Goal: Task Accomplishment & Management: Use online tool/utility

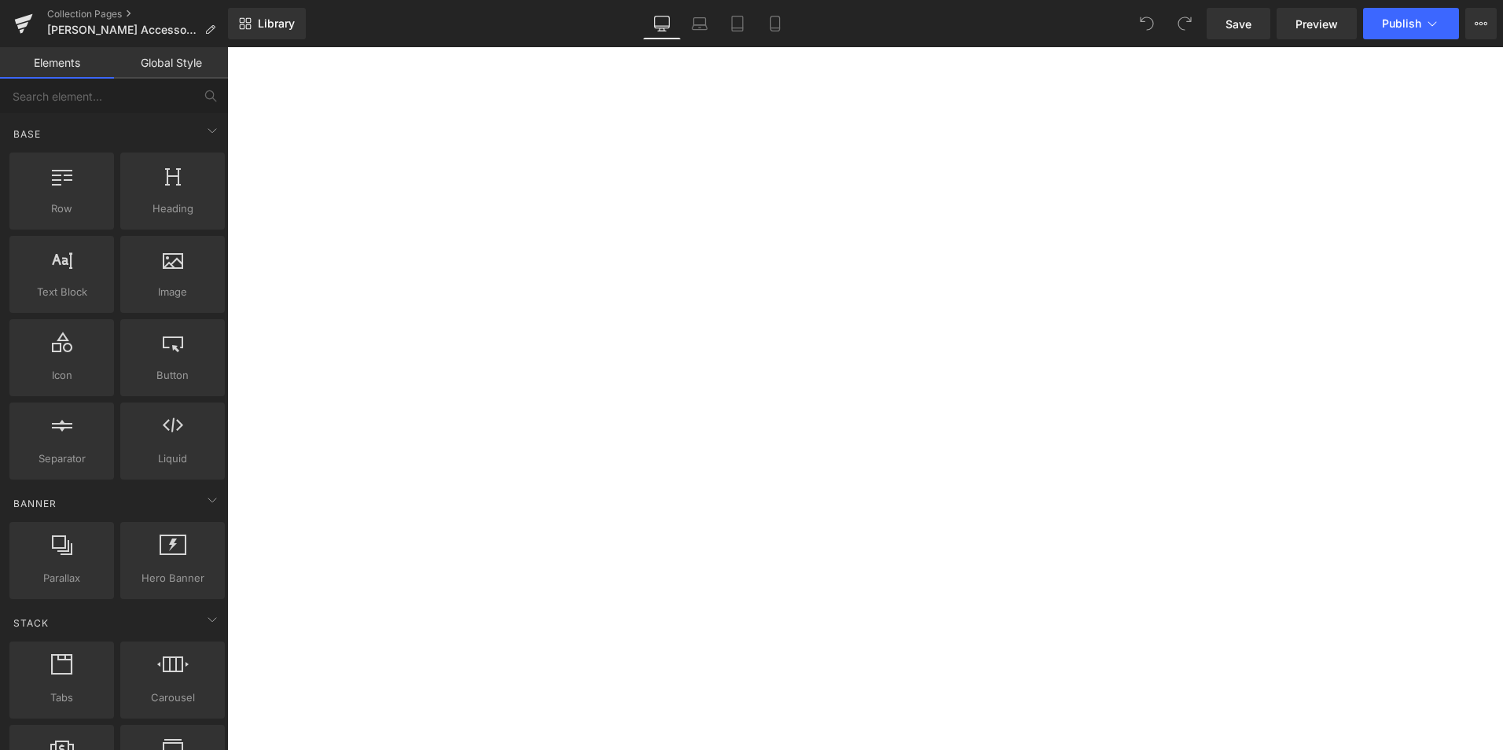
select select "RT-S Router Table Stand"
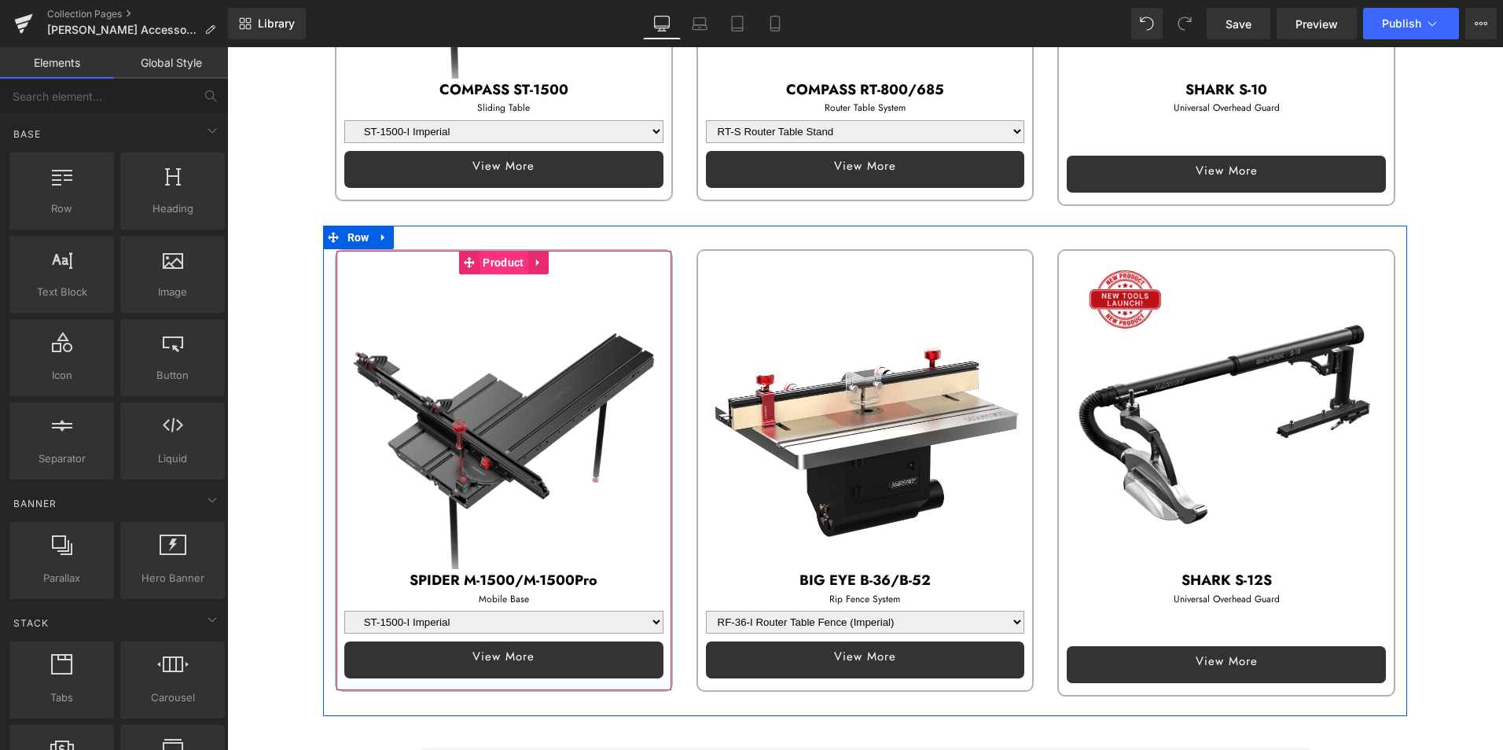
click at [501, 255] on span "Product" at bounding box center [503, 263] width 49 height 24
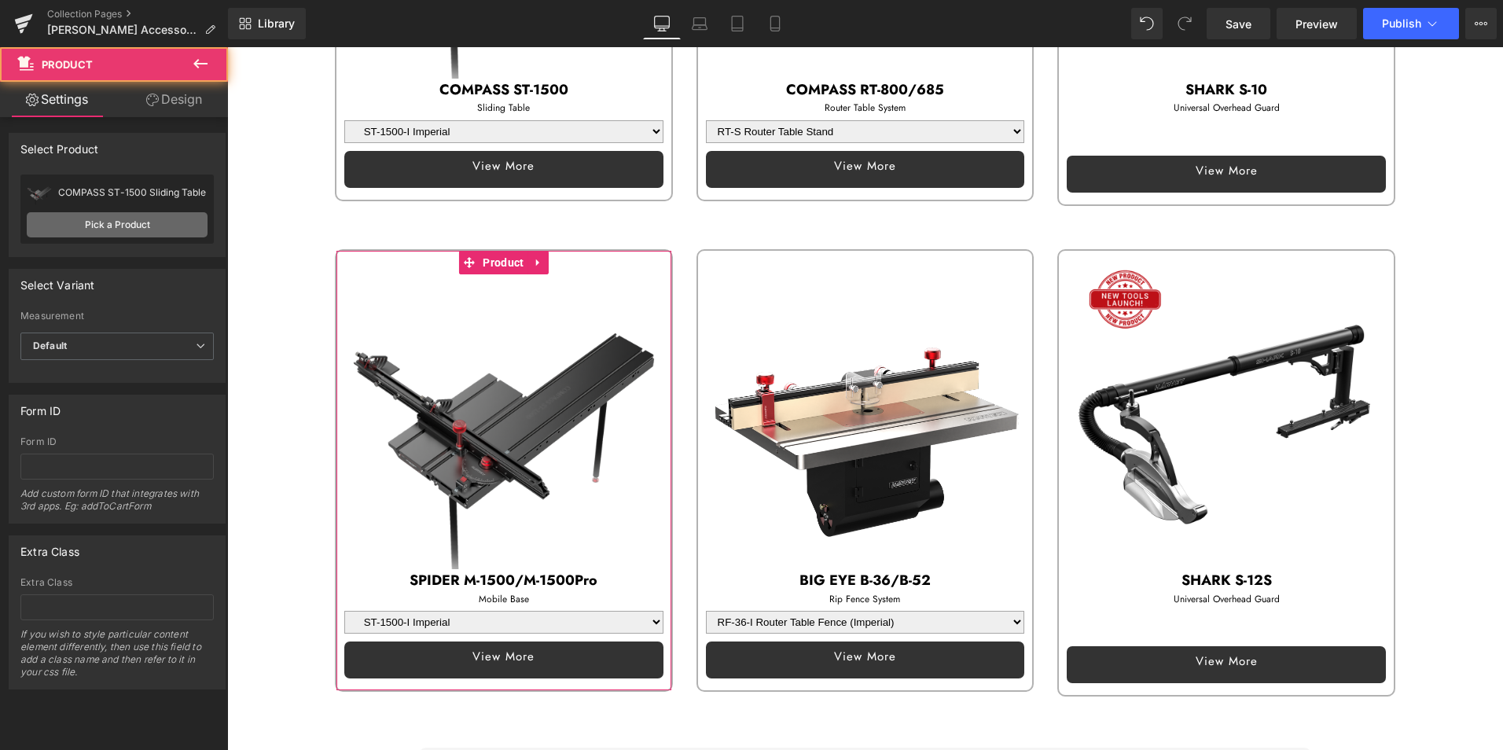
click at [133, 218] on link "Pick a Product" at bounding box center [117, 224] width 181 height 25
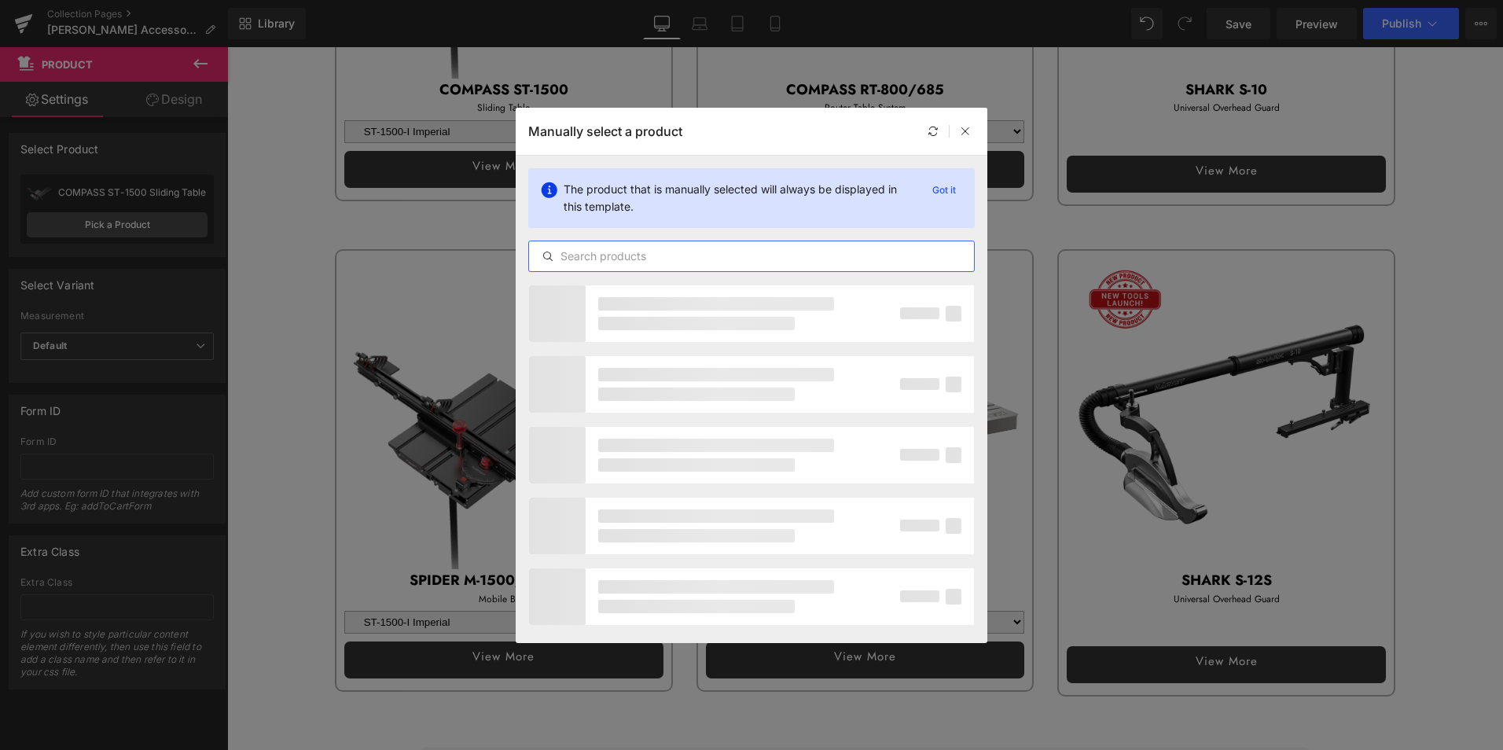
click at [679, 259] on input "text" at bounding box center [751, 256] width 445 height 19
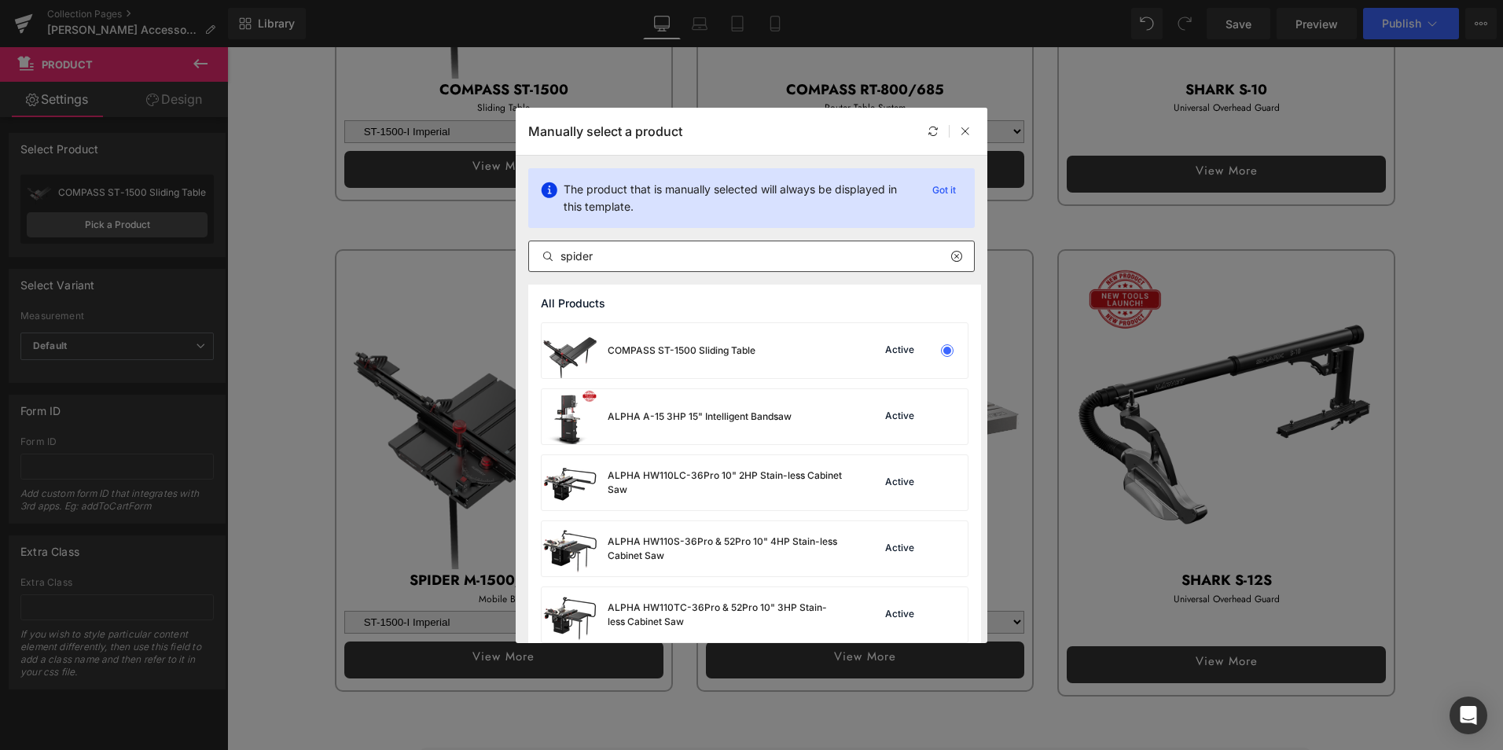
click at [673, 240] on div "spider" at bounding box center [751, 255] width 446 height 31
click at [652, 252] on input "spider" at bounding box center [751, 256] width 445 height 19
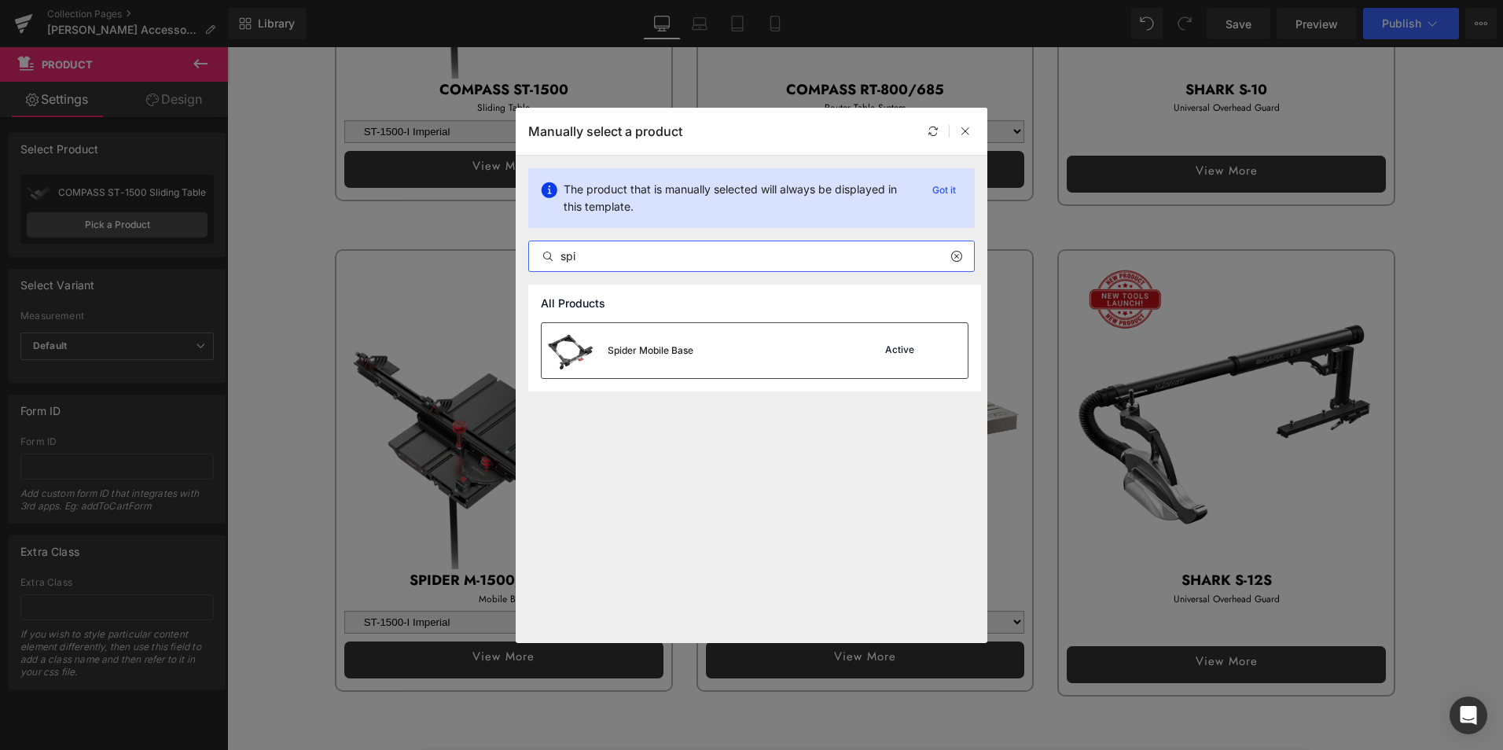
type input "spi"
click at [667, 362] on div "Spider Mobile Base" at bounding box center [617, 350] width 152 height 55
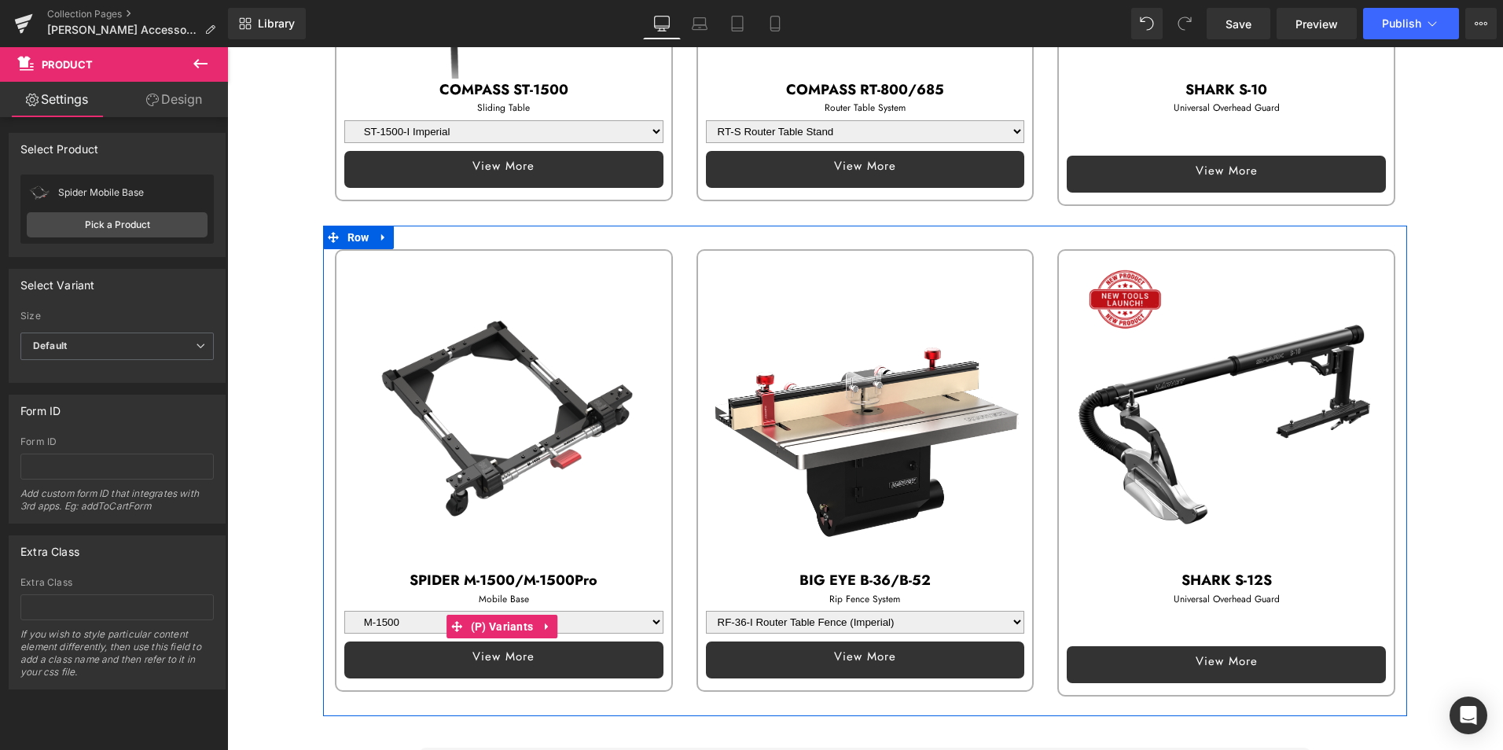
click at [405, 615] on select "M-1500 M-1500Pro M-1500E" at bounding box center [503, 622] width 319 height 23
click at [344, 611] on select "M-1500 M-1500Pro M-1500E" at bounding box center [503, 622] width 319 height 23
click at [411, 618] on select "M-1500 M-1500Pro M-1500E" at bounding box center [503, 622] width 319 height 23
select select "M-1500E"
click at [344, 611] on select "M-1500 M-1500Pro M-1500E" at bounding box center [503, 622] width 319 height 23
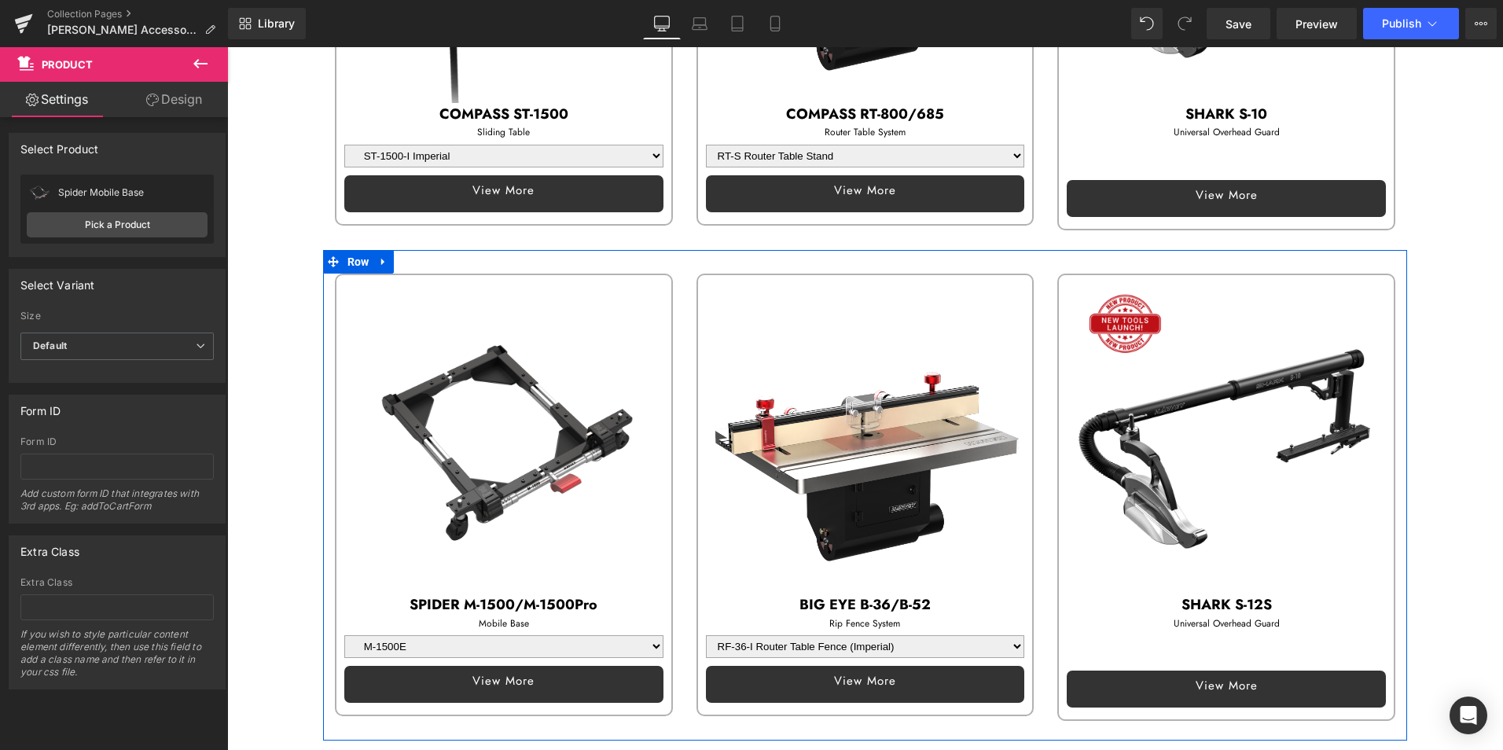
scroll to position [629, 0]
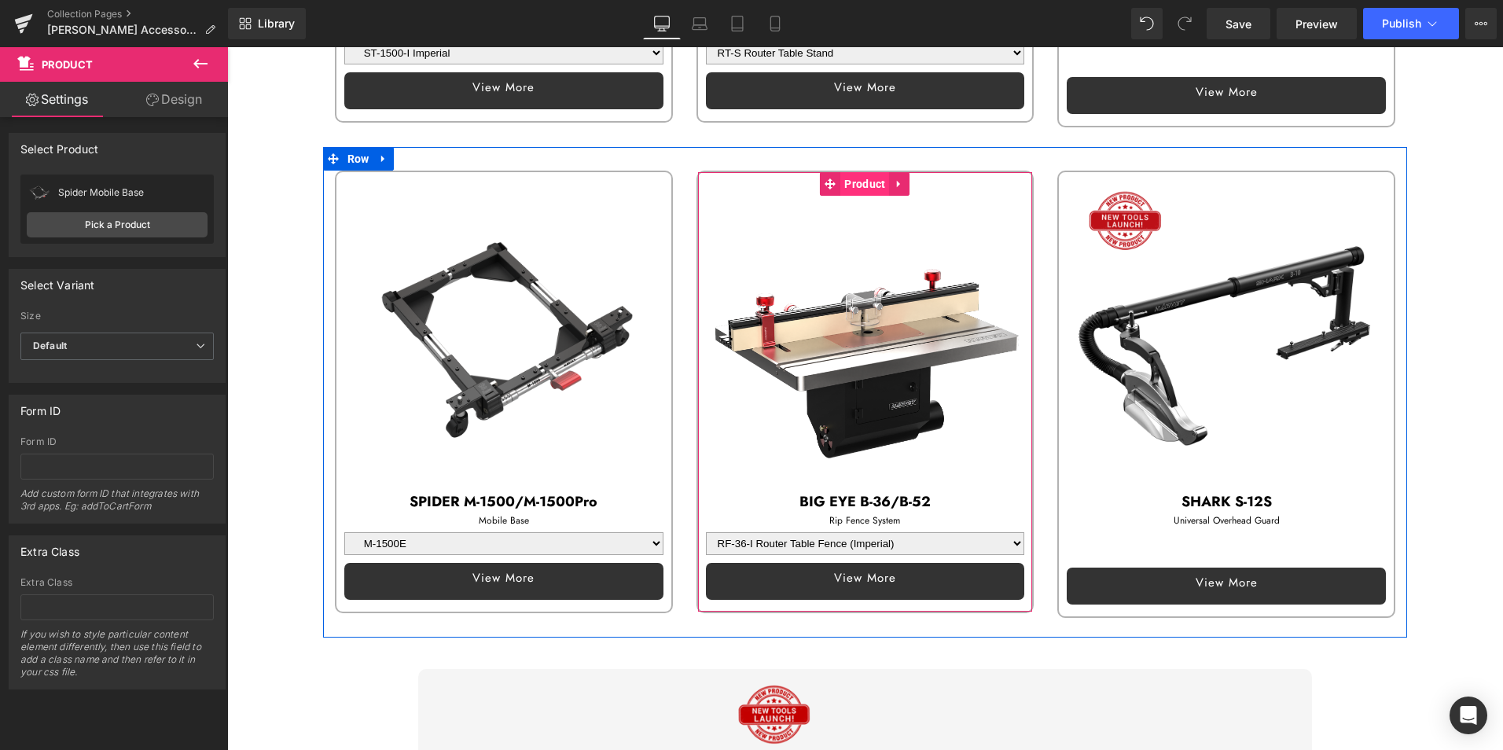
click at [866, 177] on span "Product" at bounding box center [864, 184] width 49 height 24
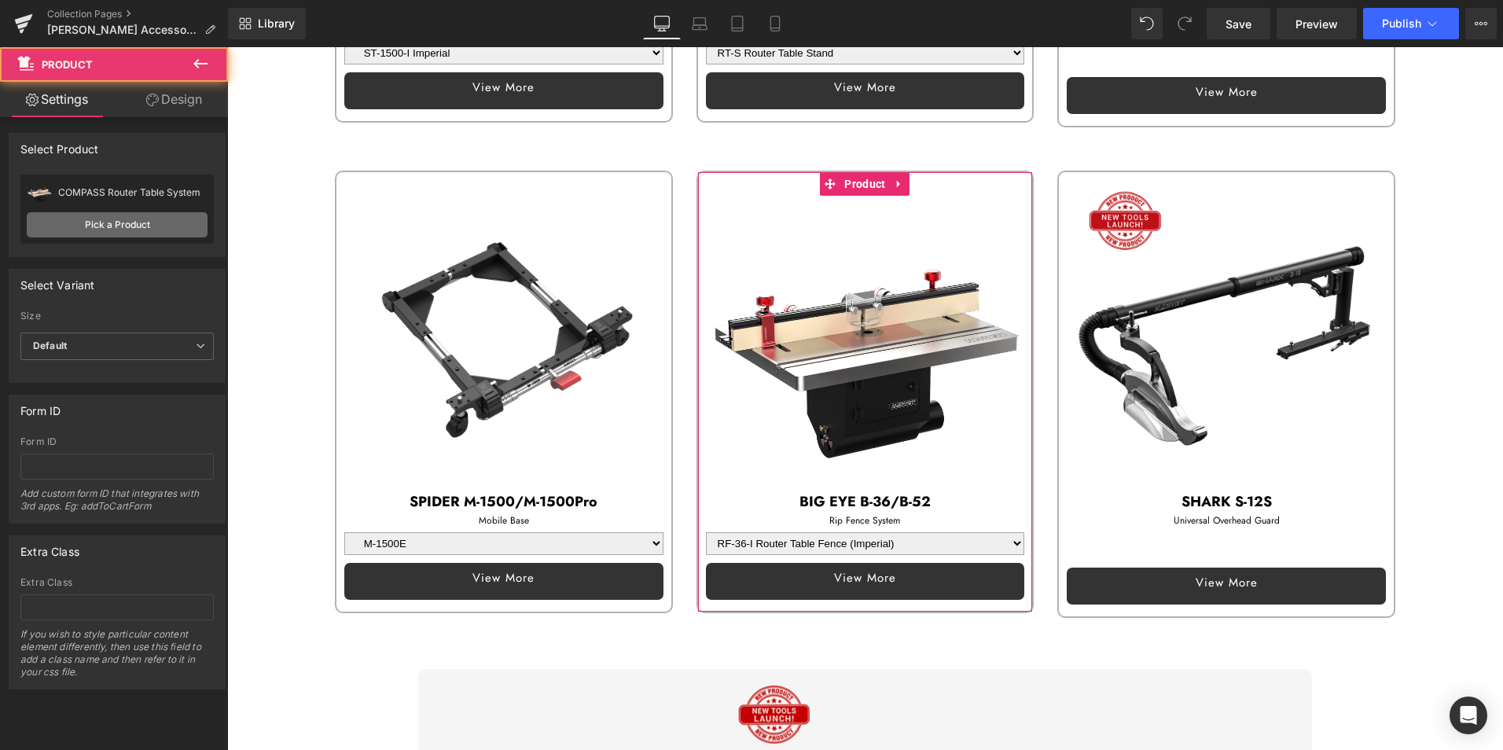
click at [103, 224] on link "Pick a Product" at bounding box center [117, 224] width 181 height 25
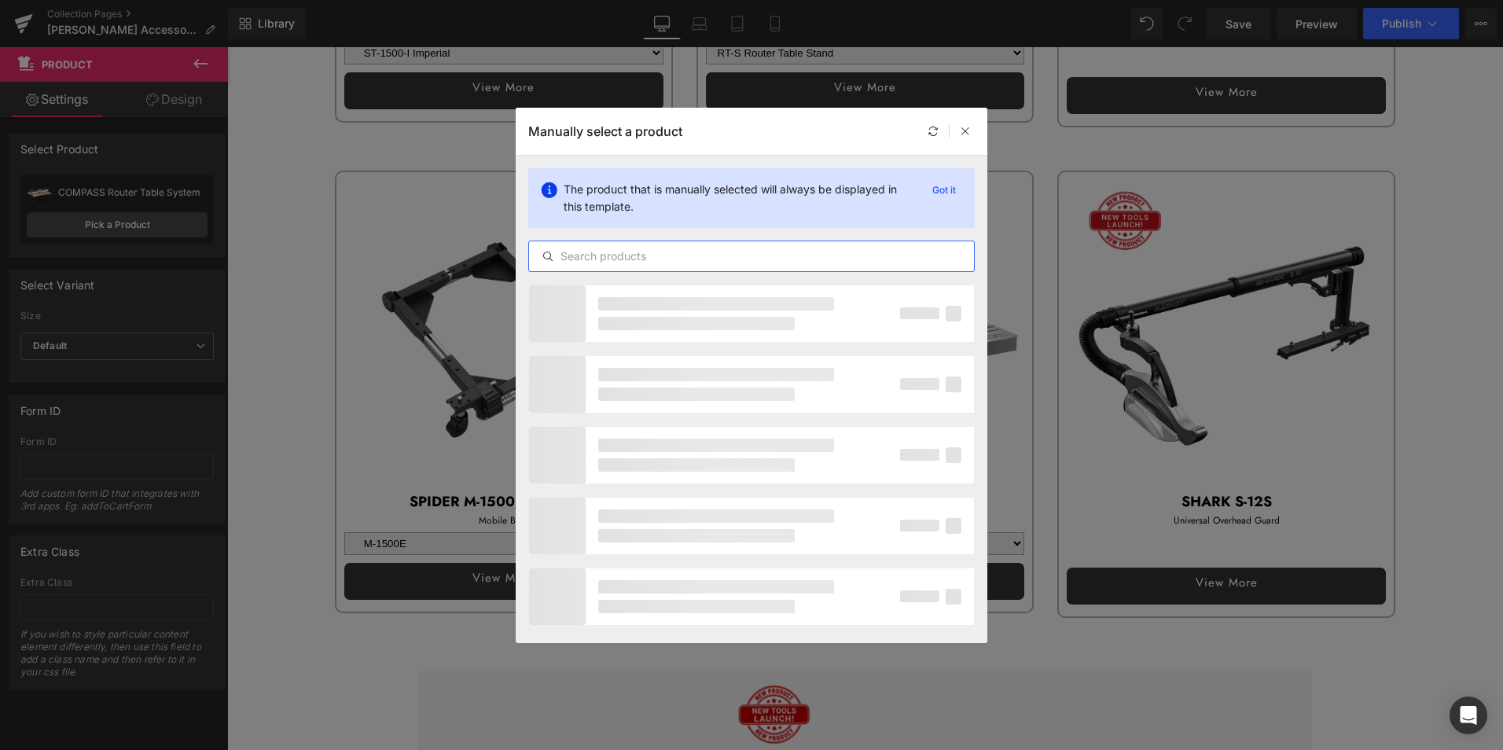
click at [628, 251] on input "text" at bounding box center [751, 256] width 445 height 19
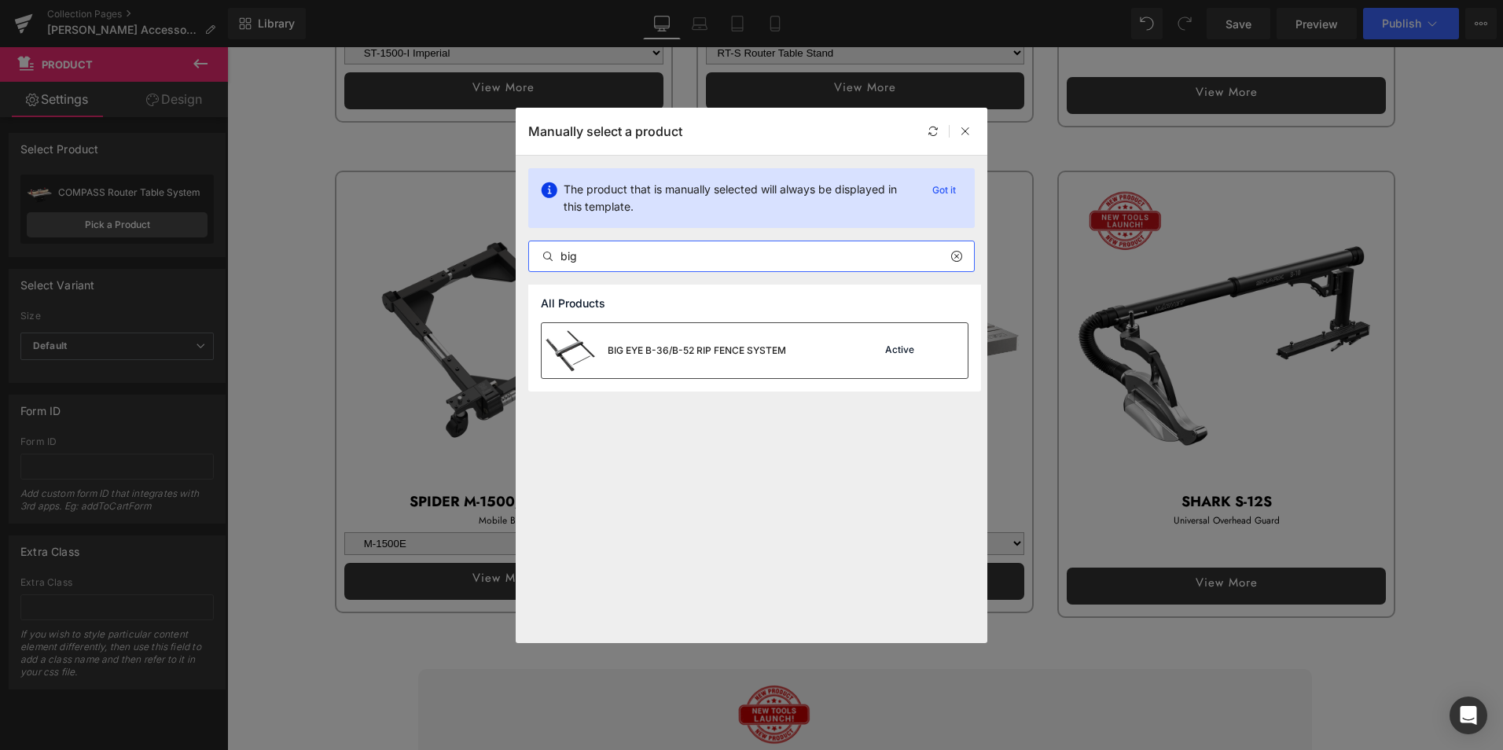
type input "big"
click at [688, 351] on div "BIG EYE B-36/B-52 RIP FENCE SYSTEM" at bounding box center [696, 350] width 178 height 14
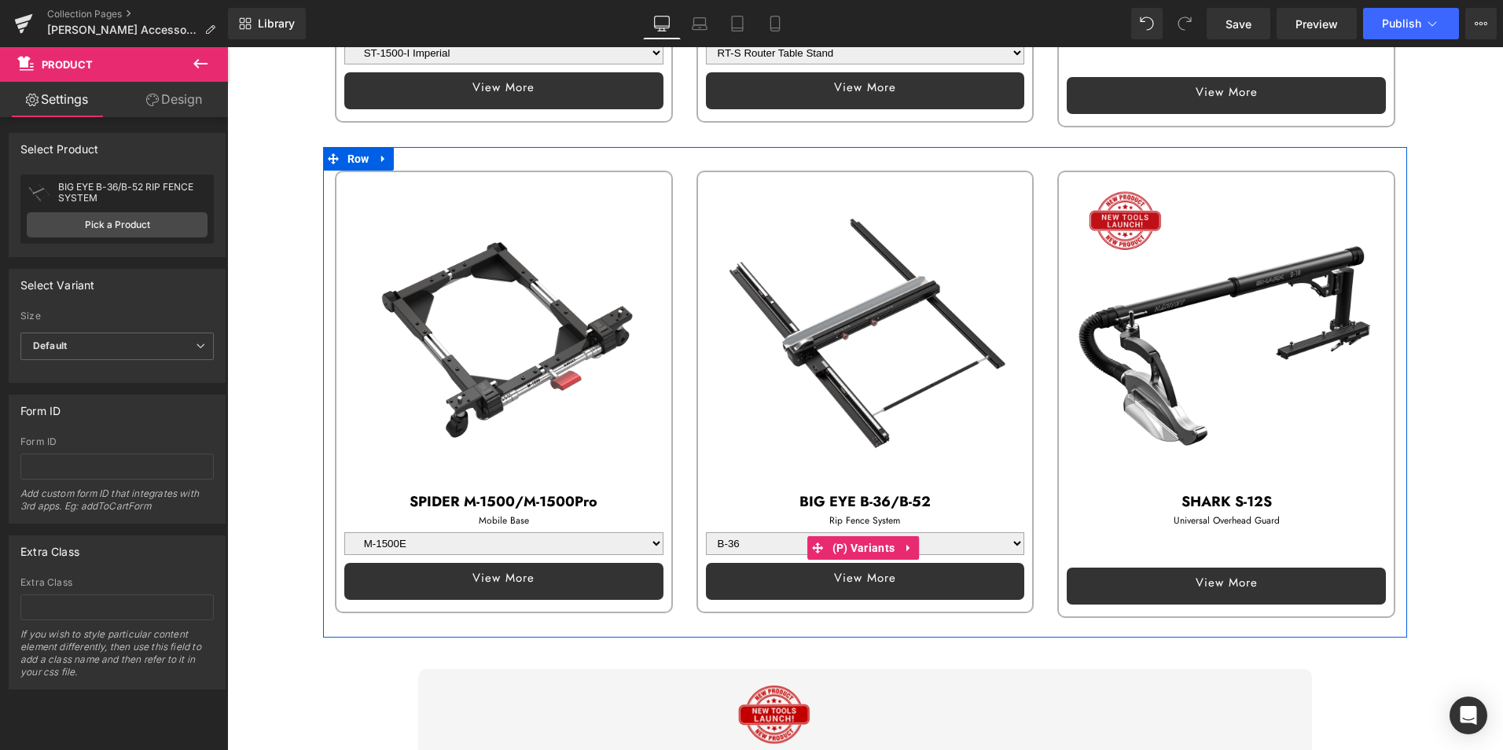
click at [798, 535] on select "B-36 B-52" at bounding box center [865, 543] width 319 height 23
select select "B-52"
click at [706, 532] on select "B-36 B-52" at bounding box center [865, 543] width 319 height 23
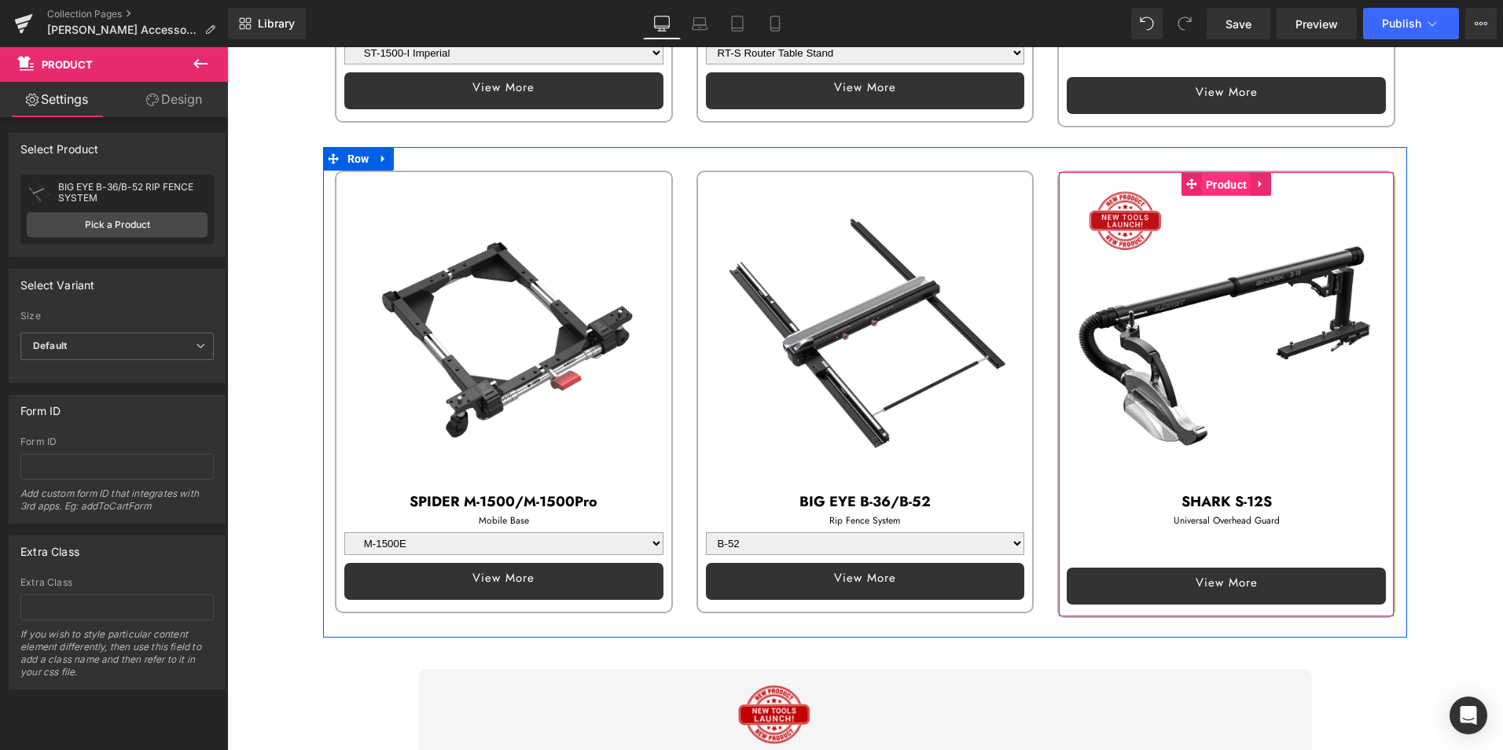
click at [1217, 175] on span "Product" at bounding box center [1226, 185] width 49 height 24
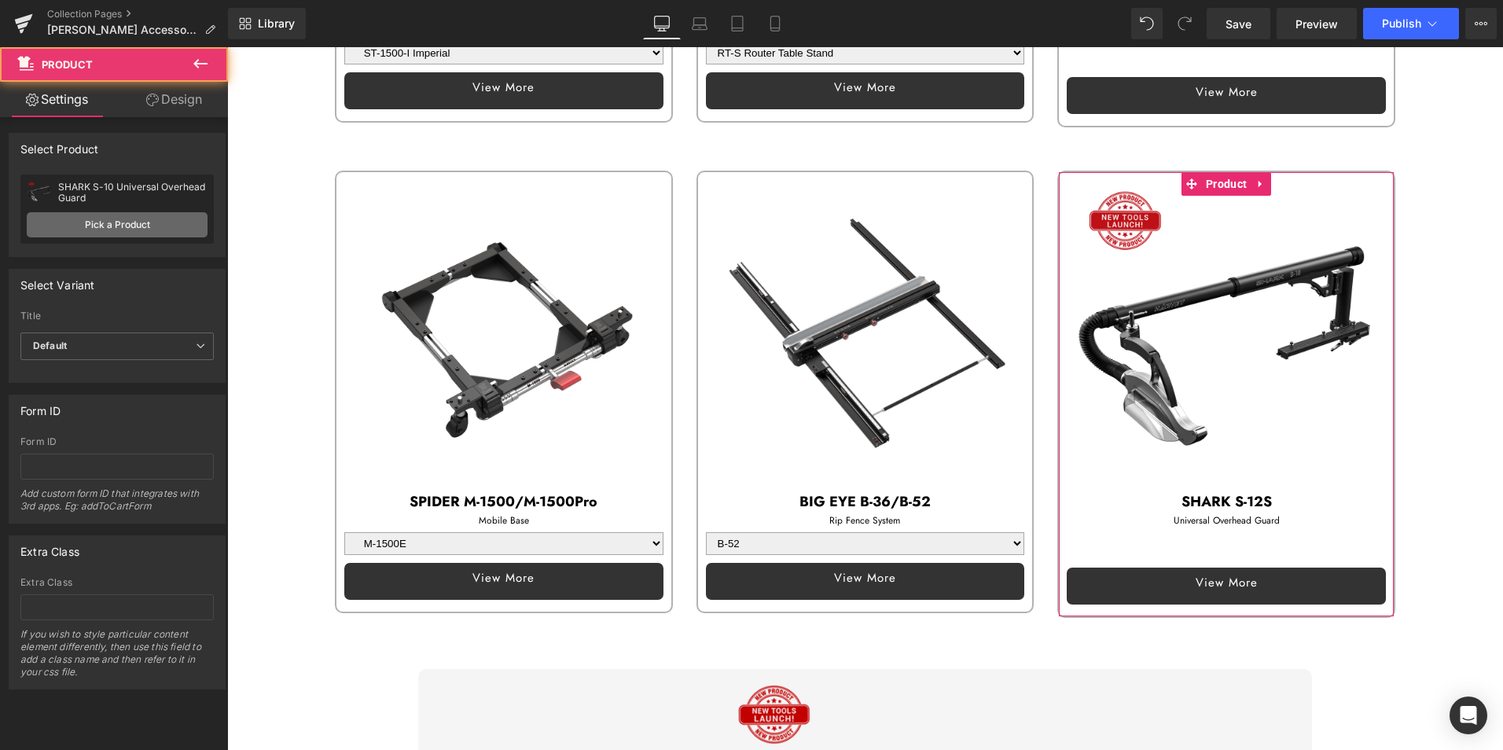
click at [140, 222] on link "Pick a Product" at bounding box center [117, 224] width 181 height 25
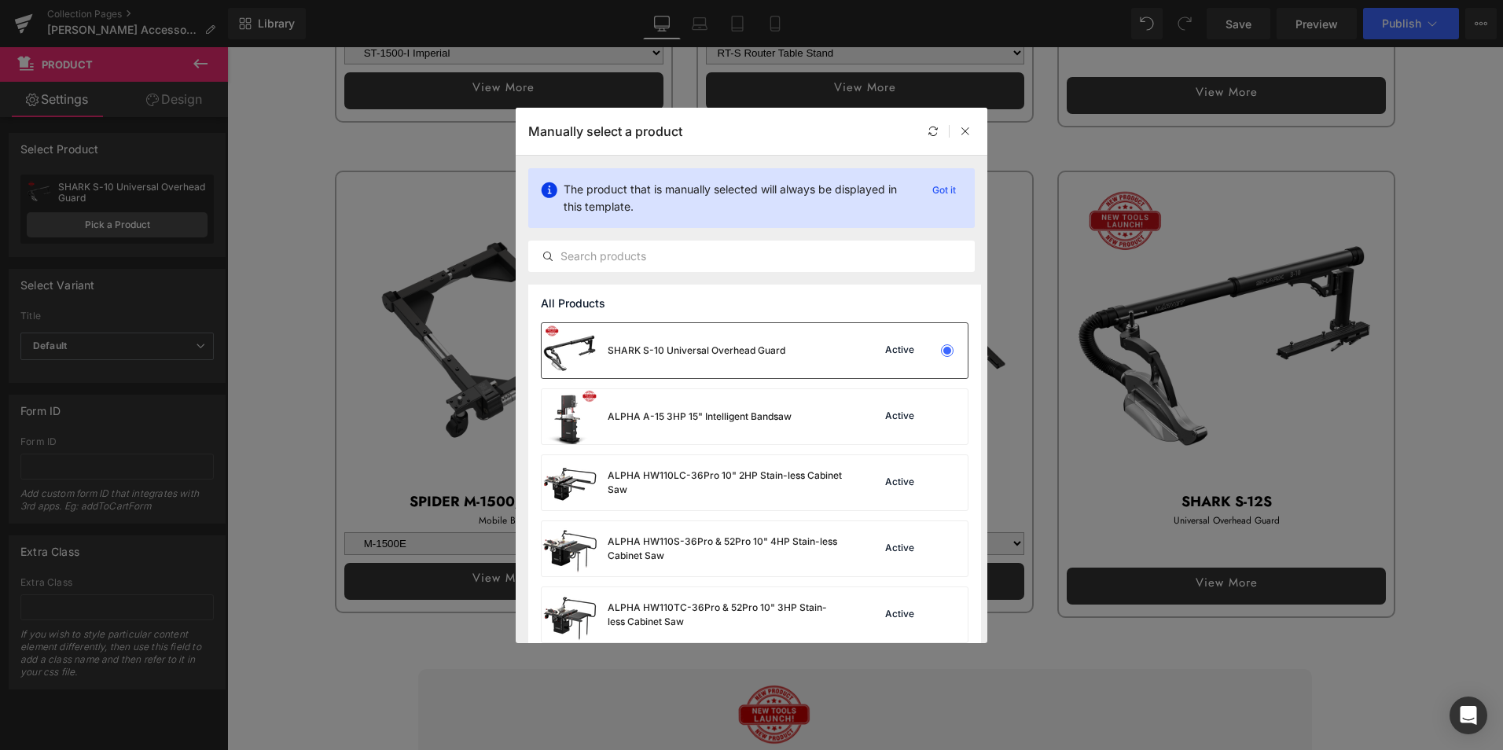
click at [706, 354] on div "SHARK S-10 Universal Overhead Guard" at bounding box center [696, 350] width 178 height 14
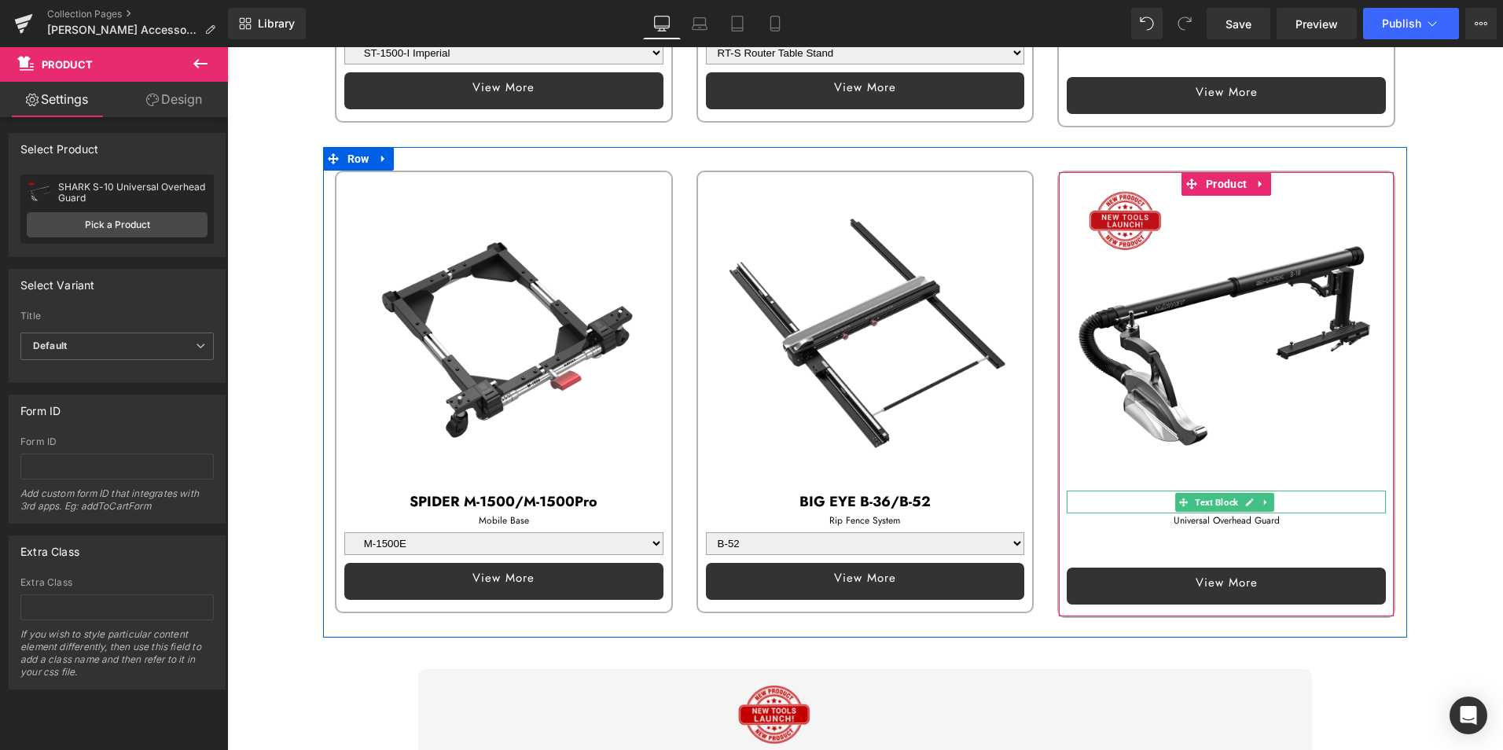
click at [1151, 493] on p "SHARK S-12S" at bounding box center [1225, 501] width 319 height 23
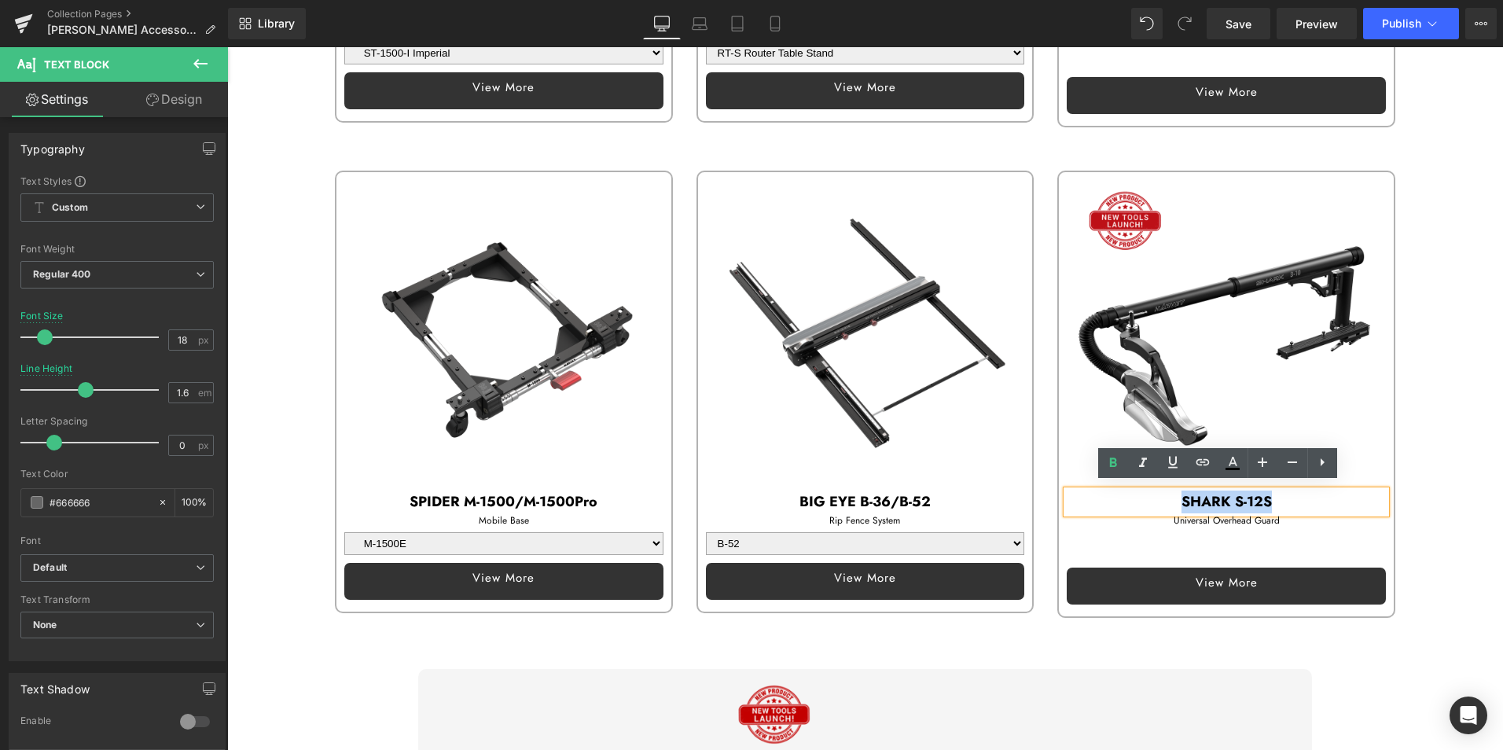
drag, startPoint x: 1167, startPoint y: 494, endPoint x: 1304, endPoint y: 490, distance: 136.8
click at [1304, 490] on p "SHARK S-12S" at bounding box center [1225, 501] width 319 height 23
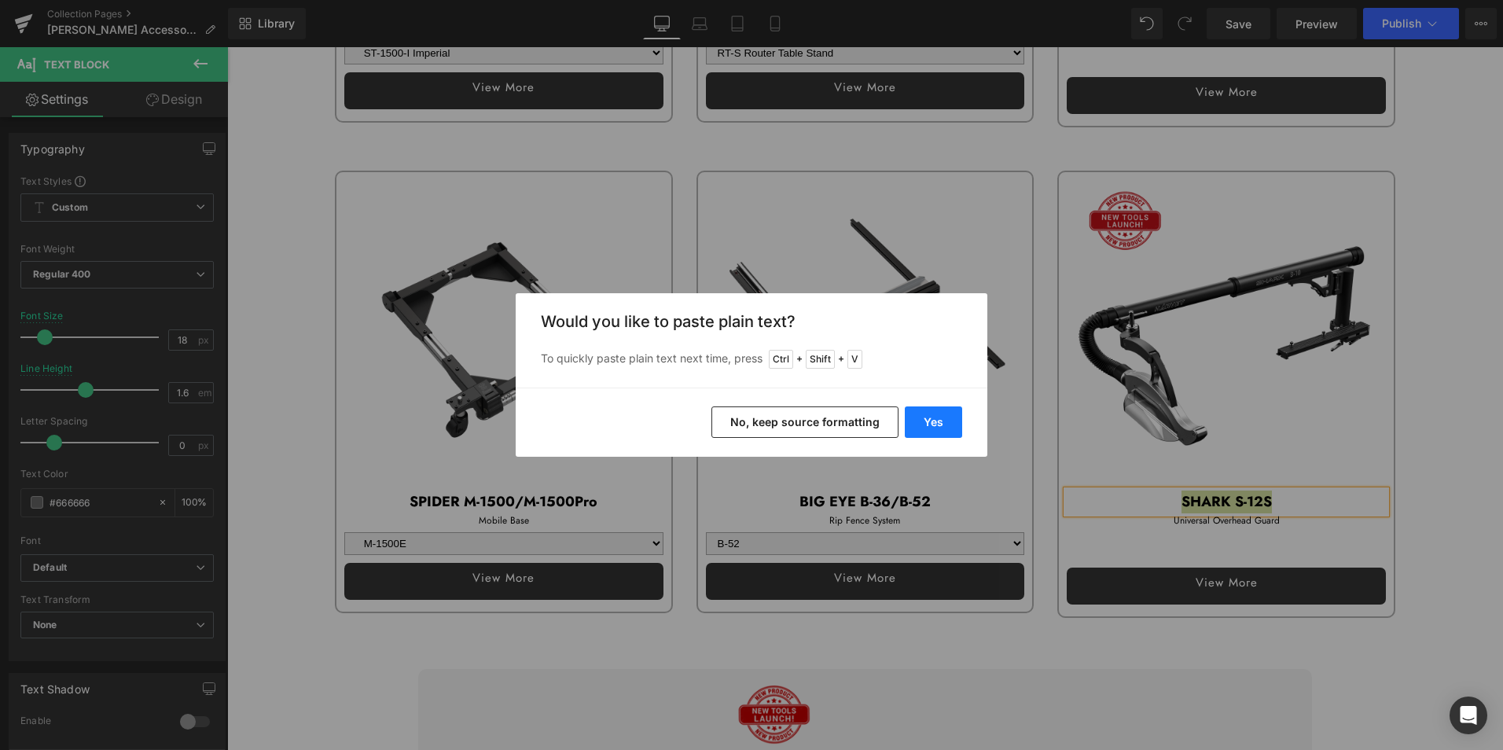
click at [932, 420] on button "Yes" at bounding box center [933, 421] width 57 height 31
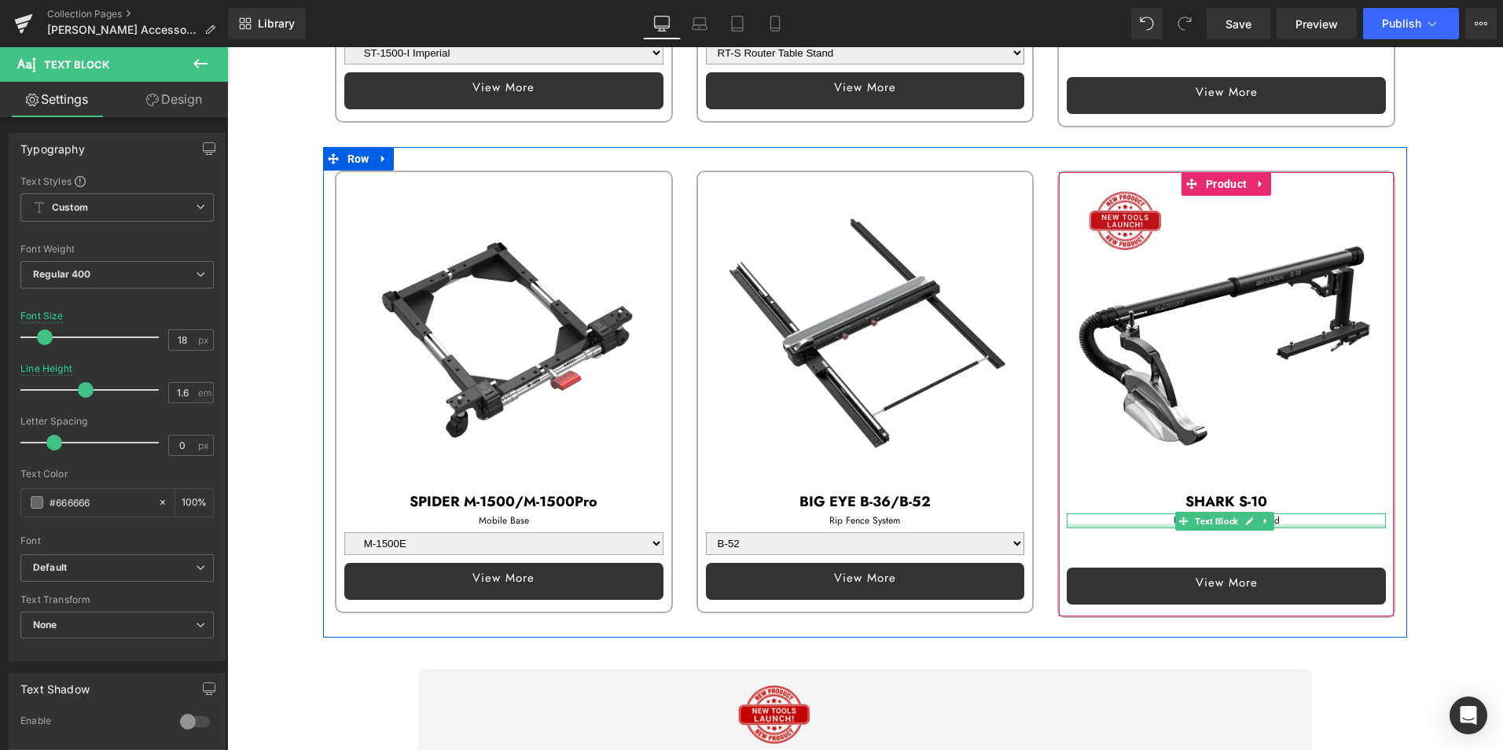
click at [1111, 524] on div at bounding box center [1225, 526] width 319 height 4
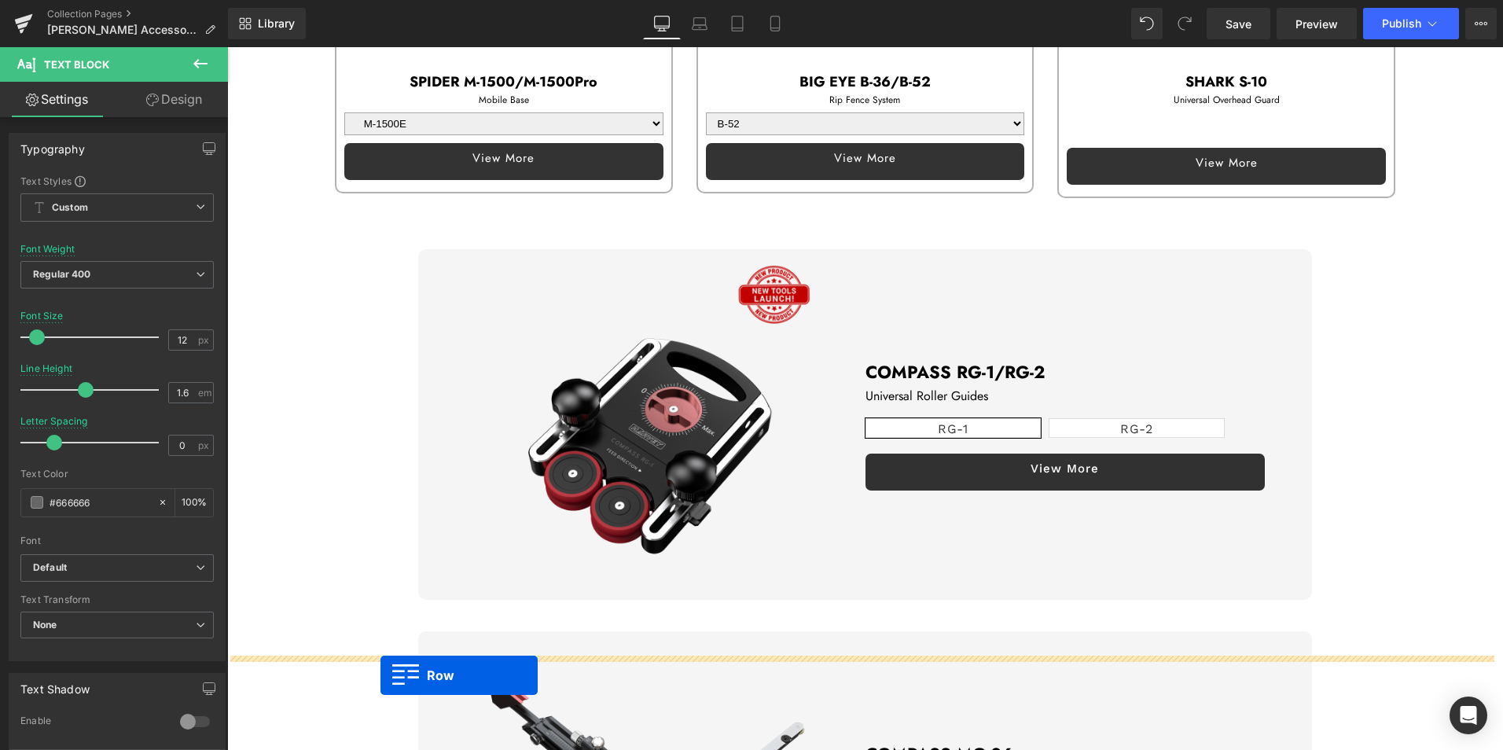
scroll to position [613, 0]
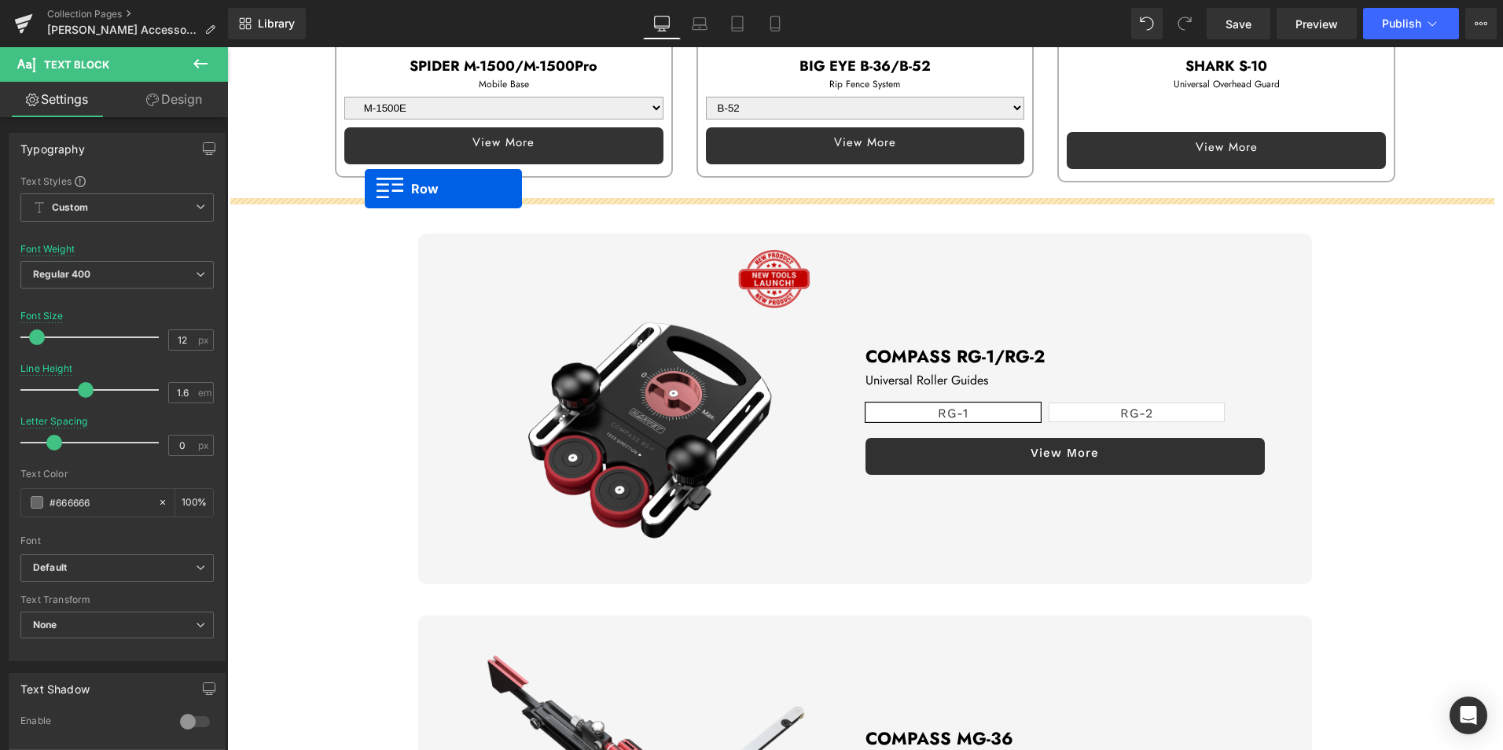
drag, startPoint x: 343, startPoint y: 295, endPoint x: 365, endPoint y: 189, distance: 108.2
select select "RT-S Router Table Stand"
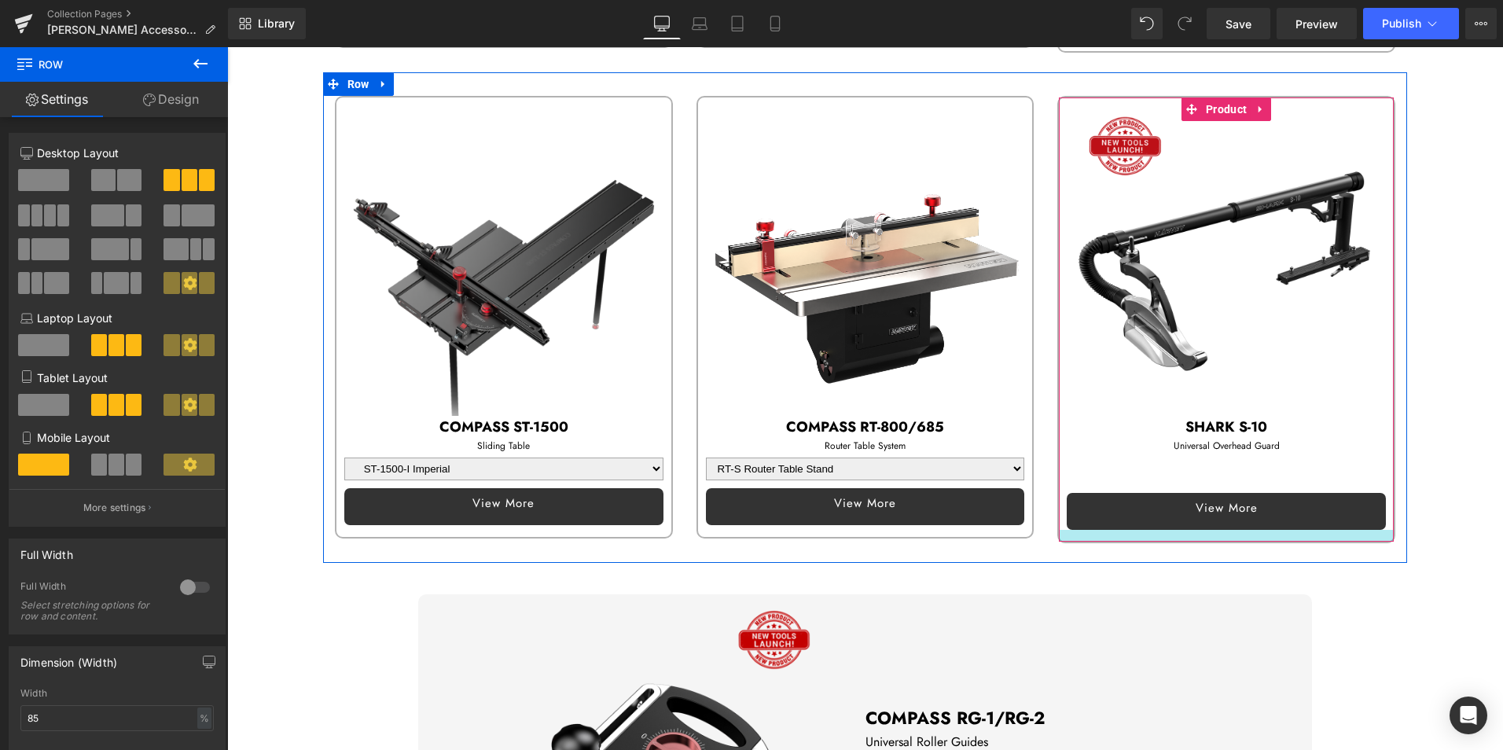
scroll to position [629, 0]
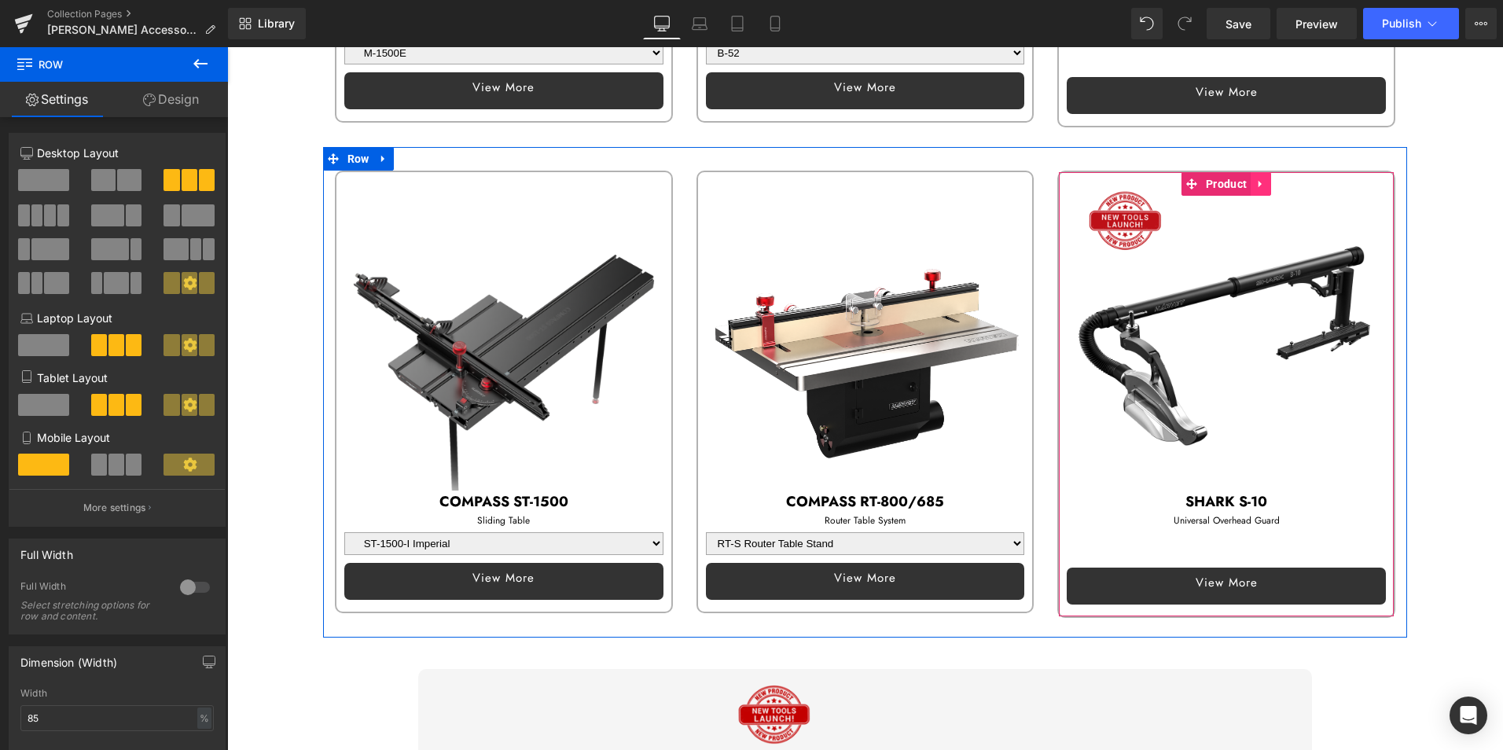
click at [1259, 176] on link at bounding box center [1260, 184] width 20 height 24
click at [1265, 178] on icon at bounding box center [1270, 183] width 11 height 11
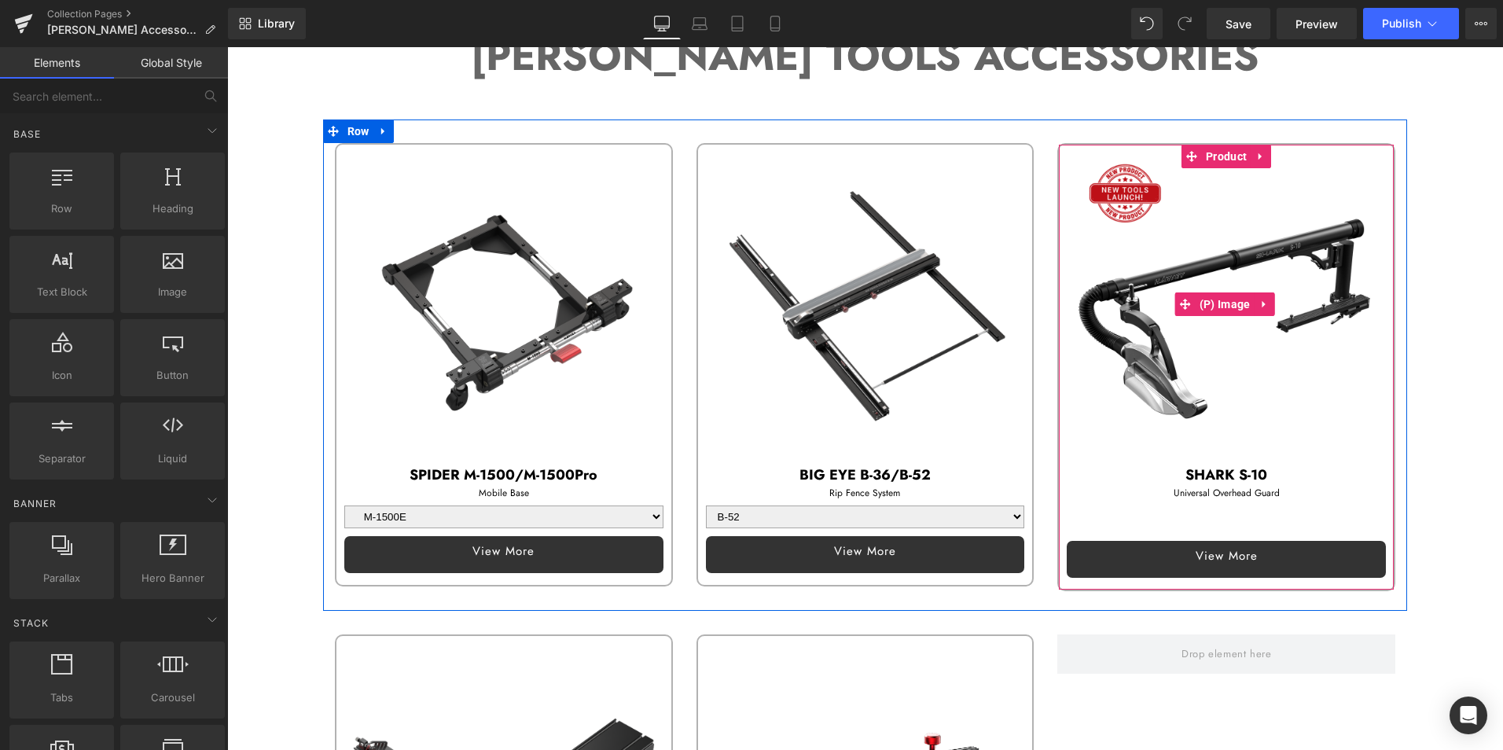
scroll to position [157, 0]
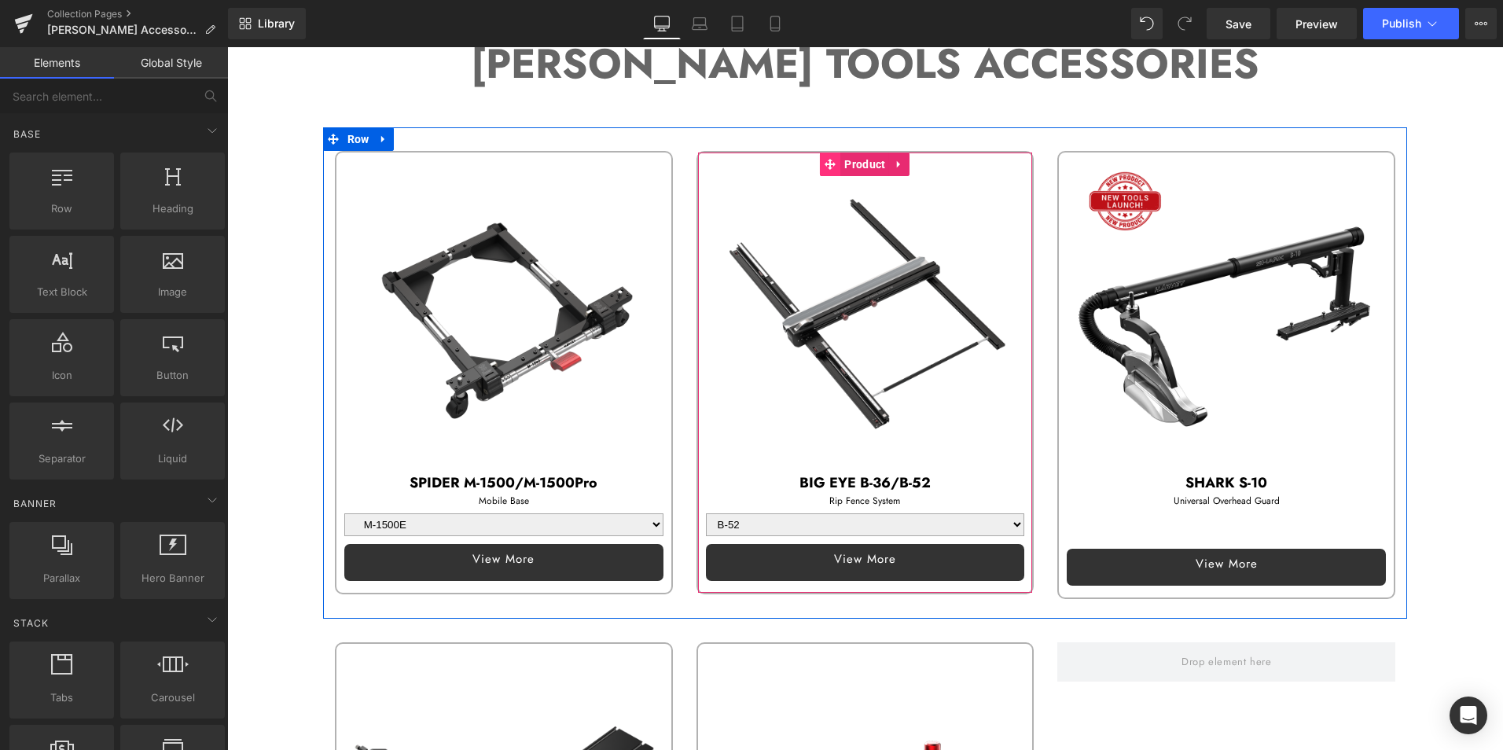
click at [824, 164] on icon at bounding box center [829, 164] width 11 height 11
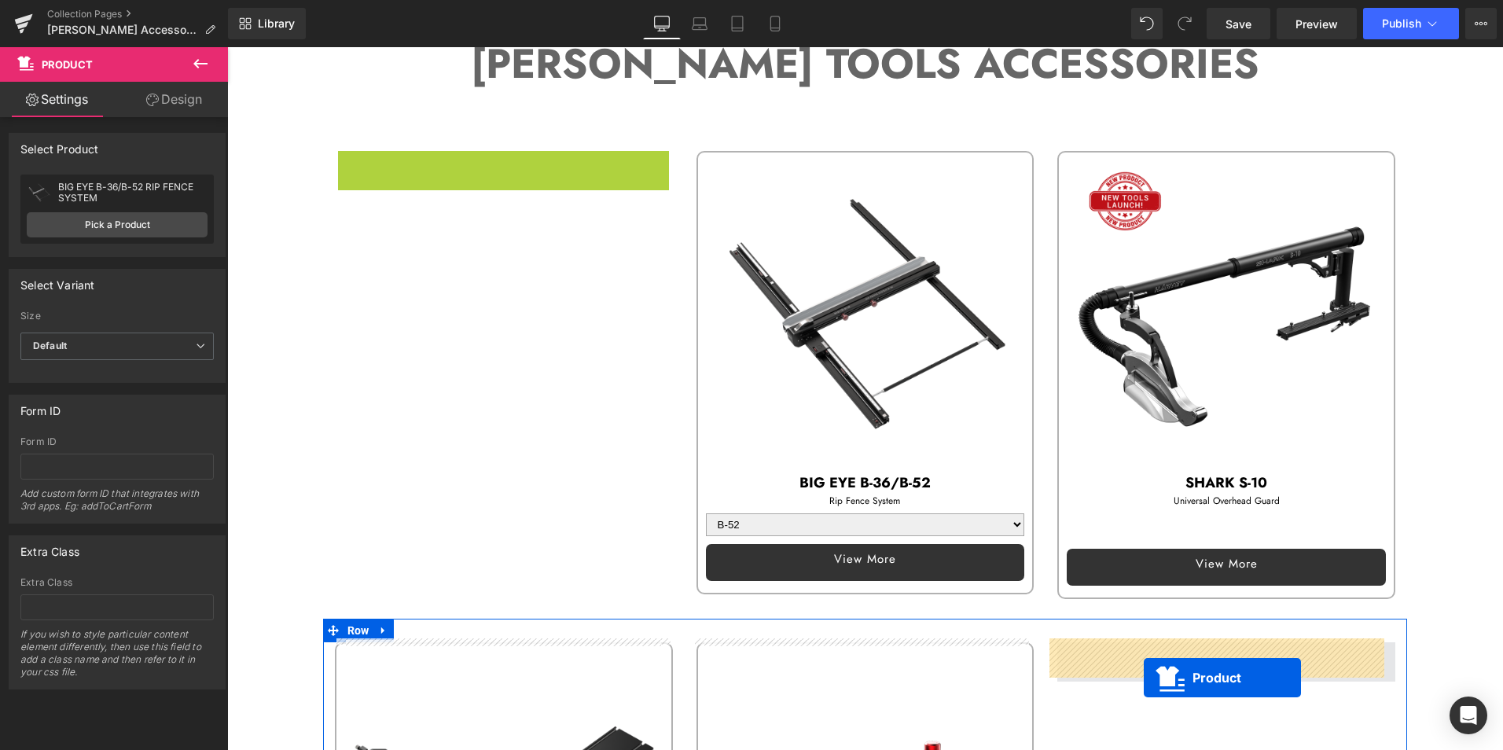
drag, startPoint x: 461, startPoint y: 161, endPoint x: 1143, endPoint y: 677, distance: 856.1
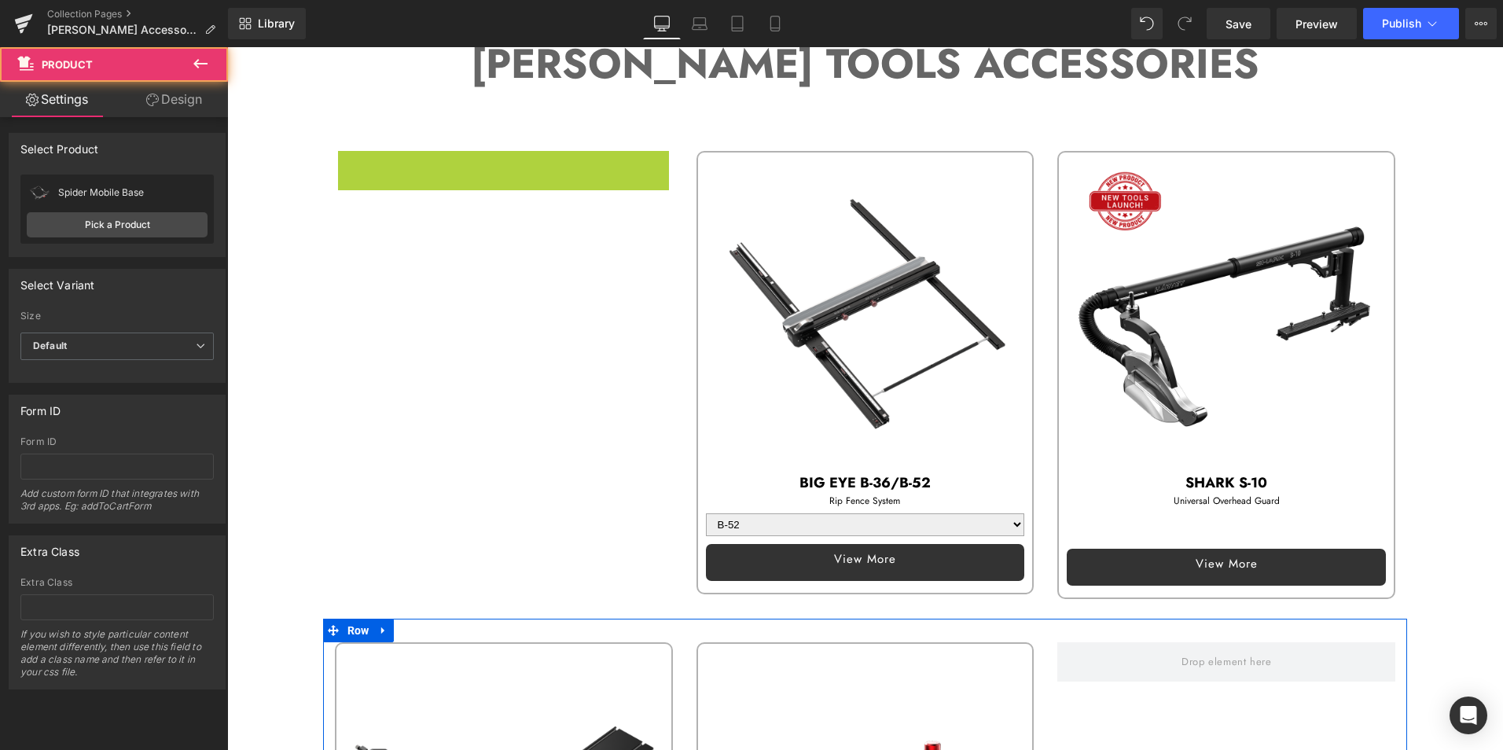
select select "M-1500E"
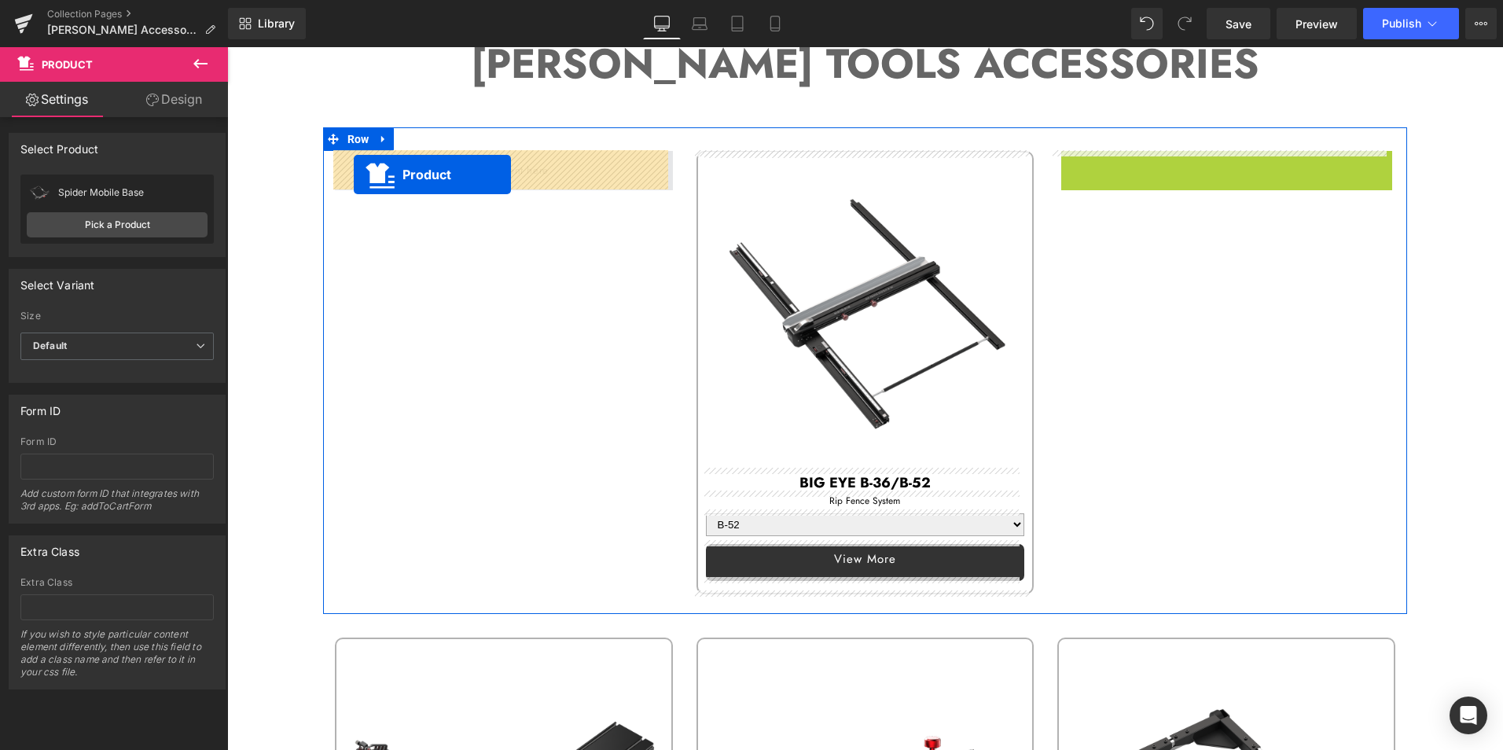
drag, startPoint x: 1184, startPoint y: 163, endPoint x: 354, endPoint y: 174, distance: 830.0
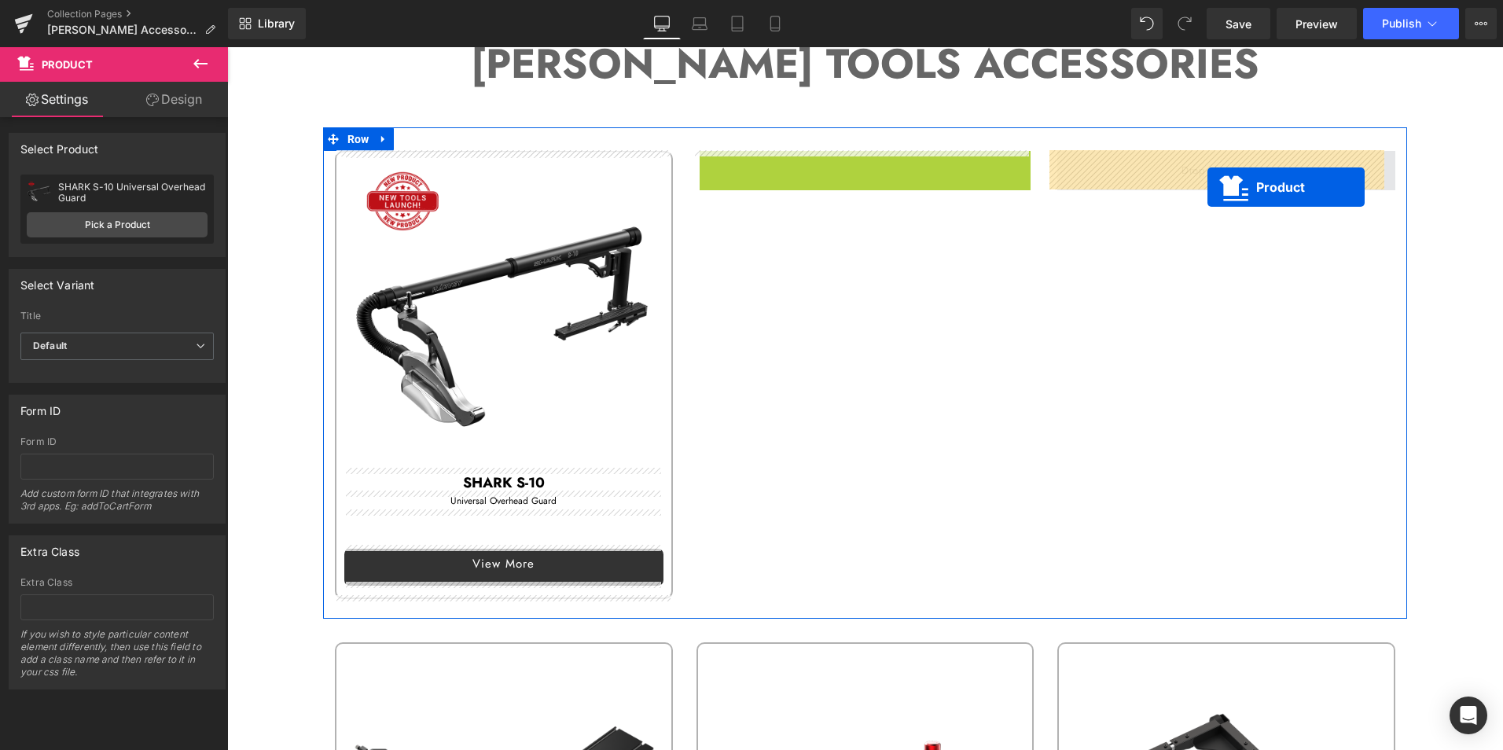
drag, startPoint x: 853, startPoint y: 161, endPoint x: 1207, endPoint y: 187, distance: 355.4
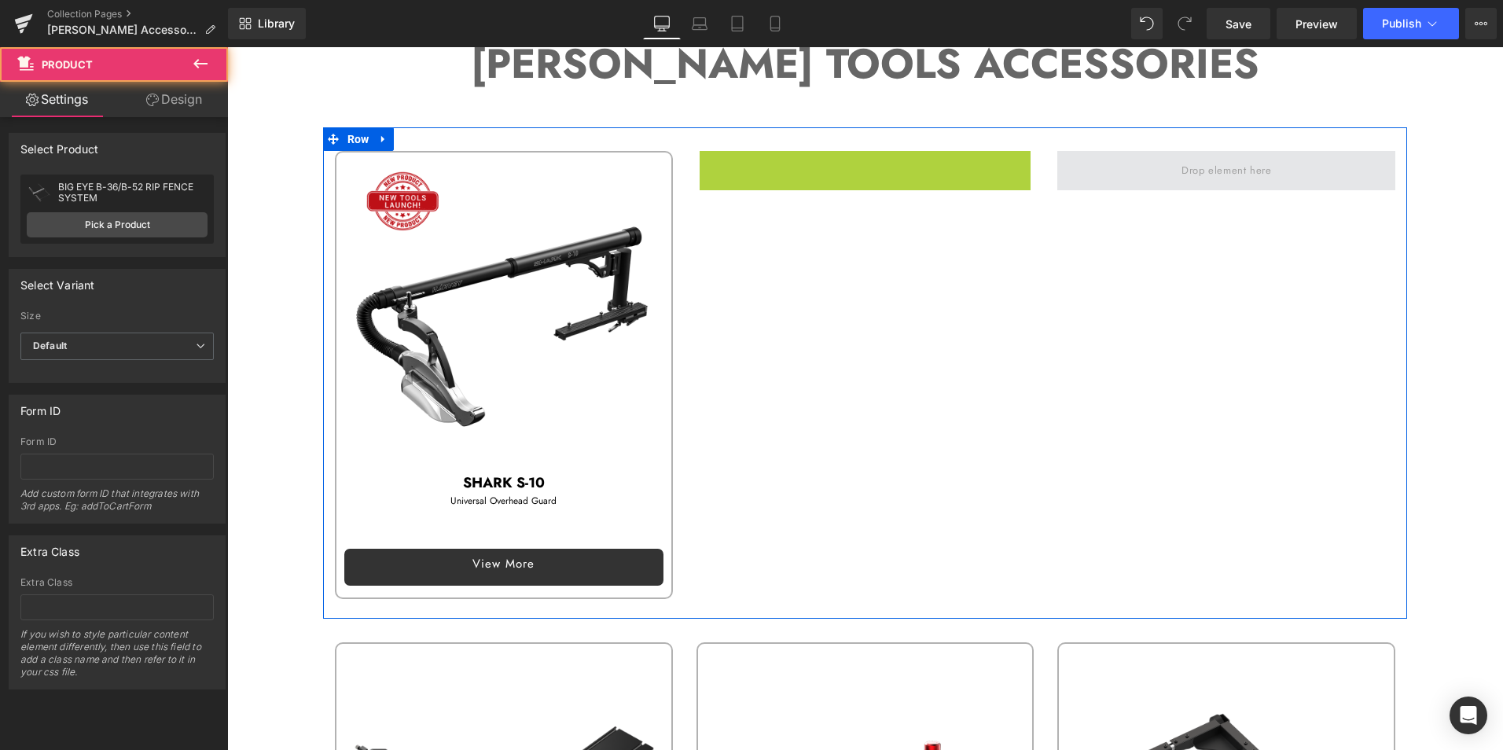
select select "B-52"
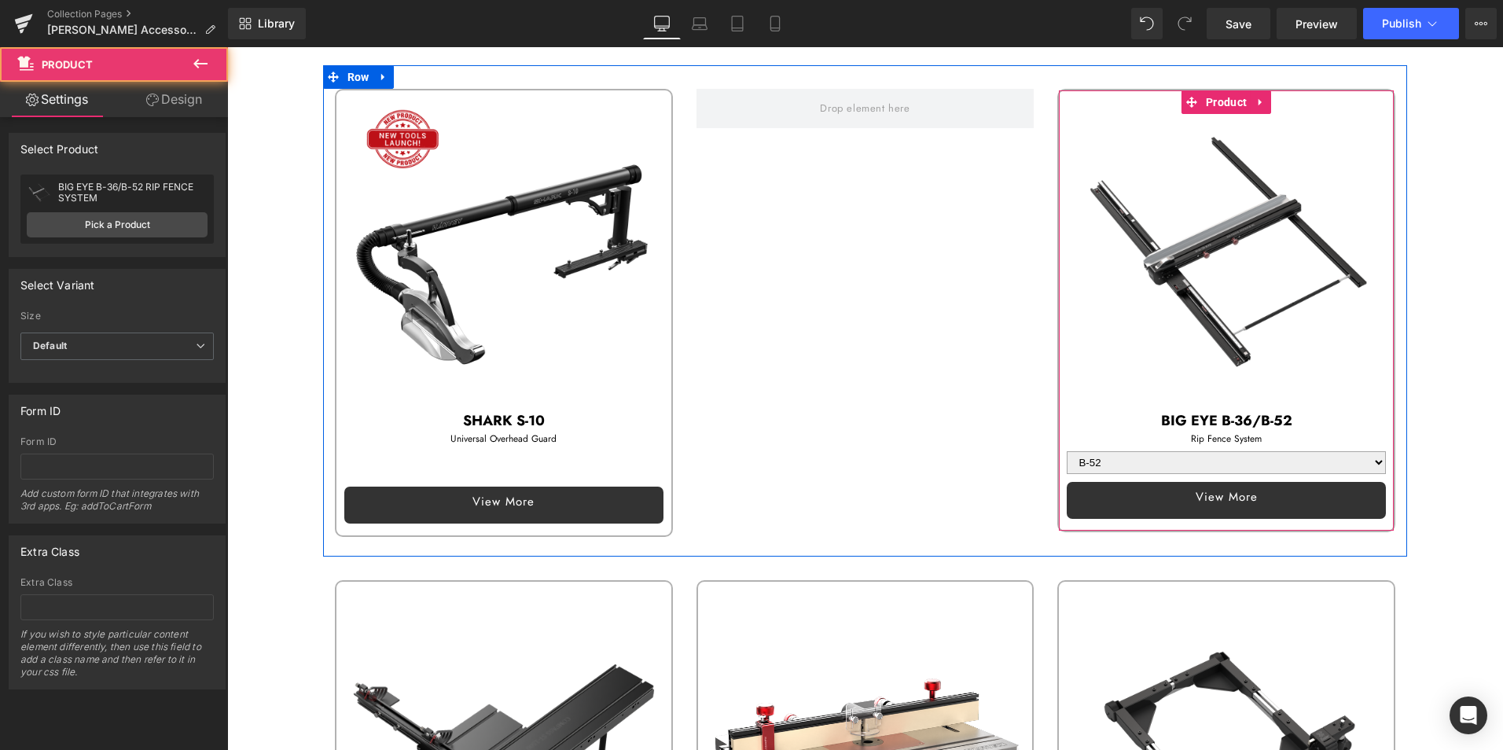
scroll to position [472, 0]
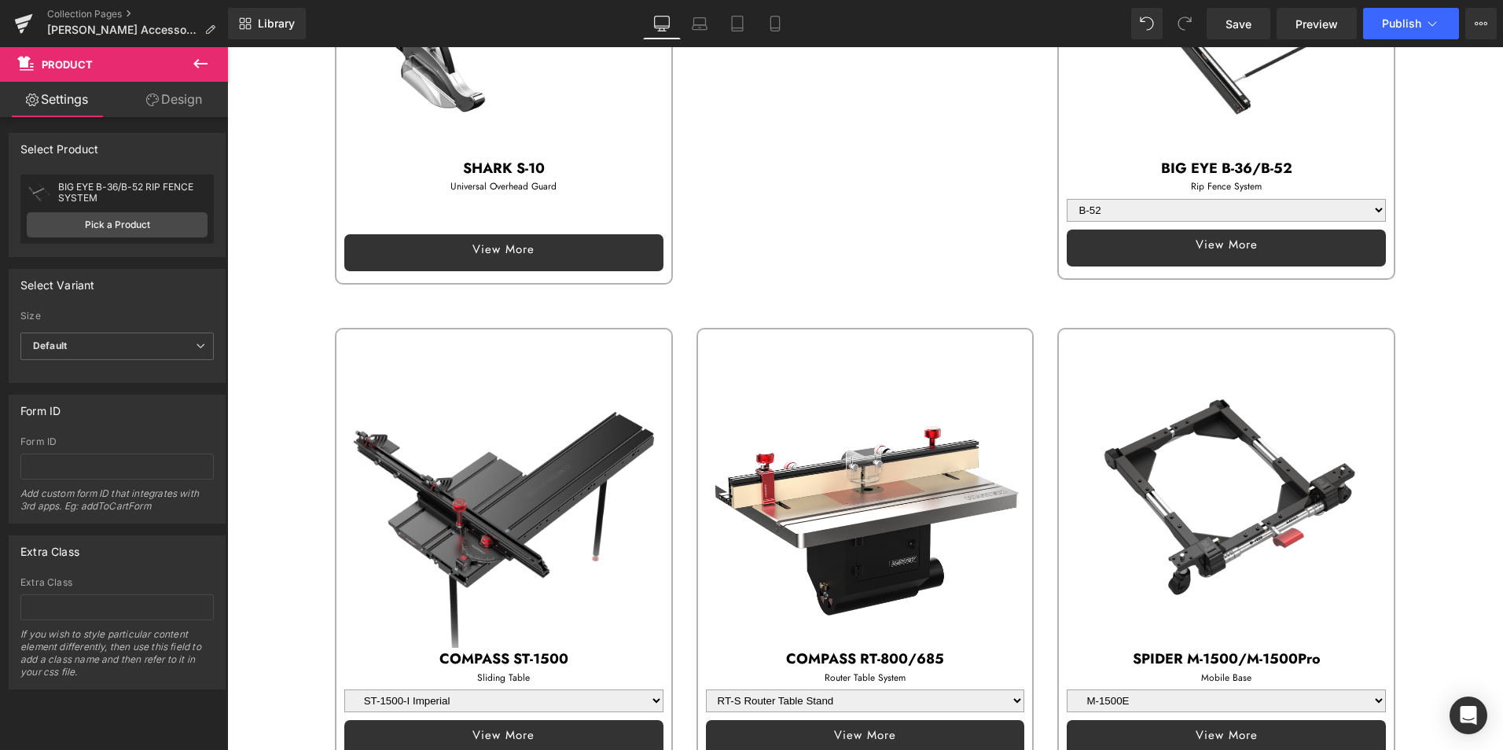
click at [1138, 543] on img at bounding box center [1225, 488] width 319 height 319
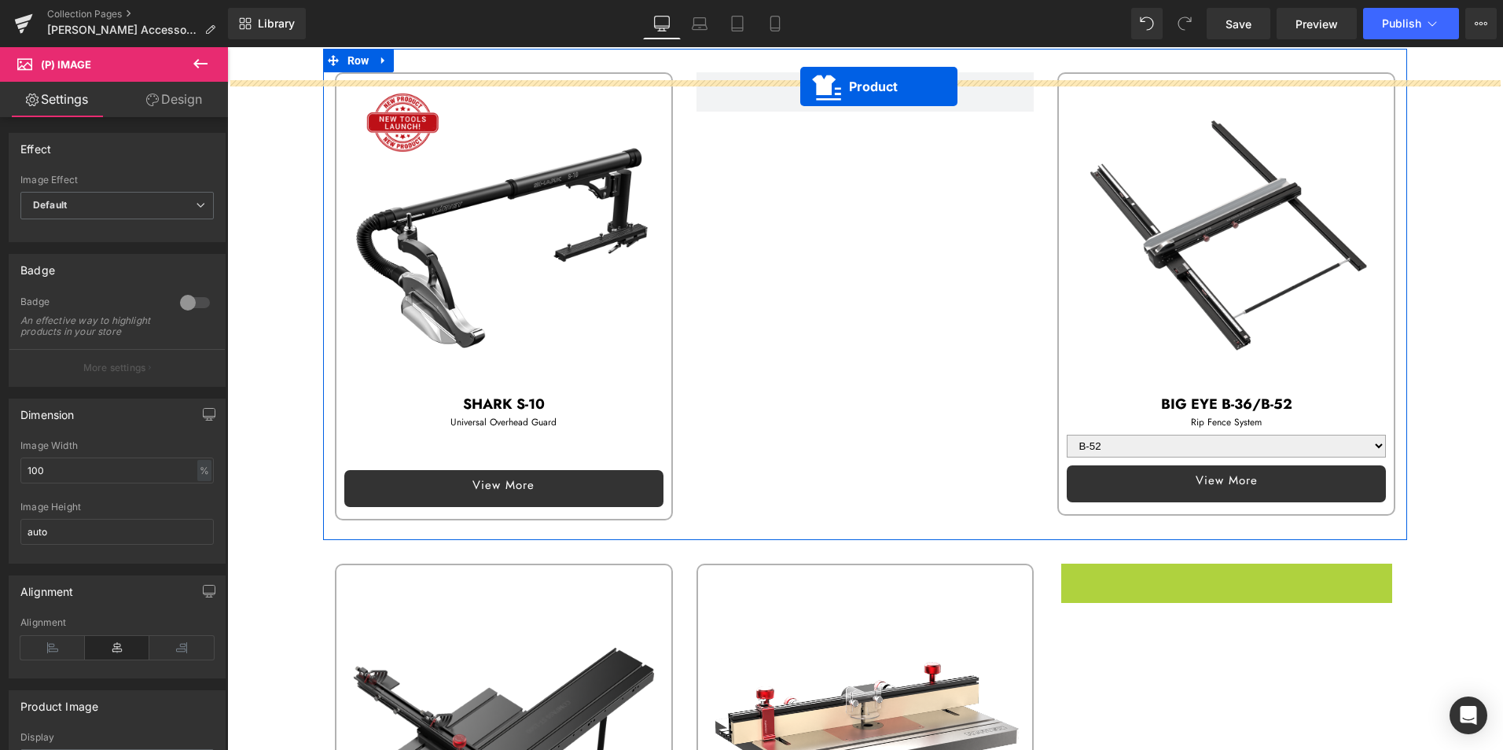
scroll to position [141, 0]
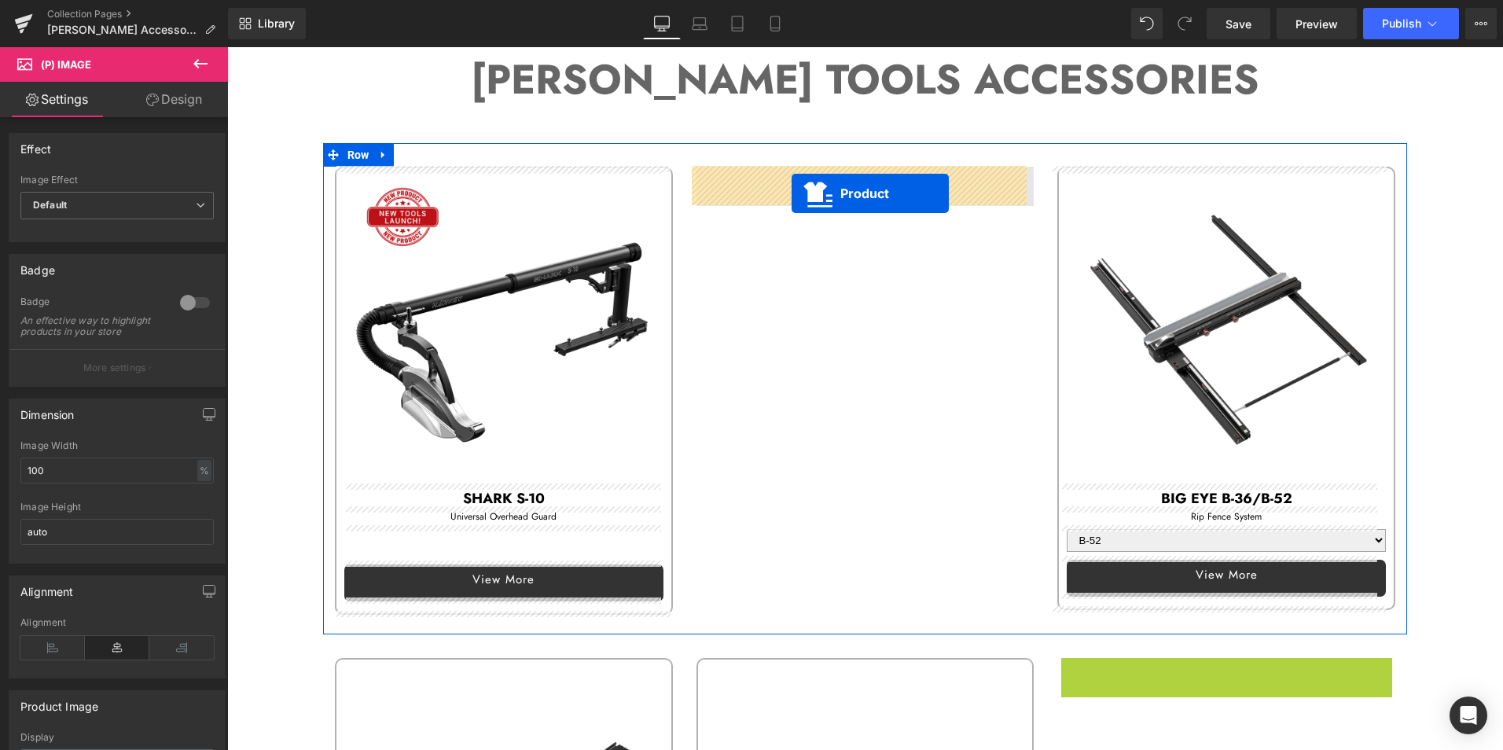
drag, startPoint x: 1181, startPoint y: 340, endPoint x: 792, endPoint y: 193, distance: 415.8
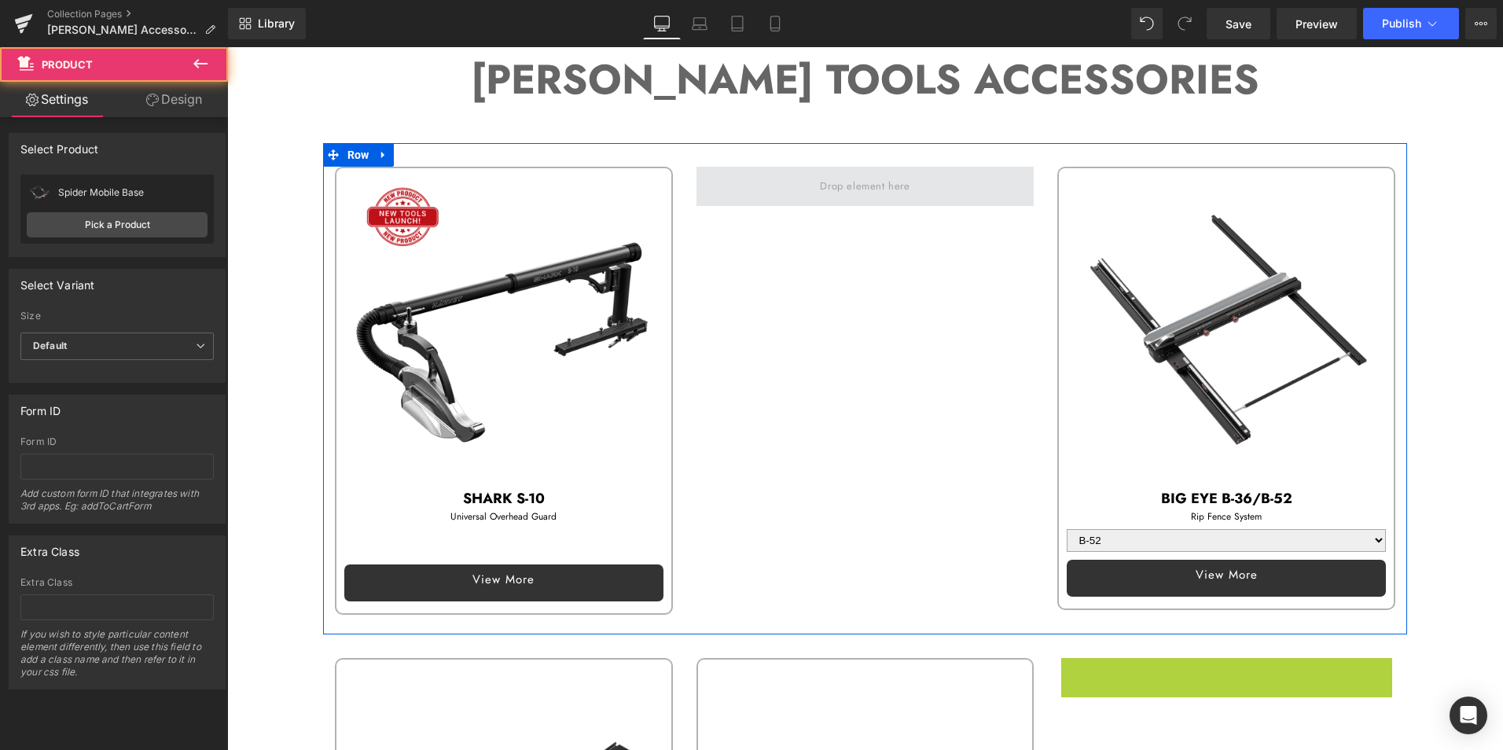
select select "M-1500E"
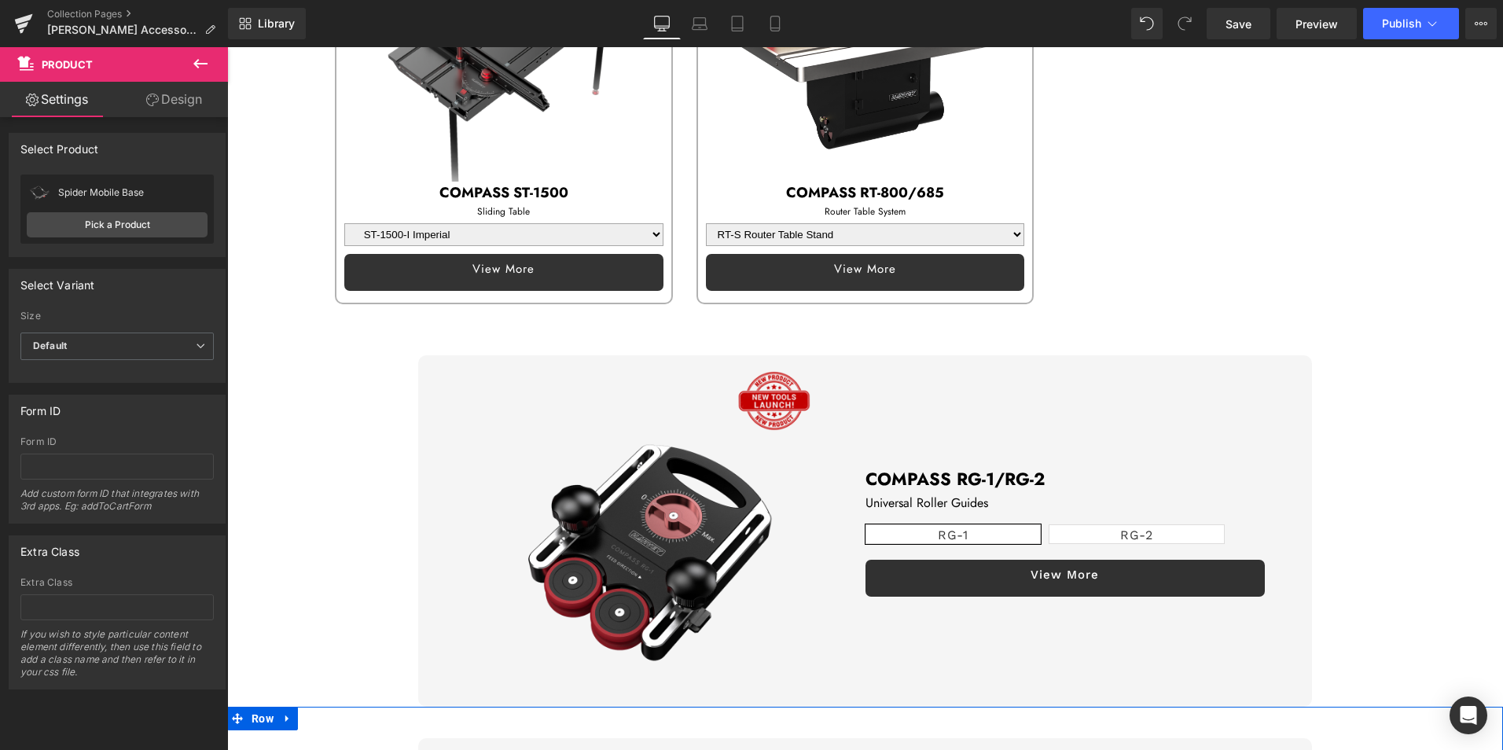
scroll to position [927, 0]
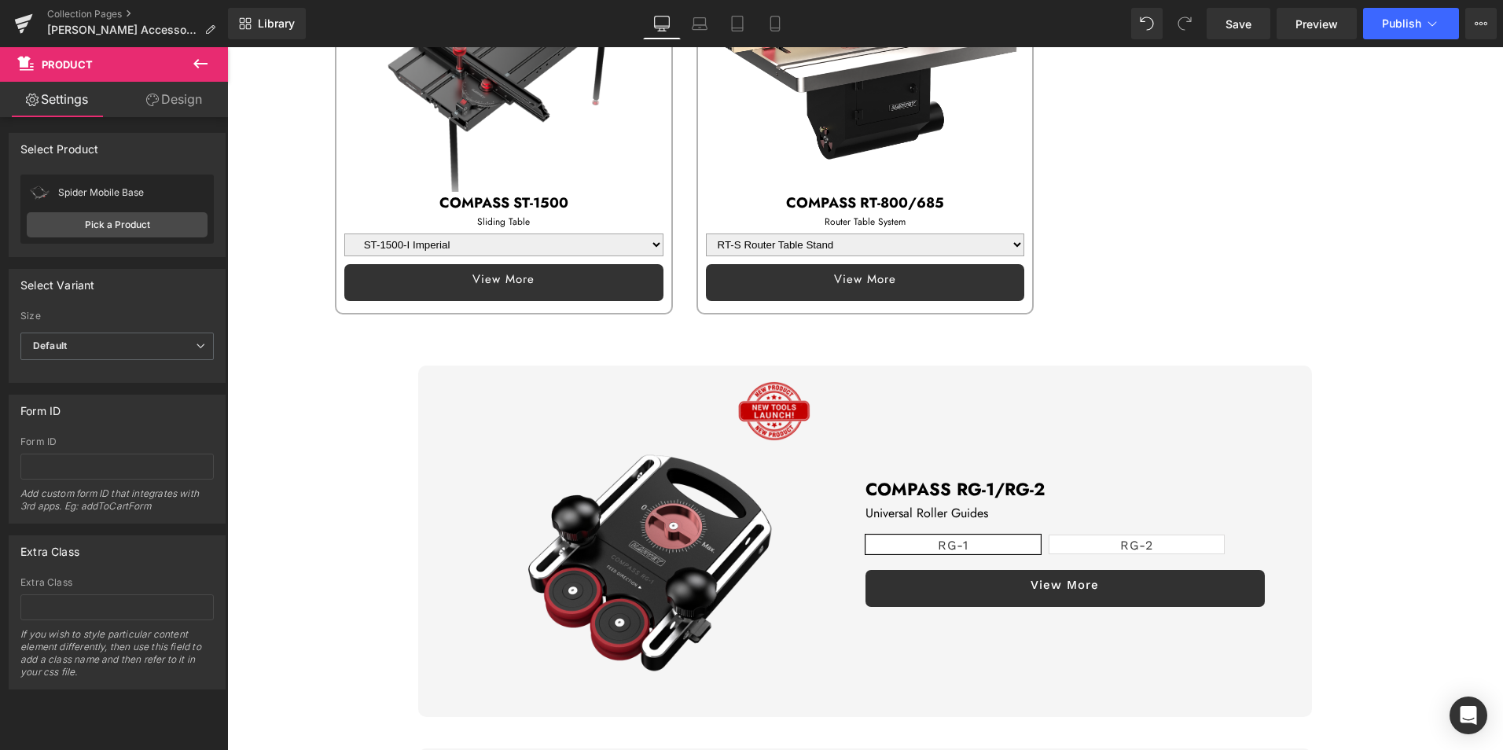
click at [787, 535] on img at bounding box center [645, 540] width 351 height 351
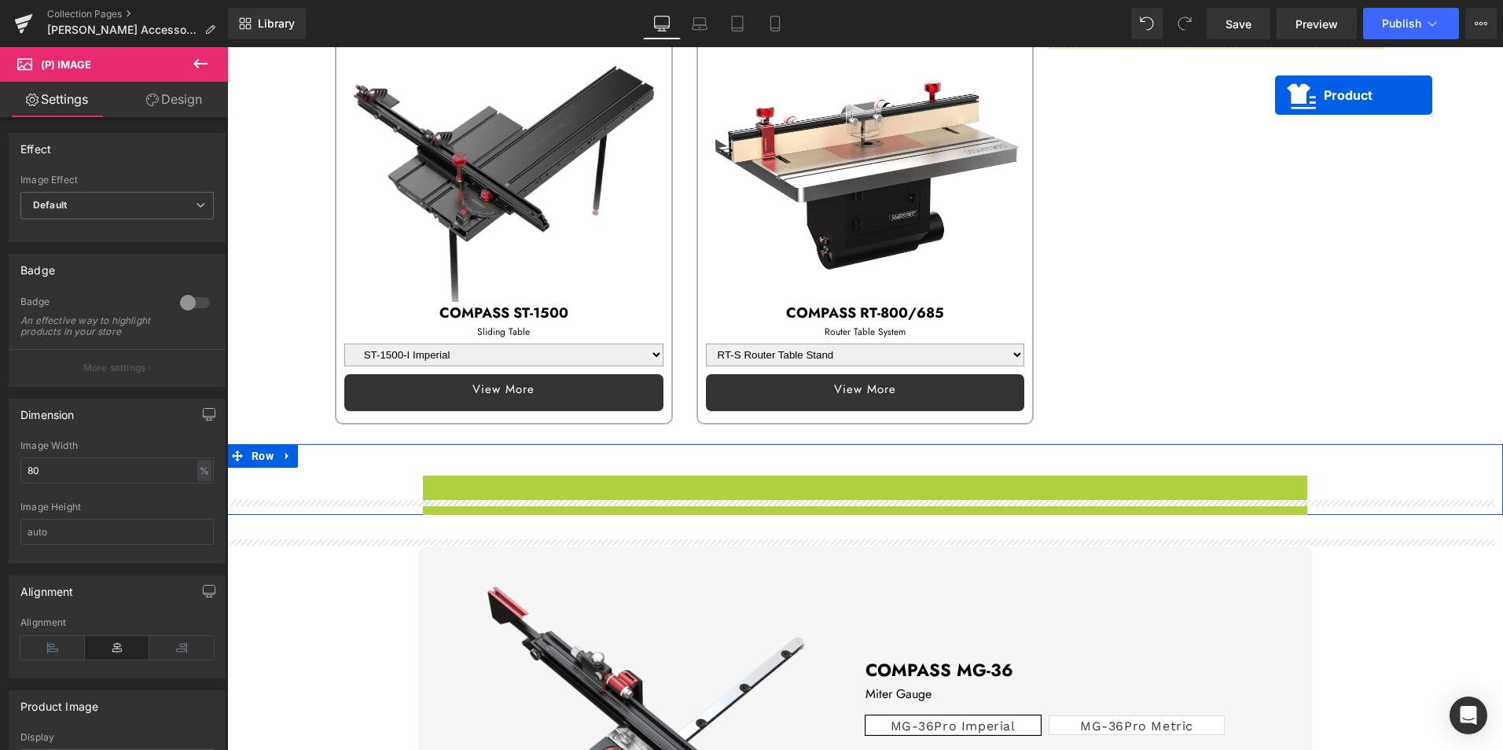
scroll to position [707, 0]
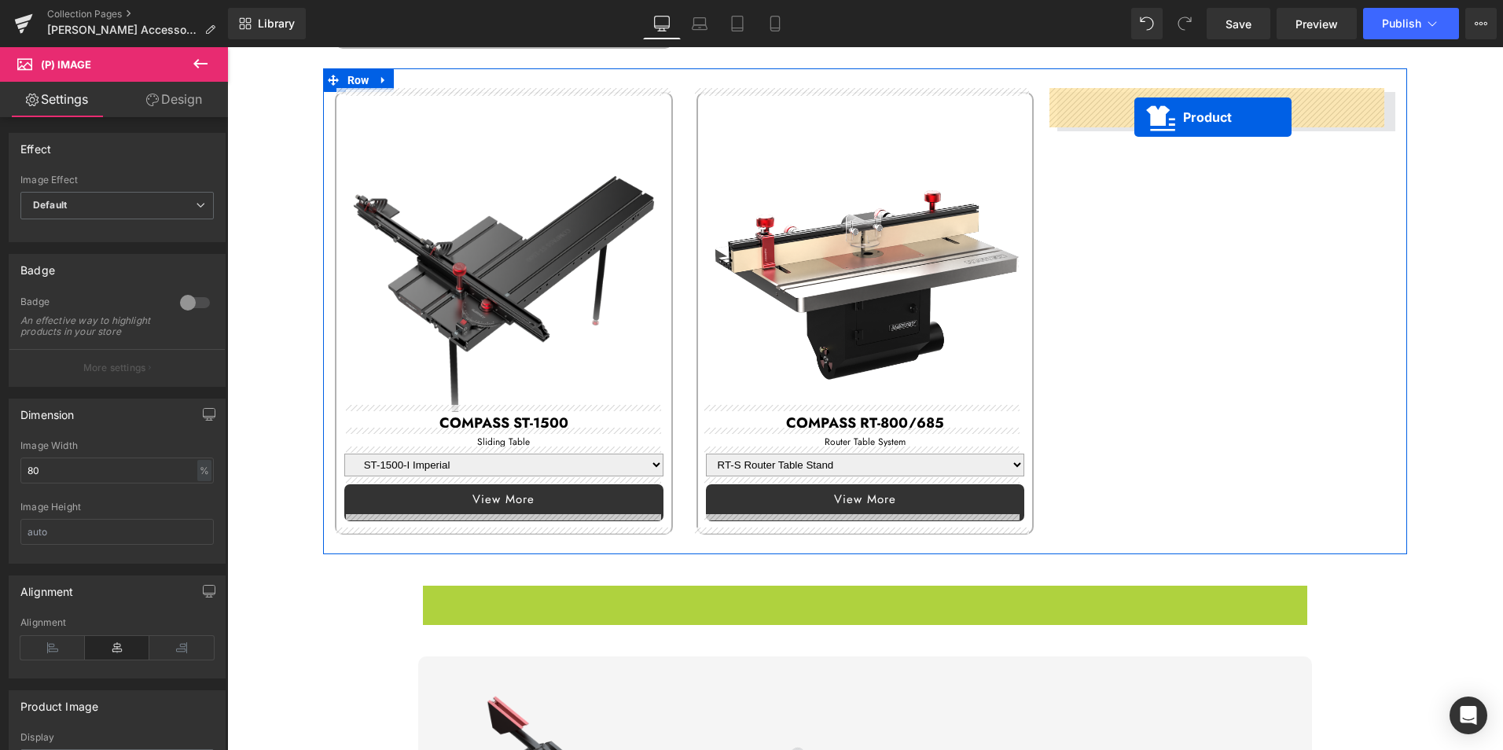
drag, startPoint x: 831, startPoint y: 373, endPoint x: 1134, endPoint y: 117, distance: 396.0
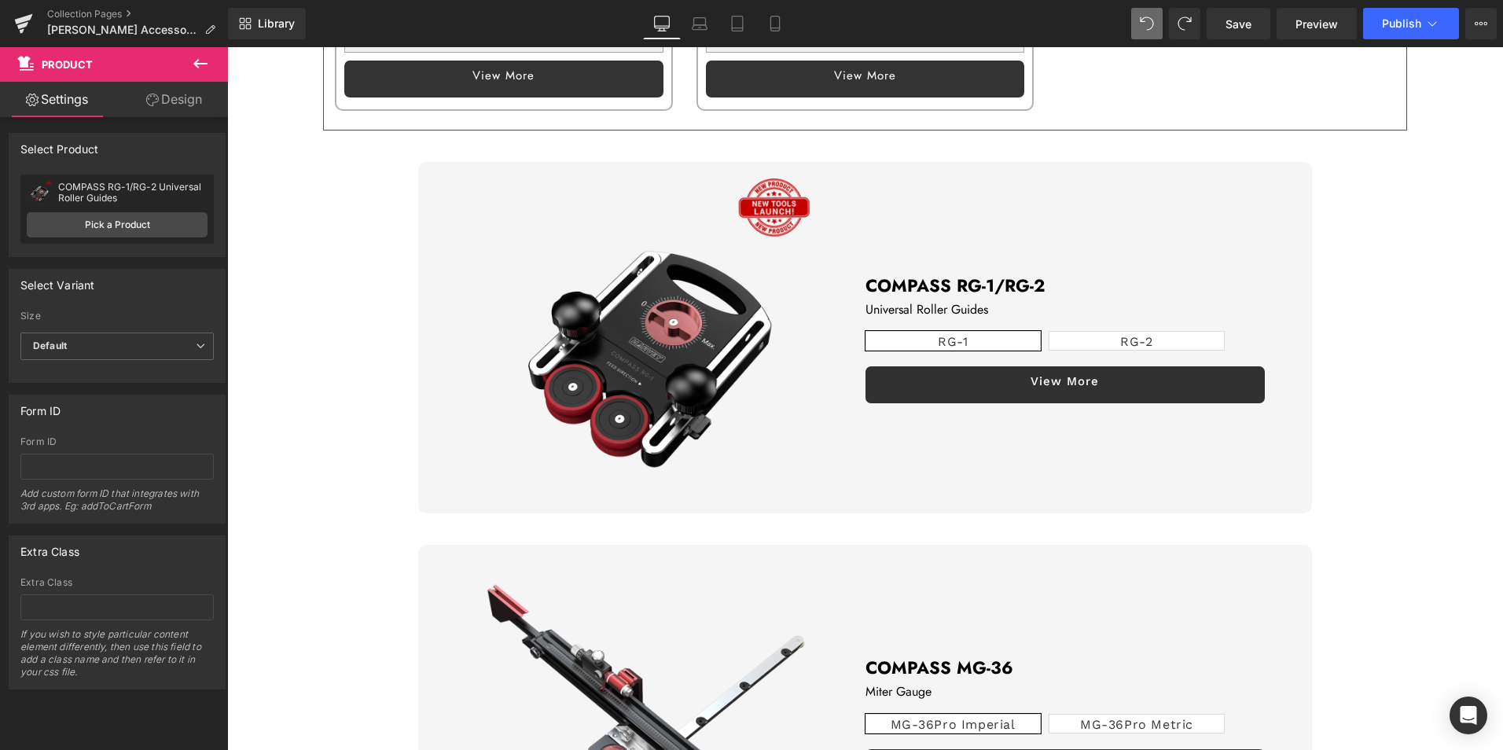
scroll to position [1179, 0]
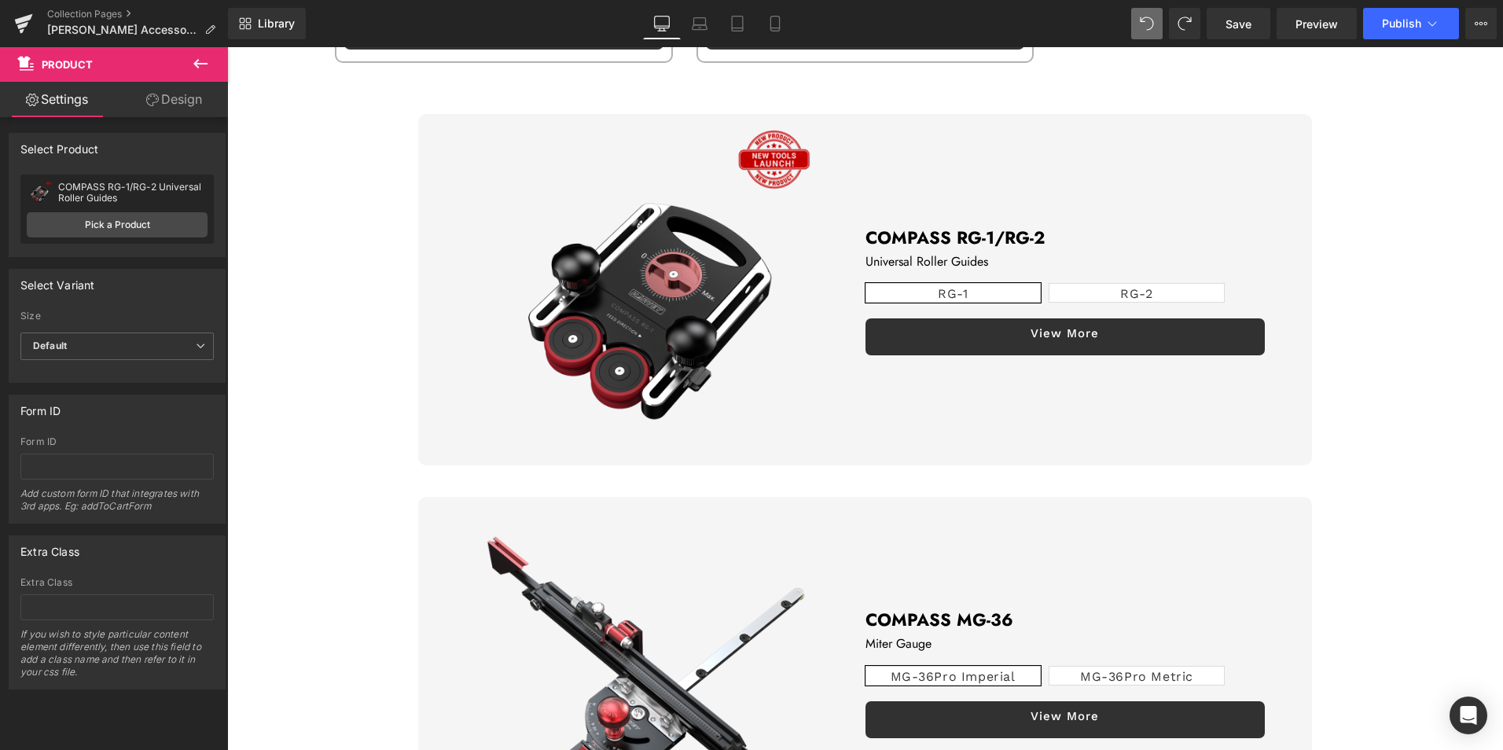
click at [749, 277] on img at bounding box center [645, 289] width 351 height 351
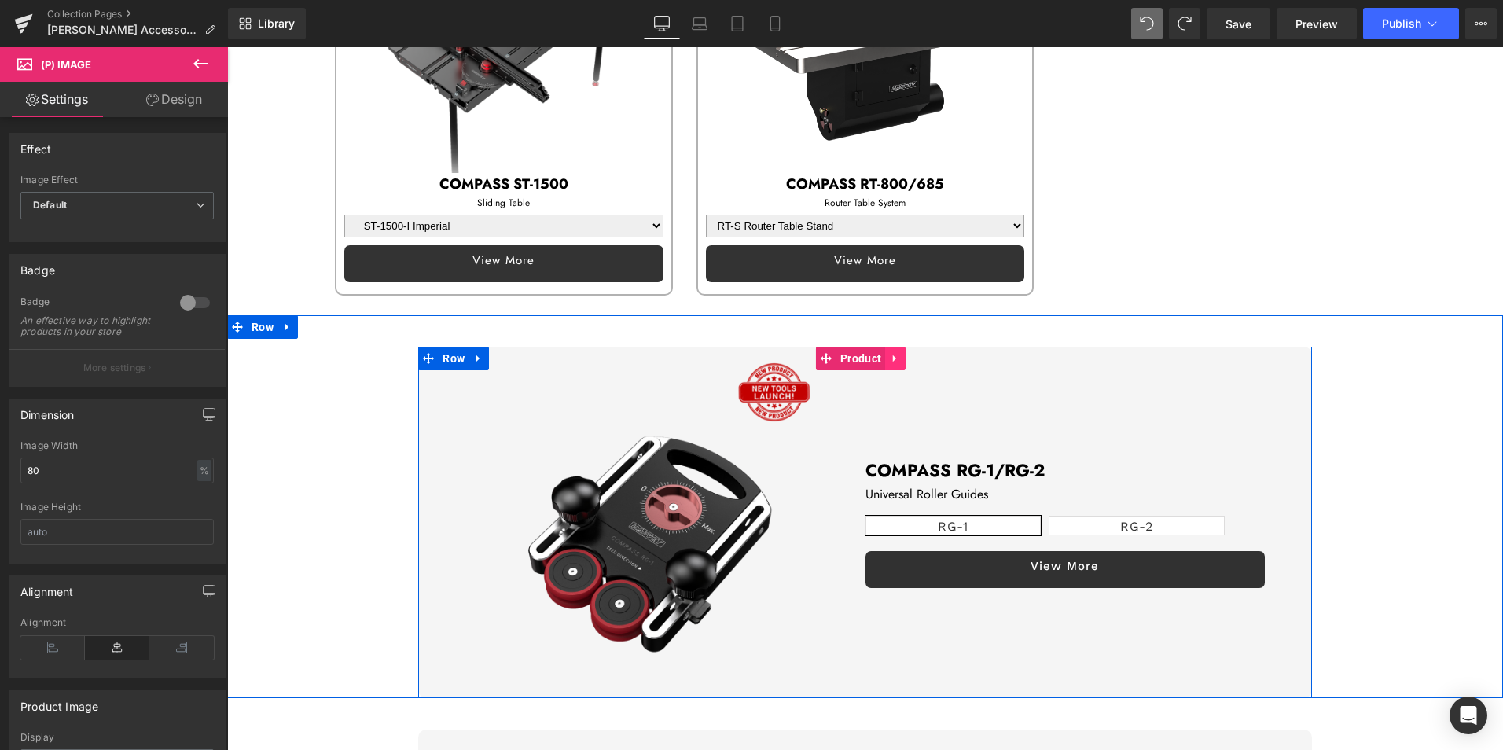
scroll to position [707, 0]
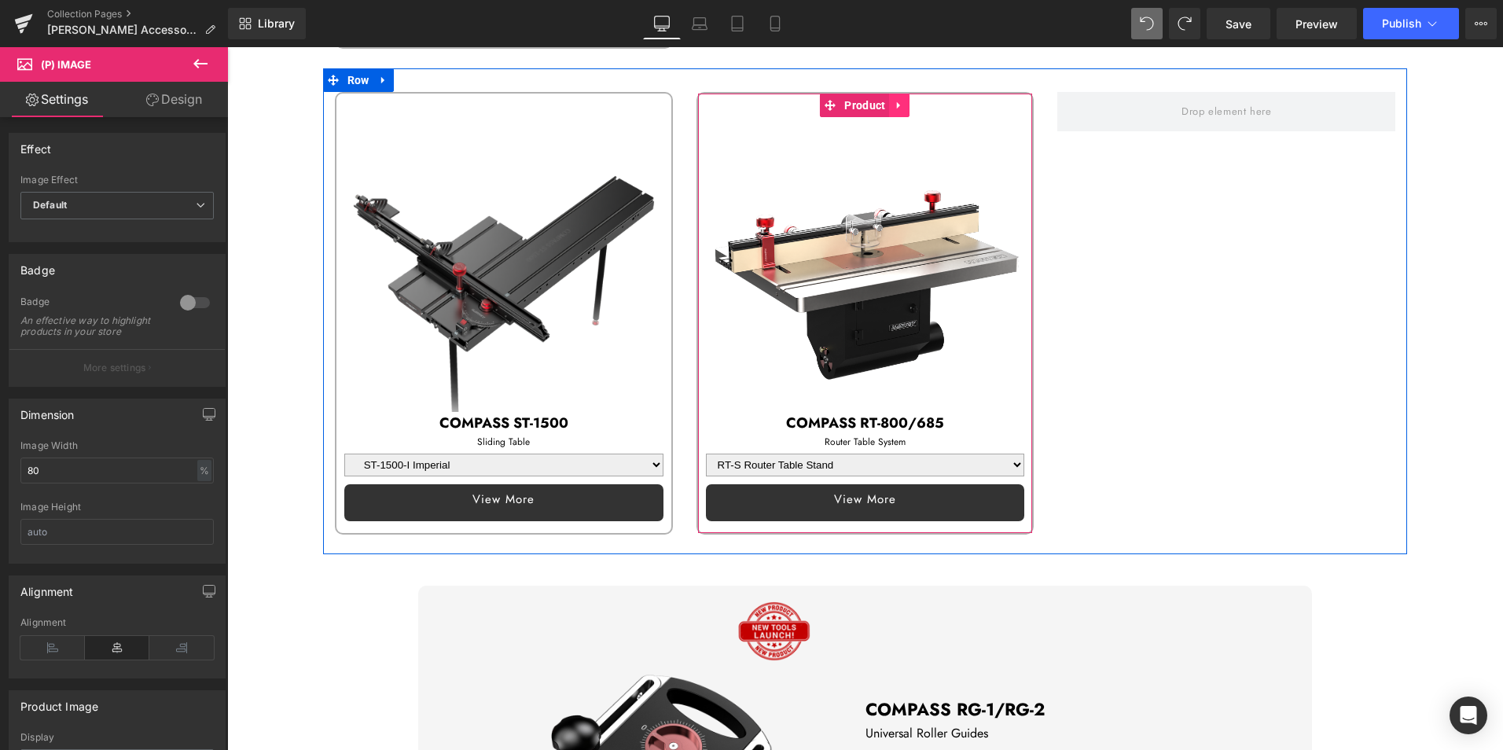
click at [896, 99] on icon at bounding box center [899, 105] width 11 height 12
click at [883, 100] on icon at bounding box center [888, 105] width 11 height 11
select select "RT-S Router Table Stand"
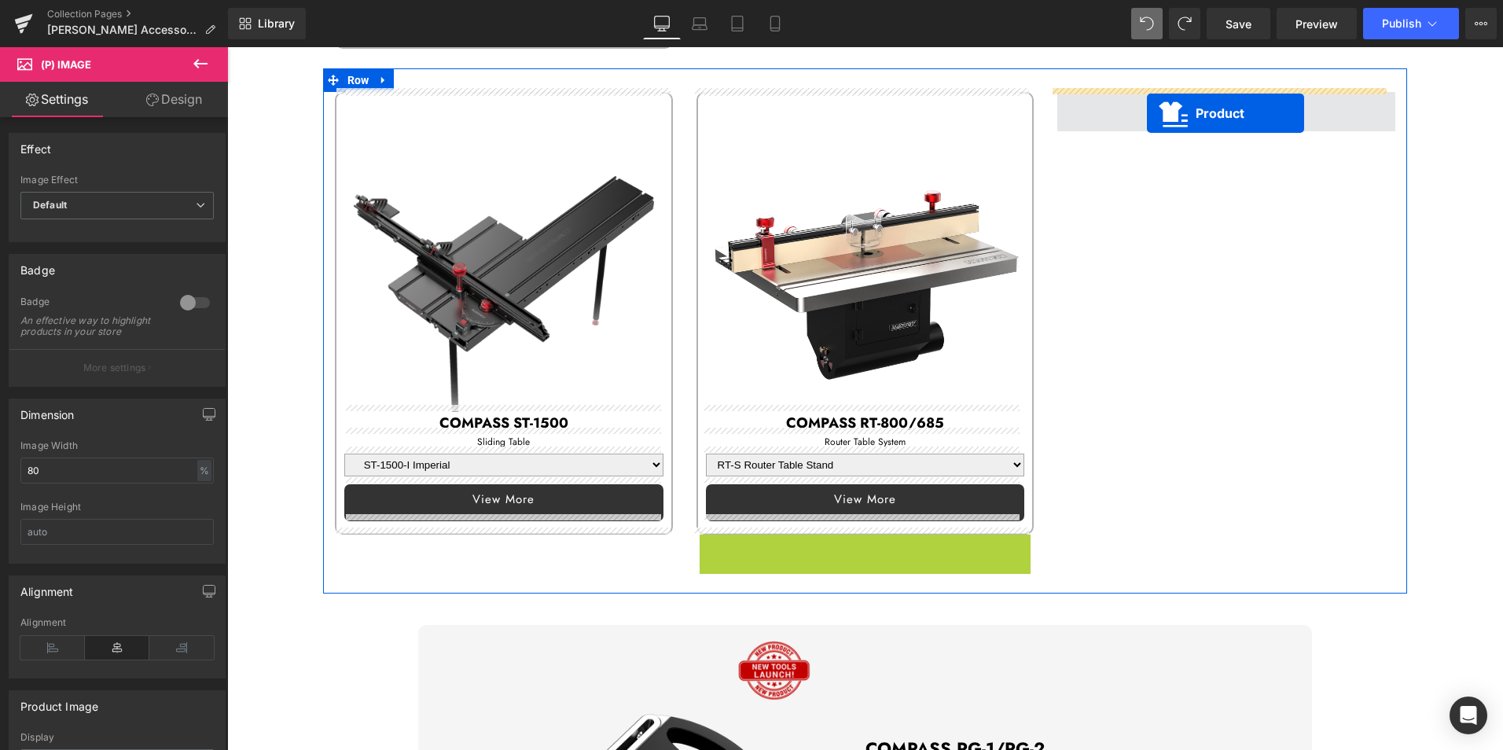
drag, startPoint x: 830, startPoint y: 538, endPoint x: 1147, endPoint y: 113, distance: 530.2
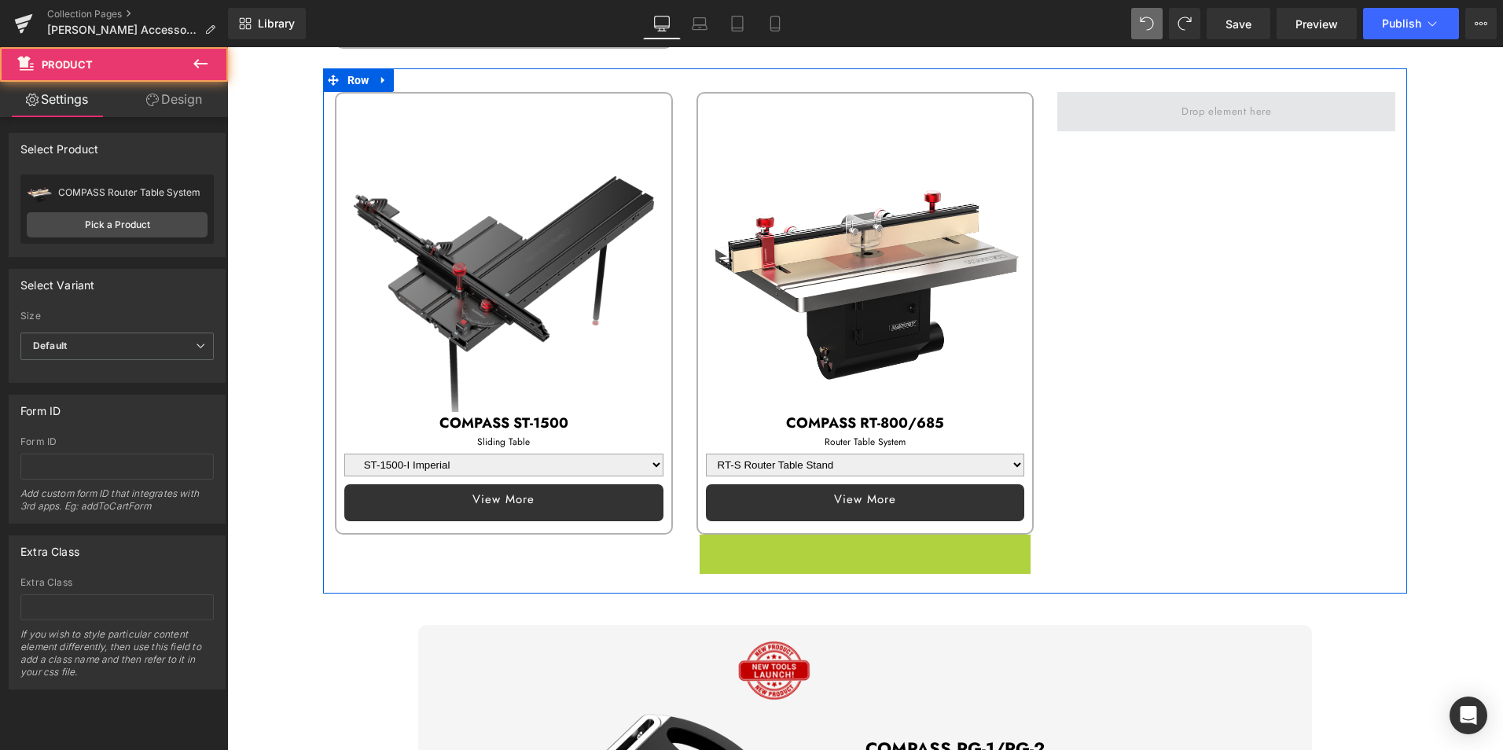
select select "RT-S Router Table Stand"
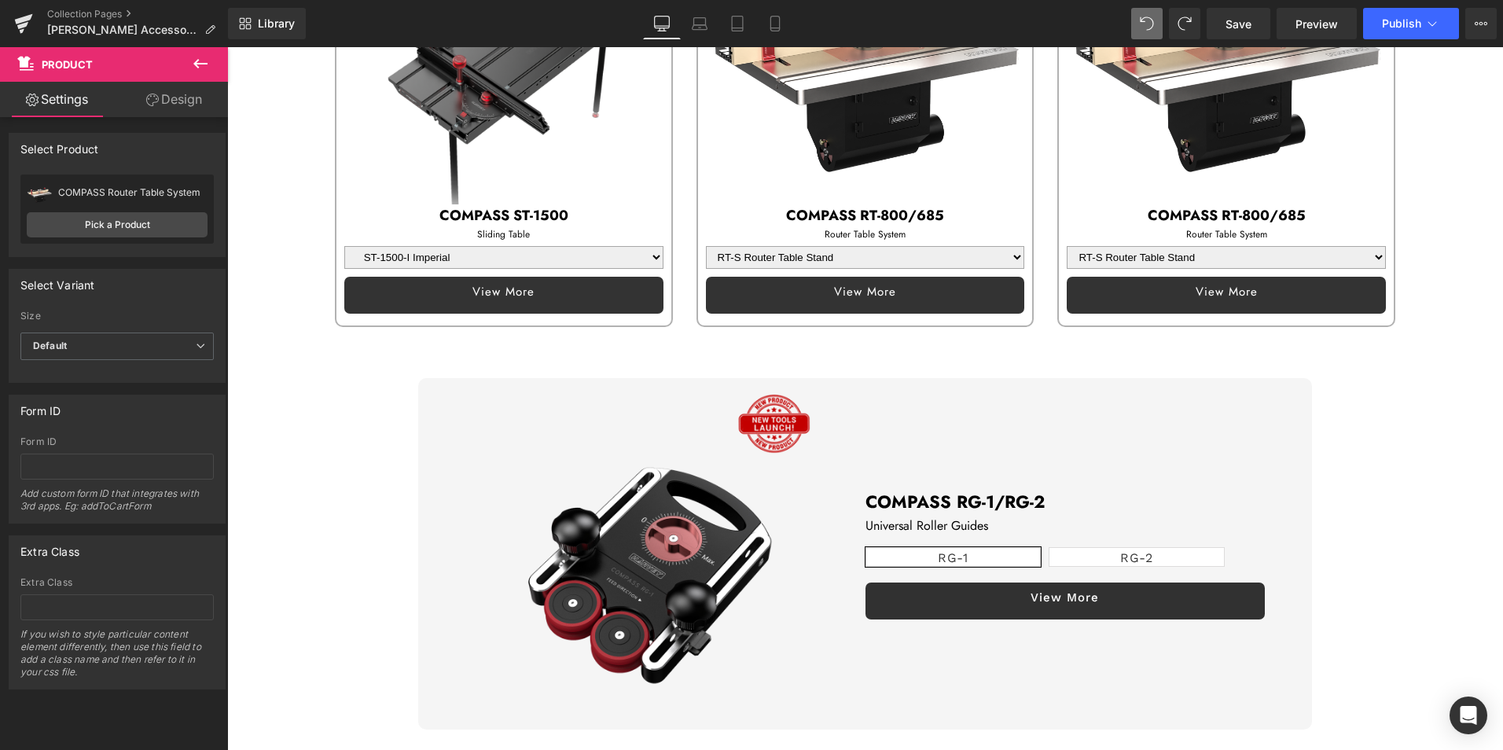
scroll to position [864, 0]
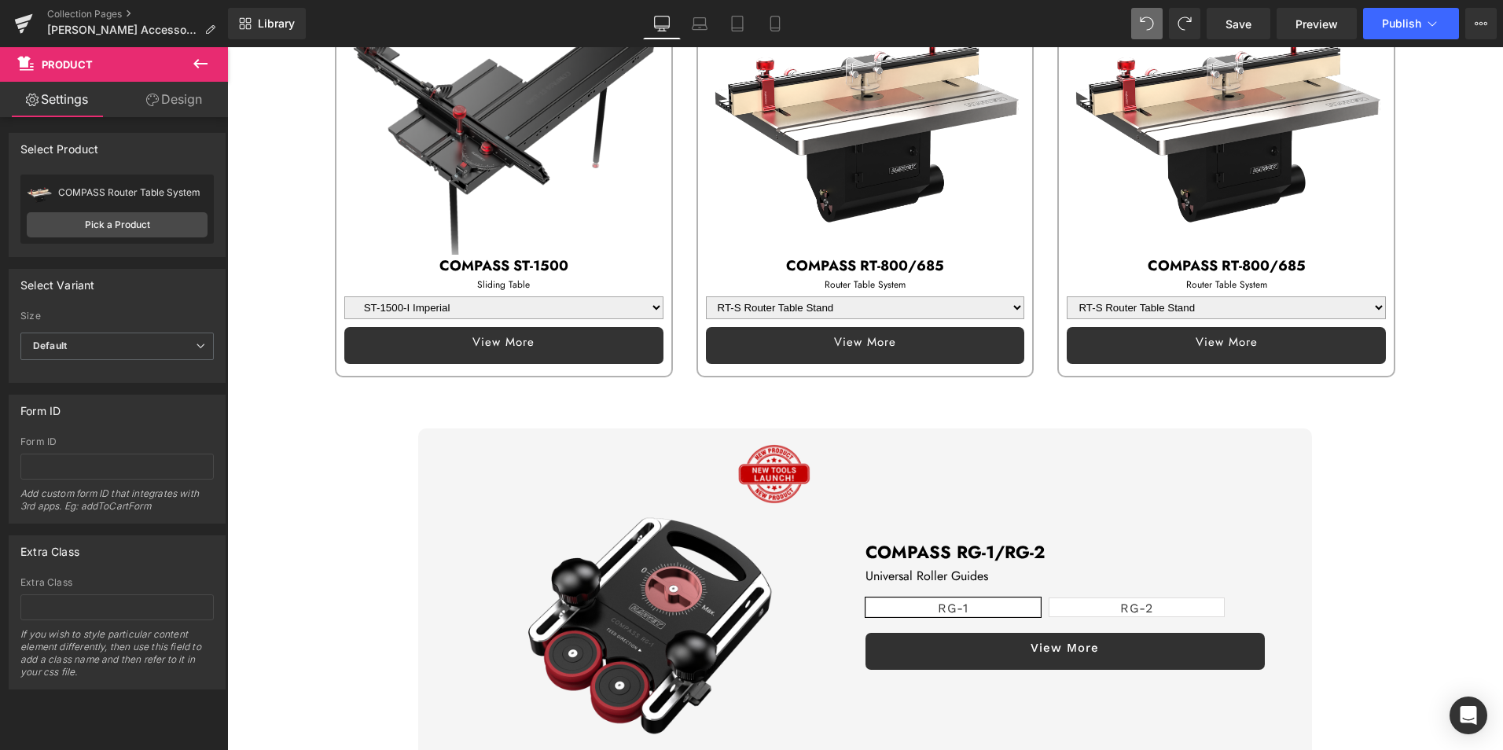
click at [681, 569] on img at bounding box center [645, 603] width 351 height 351
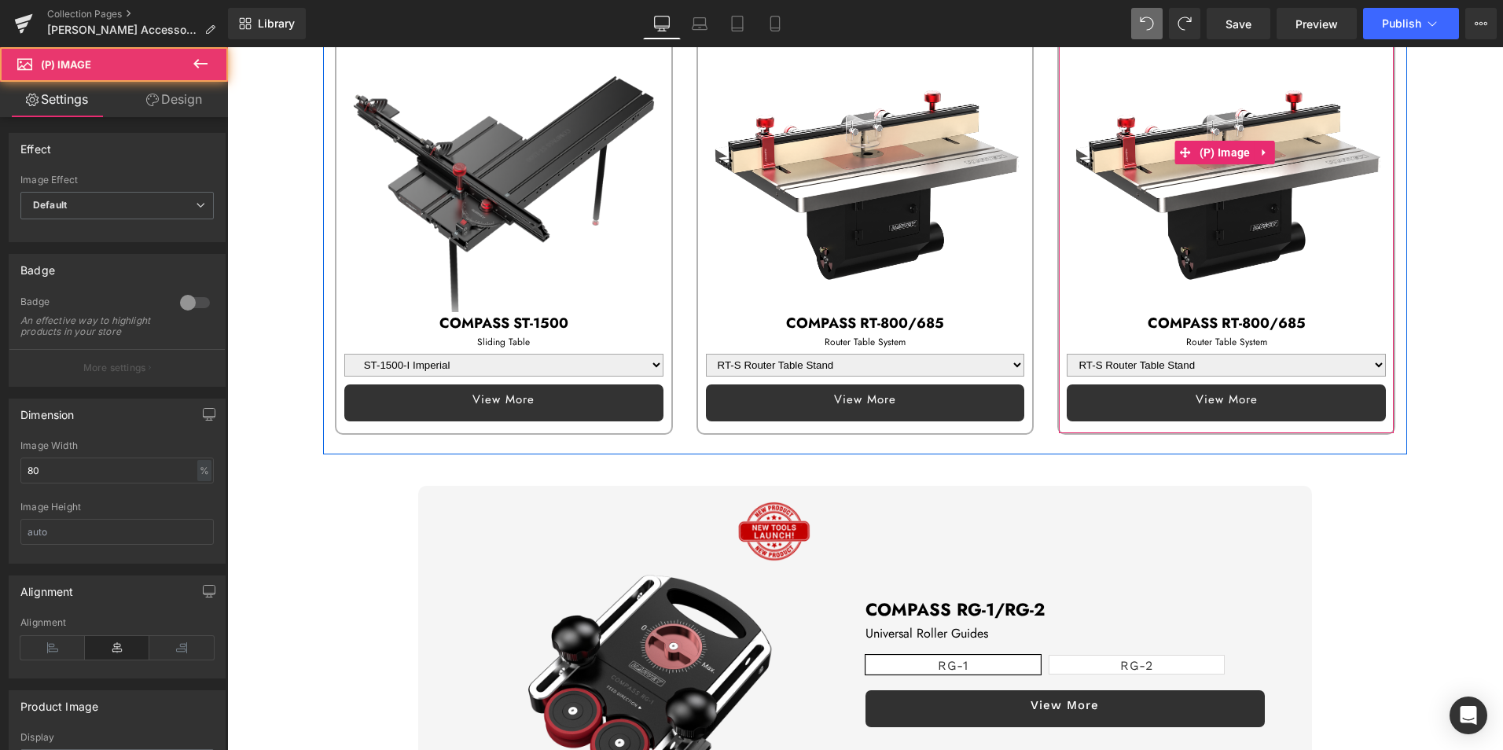
scroll to position [707, 0]
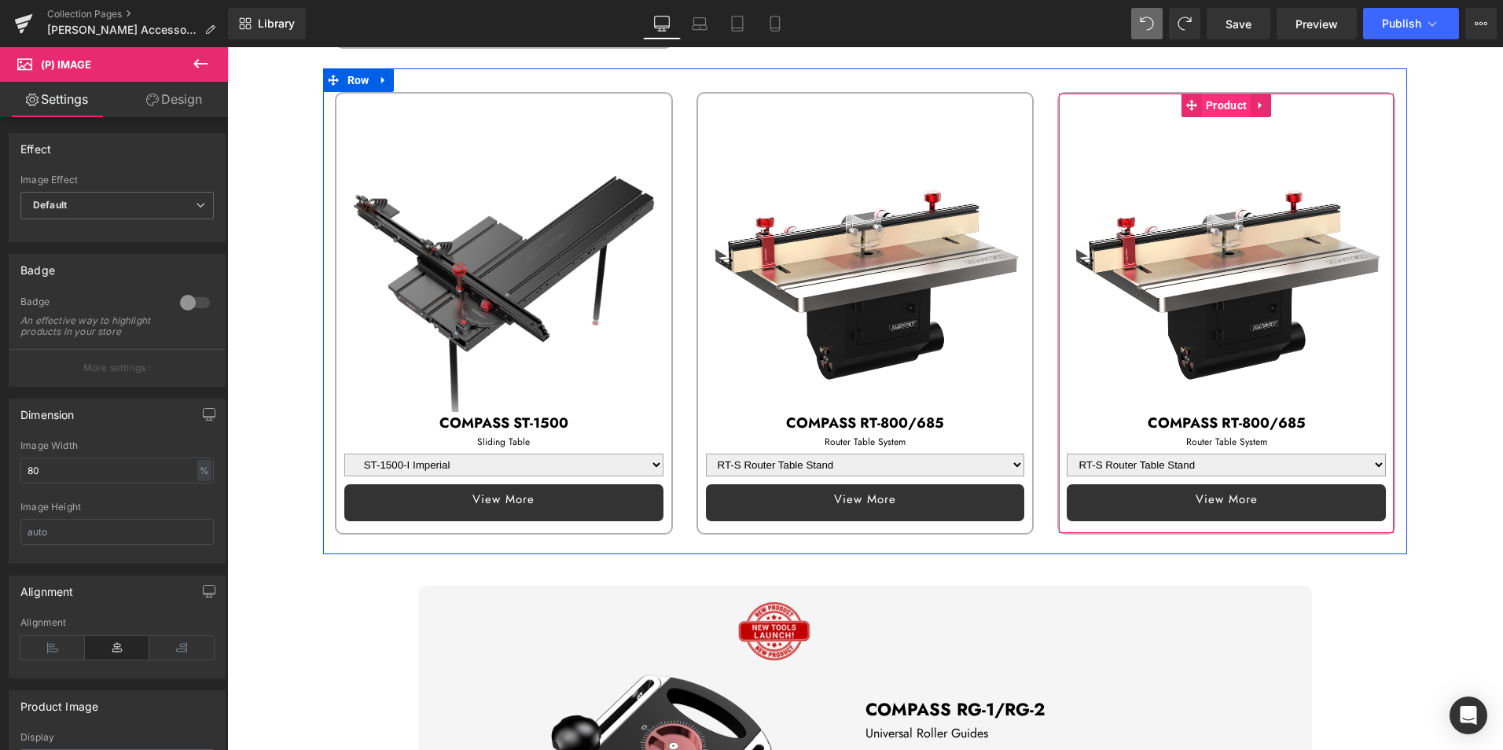
click at [1226, 98] on span "Product" at bounding box center [1226, 106] width 49 height 24
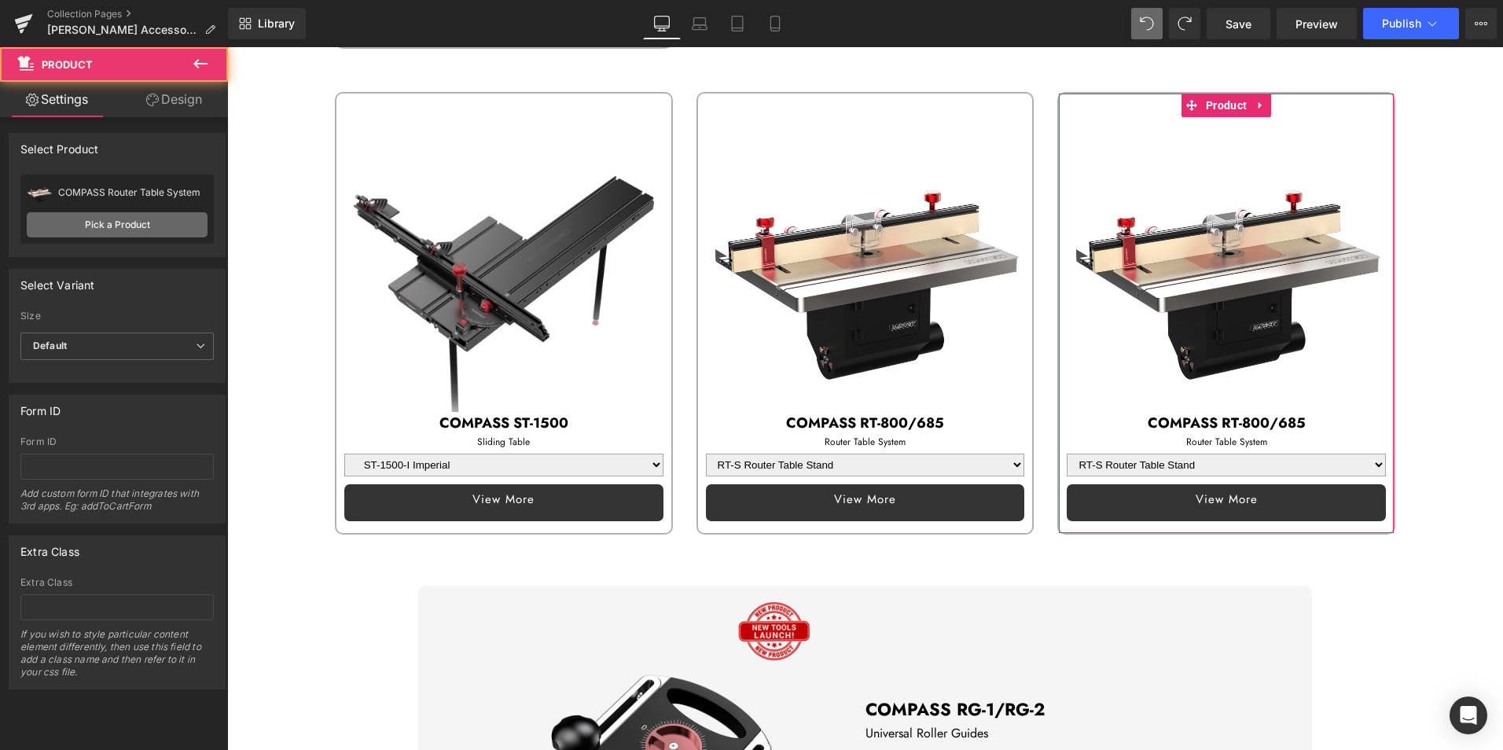
click at [141, 214] on link "Pick a Product" at bounding box center [117, 224] width 181 height 25
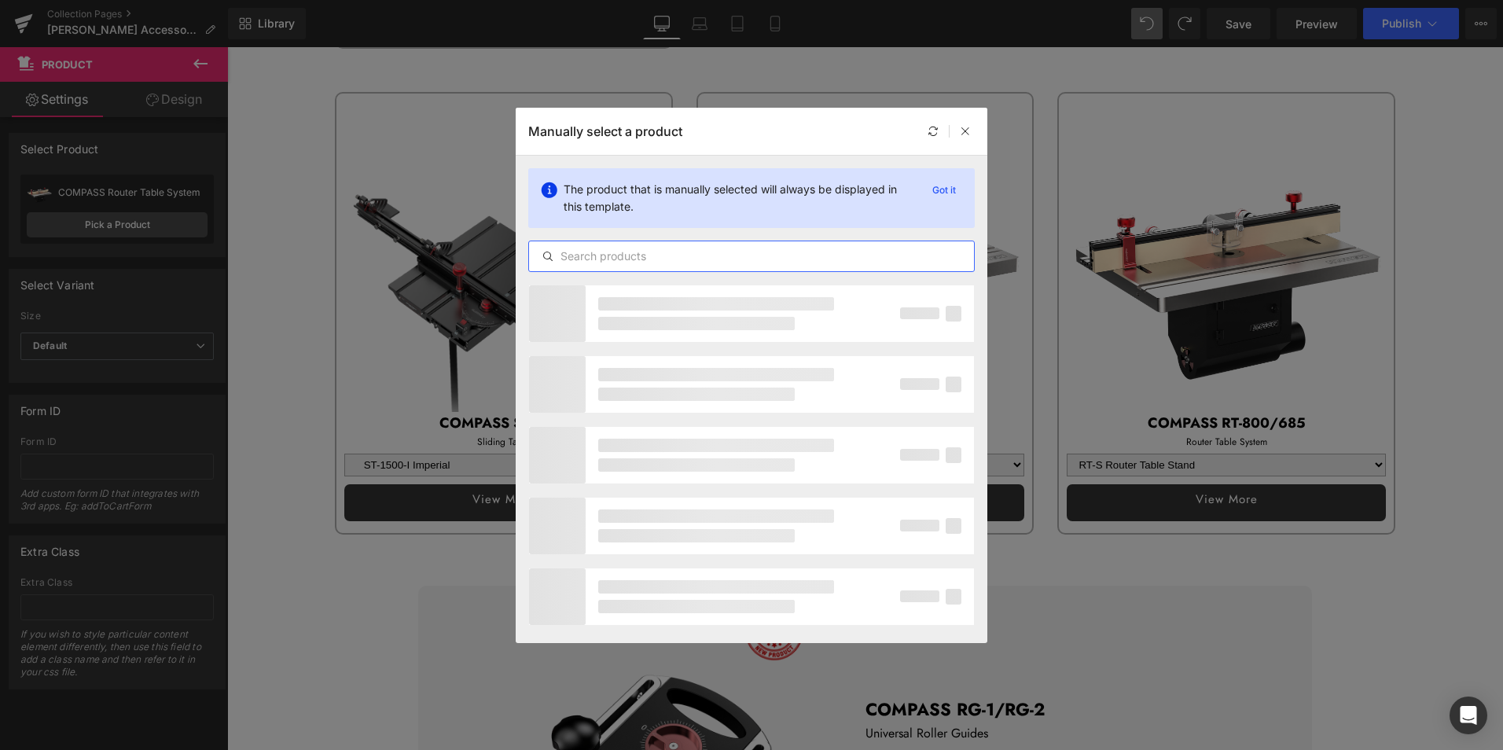
click at [651, 260] on input "text" at bounding box center [751, 256] width 445 height 19
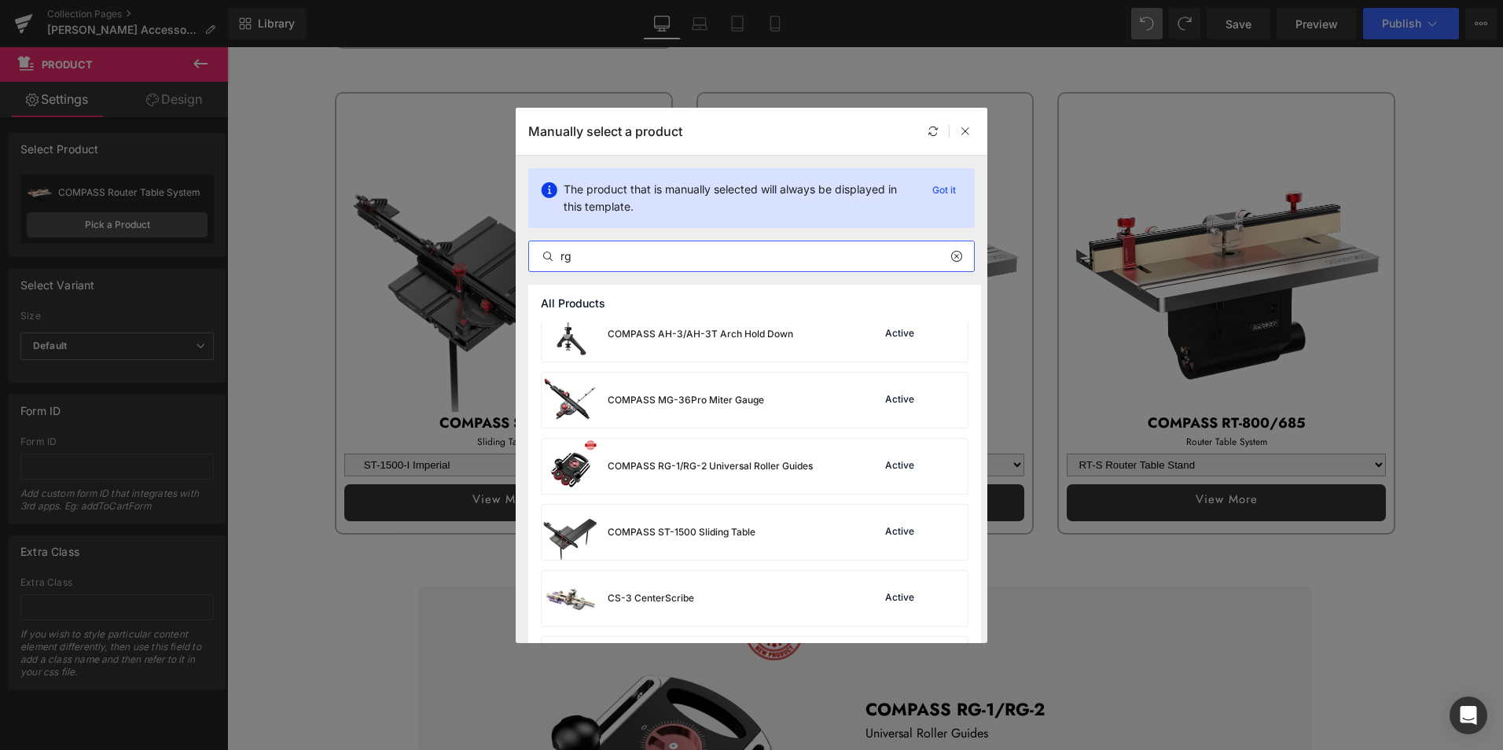
scroll to position [943, 0]
type input "rg"
click at [729, 465] on div "COMPASS RG-1/RG-2 Universal Roller Guides" at bounding box center [709, 464] width 205 height 14
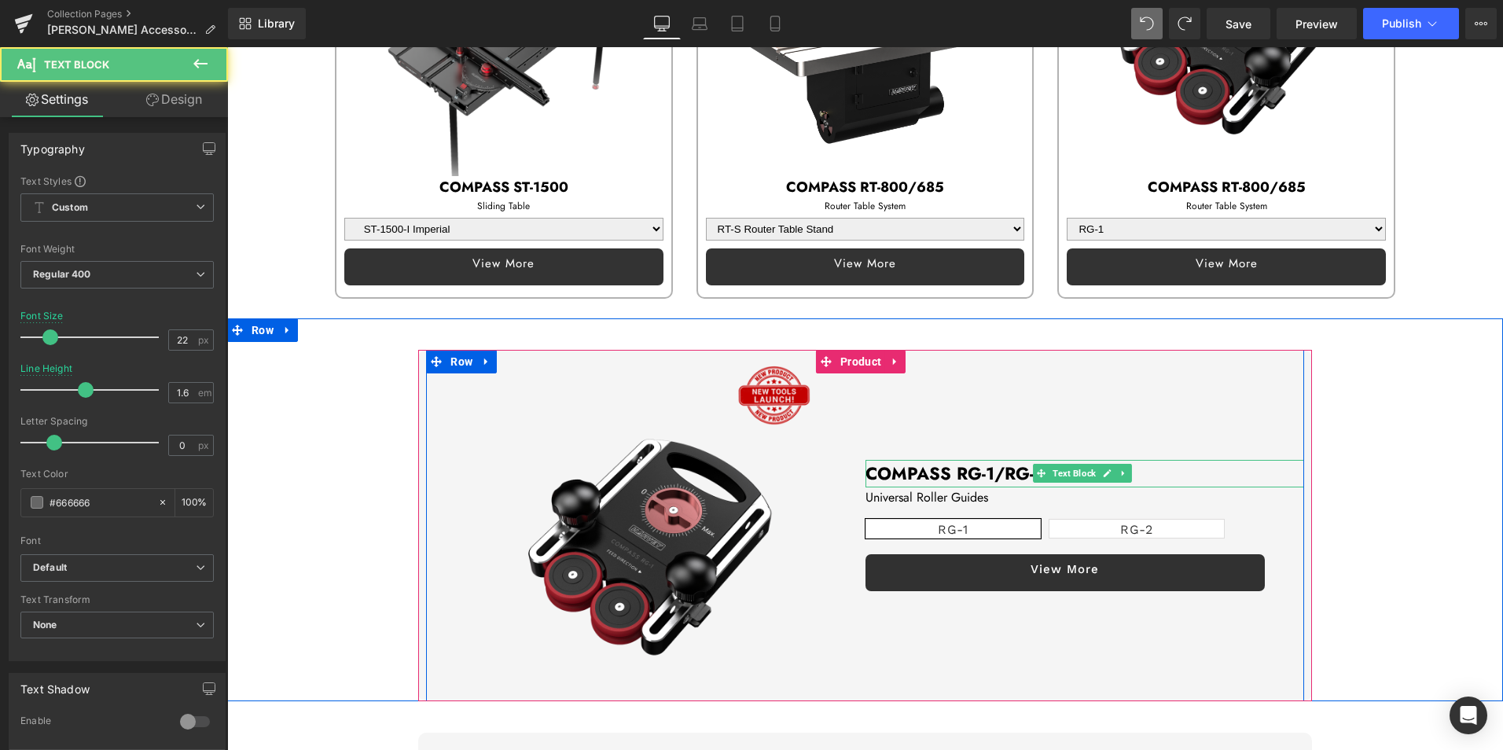
click at [865, 465] on div "COMPASS RG-1/RG-2 Text Block" at bounding box center [1084, 474] width 439 height 28
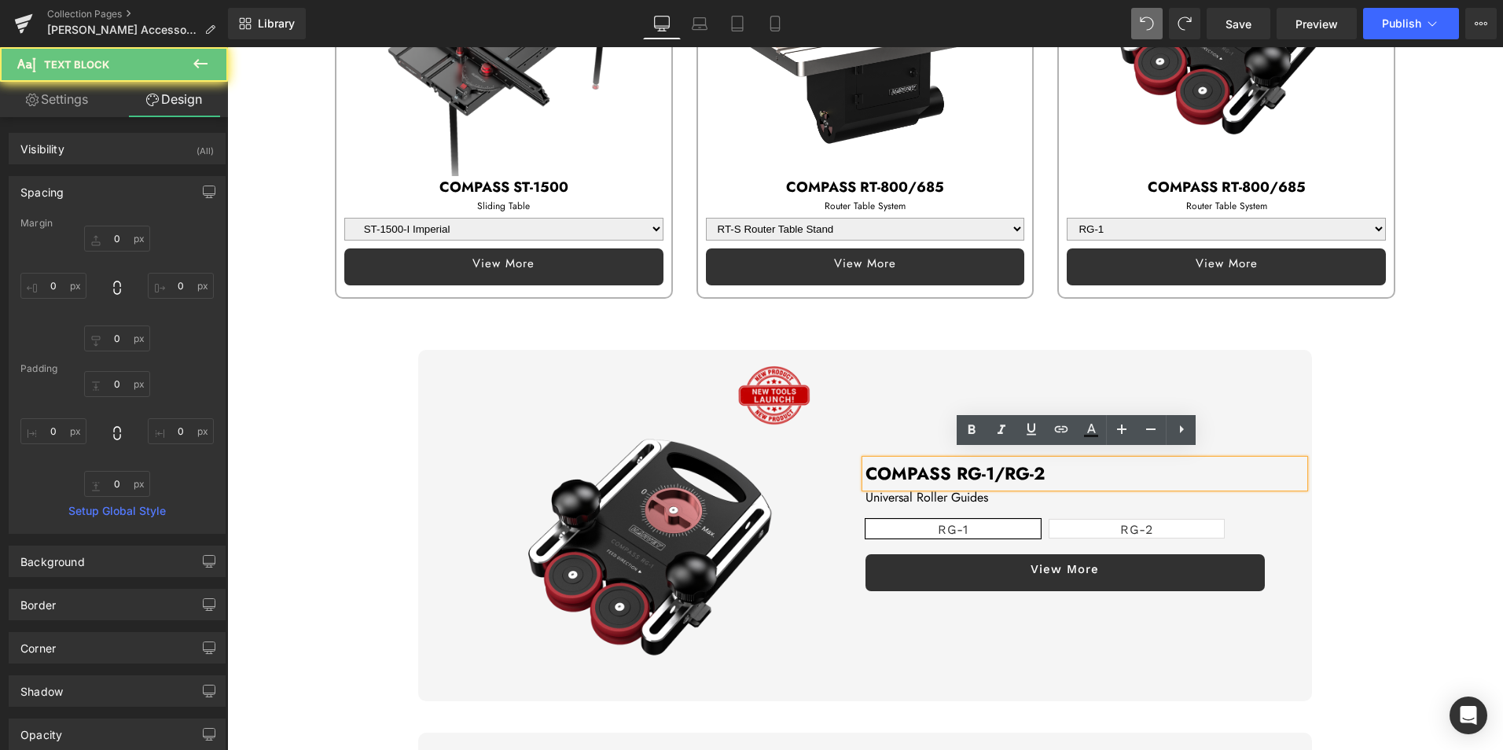
click at [902, 465] on b "COMPASS RG-1/RG-2" at bounding box center [954, 473] width 179 height 25
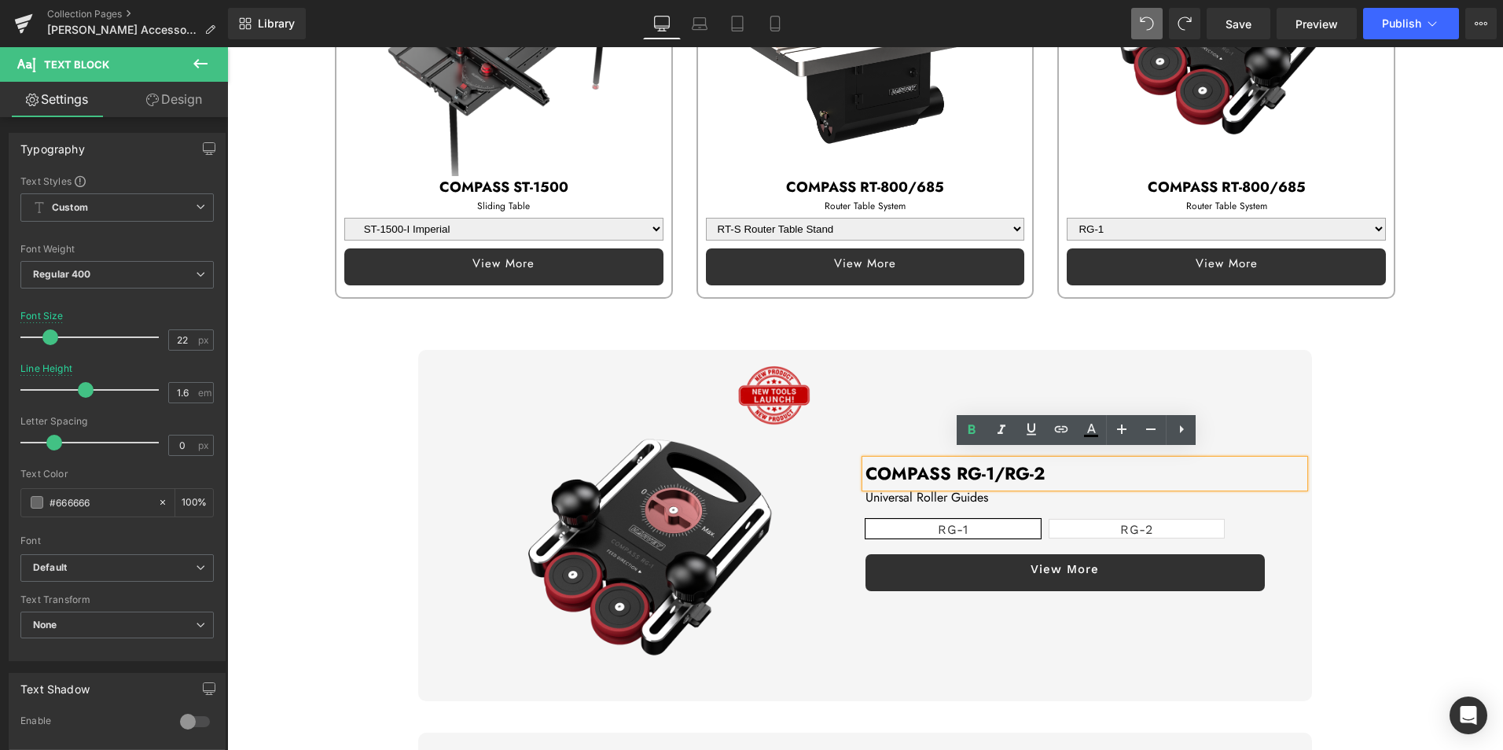
click at [1042, 463] on p "COMPASS RG-1/RG-2" at bounding box center [1084, 474] width 439 height 28
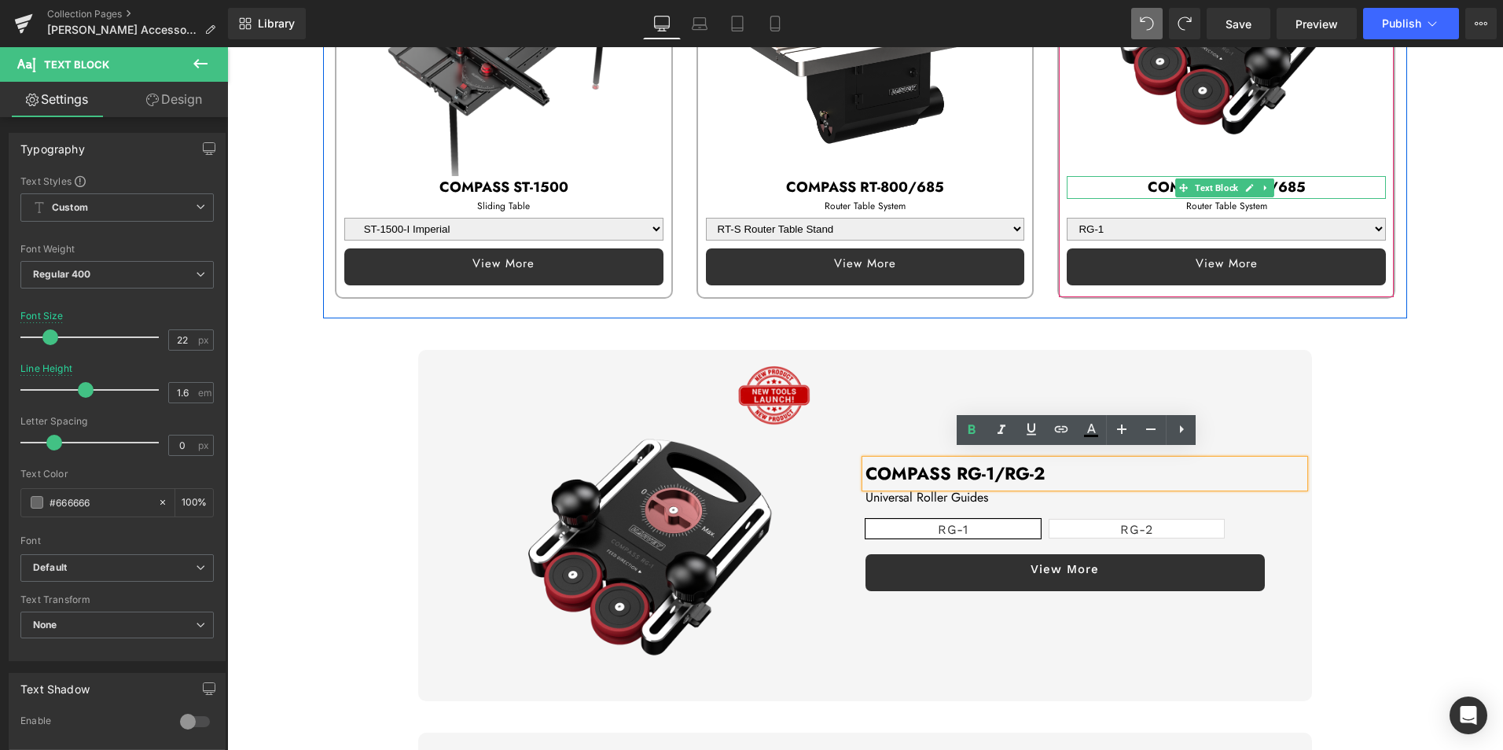
click at [1153, 177] on b "COMPASS RT-800/685" at bounding box center [1226, 187] width 158 height 20
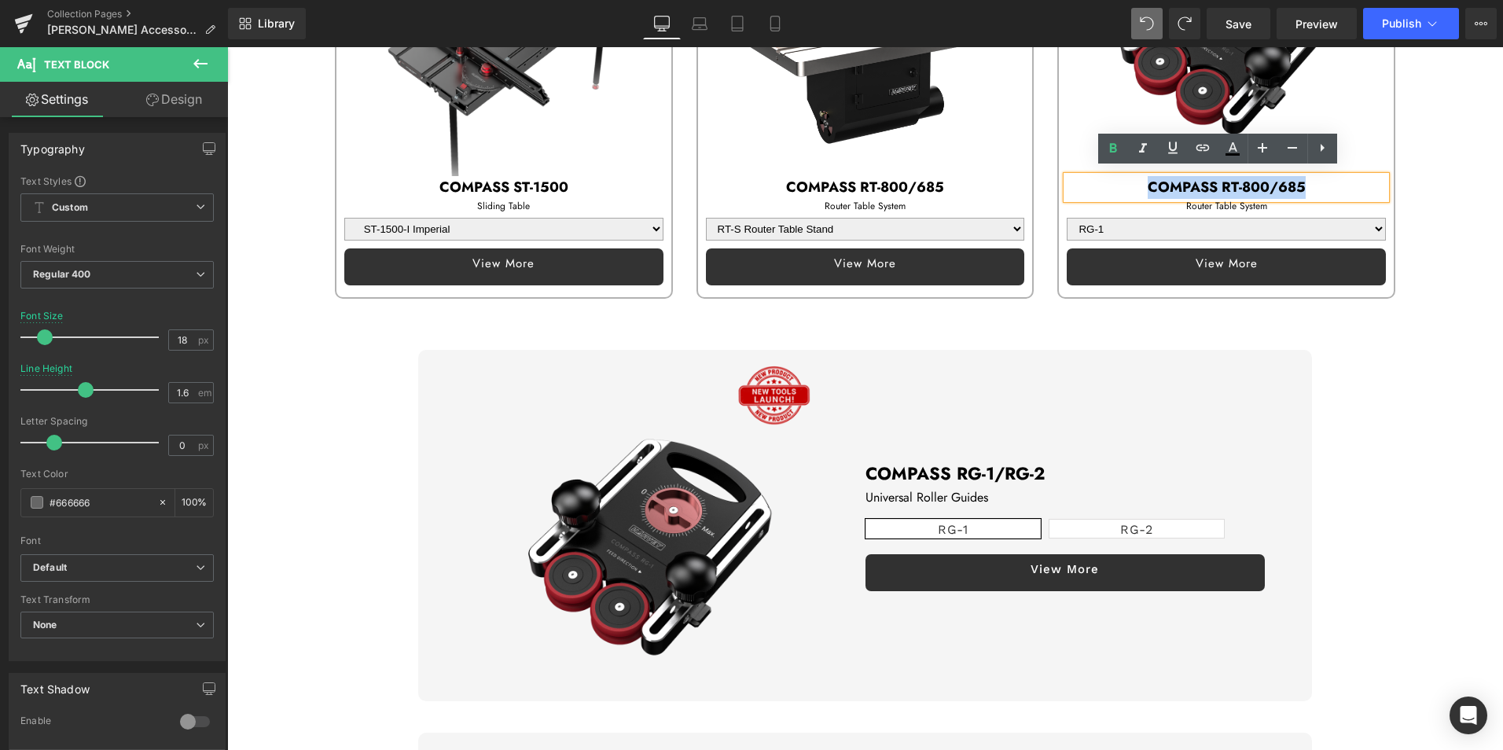
drag, startPoint x: 1128, startPoint y: 180, endPoint x: 1323, endPoint y: 172, distance: 195.1
click at [1323, 176] on p "COMPASS RT-800/685" at bounding box center [1225, 187] width 319 height 23
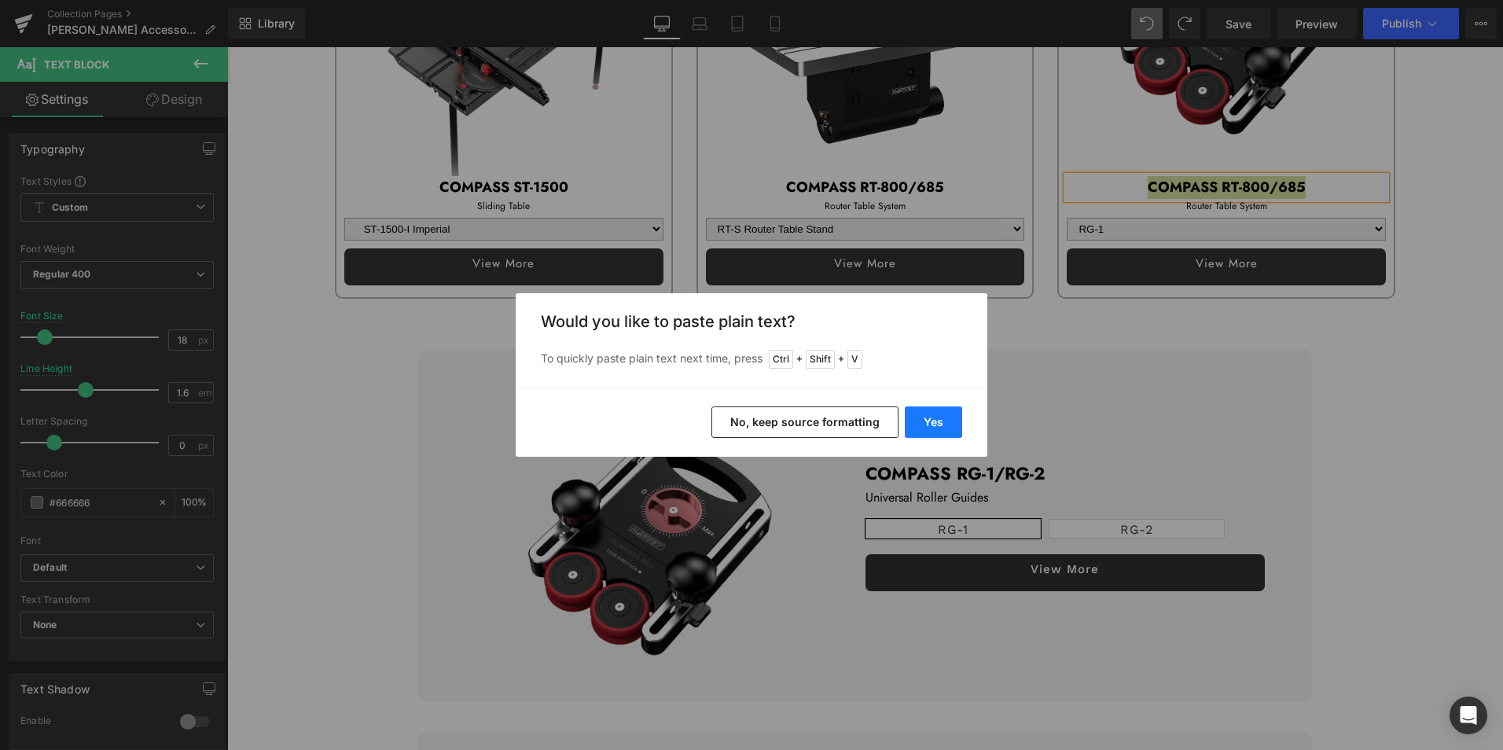
click at [942, 422] on button "Yes" at bounding box center [933, 421] width 57 height 31
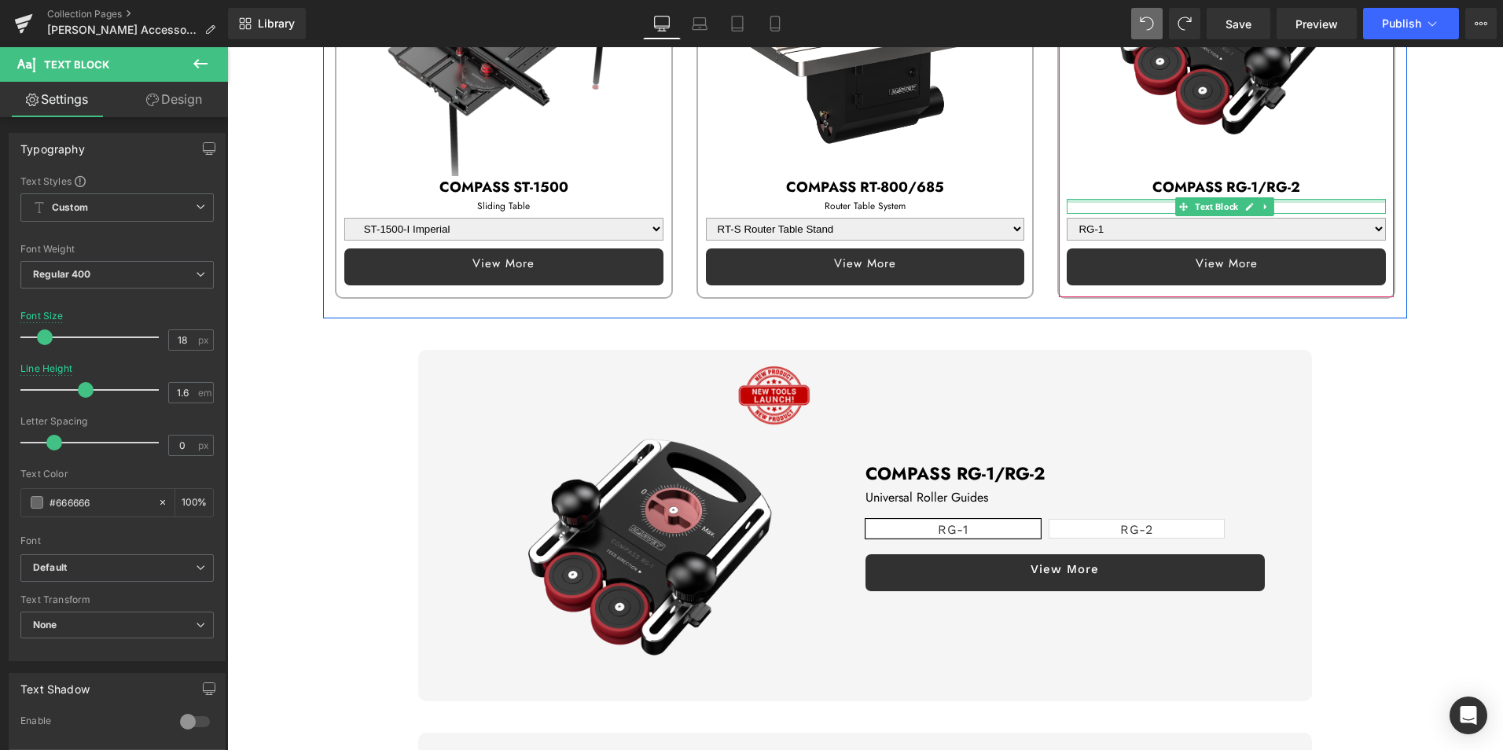
drag, startPoint x: 1142, startPoint y: 196, endPoint x: 1149, endPoint y: 202, distance: 9.5
click at [1142, 199] on div "Router Table System Text Block" at bounding box center [1225, 206] width 319 height 15
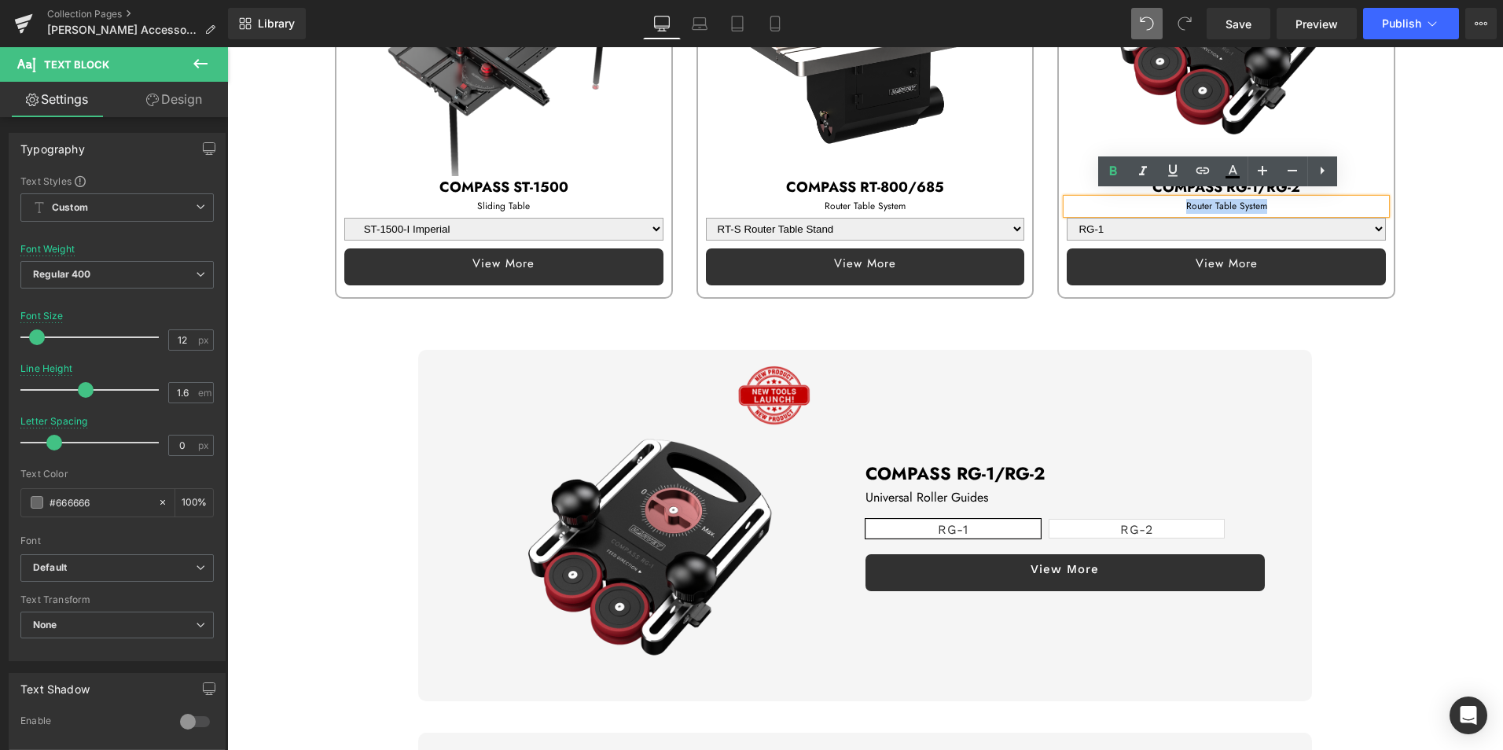
drag, startPoint x: 1173, startPoint y: 196, endPoint x: 1291, endPoint y: 198, distance: 118.7
click at [1291, 199] on p "Router Table System" at bounding box center [1225, 206] width 319 height 15
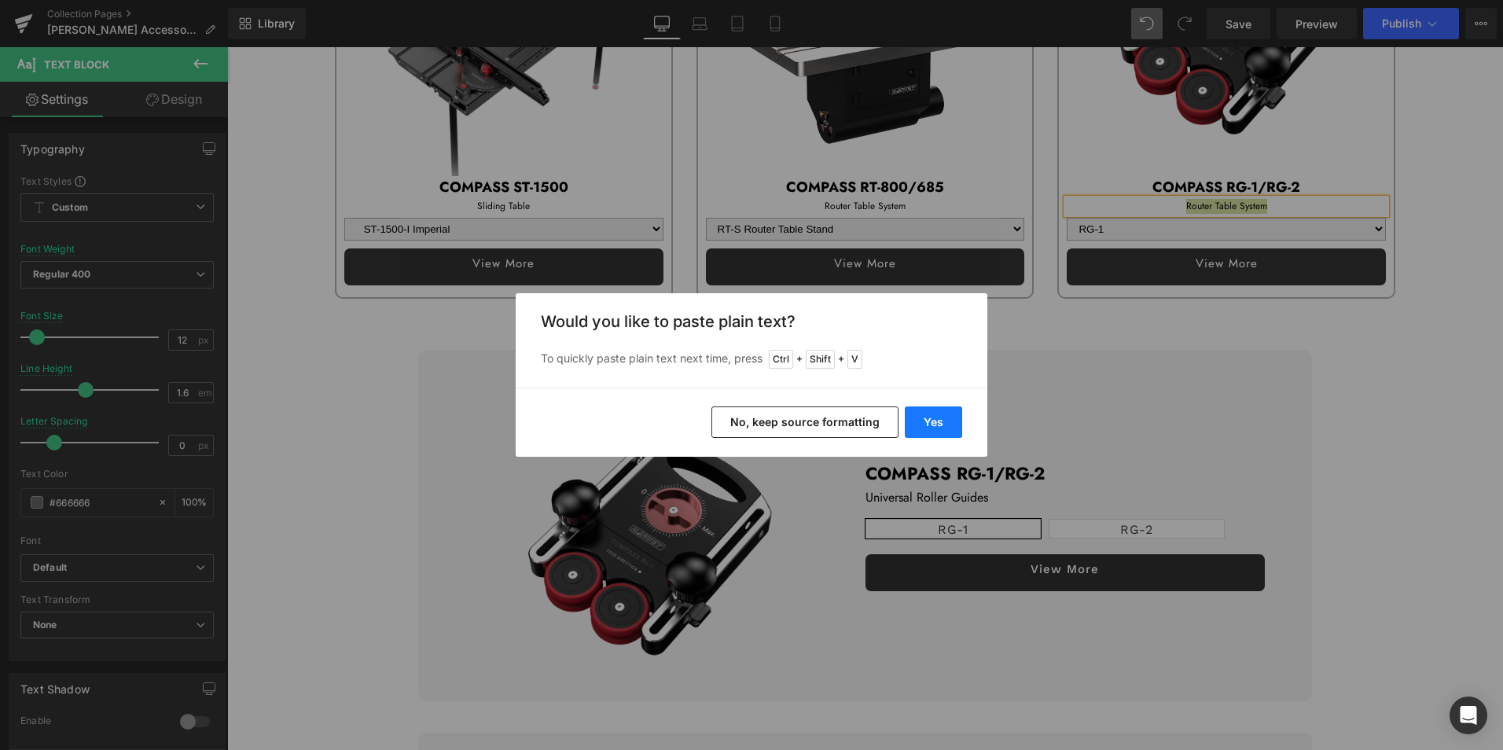
click at [952, 420] on button "Yes" at bounding box center [933, 421] width 57 height 31
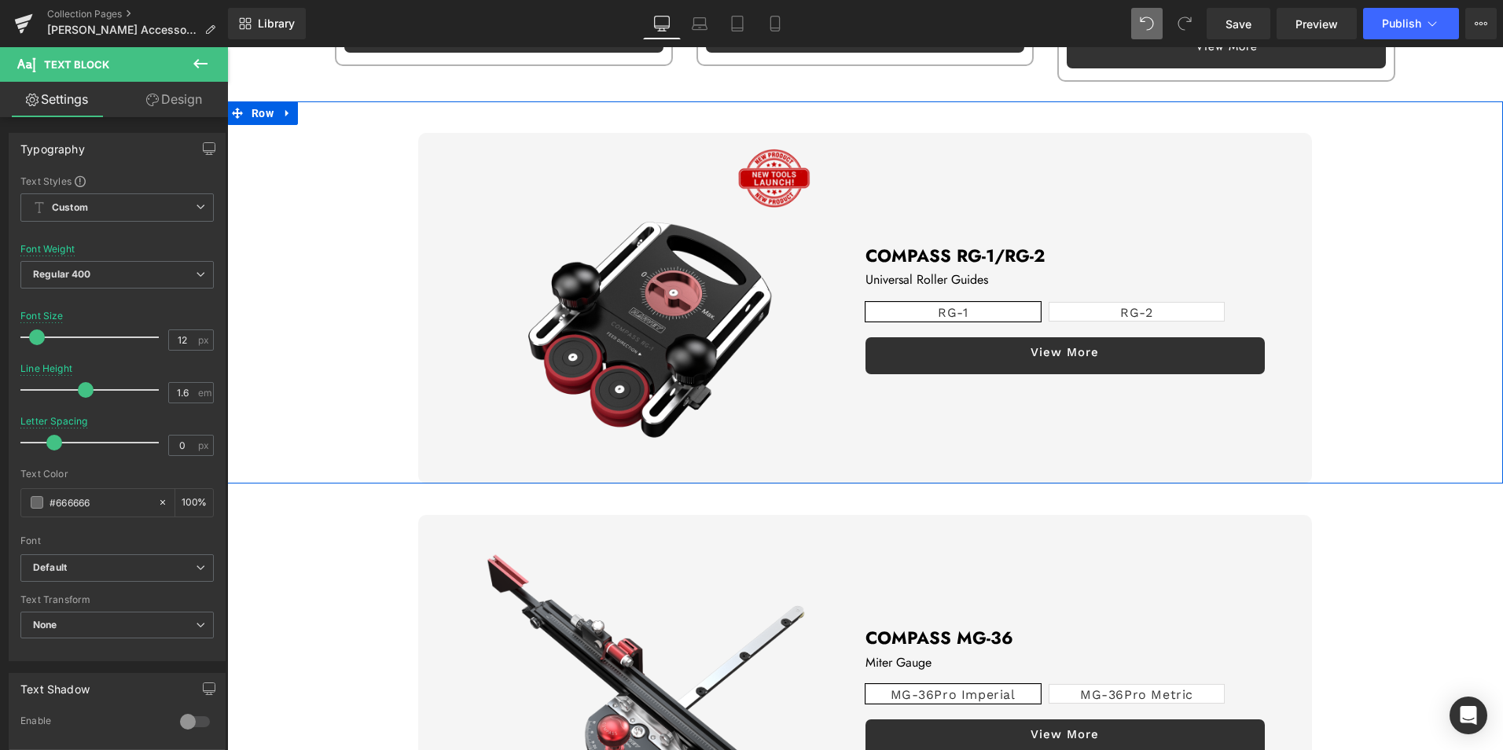
scroll to position [1179, 0]
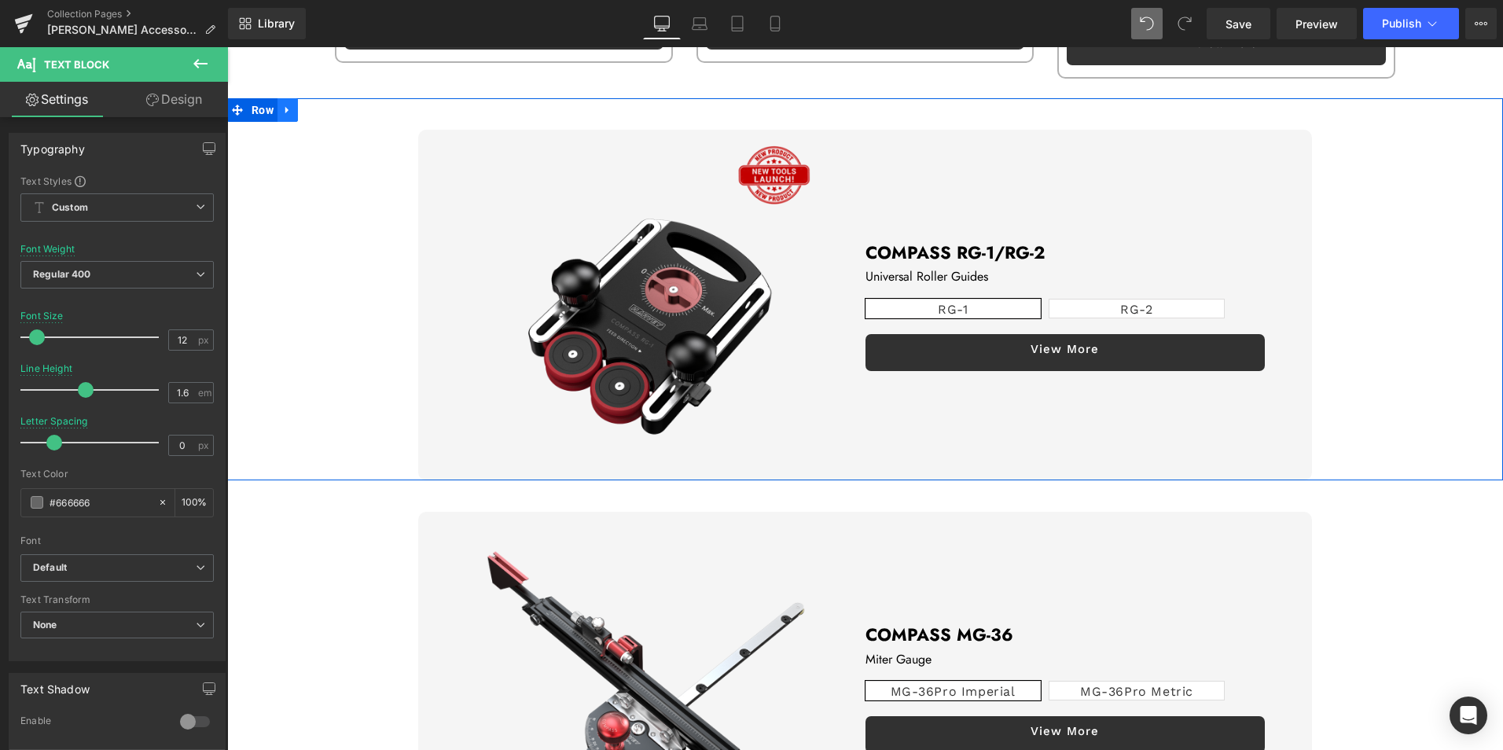
click at [289, 104] on icon at bounding box center [287, 110] width 11 height 12
click at [325, 105] on icon at bounding box center [328, 110] width 11 height 11
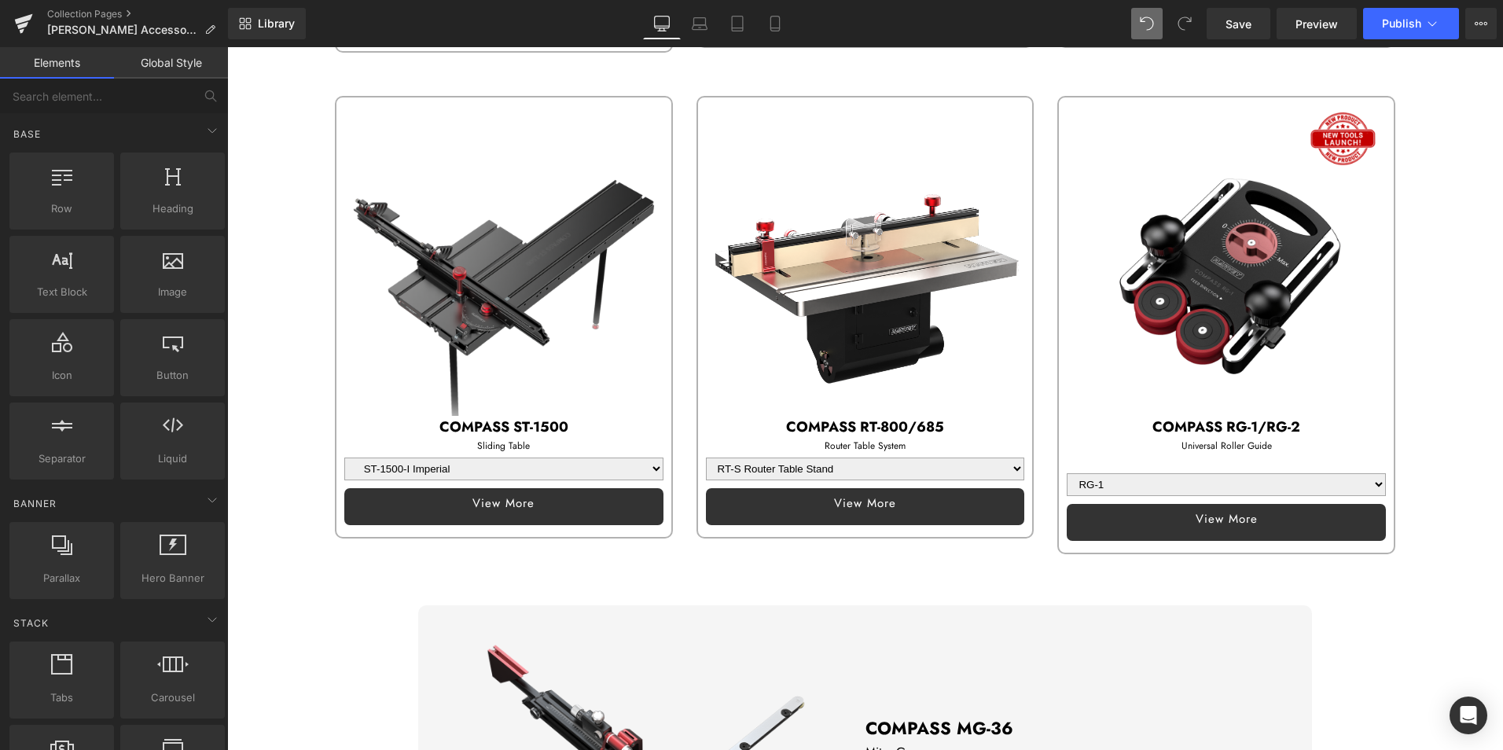
scroll to position [707, 0]
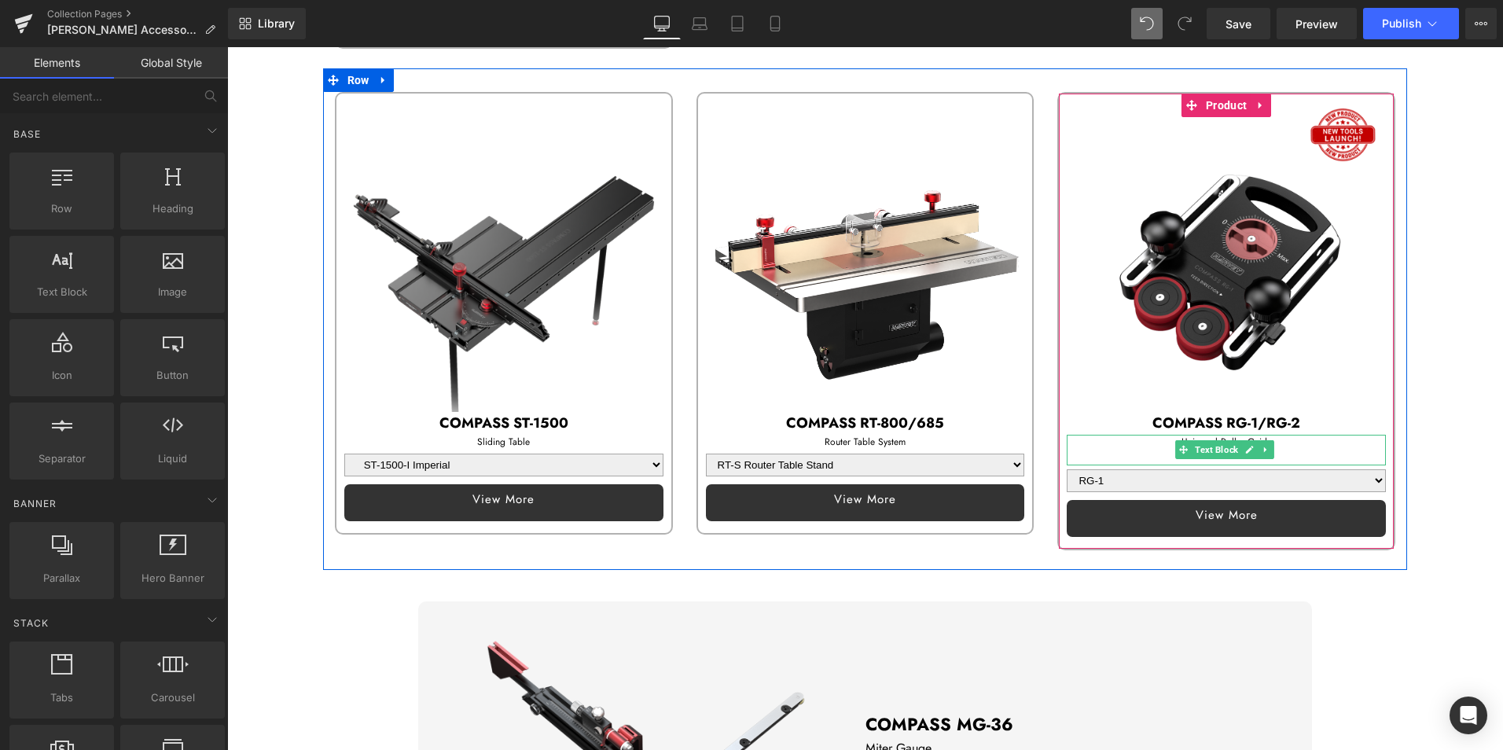
click at [1127, 450] on p at bounding box center [1225, 457] width 319 height 15
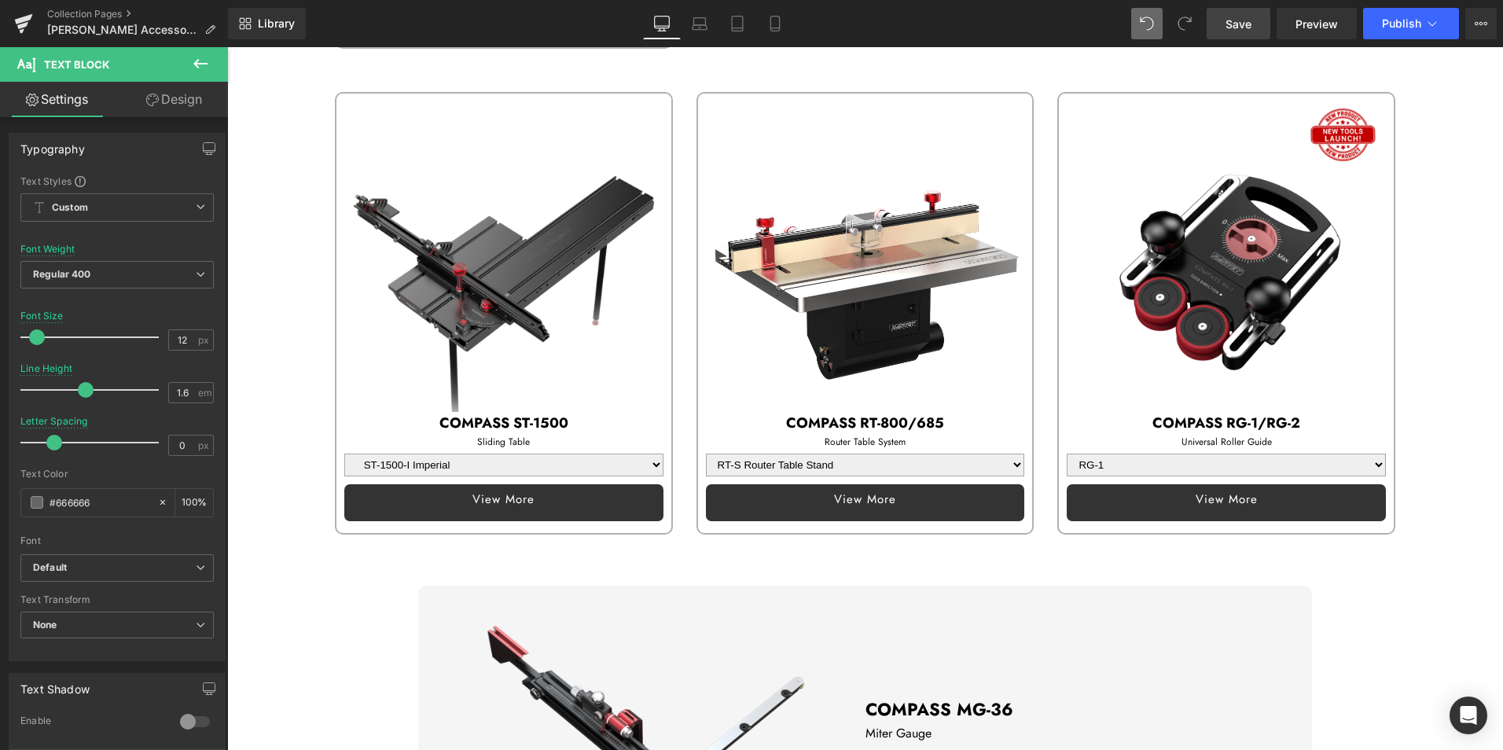
click at [1257, 27] on link "Save" at bounding box center [1238, 23] width 64 height 31
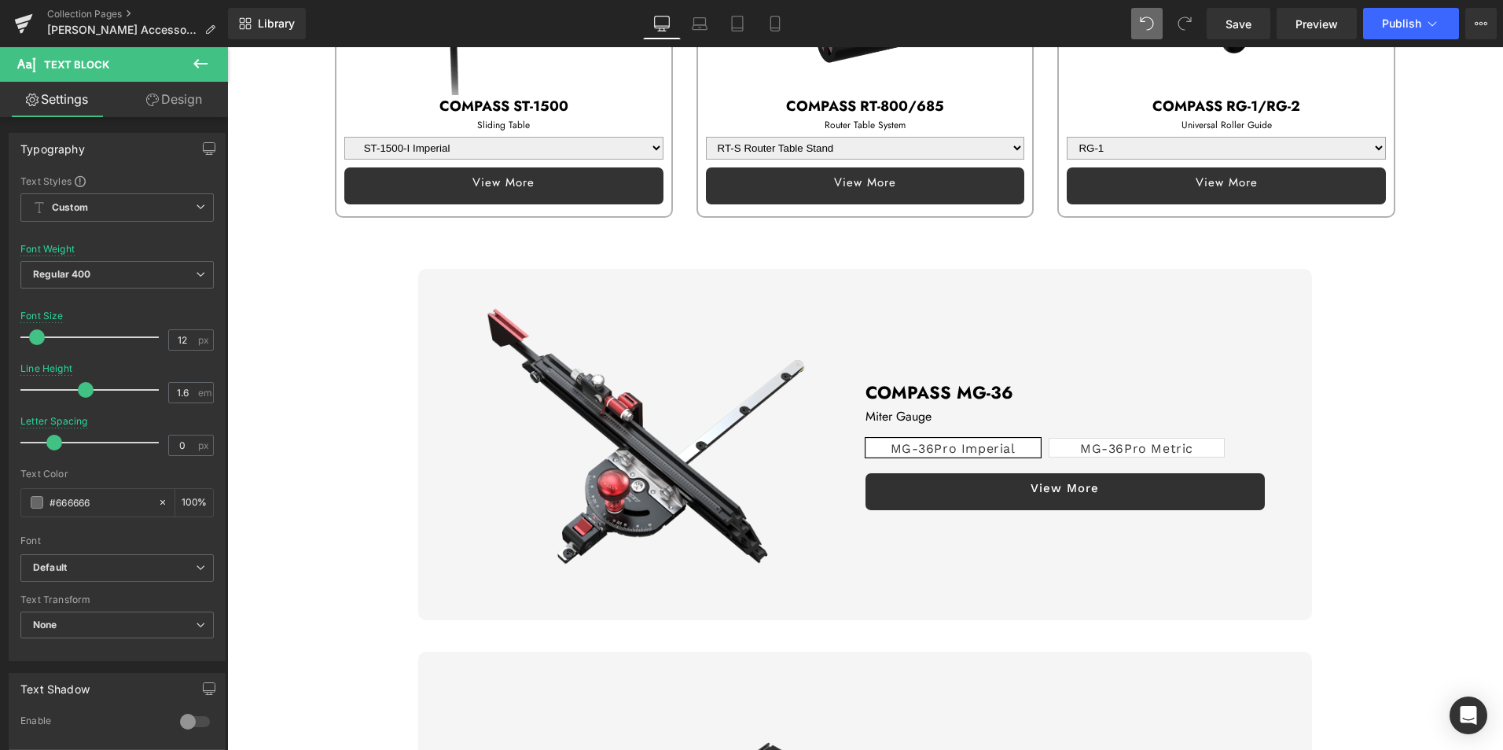
scroll to position [1022, 0]
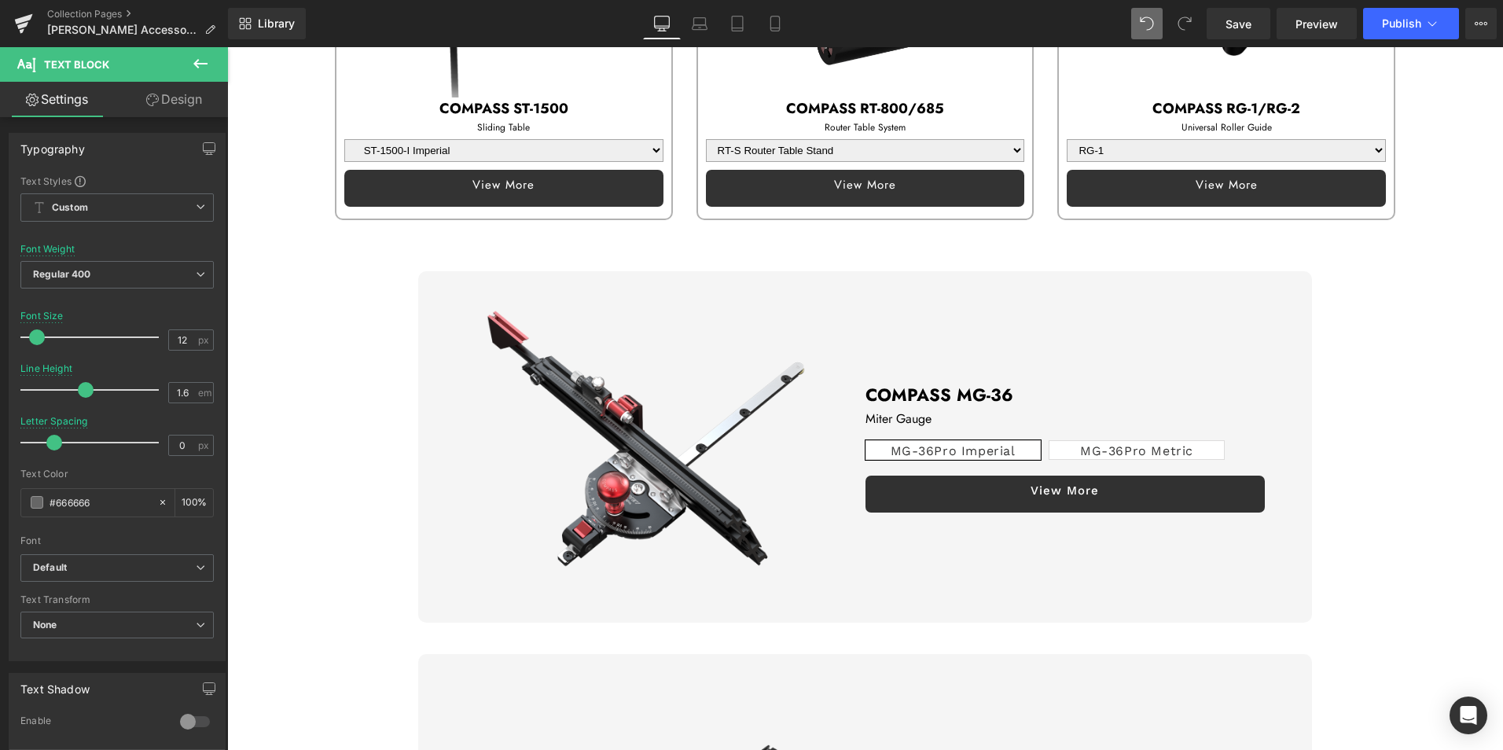
click at [482, 375] on img at bounding box center [645, 446] width 351 height 351
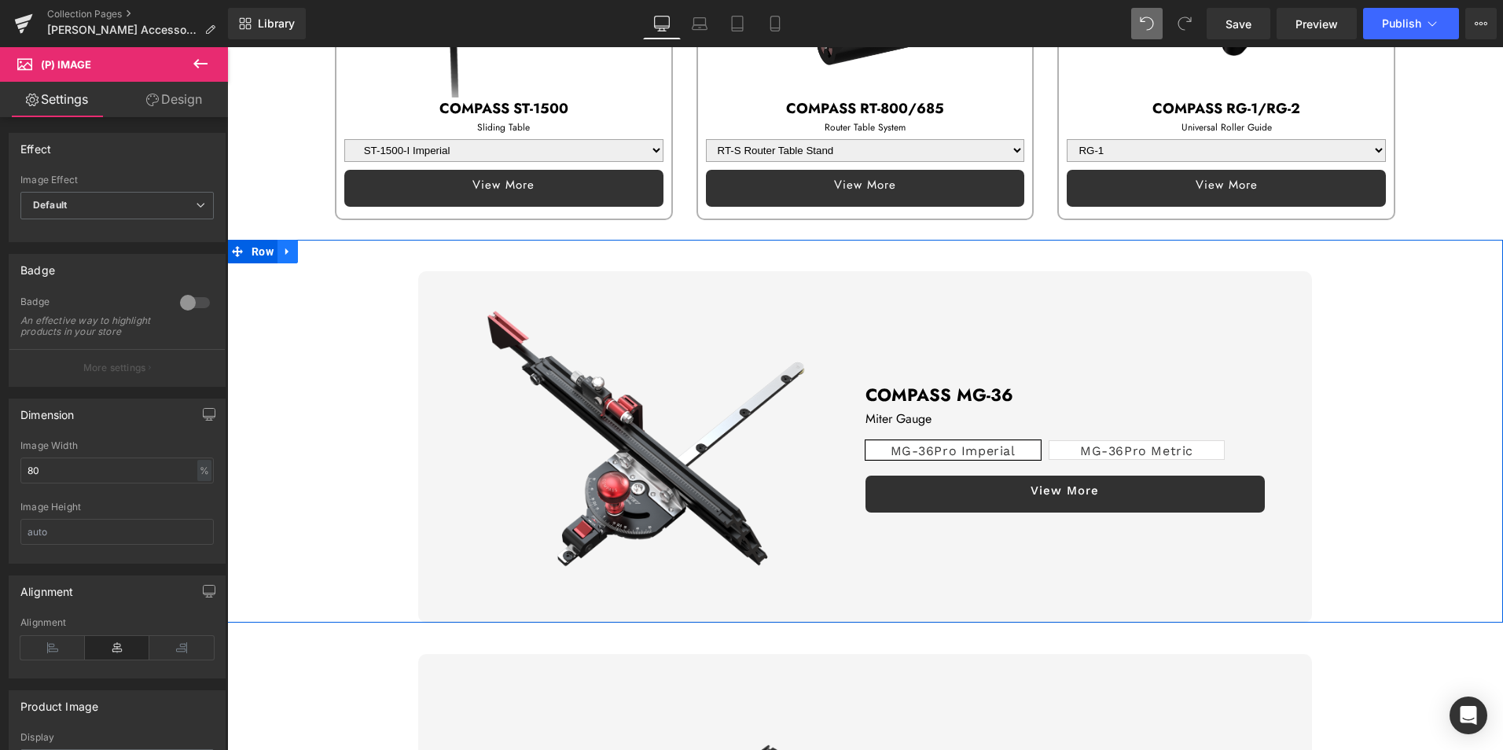
click at [294, 251] on link at bounding box center [287, 252] width 20 height 24
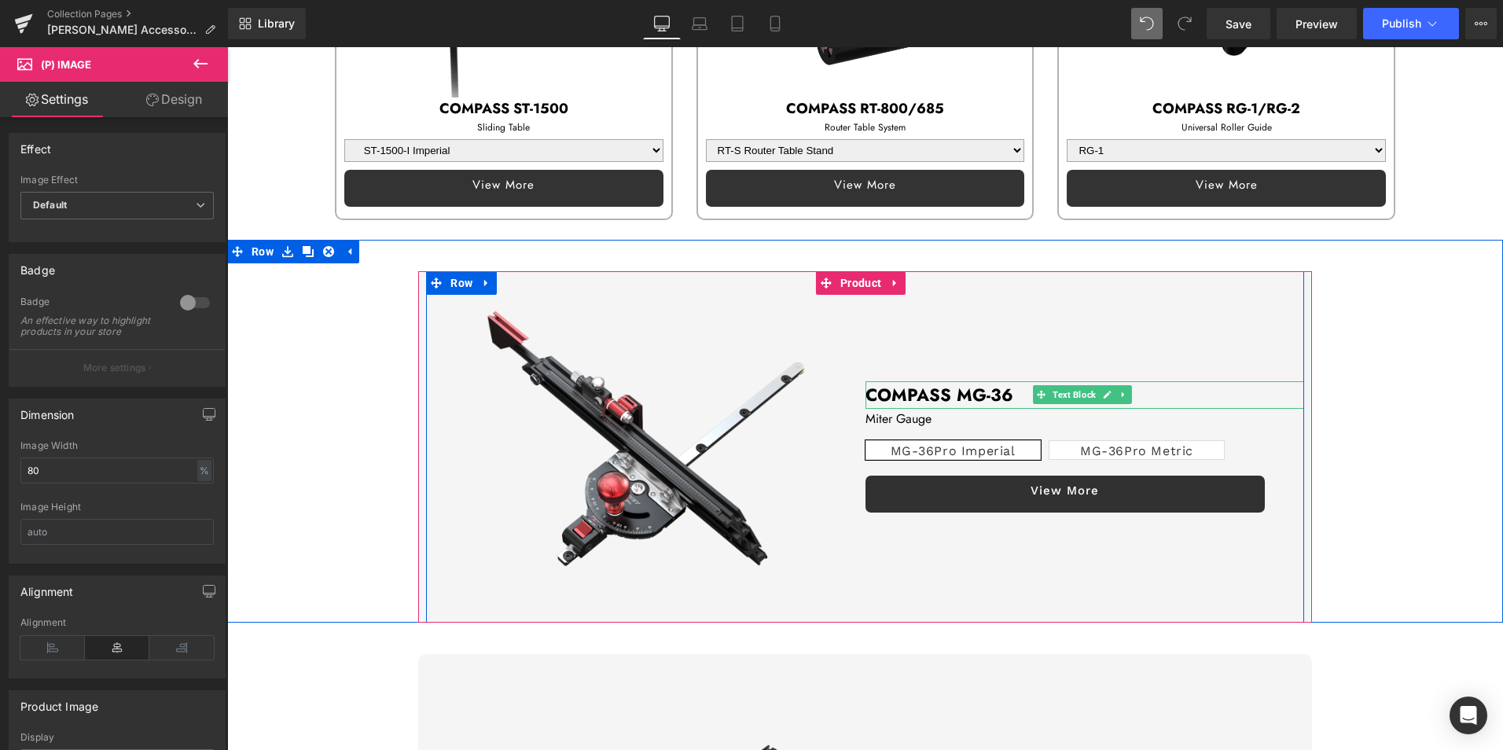
scroll to position [1415, 0]
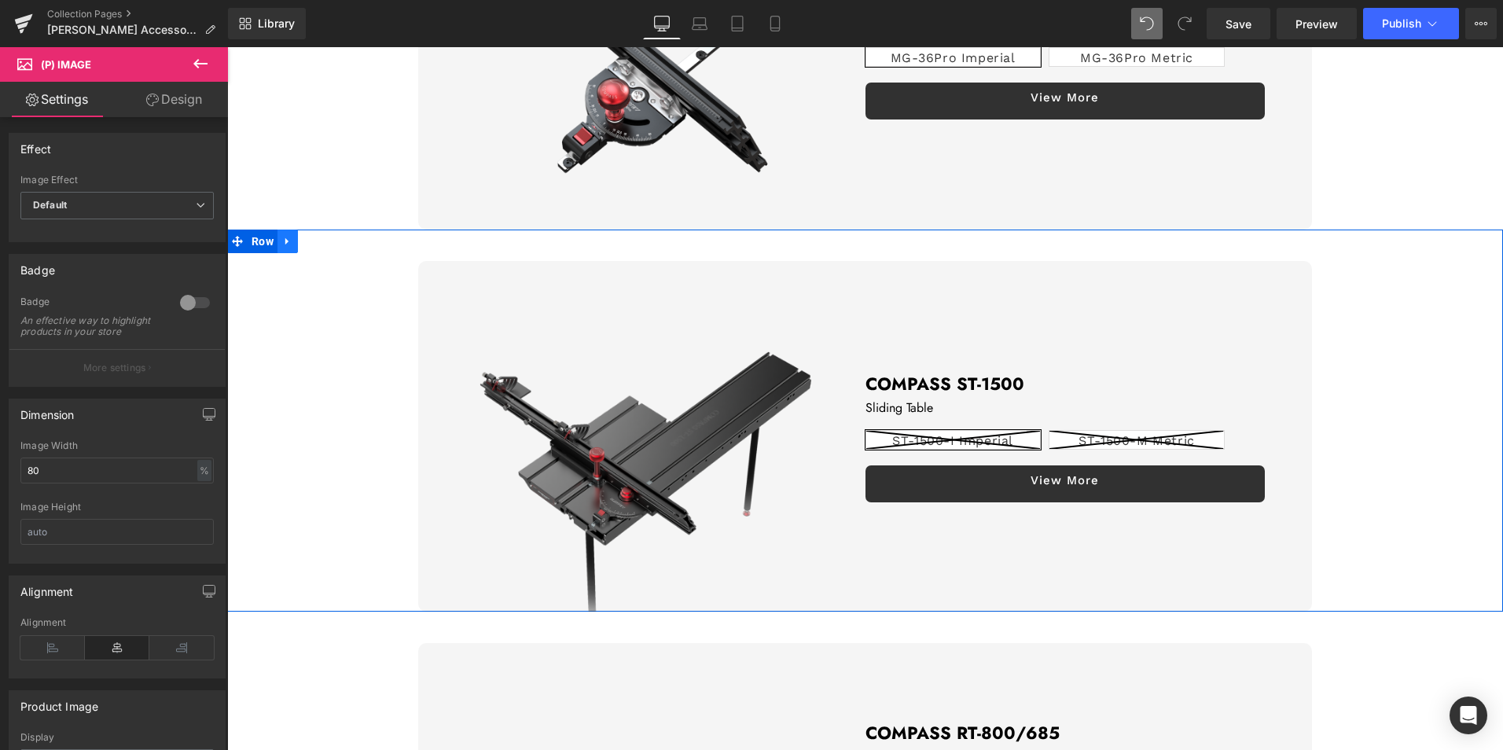
click at [292, 235] on icon at bounding box center [287, 241] width 11 height 12
click at [324, 236] on icon at bounding box center [328, 241] width 11 height 11
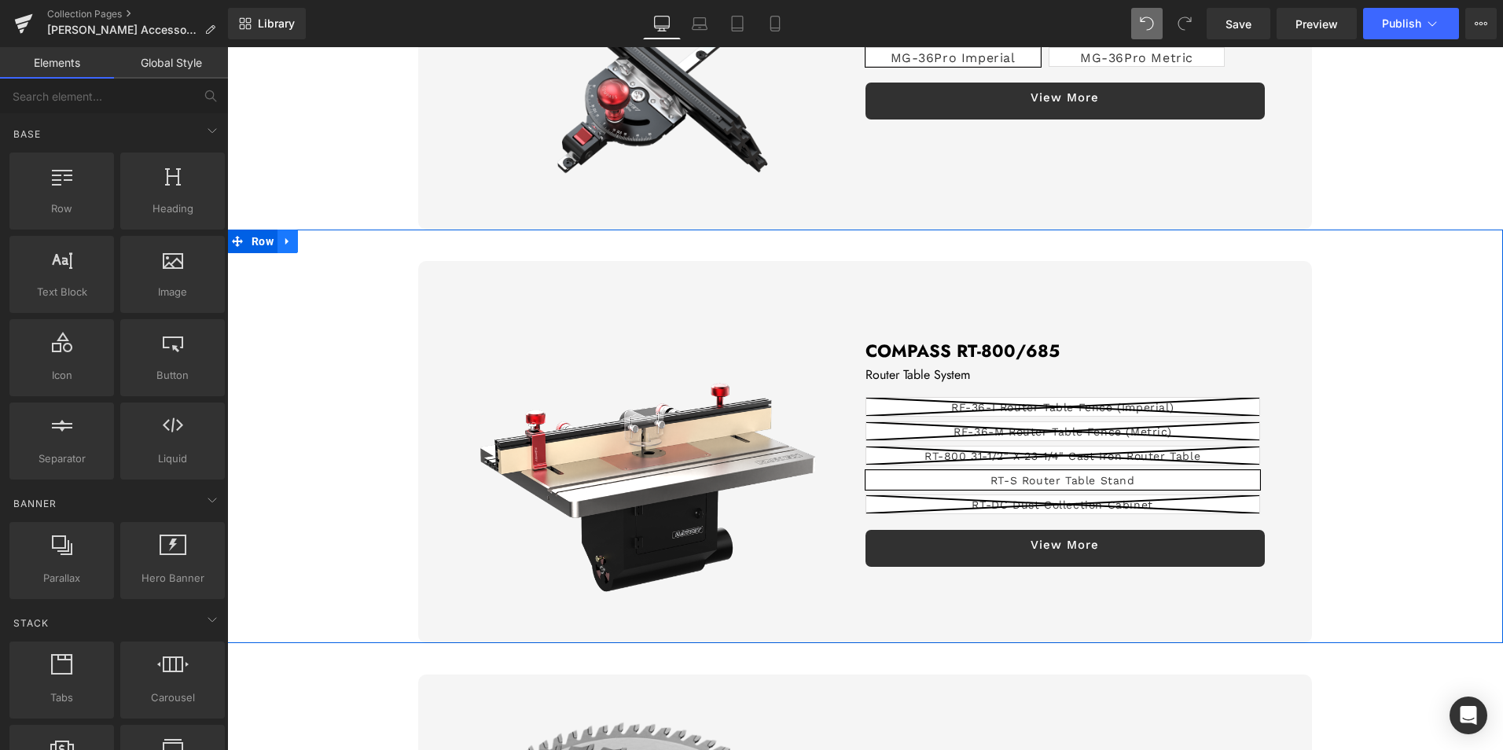
click at [289, 229] on link at bounding box center [287, 241] width 20 height 24
click at [329, 236] on icon at bounding box center [328, 241] width 11 height 11
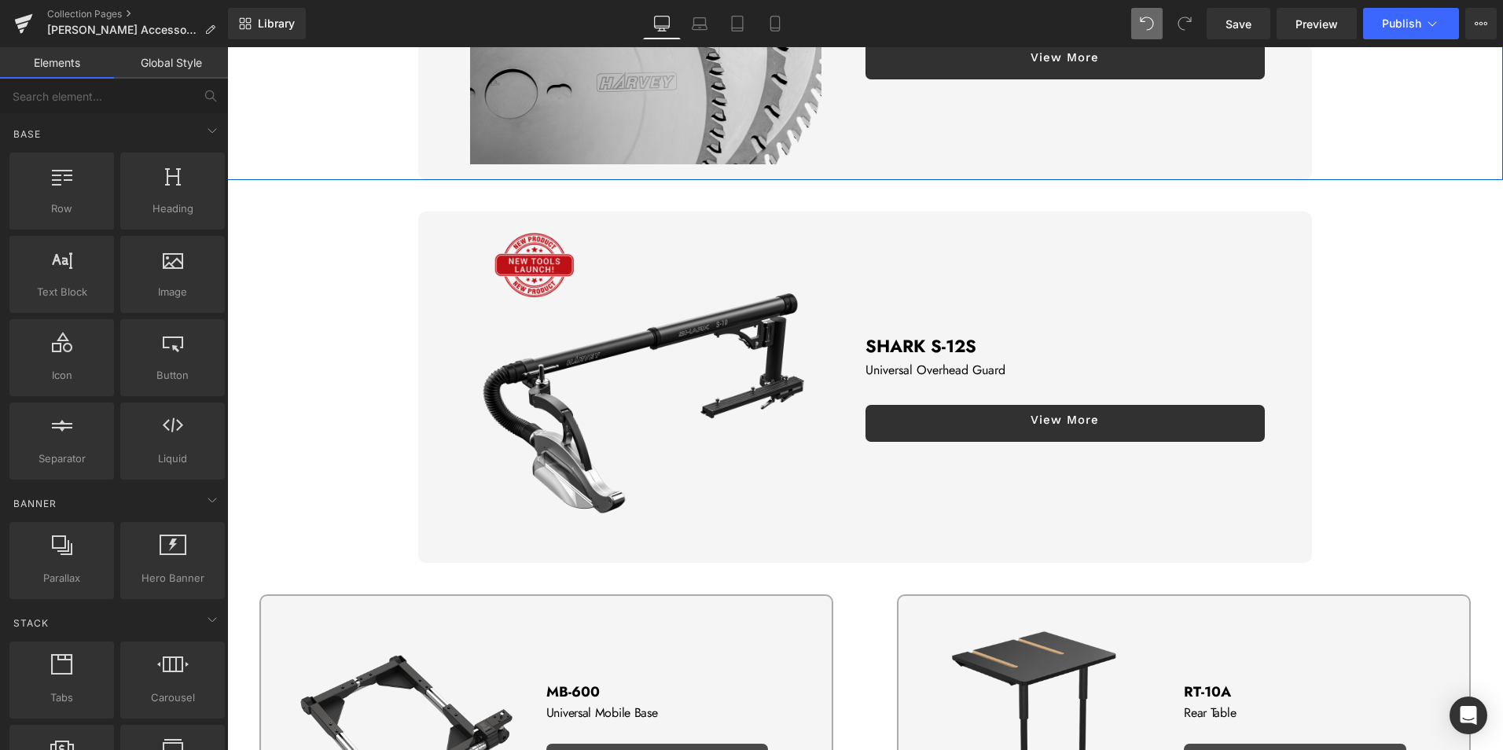
scroll to position [1886, 0]
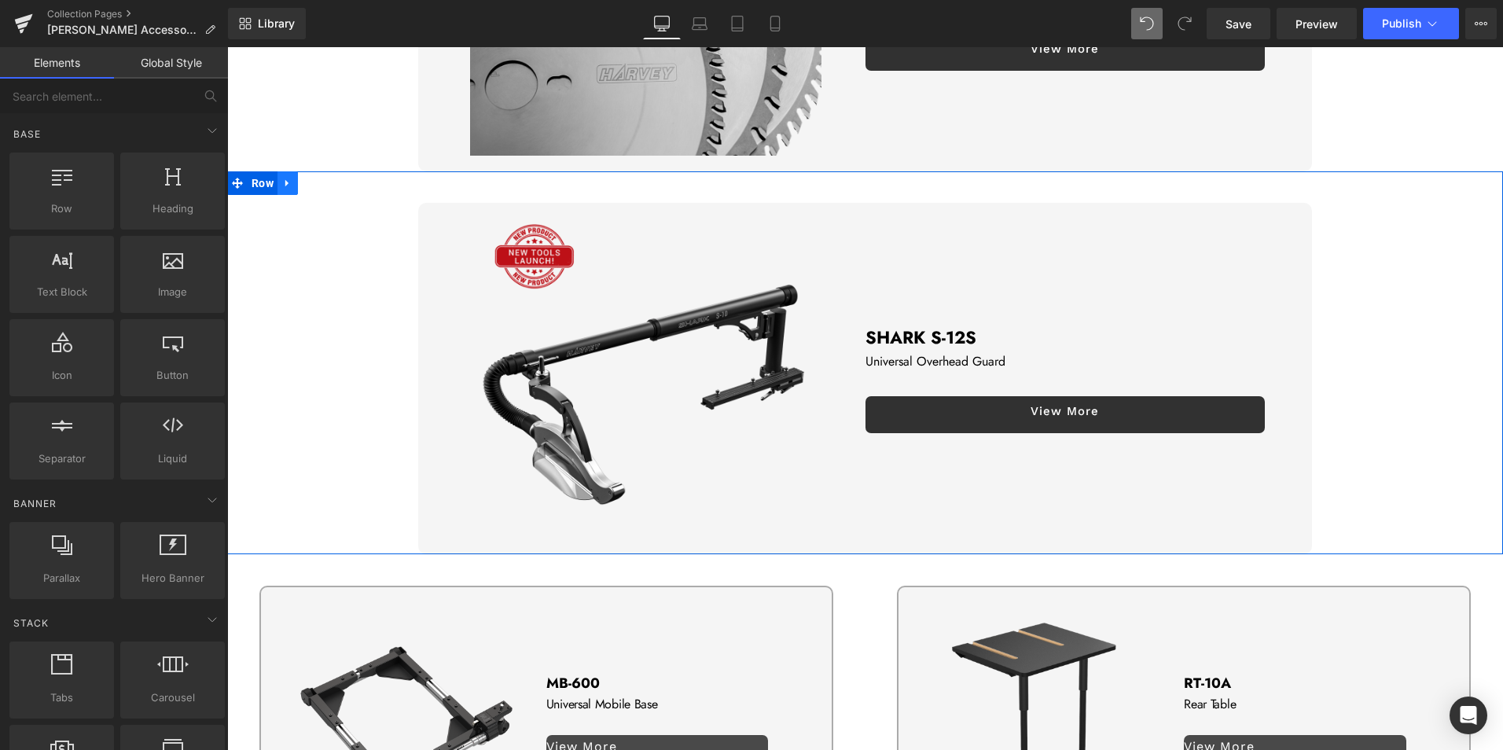
click at [288, 178] on icon at bounding box center [287, 184] width 11 height 12
click at [324, 178] on icon at bounding box center [328, 183] width 11 height 11
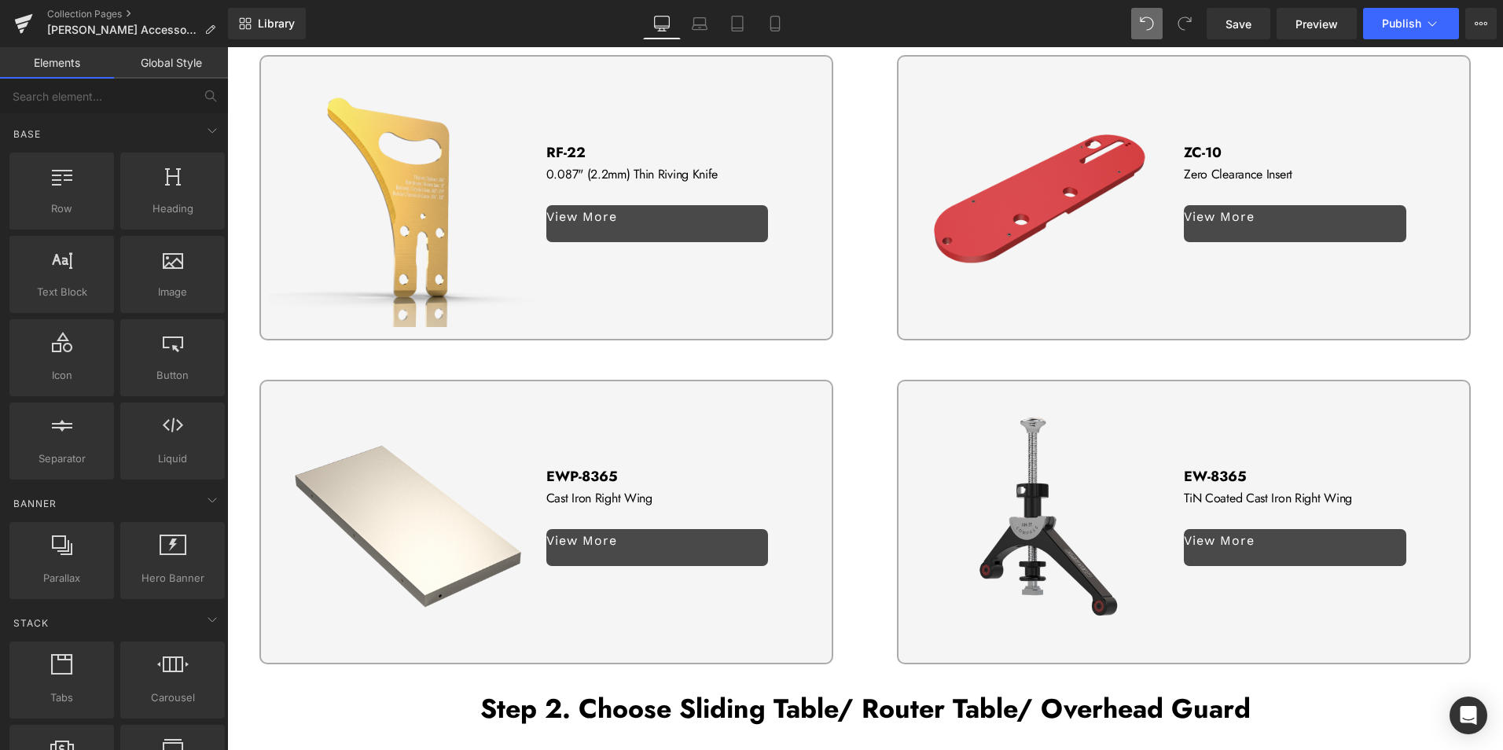
scroll to position [2672, 0]
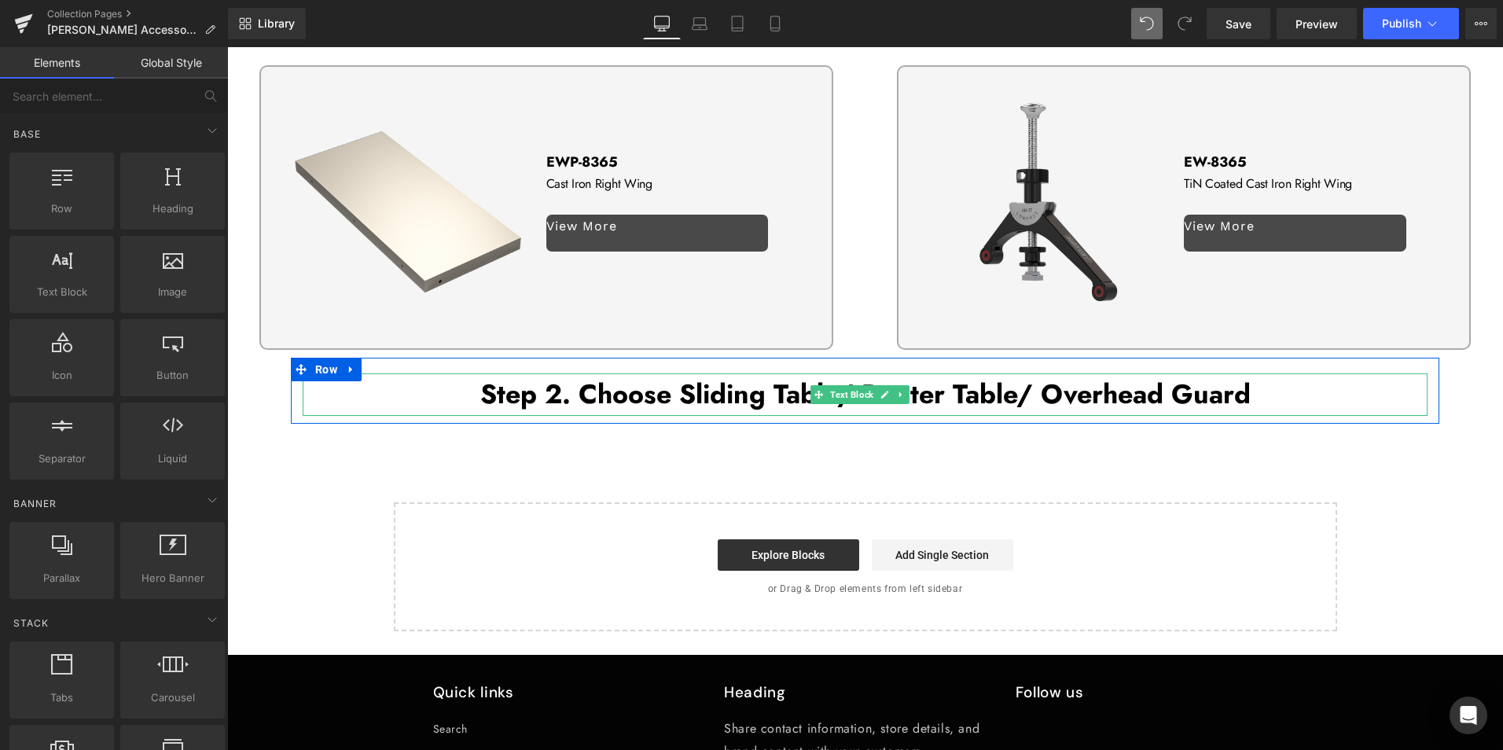
click at [491, 375] on b "Step 2. Choose Sliding Table/ Router Table/ Overhead Guard" at bounding box center [865, 394] width 770 height 39
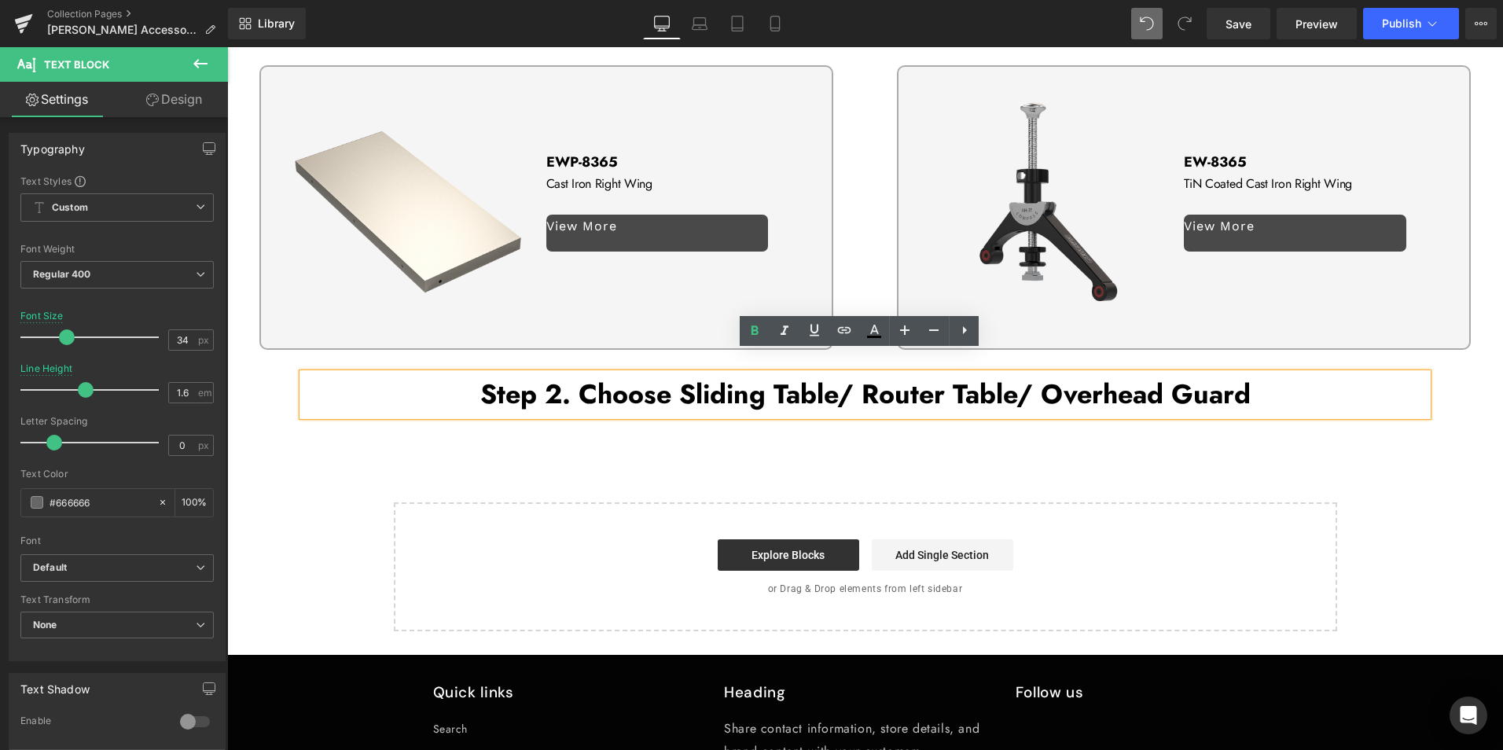
click at [303, 384] on div "Step 2. Choose Sliding Table/ Router Table/ Overhead Guard" at bounding box center [865, 394] width 1125 height 42
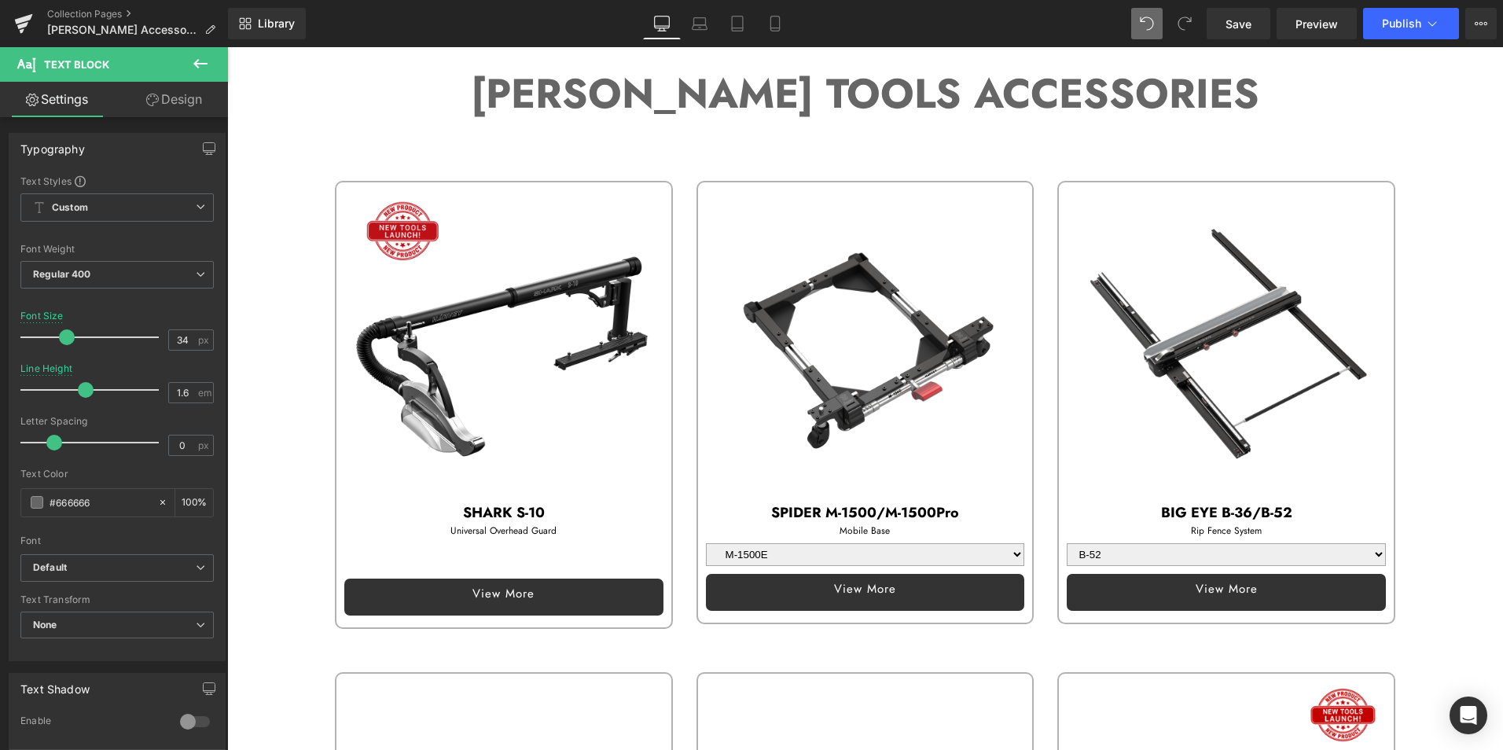
scroll to position [0, 0]
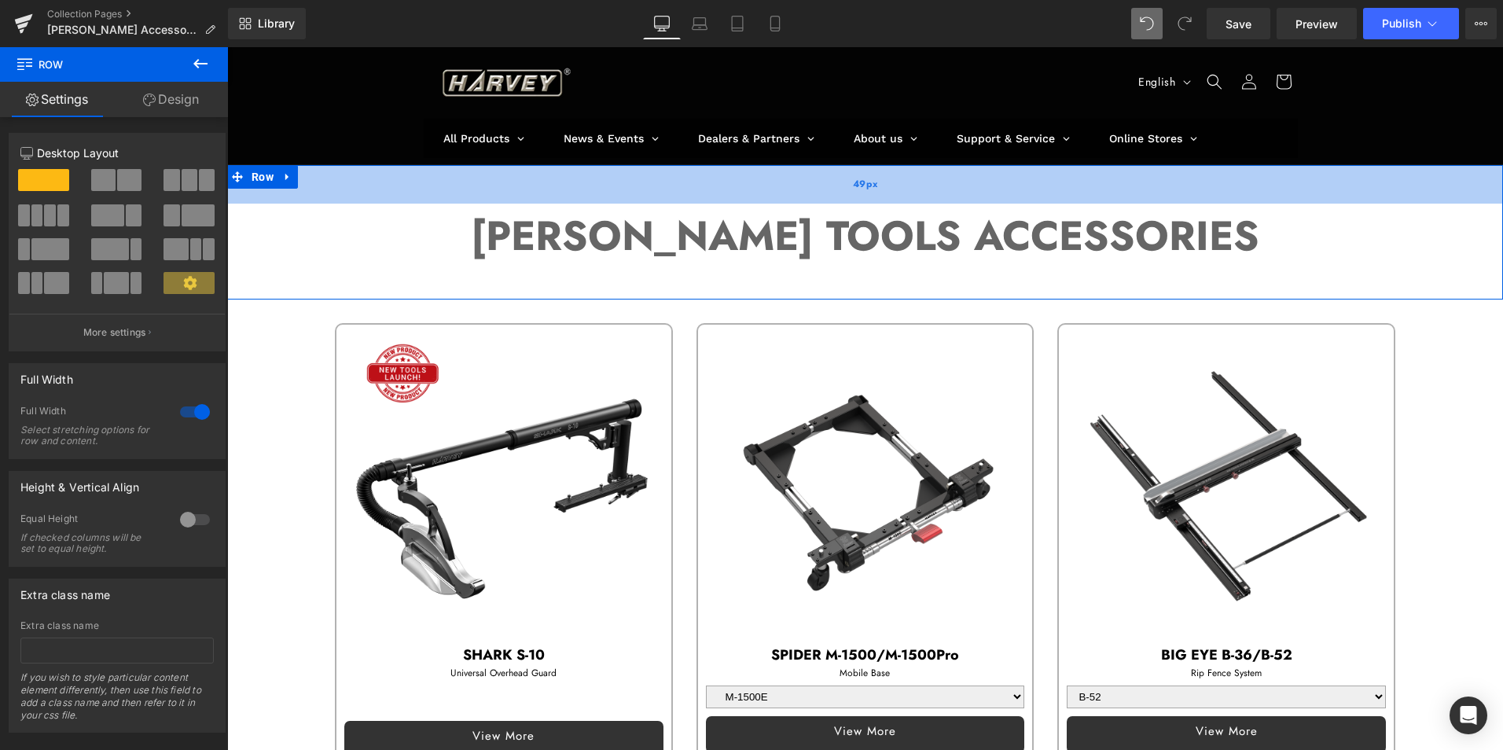
drag, startPoint x: 723, startPoint y: 183, endPoint x: 723, endPoint y: 198, distance: 14.9
click at [723, 198] on div "49px" at bounding box center [864, 184] width 1275 height 39
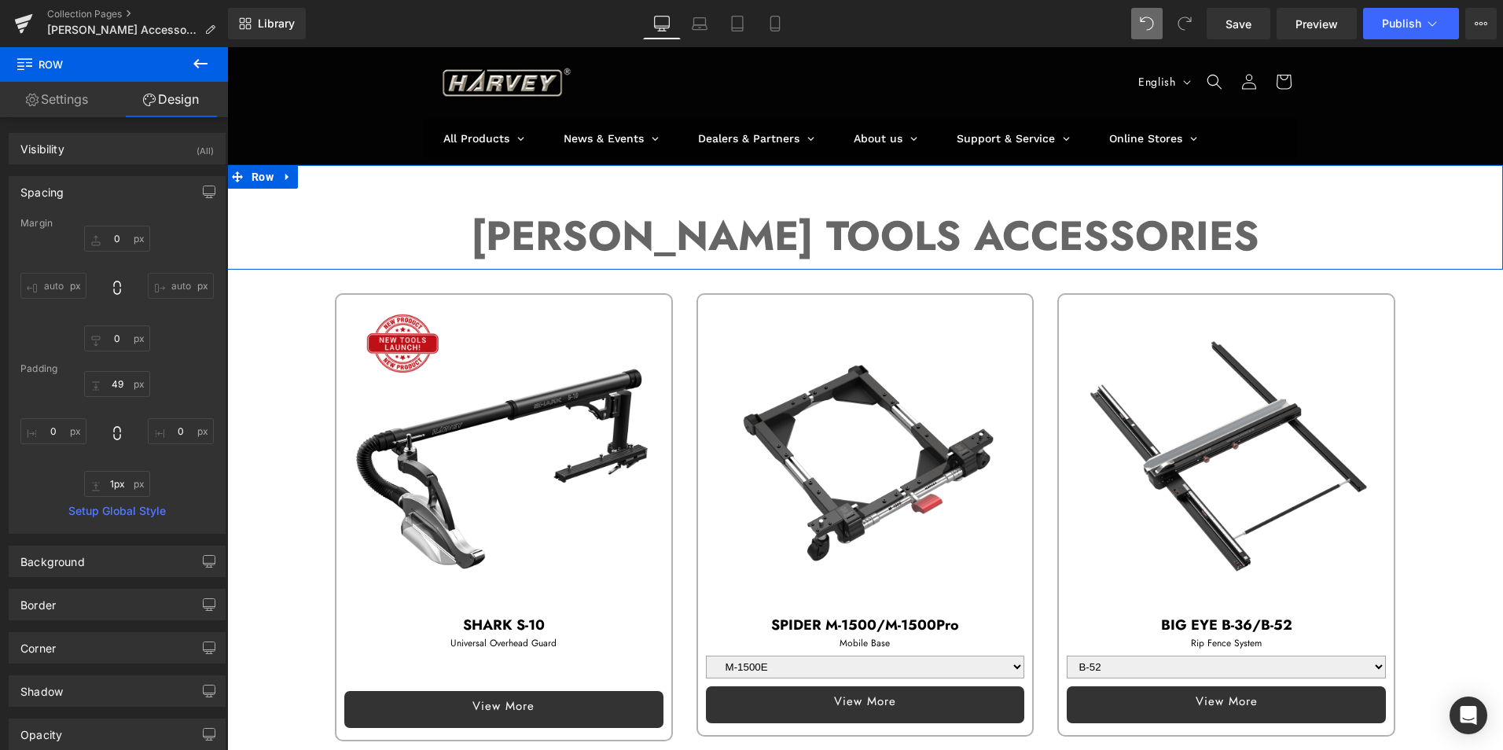
type input "0px"
drag, startPoint x: 902, startPoint y: 295, endPoint x: 914, endPoint y: 264, distance: 32.8
click at [914, 264] on div "HARVEY TOOLS ACCESSORIES Text Block Row 49px" at bounding box center [864, 217] width 1275 height 104
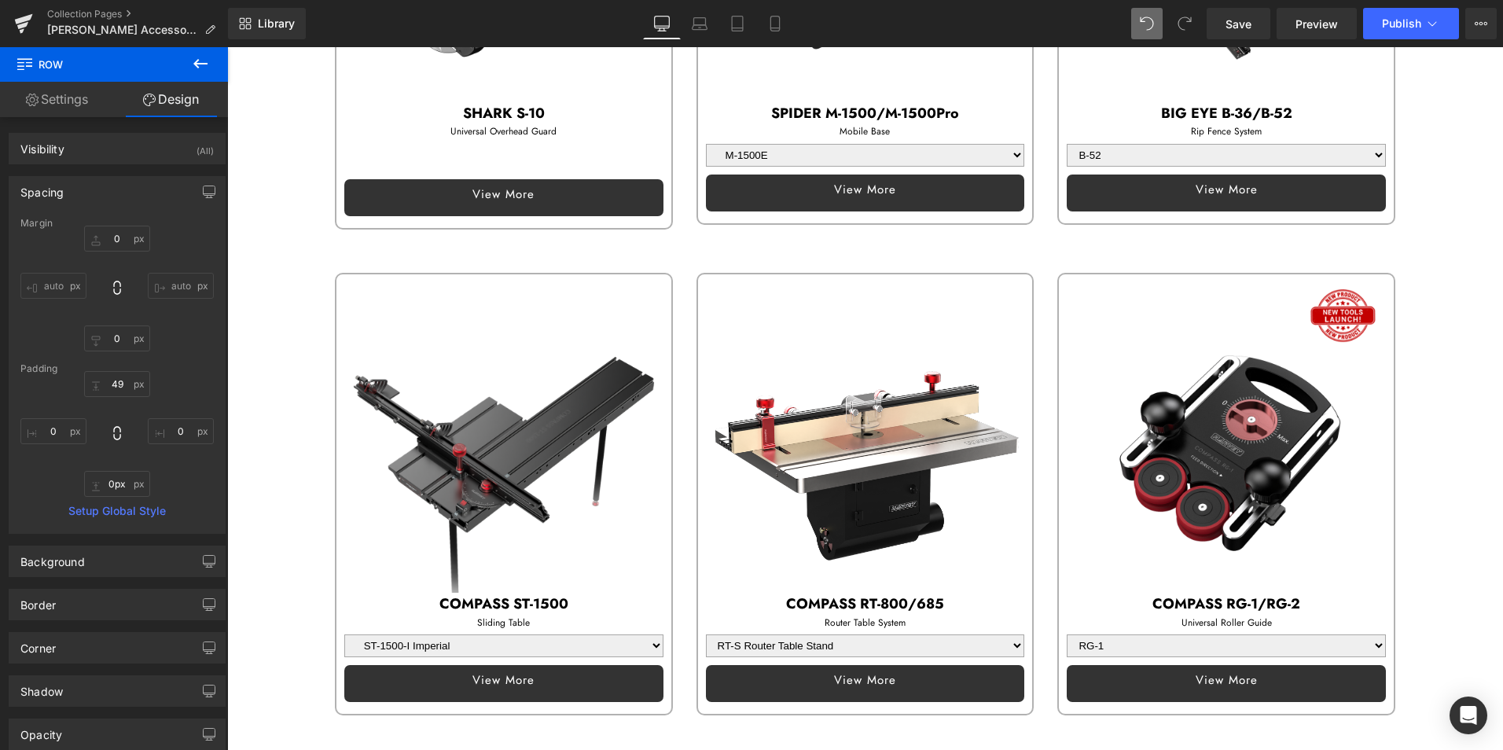
scroll to position [550, 0]
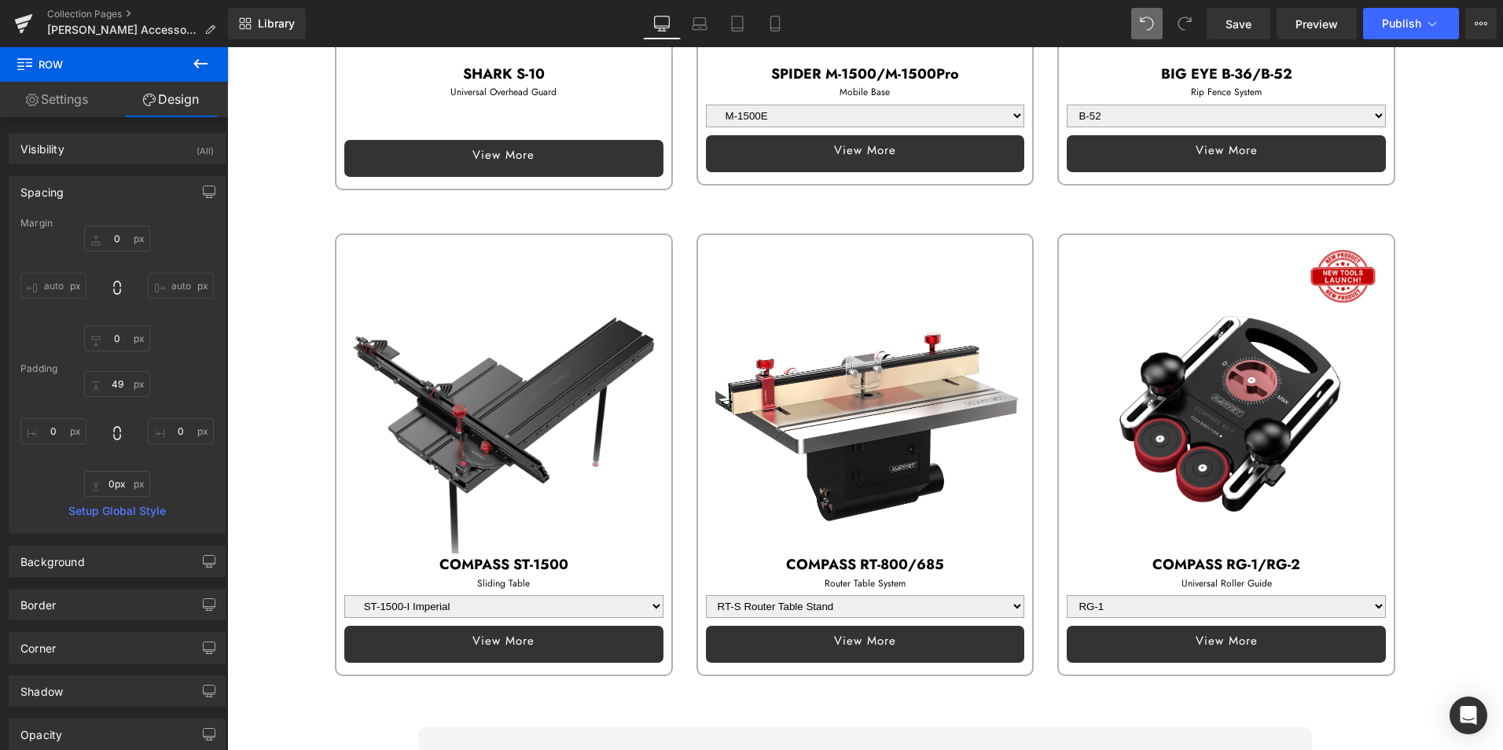
click at [353, 331] on img at bounding box center [503, 394] width 319 height 319
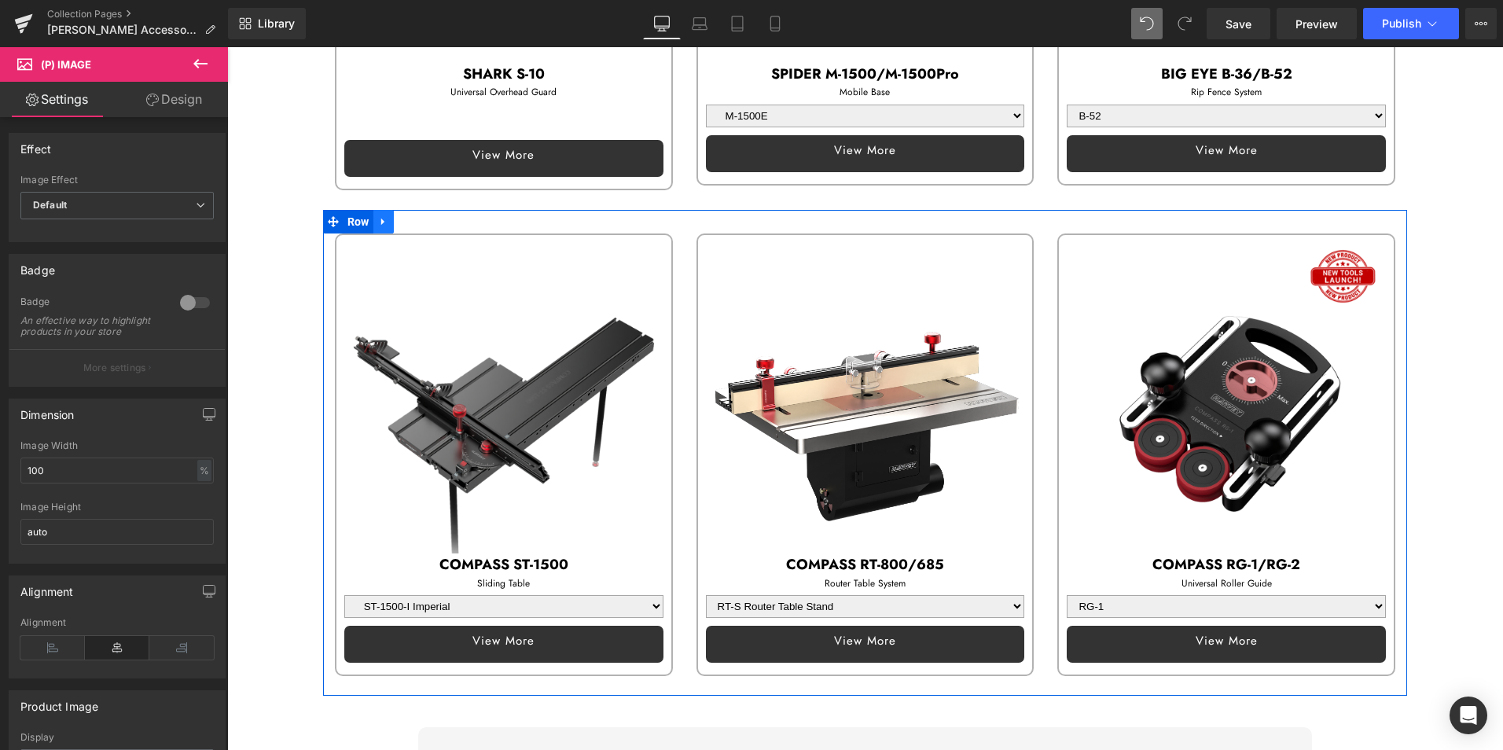
click at [380, 218] on icon at bounding box center [381, 221] width 3 height 7
click at [404, 217] on icon at bounding box center [403, 221] width 11 height 11
select select "RT-S Router Table Stand"
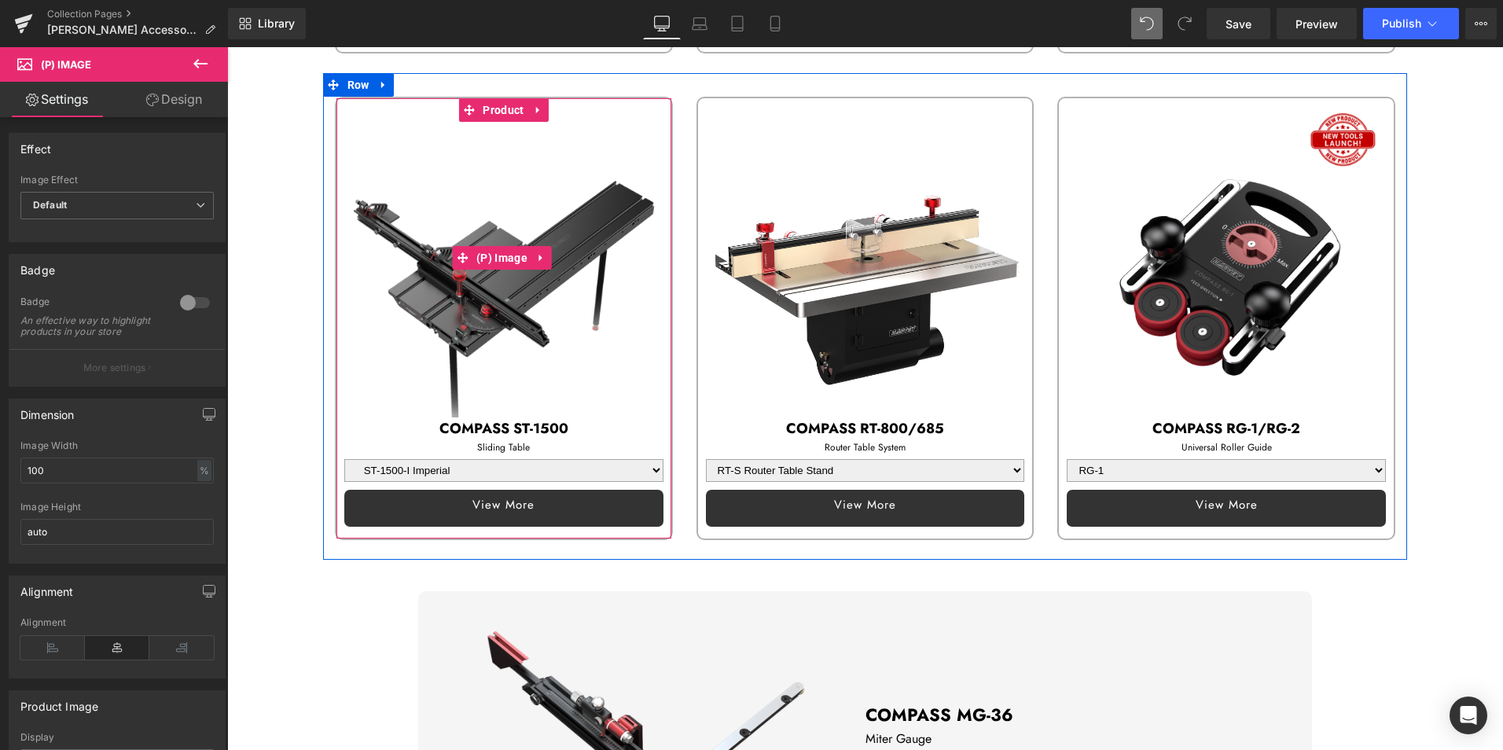
scroll to position [1129, 0]
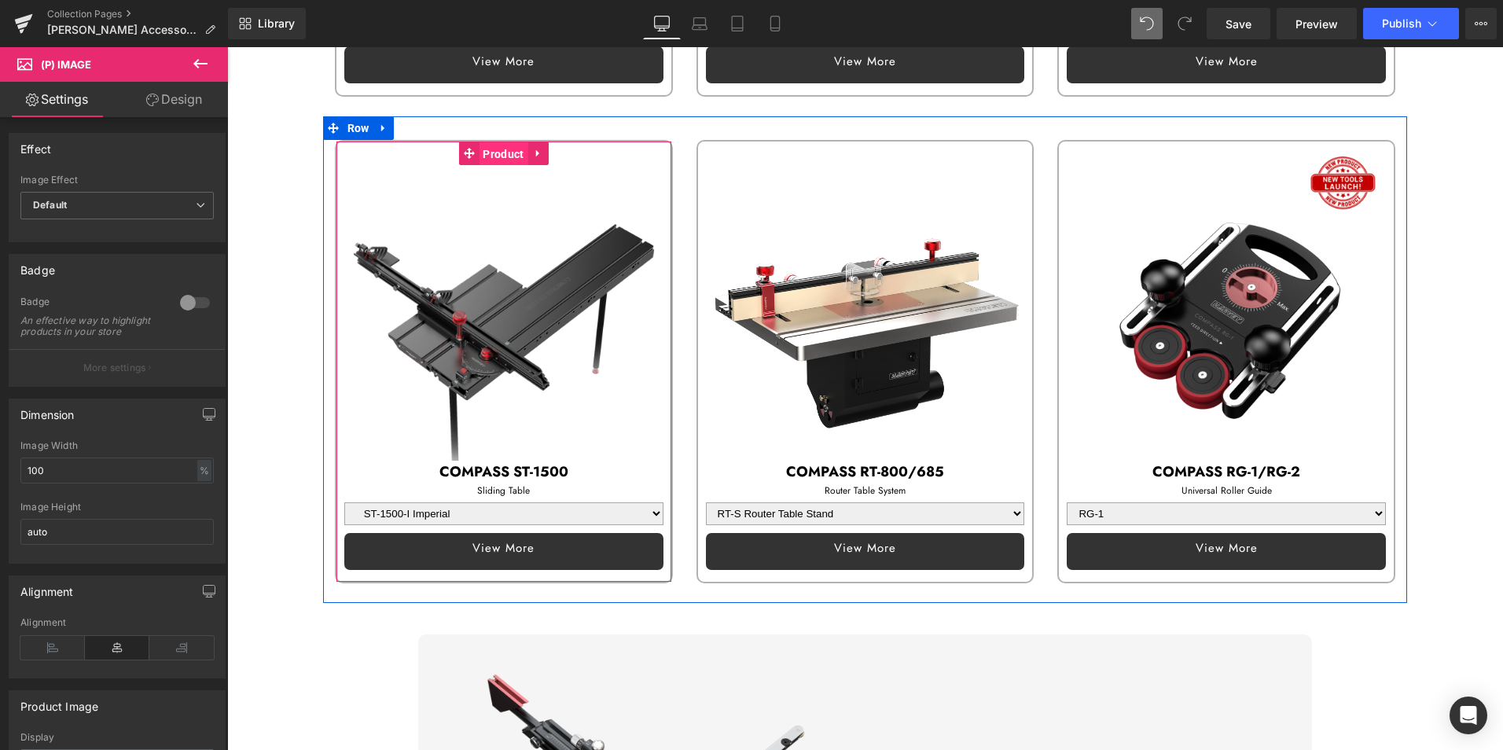
click at [506, 147] on span "Product" at bounding box center [503, 154] width 49 height 24
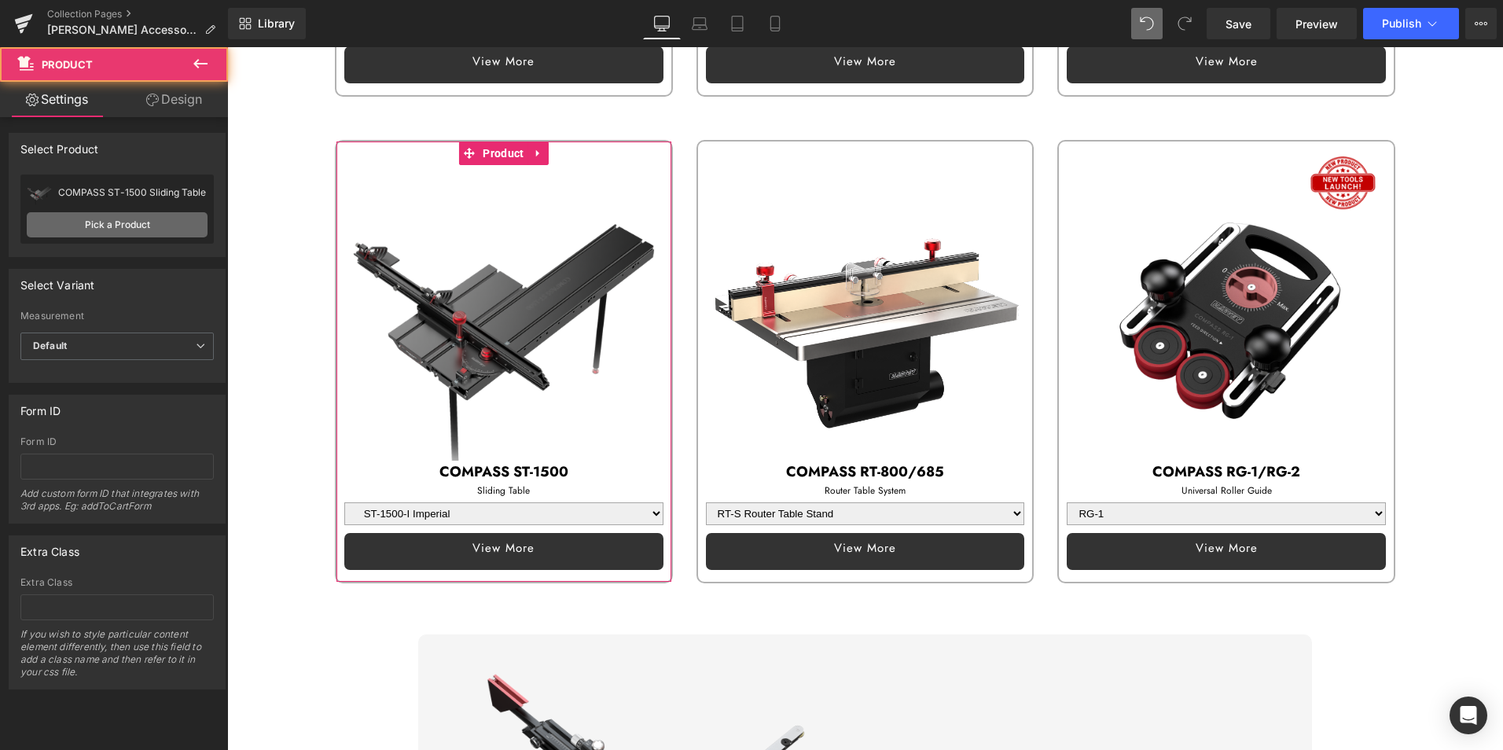
click at [133, 223] on link "Pick a Product" at bounding box center [117, 224] width 181 height 25
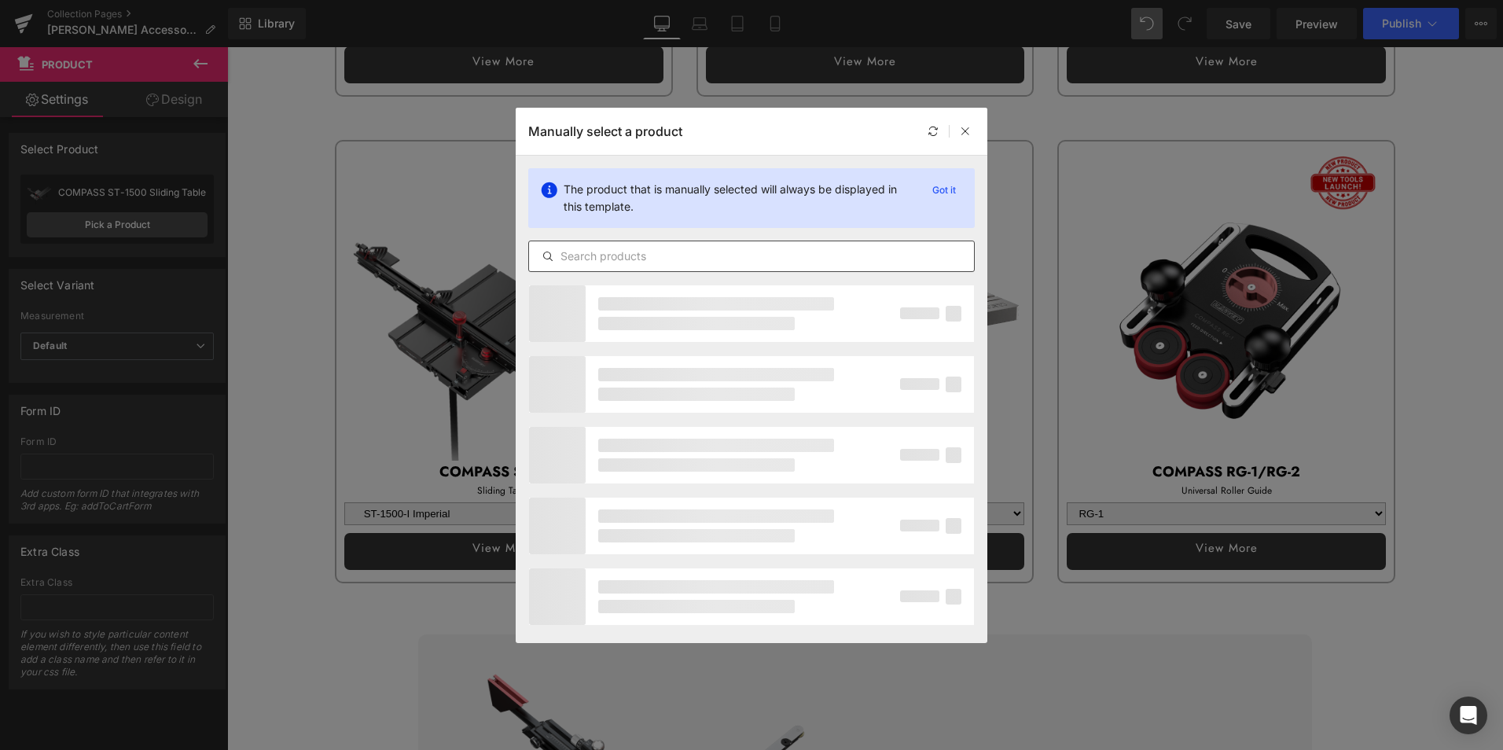
click at [642, 260] on input "text" at bounding box center [751, 256] width 445 height 19
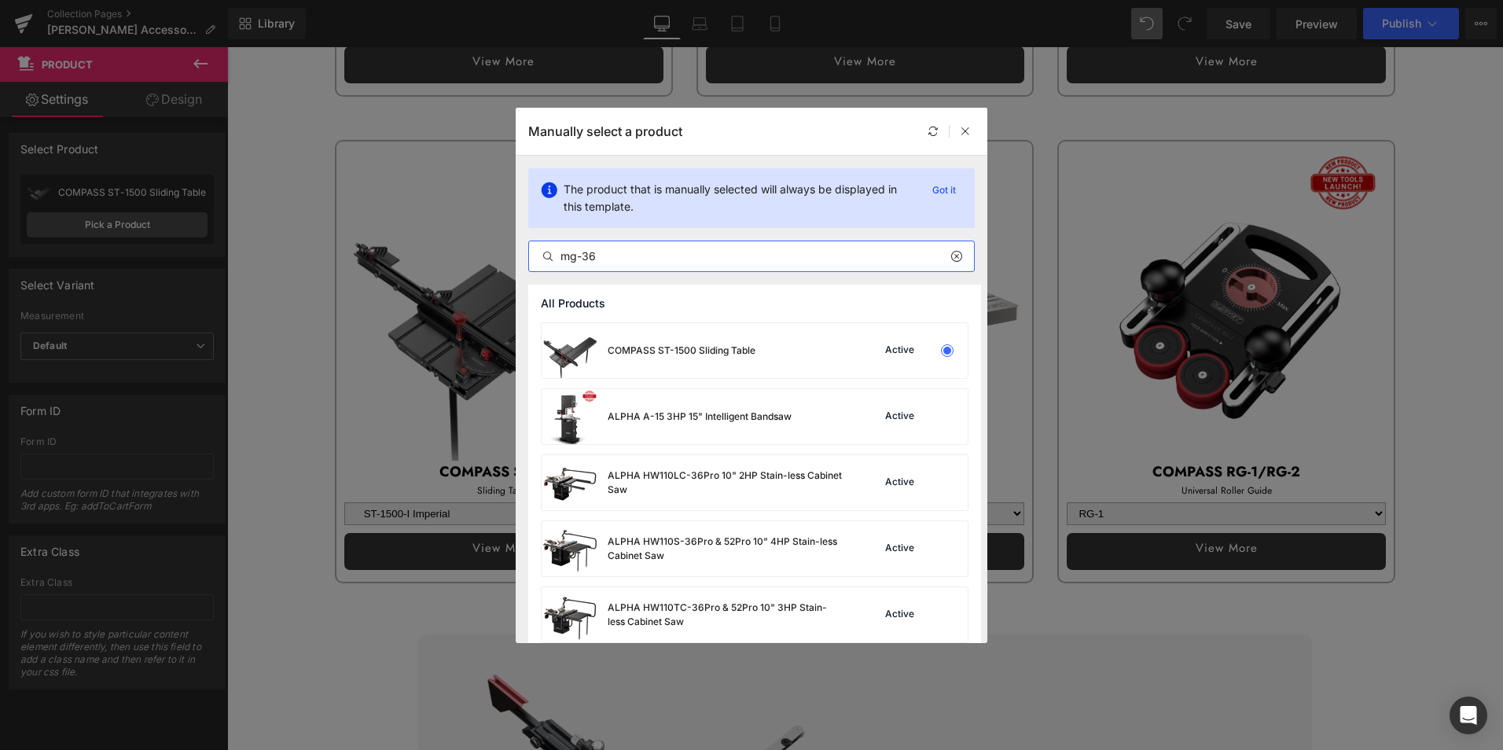
type input "mg-36"
click at [953, 191] on p "Got it" at bounding box center [944, 190] width 36 height 19
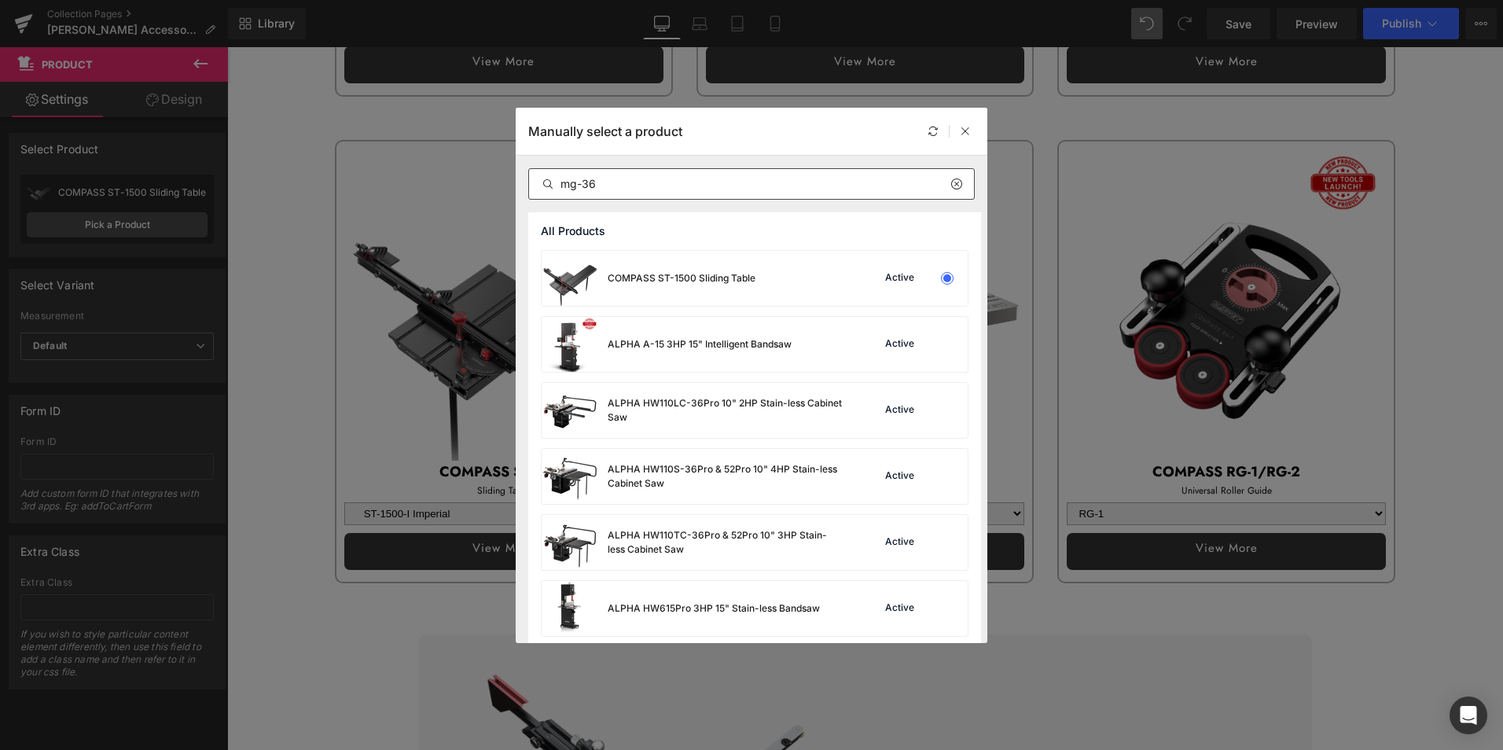
click at [610, 182] on input "mg-36" at bounding box center [751, 183] width 445 height 19
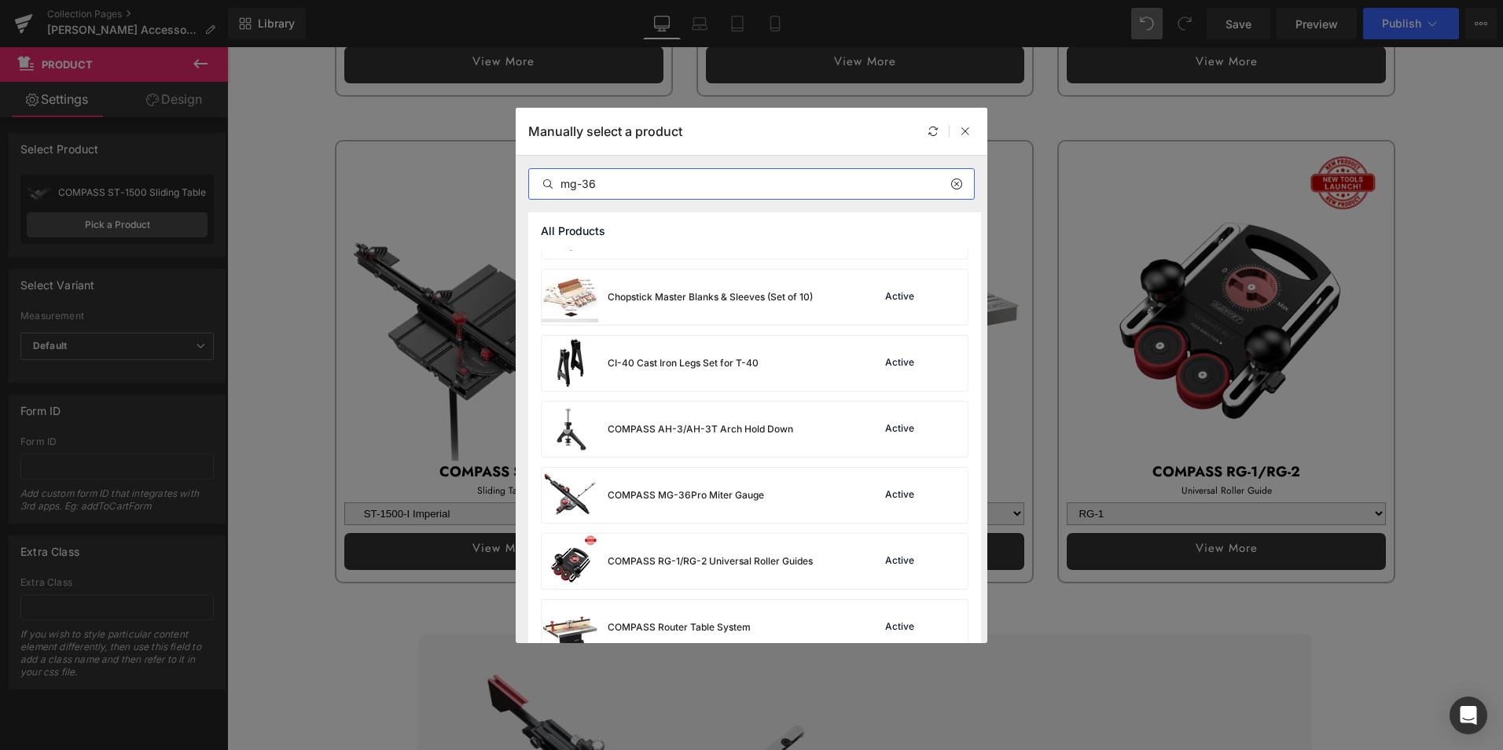
scroll to position [943, 0]
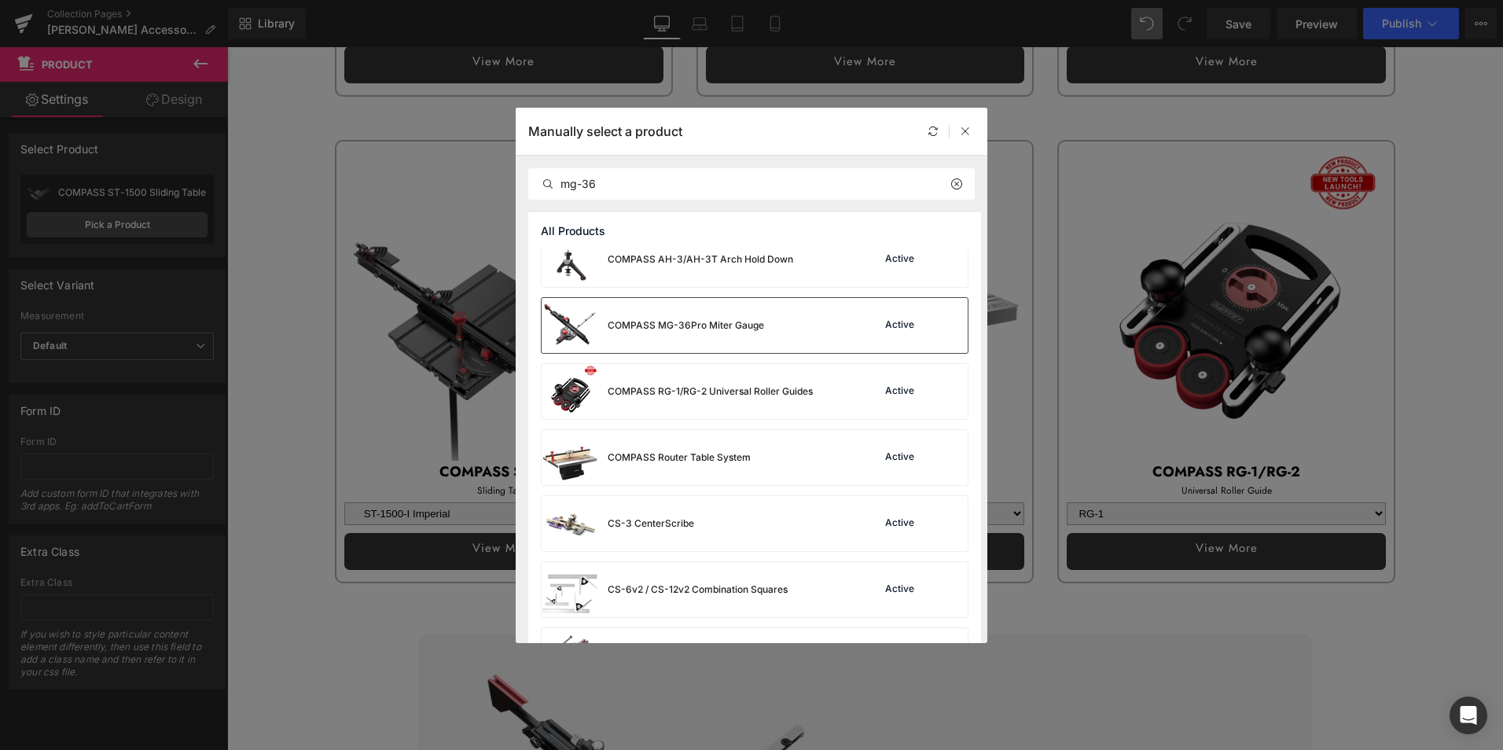
click at [812, 333] on div "COMPASS MG-36Pro Miter Gauge Active" at bounding box center [754, 325] width 426 height 55
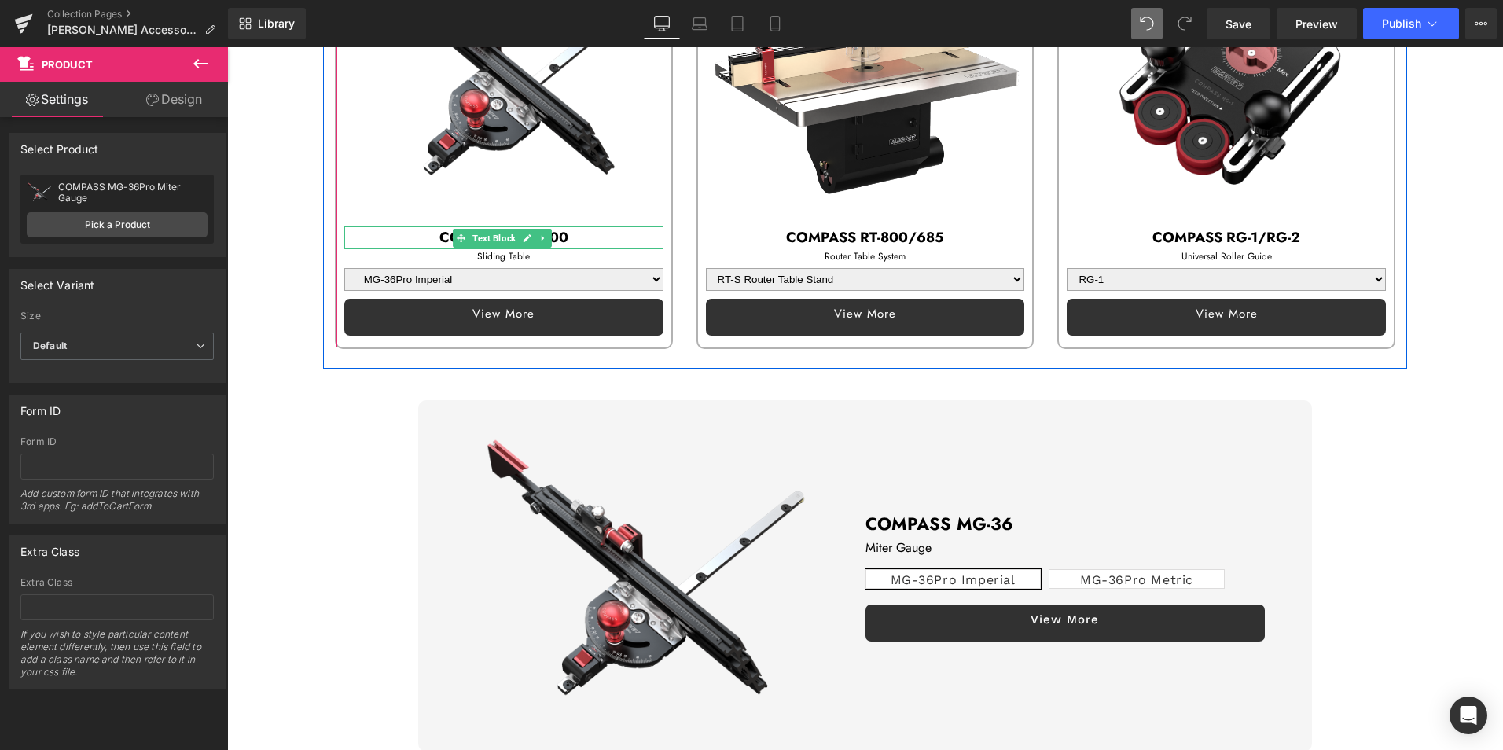
scroll to position [1365, 0]
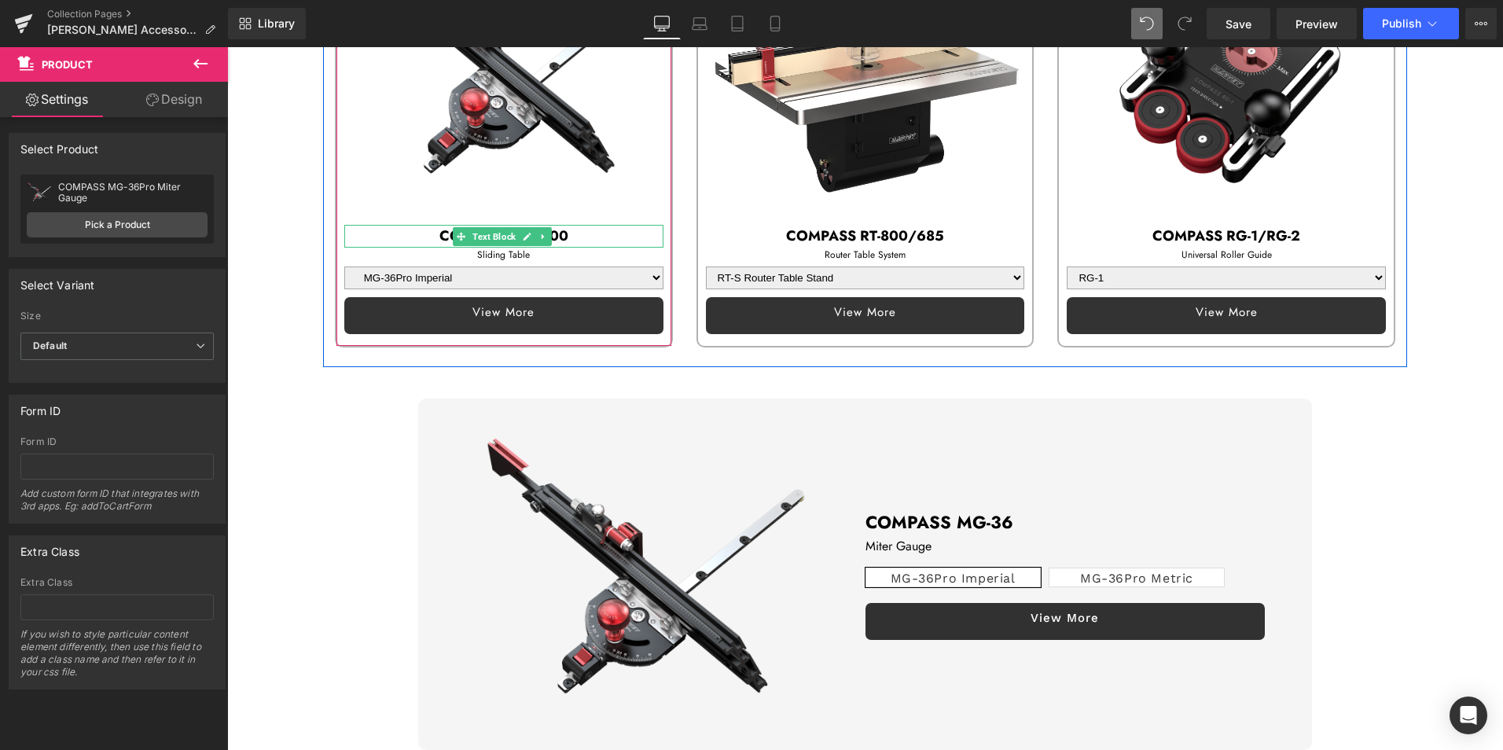
click at [424, 225] on p "COMPASS ST-1500" at bounding box center [503, 236] width 319 height 23
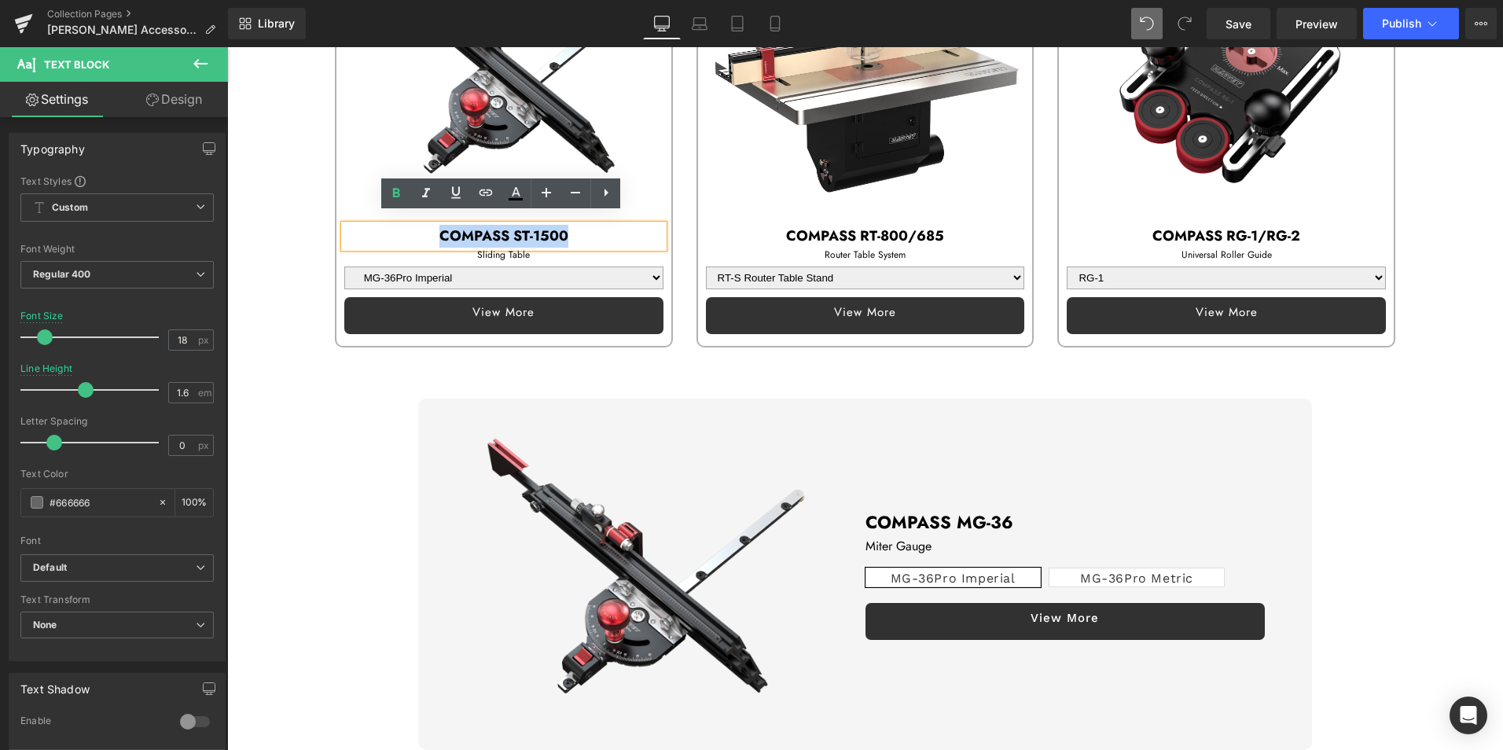
drag, startPoint x: 430, startPoint y: 222, endPoint x: 626, endPoint y: 226, distance: 195.7
click at [626, 226] on p "COMPASS ST-1500" at bounding box center [503, 236] width 319 height 23
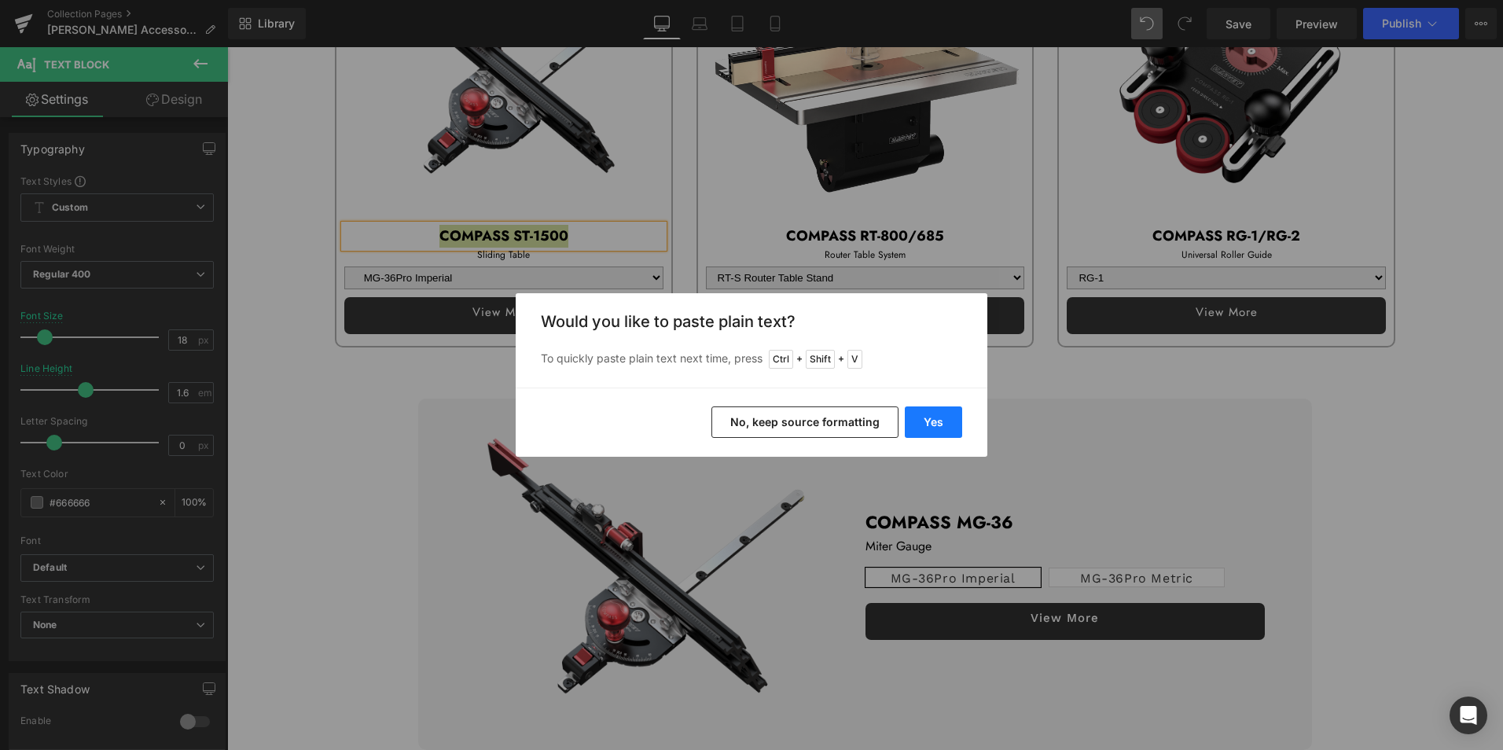
drag, startPoint x: 949, startPoint y: 420, endPoint x: 678, endPoint y: 366, distance: 276.5
click at [949, 420] on button "Yes" at bounding box center [933, 421] width 57 height 31
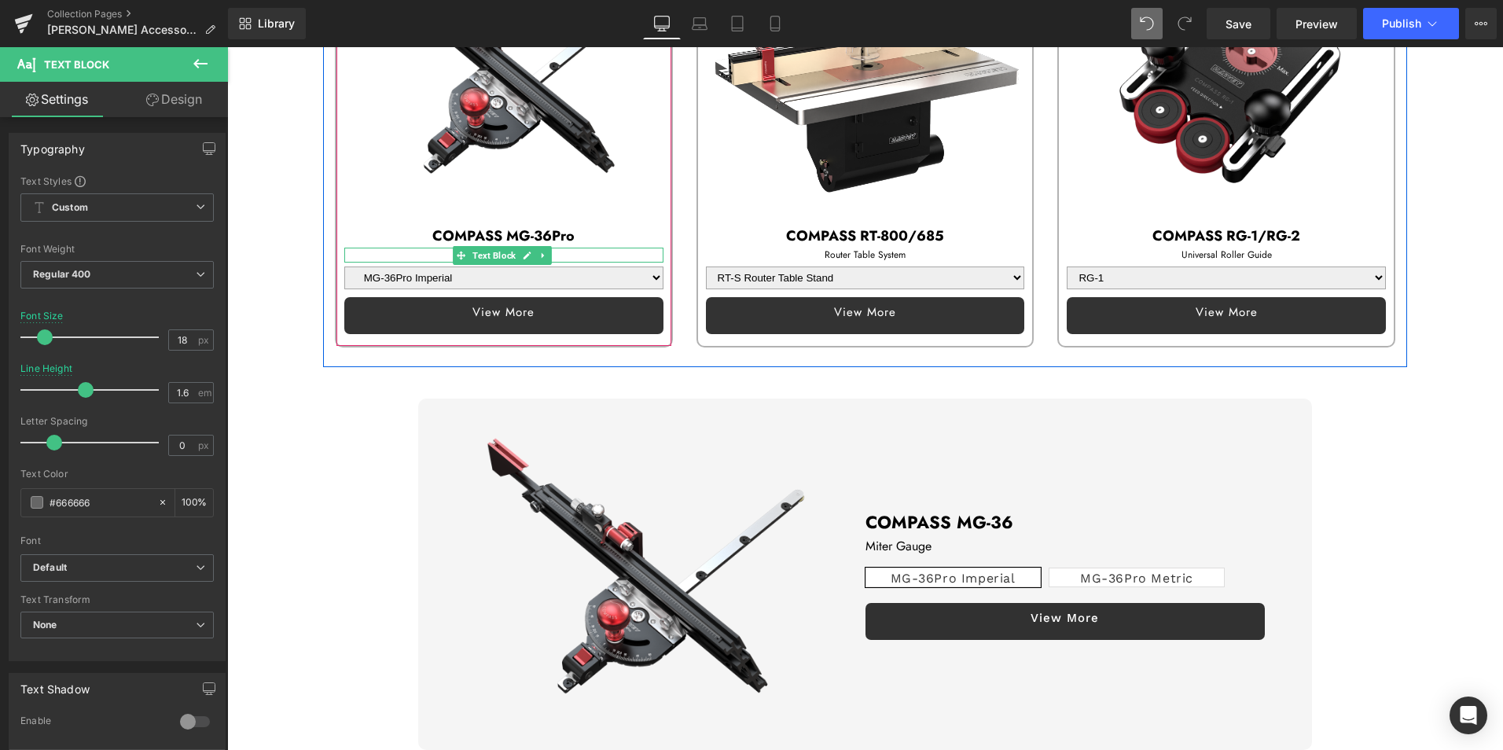
drag, startPoint x: 445, startPoint y: 243, endPoint x: 432, endPoint y: 246, distance: 13.0
click at [445, 248] on p "Sliding Table" at bounding box center [503, 255] width 319 height 15
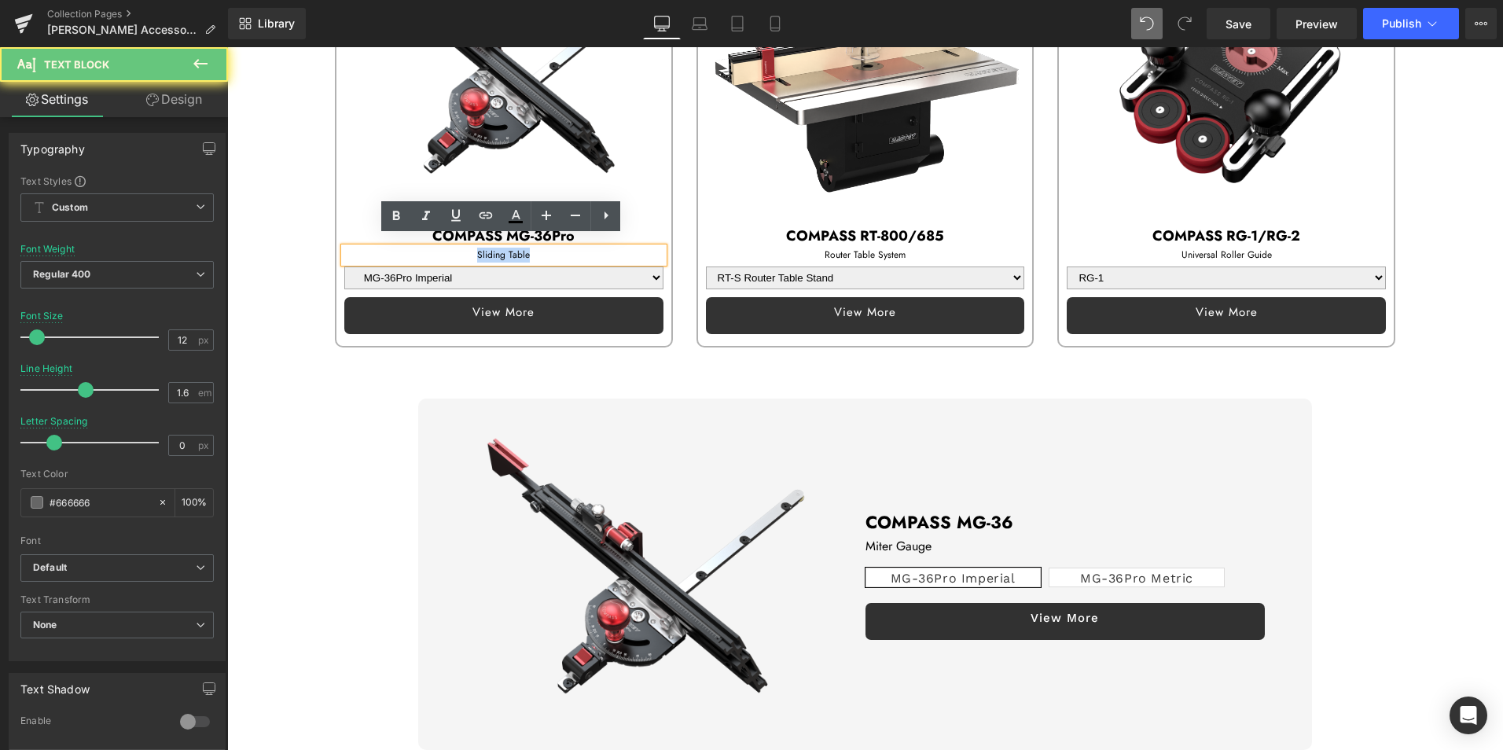
drag, startPoint x: 445, startPoint y: 248, endPoint x: 591, endPoint y: 252, distance: 146.2
click at [591, 252] on p "Sliding Table" at bounding box center [503, 255] width 319 height 15
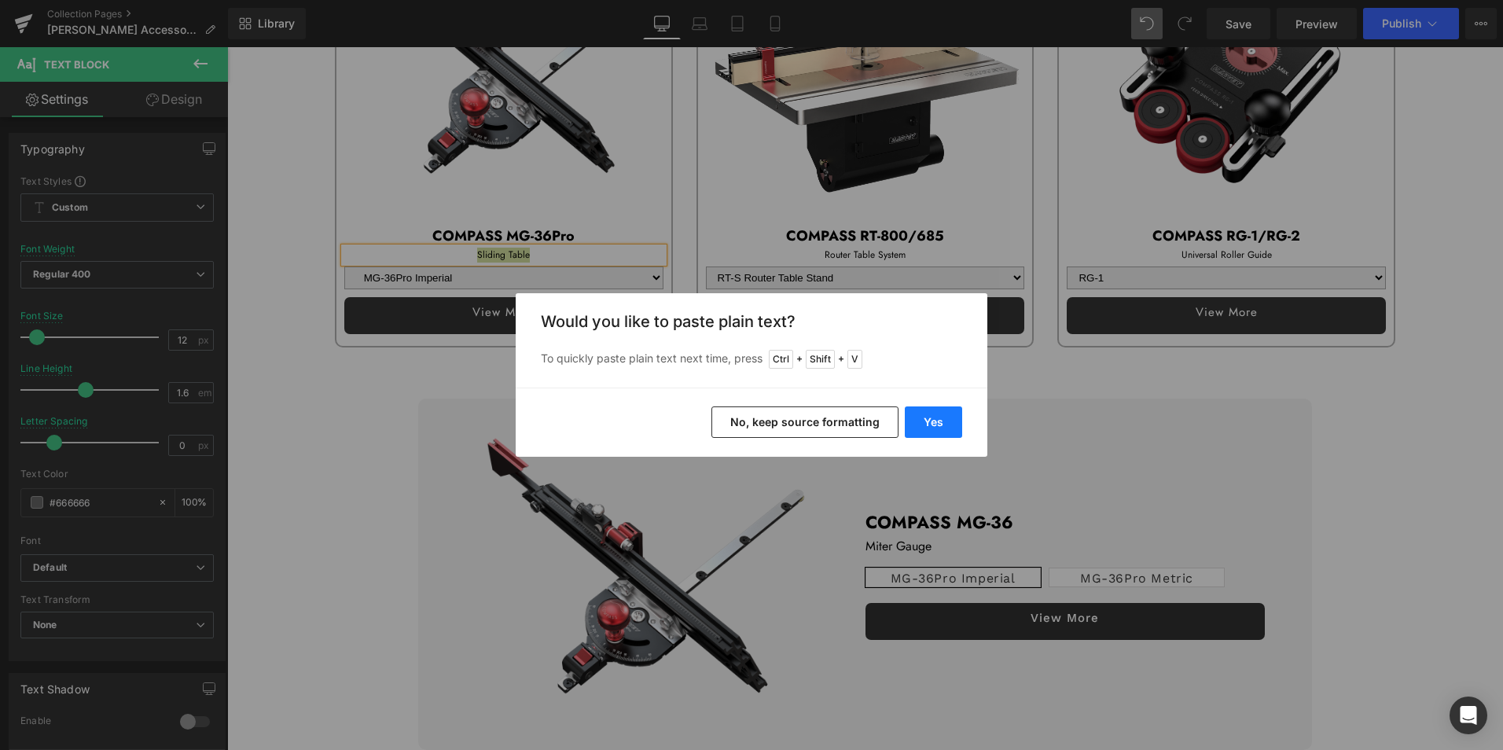
click at [941, 421] on button "Yes" at bounding box center [933, 421] width 57 height 31
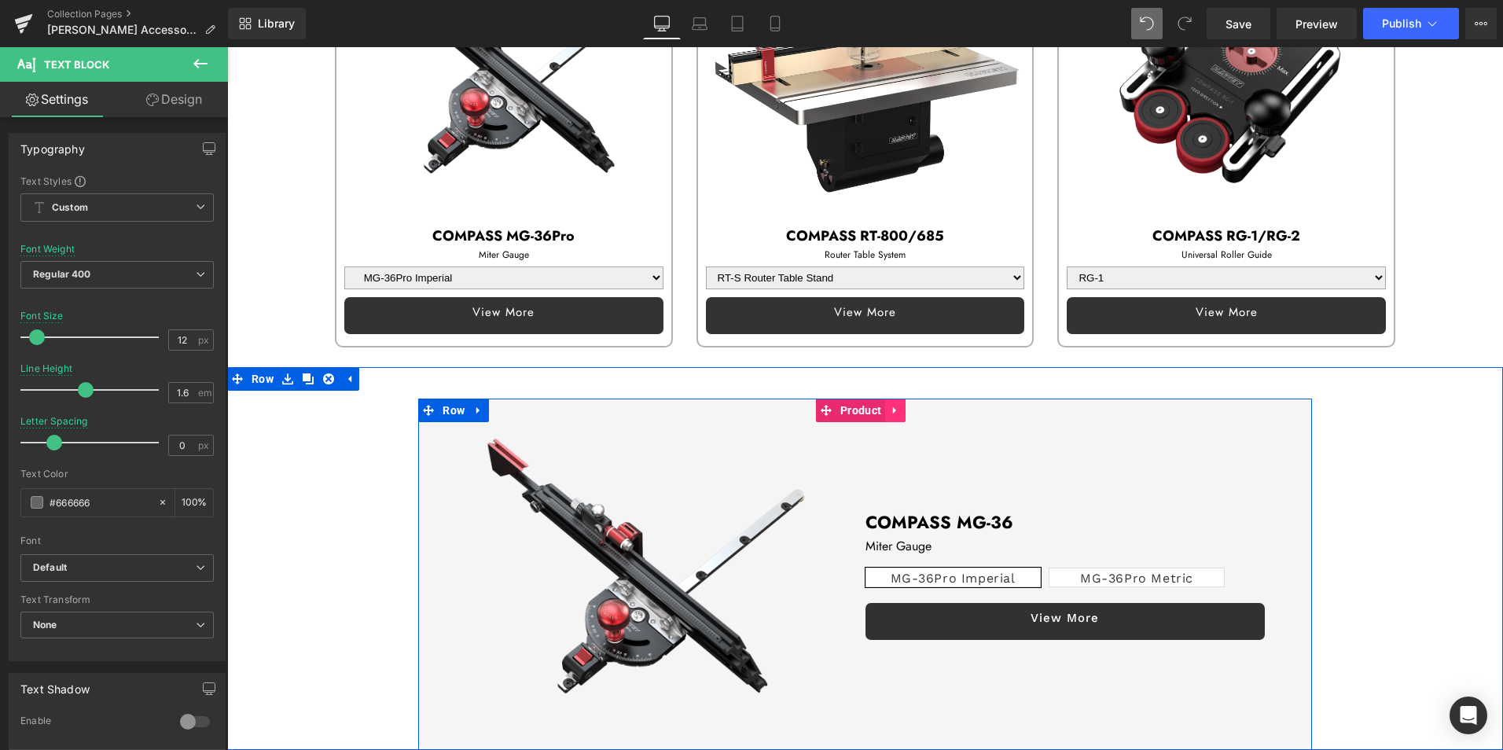
click at [897, 405] on icon at bounding box center [895, 411] width 11 height 12
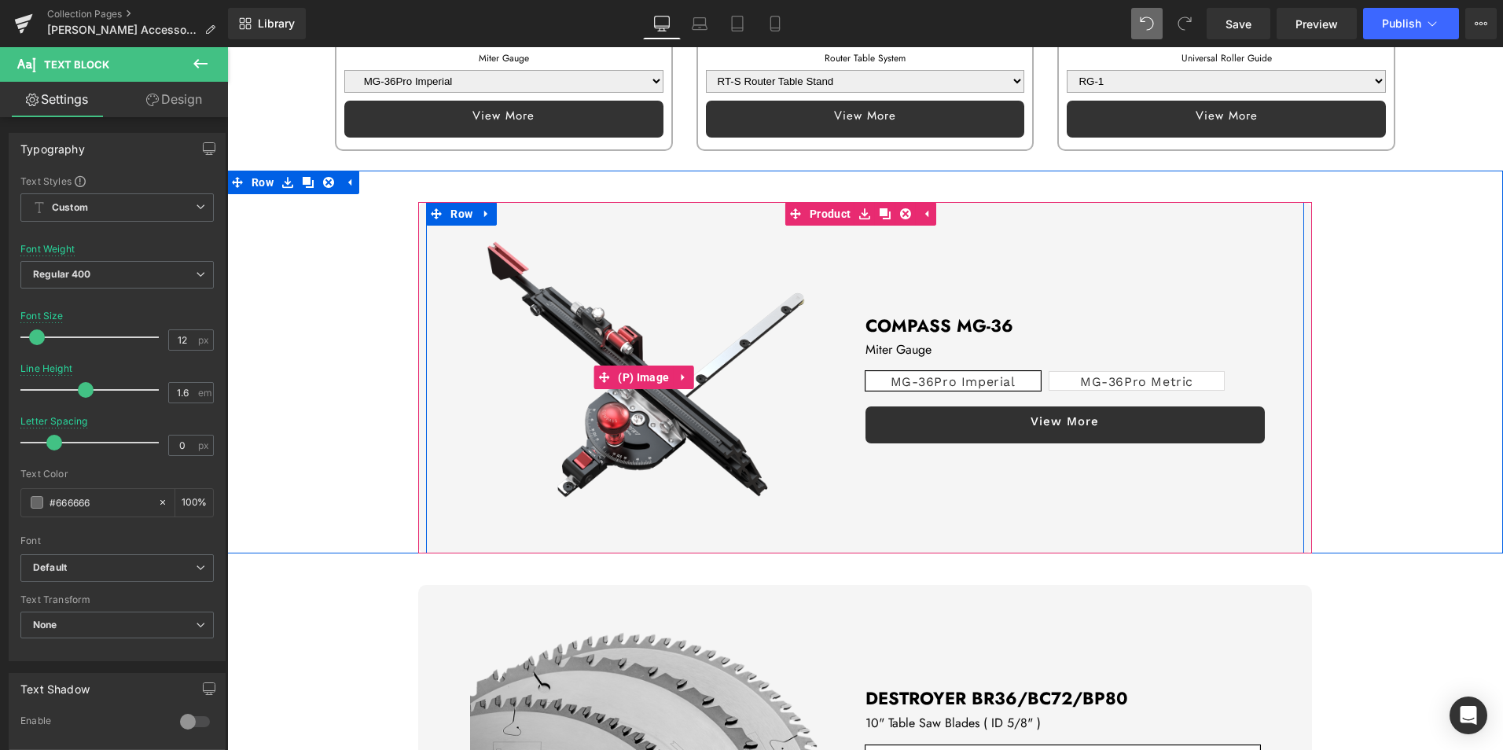
scroll to position [1601, 0]
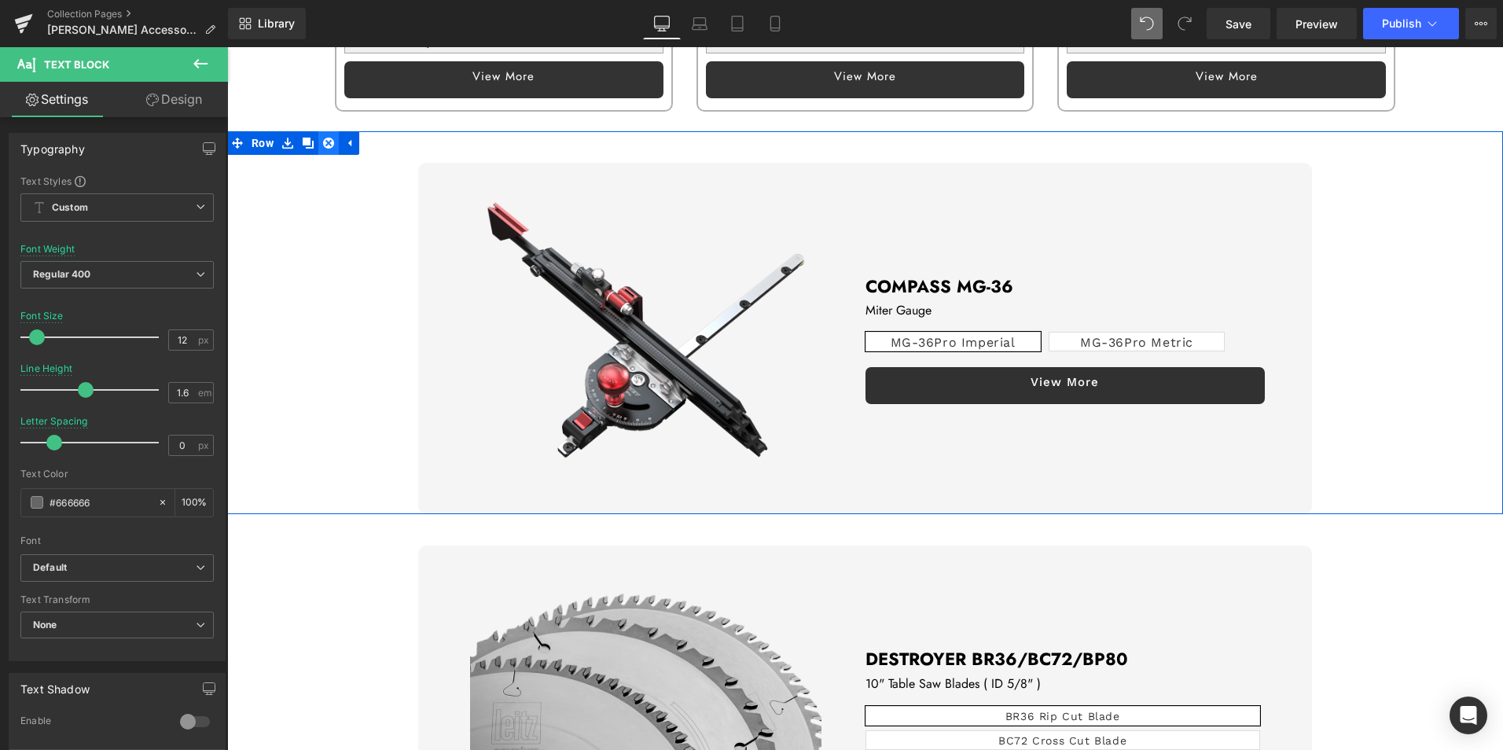
click at [327, 131] on link at bounding box center [328, 143] width 20 height 24
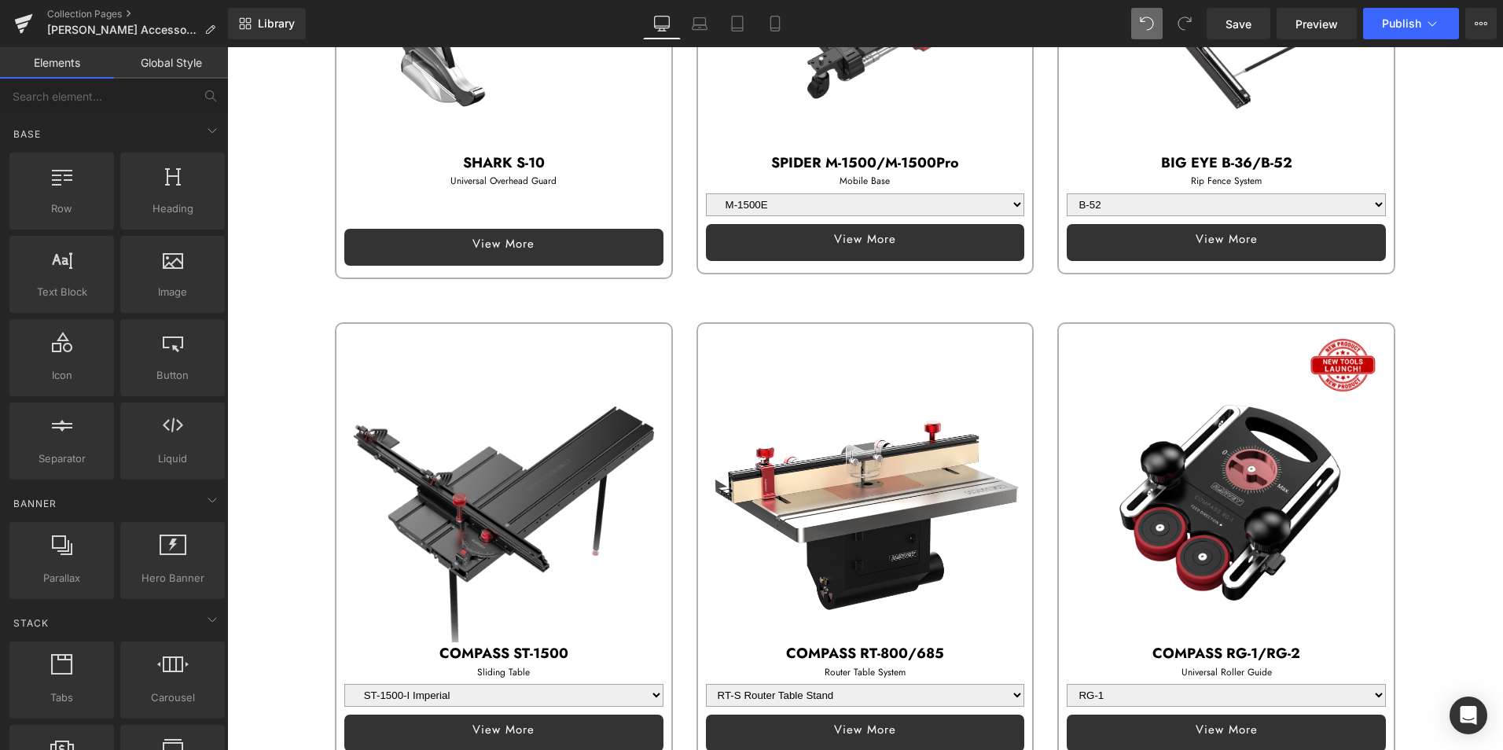
scroll to position [472, 0]
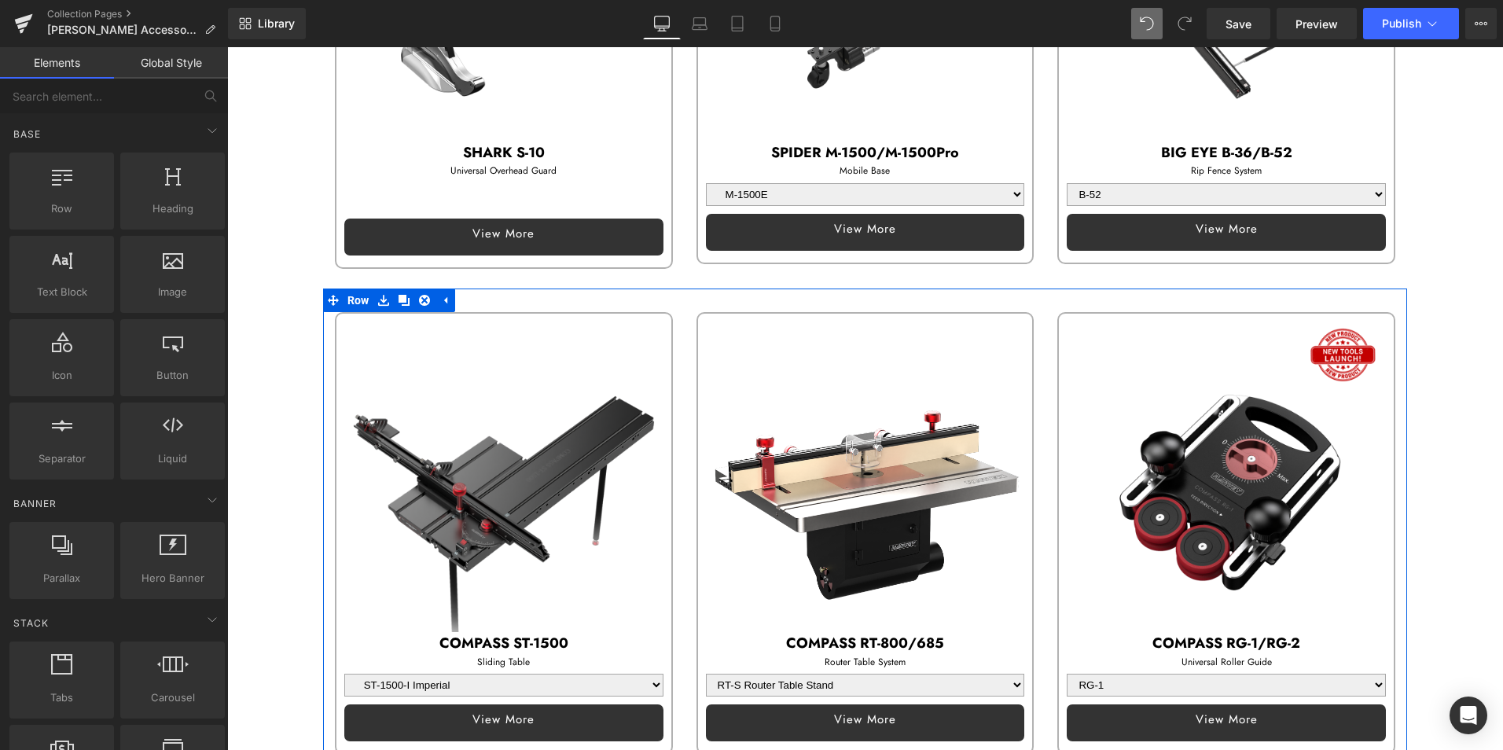
click at [791, 447] on img at bounding box center [865, 473] width 319 height 319
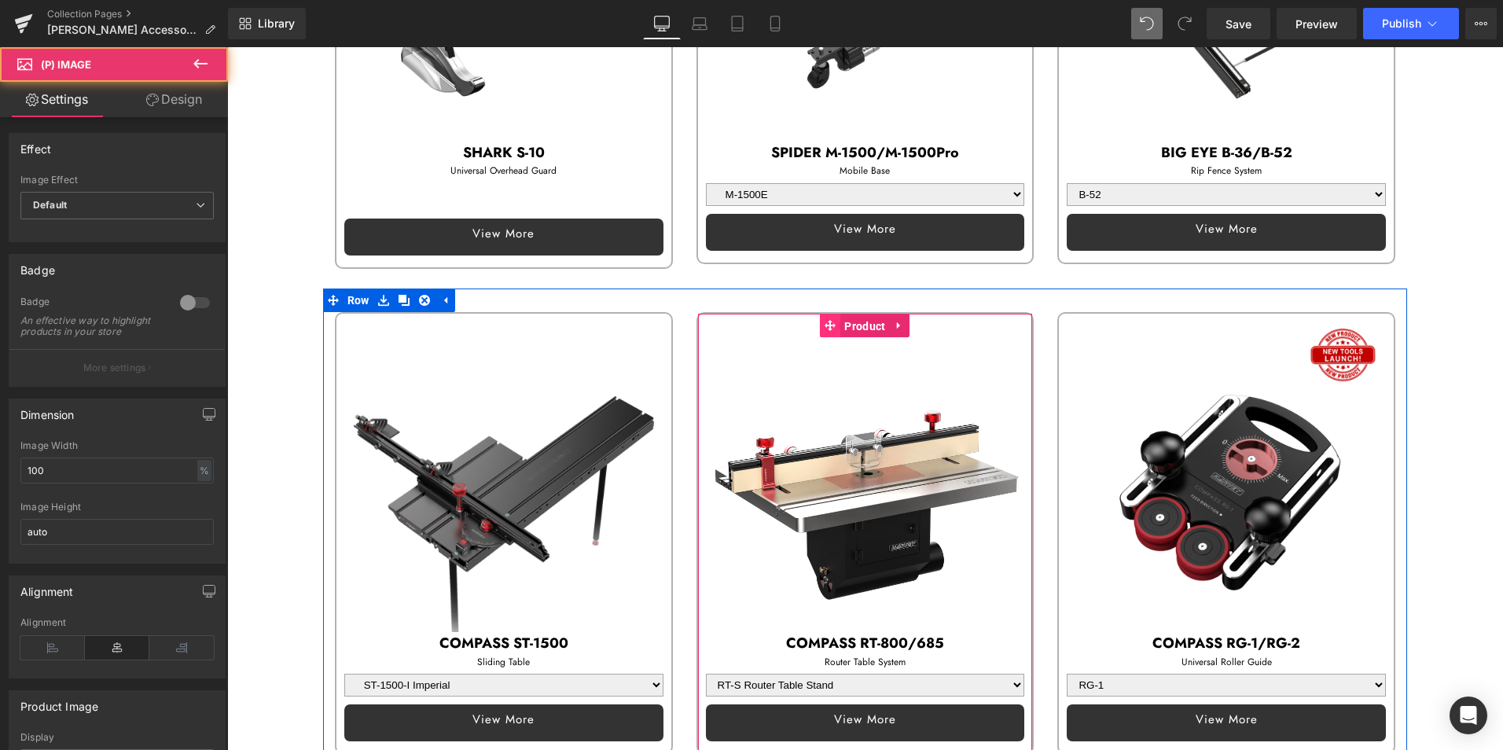
click at [820, 321] on link "Product" at bounding box center [854, 326] width 69 height 24
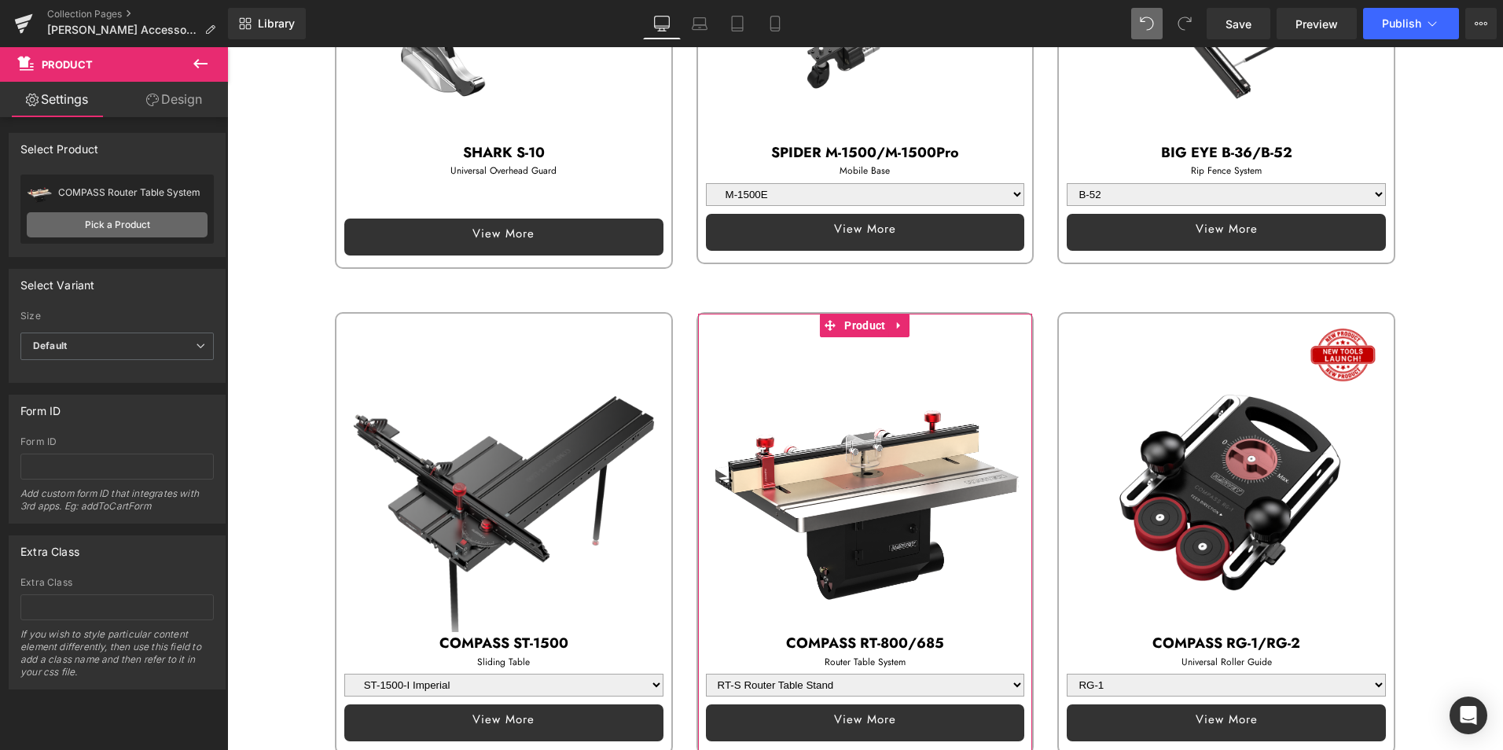
click at [144, 225] on link "Pick a Product" at bounding box center [117, 224] width 181 height 25
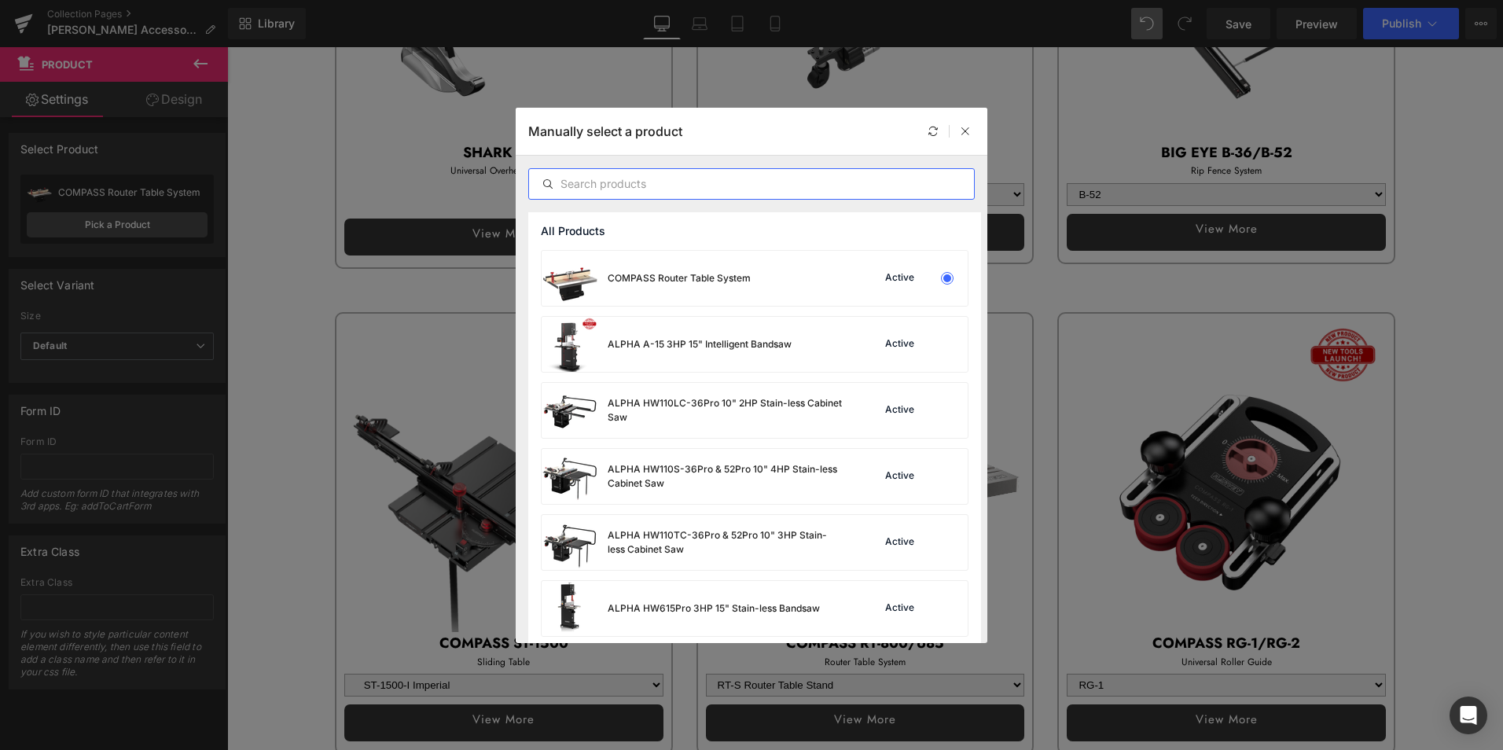
click at [626, 178] on input "text" at bounding box center [751, 183] width 445 height 19
type input "ah"
click at [717, 183] on input "ah" at bounding box center [751, 183] width 445 height 19
click at [545, 182] on icon at bounding box center [547, 184] width 13 height 13
click at [579, 185] on input "ah" at bounding box center [751, 183] width 445 height 19
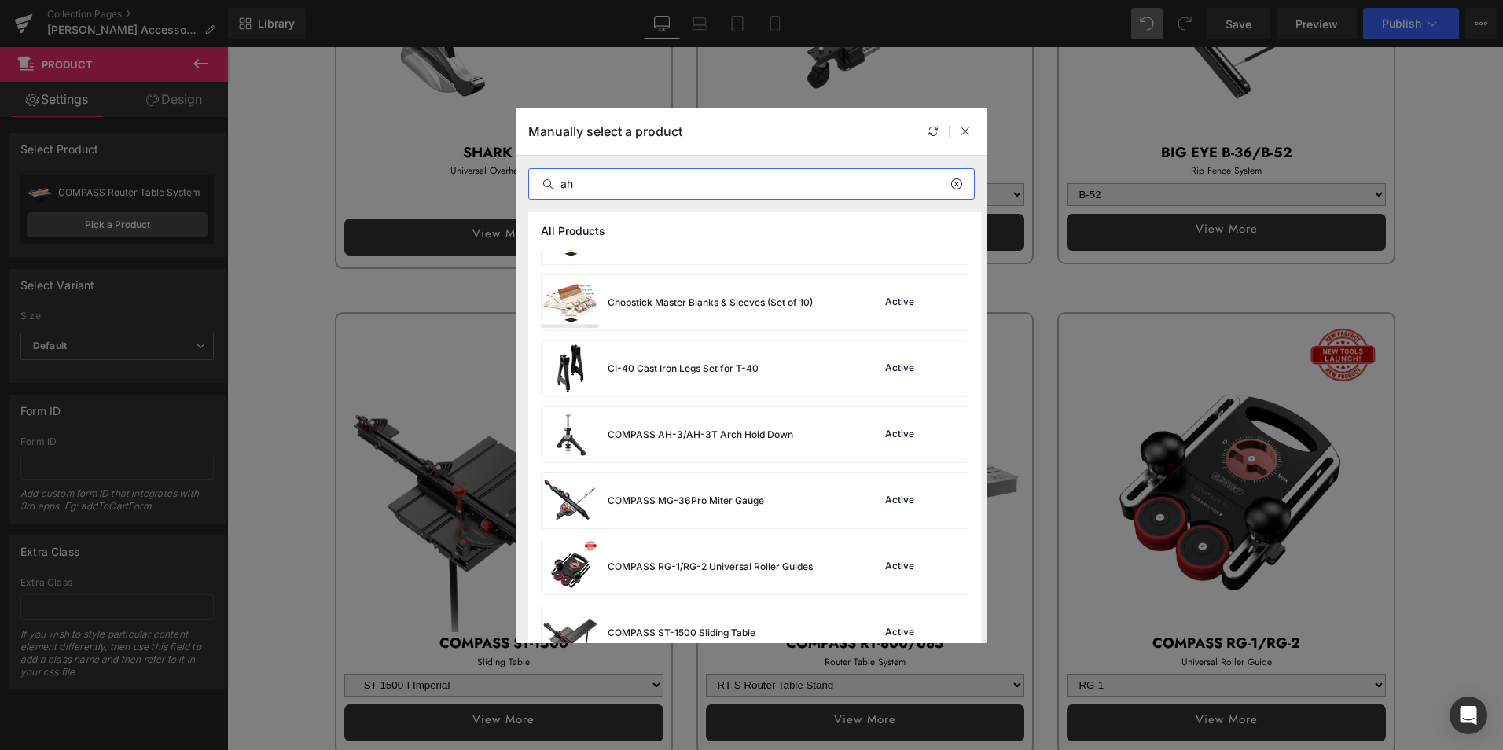
scroll to position [786, 0]
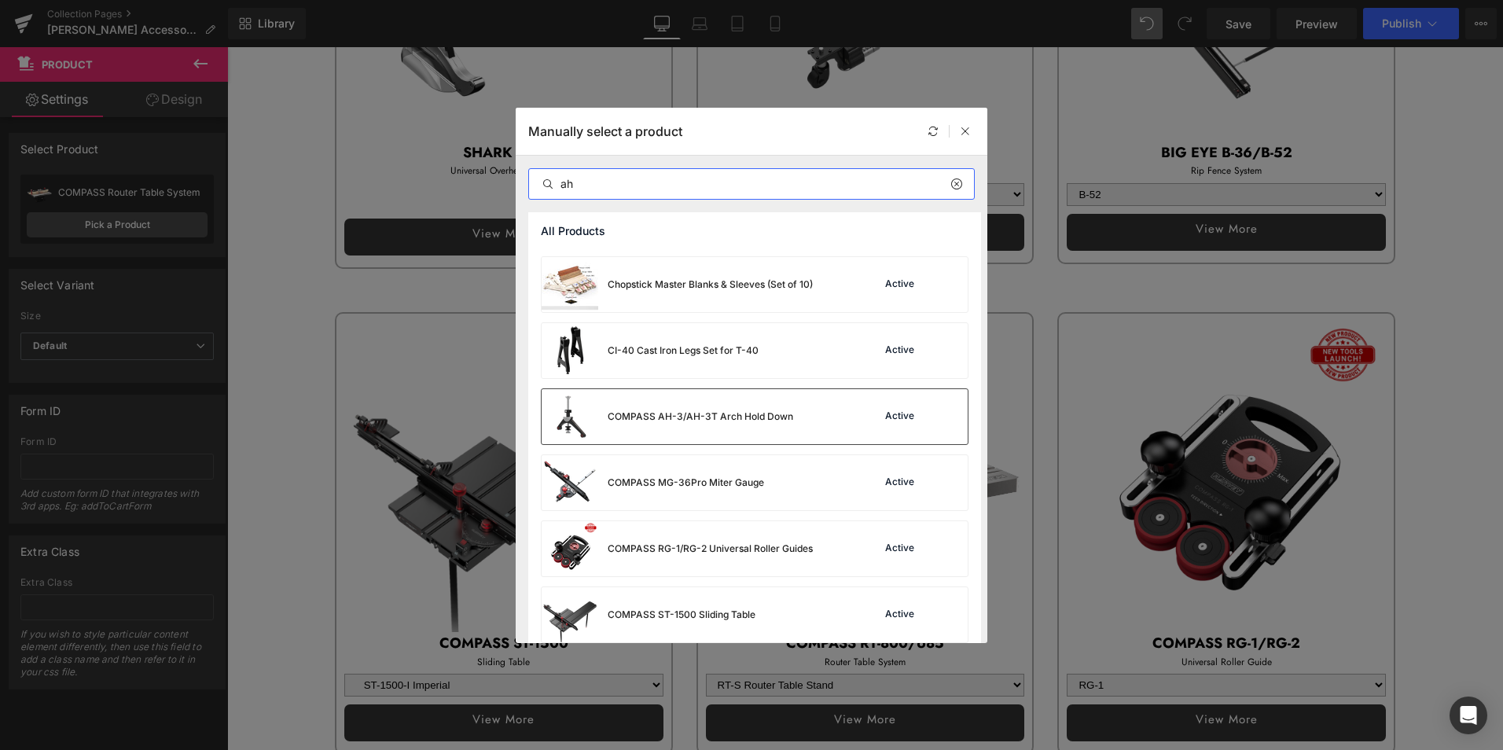
click at [689, 415] on div "COMPASS AH-3/AH-3T Arch Hold Down" at bounding box center [699, 416] width 185 height 14
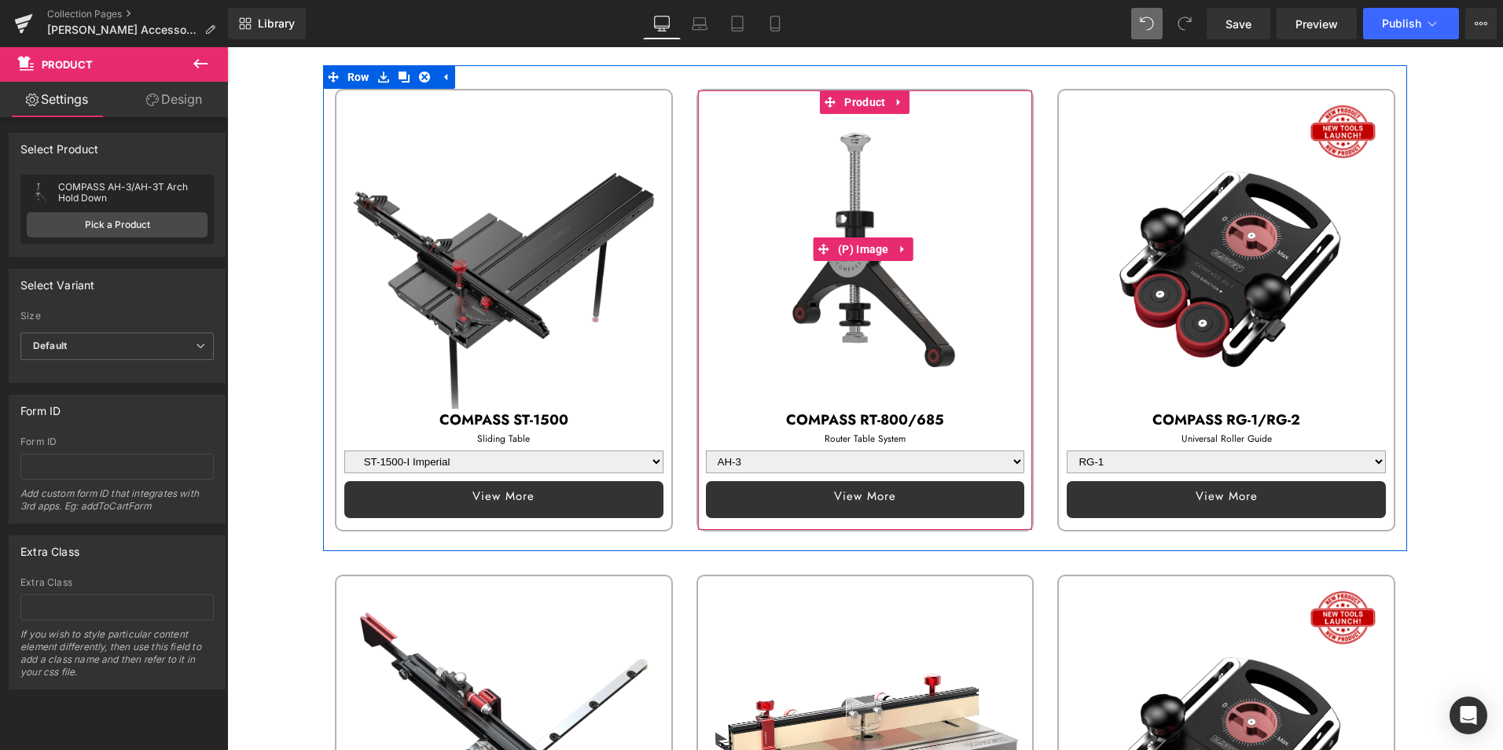
scroll to position [707, 0]
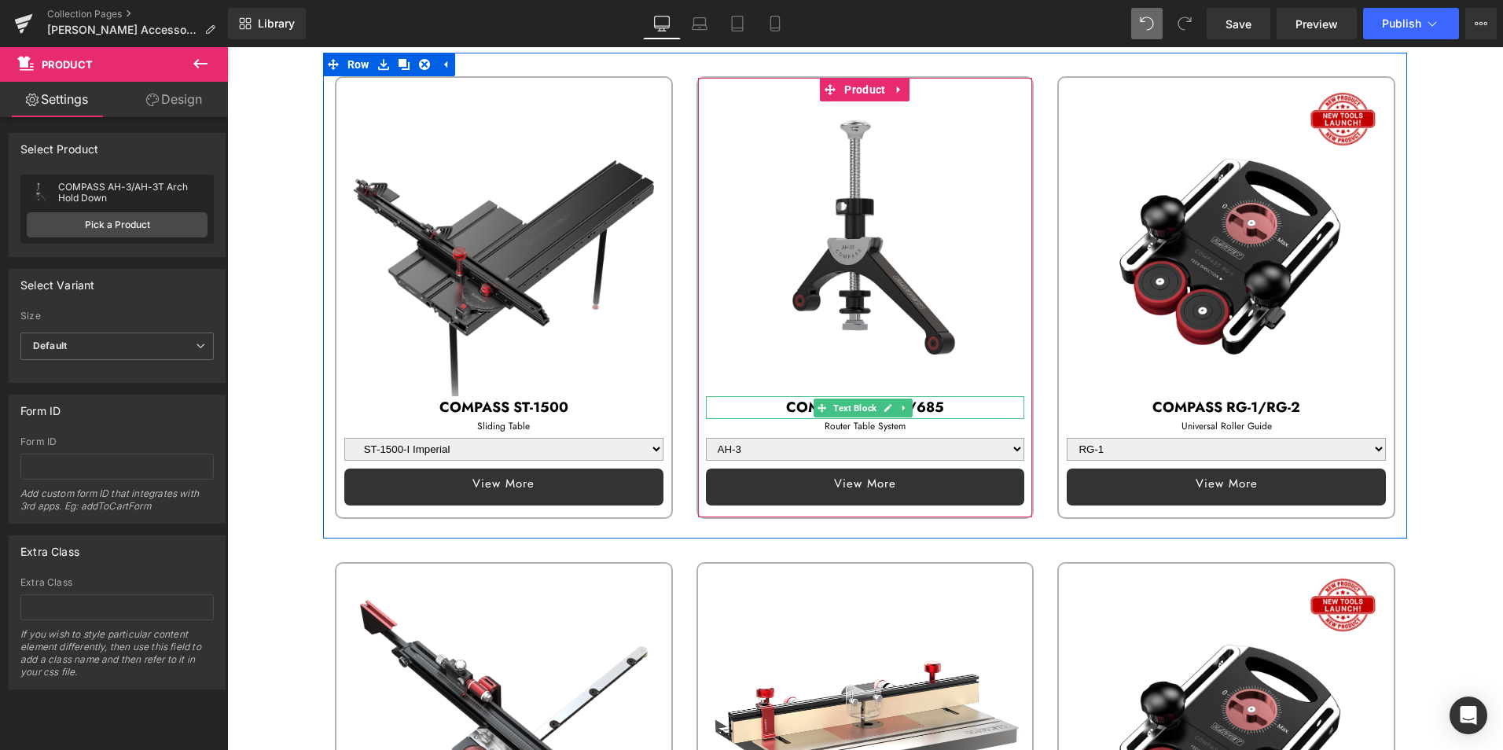
click at [775, 402] on p "COMPASS RT-800/685" at bounding box center [865, 407] width 319 height 23
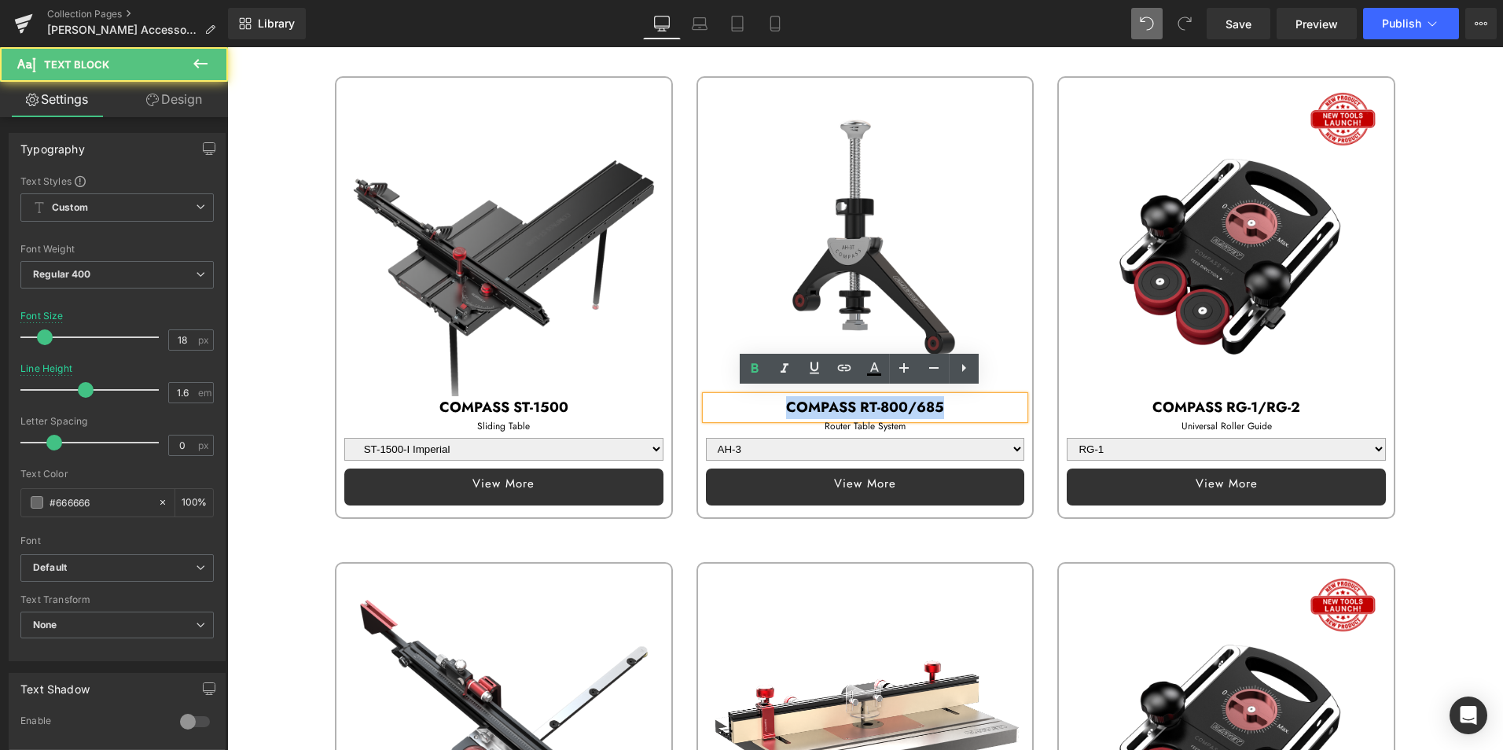
drag, startPoint x: 777, startPoint y: 402, endPoint x: 978, endPoint y: 398, distance: 200.4
click at [978, 398] on p "COMPASS RT-800/685" at bounding box center [865, 407] width 319 height 23
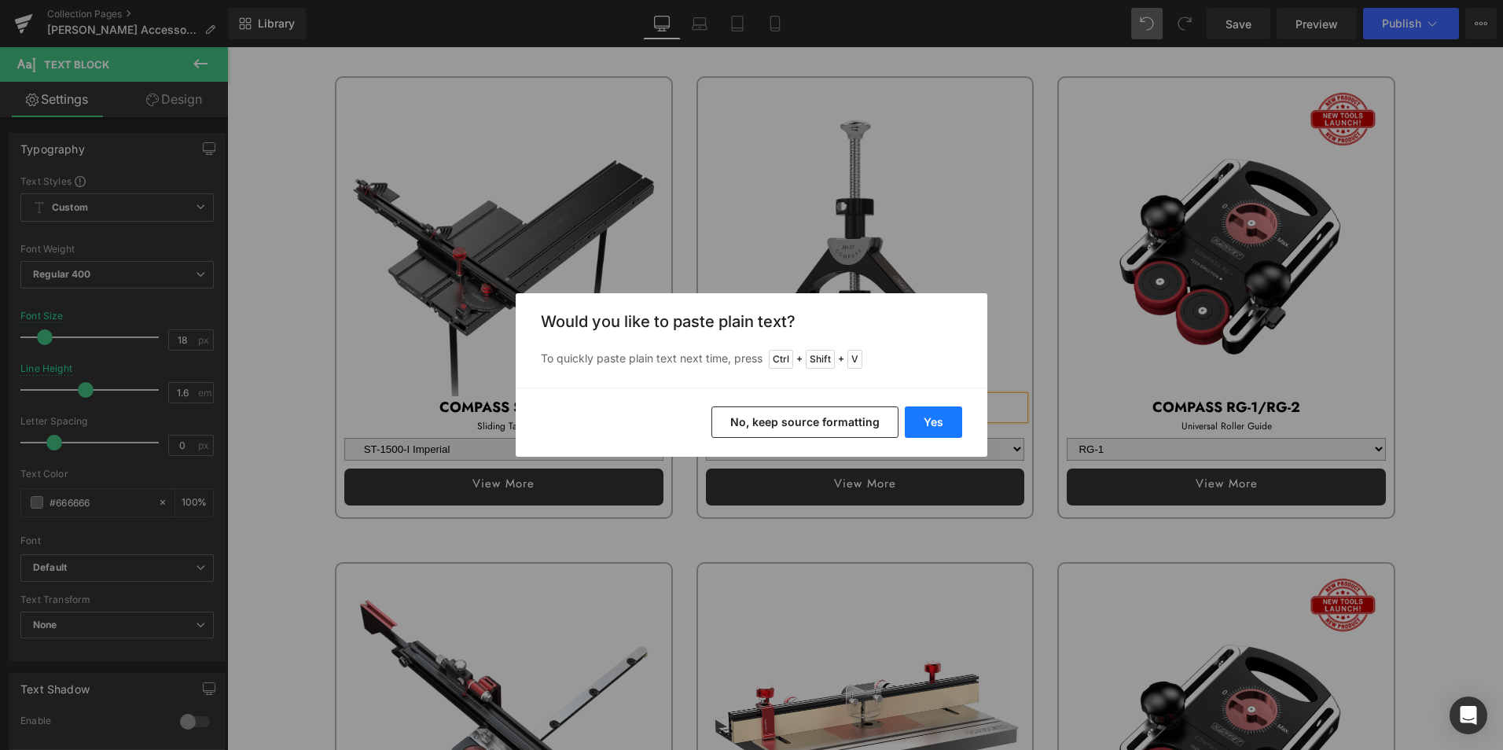
click at [944, 425] on button "Yes" at bounding box center [933, 421] width 57 height 31
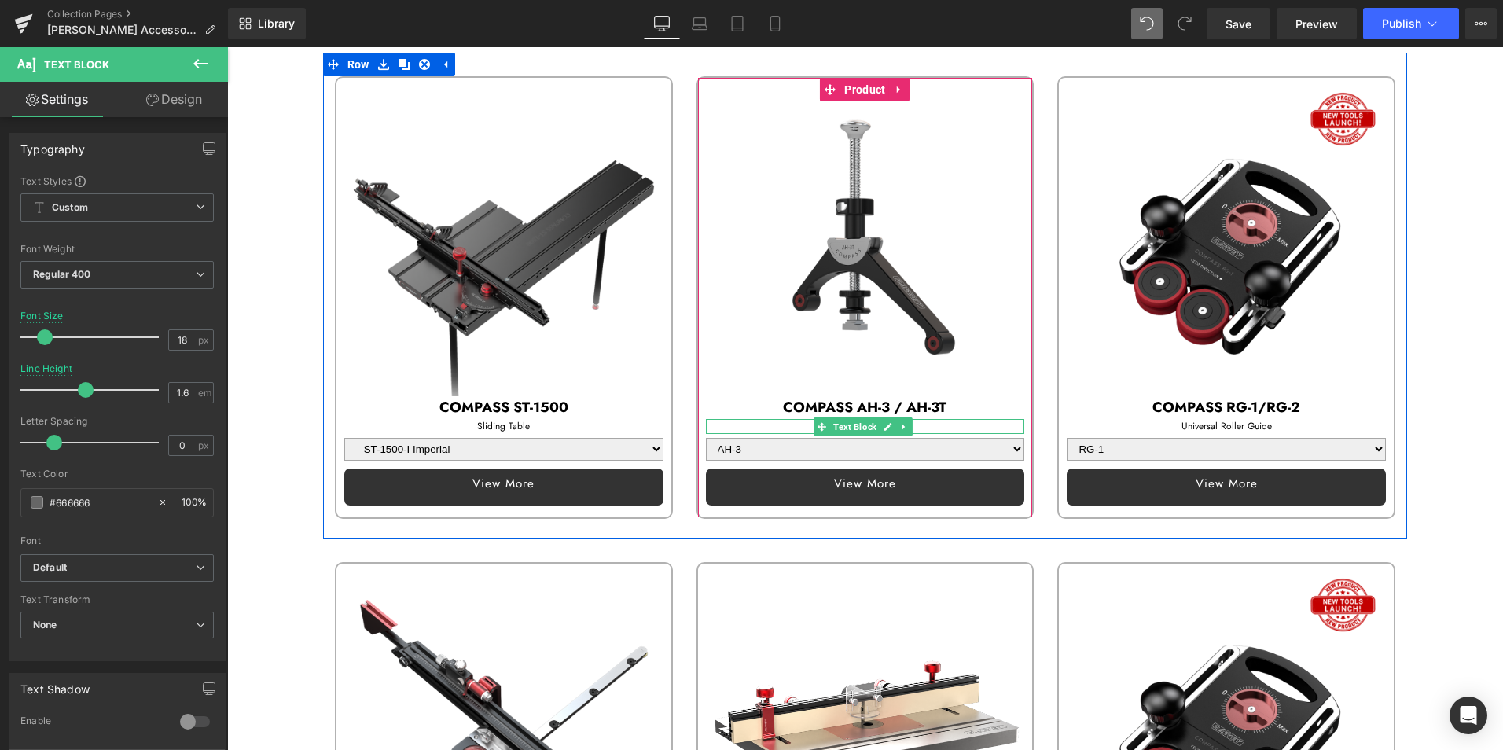
click at [738, 420] on p "Router Table System" at bounding box center [865, 426] width 319 height 15
click at [784, 421] on p "Router Table System" at bounding box center [865, 426] width 319 height 15
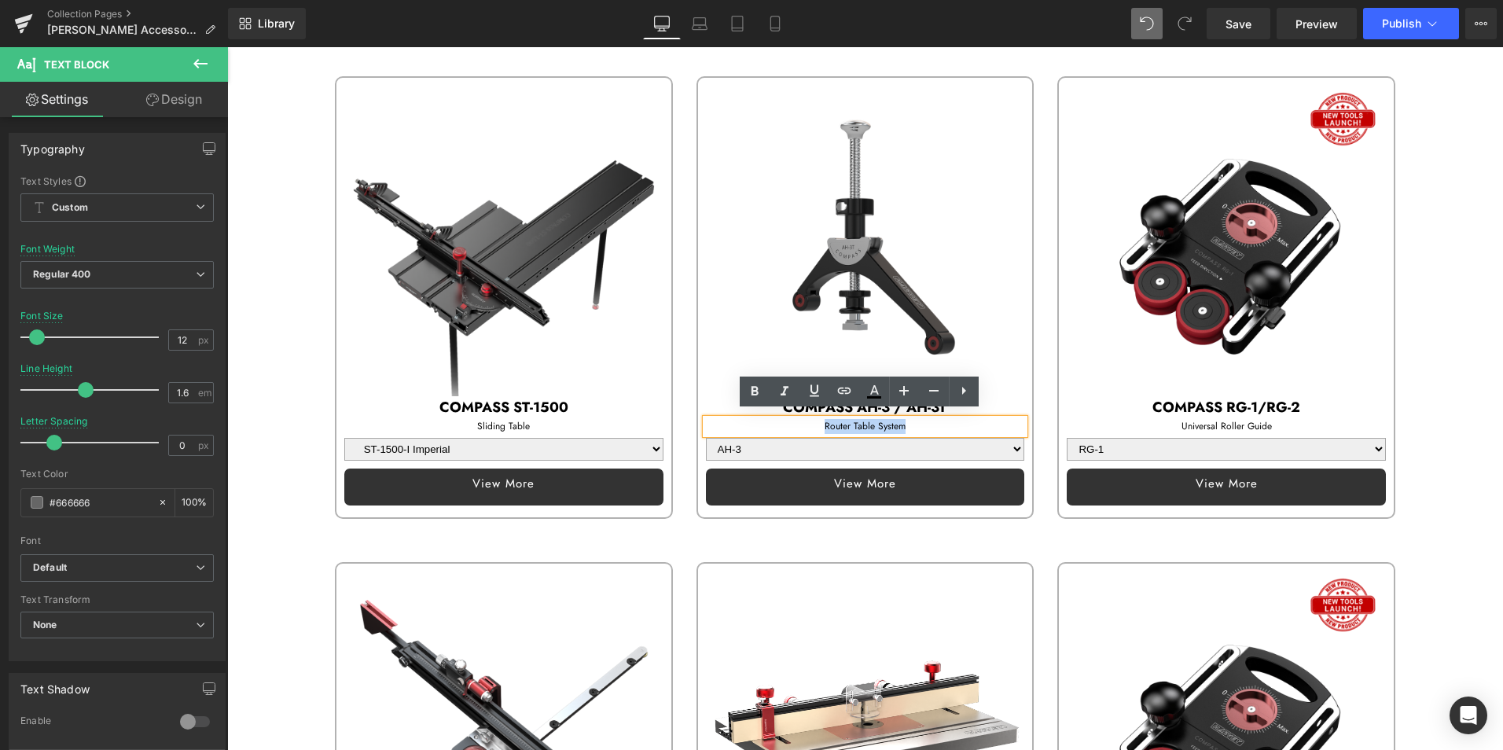
drag, startPoint x: 819, startPoint y: 419, endPoint x: 929, endPoint y: 417, distance: 110.0
click at [929, 419] on p "Router Table System" at bounding box center [865, 426] width 319 height 15
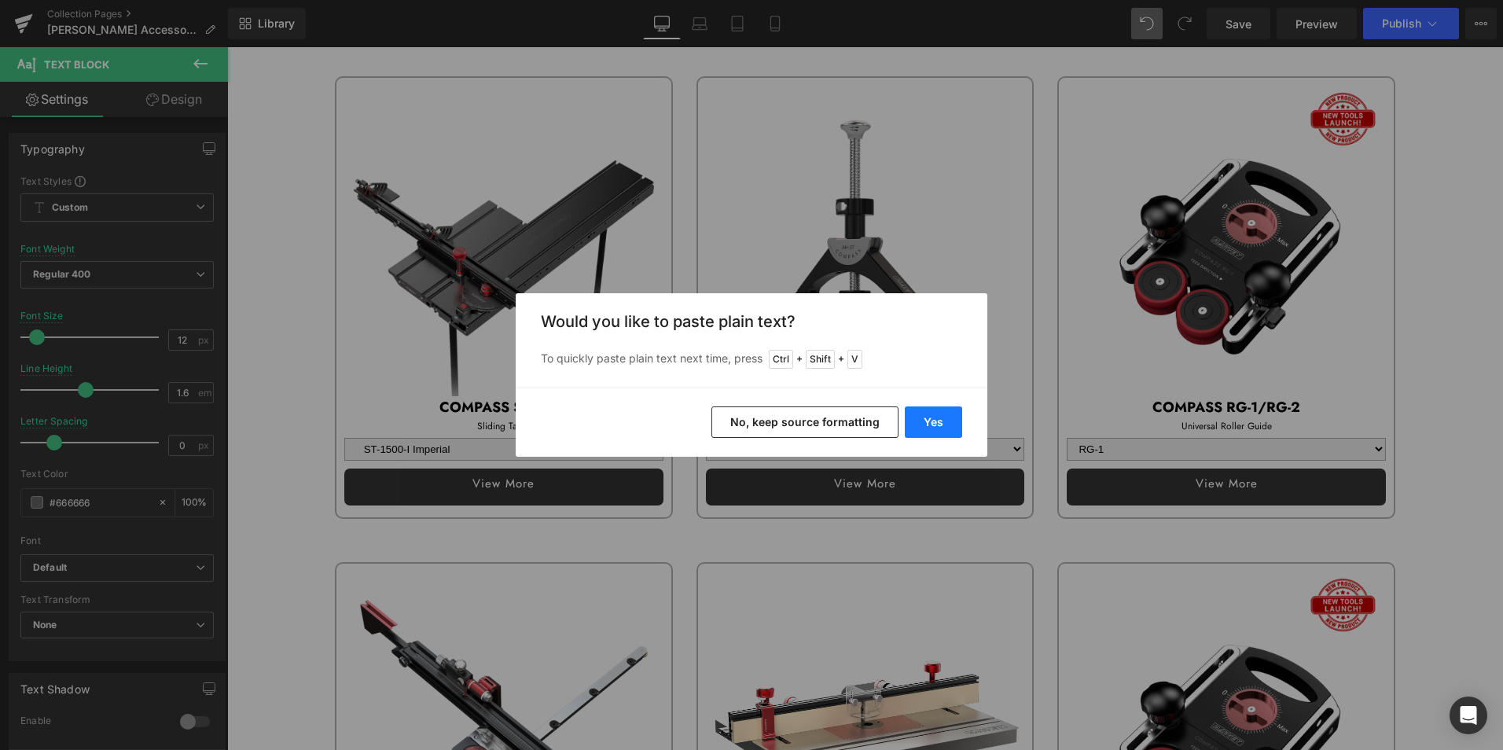
click at [934, 420] on button "Yes" at bounding box center [933, 421] width 57 height 31
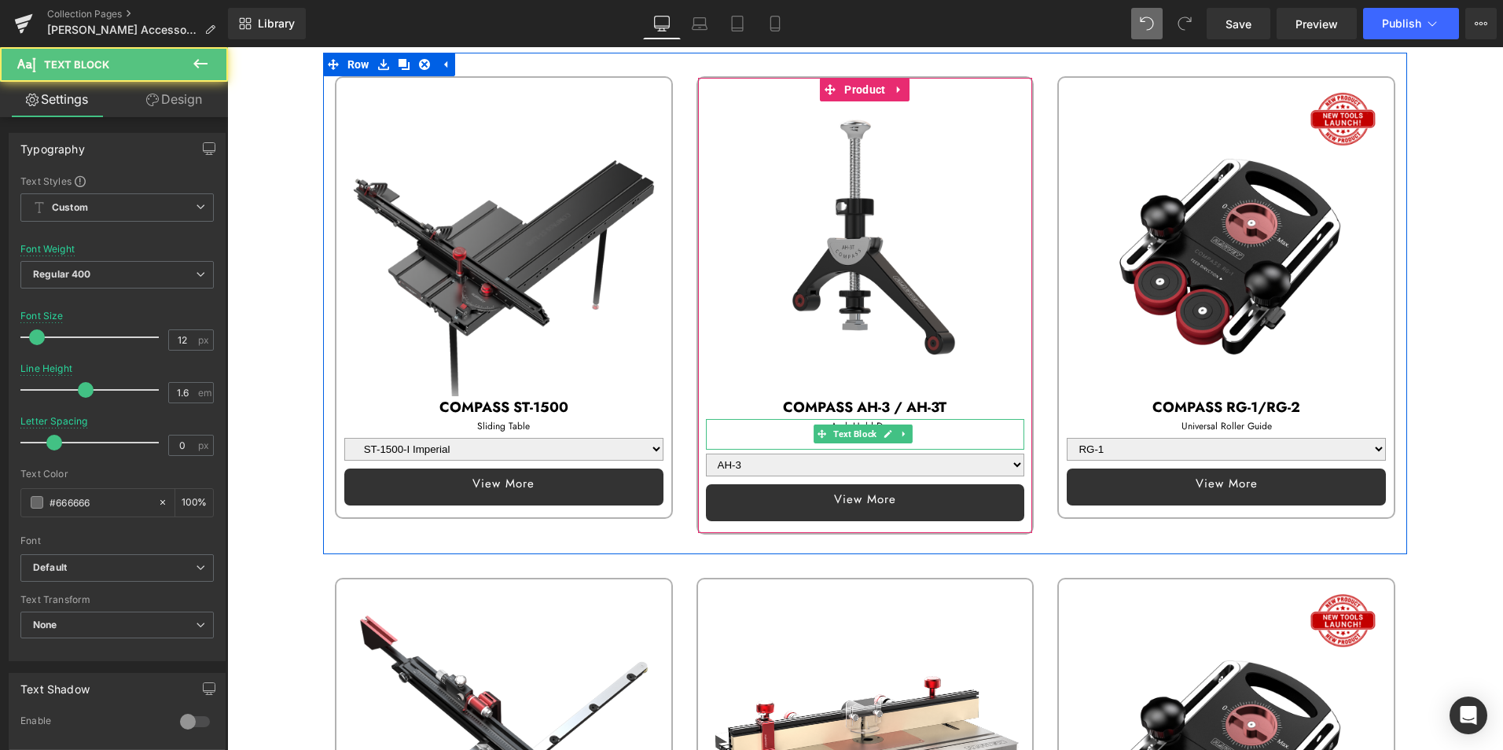
click at [765, 437] on p at bounding box center [865, 441] width 319 height 15
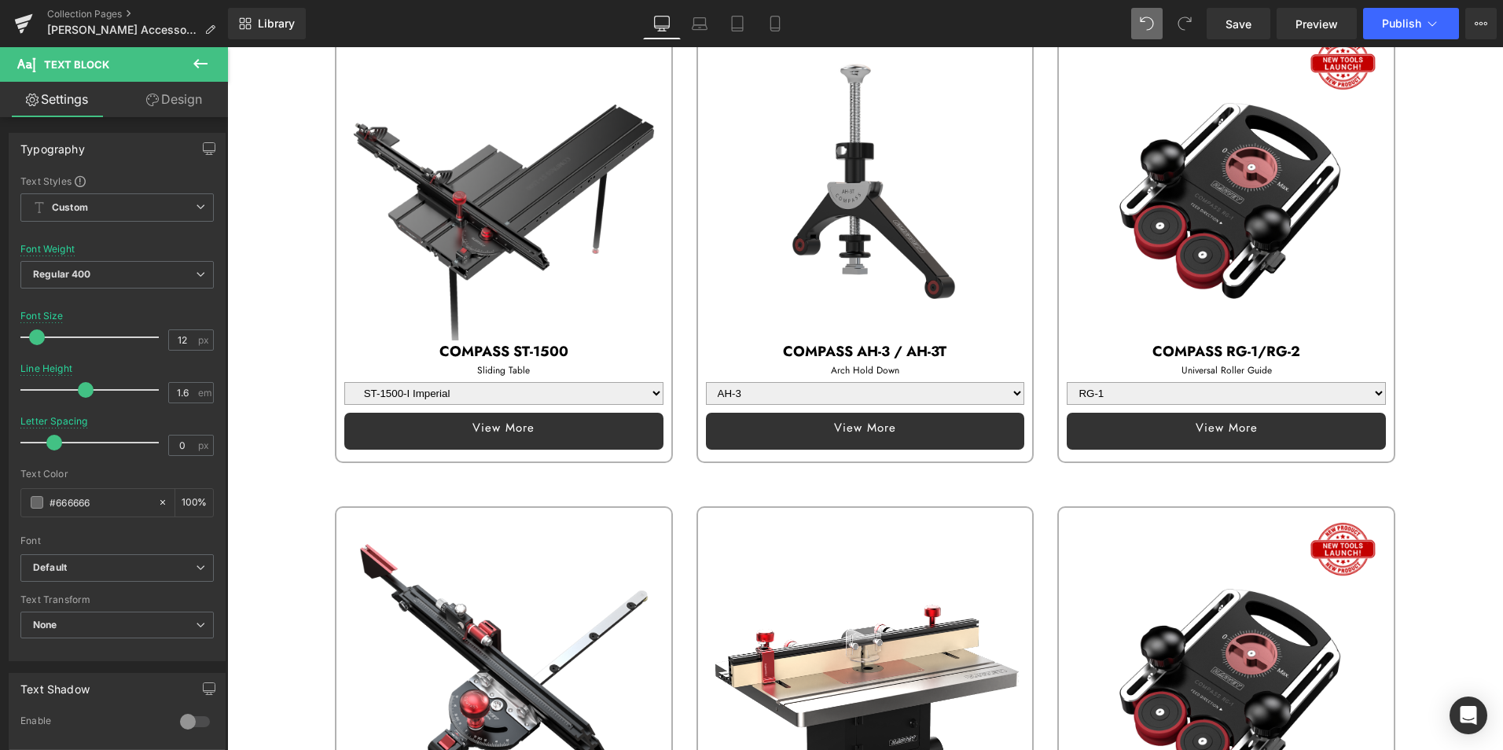
scroll to position [943, 0]
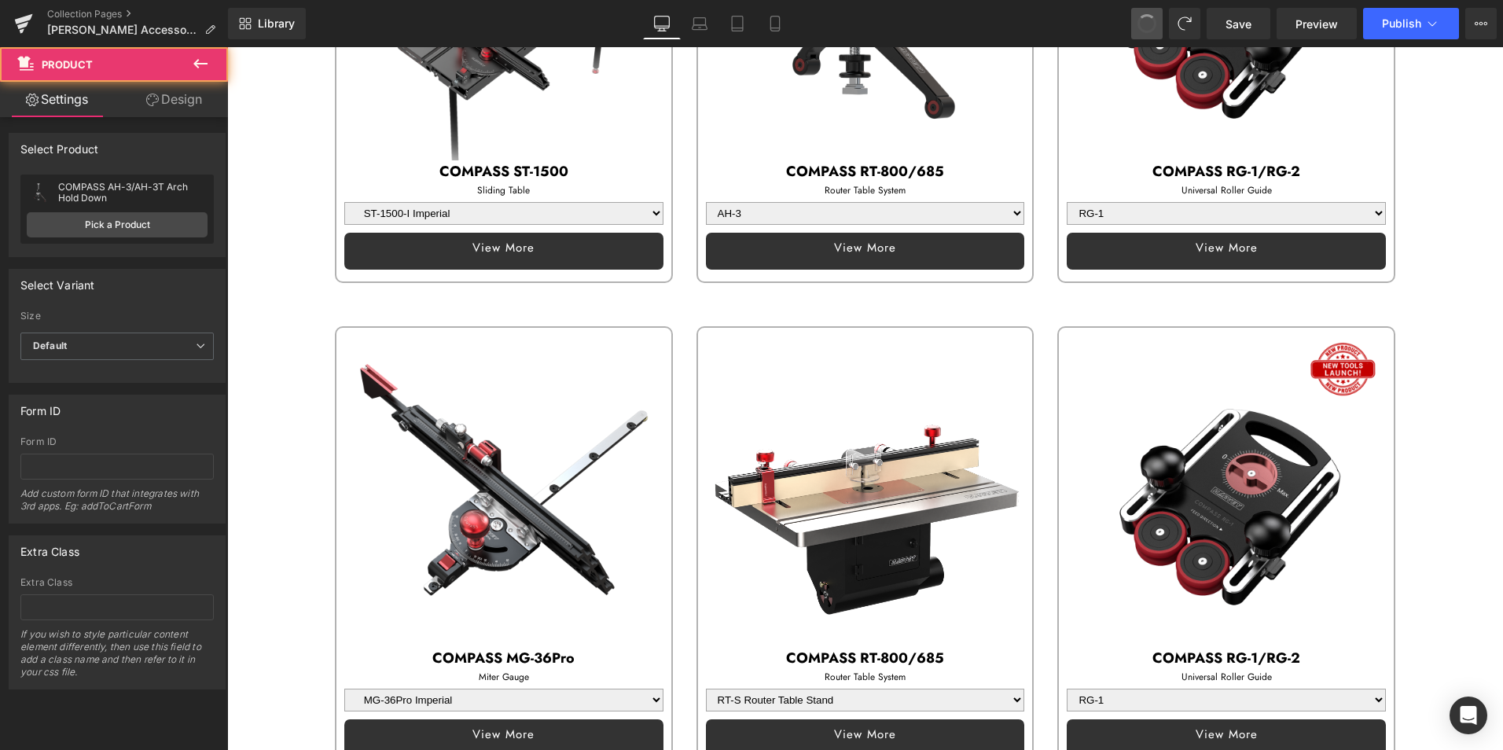
select select "RT-S Router Table Stand"
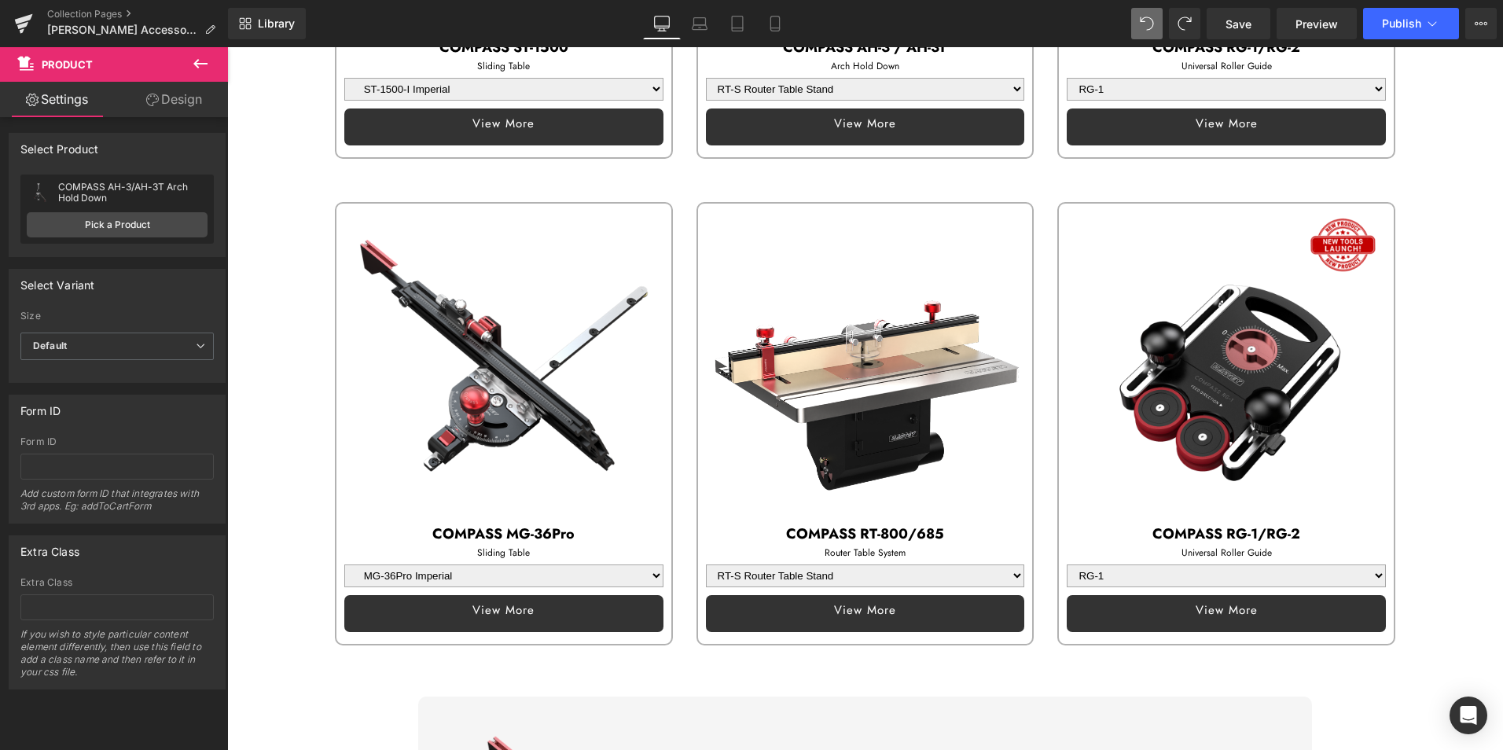
scroll to position [847, 0]
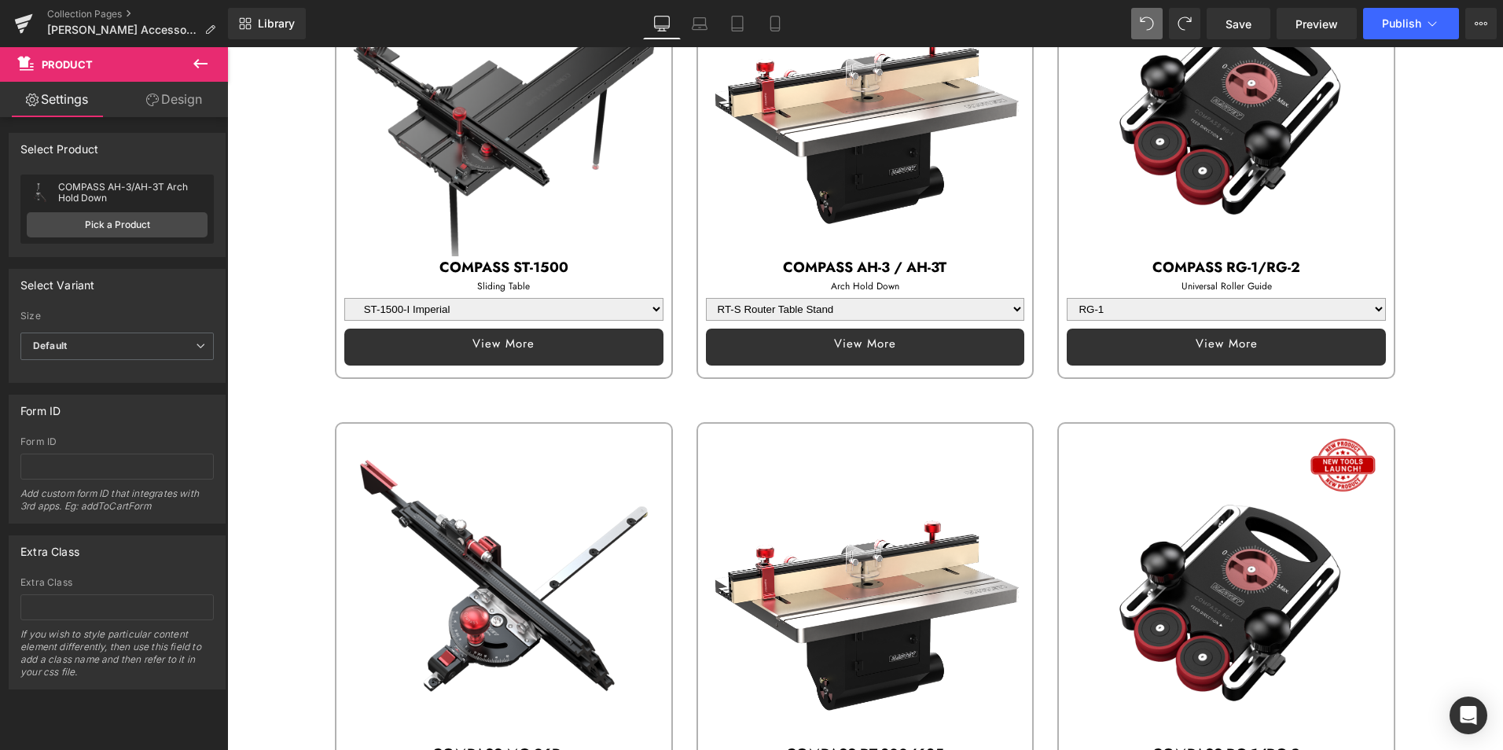
click at [453, 435] on img at bounding box center [503, 583] width 319 height 319
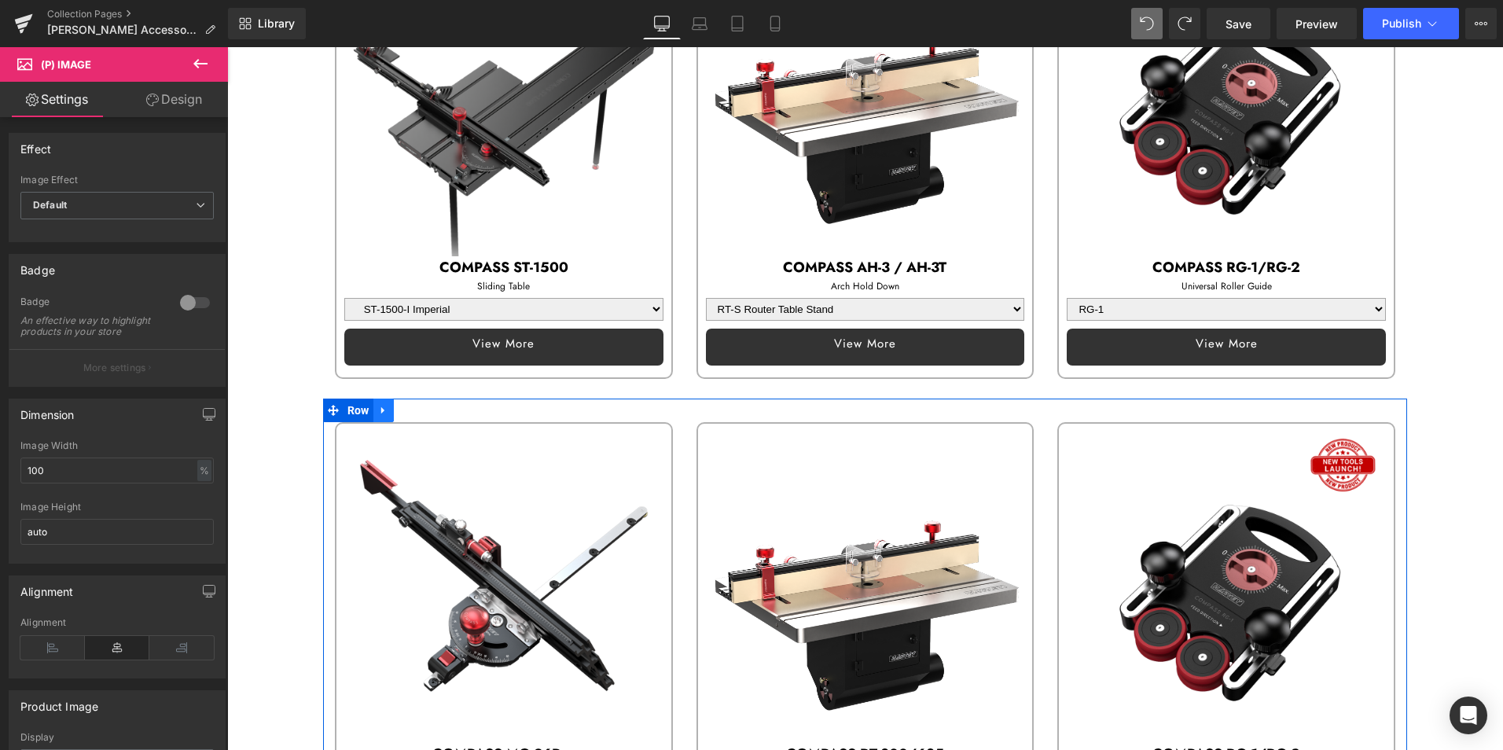
click at [384, 405] on icon at bounding box center [383, 411] width 11 height 12
click at [410, 402] on link at bounding box center [404, 410] width 20 height 24
select select "RT-S Router Table Stand"
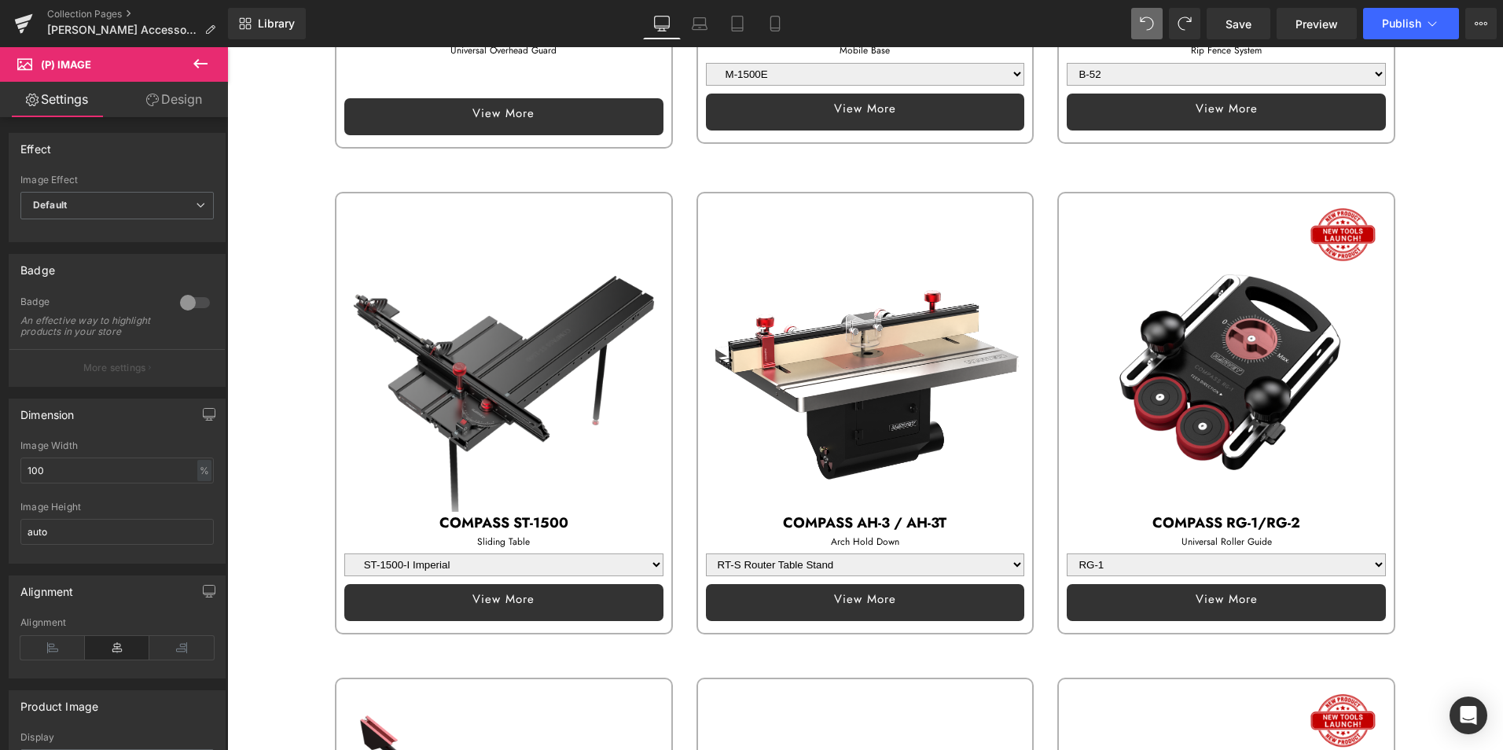
scroll to position [590, 0]
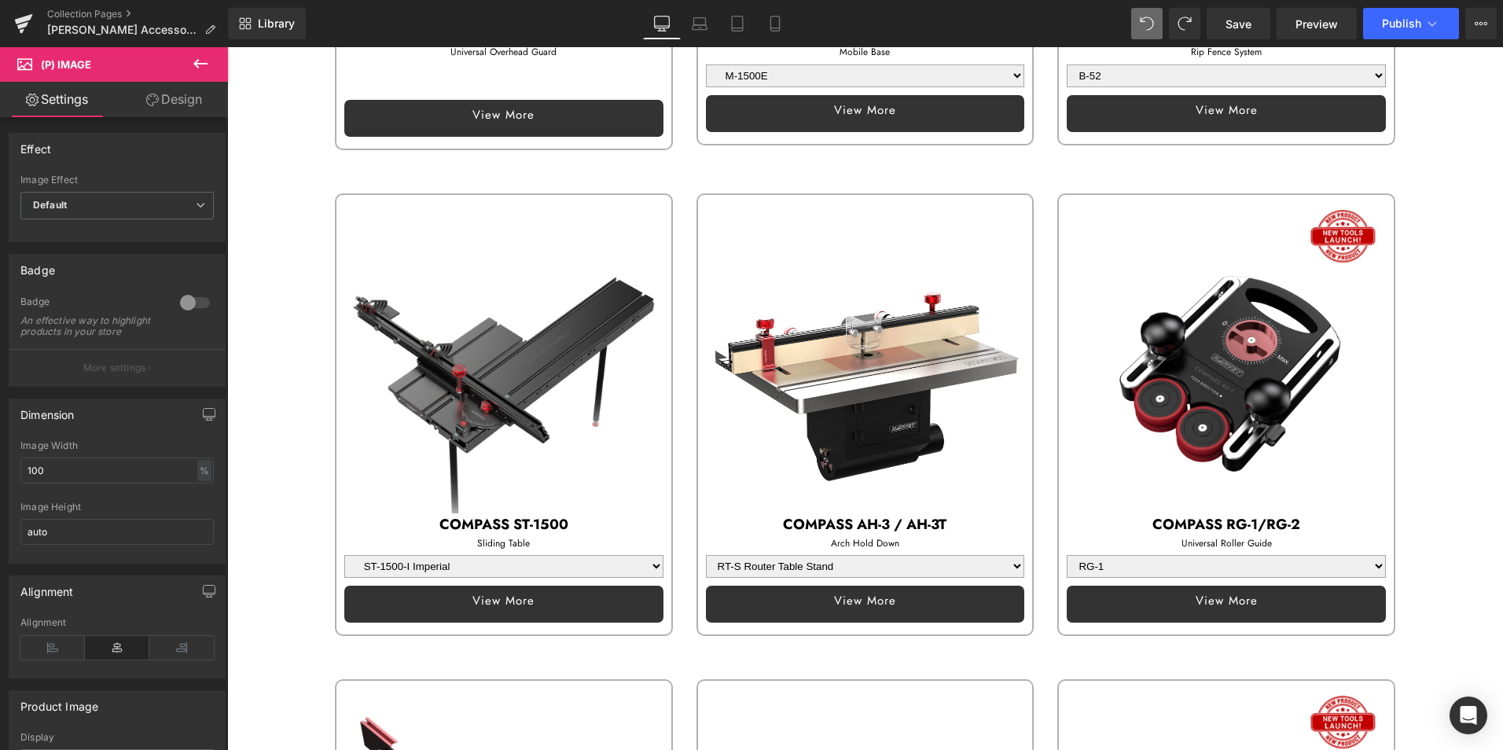
click at [846, 244] on img at bounding box center [865, 354] width 319 height 319
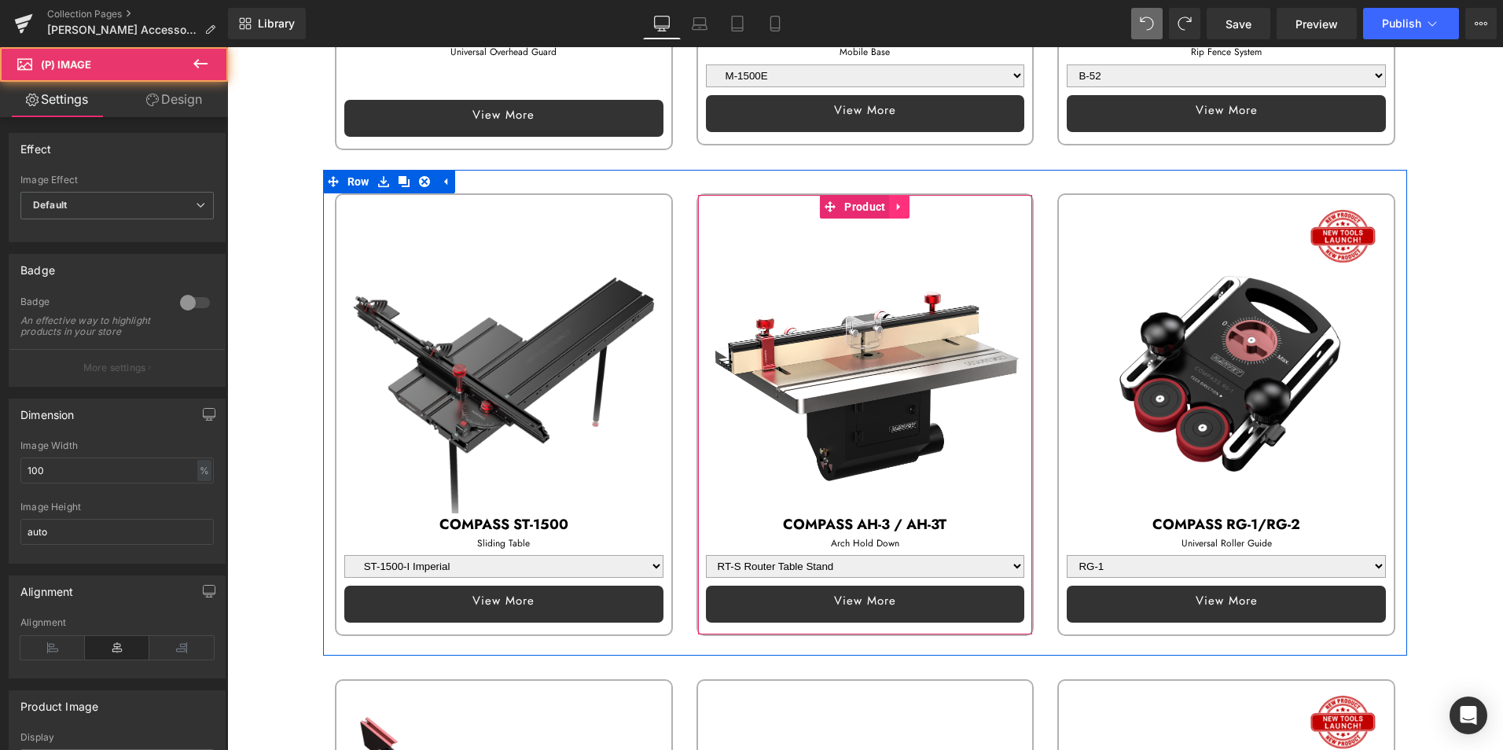
click at [897, 203] on icon at bounding box center [898, 206] width 3 height 7
click at [904, 204] on icon at bounding box center [909, 206] width 11 height 11
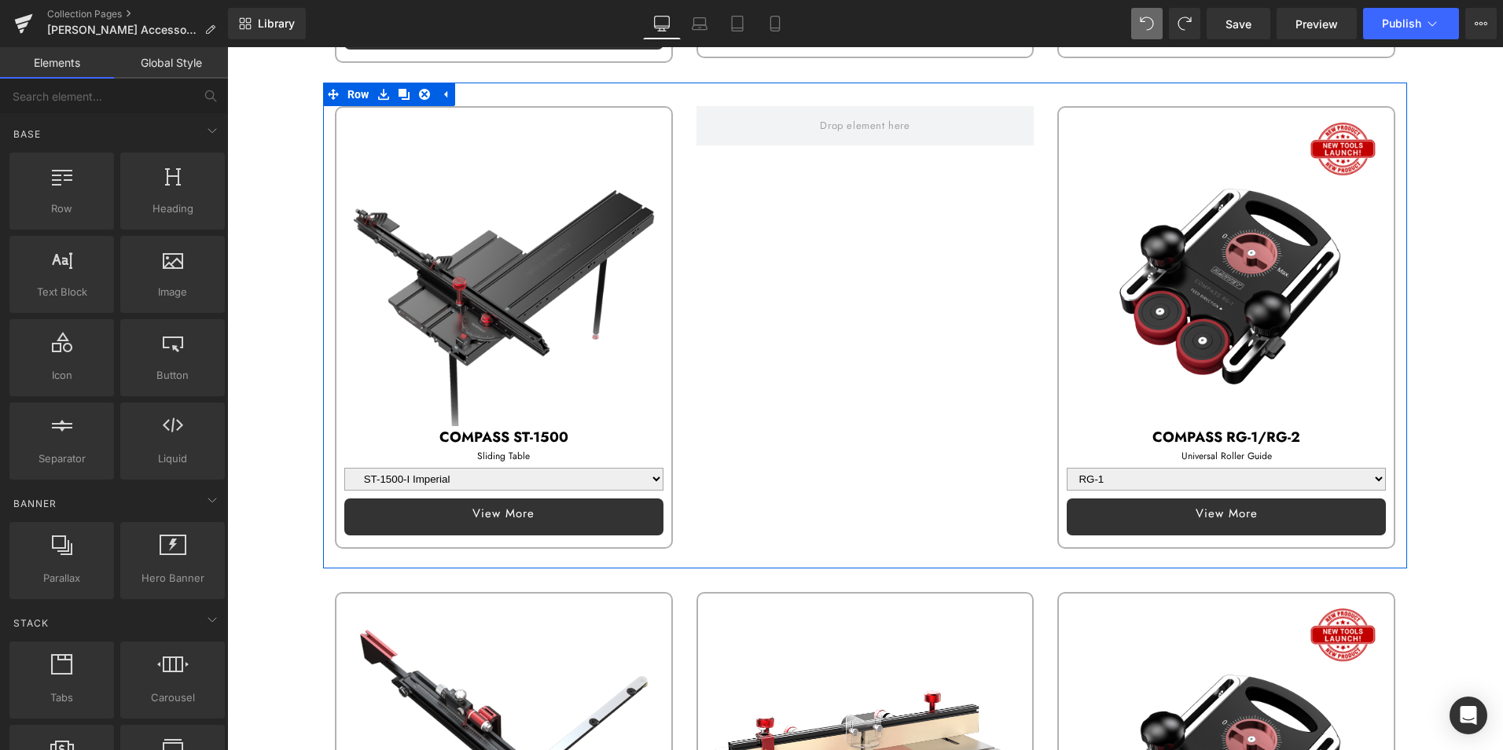
scroll to position [983, 0]
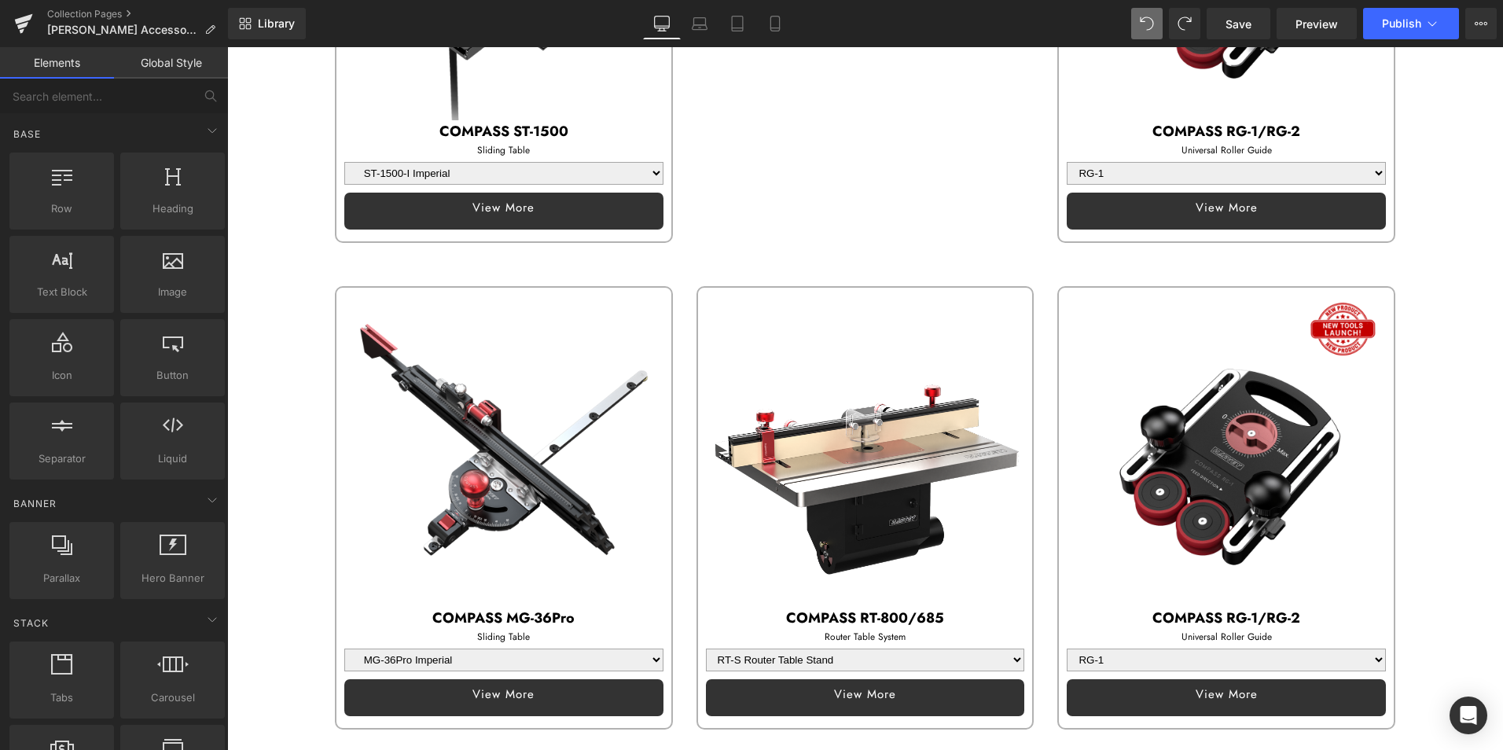
click at [869, 450] on div "Sale Off (P) Image" at bounding box center [865, 447] width 319 height 319
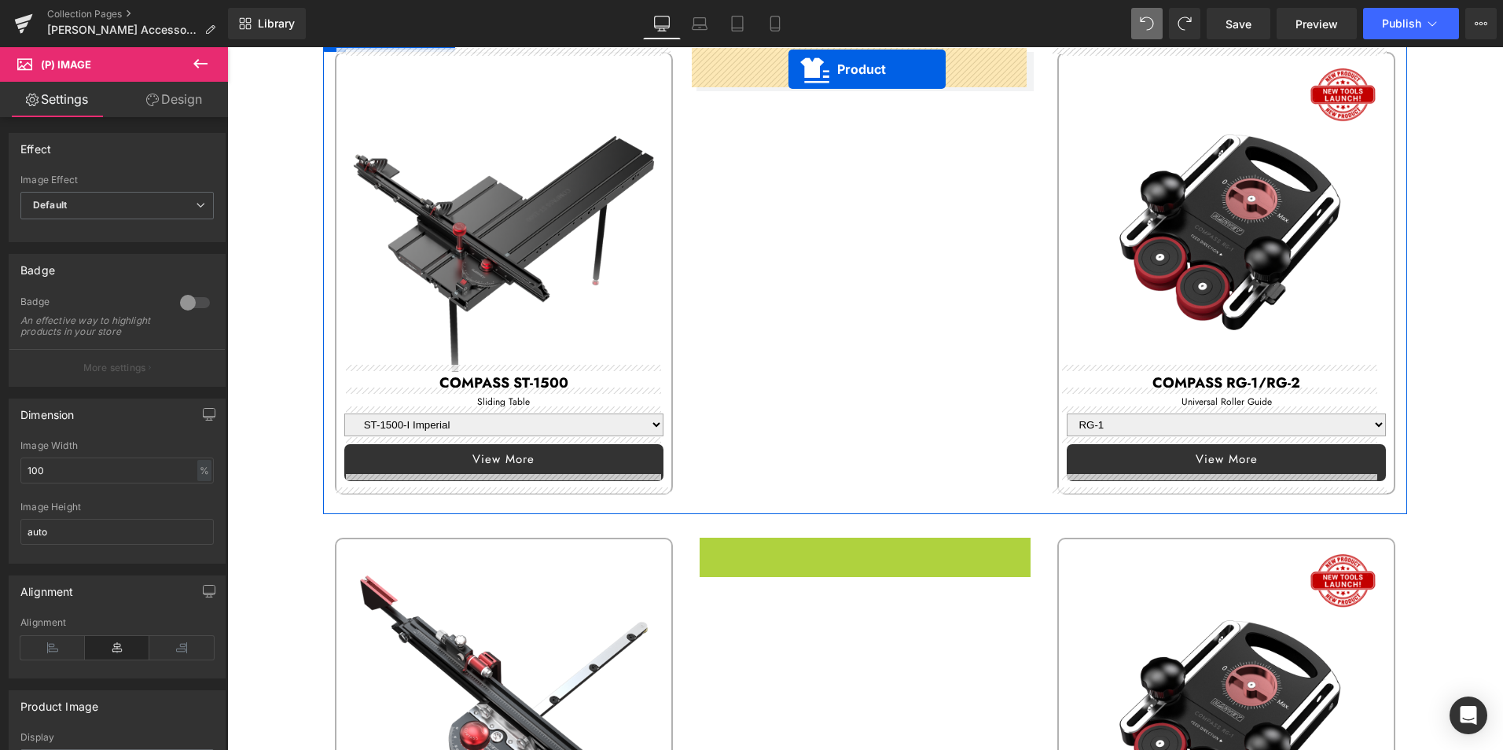
scroll to position [653, 0]
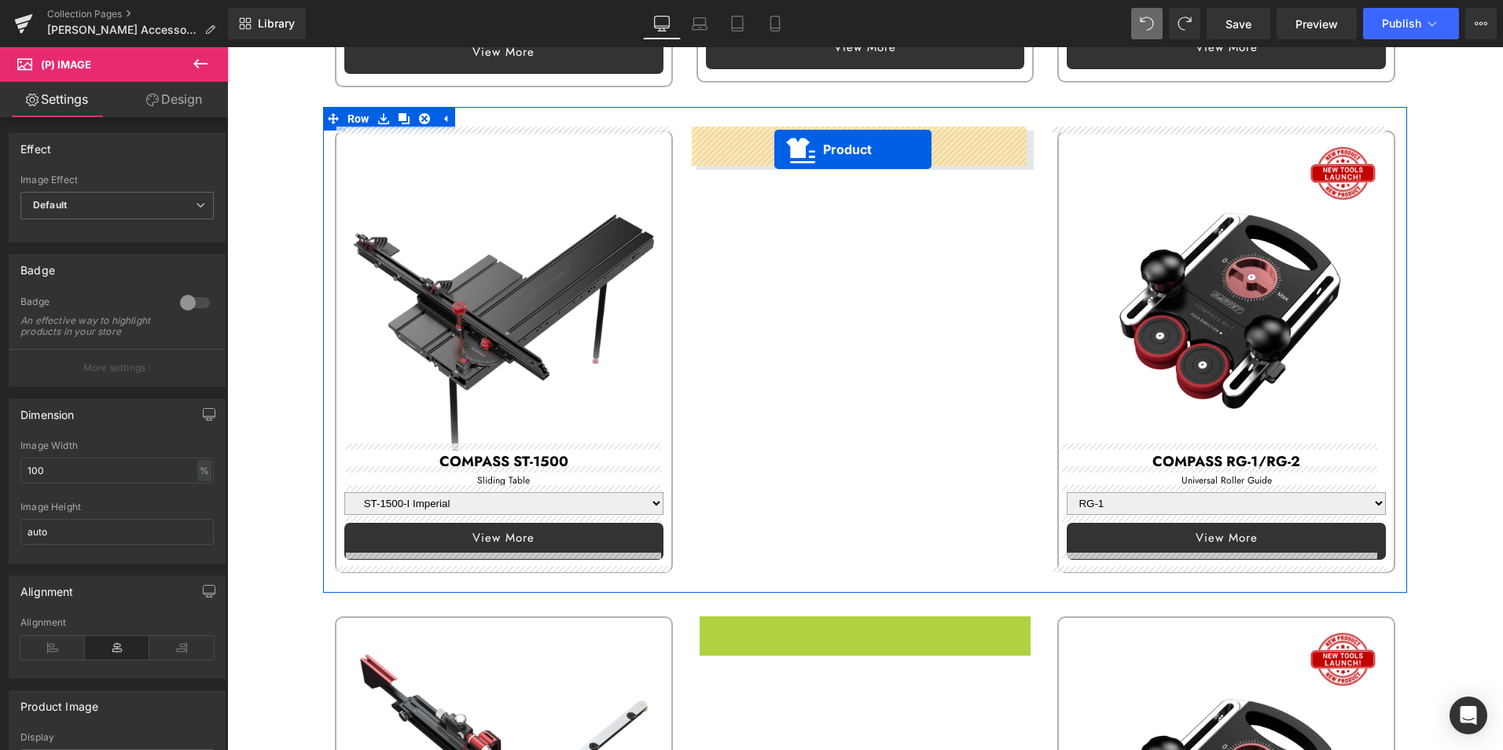
drag, startPoint x: 820, startPoint y: 299, endPoint x: 774, endPoint y: 149, distance: 156.4
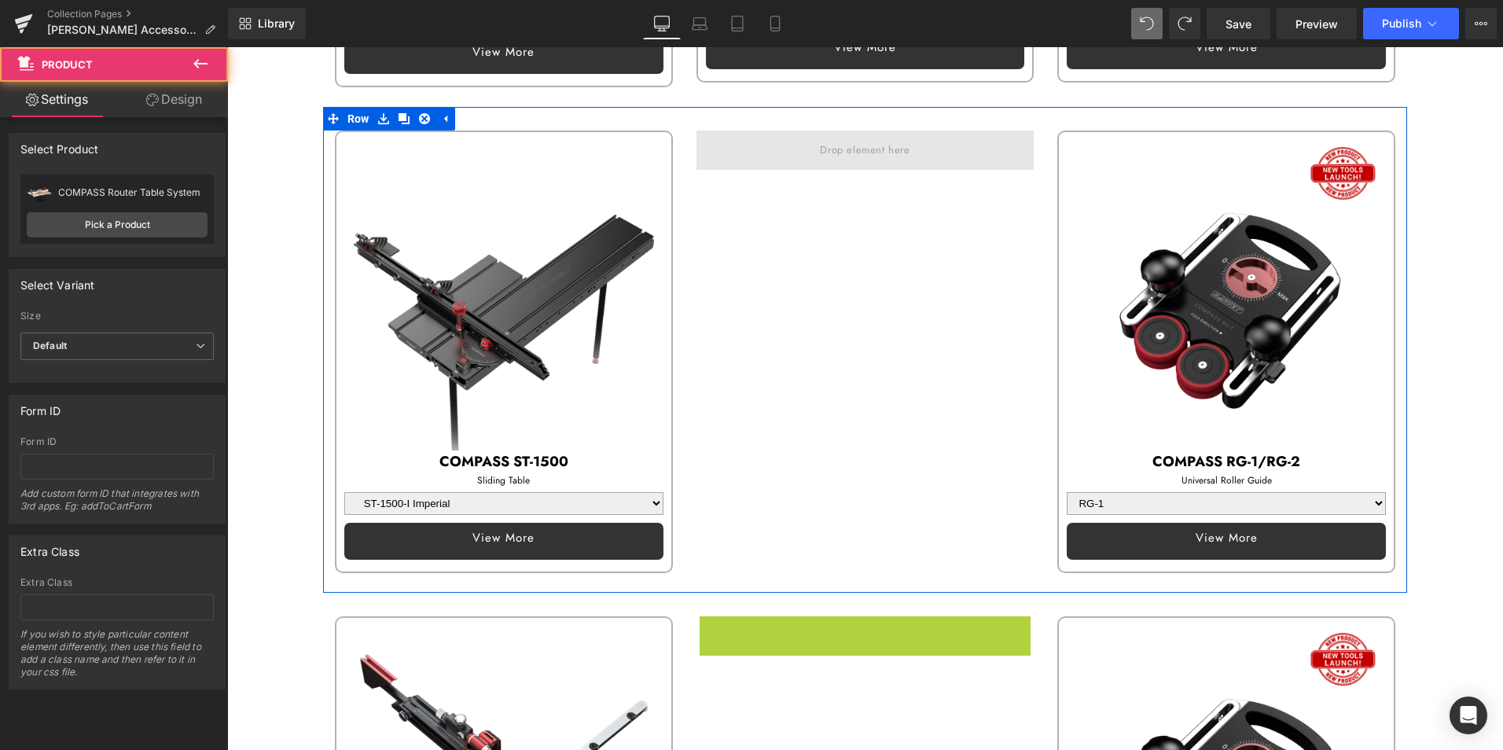
select select "RT-S Router Table Stand"
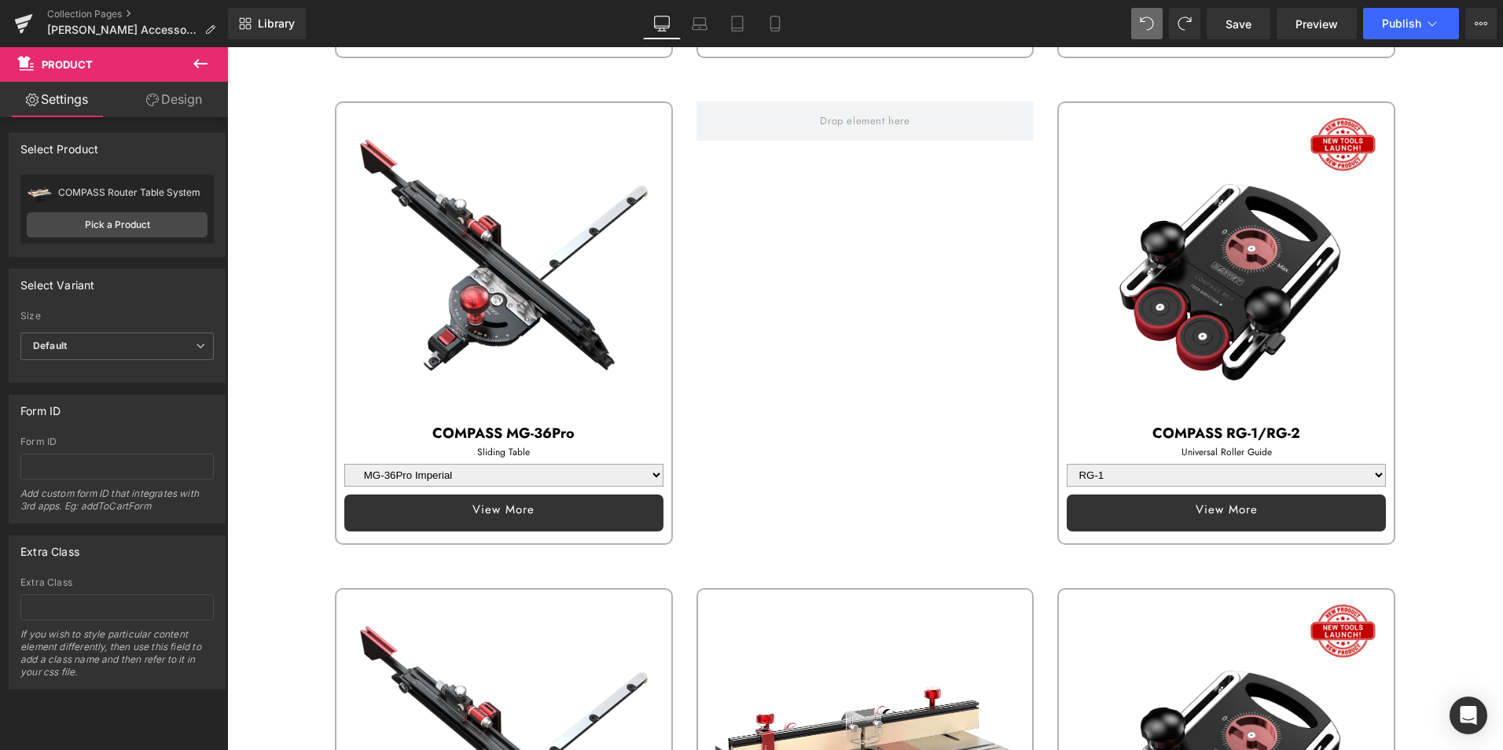
scroll to position [1125, 0]
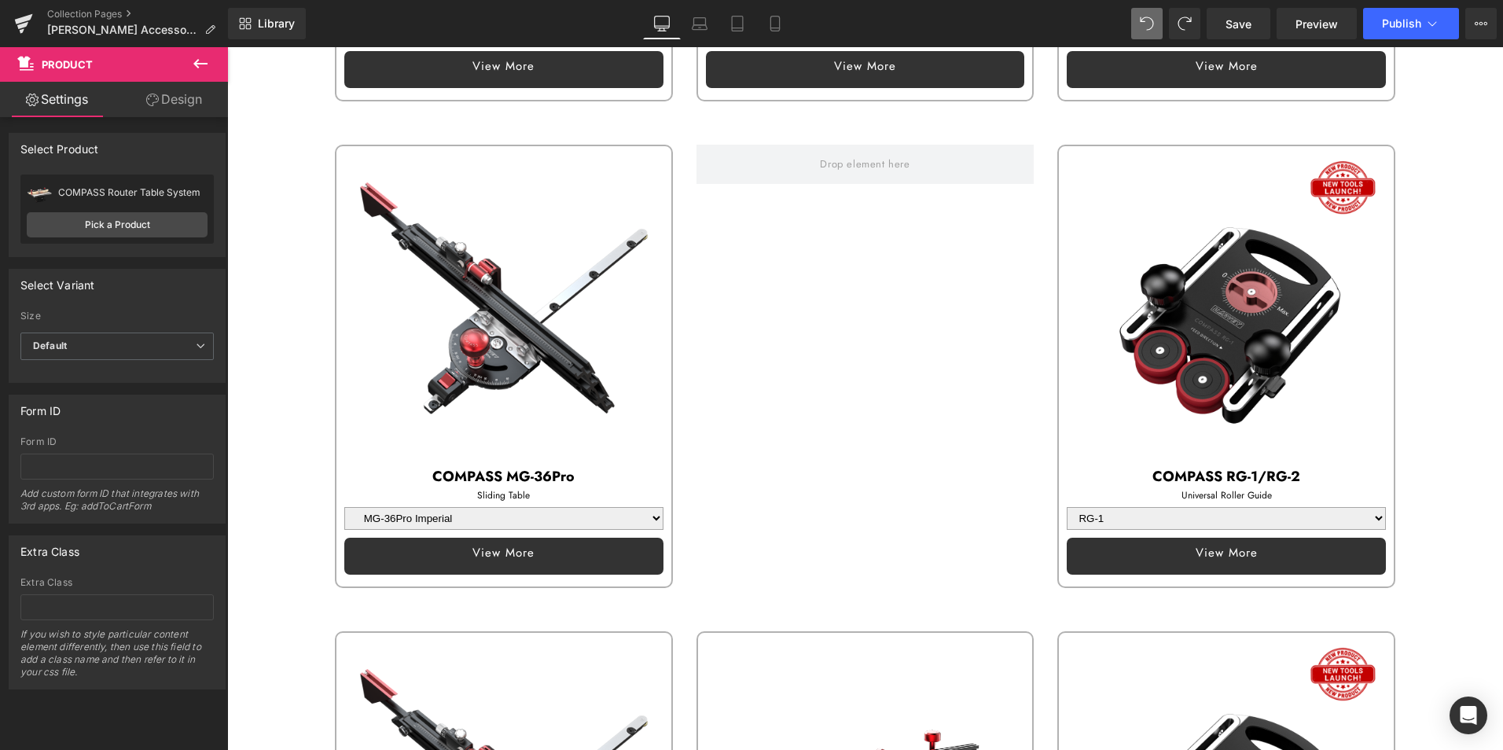
click at [550, 161] on img at bounding box center [503, 305] width 319 height 319
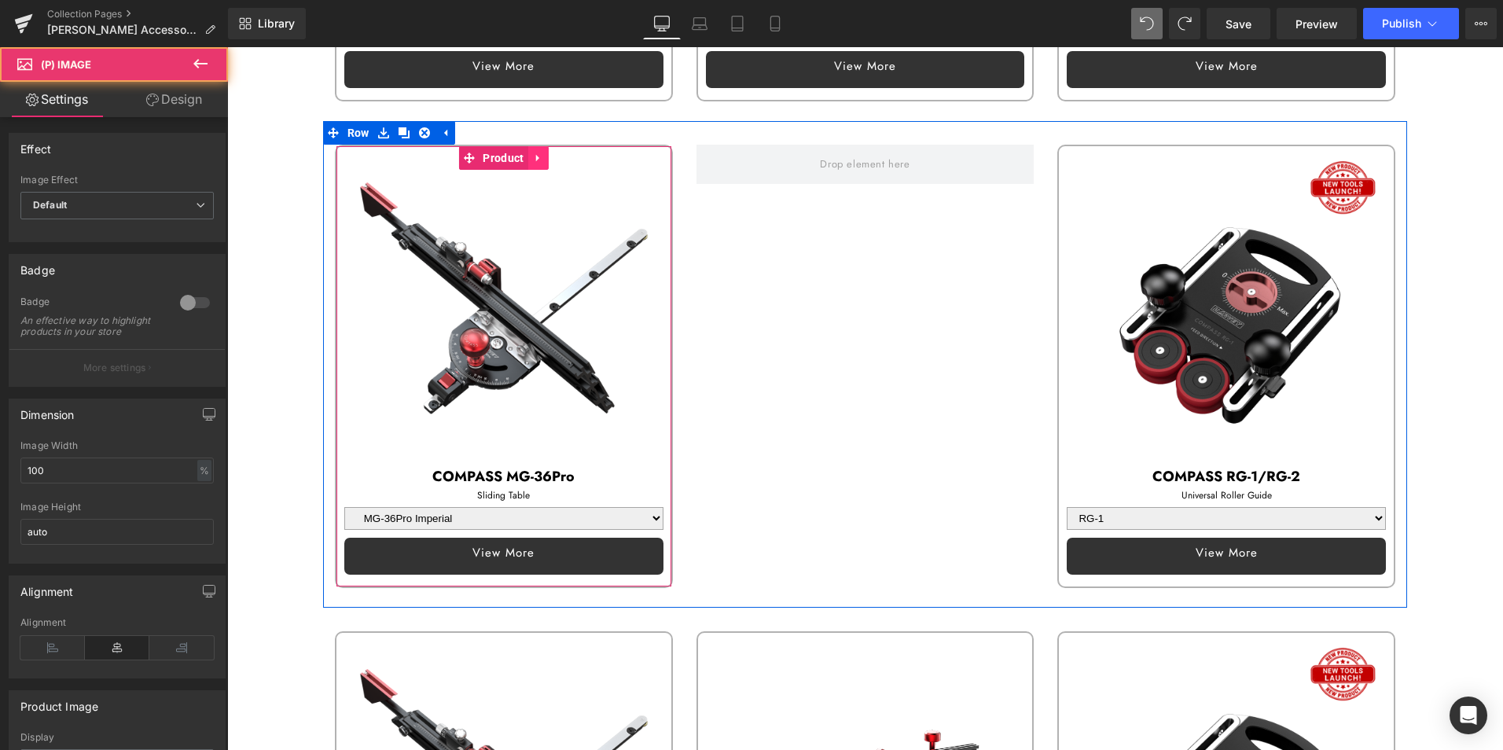
click at [537, 152] on icon at bounding box center [538, 158] width 11 height 12
click at [529, 152] on icon at bounding box center [528, 157] width 11 height 11
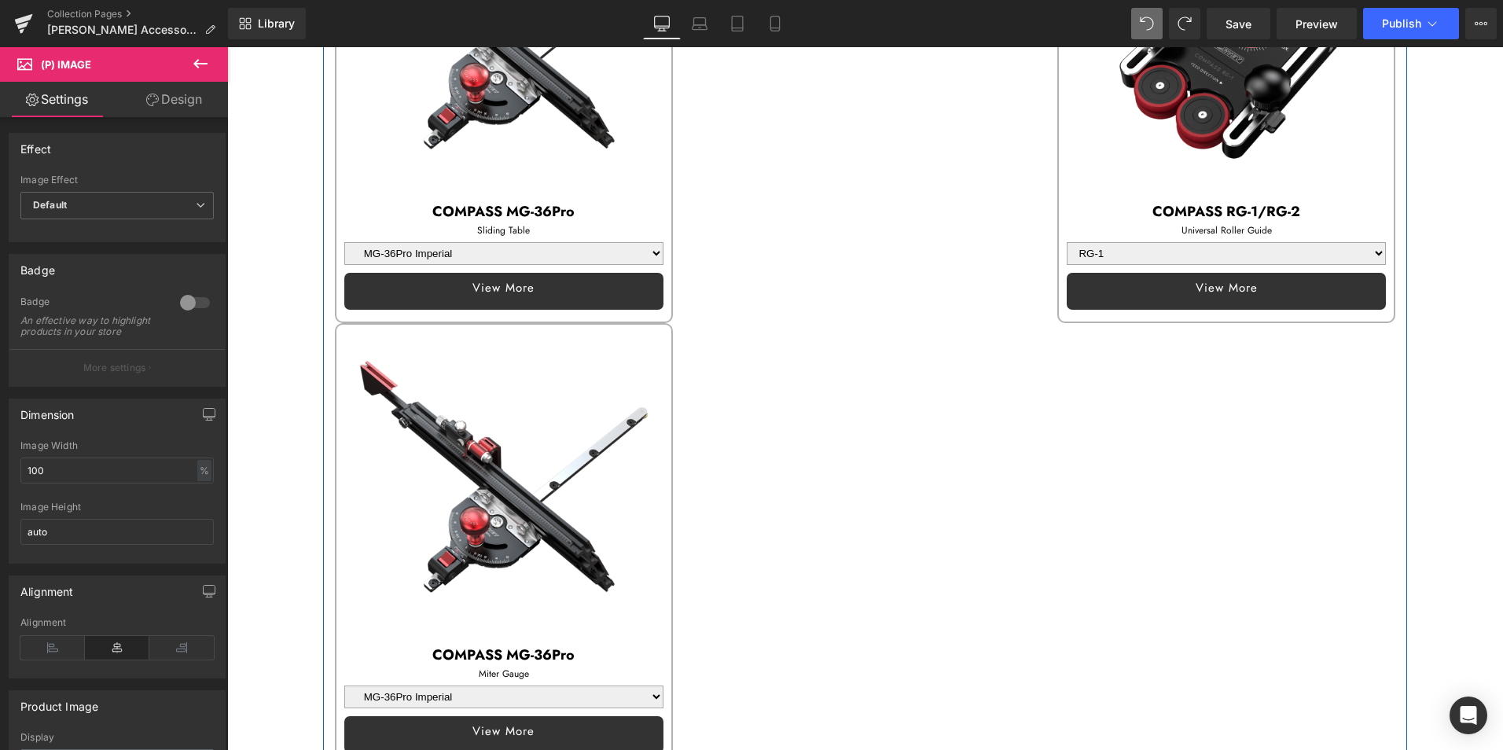
scroll to position [1356, 0]
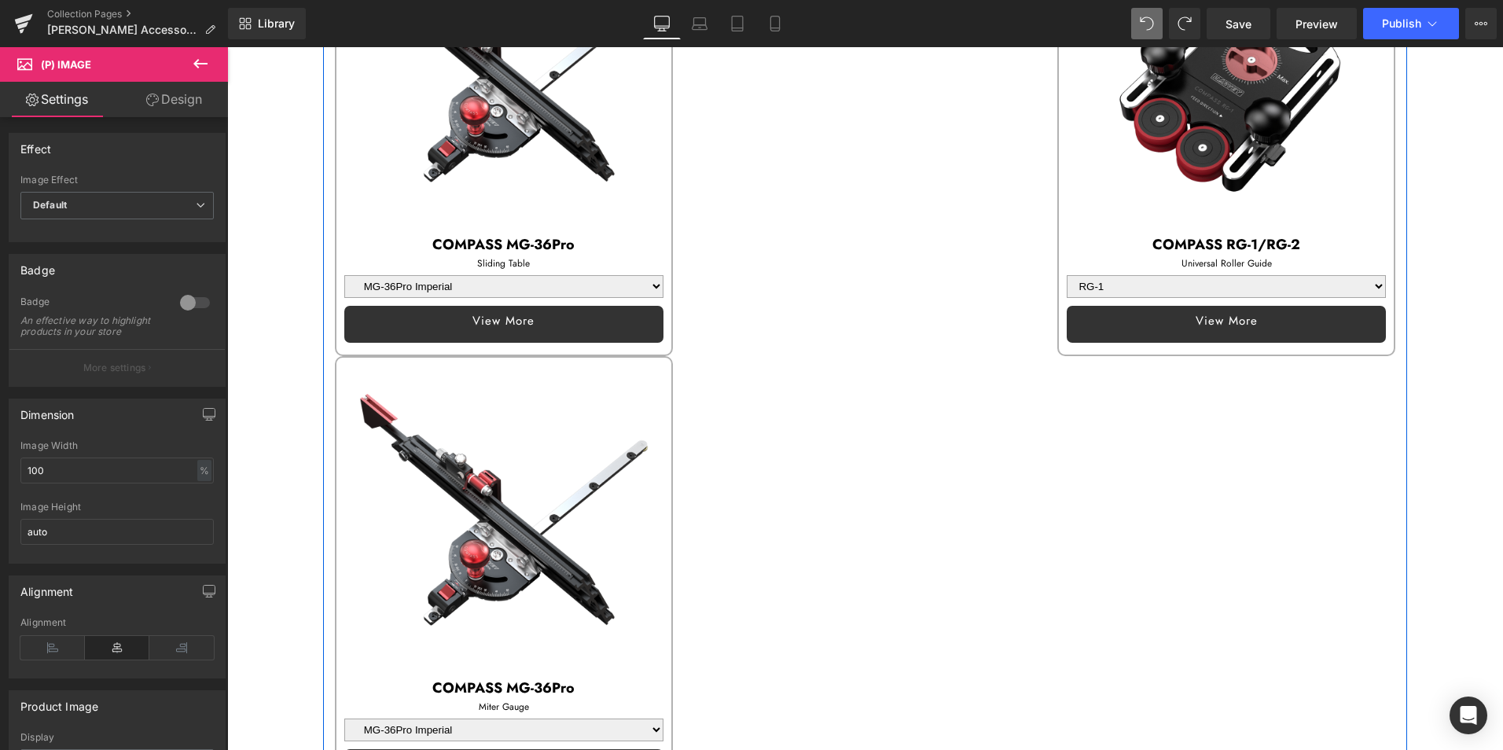
click at [445, 403] on img at bounding box center [503, 517] width 319 height 319
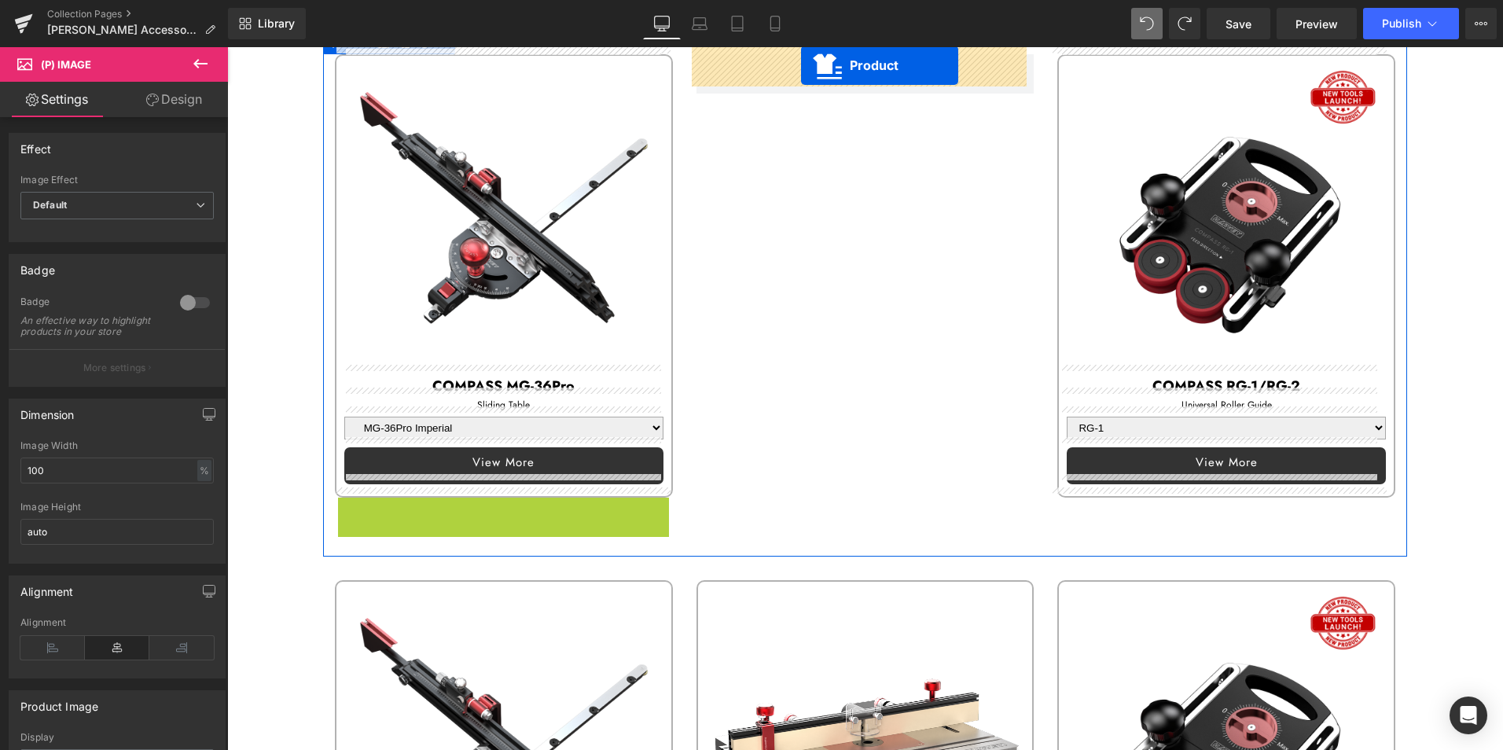
scroll to position [1168, 0]
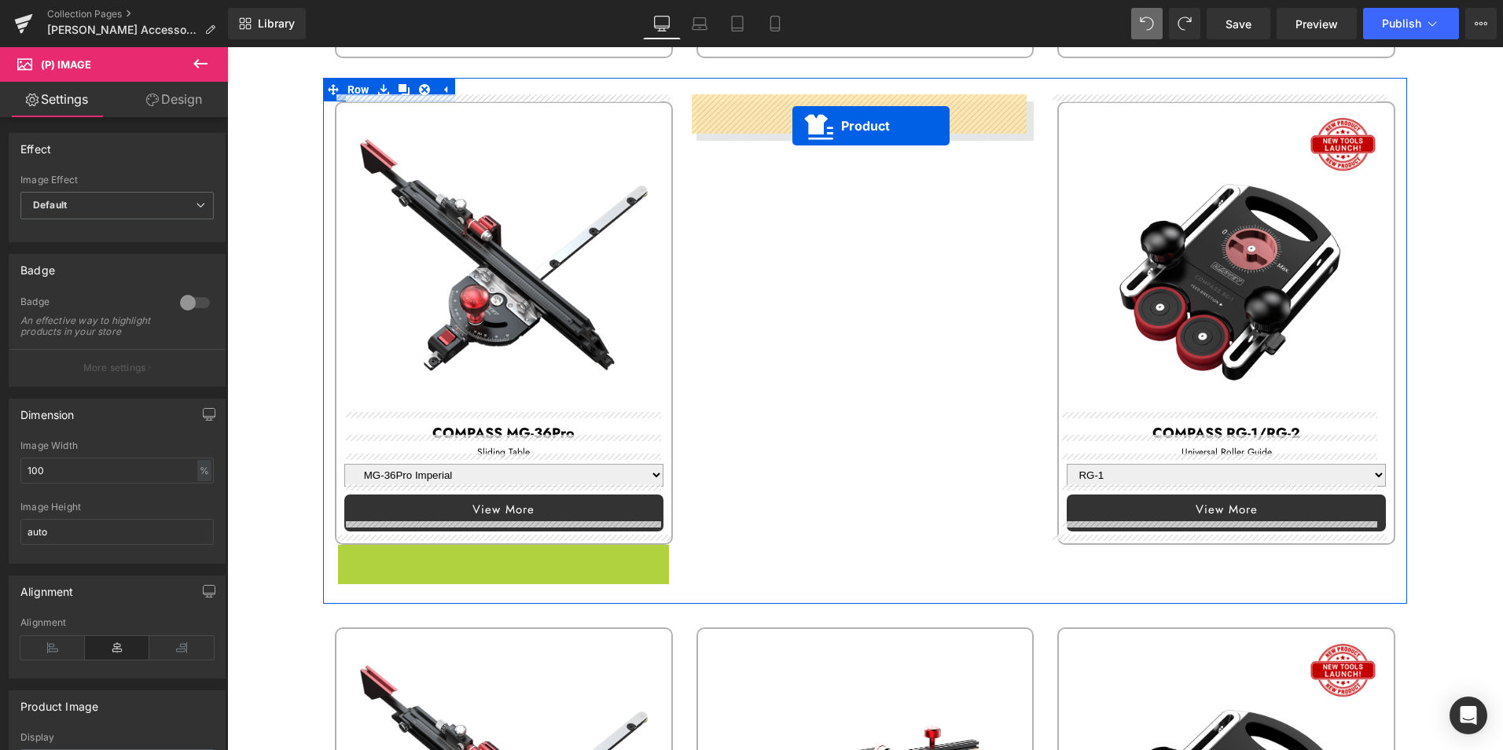
drag, startPoint x: 465, startPoint y: 358, endPoint x: 792, endPoint y: 126, distance: 401.2
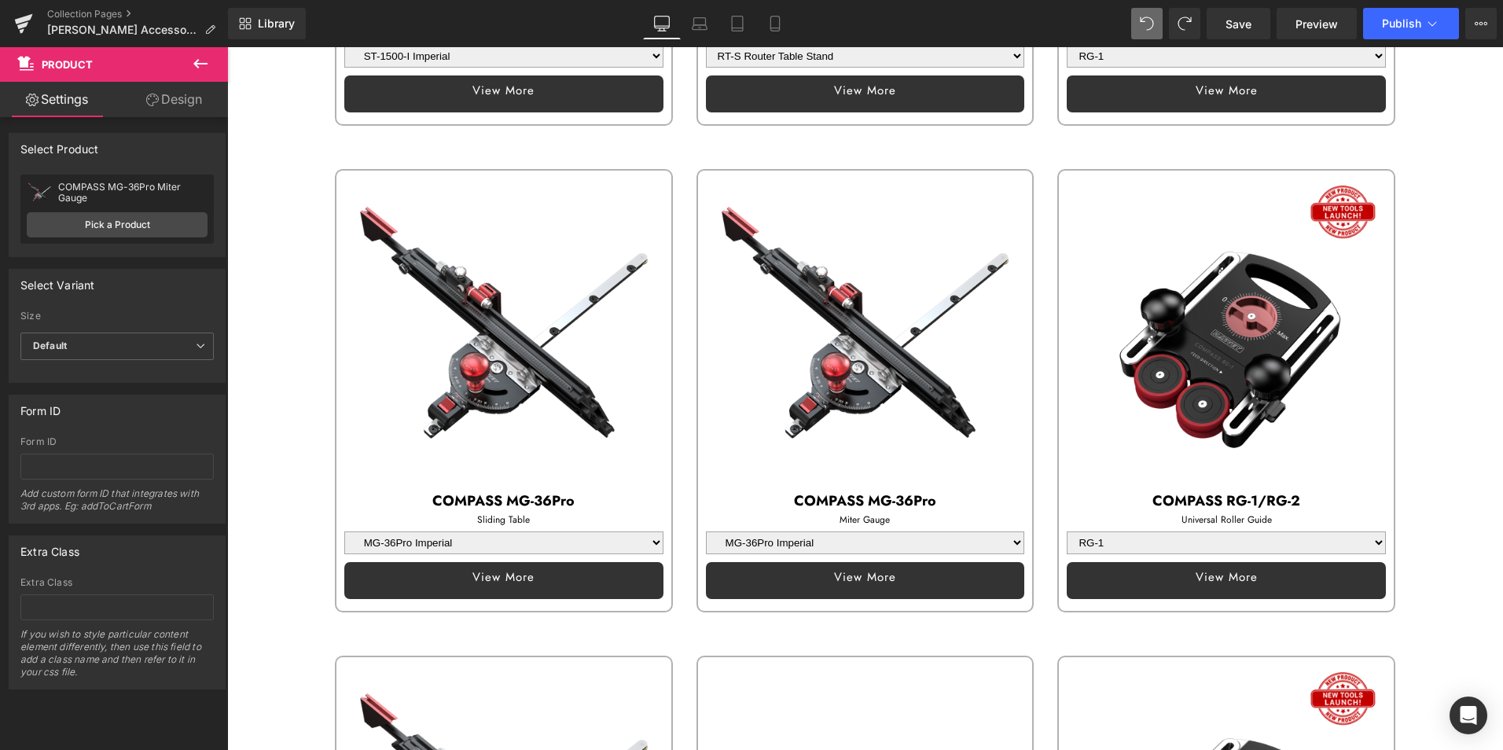
scroll to position [1179, 0]
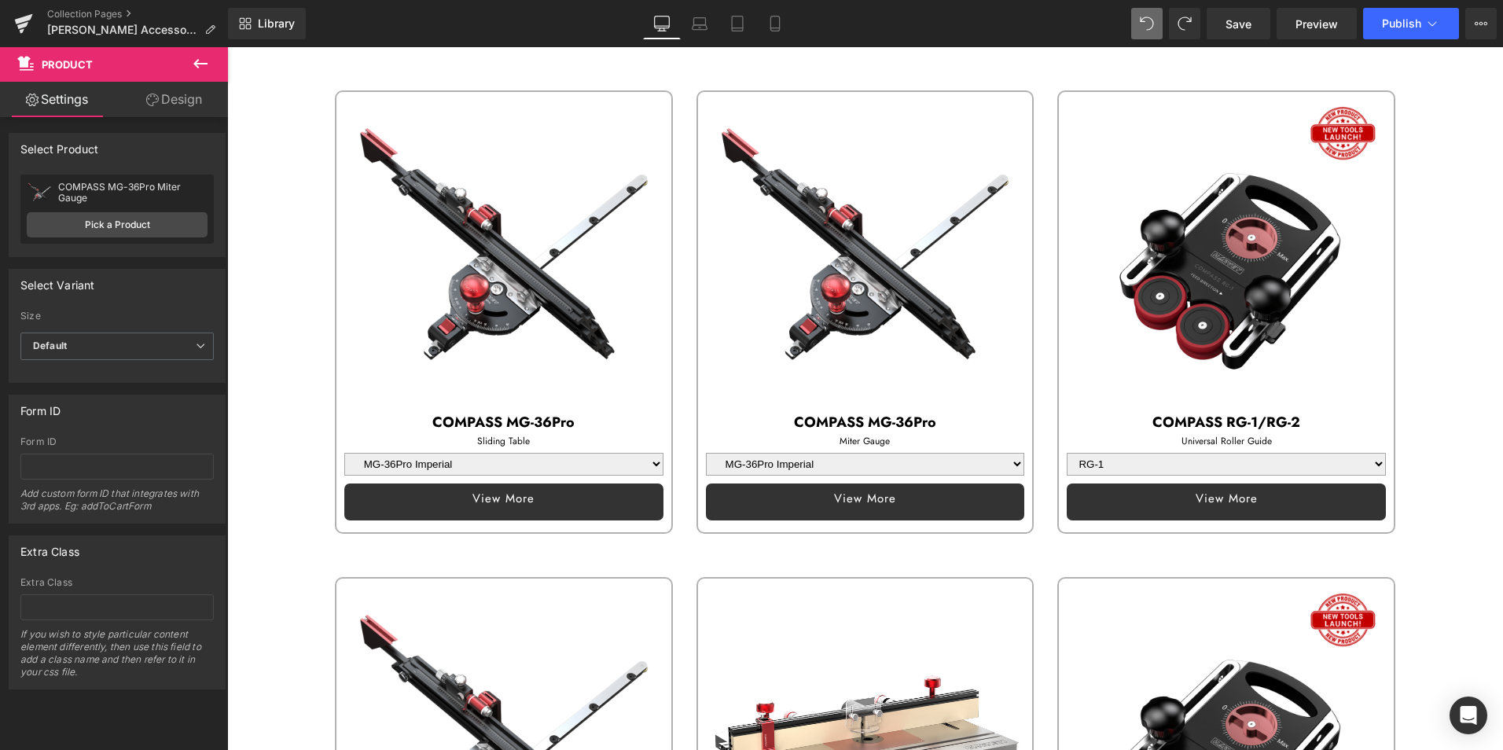
click at [828, 270] on img at bounding box center [865, 251] width 319 height 319
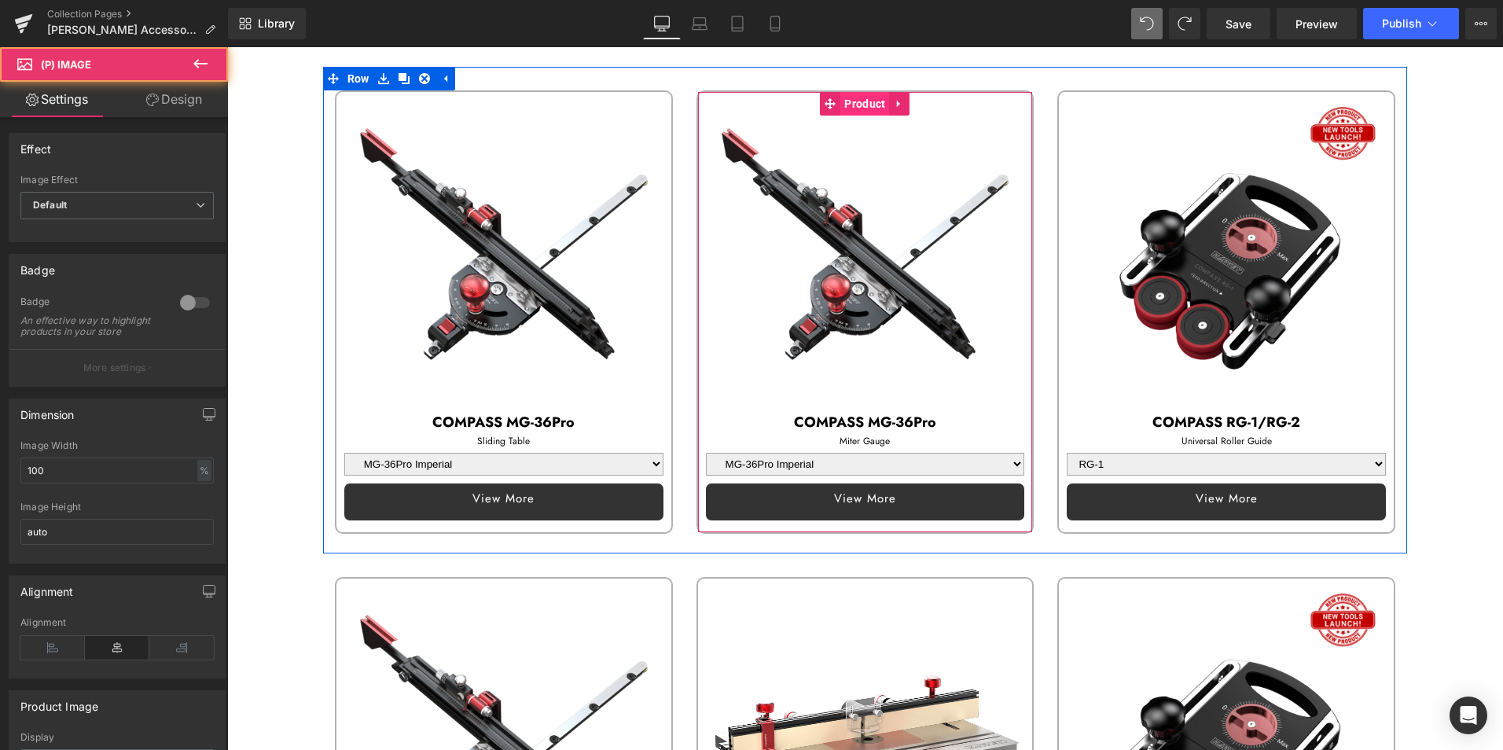
click at [863, 92] on span "Product" at bounding box center [864, 104] width 49 height 24
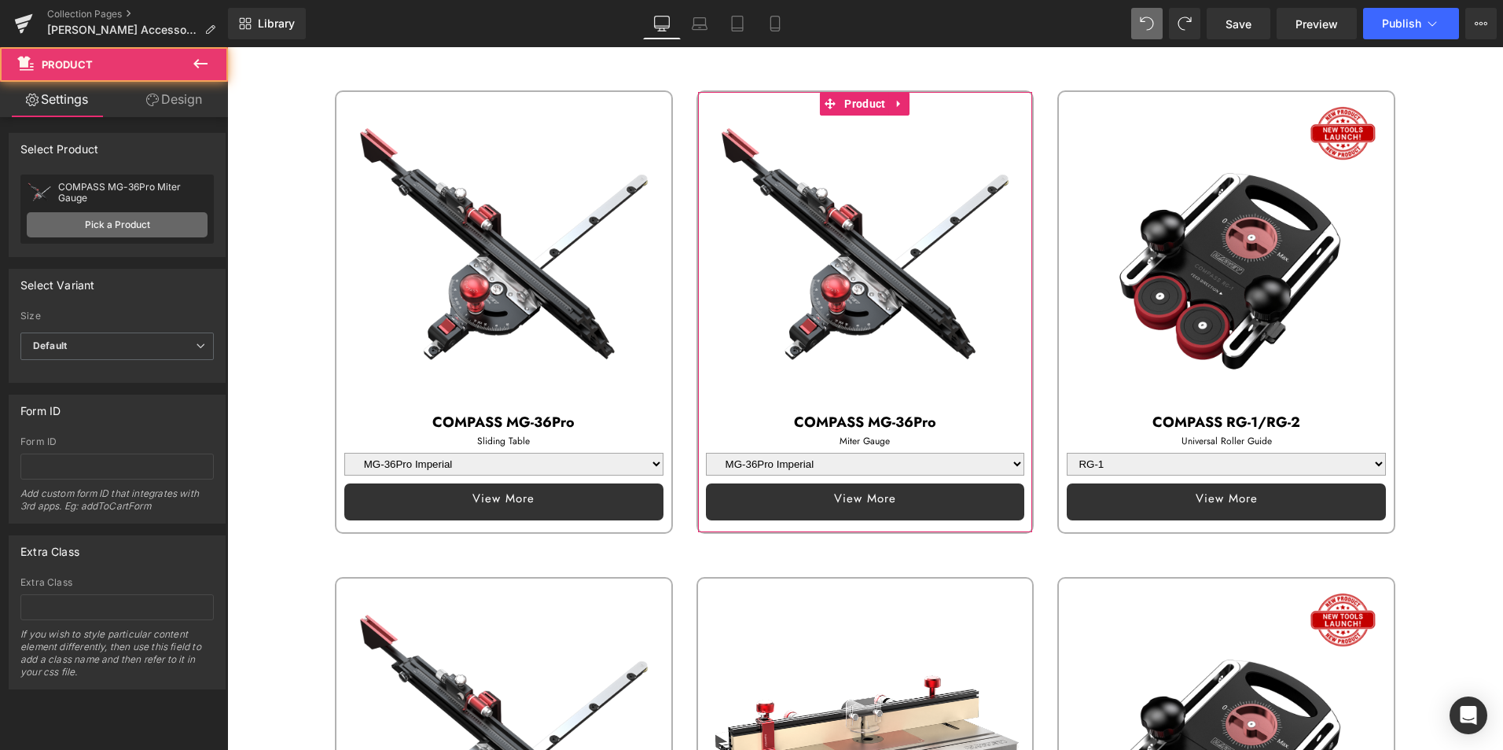
click at [133, 222] on link "Pick a Product" at bounding box center [117, 224] width 181 height 25
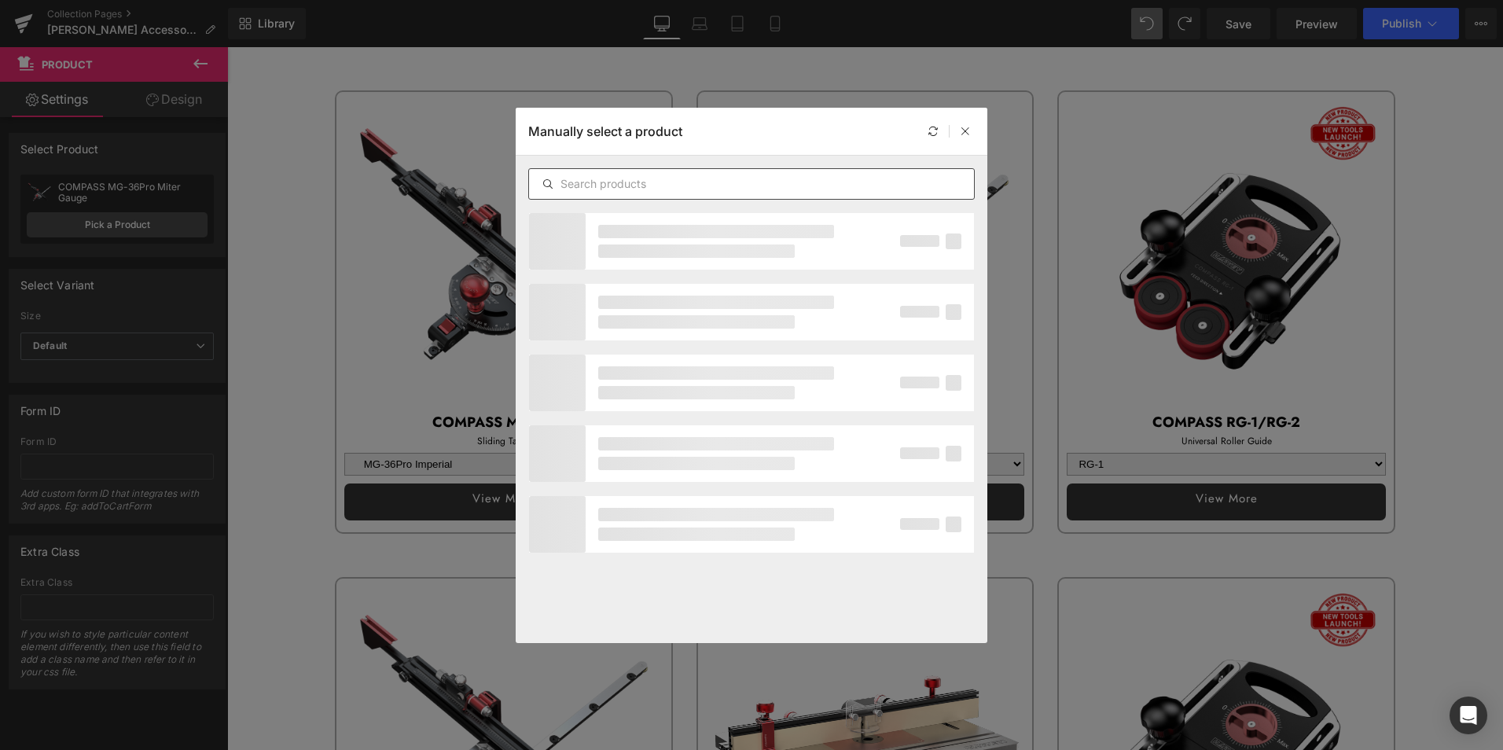
click at [644, 185] on input "text" at bounding box center [751, 183] width 445 height 19
type input "ah"
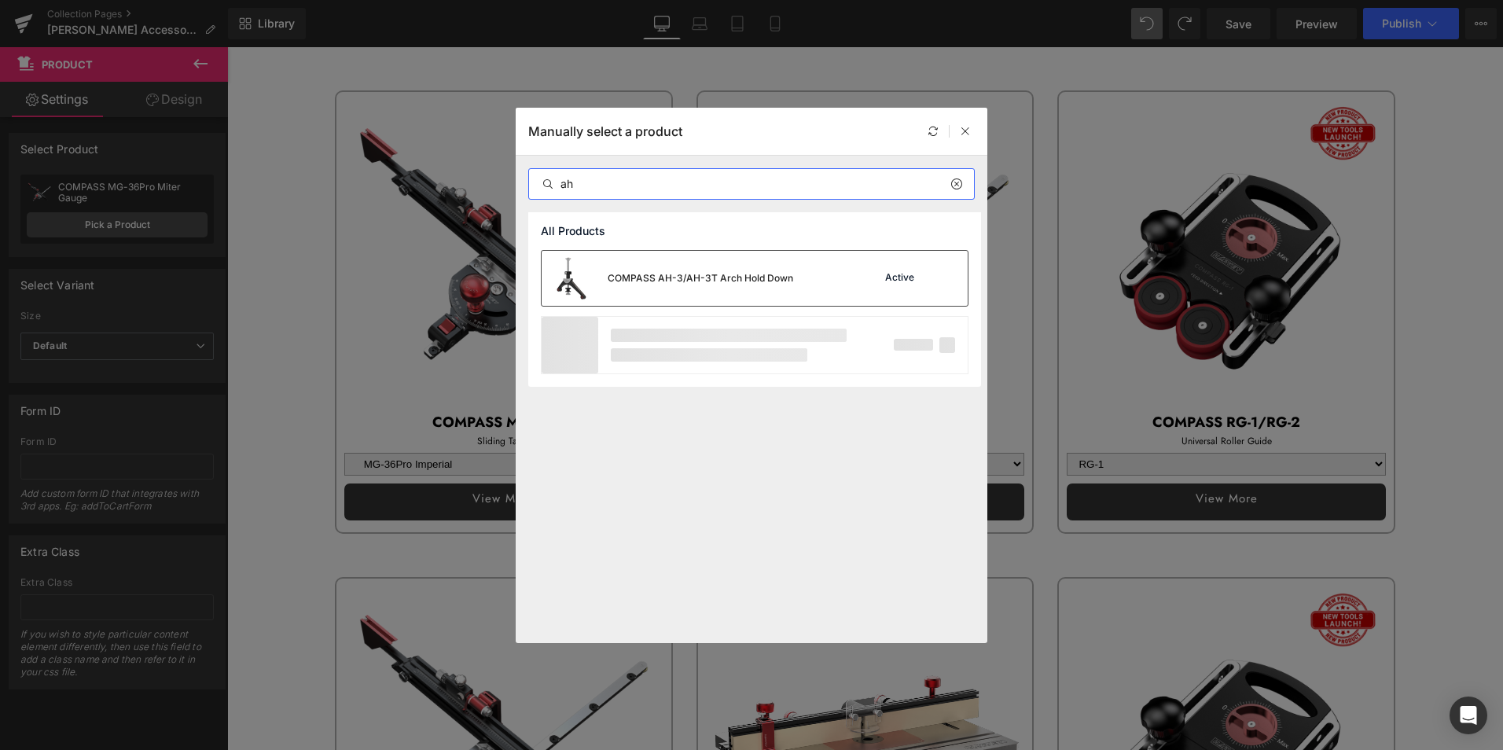
click at [668, 270] on div "COMPASS AH-3/AH-3T Arch Hold Down" at bounding box center [666, 278] width 251 height 55
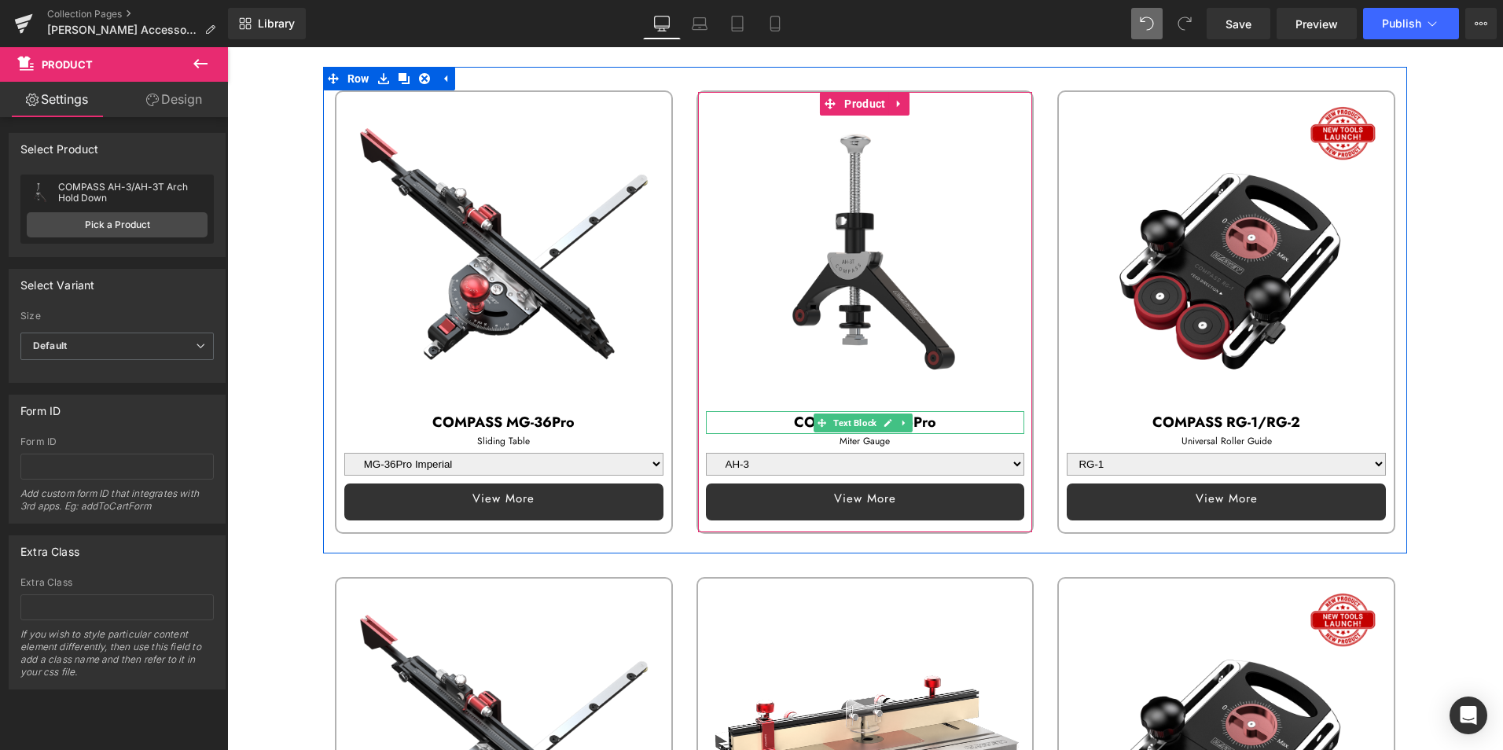
click at [770, 412] on p "COMPASS MG-36Pro" at bounding box center [865, 422] width 319 height 23
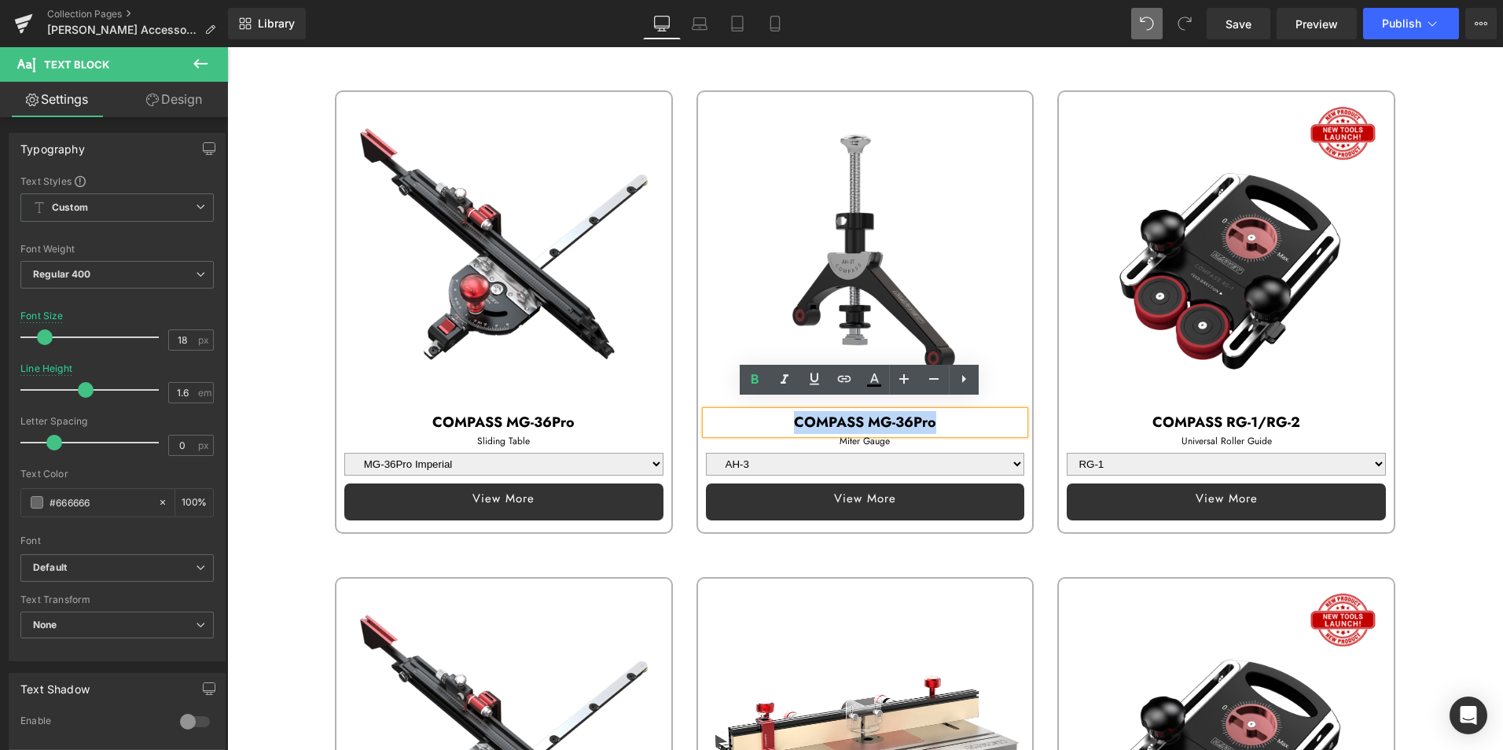
drag, startPoint x: 778, startPoint y: 410, endPoint x: 1030, endPoint y: 411, distance: 252.3
click at [1030, 411] on div "Sale Off (P) Image Text Block" at bounding box center [866, 311] width 362 height 443
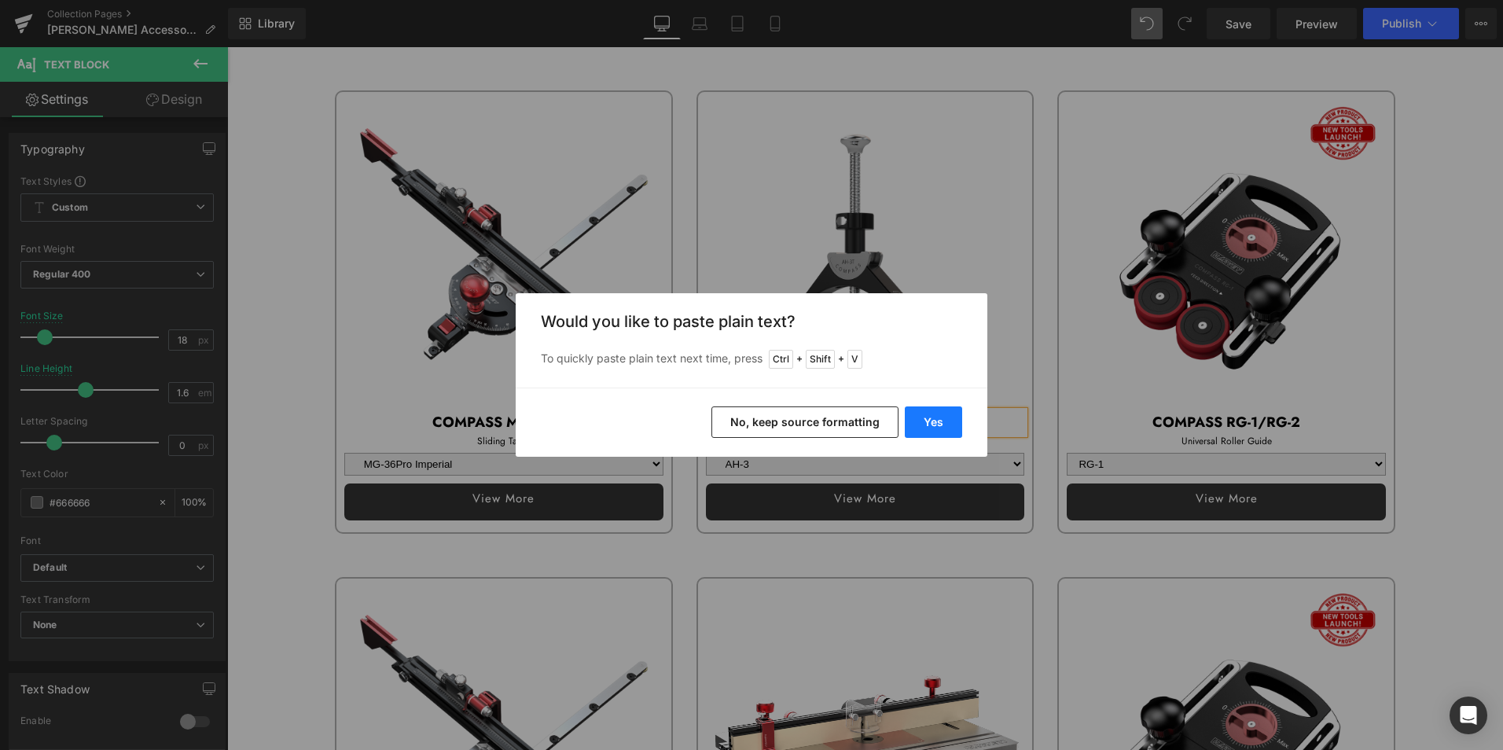
click at [934, 421] on button "Yes" at bounding box center [933, 421] width 57 height 31
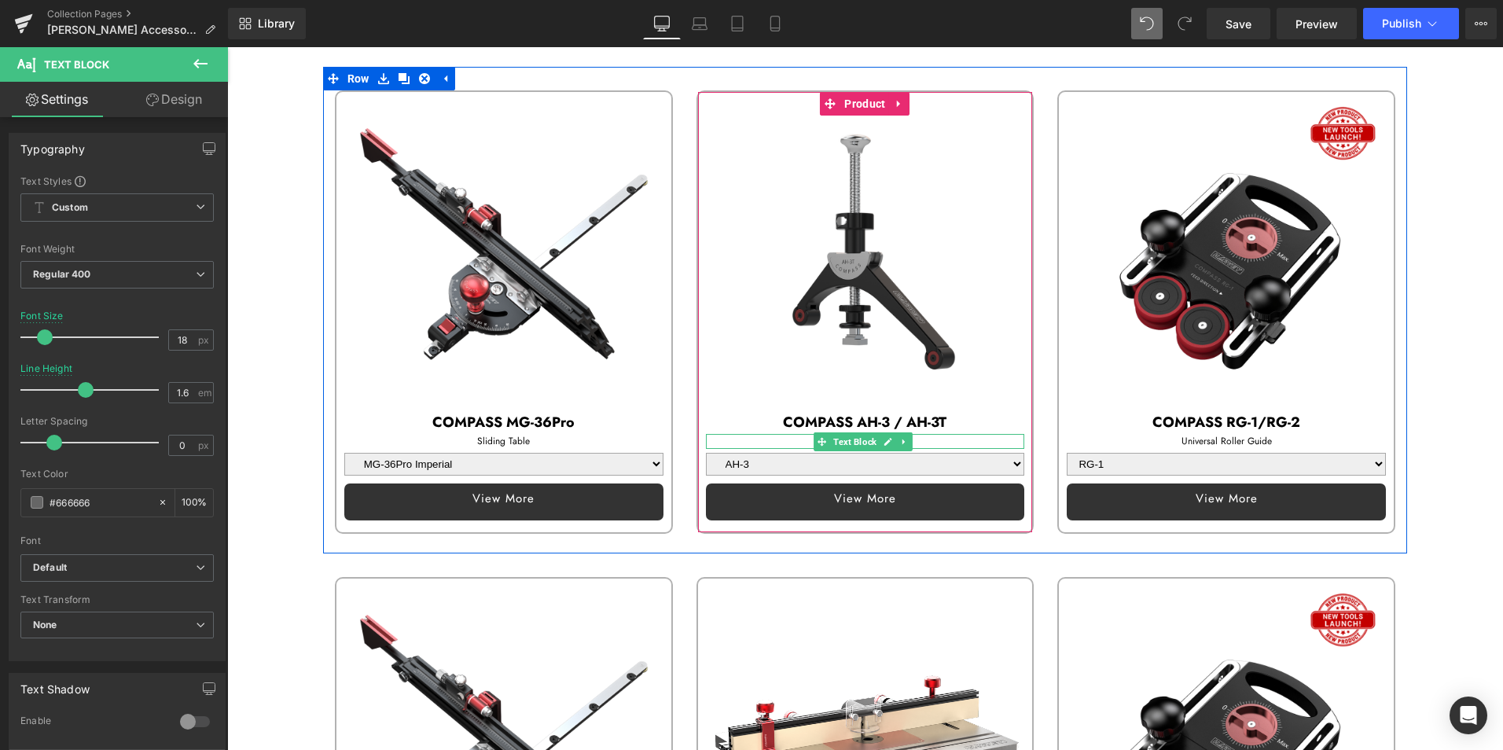
click at [716, 434] on p "Miter Gauge" at bounding box center [865, 441] width 319 height 15
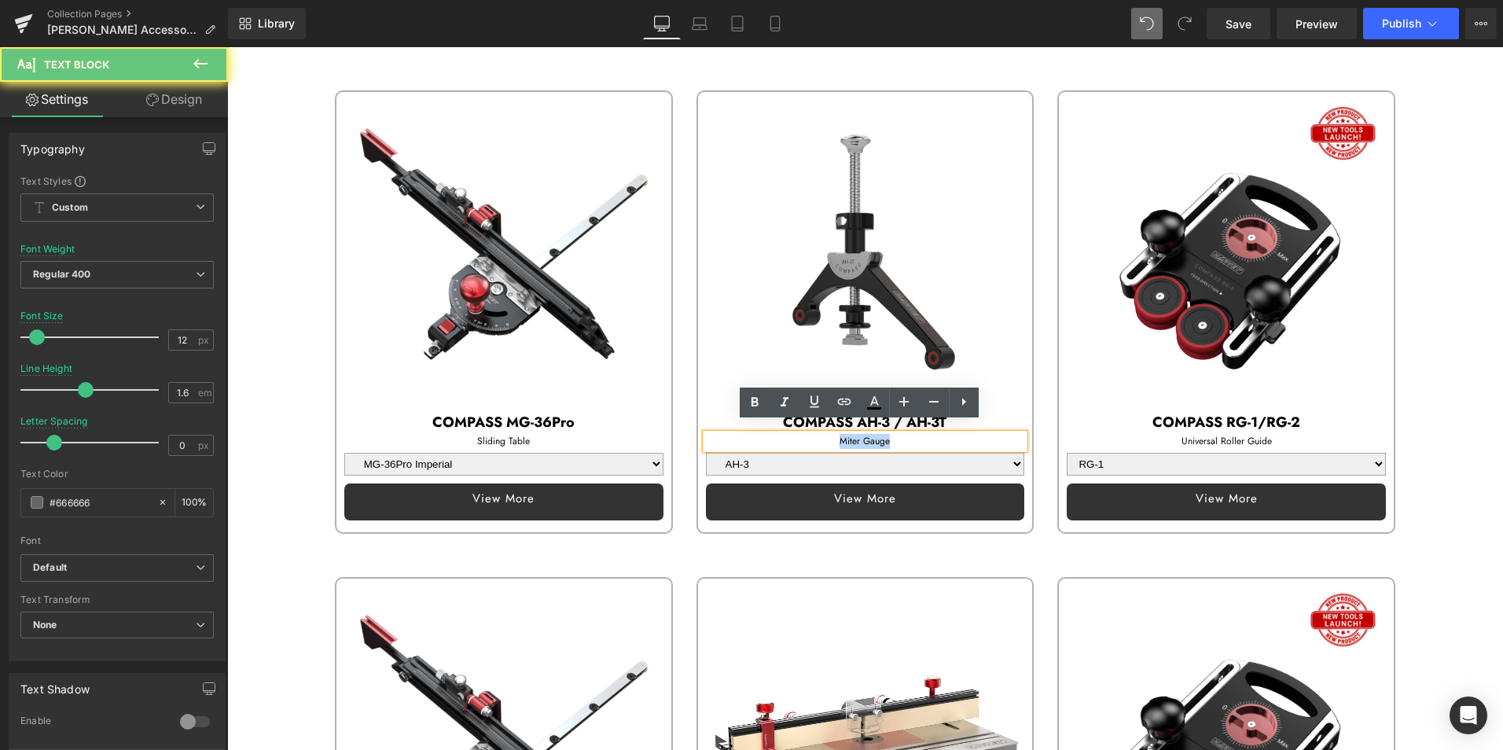
drag, startPoint x: 828, startPoint y: 427, endPoint x: 941, endPoint y: 424, distance: 113.2
click at [941, 434] on p "Miter Gauge" at bounding box center [865, 441] width 319 height 15
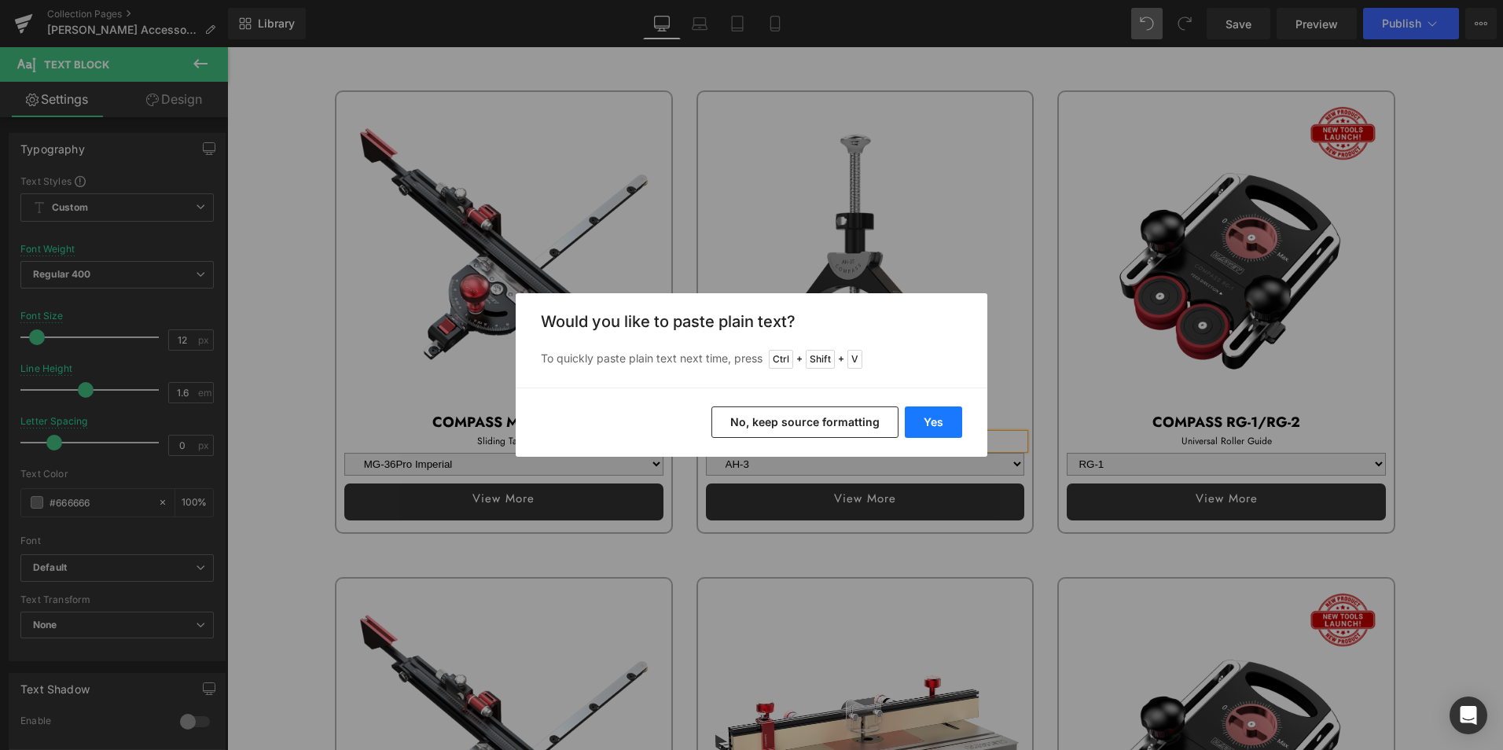
click at [930, 425] on button "Yes" at bounding box center [933, 421] width 57 height 31
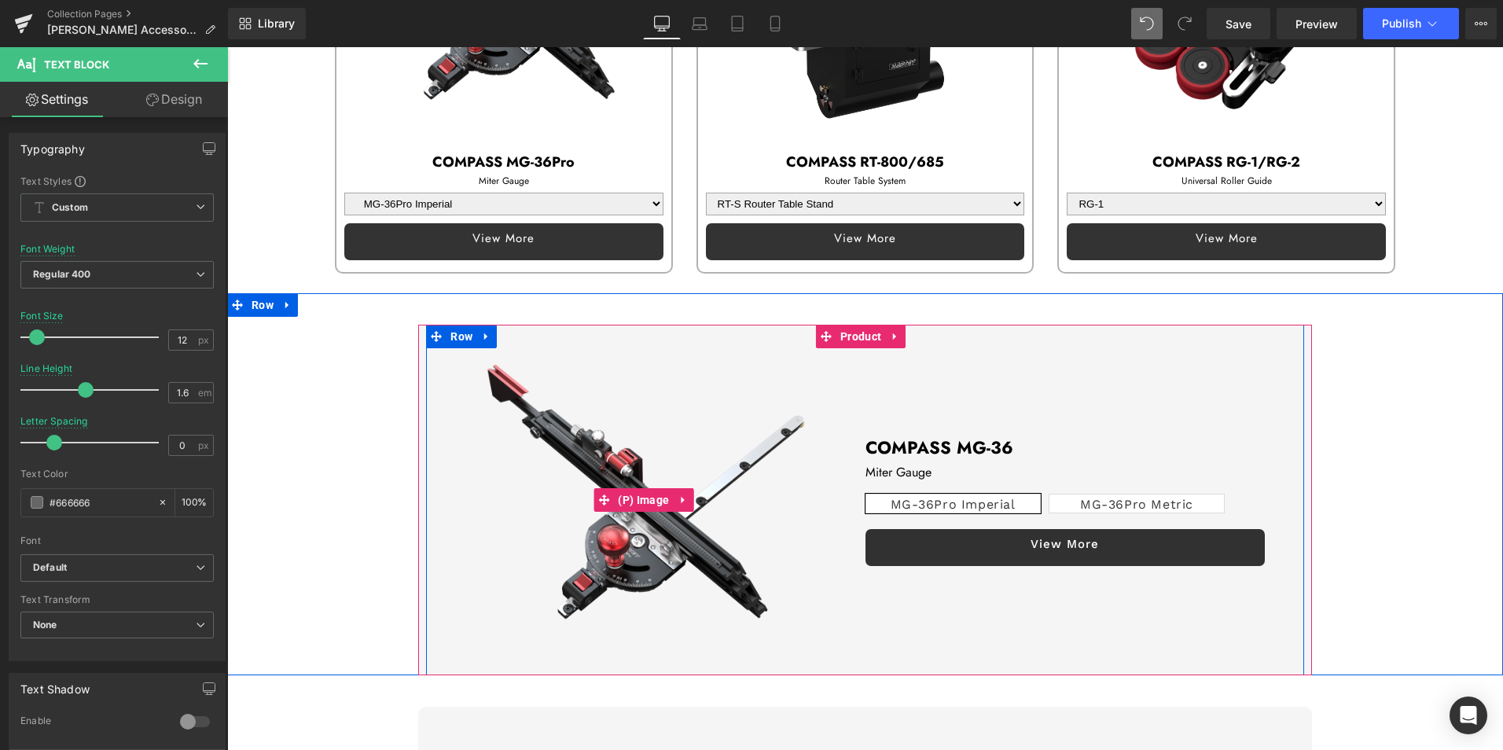
scroll to position [1965, 0]
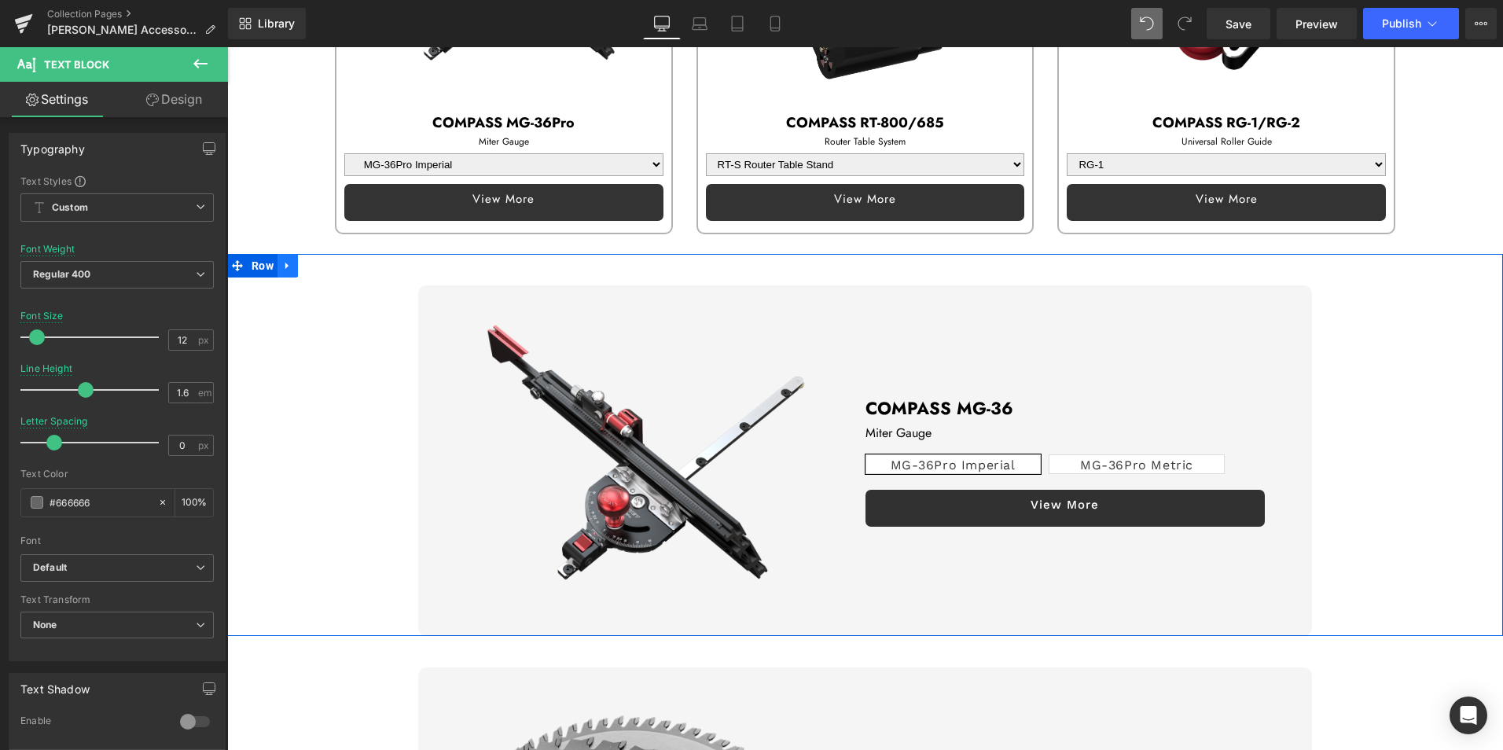
click at [288, 262] on icon at bounding box center [286, 265] width 3 height 7
click at [322, 254] on link at bounding box center [328, 266] width 20 height 24
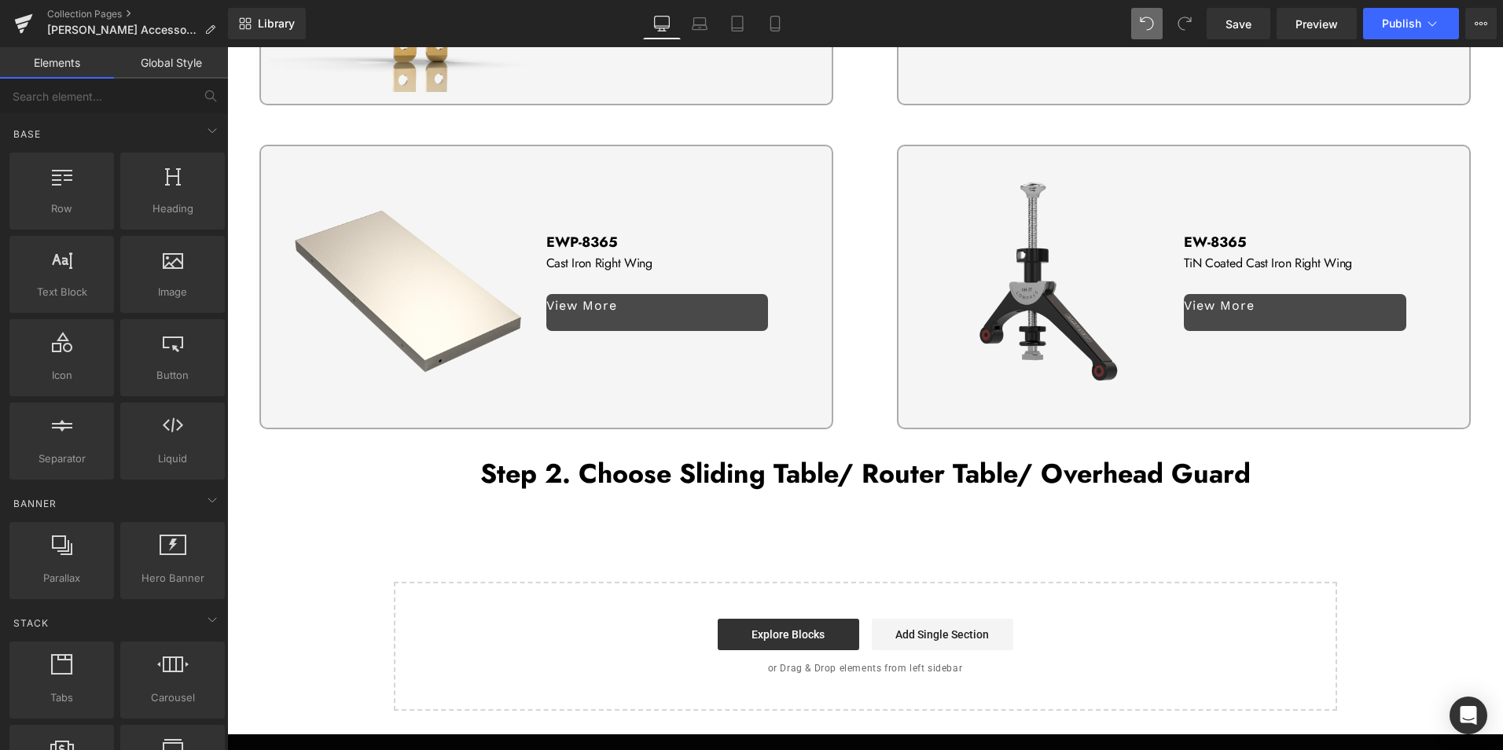
scroll to position [3355, 0]
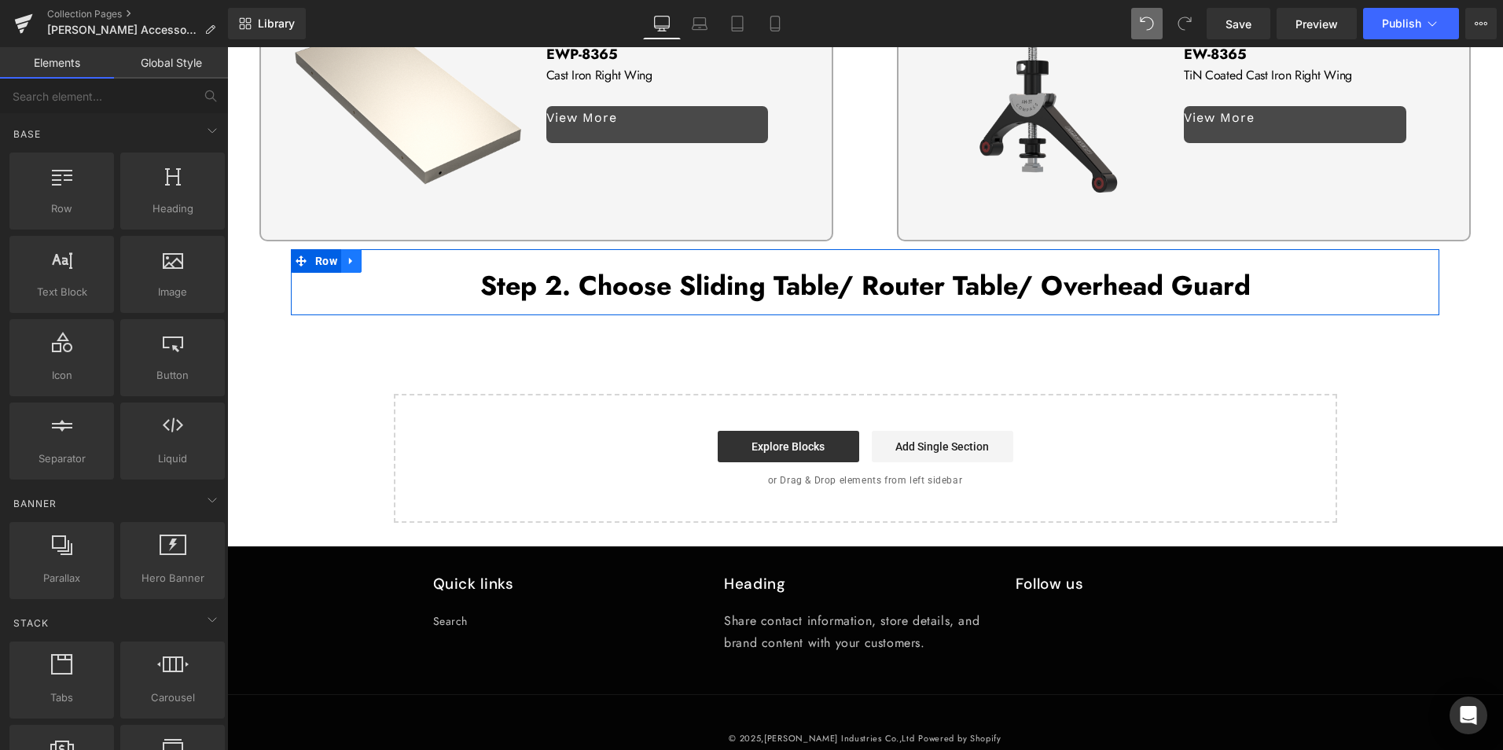
click at [356, 249] on link at bounding box center [351, 261] width 20 height 24
click at [387, 255] on icon at bounding box center [392, 260] width 11 height 11
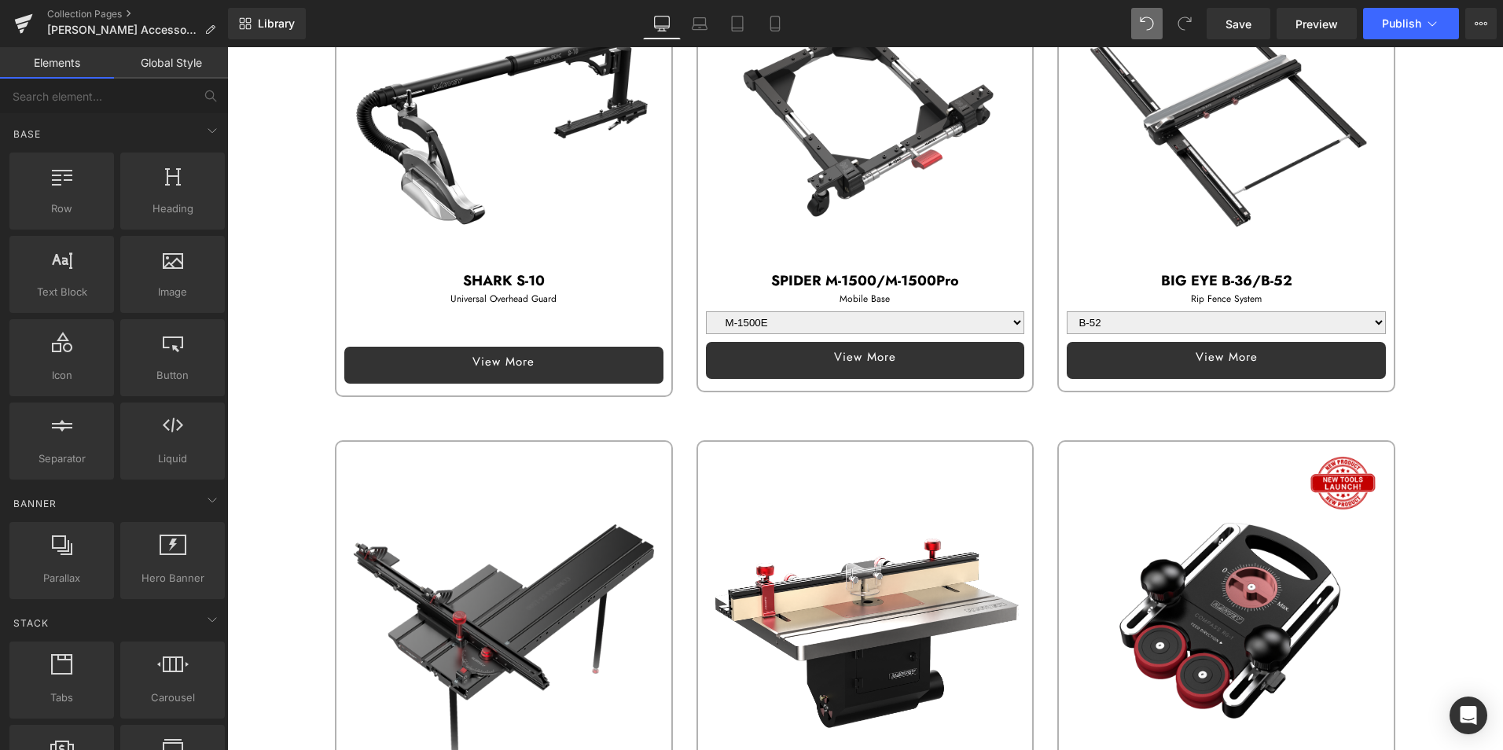
scroll to position [295, 0]
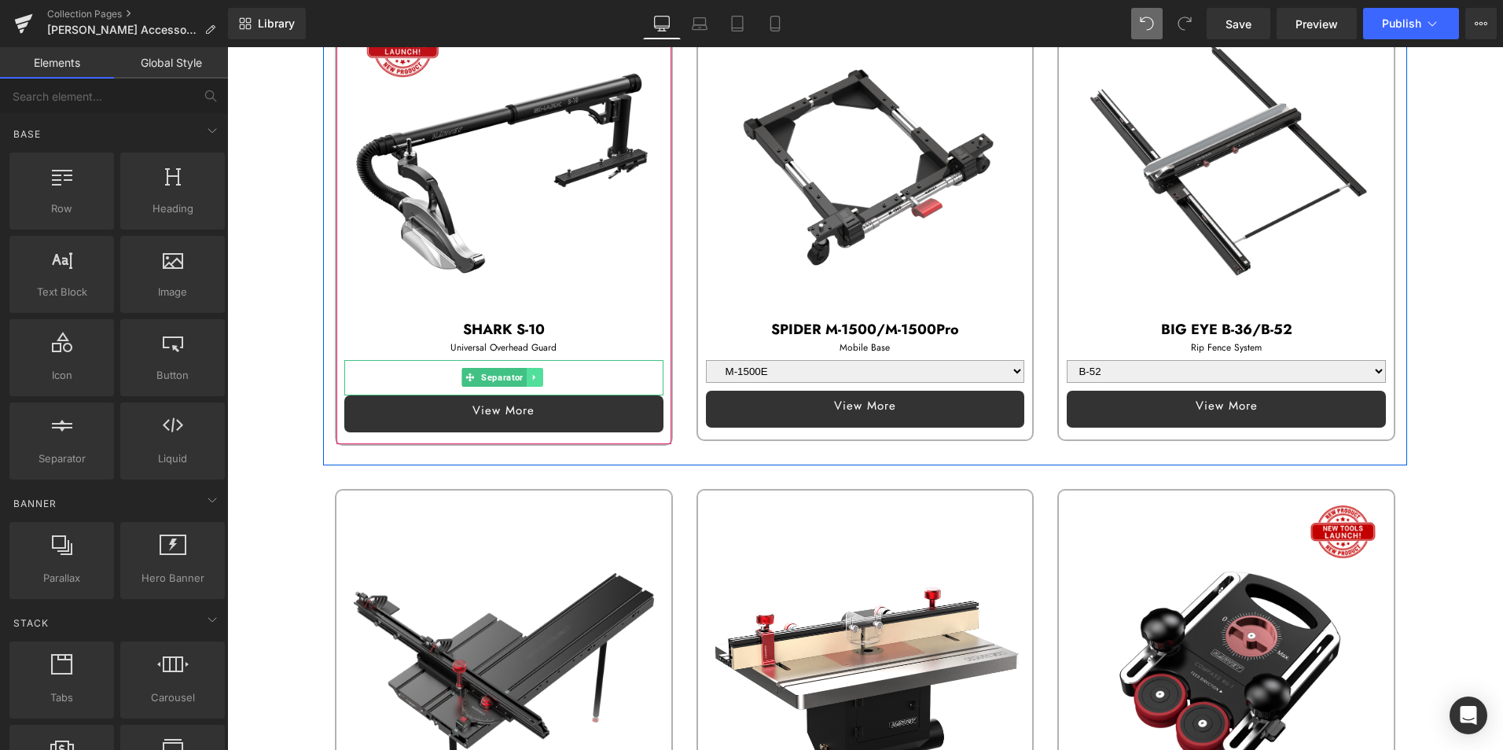
click at [530, 373] on icon at bounding box center [534, 377] width 9 height 9
click at [528, 373] on icon at bounding box center [526, 377] width 9 height 9
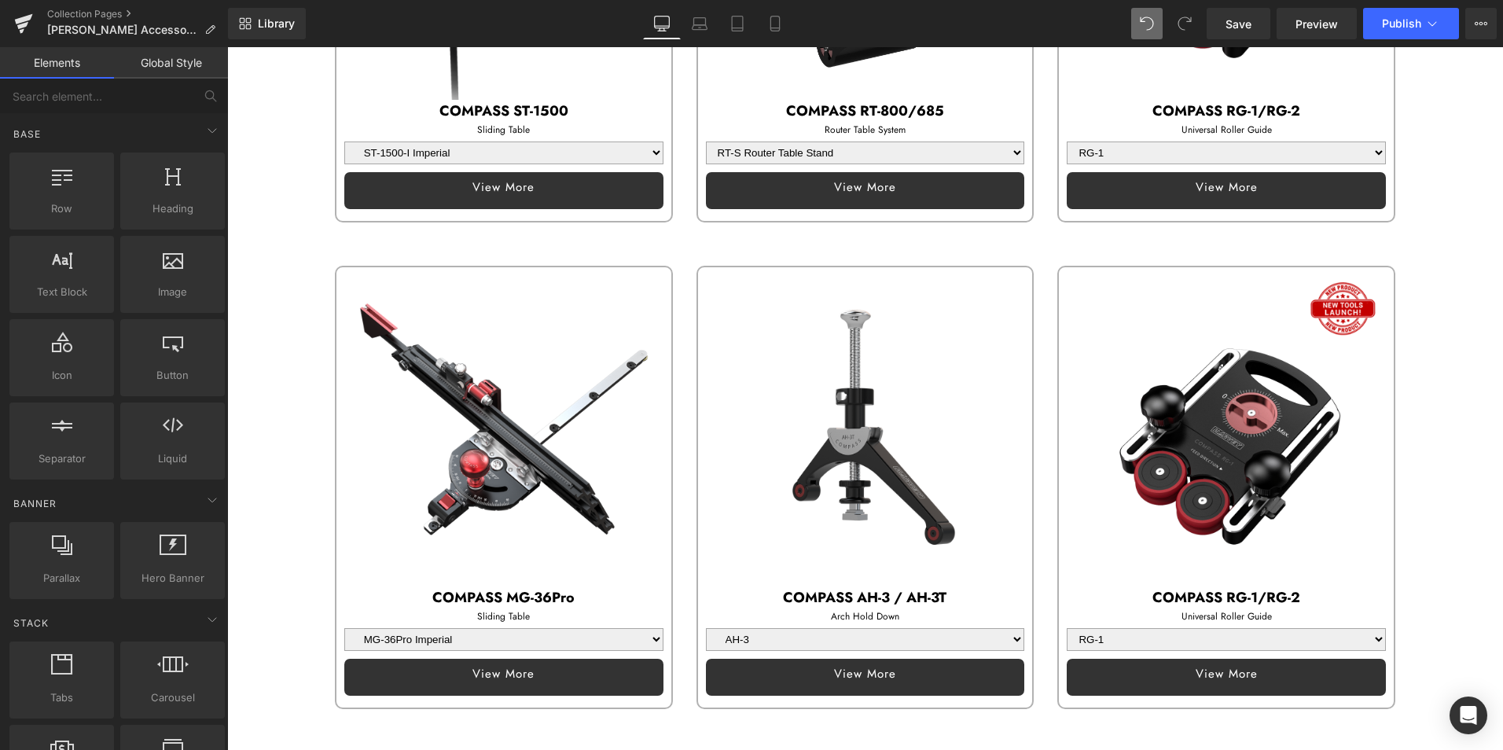
scroll to position [1081, 0]
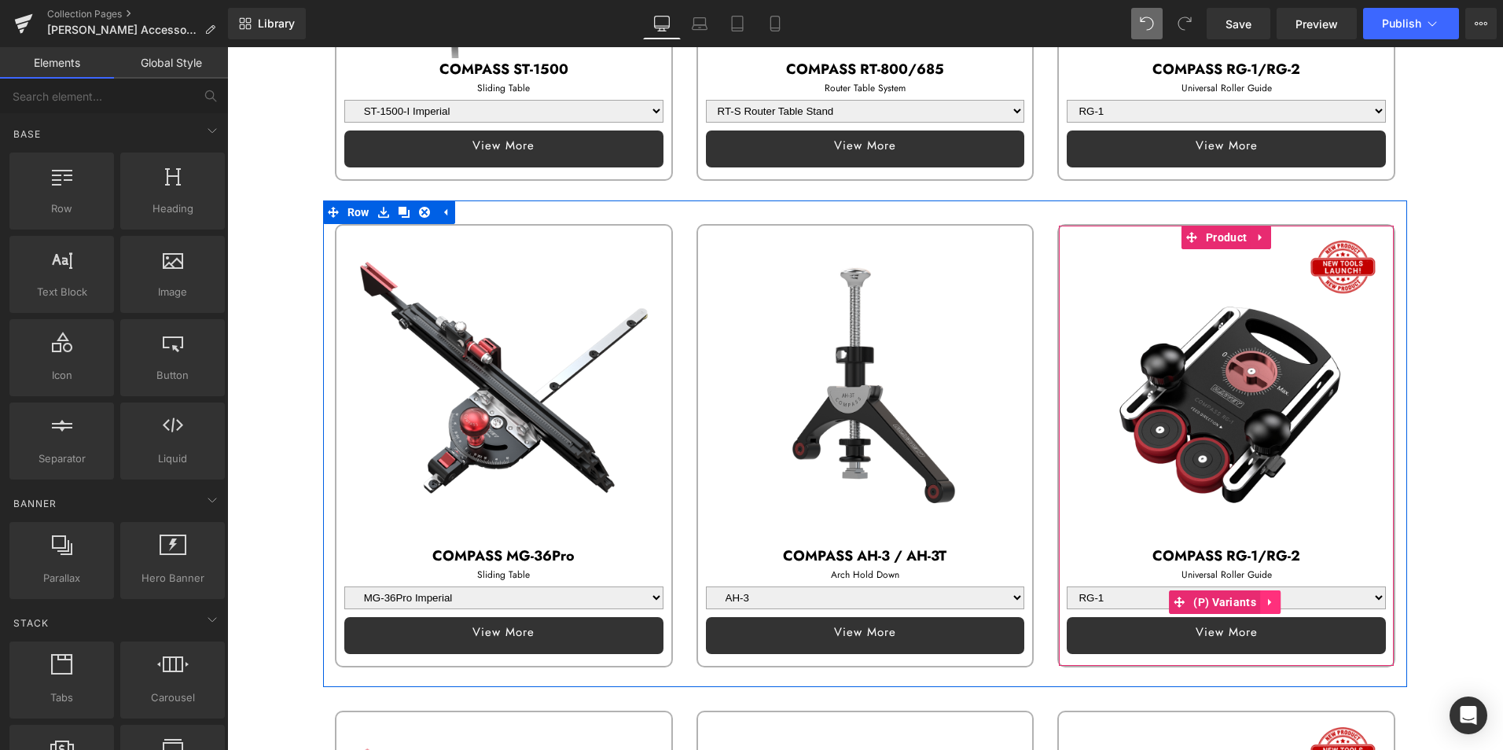
click at [1268, 598] on icon at bounding box center [1269, 601] width 3 height 7
click at [1275, 596] on icon at bounding box center [1280, 601] width 11 height 11
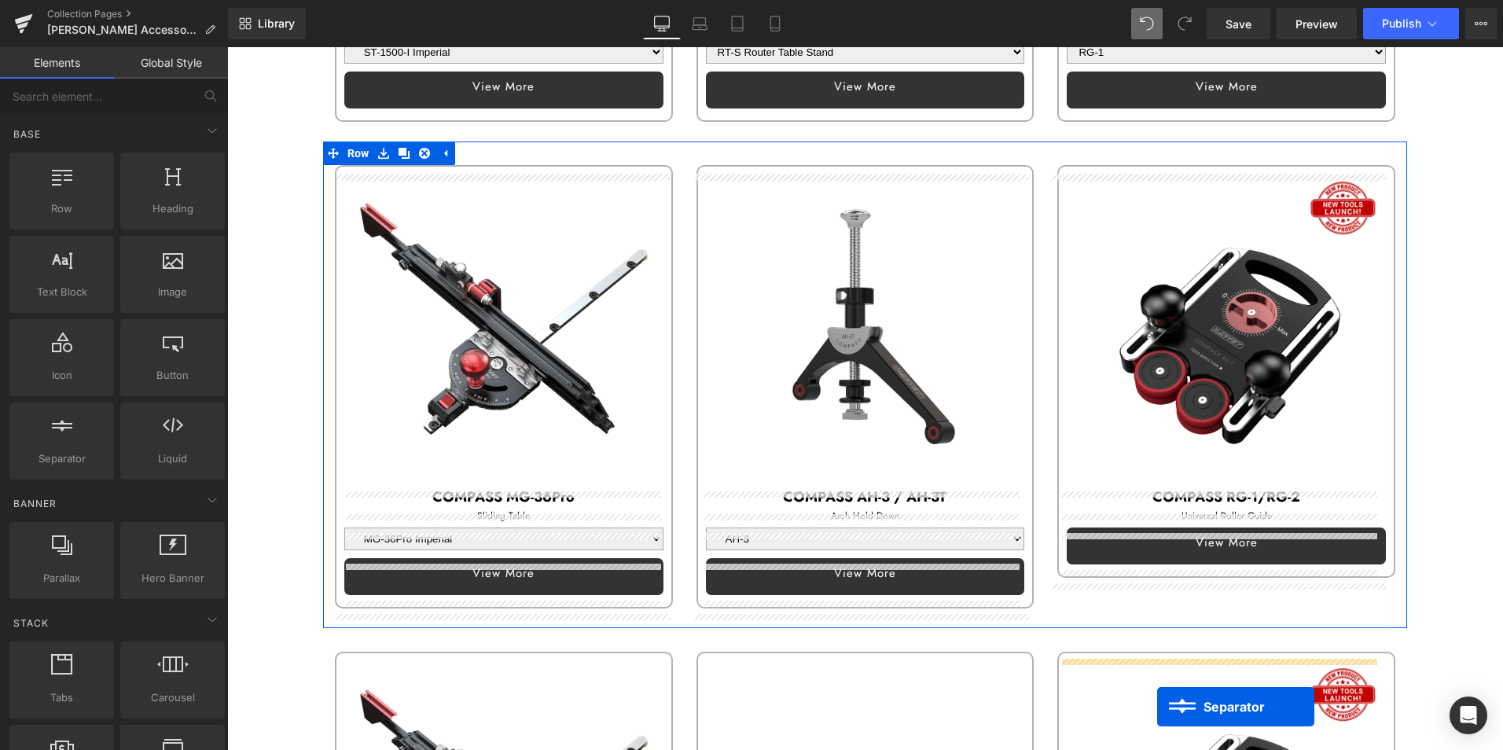
scroll to position [1206, 0]
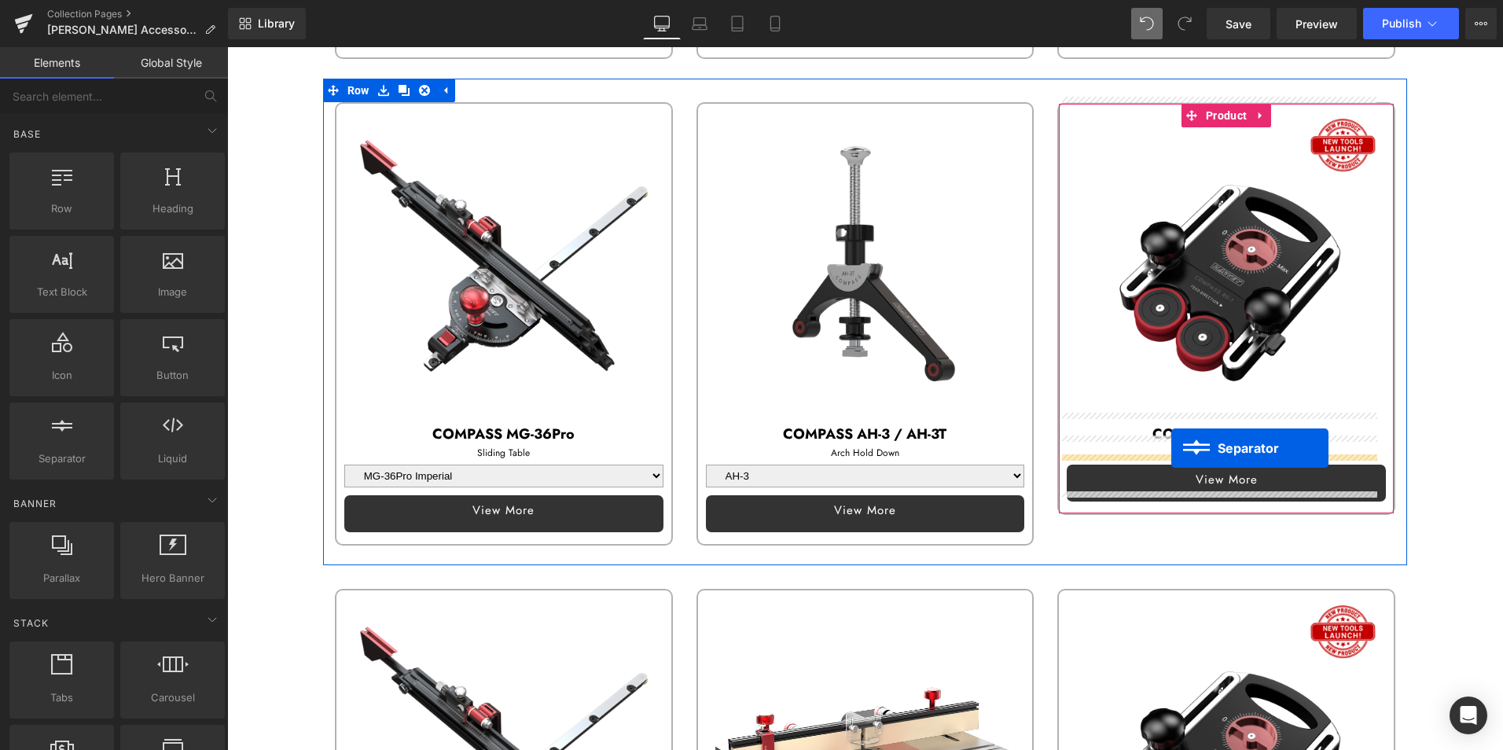
drag, startPoint x: 472, startPoint y: 485, endPoint x: 1171, endPoint y: 448, distance: 700.4
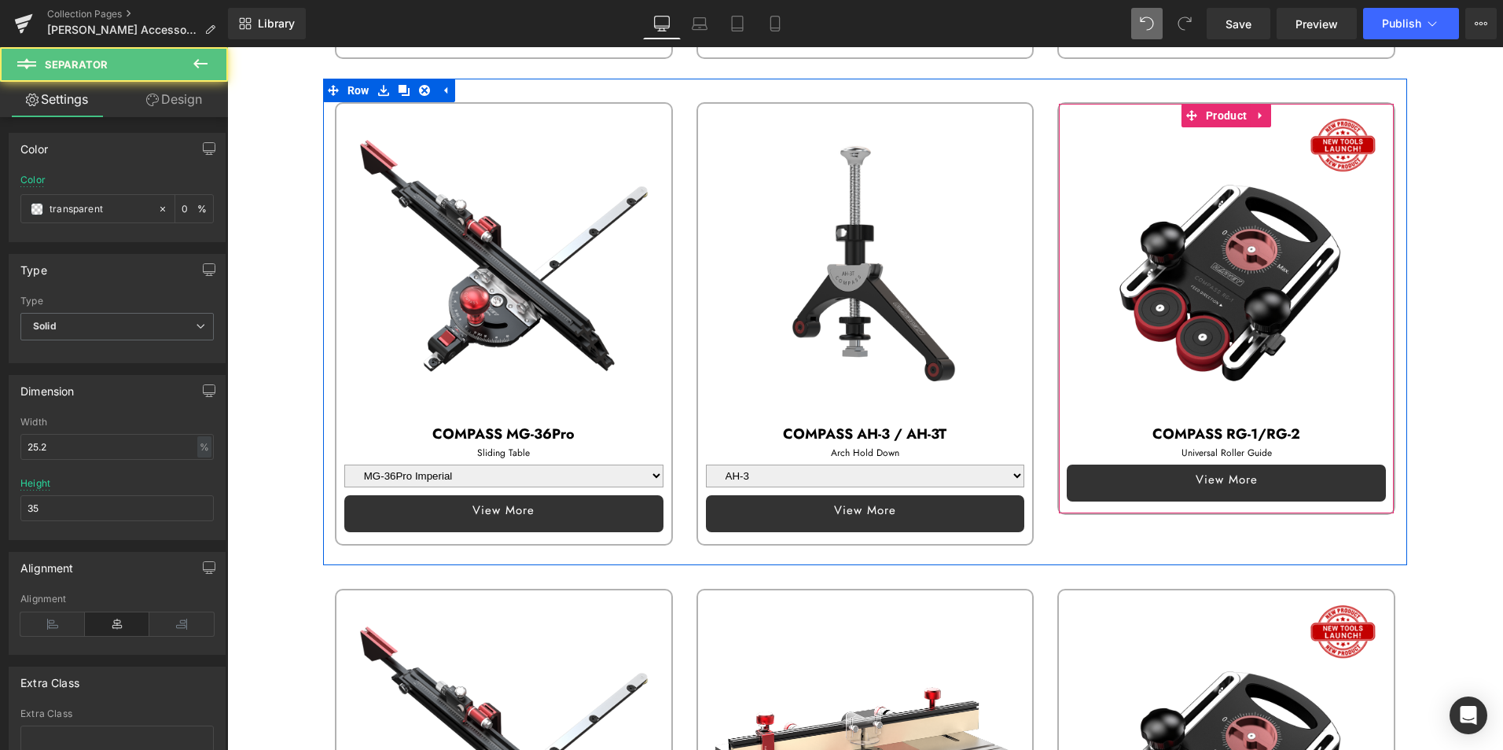
scroll to position [1167, 0]
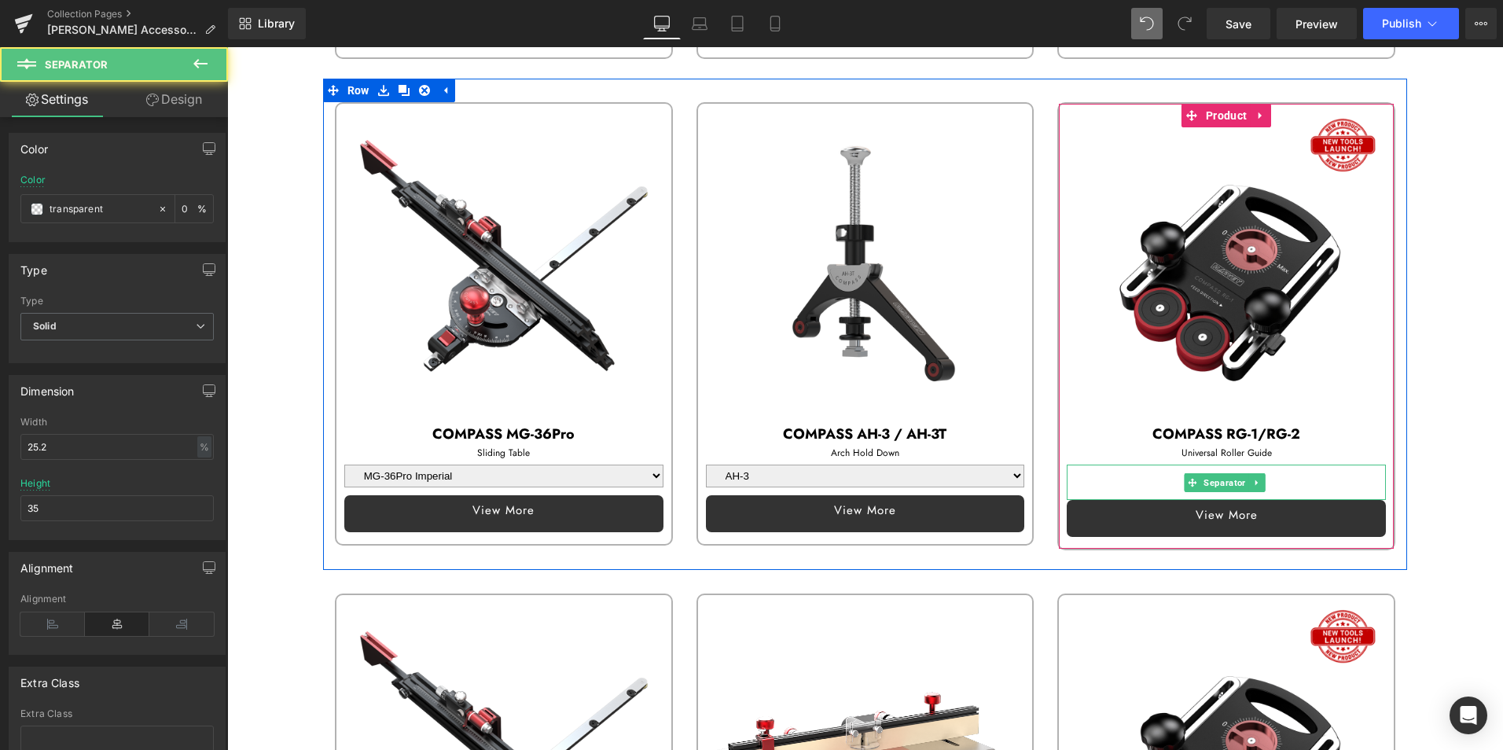
click at [1149, 470] on div at bounding box center [1225, 481] width 319 height 35
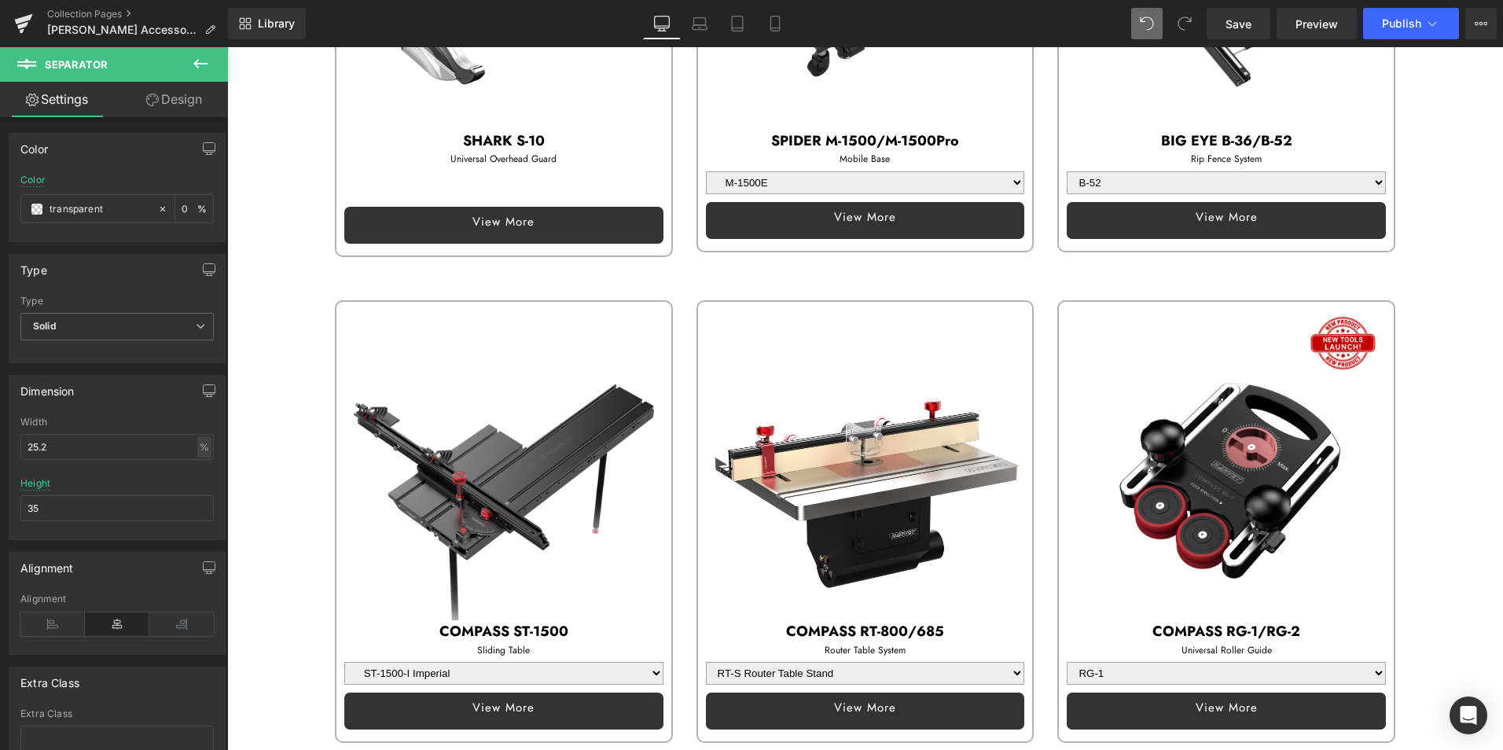
scroll to position [381, 0]
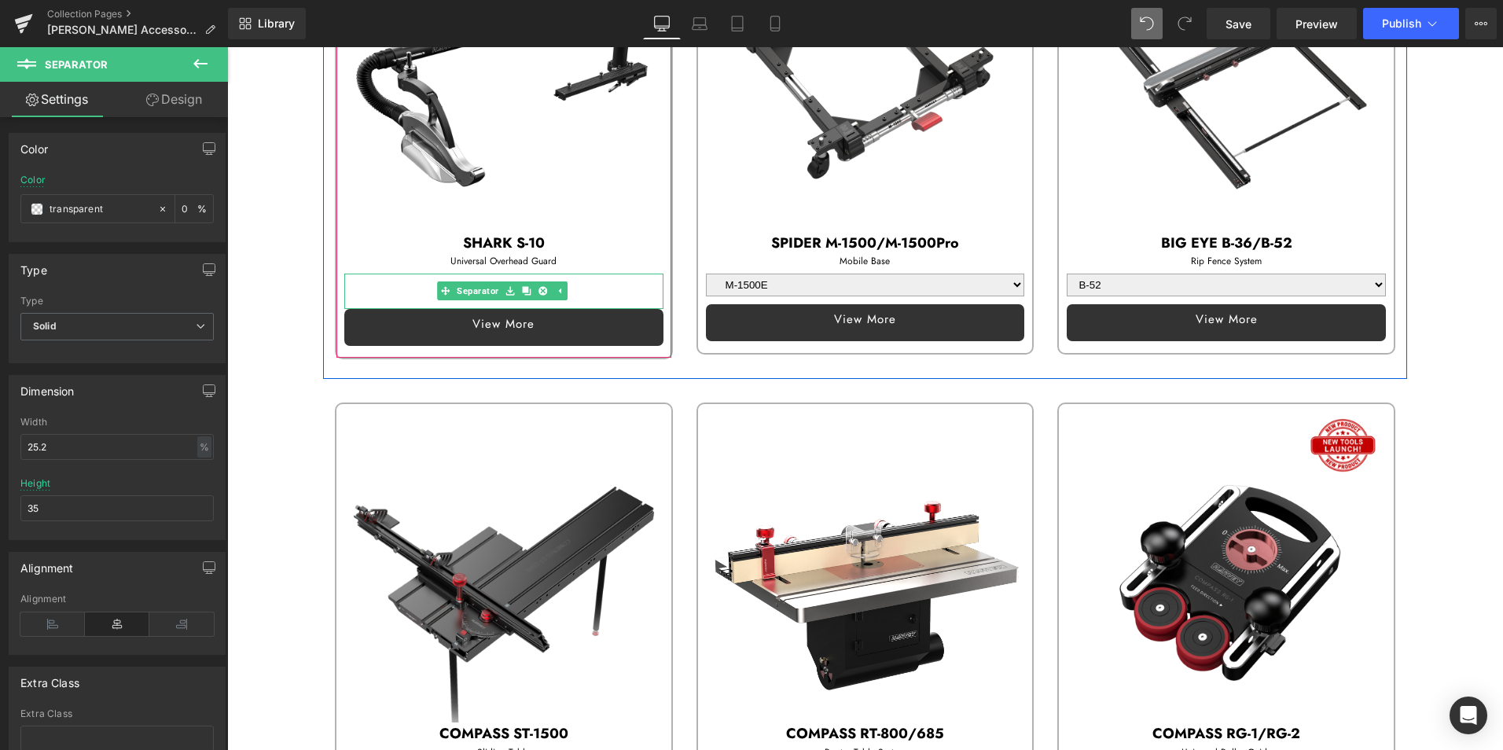
click at [398, 277] on div at bounding box center [503, 290] width 319 height 35
click at [397, 286] on div at bounding box center [503, 290] width 319 height 35
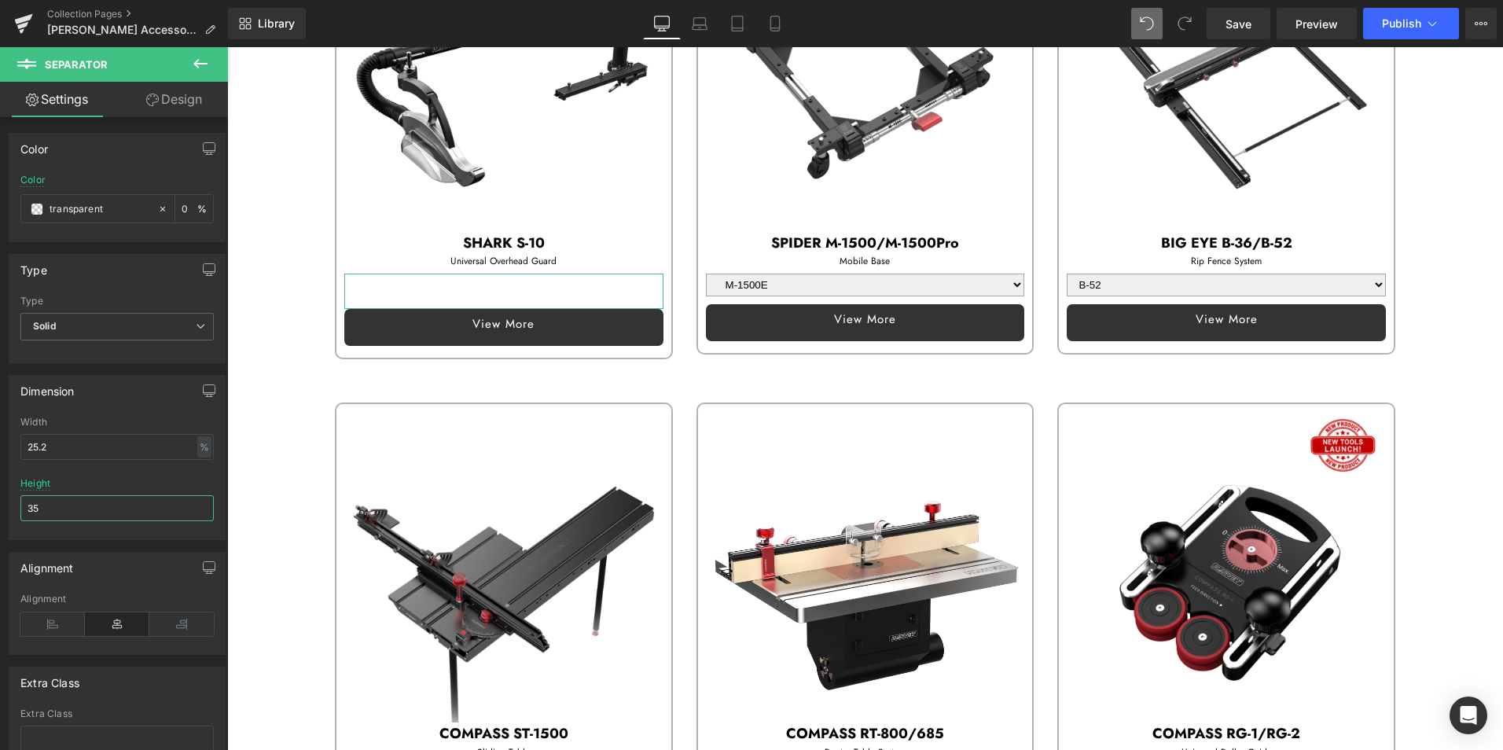
drag, startPoint x: 73, startPoint y: 508, endPoint x: -11, endPoint y: 508, distance: 84.1
click at [0, 508] on html "Separator You are previewing how the will restyle your page. You can not edit E…" at bounding box center [751, 375] width 1503 height 750
type input "30"
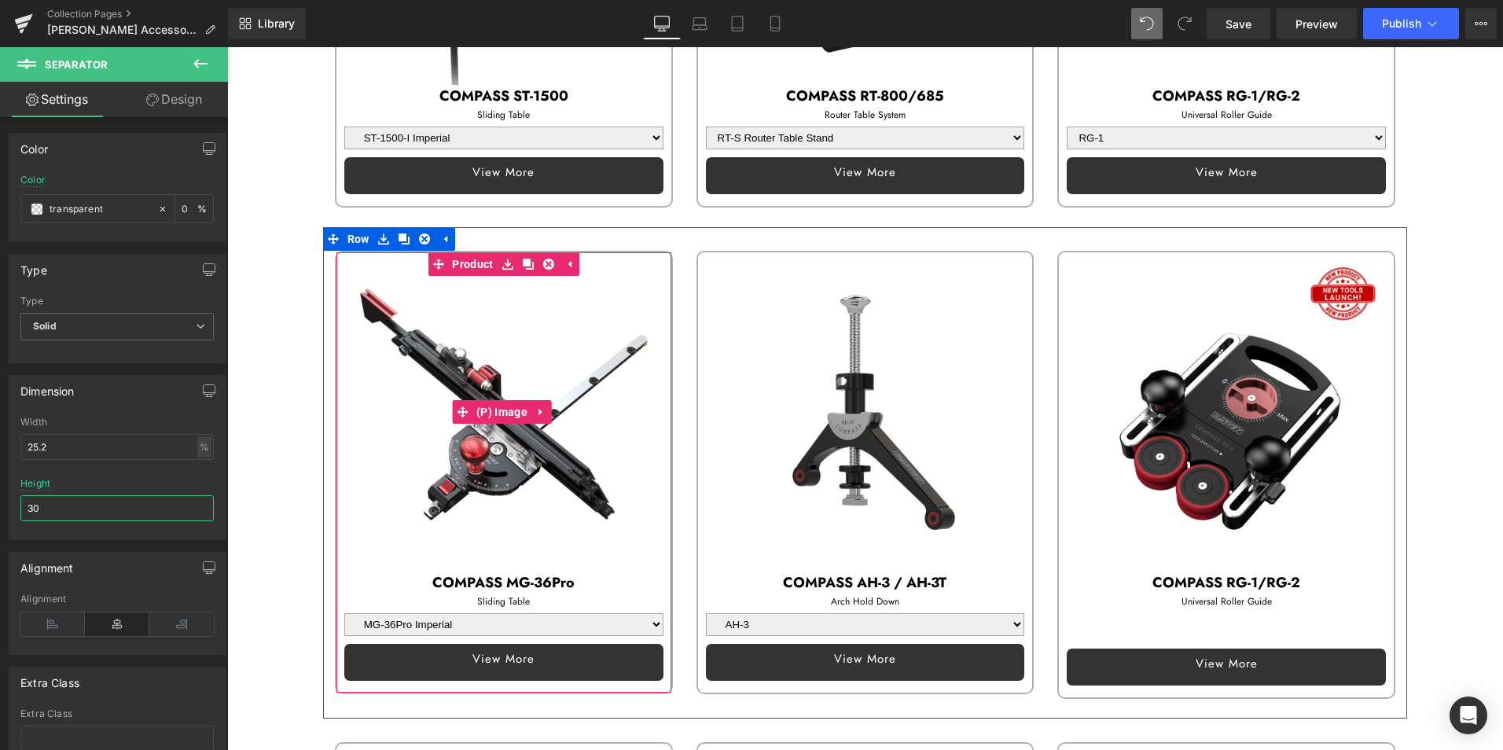
scroll to position [1022, 0]
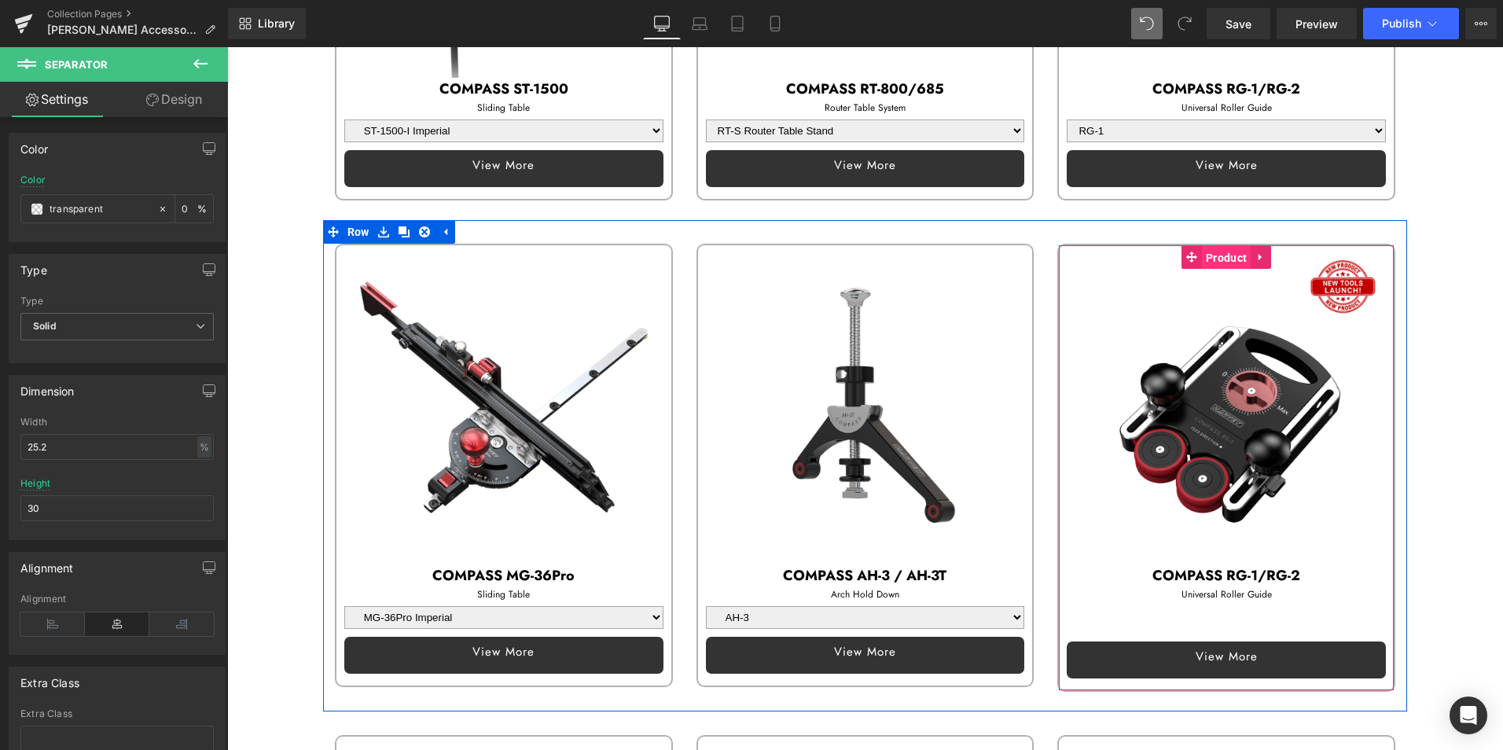
click at [1239, 246] on span "Product" at bounding box center [1226, 258] width 49 height 24
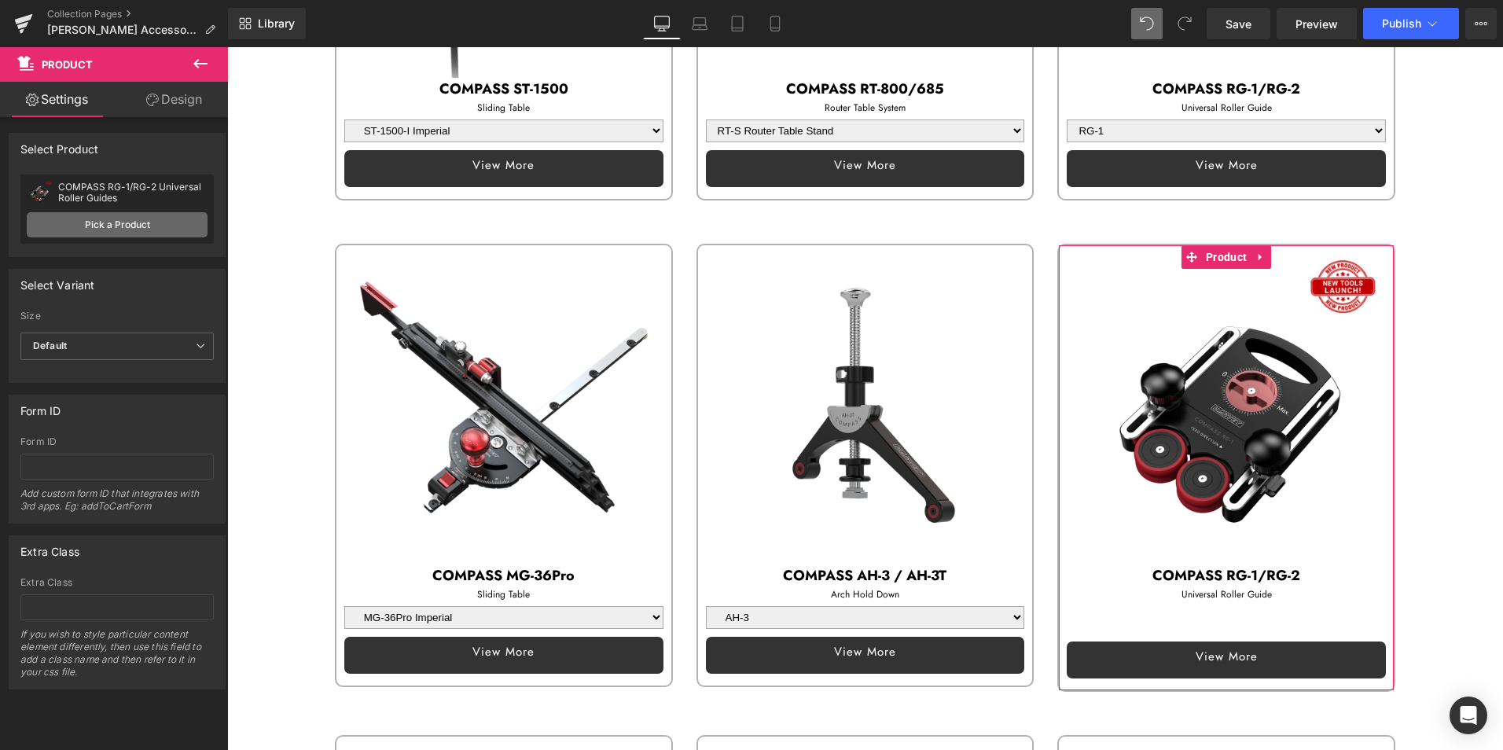
click at [130, 230] on link "Pick a Product" at bounding box center [117, 224] width 181 height 25
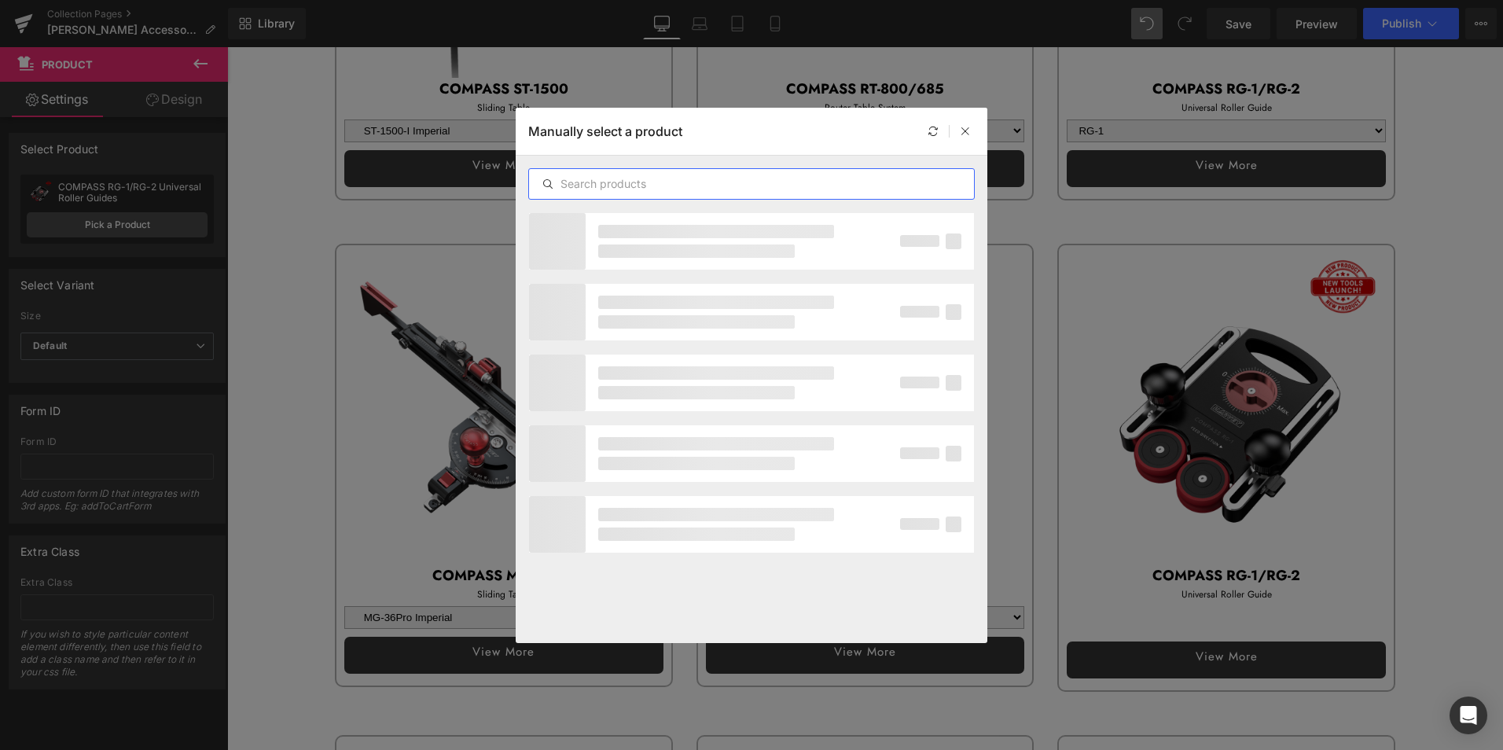
click at [660, 185] on input "text" at bounding box center [751, 183] width 445 height 19
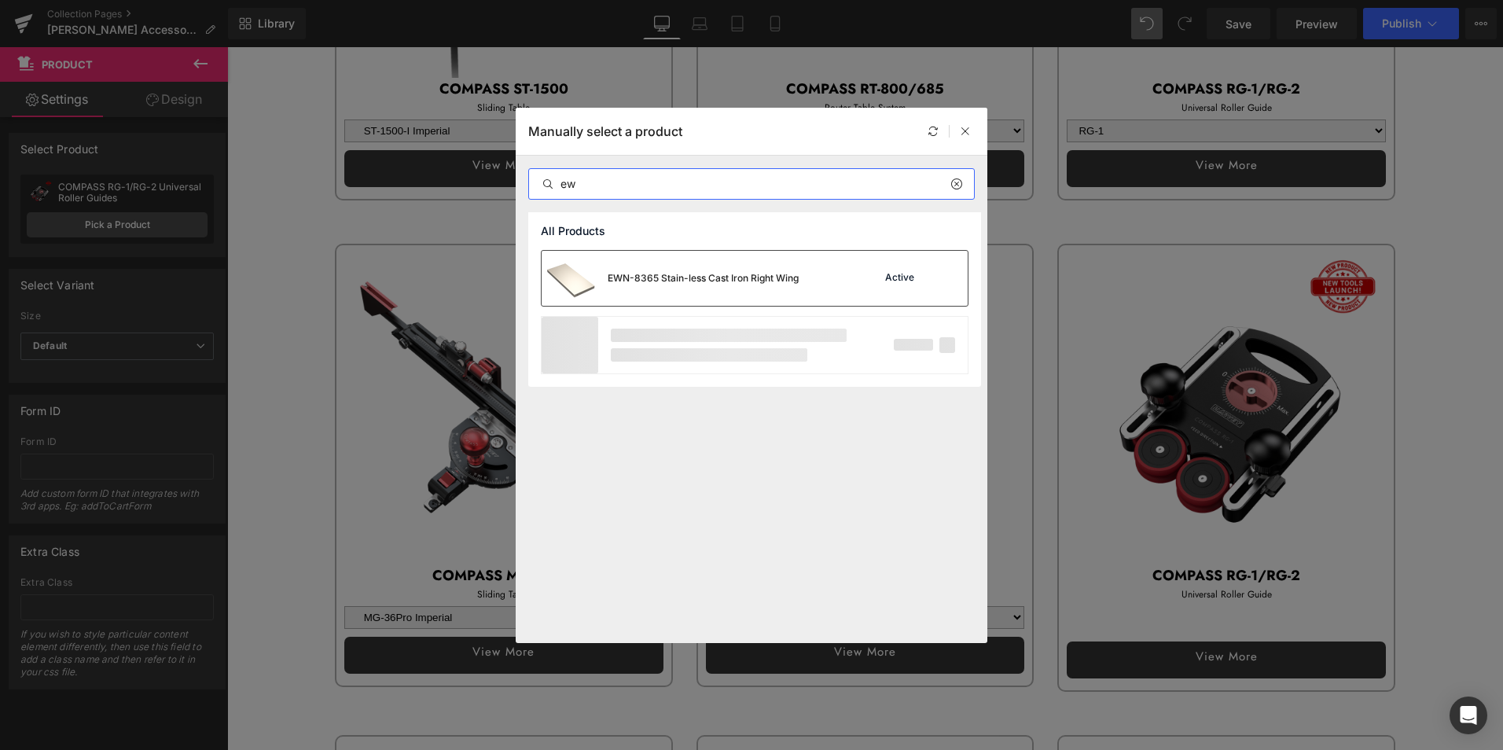
type input "ew"
click at [661, 273] on div "EWN-8365 Stain-less Cast Iron Right Wing" at bounding box center [702, 278] width 191 height 14
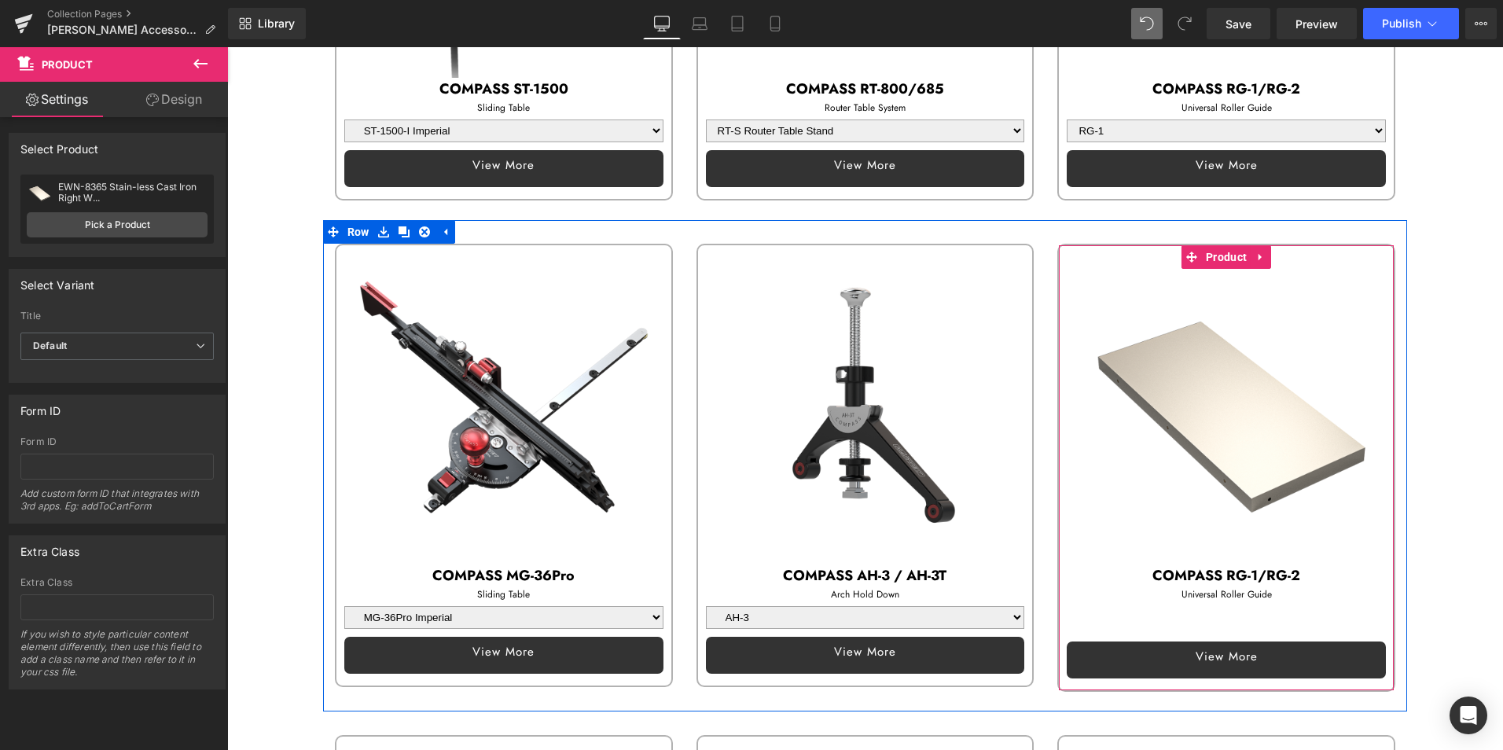
click at [1129, 564] on p "COMPASS RG-1/RG-2" at bounding box center [1225, 575] width 319 height 23
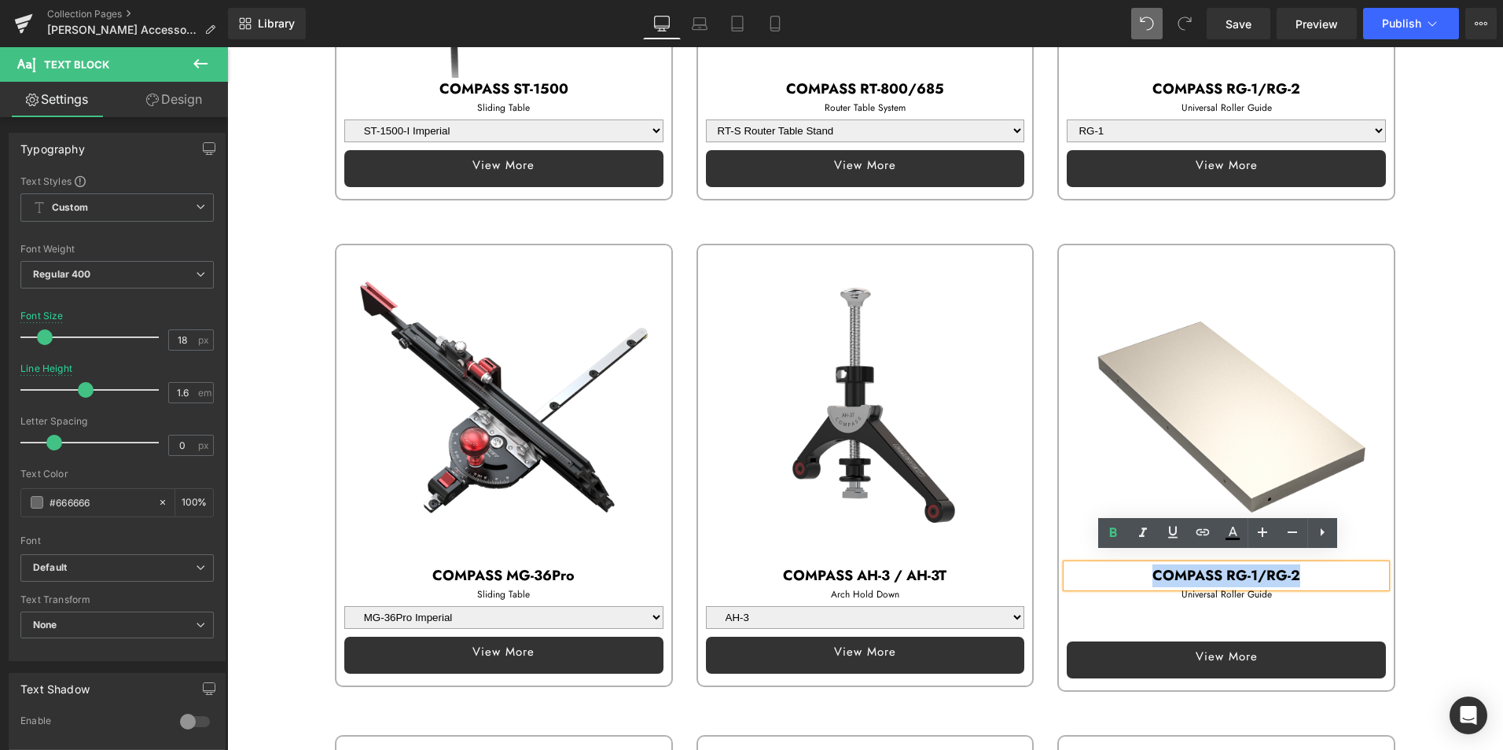
drag, startPoint x: 1145, startPoint y: 562, endPoint x: 1364, endPoint y: 560, distance: 219.3
click at [1364, 564] on p "COMPASS RG-1/RG-2" at bounding box center [1225, 575] width 319 height 23
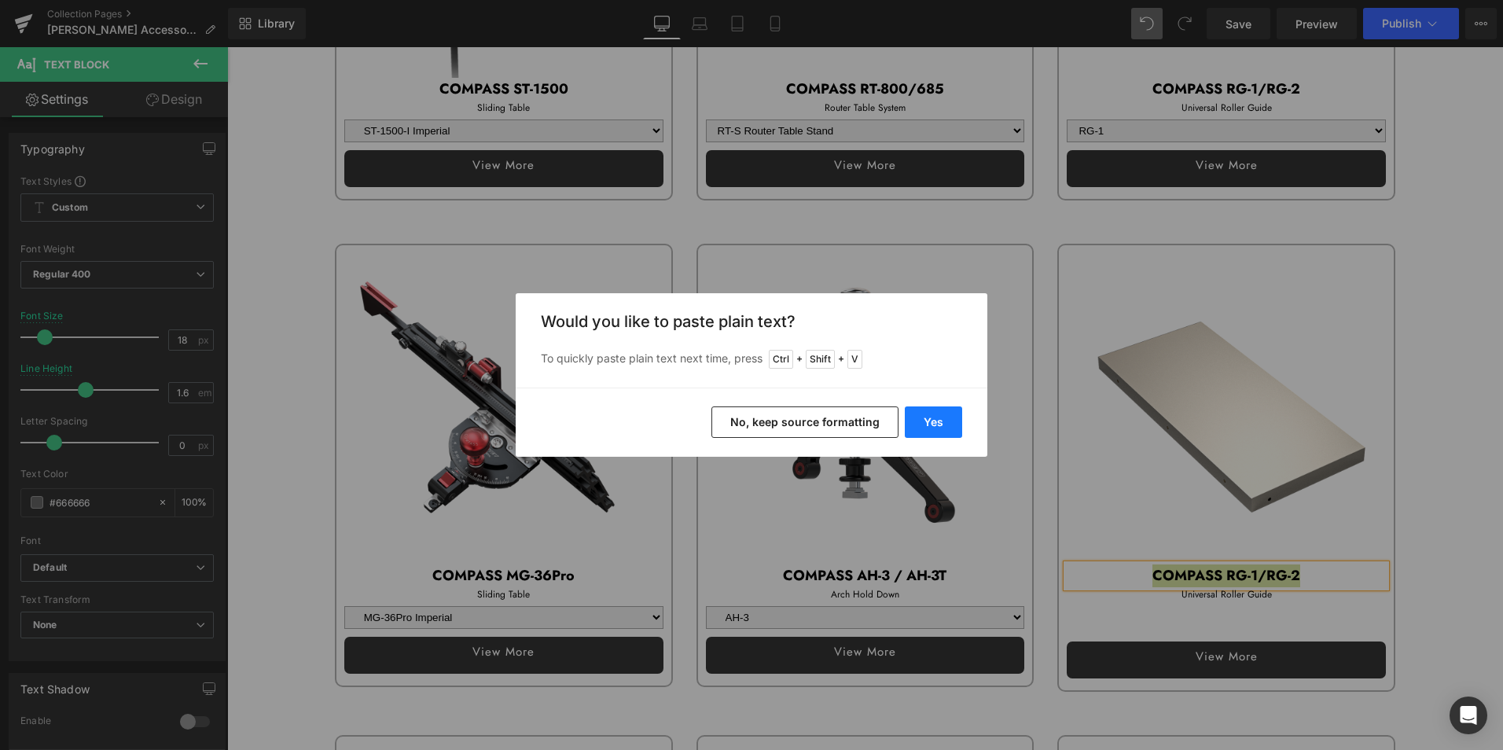
click at [945, 423] on button "Yes" at bounding box center [933, 421] width 57 height 31
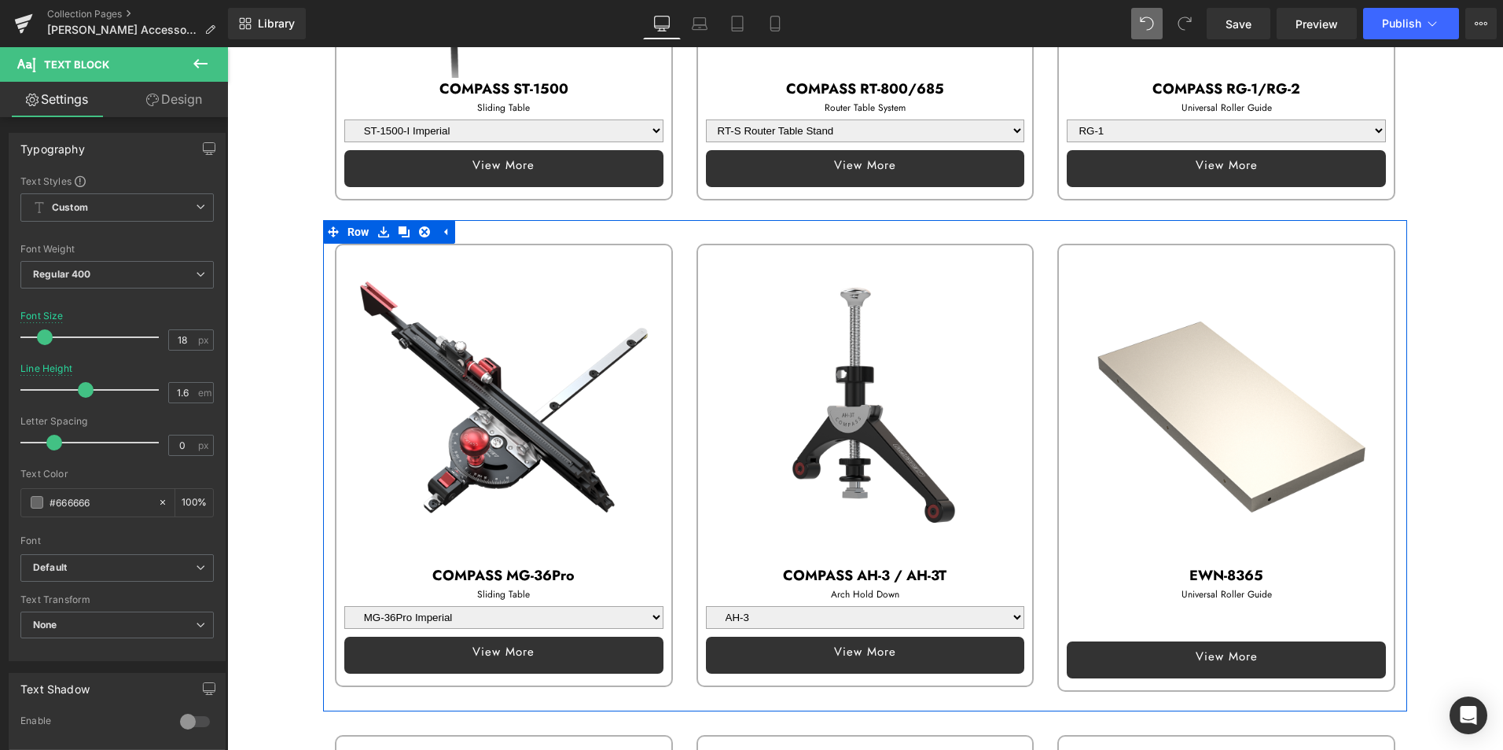
click at [1154, 587] on p "Universal Roller Guide" at bounding box center [1225, 594] width 319 height 15
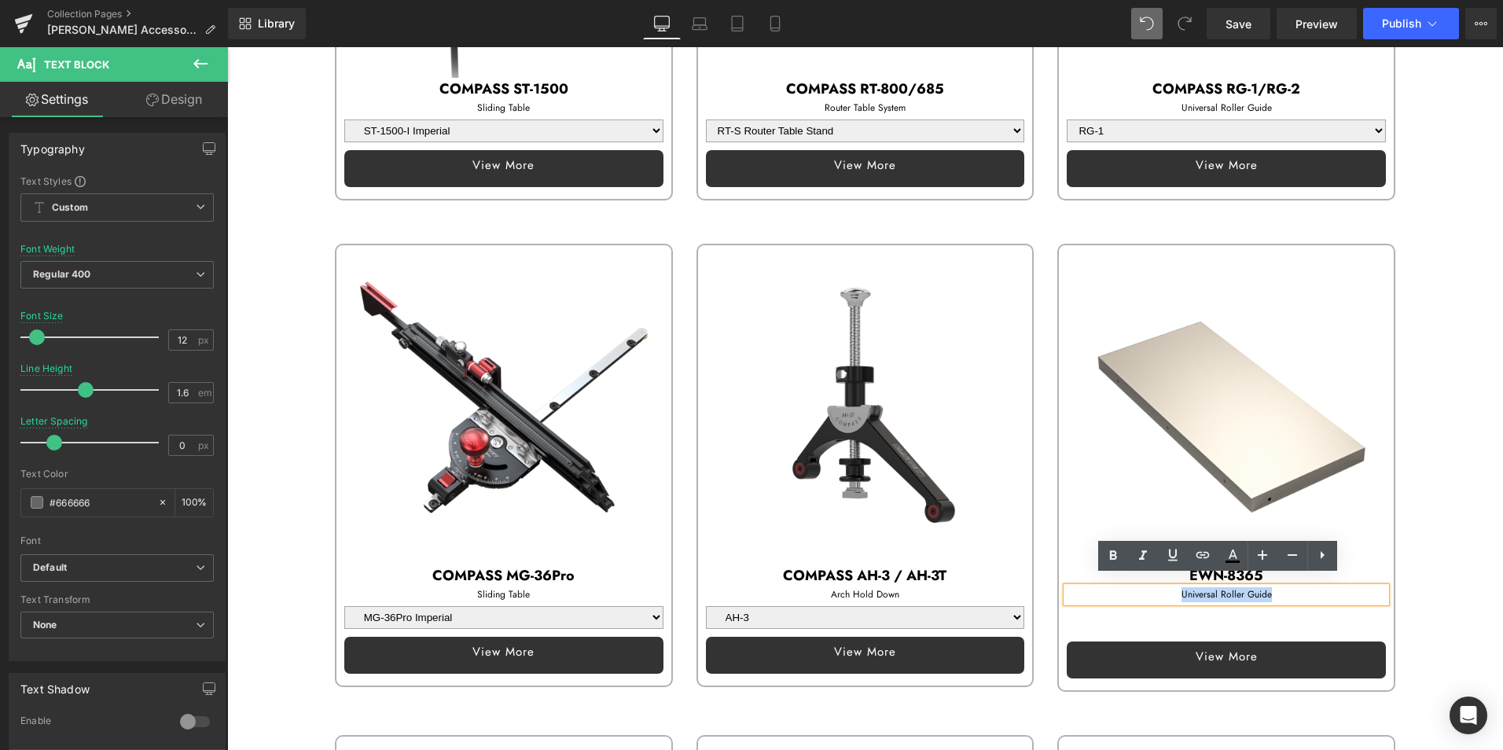
drag, startPoint x: 1151, startPoint y: 585, endPoint x: 1304, endPoint y: 587, distance: 153.3
click at [1304, 587] on p "Universal Roller Guide" at bounding box center [1225, 594] width 319 height 15
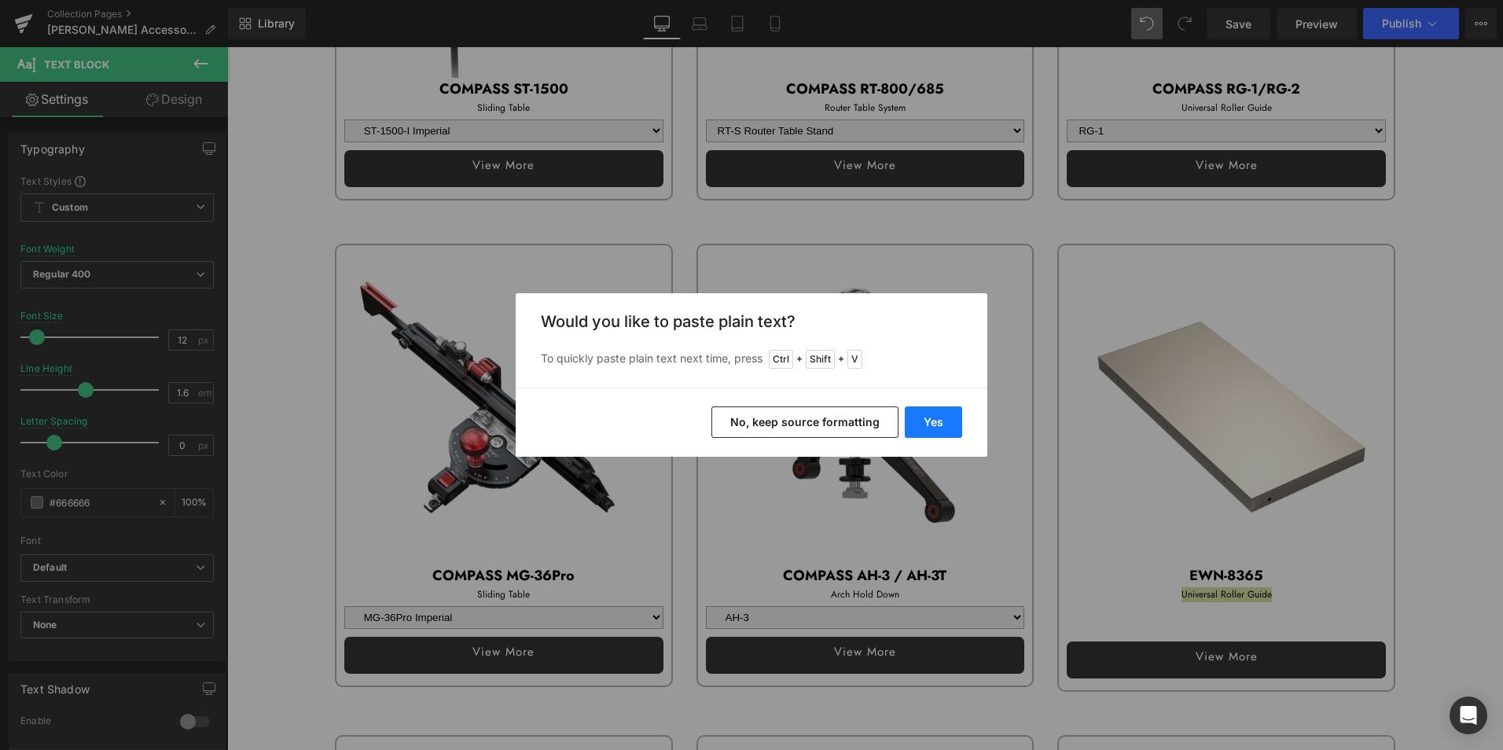
click at [945, 416] on button "Yes" at bounding box center [933, 421] width 57 height 31
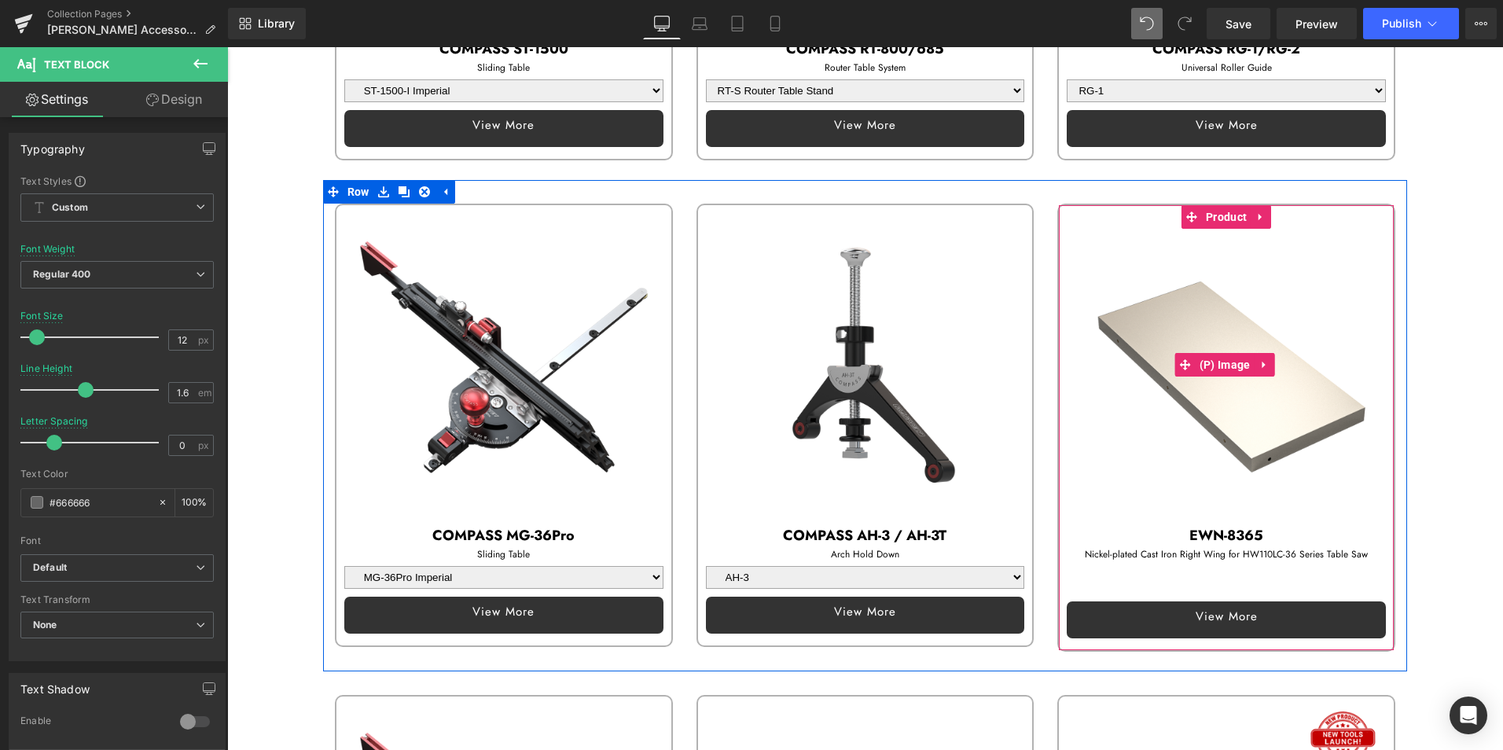
scroll to position [1257, 0]
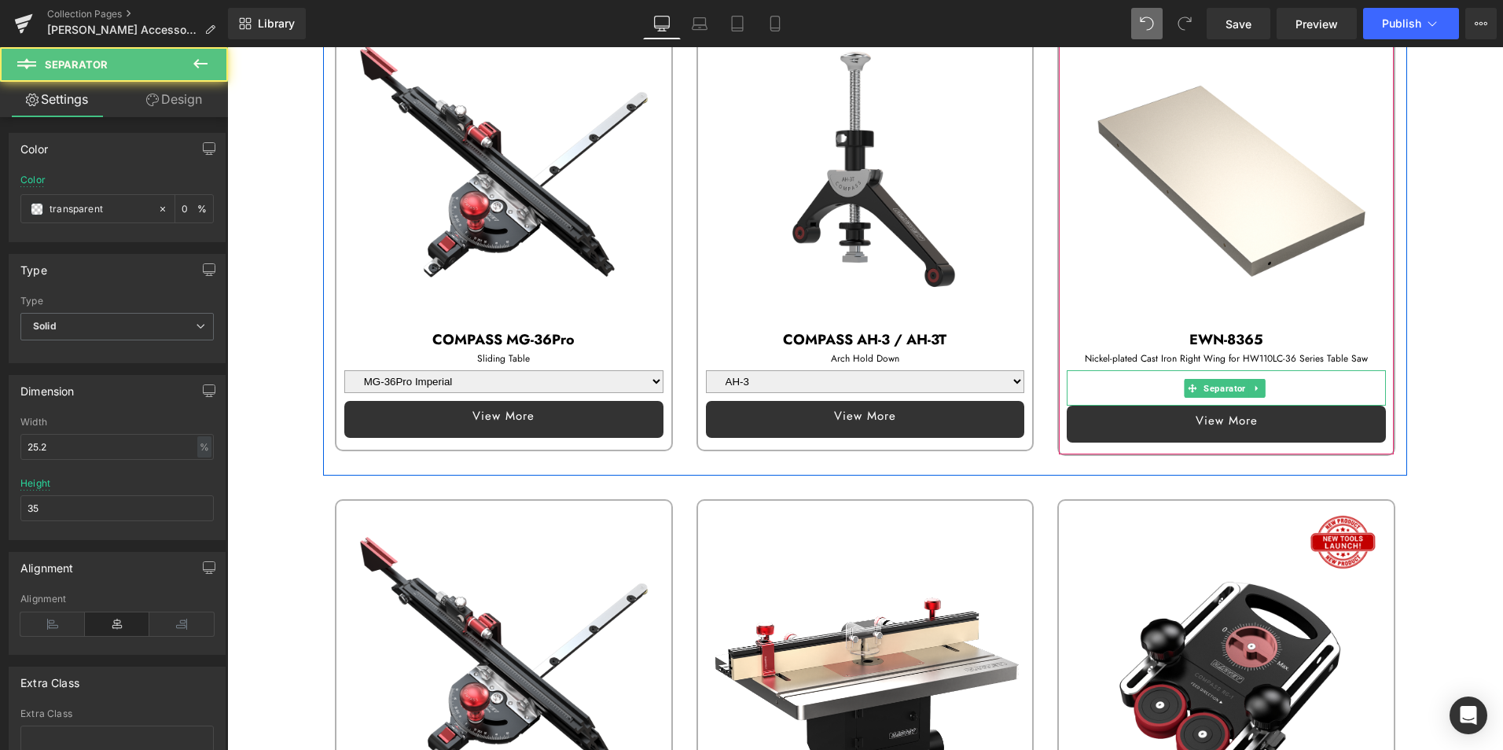
click at [1123, 370] on div at bounding box center [1225, 387] width 319 height 35
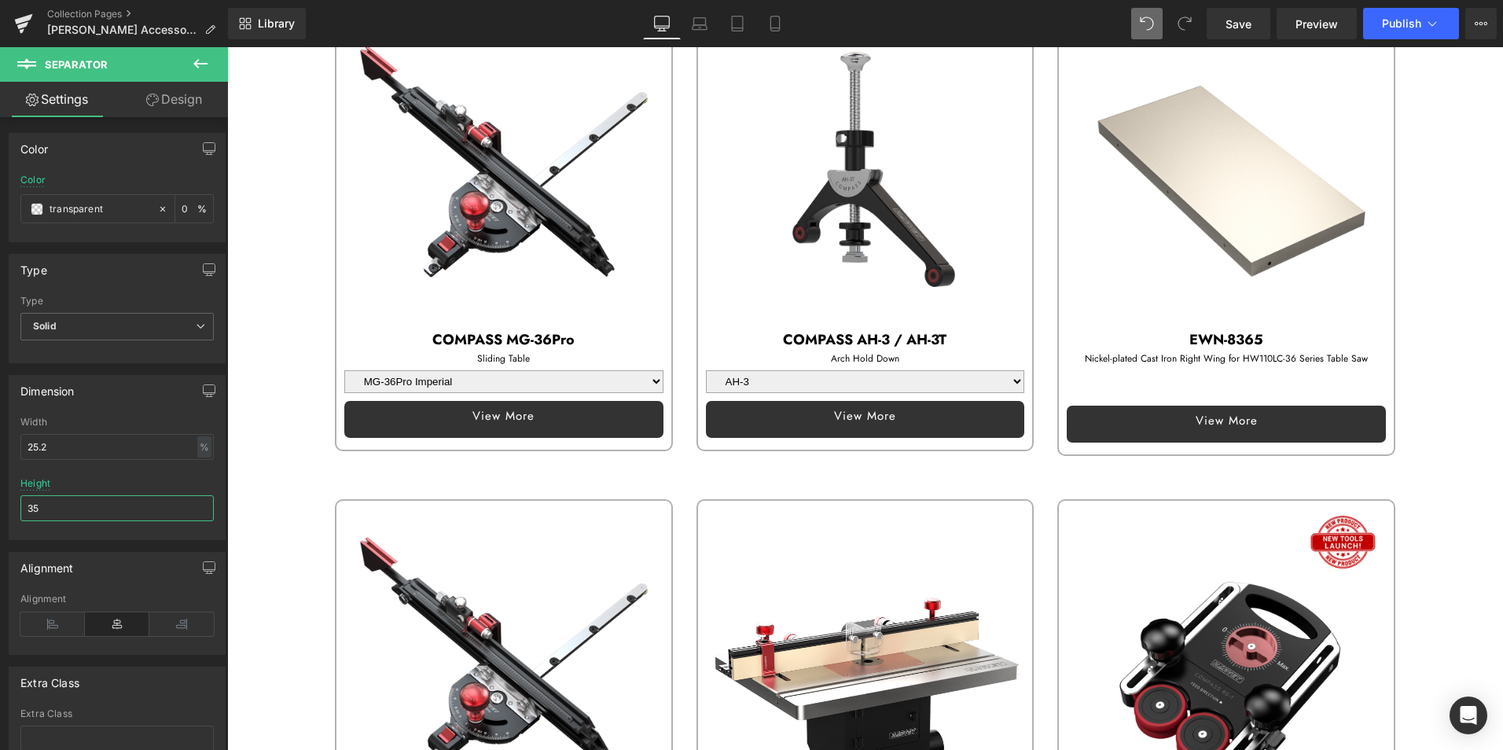
drag, startPoint x: 54, startPoint y: 502, endPoint x: -95, endPoint y: 497, distance: 149.4
click at [0, 497] on html "Product You are previewing how the will restyle your page. You can not edit Ele…" at bounding box center [751, 375] width 1503 height 750
type input "30"
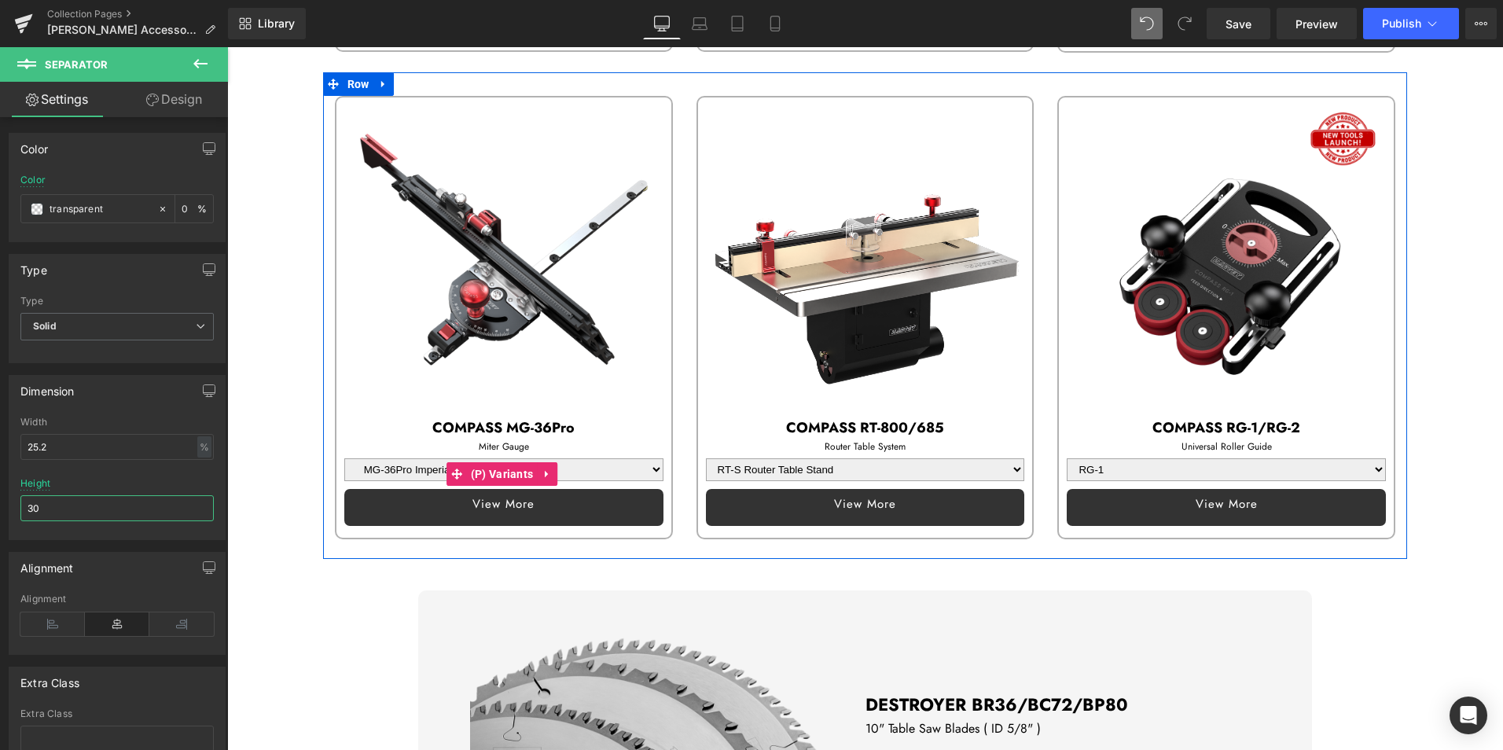
scroll to position [1493, 0]
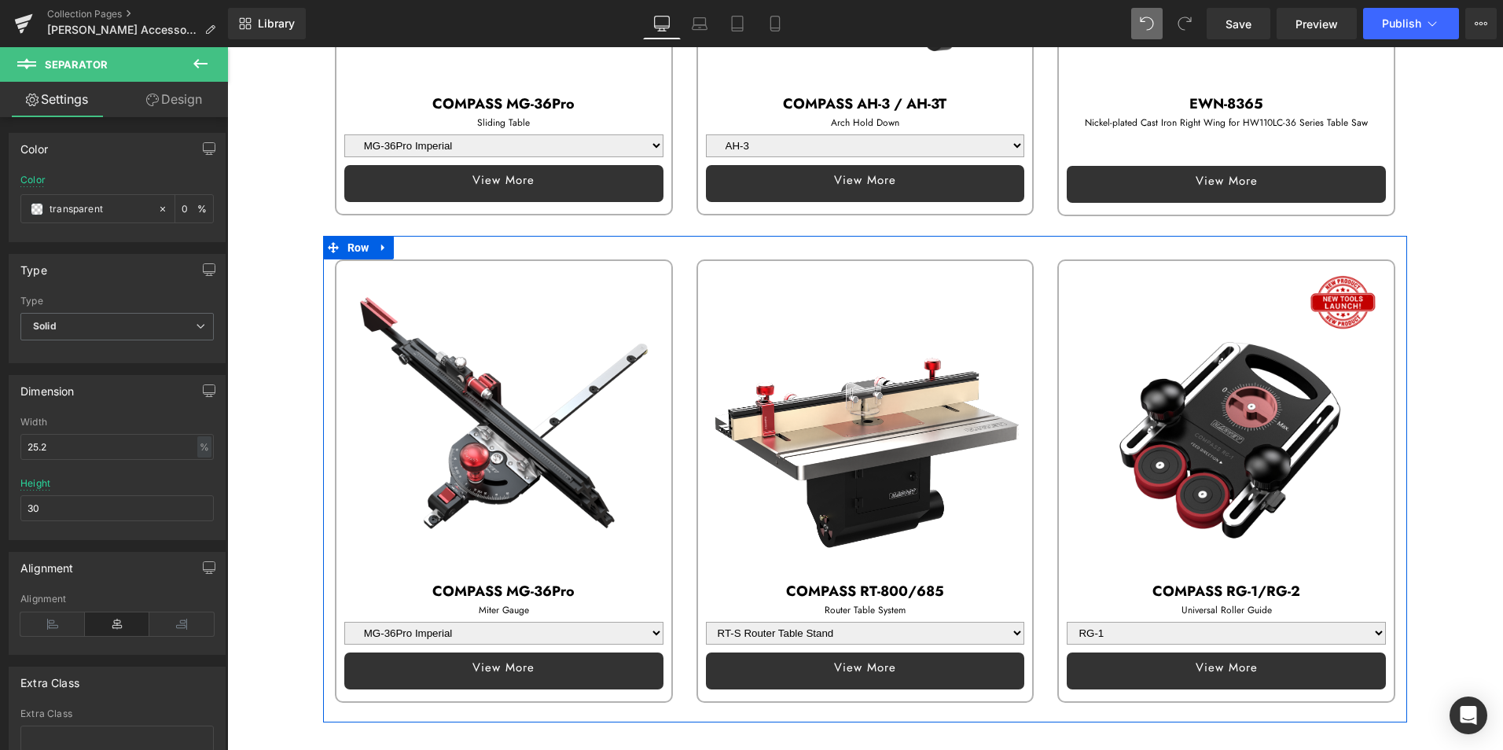
click at [464, 292] on img at bounding box center [503, 420] width 319 height 319
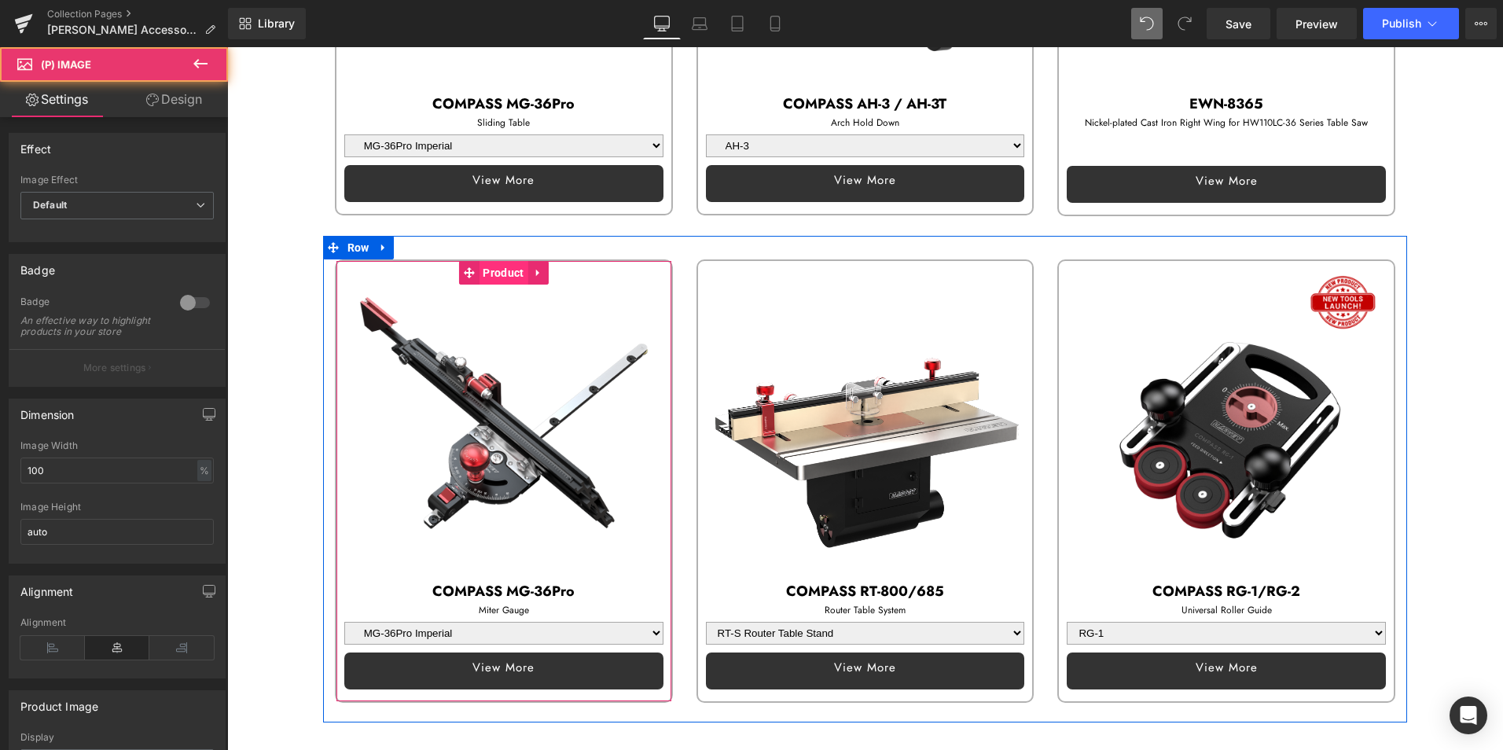
click at [492, 261] on span "Product" at bounding box center [503, 273] width 49 height 24
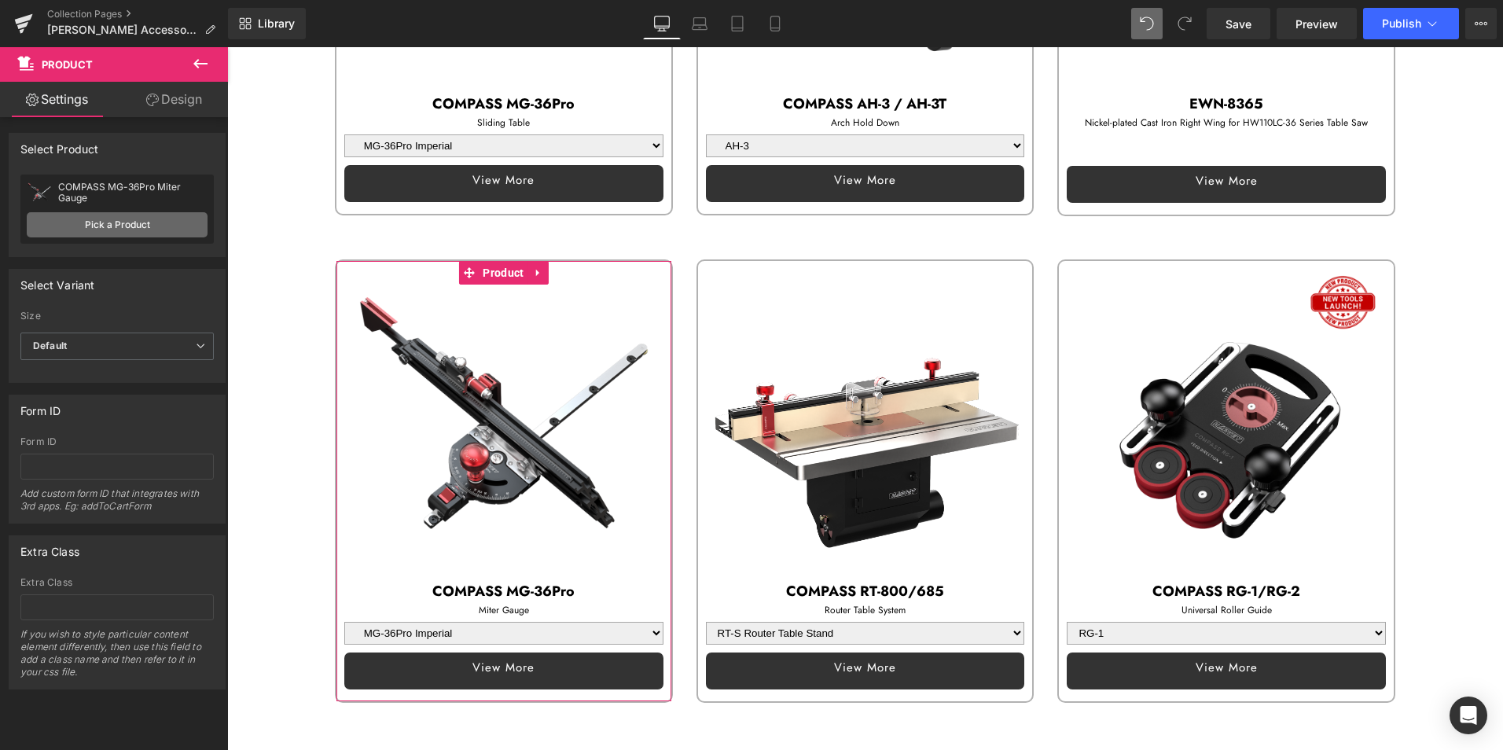
click at [130, 227] on link "Pick a Product" at bounding box center [117, 224] width 181 height 25
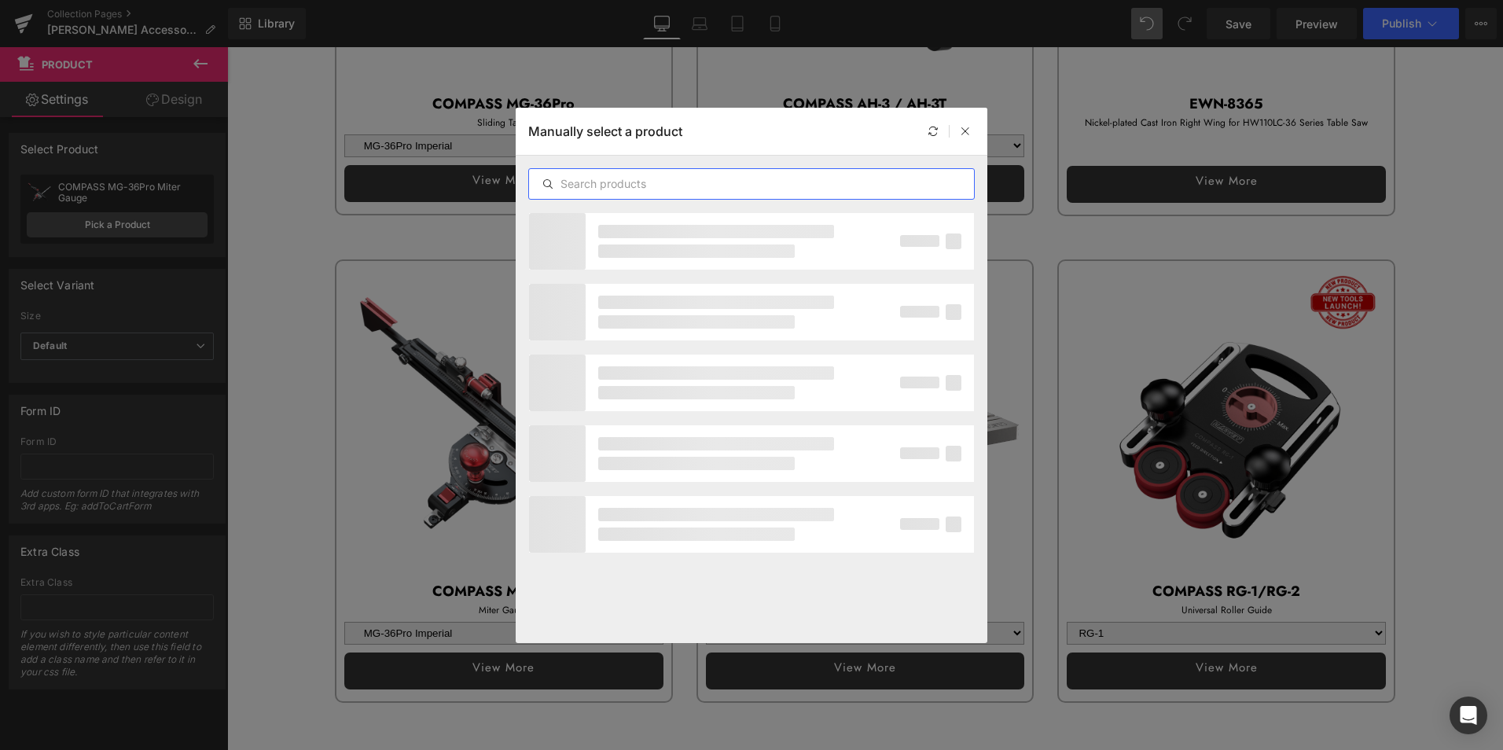
click at [622, 182] on input "text" at bounding box center [751, 183] width 445 height 19
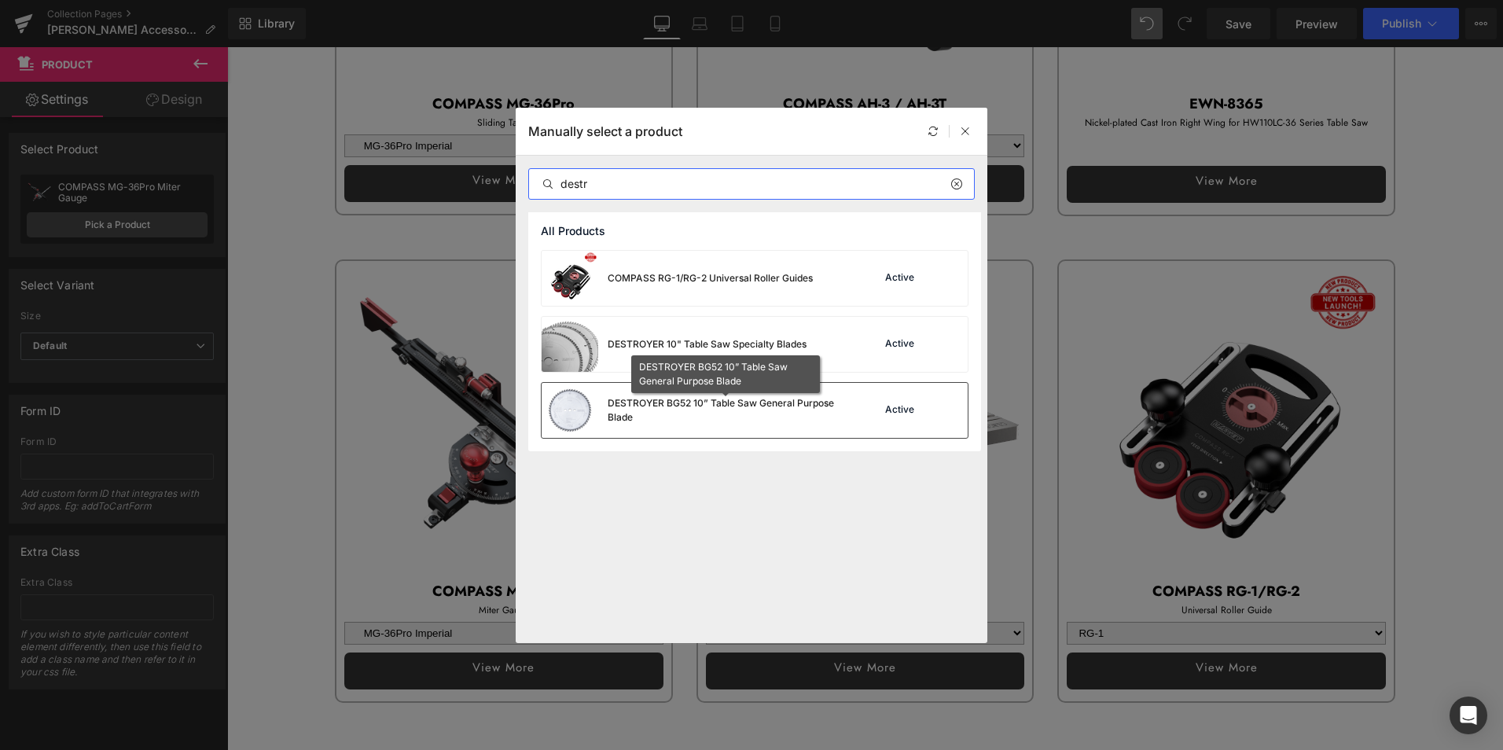
type input "destr"
click at [688, 413] on div "DESTROYER BG52 10” Table Saw General Purpose Blade" at bounding box center [725, 410] width 236 height 28
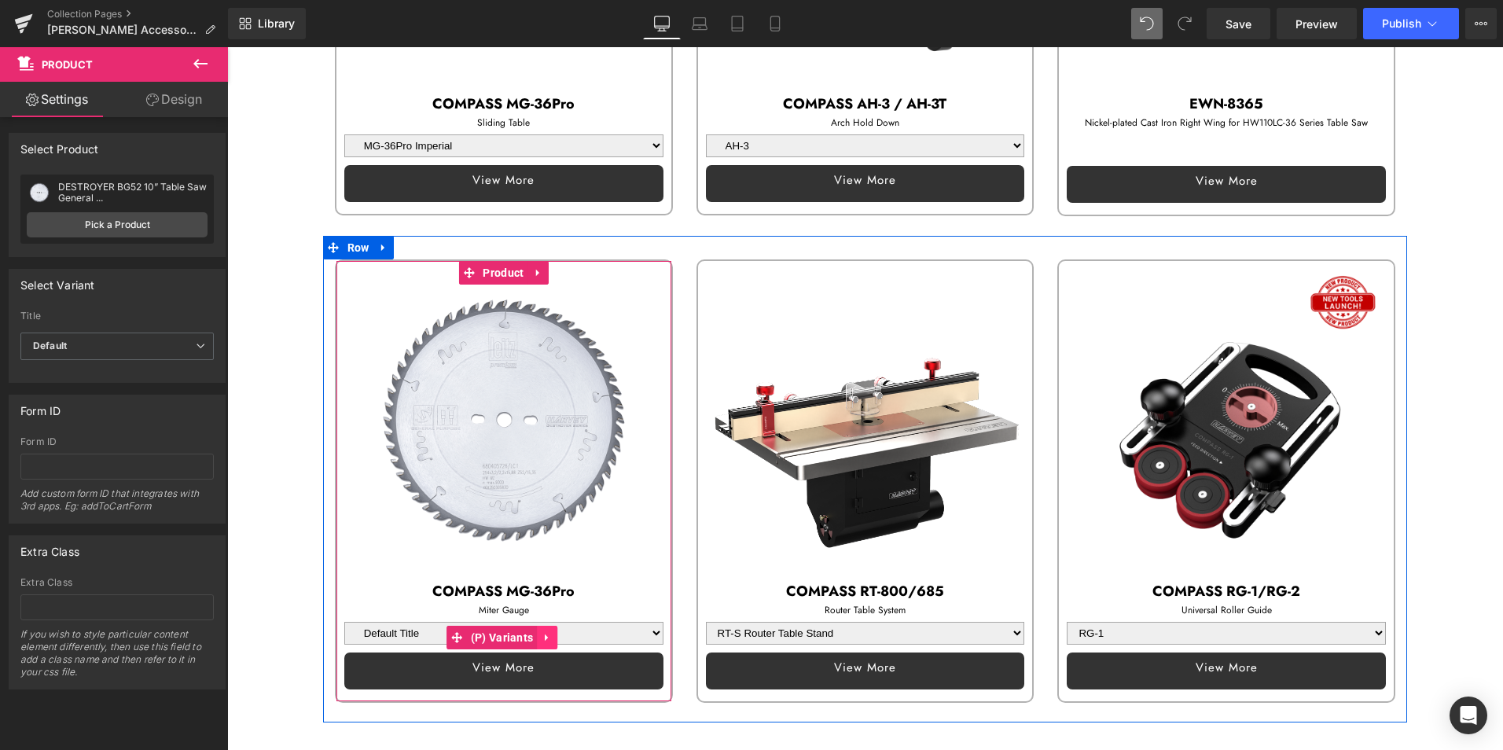
click at [545, 633] on icon at bounding box center [546, 636] width 3 height 7
click at [552, 631] on icon at bounding box center [557, 637] width 11 height 12
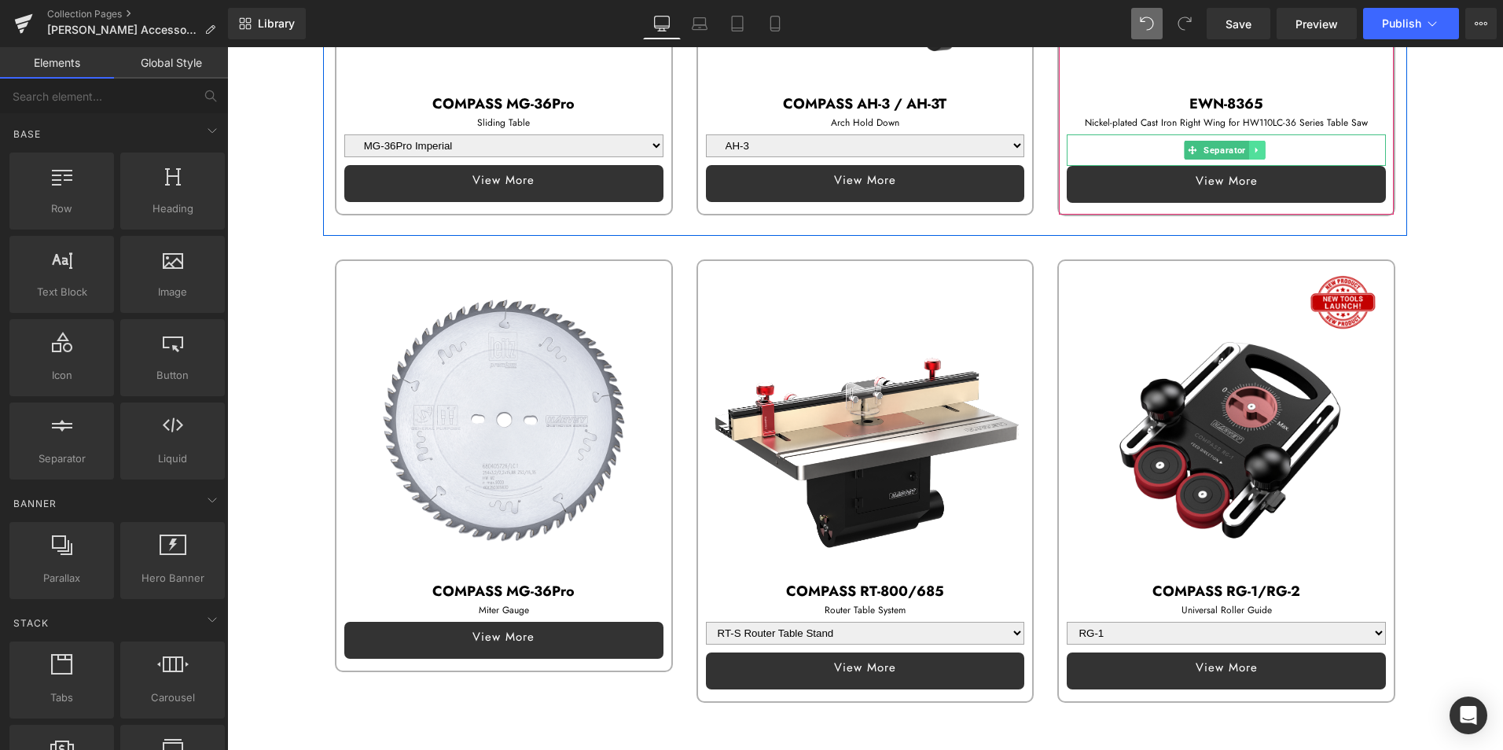
click at [1253, 145] on icon at bounding box center [1257, 149] width 9 height 9
click at [1245, 146] on icon at bounding box center [1248, 150] width 9 height 9
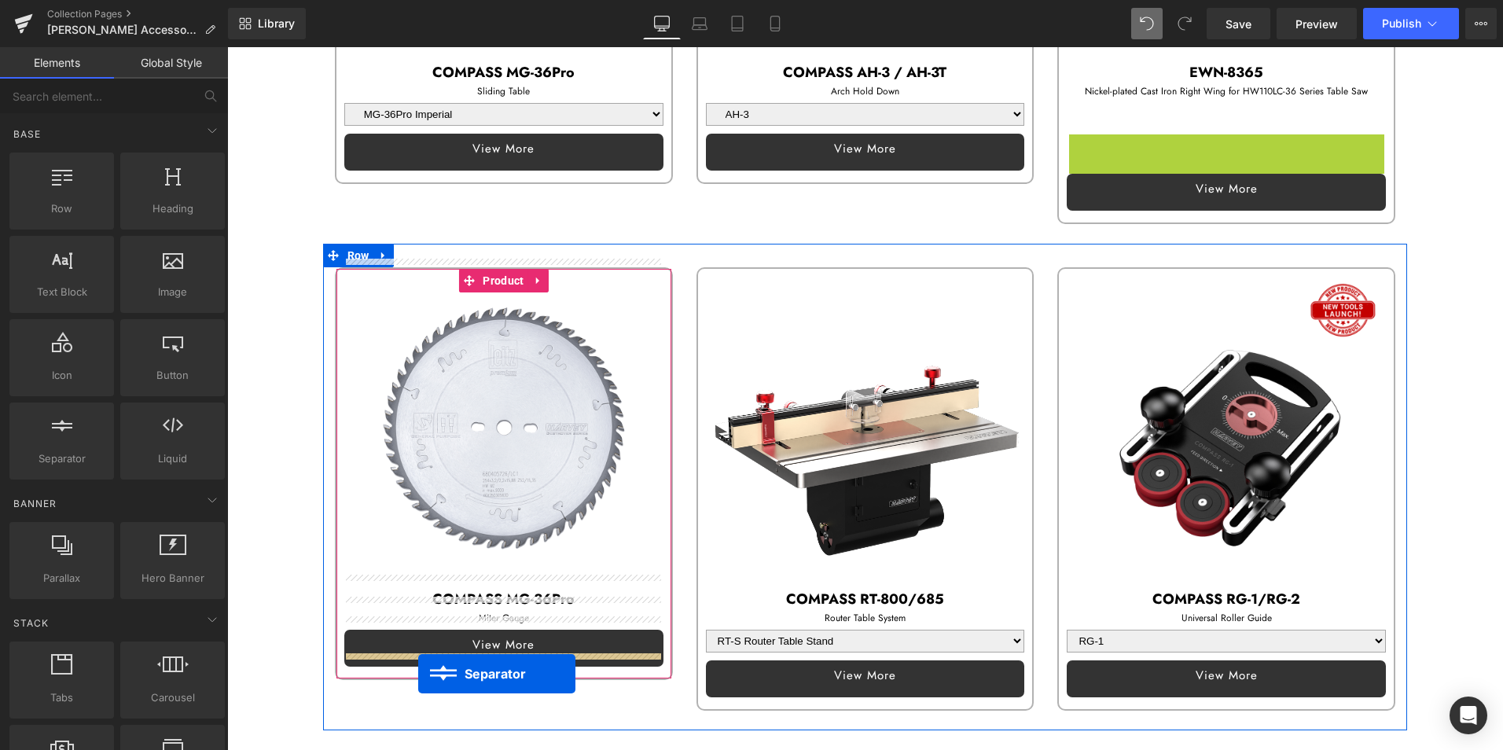
scroll to position [1572, 0]
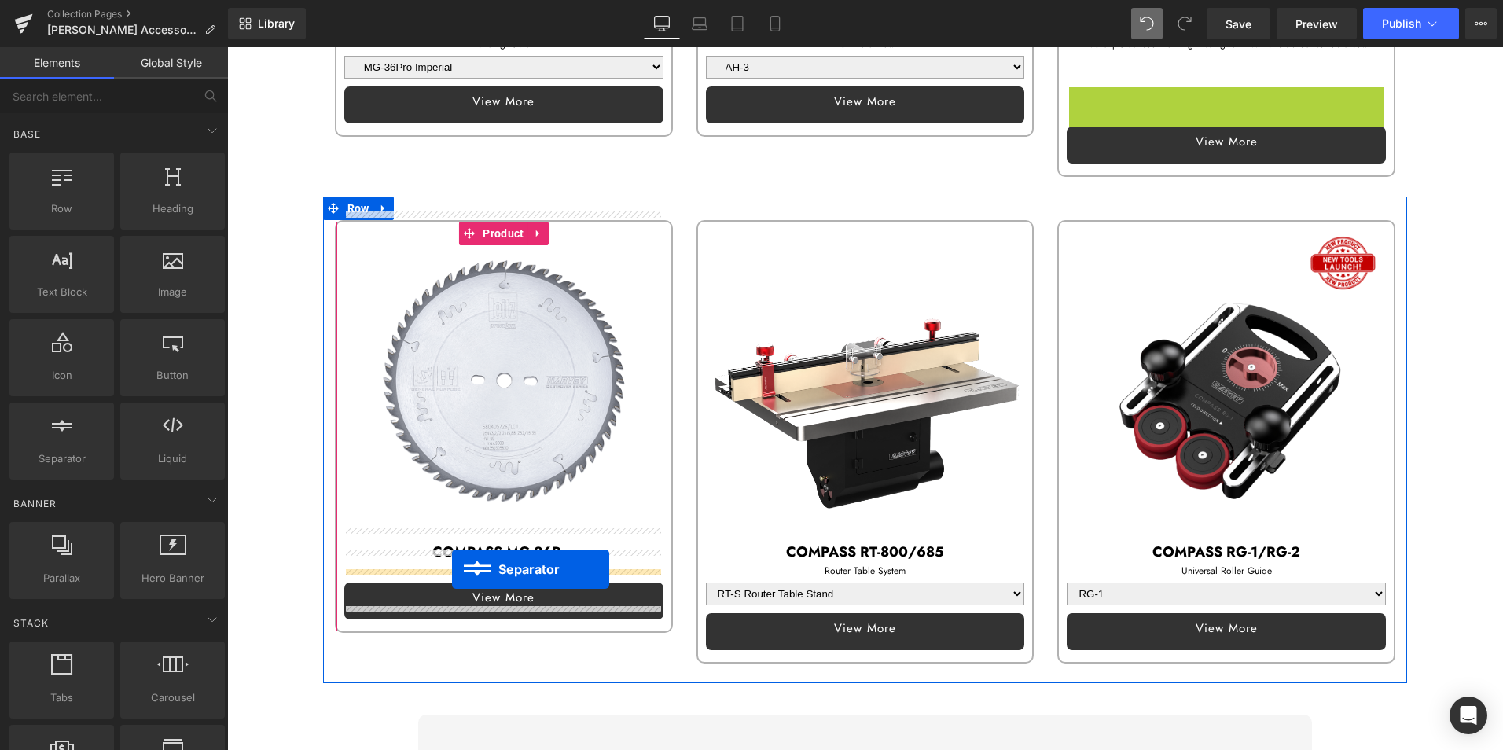
drag, startPoint x: 1191, startPoint y: 173, endPoint x: 452, endPoint y: 569, distance: 838.9
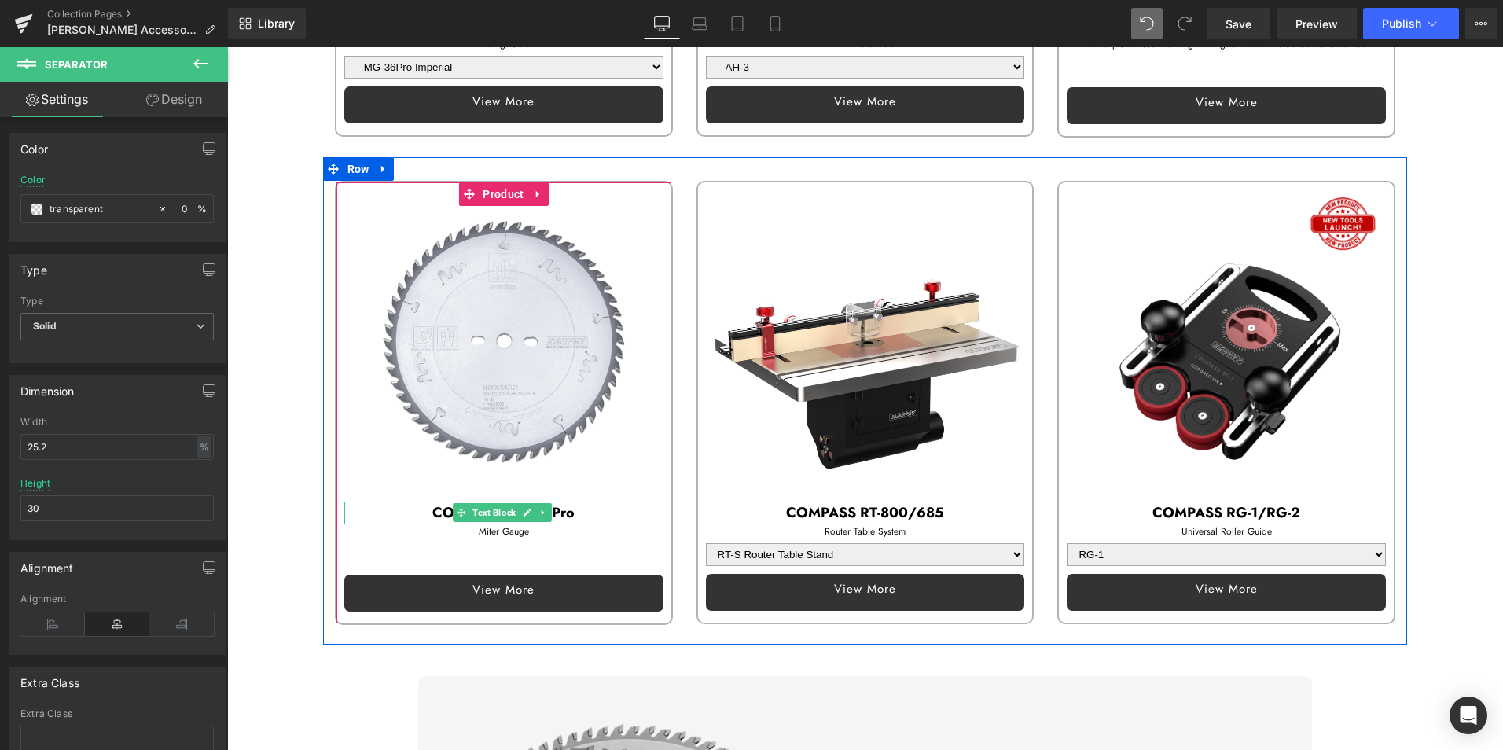
click at [433, 502] on b "COMPASS MG-36Pro" at bounding box center [503, 512] width 142 height 20
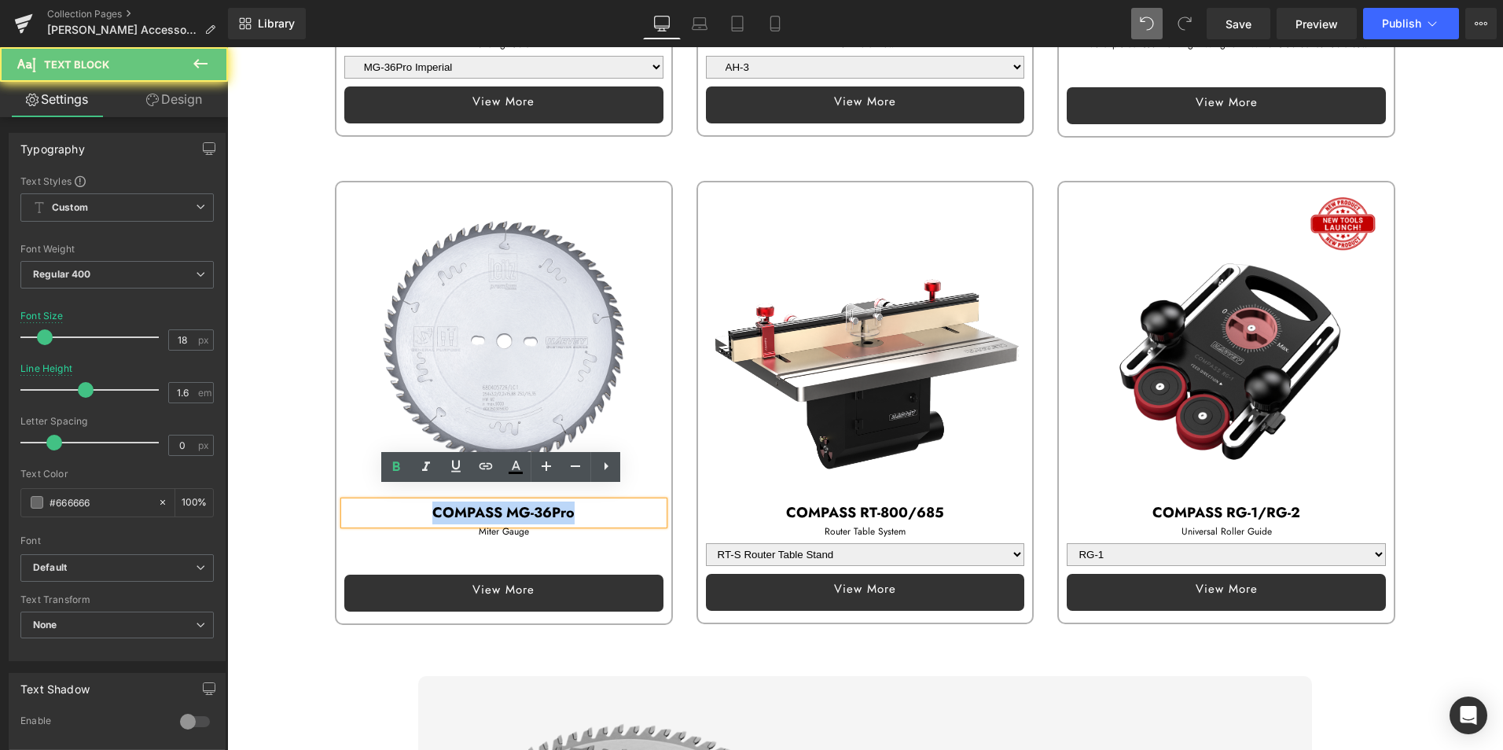
drag, startPoint x: 427, startPoint y: 494, endPoint x: 644, endPoint y: 494, distance: 217.7
click at [644, 501] on p "COMPASS MG-36Pro" at bounding box center [503, 512] width 319 height 23
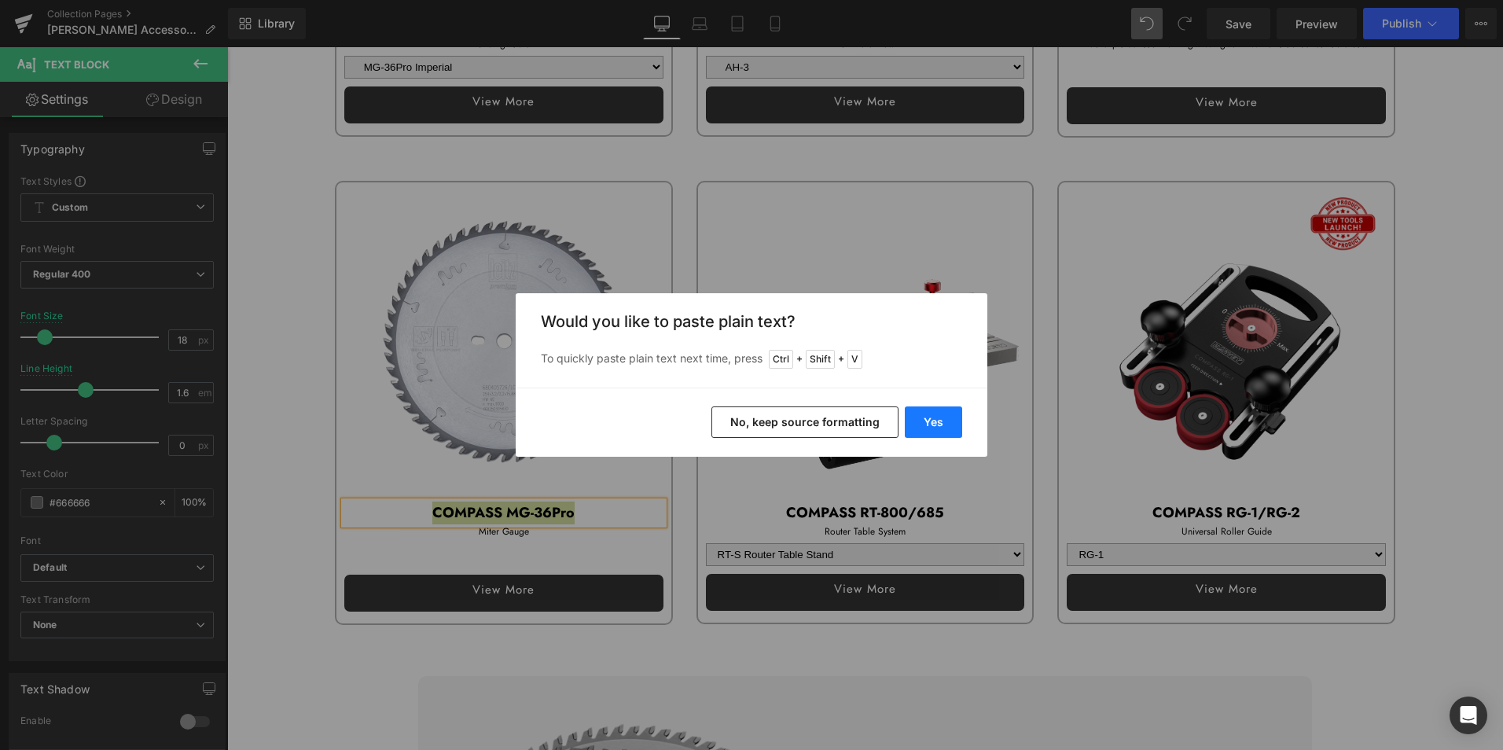
click at [924, 413] on button "Yes" at bounding box center [933, 421] width 57 height 31
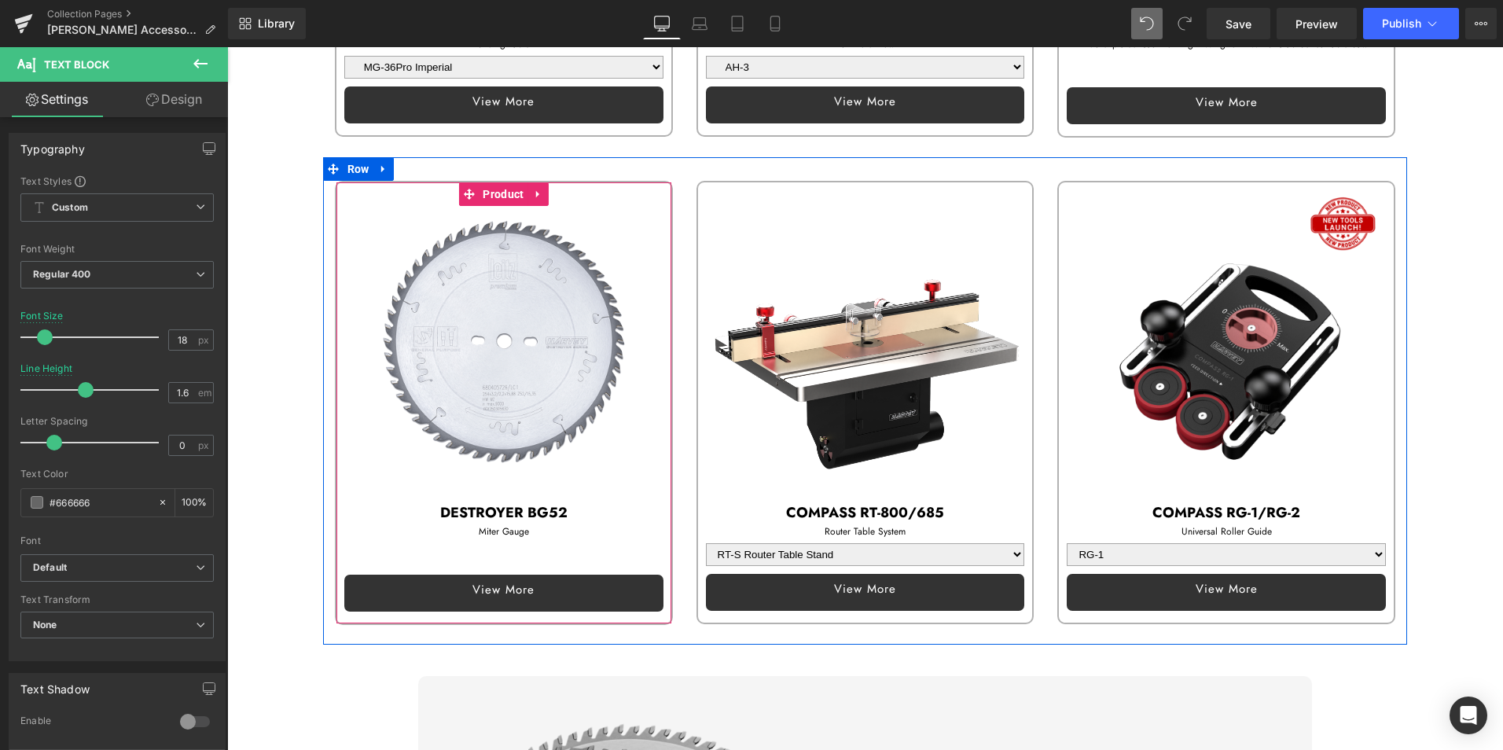
click at [453, 522] on span at bounding box center [461, 531] width 17 height 19
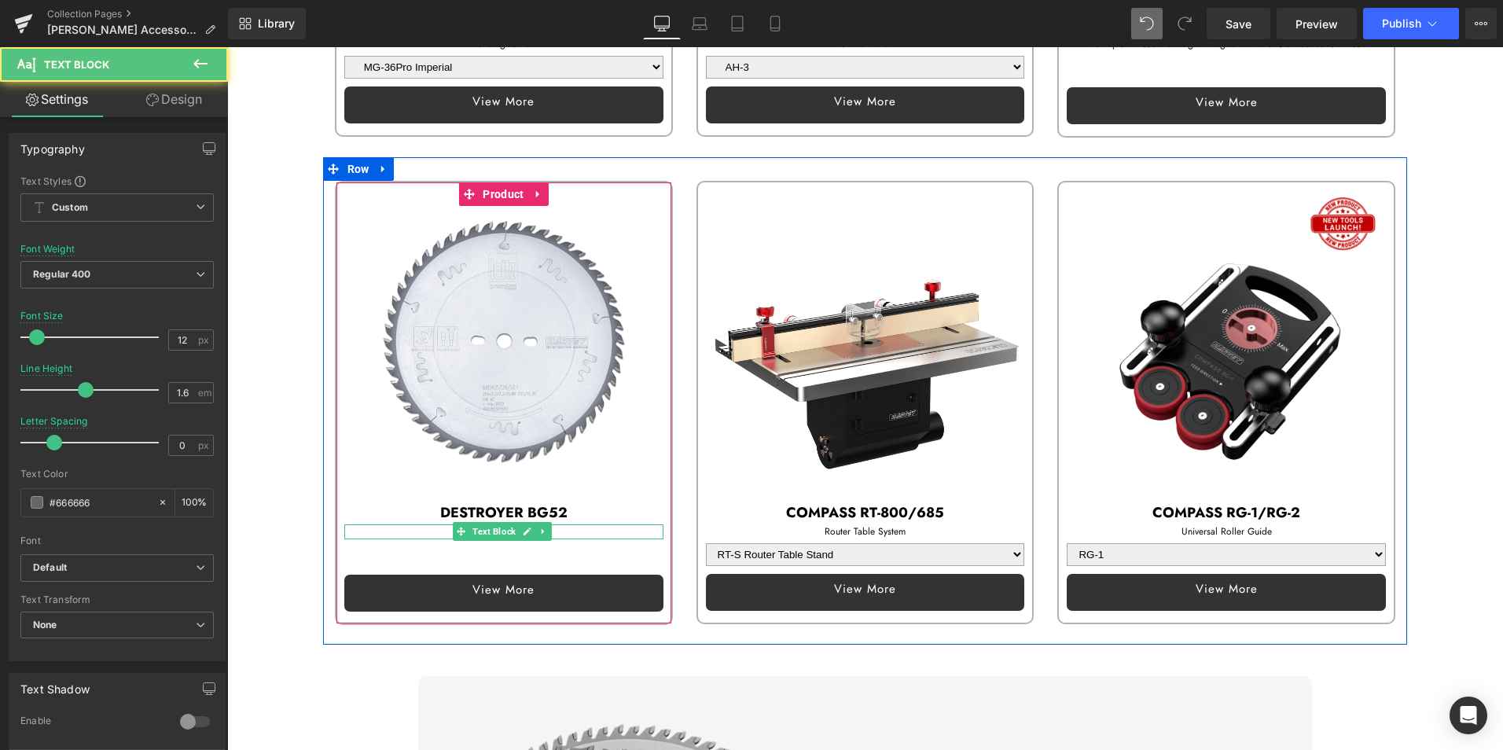
click at [421, 524] on p "Miter Gauge" at bounding box center [503, 531] width 319 height 15
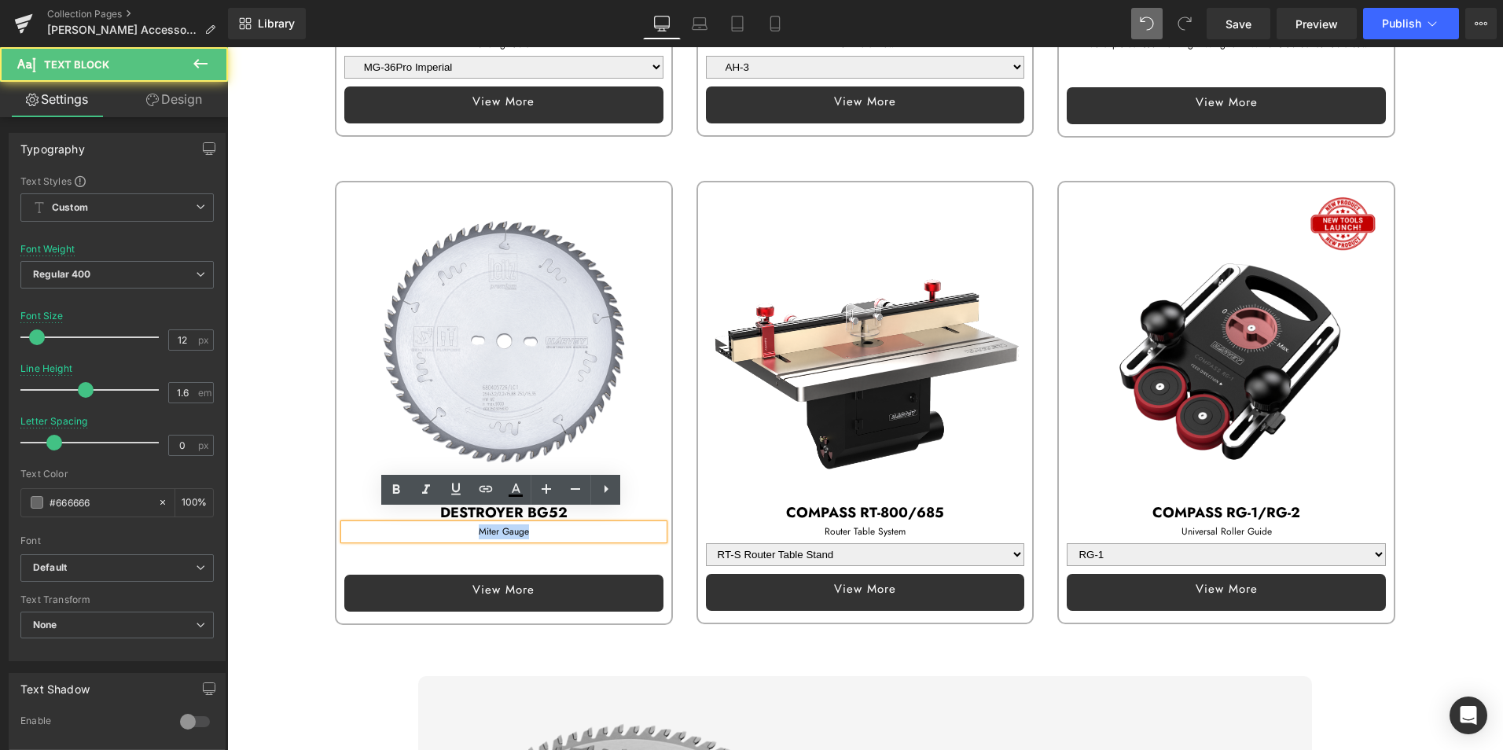
drag, startPoint x: 456, startPoint y: 515, endPoint x: 598, endPoint y: 525, distance: 142.6
click at [598, 525] on p "Miter Gauge" at bounding box center [503, 531] width 319 height 15
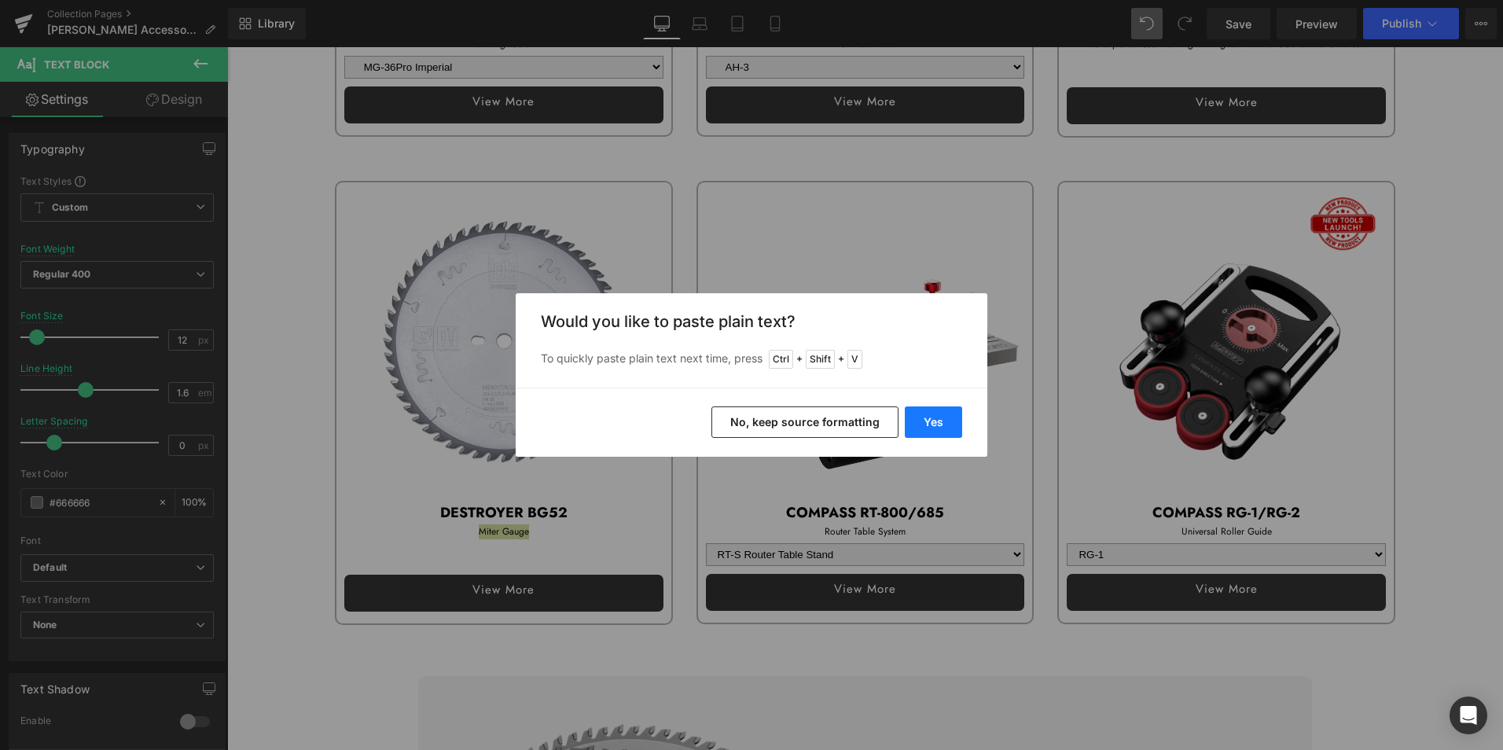
click at [940, 420] on button "Yes" at bounding box center [933, 421] width 57 height 31
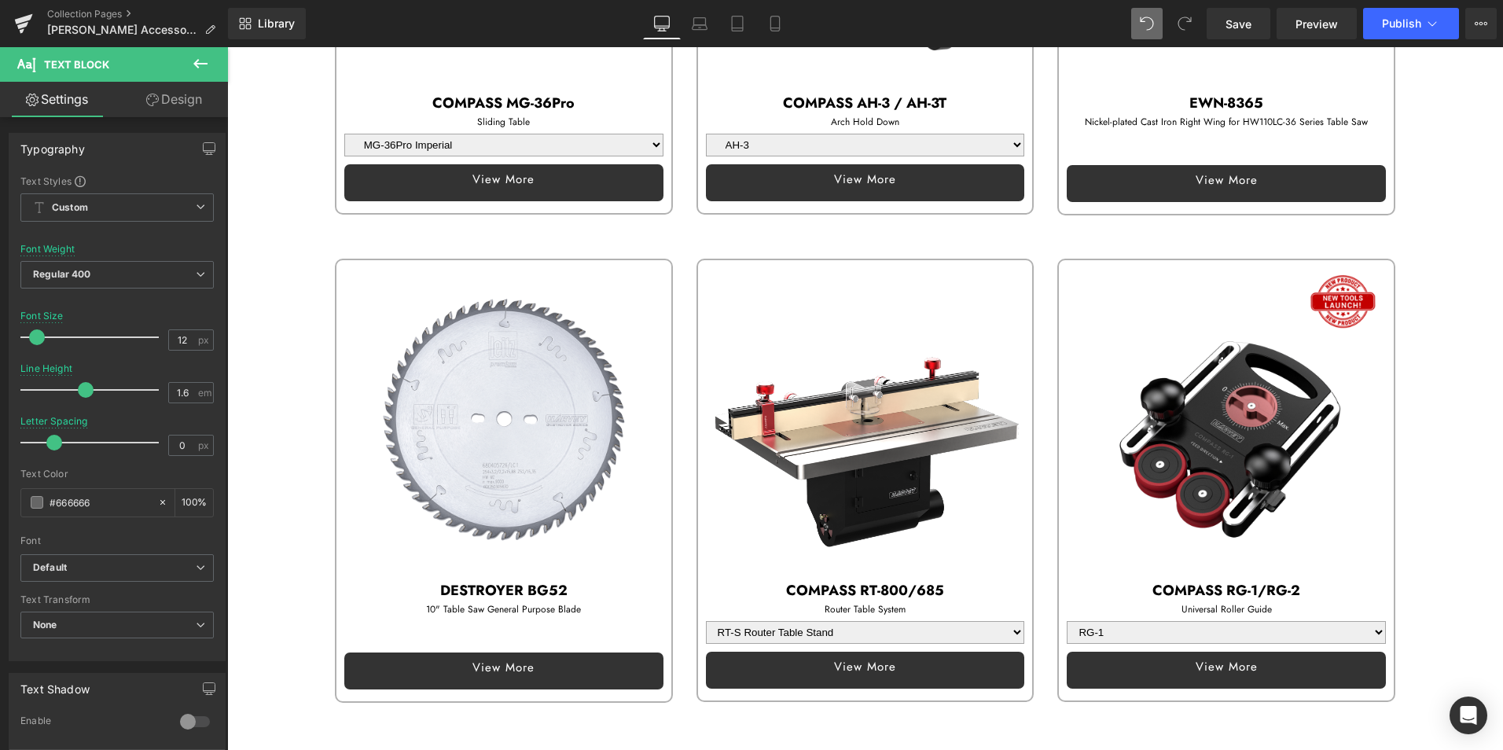
scroll to position [1493, 0]
click at [820, 293] on img at bounding box center [865, 420] width 319 height 319
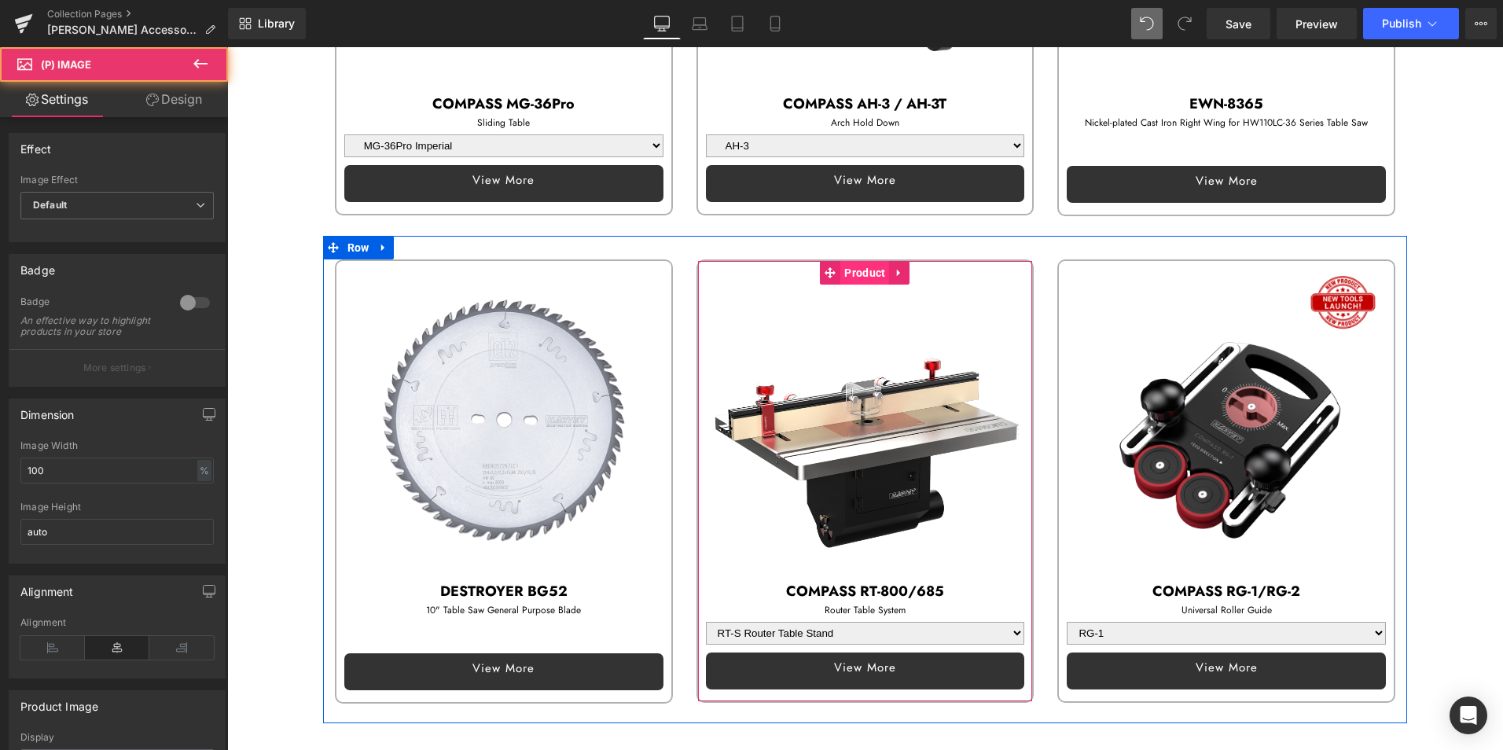
click at [875, 264] on span "Product" at bounding box center [864, 273] width 49 height 24
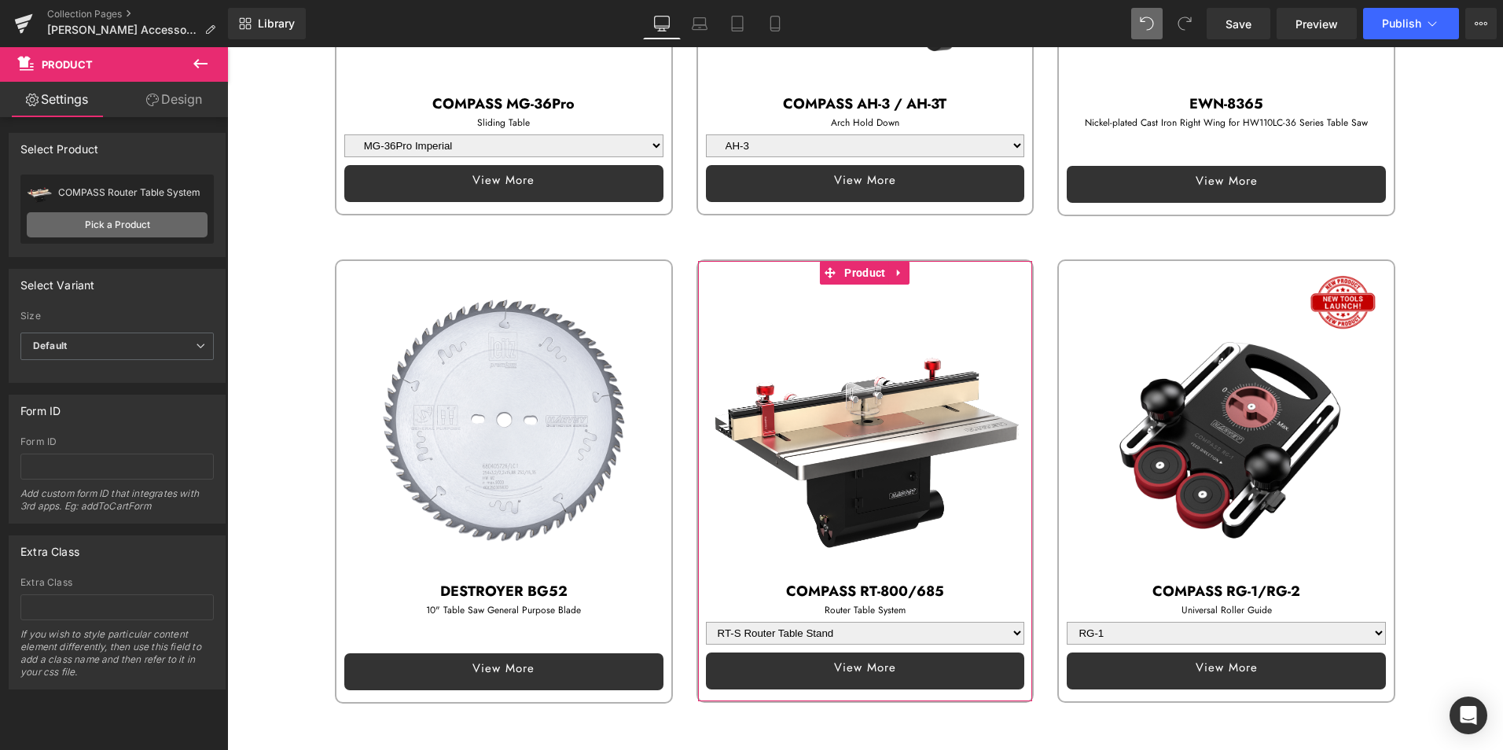
click at [127, 225] on link "Pick a Product" at bounding box center [117, 224] width 181 height 25
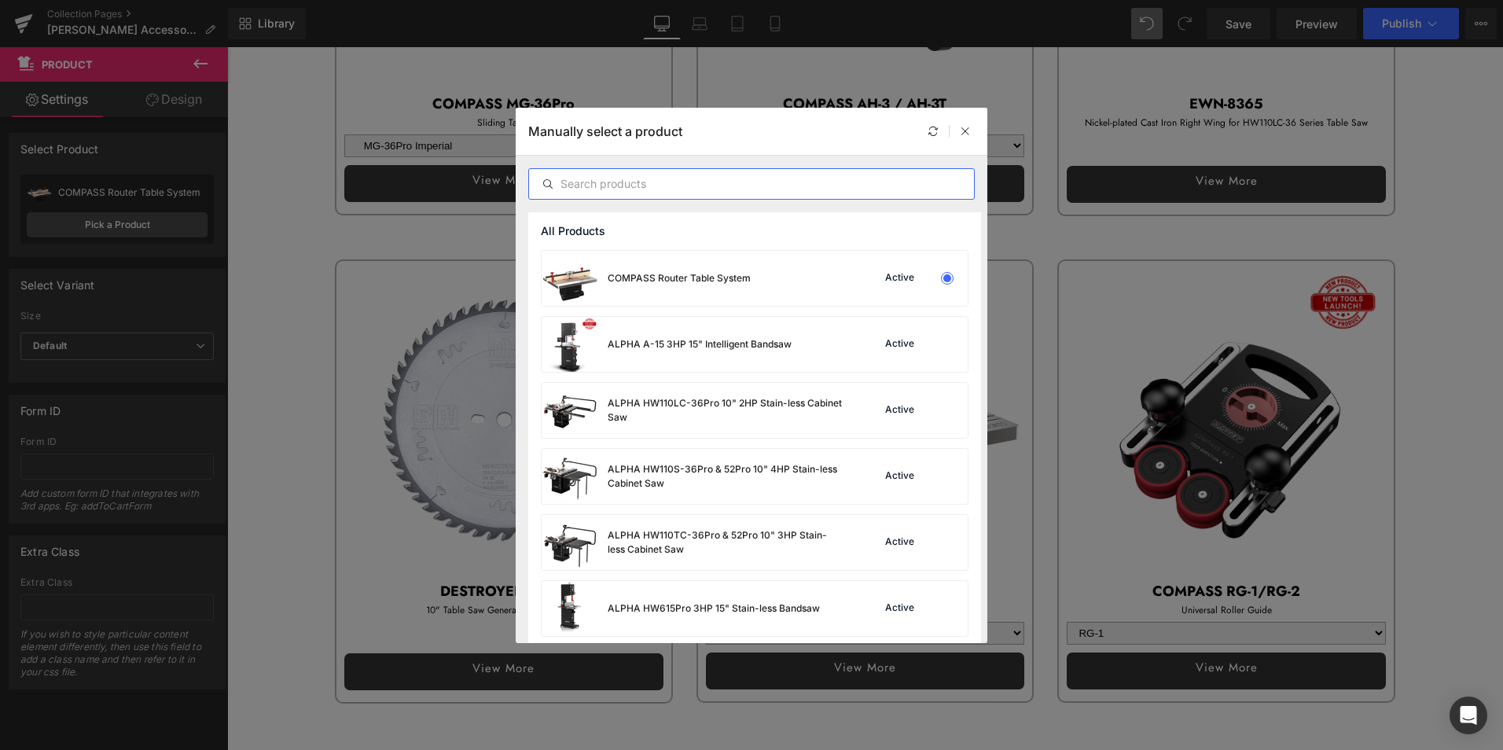
click at [692, 185] on input "text" at bounding box center [751, 183] width 445 height 19
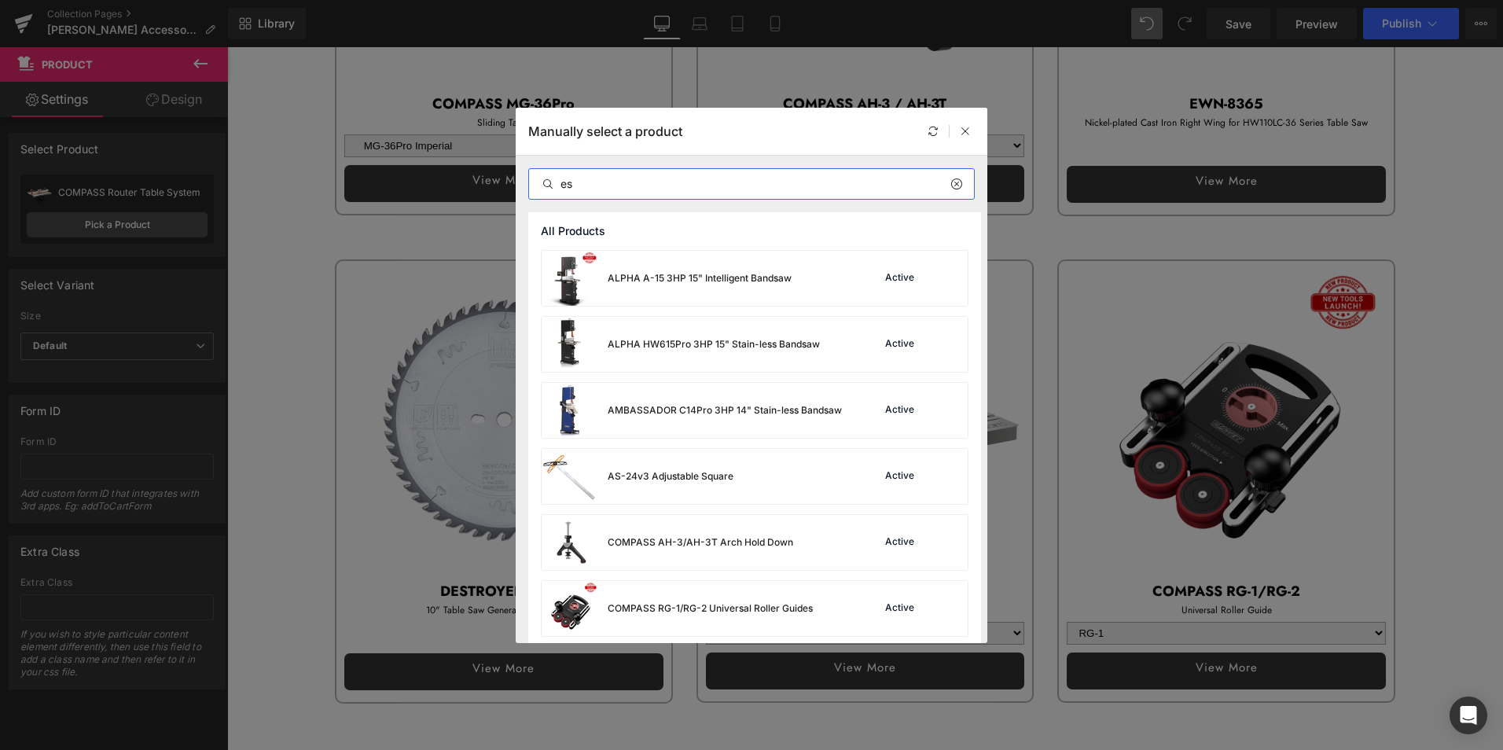
type input "e"
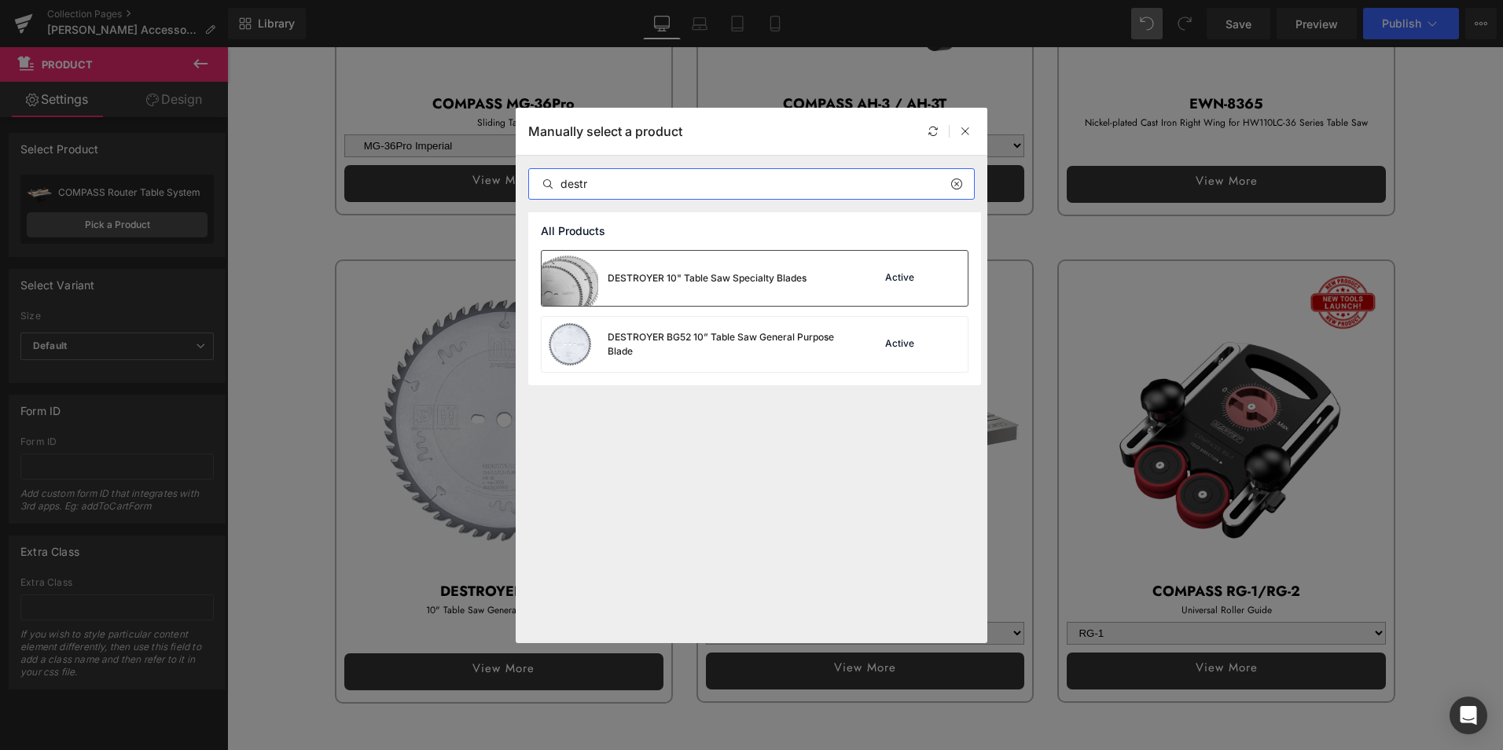
type input "destr"
click at [697, 282] on div "DESTROYER 10" Table Saw Specialty Blades" at bounding box center [706, 278] width 199 height 14
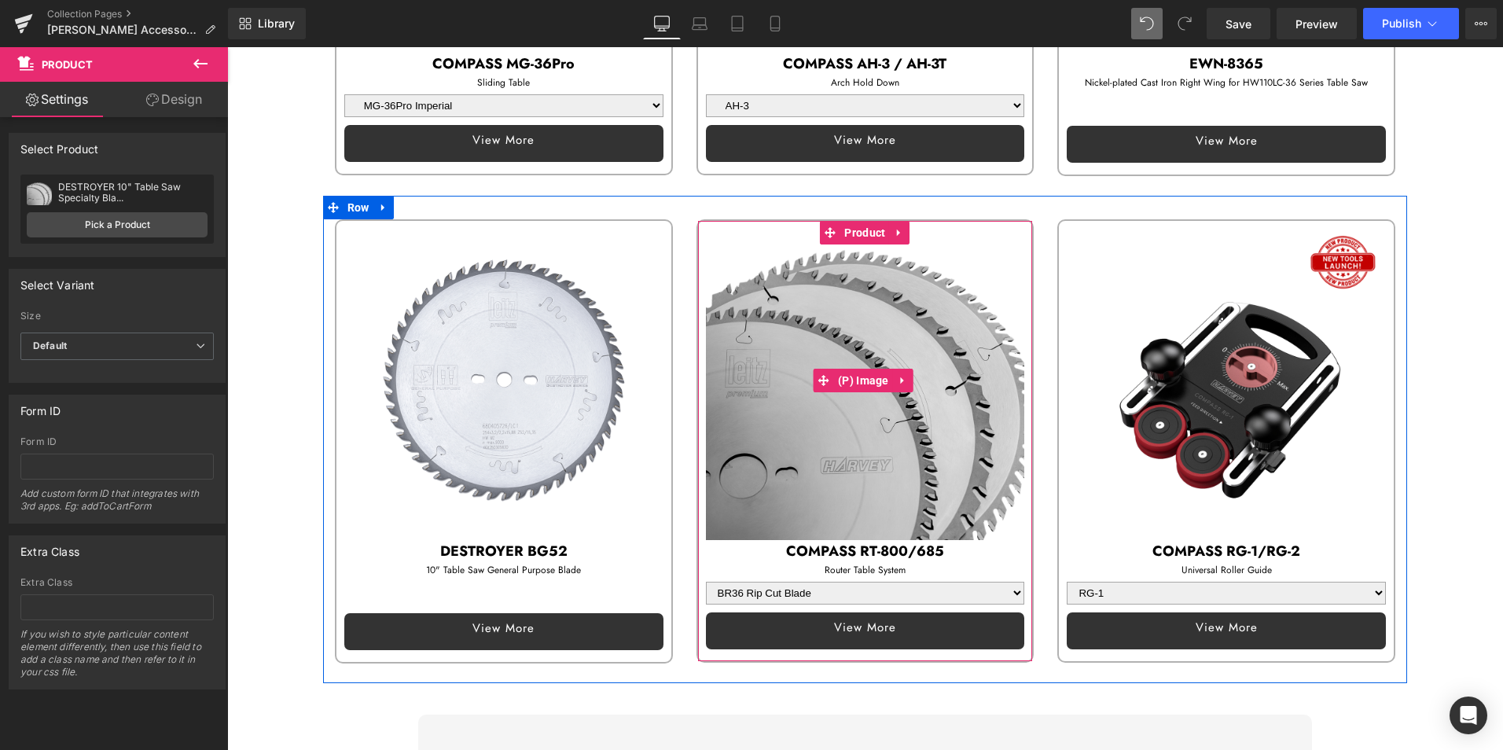
scroll to position [1572, 0]
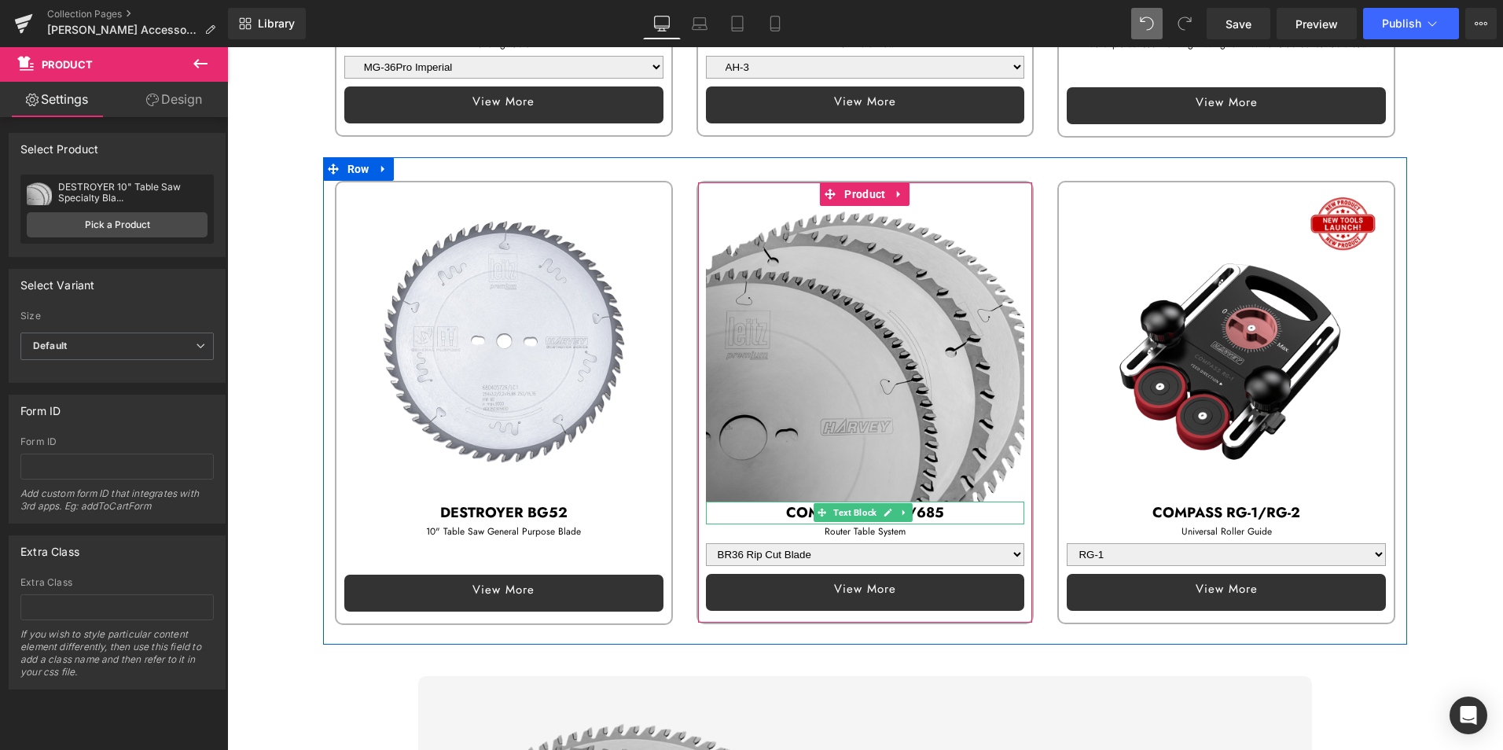
click at [786, 502] on b "COMPASS RT-800/685" at bounding box center [865, 512] width 158 height 20
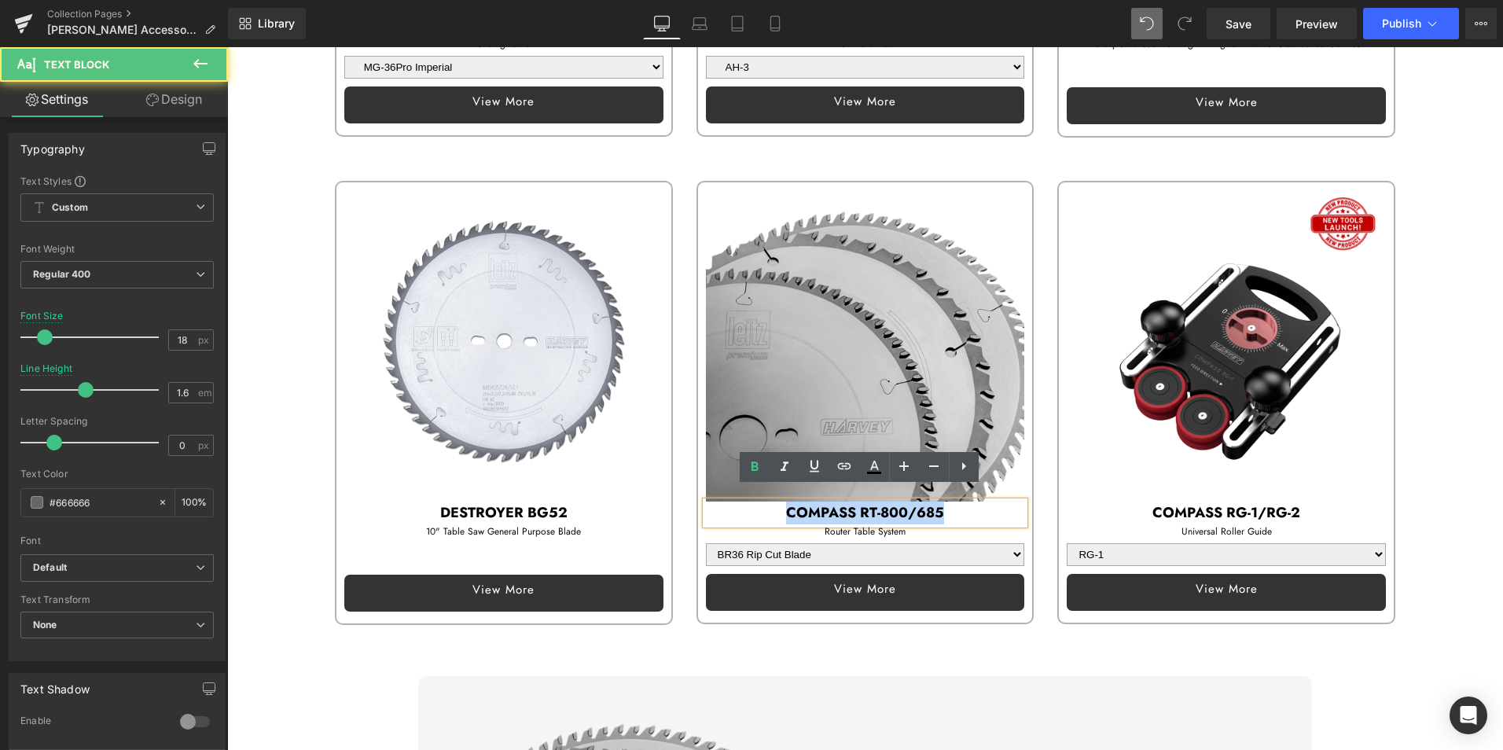
drag, startPoint x: 780, startPoint y: 497, endPoint x: 982, endPoint y: 494, distance: 202.0
click at [982, 501] on p "COMPASS RT-800/685" at bounding box center [865, 512] width 319 height 23
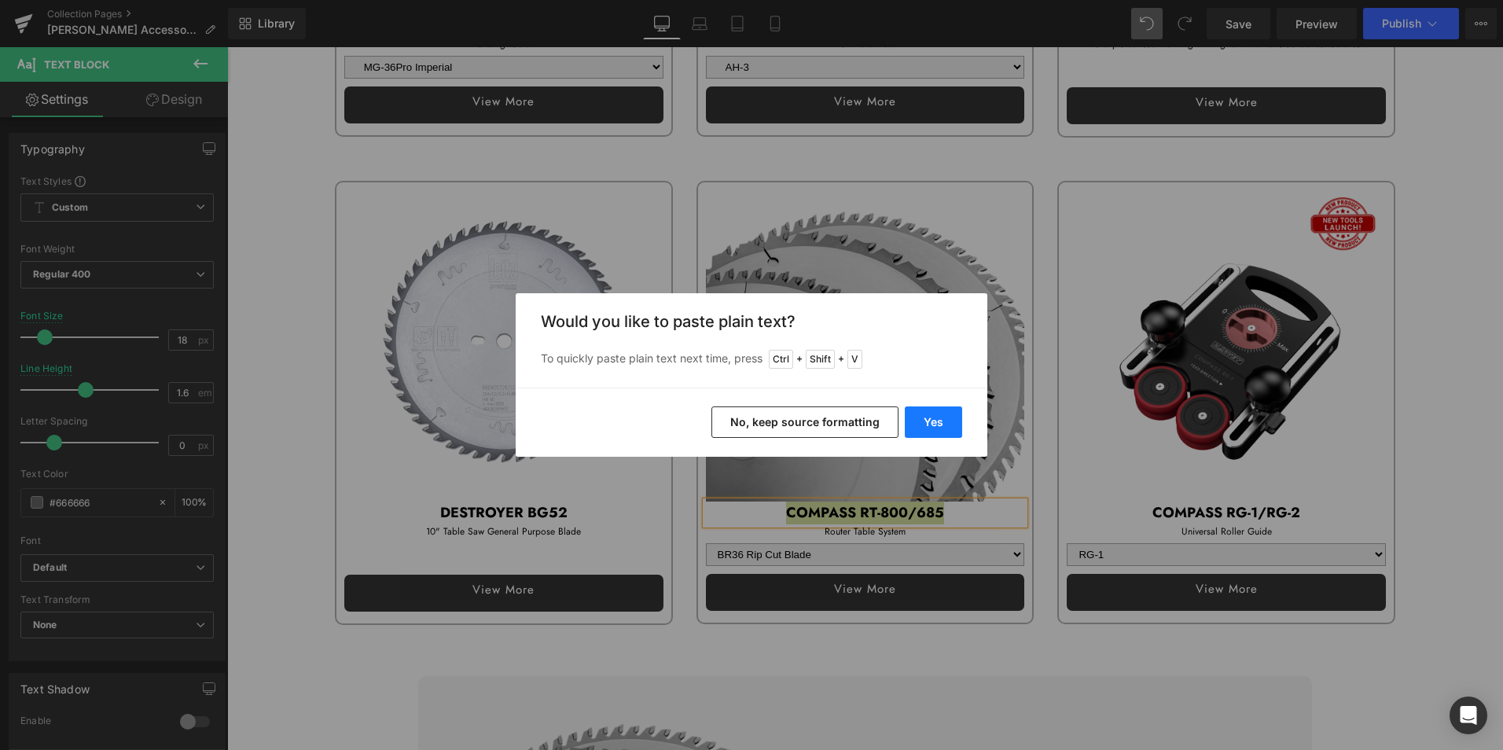
click at [940, 415] on button "Yes" at bounding box center [933, 421] width 57 height 31
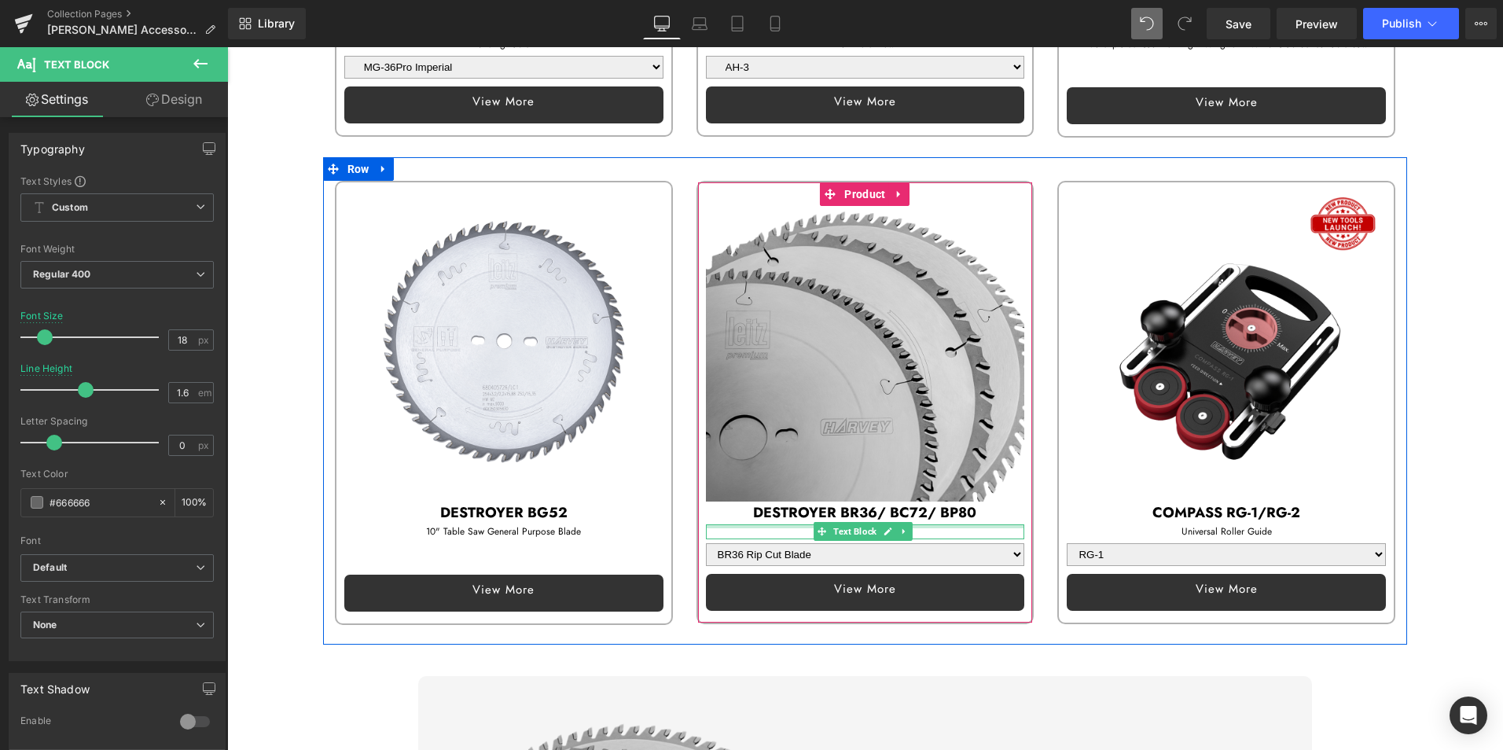
drag, startPoint x: 747, startPoint y: 510, endPoint x: 779, endPoint y: 513, distance: 31.6
click at [747, 524] on div at bounding box center [865, 526] width 319 height 4
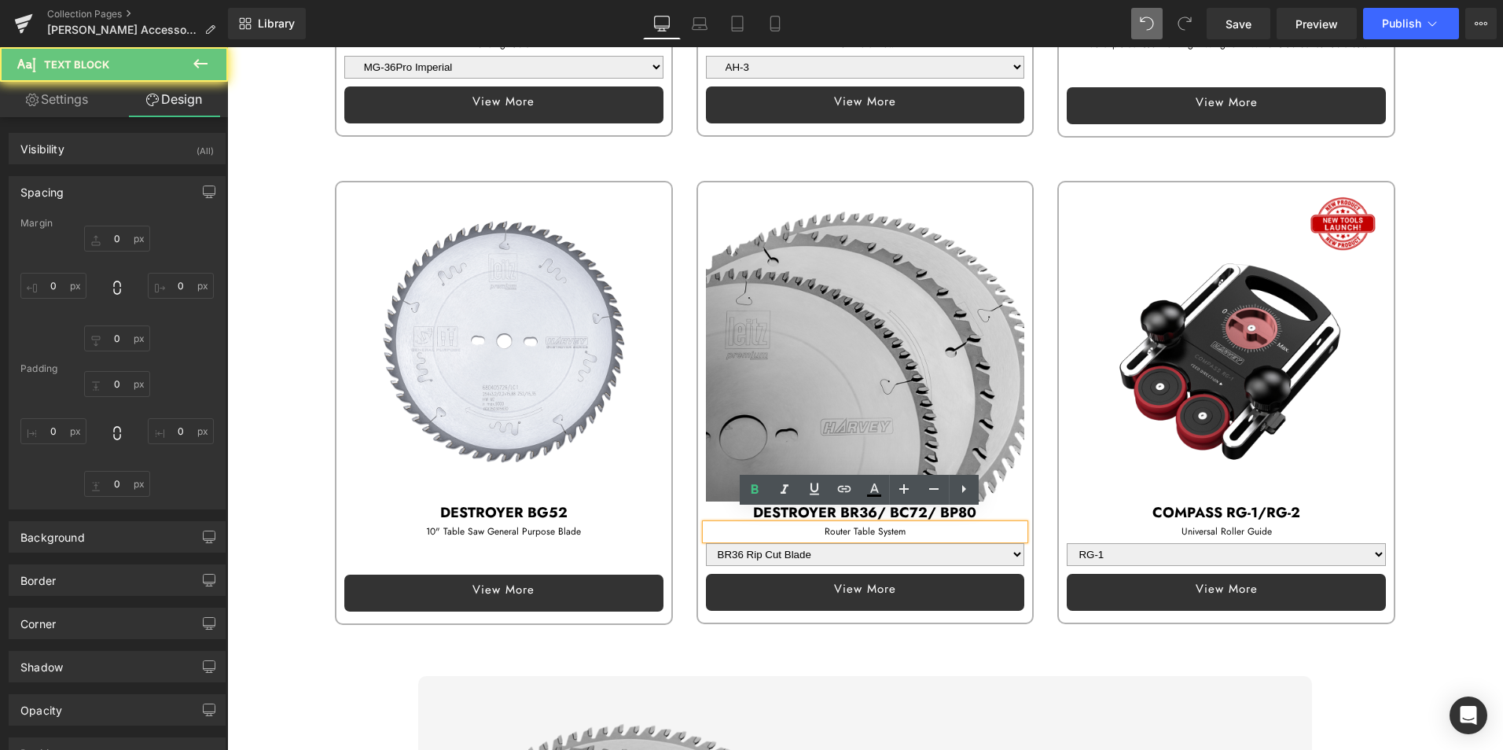
type input "0"
type input "5"
type input "0"
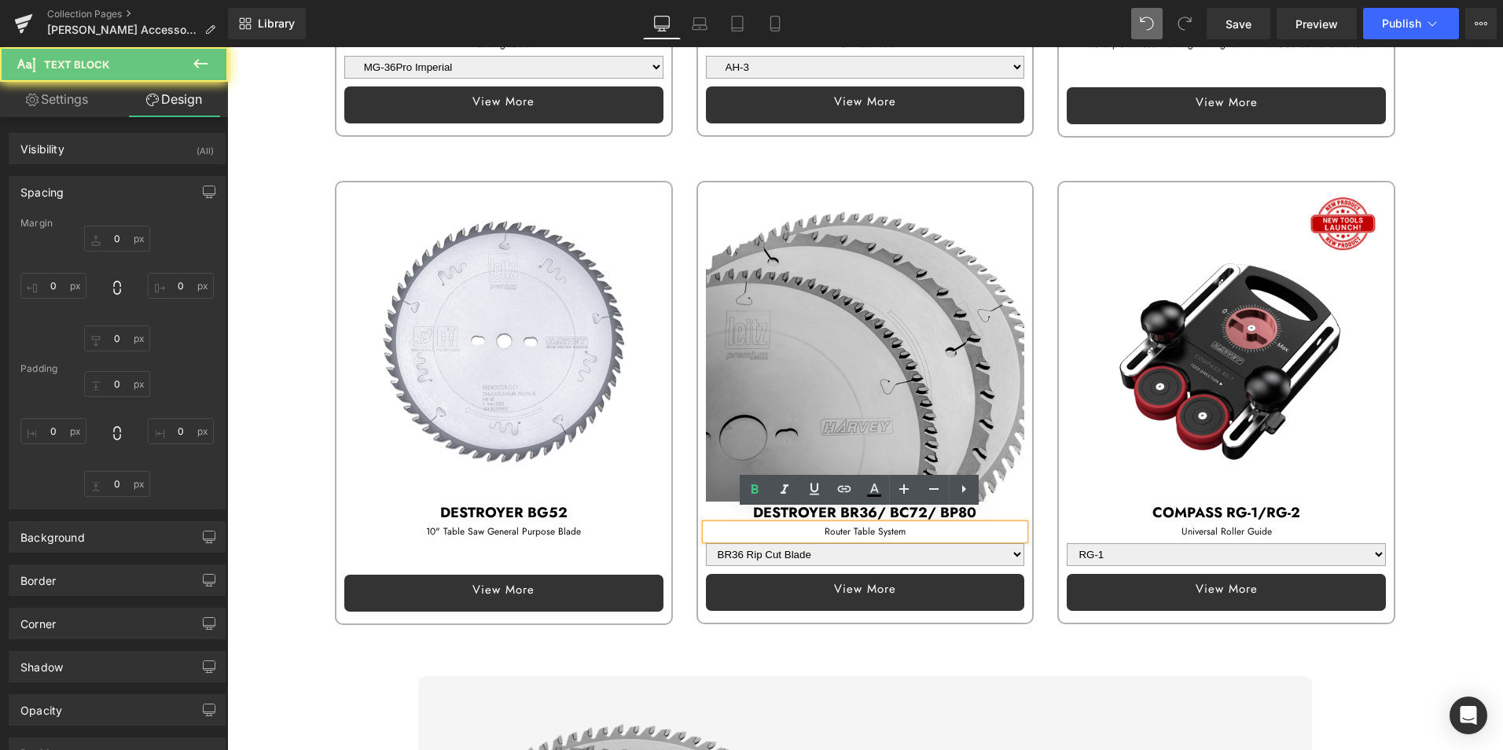
type input "0"
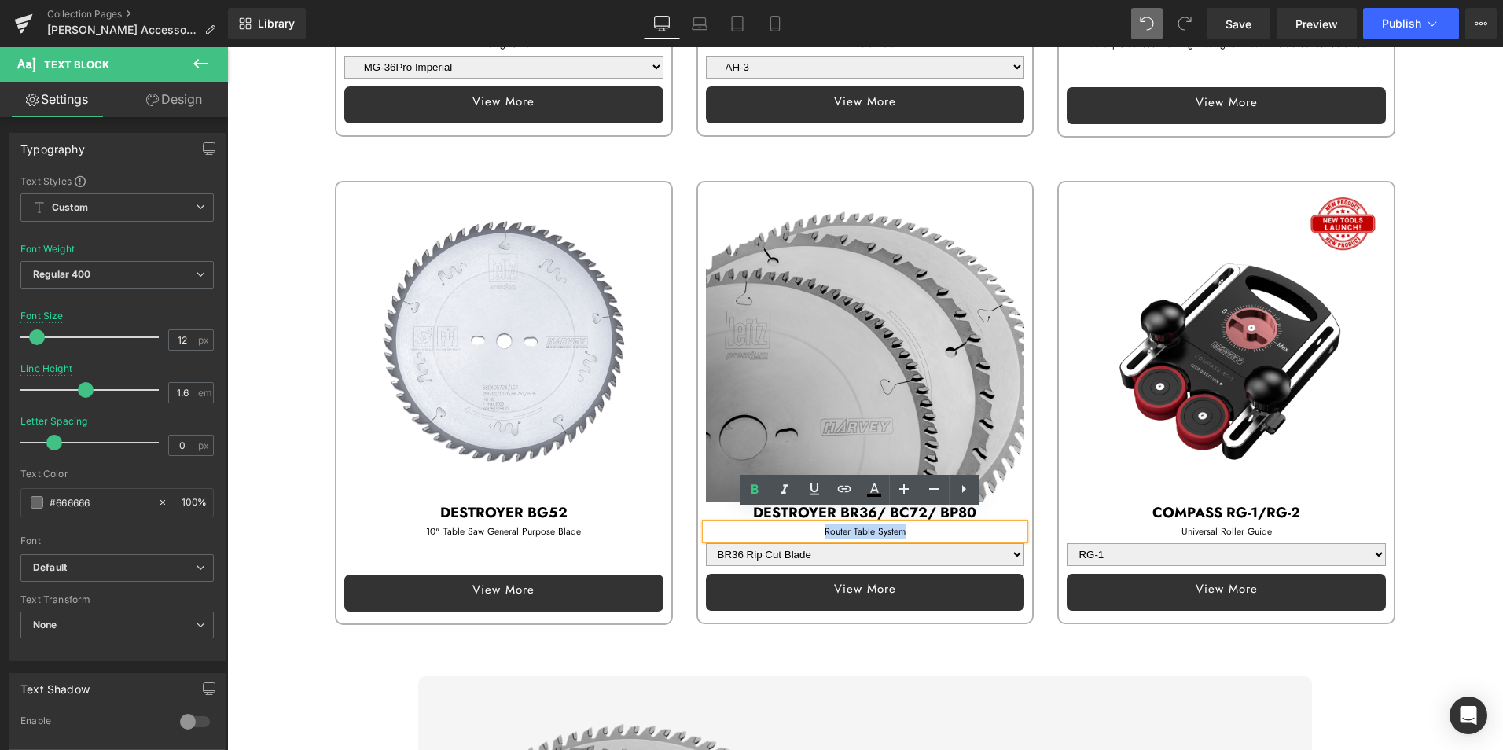
drag, startPoint x: 804, startPoint y: 516, endPoint x: 961, endPoint y: 519, distance: 157.2
click at [961, 524] on p "Router Table System" at bounding box center [865, 531] width 319 height 15
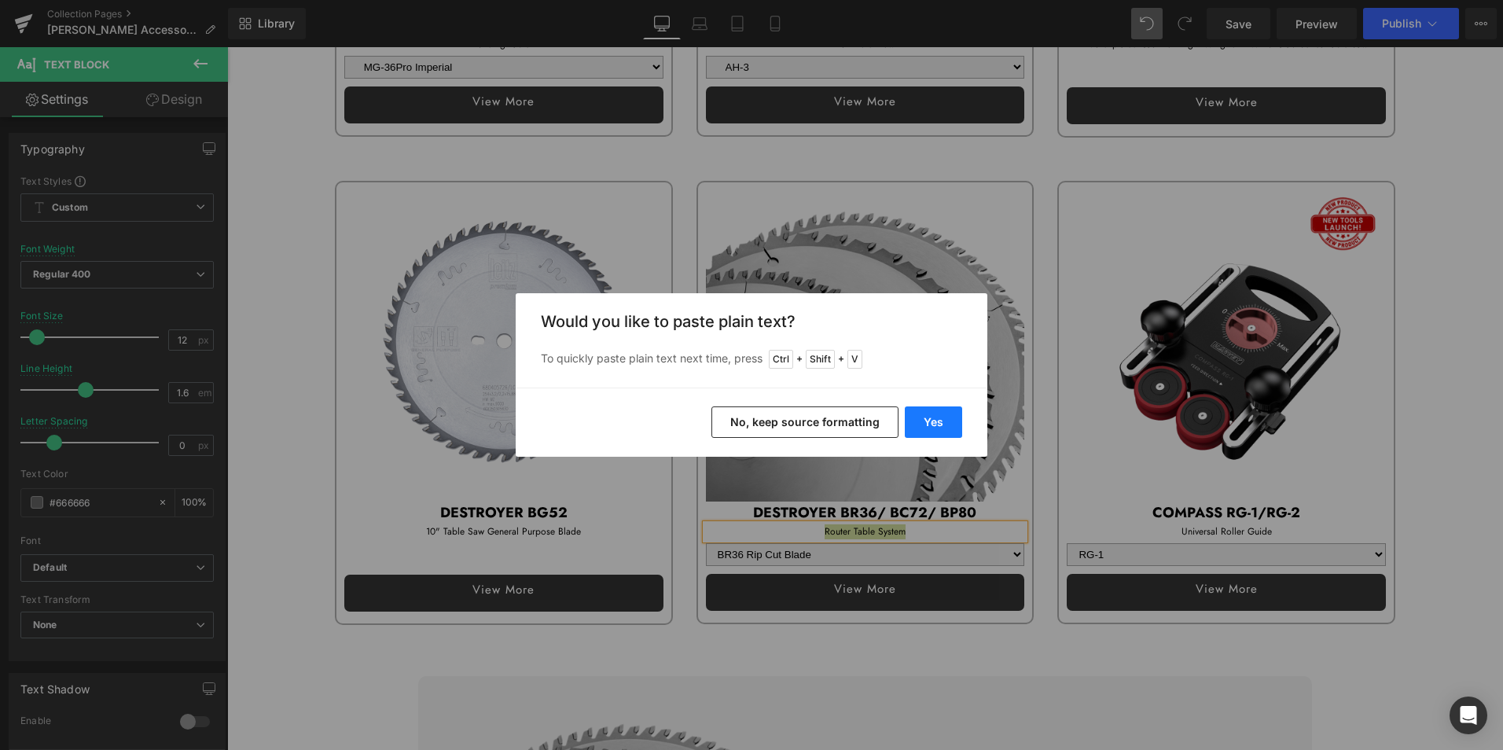
click at [938, 422] on button "Yes" at bounding box center [933, 421] width 57 height 31
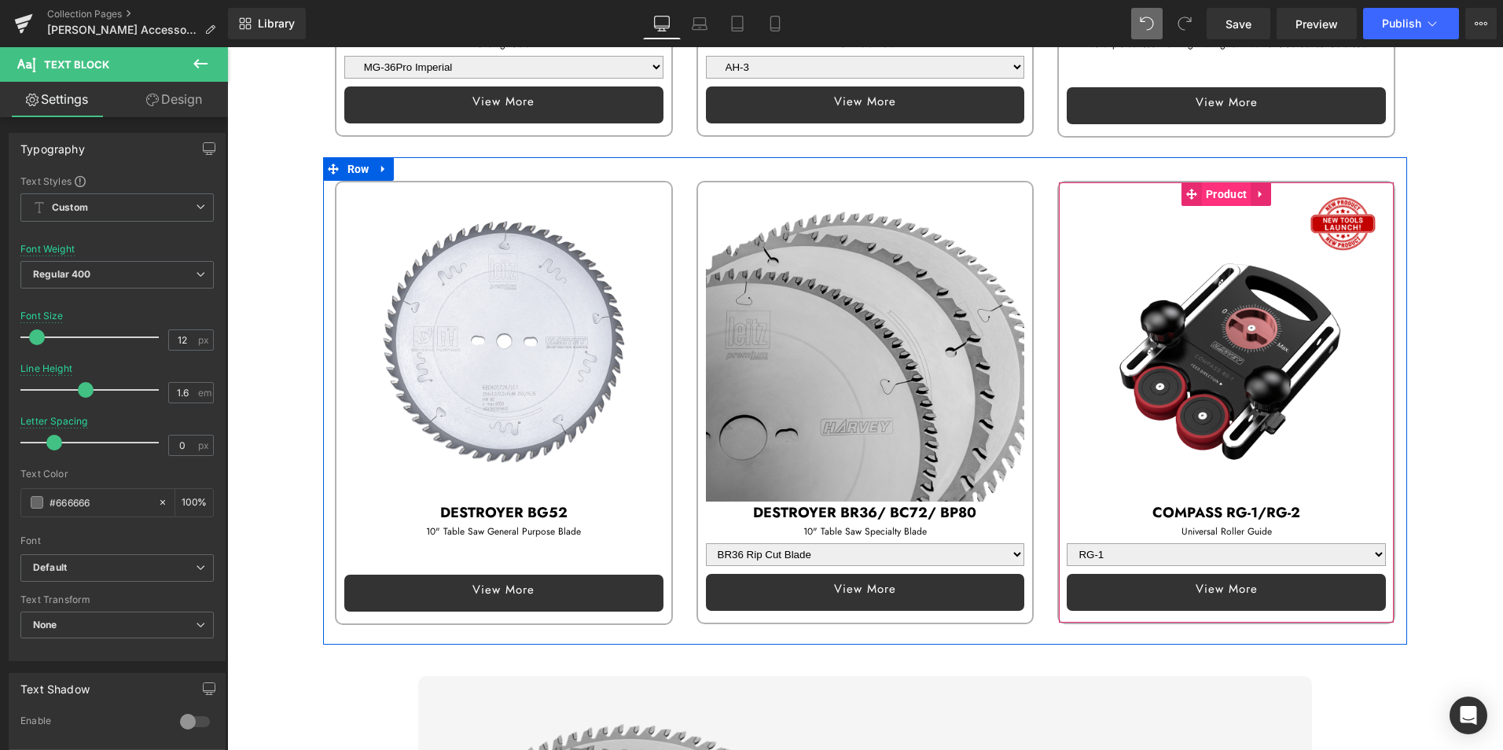
click at [1228, 182] on span "Product" at bounding box center [1226, 194] width 49 height 24
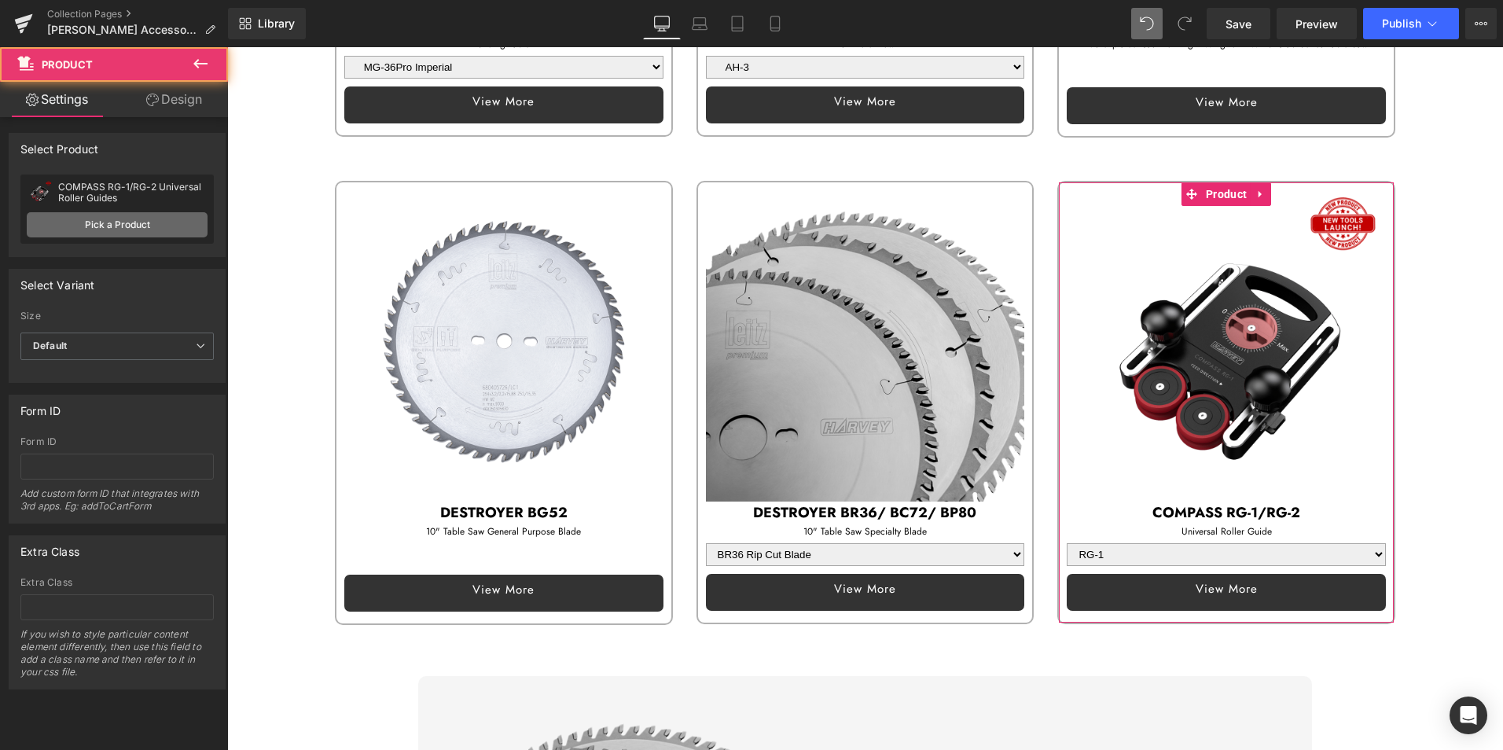
click at [146, 222] on link "Pick a Product" at bounding box center [117, 224] width 181 height 25
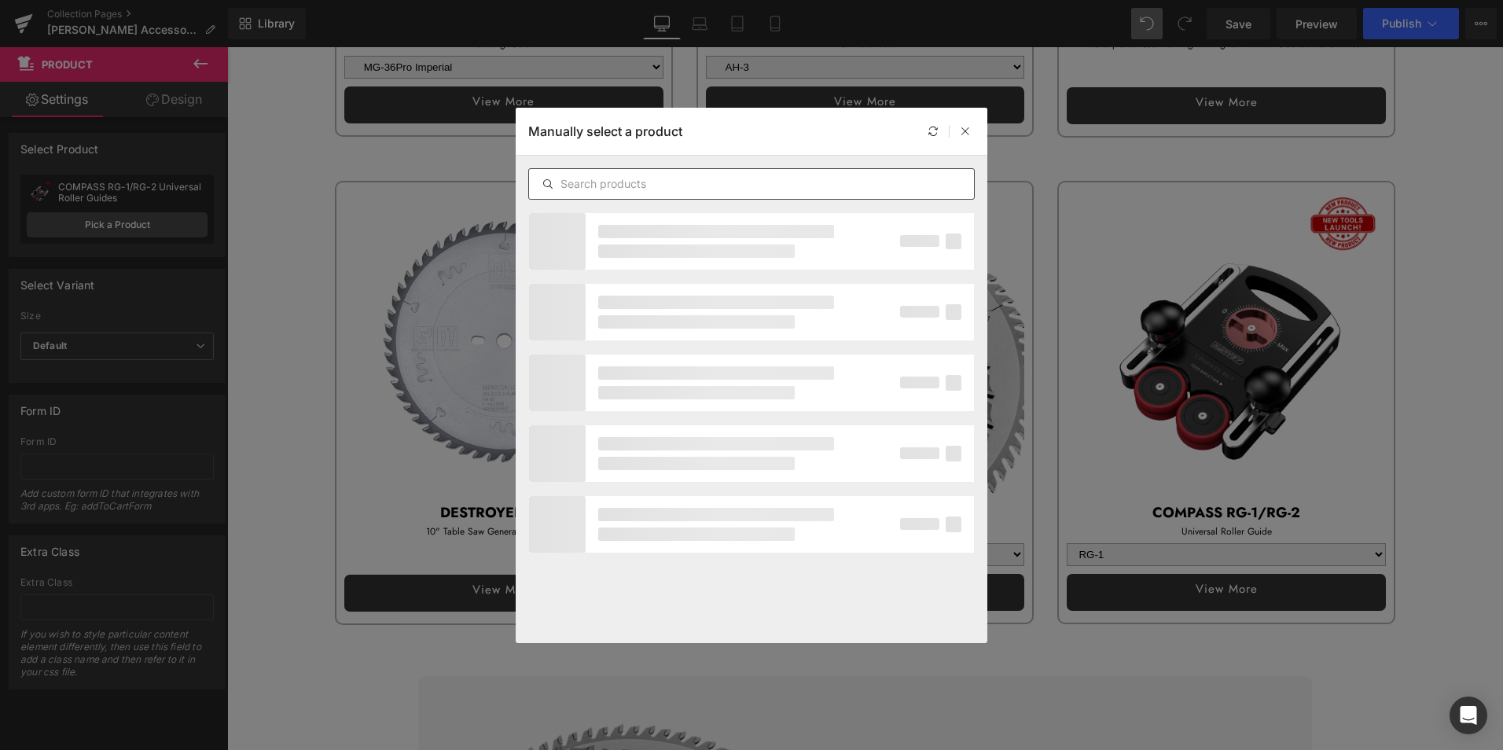
click at [672, 178] on input "text" at bounding box center [751, 183] width 445 height 19
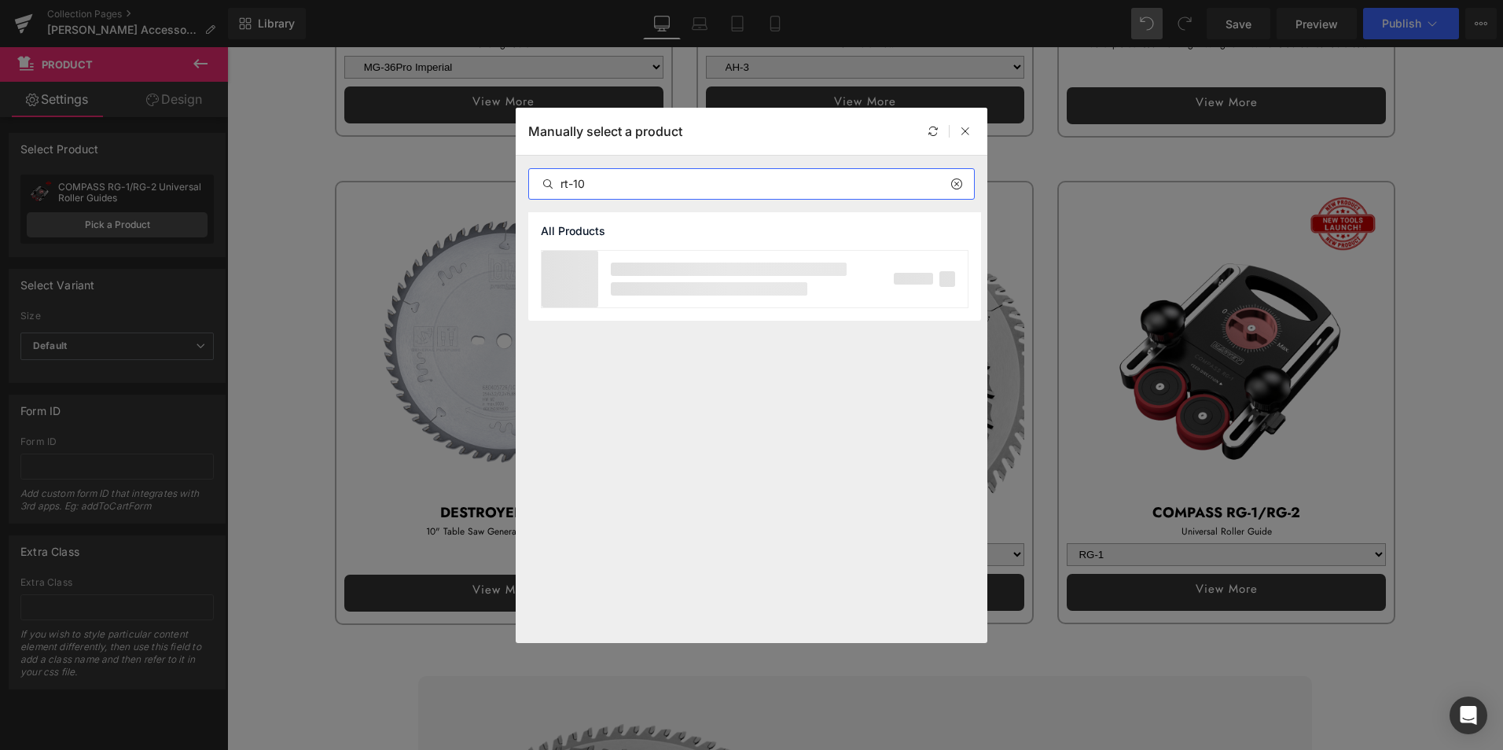
type input "rt-10"
click at [662, 267] on p at bounding box center [729, 268] width 236 height 13
click at [798, 288] on div "RT-10A Rear Table Active" at bounding box center [754, 278] width 426 height 55
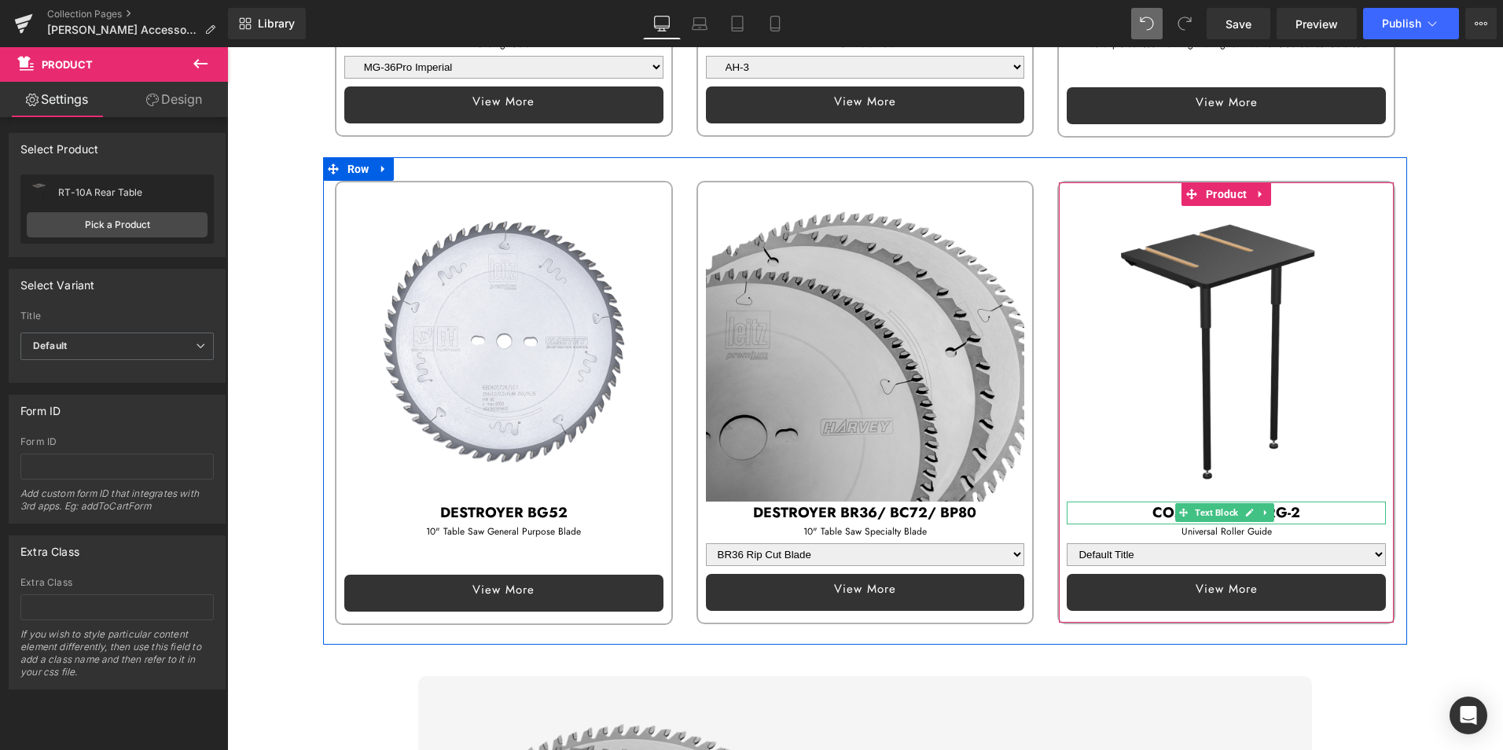
click at [1152, 502] on b "COMPASS RG-1/RG-2" at bounding box center [1226, 512] width 148 height 20
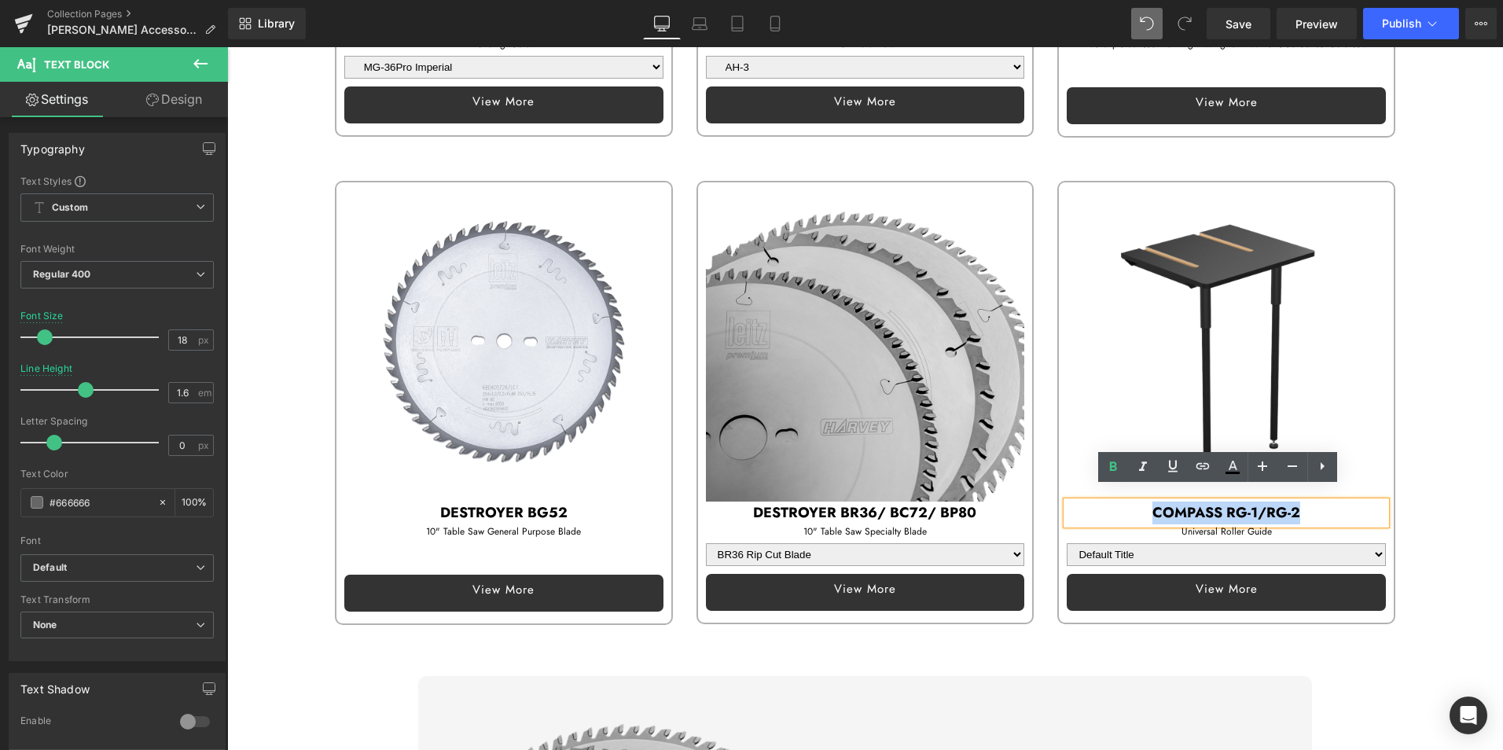
drag, startPoint x: 1144, startPoint y: 497, endPoint x: 1393, endPoint y: 497, distance: 248.3
click at [1393, 497] on div "Sale Off (P) Image Text Block" at bounding box center [1226, 402] width 362 height 443
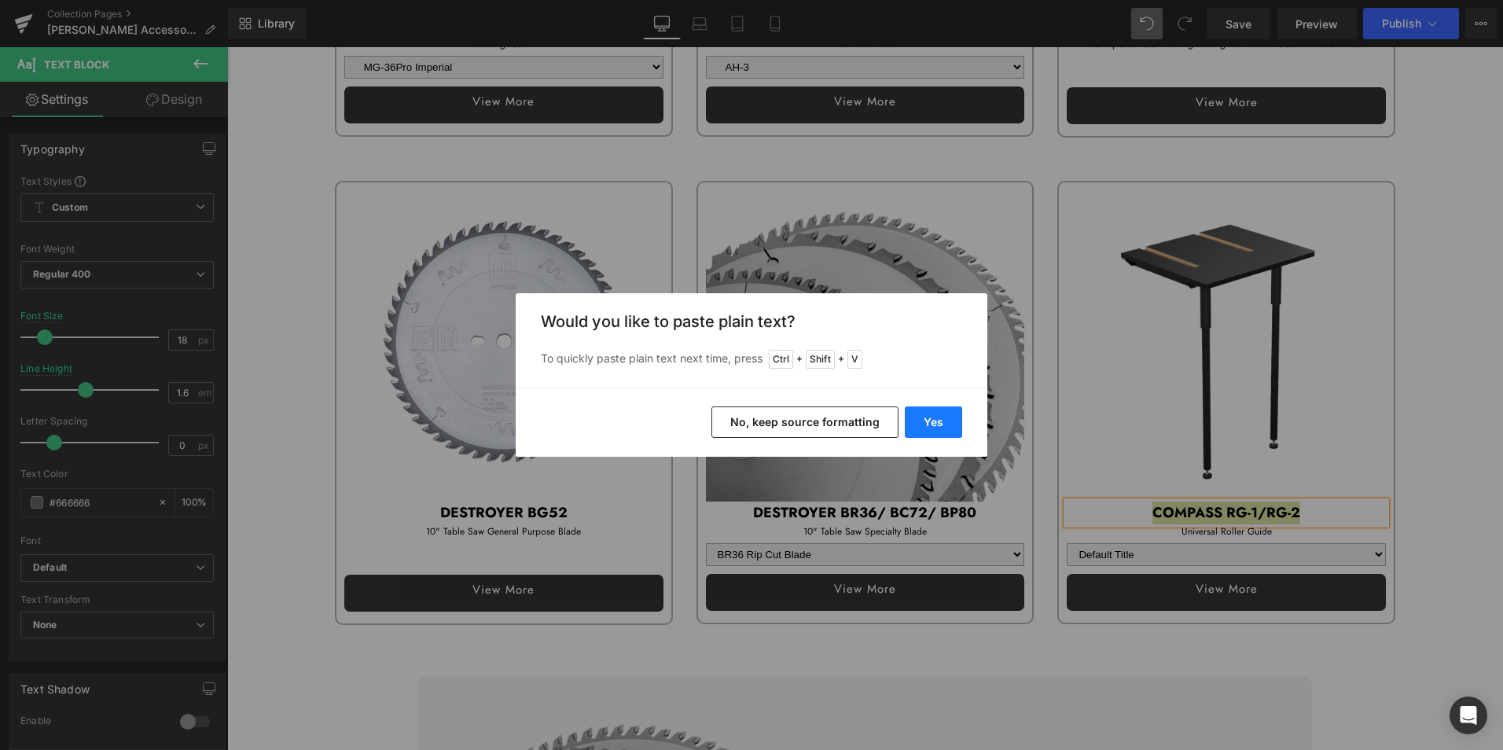
click at [945, 414] on button "Yes" at bounding box center [933, 421] width 57 height 31
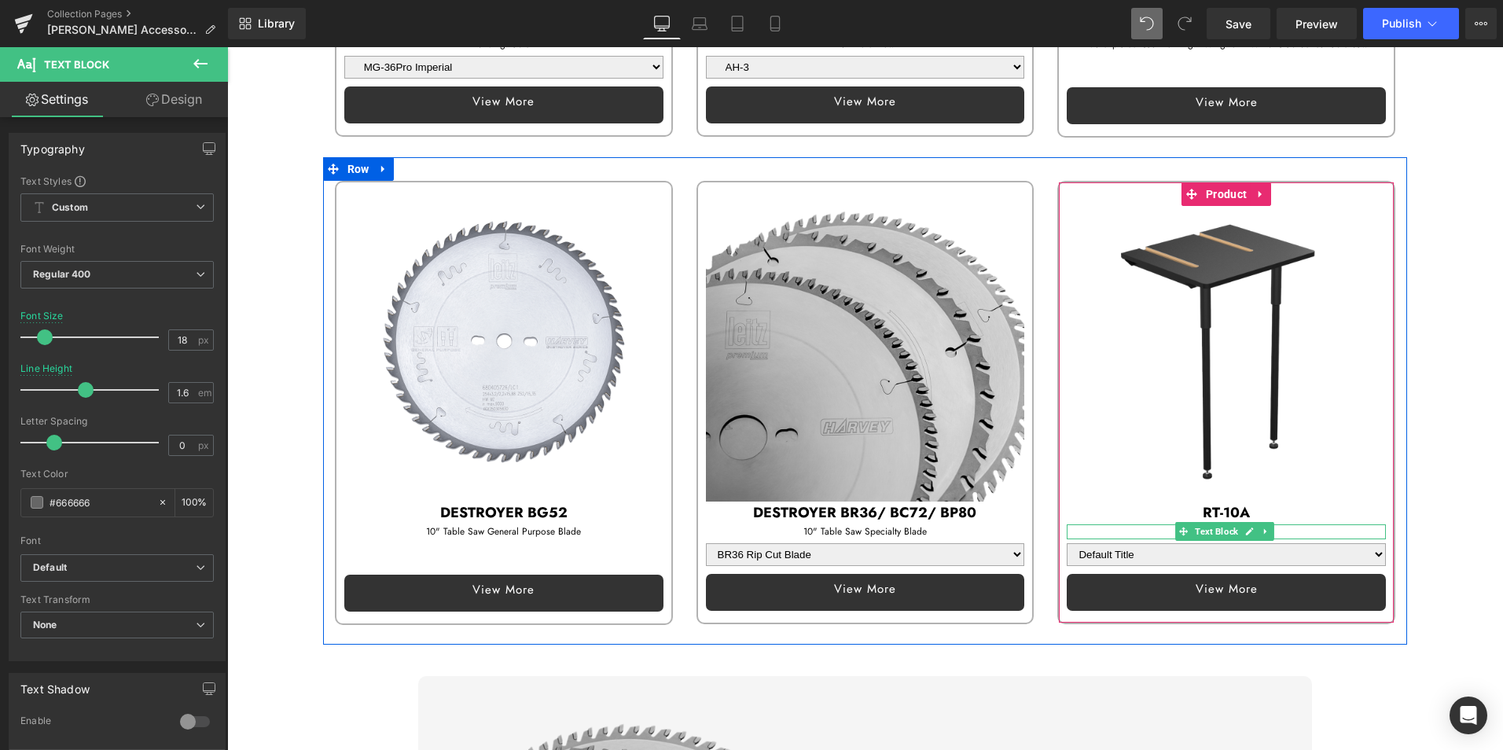
click at [1136, 524] on p "Universal Roller Guide" at bounding box center [1225, 531] width 319 height 15
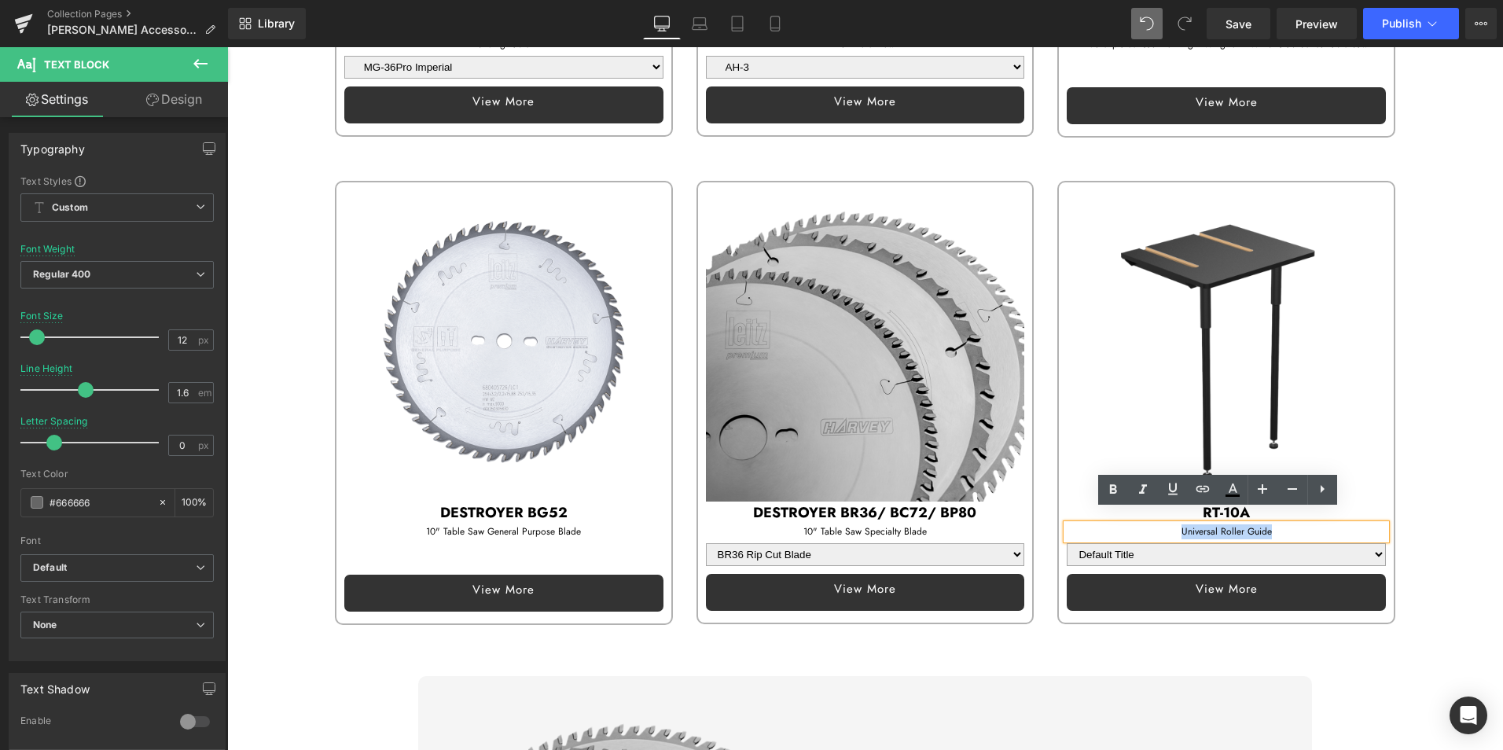
drag, startPoint x: 1170, startPoint y: 519, endPoint x: 1329, endPoint y: 518, distance: 158.8
click at [1329, 524] on p "Universal Roller Guide" at bounding box center [1225, 531] width 319 height 15
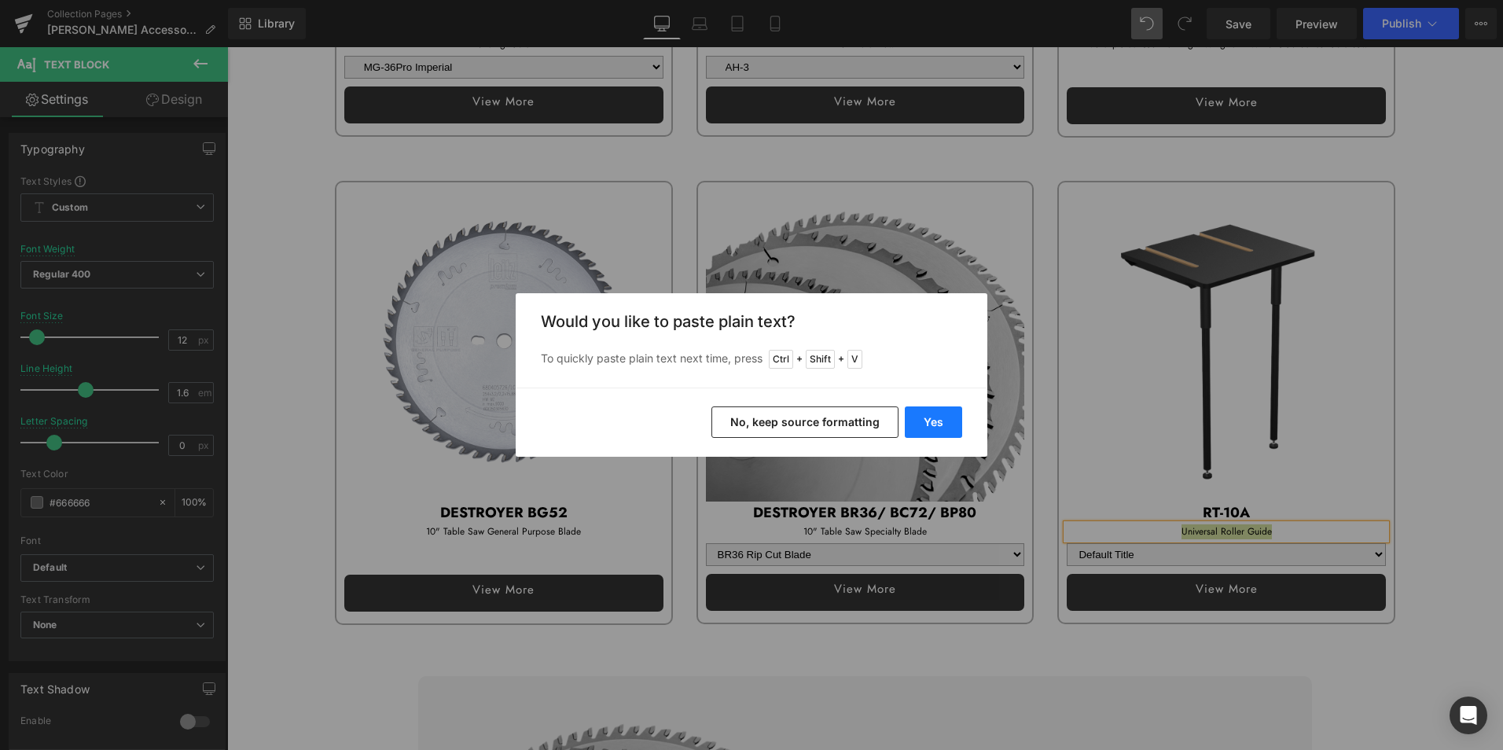
click at [938, 425] on button "Yes" at bounding box center [933, 421] width 57 height 31
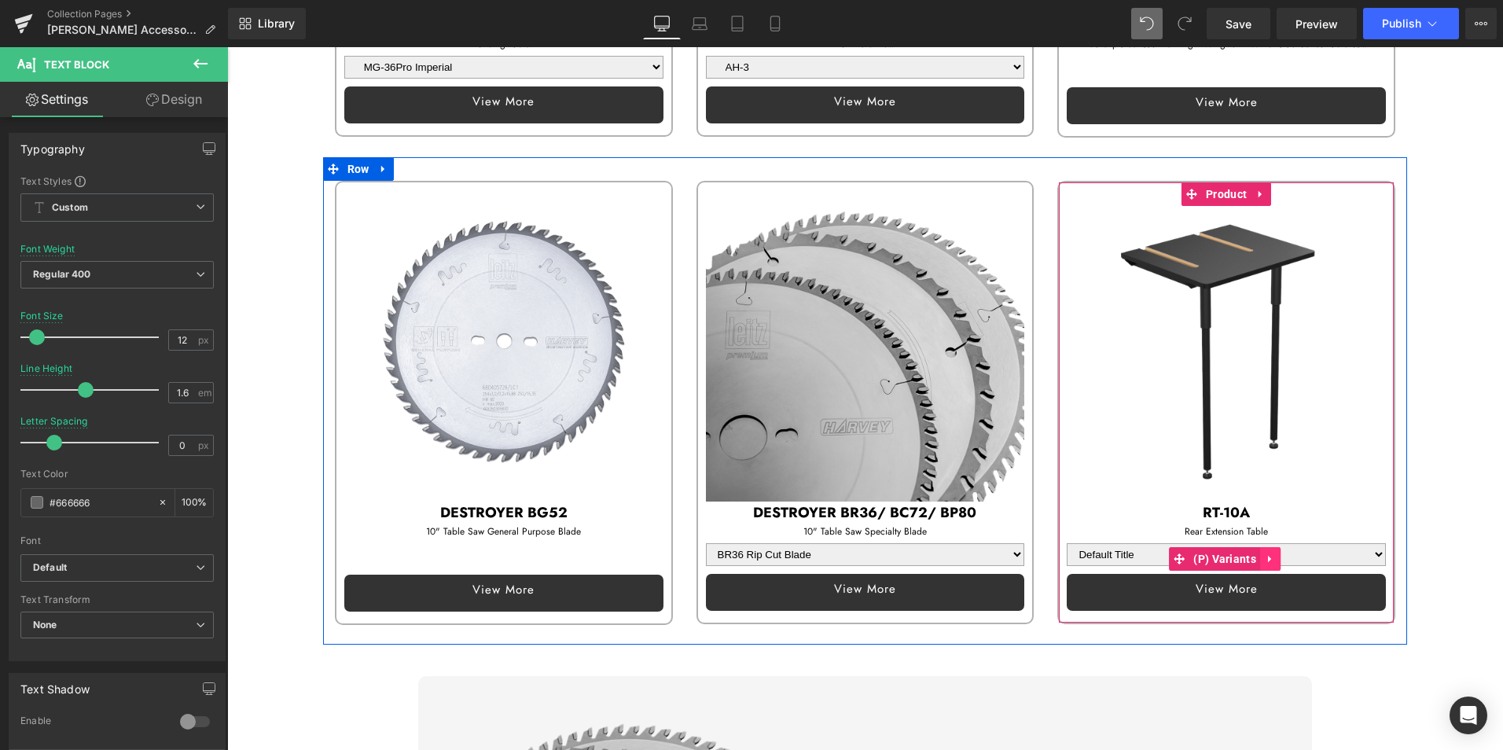
click at [1264, 552] on icon at bounding box center [1269, 558] width 11 height 12
click at [1276, 553] on icon at bounding box center [1280, 558] width 11 height 11
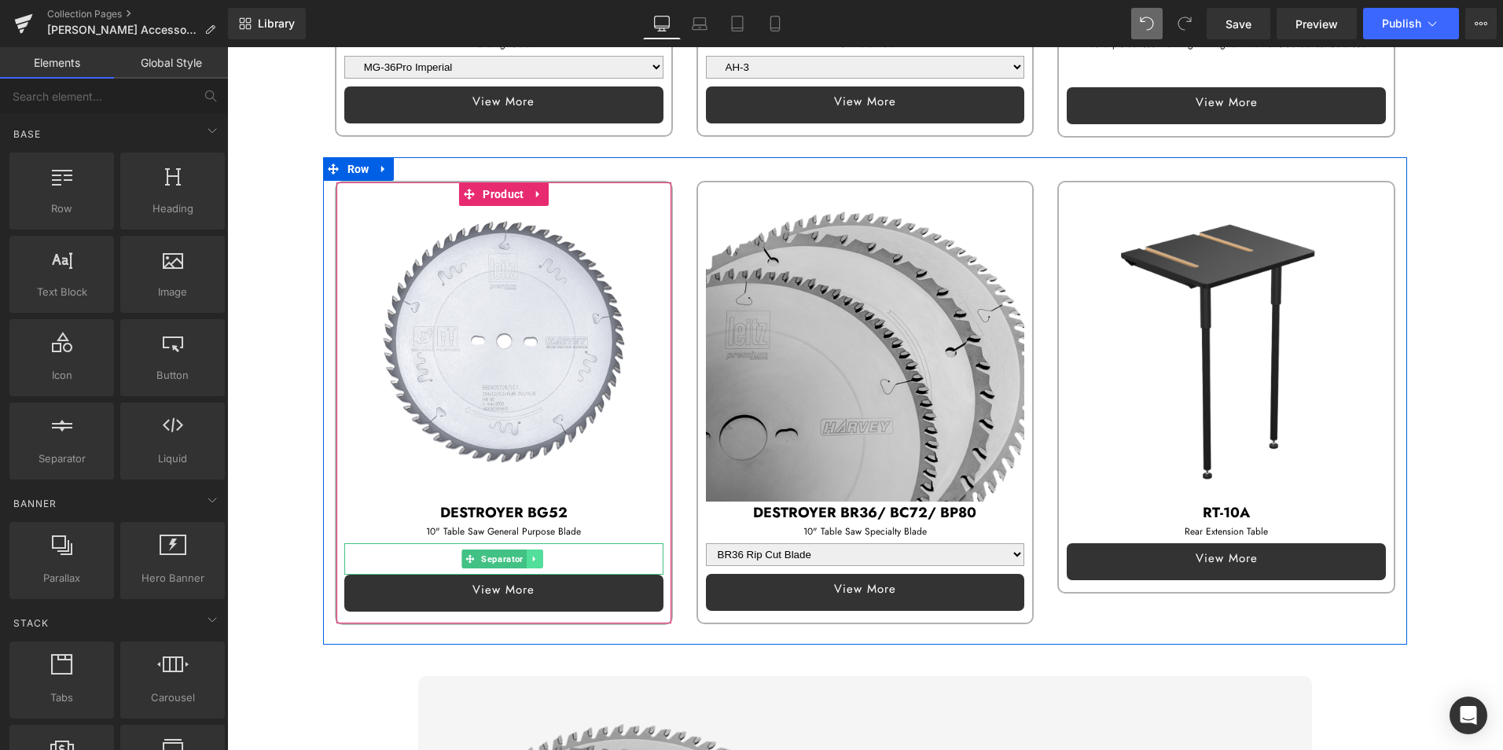
click at [533, 554] on icon at bounding box center [534, 558] width 9 height 9
click at [523, 554] on icon at bounding box center [526, 558] width 9 height 9
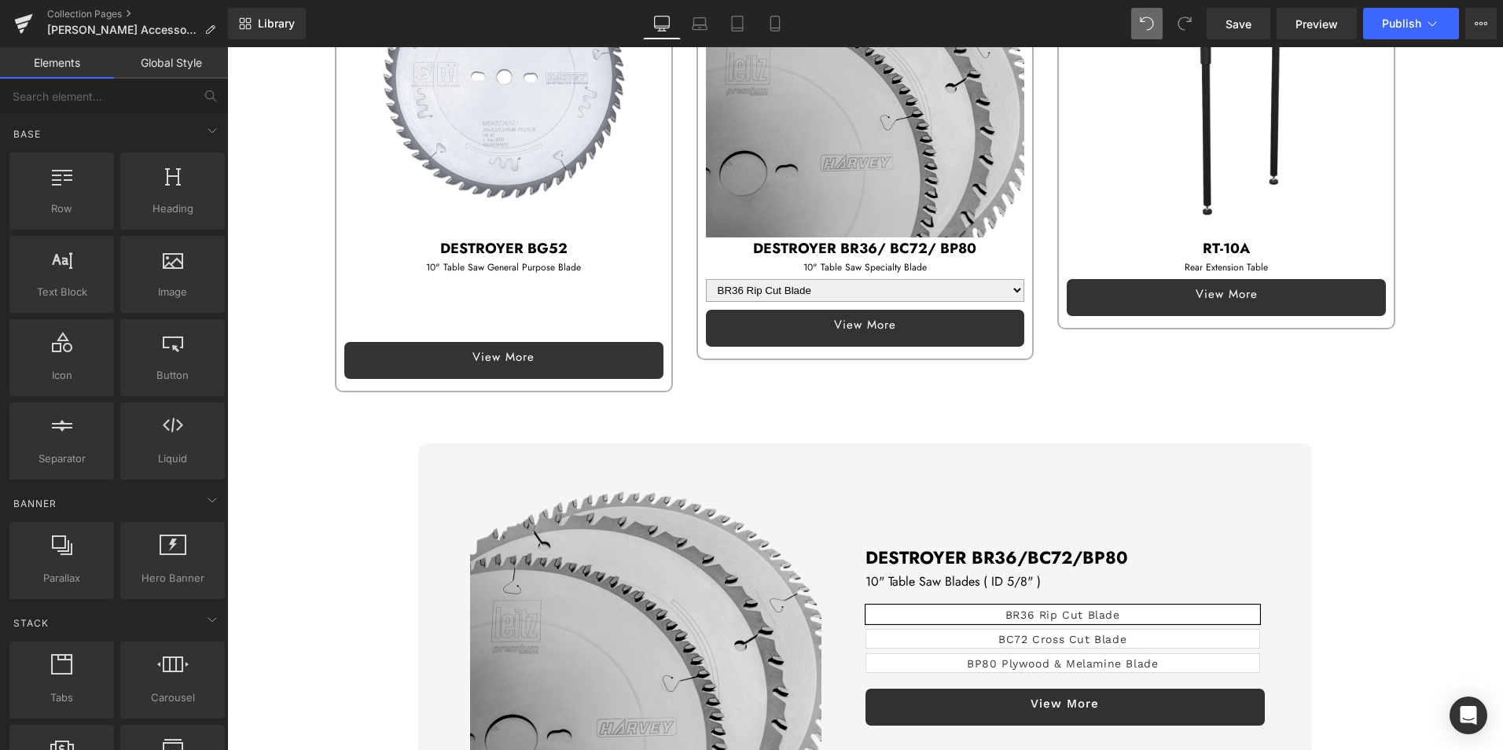
scroll to position [1787, 0]
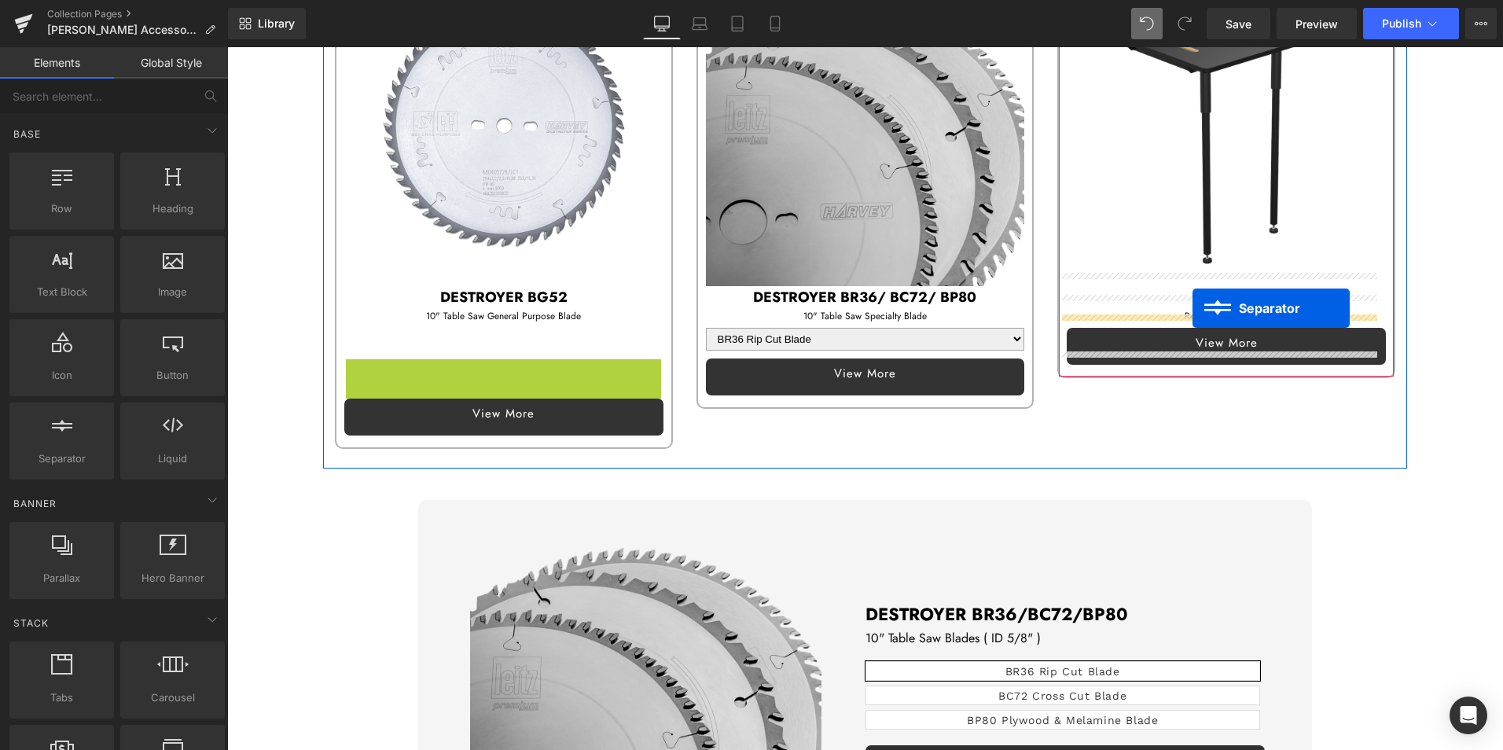
drag, startPoint x: 485, startPoint y: 359, endPoint x: 1192, endPoint y: 308, distance: 709.1
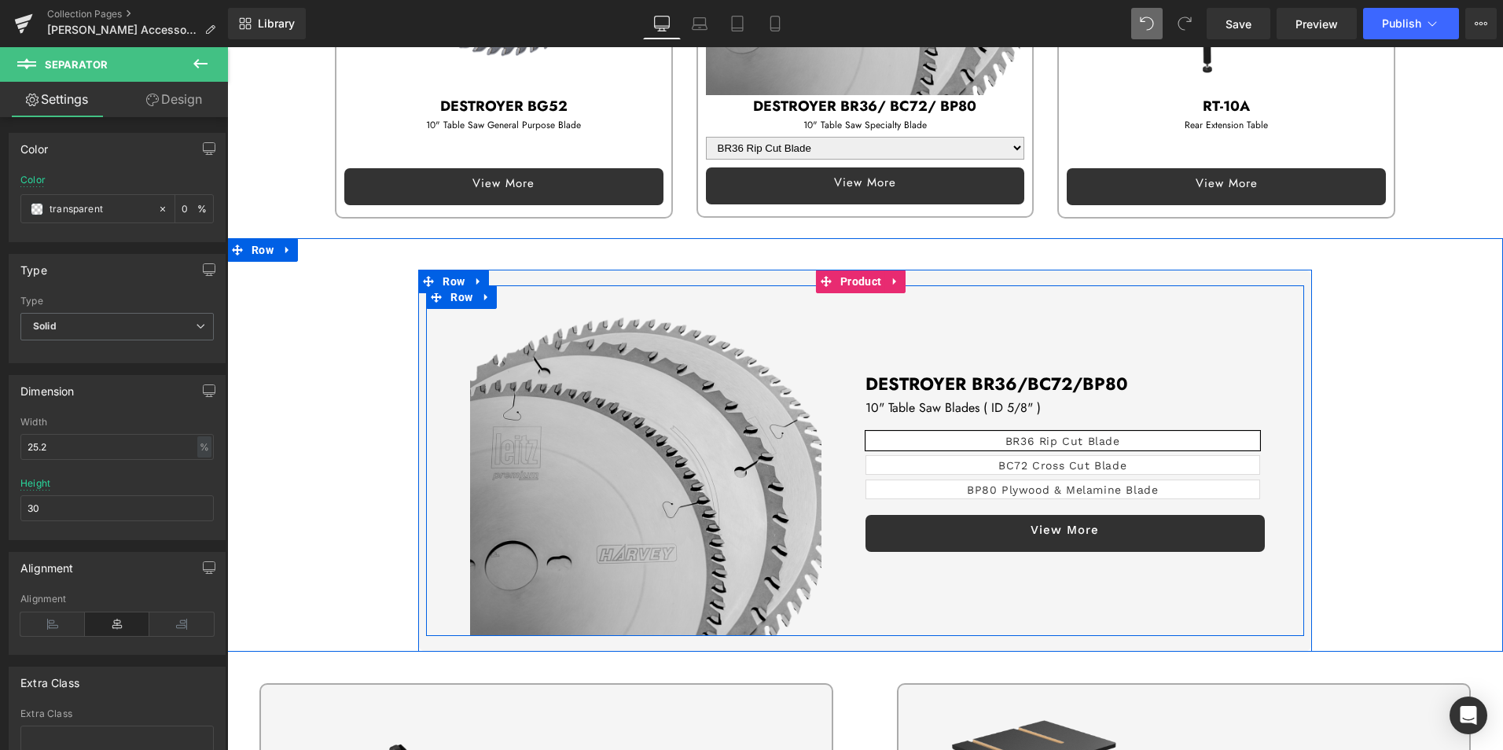
scroll to position [2023, 0]
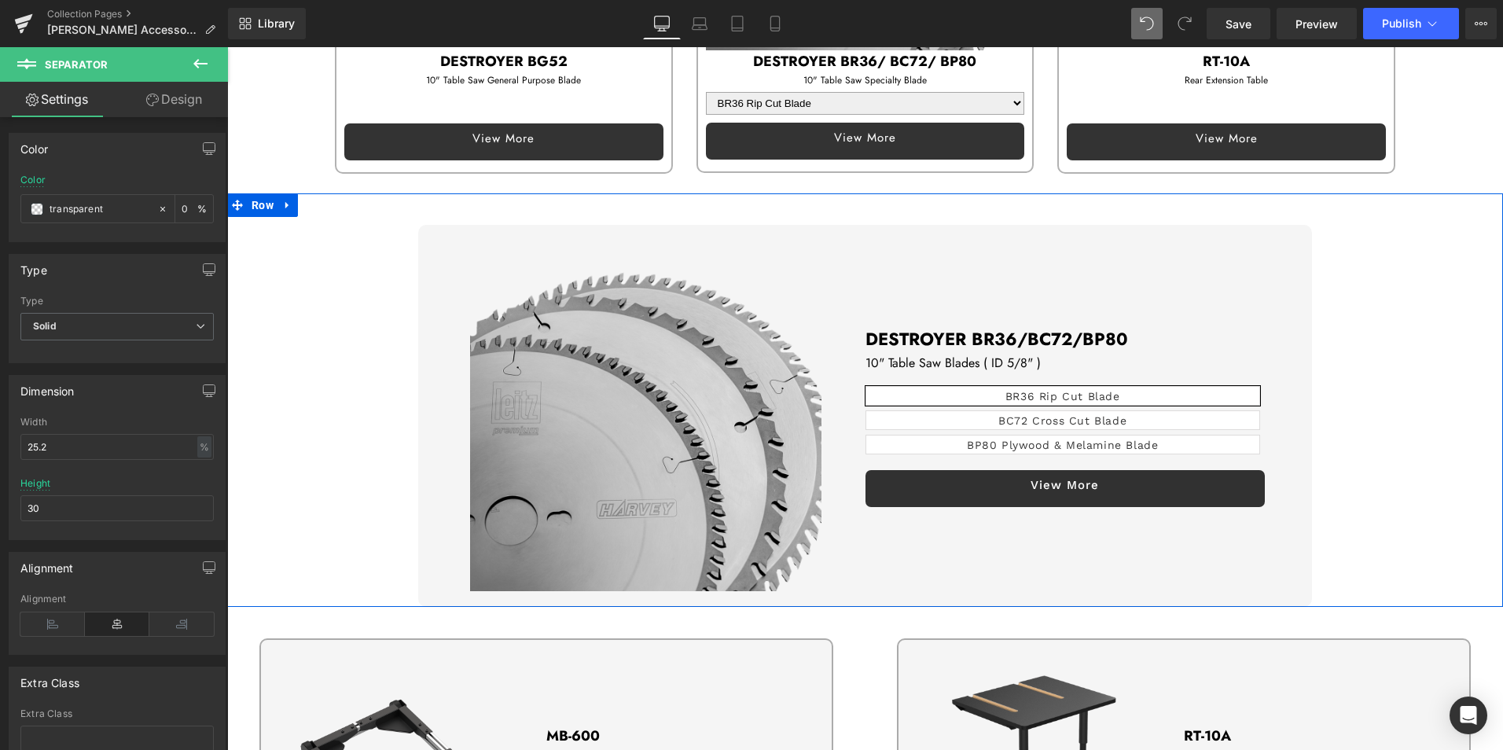
click at [278, 193] on link at bounding box center [287, 205] width 20 height 24
click at [332, 200] on icon at bounding box center [328, 205] width 11 height 11
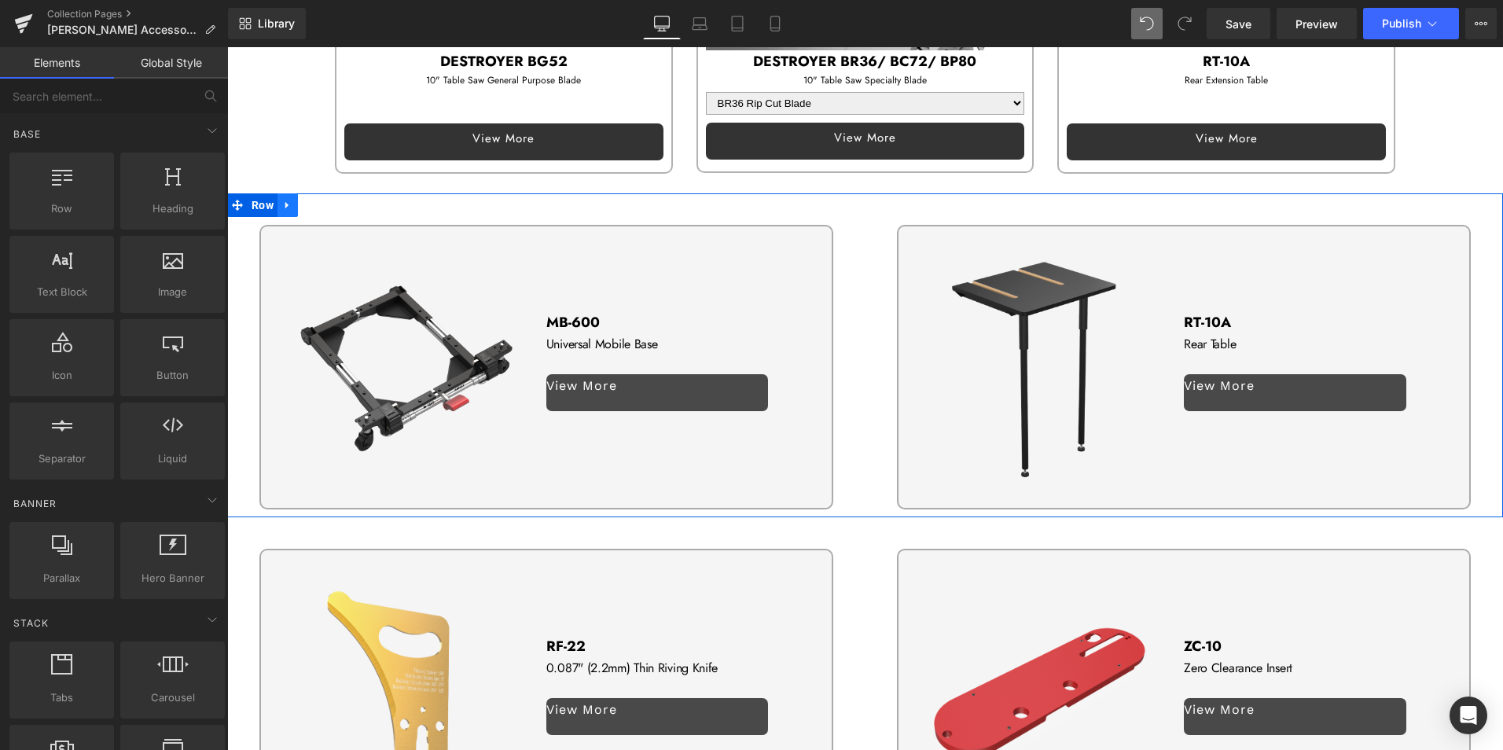
click at [289, 200] on icon at bounding box center [287, 206] width 11 height 12
click at [325, 200] on icon at bounding box center [328, 206] width 11 height 12
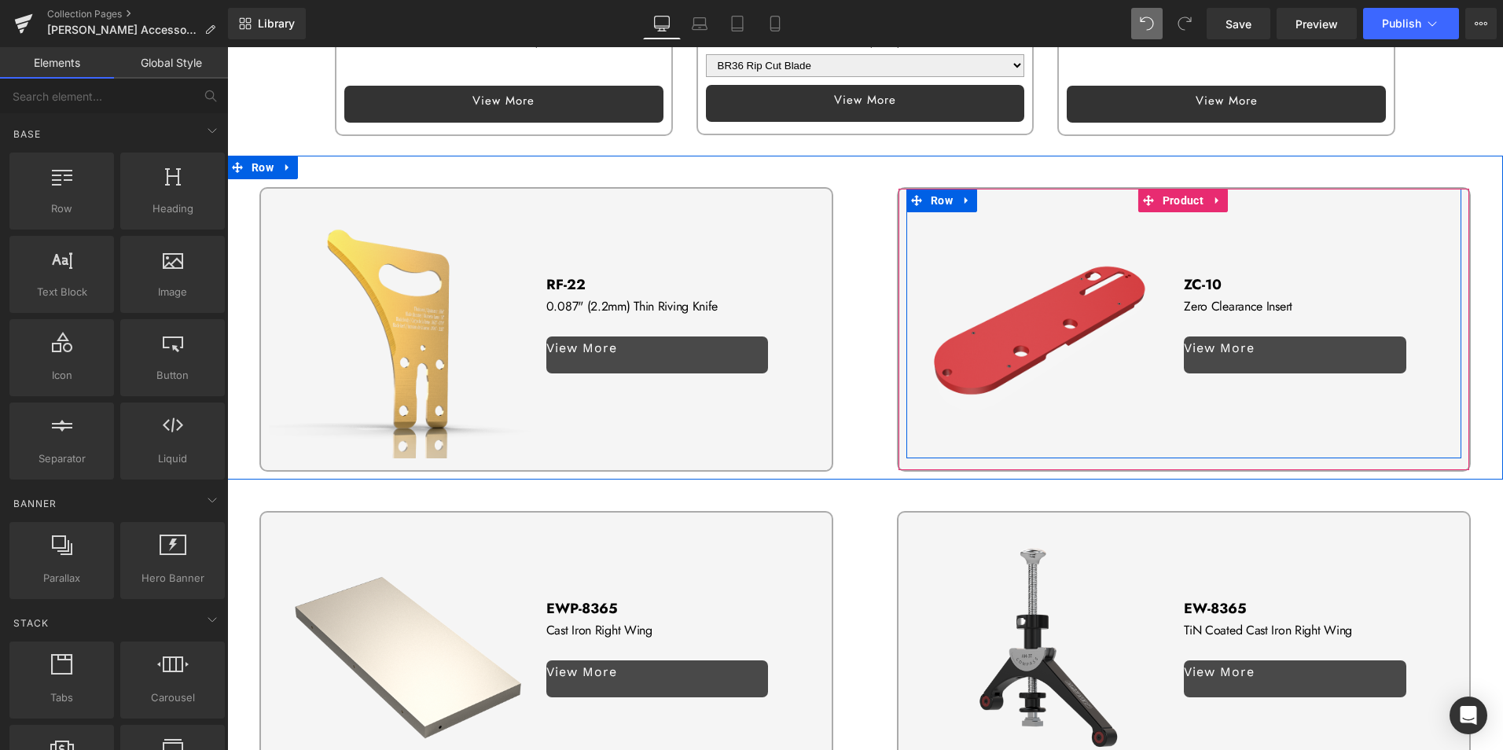
scroll to position [2180, 0]
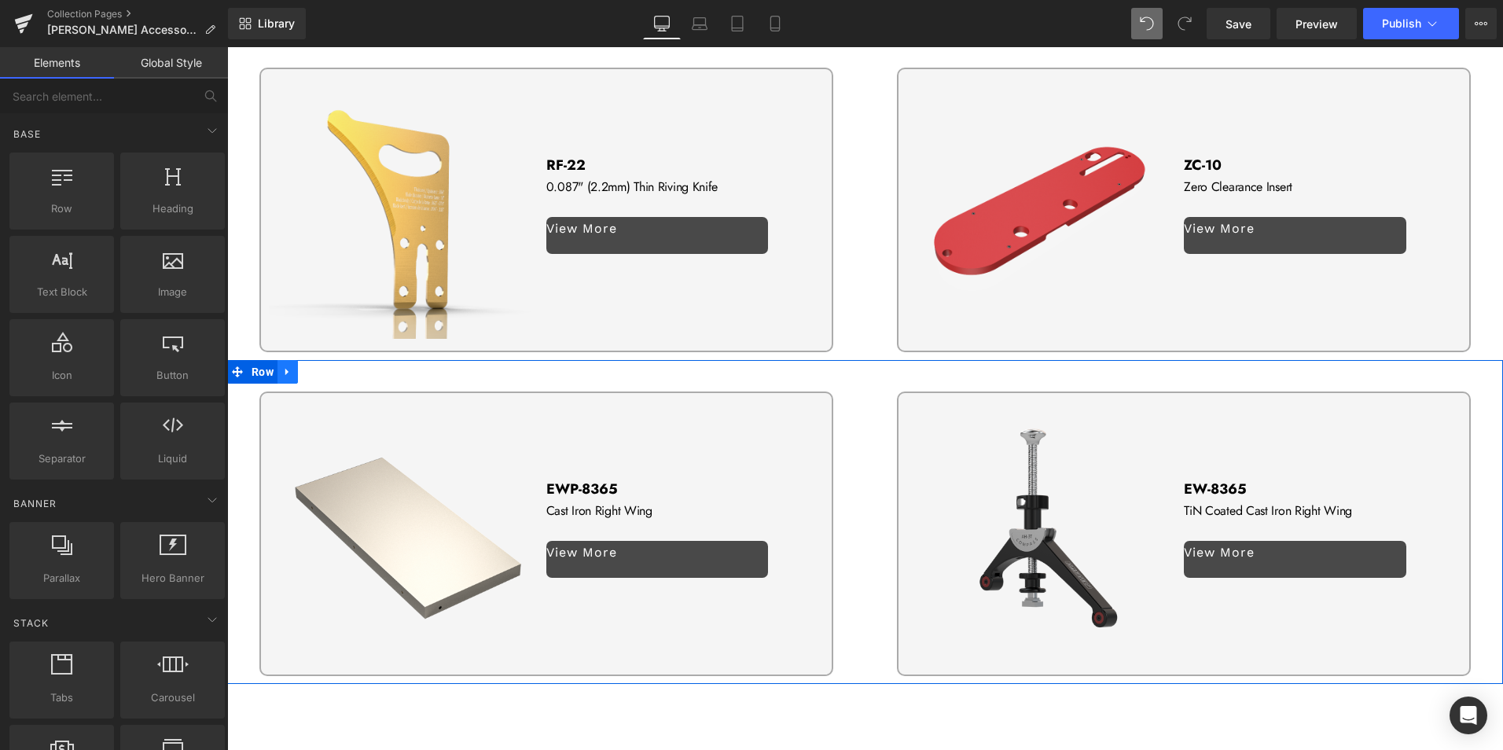
click at [295, 360] on link at bounding box center [287, 372] width 20 height 24
click at [326, 366] on icon at bounding box center [328, 371] width 11 height 11
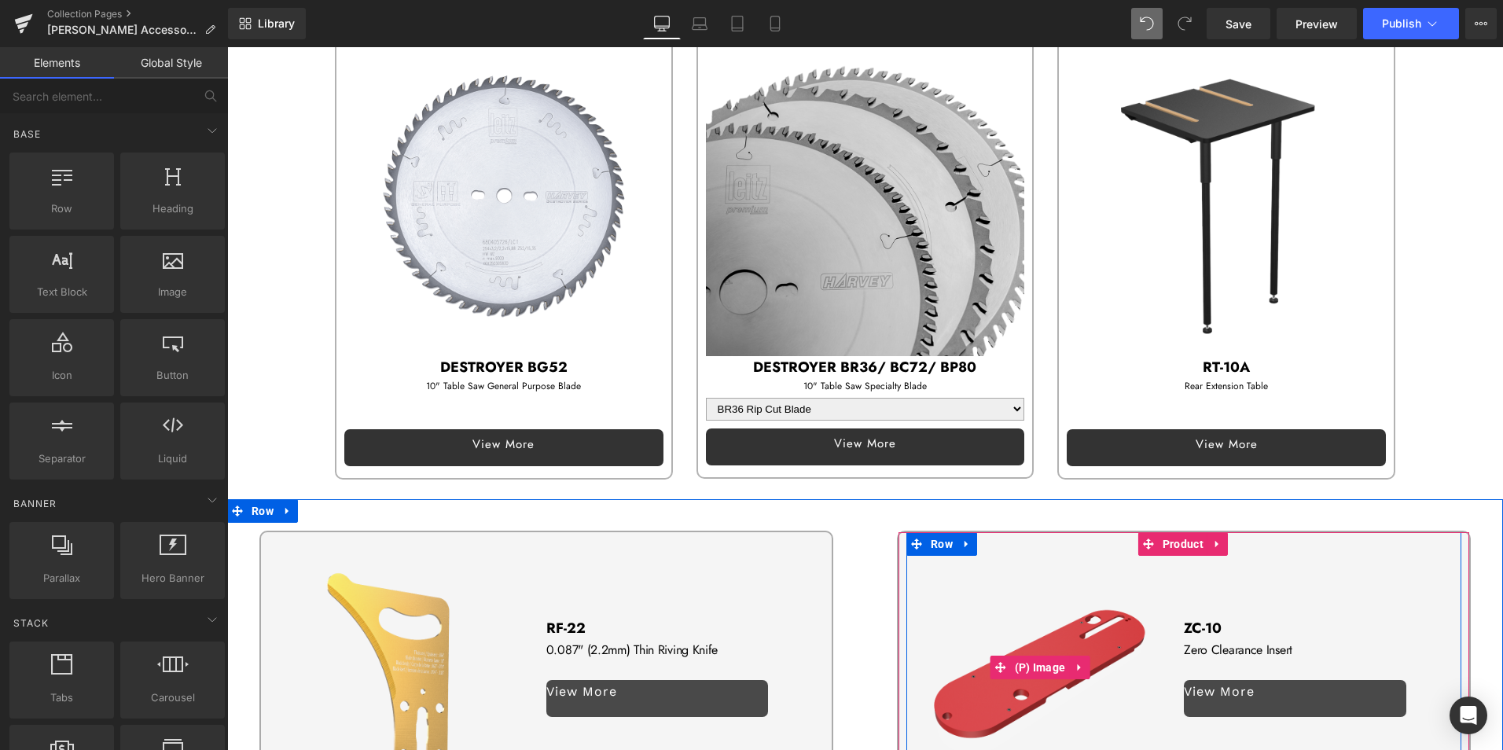
scroll to position [1493, 0]
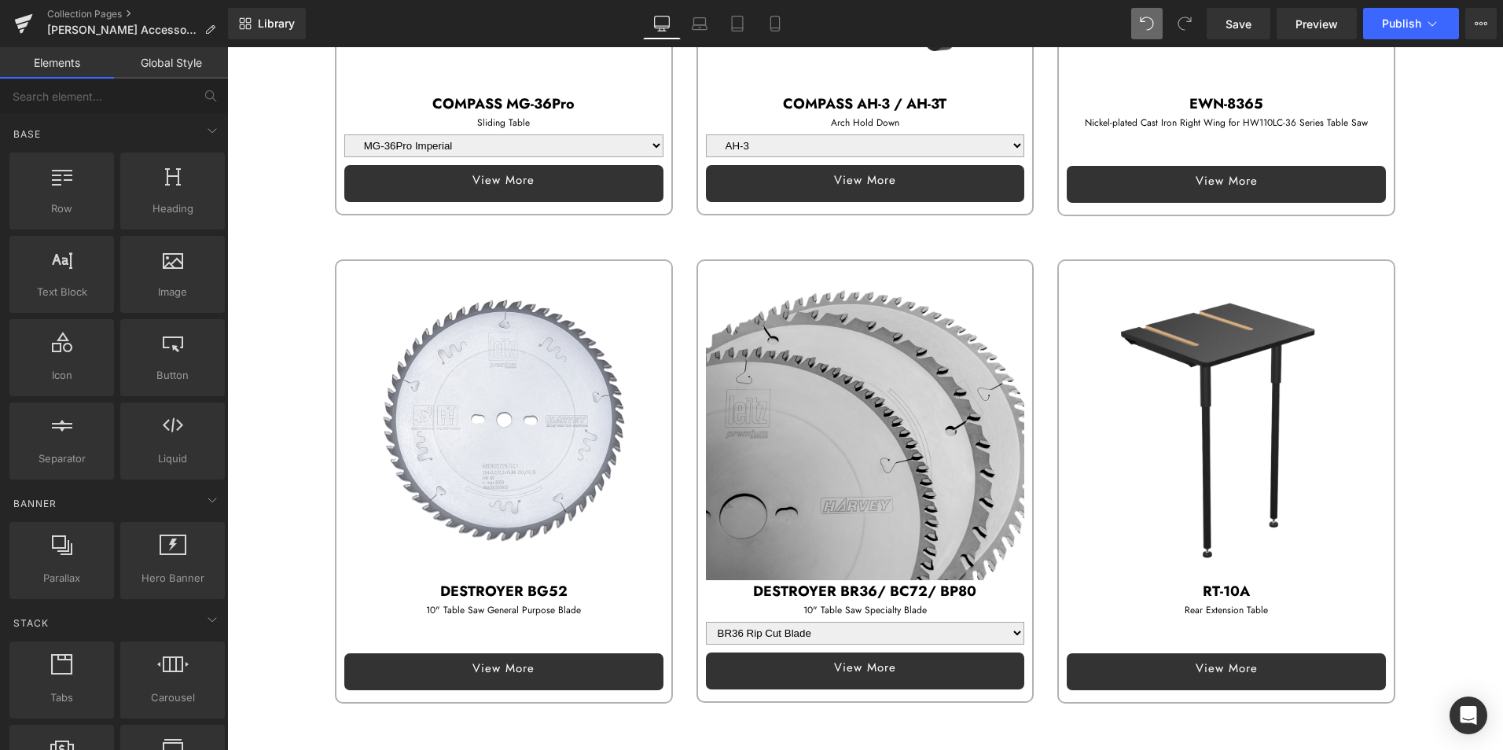
click at [455, 299] on img at bounding box center [503, 420] width 319 height 319
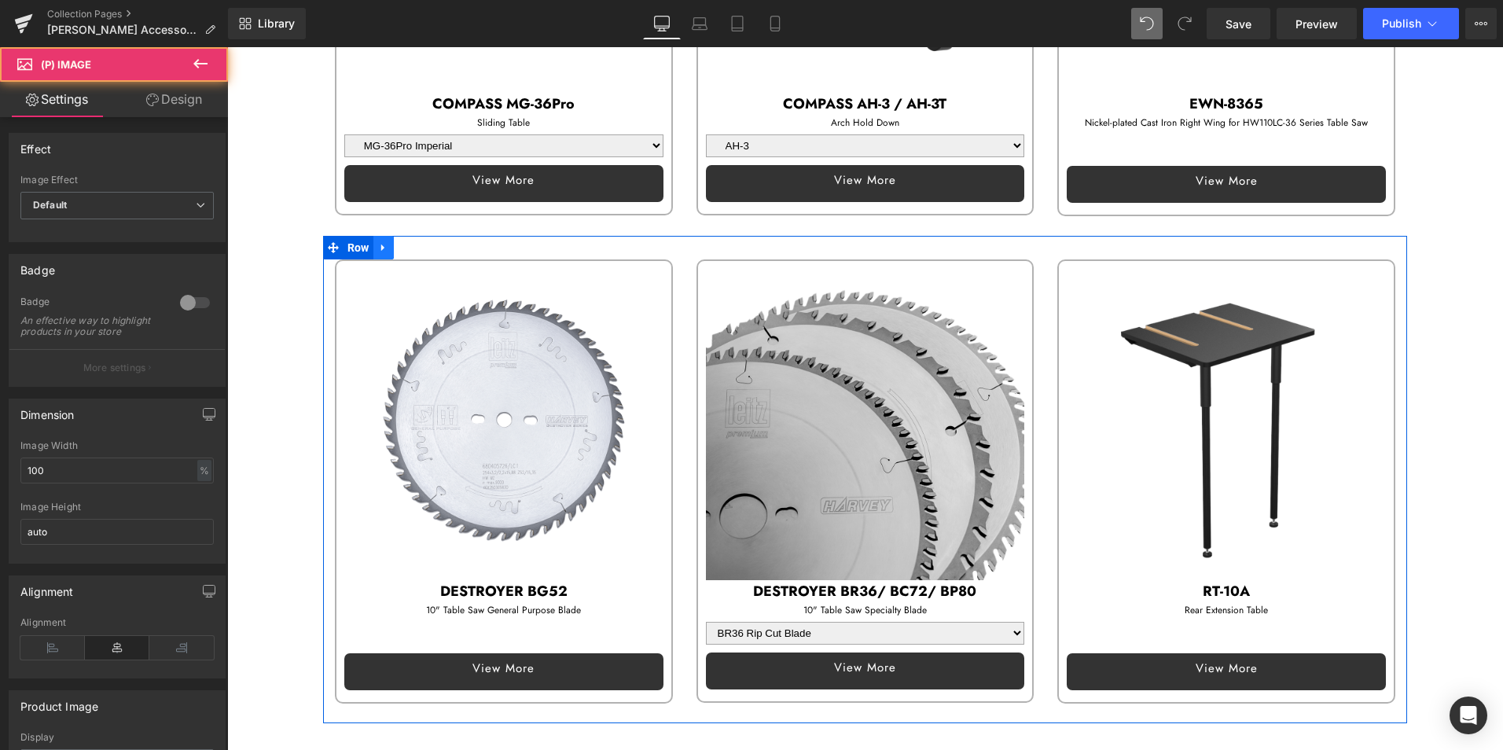
click at [387, 242] on icon at bounding box center [383, 248] width 11 height 12
click at [402, 242] on icon at bounding box center [403, 247] width 11 height 11
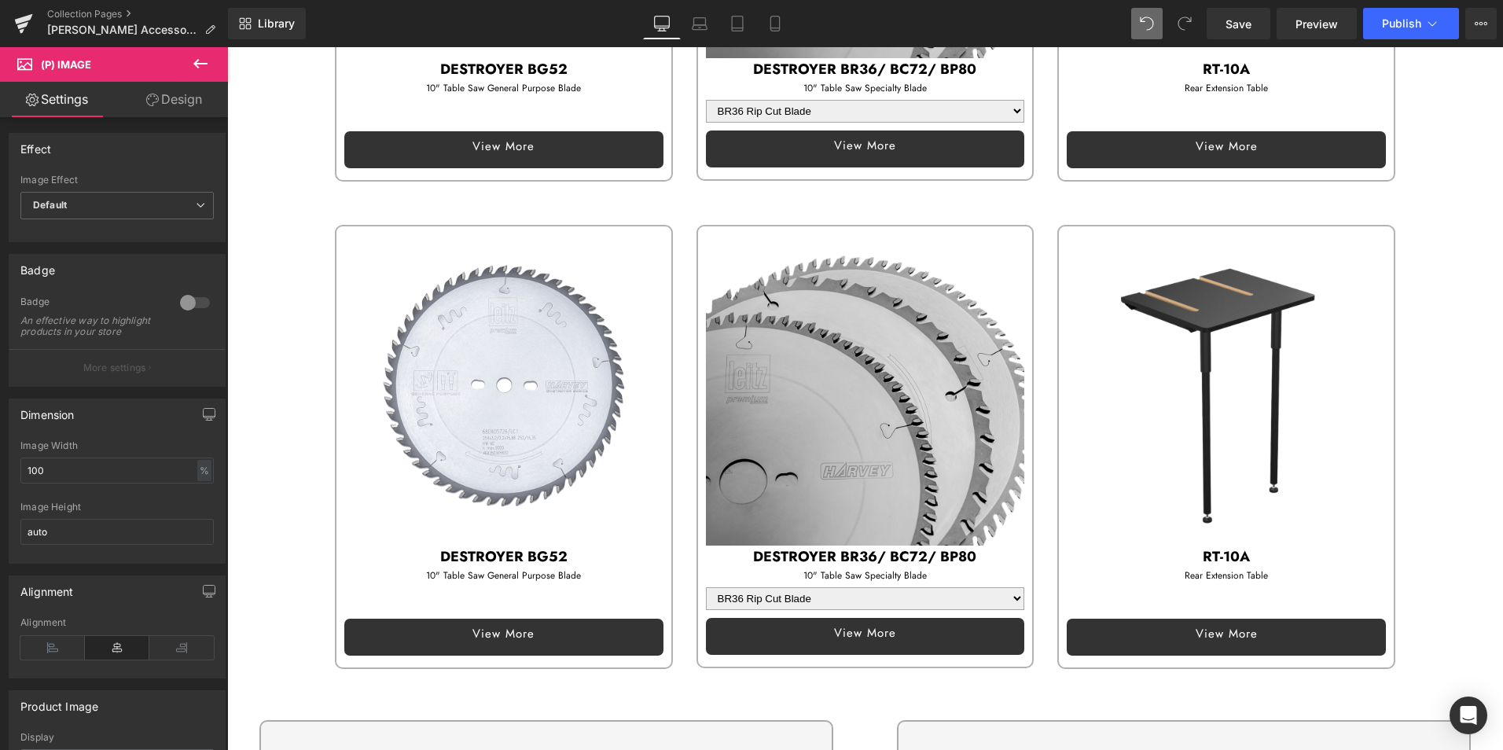
scroll to position [2014, 0]
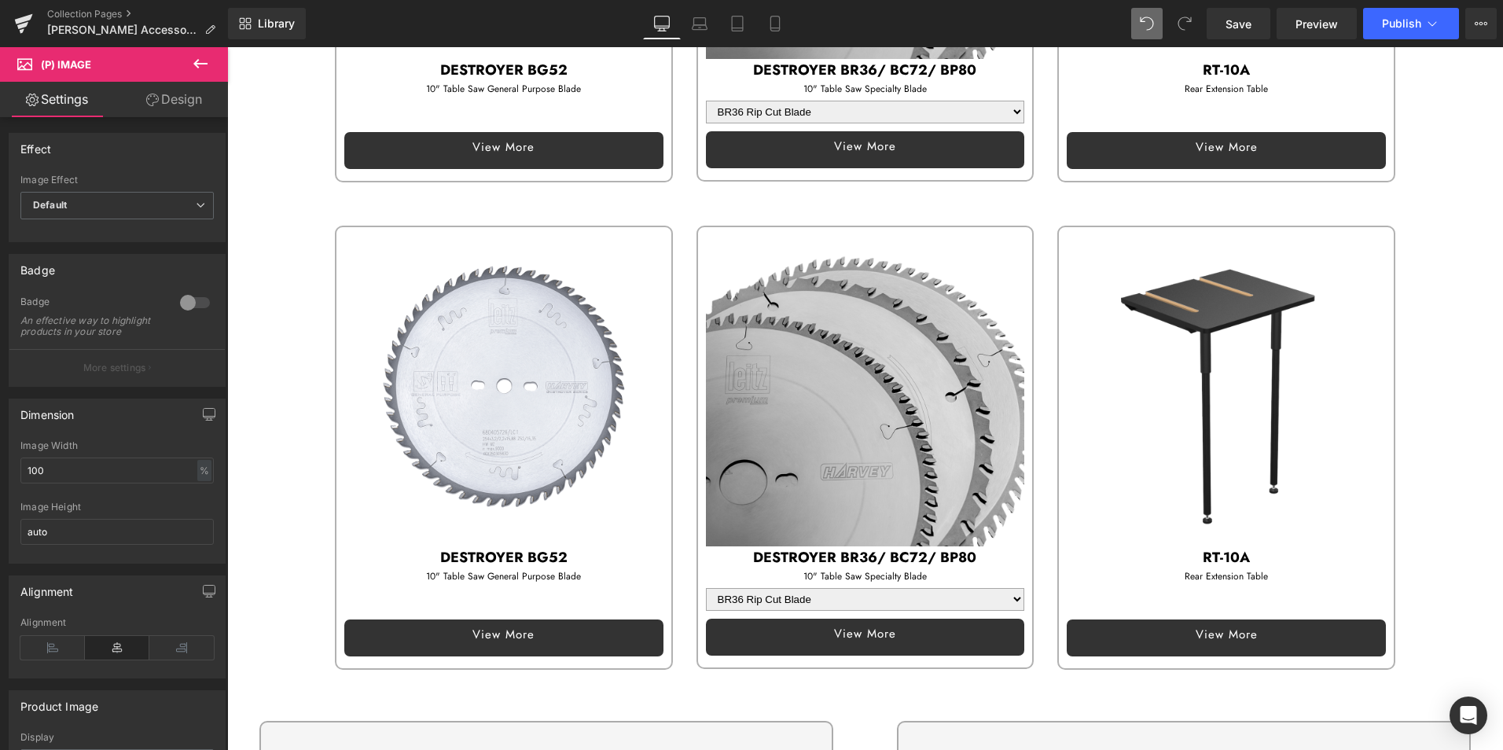
click at [475, 314] on img at bounding box center [503, 386] width 319 height 319
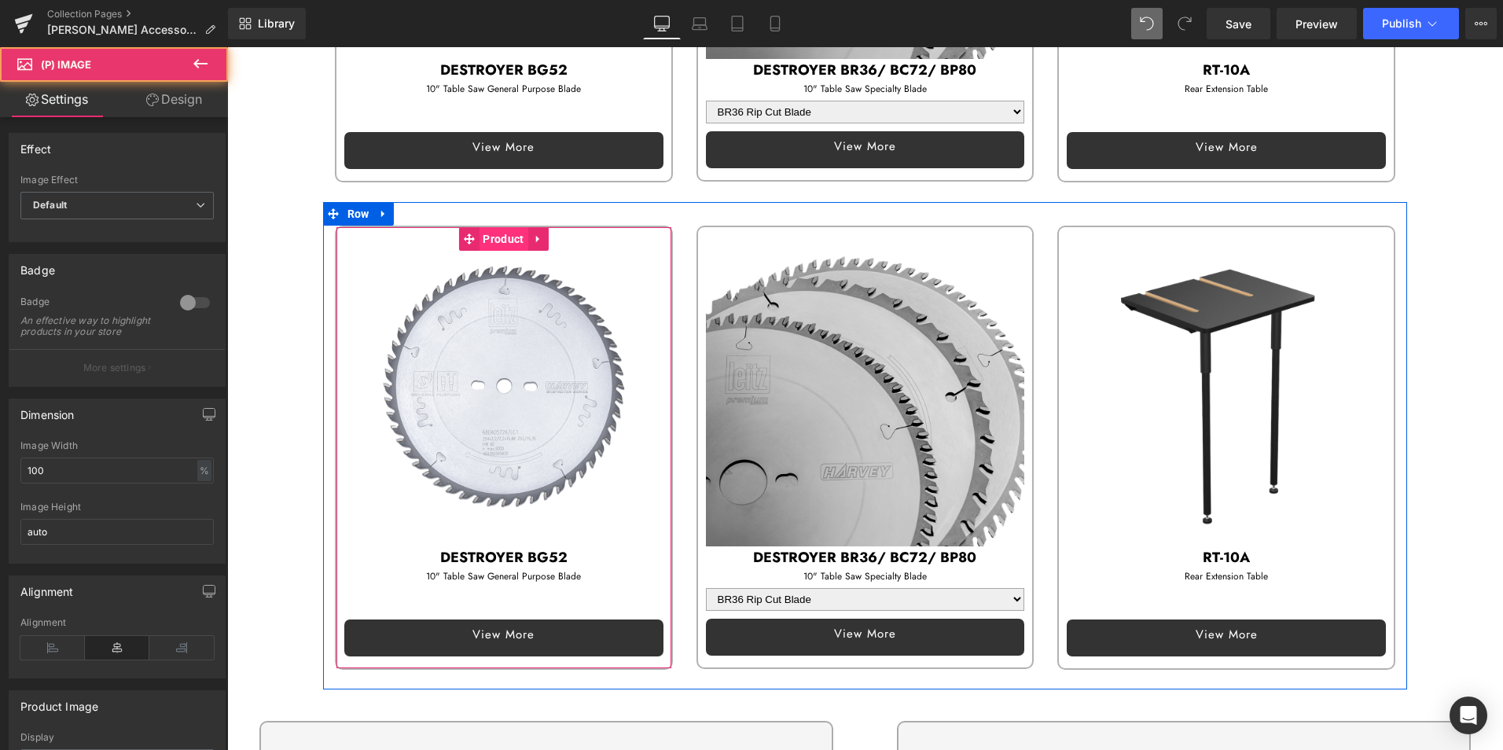
click at [486, 227] on span "Product" at bounding box center [503, 239] width 49 height 24
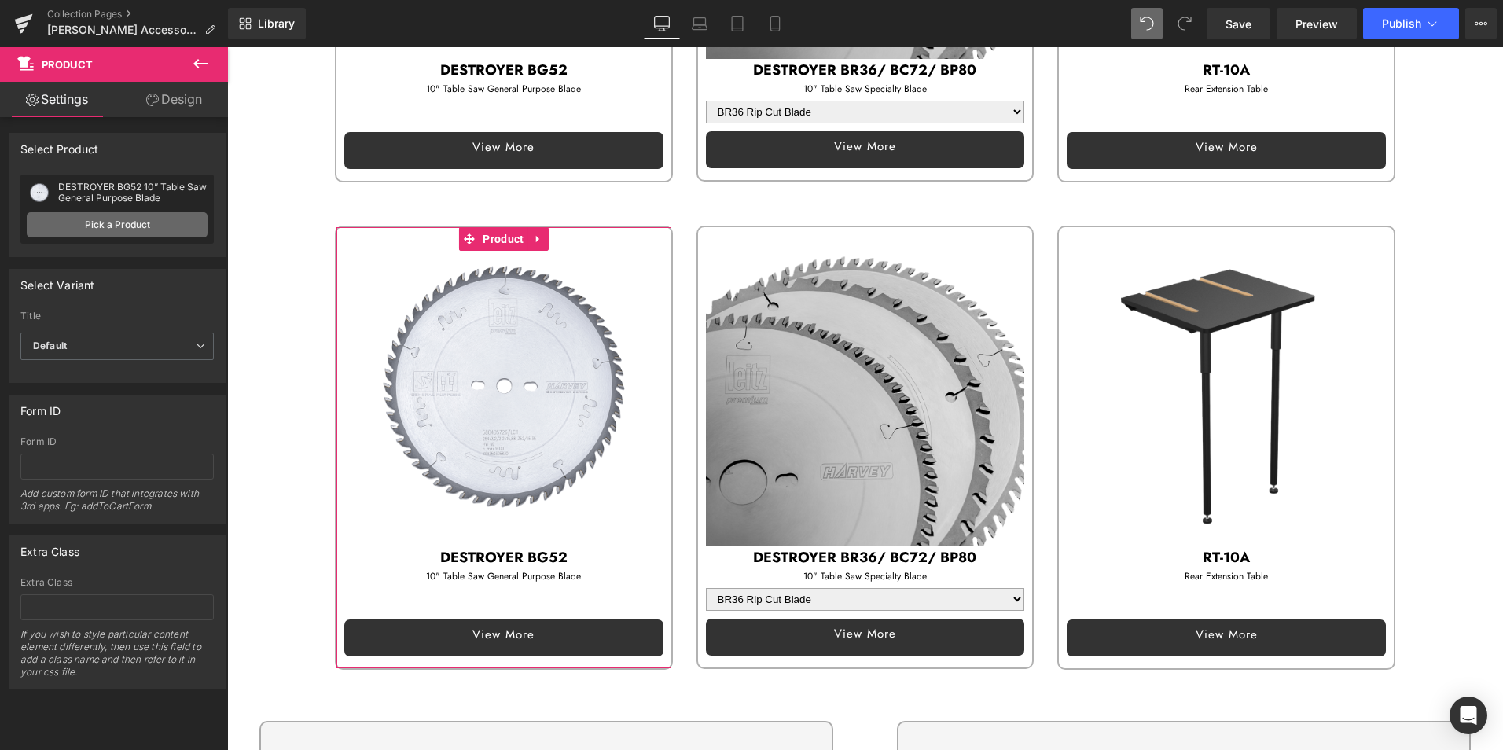
click at [125, 221] on link "Pick a Product" at bounding box center [117, 224] width 181 height 25
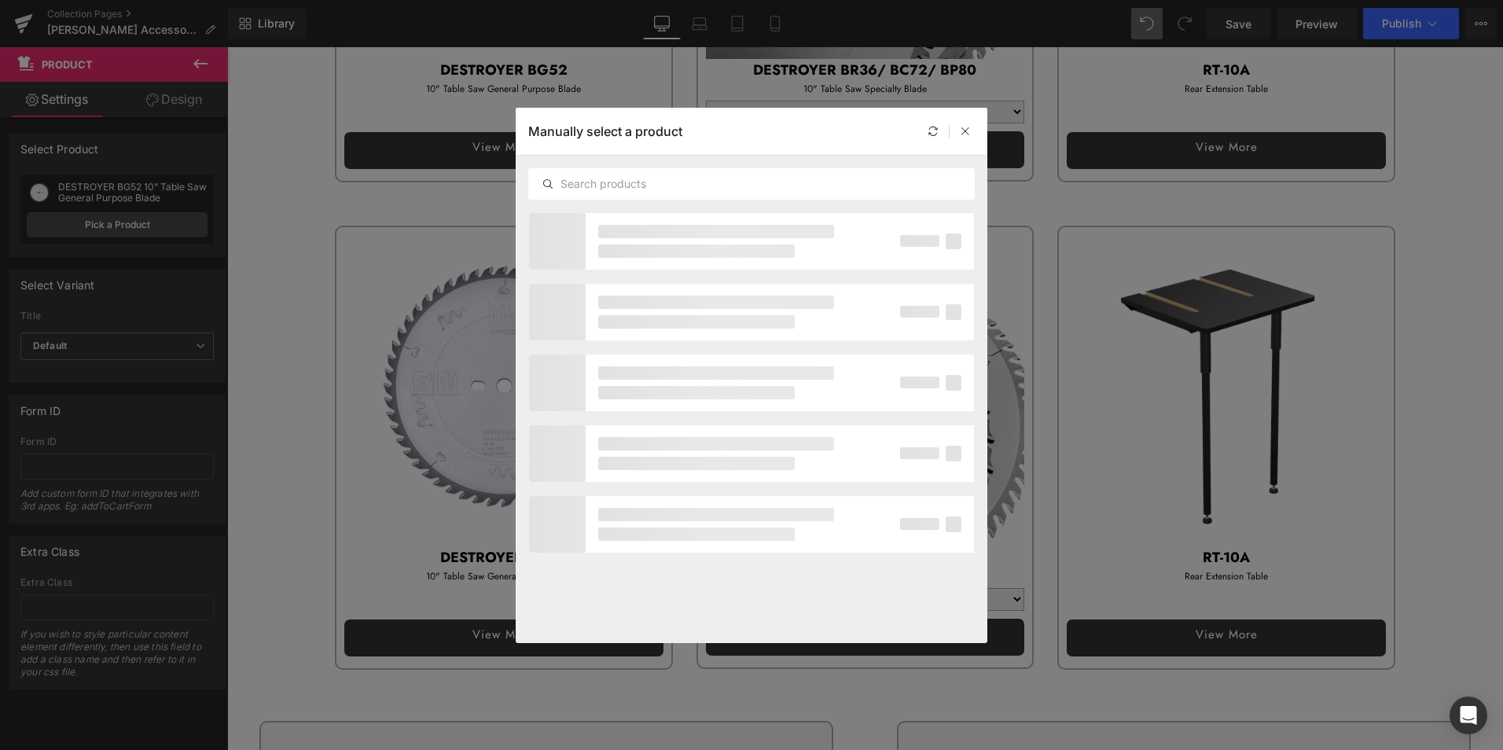
drag, startPoint x: 656, startPoint y: 182, endPoint x: 295, endPoint y: 237, distance: 364.8
click at [656, 182] on input "text" at bounding box center [751, 183] width 445 height 19
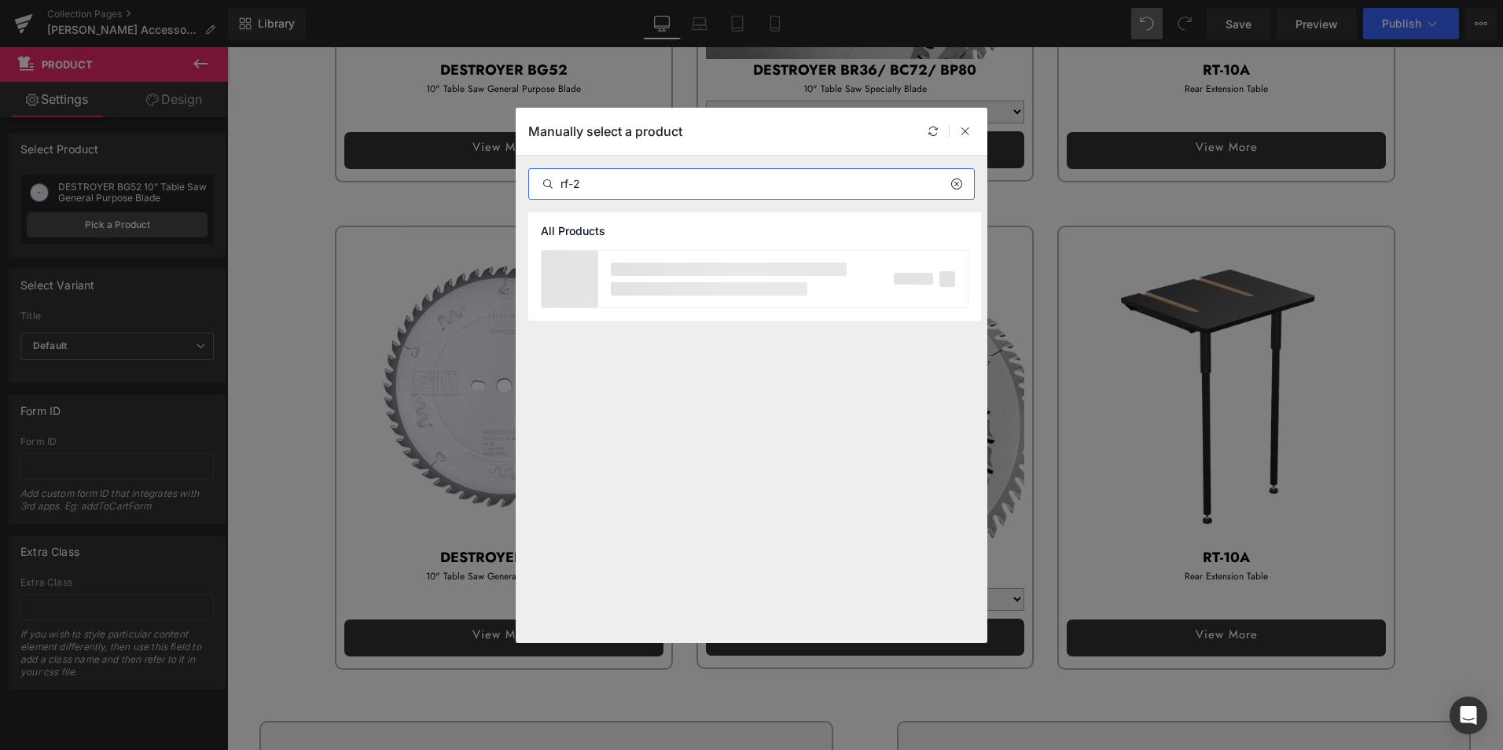
type input "rf-2"
click at [655, 282] on p at bounding box center [709, 288] width 196 height 13
click at [840, 269] on div "RF-22 0.087" (2.2mm) Thin Riving Knife Active" at bounding box center [754, 278] width 426 height 55
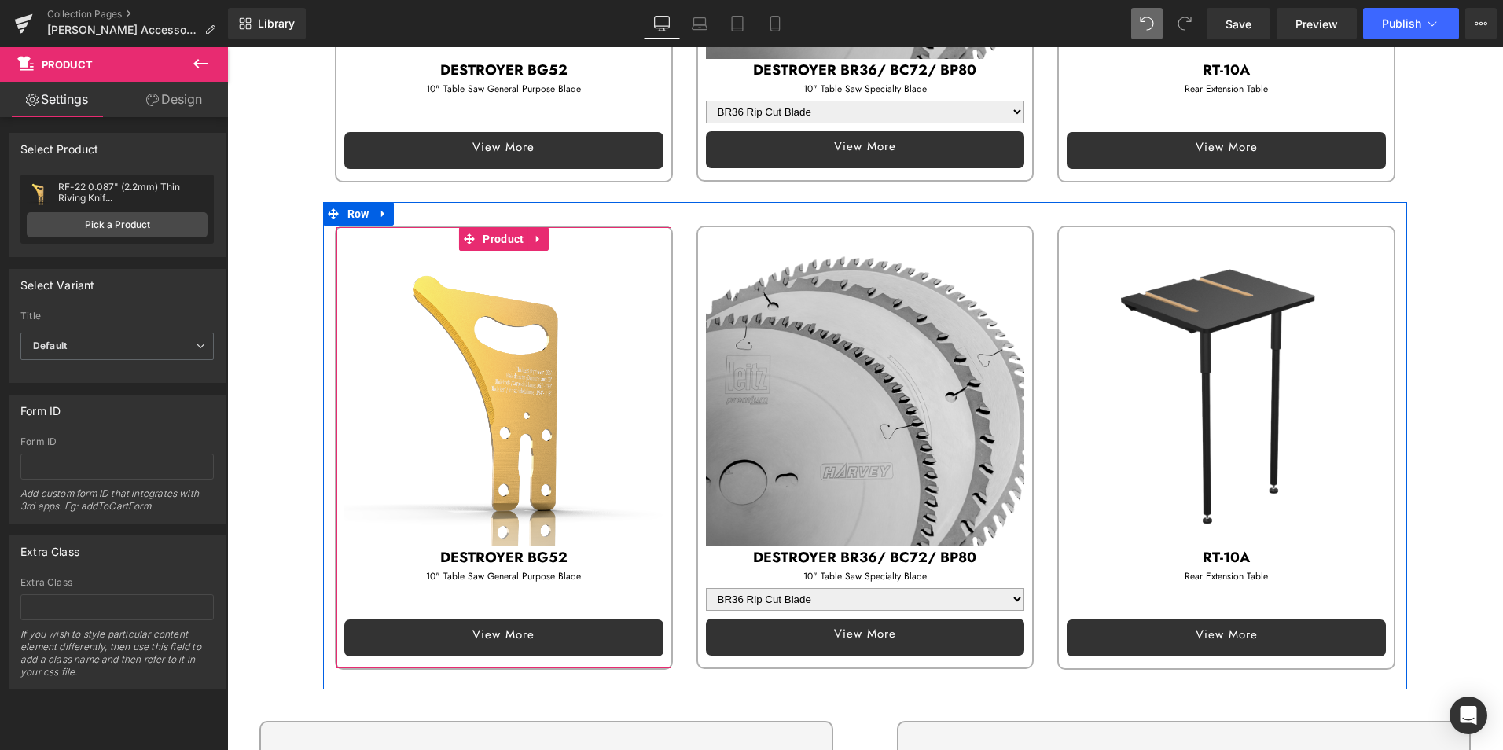
click at [429, 546] on p "DESTROYER BG52" at bounding box center [503, 557] width 319 height 23
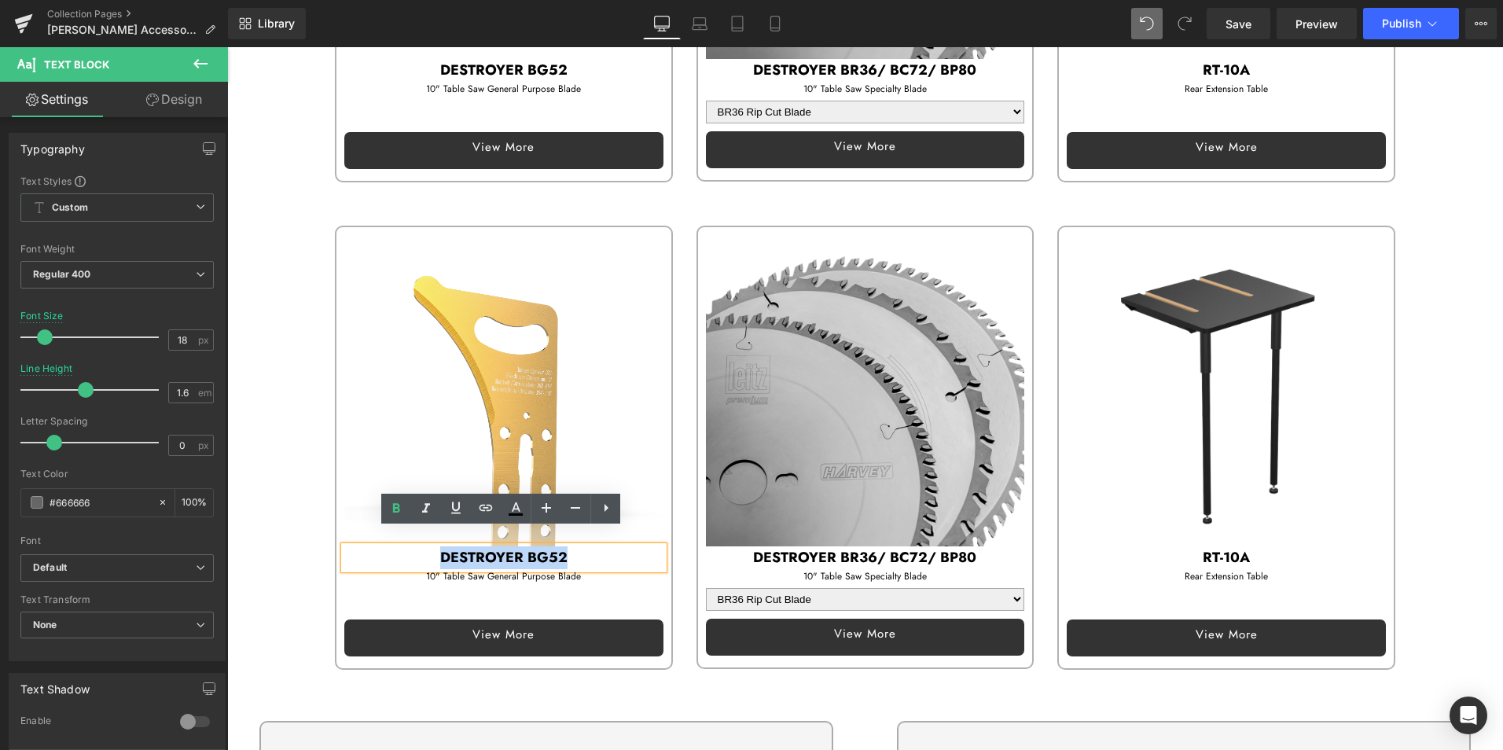
drag, startPoint x: 435, startPoint y: 539, endPoint x: 639, endPoint y: 539, distance: 204.3
click at [639, 546] on p "DESTROYER BG52" at bounding box center [503, 557] width 319 height 23
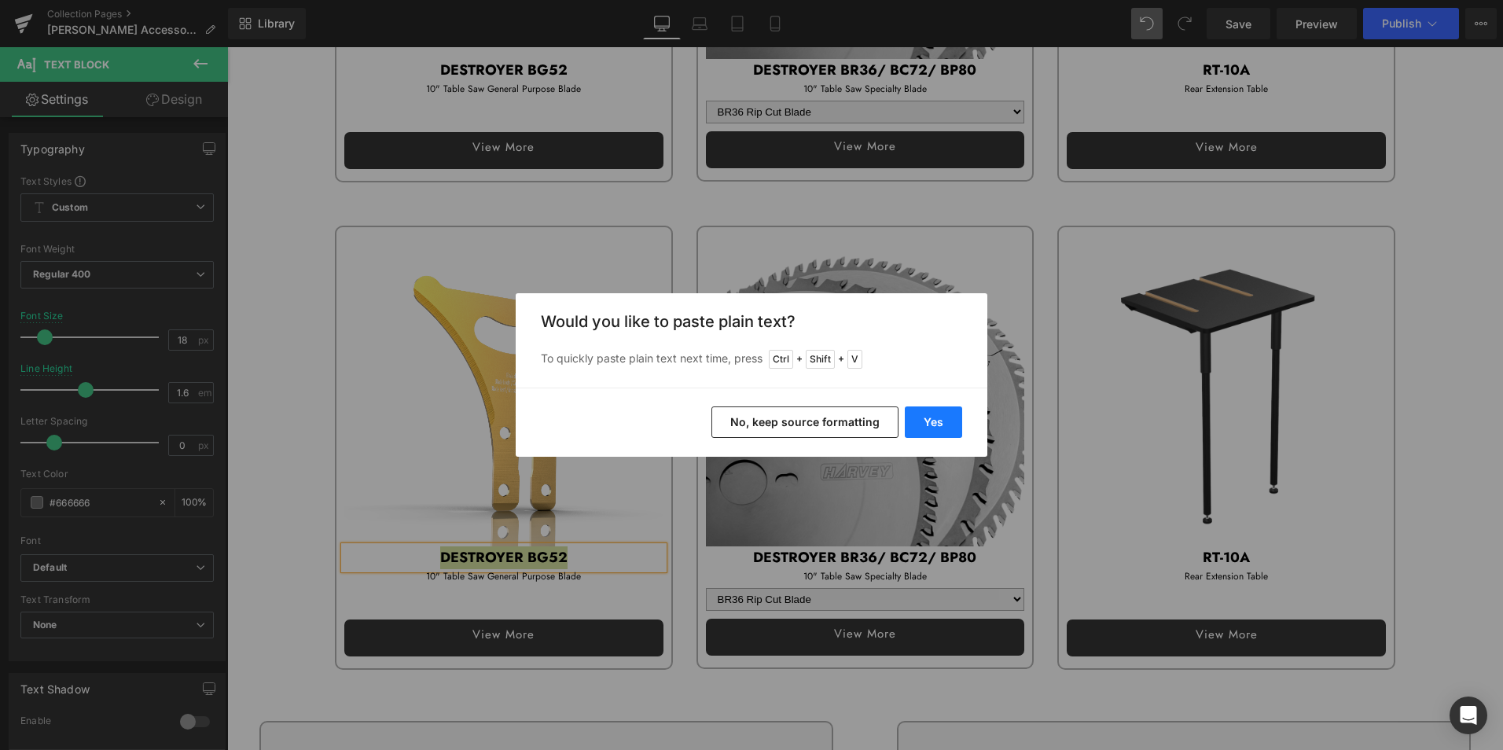
click at [950, 418] on button "Yes" at bounding box center [933, 421] width 57 height 31
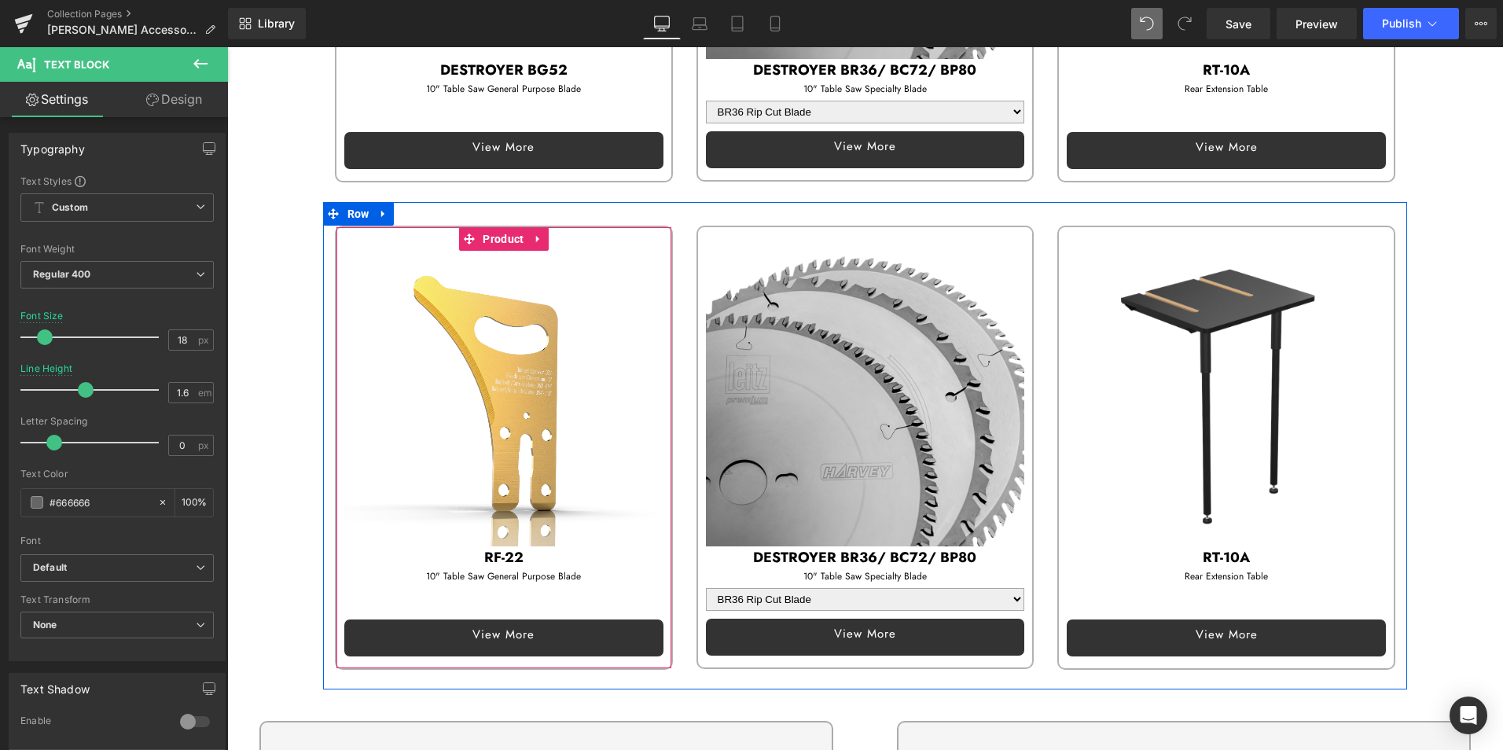
click at [401, 569] on div "10" Table Saw General Purpose Blade Text Block" at bounding box center [503, 576] width 319 height 15
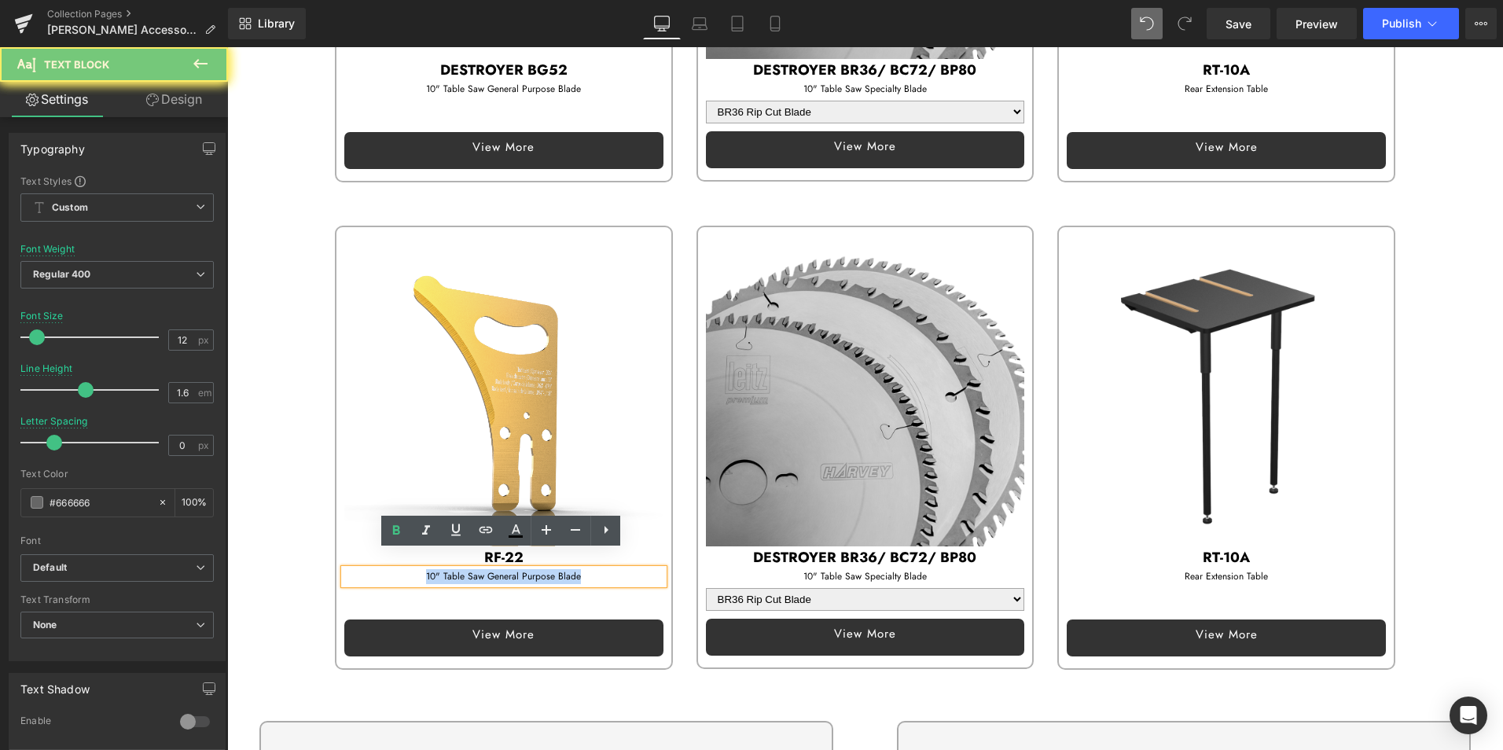
drag, startPoint x: 421, startPoint y: 560, endPoint x: 644, endPoint y: 560, distance: 222.4
click at [644, 569] on p "10" Table Saw General Purpose Blade" at bounding box center [503, 576] width 319 height 15
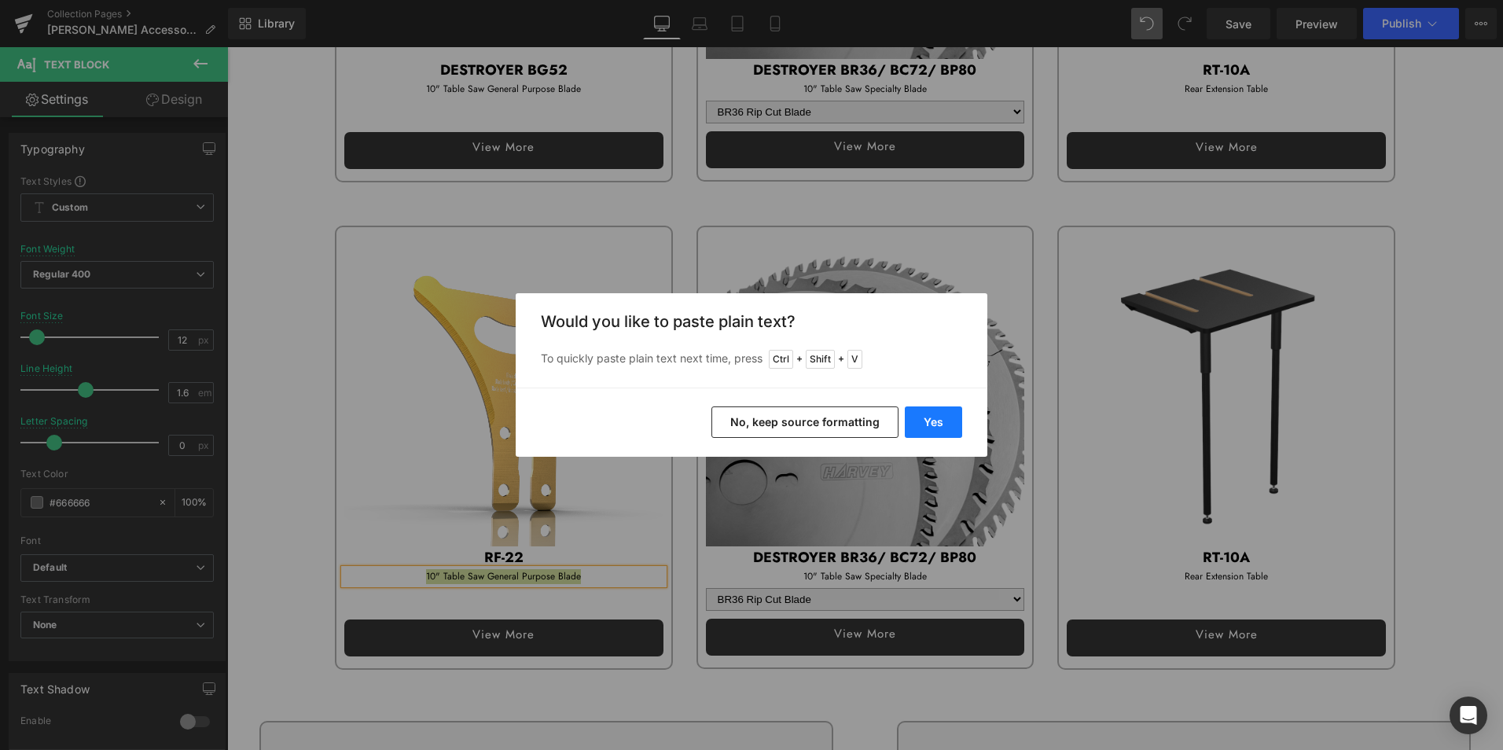
click at [934, 416] on button "Yes" at bounding box center [933, 421] width 57 height 31
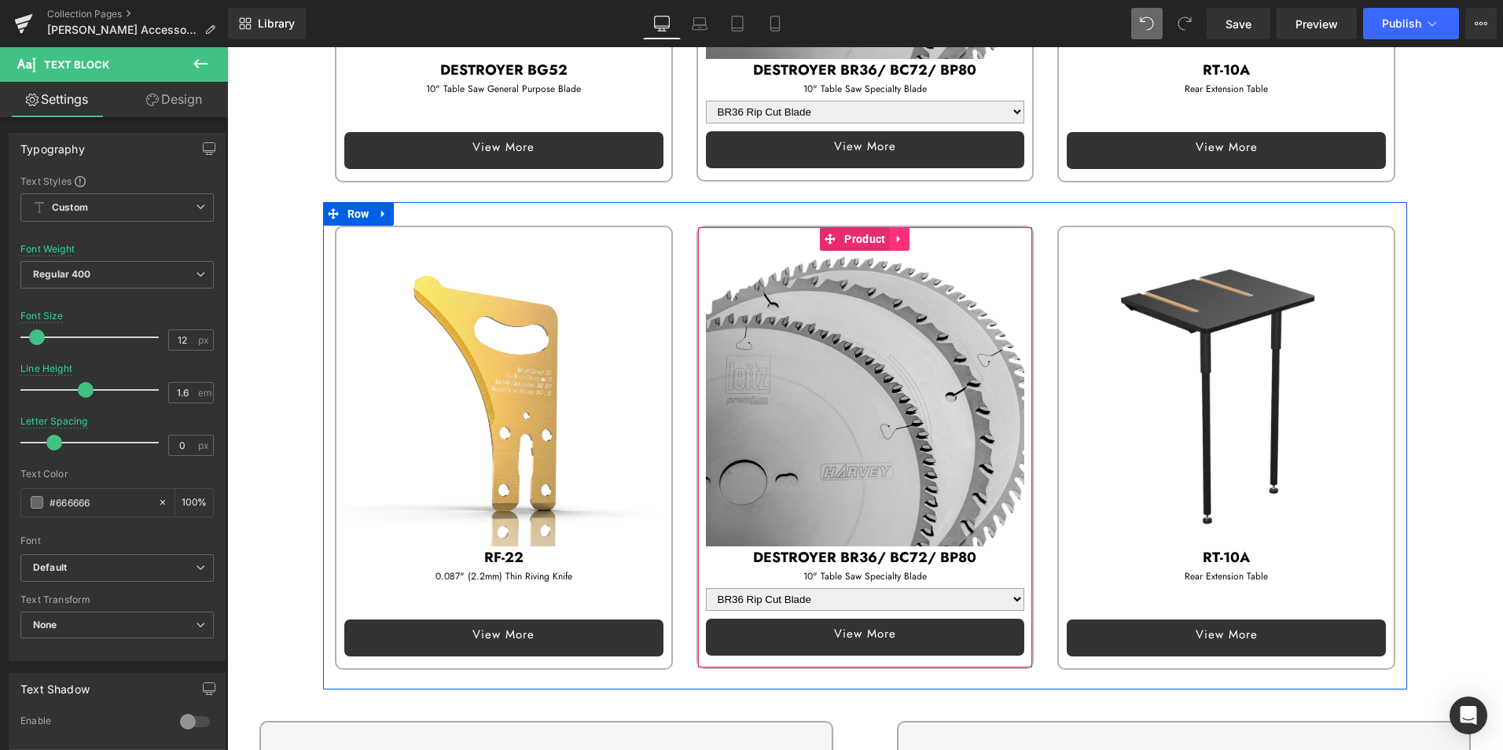
click at [901, 227] on link at bounding box center [899, 239] width 20 height 24
click at [907, 233] on icon at bounding box center [909, 238] width 11 height 11
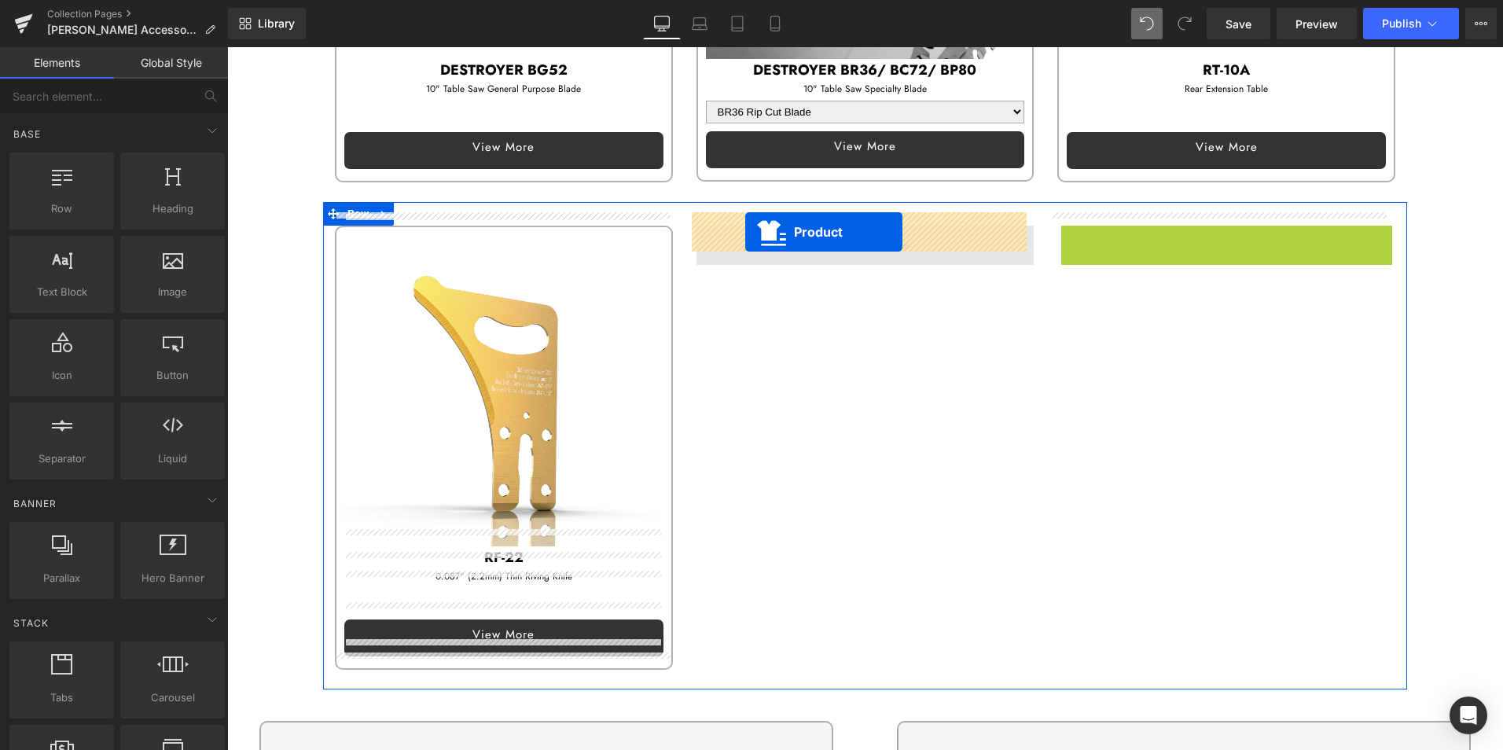
drag, startPoint x: 1209, startPoint y: 227, endPoint x: 744, endPoint y: 232, distance: 465.3
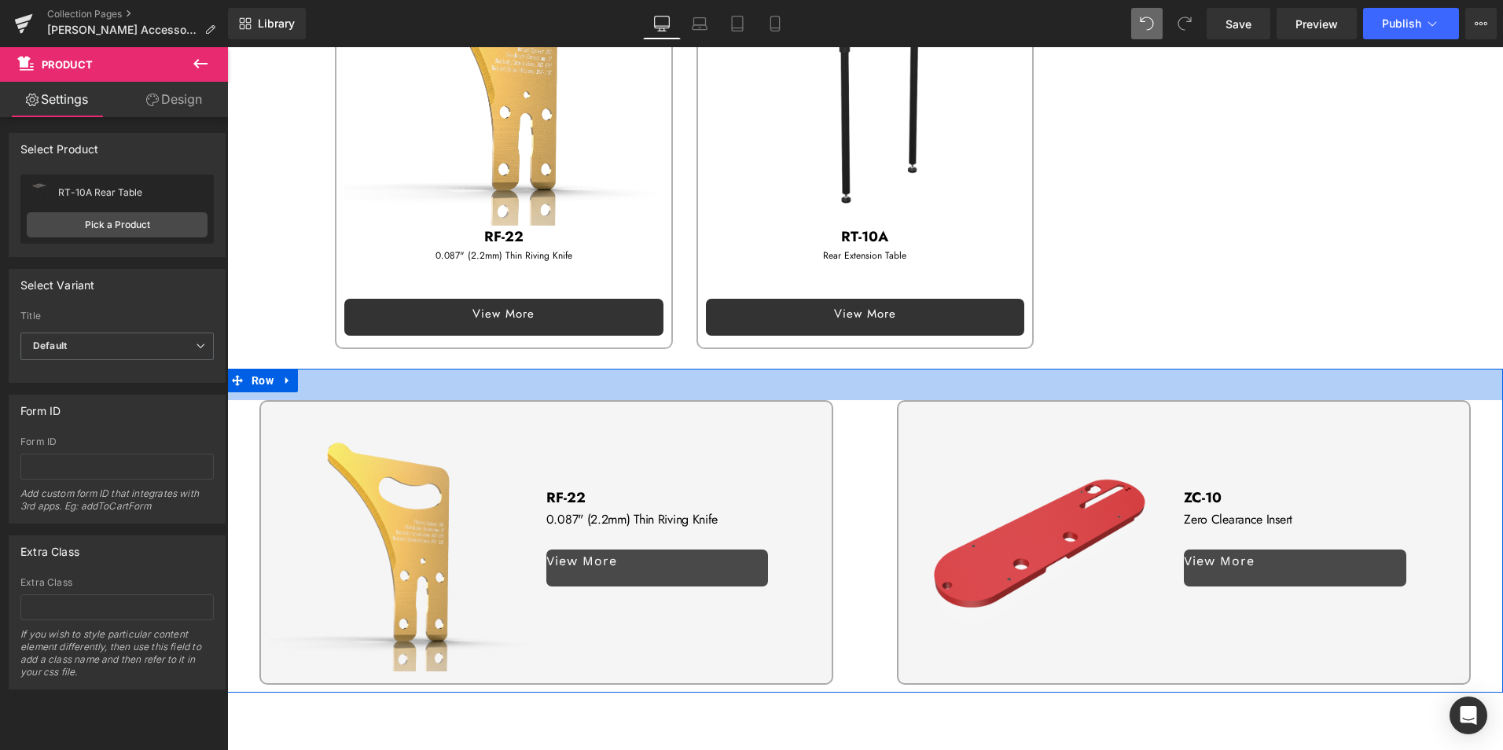
scroll to position [2171, 0]
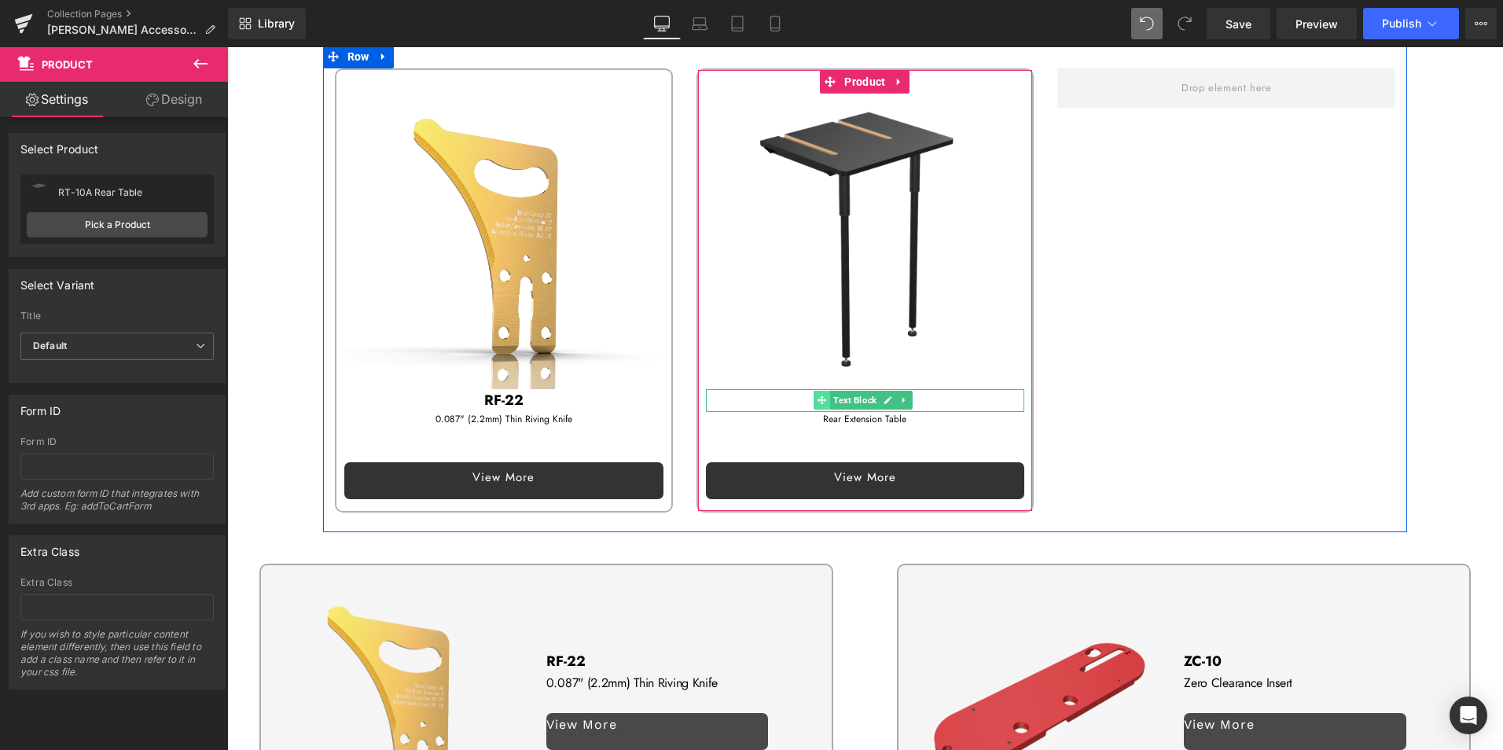
drag, startPoint x: 829, startPoint y: 380, endPoint x: 818, endPoint y: 380, distance: 11.0
click at [830, 391] on span "Text Block" at bounding box center [855, 400] width 50 height 19
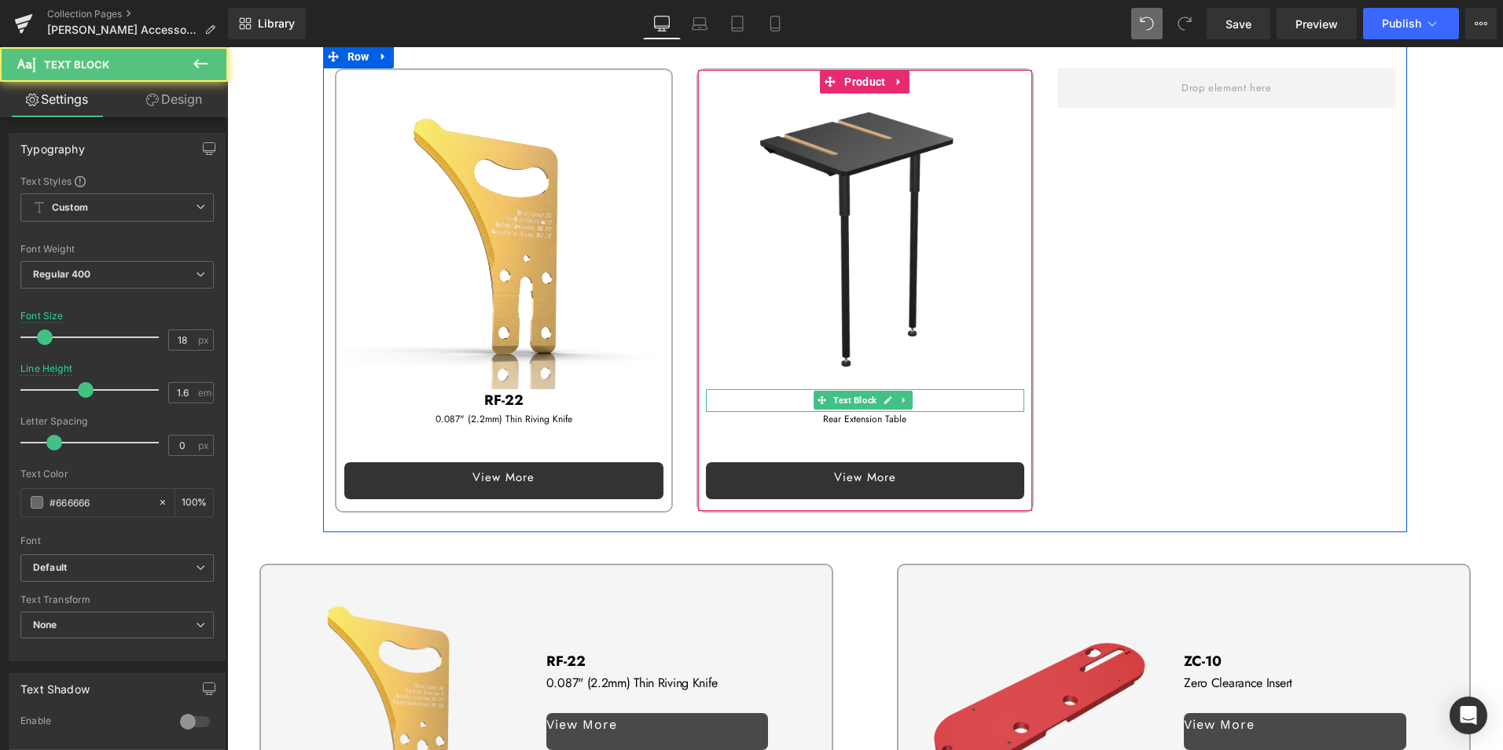
click at [756, 389] on p "RT-10A" at bounding box center [865, 400] width 319 height 23
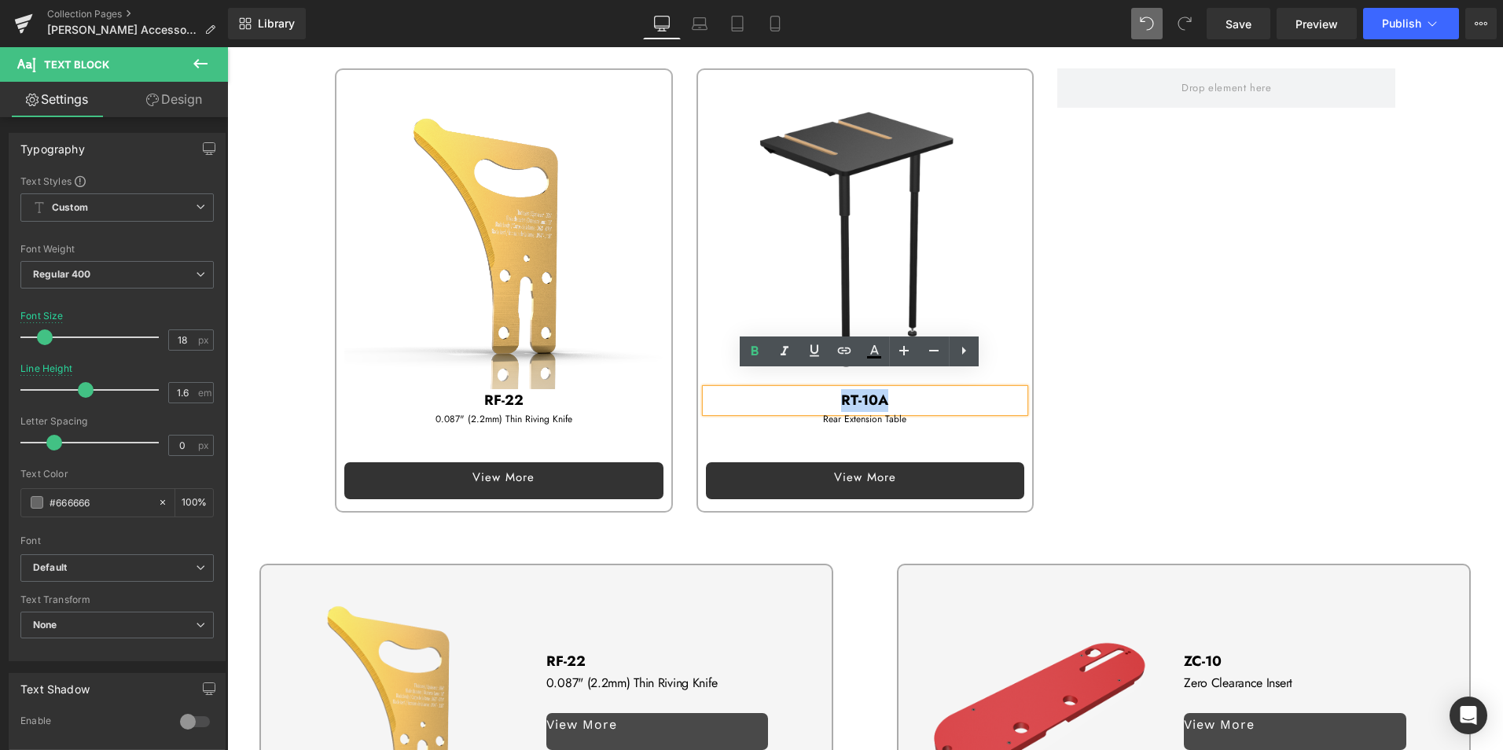
drag, startPoint x: 804, startPoint y: 379, endPoint x: 1001, endPoint y: 379, distance: 197.3
click at [1001, 389] on p "RT-10A" at bounding box center [865, 400] width 319 height 23
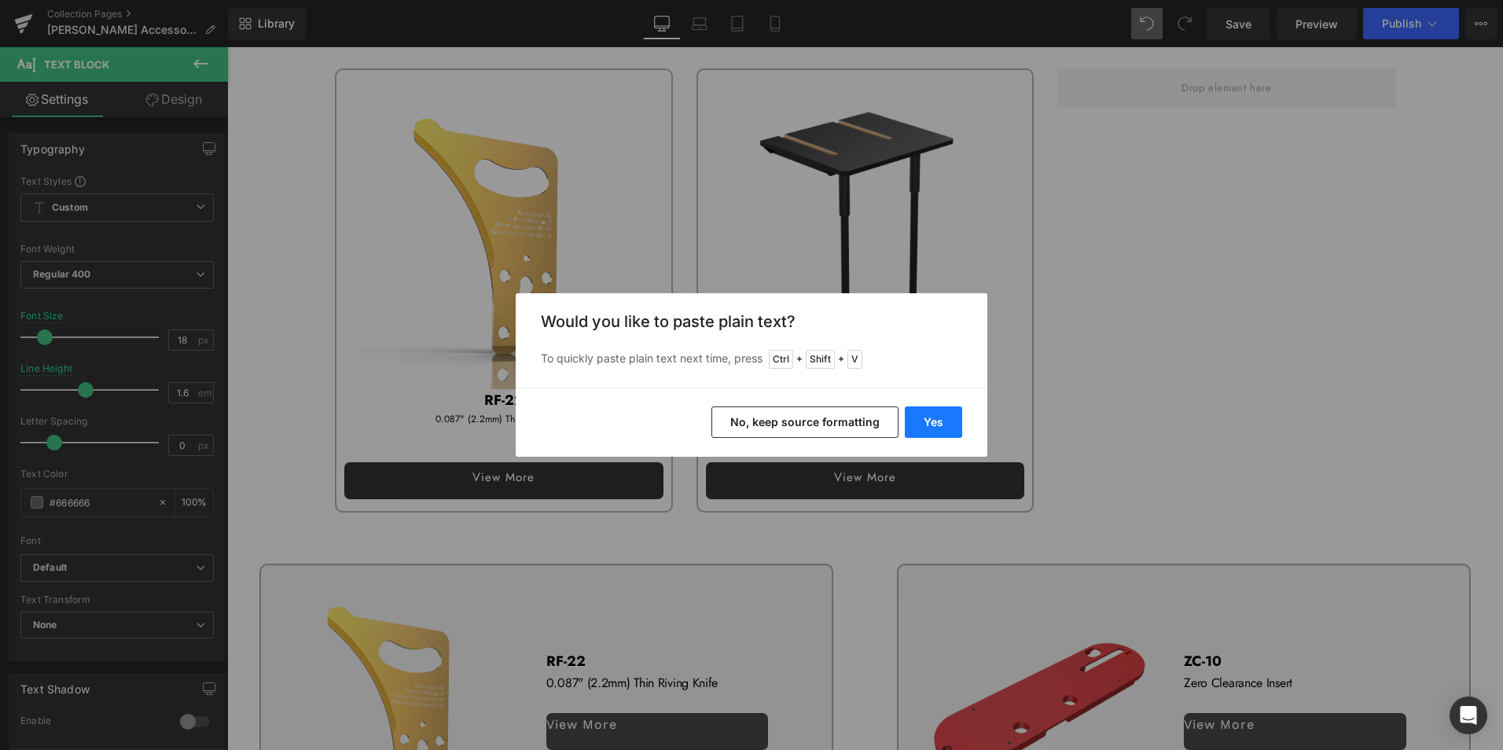
click at [938, 420] on button "Yes" at bounding box center [933, 421] width 57 height 31
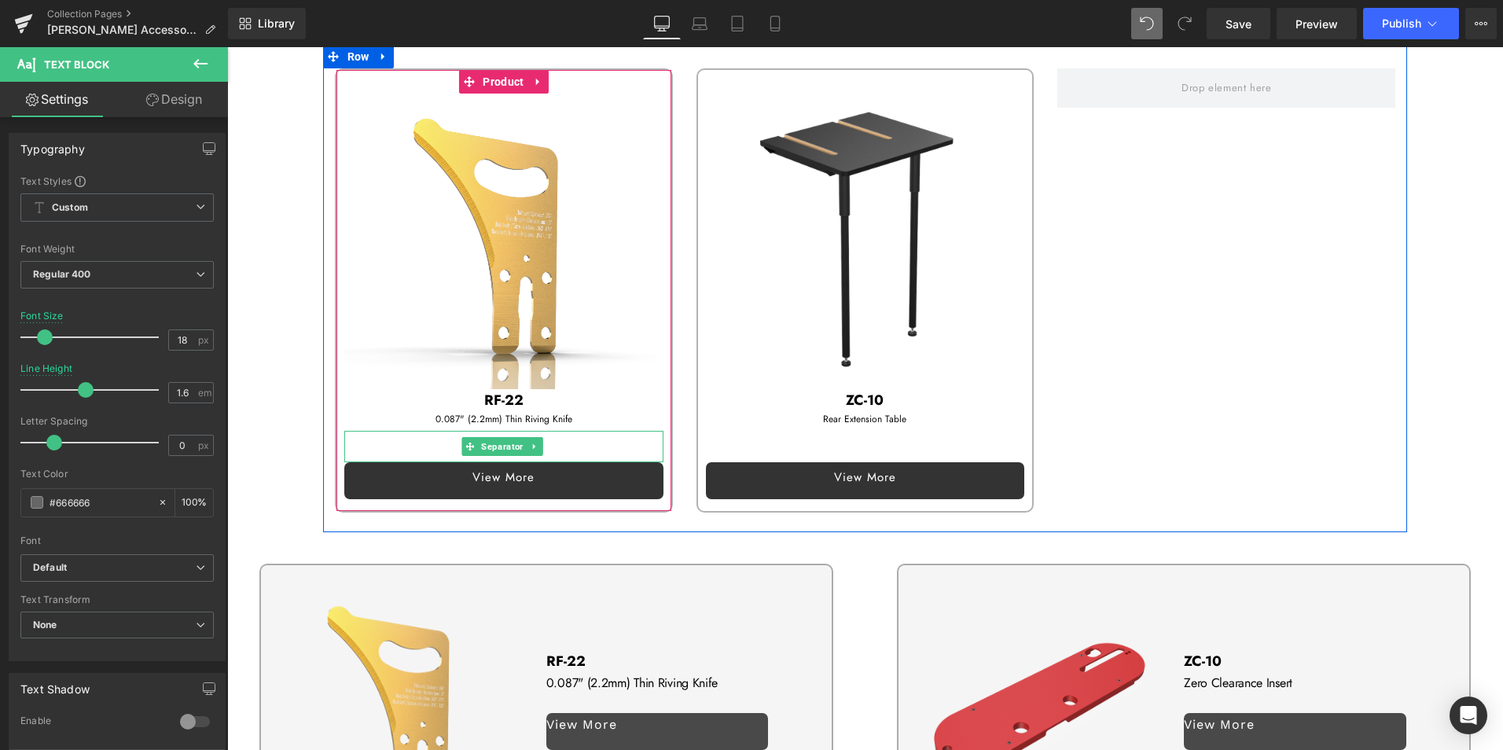
click at [531, 442] on icon at bounding box center [534, 446] width 9 height 9
click at [538, 442] on icon at bounding box center [542, 446] width 9 height 9
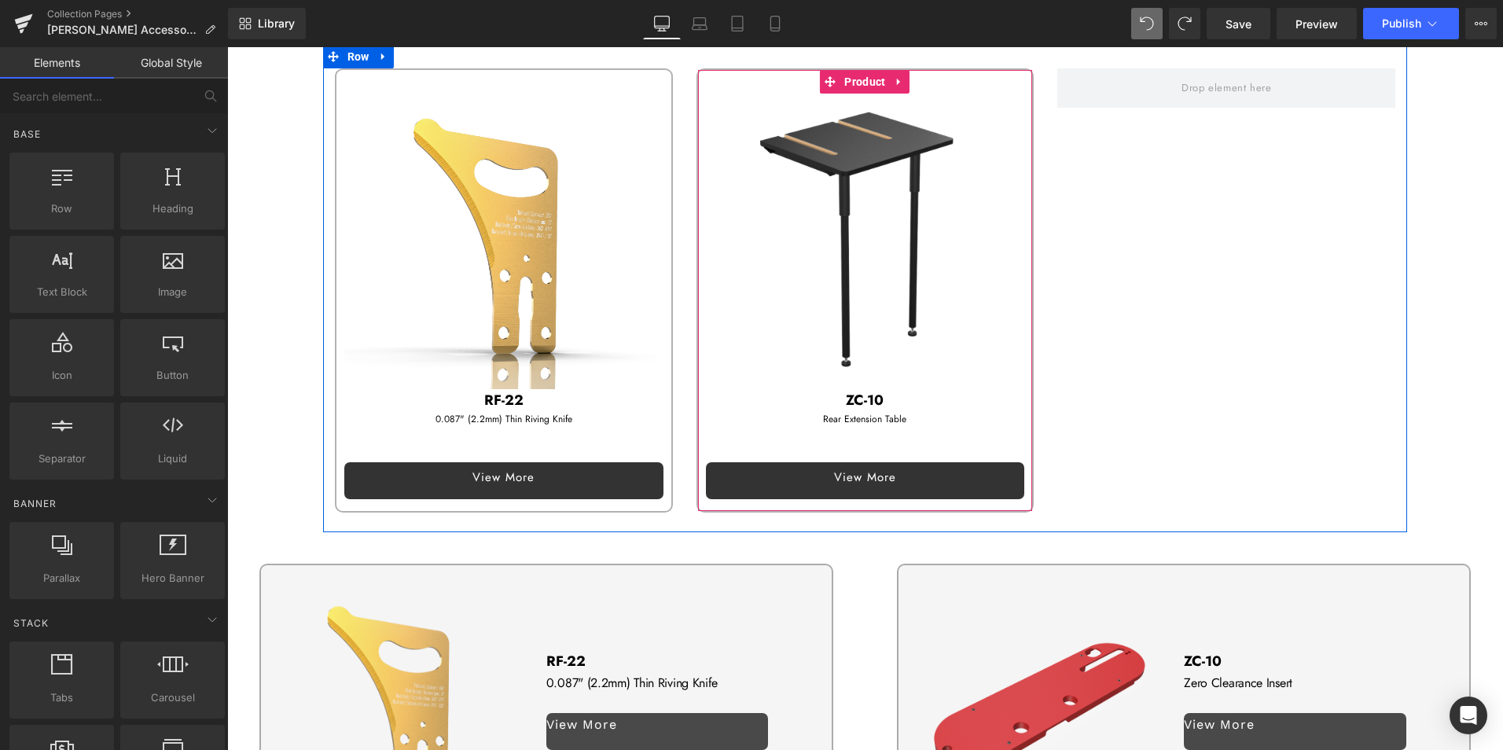
click at [729, 412] on p "Rear Extension Table" at bounding box center [865, 419] width 319 height 15
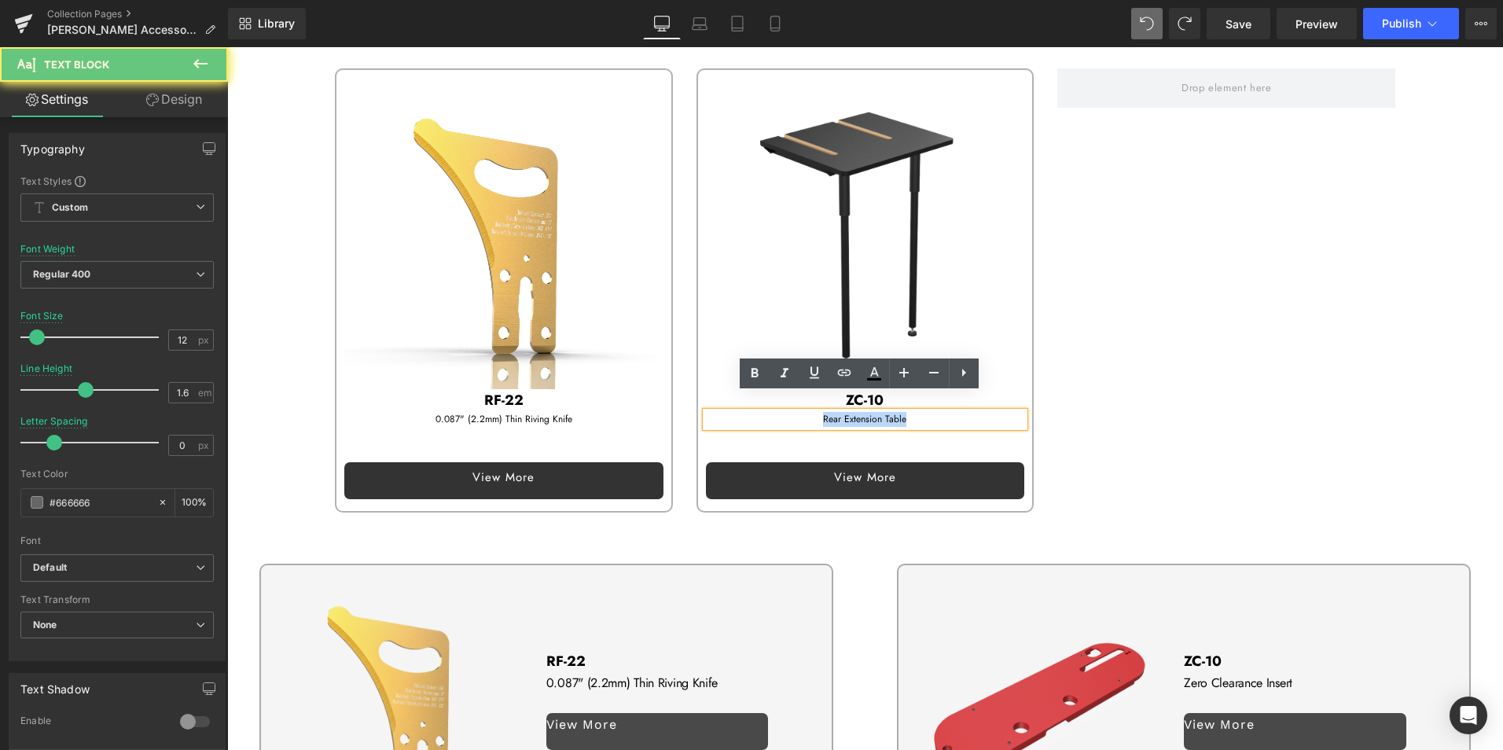
drag, startPoint x: 791, startPoint y: 402, endPoint x: 1030, endPoint y: 405, distance: 238.9
click at [1030, 405] on div "Sale Off ZC-10" at bounding box center [866, 290] width 362 height 444
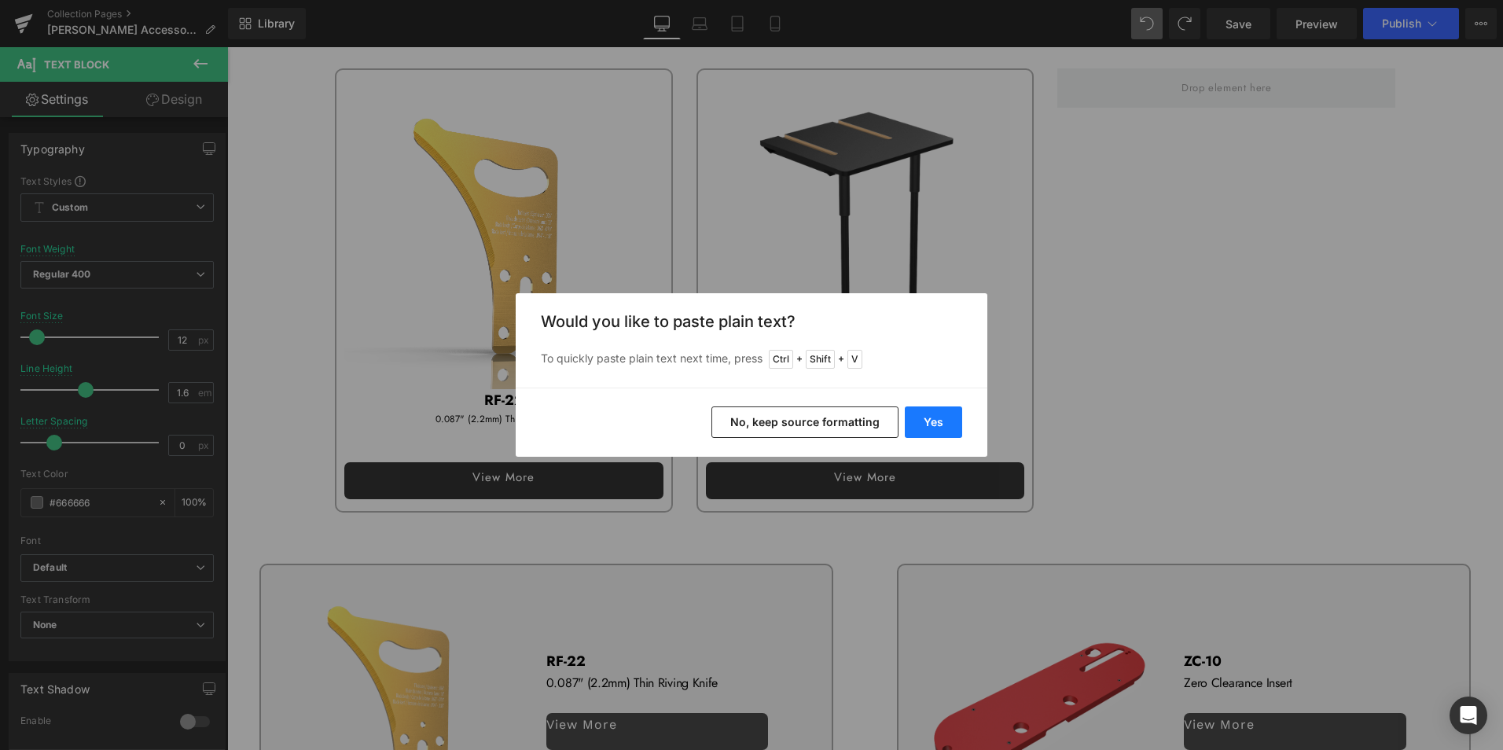
click at [934, 417] on button "Yes" at bounding box center [933, 421] width 57 height 31
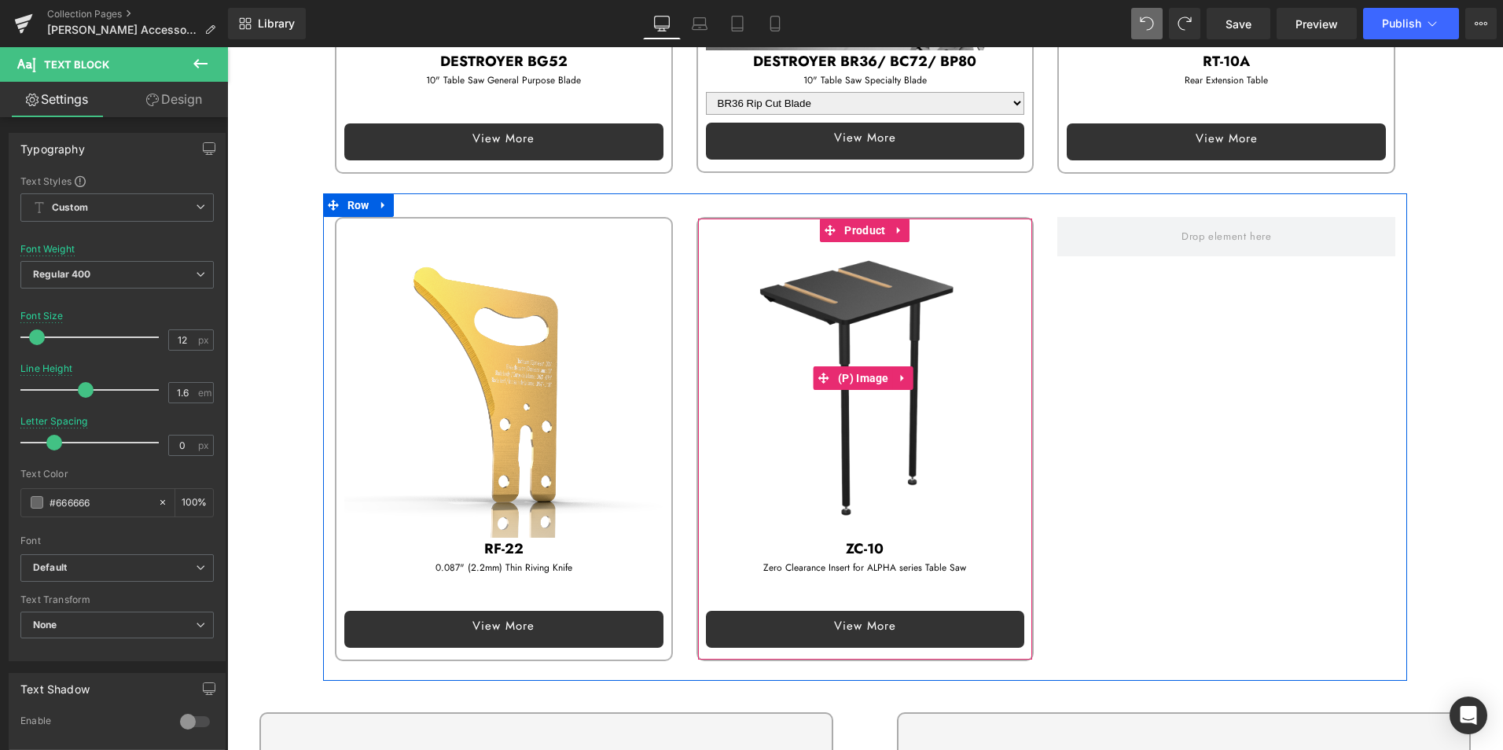
scroll to position [2014, 0]
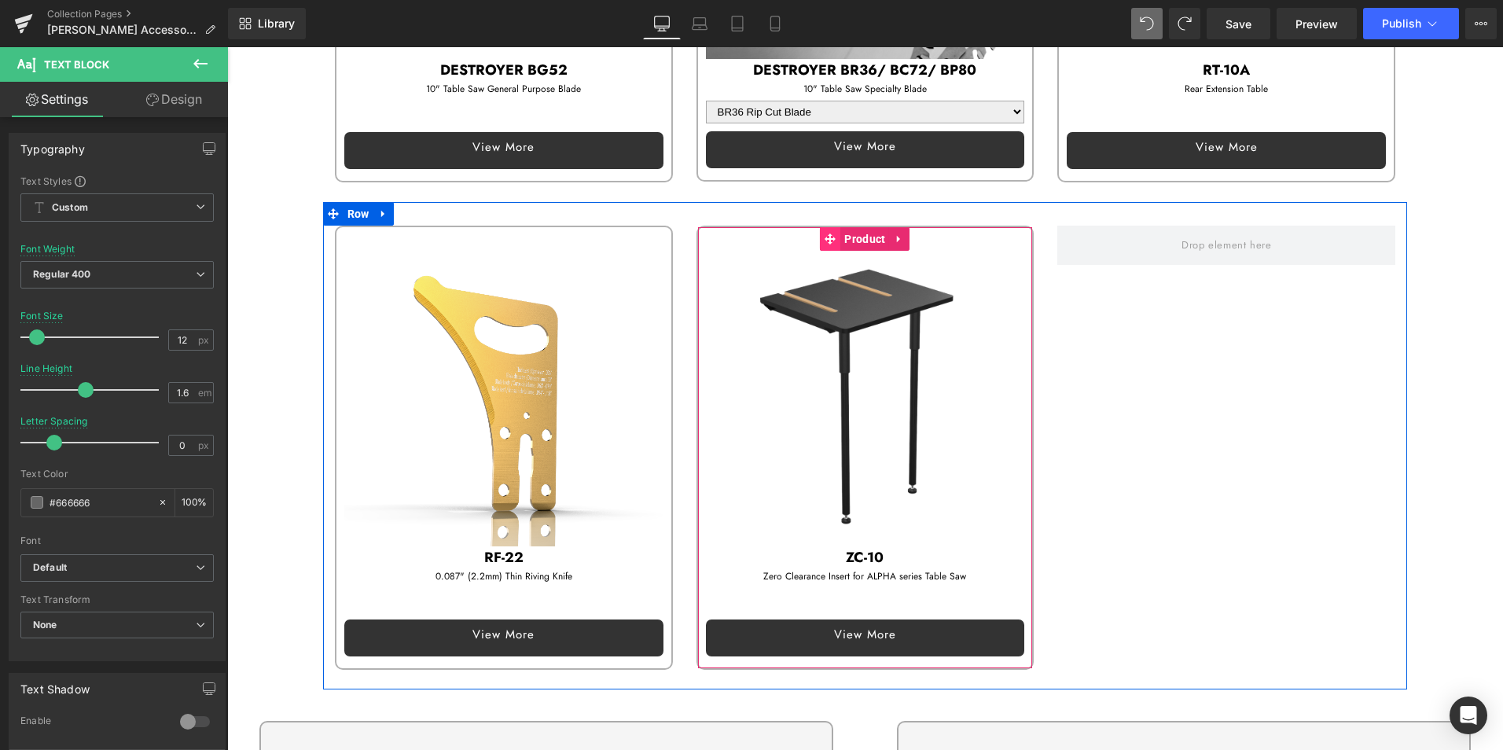
drag, startPoint x: 856, startPoint y: 226, endPoint x: 835, endPoint y: 222, distance: 20.7
click at [856, 227] on span "Product" at bounding box center [864, 239] width 49 height 24
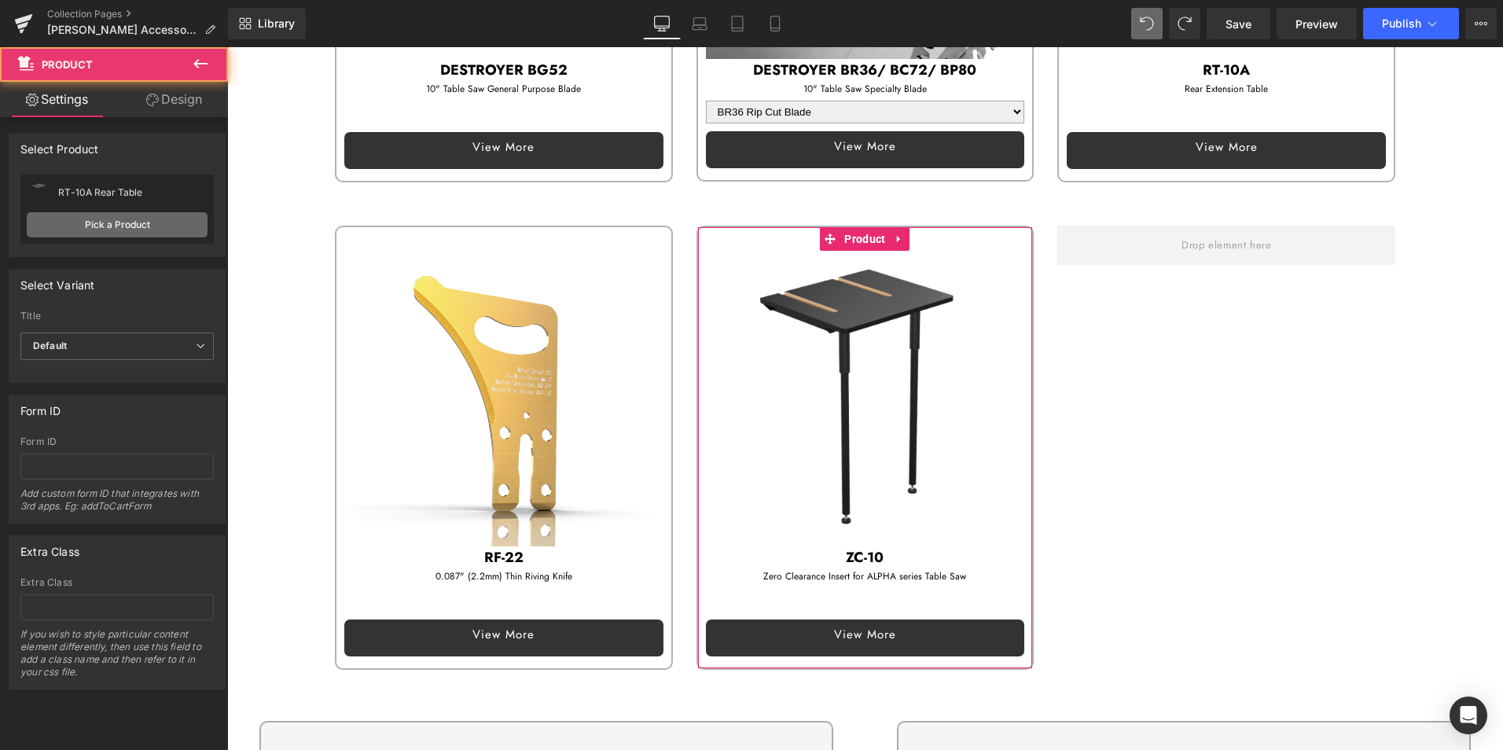
click at [75, 224] on link "Pick a Product" at bounding box center [117, 224] width 181 height 25
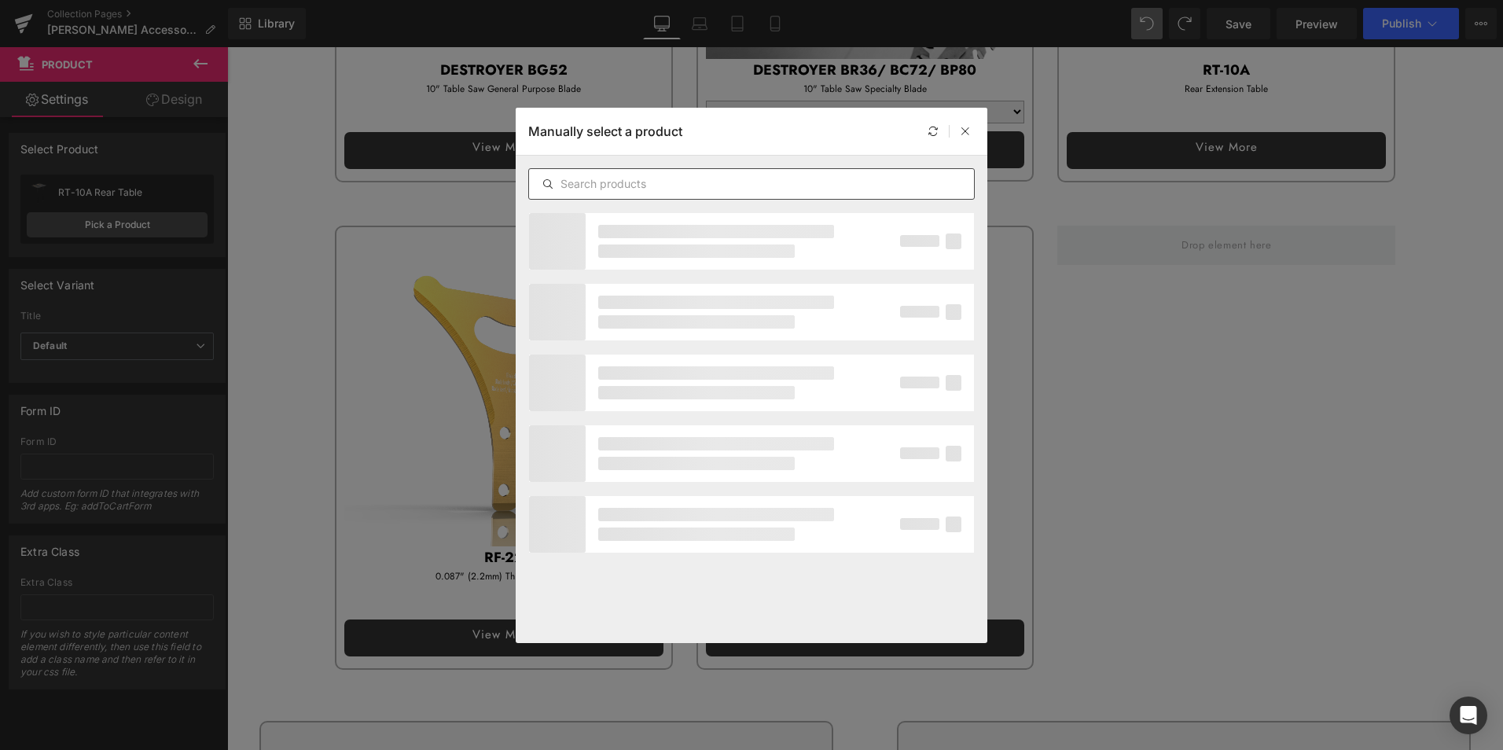
click at [605, 183] on input "text" at bounding box center [751, 183] width 445 height 19
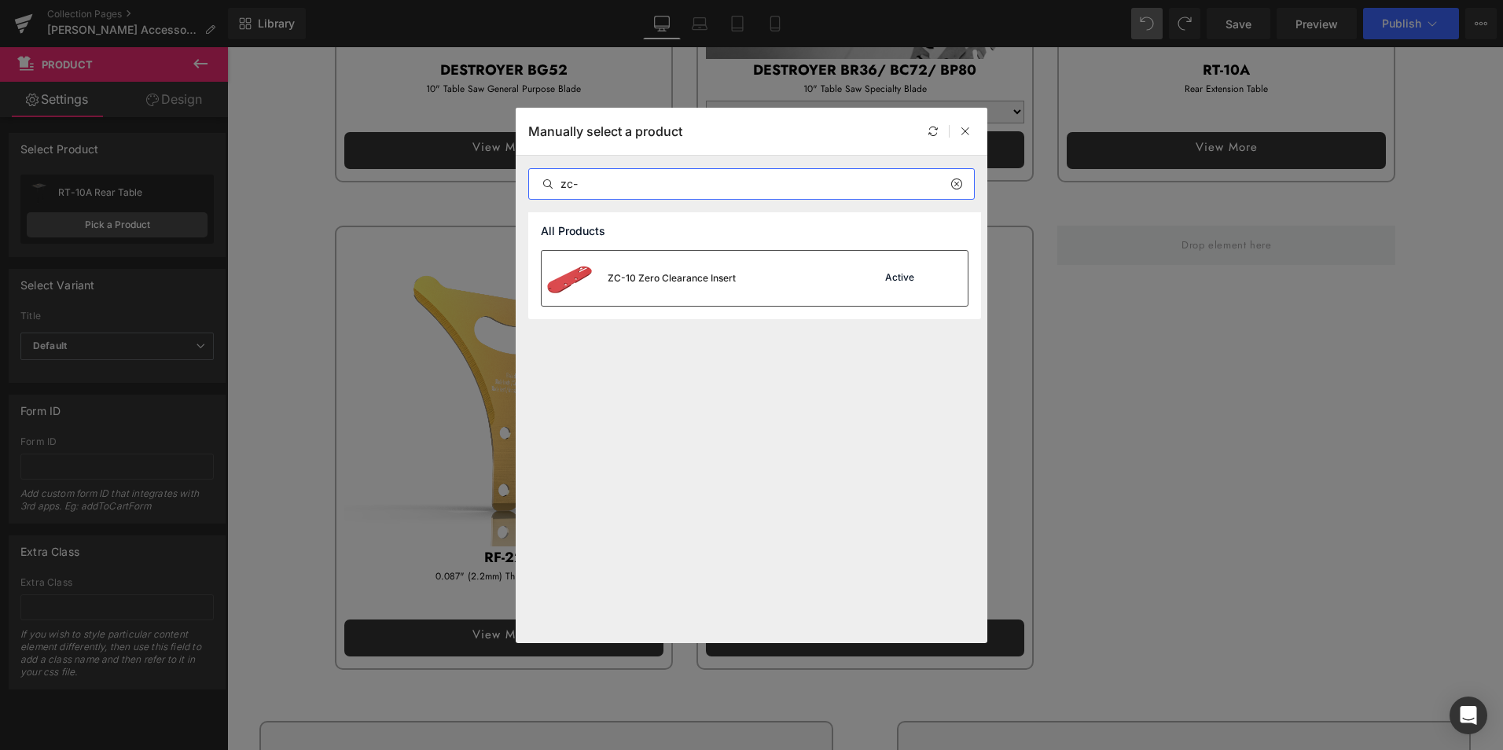
type input "zc-"
click at [666, 276] on div "ZC-10 Zero Clearance Insert" at bounding box center [671, 278] width 128 height 14
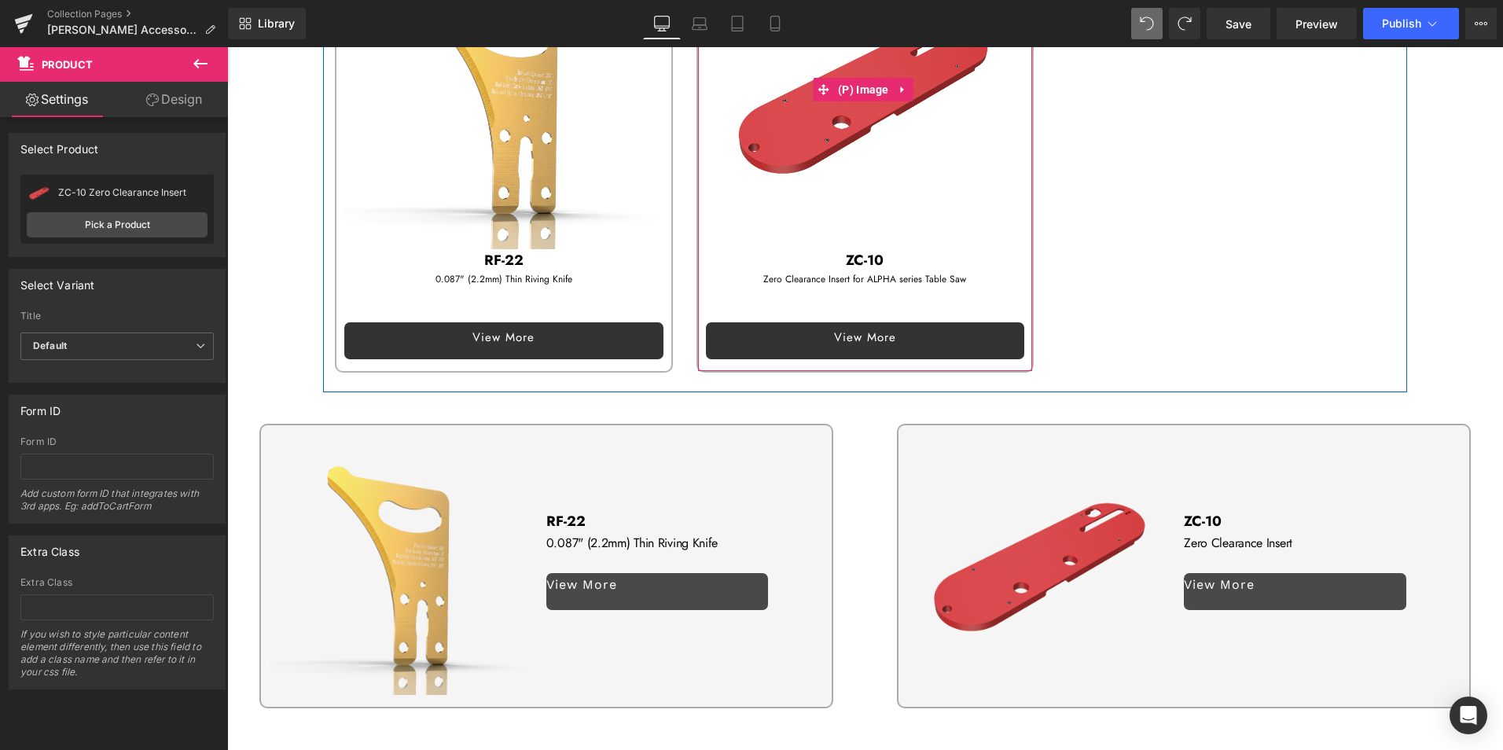
scroll to position [2329, 0]
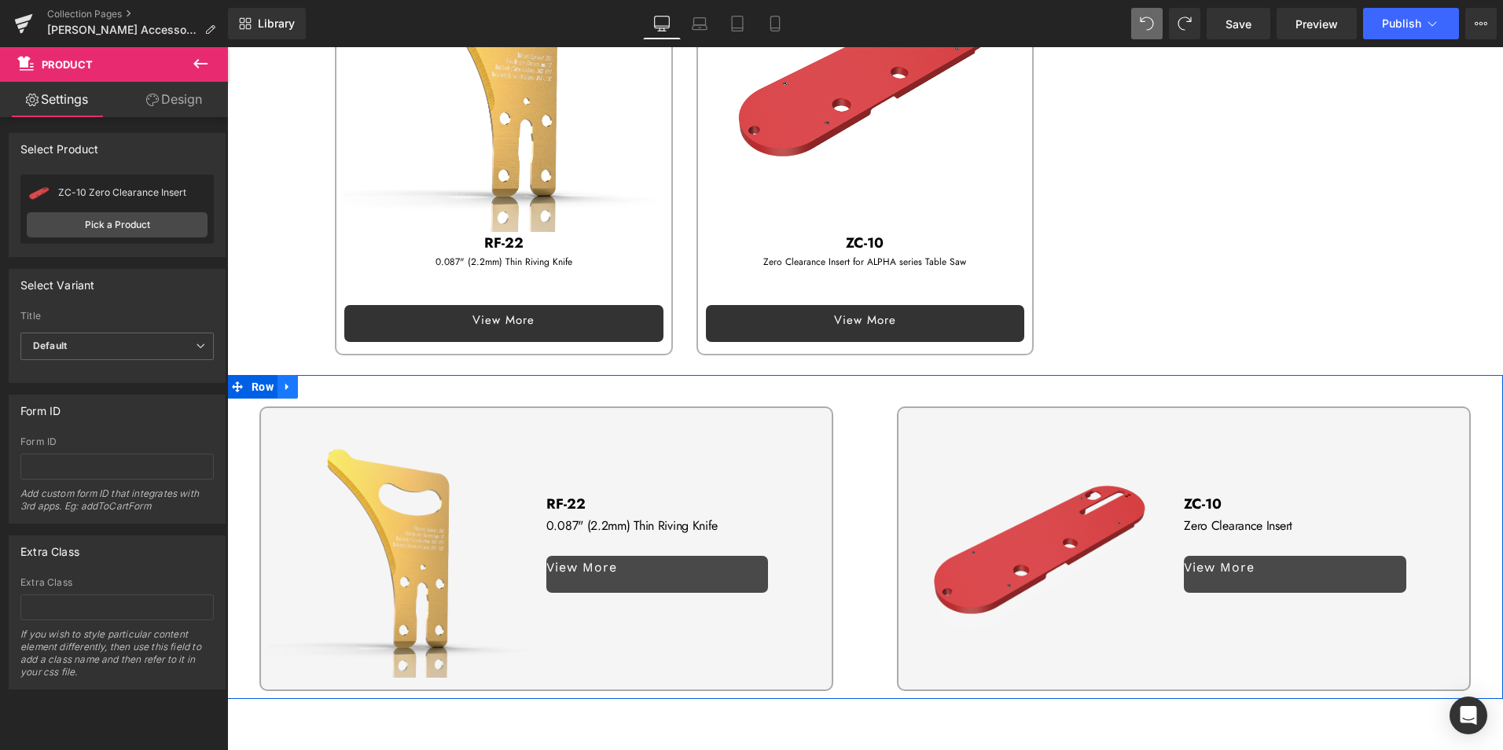
click at [290, 380] on icon at bounding box center [287, 386] width 11 height 12
click at [327, 380] on icon at bounding box center [328, 386] width 11 height 12
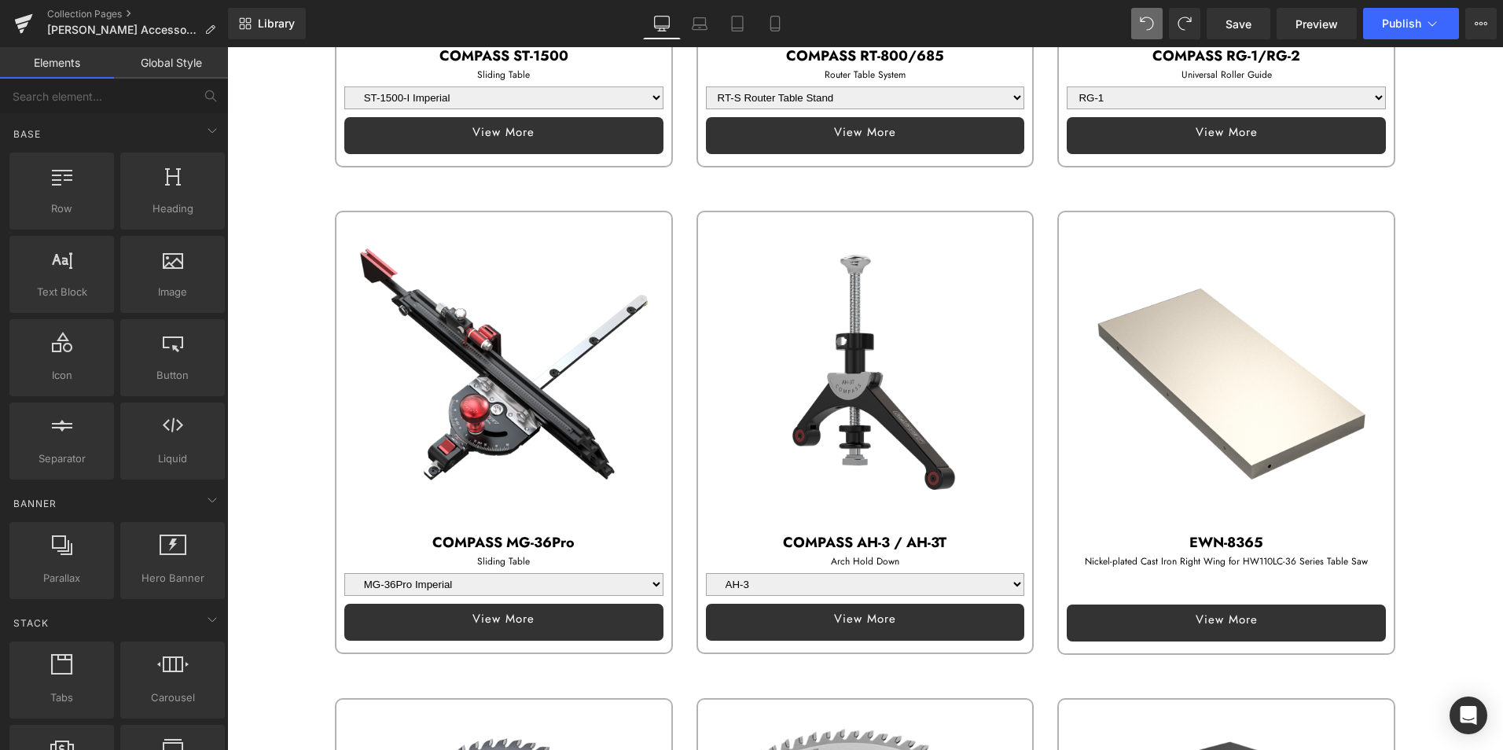
scroll to position [746, 0]
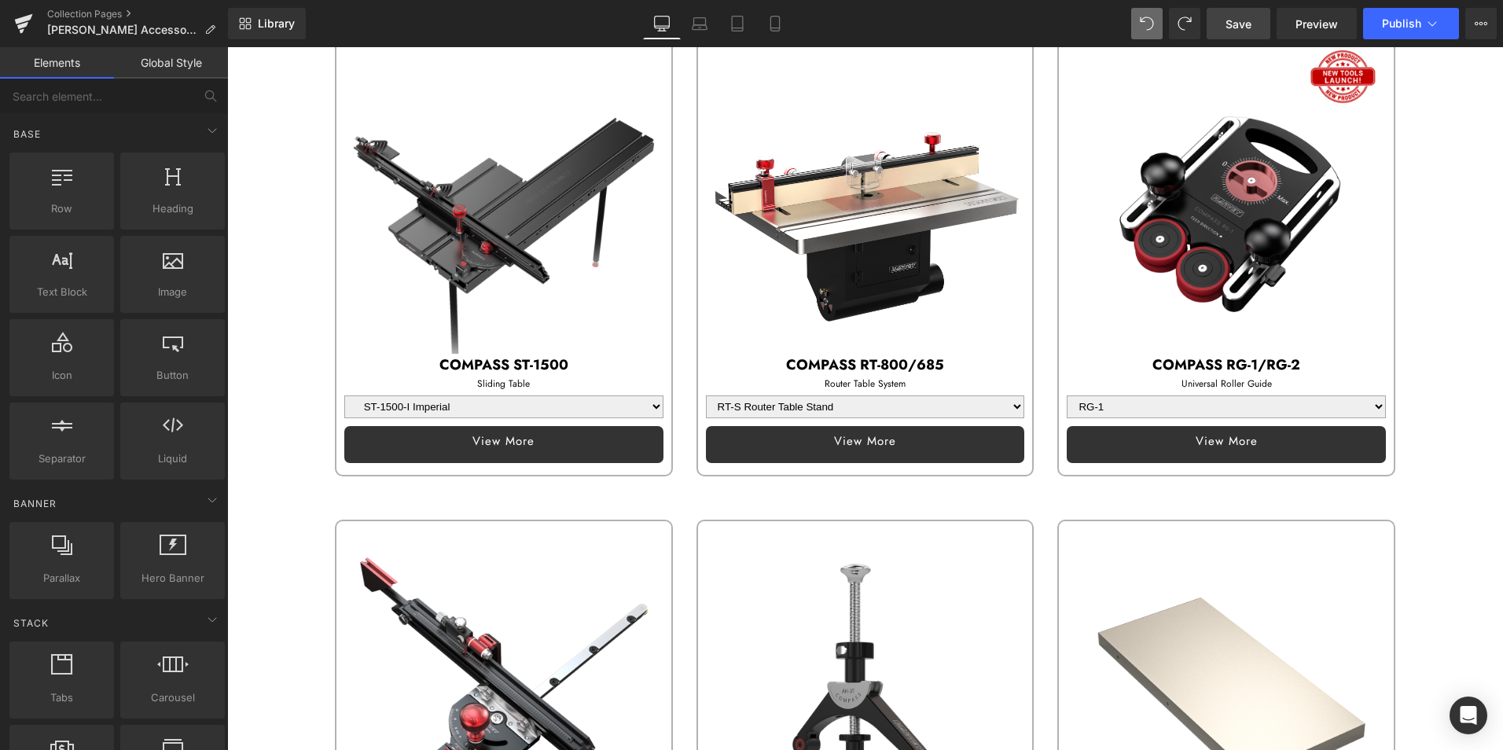
click at [1242, 24] on span "Save" at bounding box center [1238, 24] width 26 height 17
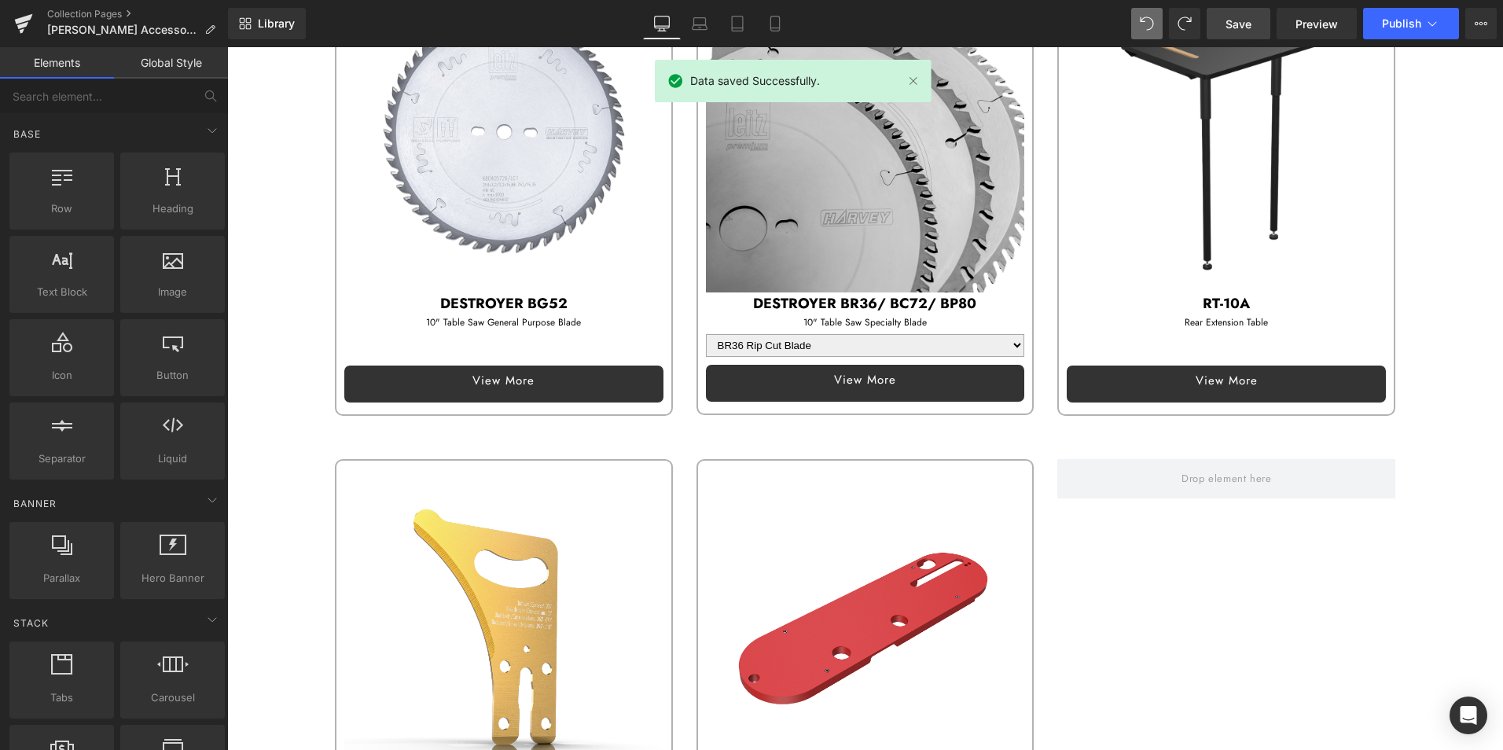
scroll to position [1965, 0]
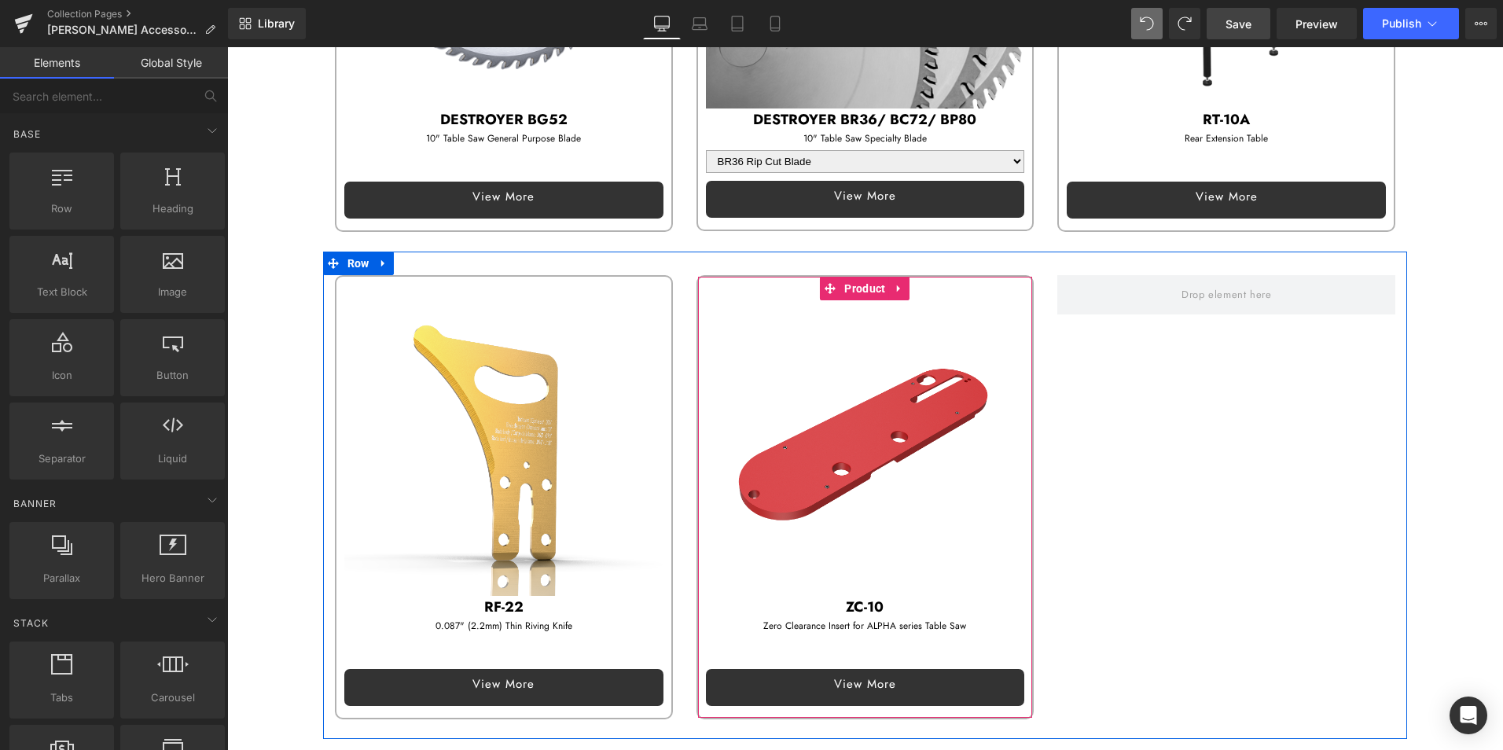
click at [897, 285] on icon at bounding box center [898, 288] width 3 height 7
click at [885, 277] on link at bounding box center [889, 289] width 20 height 24
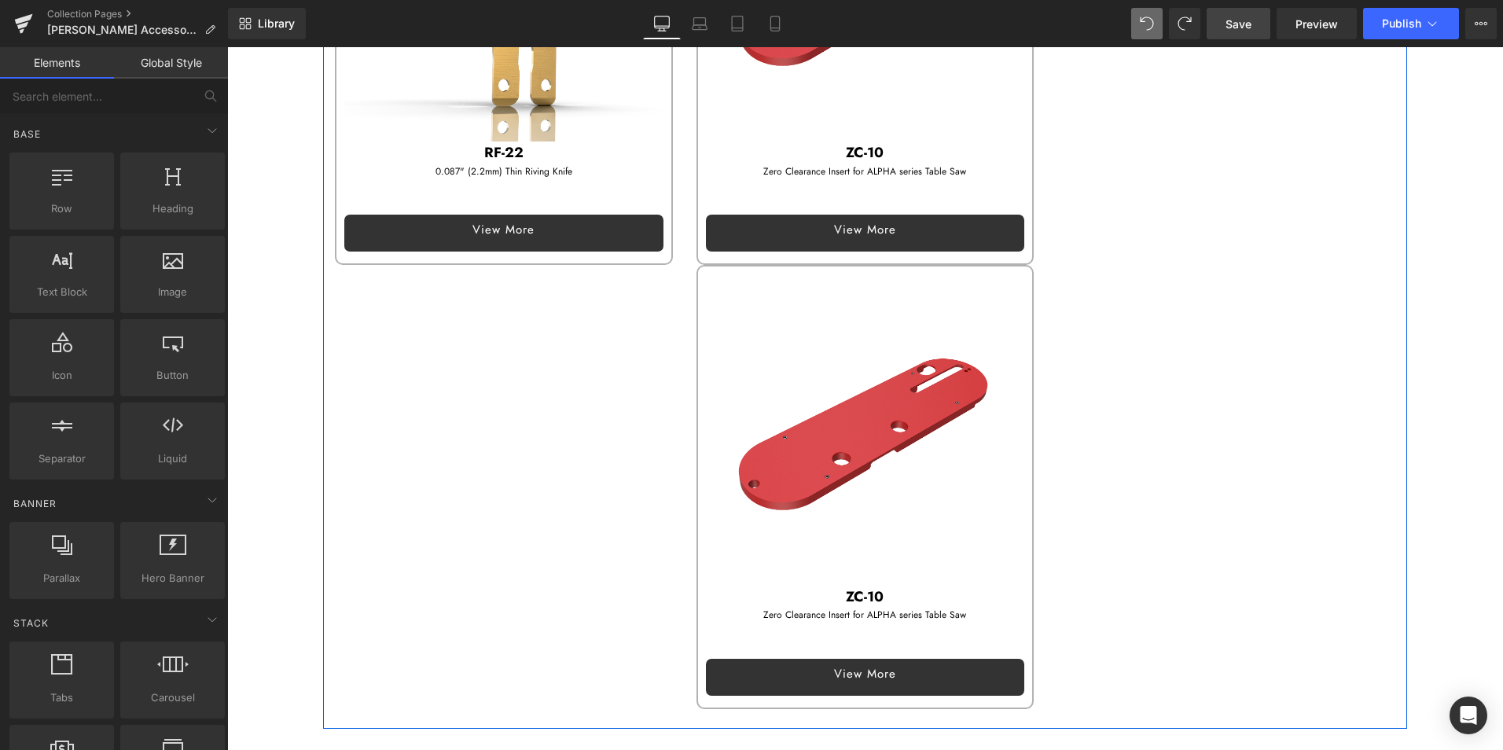
scroll to position [2243, 0]
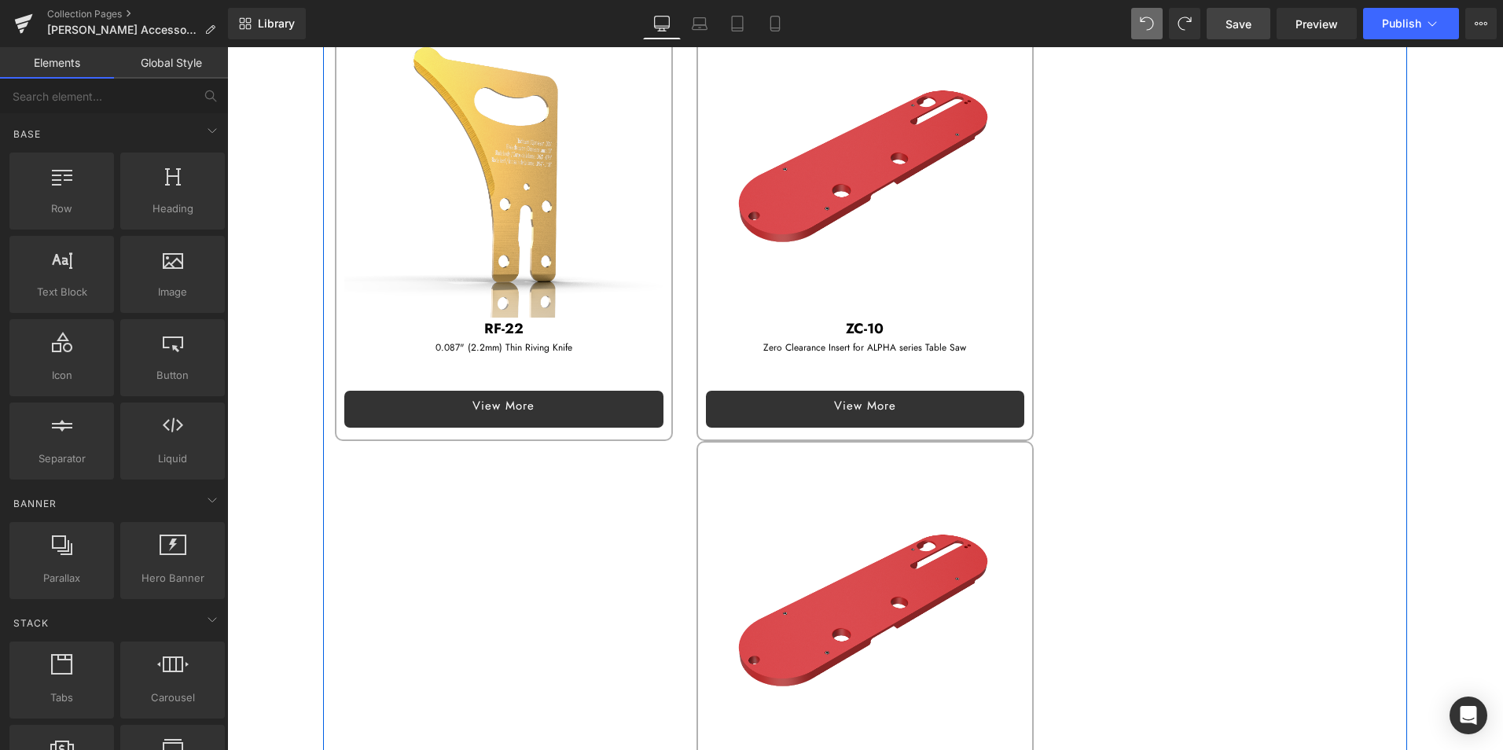
click at [825, 504] on img at bounding box center [865, 601] width 319 height 319
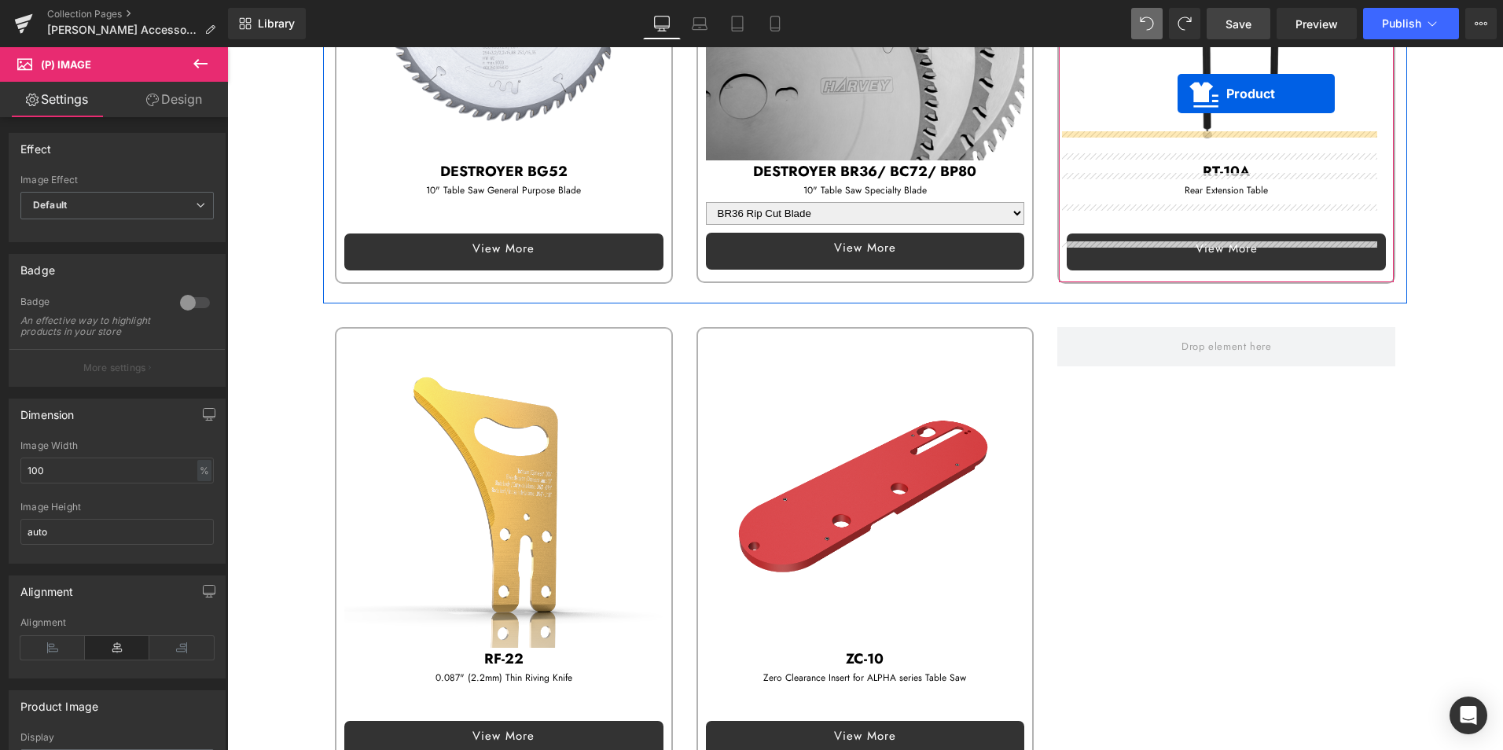
scroll to position [1866, 0]
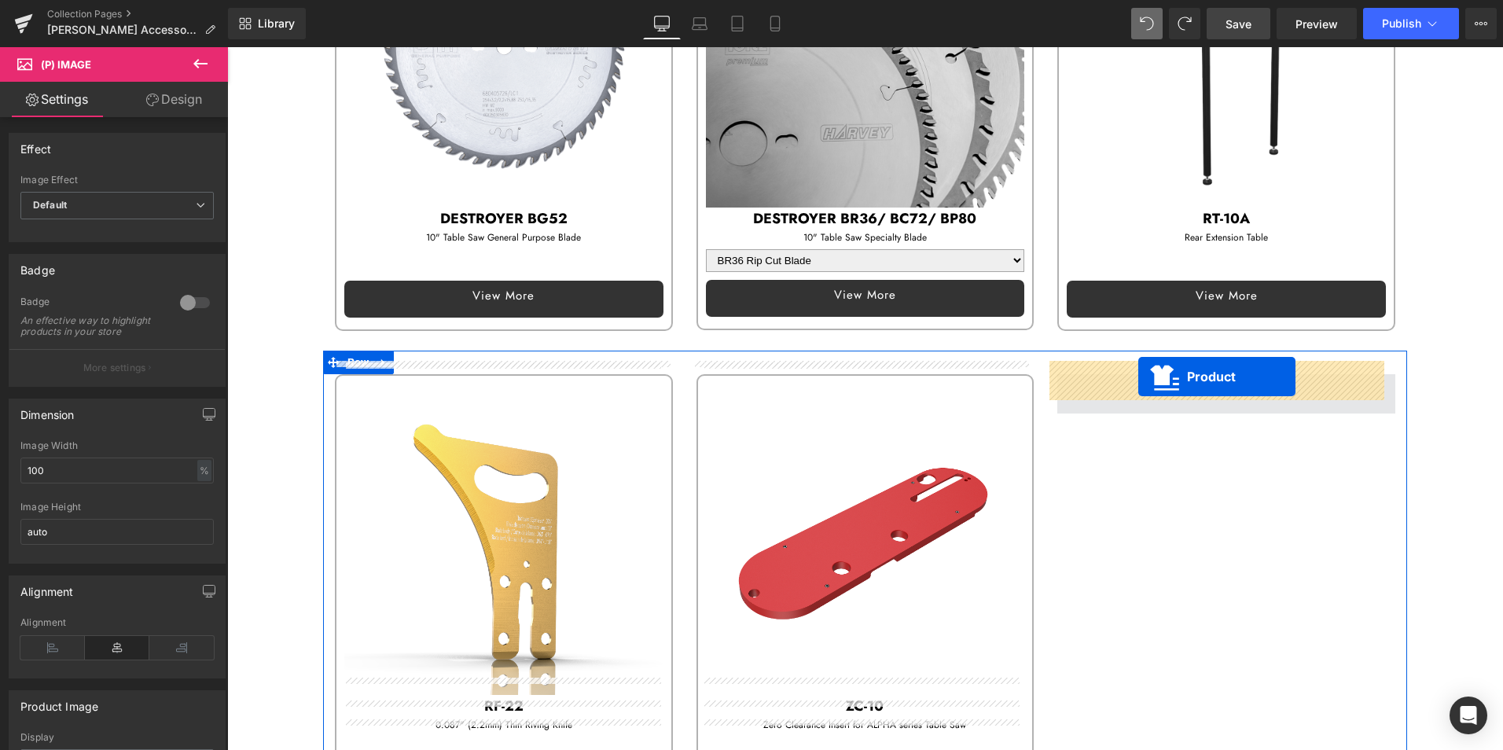
drag, startPoint x: 828, startPoint y: 444, endPoint x: 1138, endPoint y: 376, distance: 317.7
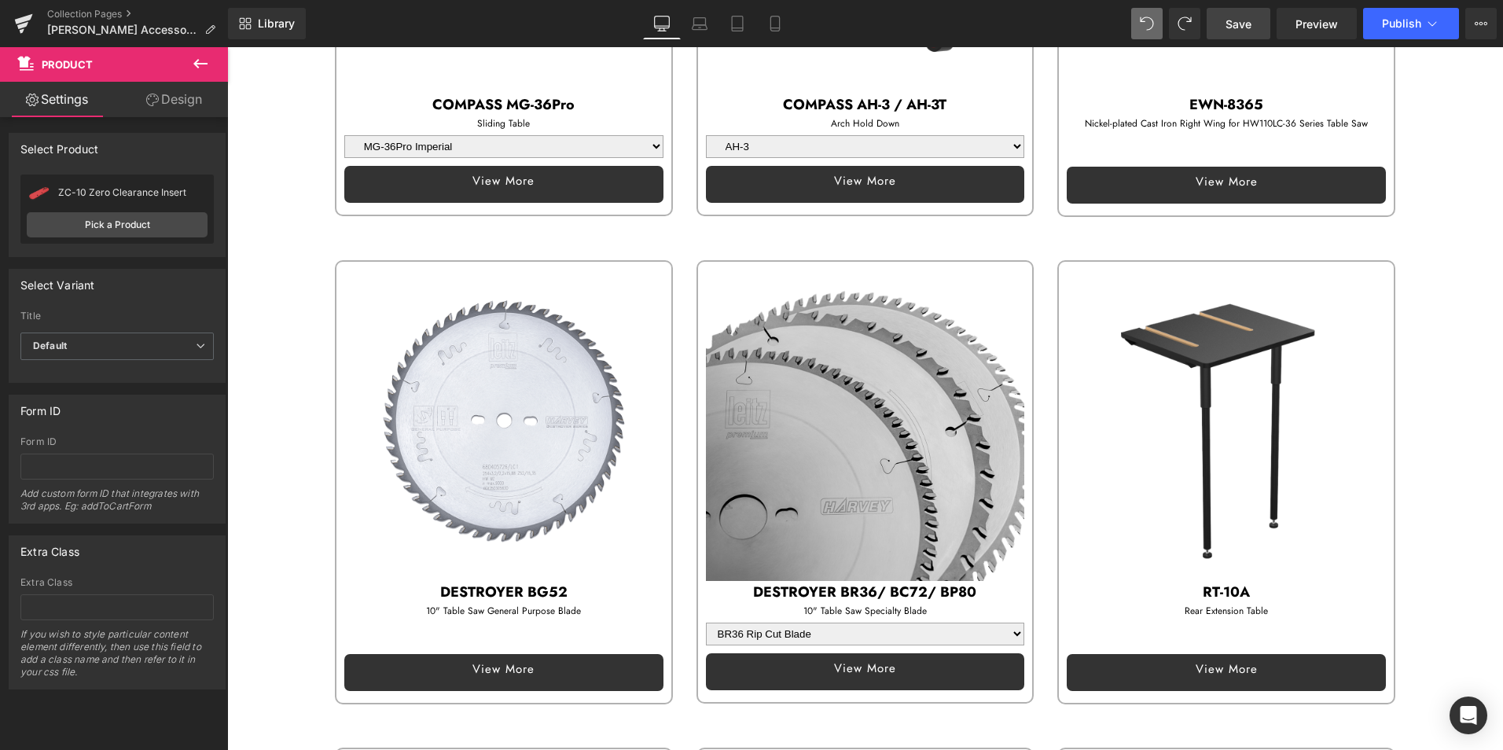
scroll to position [1473, 0]
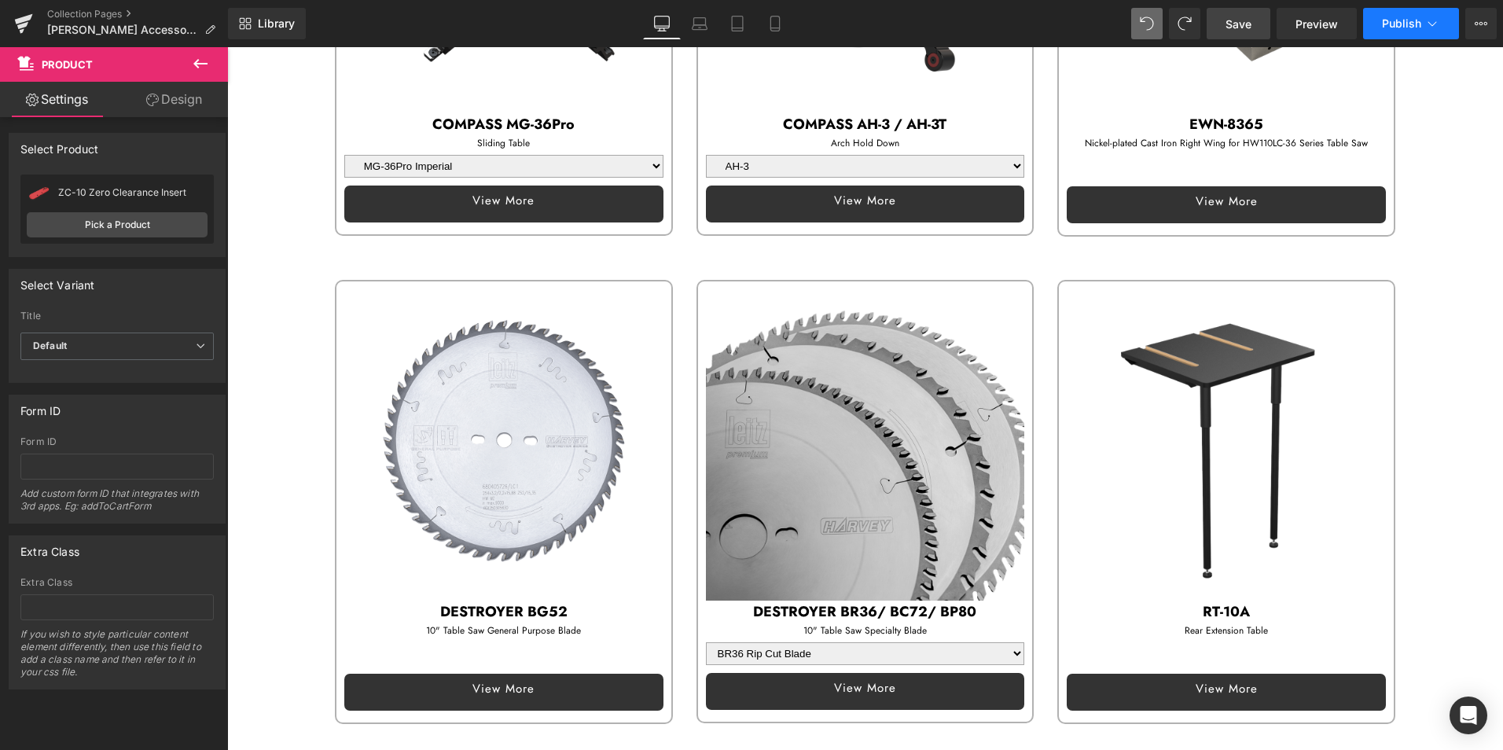
click at [1403, 20] on span "Publish" at bounding box center [1401, 23] width 39 height 13
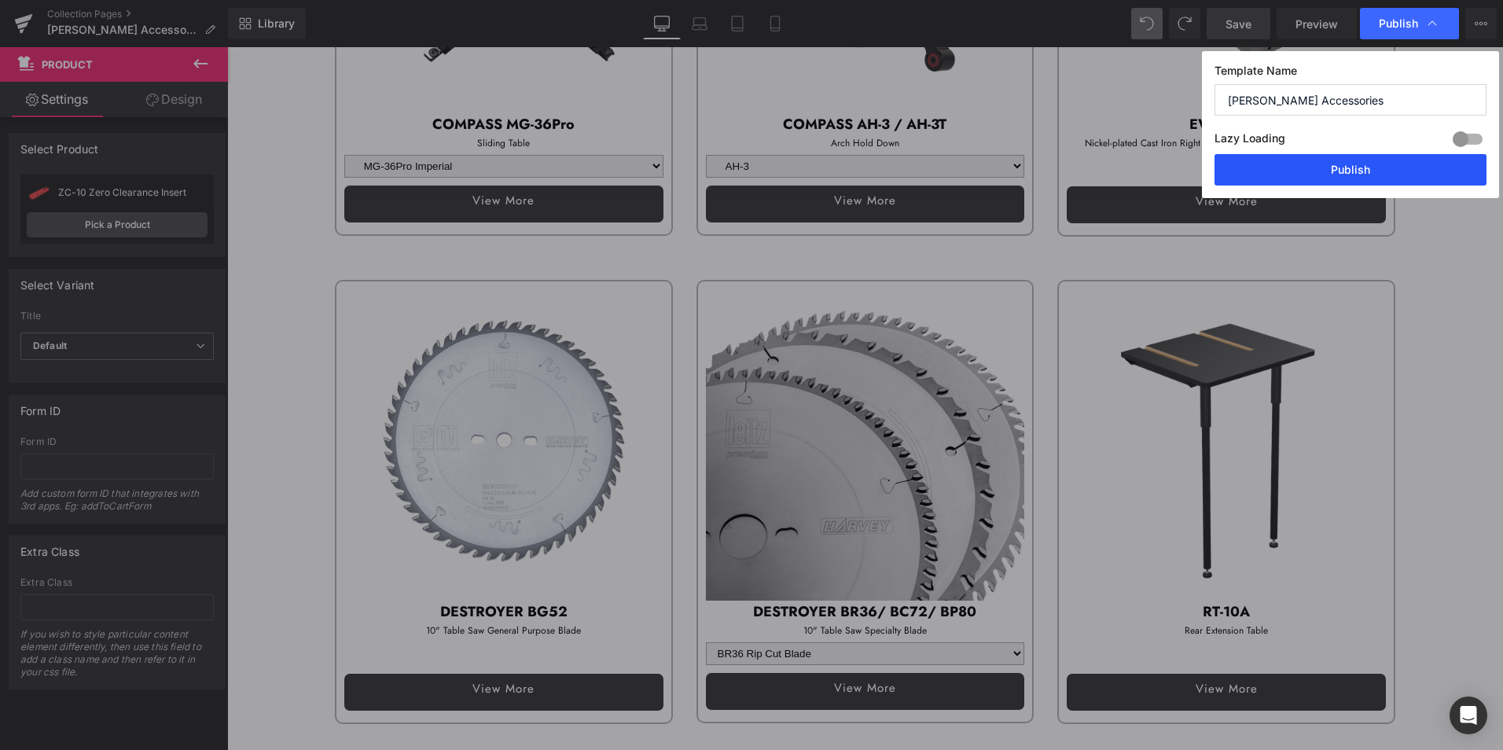
click at [1375, 163] on button "Publish" at bounding box center [1350, 169] width 272 height 31
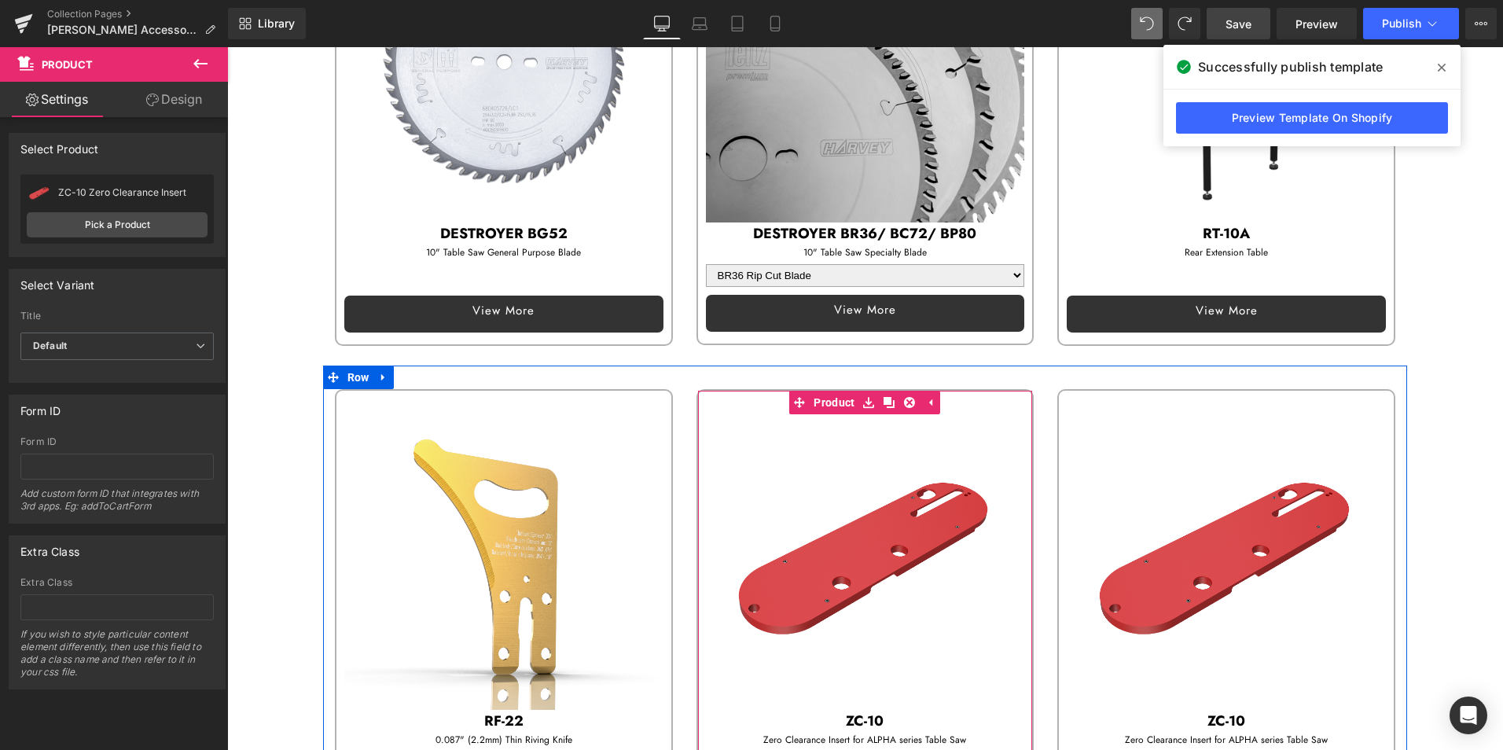
scroll to position [1846, 0]
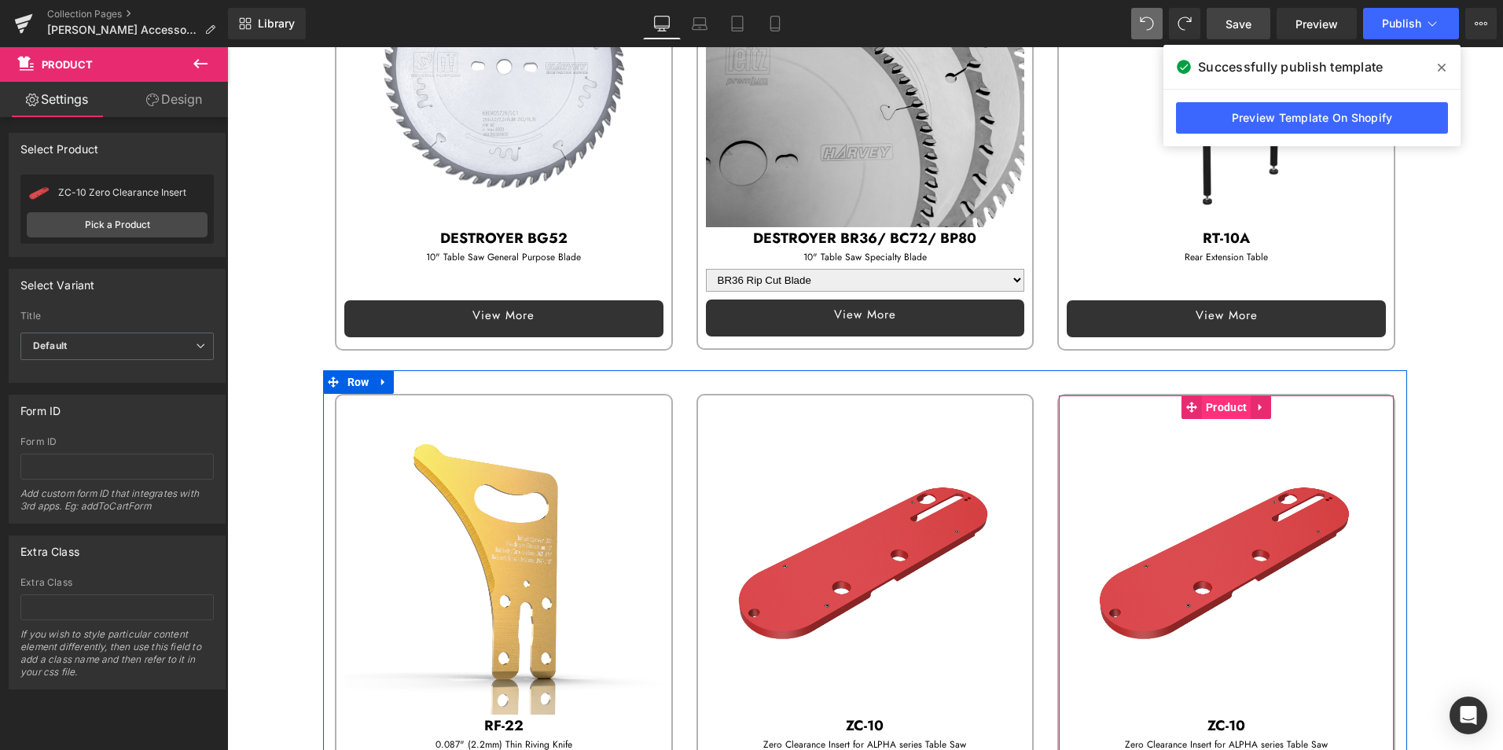
click at [1224, 395] on span "Product" at bounding box center [1226, 407] width 49 height 24
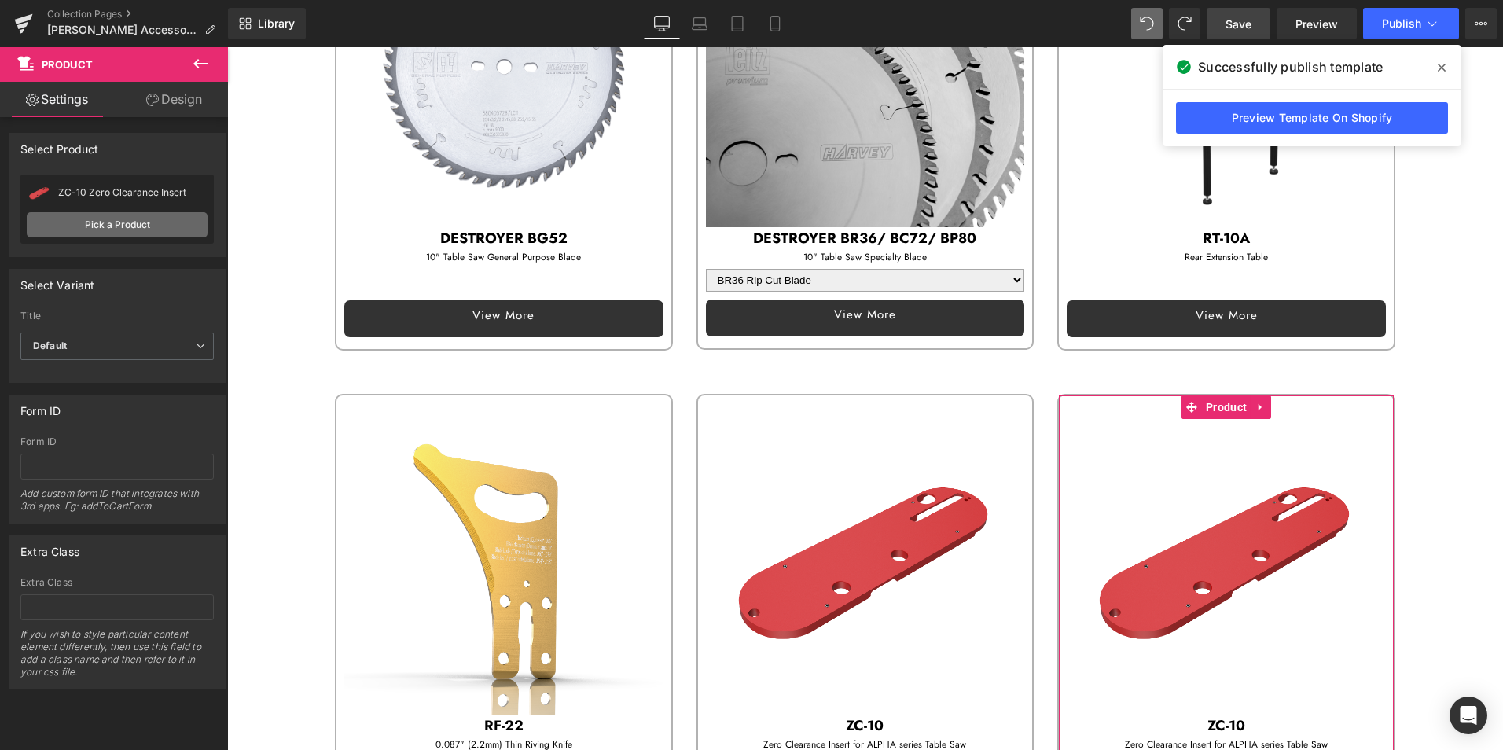
click at [97, 218] on link "Pick a Product" at bounding box center [117, 224] width 181 height 25
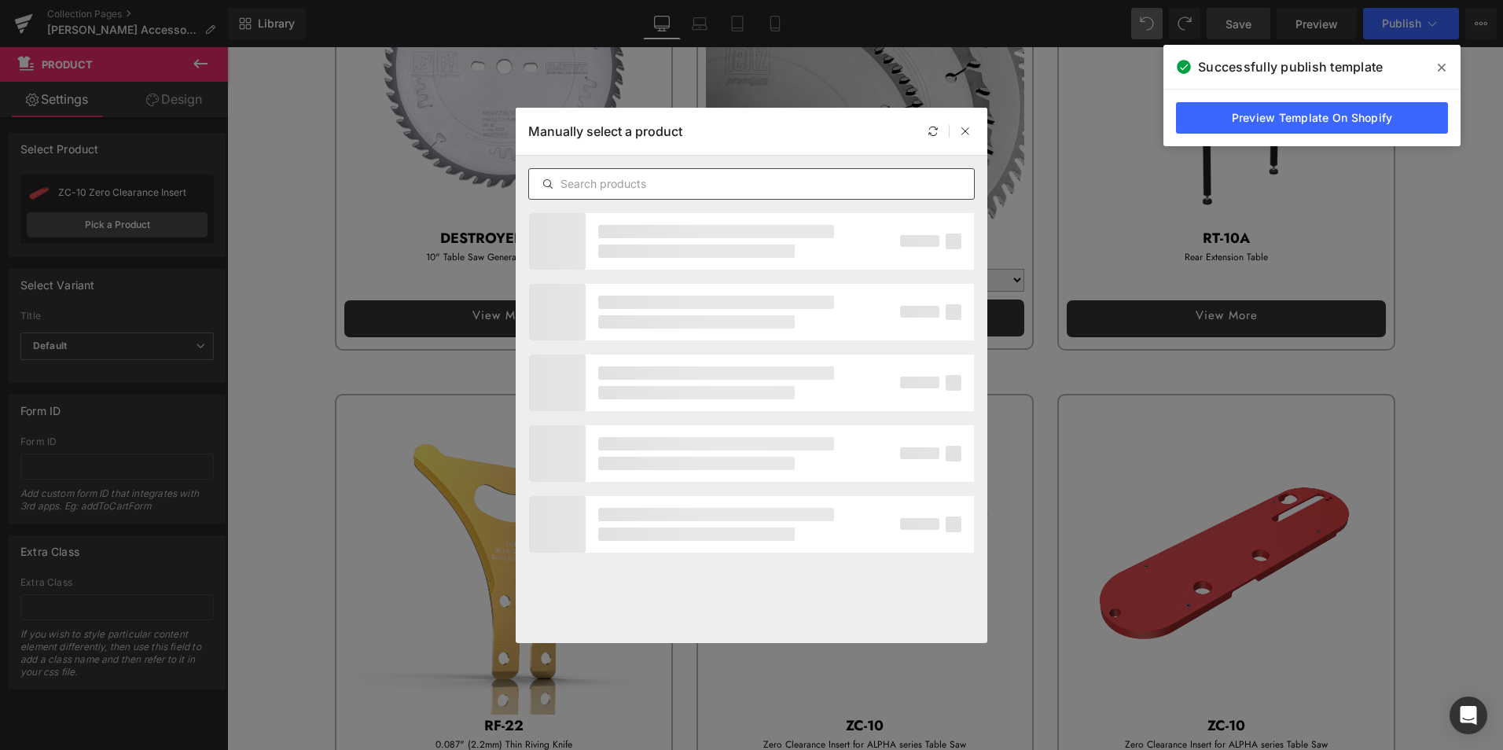
click at [615, 187] on input "text" at bounding box center [751, 183] width 445 height 19
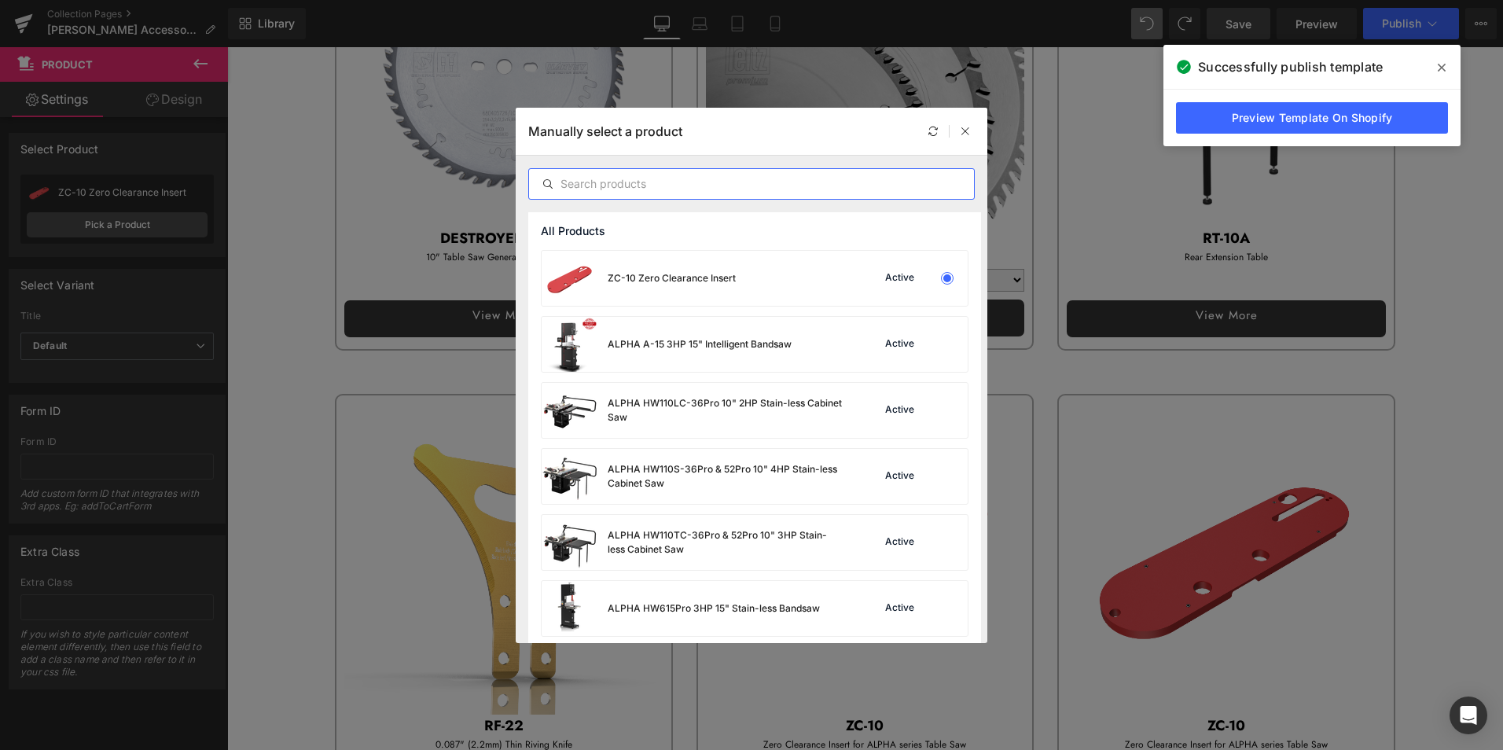
paste input "CI-40"
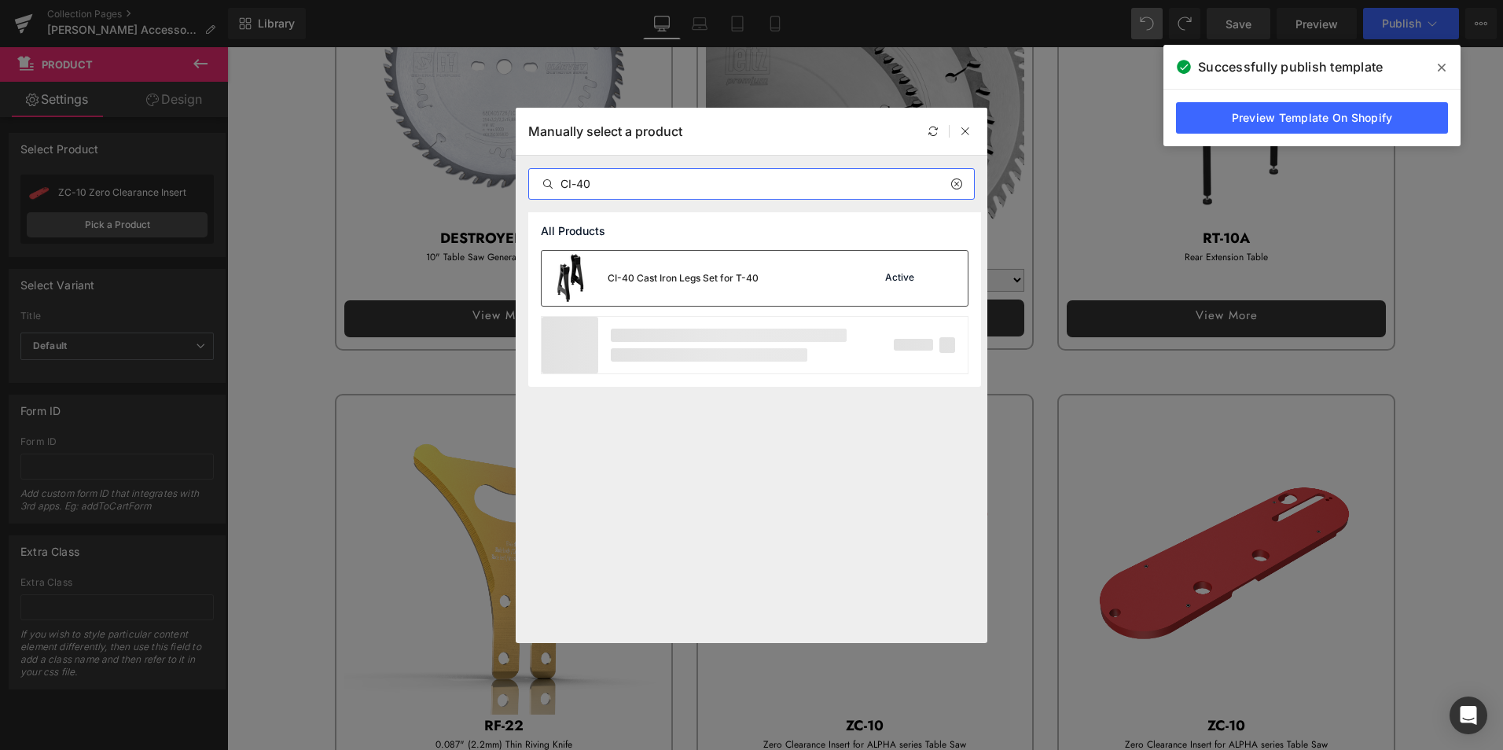
type input "CI-40"
click at [650, 266] on div "CI-40 Cast Iron Legs Set for T-40" at bounding box center [649, 278] width 217 height 55
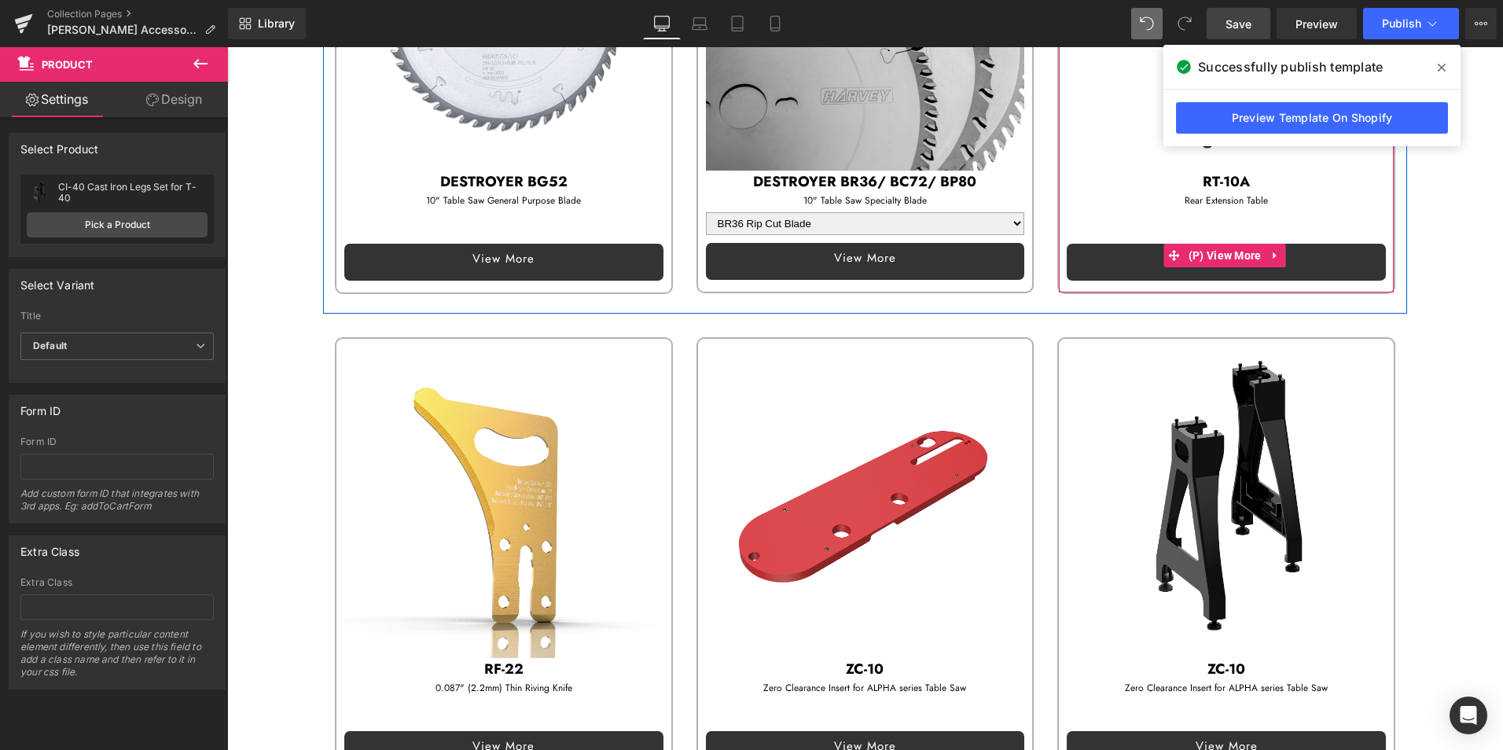
scroll to position [2003, 0]
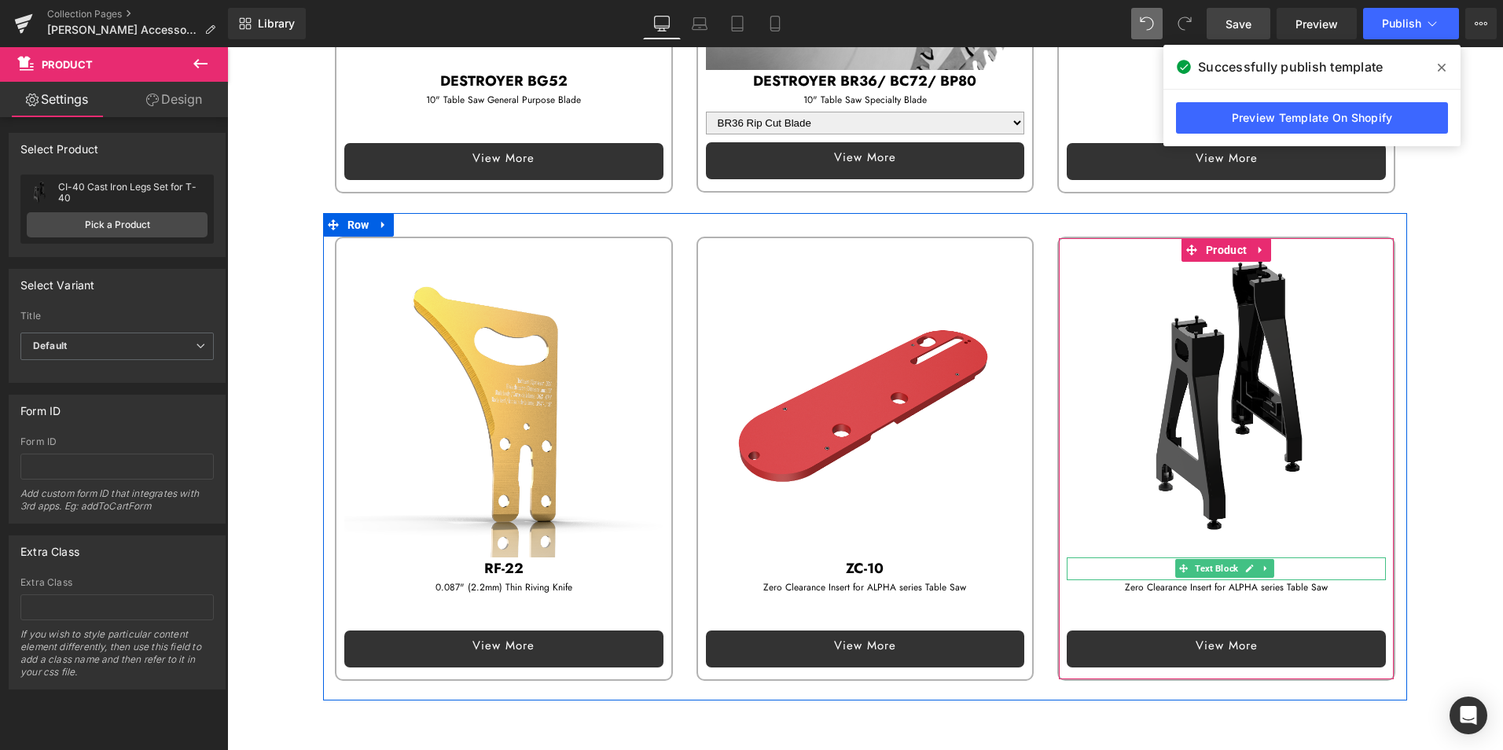
click at [1144, 557] on p "ZC-10" at bounding box center [1225, 568] width 319 height 23
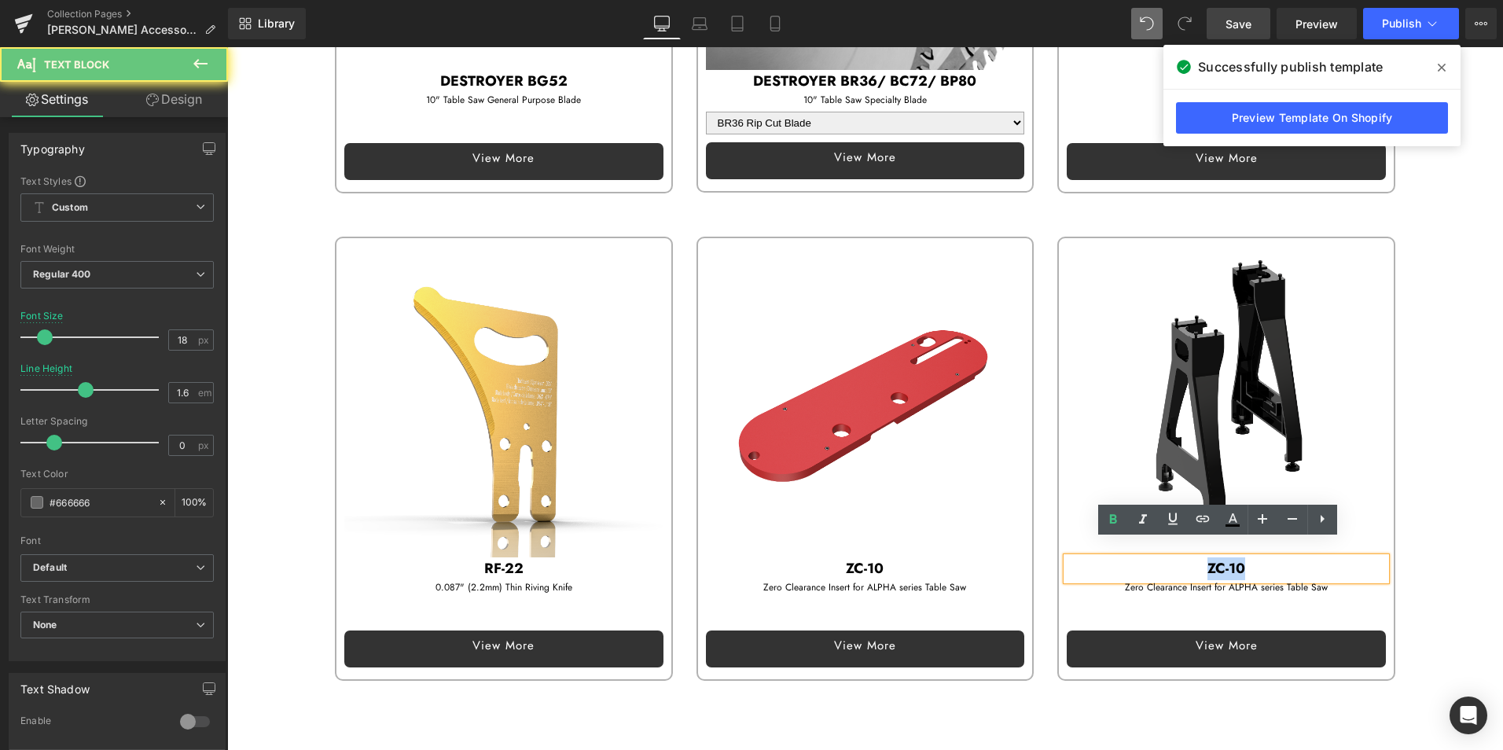
drag, startPoint x: 1178, startPoint y: 550, endPoint x: 1283, endPoint y: 550, distance: 105.3
click at [1283, 557] on p "ZC-10" at bounding box center [1225, 568] width 319 height 23
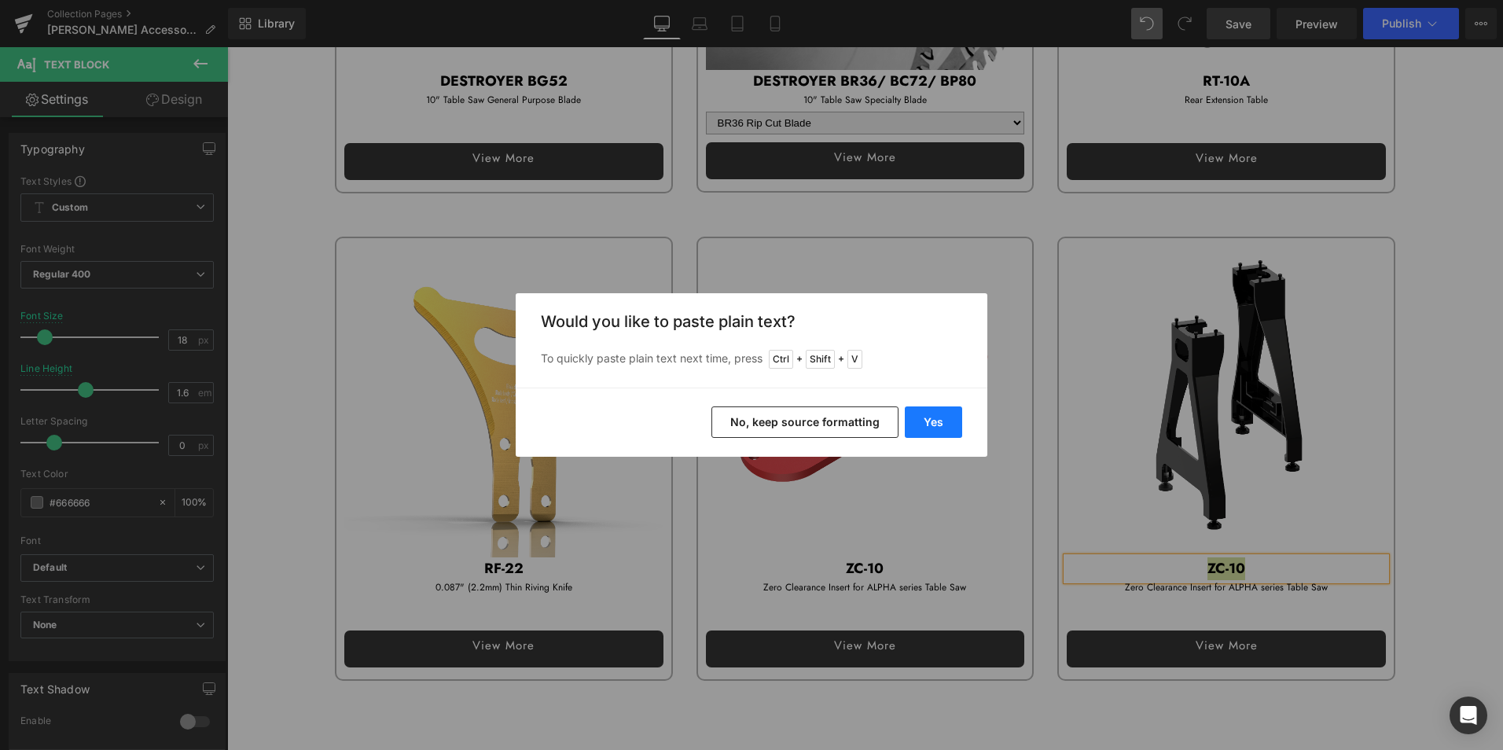
click at [959, 423] on button "Yes" at bounding box center [933, 421] width 57 height 31
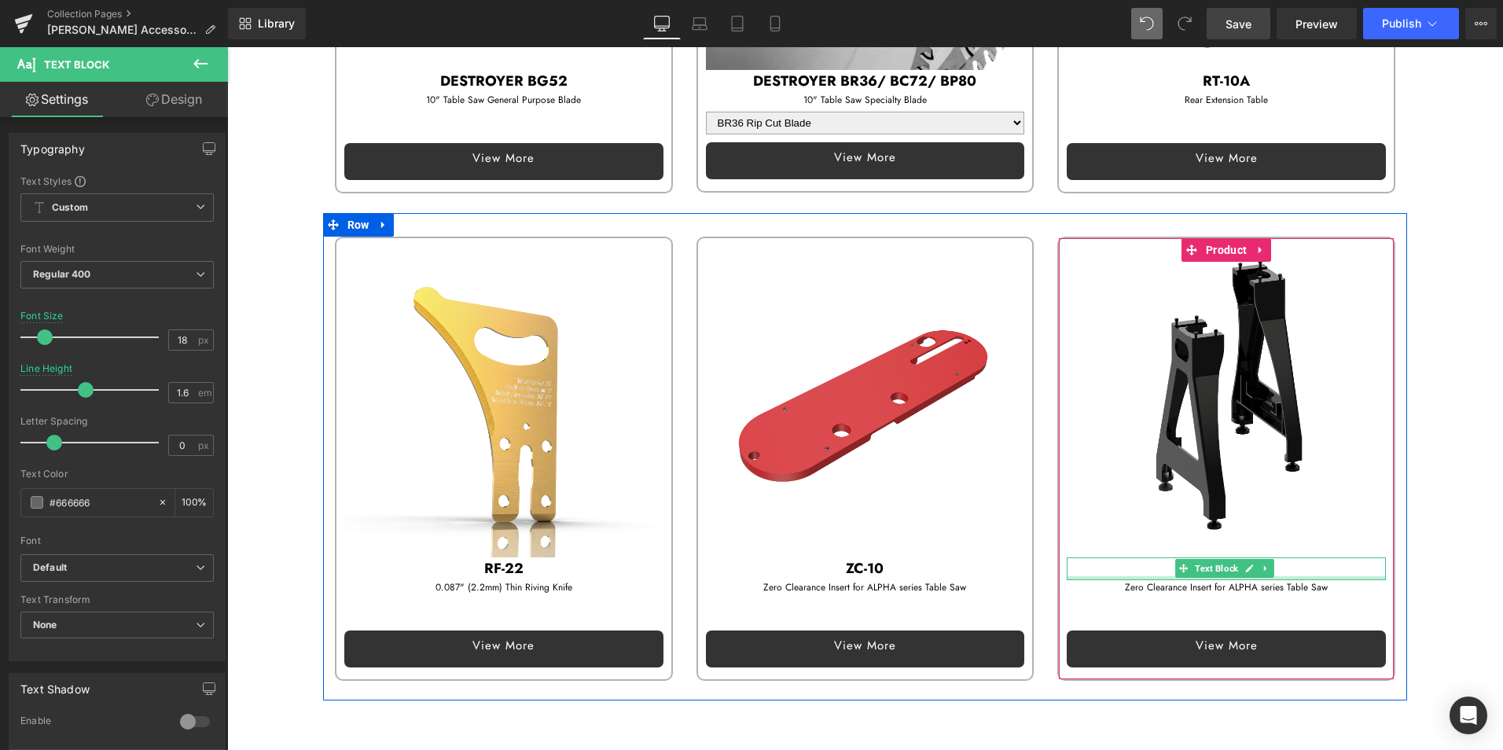
click at [1129, 580] on div "Zero Clearance Insert for ALPHA series Table Saw Text Block" at bounding box center [1225, 587] width 319 height 15
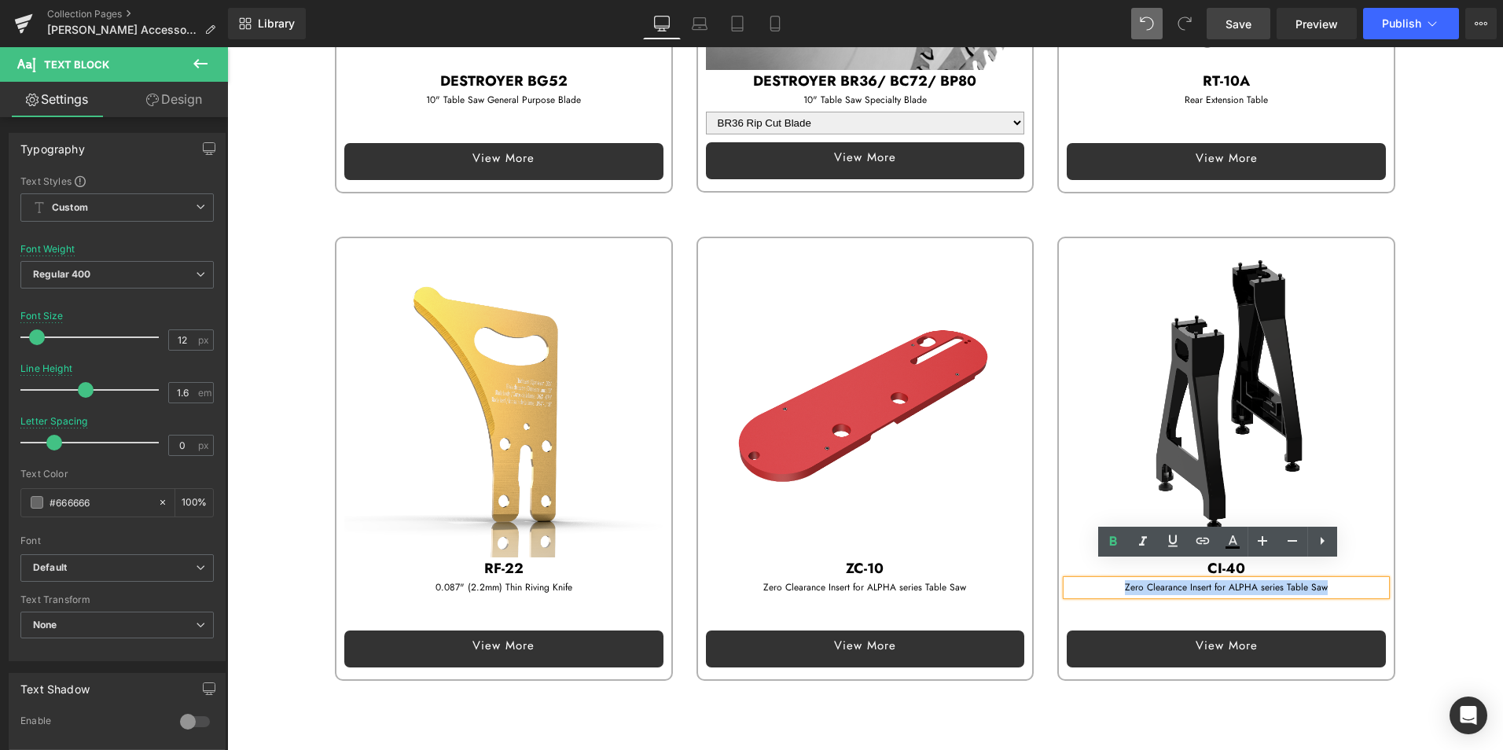
drag, startPoint x: 1113, startPoint y: 571, endPoint x: 1366, endPoint y: 571, distance: 253.1
click at [1366, 580] on p "Zero Clearance Insert for ALPHA series Table Saw" at bounding box center [1225, 587] width 319 height 15
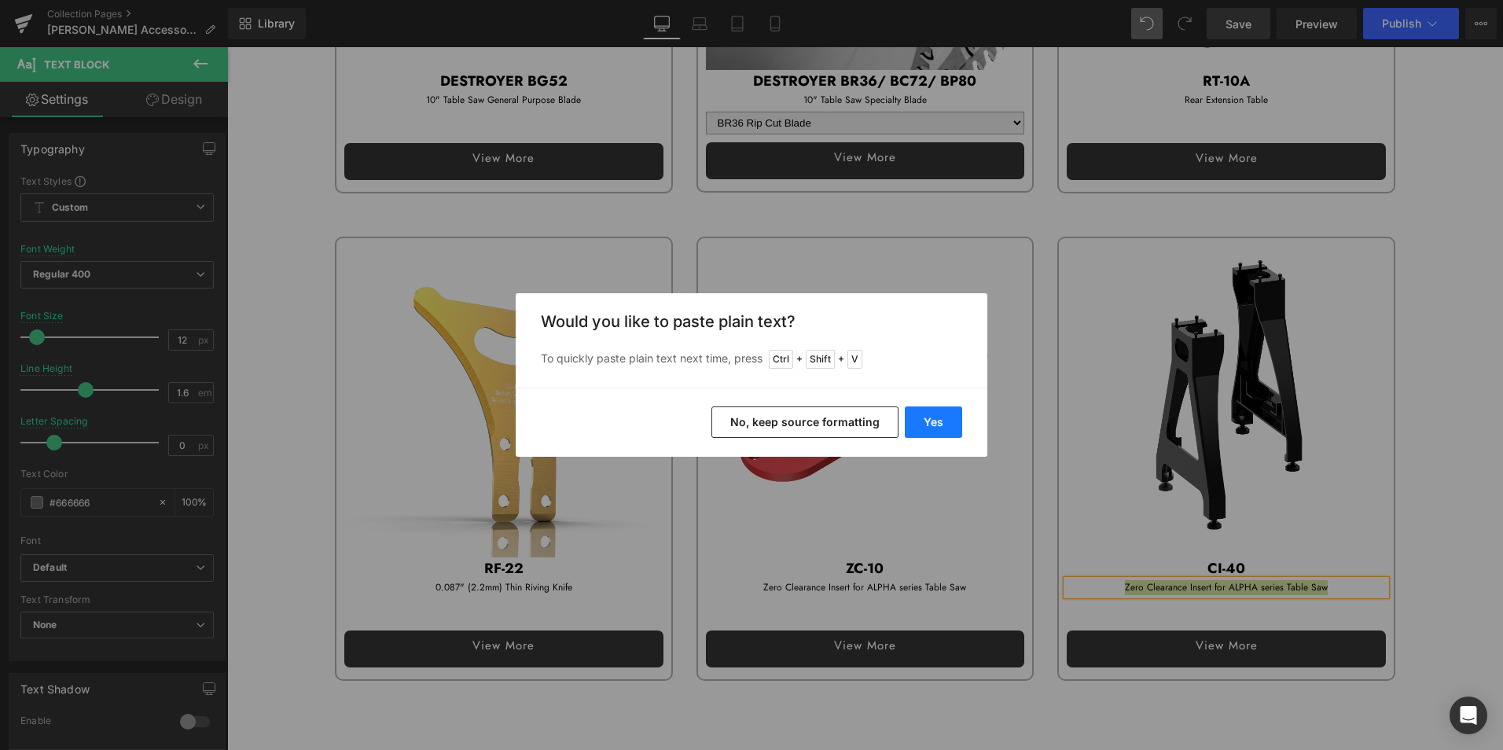
click at [934, 423] on button "Yes" at bounding box center [933, 421] width 57 height 31
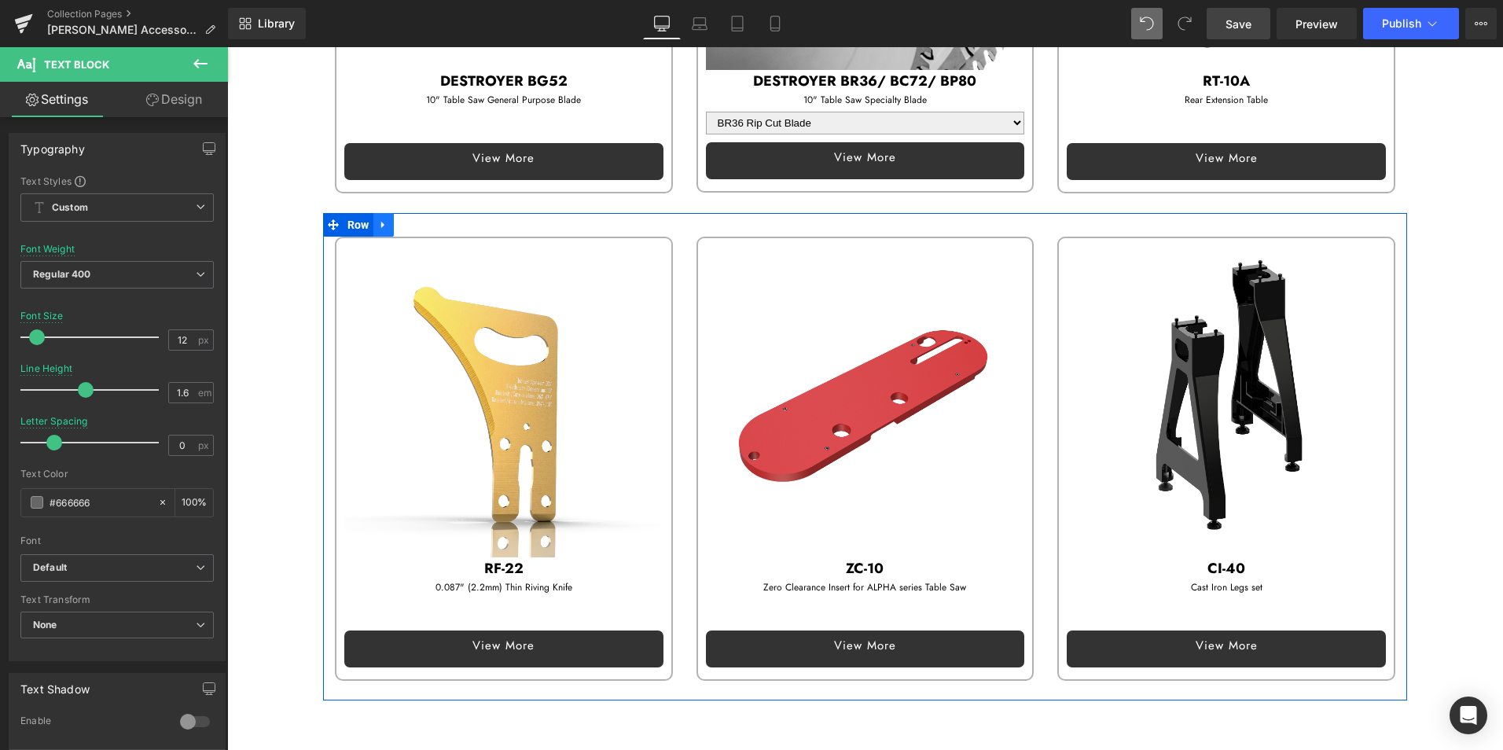
click at [383, 222] on icon at bounding box center [381, 225] width 3 height 7
click at [402, 219] on icon at bounding box center [403, 224] width 11 height 11
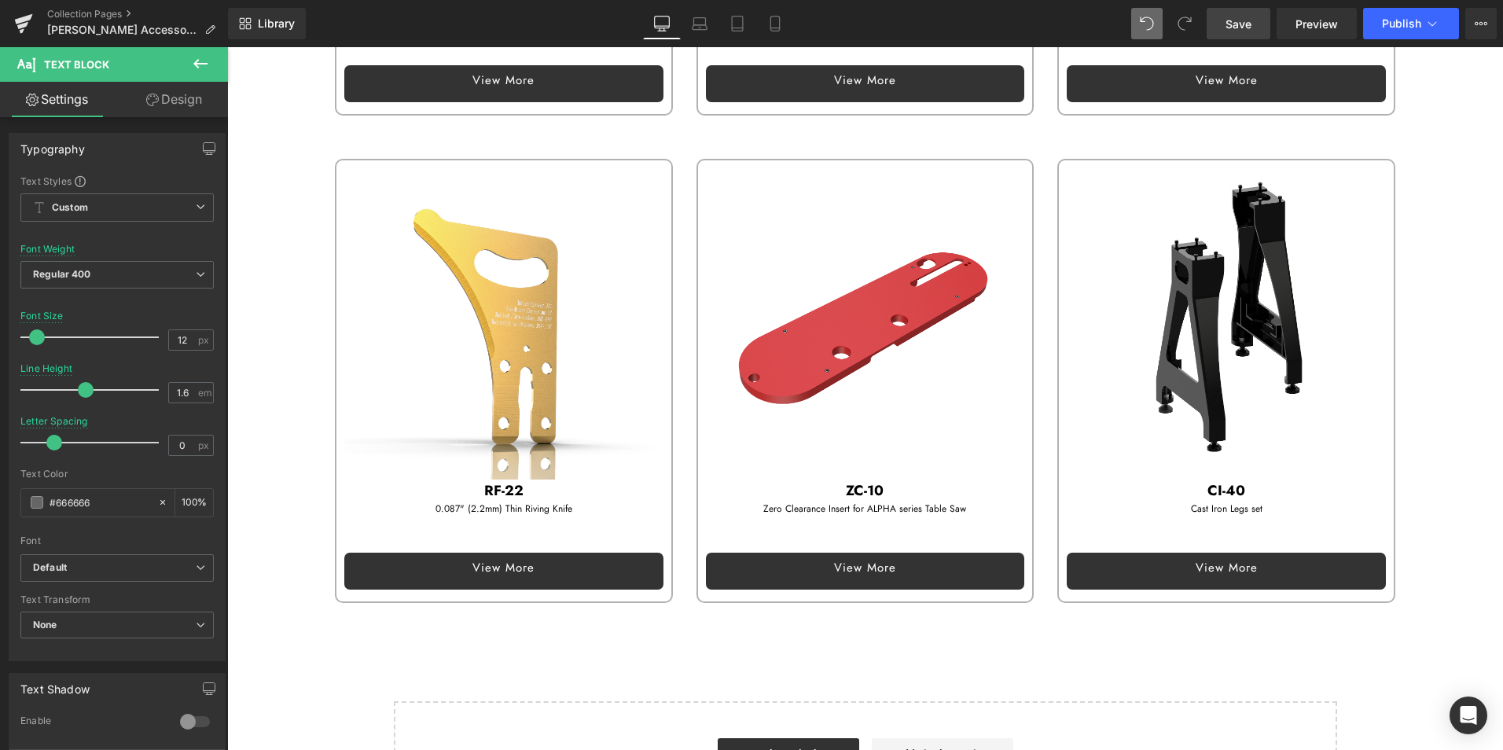
scroll to position [2529, 0]
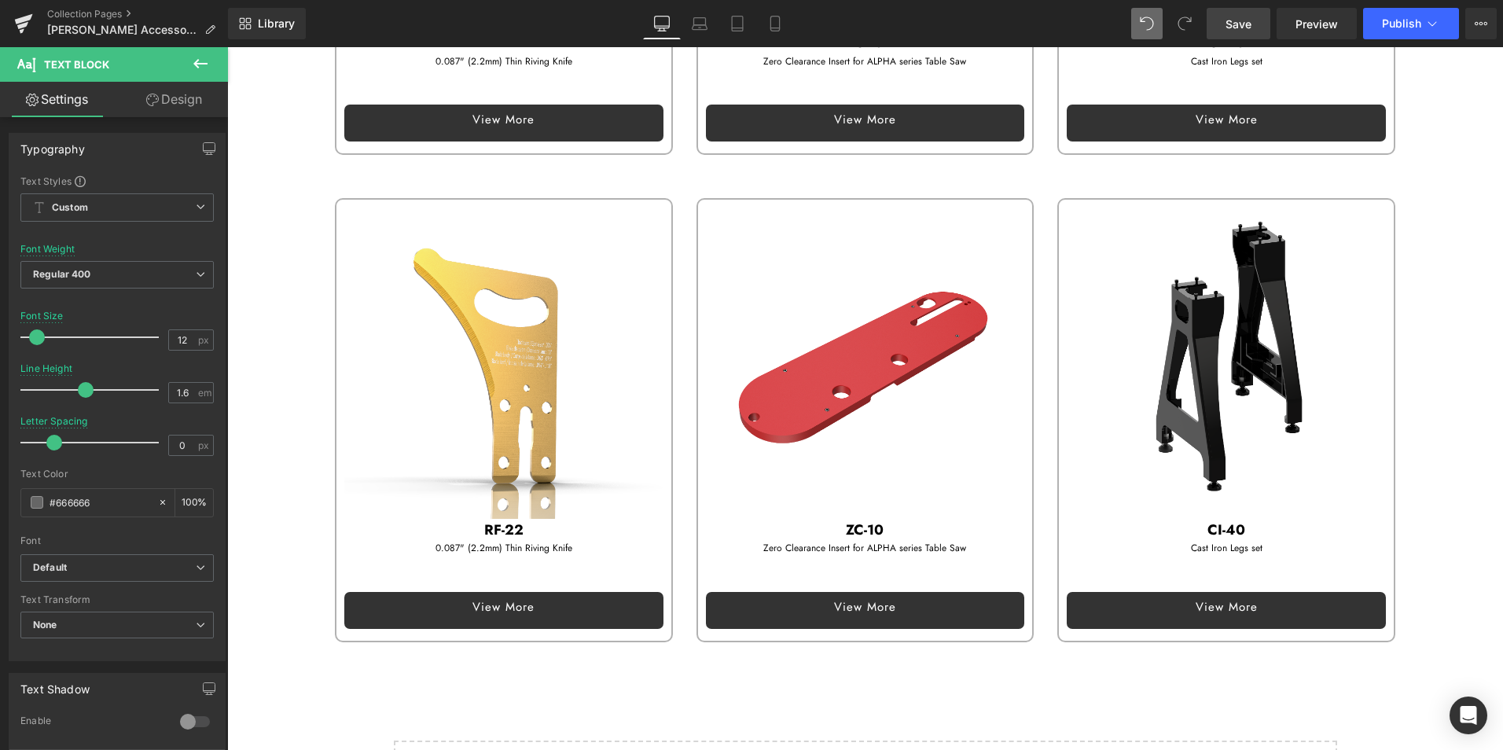
click at [508, 277] on img at bounding box center [503, 359] width 319 height 319
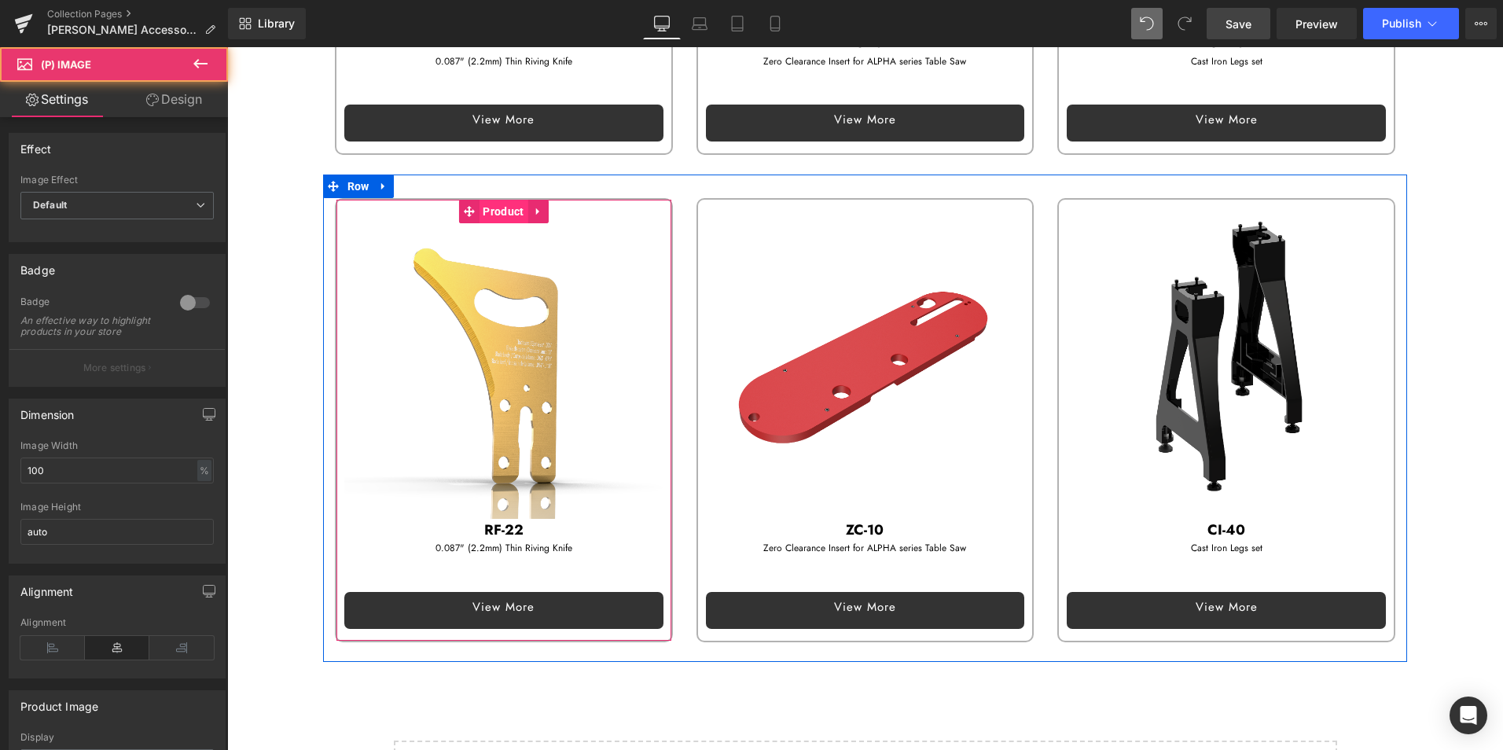
click at [479, 200] on span "Product" at bounding box center [503, 212] width 49 height 24
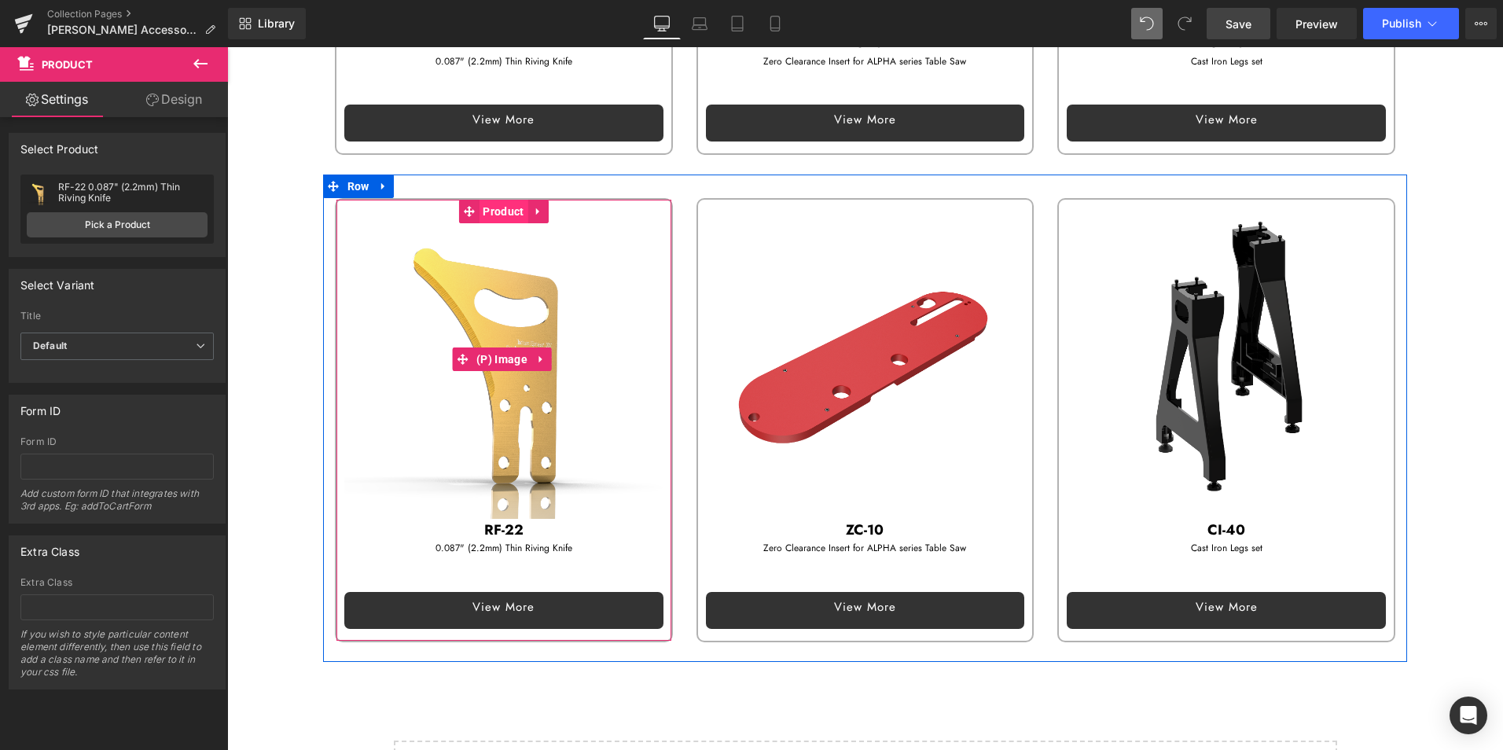
click at [489, 200] on span "Product" at bounding box center [503, 212] width 49 height 24
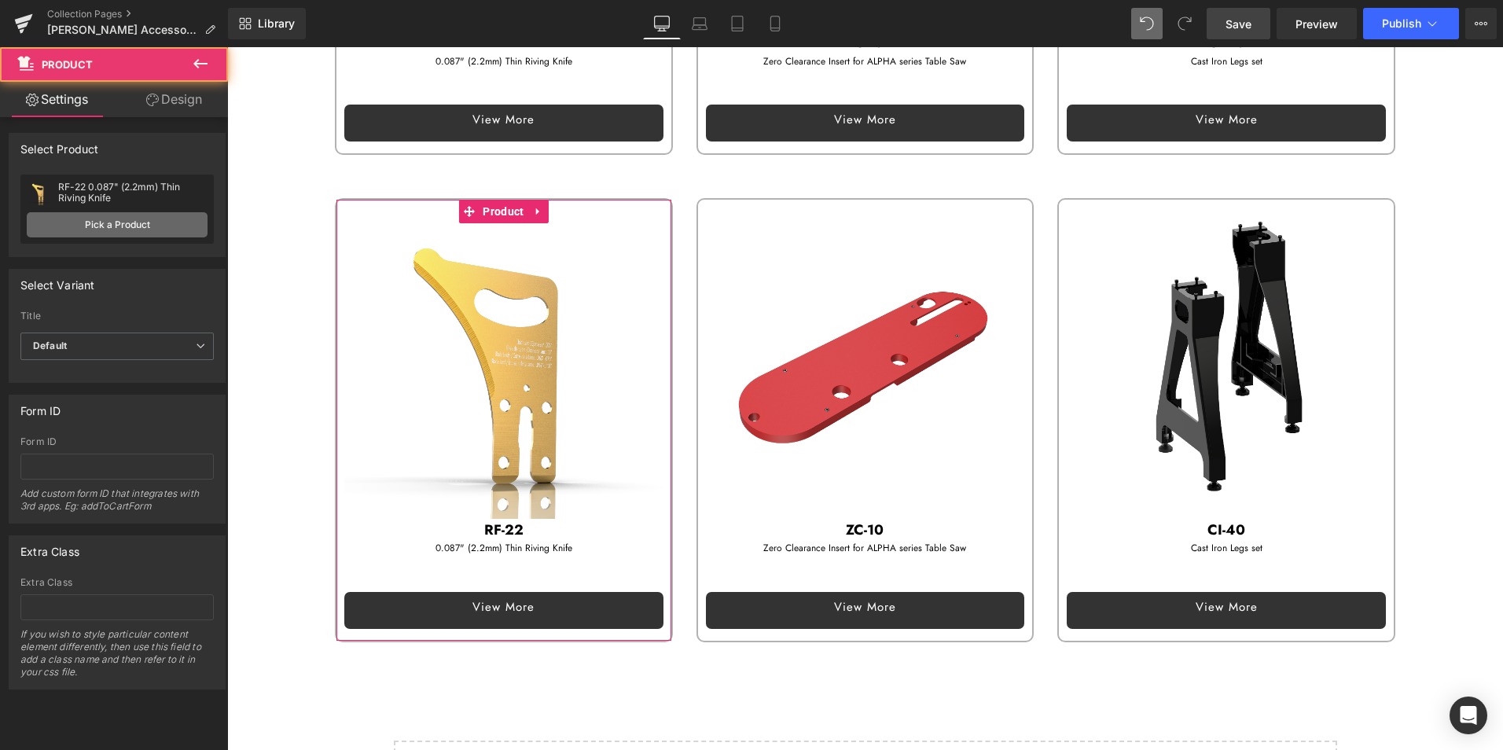
click at [130, 225] on link "Pick a Product" at bounding box center [117, 224] width 181 height 25
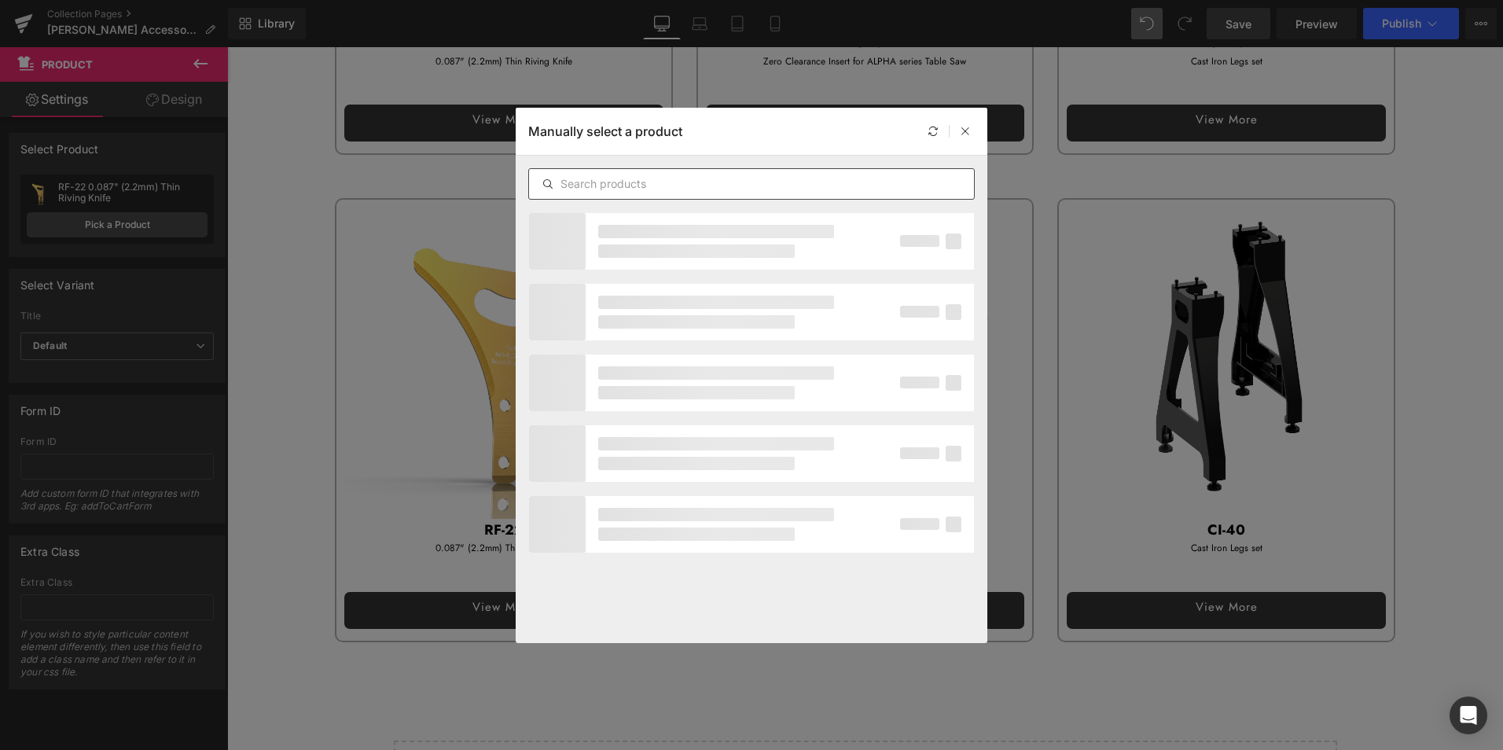
click at [581, 171] on div at bounding box center [751, 183] width 446 height 31
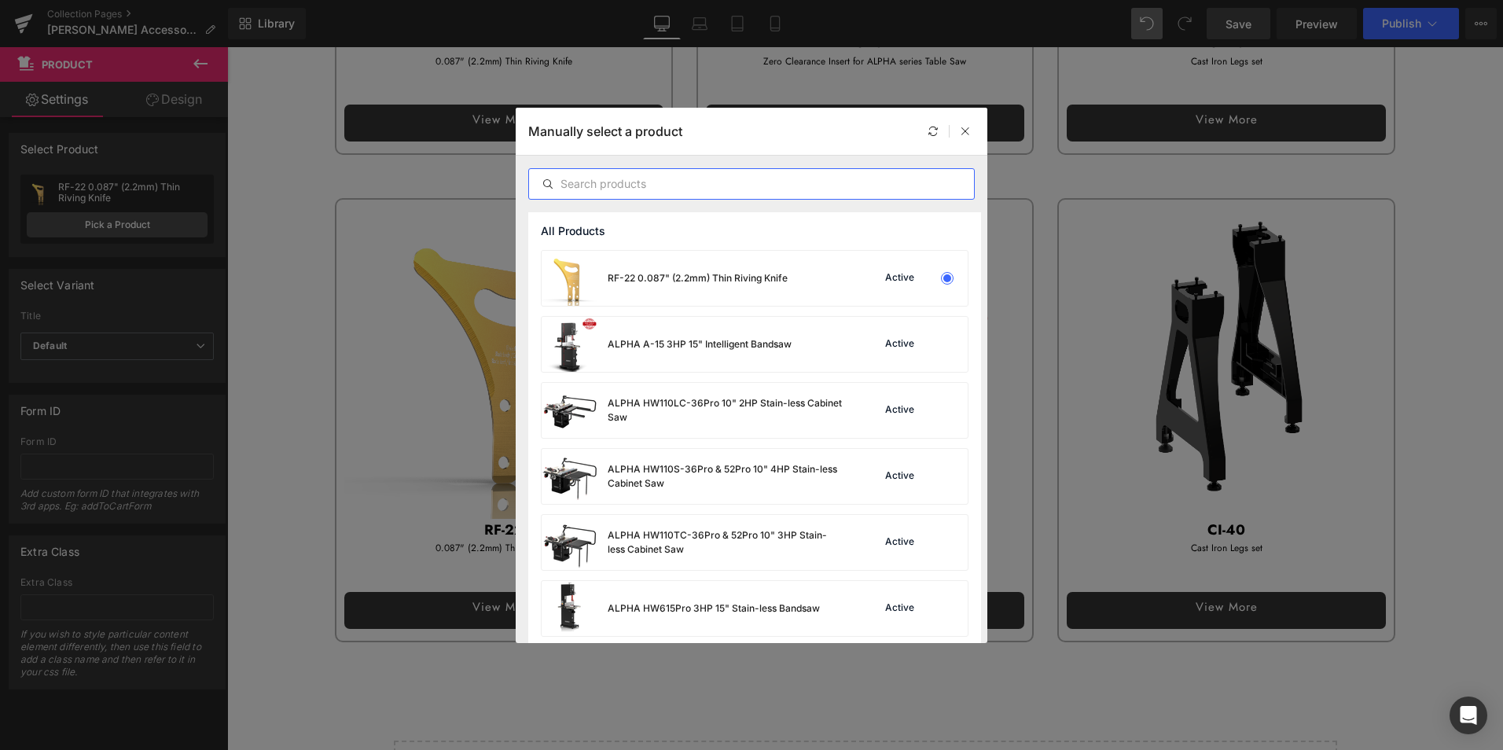
click at [615, 187] on input "text" at bounding box center [751, 183] width 445 height 19
paste input "OT-40"
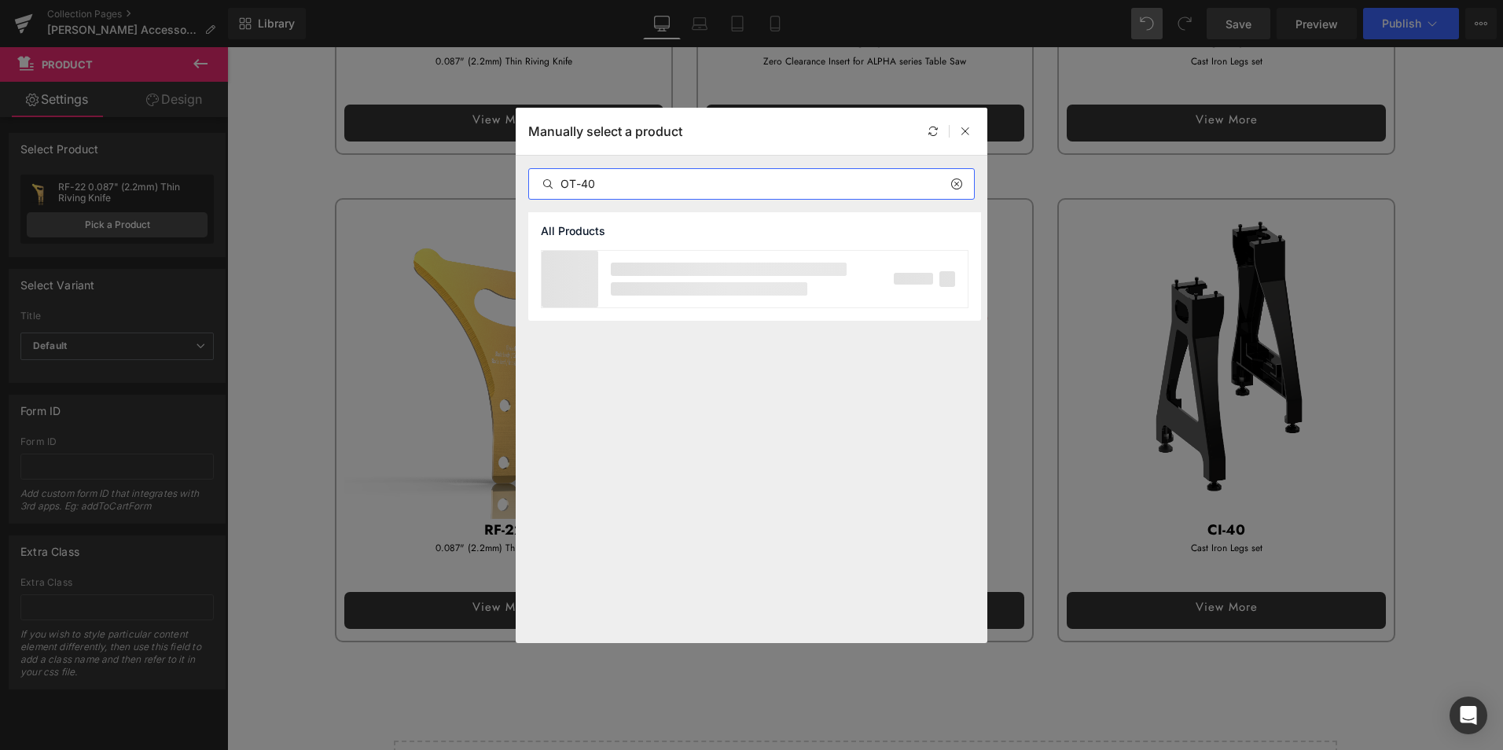
type input "OT-40"
click at [650, 272] on p at bounding box center [729, 268] width 236 height 13
click at [703, 275] on div "OT-40 Outboard Turning Tool Rest Support" at bounding box center [702, 278] width 191 height 14
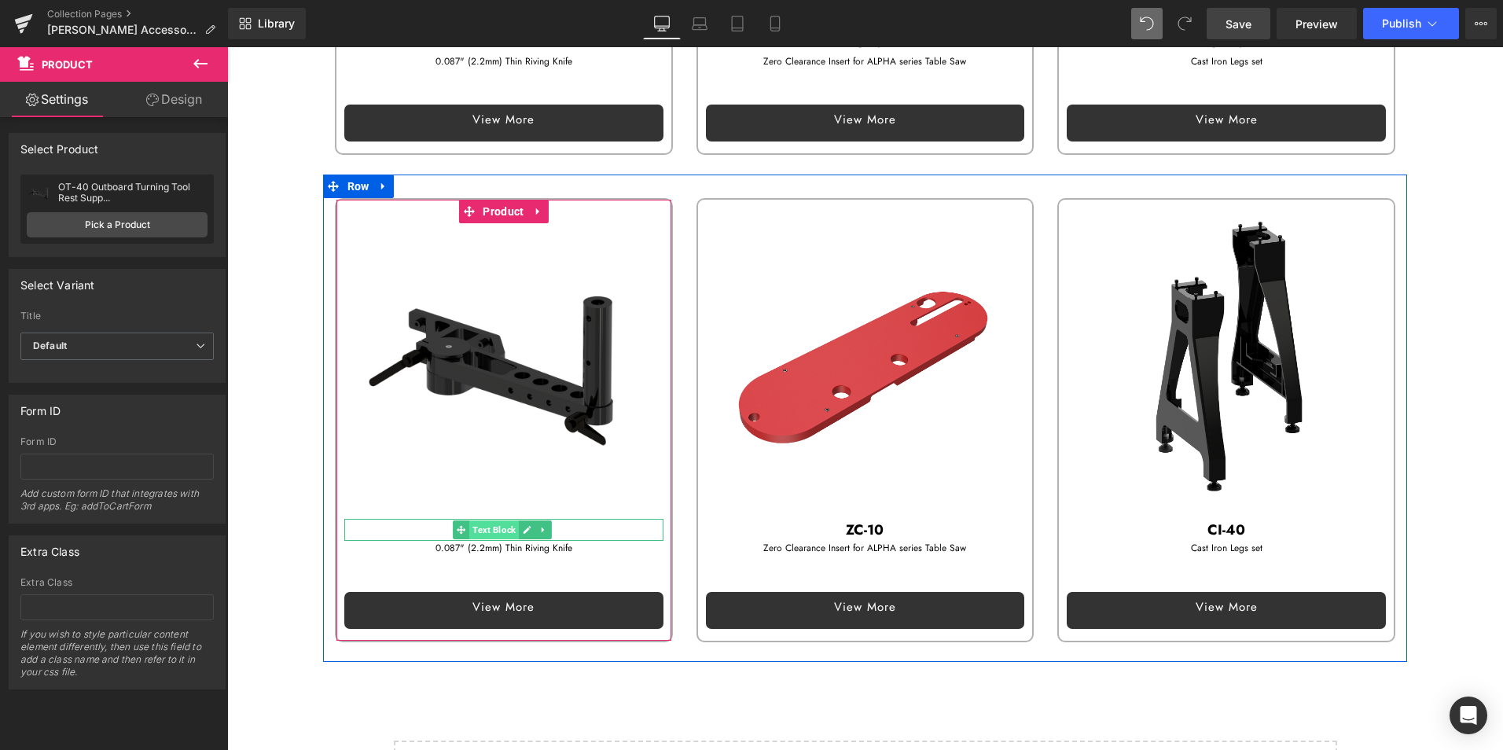
click at [477, 520] on span "Text Block" at bounding box center [494, 529] width 50 height 19
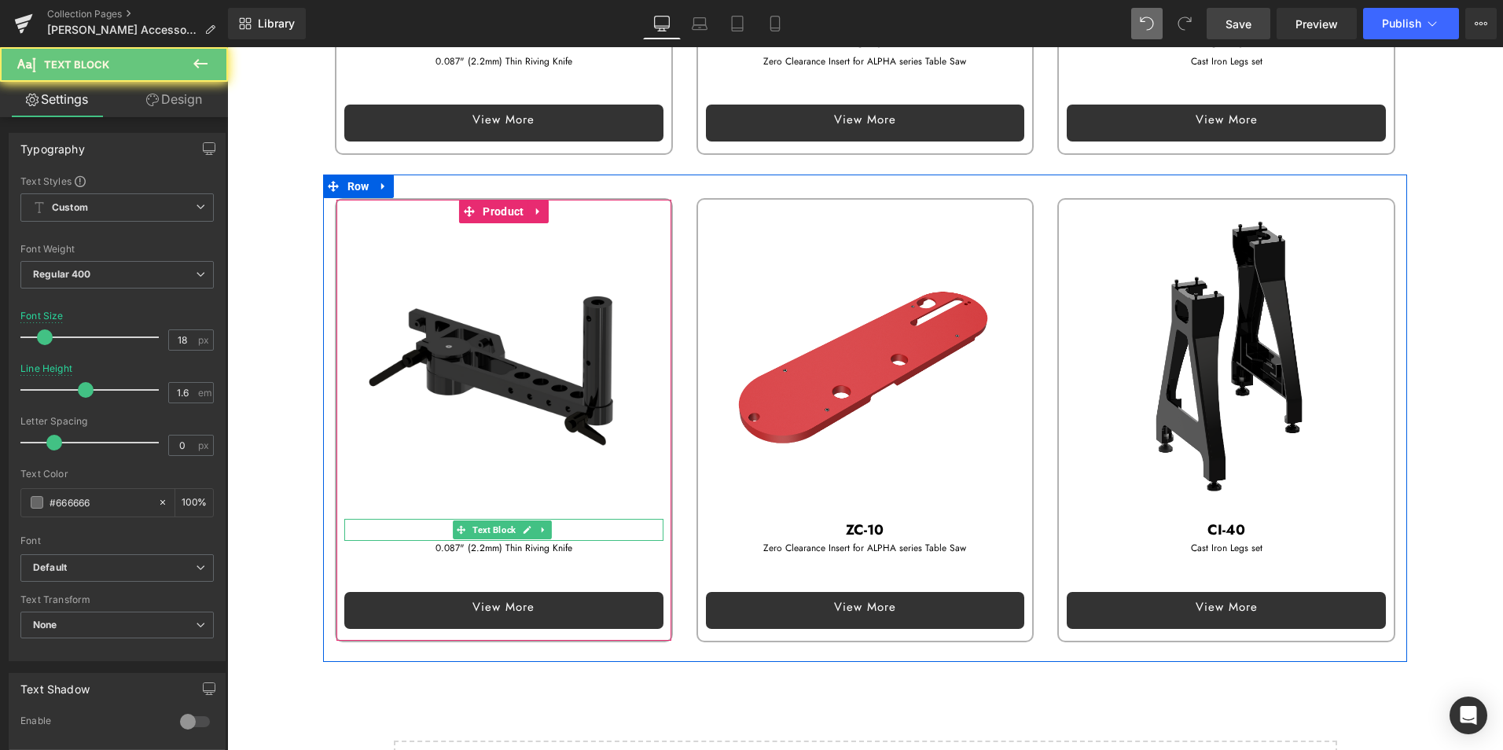
click at [395, 519] on p "RF-22" at bounding box center [503, 530] width 319 height 23
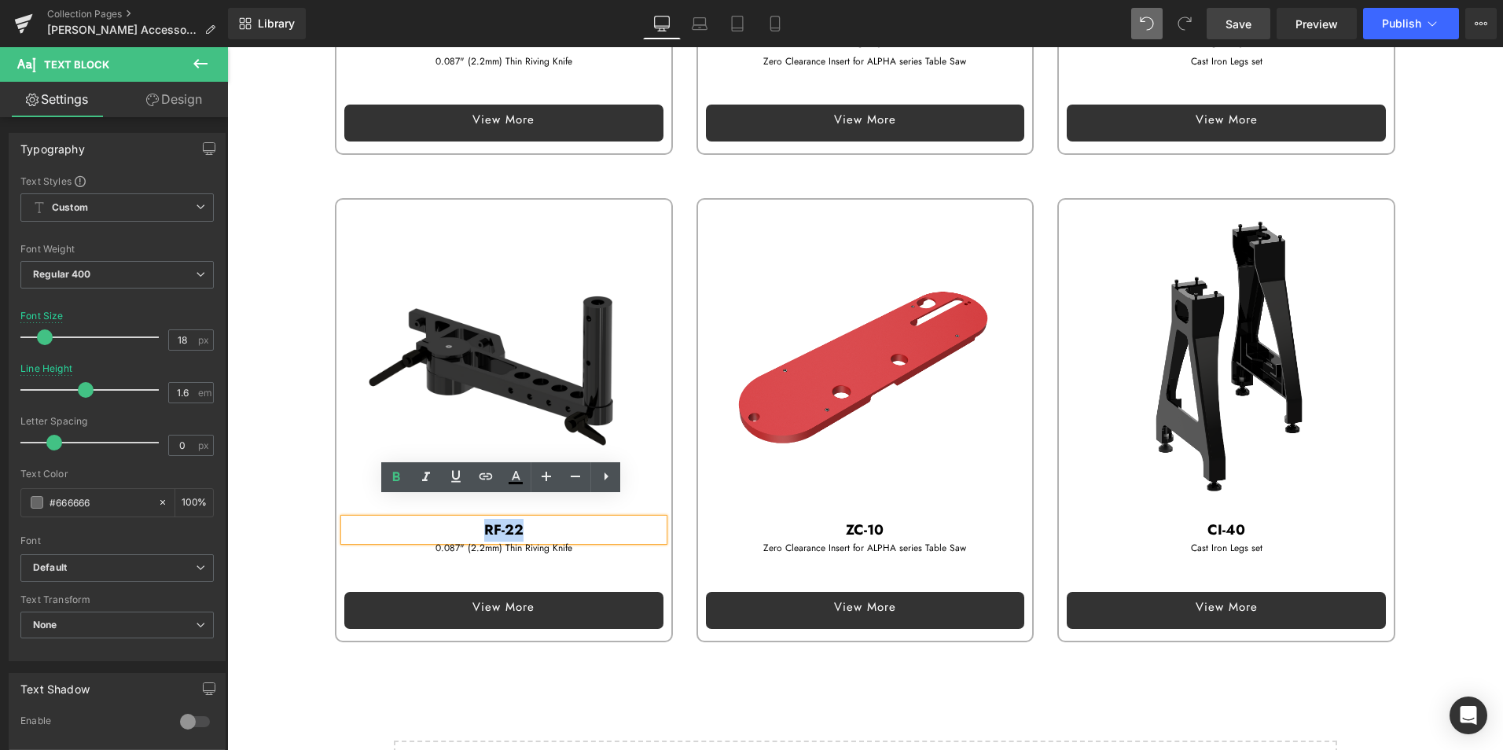
drag, startPoint x: 461, startPoint y: 508, endPoint x: 633, endPoint y: 509, distance: 171.3
click at [633, 519] on p "RF-22" at bounding box center [503, 530] width 319 height 23
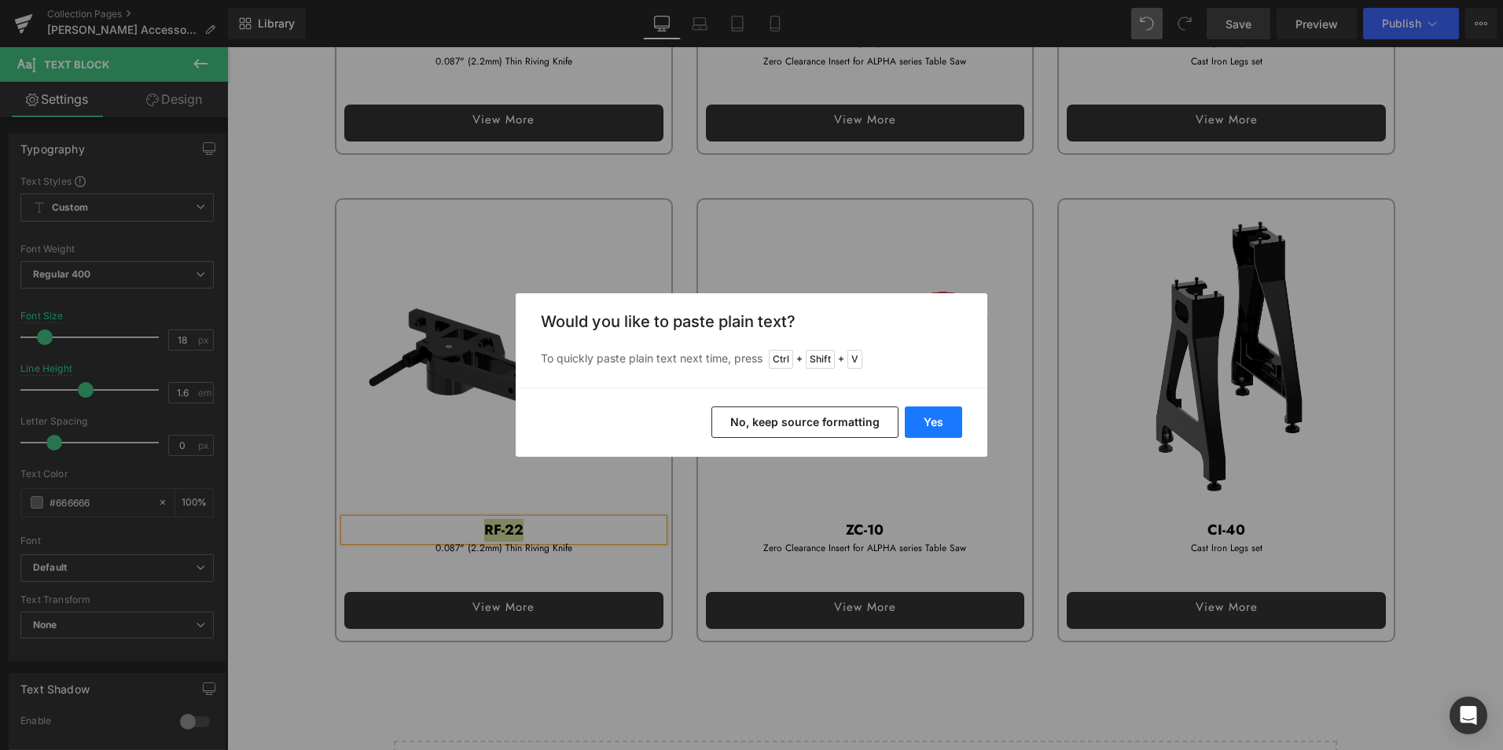
click at [927, 426] on button "Yes" at bounding box center [933, 421] width 57 height 31
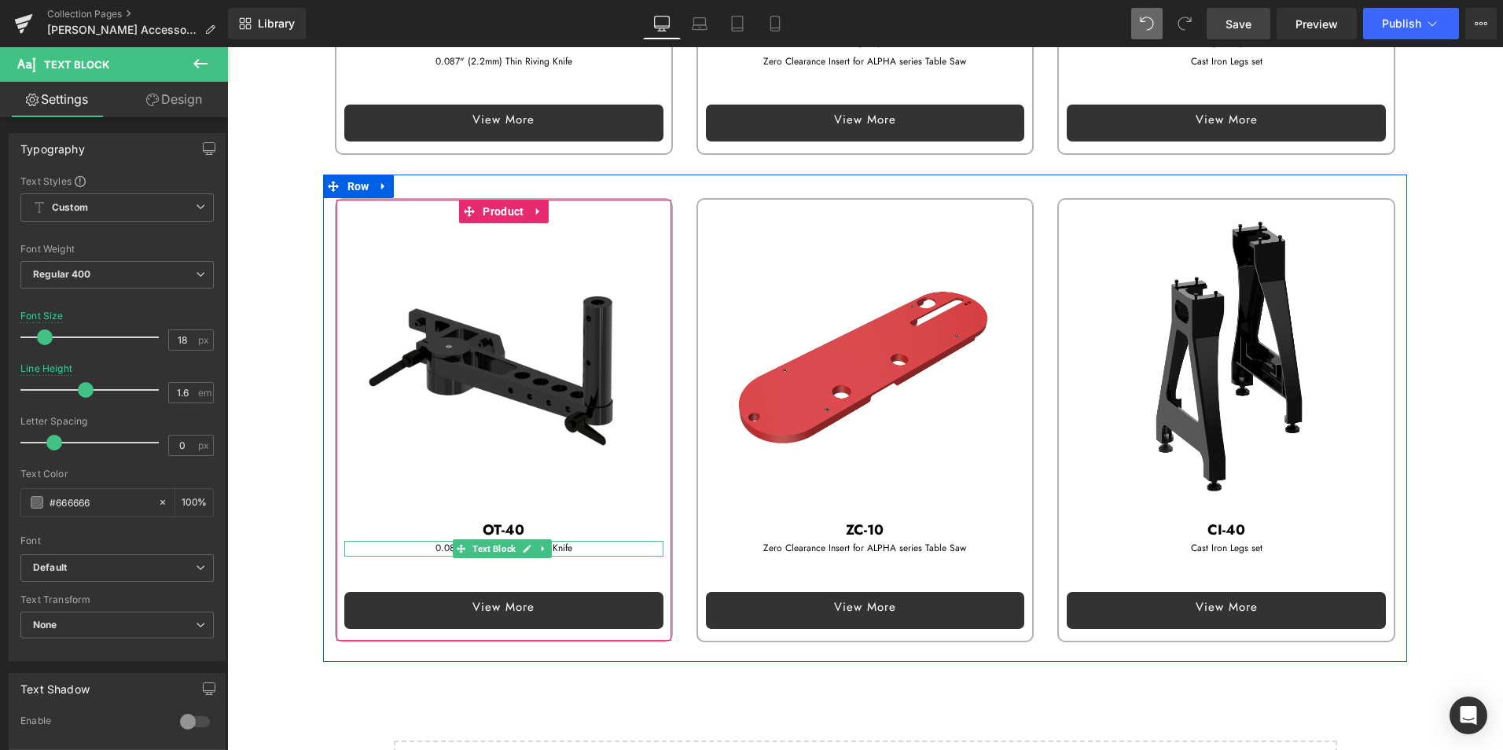
click at [418, 541] on p "0.087" (2.2mm) Thin Riving Knife" at bounding box center [503, 548] width 319 height 15
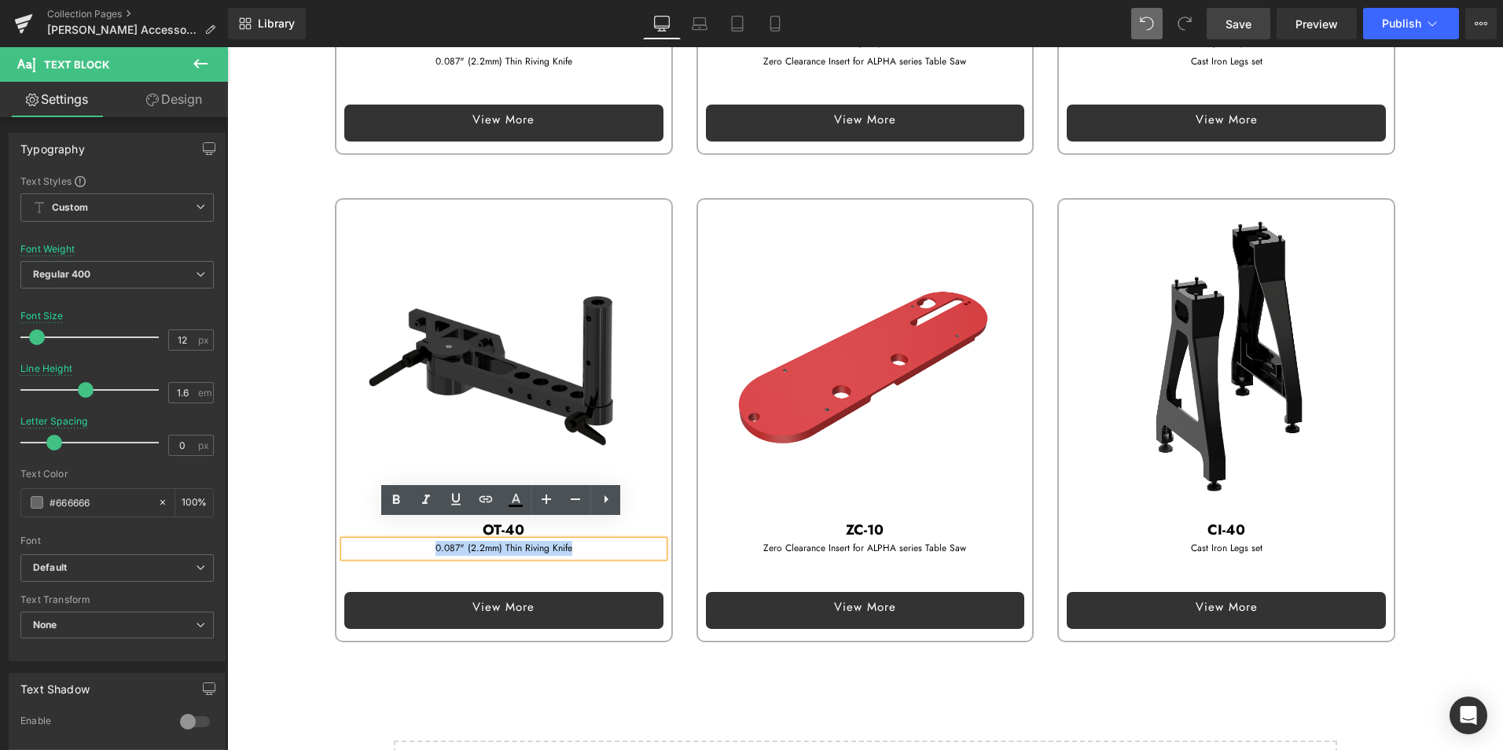
drag, startPoint x: 429, startPoint y: 526, endPoint x: 620, endPoint y: 539, distance: 191.4
click at [620, 541] on div "0.087" (2.2mm) Thin Riving Knife" at bounding box center [503, 548] width 319 height 15
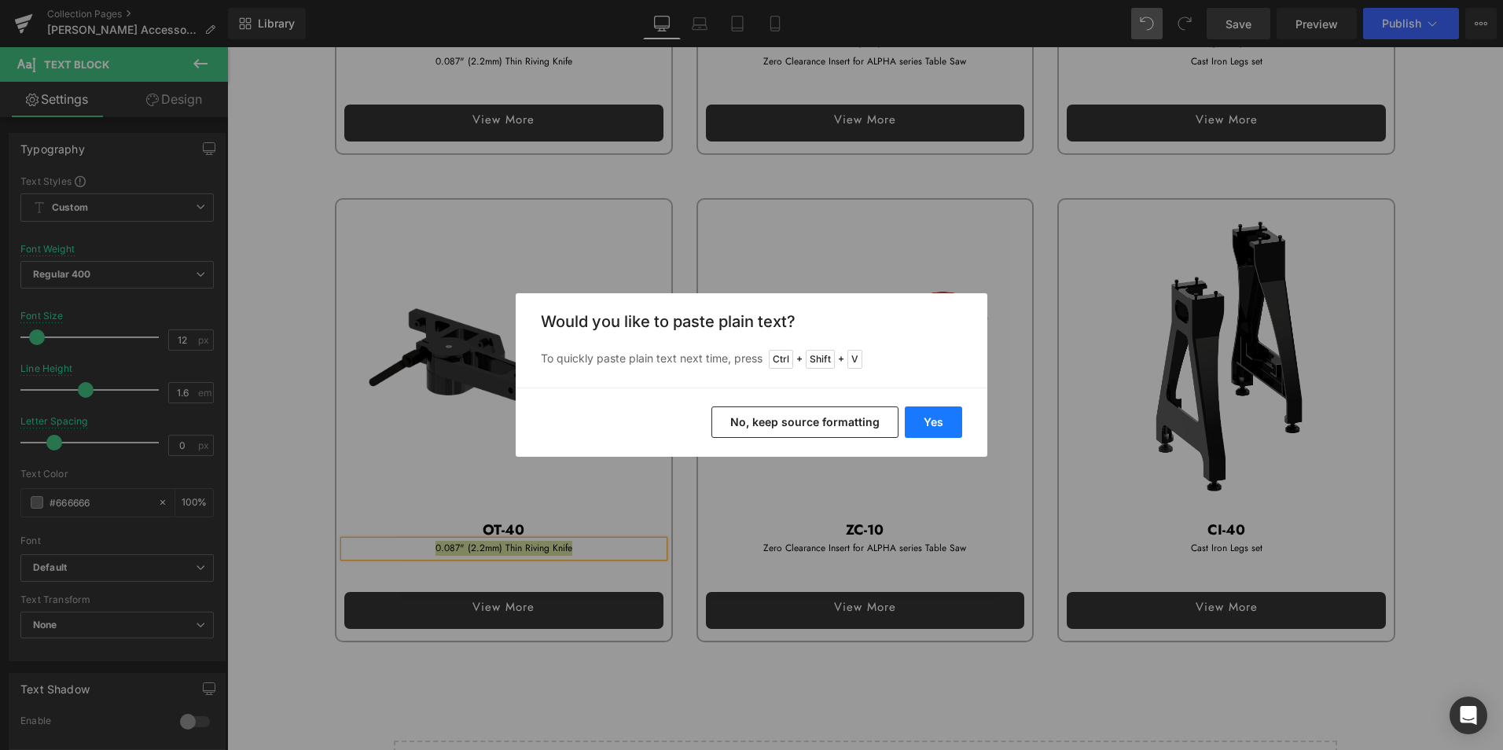
click at [944, 413] on button "Yes" at bounding box center [933, 421] width 57 height 31
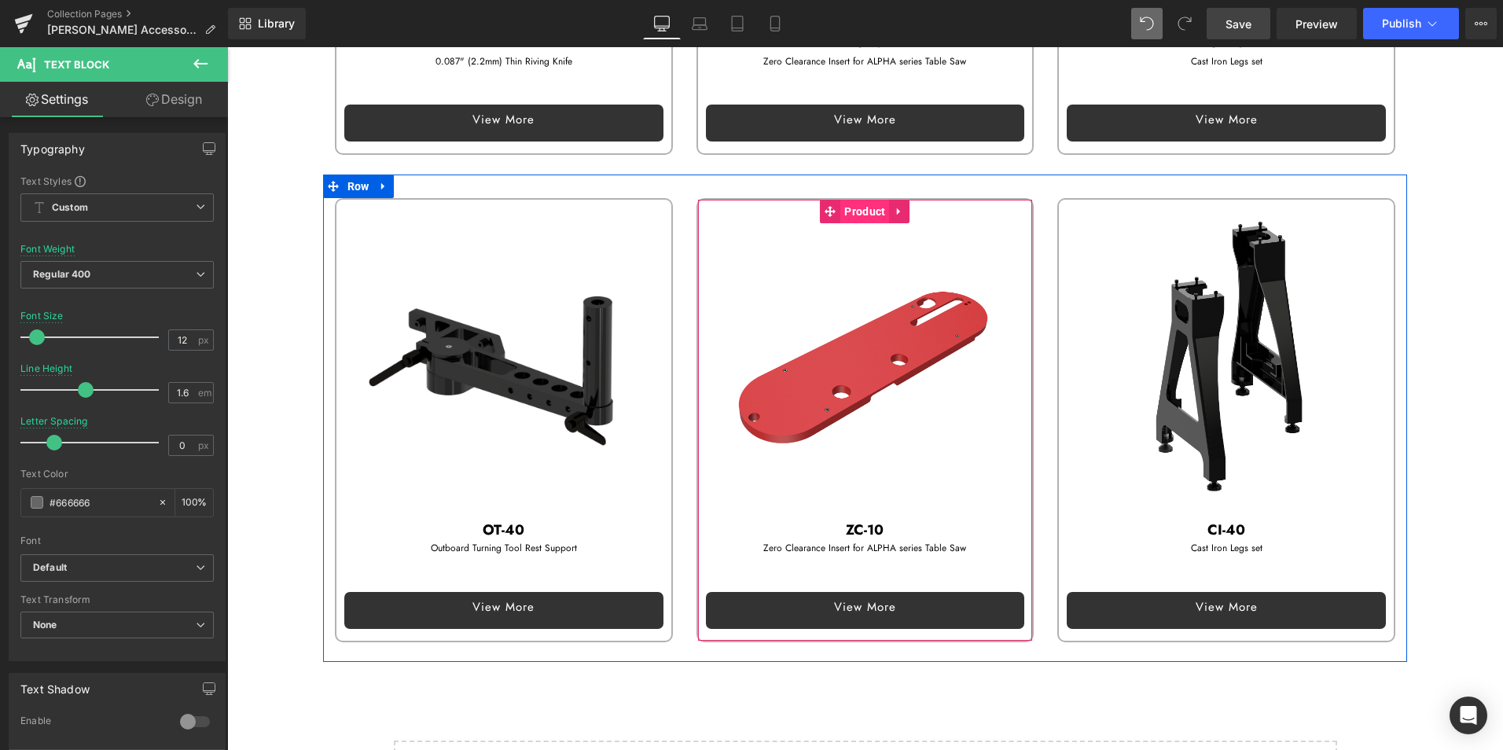
click at [847, 200] on span "Product" at bounding box center [864, 212] width 49 height 24
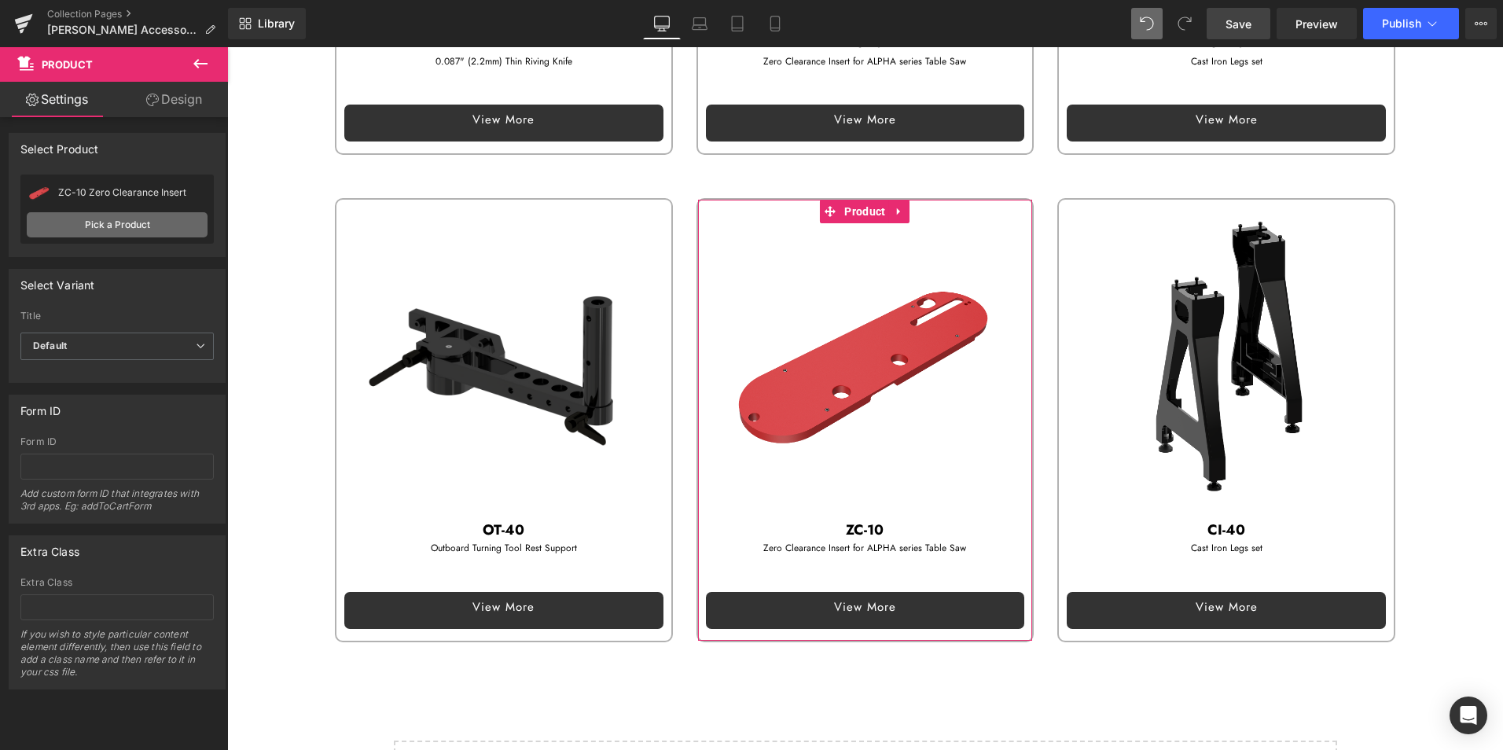
click at [111, 225] on link "Pick a Product" at bounding box center [117, 224] width 181 height 25
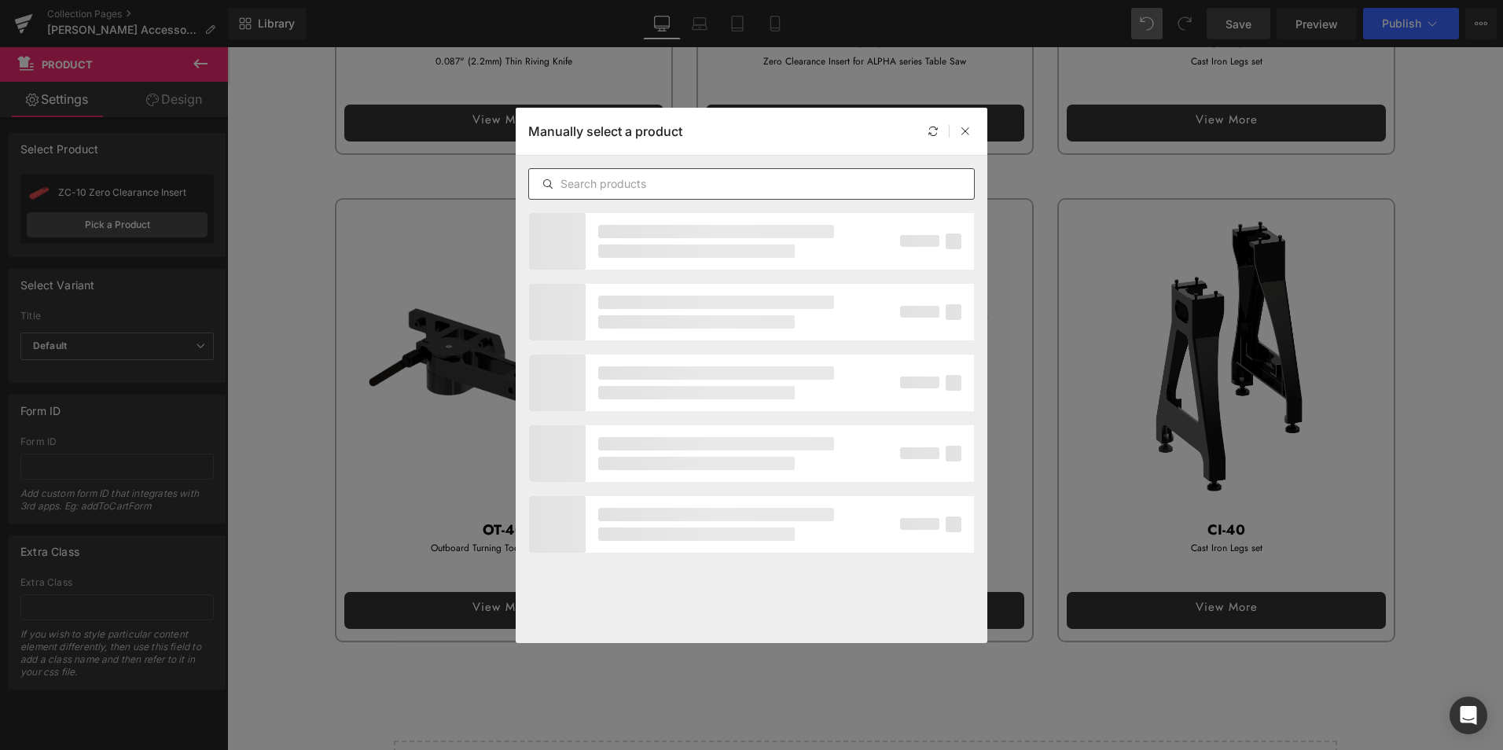
click at [596, 181] on input "text" at bounding box center [751, 183] width 445 height 19
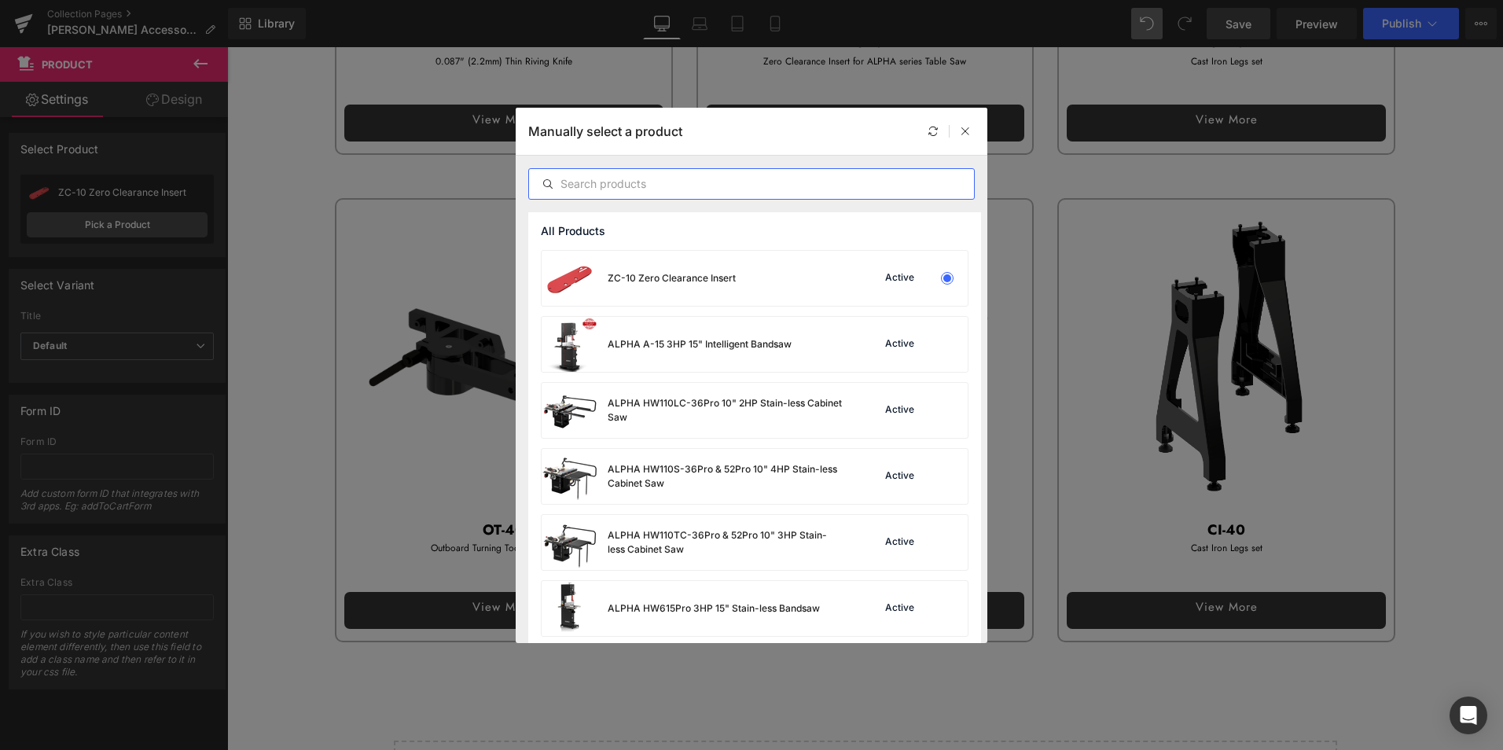
paste input "EB-18"
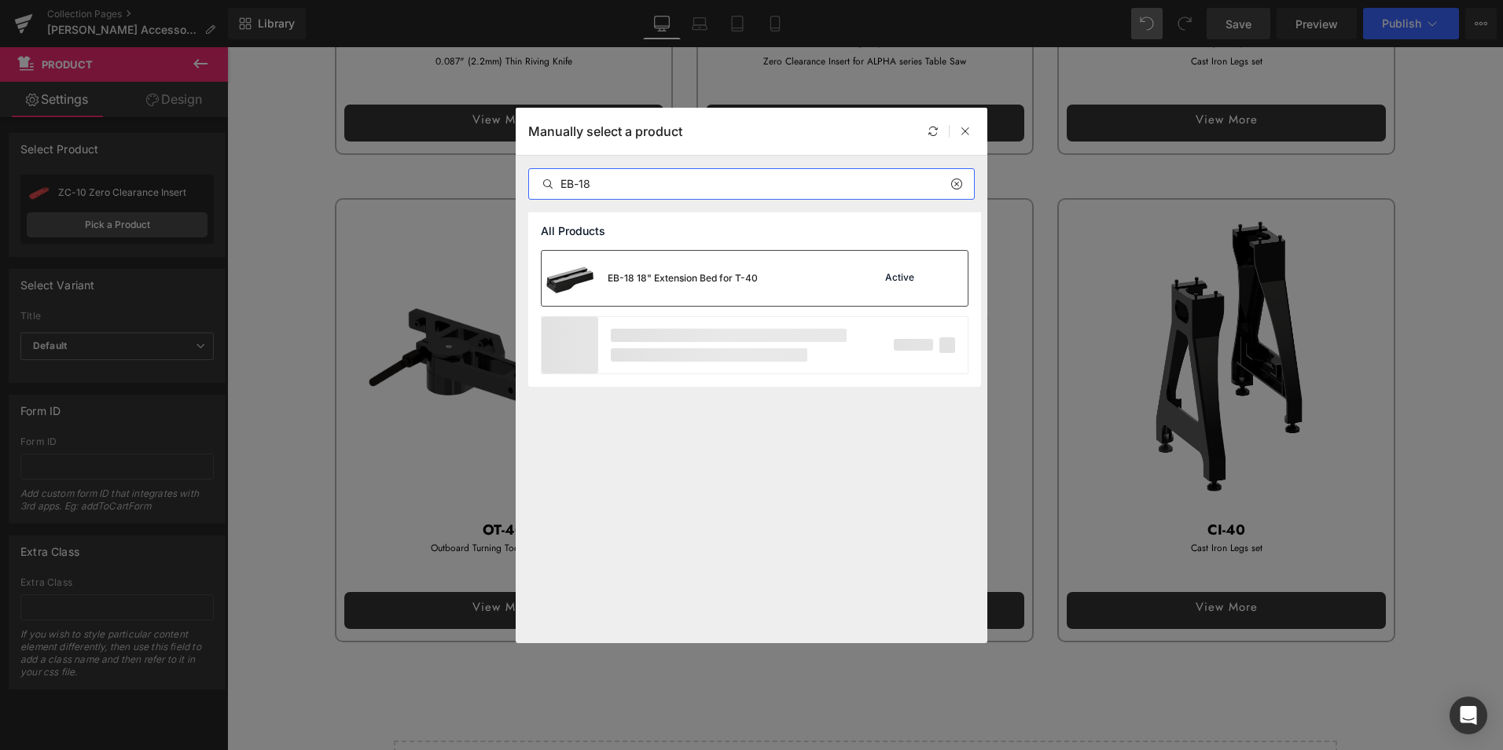
type input "EB-18"
click at [662, 282] on div "EB-18 18" Extension Bed for T-40" at bounding box center [682, 278] width 150 height 14
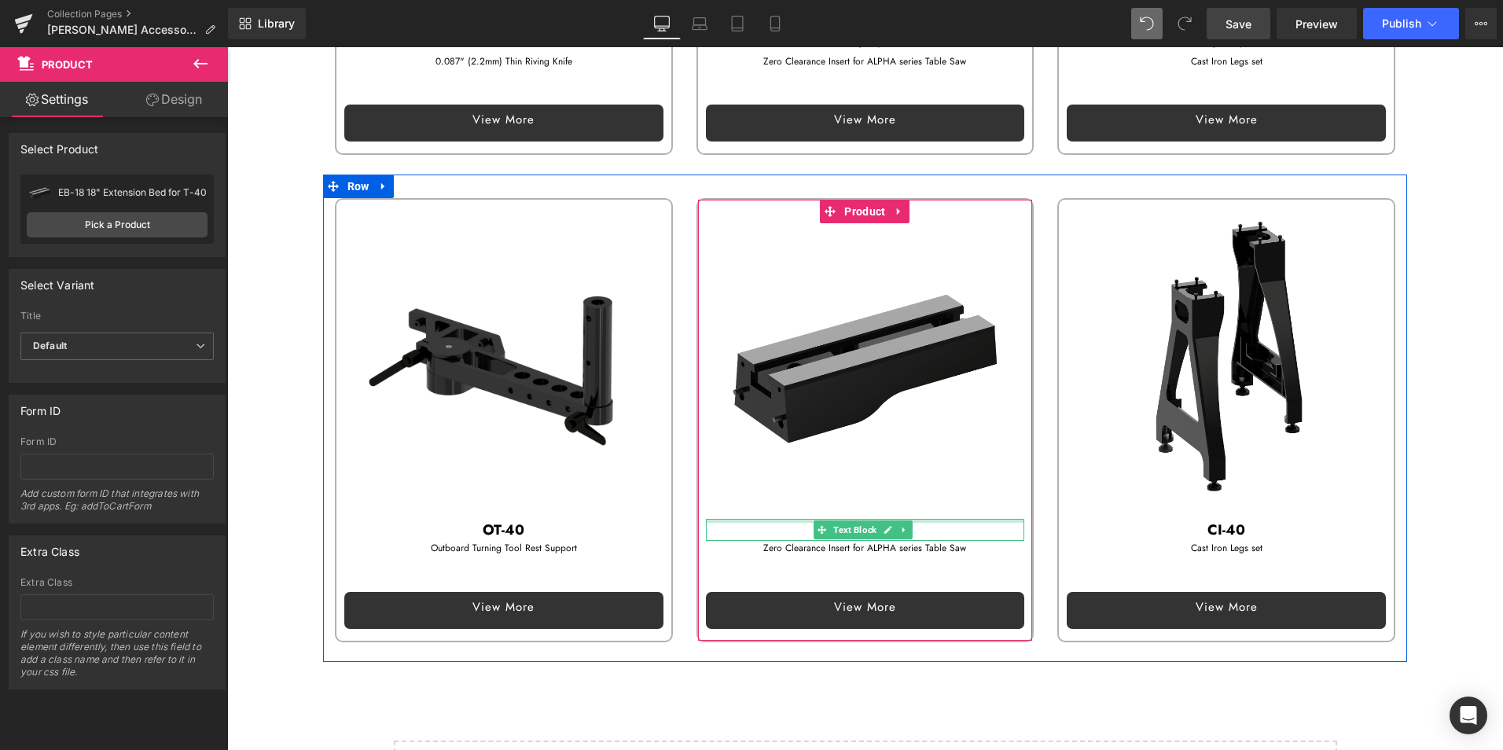
click at [776, 519] on div at bounding box center [865, 521] width 319 height 4
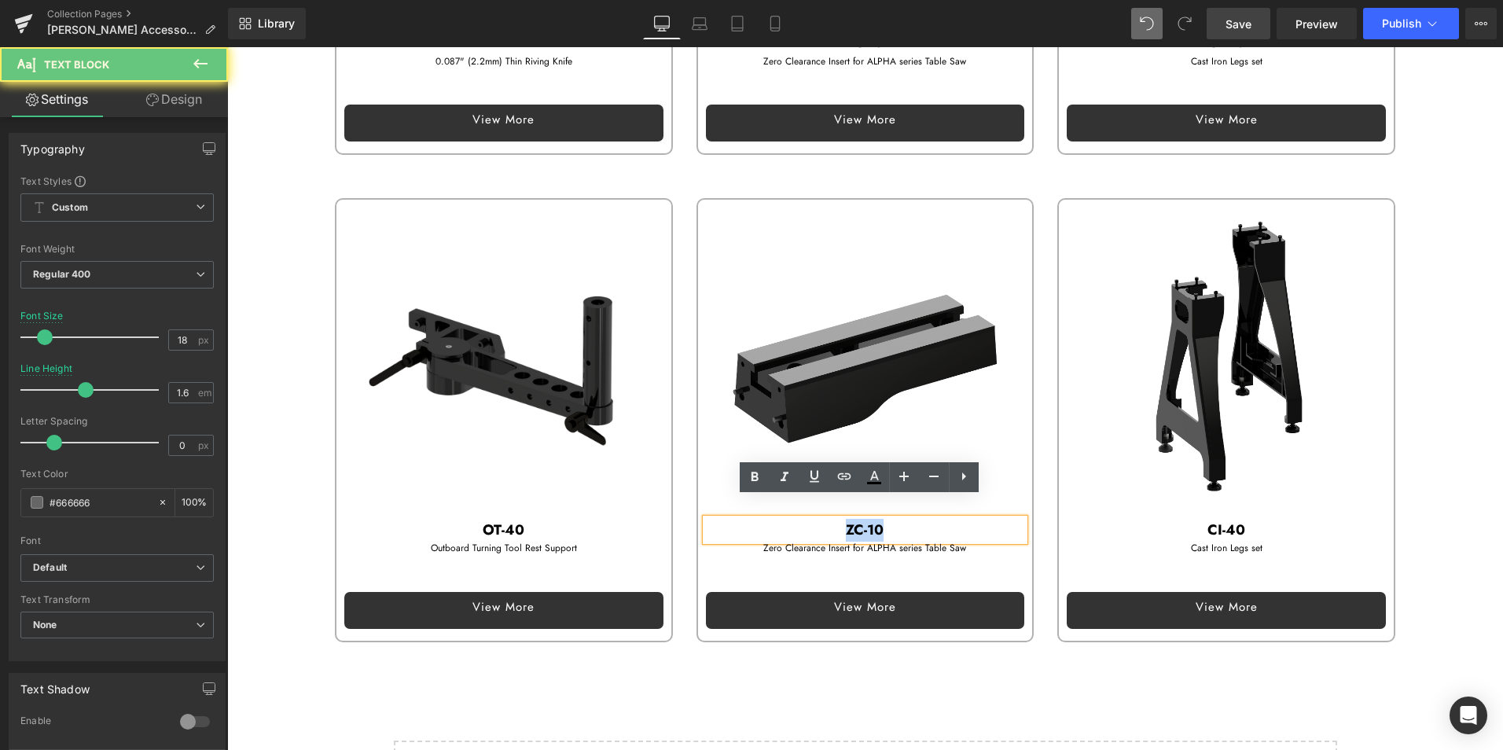
drag, startPoint x: 812, startPoint y: 506, endPoint x: 992, endPoint y: 508, distance: 180.0
click at [992, 519] on p "ZC-10" at bounding box center [865, 530] width 319 height 23
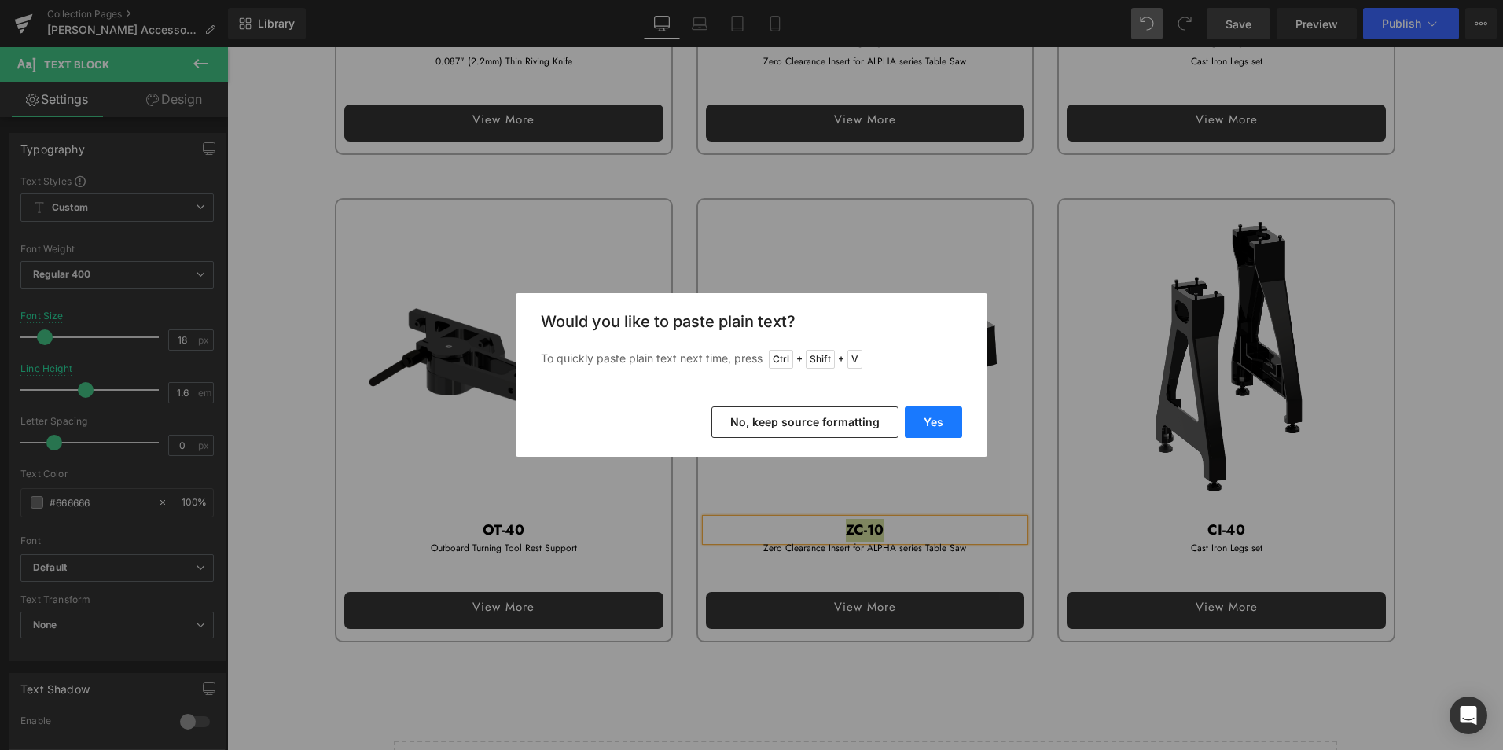
click at [930, 416] on button "Yes" at bounding box center [933, 421] width 57 height 31
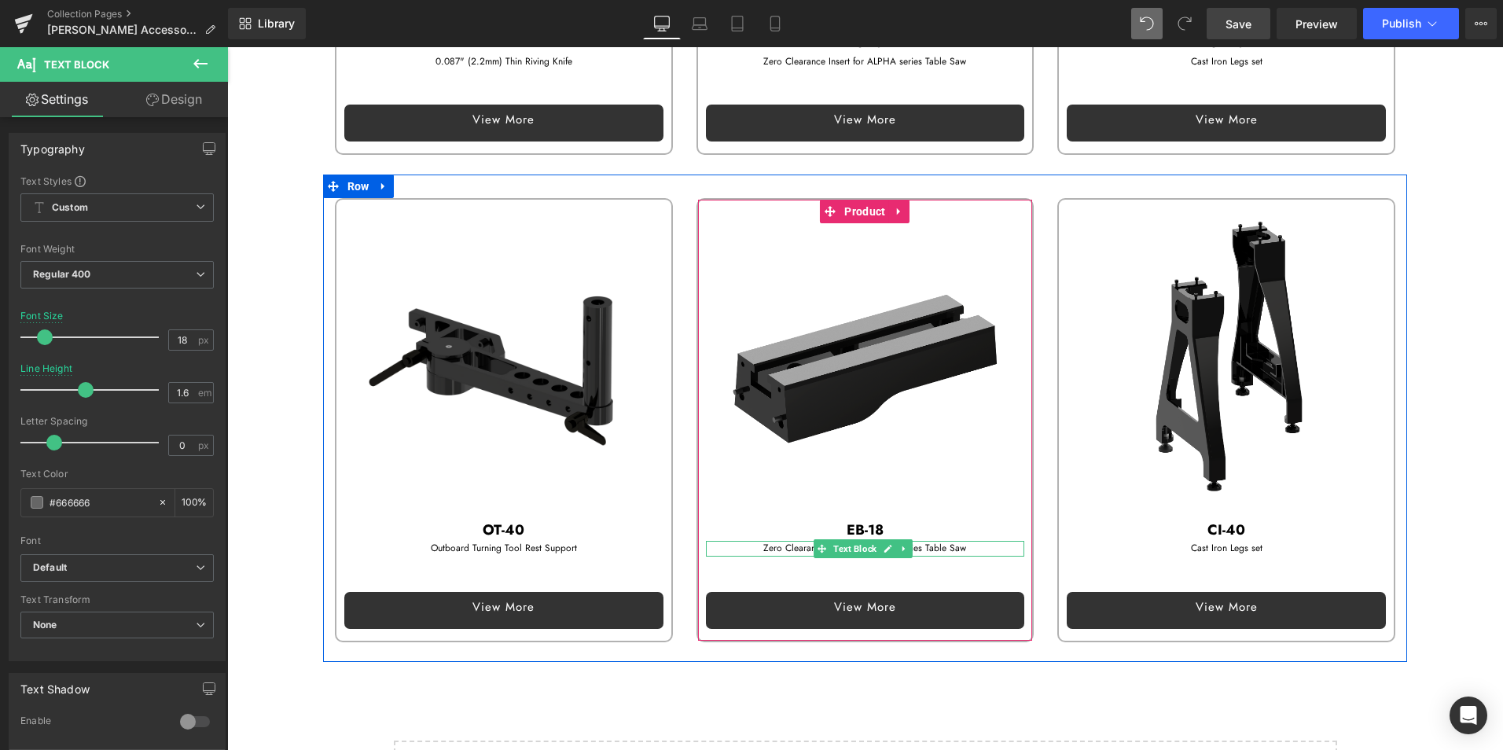
click at [752, 541] on p "Zero Clearance Insert for ALPHA series Table Saw" at bounding box center [865, 548] width 319 height 15
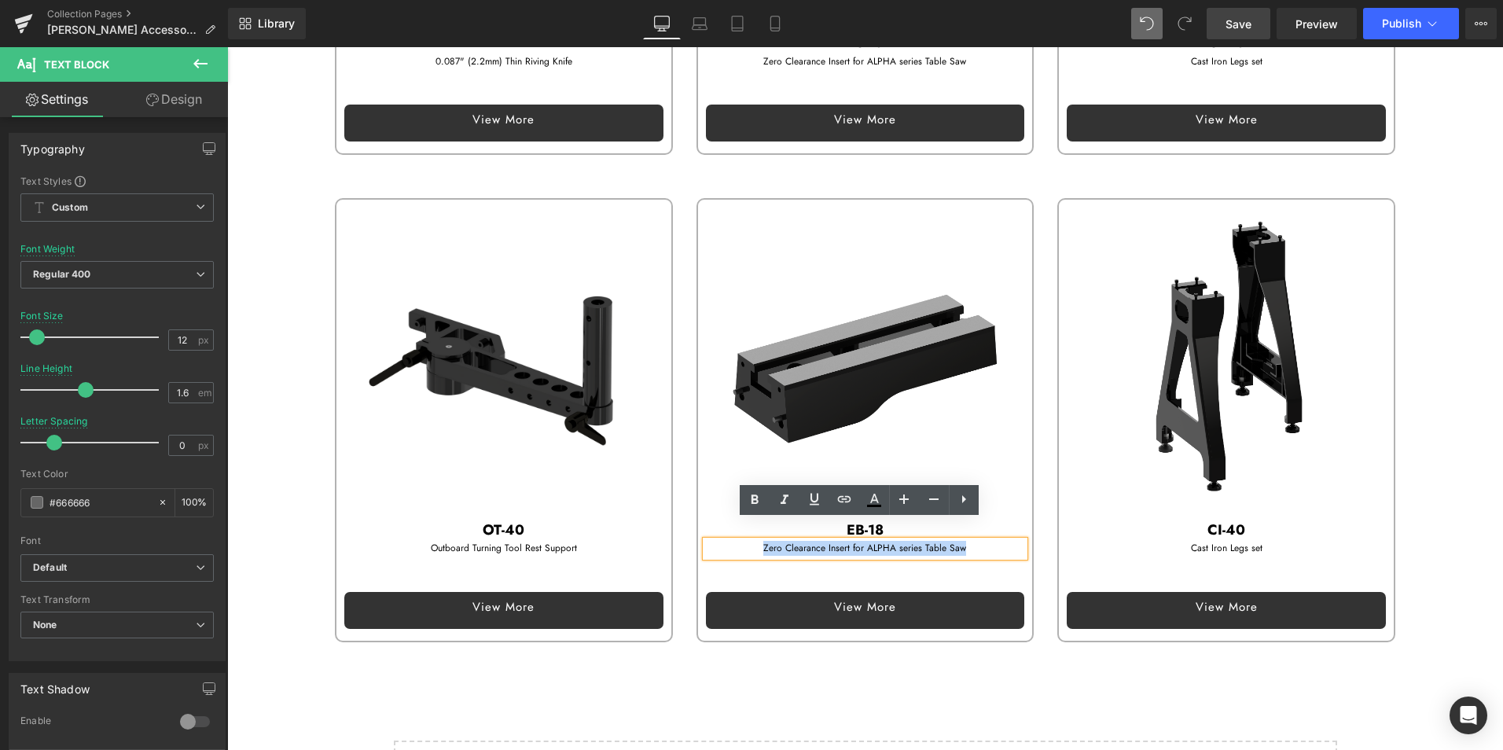
drag, startPoint x: 761, startPoint y: 526, endPoint x: 989, endPoint y: 535, distance: 228.9
click at [989, 541] on p "Zero Clearance Insert for ALPHA series Table Saw" at bounding box center [865, 548] width 319 height 15
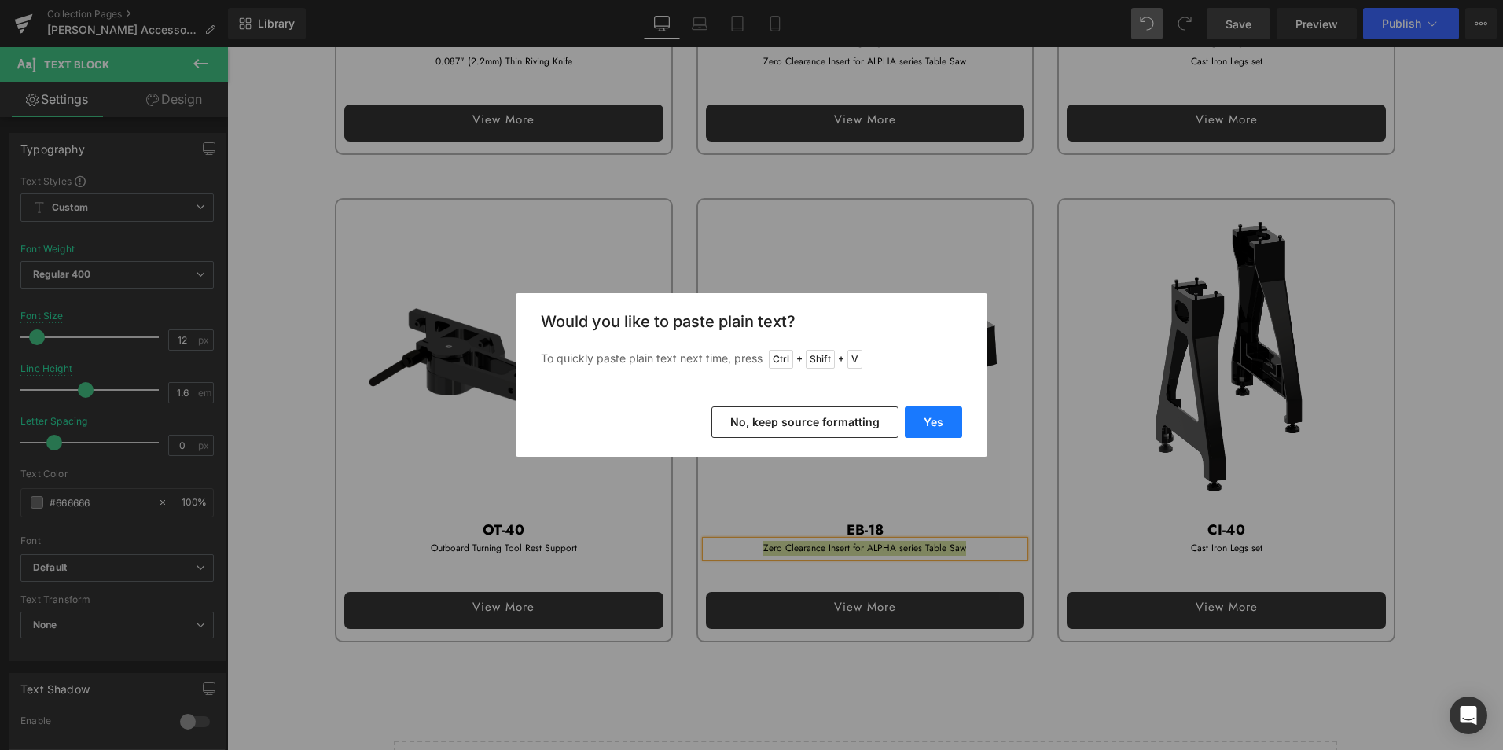
click at [941, 420] on button "Yes" at bounding box center [933, 421] width 57 height 31
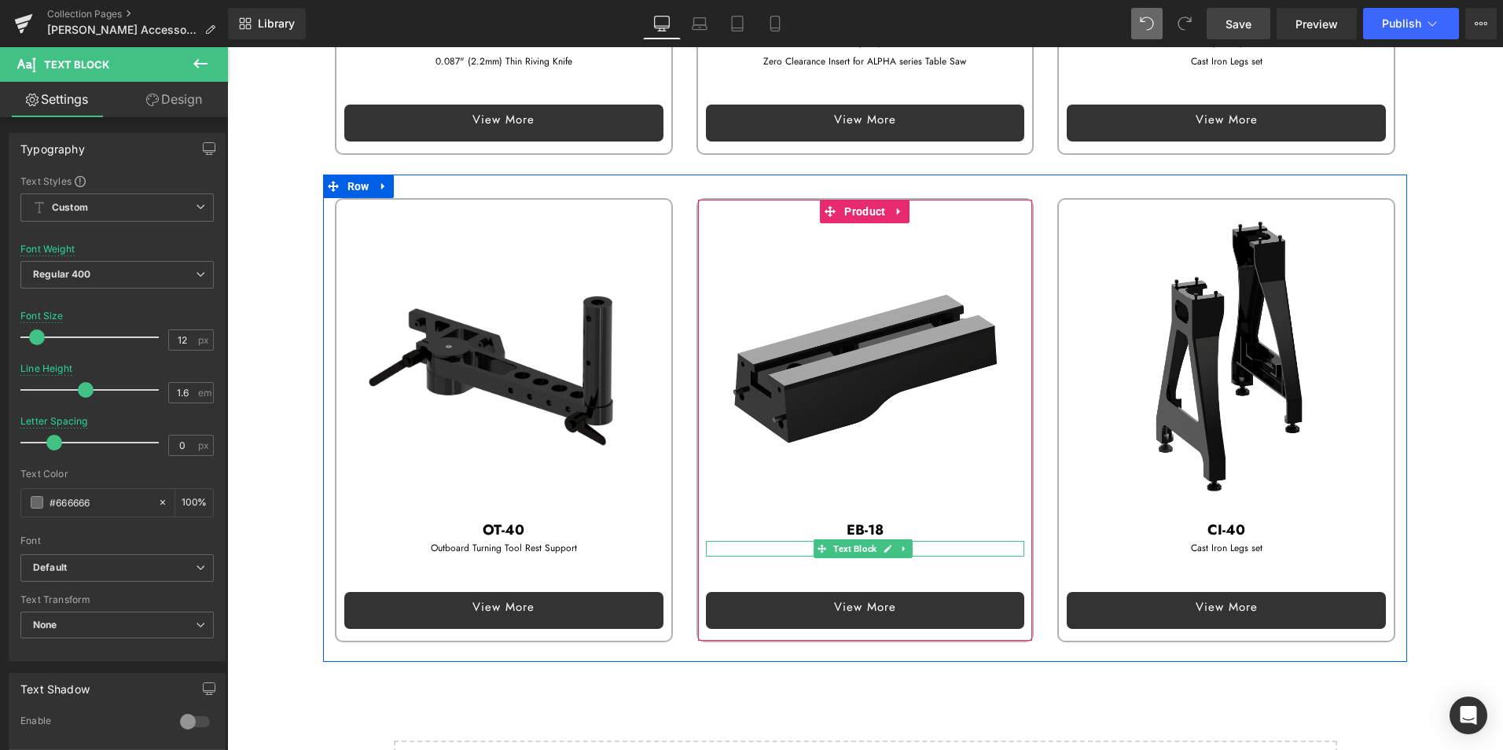
drag, startPoint x: 766, startPoint y: 527, endPoint x: 822, endPoint y: 527, distance: 55.8
click at [766, 541] on p "18" Extension Bed" at bounding box center [865, 548] width 319 height 15
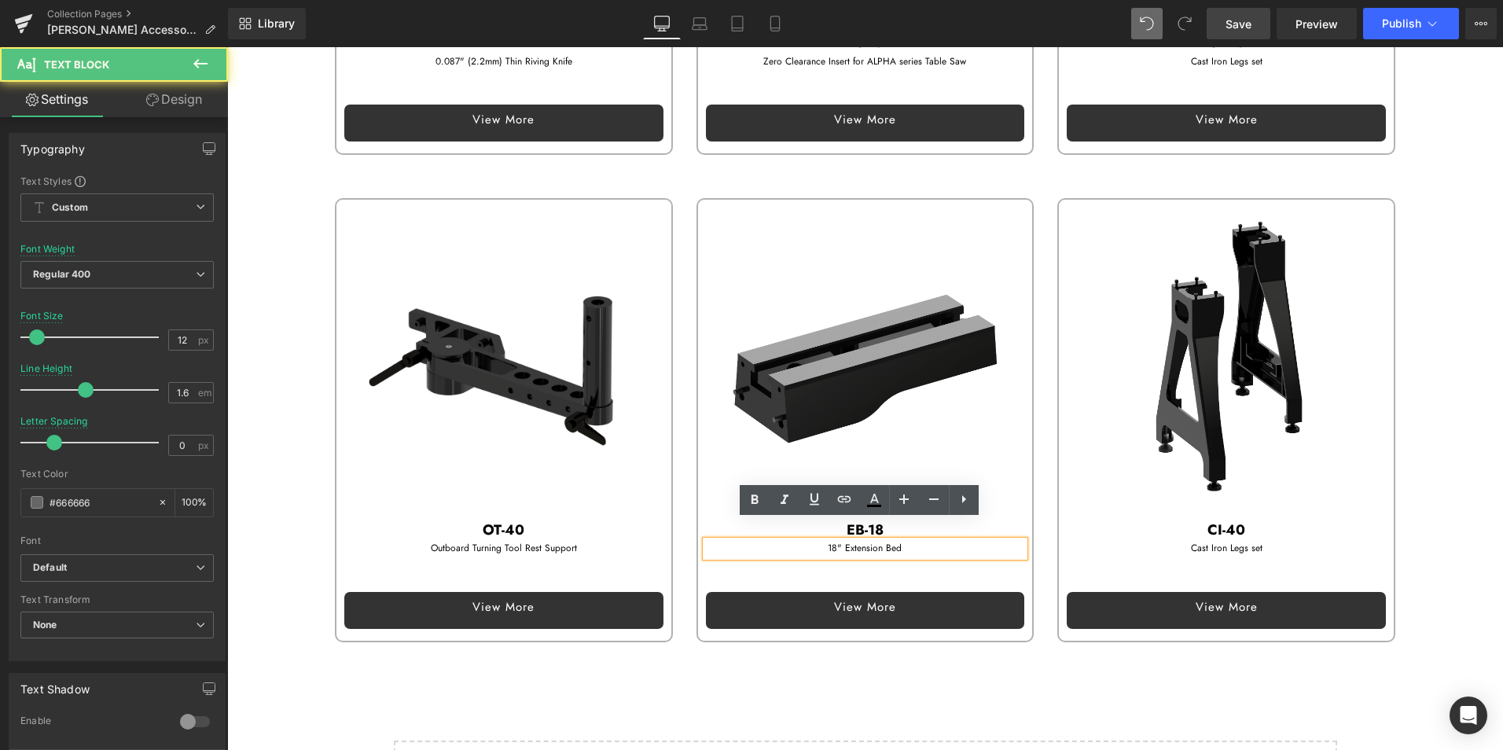
click at [922, 541] on p "18" Extension Bed" at bounding box center [865, 548] width 319 height 15
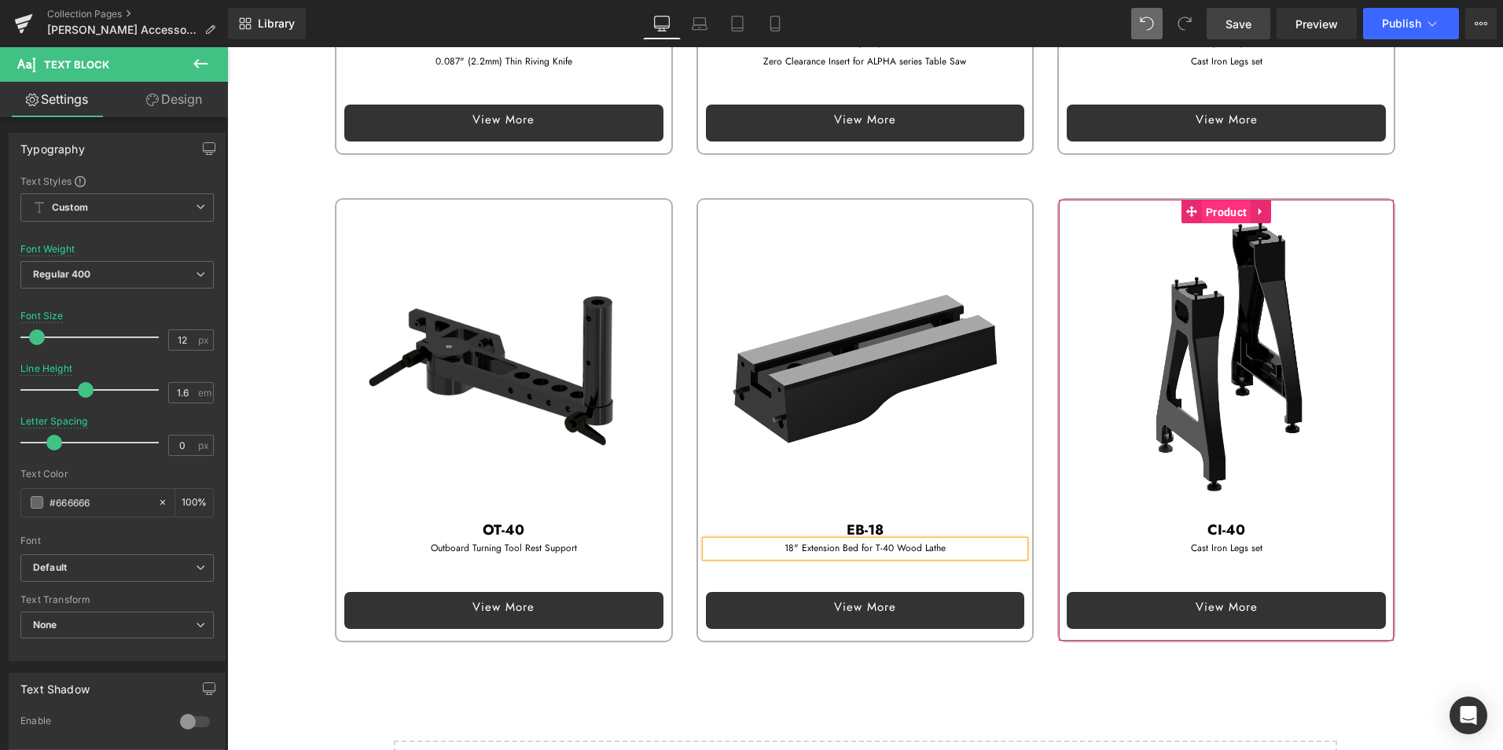
click at [1220, 200] on span "Product" at bounding box center [1226, 212] width 49 height 24
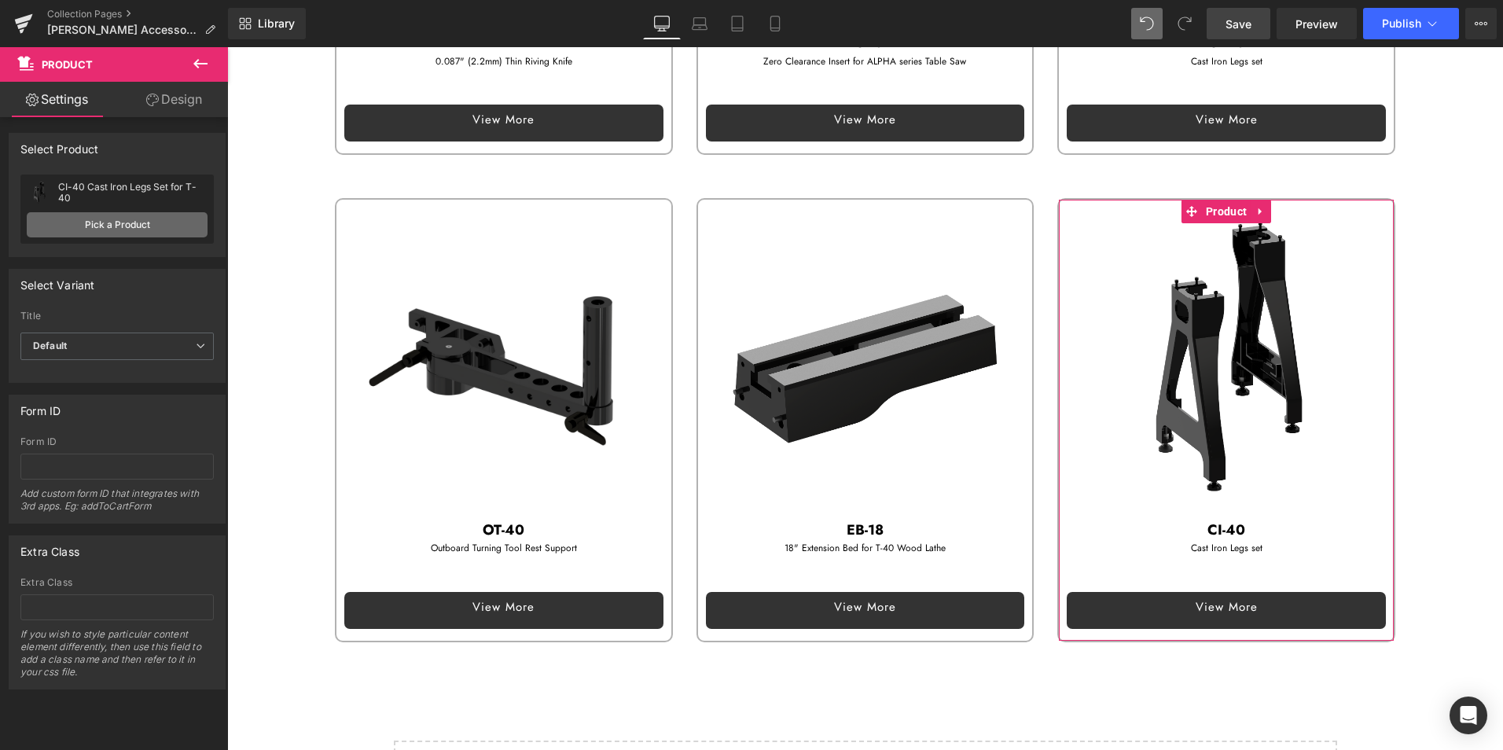
click at [127, 223] on link "Pick a Product" at bounding box center [117, 224] width 181 height 25
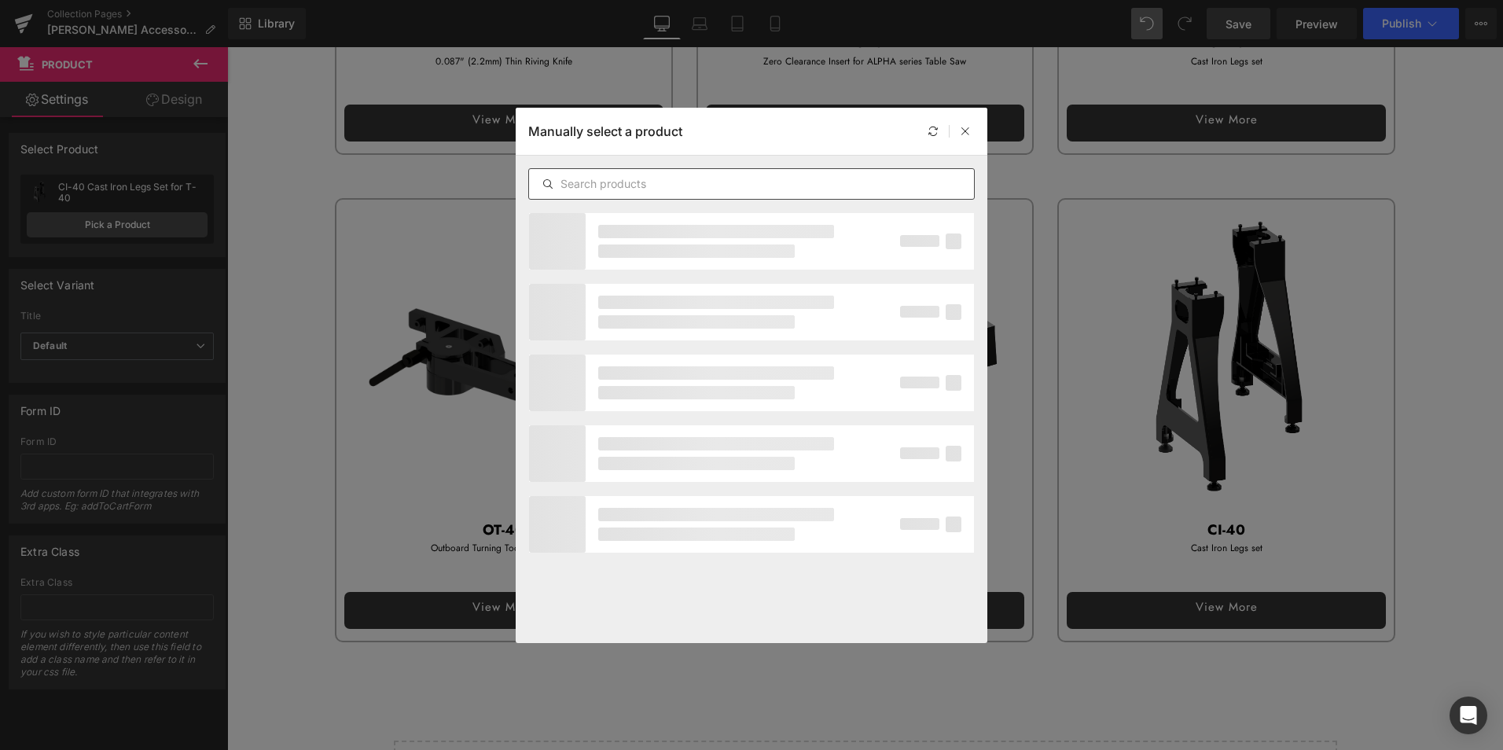
click at [648, 177] on input "text" at bounding box center [751, 183] width 445 height 19
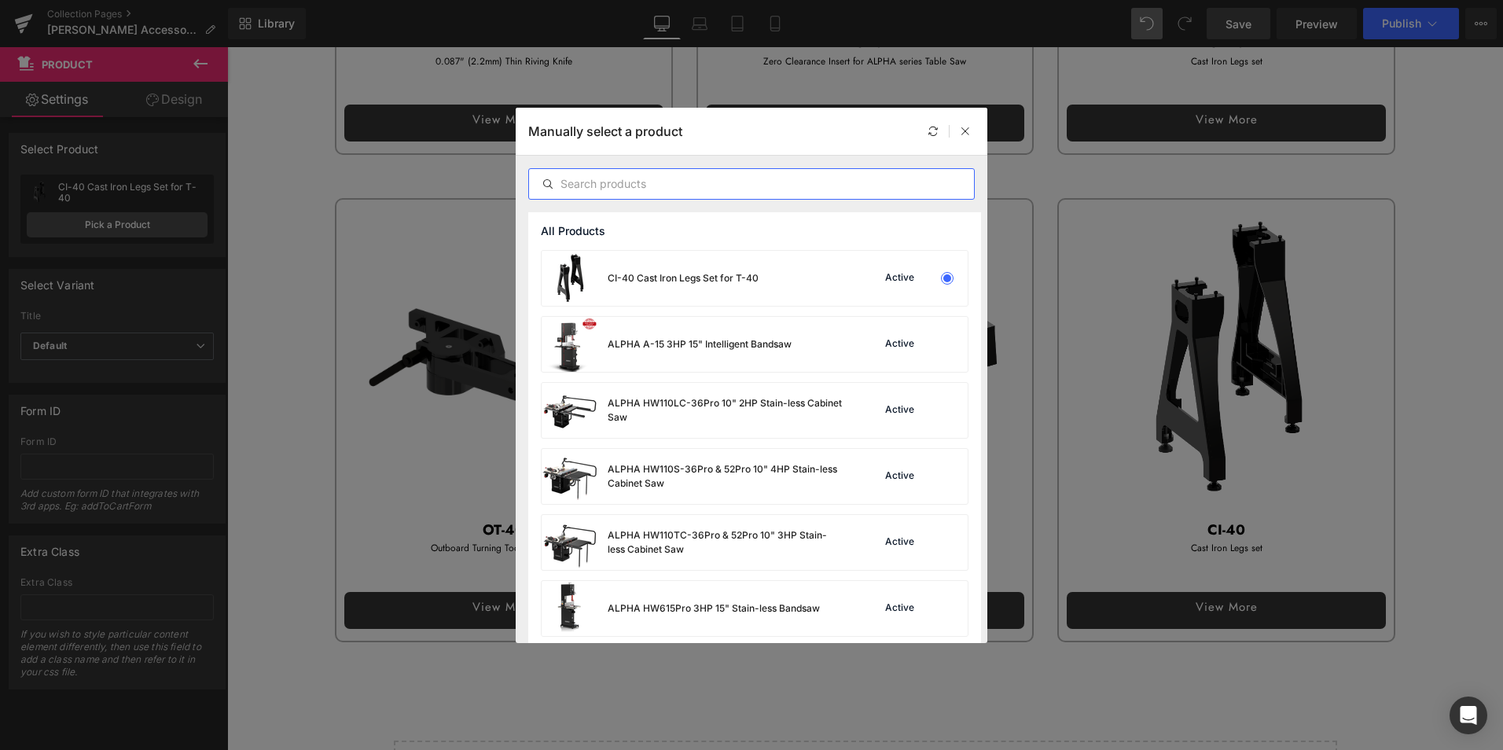
paste input "EB-20"
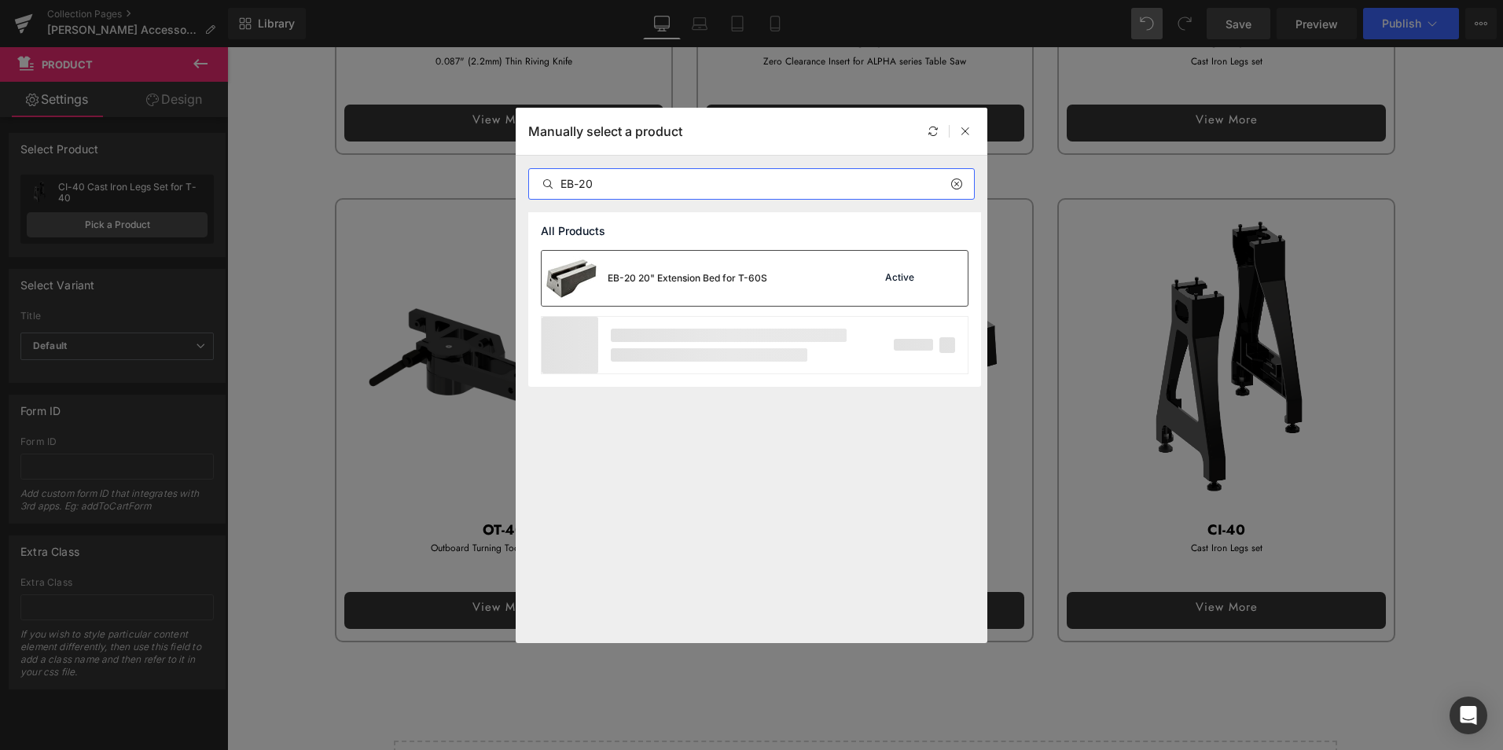
type input "EB-20"
click at [671, 267] on div "EB-20 20" Extension Bed for T-60S" at bounding box center [654, 278] width 226 height 55
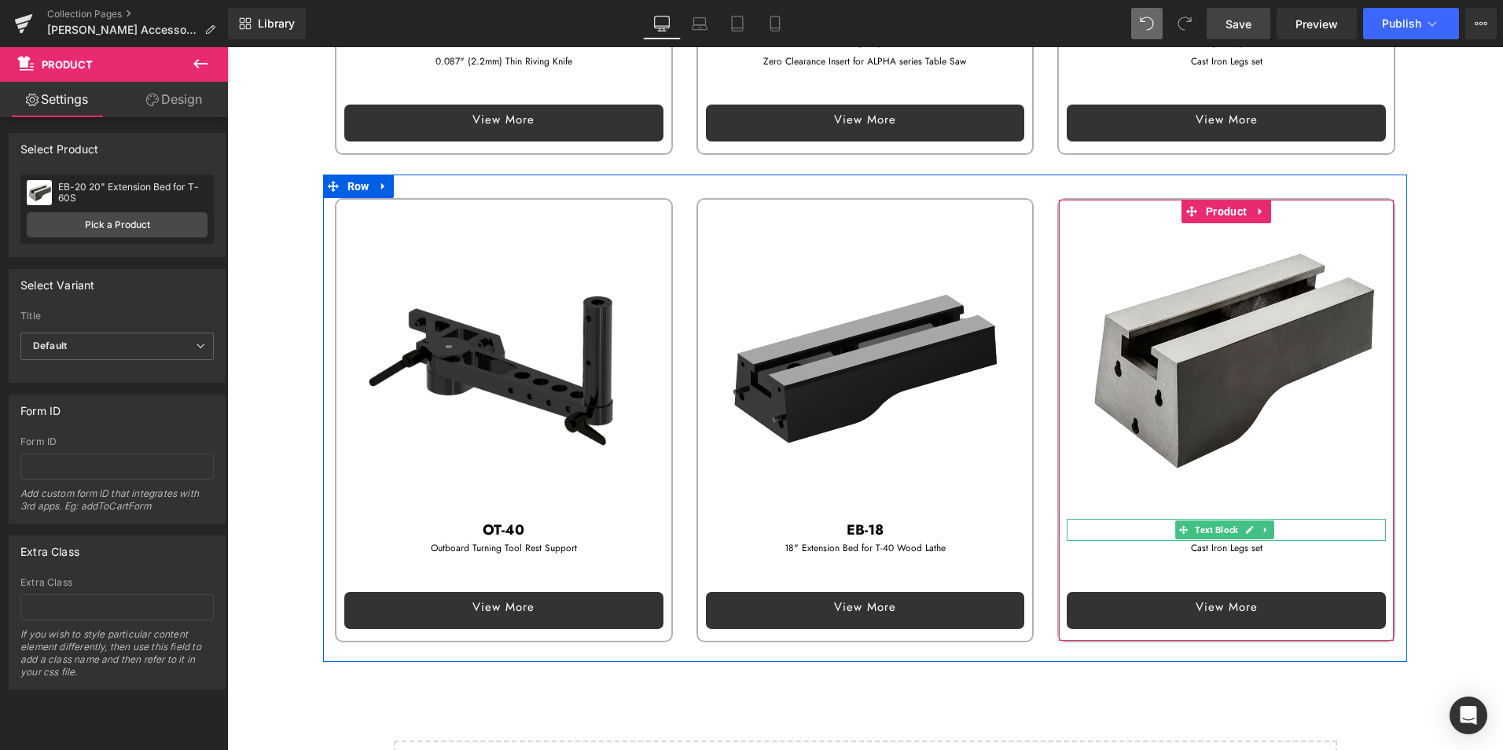
click at [1125, 519] on p "CI-40" at bounding box center [1225, 530] width 319 height 23
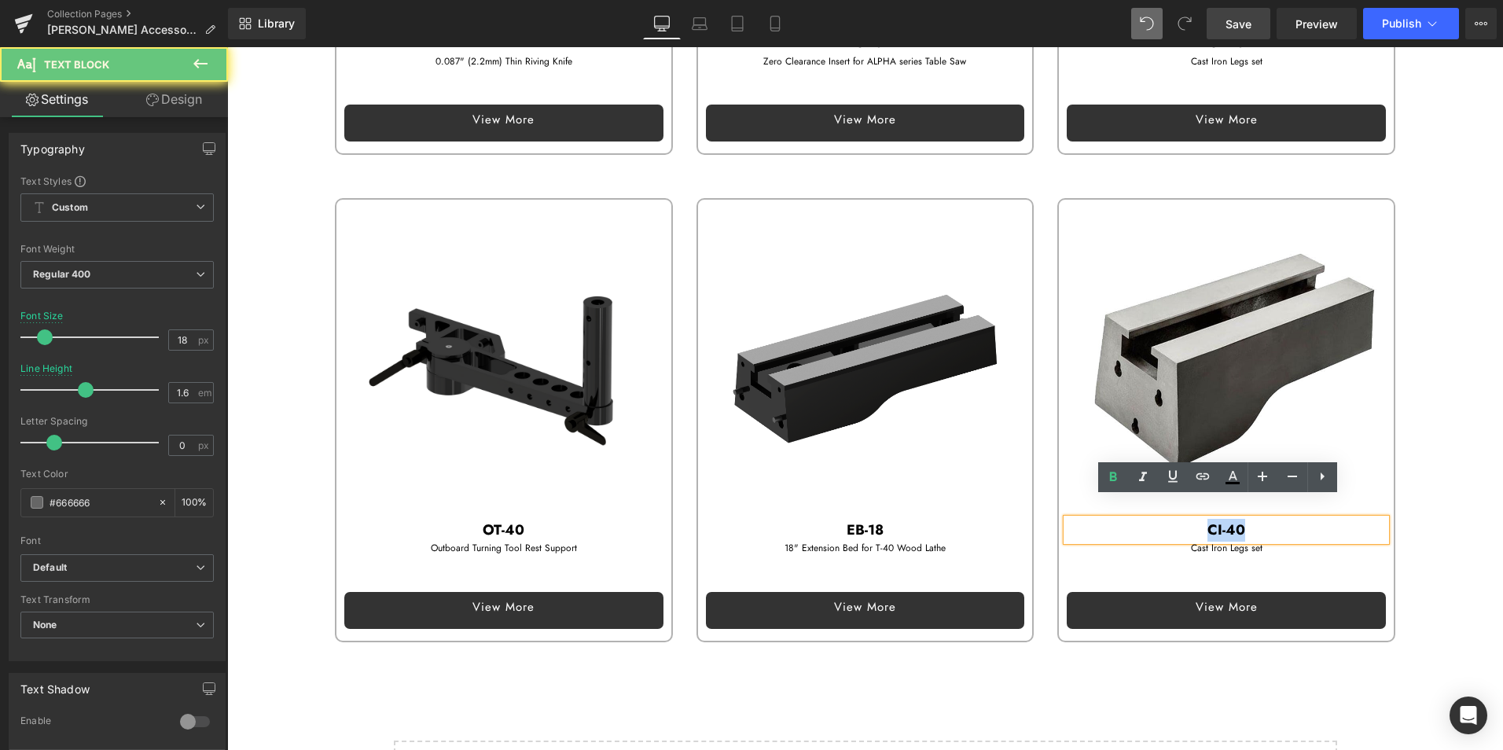
drag, startPoint x: 1141, startPoint y: 505, endPoint x: 1307, endPoint y: 510, distance: 165.9
click at [1307, 519] on p "CI-40" at bounding box center [1225, 530] width 319 height 23
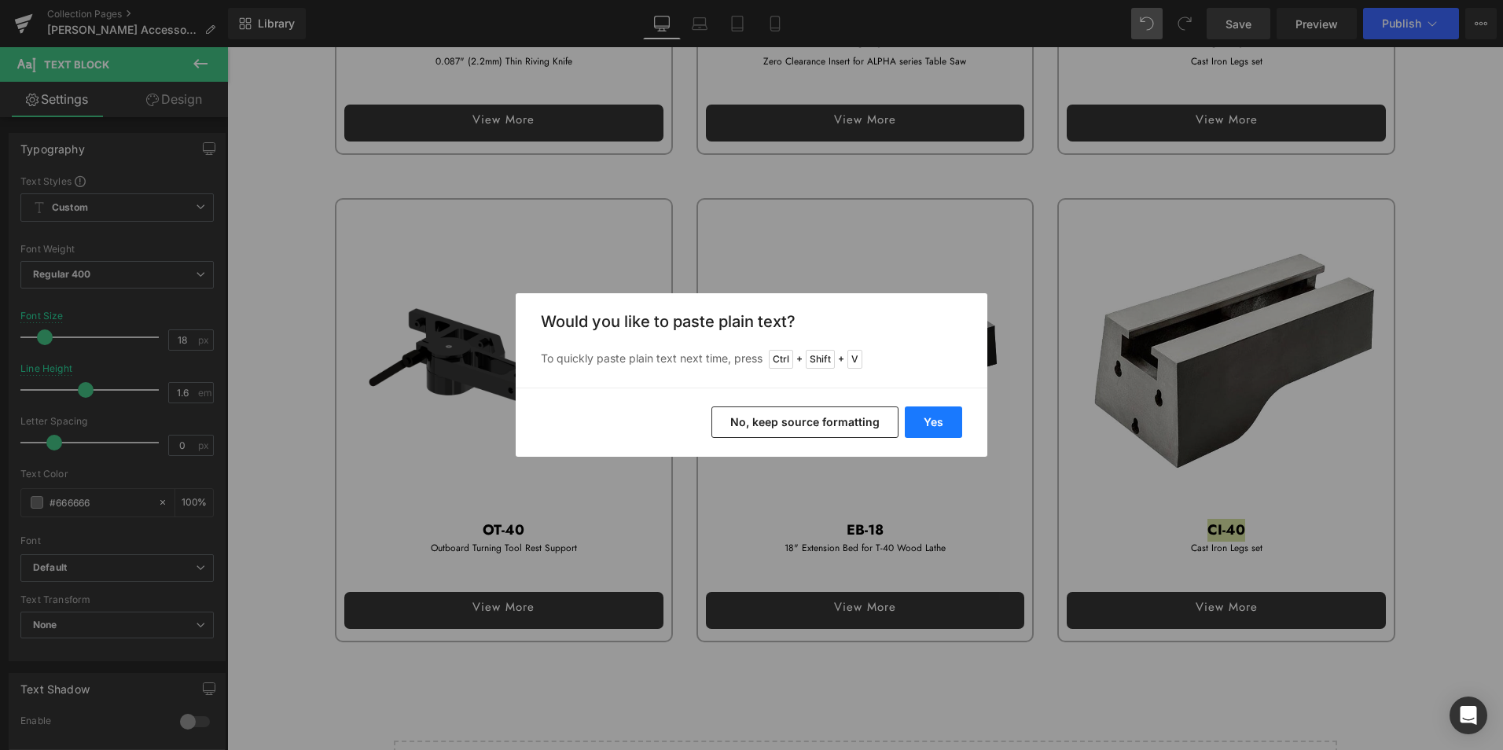
click at [943, 424] on button "Yes" at bounding box center [933, 421] width 57 height 31
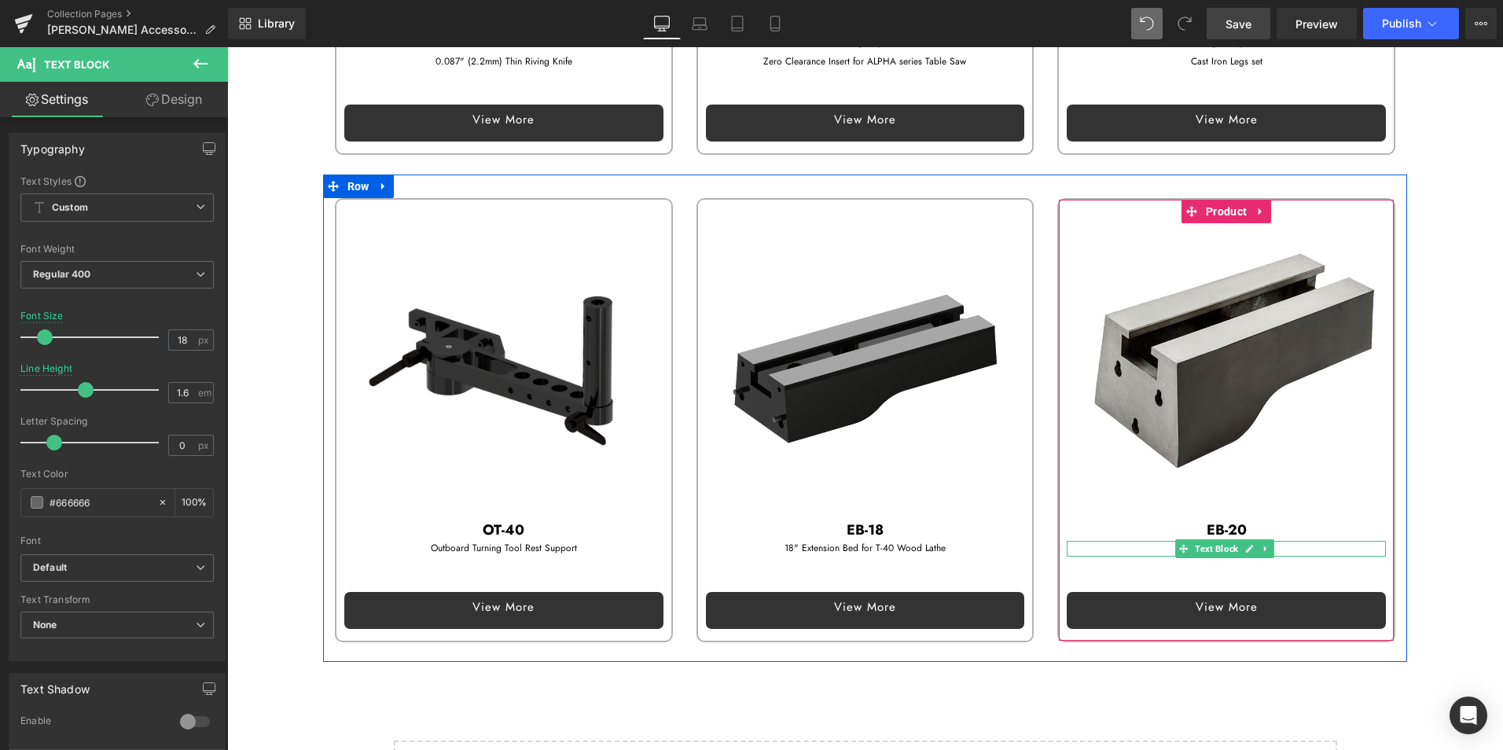
drag, startPoint x: 1114, startPoint y: 525, endPoint x: 1131, endPoint y: 524, distance: 16.5
click at [1114, 541] on p "Cast Iron Legs set" at bounding box center [1225, 548] width 319 height 15
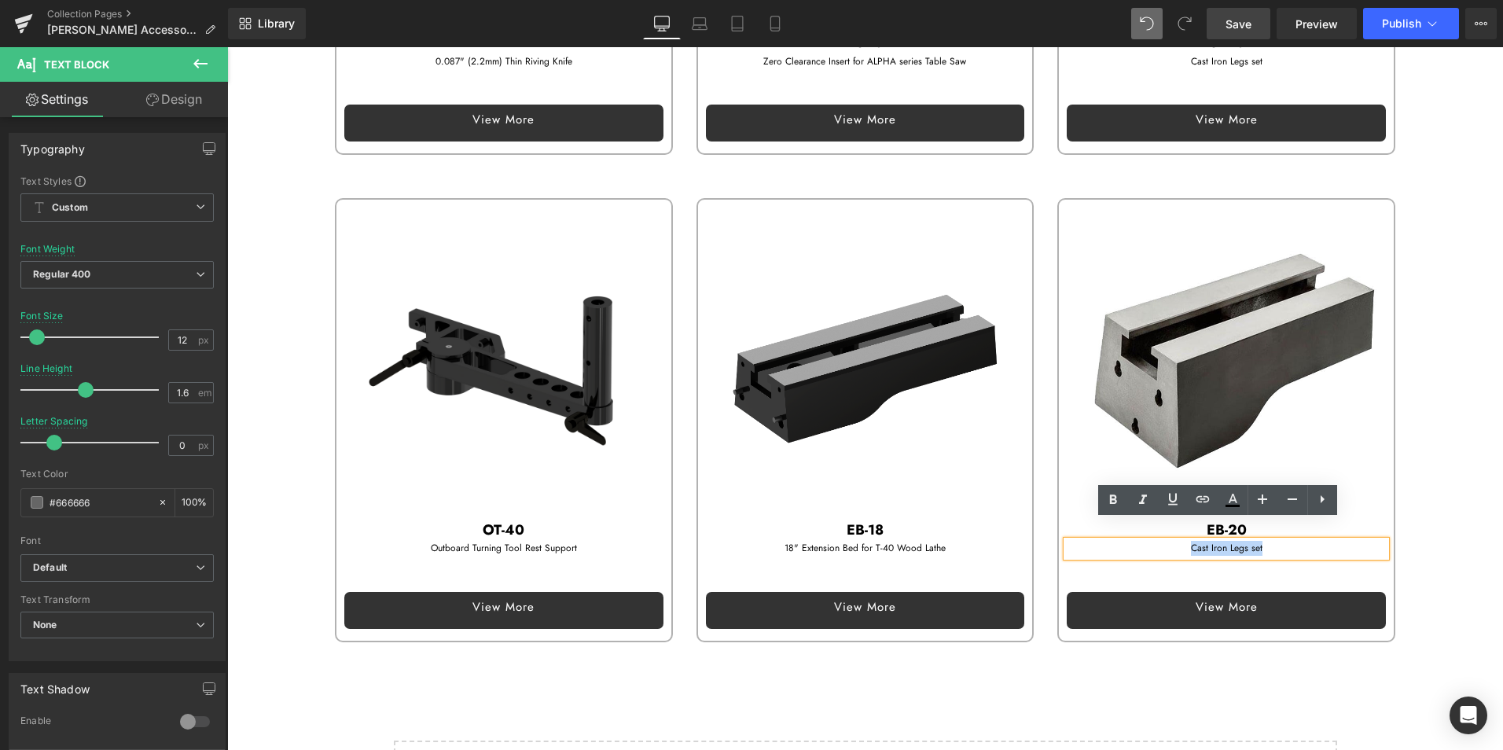
drag, startPoint x: 1180, startPoint y: 526, endPoint x: 1264, endPoint y: 524, distance: 84.9
click at [1264, 541] on p "Cast Iron Legs set" at bounding box center [1225, 548] width 319 height 15
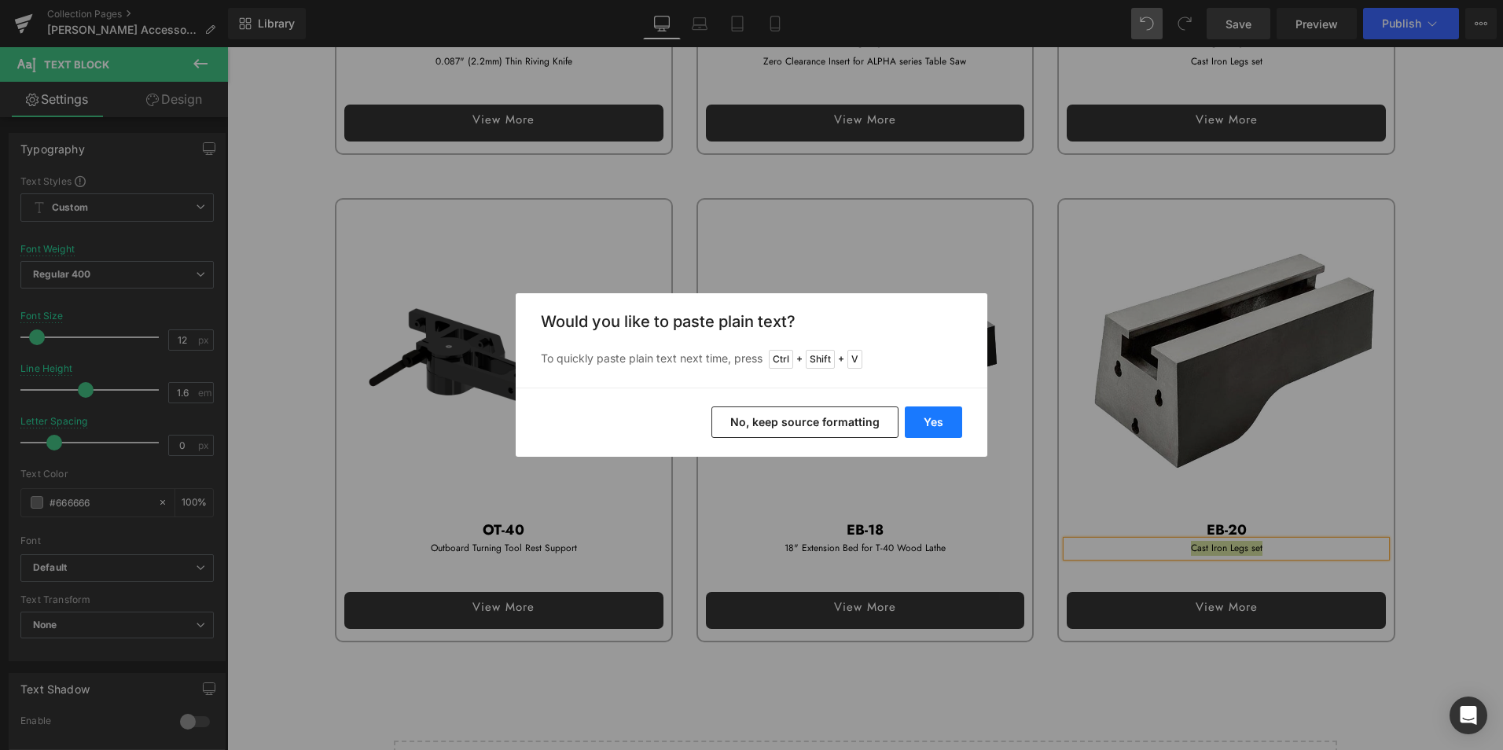
click at [946, 419] on button "Yes" at bounding box center [933, 421] width 57 height 31
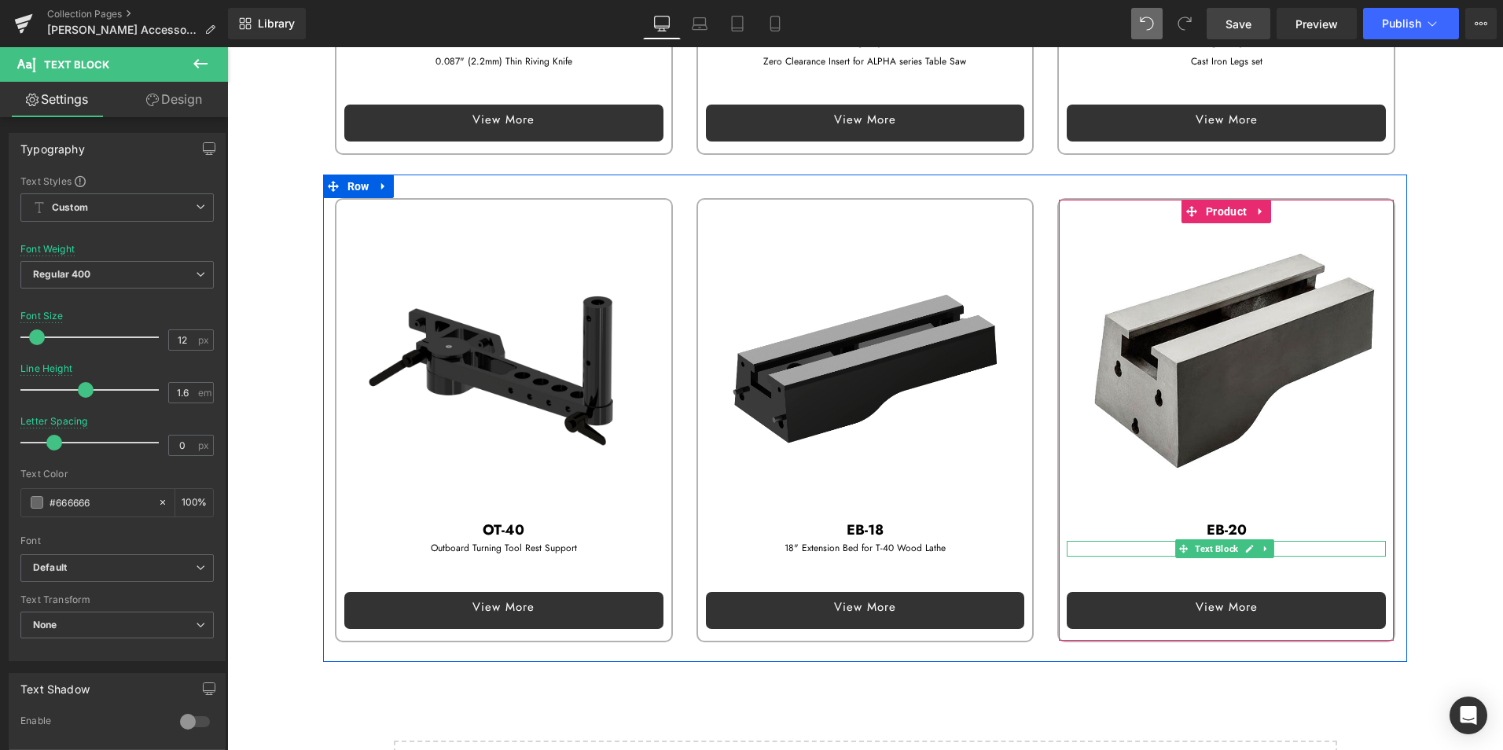
click at [1301, 541] on p "20" Extension Bed" at bounding box center [1225, 548] width 319 height 15
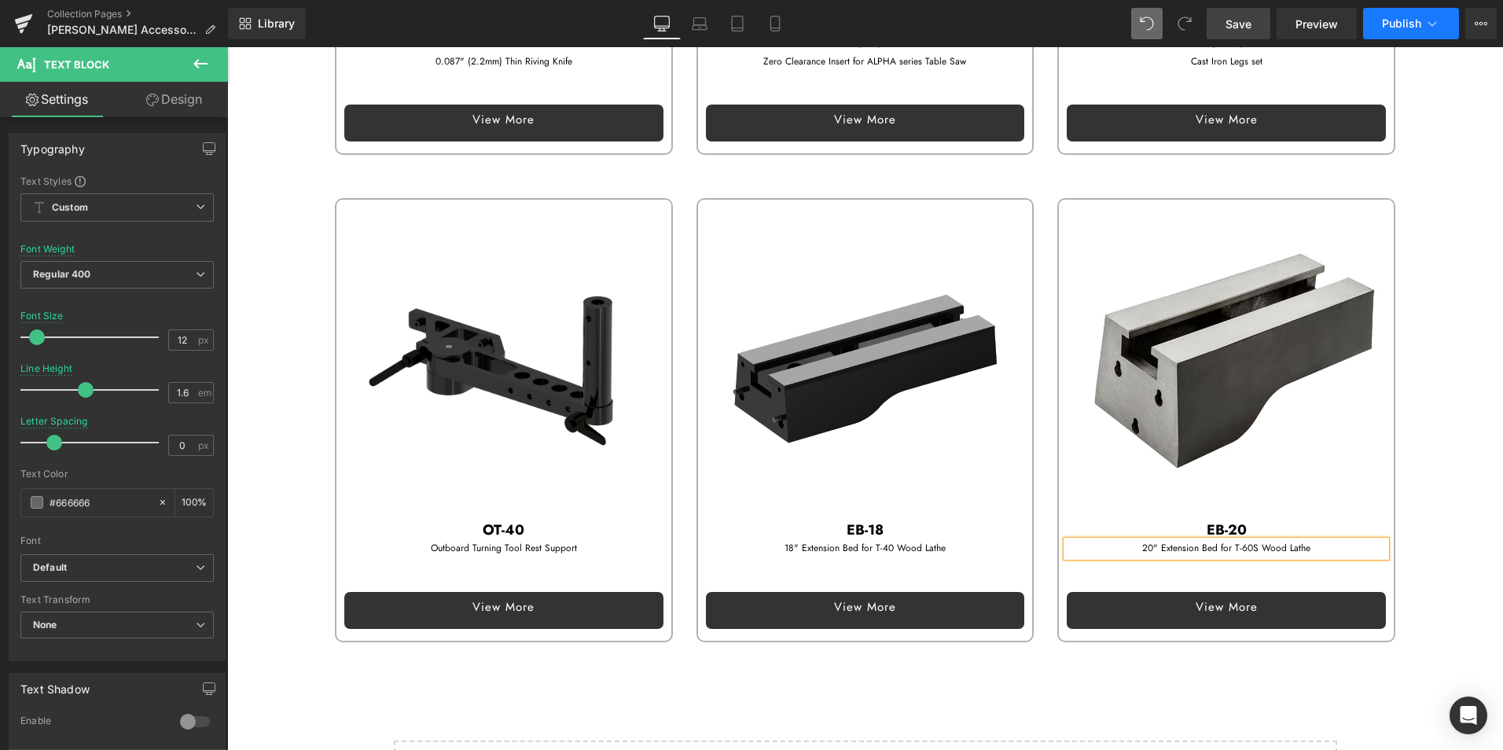
click at [1401, 10] on button "Publish" at bounding box center [1411, 23] width 96 height 31
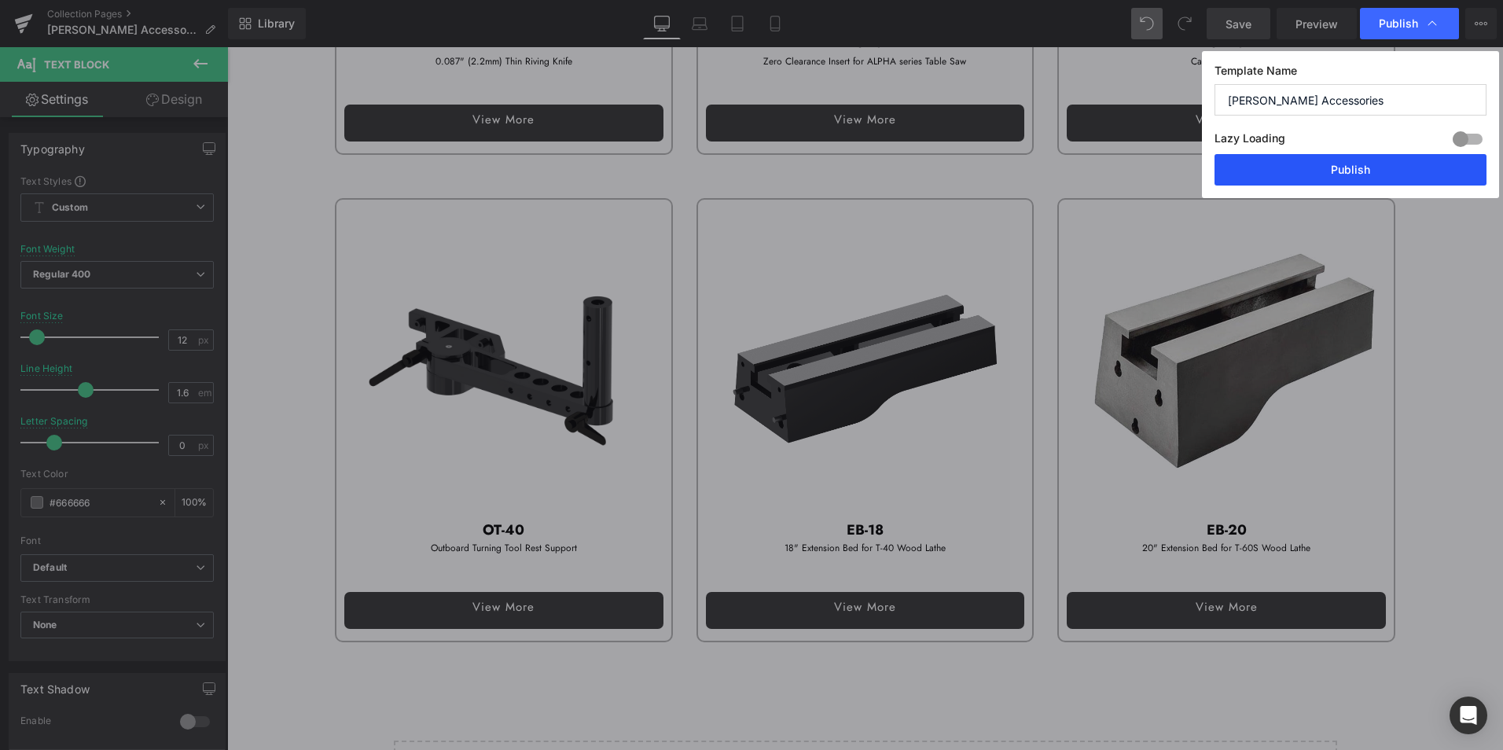
click at [1367, 174] on button "Publish" at bounding box center [1350, 169] width 272 height 31
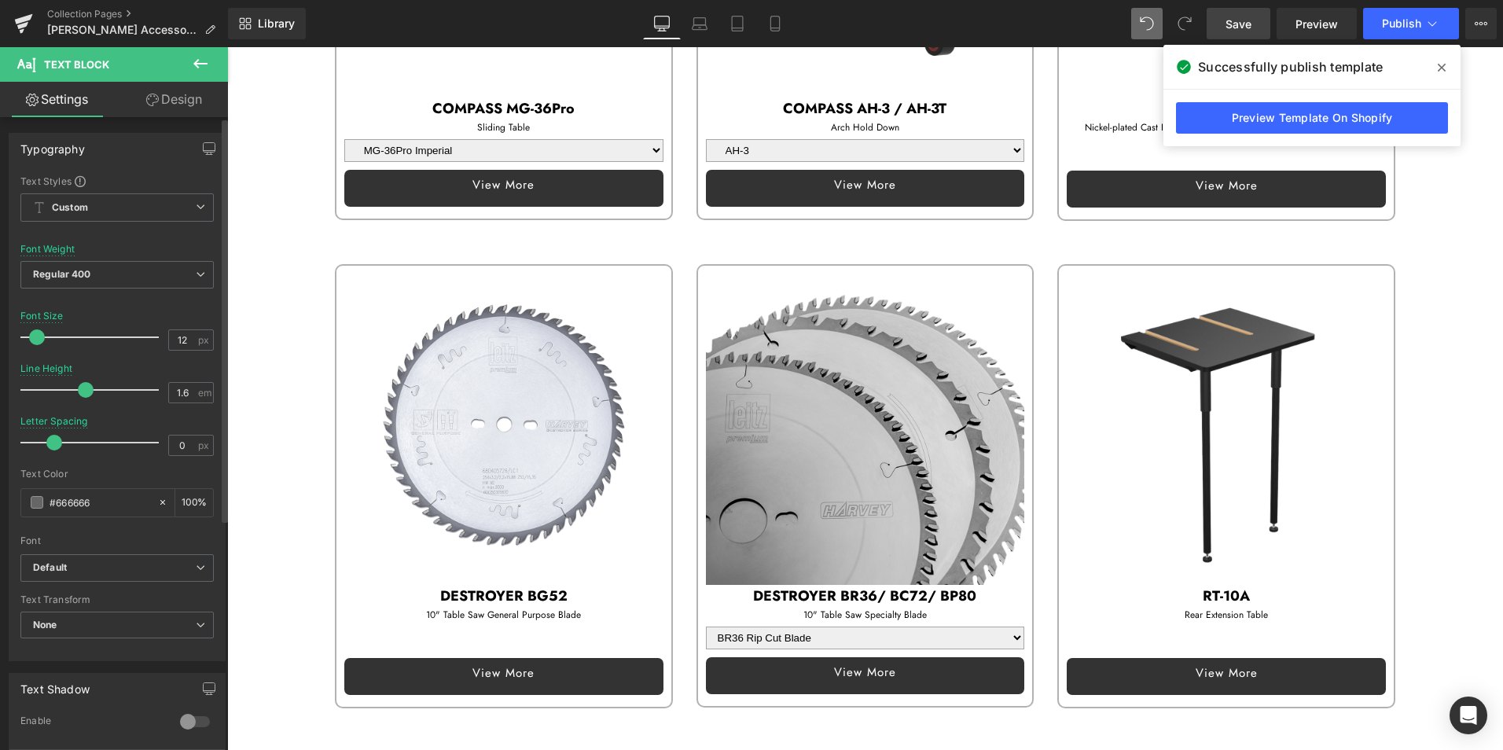
scroll to position [1229, 0]
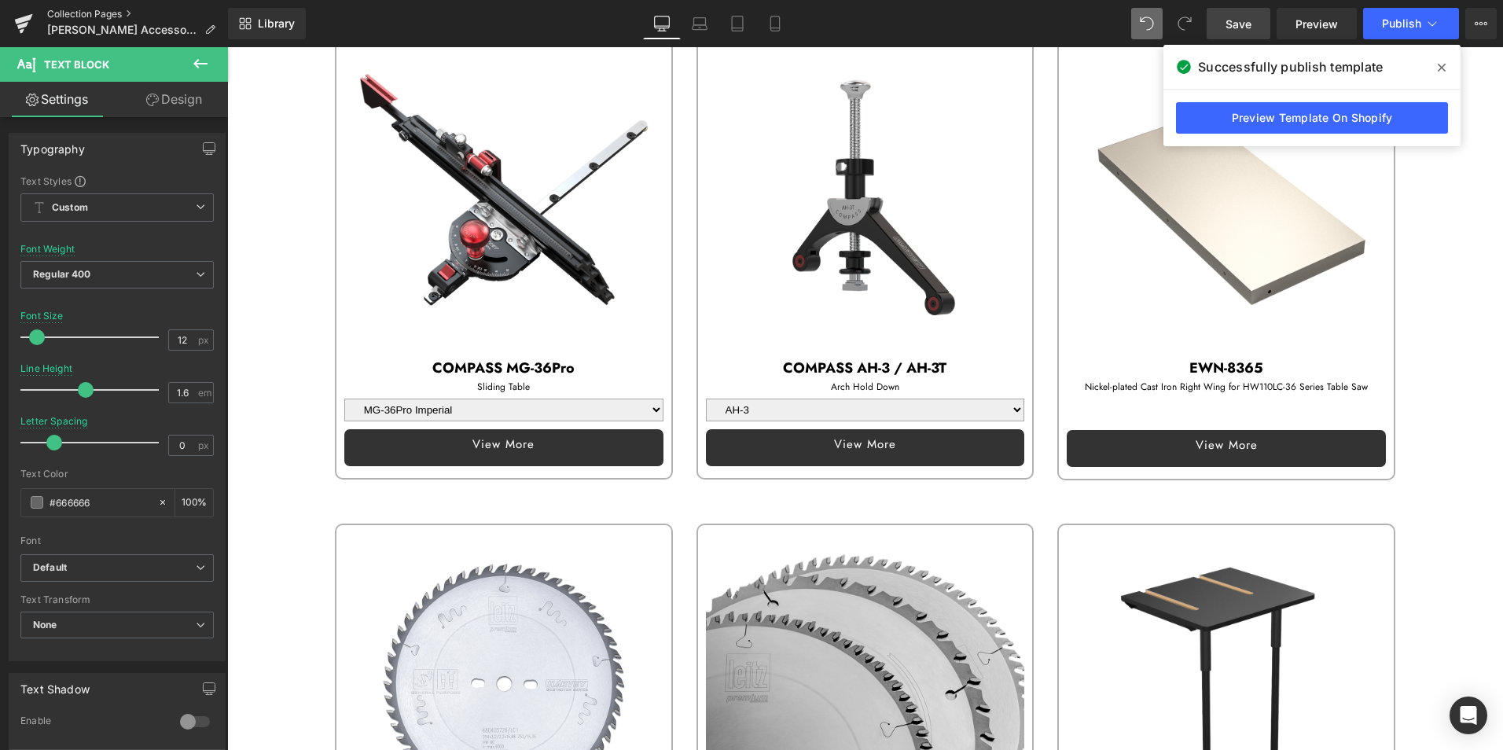
click at [103, 12] on link "Collection Pages" at bounding box center [137, 14] width 181 height 13
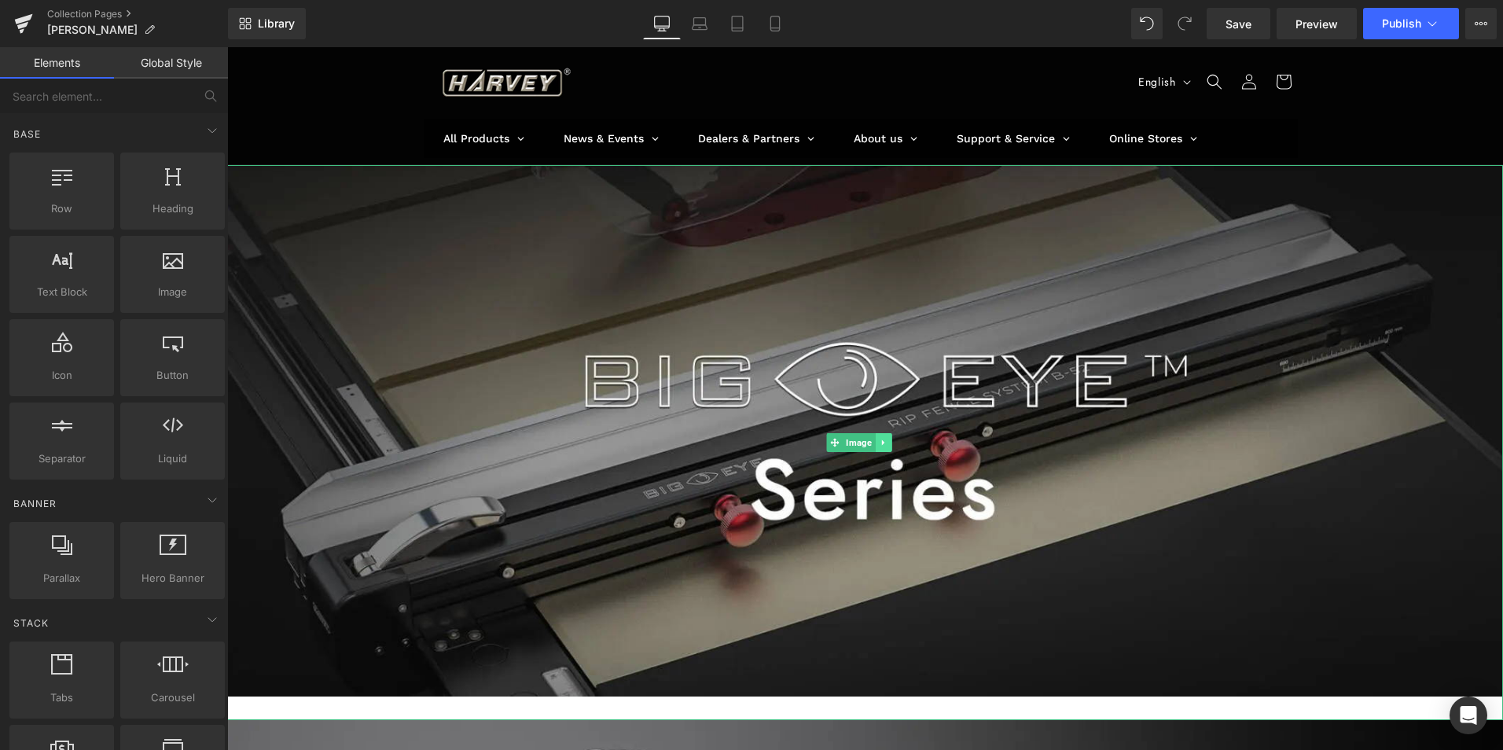
drag, startPoint x: 227, startPoint y: 47, endPoint x: 884, endPoint y: 437, distance: 763.9
click at [884, 438] on icon at bounding box center [883, 442] width 9 height 9
click at [887, 438] on icon at bounding box center [891, 442] width 9 height 9
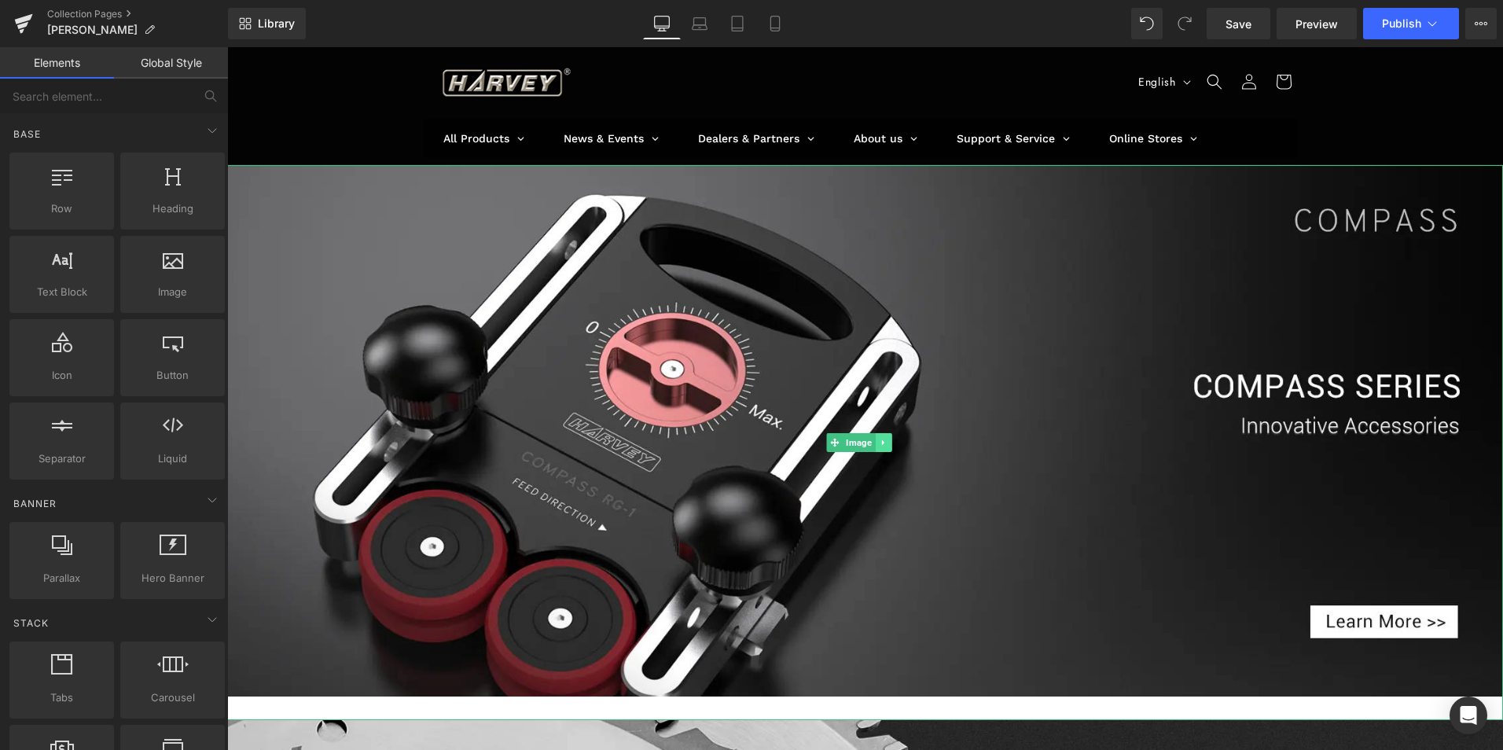
click at [885, 433] on link at bounding box center [883, 442] width 17 height 19
click at [888, 440] on icon at bounding box center [891, 442] width 9 height 9
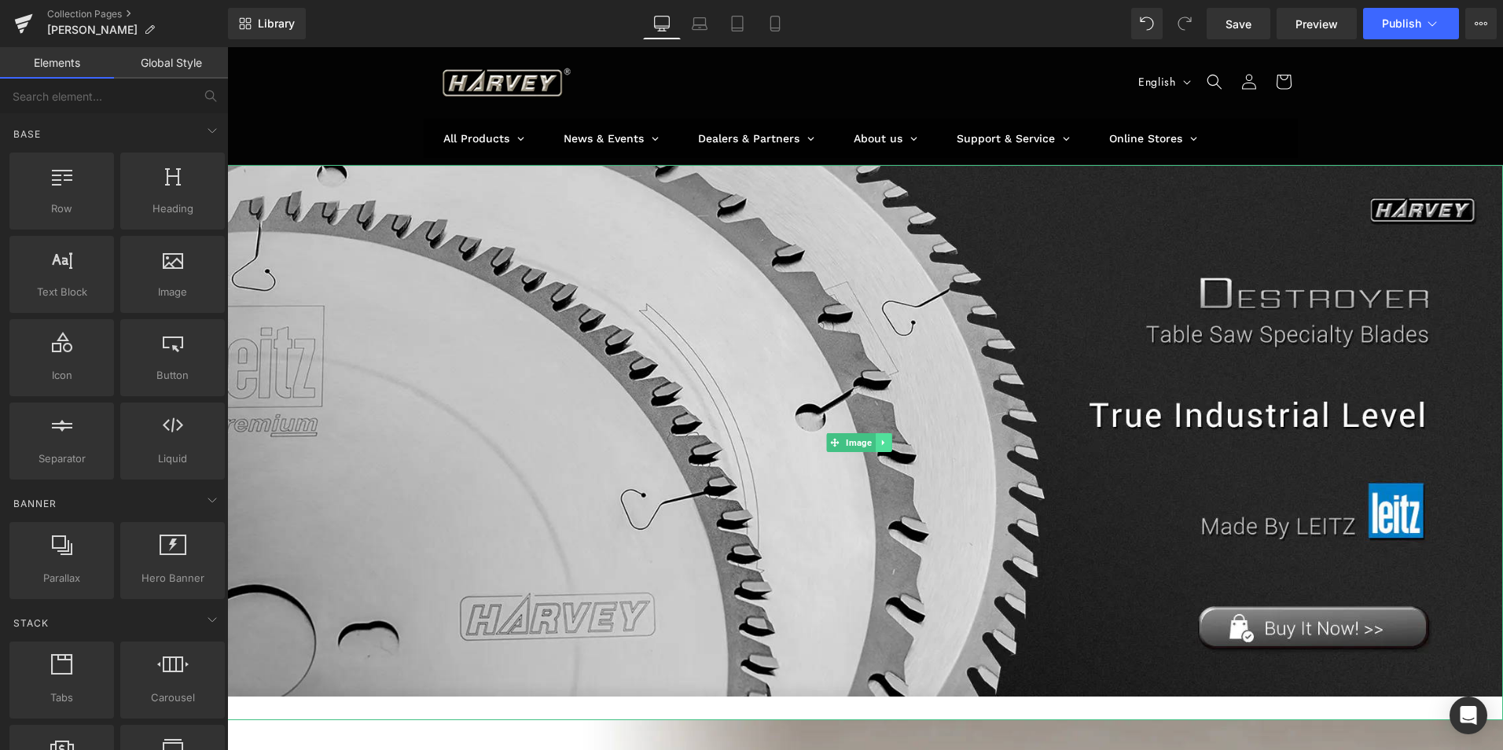
click at [887, 433] on link at bounding box center [883, 442] width 17 height 19
click at [887, 433] on link at bounding box center [891, 442] width 17 height 19
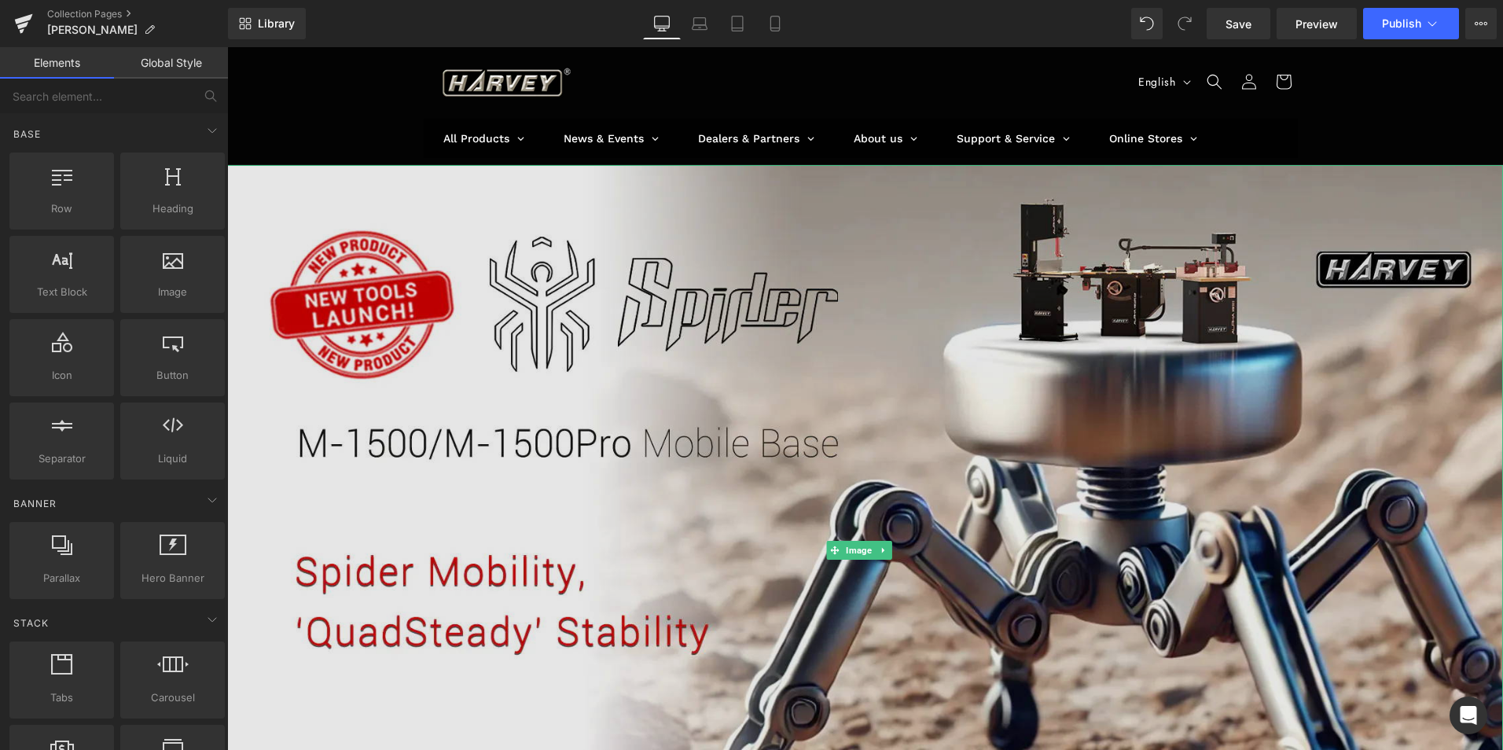
click at [880, 534] on img at bounding box center [864, 550] width 1275 height 770
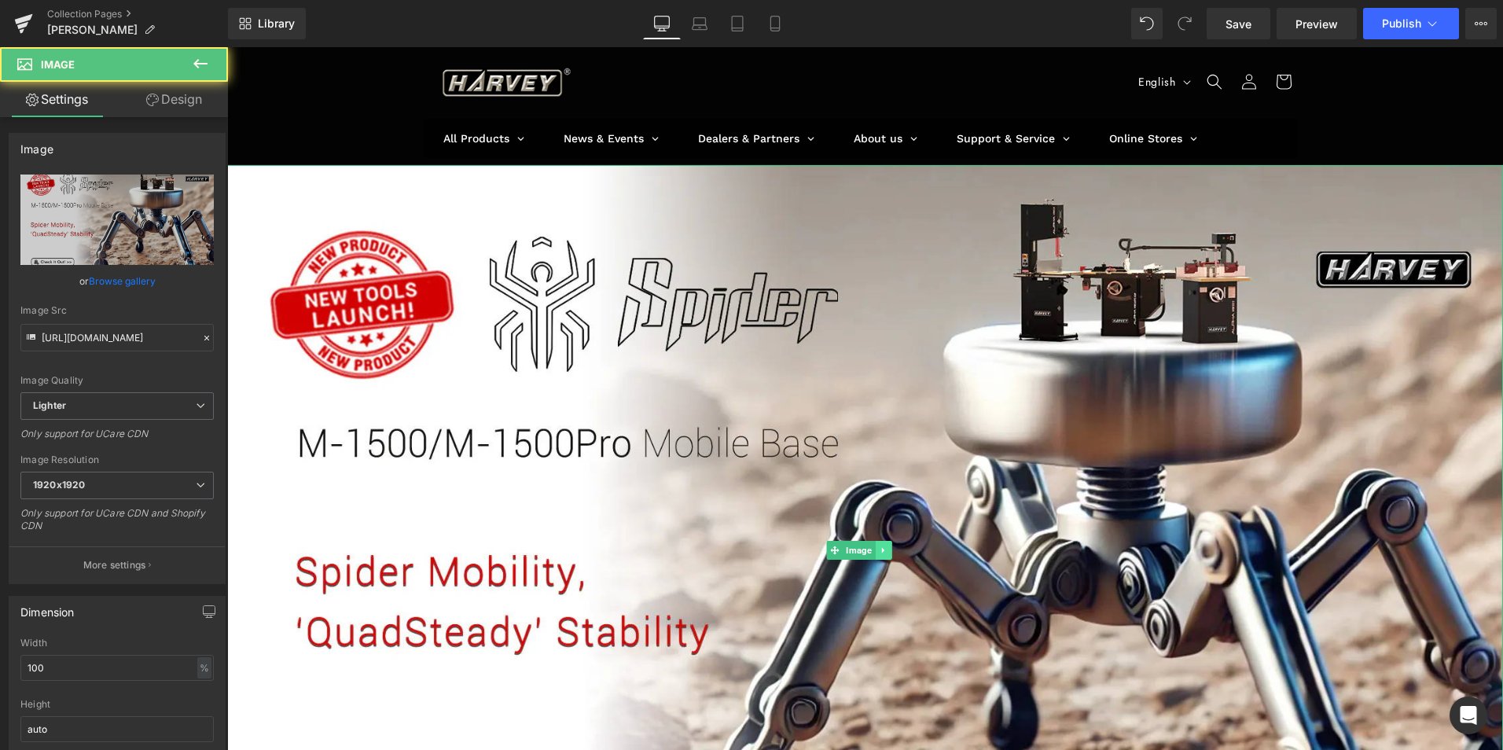
click at [880, 541] on link at bounding box center [883, 550] width 17 height 19
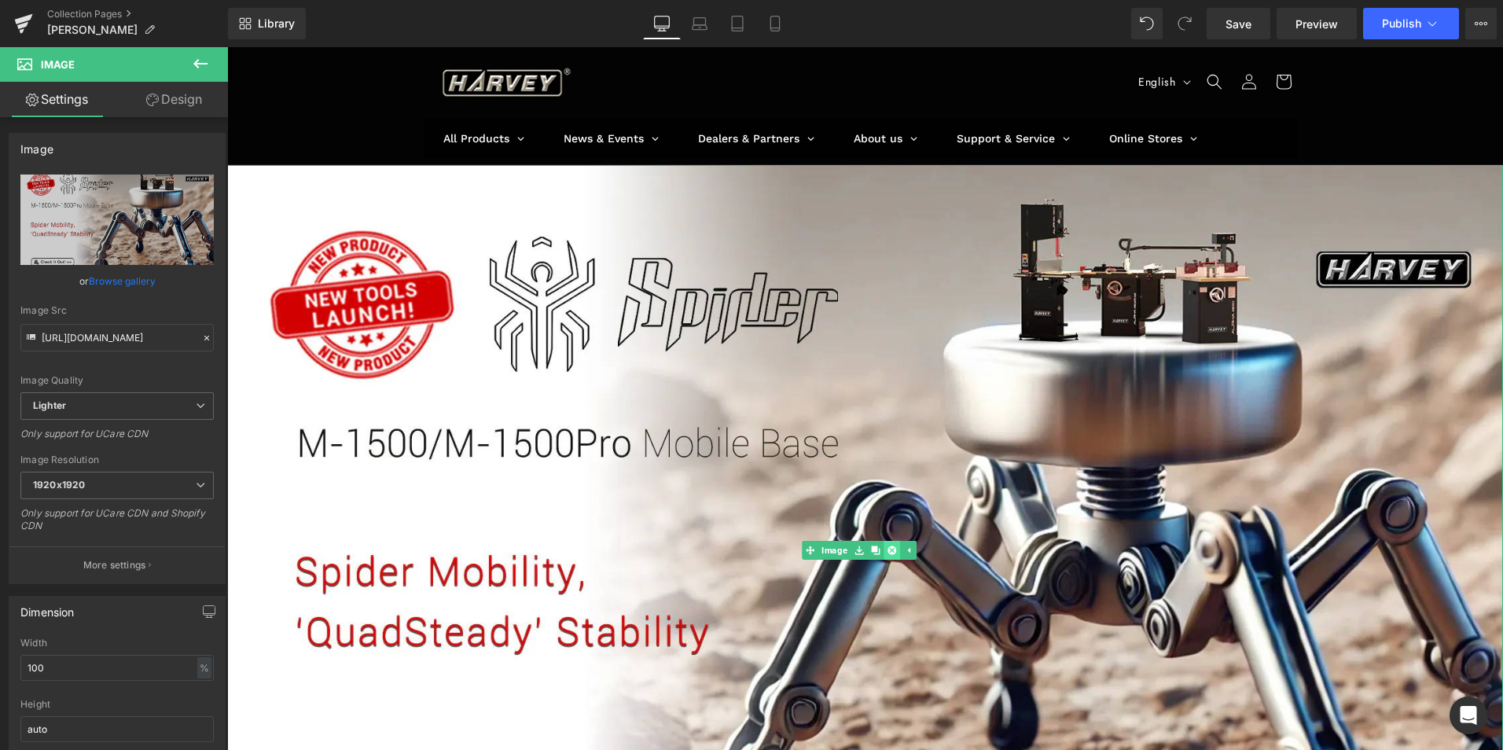
click at [892, 545] on icon at bounding box center [891, 549] width 9 height 9
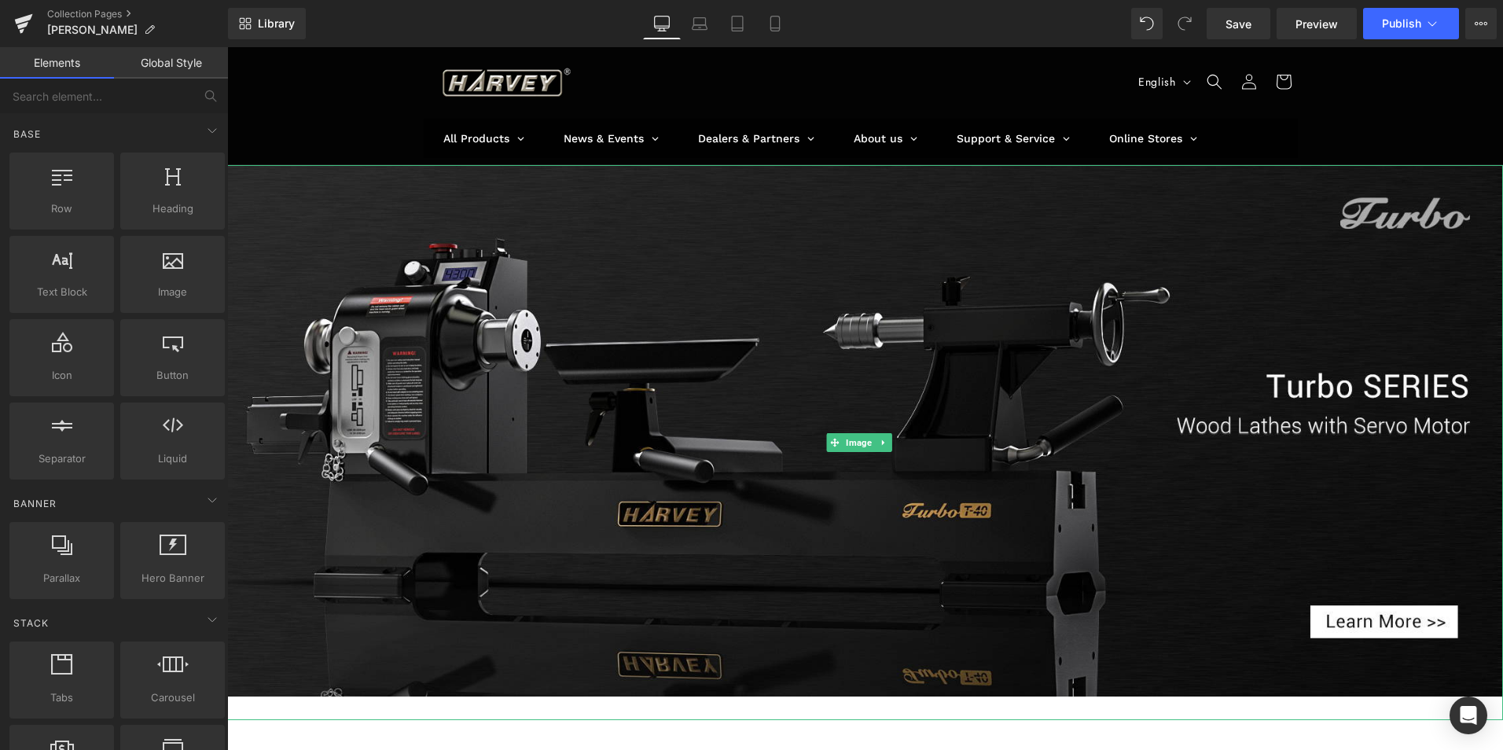
click at [886, 442] on icon at bounding box center [883, 442] width 9 height 9
click at [890, 442] on icon at bounding box center [891, 442] width 9 height 9
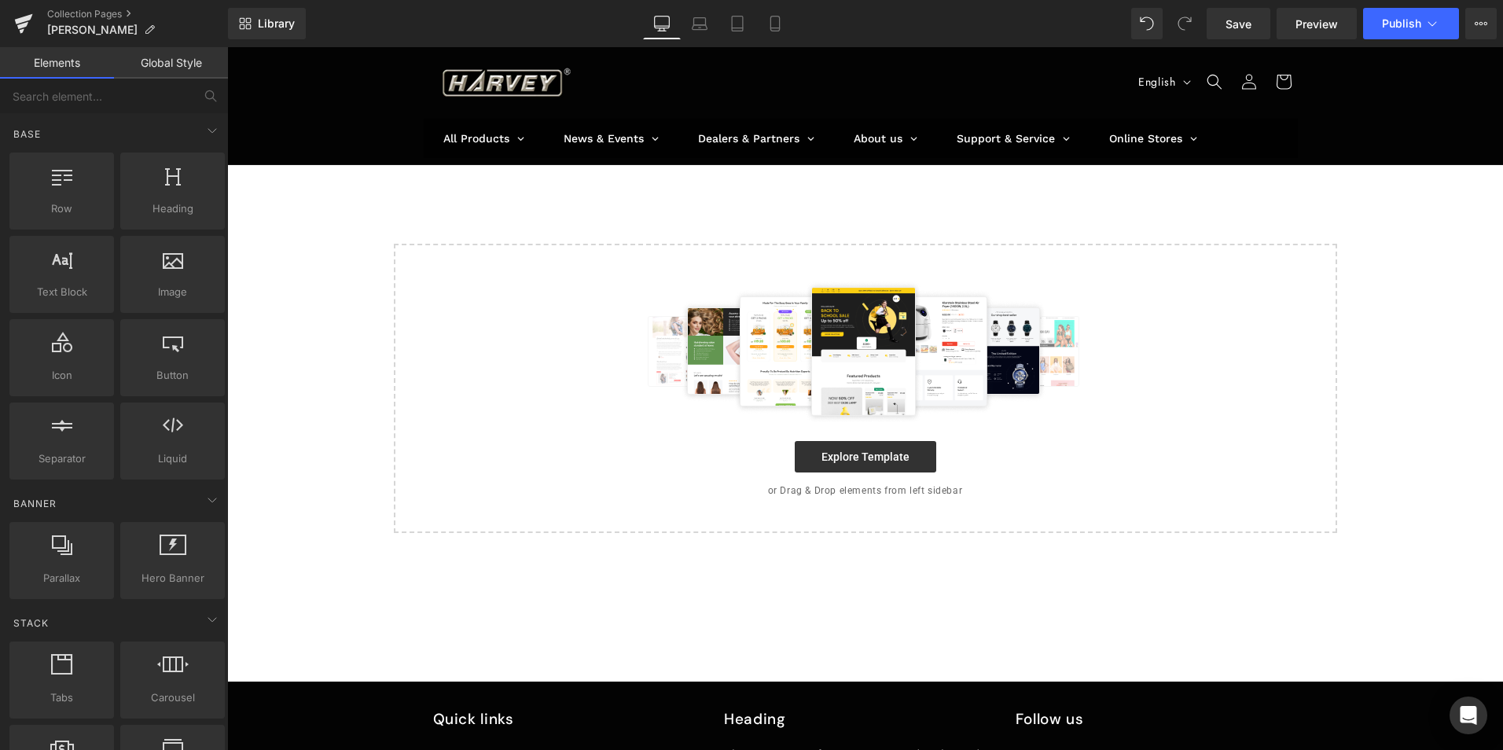
click at [505, 210] on div "Select your layout" at bounding box center [864, 349] width 1275 height 368
click at [248, 23] on icon at bounding box center [249, 21] width 6 height 6
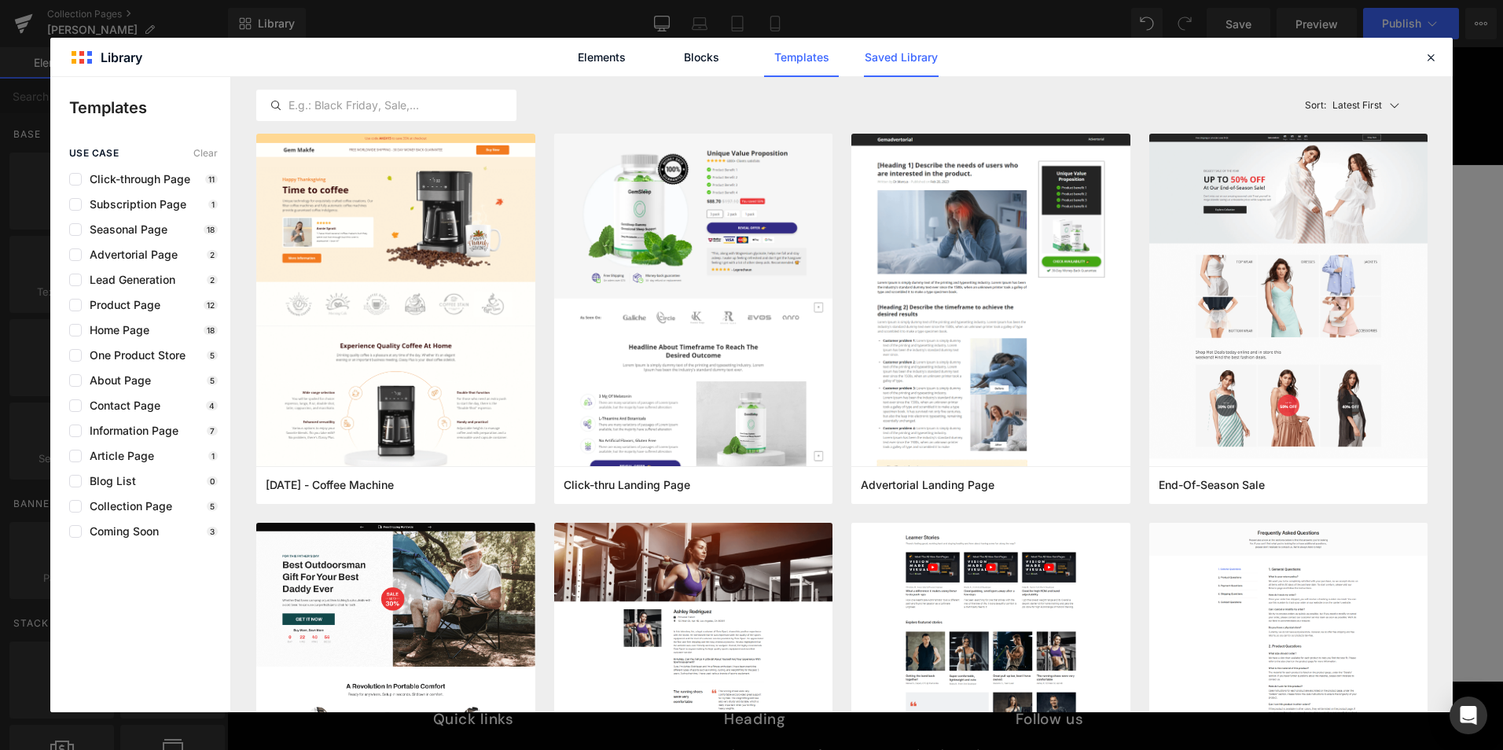
click at [907, 56] on link "Saved Library" at bounding box center [901, 57] width 75 height 39
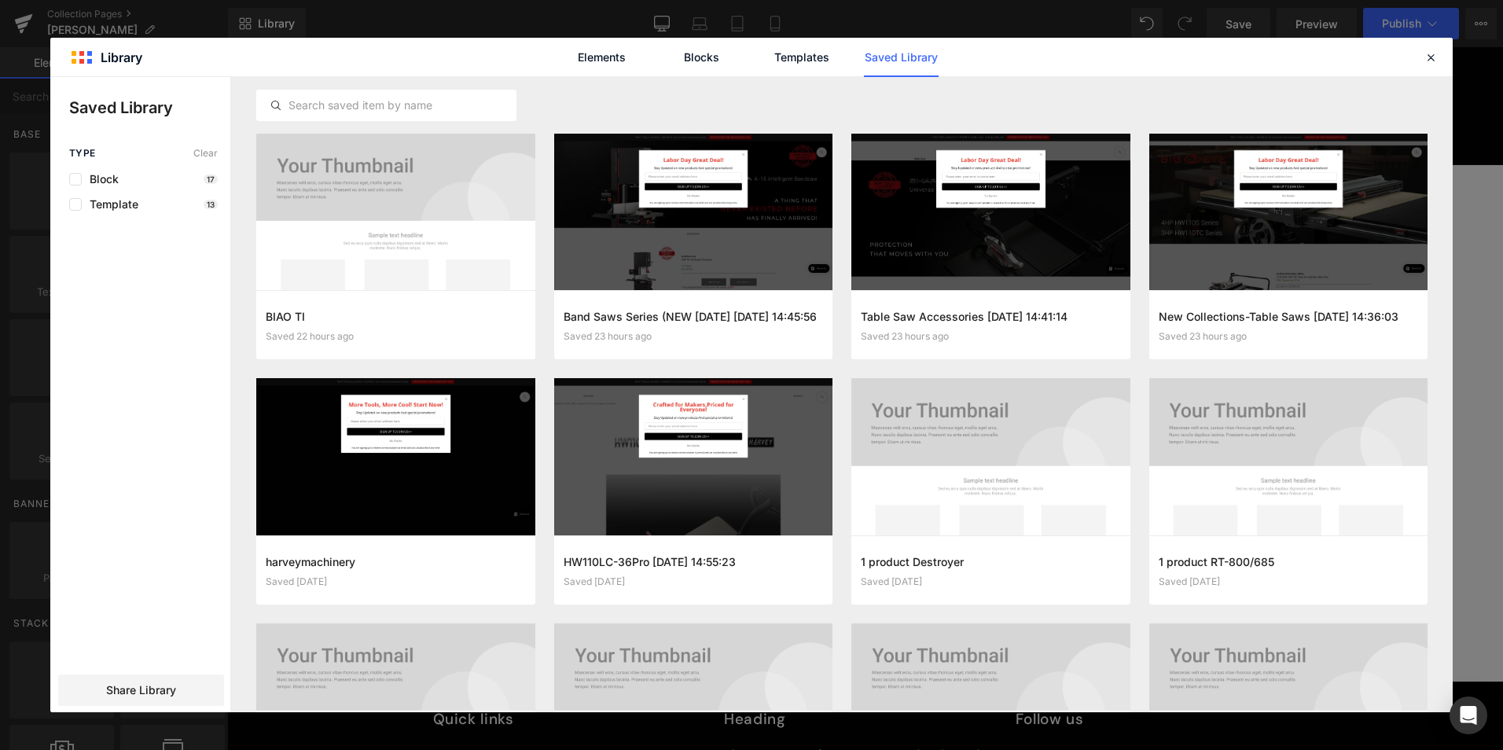
click at [1430, 67] on div "Elements Blocks Templates Saved Library" at bounding box center [751, 57] width 1402 height 39
click at [427, 323] on button "Add to page" at bounding box center [380, 325] width 229 height 25
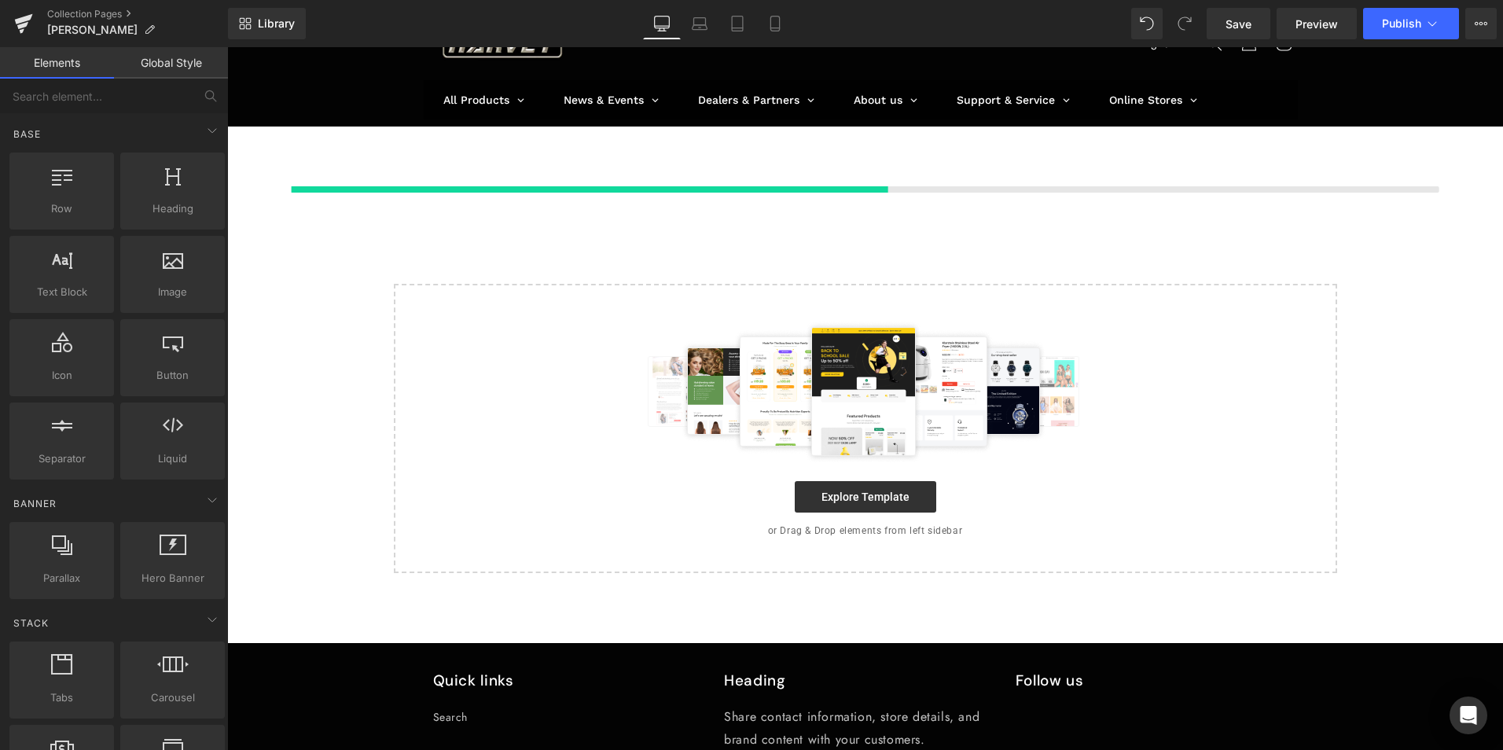
scroll to position [39, 0]
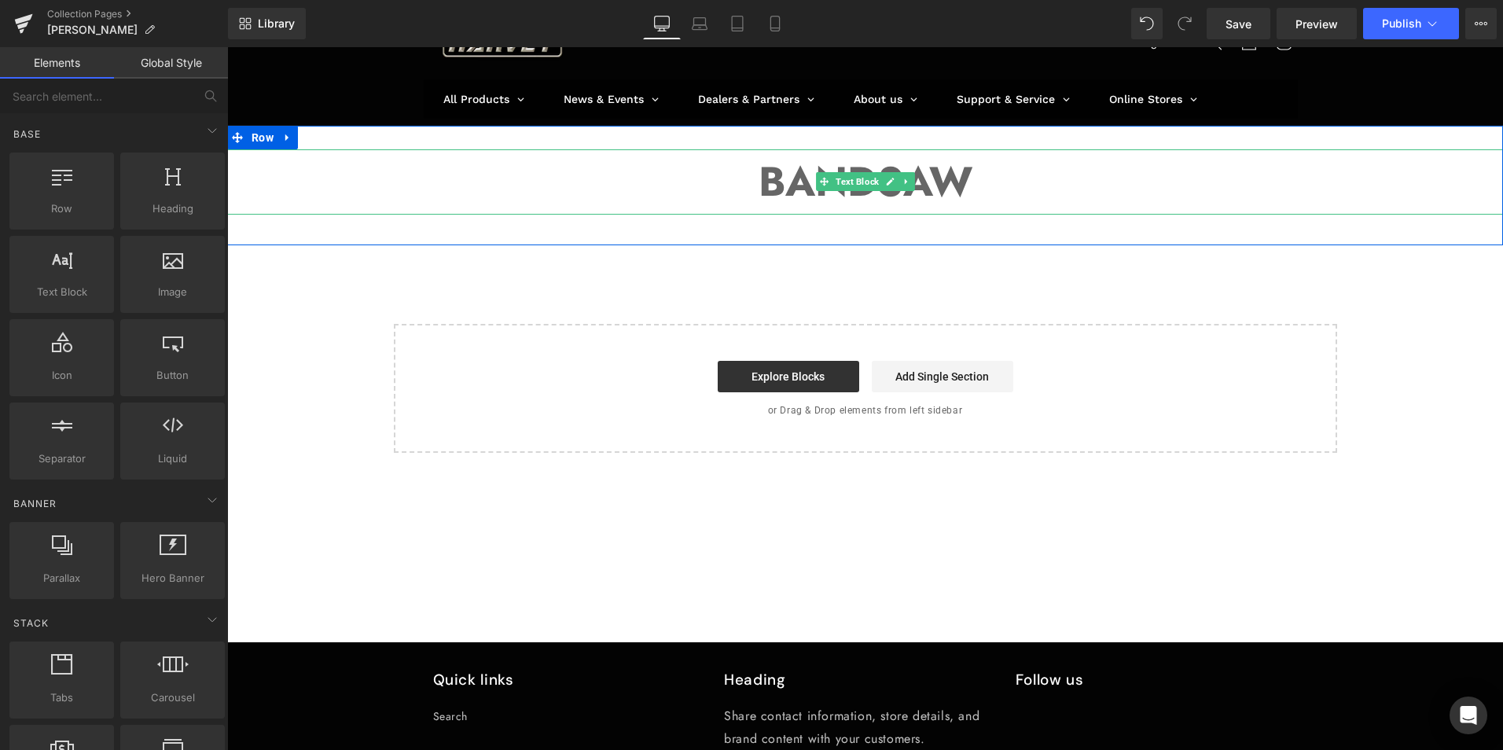
click at [730, 182] on p "BANDSAW" at bounding box center [864, 181] width 1275 height 65
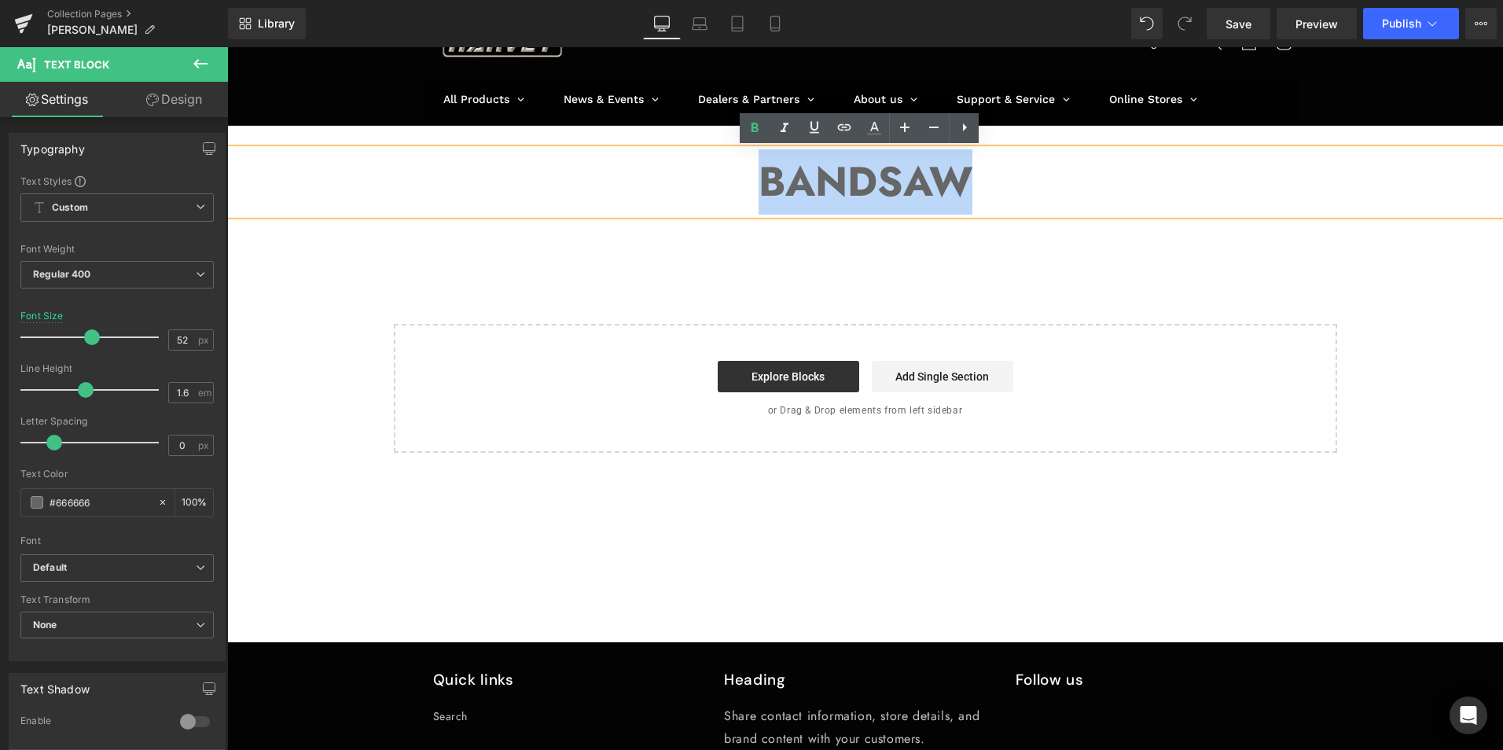
drag, startPoint x: 762, startPoint y: 180, endPoint x: 945, endPoint y: 181, distance: 183.1
click at [945, 181] on strong "BANDSAW" at bounding box center [865, 182] width 214 height 60
click at [1043, 192] on p "BANDSAW" at bounding box center [864, 181] width 1275 height 65
drag, startPoint x: 756, startPoint y: 183, endPoint x: 969, endPoint y: 189, distance: 213.0
click at [969, 189] on p "BANDSAW" at bounding box center [864, 181] width 1275 height 65
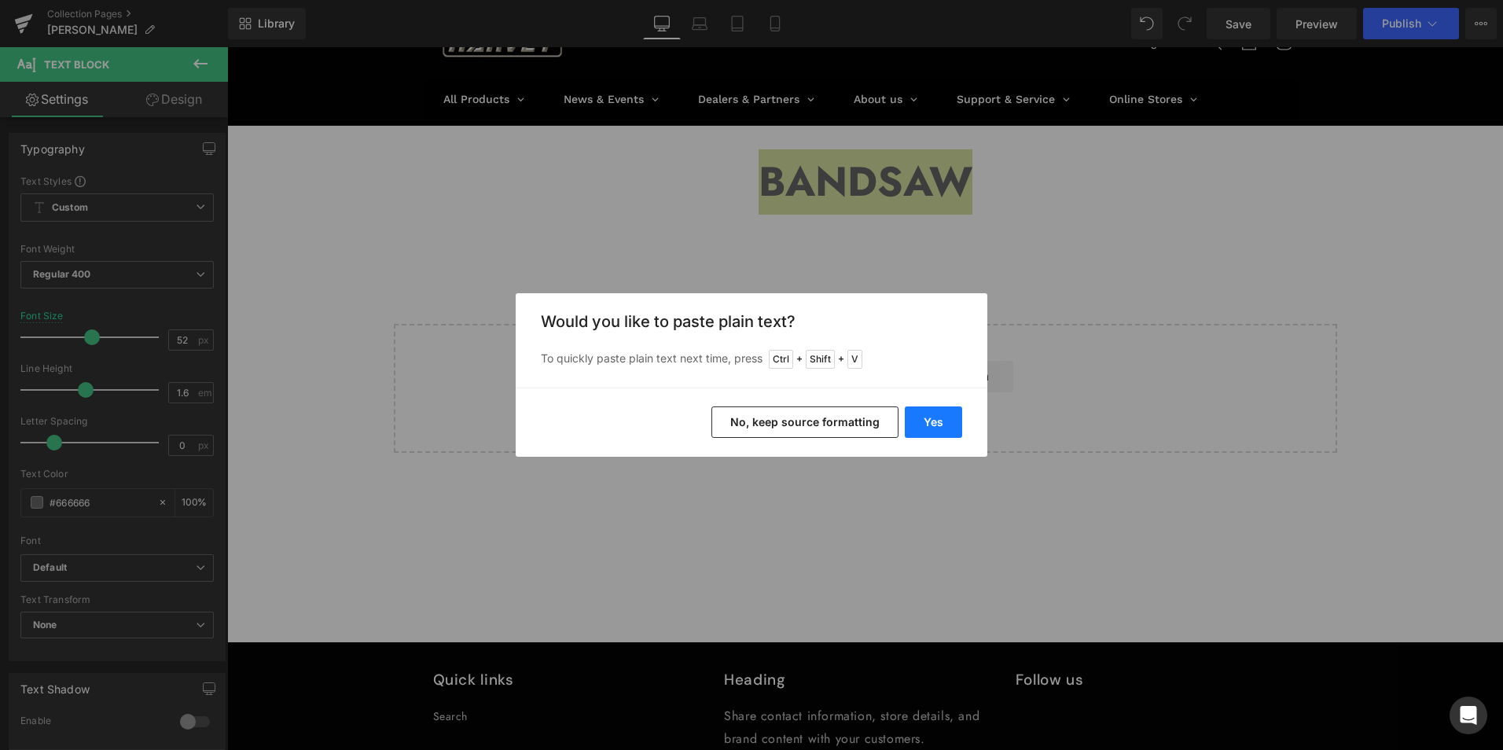
click at [938, 420] on button "Yes" at bounding box center [933, 421] width 57 height 31
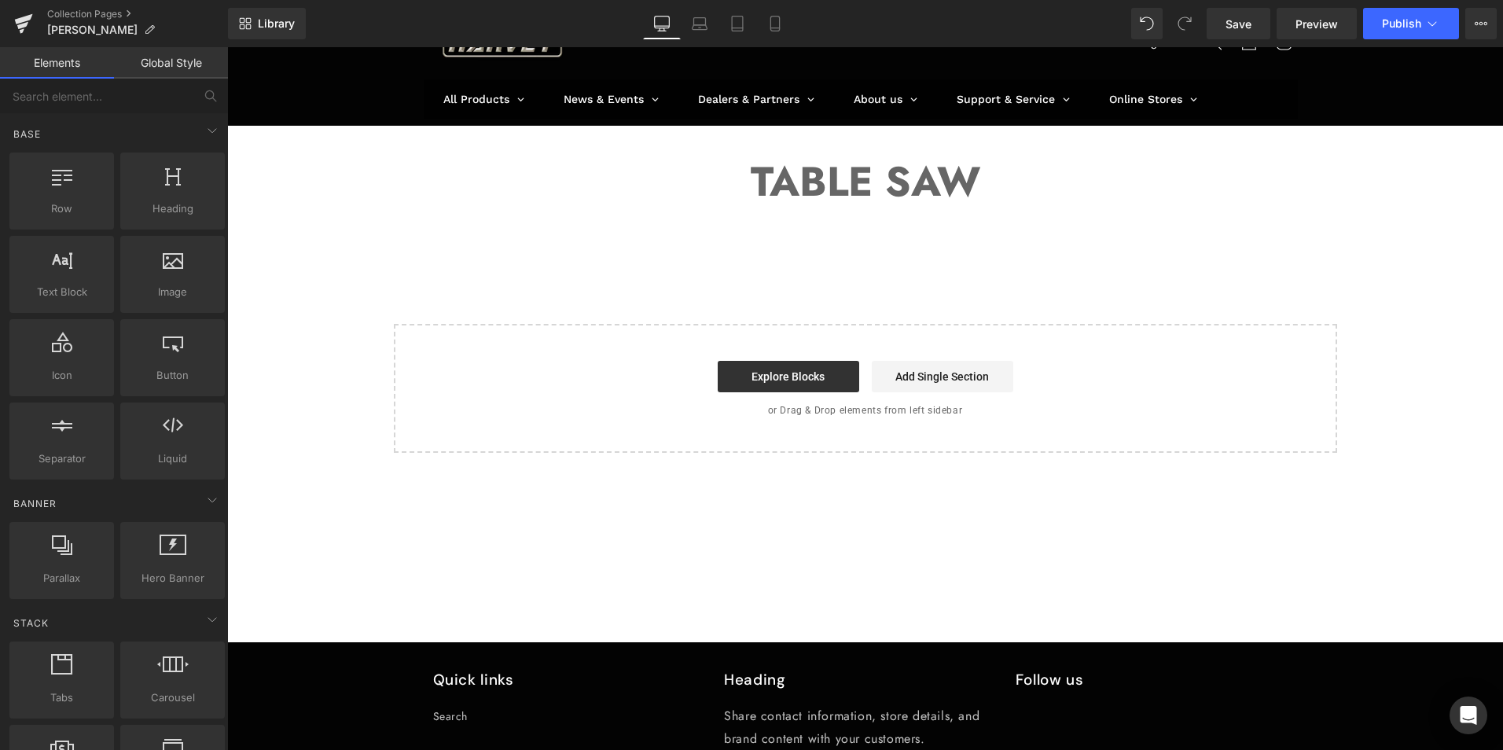
click at [321, 263] on div "TABLE SAW Text Block Row 39px Select your layout" at bounding box center [864, 289] width 1275 height 327
click at [276, 13] on link "Library" at bounding box center [267, 23] width 78 height 31
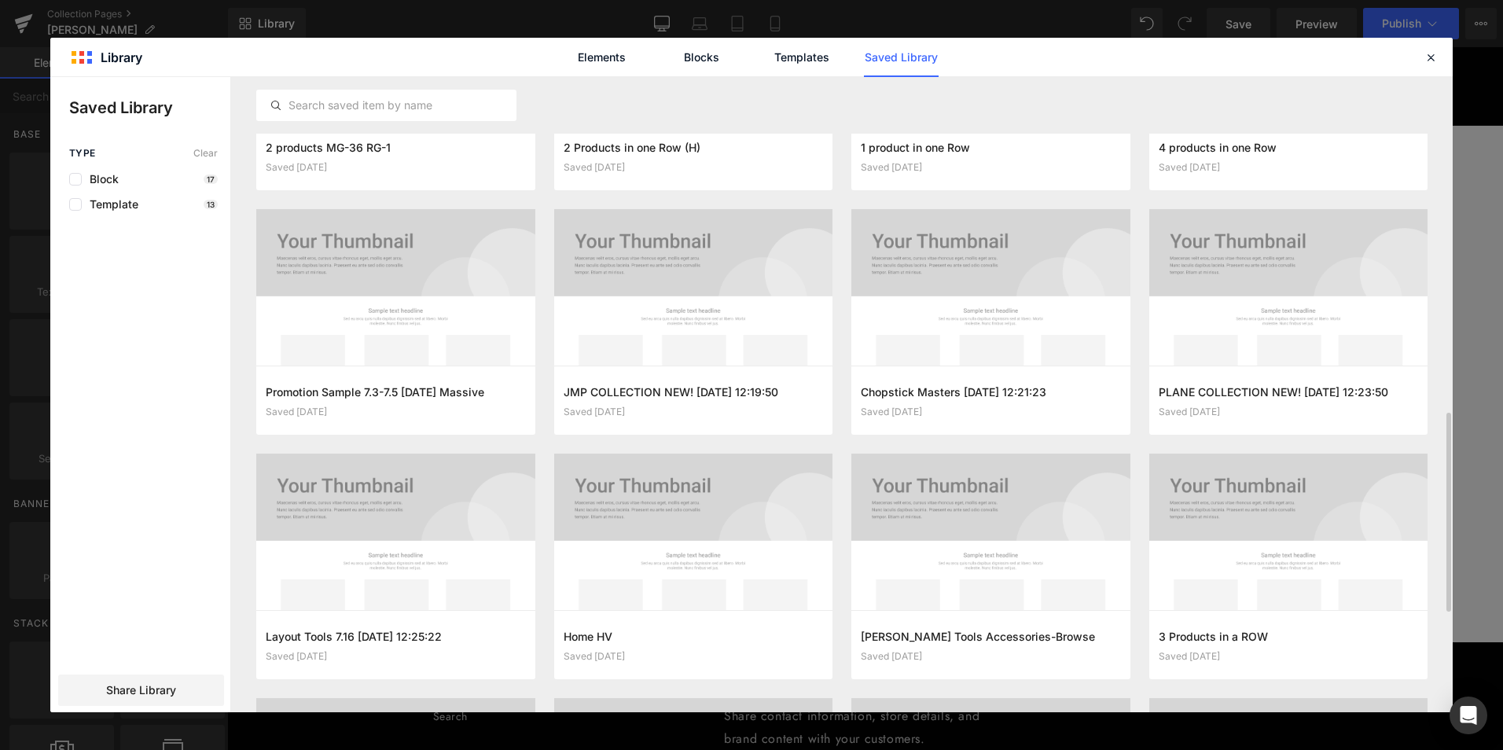
scroll to position [982, 0]
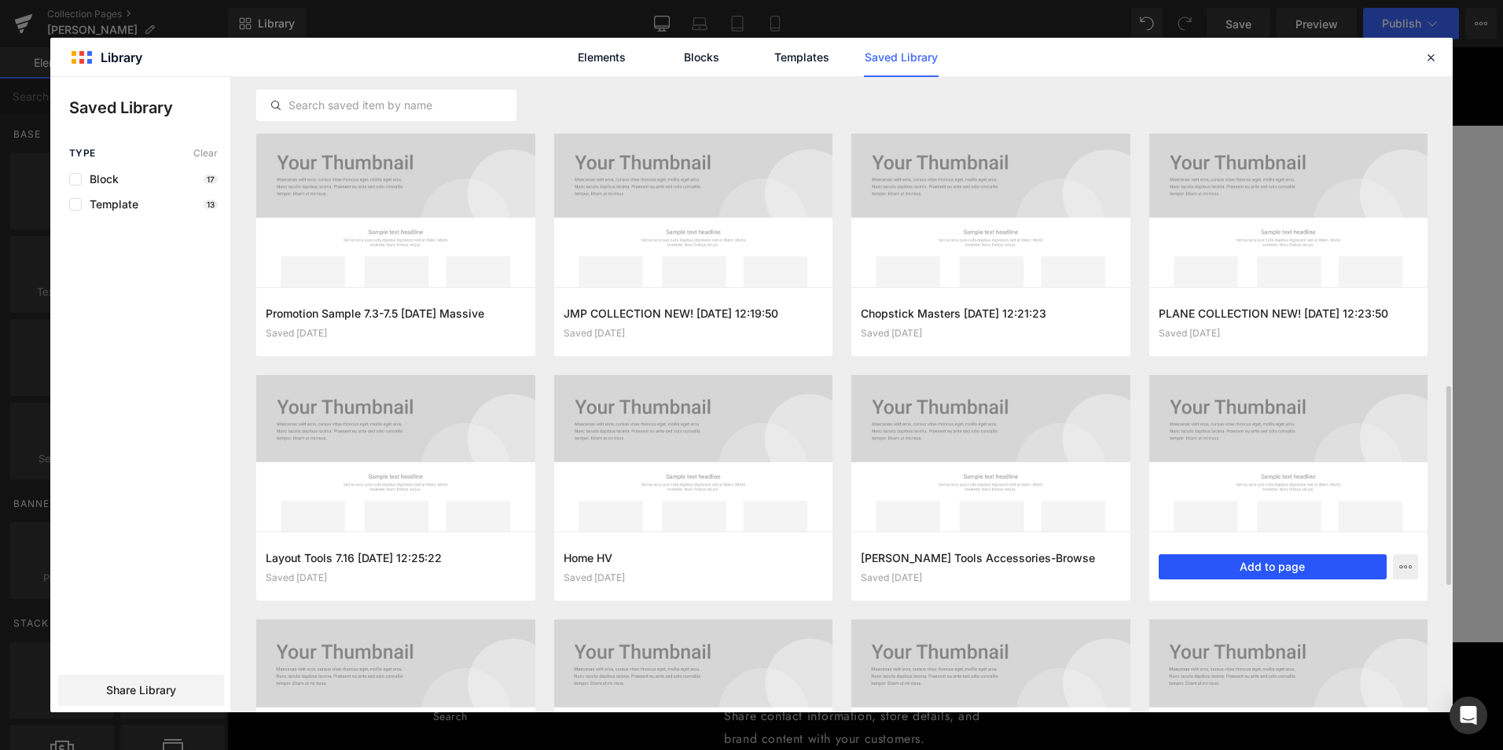
click at [1274, 556] on button "Add to page" at bounding box center [1272, 566] width 229 height 25
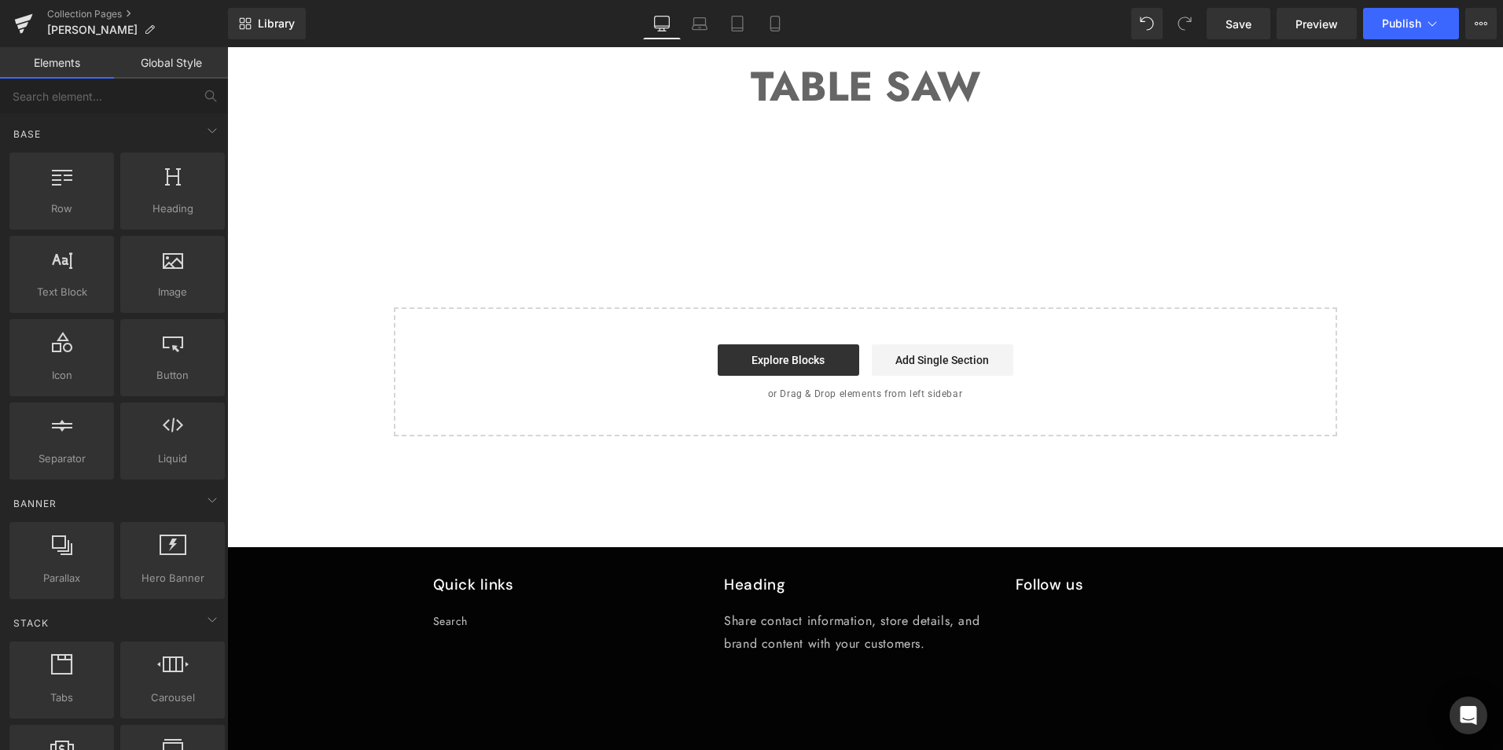
scroll to position [159, 0]
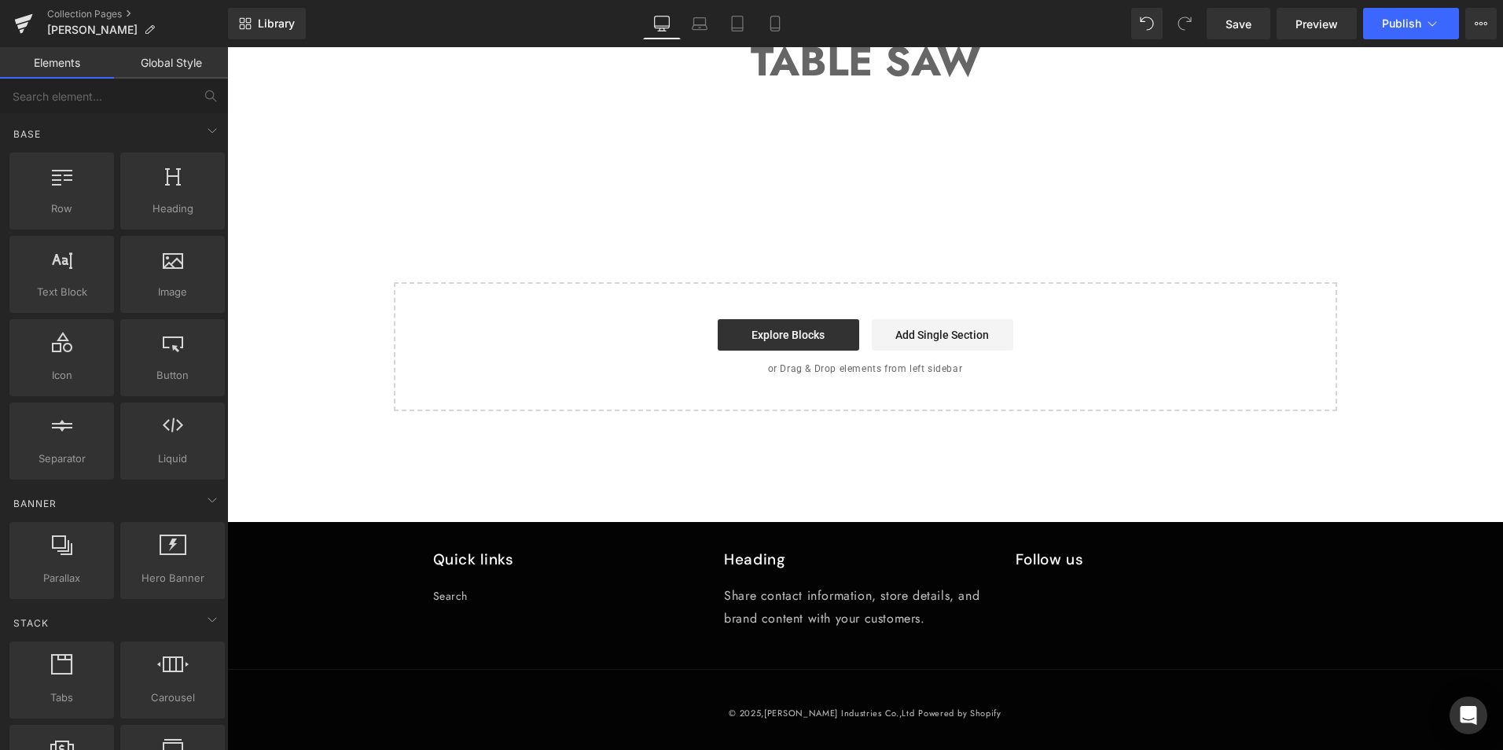
select select "RT-S Router Table Stand"
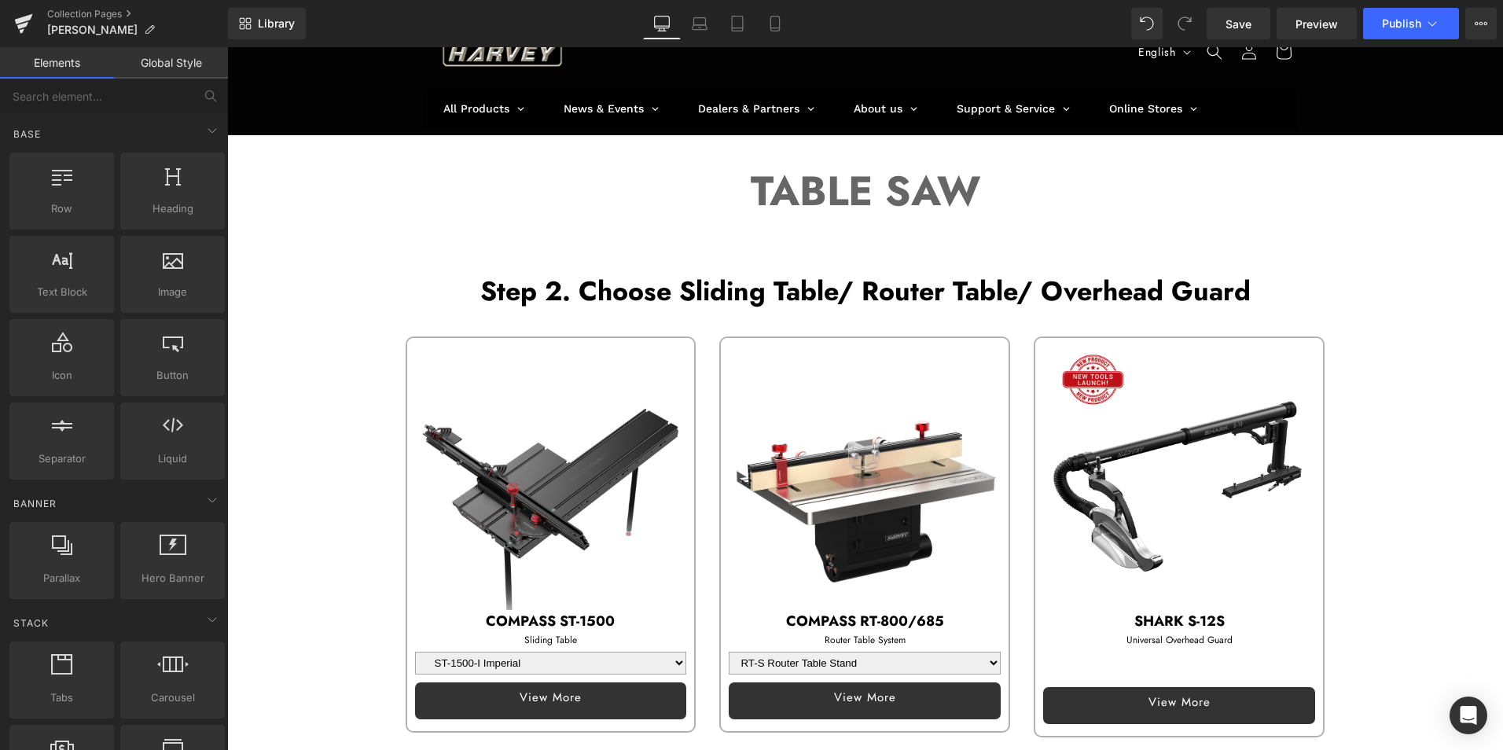
scroll to position [19, 0]
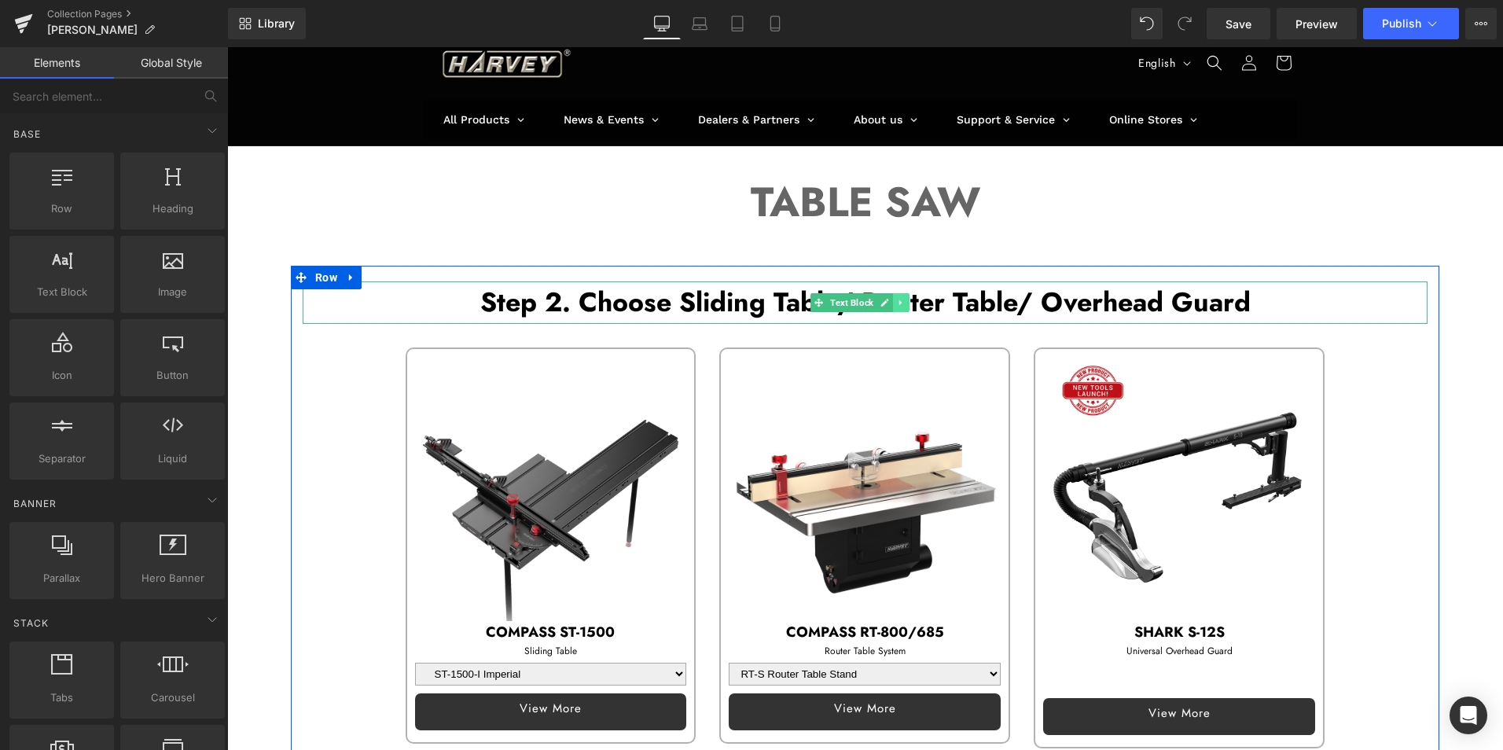
click at [901, 302] on icon at bounding box center [901, 302] width 9 height 9
click at [908, 301] on icon at bounding box center [909, 302] width 9 height 9
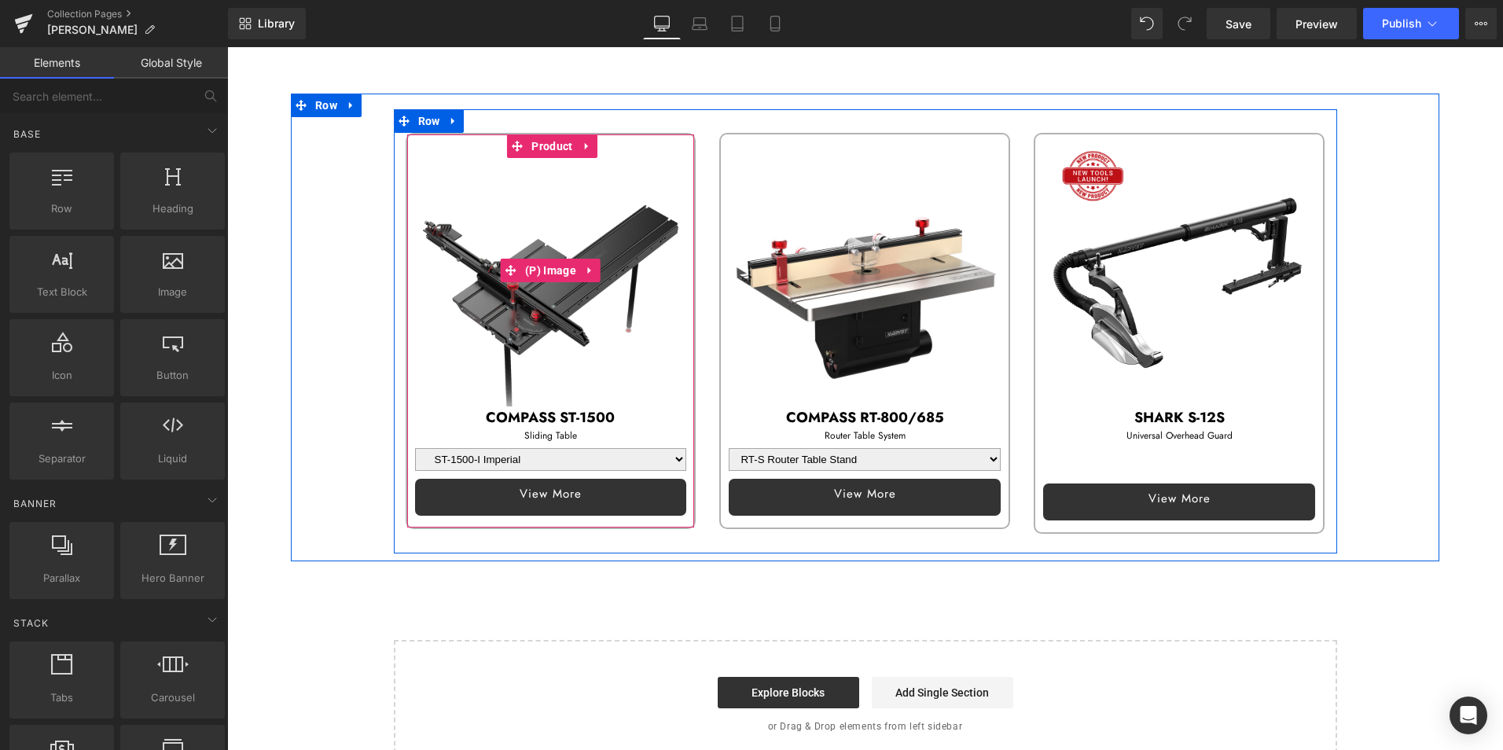
scroll to position [97, 0]
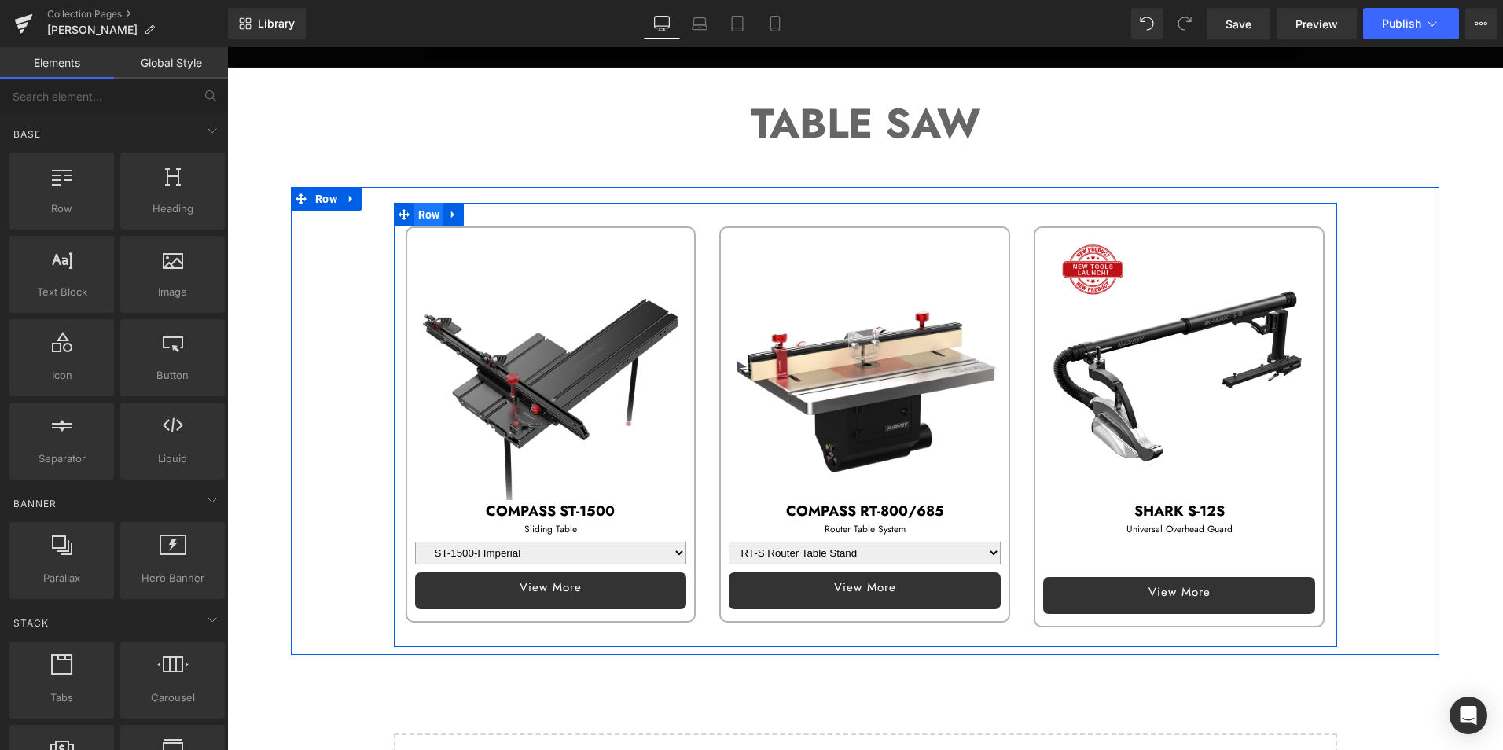
click at [428, 215] on span "Row" at bounding box center [429, 215] width 30 height 24
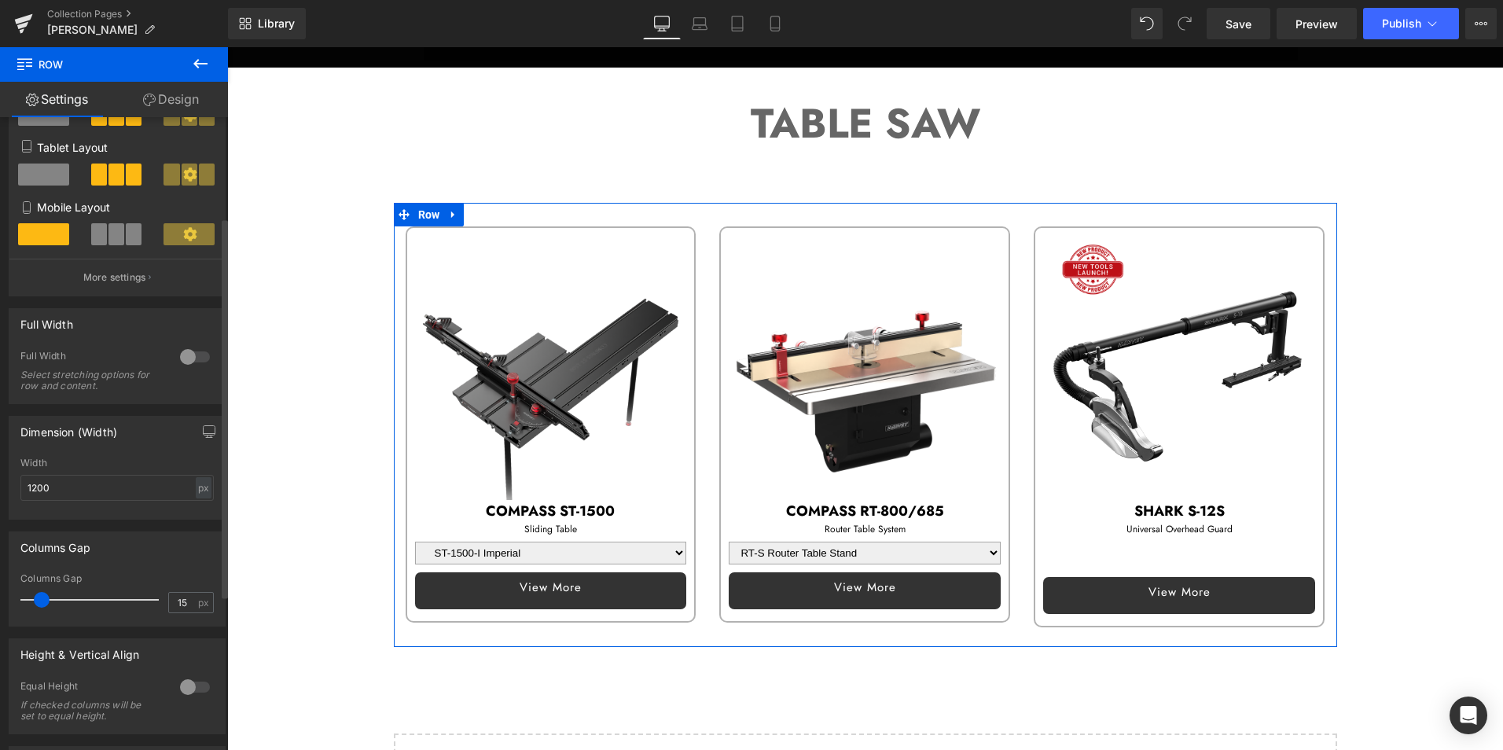
scroll to position [236, 0]
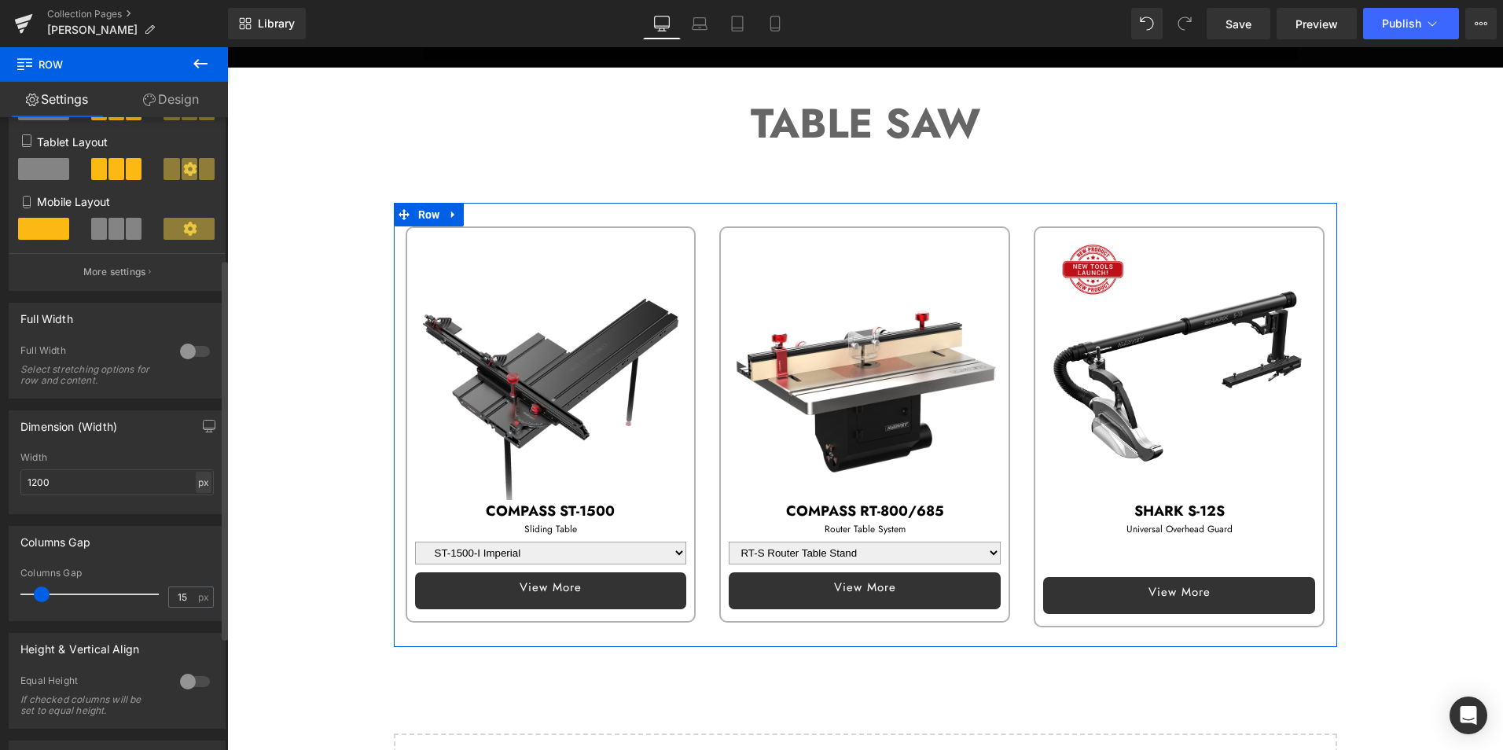
click at [199, 479] on div "px" at bounding box center [204, 482] width 16 height 21
click at [196, 505] on li "%" at bounding box center [203, 506] width 20 height 23
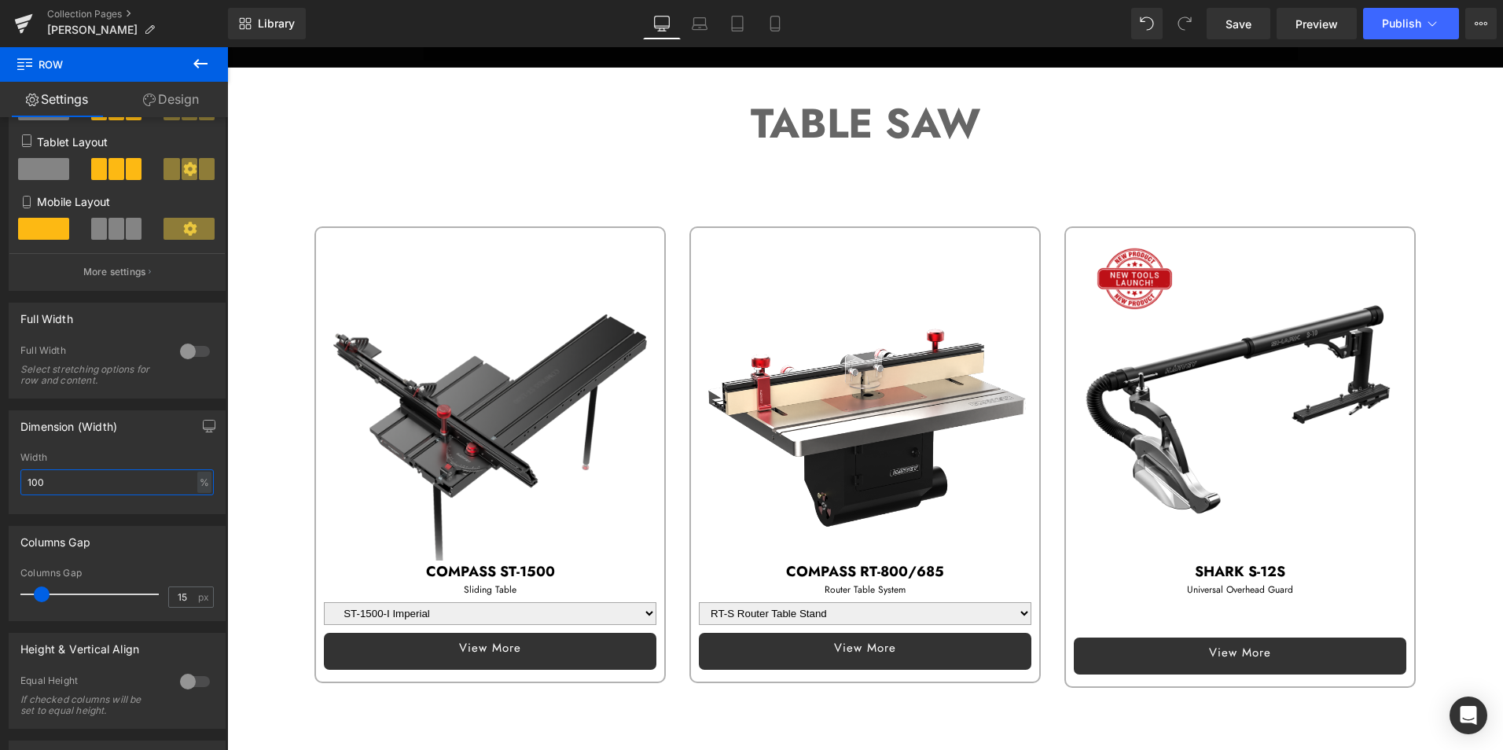
drag, startPoint x: 87, startPoint y: 474, endPoint x: -50, endPoint y: 474, distance: 137.5
click at [0, 474] on html "Row You are previewing how the will restyle your page. You can not edit Element…" at bounding box center [751, 375] width 1503 height 750
type input "90"
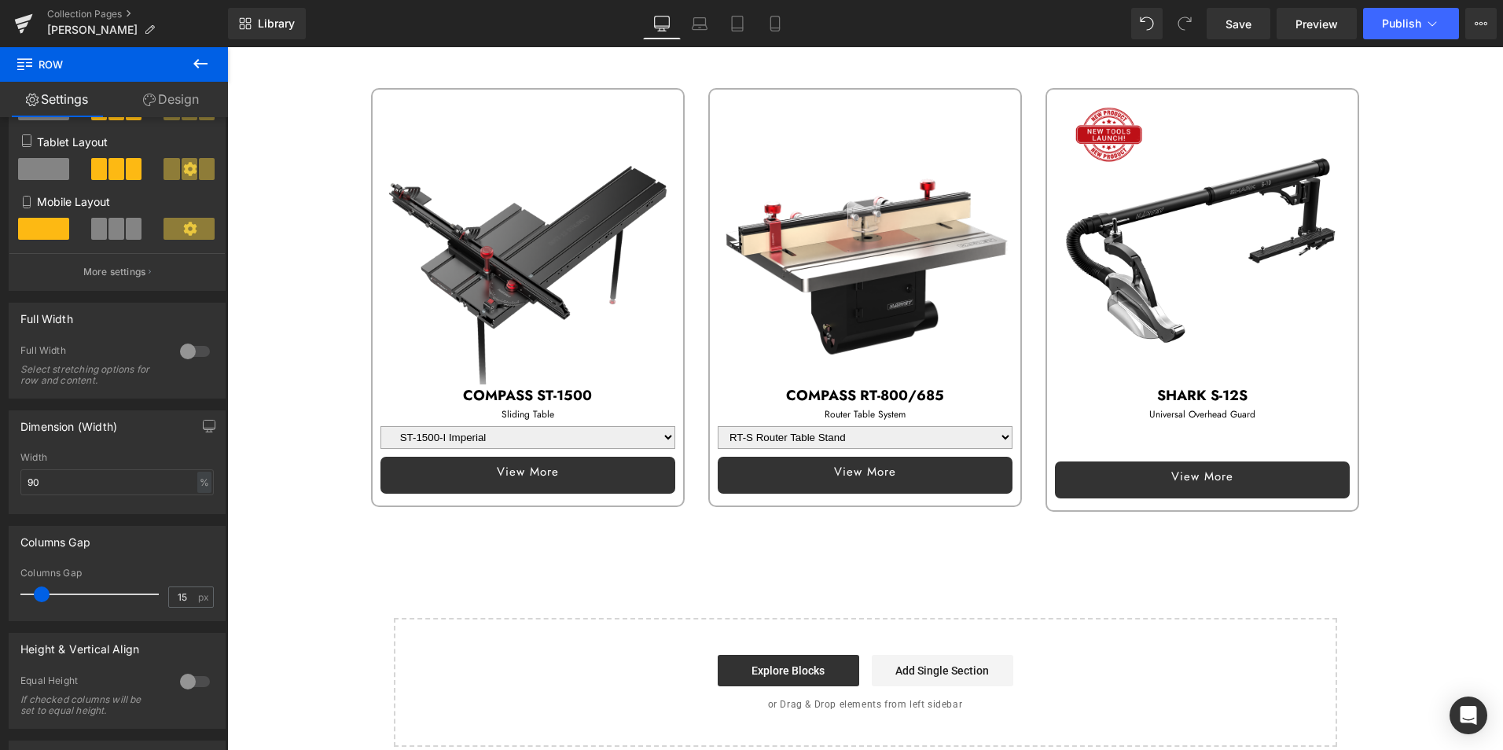
click at [507, 261] on img at bounding box center [527, 237] width 295 height 295
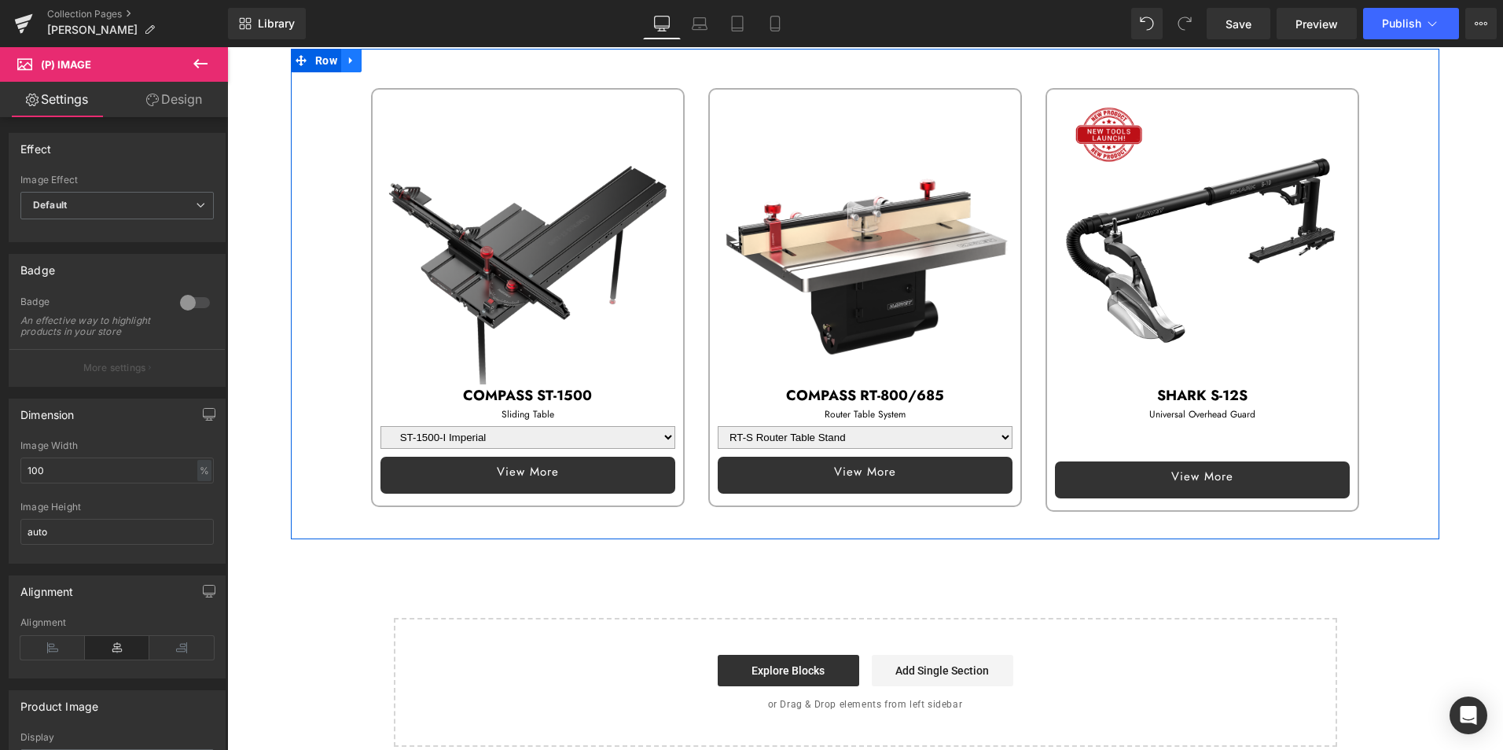
click at [351, 58] on icon at bounding box center [351, 60] width 11 height 12
click at [376, 61] on icon at bounding box center [371, 60] width 11 height 11
select select "RT-S Router Table Stand"
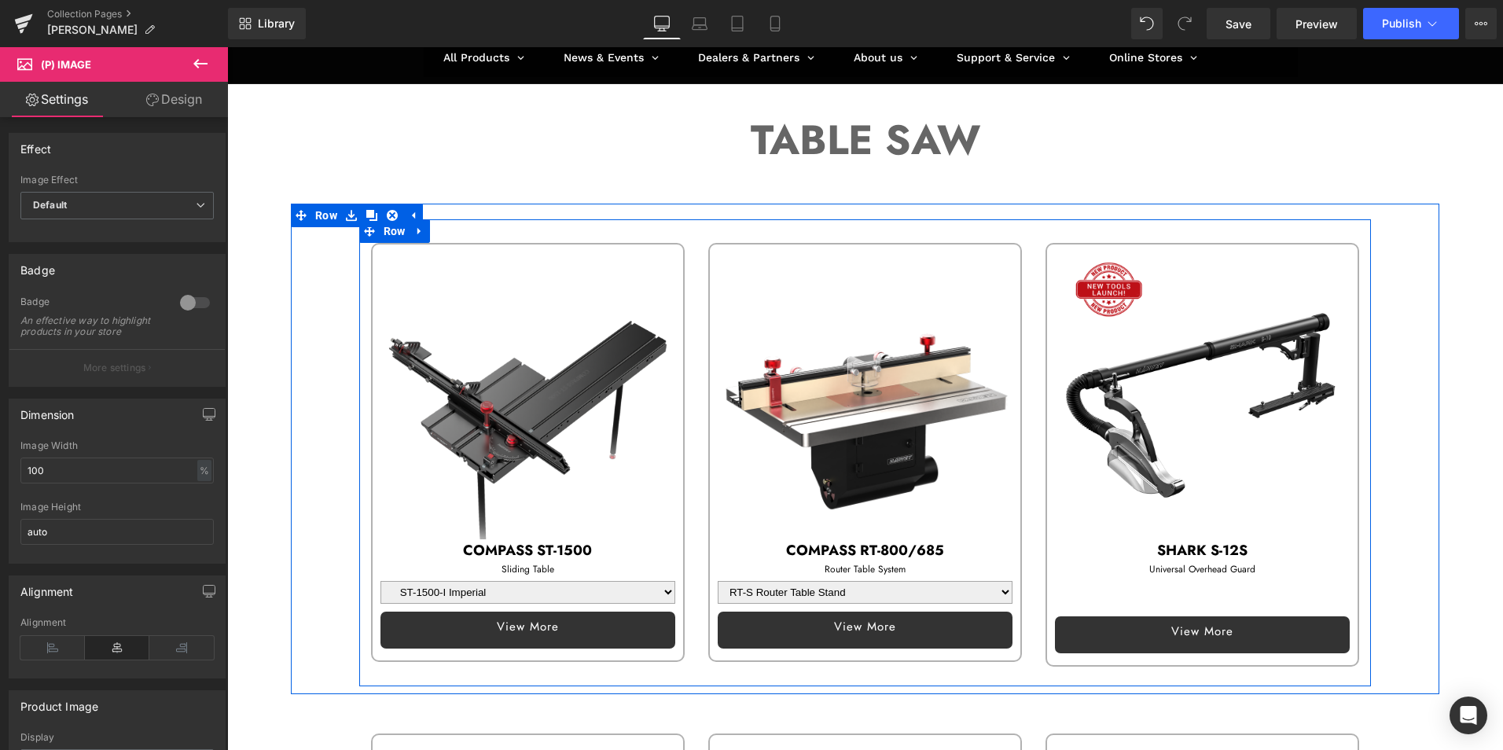
scroll to position [79, 0]
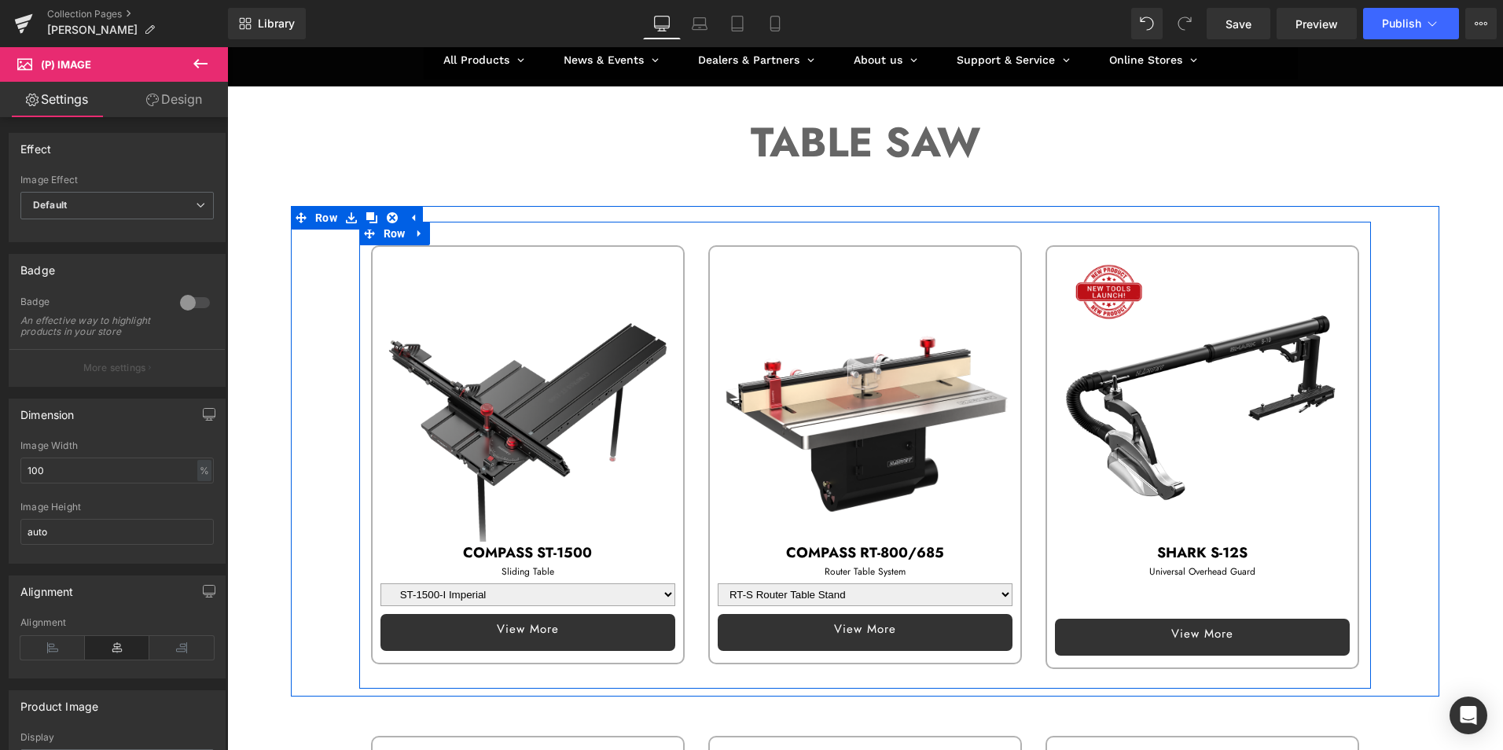
click at [1140, 354] on img at bounding box center [1202, 394] width 295 height 295
click at [1234, 259] on icon at bounding box center [1235, 258] width 3 height 7
click at [1221, 260] on icon at bounding box center [1226, 258] width 11 height 11
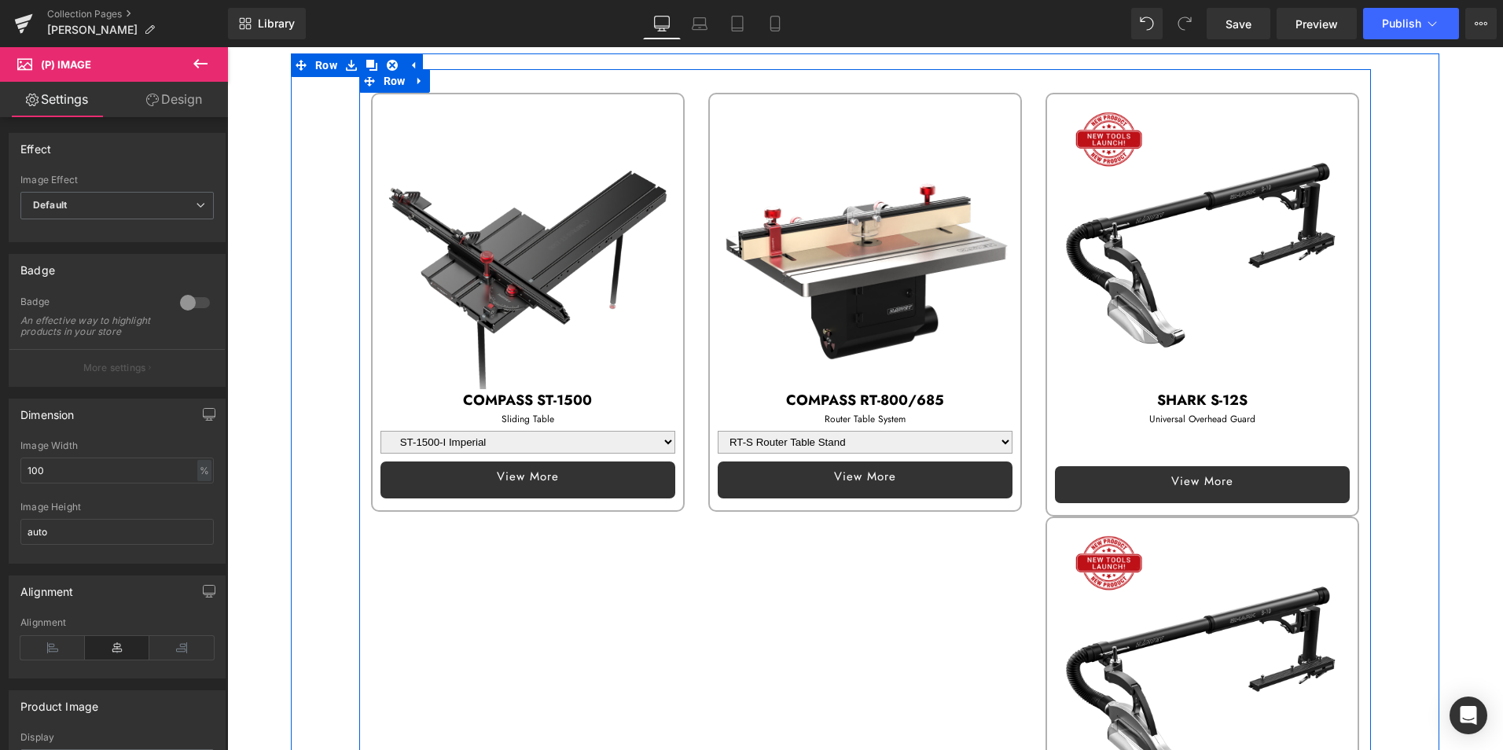
scroll to position [83, 0]
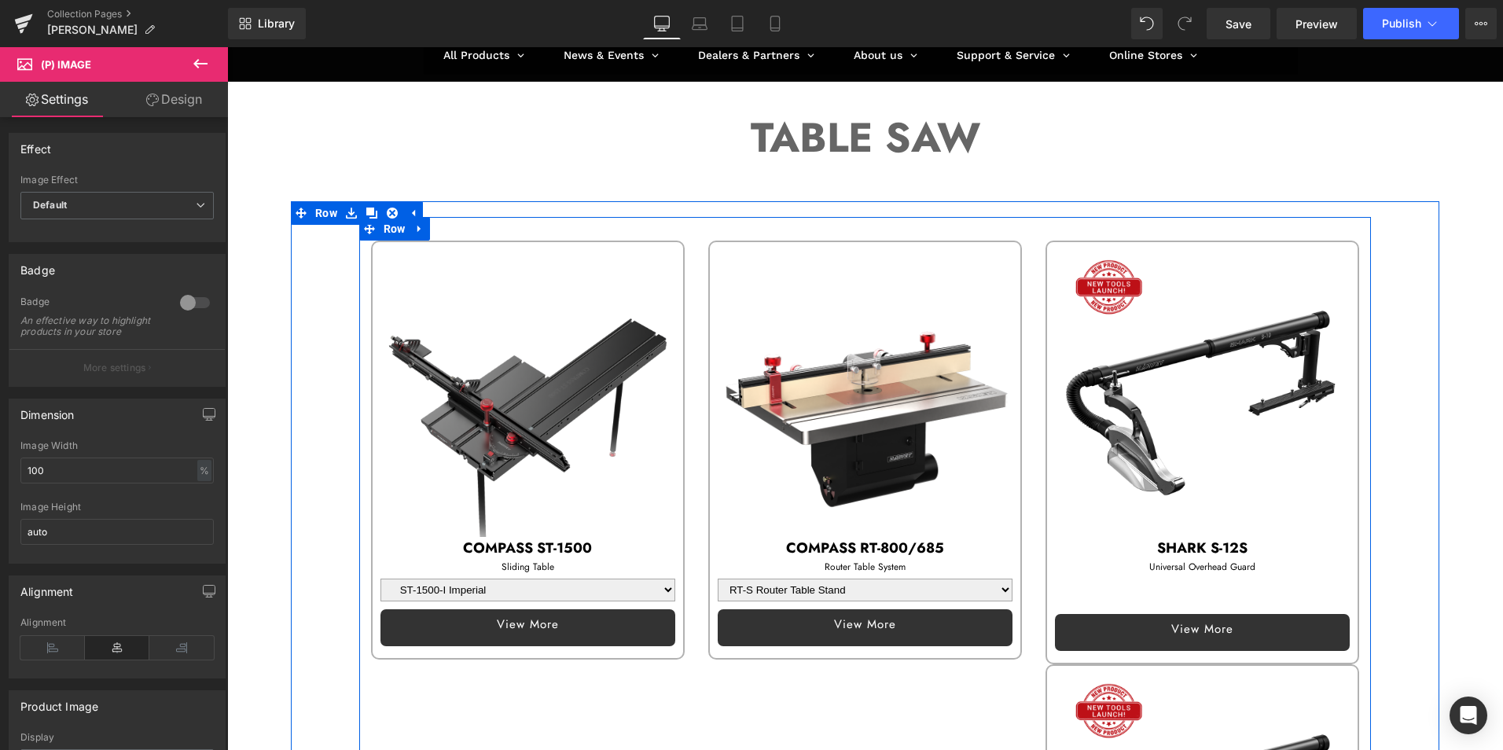
click at [1218, 277] on img at bounding box center [1202, 389] width 295 height 295
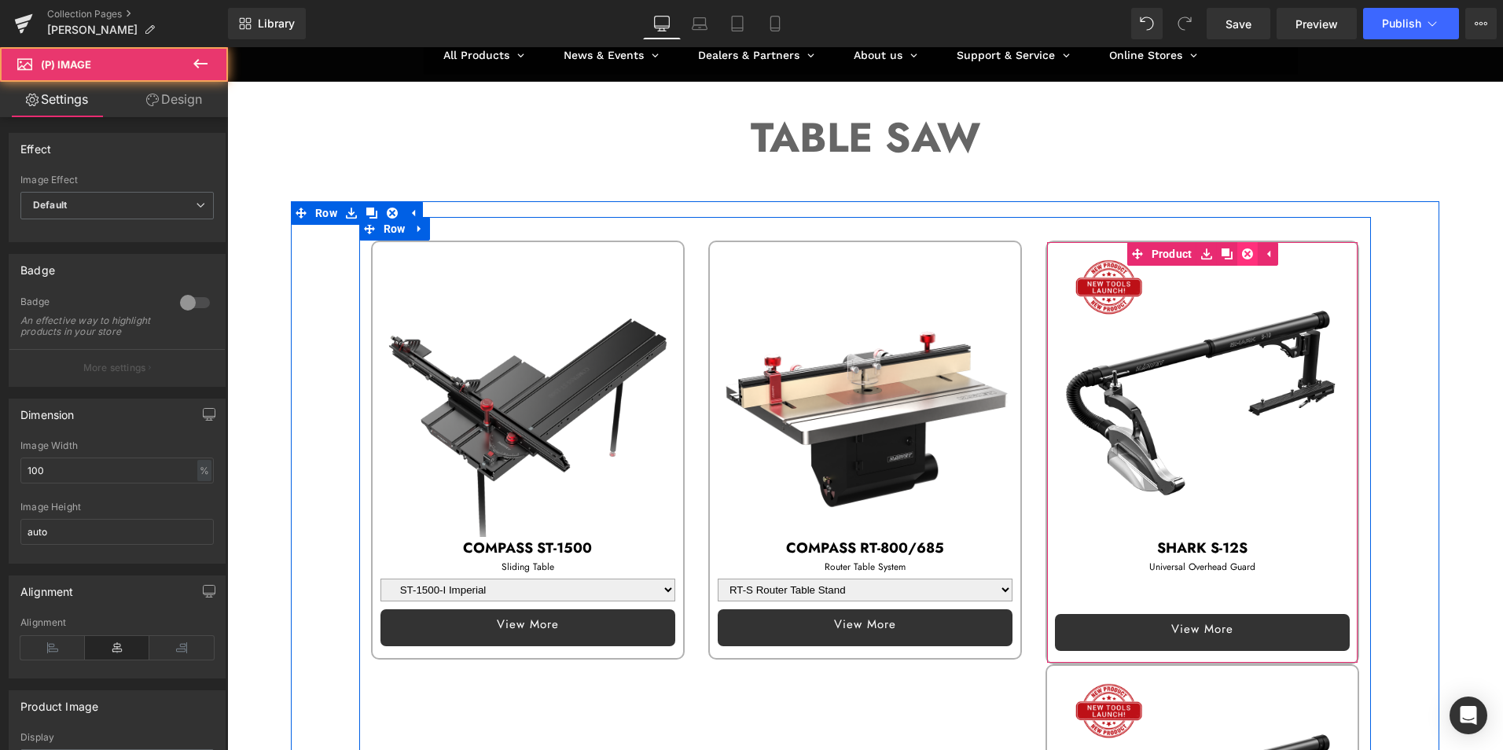
click at [1242, 255] on icon at bounding box center [1247, 253] width 11 height 11
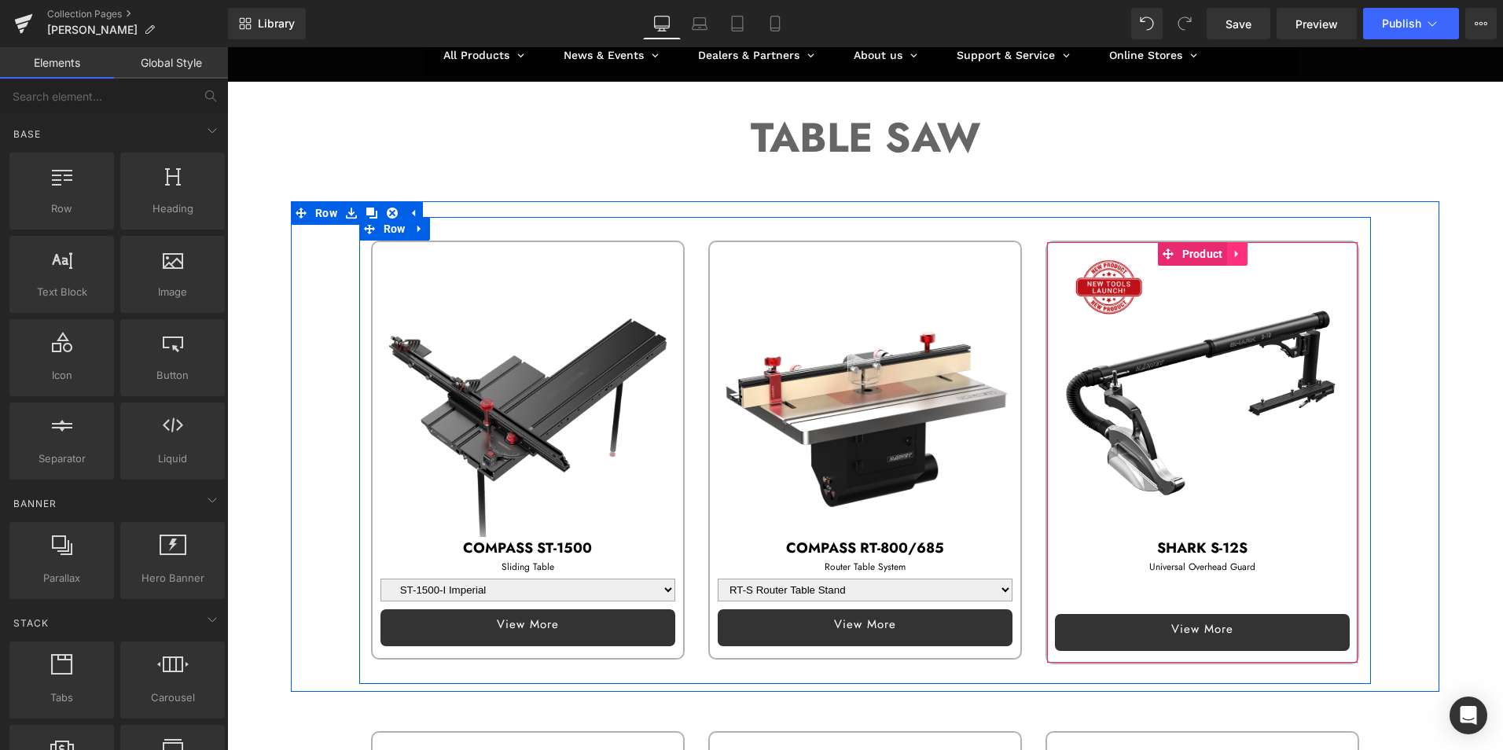
click at [1234, 255] on icon at bounding box center [1235, 253] width 3 height 7
click at [1224, 255] on icon at bounding box center [1226, 253] width 11 height 11
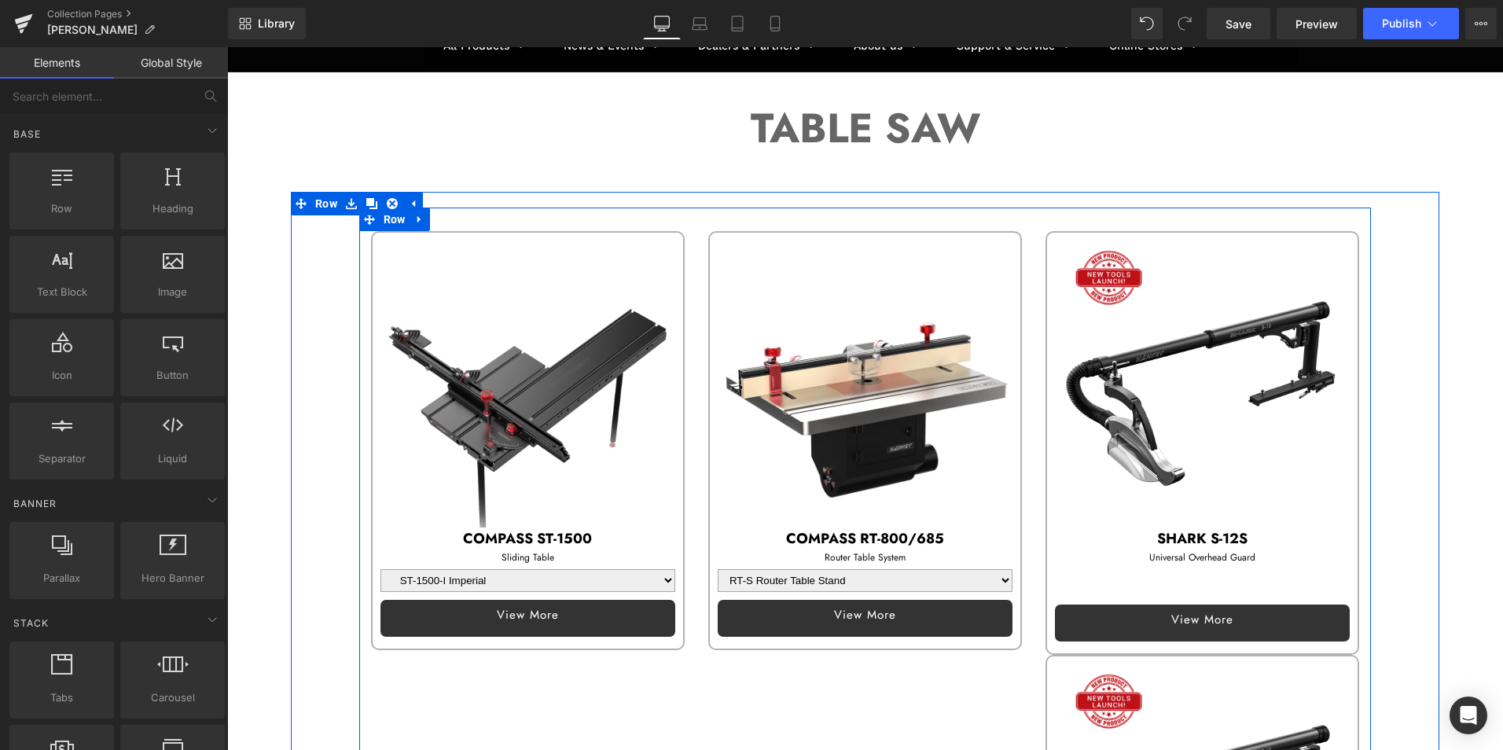
scroll to position [84, 0]
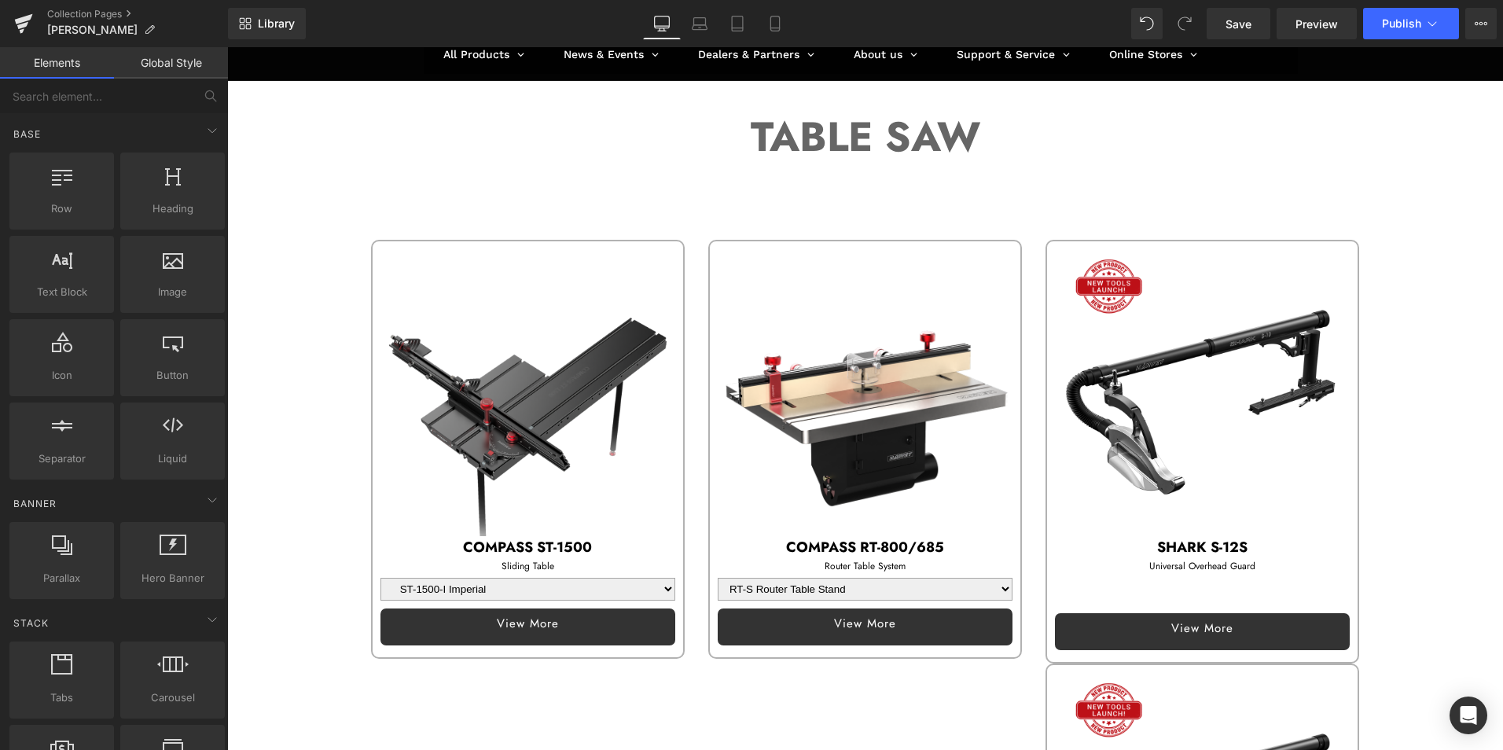
click at [885, 304] on img at bounding box center [865, 388] width 295 height 295
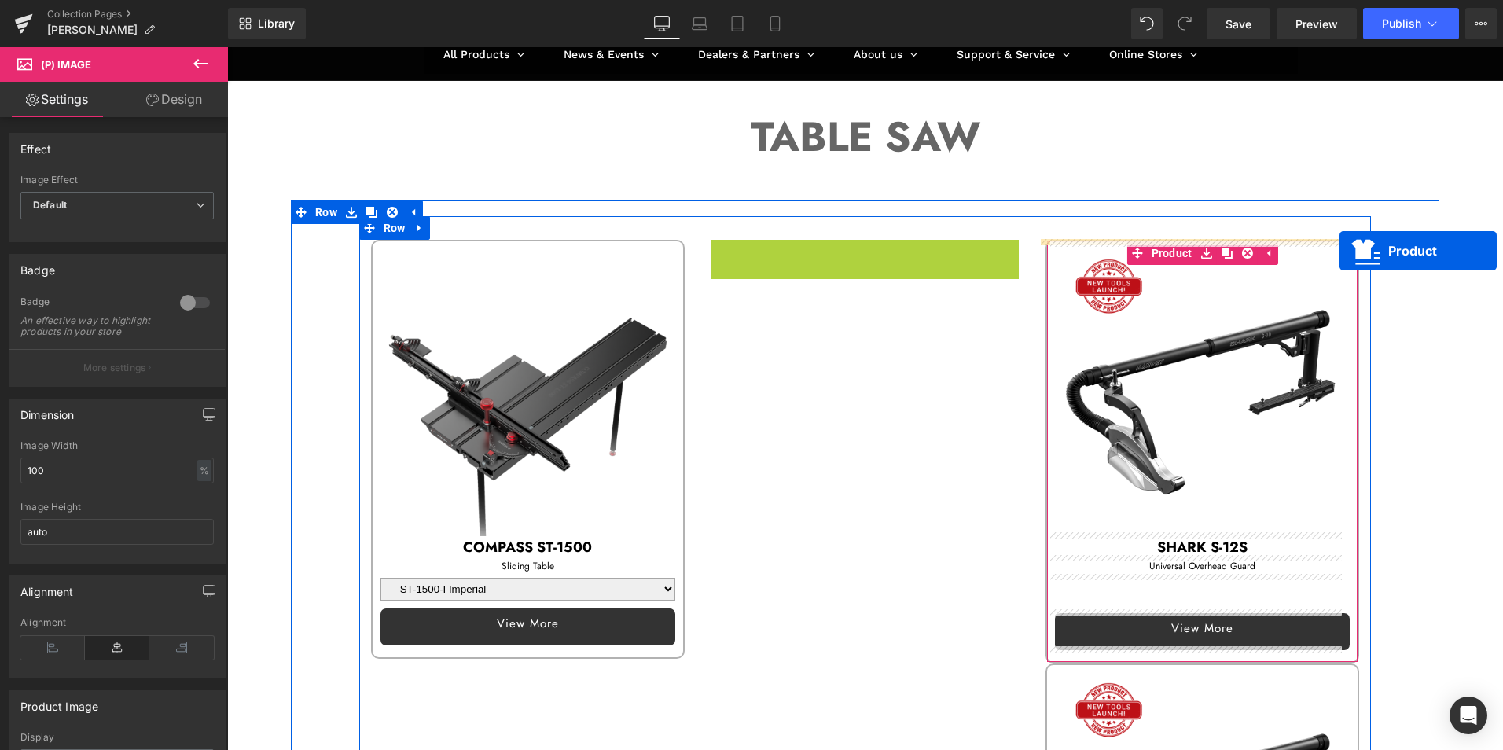
drag, startPoint x: 825, startPoint y: 252, endPoint x: 1339, endPoint y: 251, distance: 514.0
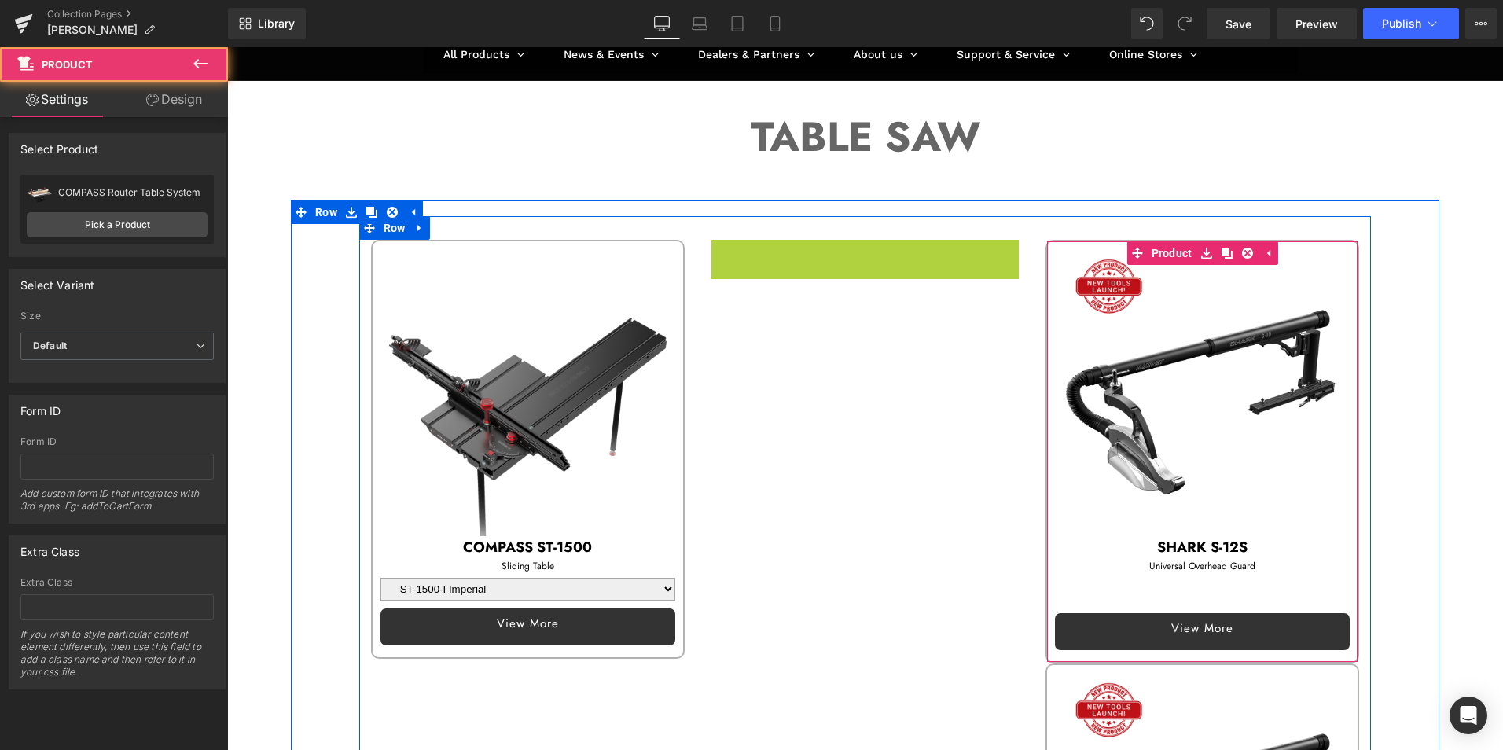
select select "RT-S Router Table Stand"
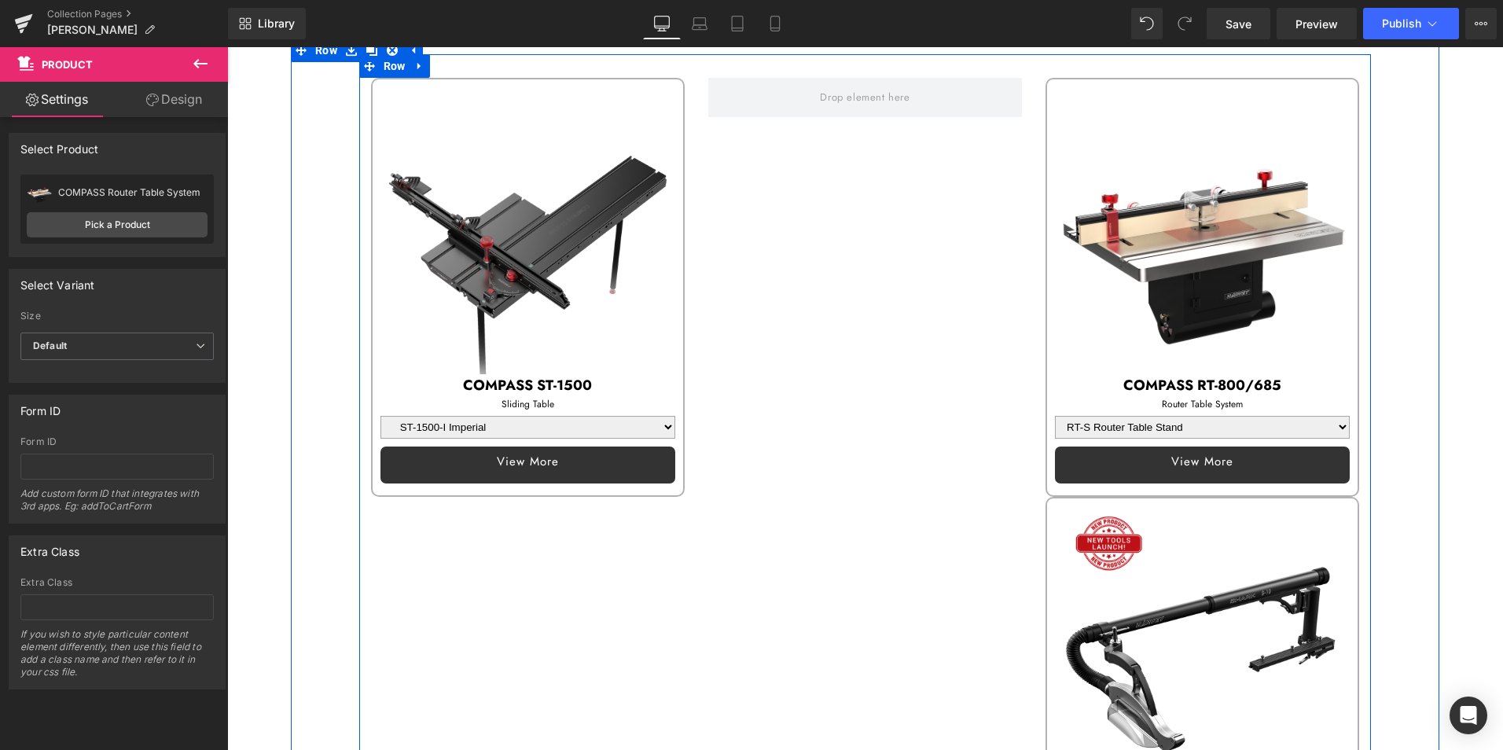
scroll to position [241, 0]
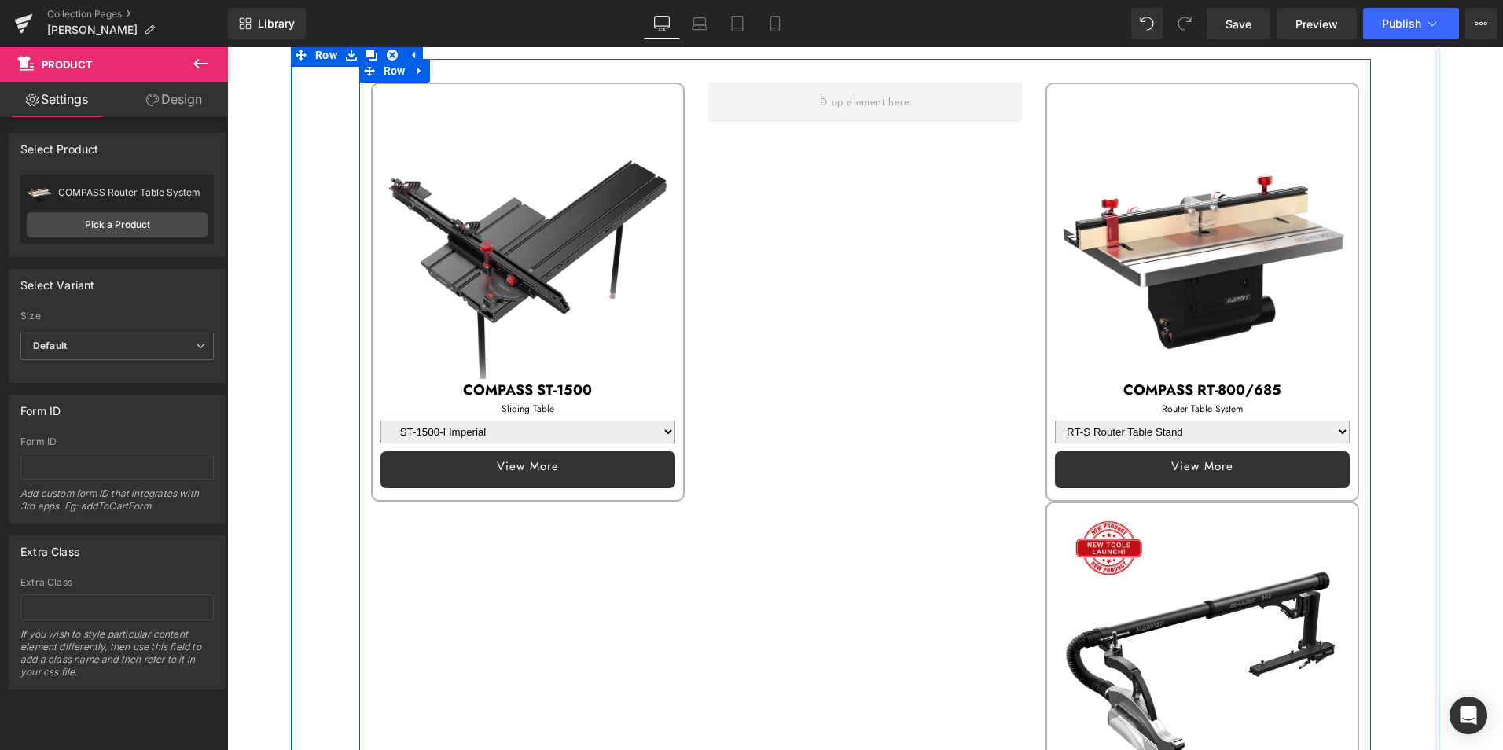
click at [1156, 402] on div "Router Table System Text Block" at bounding box center [1202, 409] width 295 height 15
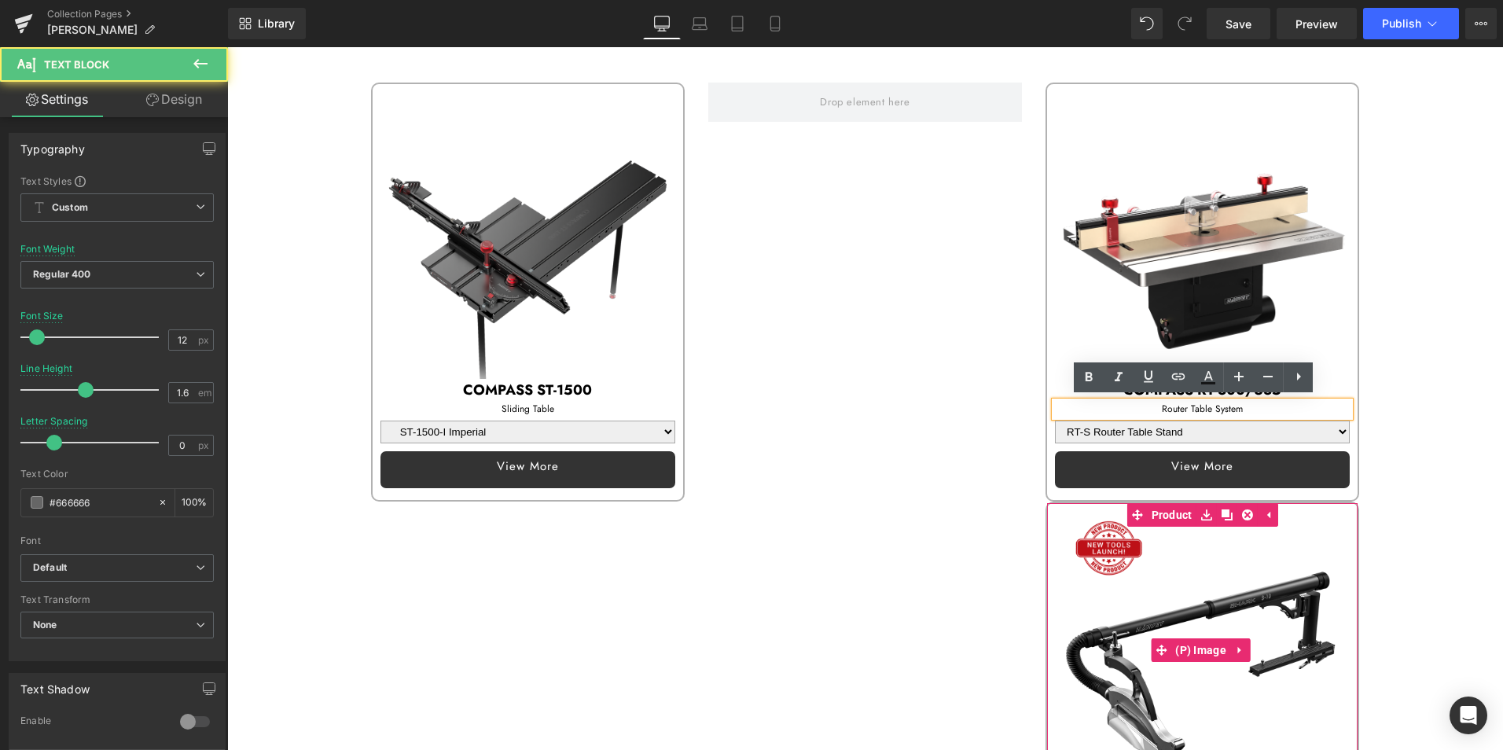
click at [1121, 585] on img at bounding box center [1202, 650] width 295 height 295
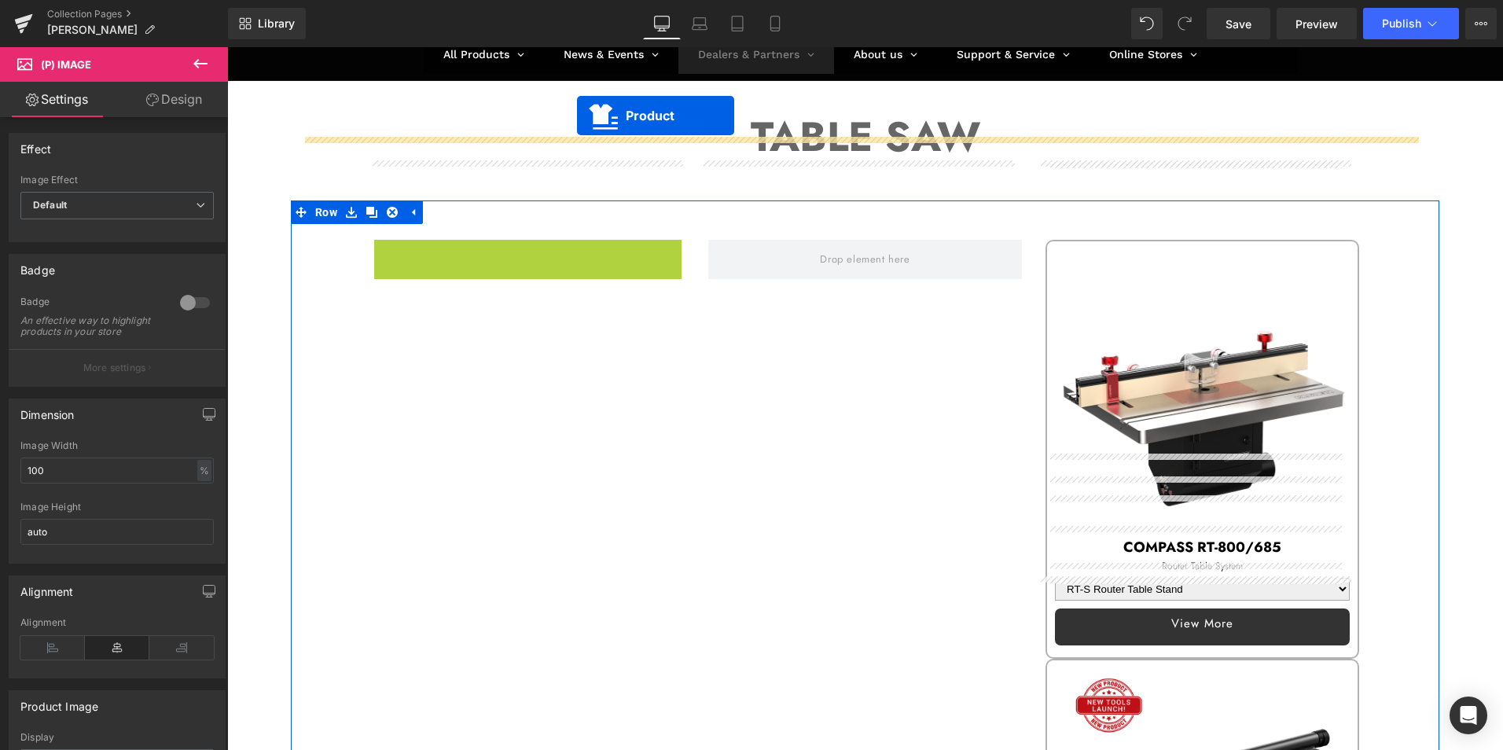
scroll to position [37, 0]
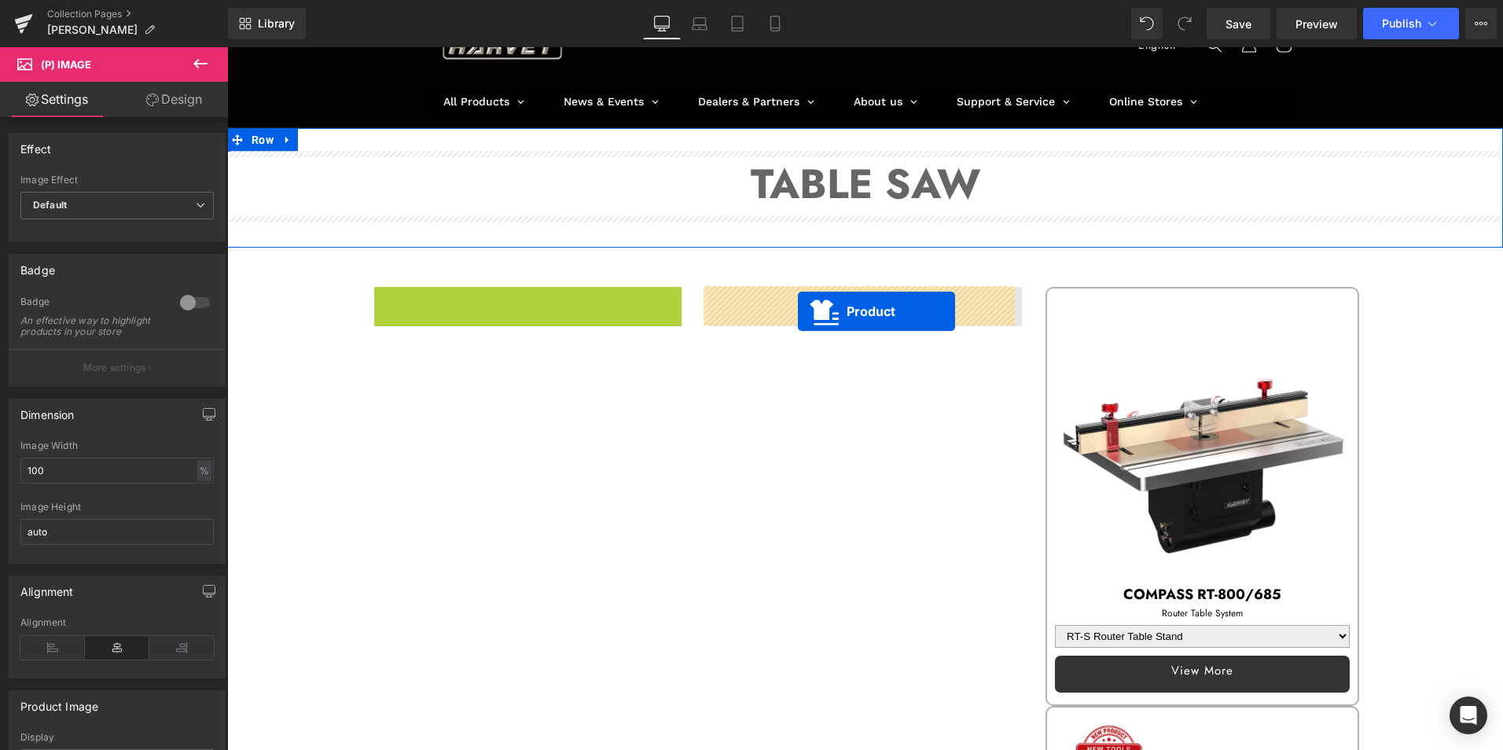
drag, startPoint x: 510, startPoint y: 98, endPoint x: 798, endPoint y: 312, distance: 359.0
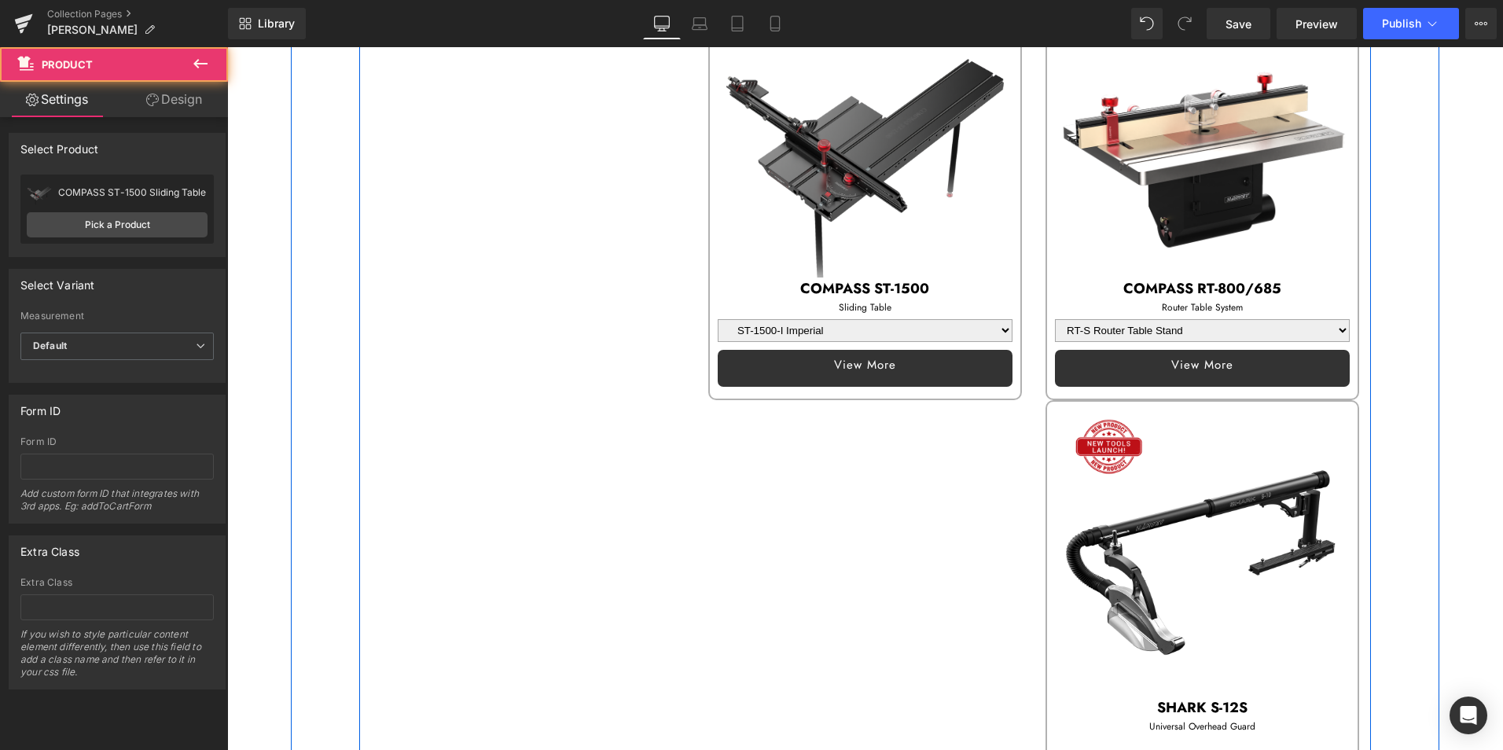
scroll to position [430, 0]
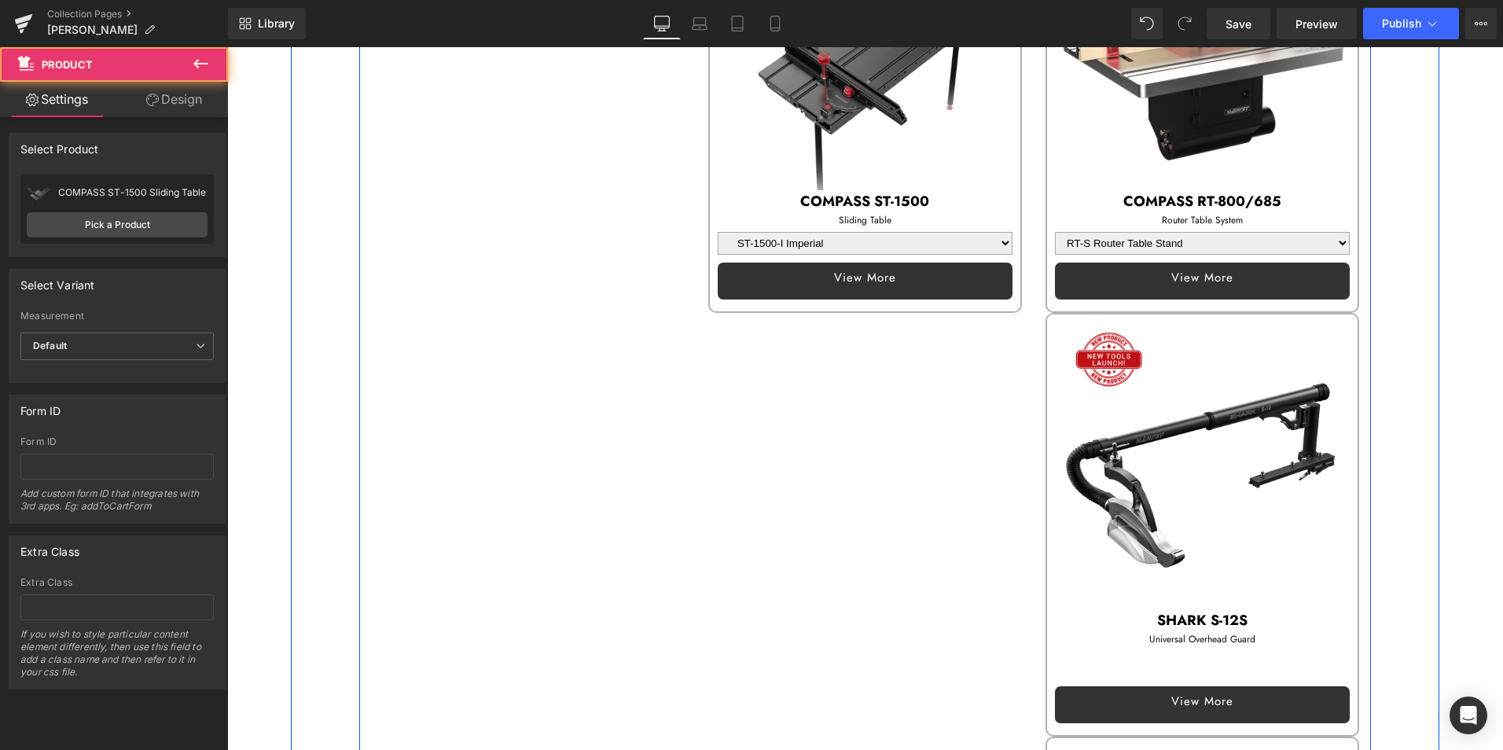
click at [1150, 371] on img at bounding box center [1202, 461] width 295 height 295
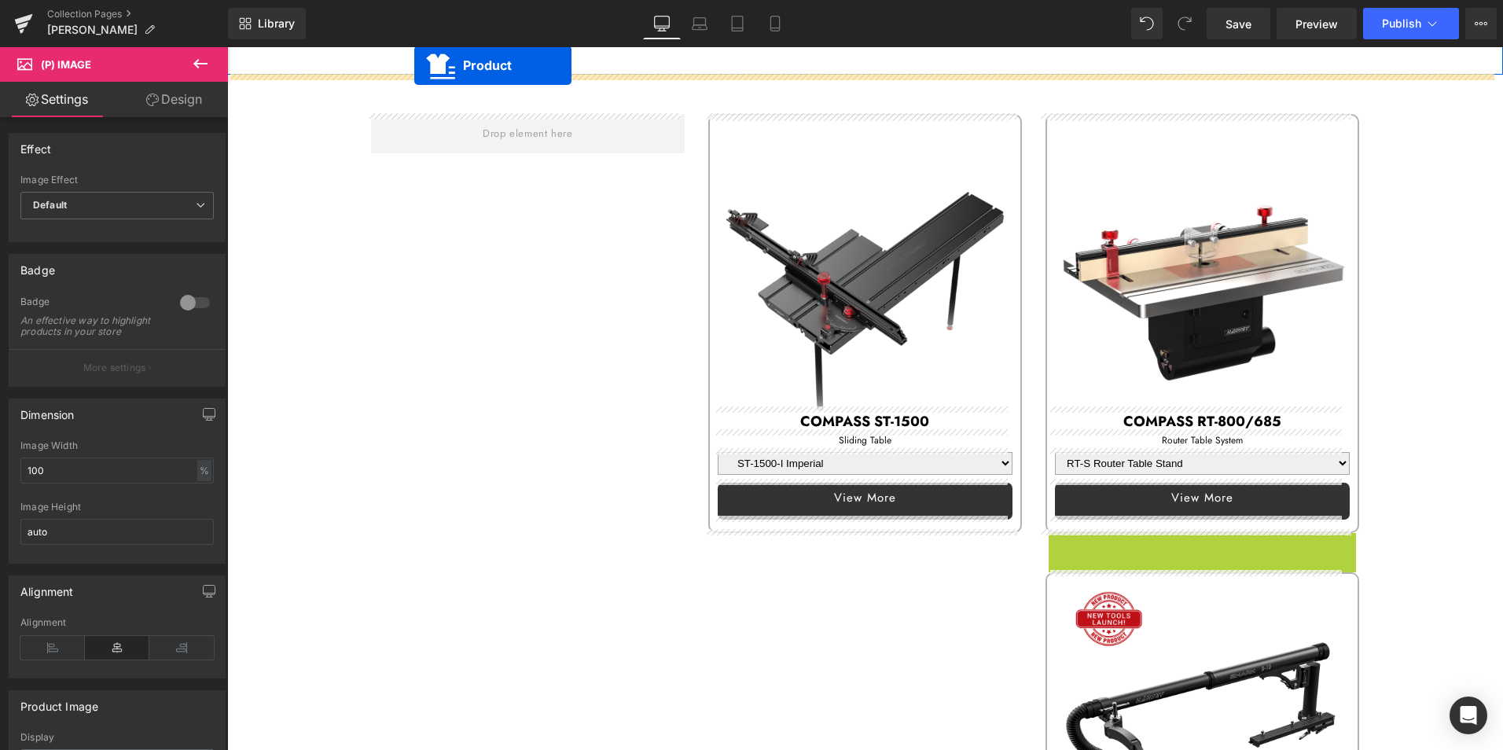
scroll to position [131, 0]
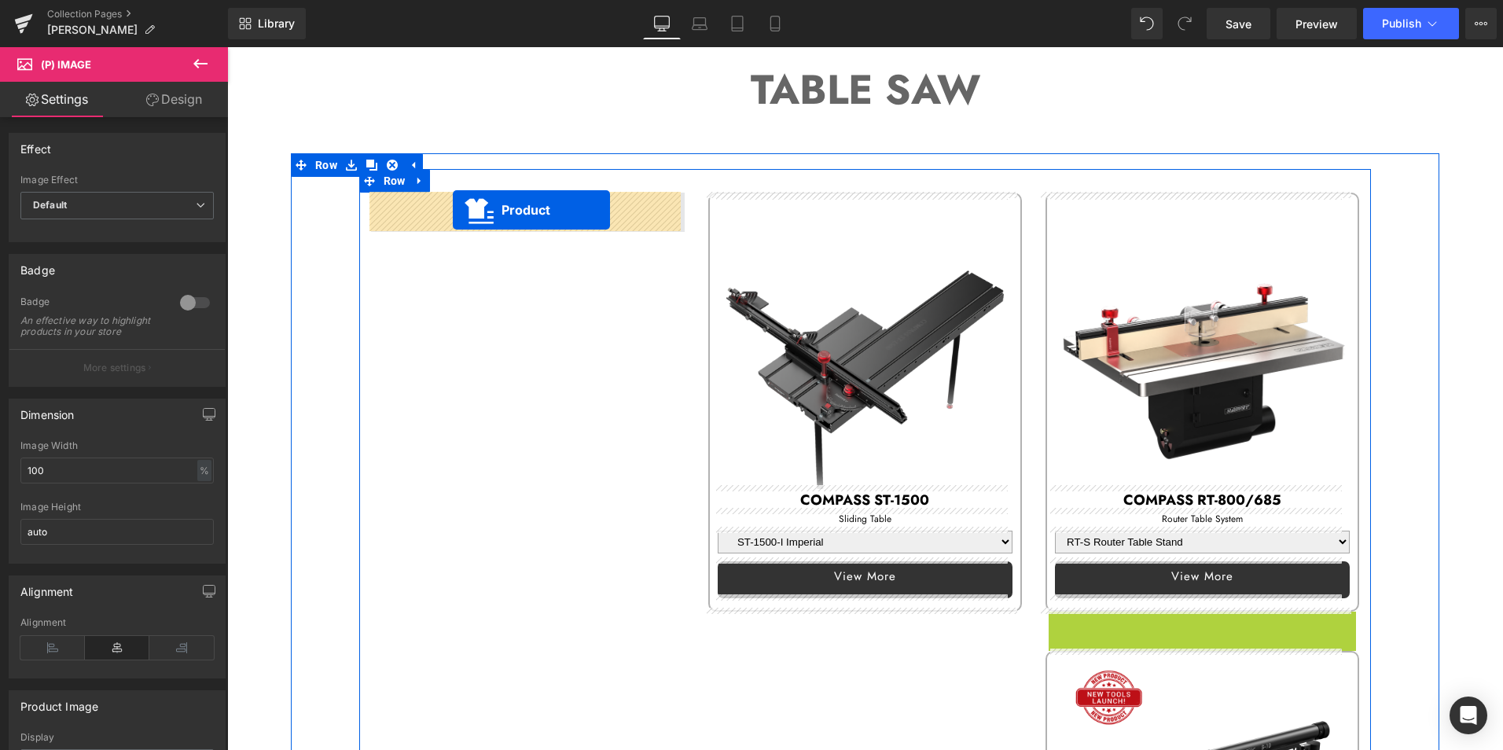
drag, startPoint x: 1132, startPoint y: 321, endPoint x: 453, endPoint y: 211, distance: 688.6
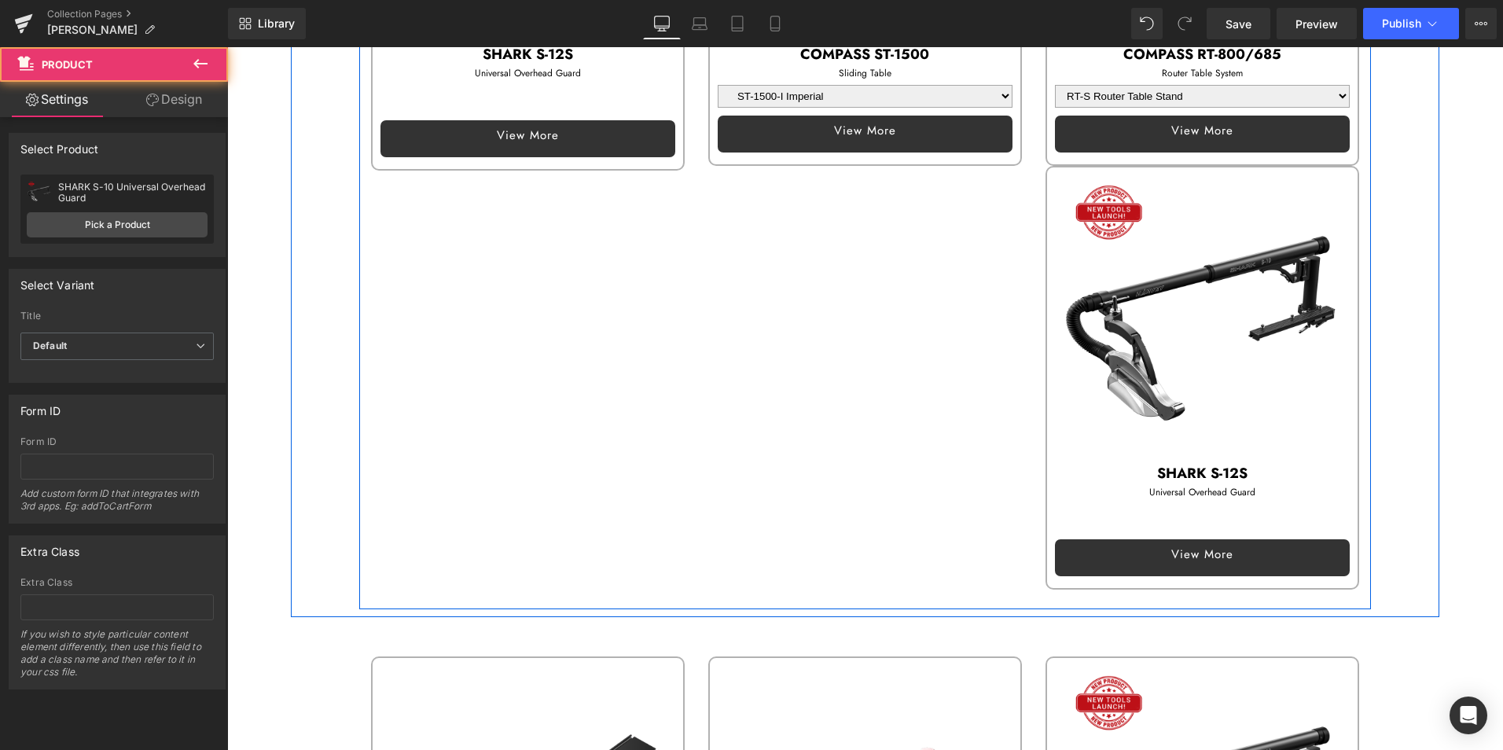
scroll to position [603, 0]
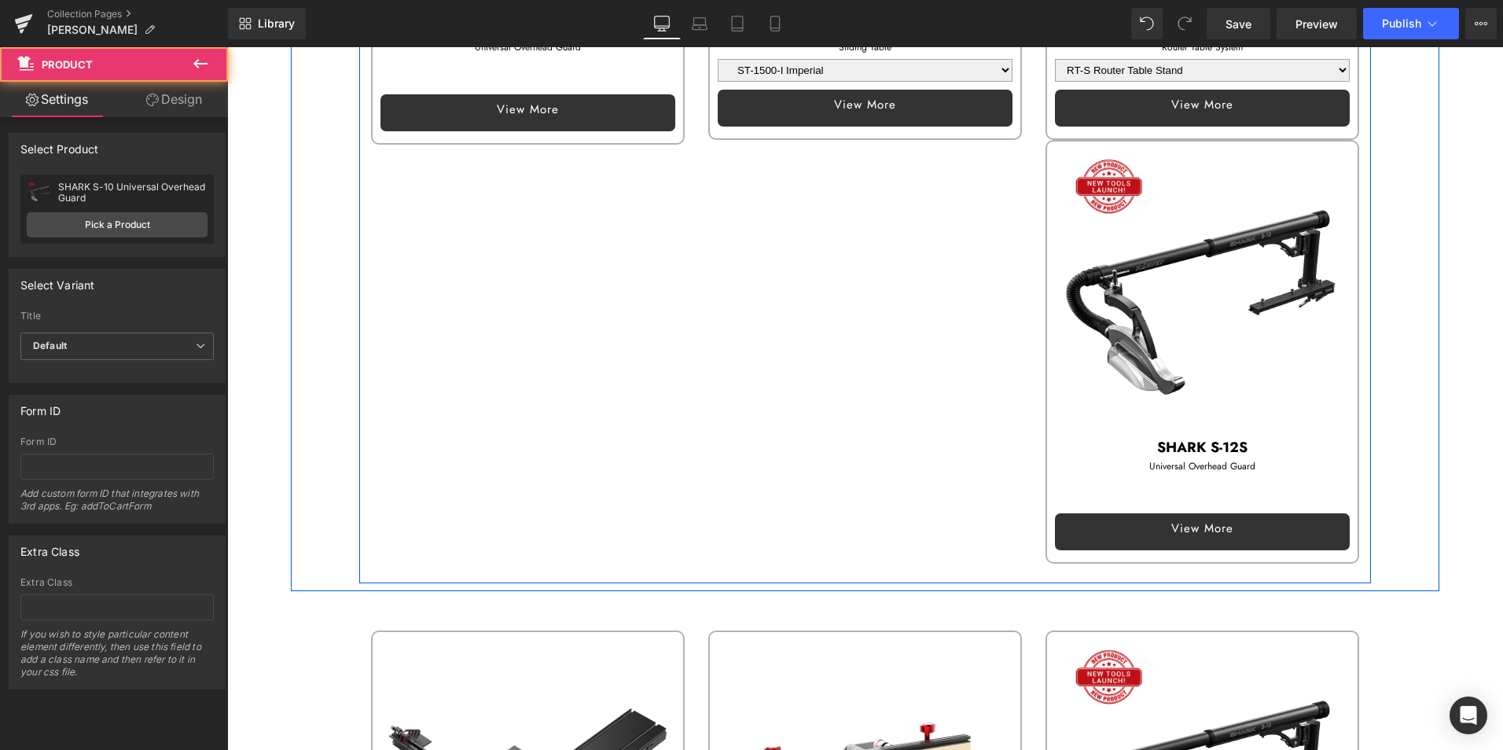
drag, startPoint x: 1209, startPoint y: 377, endPoint x: 1210, endPoint y: 369, distance: 8.7
click at [1209, 377] on img at bounding box center [1202, 288] width 295 height 295
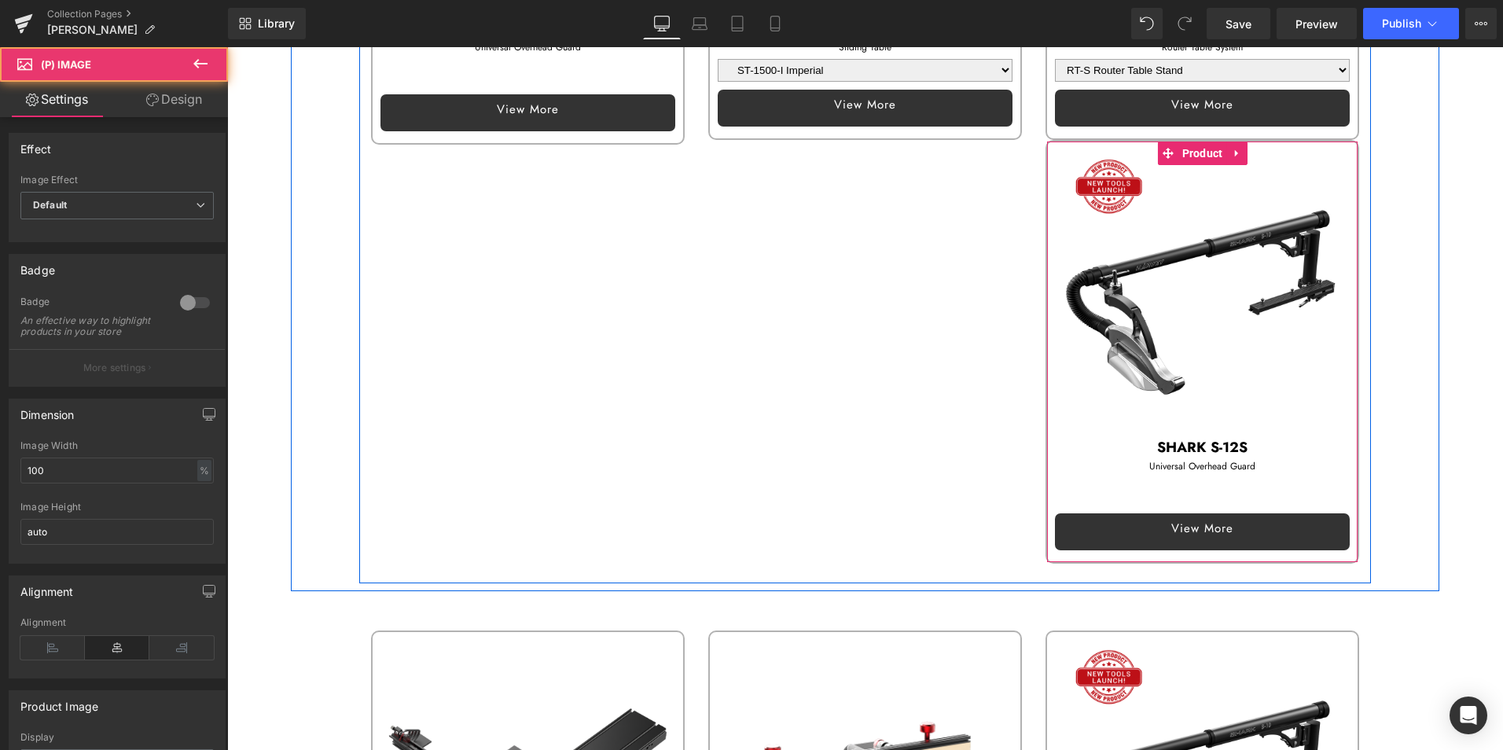
click at [1231, 147] on icon at bounding box center [1236, 153] width 11 height 12
click at [1242, 149] on icon at bounding box center [1247, 153] width 11 height 12
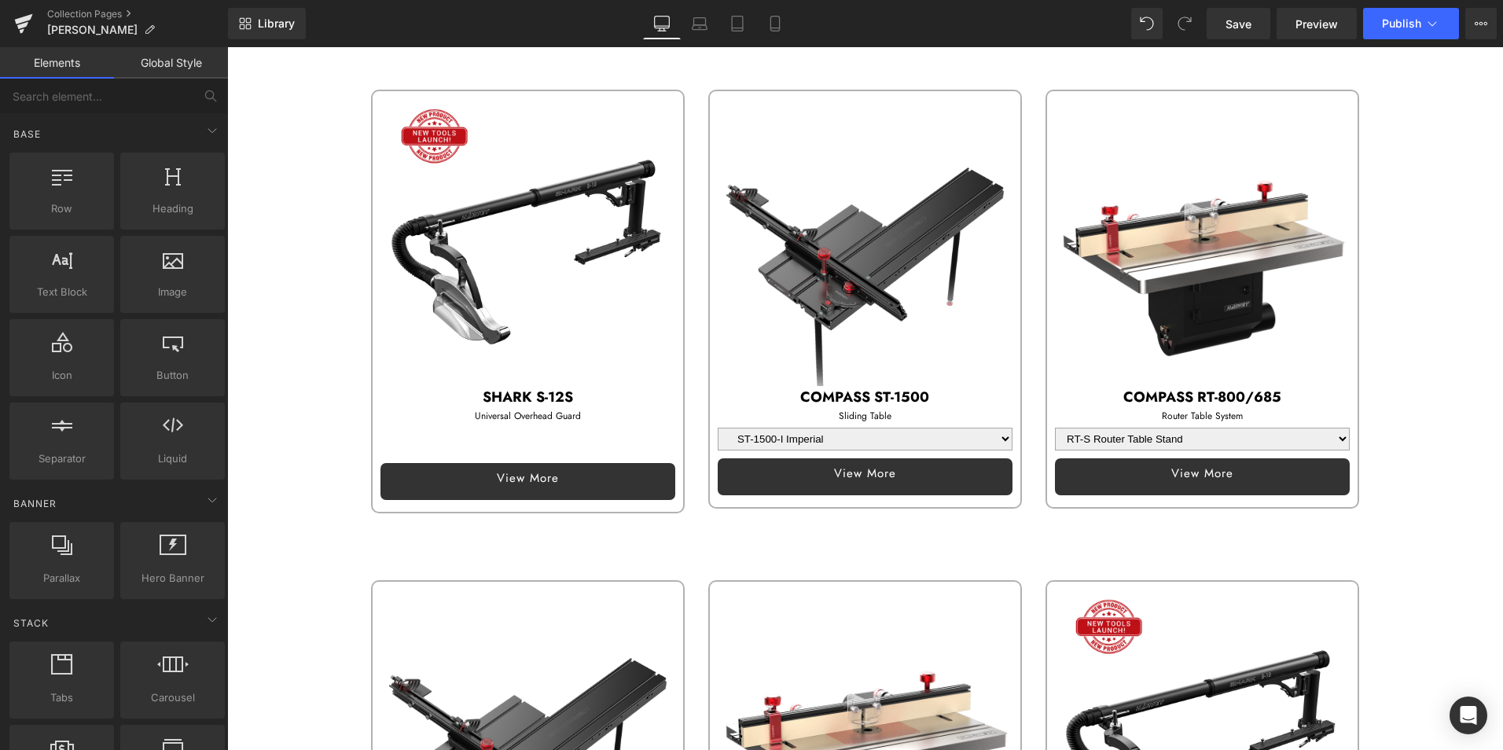
scroll to position [236, 0]
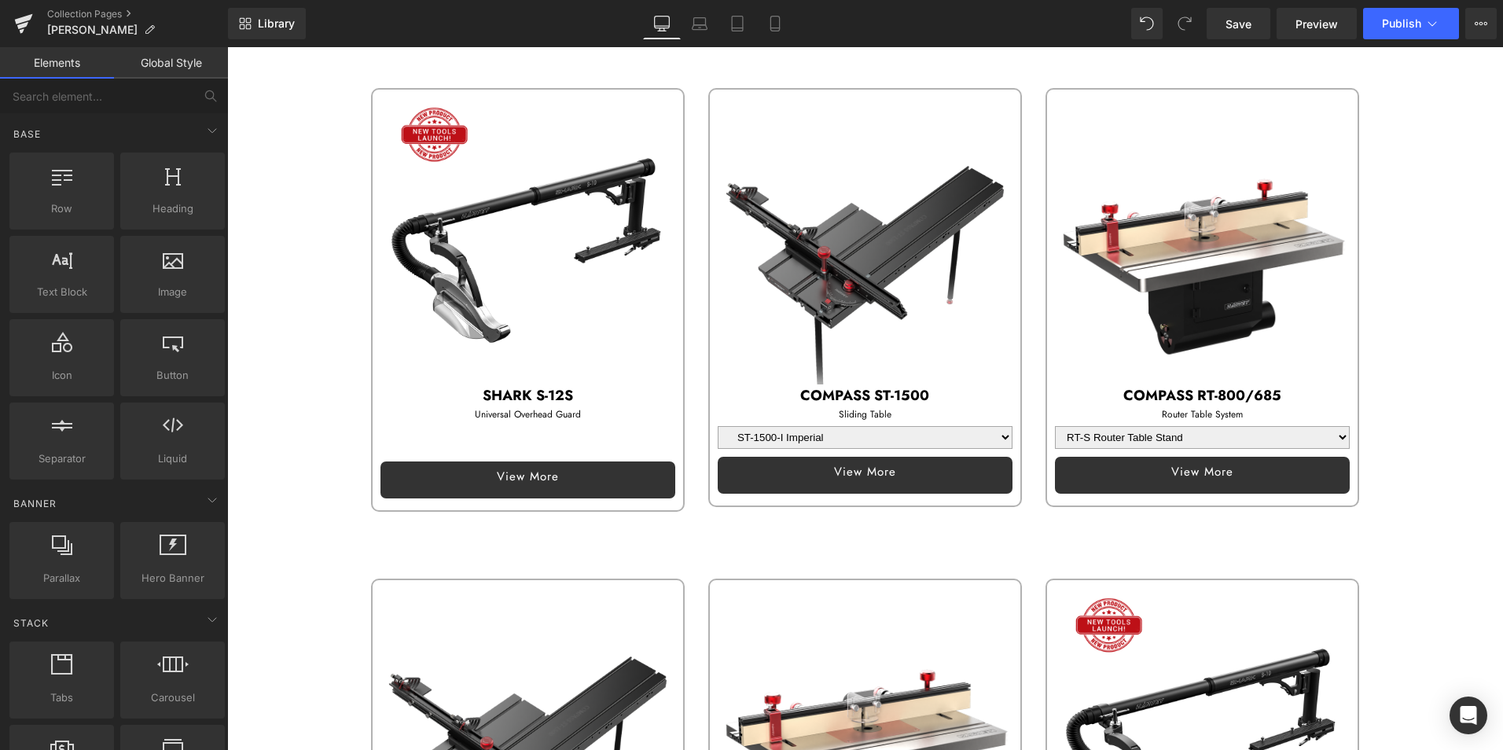
click at [505, 233] on div "Sale Off (P) Image" at bounding box center [527, 237] width 295 height 295
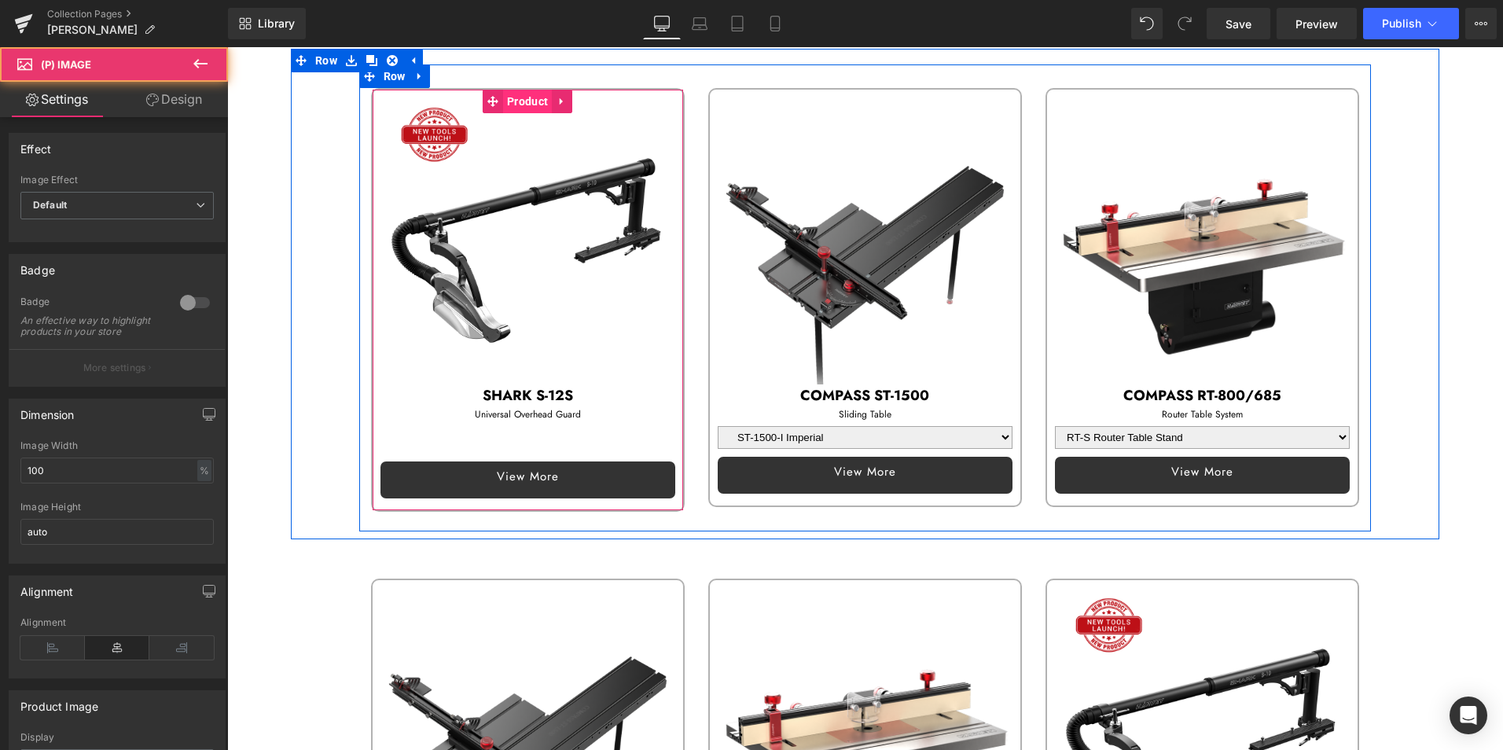
click at [525, 101] on span "Product" at bounding box center [527, 102] width 49 height 24
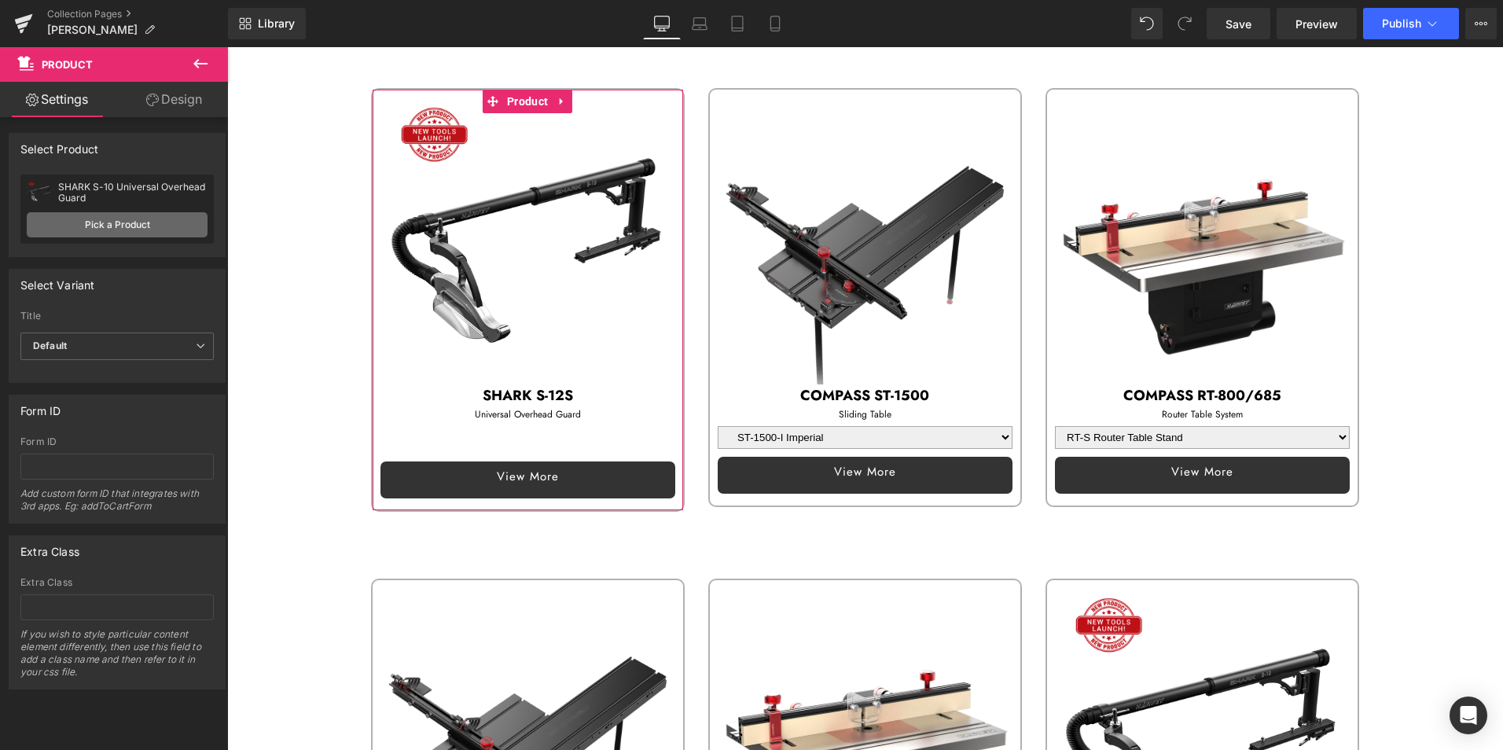
click at [124, 219] on link "Pick a Product" at bounding box center [117, 224] width 181 height 25
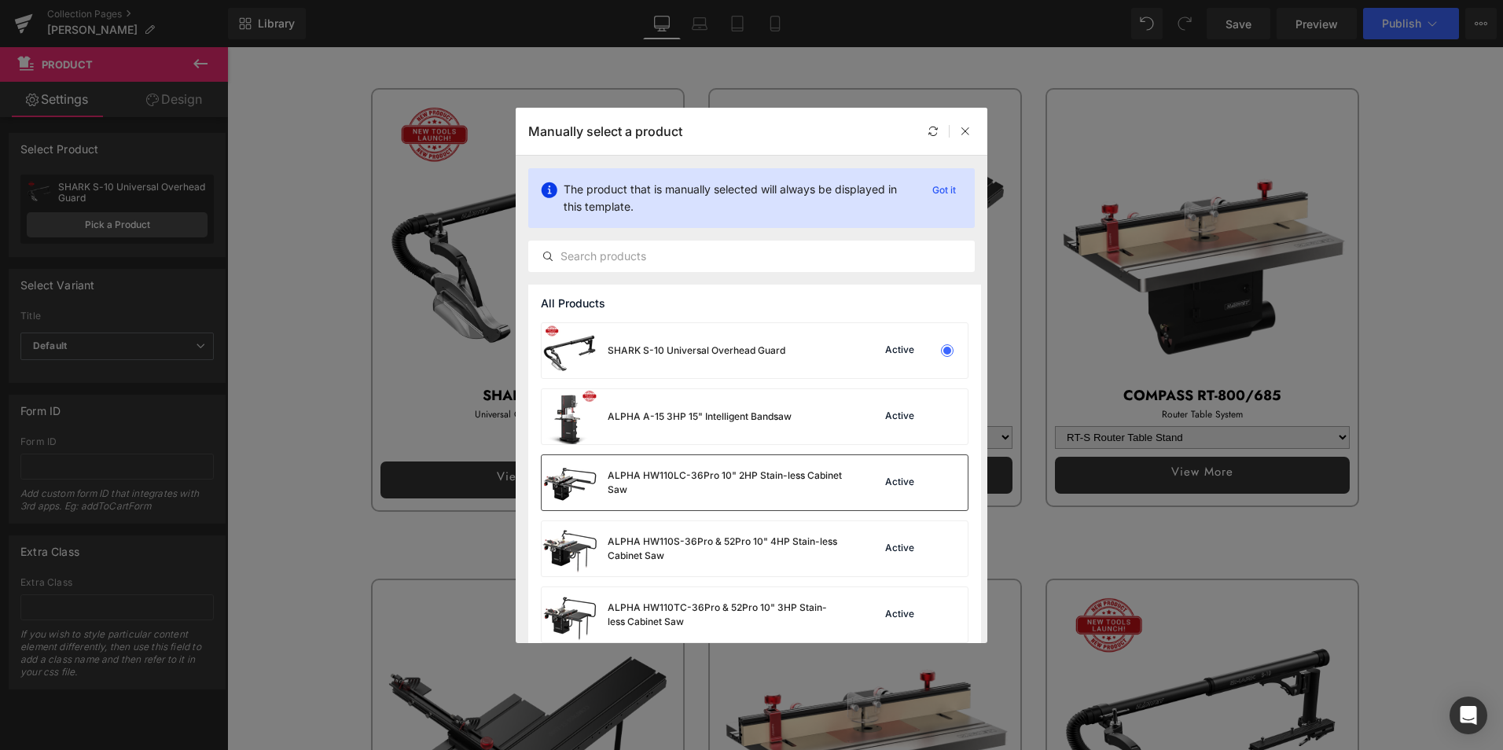
click at [758, 480] on div "ALPHA HW110LC-36Pro 10" 2HP Stain-less Cabinet Saw" at bounding box center [725, 482] width 236 height 28
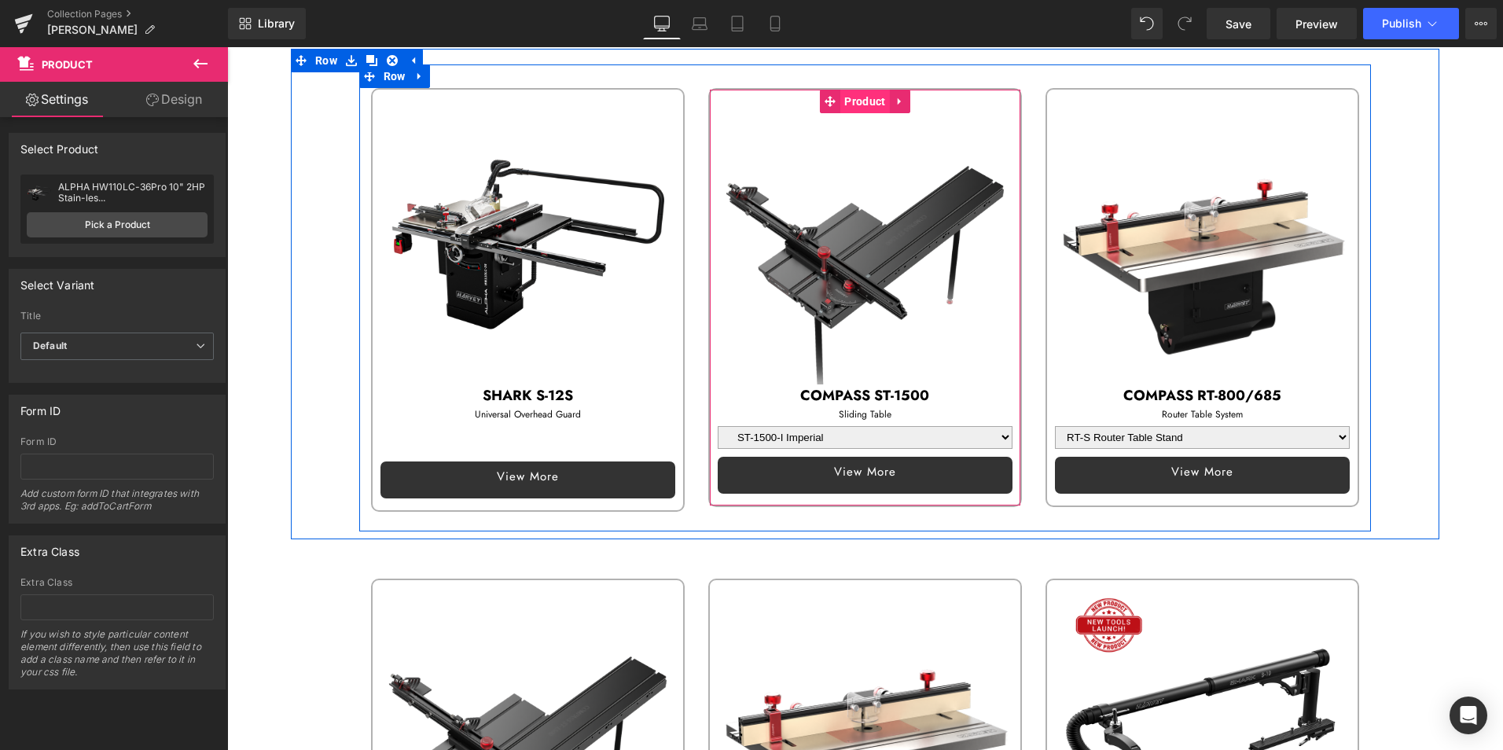
click at [853, 105] on span "Product" at bounding box center [864, 102] width 49 height 24
click at [854, 101] on span "Product" at bounding box center [864, 102] width 49 height 24
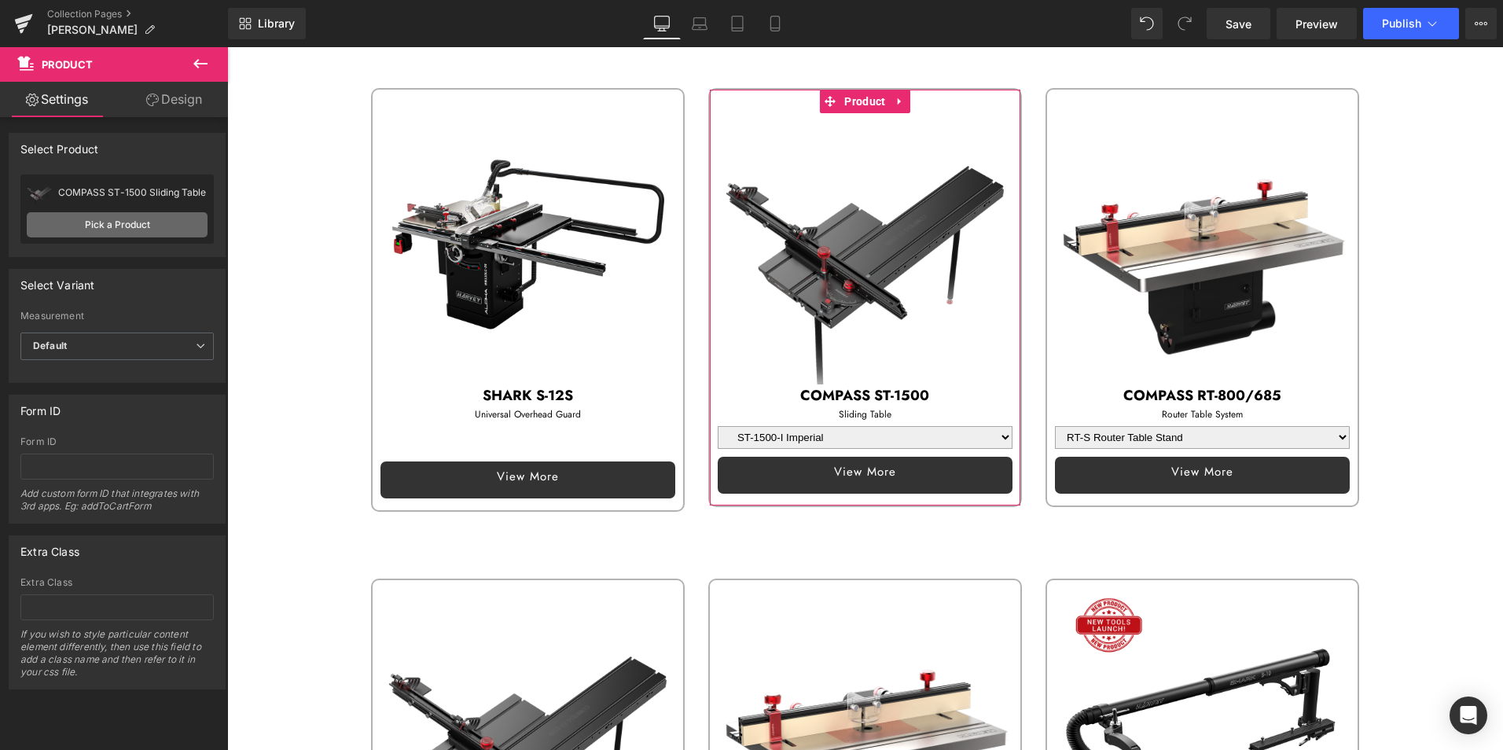
click at [132, 224] on link "Pick a Product" at bounding box center [117, 224] width 181 height 25
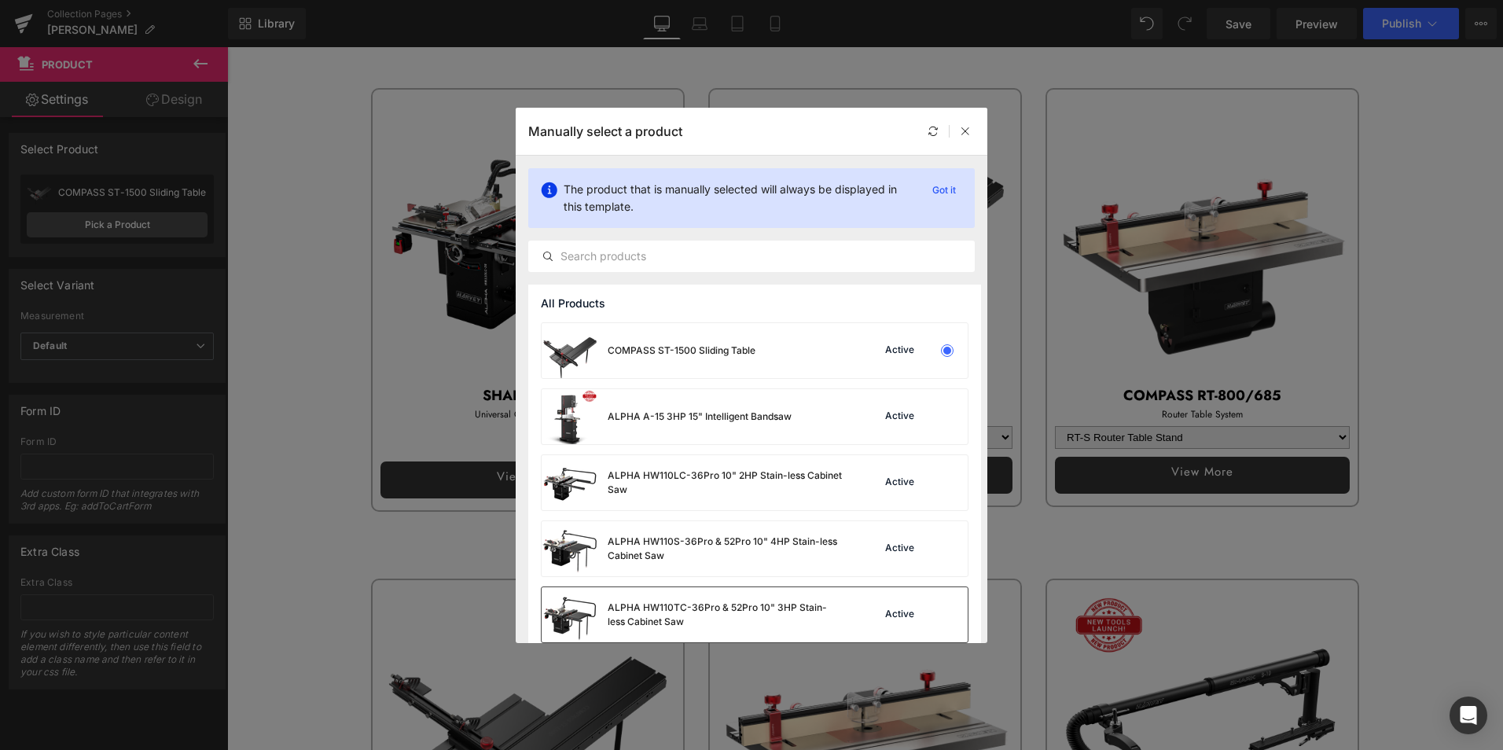
click at [753, 606] on div "ALPHA HW110TC-36Pro & 52Pro 10" 3HP Stain-less Cabinet Saw" at bounding box center [725, 614] width 236 height 28
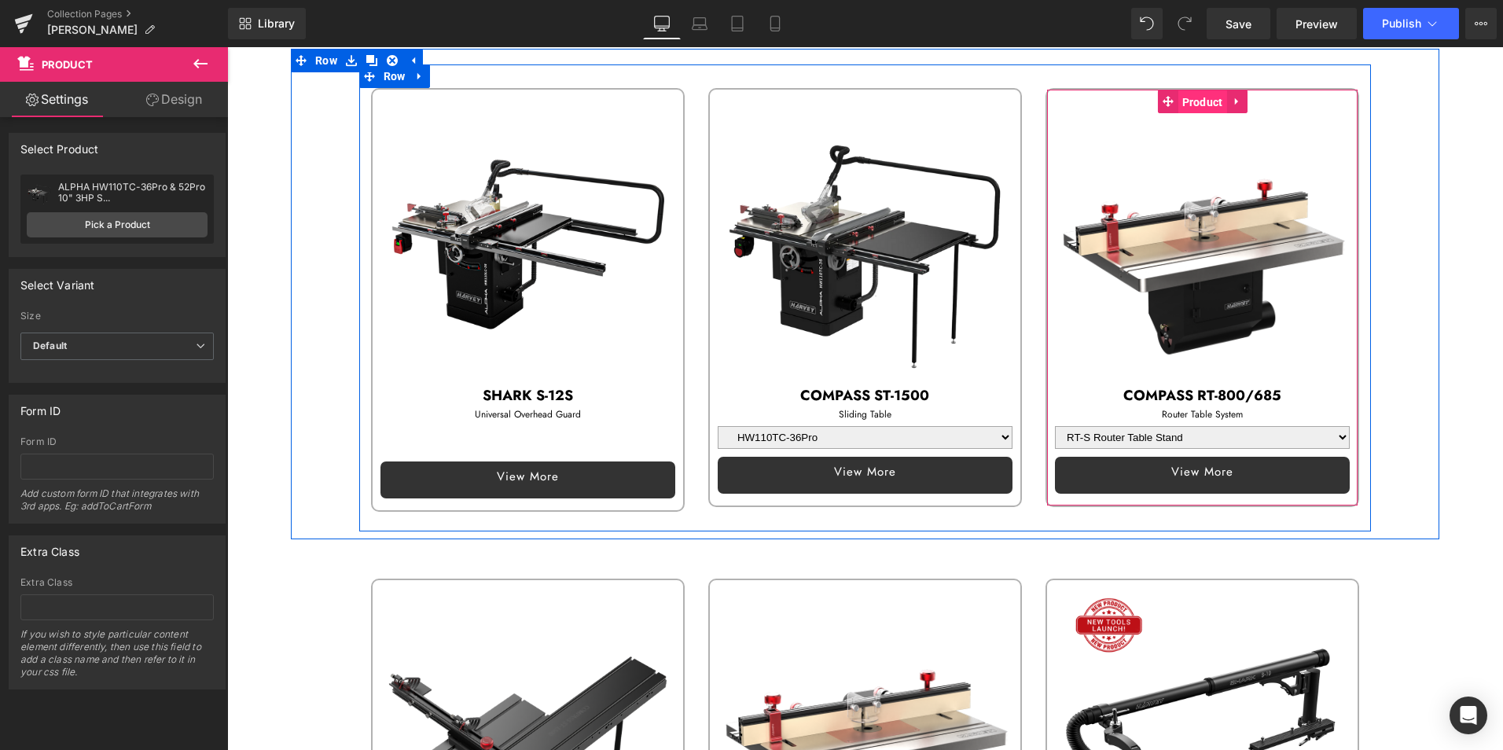
click at [1209, 97] on span "Product" at bounding box center [1202, 102] width 49 height 24
click at [1189, 98] on span "Product" at bounding box center [1202, 102] width 49 height 24
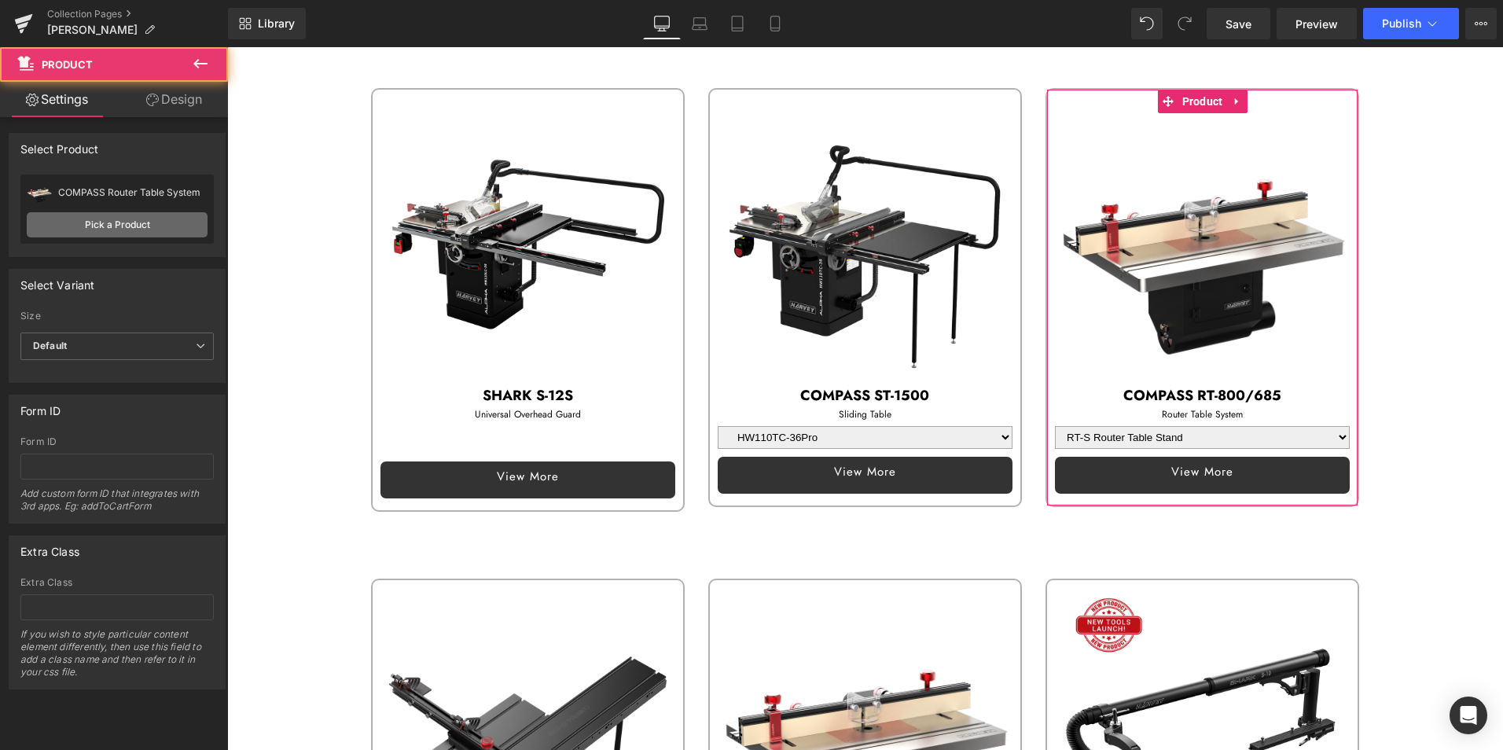
click at [116, 223] on link "Pick a Product" at bounding box center [117, 224] width 181 height 25
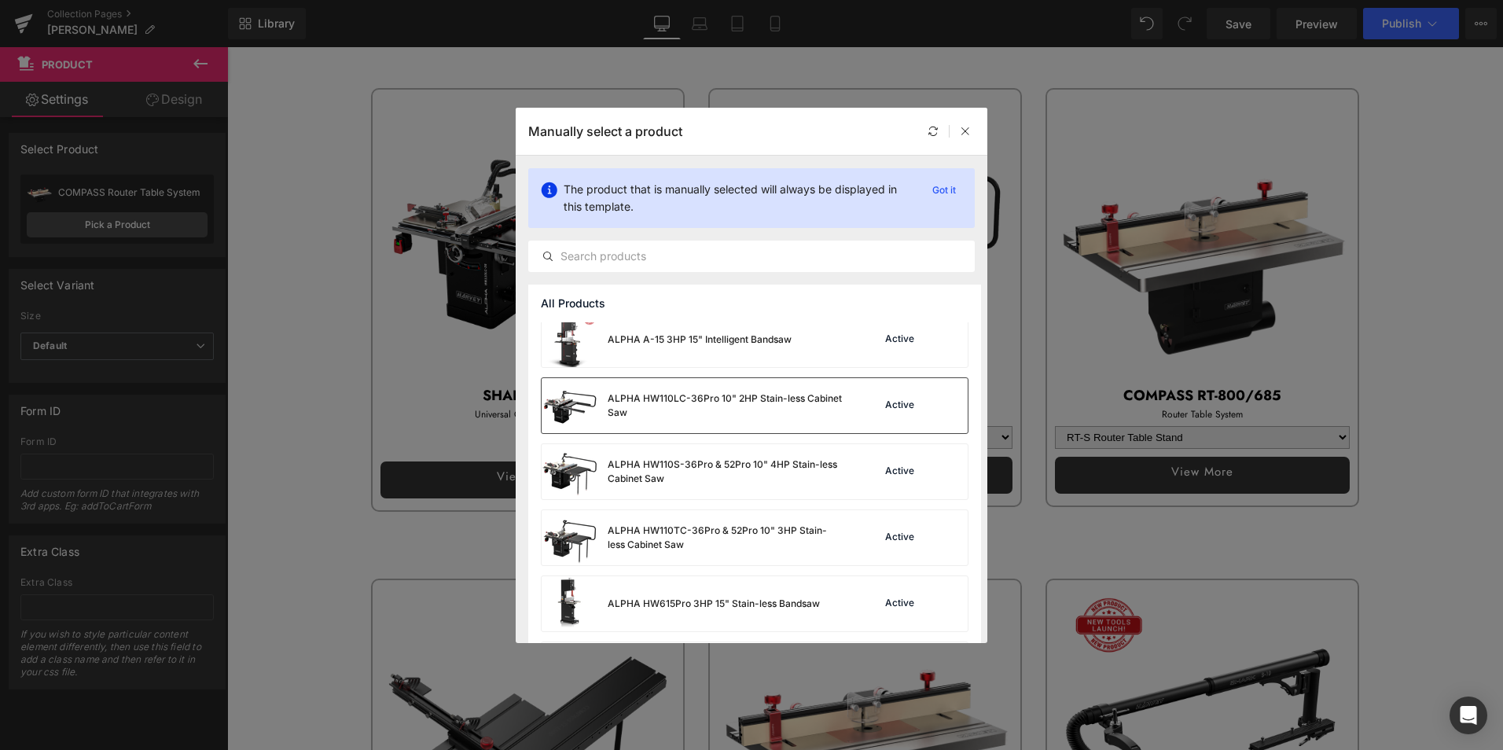
scroll to position [79, 0]
click at [751, 480] on div "ALPHA HW110S-36Pro & 52Pro 10" 4HP Stain-less Cabinet Saw" at bounding box center [725, 470] width 236 height 28
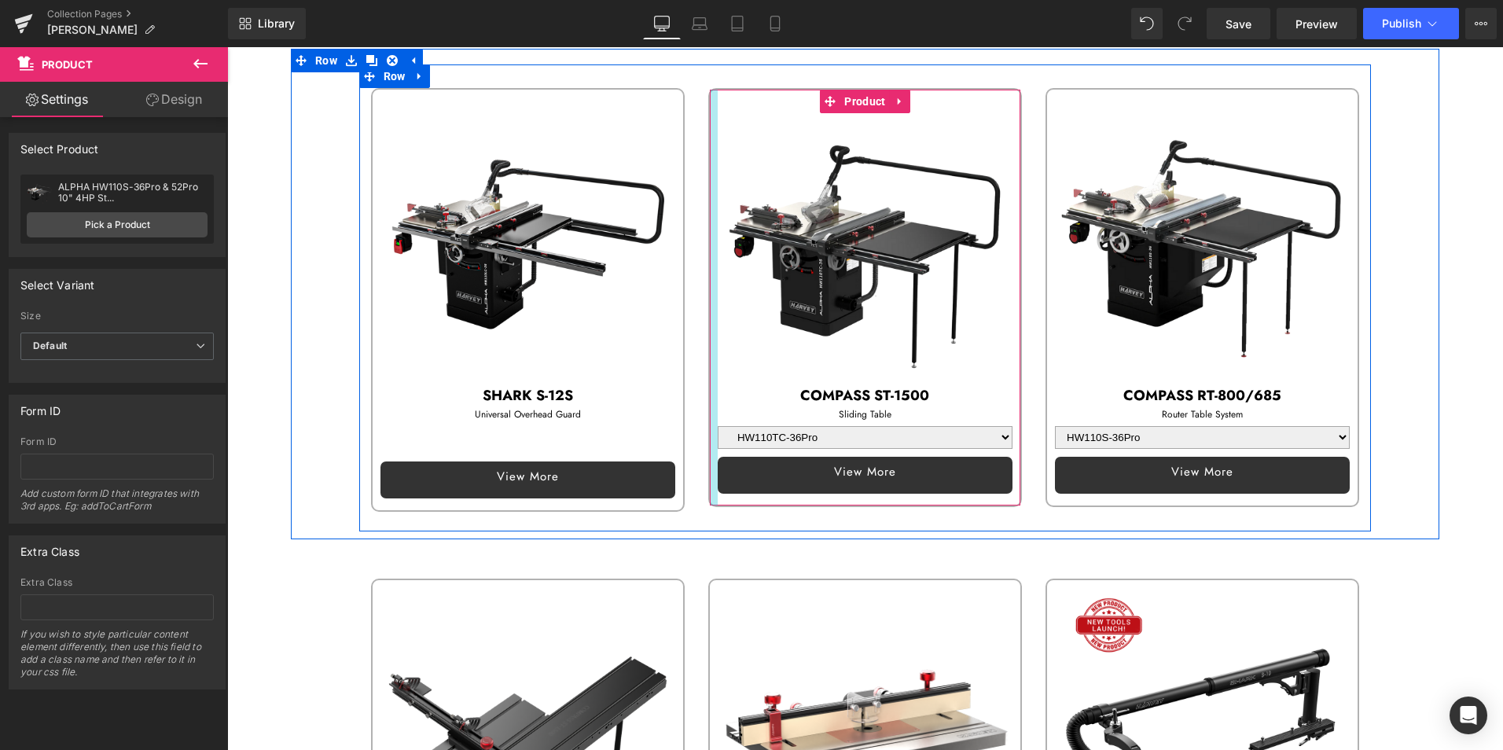
scroll to position [0, 0]
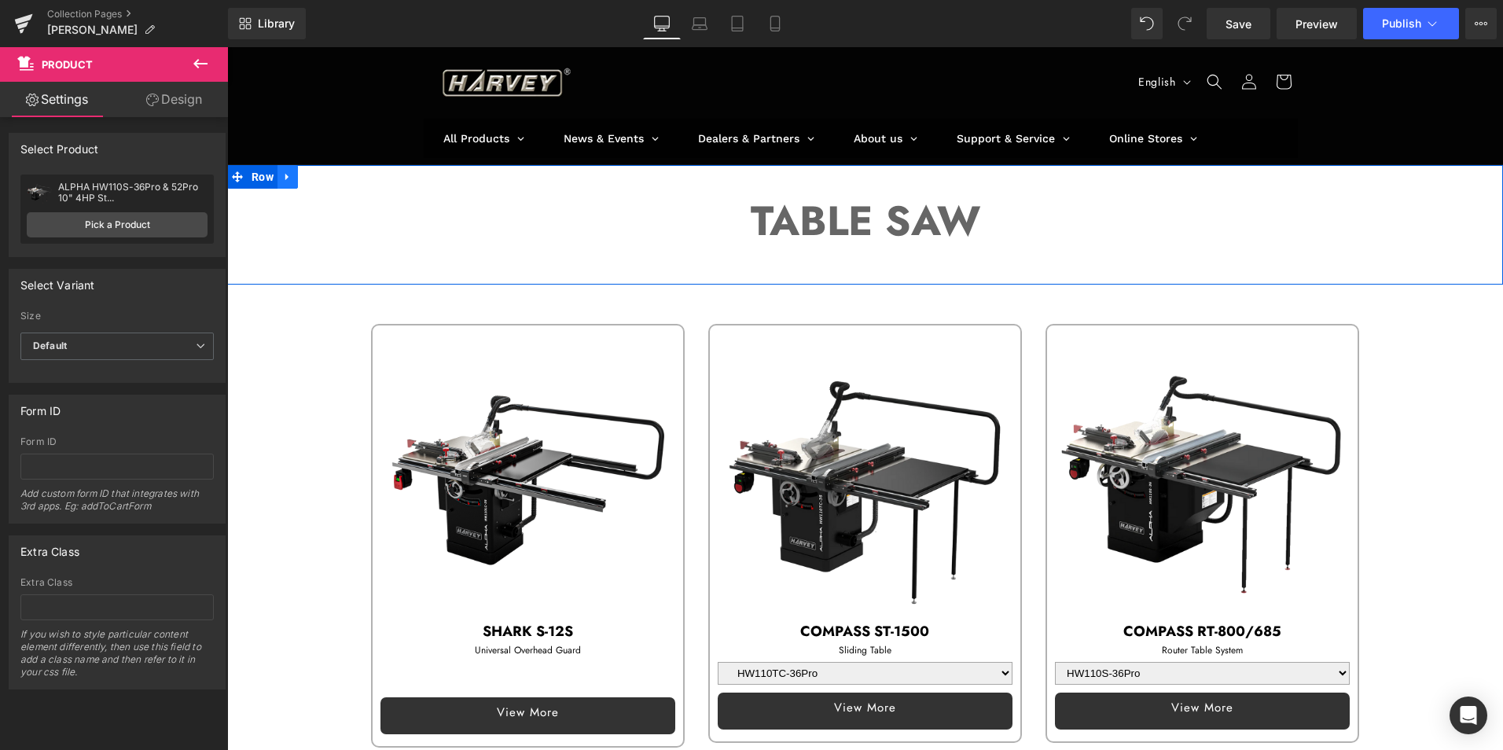
click at [284, 174] on icon at bounding box center [287, 177] width 11 height 12
click at [307, 177] on icon at bounding box center [308, 176] width 11 height 11
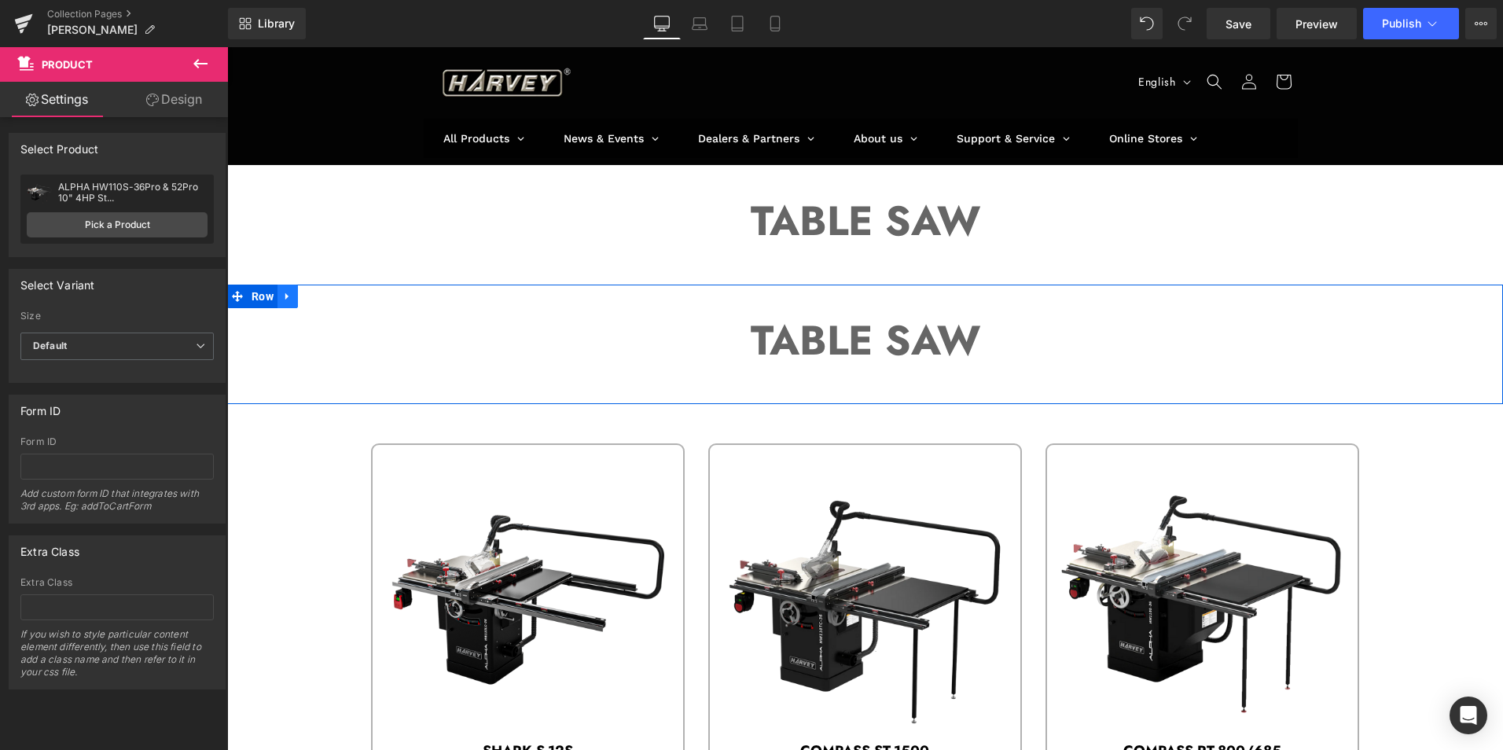
click at [287, 297] on icon at bounding box center [287, 296] width 11 height 12
click at [318, 294] on link at bounding box center [328, 296] width 20 height 24
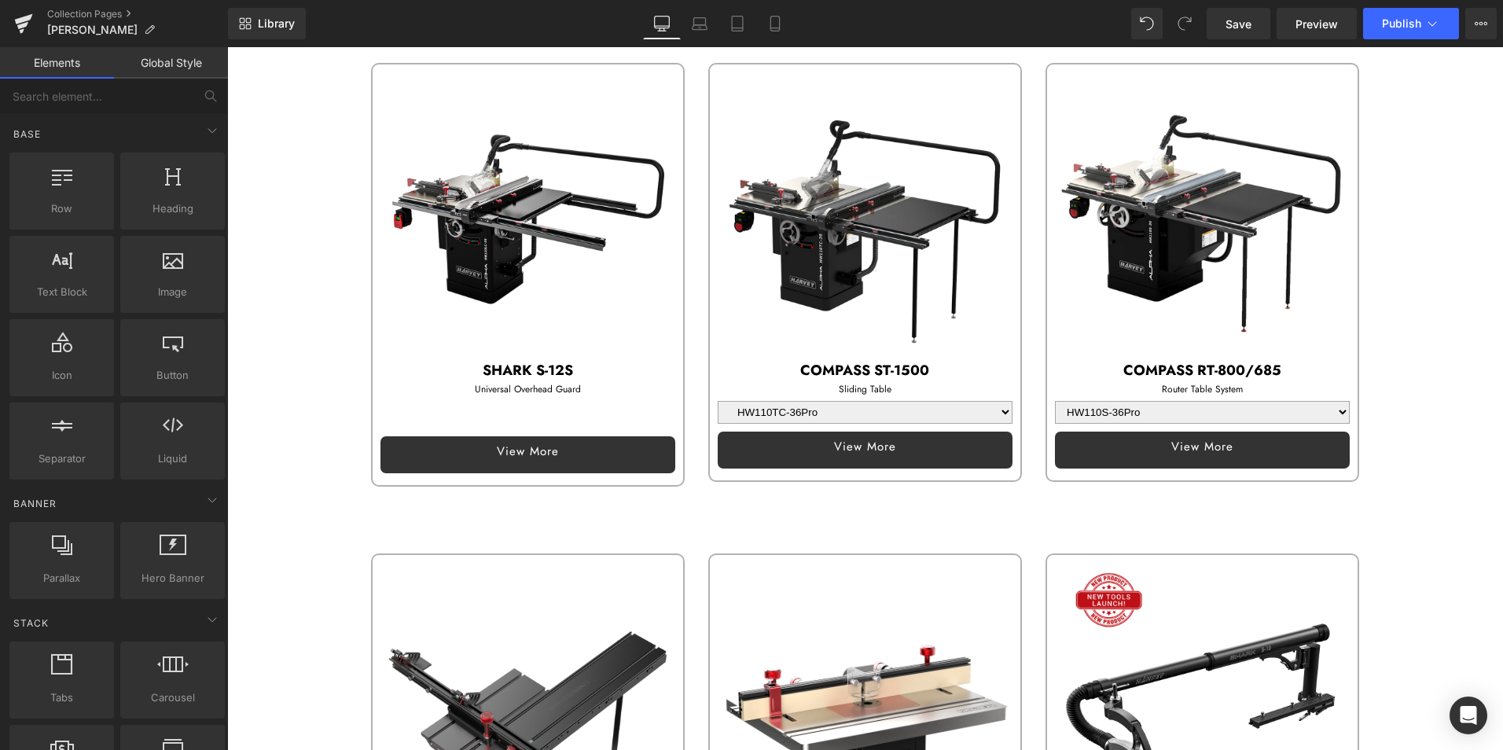
scroll to position [314, 0]
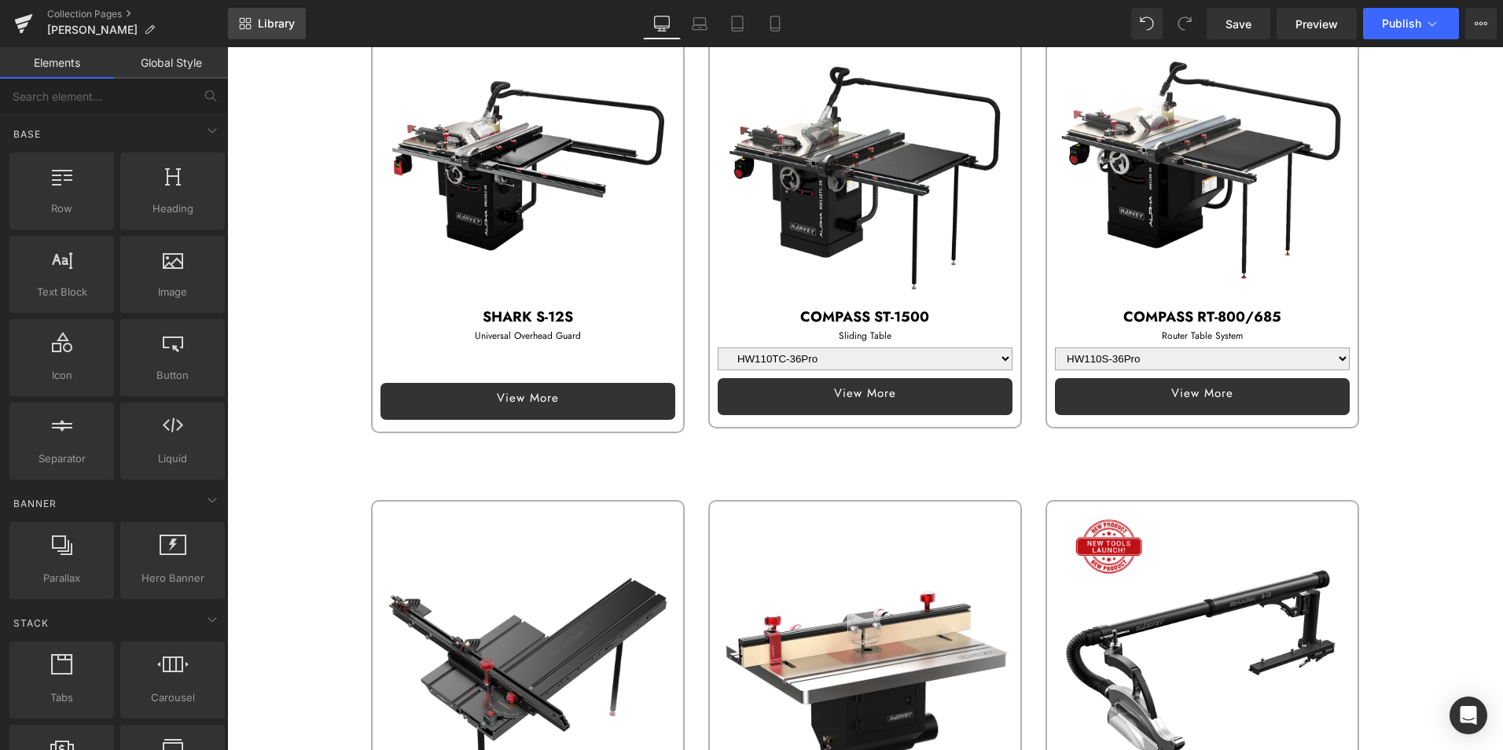
click at [262, 24] on span "Library" at bounding box center [276, 24] width 37 height 14
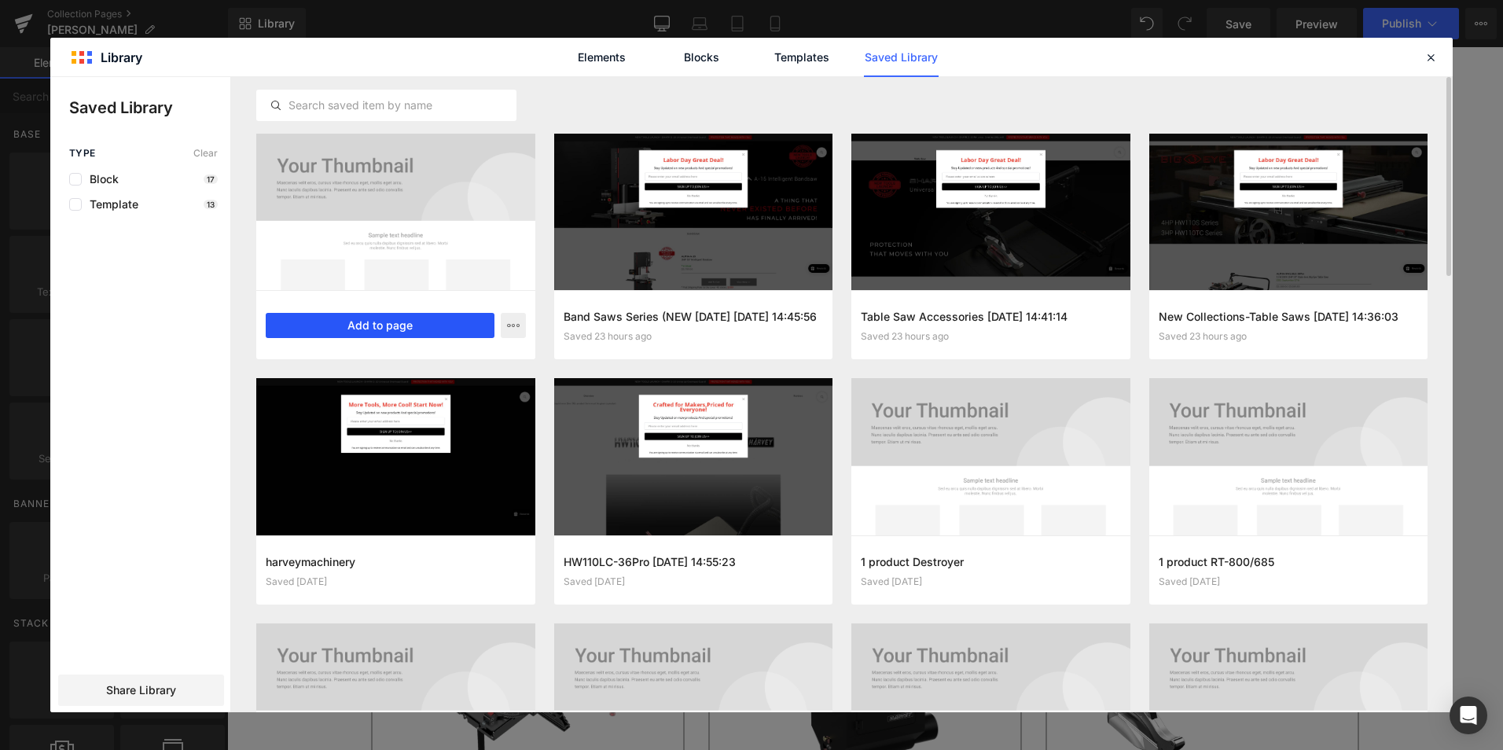
drag, startPoint x: 412, startPoint y: 323, endPoint x: 453, endPoint y: 232, distance: 100.2
click at [412, 323] on button "Add to page" at bounding box center [380, 325] width 229 height 25
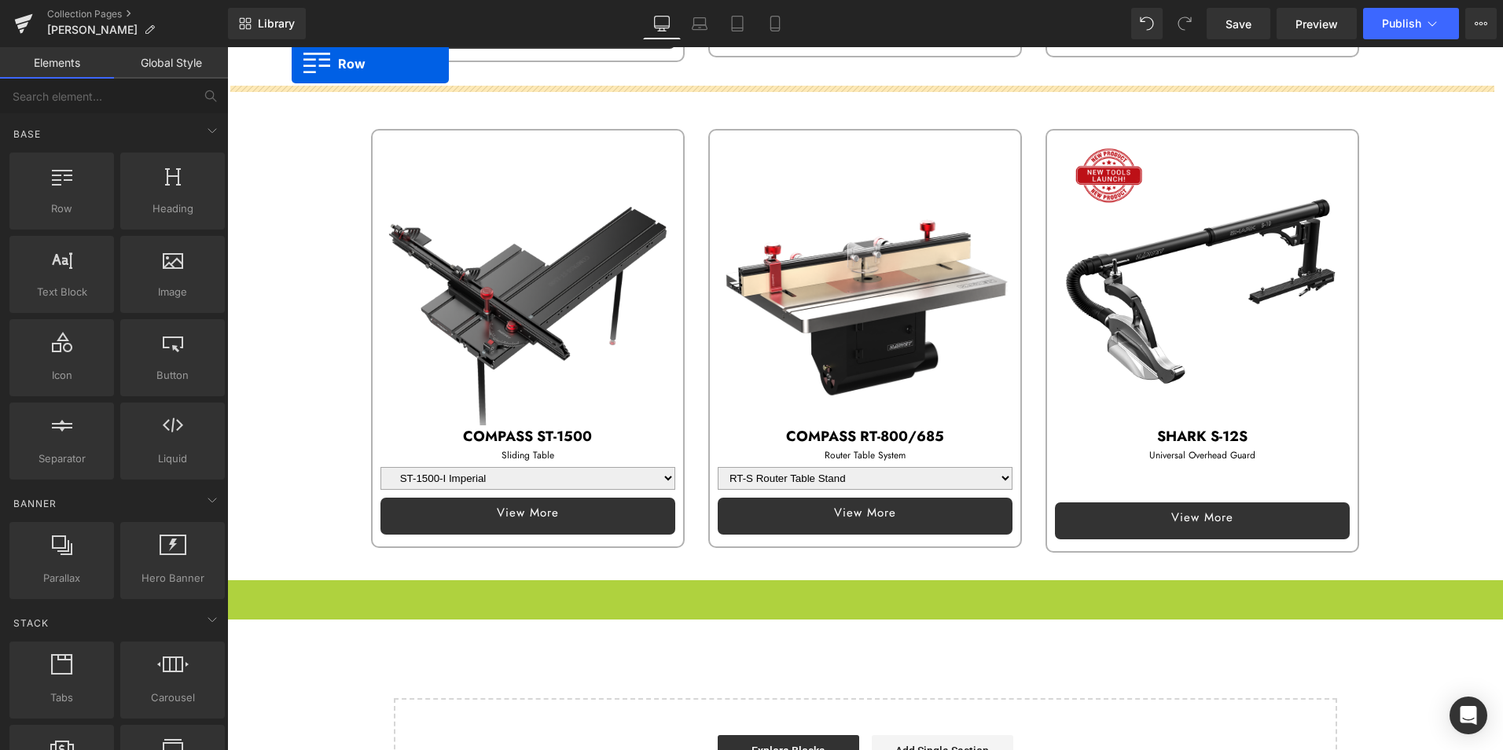
scroll to position [575, 0]
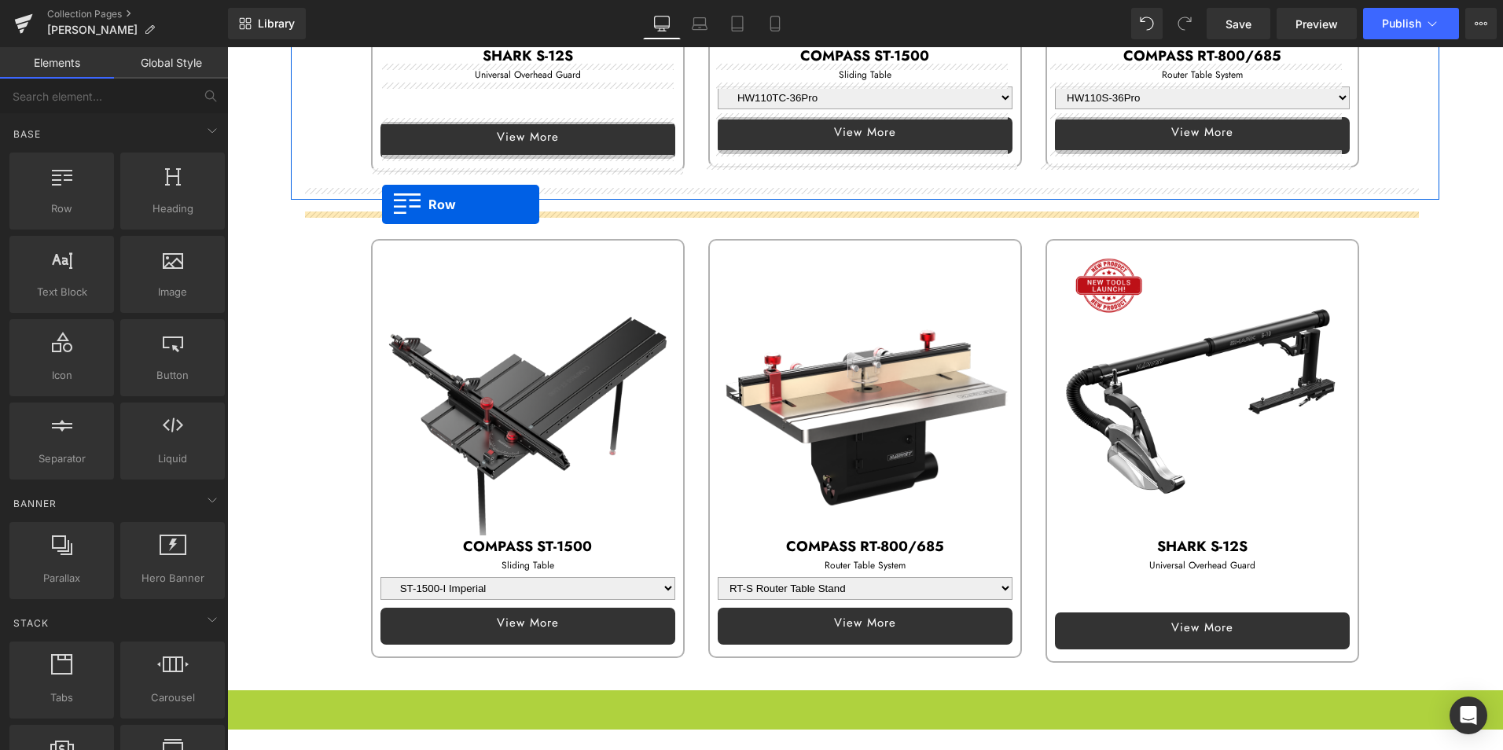
drag, startPoint x: 266, startPoint y: 383, endPoint x: 382, endPoint y: 204, distance: 213.0
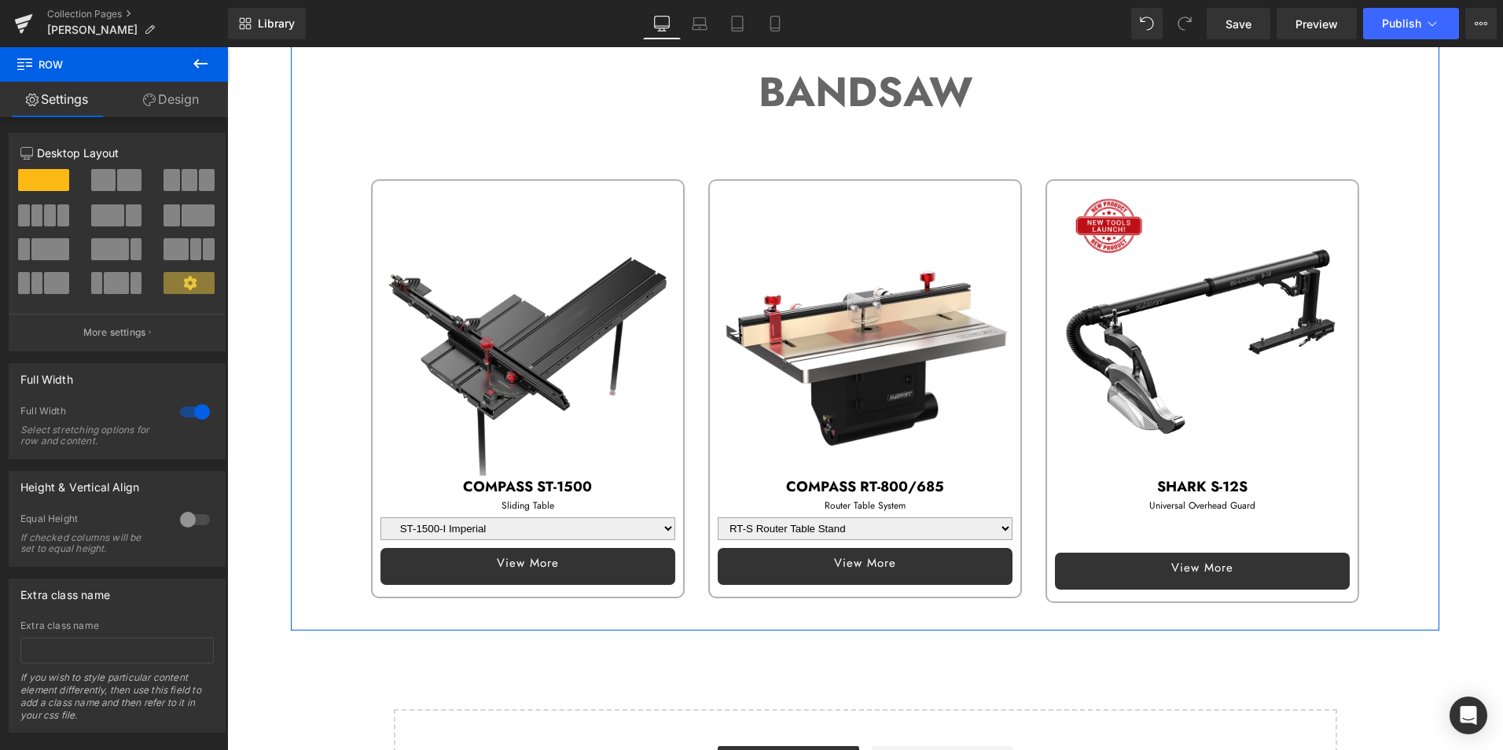
scroll to position [654, 0]
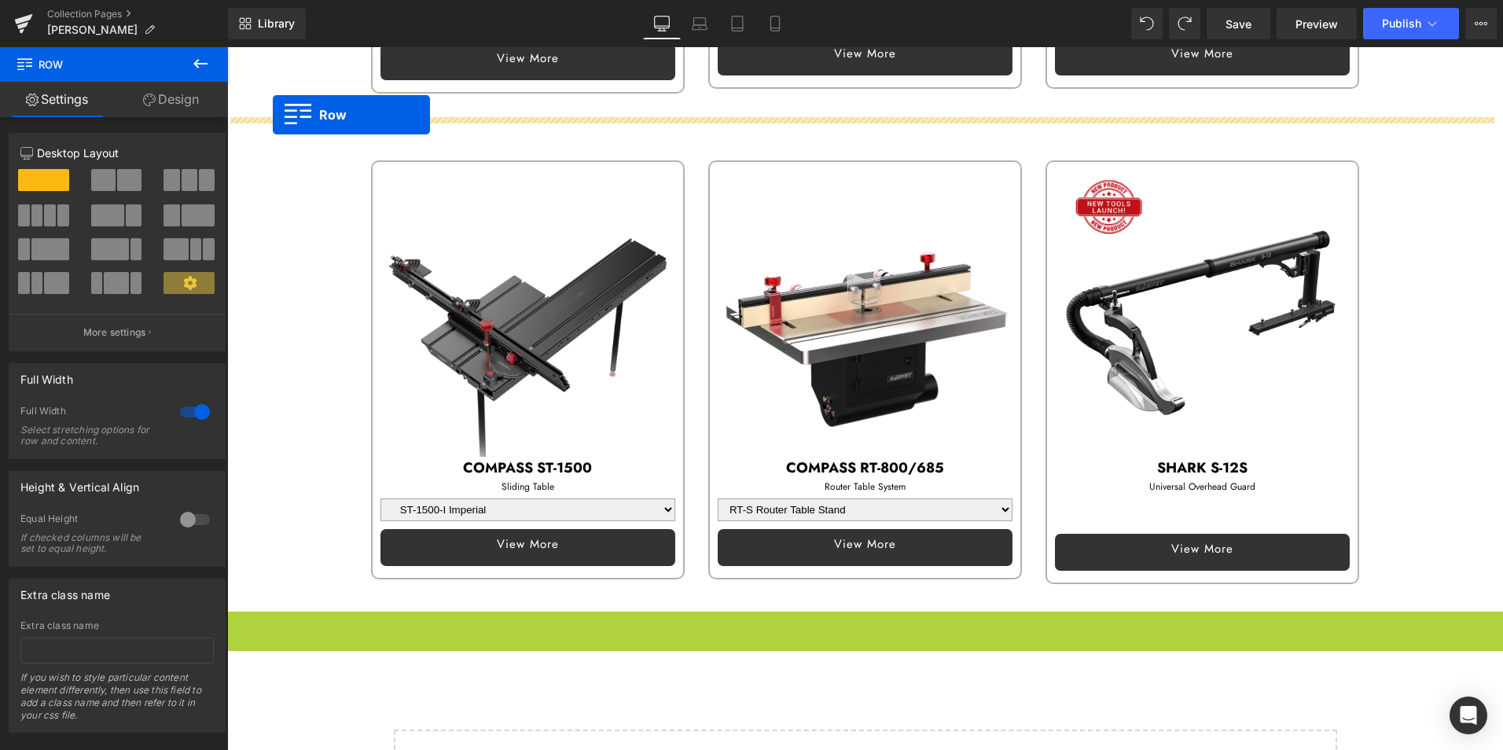
drag, startPoint x: 244, startPoint y: 617, endPoint x: 273, endPoint y: 115, distance: 503.0
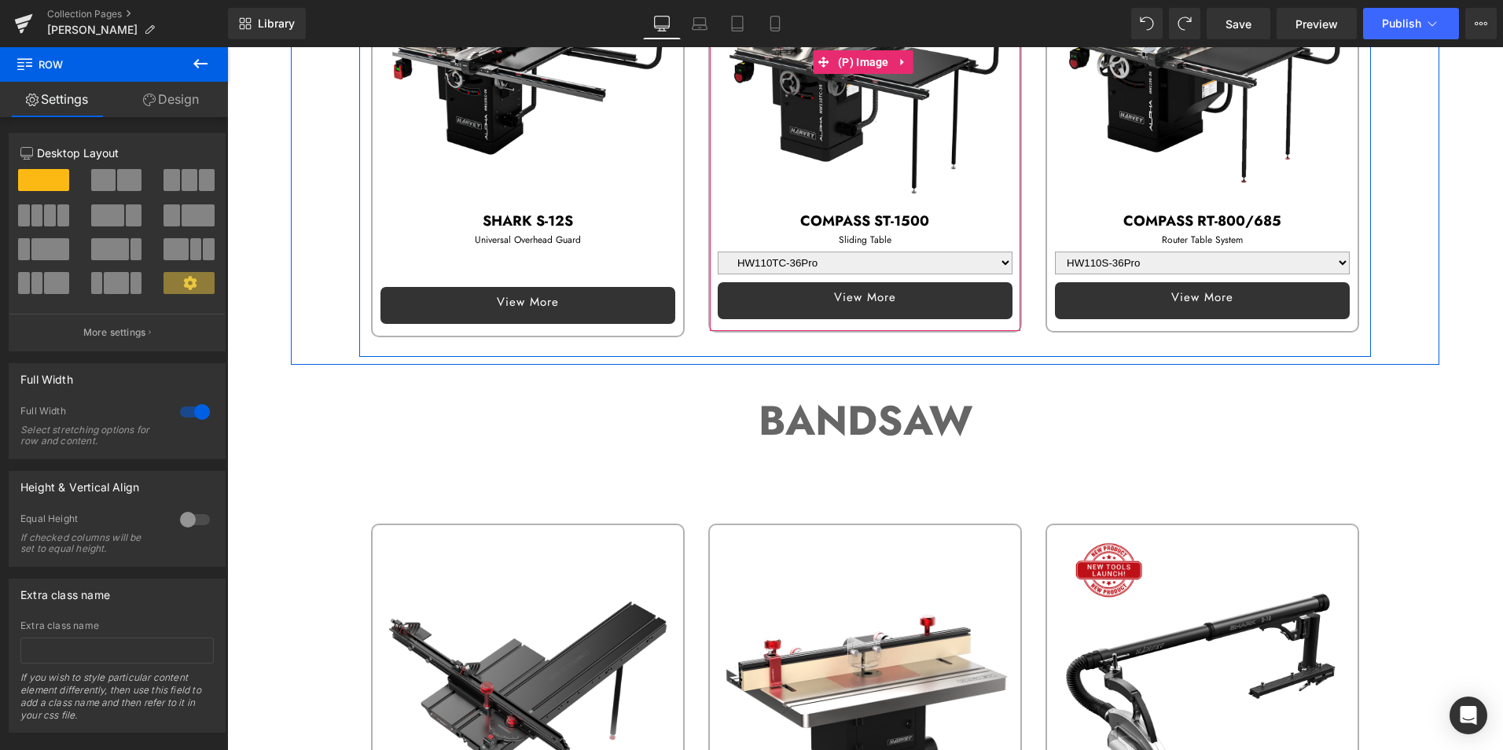
scroll to position [418, 0]
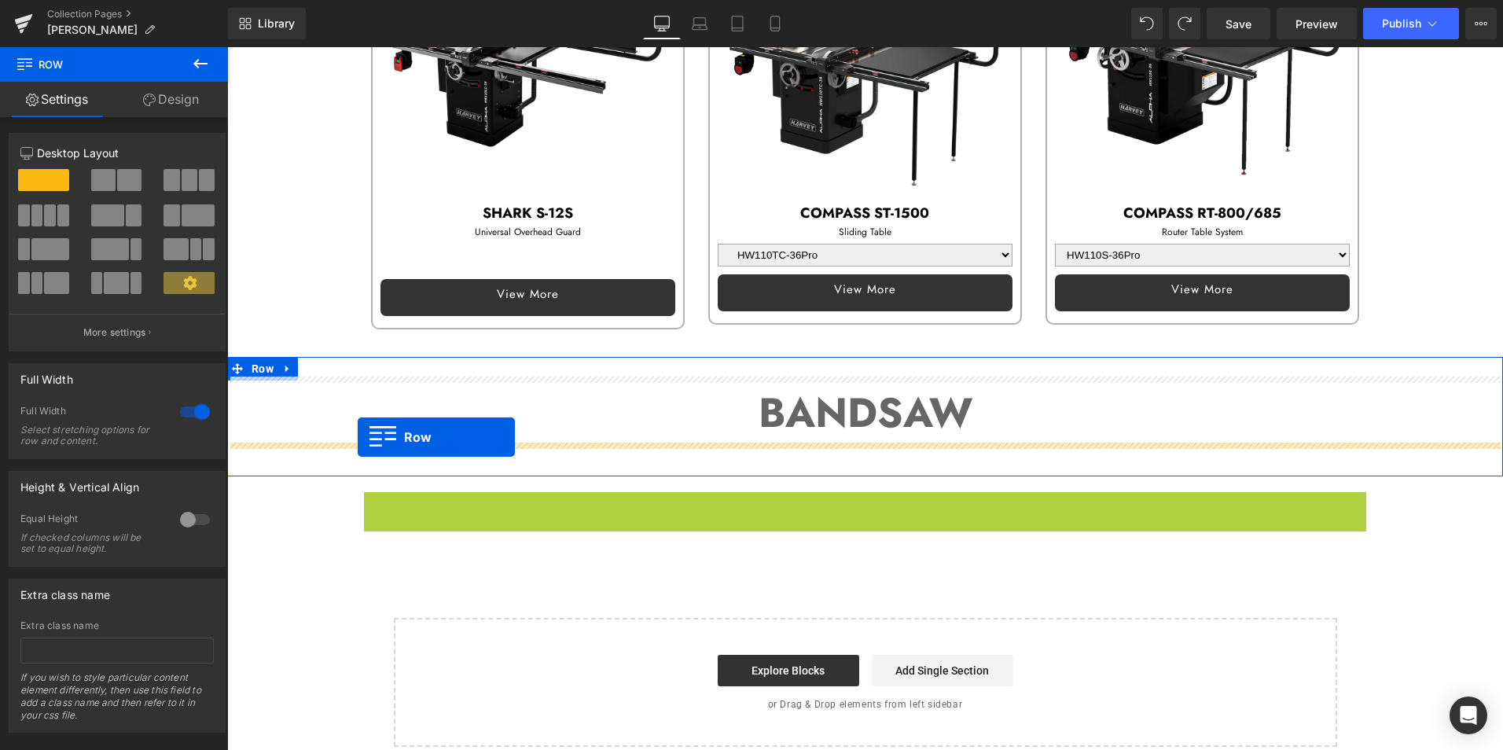
drag, startPoint x: 372, startPoint y: 501, endPoint x: 358, endPoint y: 437, distance: 66.0
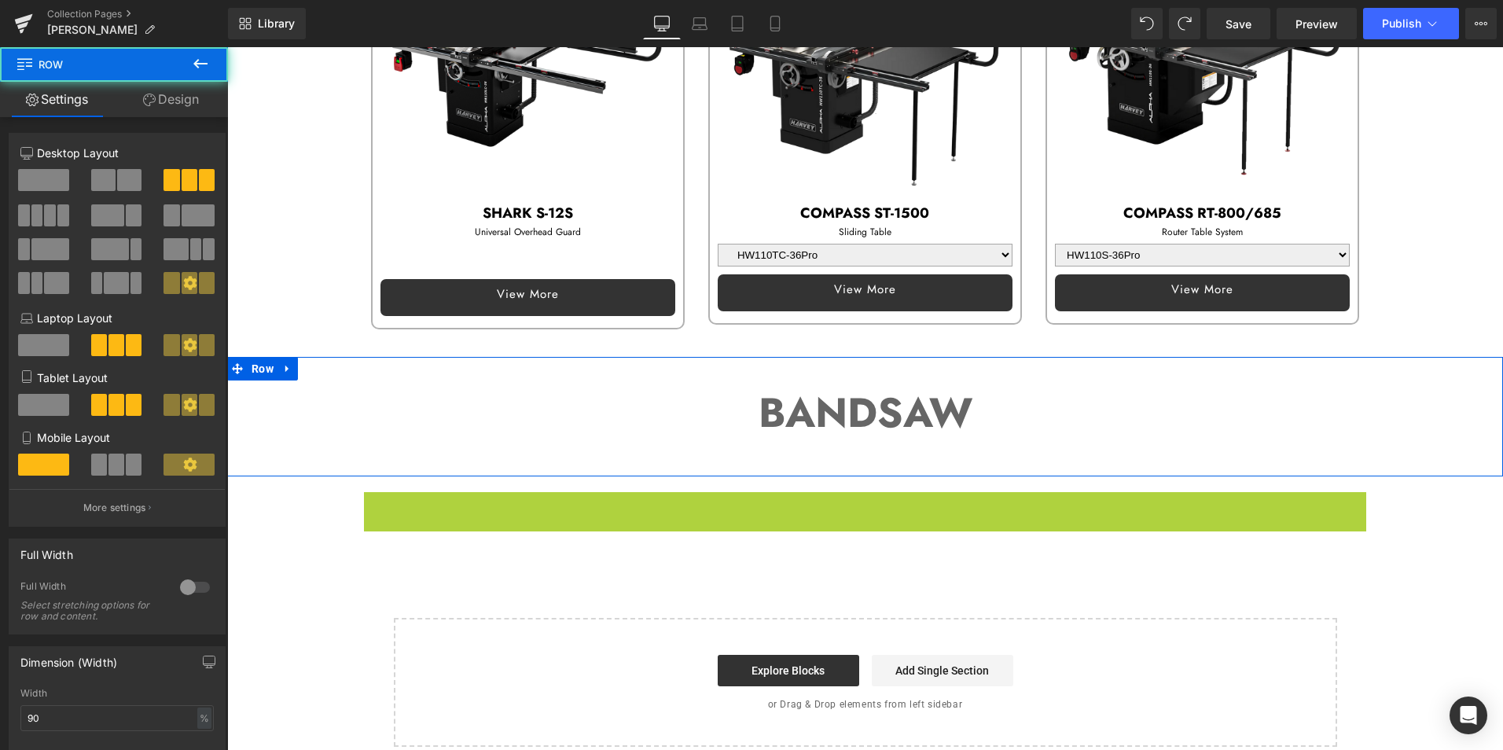
select select "RT-S Router Table Stand"
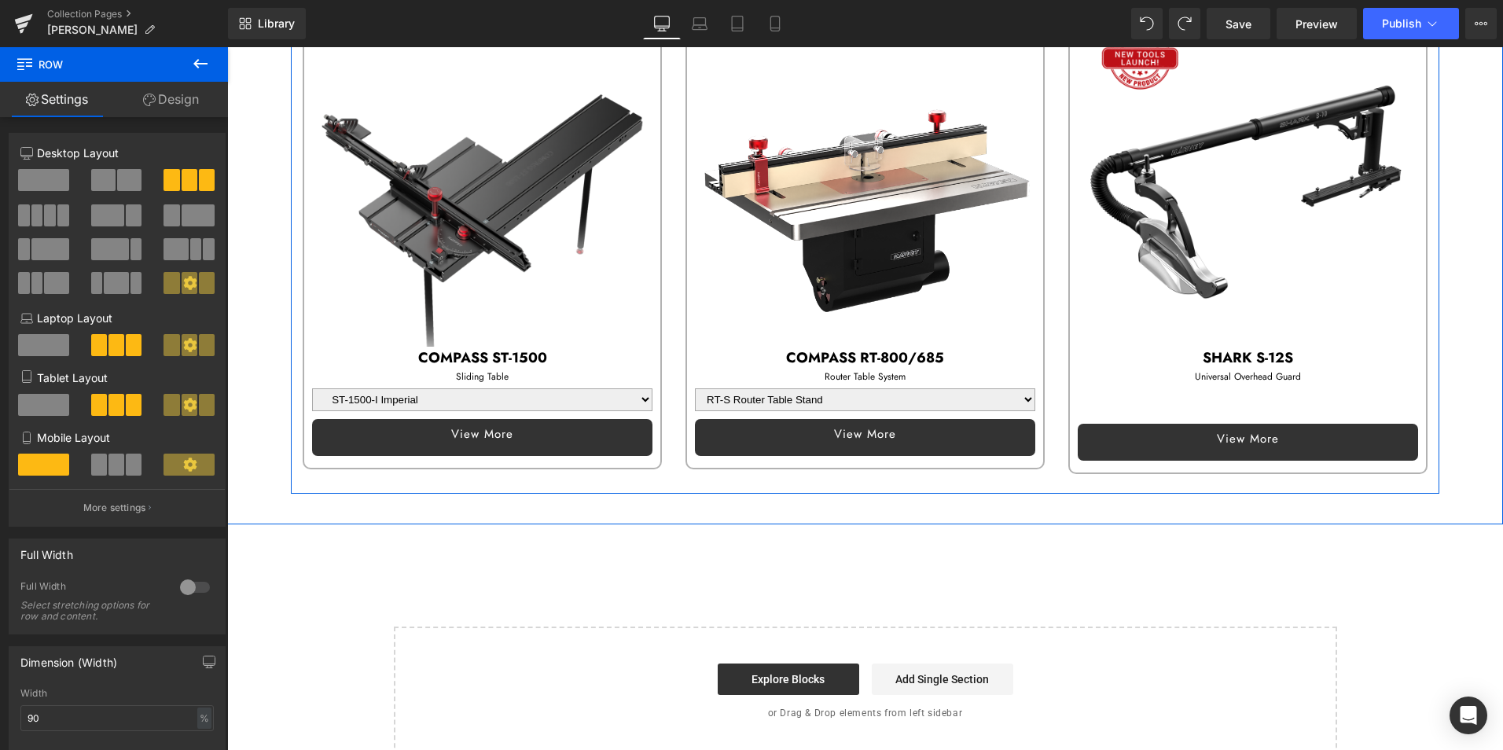
scroll to position [890, 0]
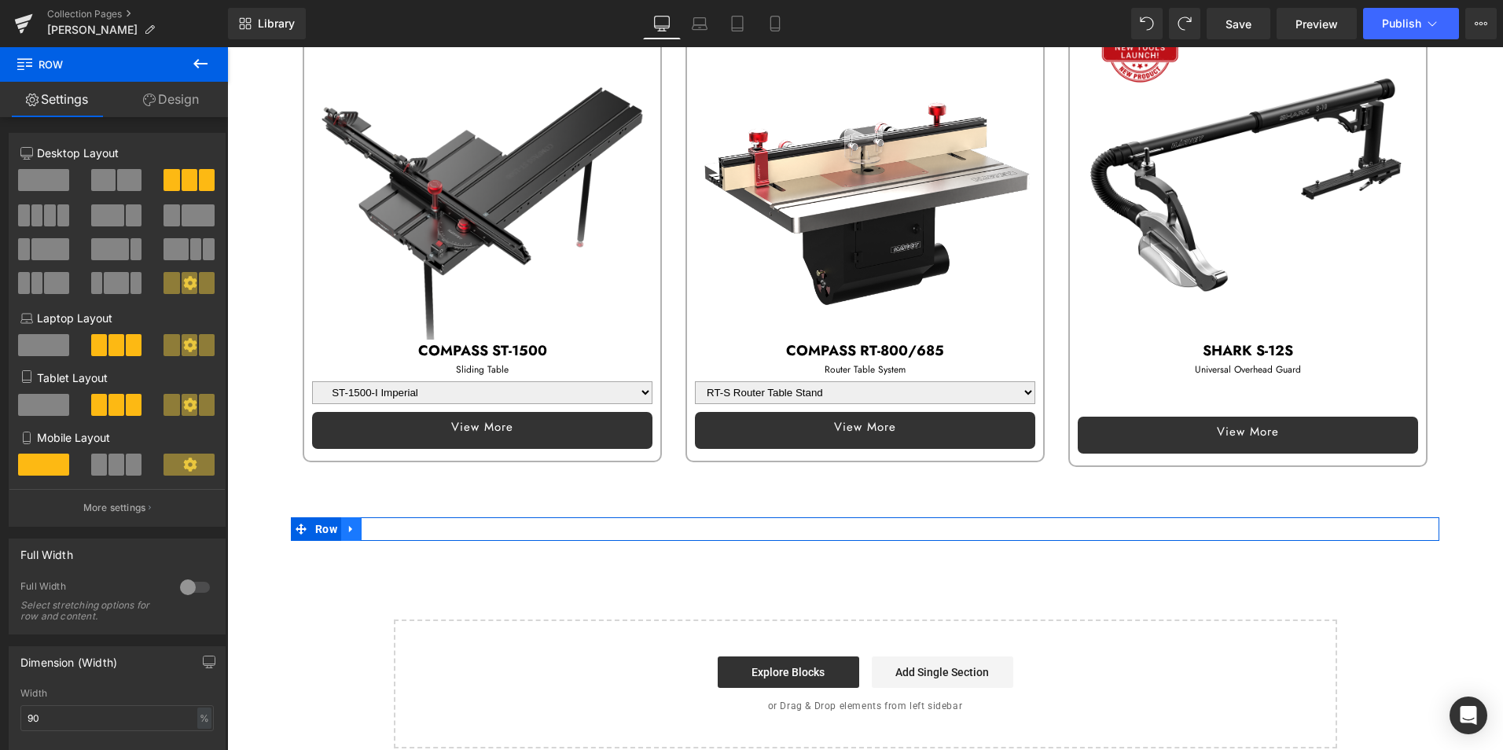
click at [346, 517] on link at bounding box center [351, 529] width 20 height 24
click at [385, 523] on link at bounding box center [392, 529] width 20 height 24
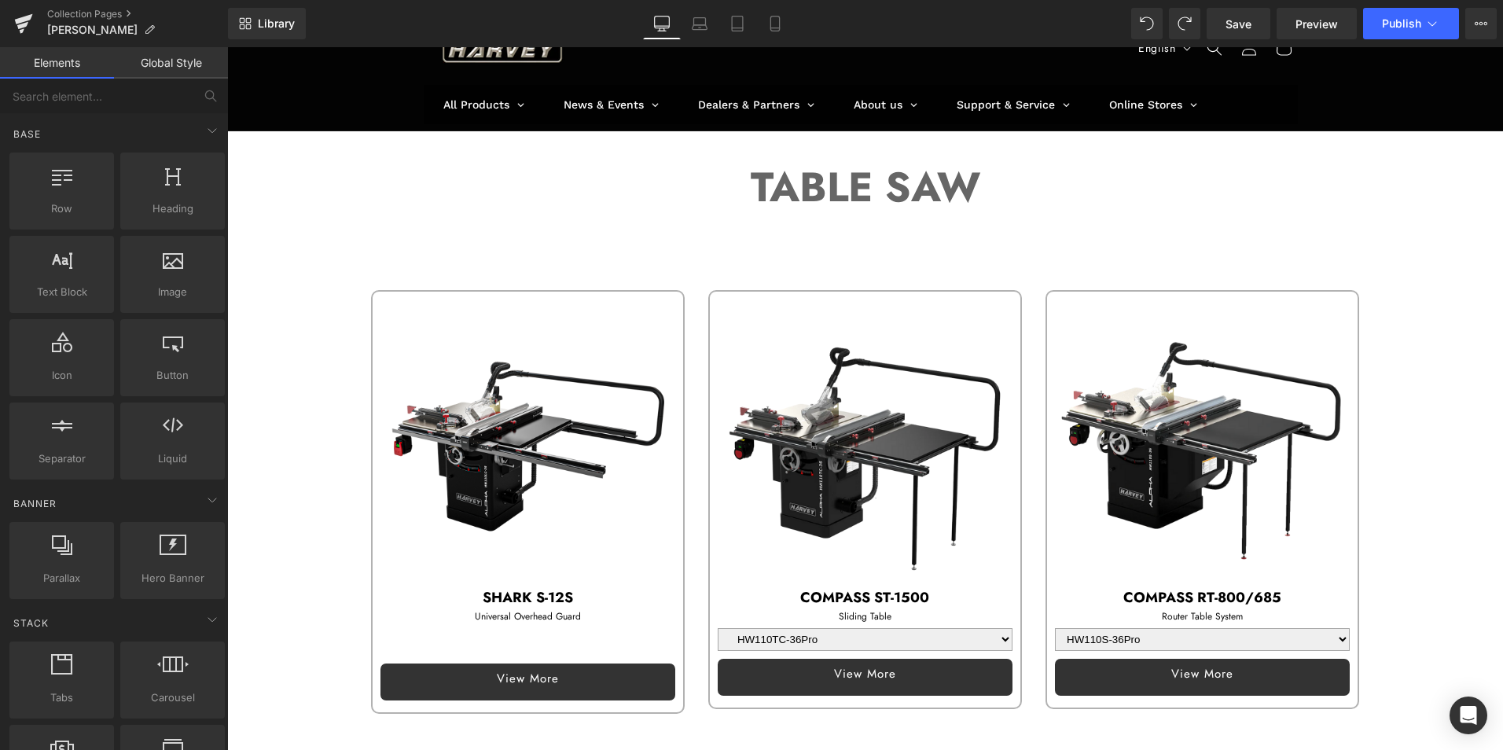
scroll to position [0, 0]
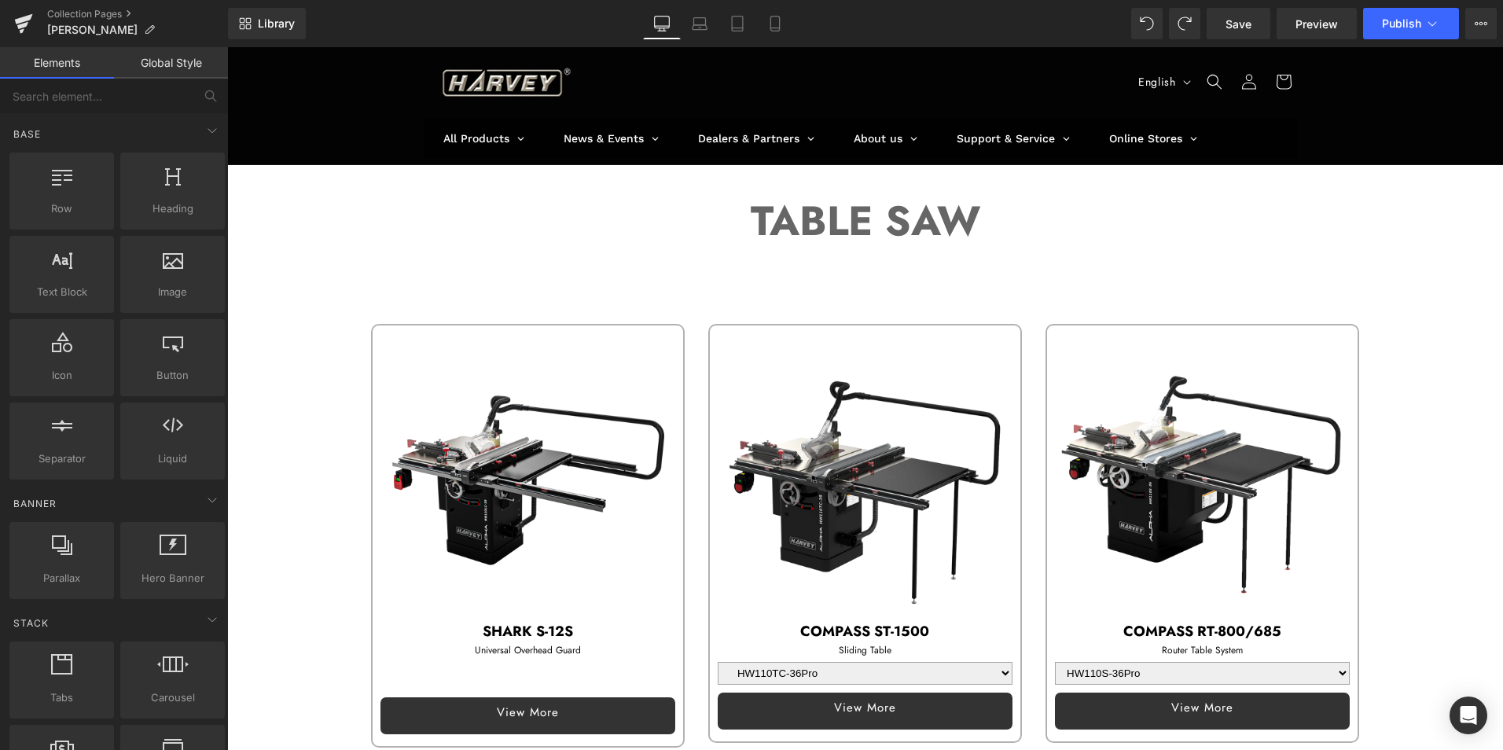
click at [530, 462] on div "Sale Off (P) Image" at bounding box center [527, 472] width 295 height 295
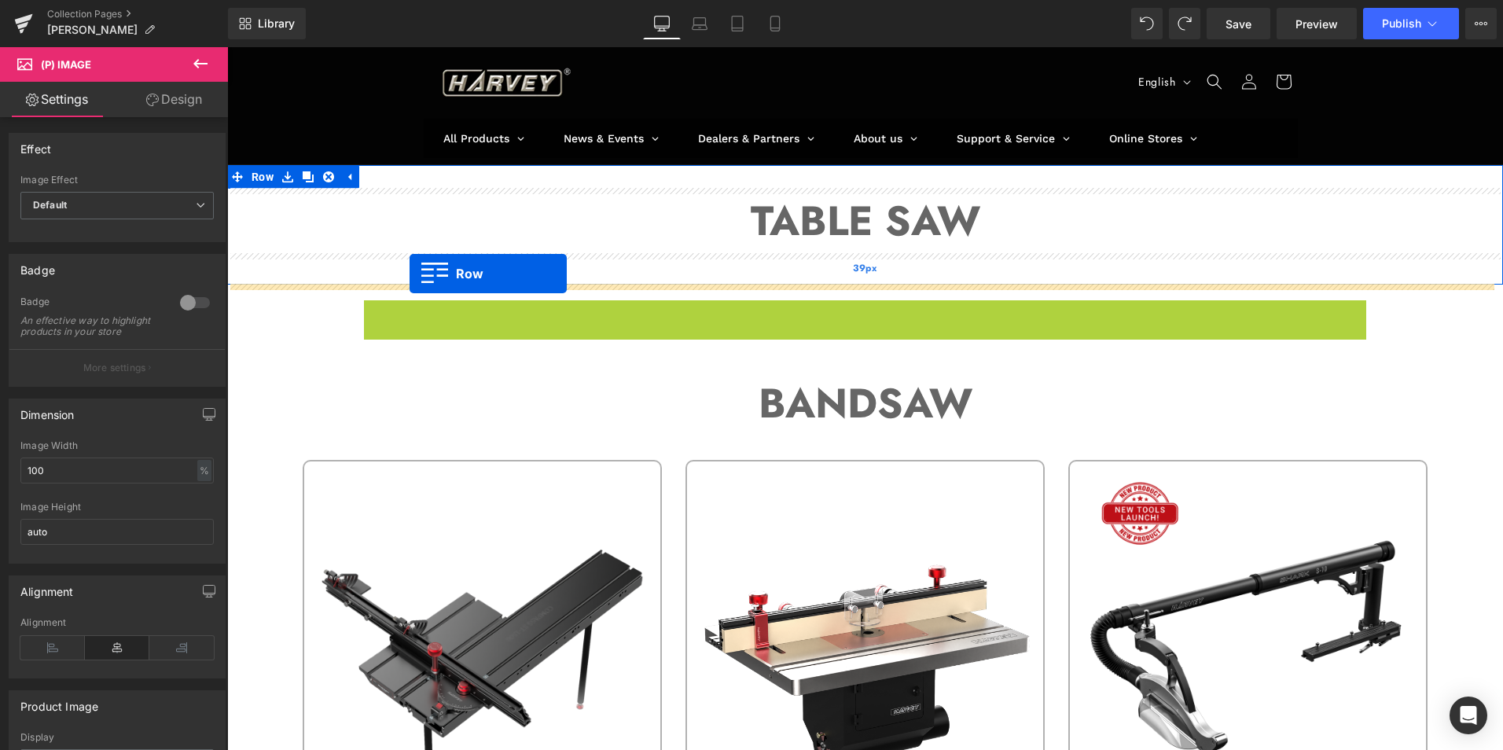
drag, startPoint x: 380, startPoint y: 312, endPoint x: 409, endPoint y: 273, distance: 48.7
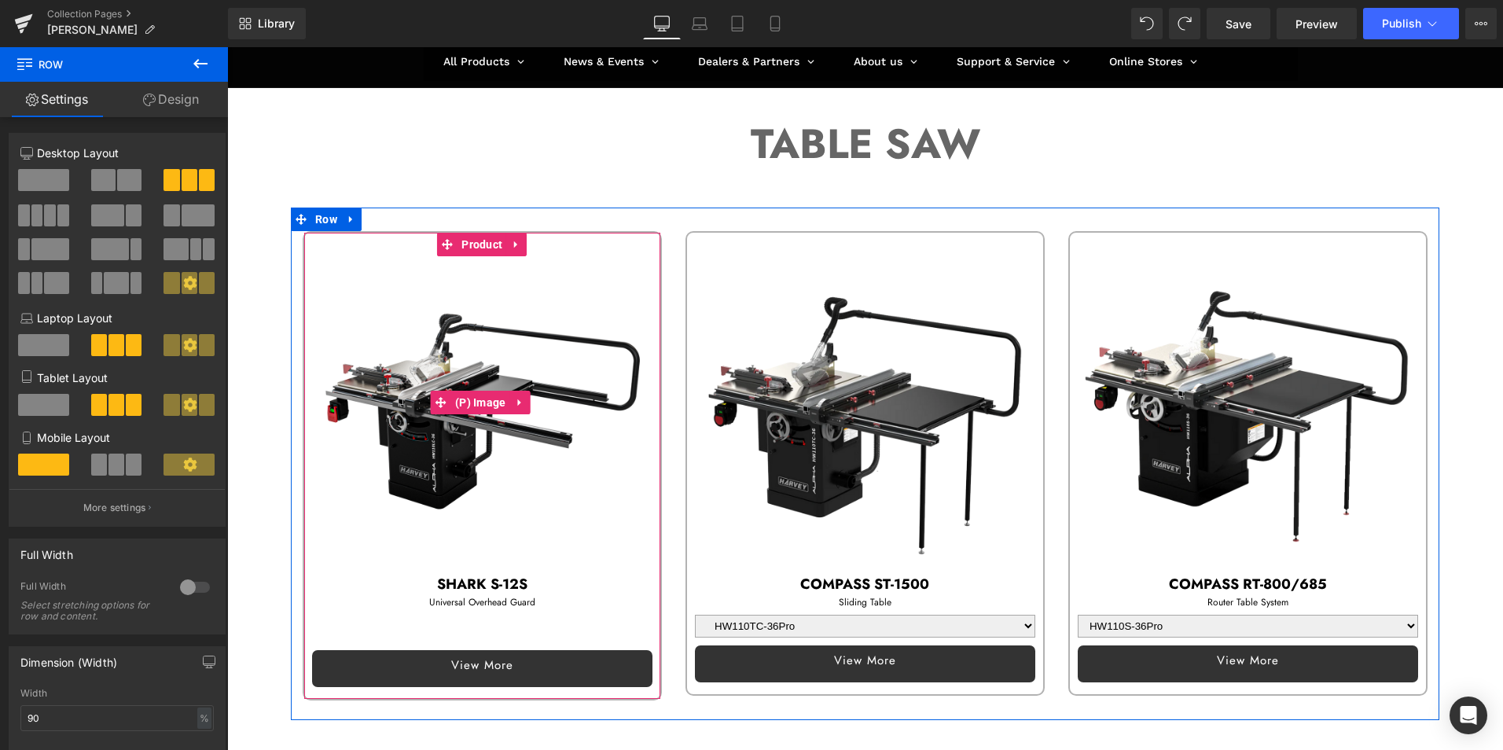
scroll to position [314, 0]
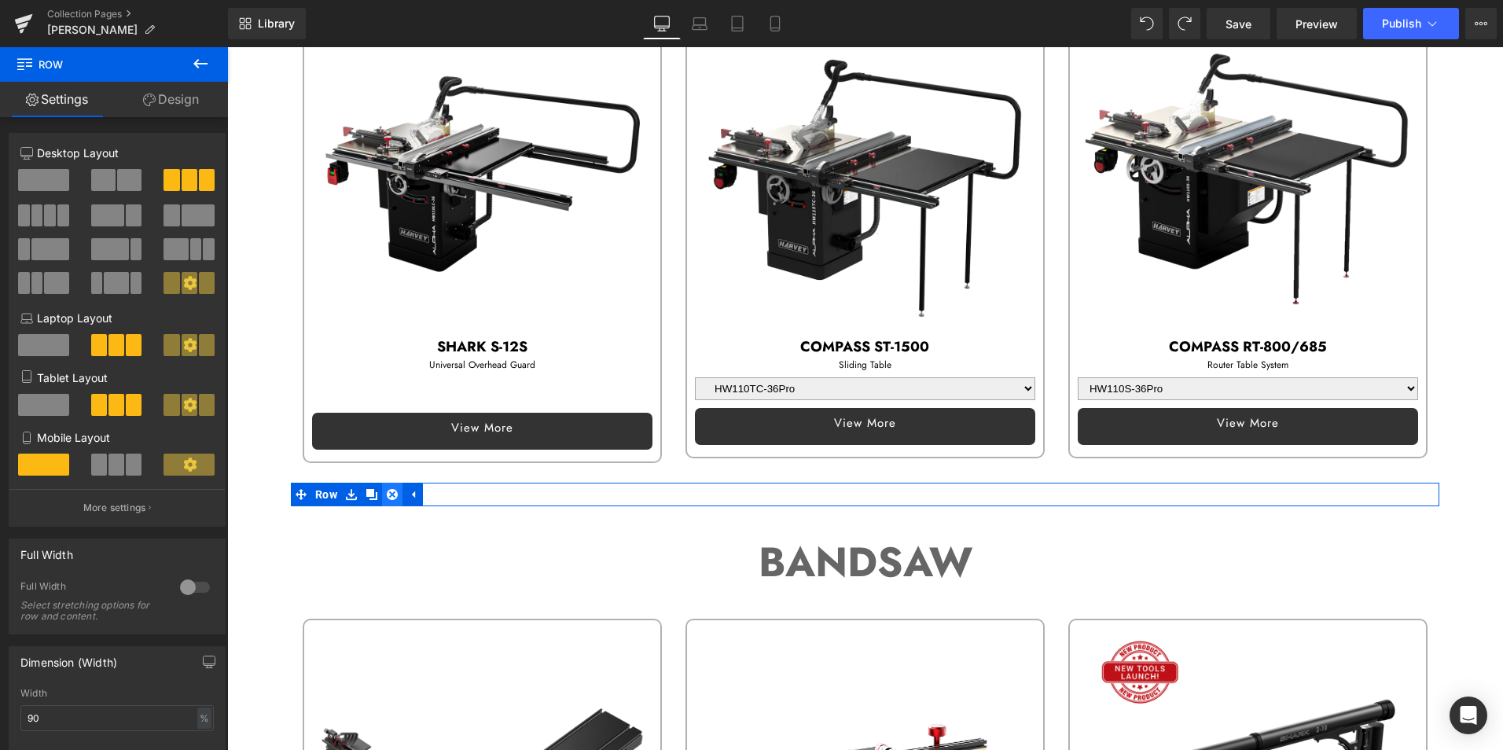
click at [396, 493] on icon at bounding box center [392, 494] width 11 height 11
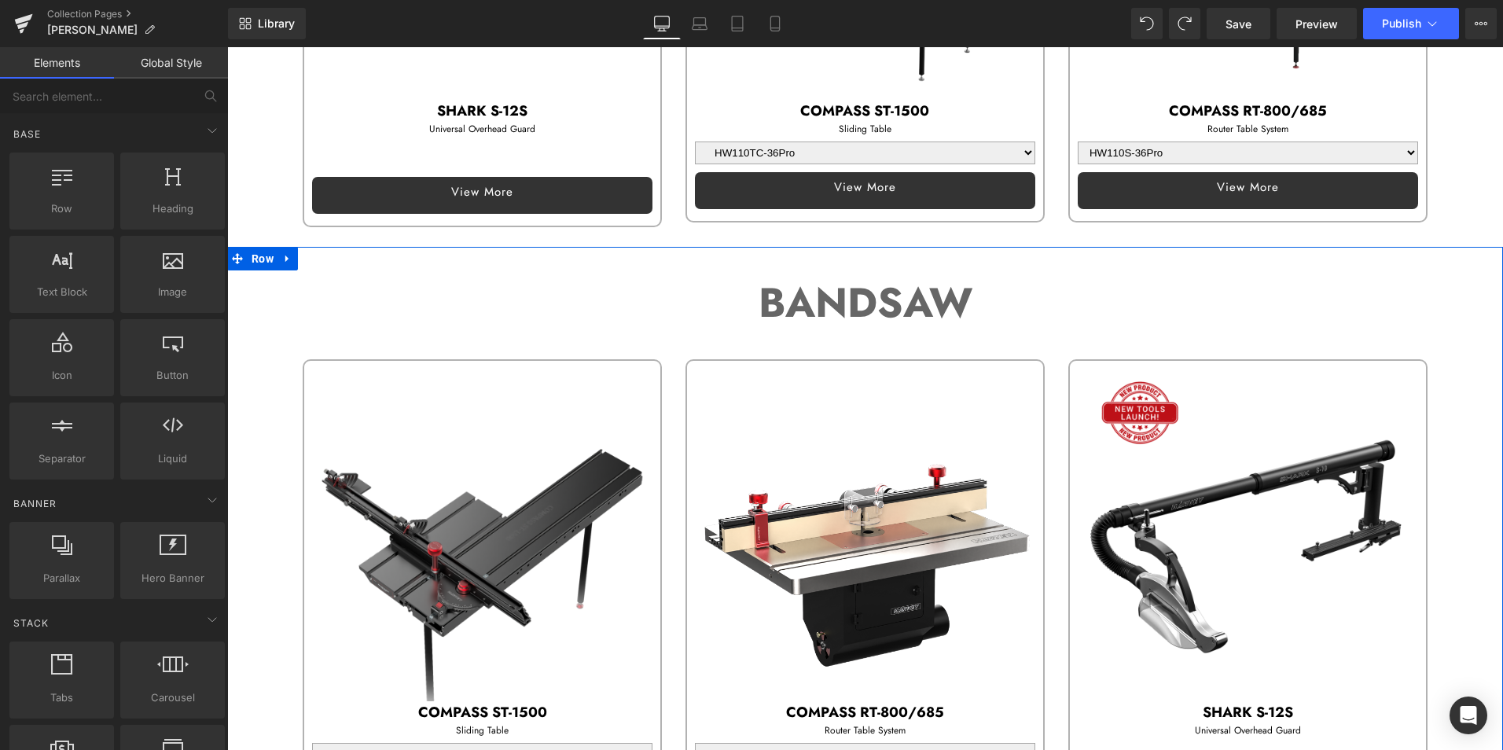
scroll to position [157, 0]
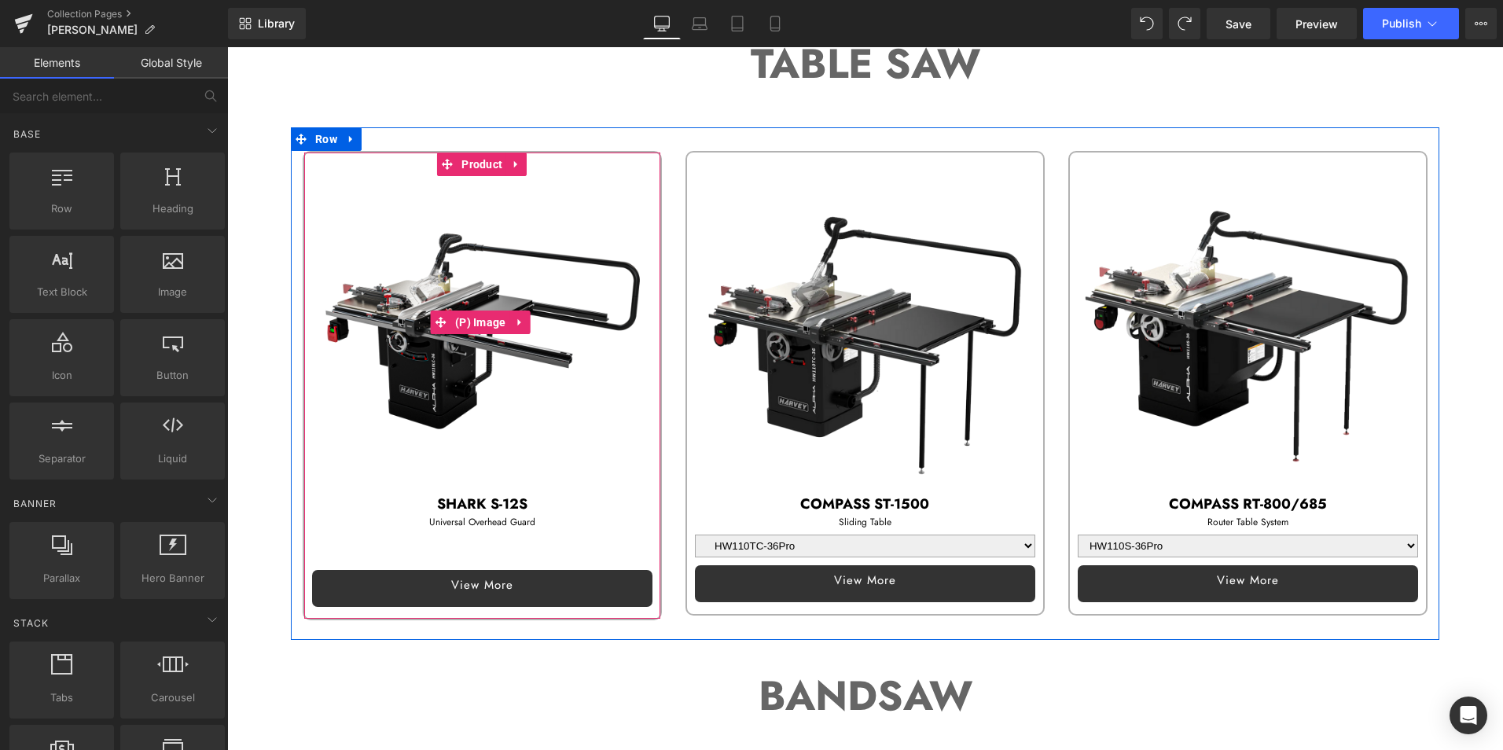
click at [517, 262] on img at bounding box center [482, 322] width 340 height 340
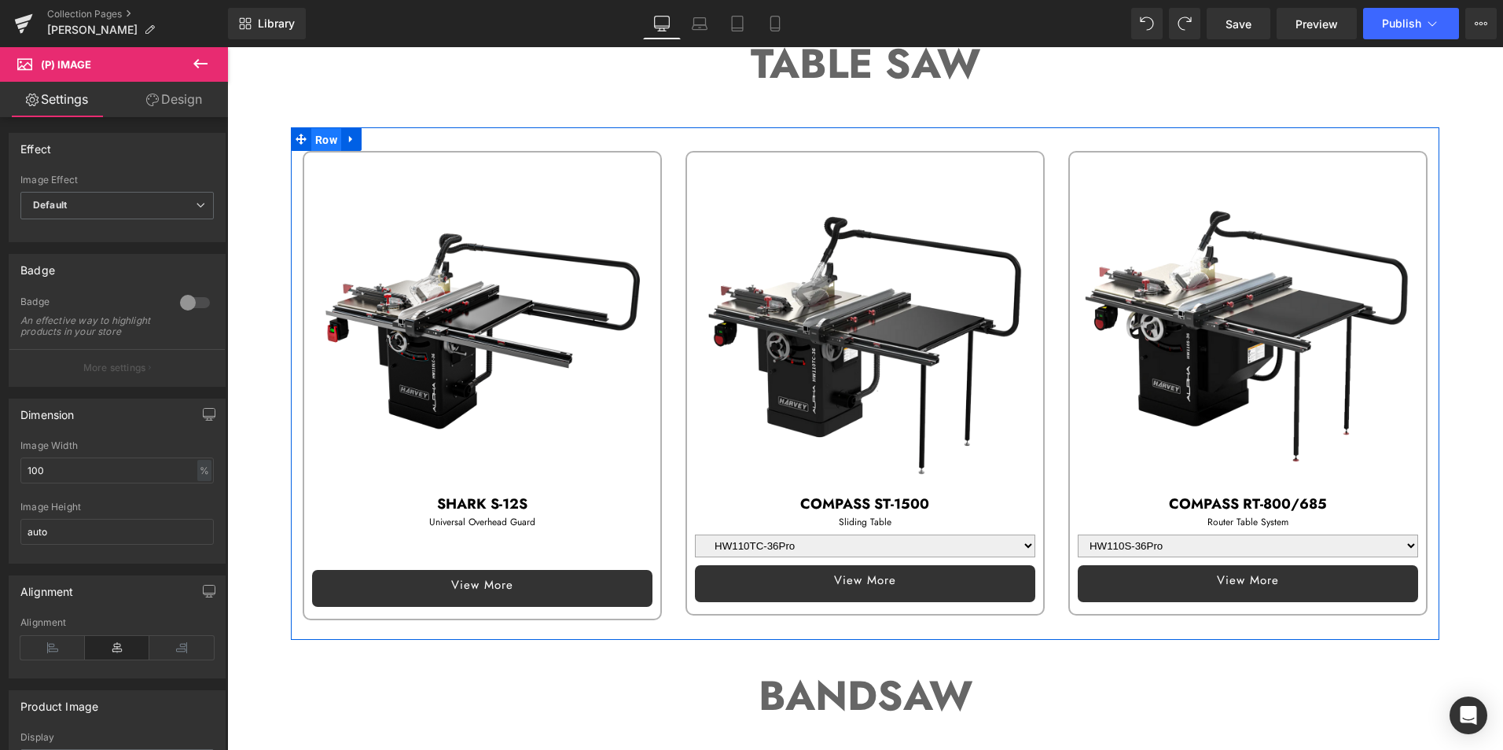
click at [323, 134] on span "Row" at bounding box center [326, 140] width 30 height 24
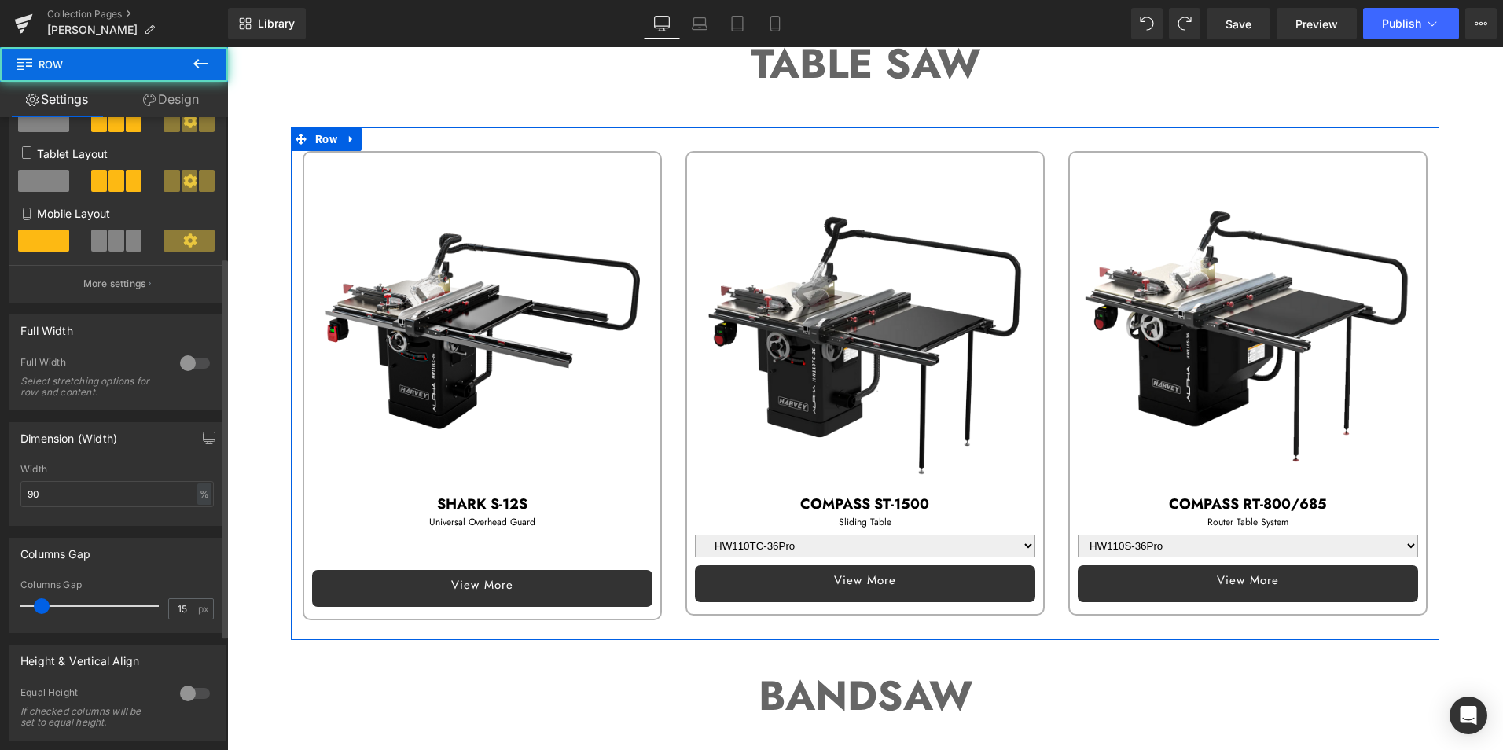
scroll to position [236, 0]
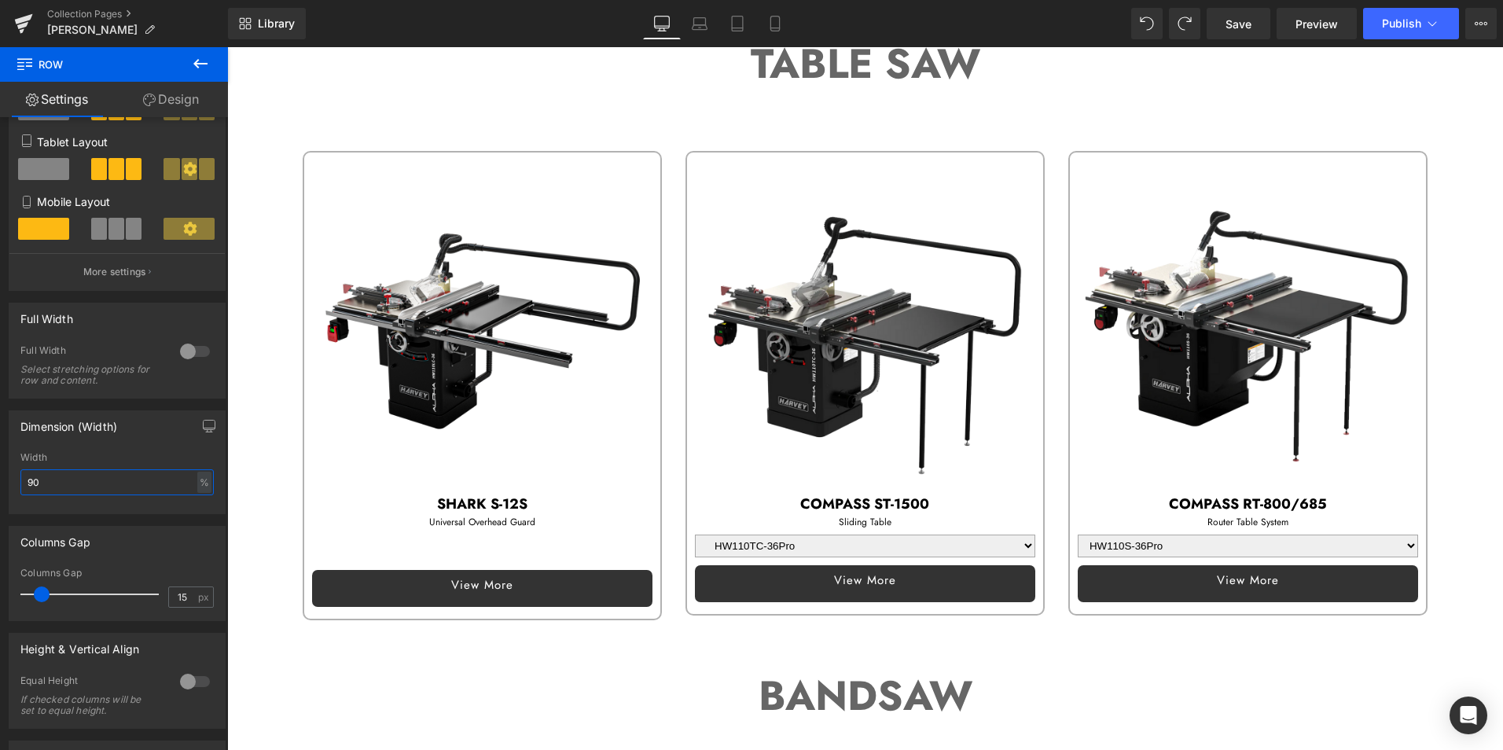
drag, startPoint x: 64, startPoint y: 483, endPoint x: -9, endPoint y: 477, distance: 73.4
click at [0, 477] on html "Row You are previewing how the will restyle your page. You can not edit Element…" at bounding box center [751, 375] width 1503 height 750
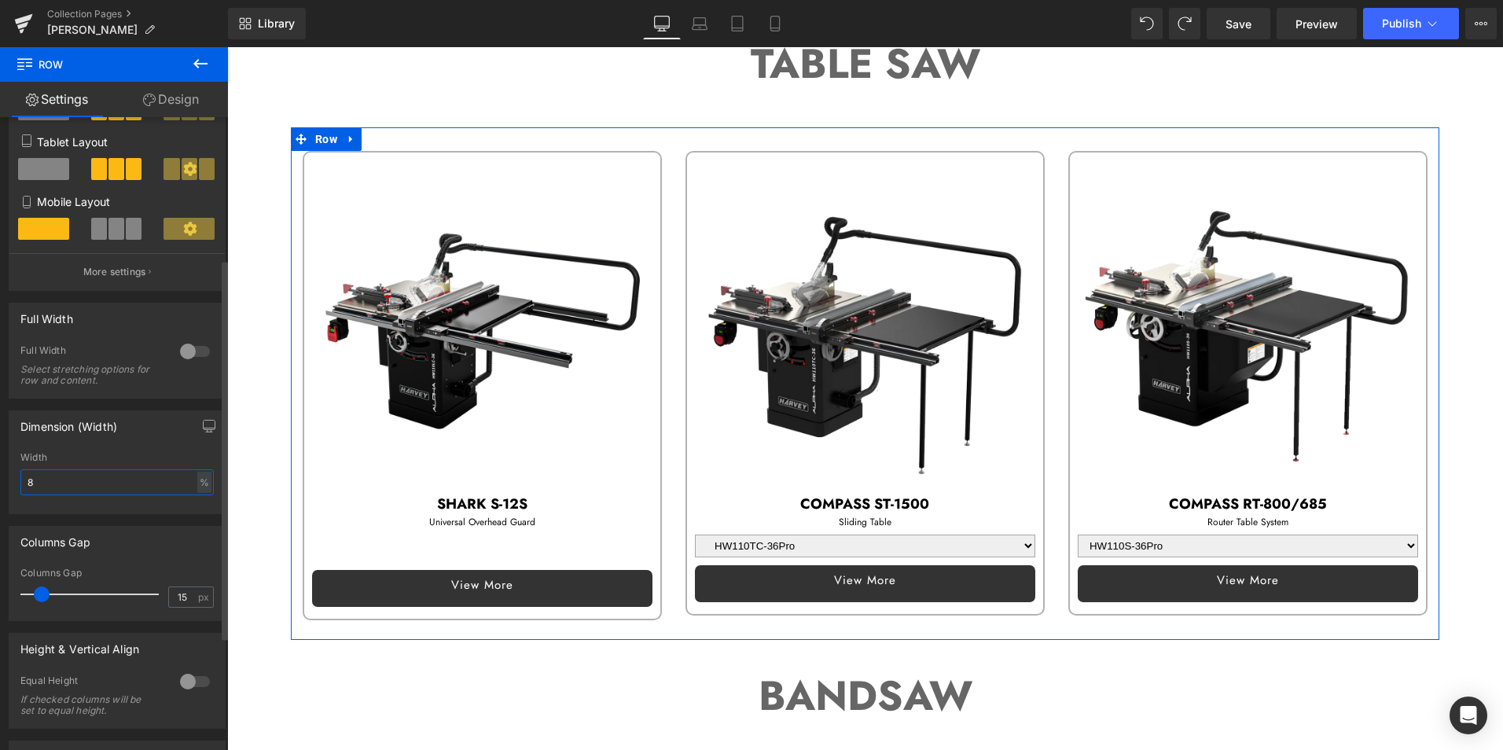
type input "85"
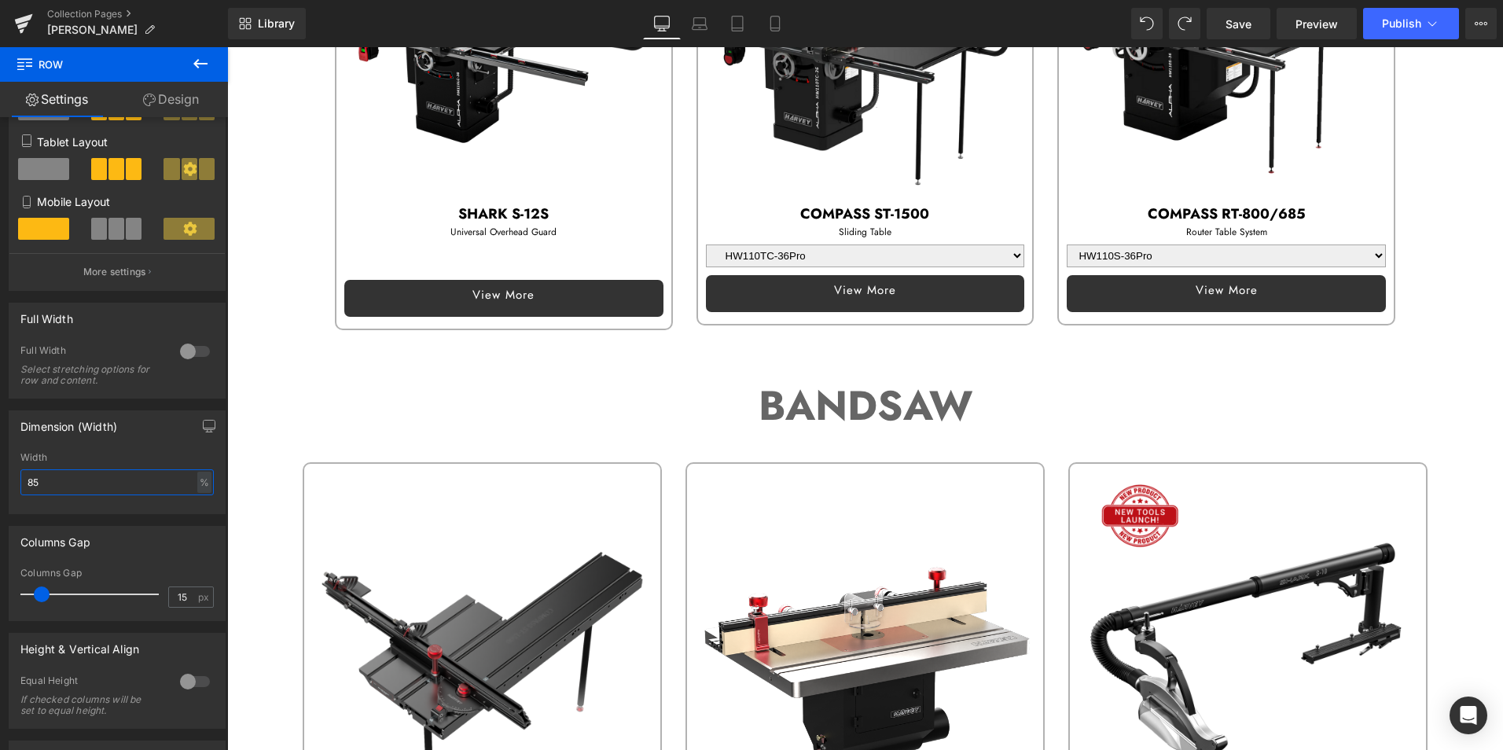
scroll to position [472, 0]
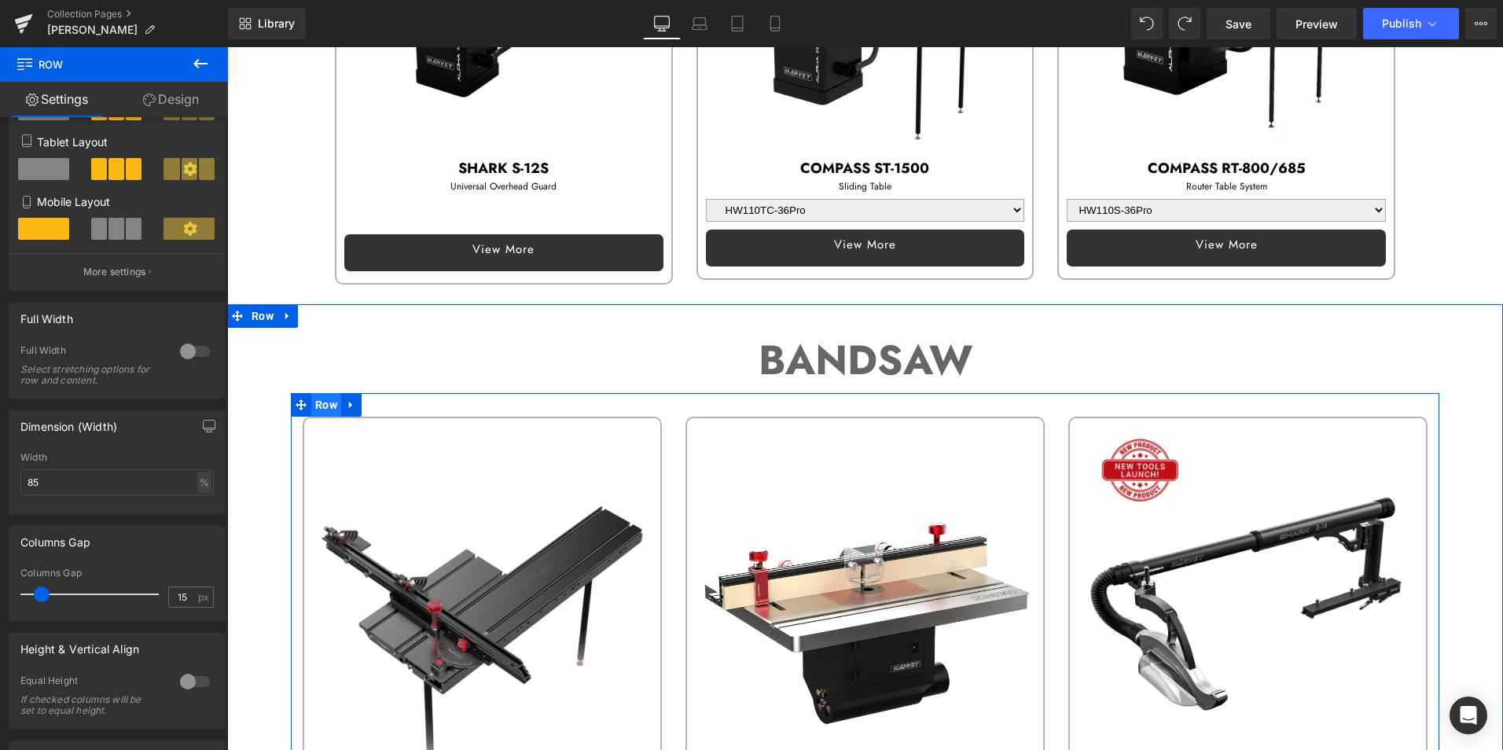
click at [321, 399] on span "Row" at bounding box center [326, 405] width 30 height 24
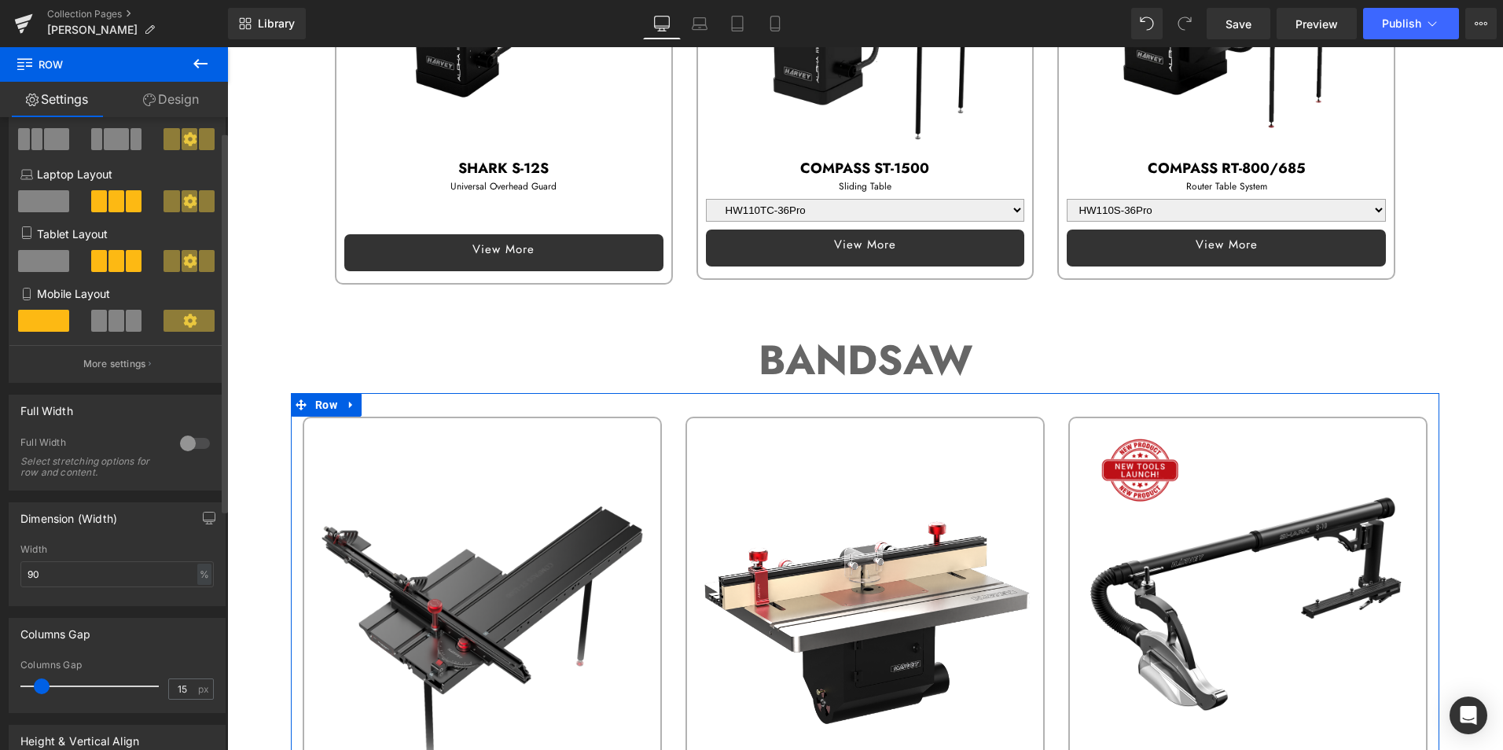
scroll to position [157, 0]
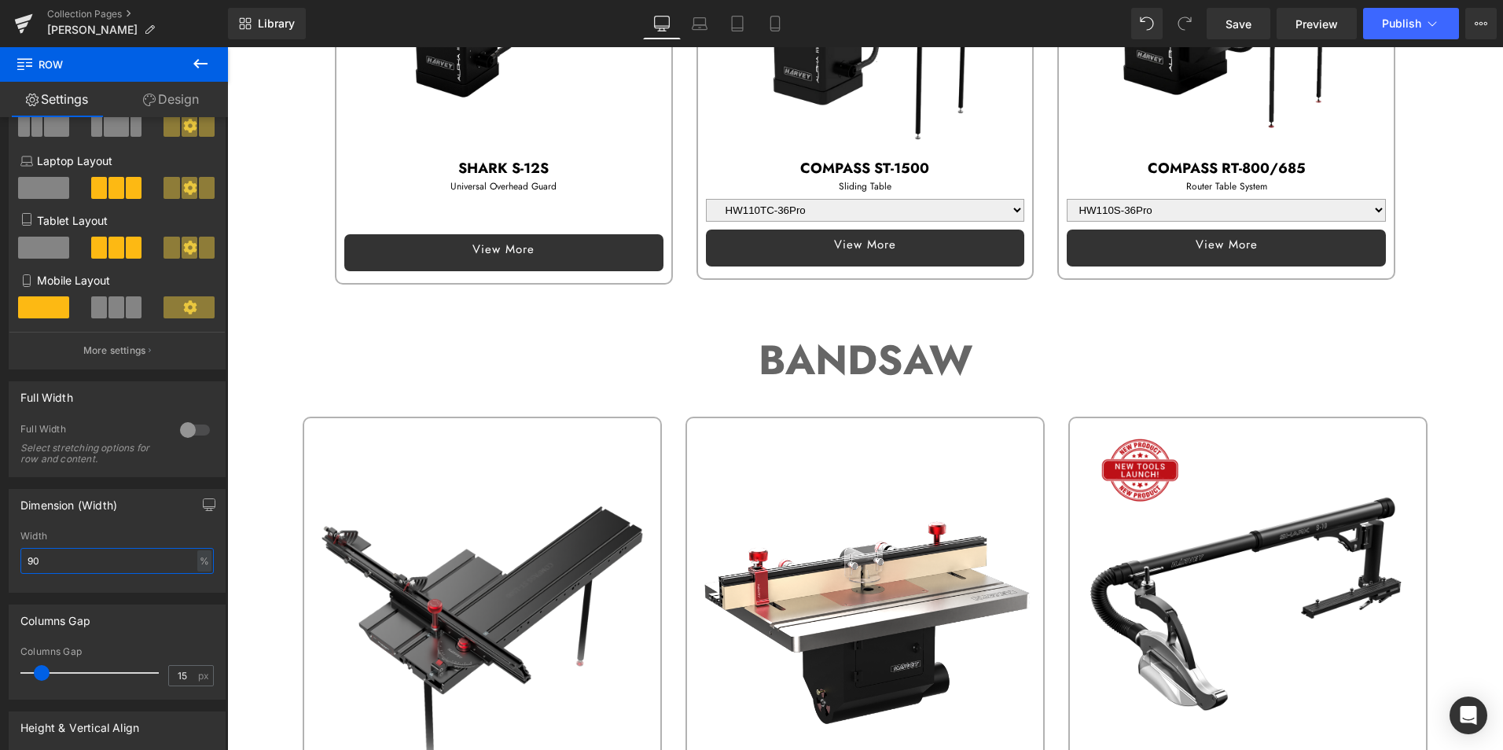
drag, startPoint x: 50, startPoint y: 563, endPoint x: -82, endPoint y: 539, distance: 134.1
click at [0, 539] on html "Row You are previewing how the will restyle your page. You can not edit Element…" at bounding box center [751, 375] width 1503 height 750
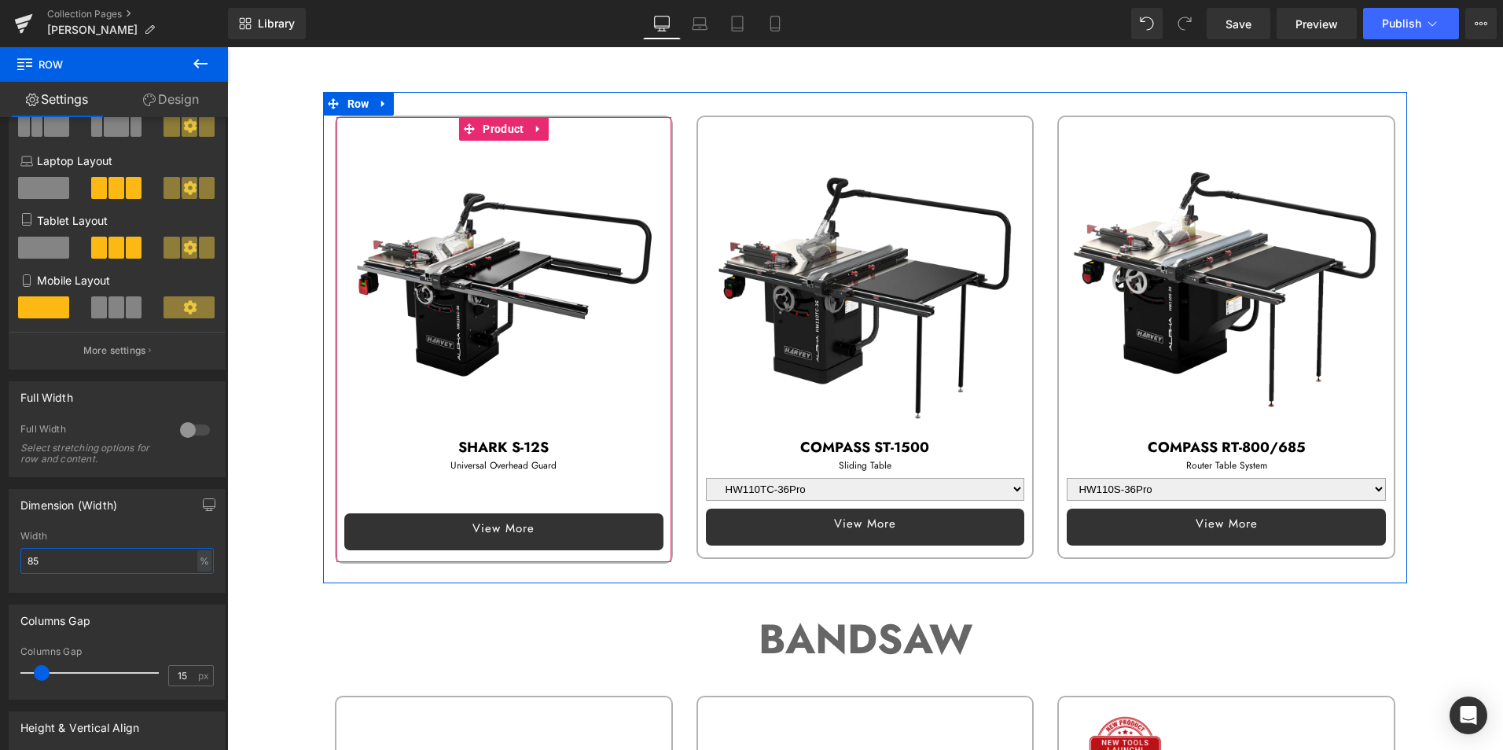
scroll to position [236, 0]
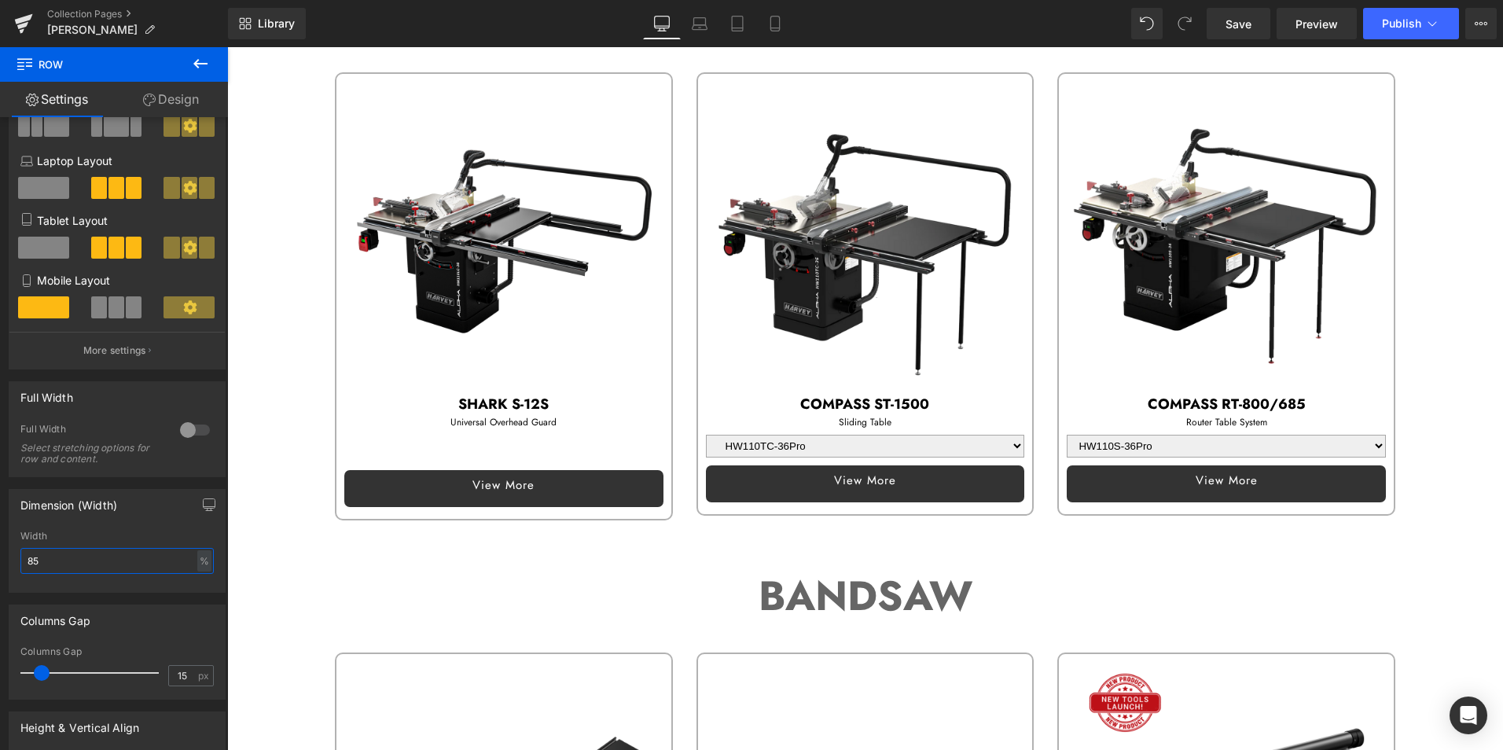
type input "85"
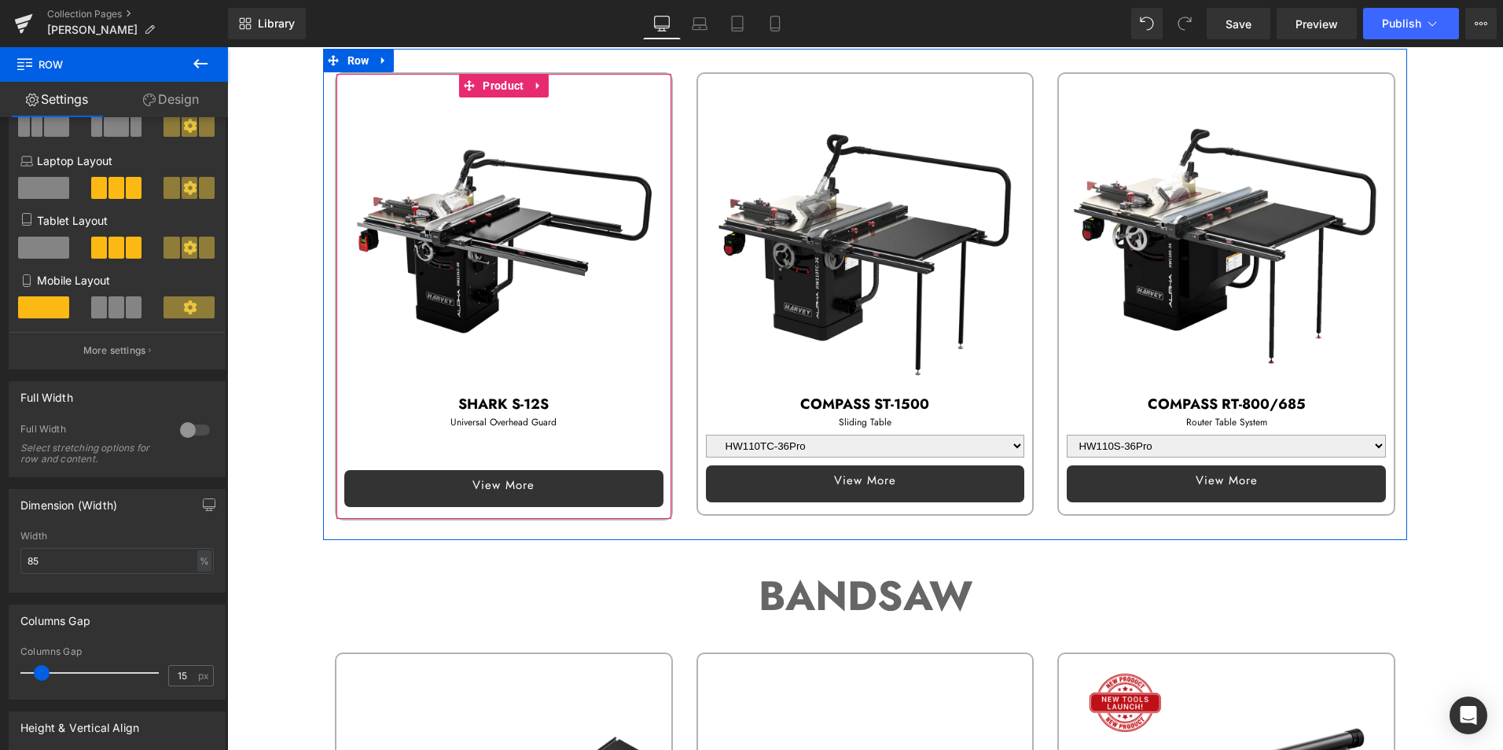
drag, startPoint x: 423, startPoint y: 390, endPoint x: 414, endPoint y: 399, distance: 12.8
click at [227, 47] on div at bounding box center [227, 47] width 0 height 0
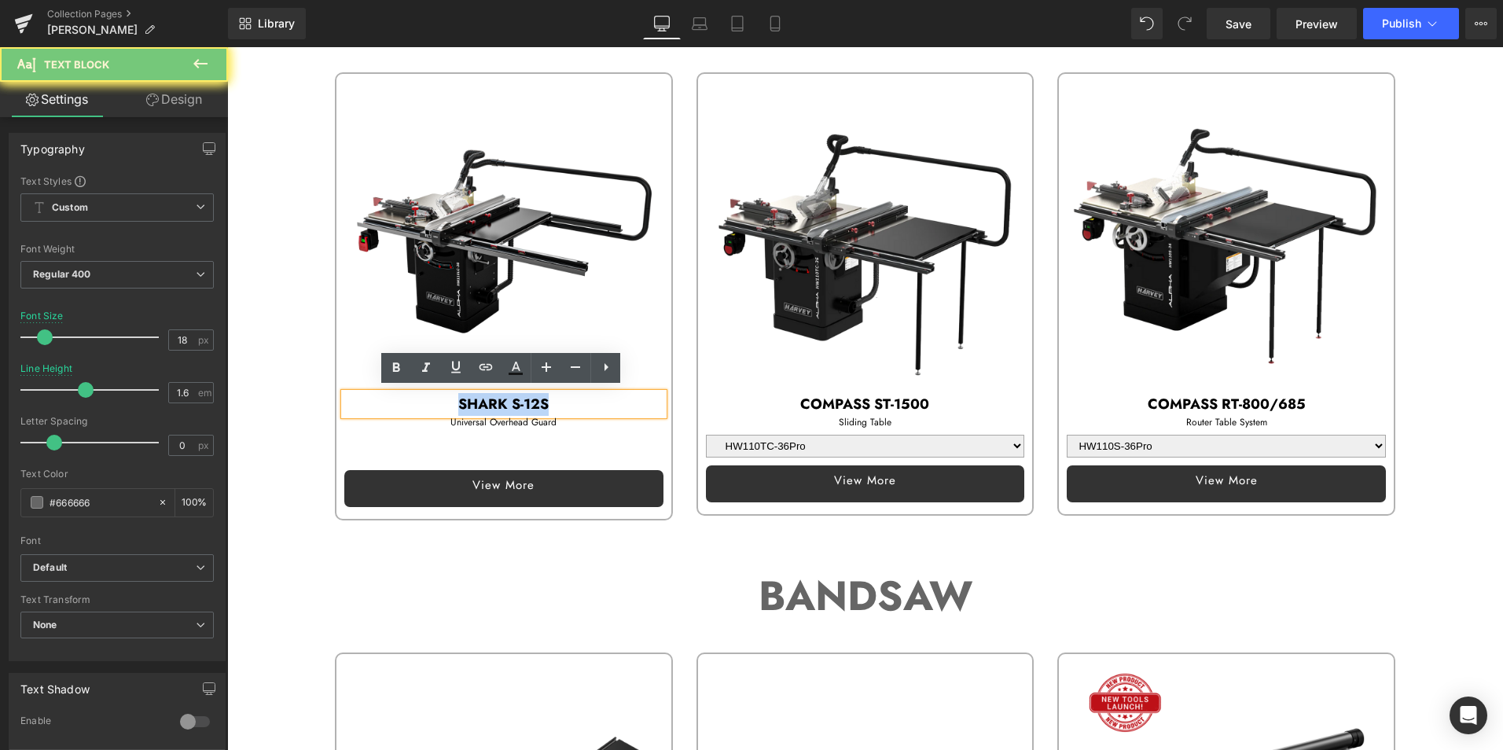
drag, startPoint x: 533, startPoint y: 398, endPoint x: 617, endPoint y: 401, distance: 84.1
click at [617, 401] on p "SHARK S-12S" at bounding box center [503, 404] width 319 height 23
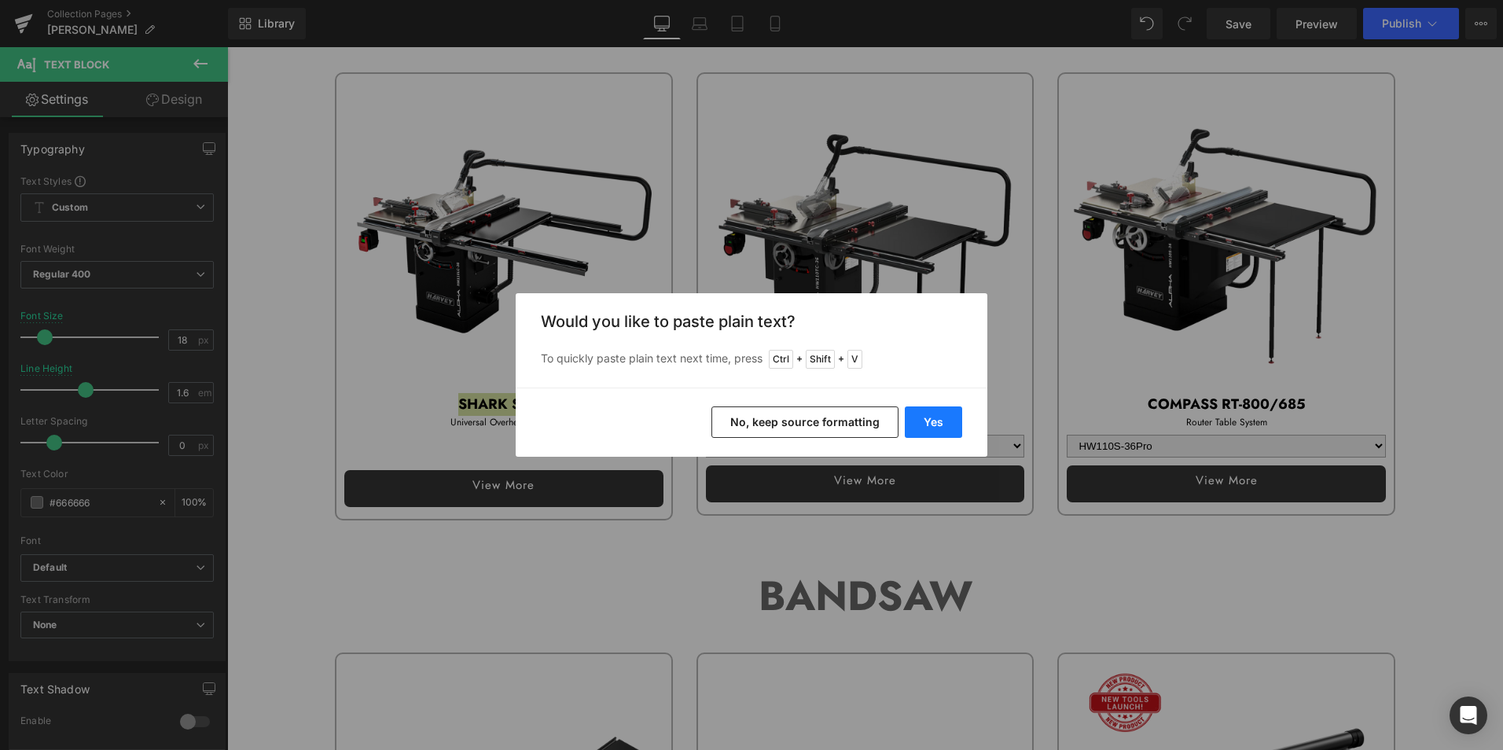
click at [937, 420] on button "Yes" at bounding box center [933, 421] width 57 height 31
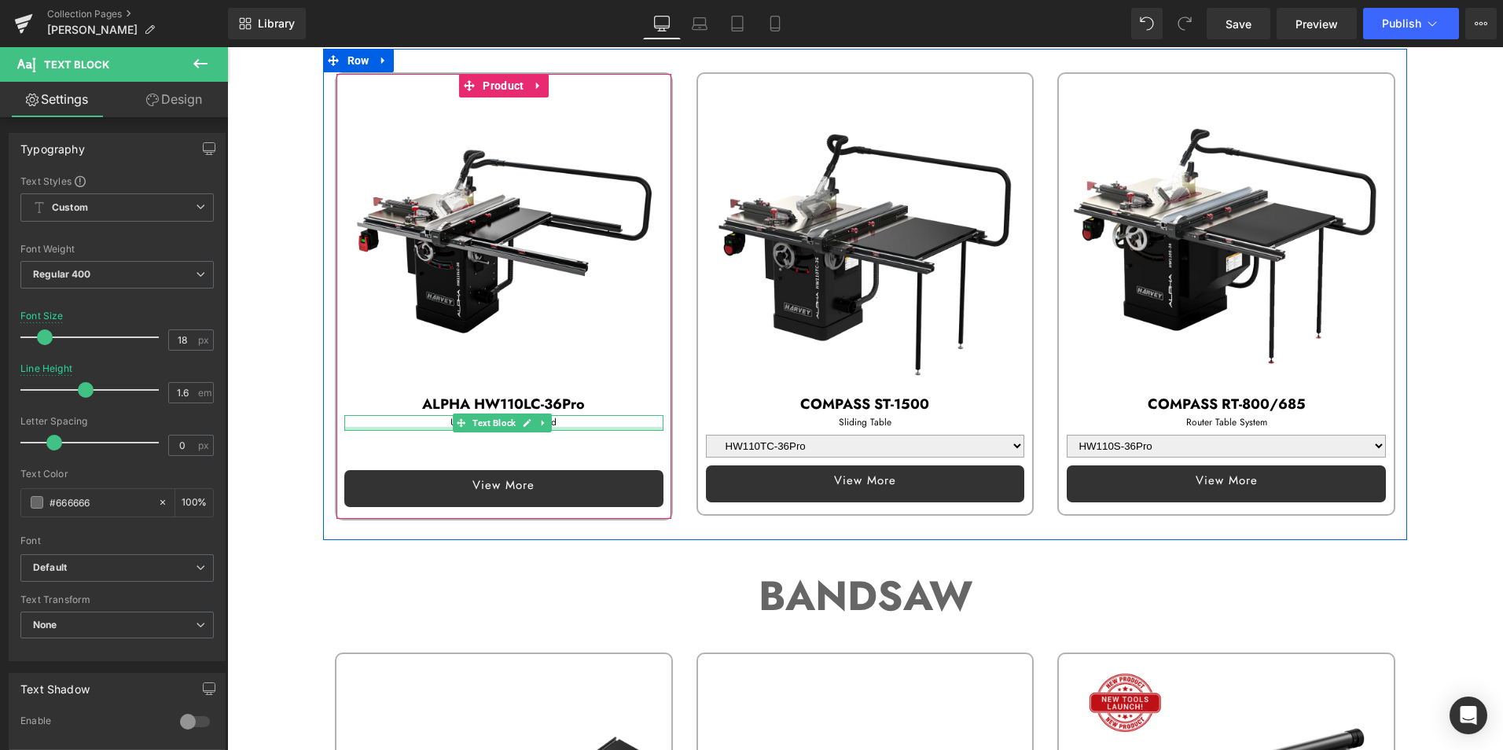
drag, startPoint x: 437, startPoint y: 424, endPoint x: 413, endPoint y: 424, distance: 24.4
click at [437, 424] on div "Universal Overhead Guard Text Block" at bounding box center [503, 422] width 319 height 15
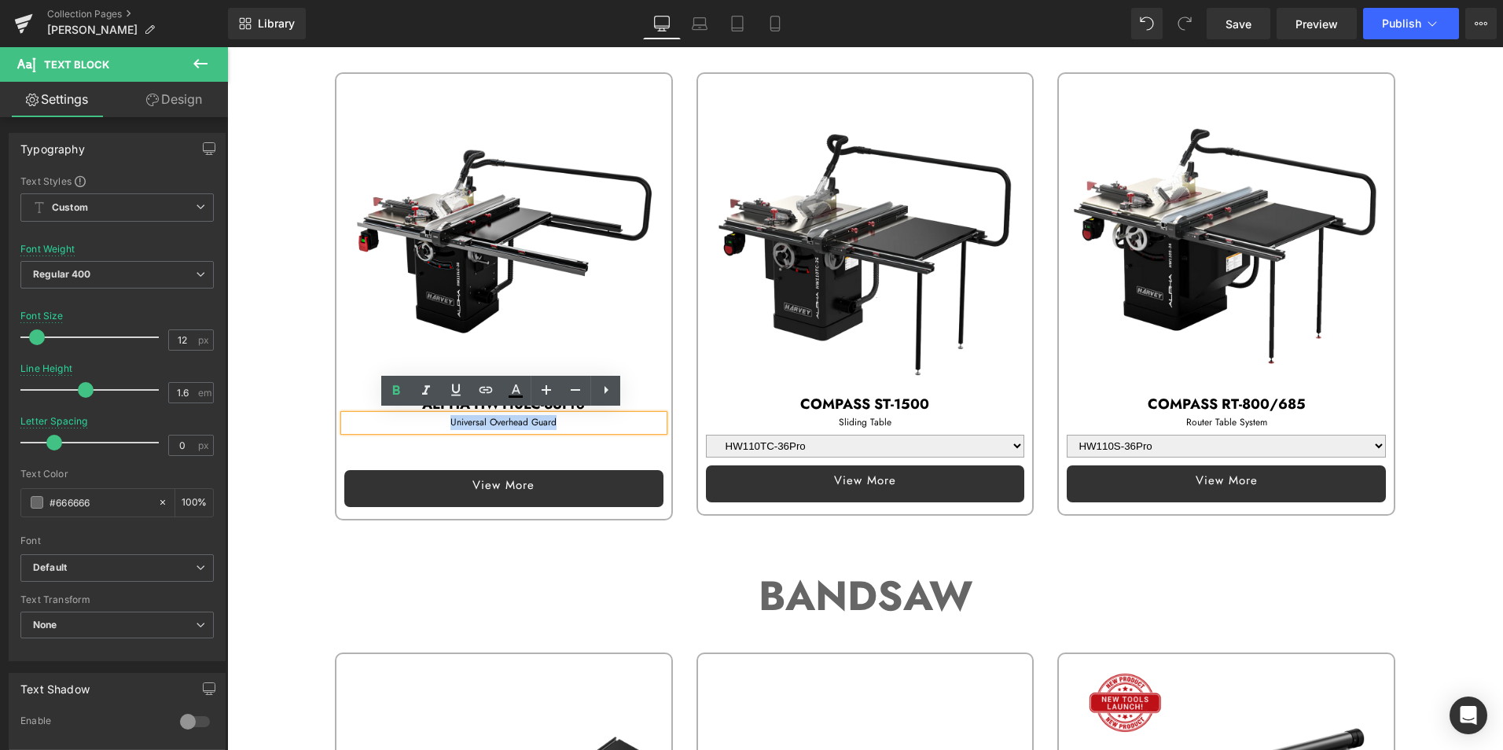
drag, startPoint x: 595, startPoint y: 420, endPoint x: 644, endPoint y: 420, distance: 49.5
click at [644, 420] on p "Universal Overhead Guard" at bounding box center [503, 422] width 319 height 15
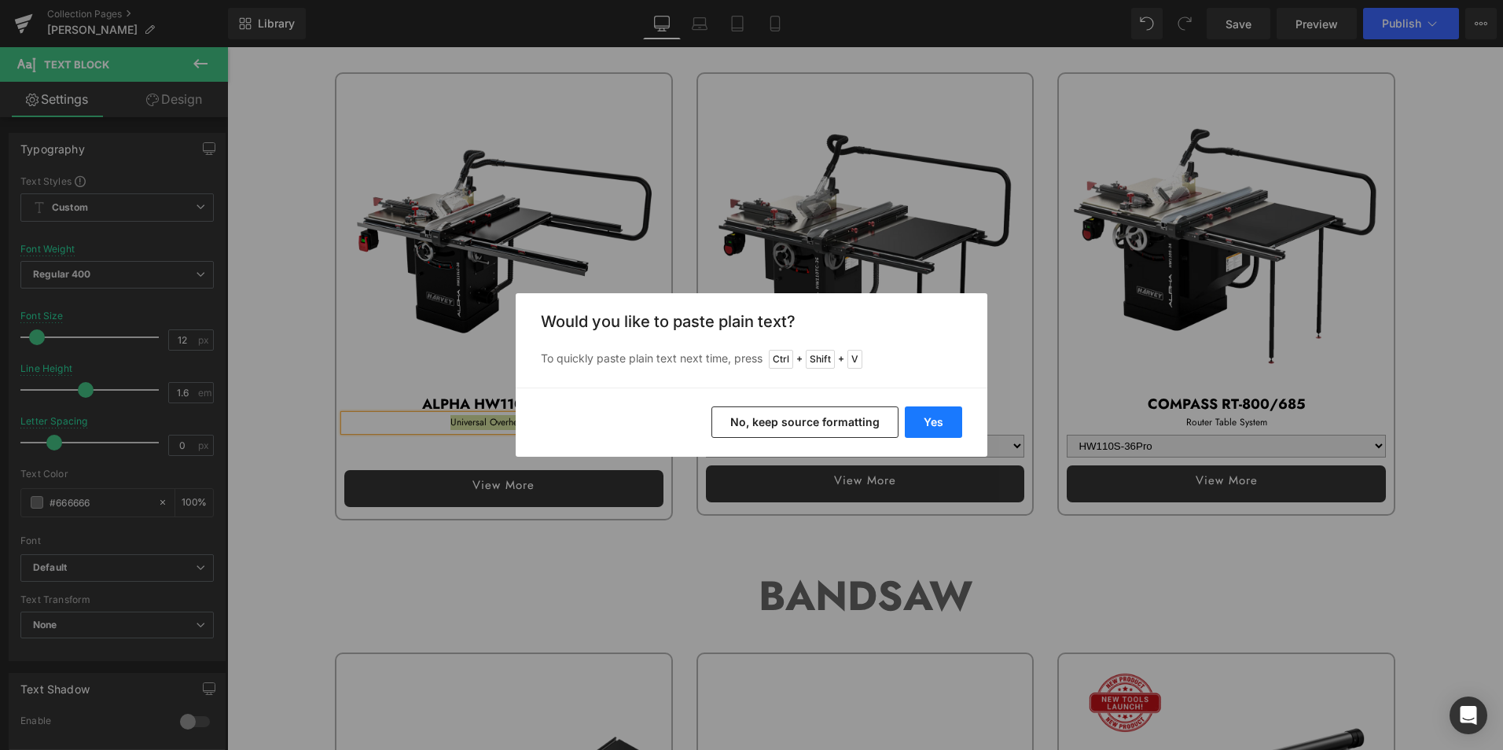
click at [954, 416] on button "Yes" at bounding box center [933, 421] width 57 height 31
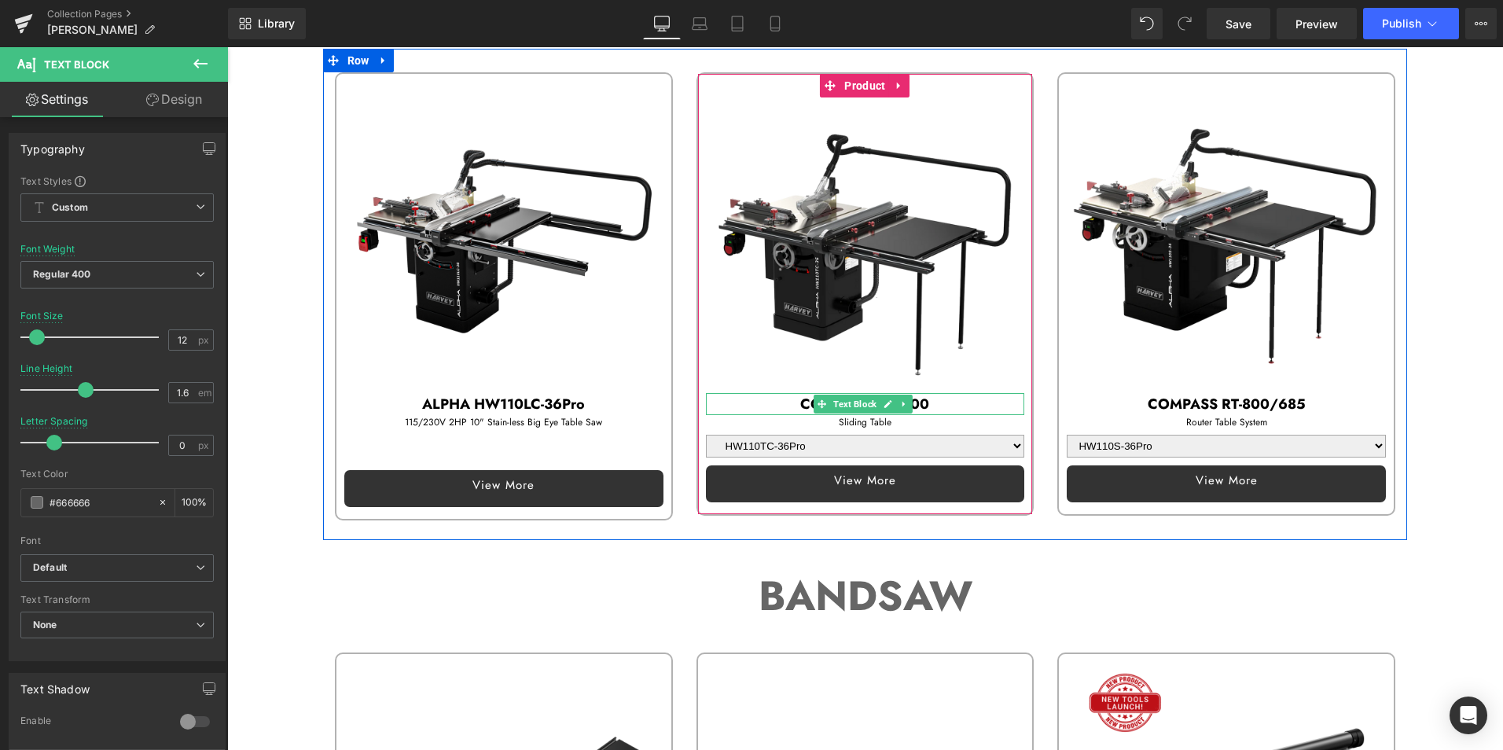
drag, startPoint x: 752, startPoint y: 403, endPoint x: 761, endPoint y: 404, distance: 8.7
click at [752, 403] on p "COMPASS ST-1500" at bounding box center [865, 404] width 319 height 23
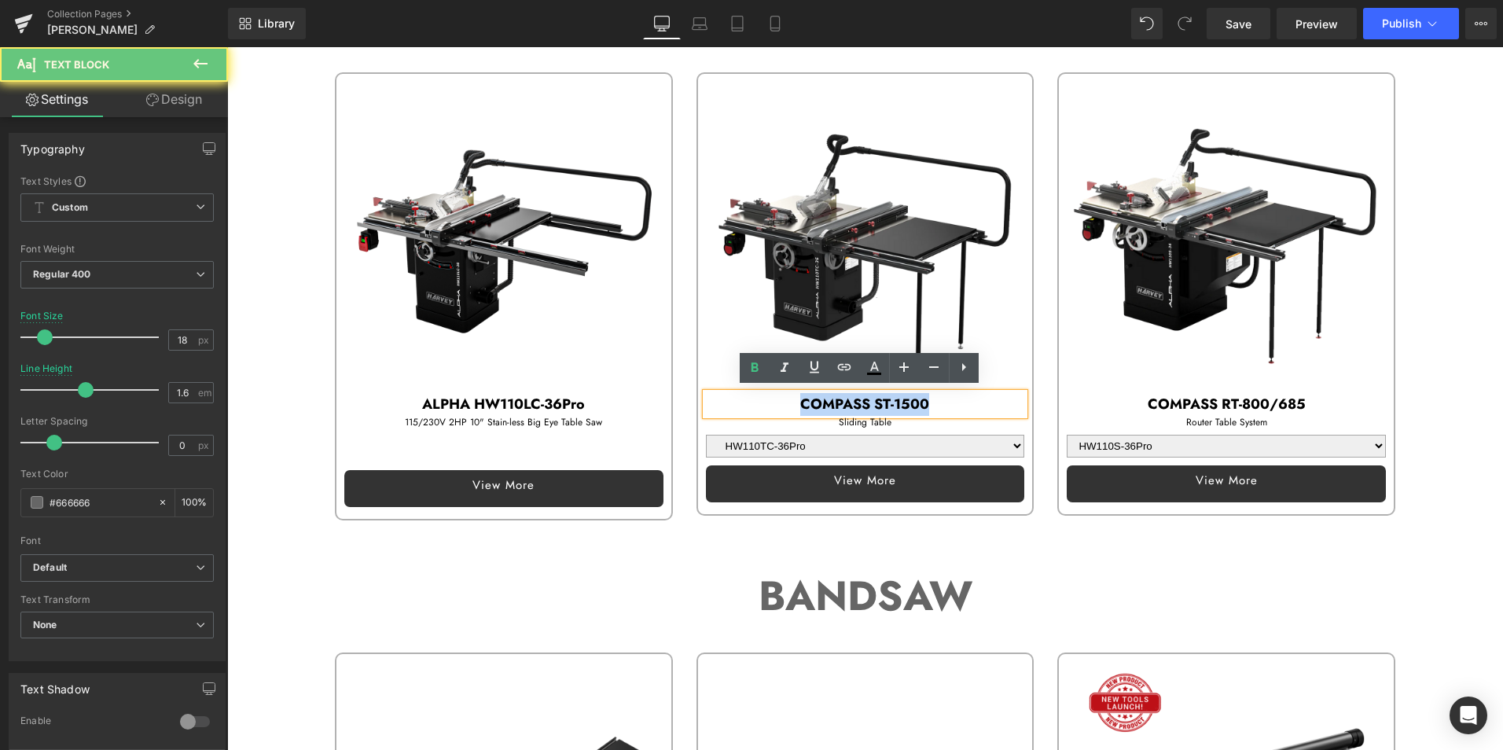
drag, startPoint x: 782, startPoint y: 400, endPoint x: 1044, endPoint y: 401, distance: 261.7
click at [1044, 401] on div "Sale Off (P) Image Text Block" at bounding box center [865, 294] width 1085 height 491
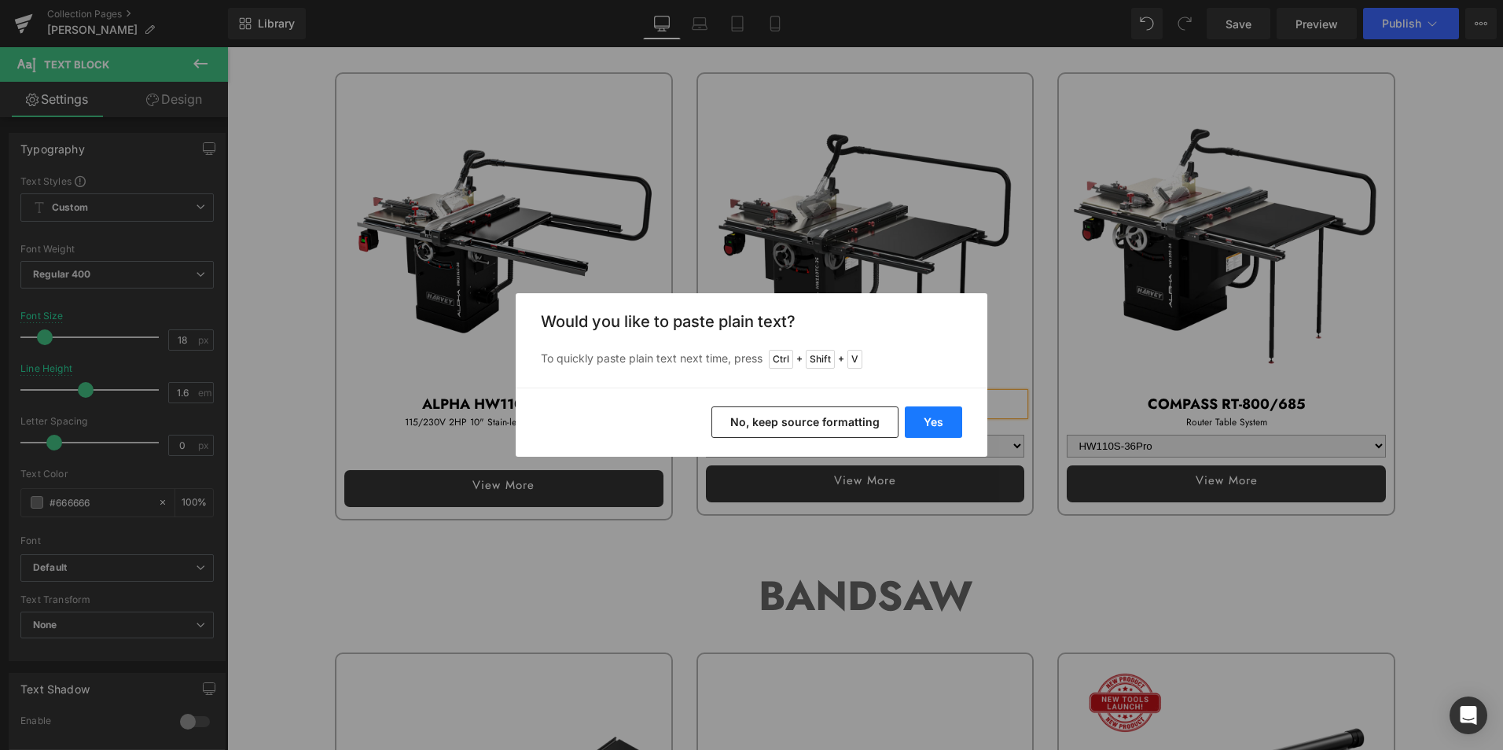
click at [955, 417] on button "Yes" at bounding box center [933, 421] width 57 height 31
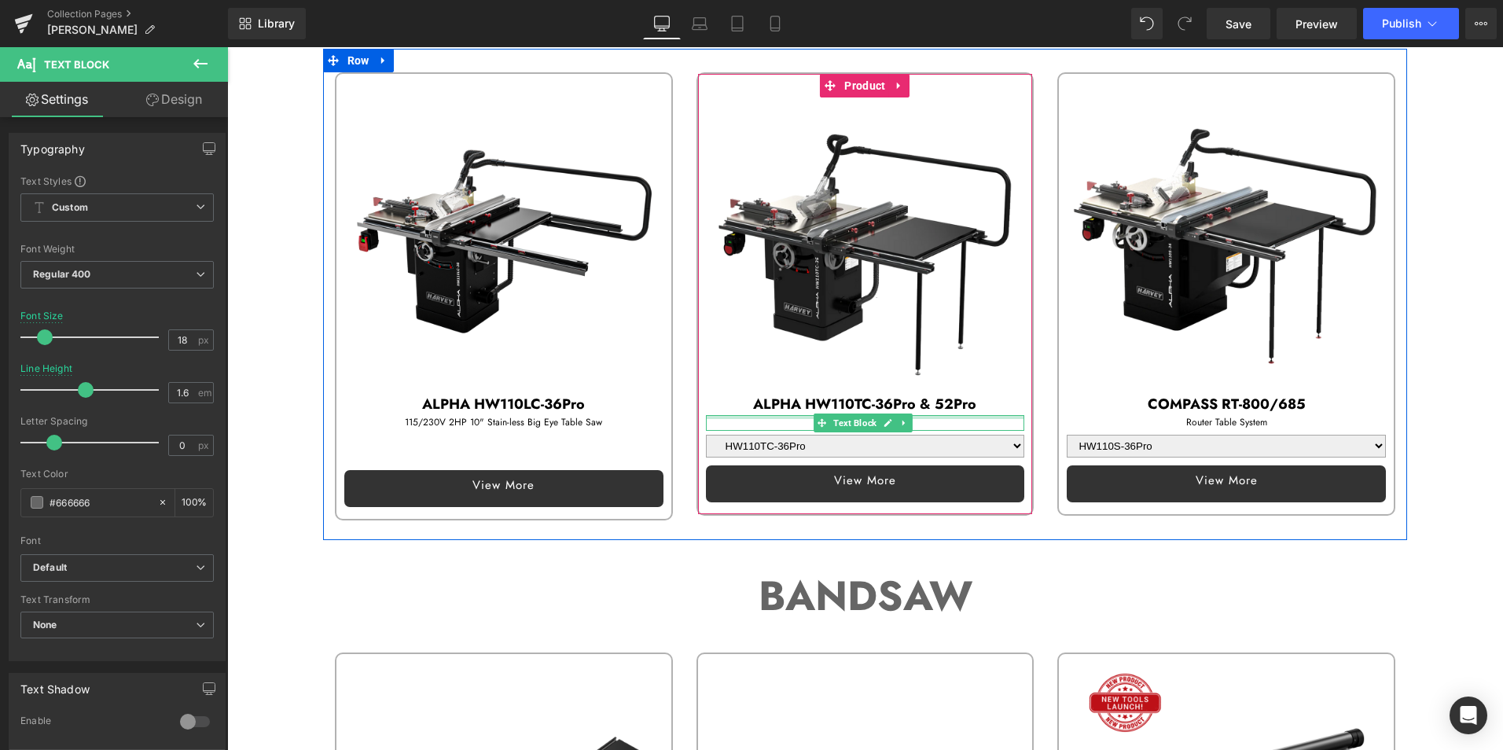
drag, startPoint x: 780, startPoint y: 415, endPoint x: 823, endPoint y: 418, distance: 43.3
click at [780, 415] on div "Sliding Table Text Block" at bounding box center [865, 422] width 319 height 15
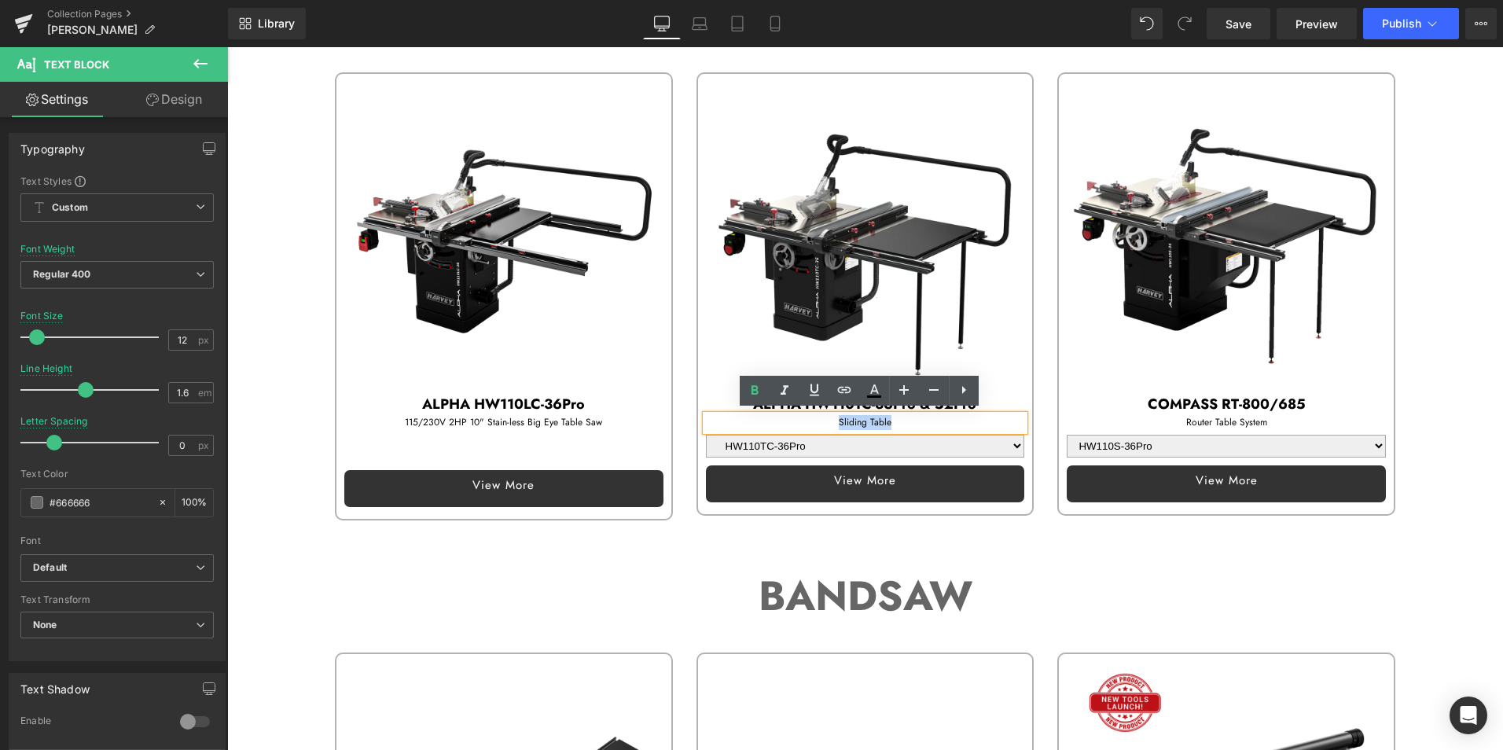
drag, startPoint x: 806, startPoint y: 418, endPoint x: 969, endPoint y: 418, distance: 163.5
click at [969, 418] on p "Sliding Table" at bounding box center [865, 422] width 319 height 15
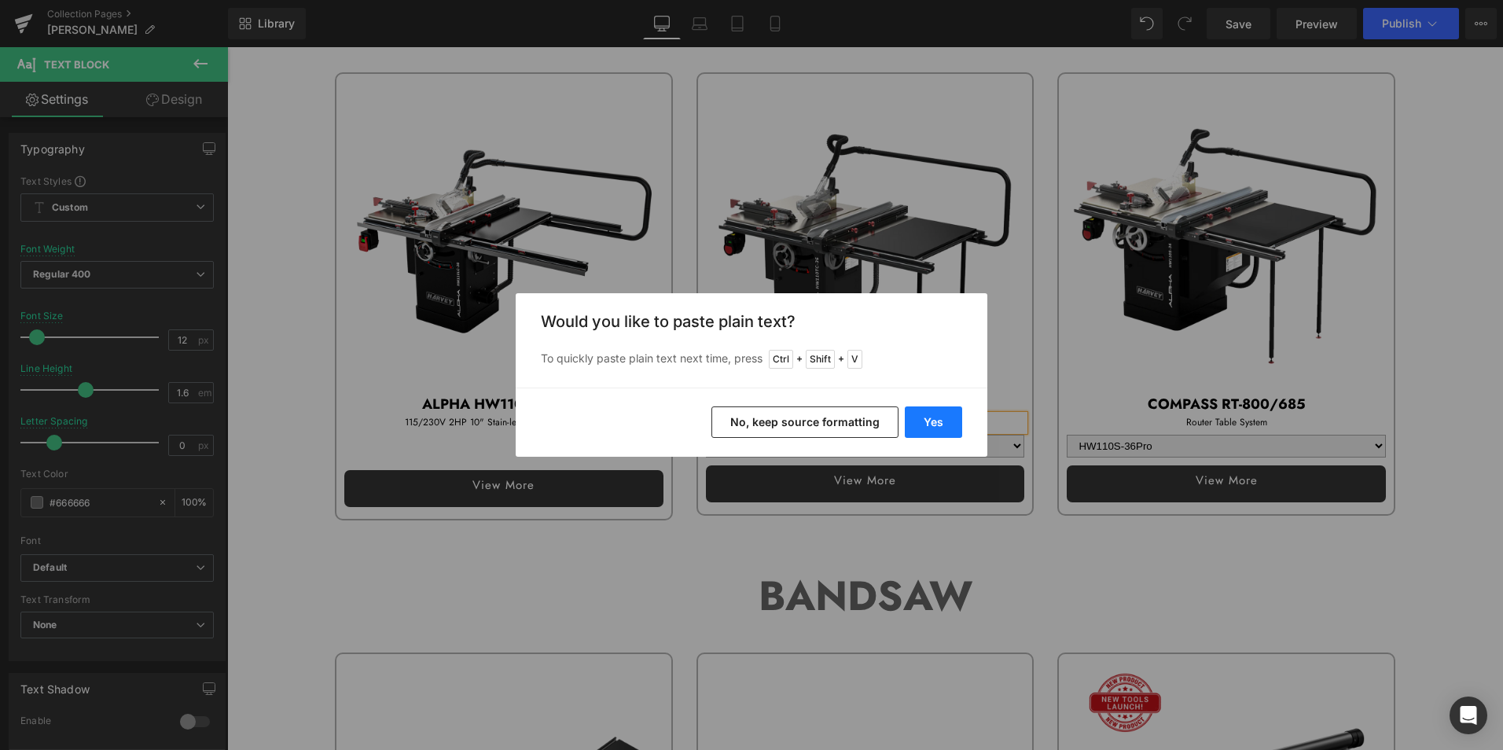
click at [939, 413] on button "Yes" at bounding box center [933, 421] width 57 height 31
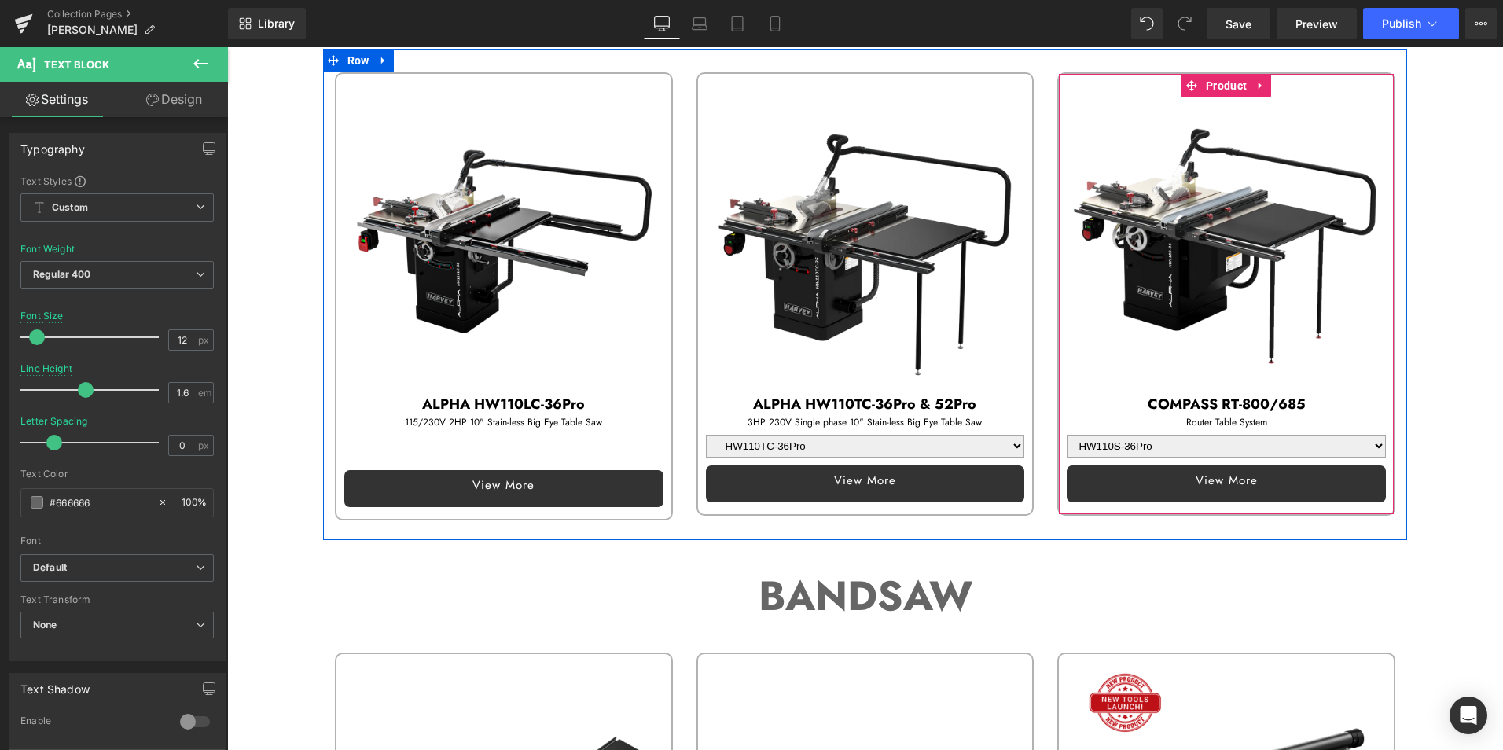
click at [1109, 395] on p "COMPASS RT-800/685" at bounding box center [1225, 404] width 319 height 23
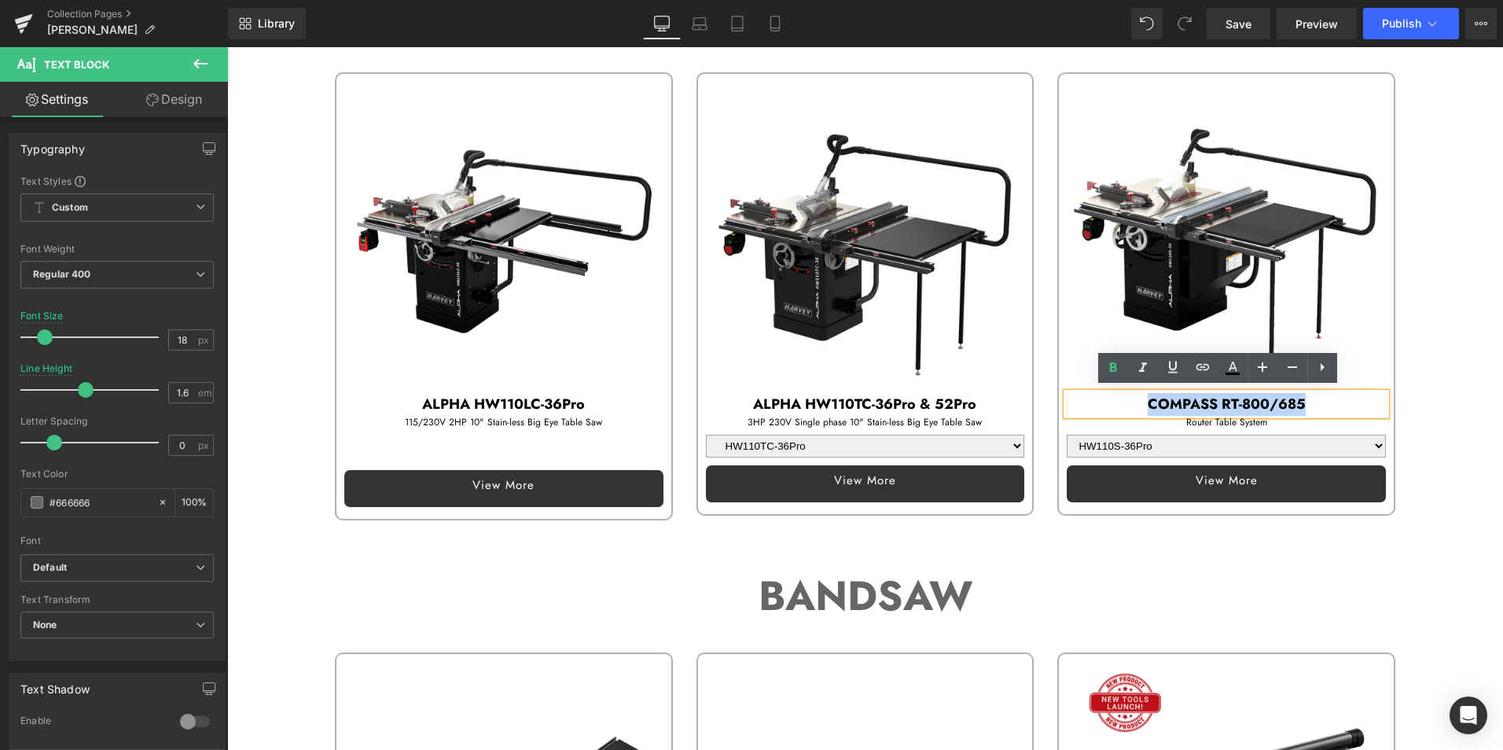
drag, startPoint x: 1139, startPoint y: 398, endPoint x: 1393, endPoint y: 404, distance: 253.9
click at [1393, 404] on div "Sale Off (P) Image COMPASS RT-800/685" at bounding box center [1226, 293] width 362 height 443
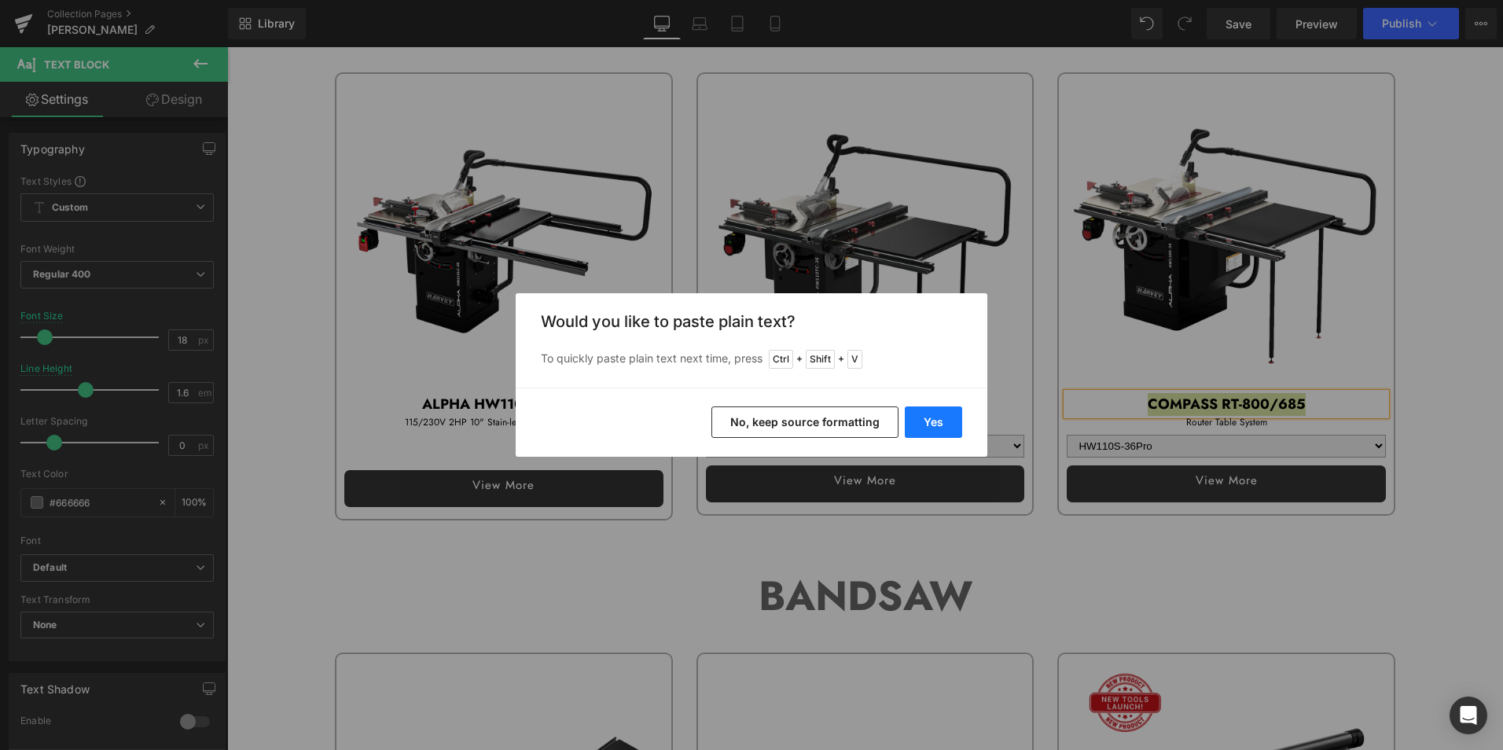
click at [945, 419] on button "Yes" at bounding box center [933, 421] width 57 height 31
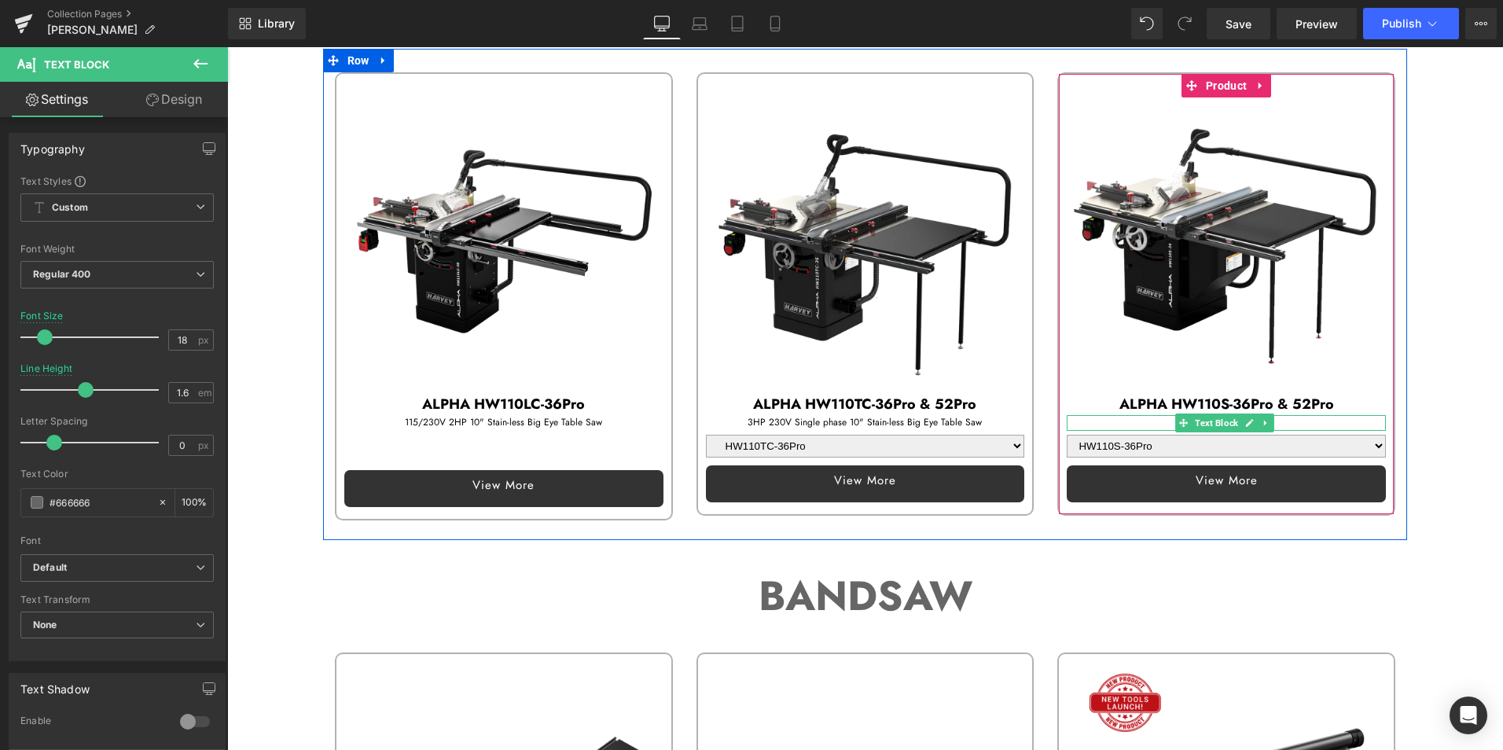
click at [1147, 419] on p "Router Table System" at bounding box center [1225, 422] width 319 height 15
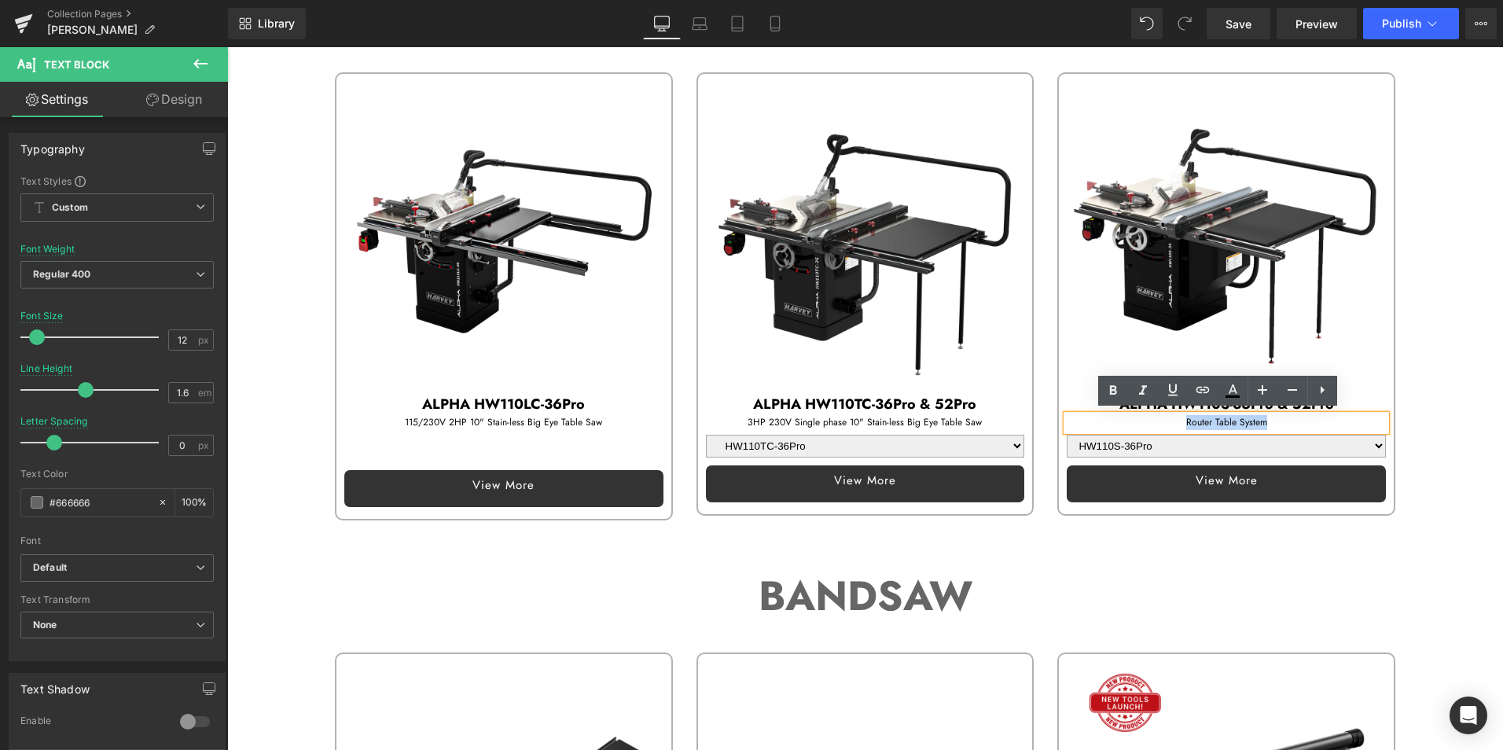
drag, startPoint x: 1153, startPoint y: 417, endPoint x: 1341, endPoint y: 425, distance: 188.0
click at [1341, 425] on p "Router Table System" at bounding box center [1225, 422] width 319 height 15
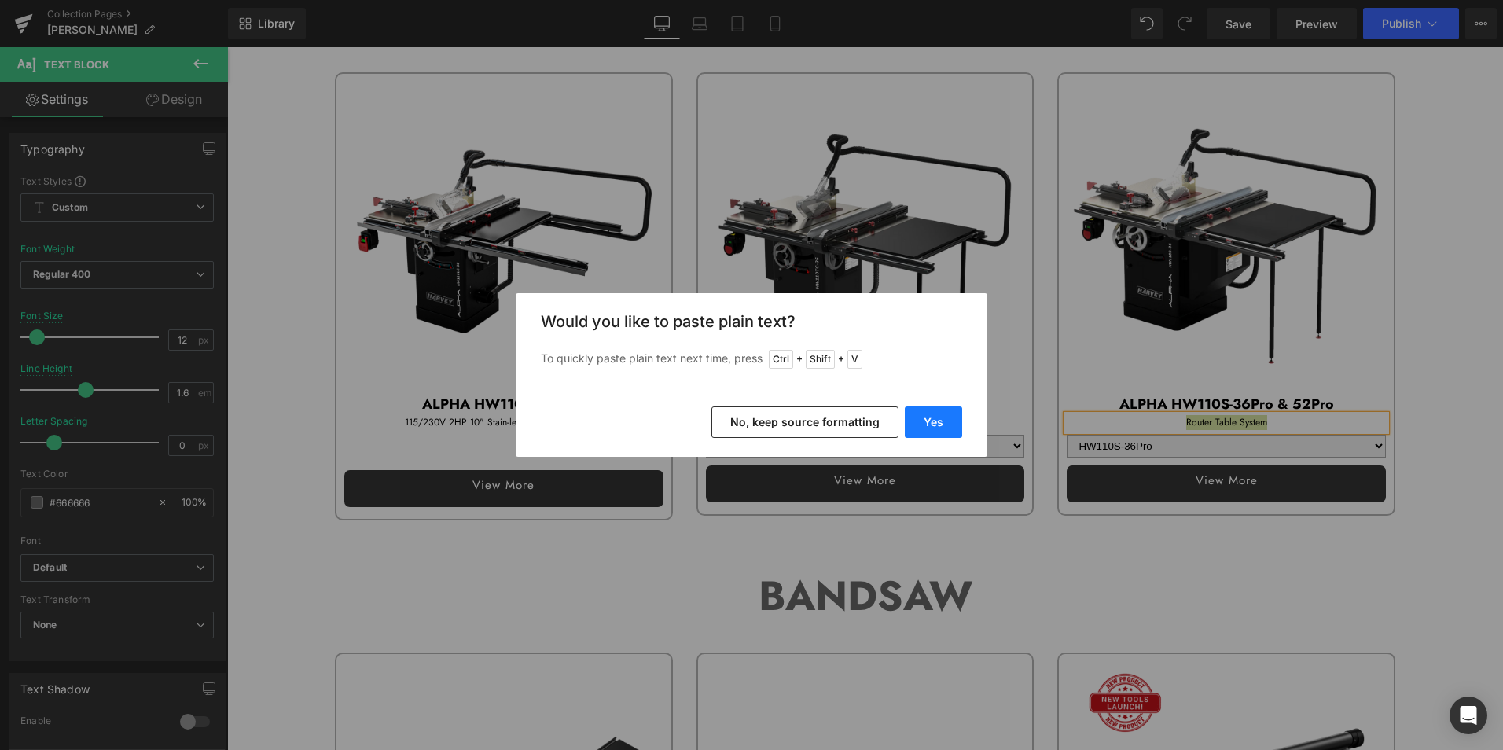
click at [934, 418] on button "Yes" at bounding box center [933, 421] width 57 height 31
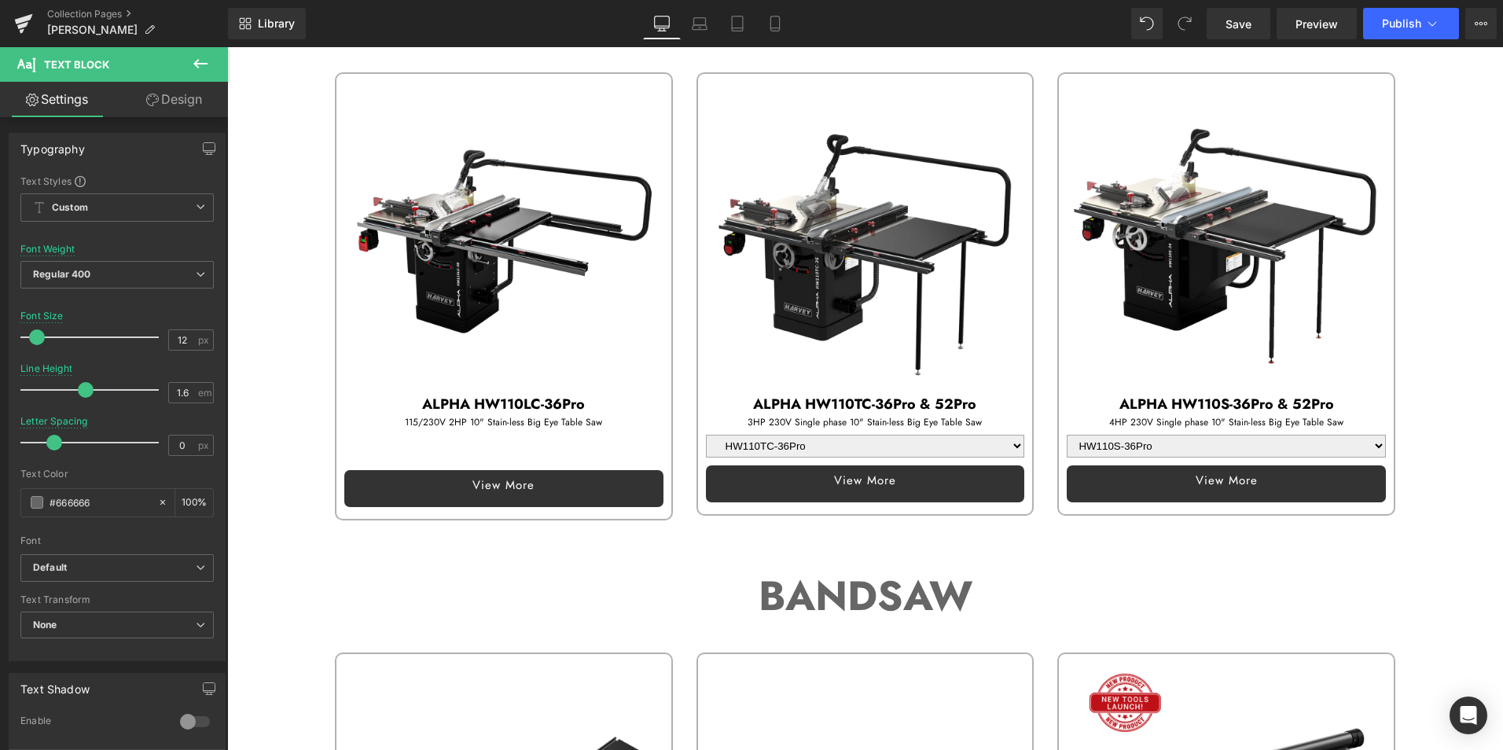
scroll to position [550, 0]
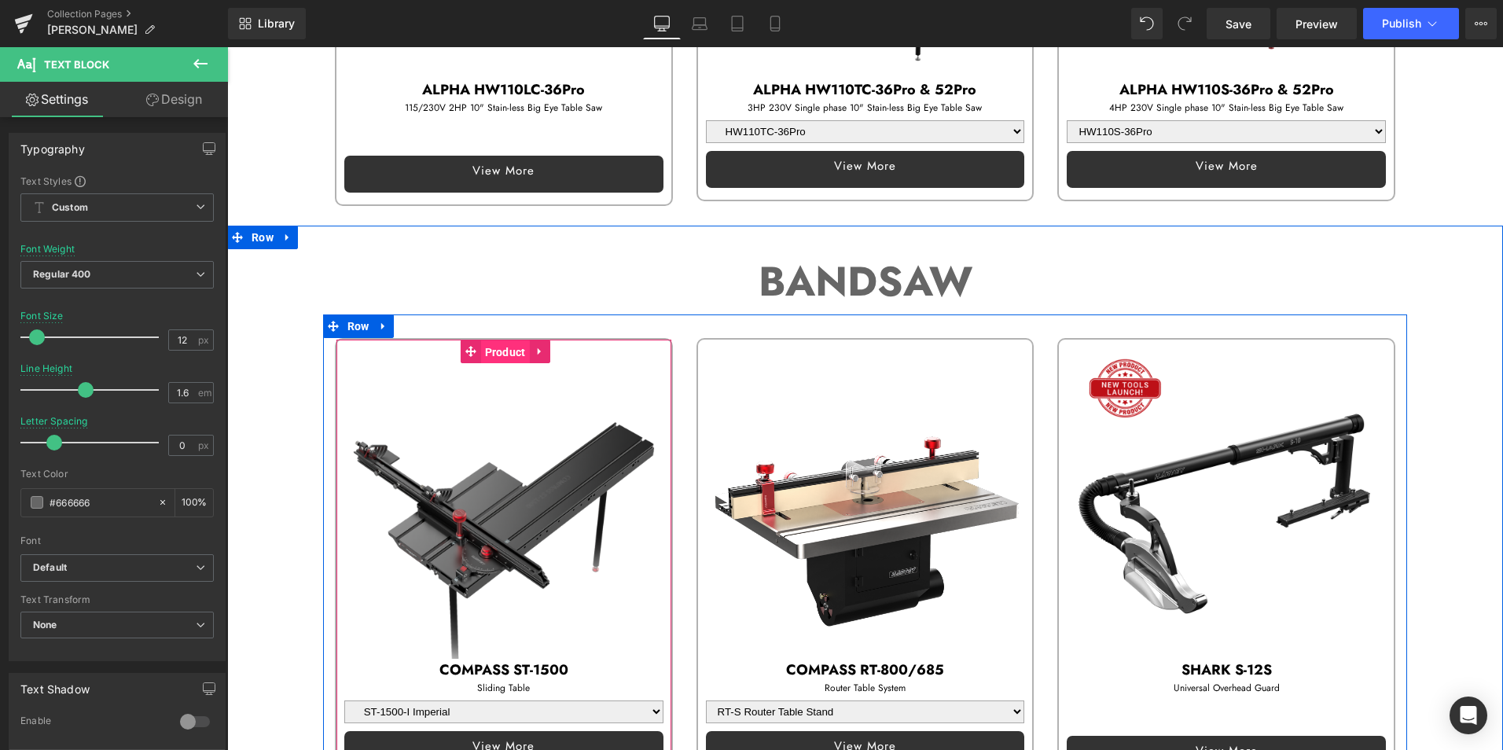
click at [499, 351] on span "Product" at bounding box center [505, 352] width 49 height 24
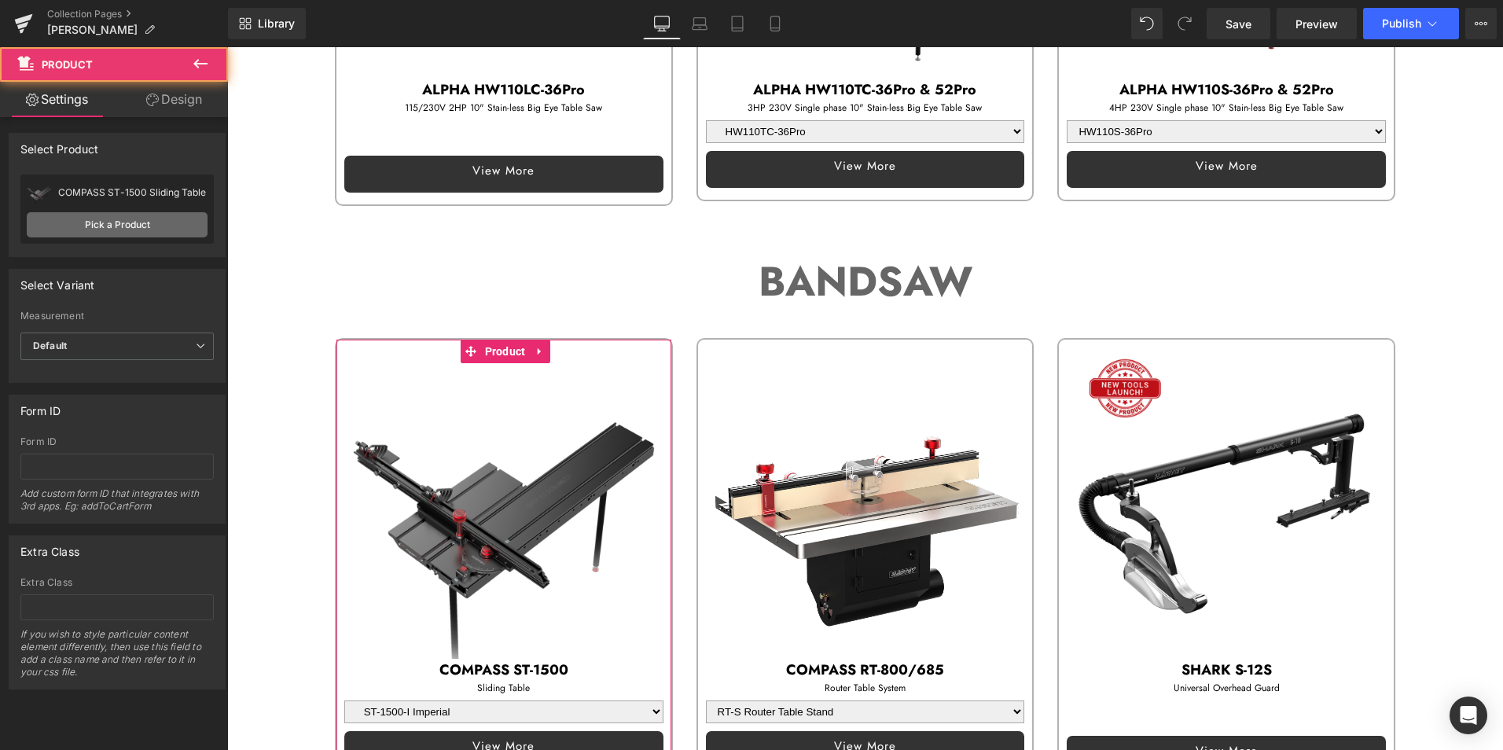
click at [133, 230] on link "Pick a Product" at bounding box center [117, 224] width 181 height 25
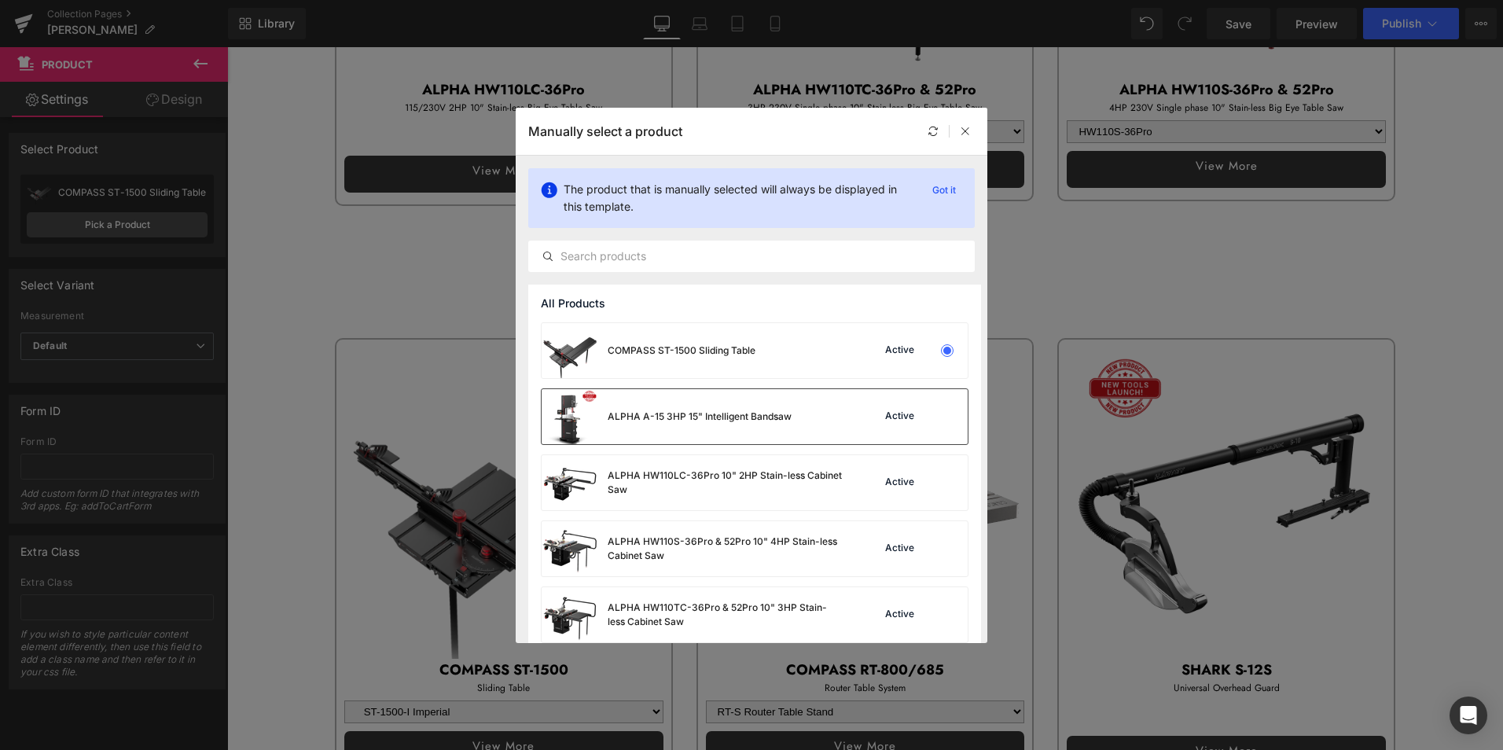
click at [672, 418] on div "ALPHA A-15 3HP 15" Intelligent Bandsaw" at bounding box center [699, 416] width 184 height 14
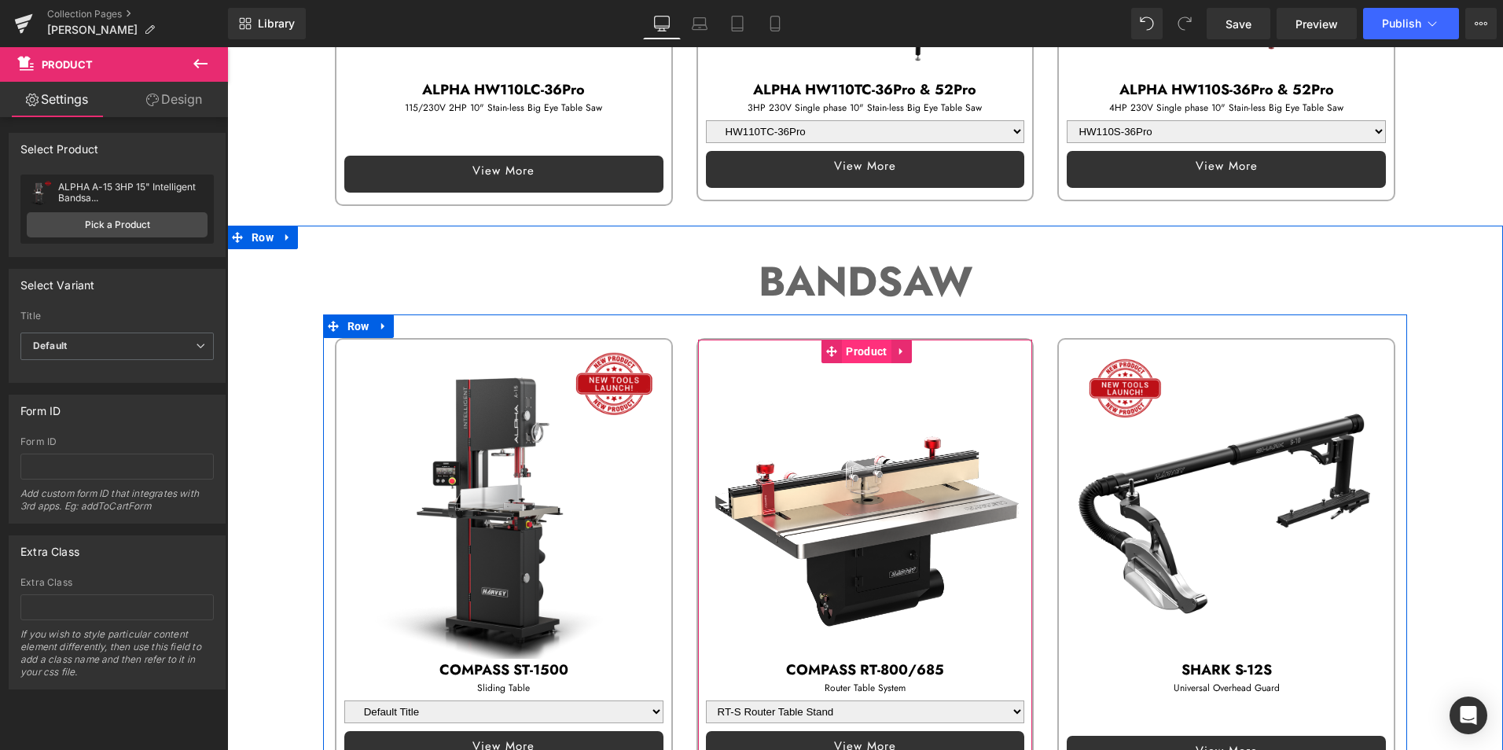
drag, startPoint x: 872, startPoint y: 343, endPoint x: 846, endPoint y: 342, distance: 26.7
click at [872, 342] on span "Product" at bounding box center [866, 351] width 49 height 24
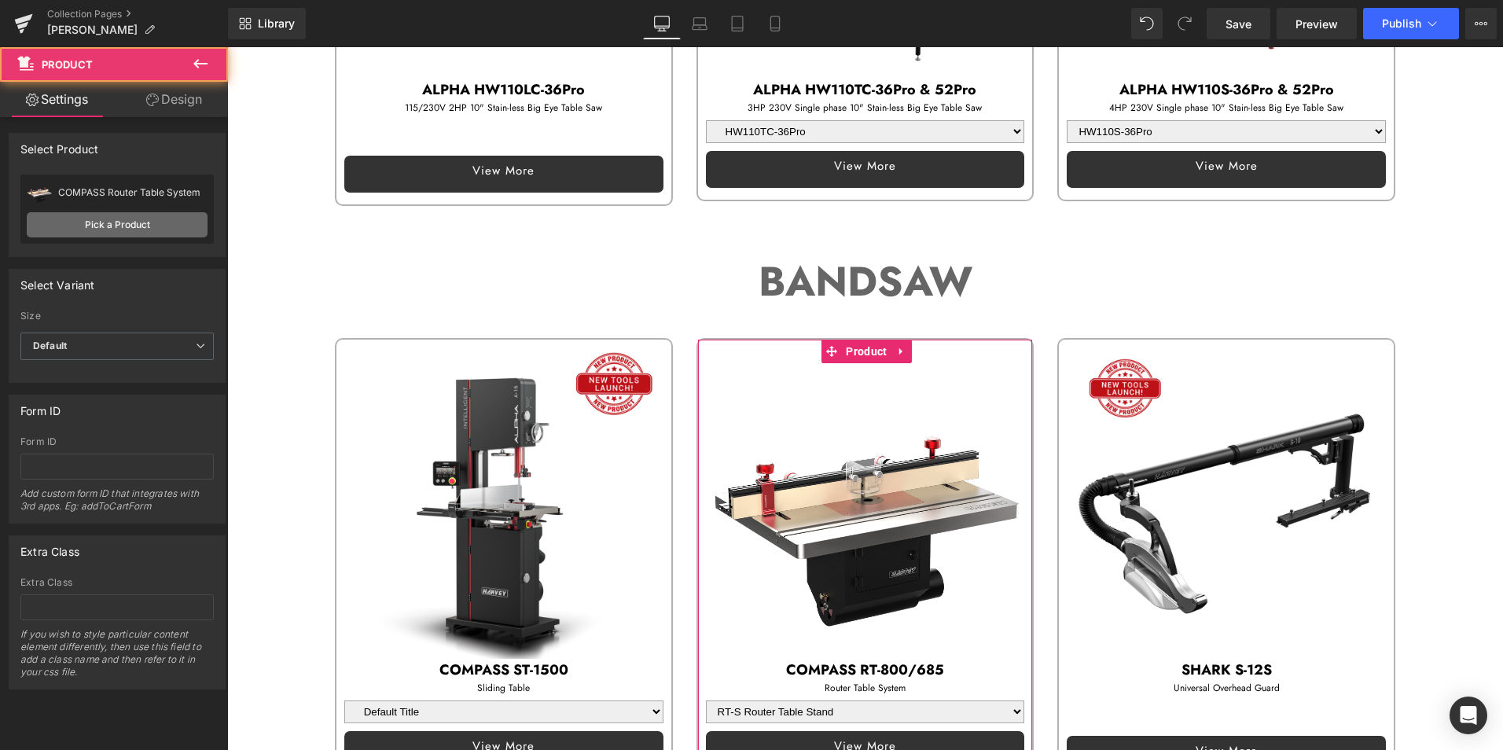
click at [141, 226] on link "Pick a Product" at bounding box center [117, 224] width 181 height 25
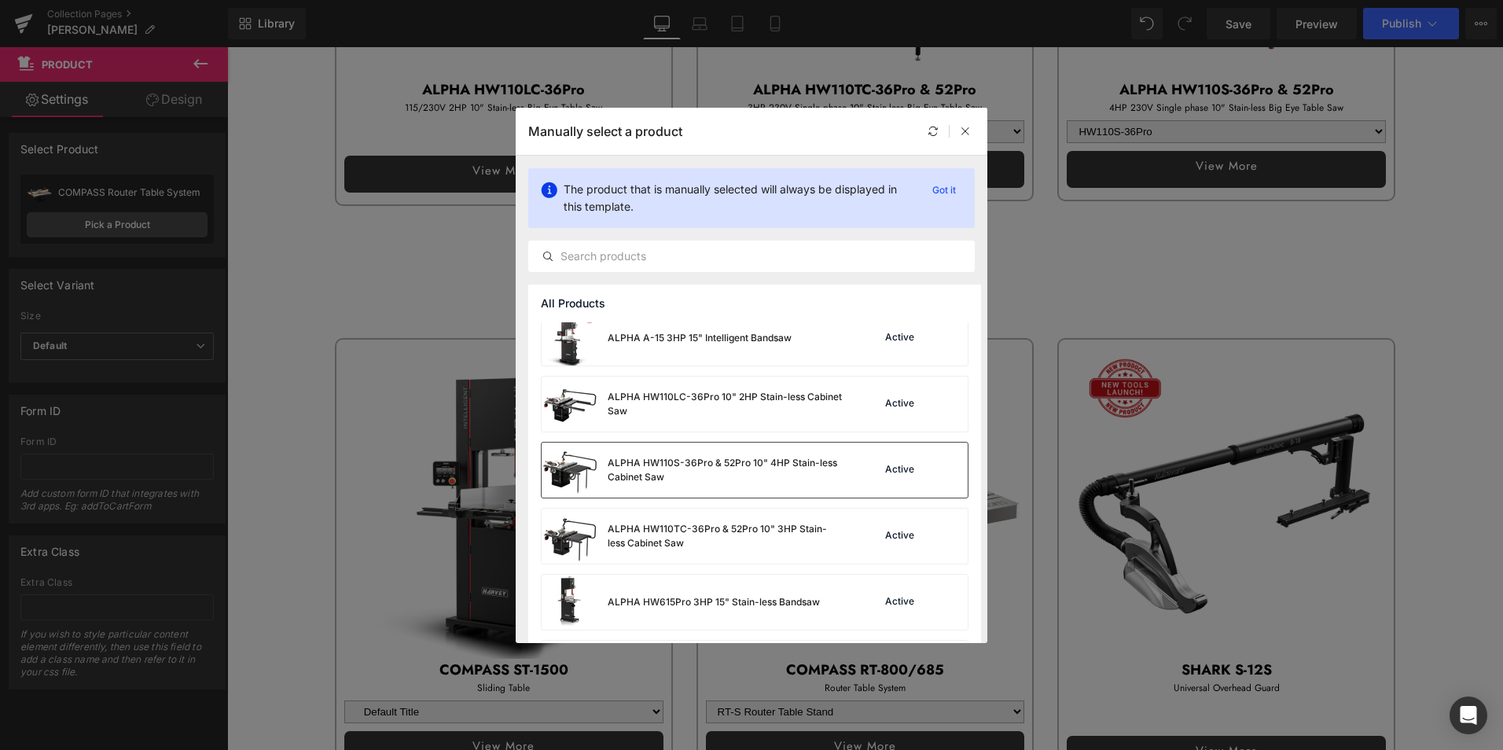
scroll to position [157, 0]
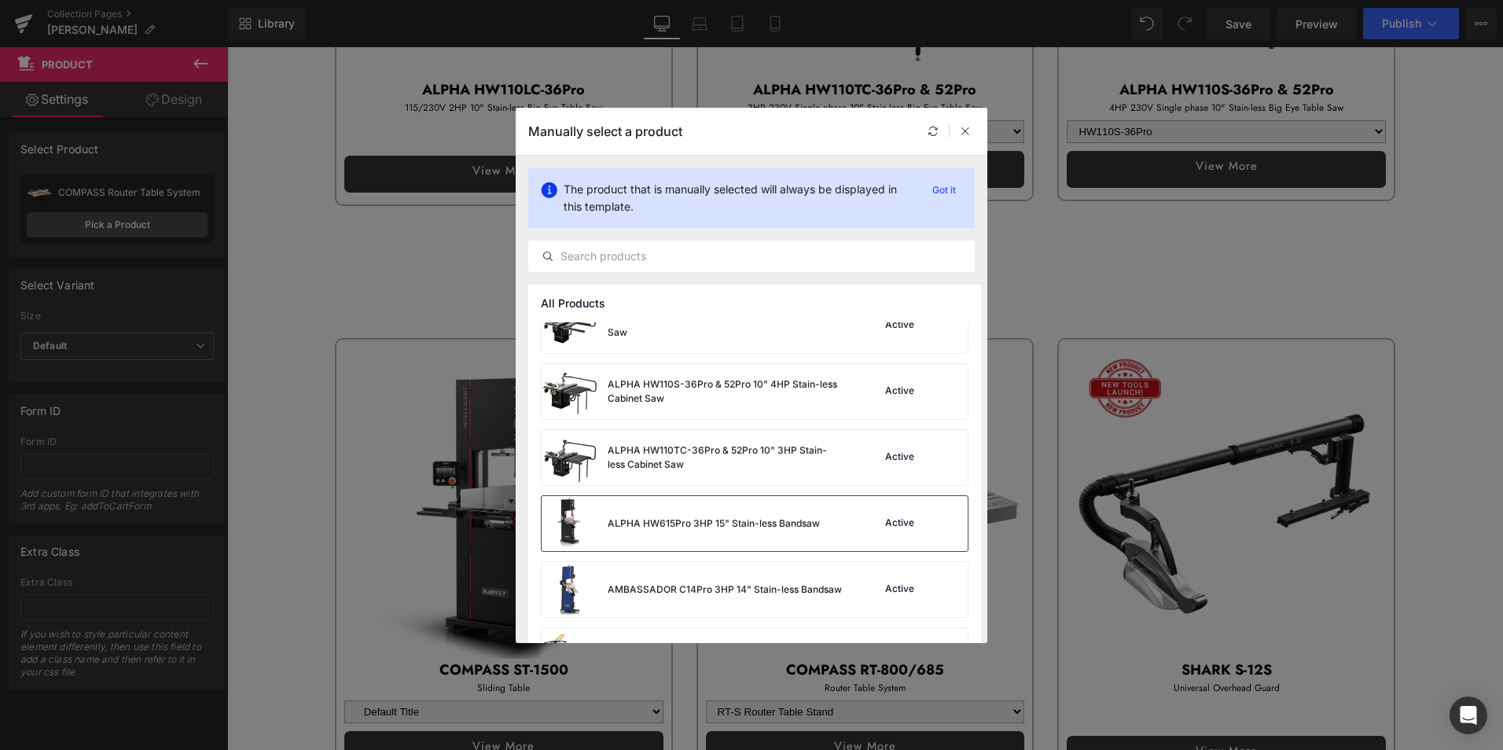
drag, startPoint x: 746, startPoint y: 529, endPoint x: 827, endPoint y: 427, distance: 130.3
click at [746, 529] on div "ALPHA HW615Pro 3HP 15" Stain-less Bandsaw" at bounding box center [713, 523] width 212 height 14
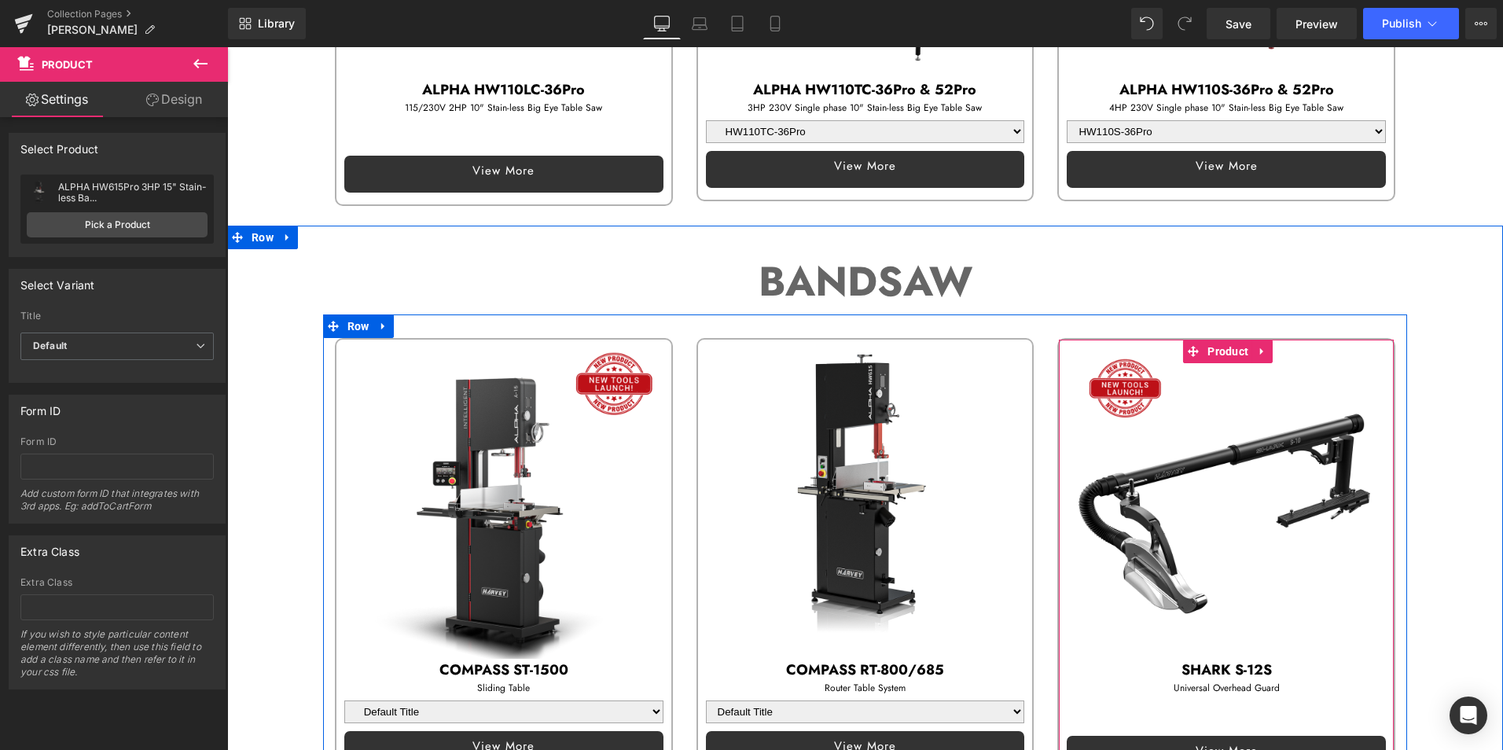
drag, startPoint x: 1224, startPoint y: 343, endPoint x: 1043, endPoint y: 317, distance: 183.5
click at [1225, 343] on span "Product" at bounding box center [1227, 351] width 49 height 24
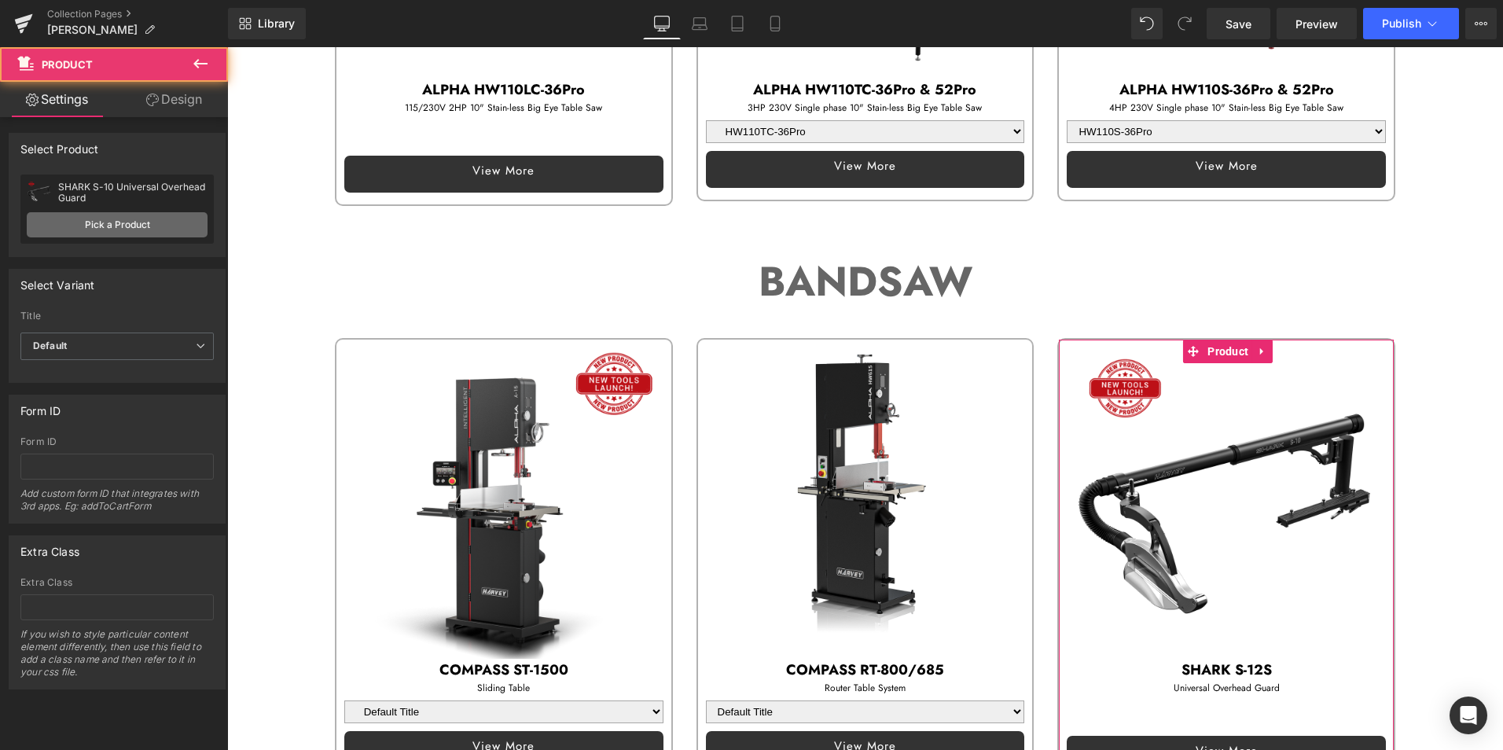
click at [138, 226] on link "Pick a Product" at bounding box center [117, 224] width 181 height 25
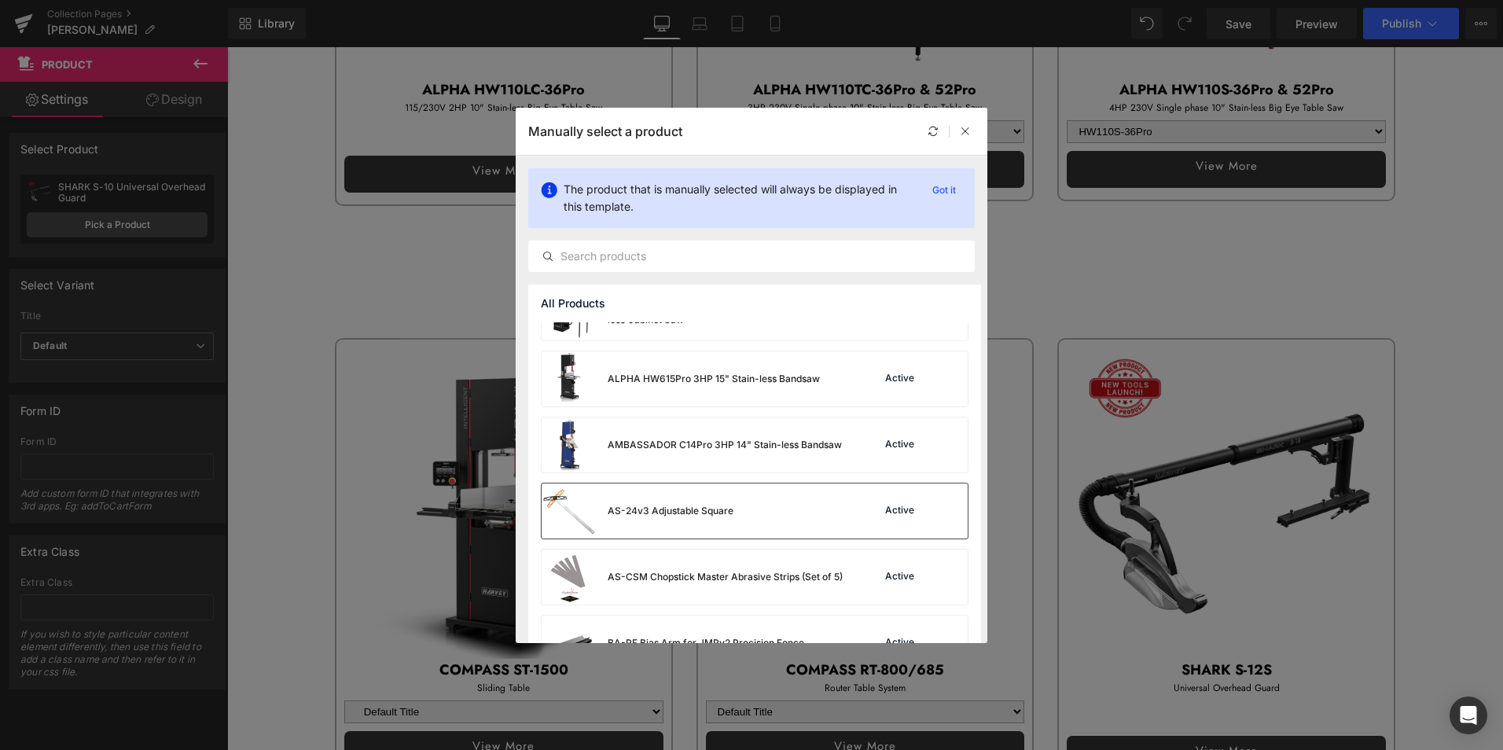
scroll to position [314, 0]
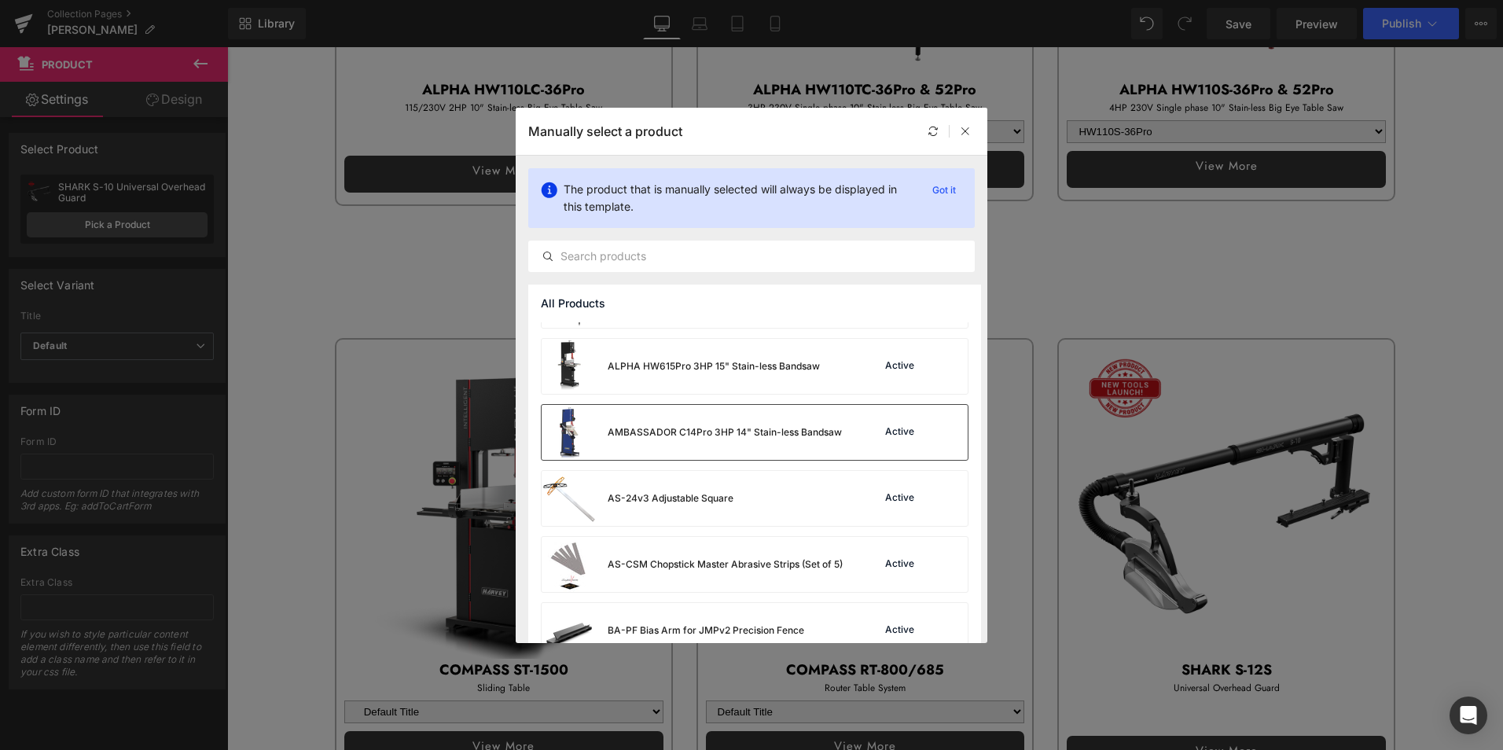
click at [719, 432] on div "AMBASSADOR C14Pro 3HP 14" Stain-less Bandsaw" at bounding box center [724, 432] width 234 height 14
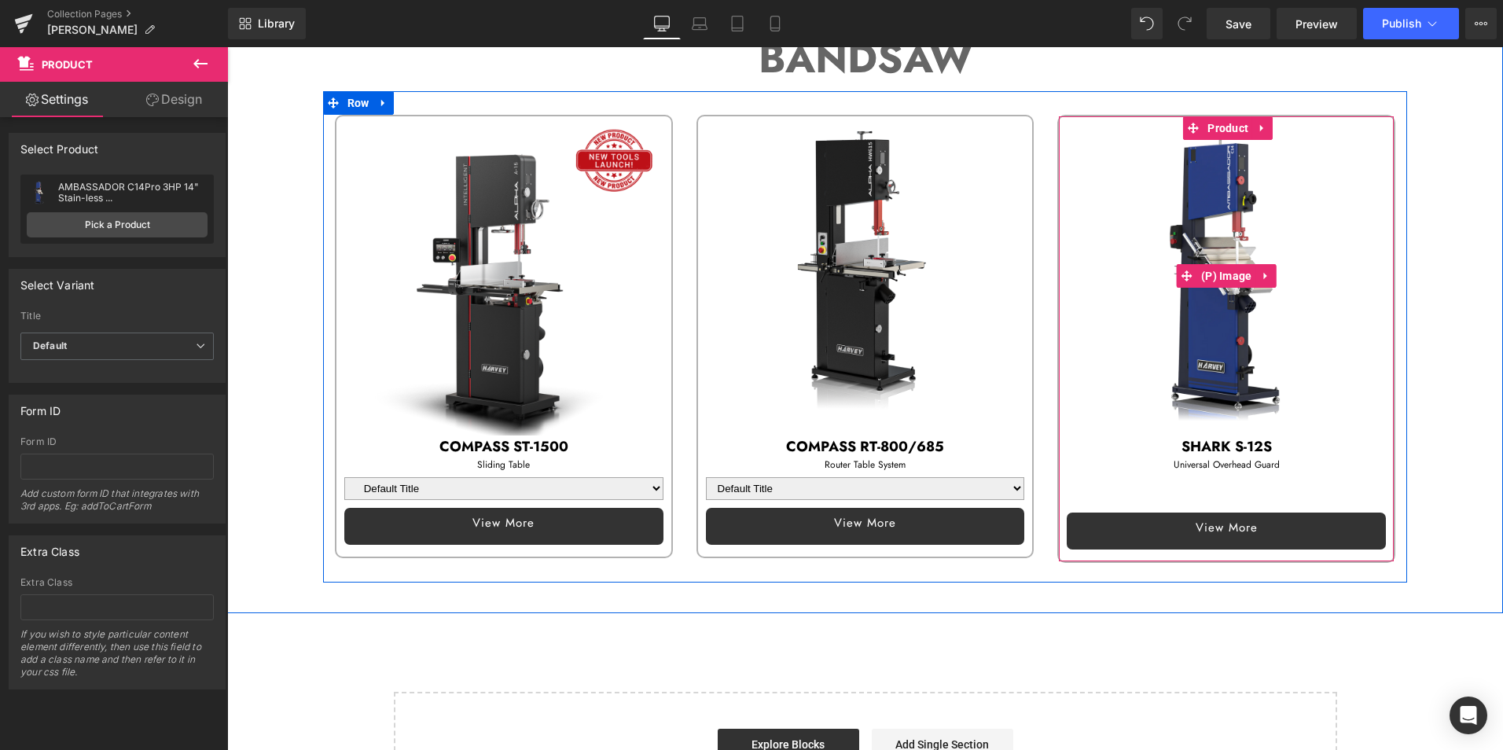
scroll to position [786, 0]
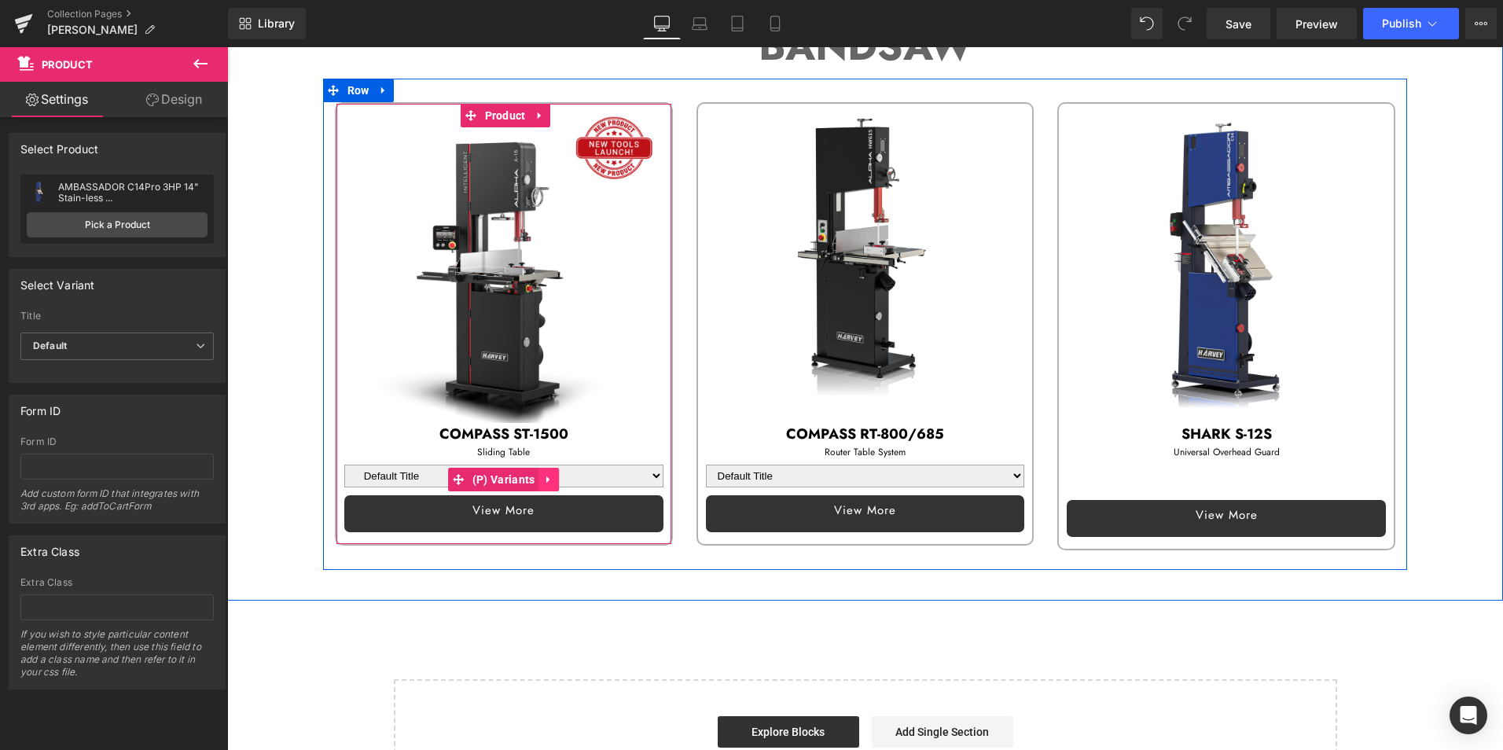
click at [545, 479] on icon at bounding box center [548, 480] width 11 height 12
click at [553, 474] on icon at bounding box center [558, 479] width 11 height 11
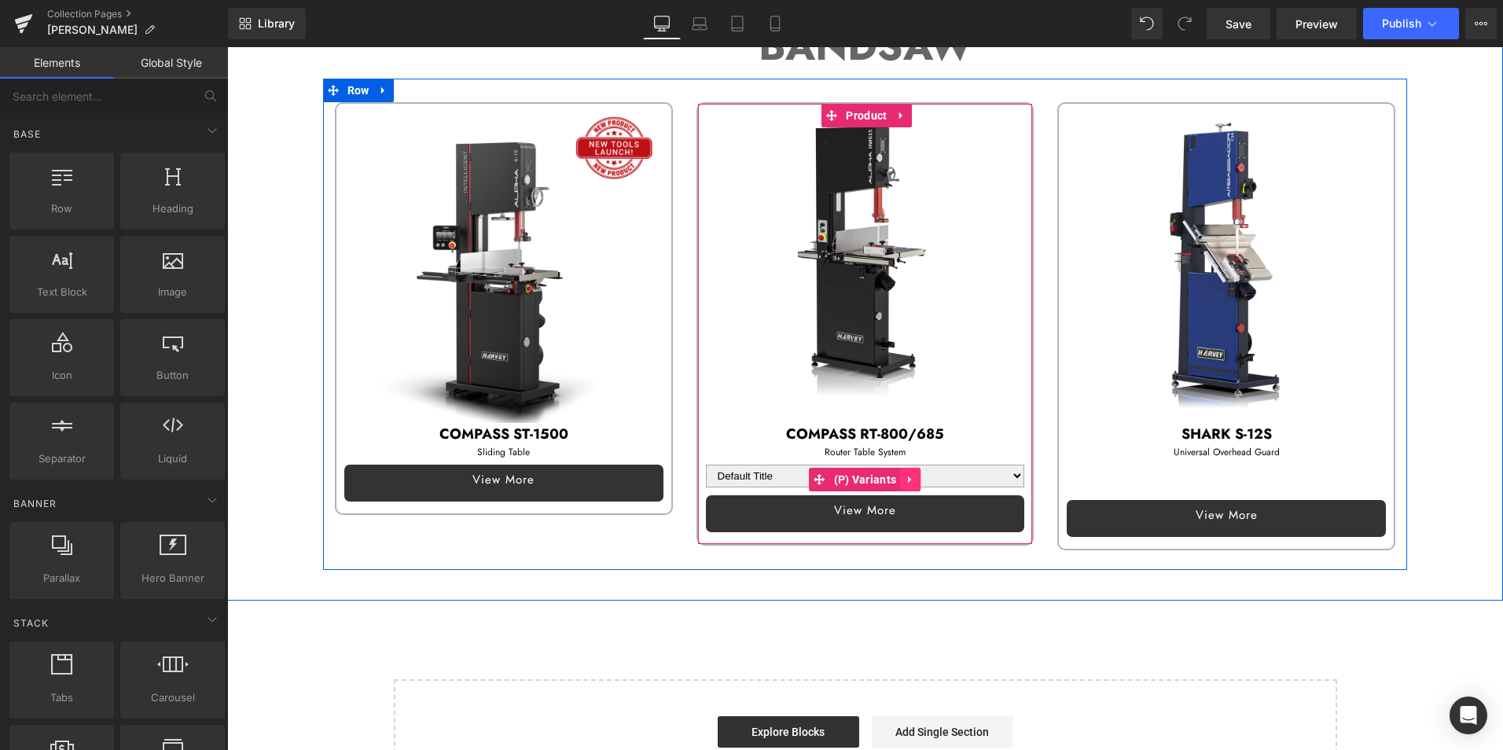
click at [906, 474] on icon at bounding box center [910, 480] width 11 height 12
click at [915, 474] on icon at bounding box center [920, 480] width 11 height 12
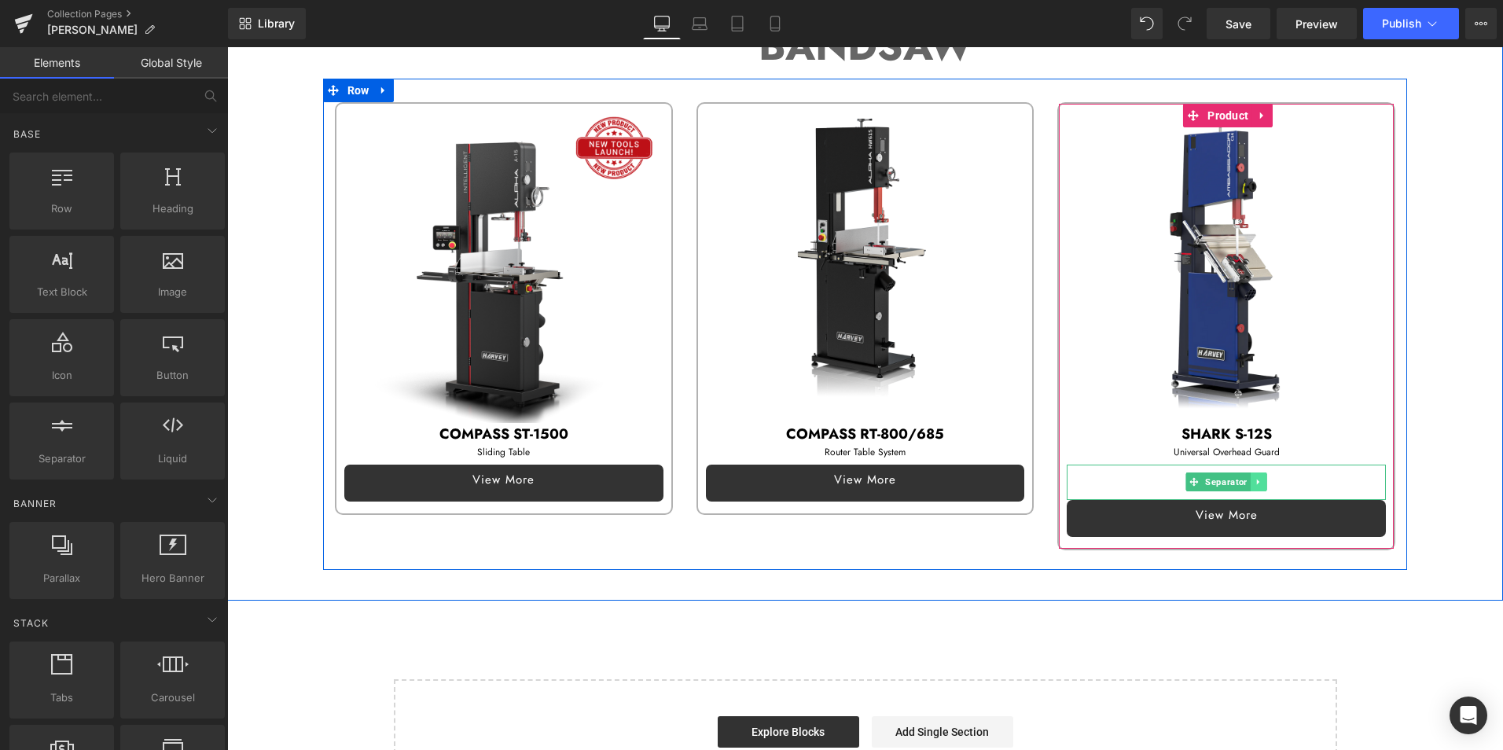
click at [1254, 478] on icon at bounding box center [1258, 481] width 9 height 9
click at [1246, 479] on icon at bounding box center [1250, 481] width 9 height 9
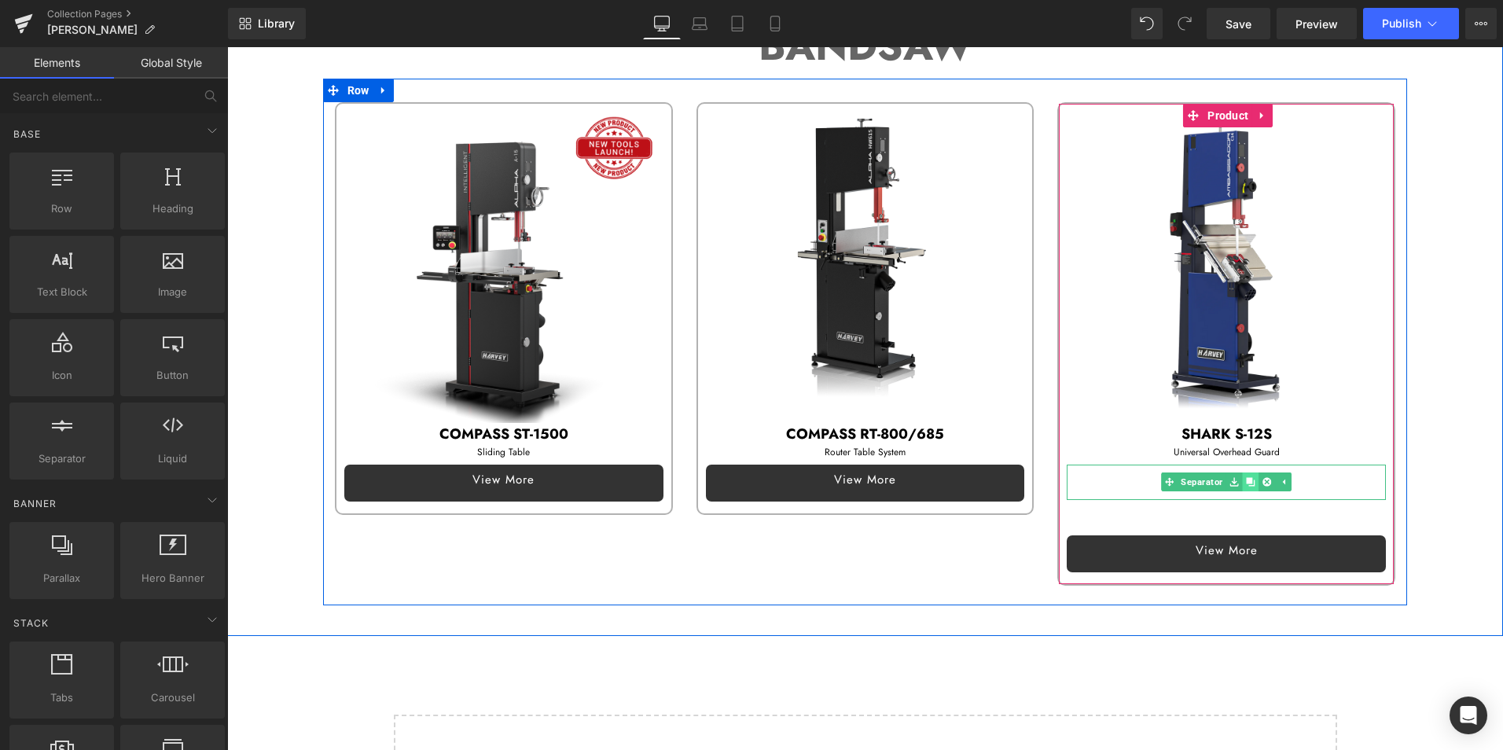
click at [1246, 478] on icon at bounding box center [1250, 481] width 9 height 9
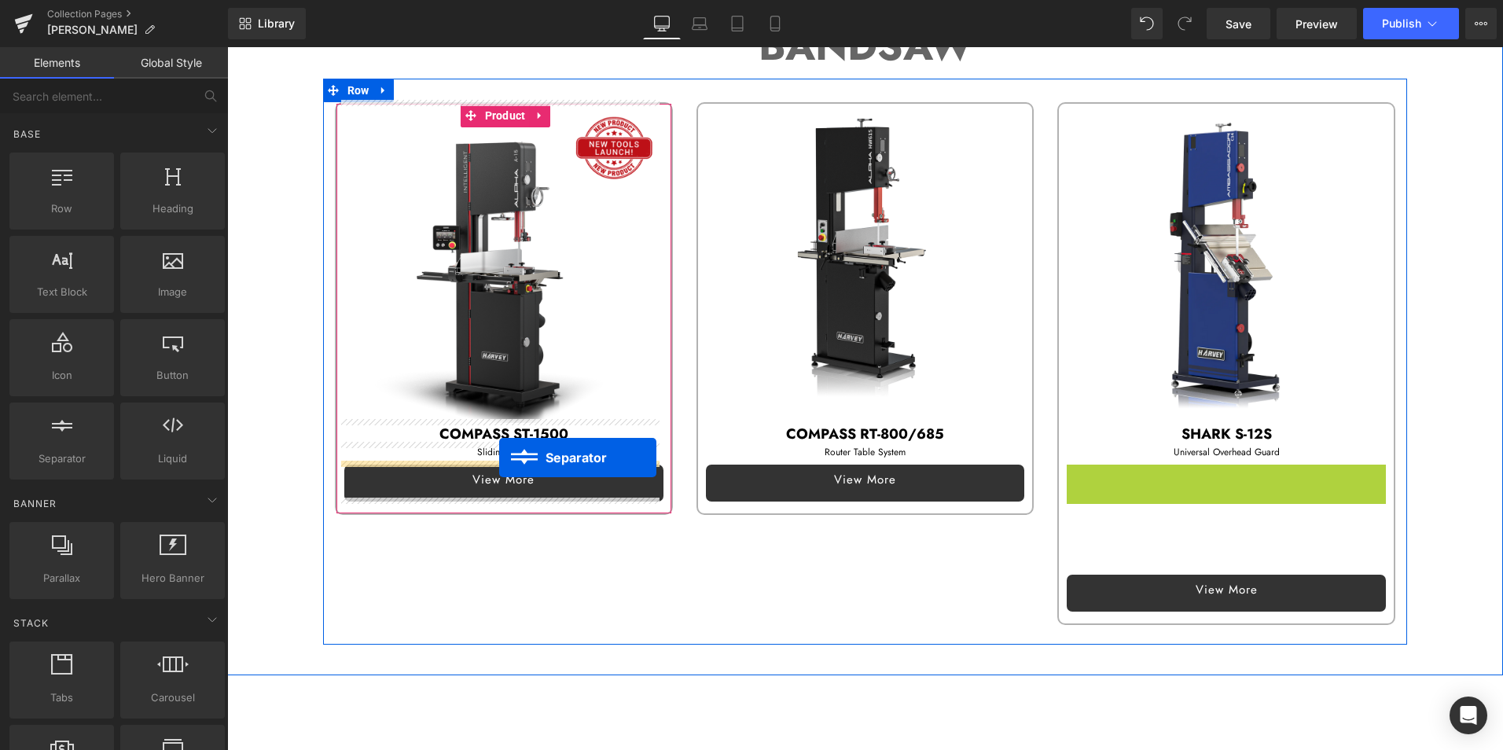
drag, startPoint x: 1181, startPoint y: 476, endPoint x: 499, endPoint y: 457, distance: 682.4
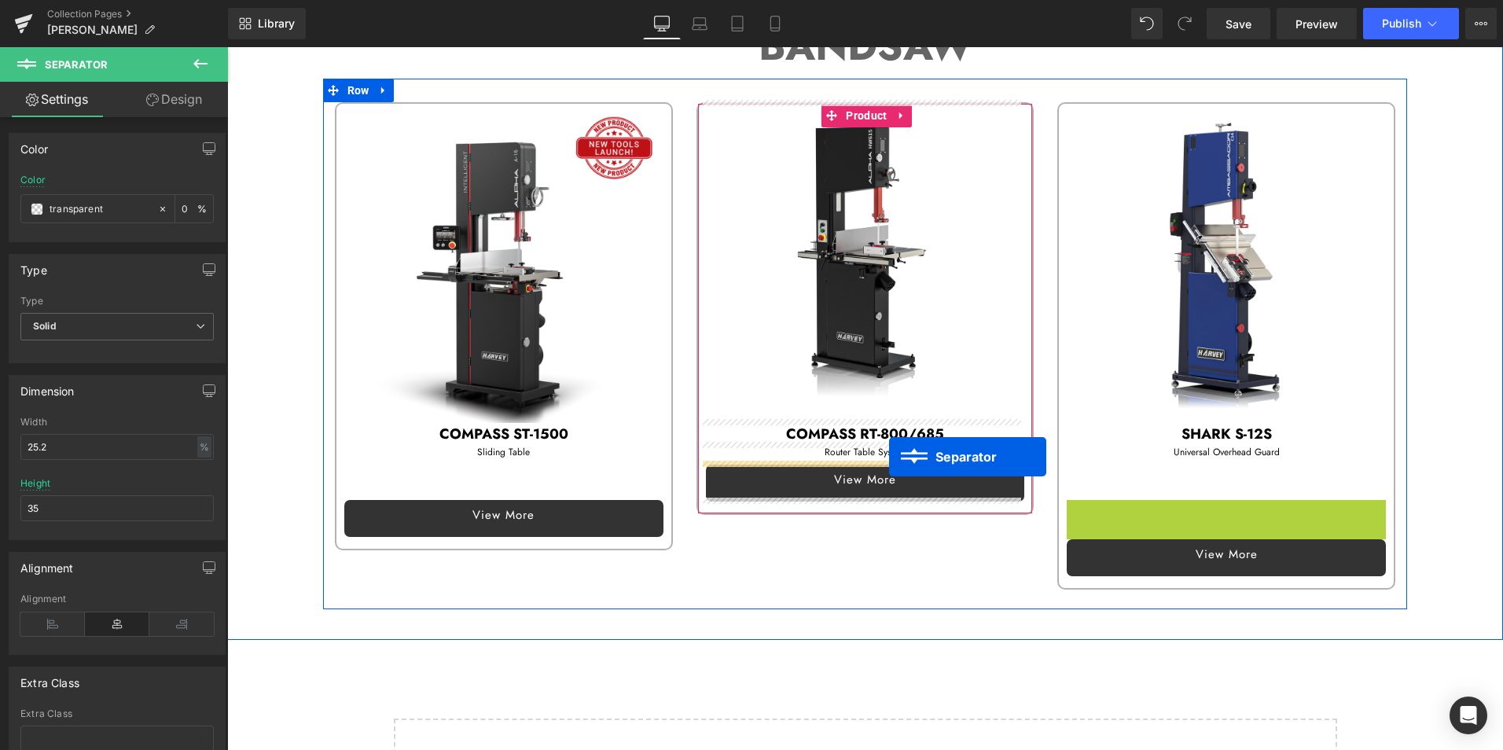
drag, startPoint x: 1228, startPoint y: 512, endPoint x: 889, endPoint y: 457, distance: 344.1
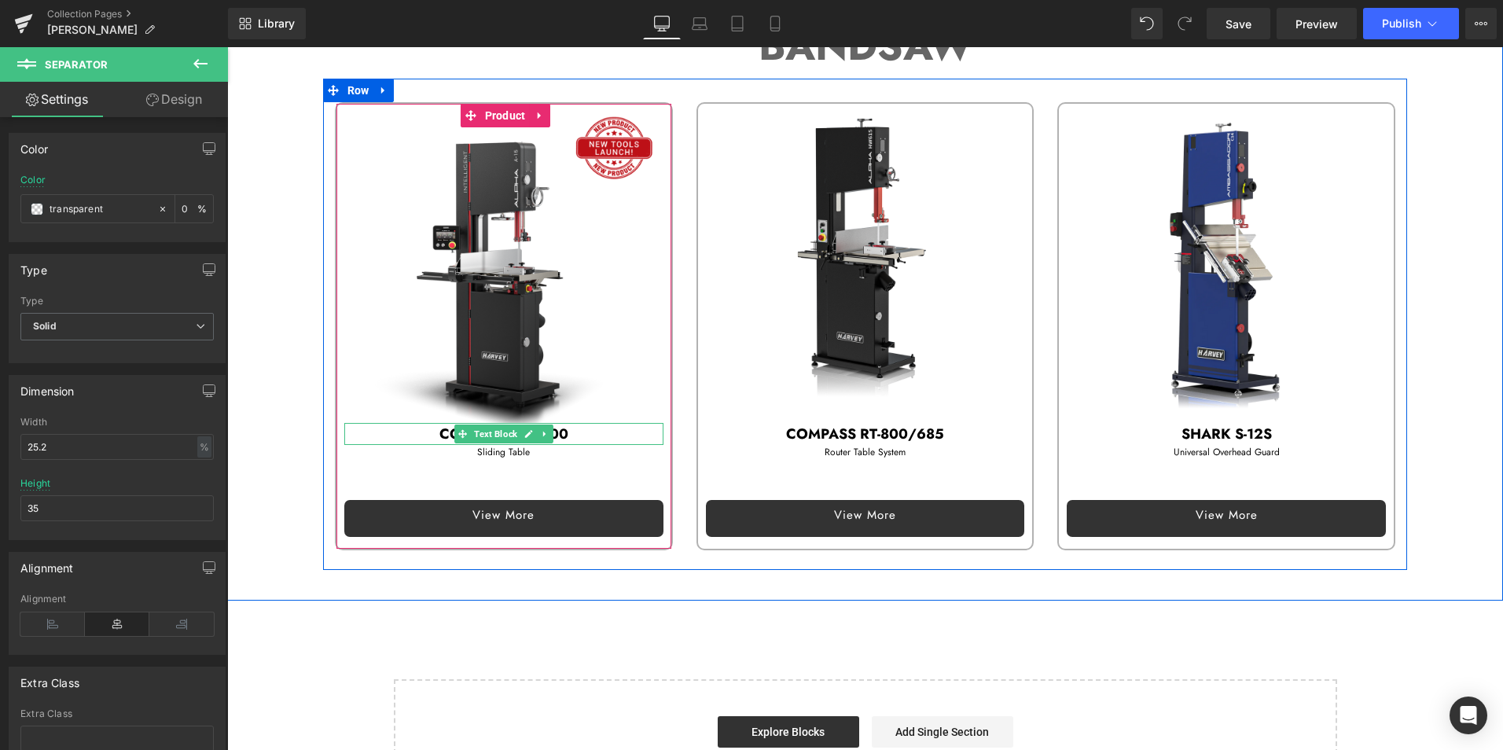
click at [417, 427] on p "COMPASS ST-1500" at bounding box center [503, 434] width 319 height 23
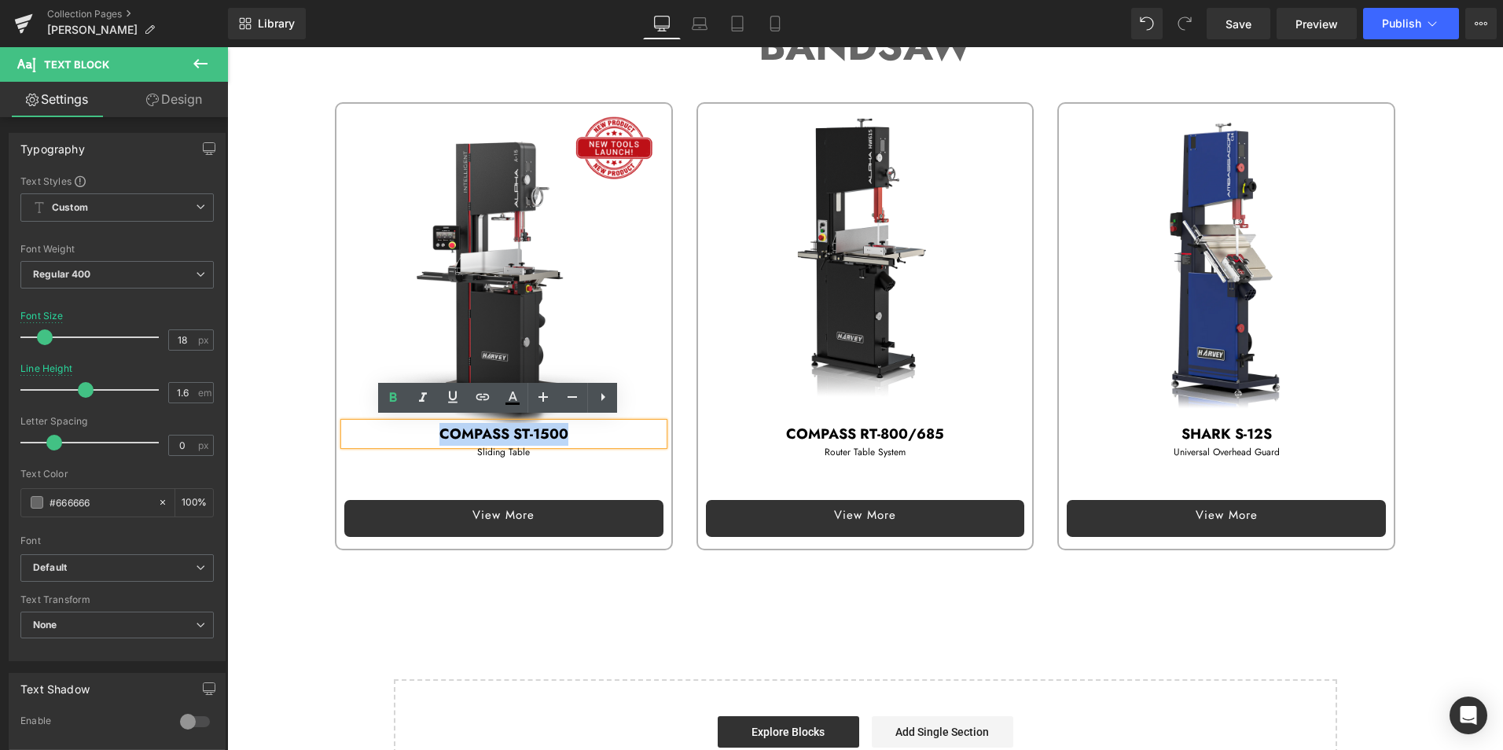
drag, startPoint x: 424, startPoint y: 427, endPoint x: 630, endPoint y: 435, distance: 206.9
click at [630, 435] on p "COMPASS ST-1500" at bounding box center [503, 434] width 319 height 23
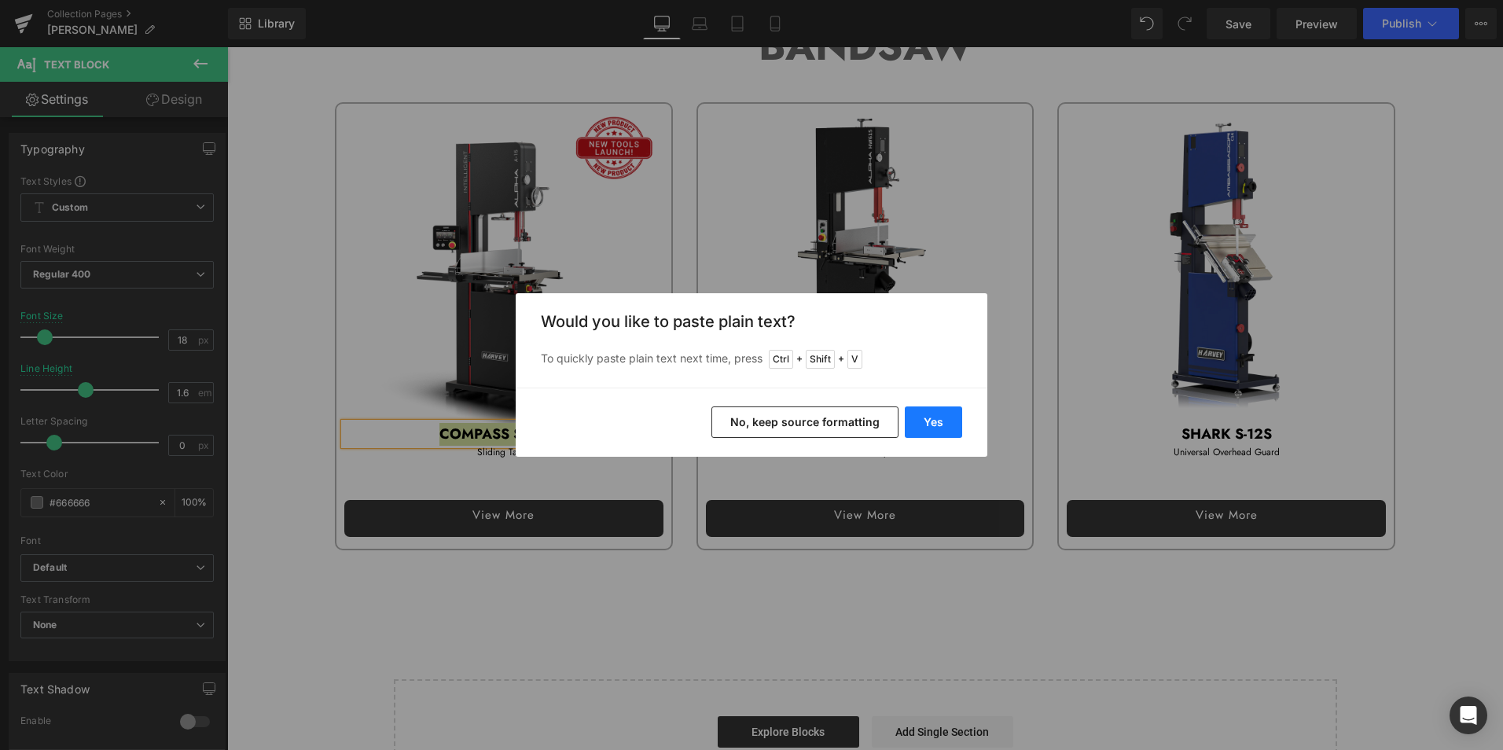
click at [953, 417] on button "Yes" at bounding box center [933, 421] width 57 height 31
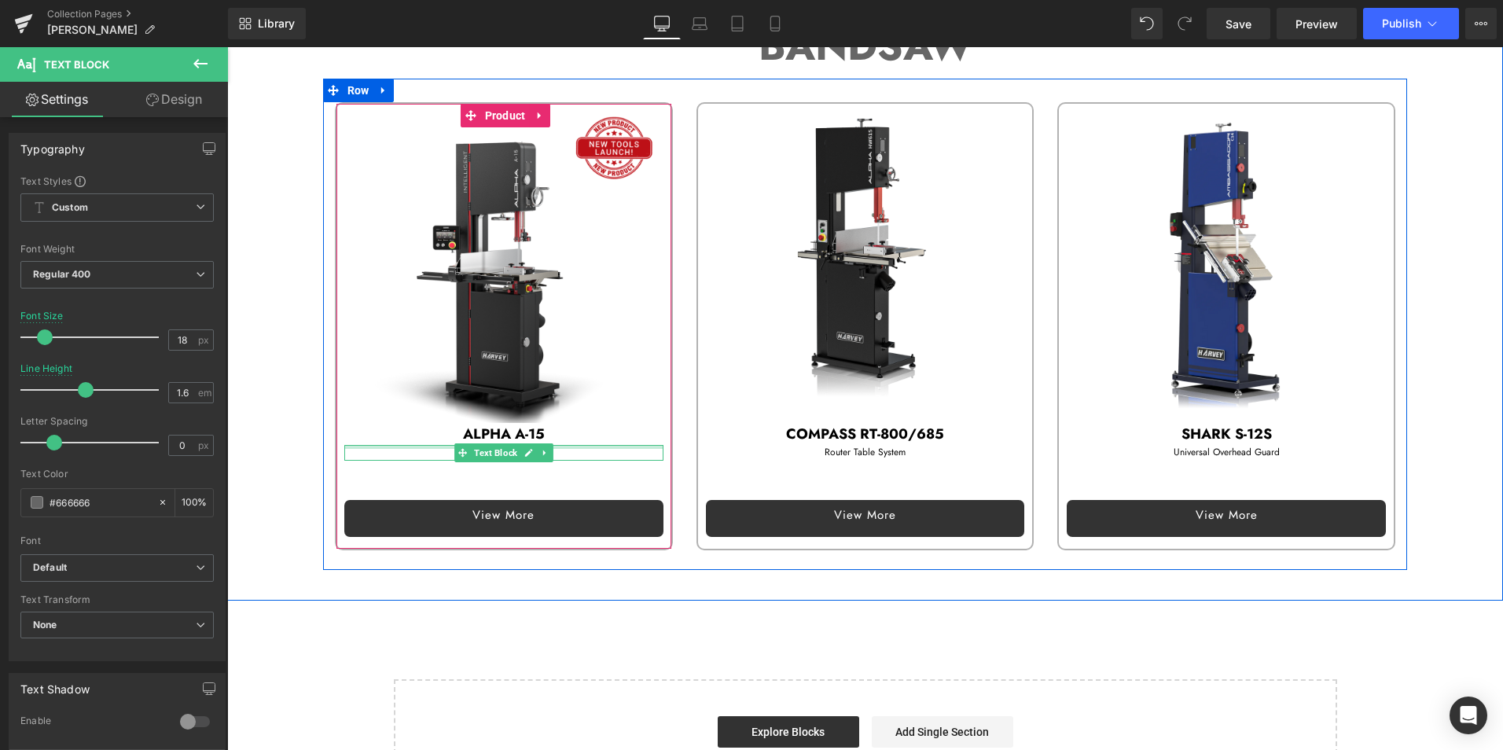
drag, startPoint x: 397, startPoint y: 445, endPoint x: 428, endPoint y: 446, distance: 30.7
click at [397, 445] on div "Sliding Table Text Block" at bounding box center [503, 452] width 319 height 15
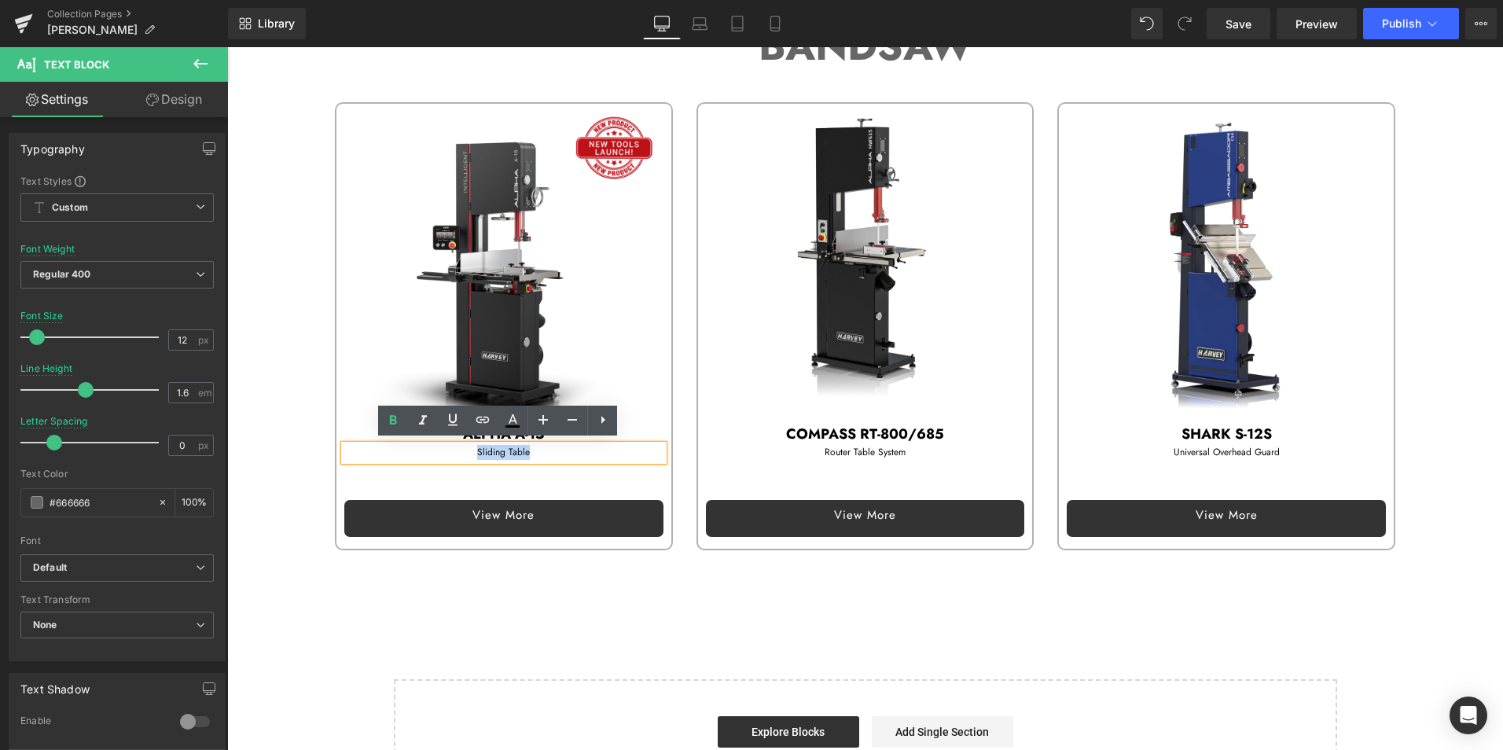
drag, startPoint x: 460, startPoint y: 450, endPoint x: 595, endPoint y: 453, distance: 135.2
click at [595, 453] on p "Sliding Table" at bounding box center [503, 452] width 319 height 15
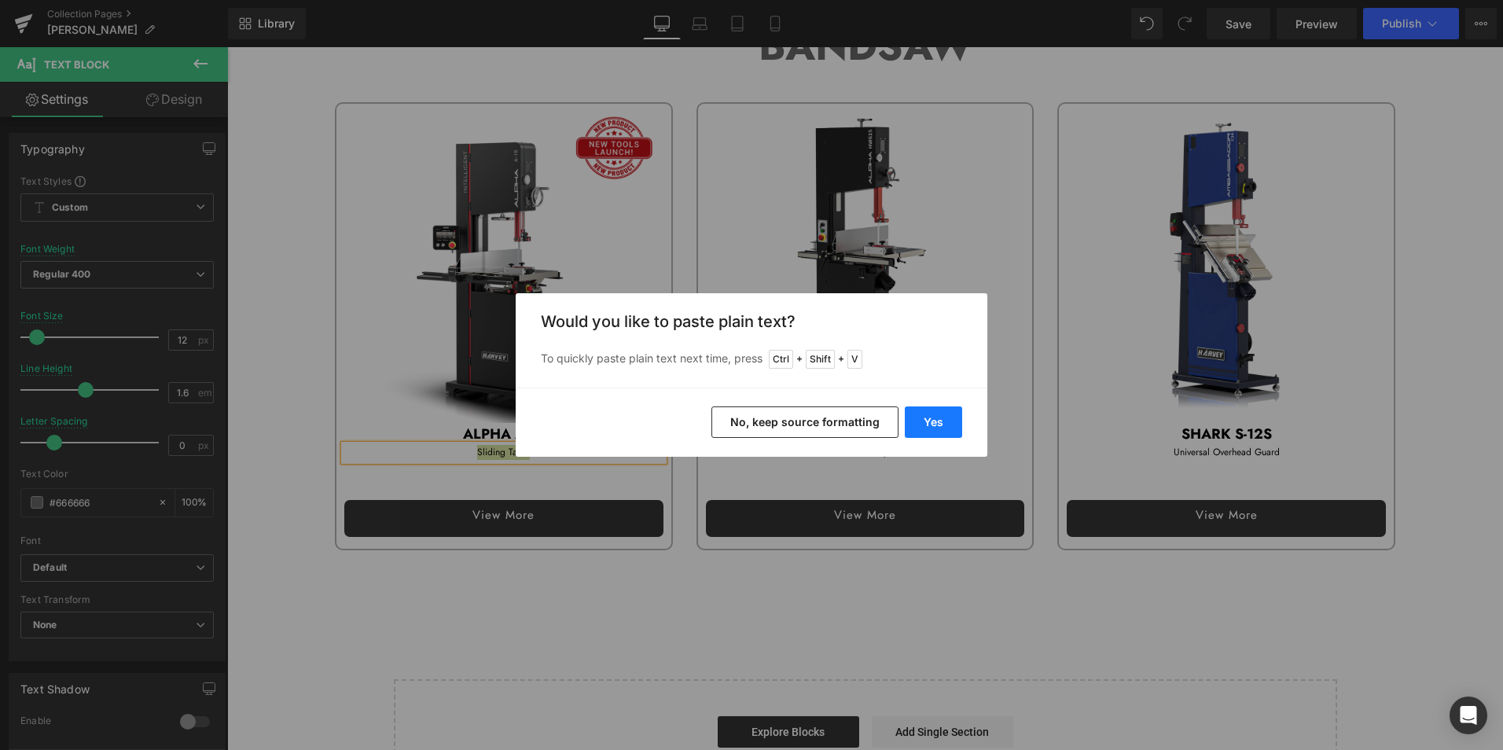
click at [943, 421] on button "Yes" at bounding box center [933, 421] width 57 height 31
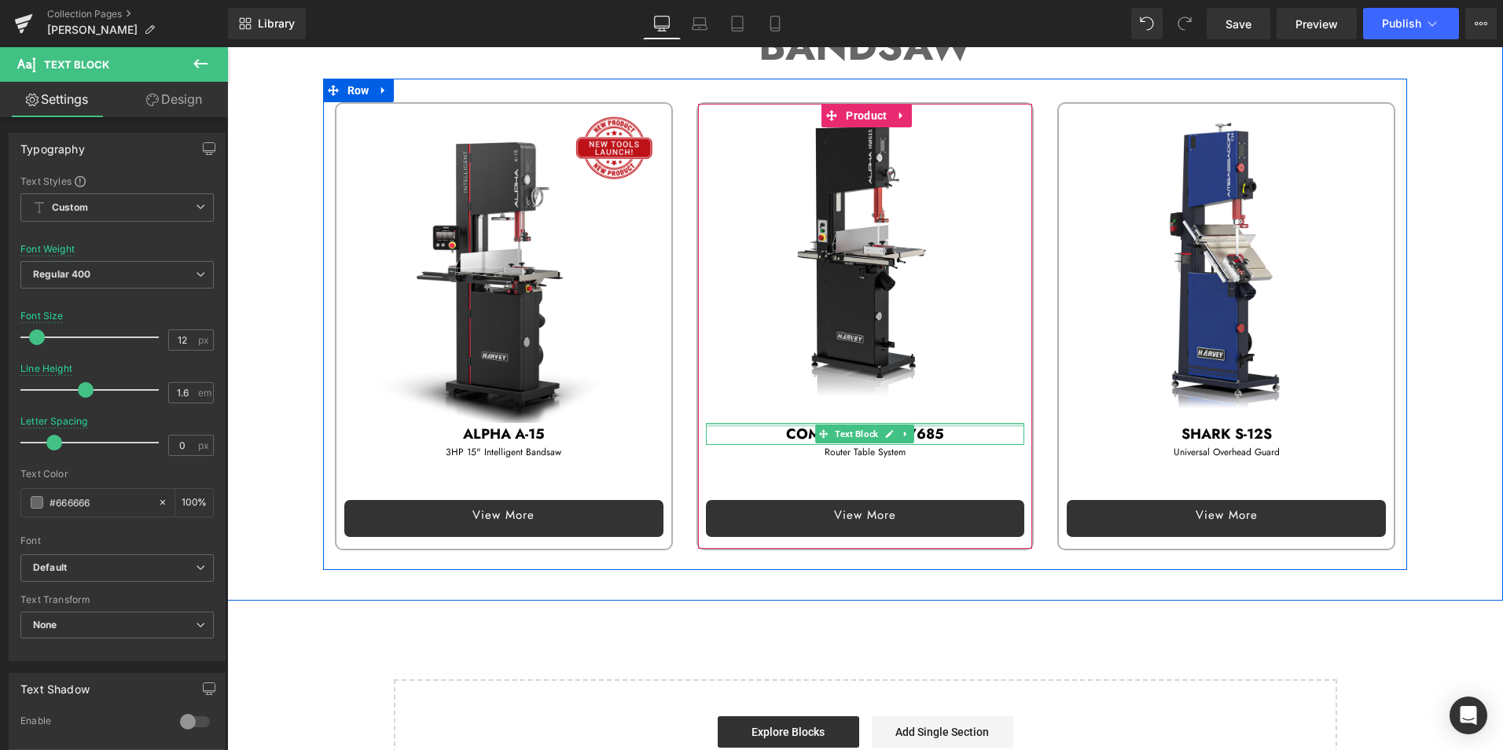
drag, startPoint x: 773, startPoint y: 420, endPoint x: 778, endPoint y: 431, distance: 12.3
click at [773, 423] on div at bounding box center [865, 425] width 319 height 4
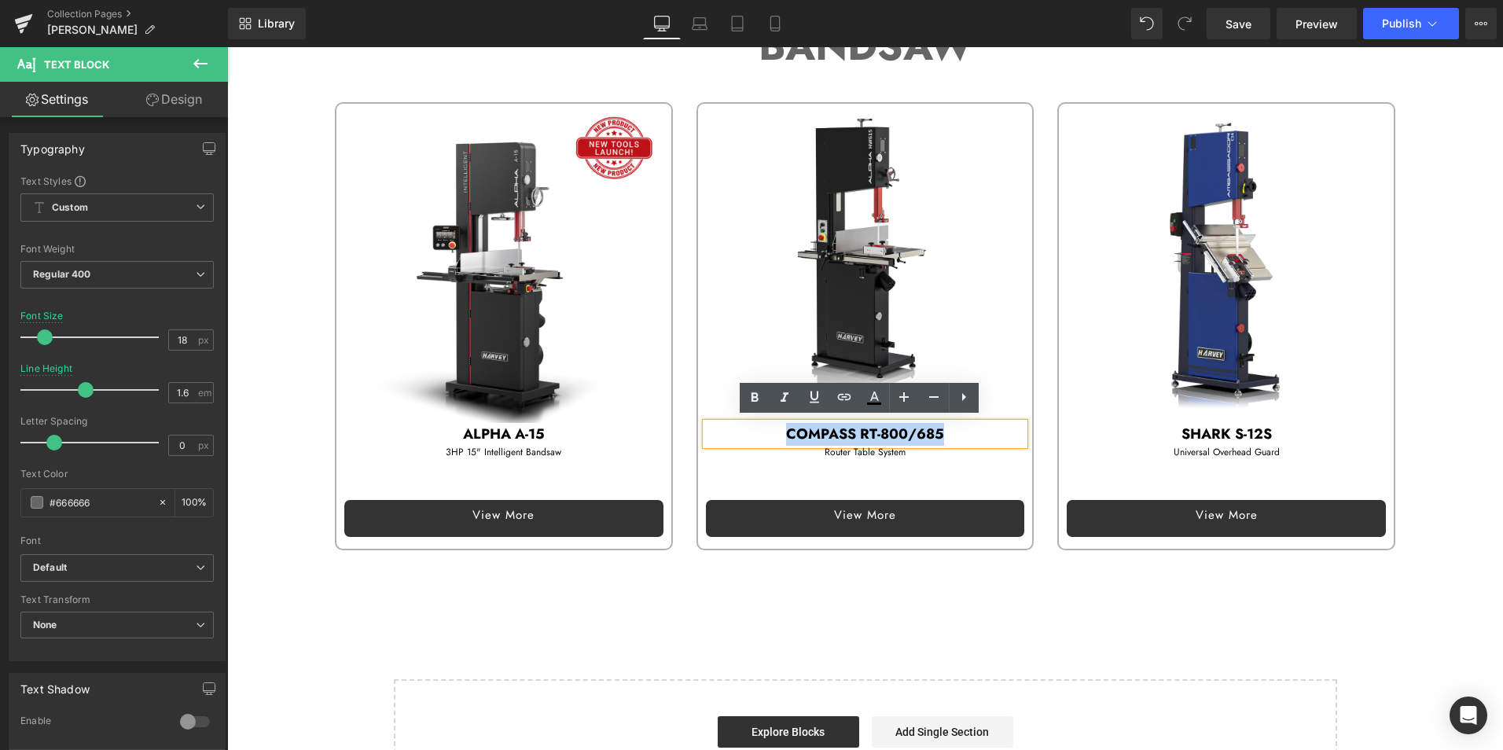
drag, startPoint x: 778, startPoint y: 431, endPoint x: 993, endPoint y: 435, distance: 215.4
click at [993, 435] on p "COMPASS RT-800/685" at bounding box center [865, 434] width 319 height 23
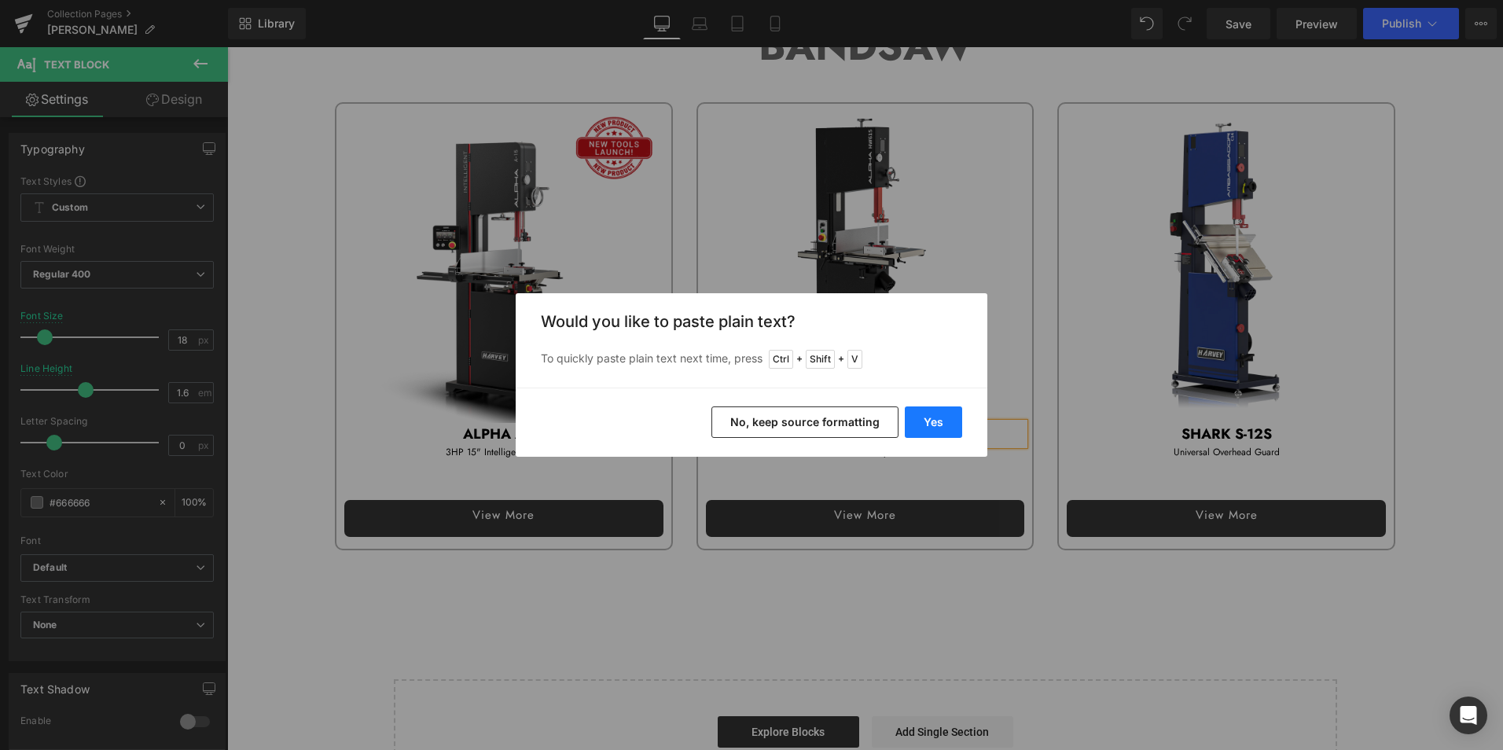
click at [954, 427] on button "Yes" at bounding box center [933, 421] width 57 height 31
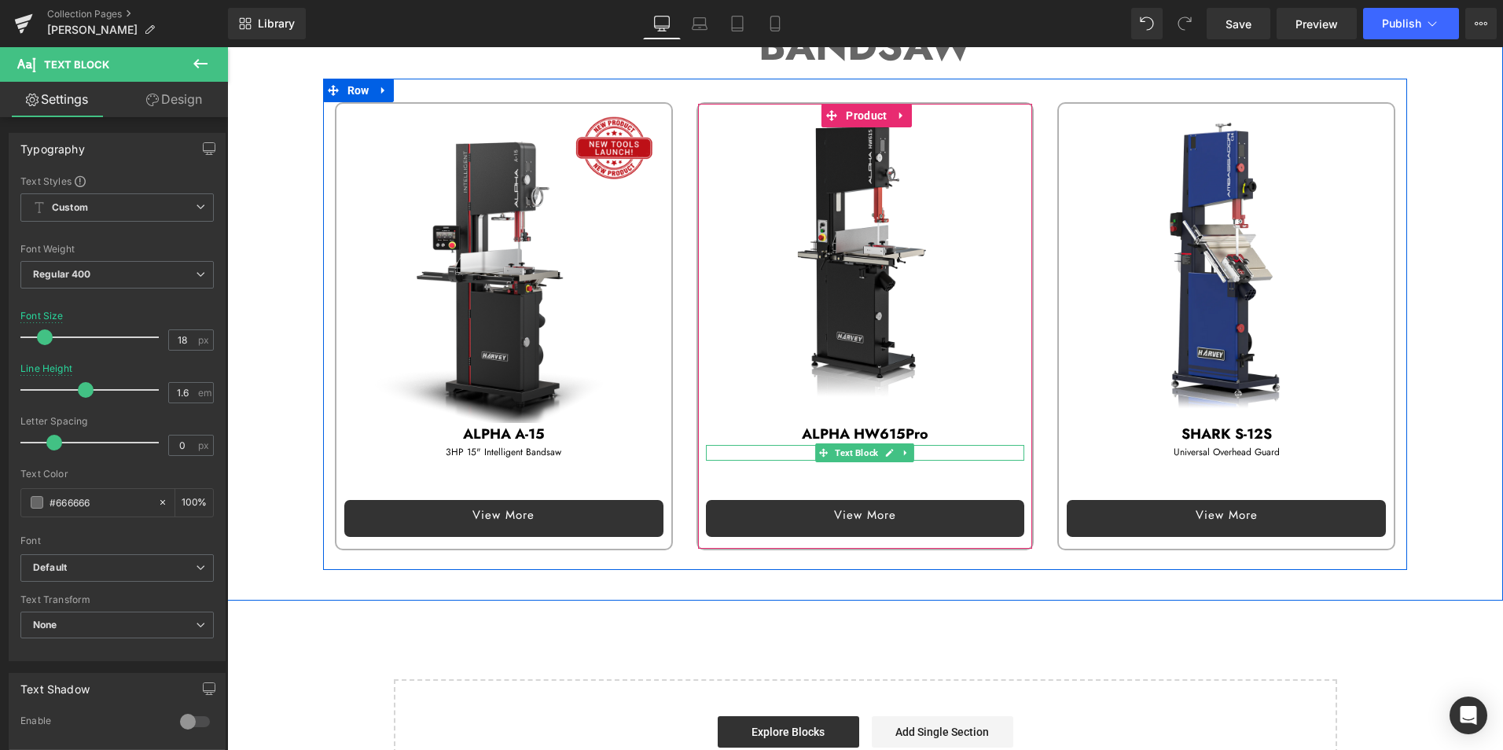
click at [798, 449] on p "Router Table System" at bounding box center [865, 452] width 319 height 15
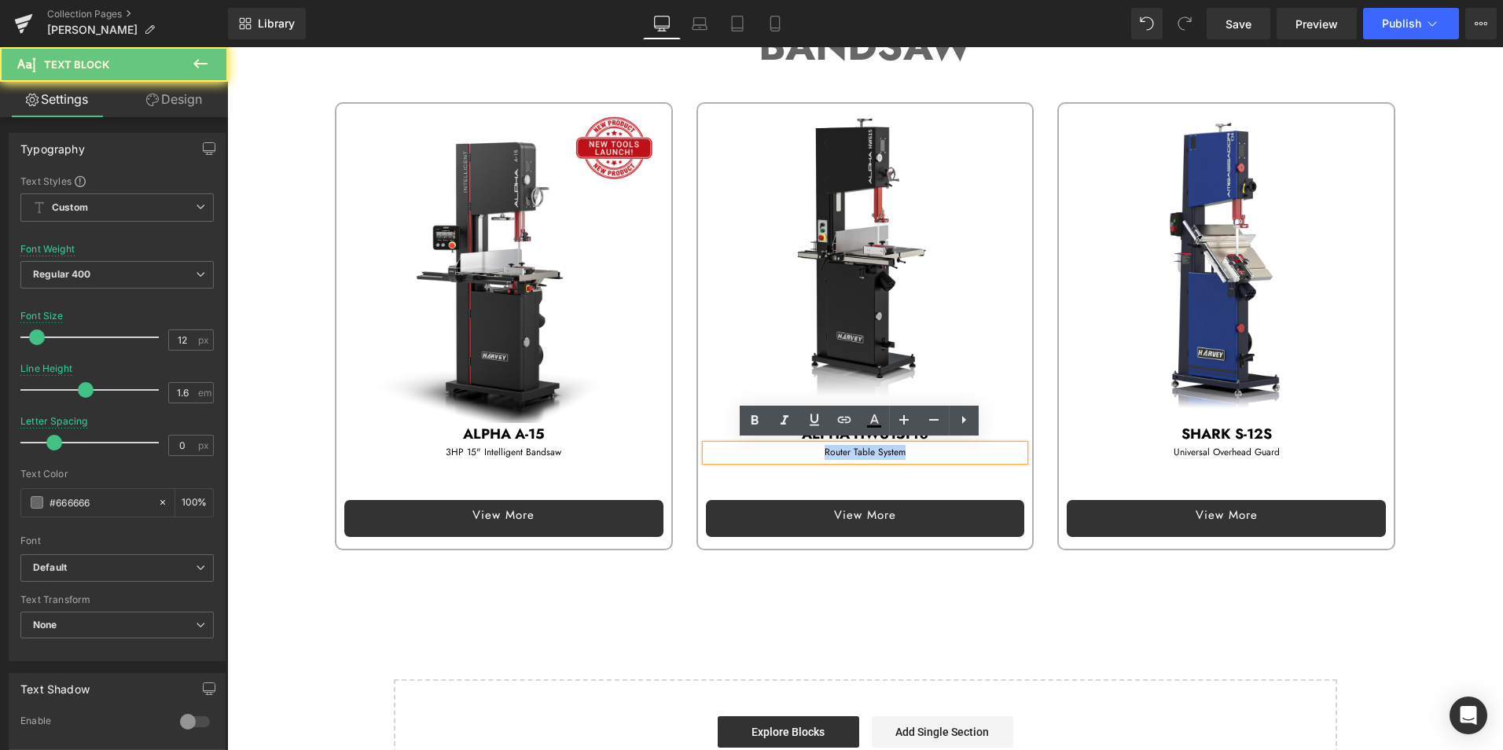
drag, startPoint x: 831, startPoint y: 444, endPoint x: 1000, endPoint y: 447, distance: 169.0
click at [1000, 447] on p "Router Table System" at bounding box center [865, 452] width 319 height 15
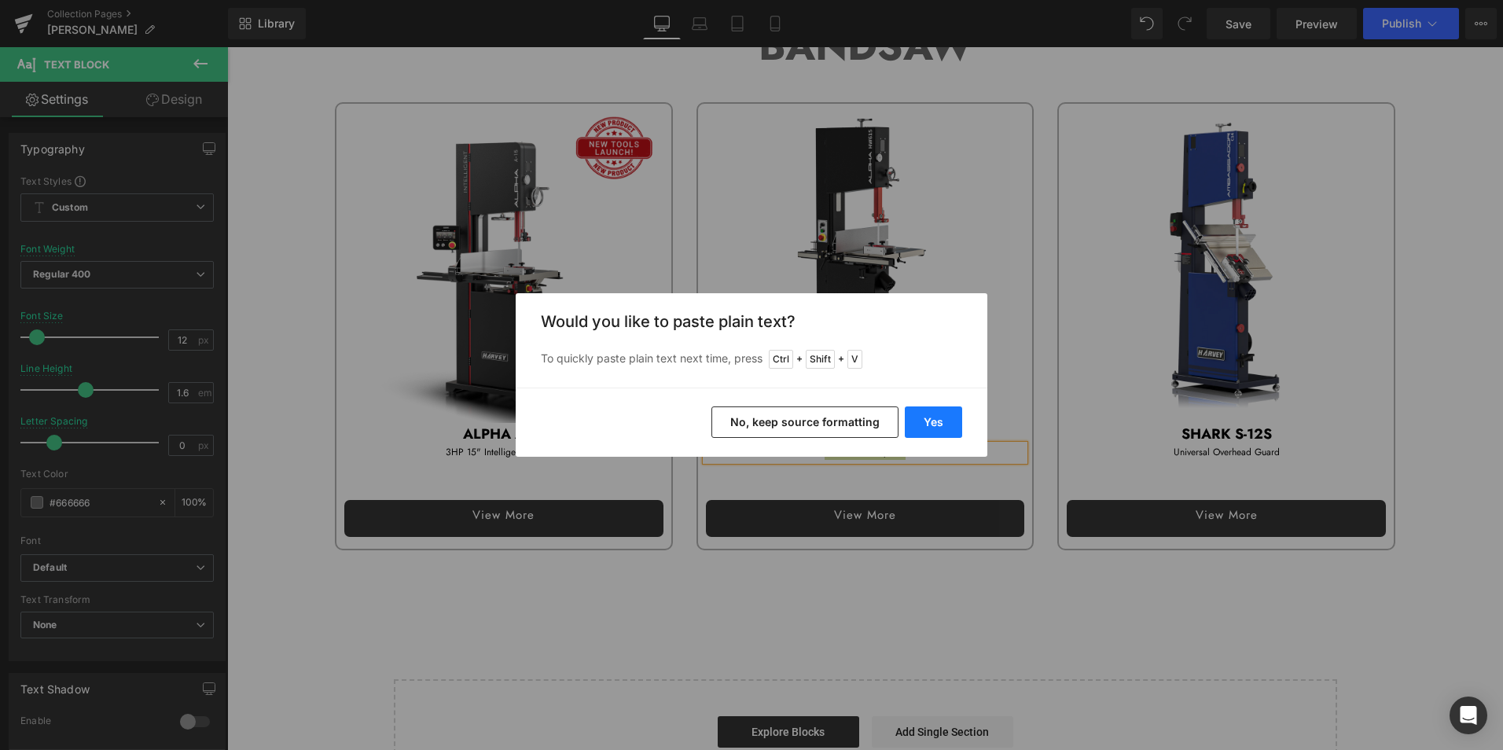
click at [941, 410] on button "Yes" at bounding box center [933, 421] width 57 height 31
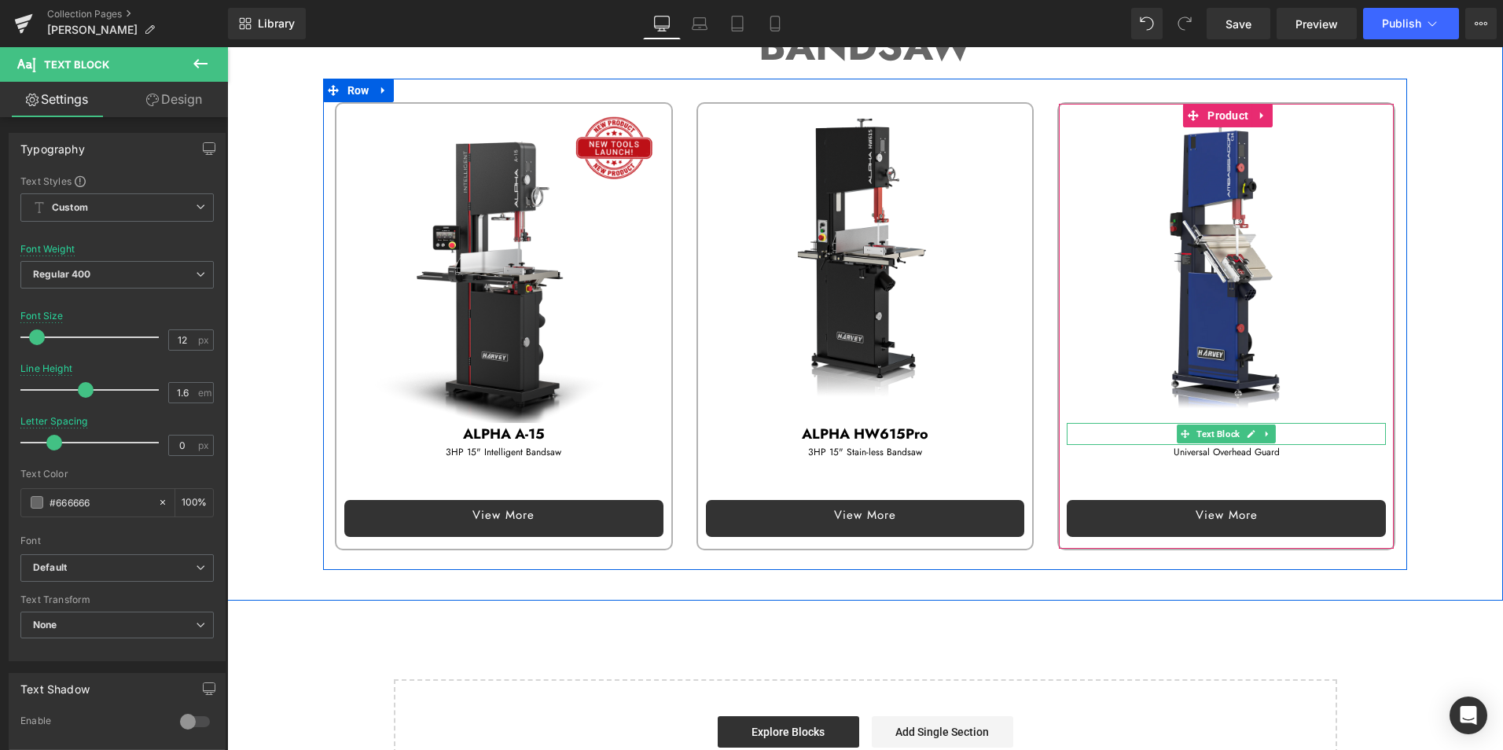
click at [1144, 430] on p "SHARK S-12S" at bounding box center [1225, 434] width 319 height 23
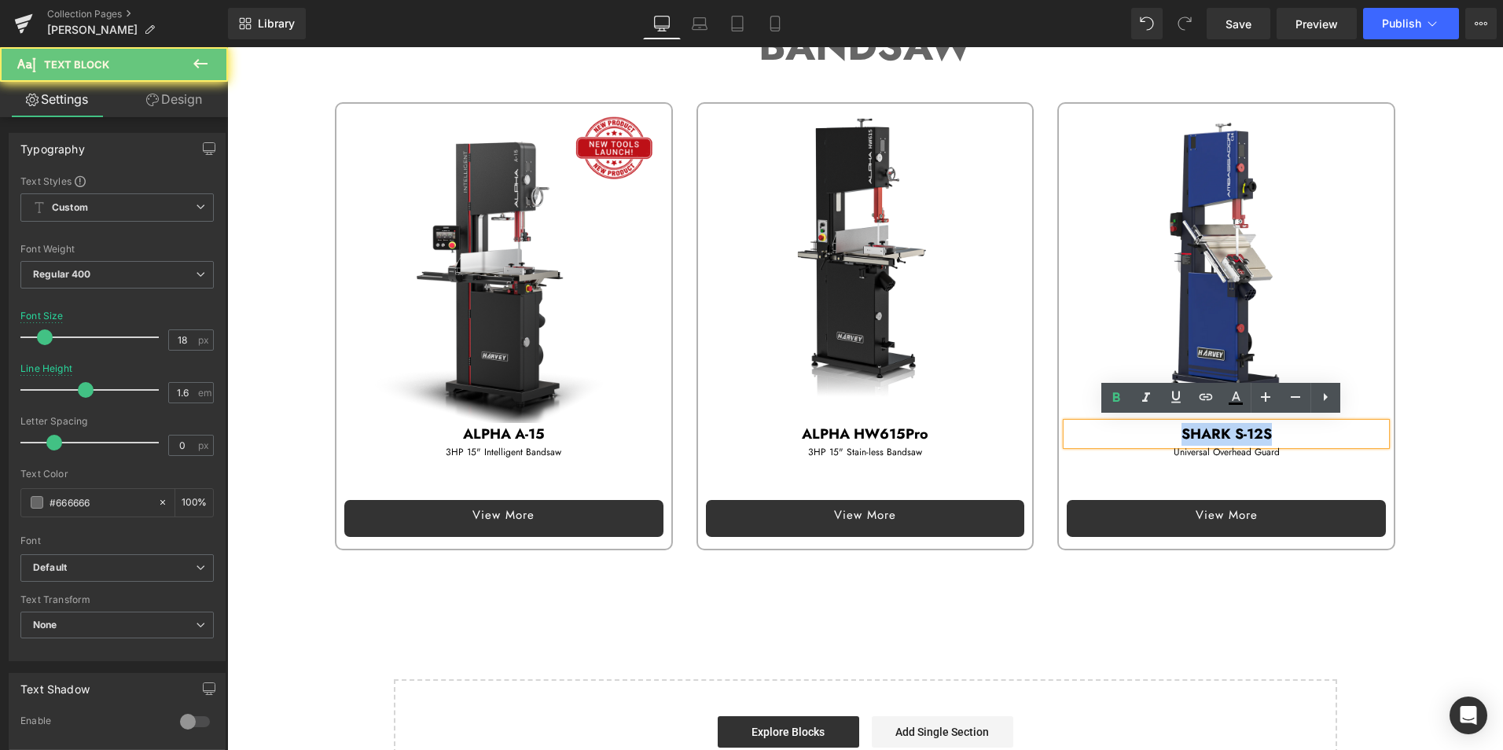
drag, startPoint x: 1173, startPoint y: 431, endPoint x: 1301, endPoint y: 431, distance: 127.3
click at [1301, 431] on p "SHARK S-12S" at bounding box center [1225, 434] width 319 height 23
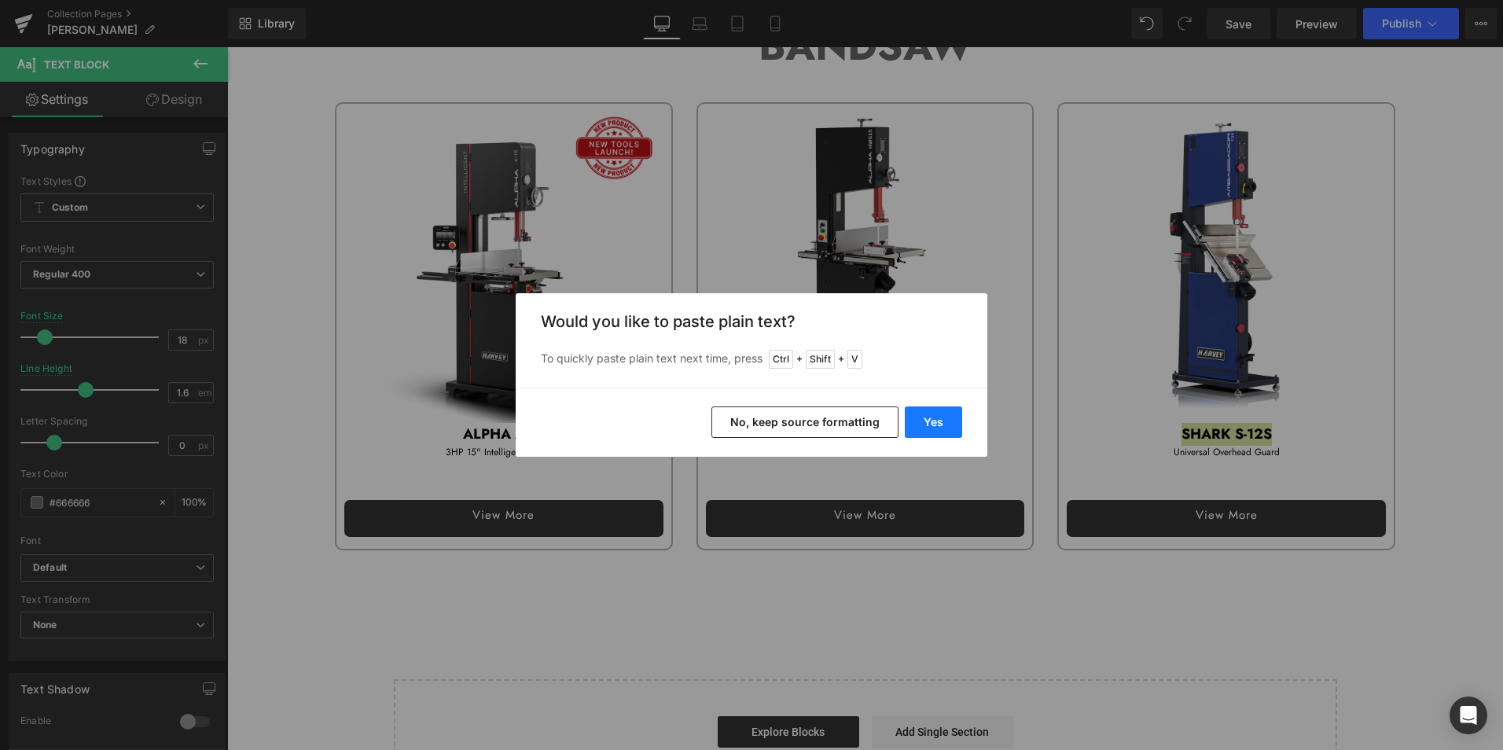
click at [935, 415] on button "Yes" at bounding box center [933, 421] width 57 height 31
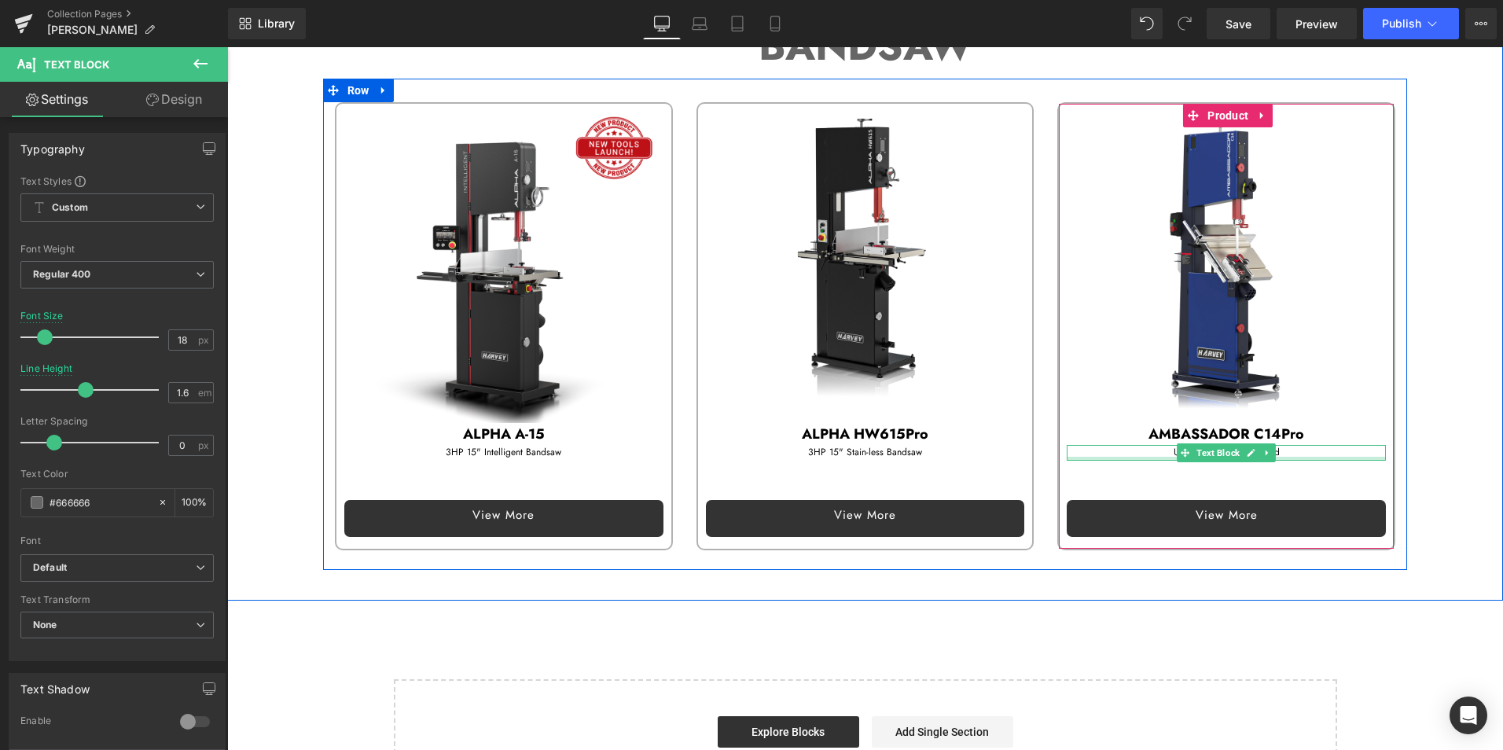
click at [1140, 449] on p "Universal Overhead Guard" at bounding box center [1225, 452] width 319 height 15
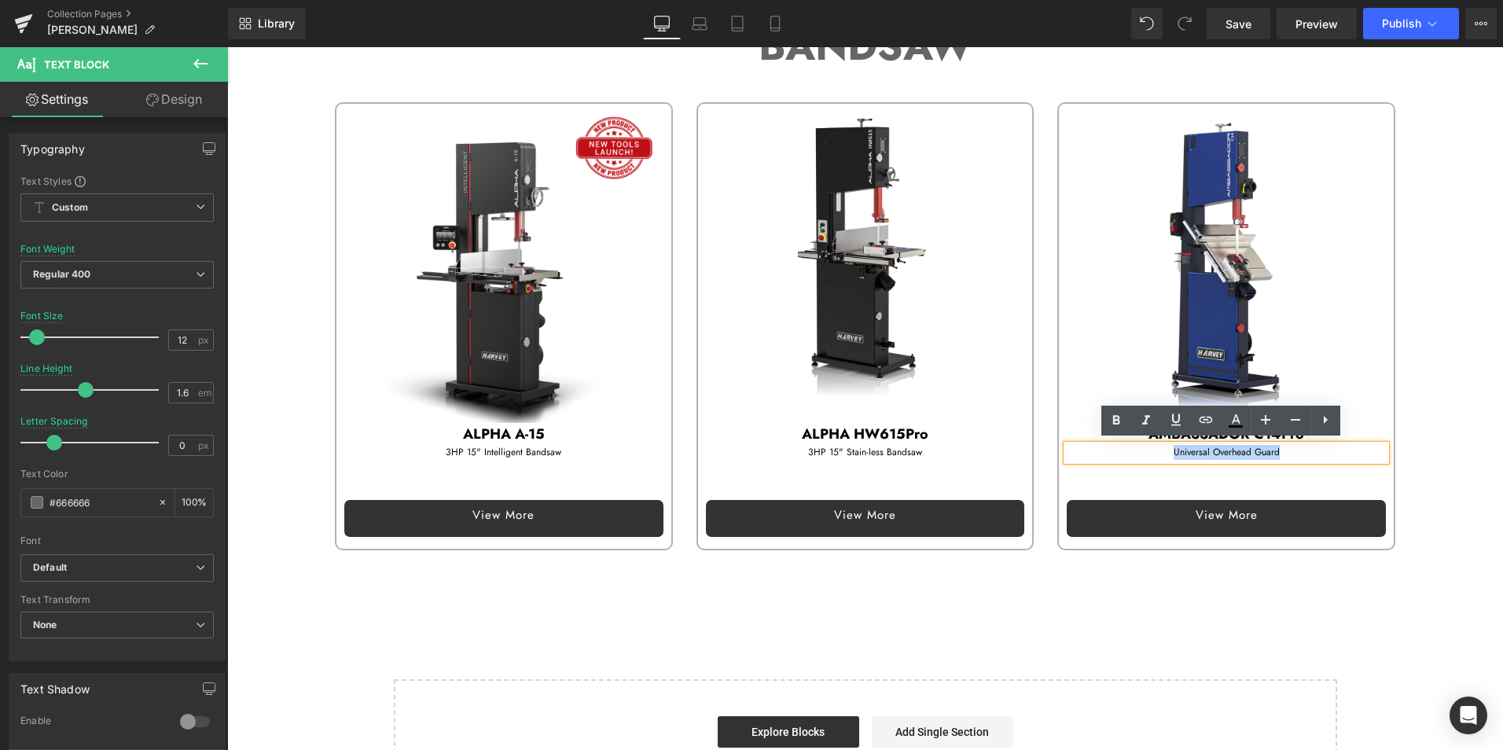
drag, startPoint x: 1158, startPoint y: 446, endPoint x: 1303, endPoint y: 445, distance: 144.6
click at [1303, 445] on p "Universal Overhead Guard" at bounding box center [1225, 452] width 319 height 15
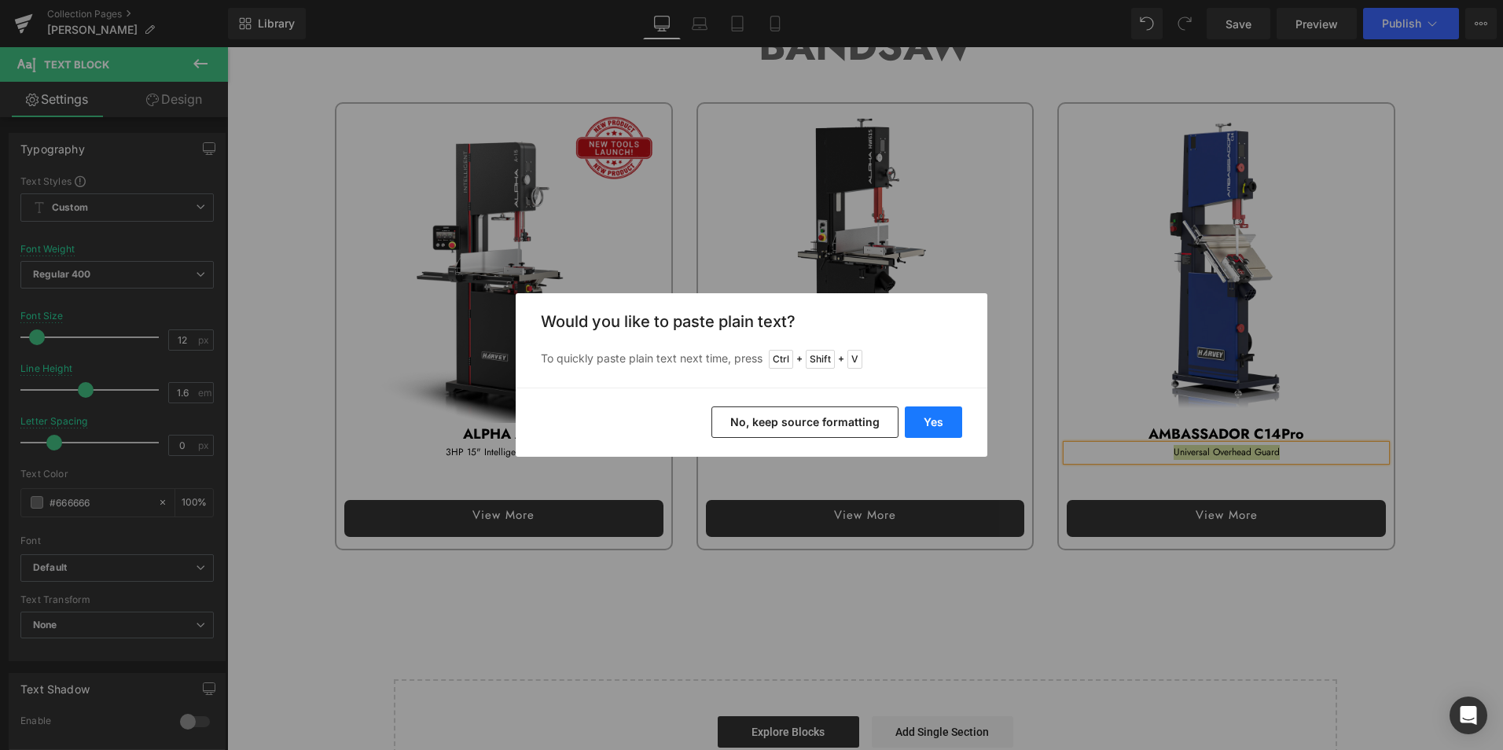
click at [930, 418] on button "Yes" at bounding box center [933, 421] width 57 height 31
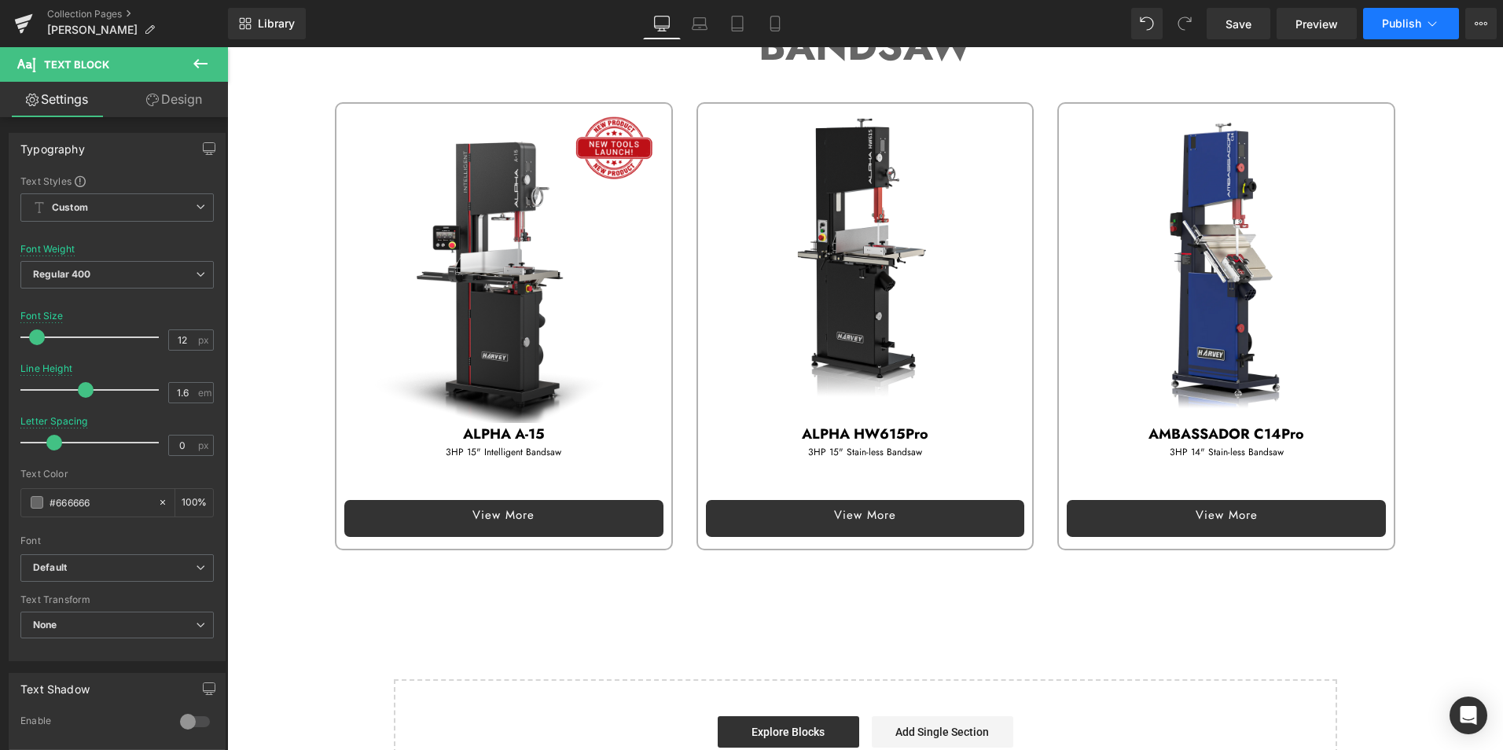
click at [1382, 21] on span "Publish" at bounding box center [1401, 23] width 39 height 13
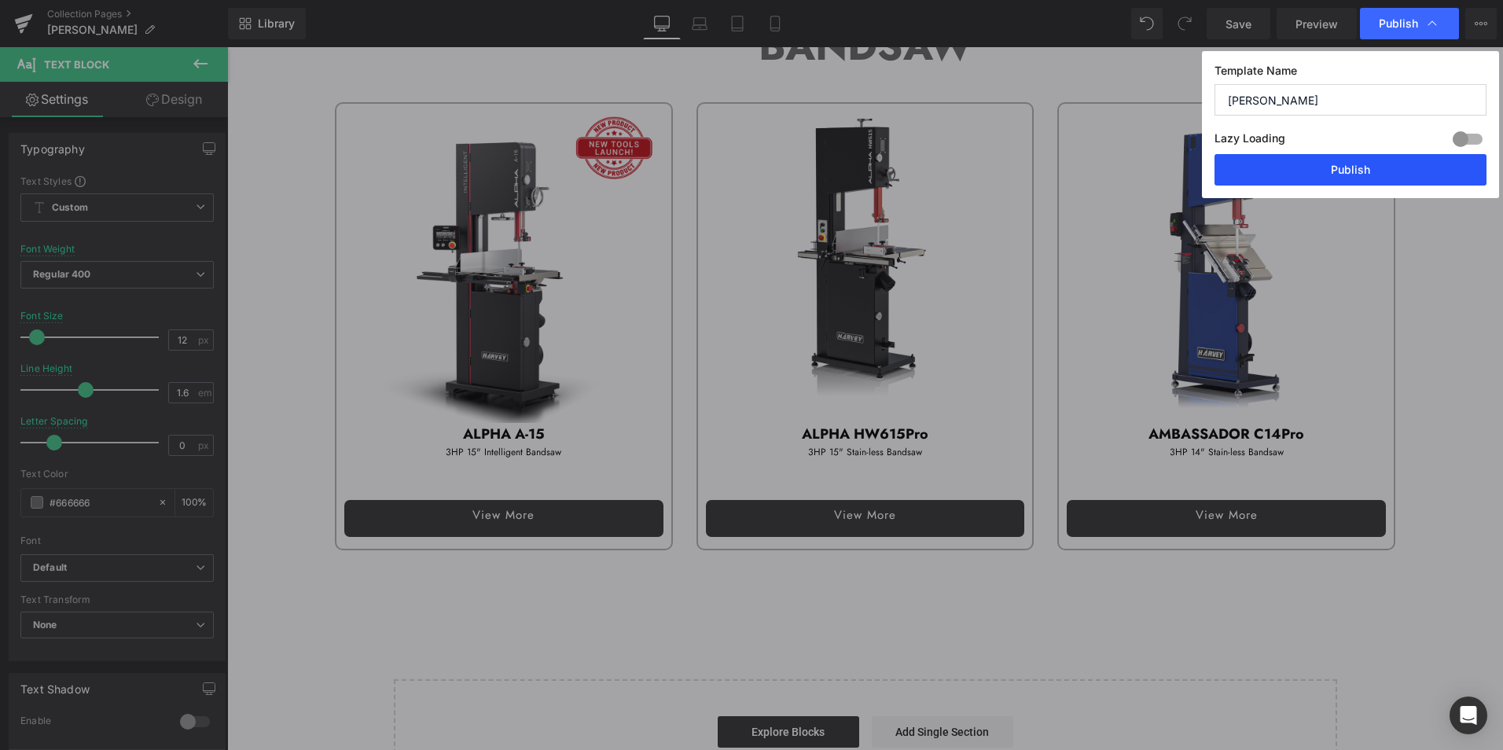
drag, startPoint x: 1356, startPoint y: 160, endPoint x: 1275, endPoint y: 162, distance: 81.7
click at [1356, 160] on button "Publish" at bounding box center [1350, 169] width 272 height 31
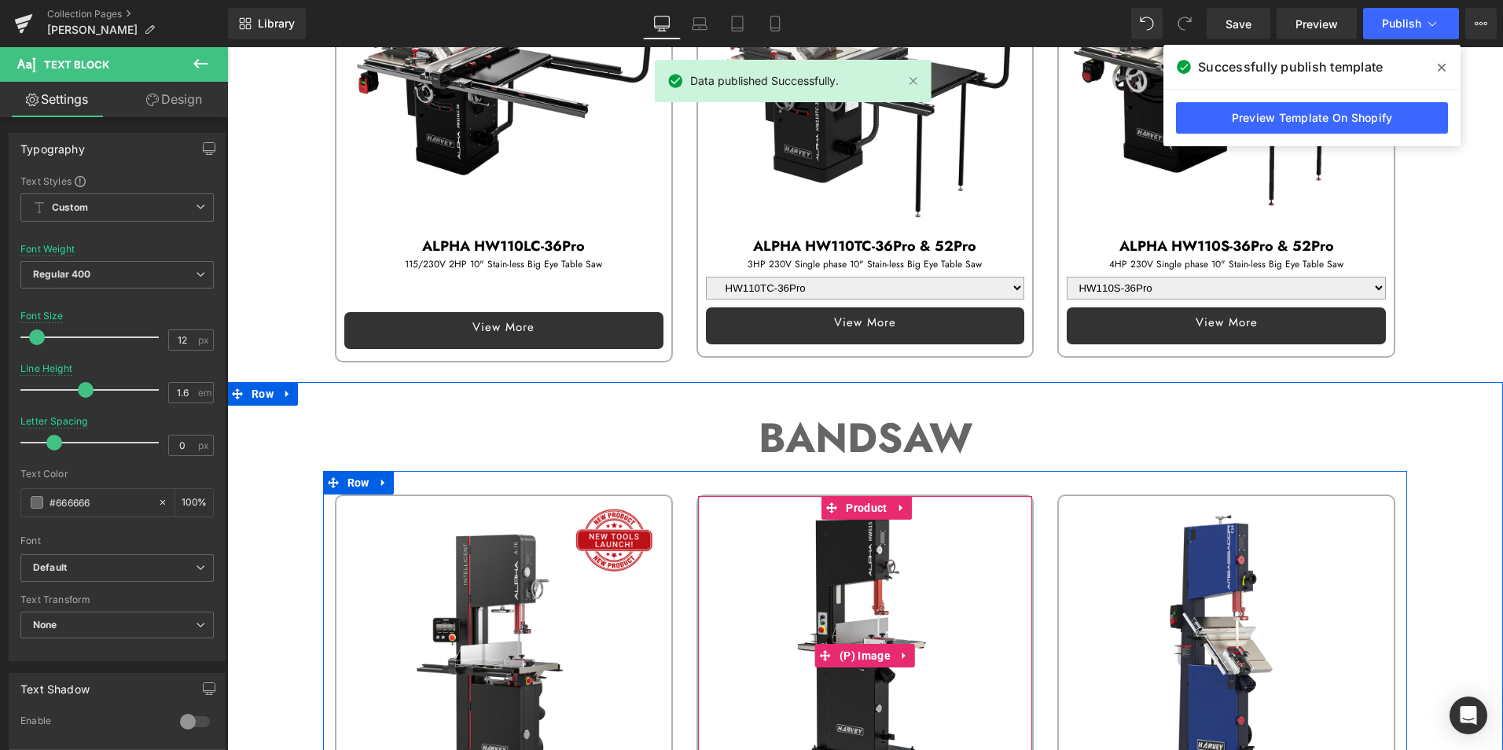
scroll to position [393, 0]
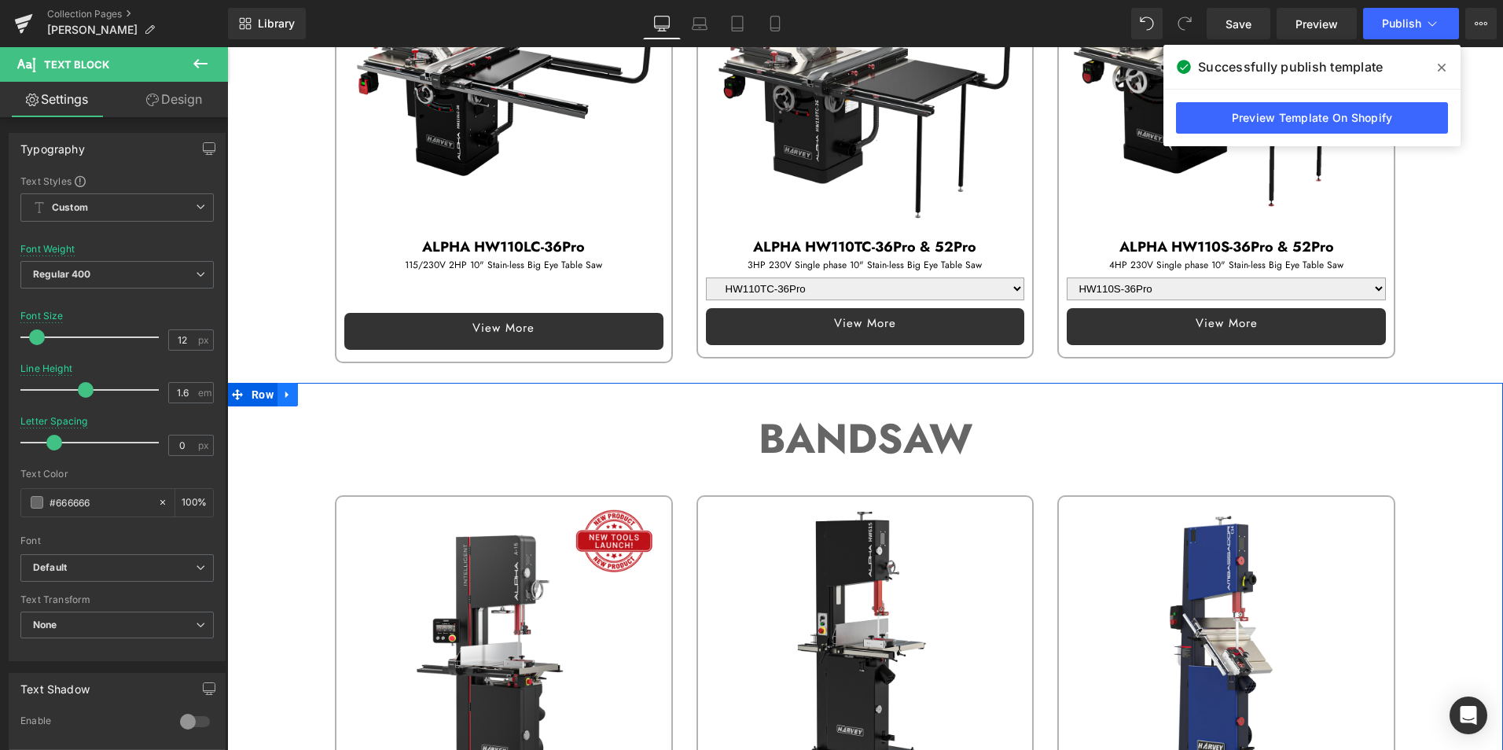
click at [284, 390] on icon at bounding box center [287, 394] width 11 height 12
click at [303, 389] on icon at bounding box center [308, 394] width 11 height 11
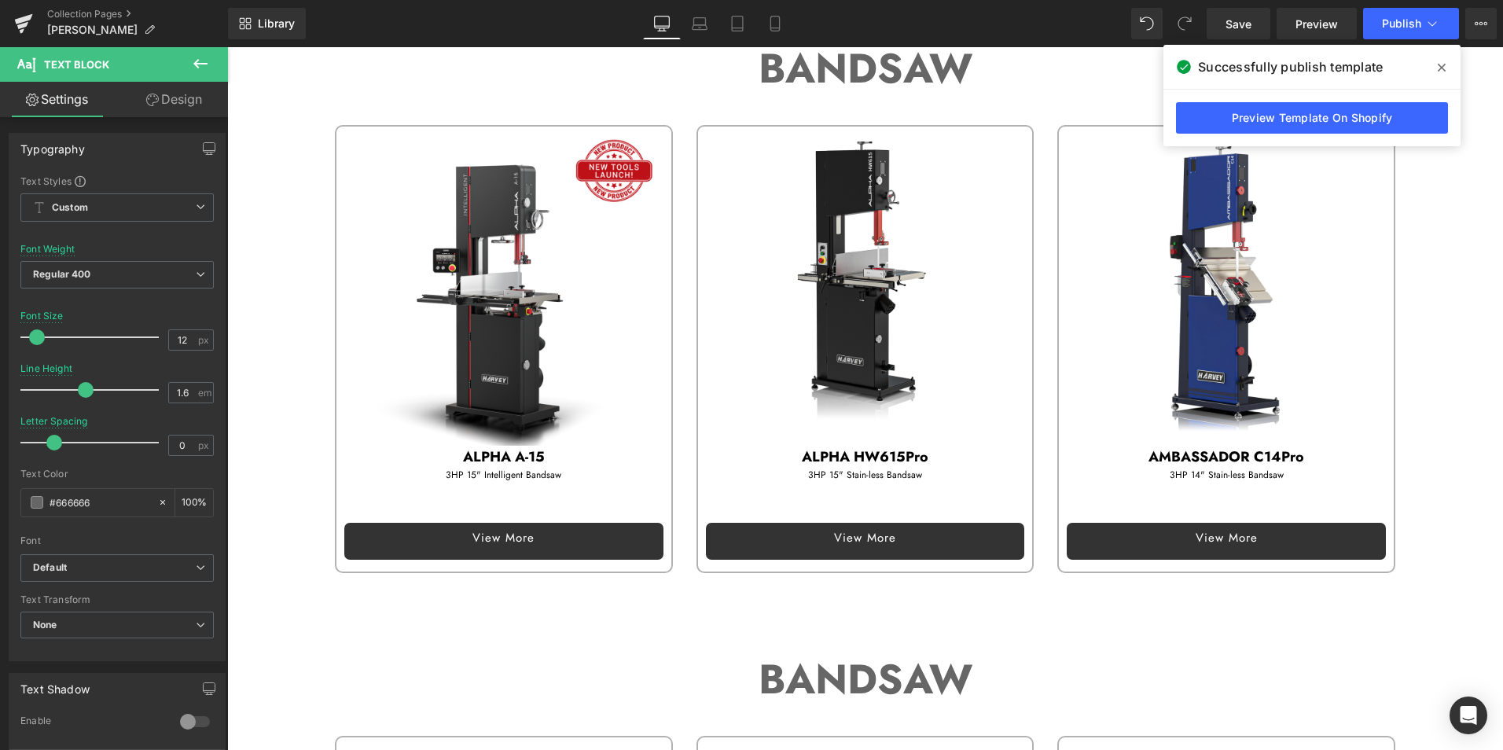
scroll to position [786, 0]
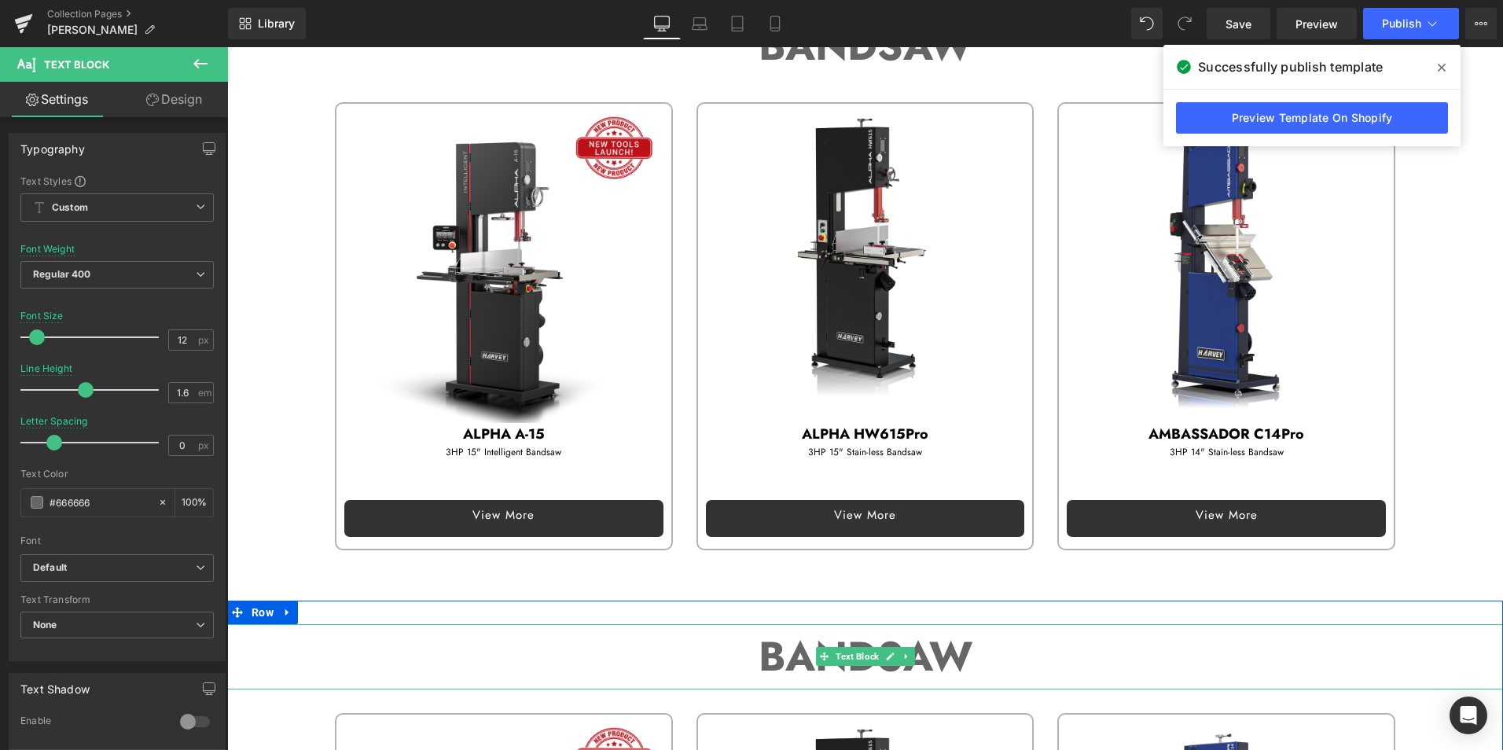
click at [793, 658] on strong "BANDSAW" at bounding box center [865, 656] width 214 height 60
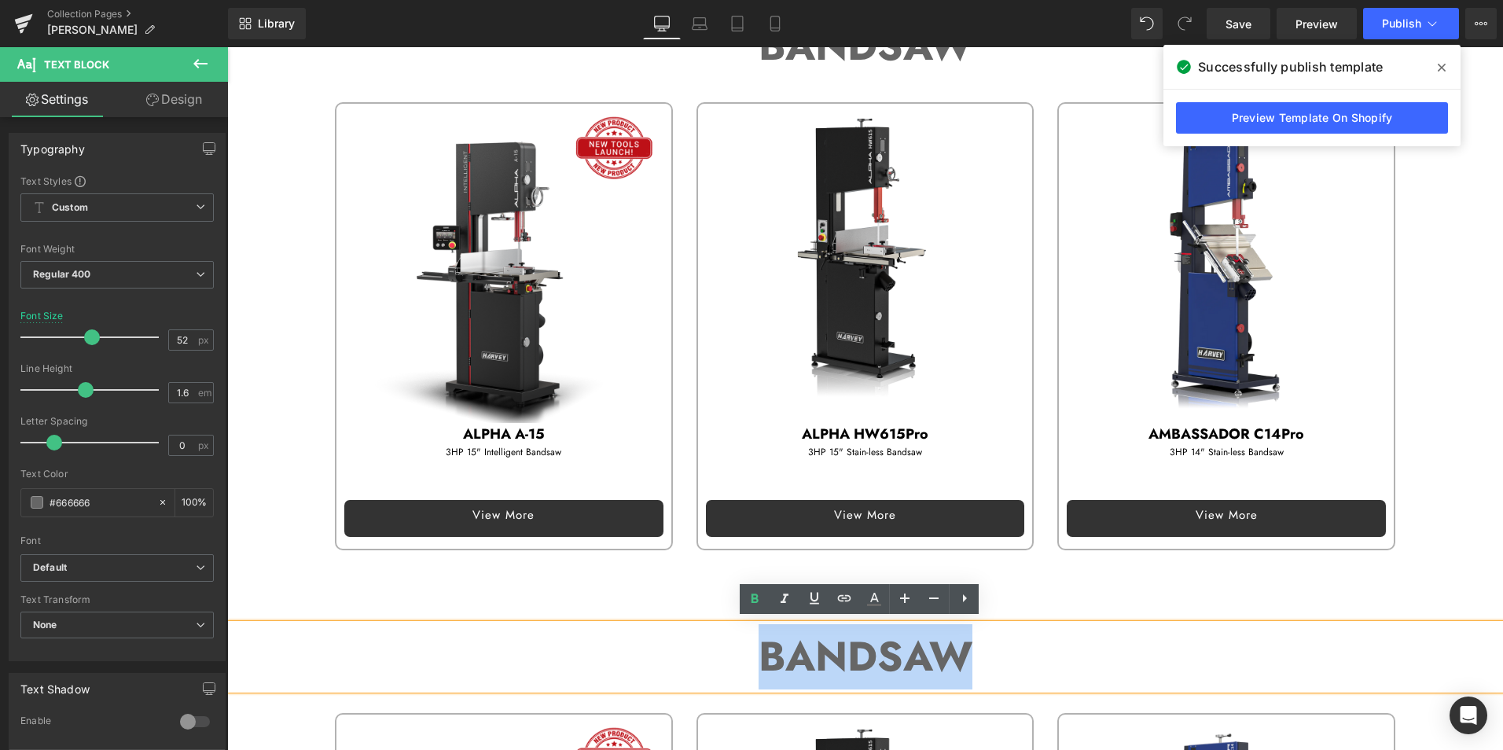
drag, startPoint x: 762, startPoint y: 654, endPoint x: 1013, endPoint y: 654, distance: 250.7
click at [1013, 654] on p "BANDSAW" at bounding box center [864, 656] width 1275 height 65
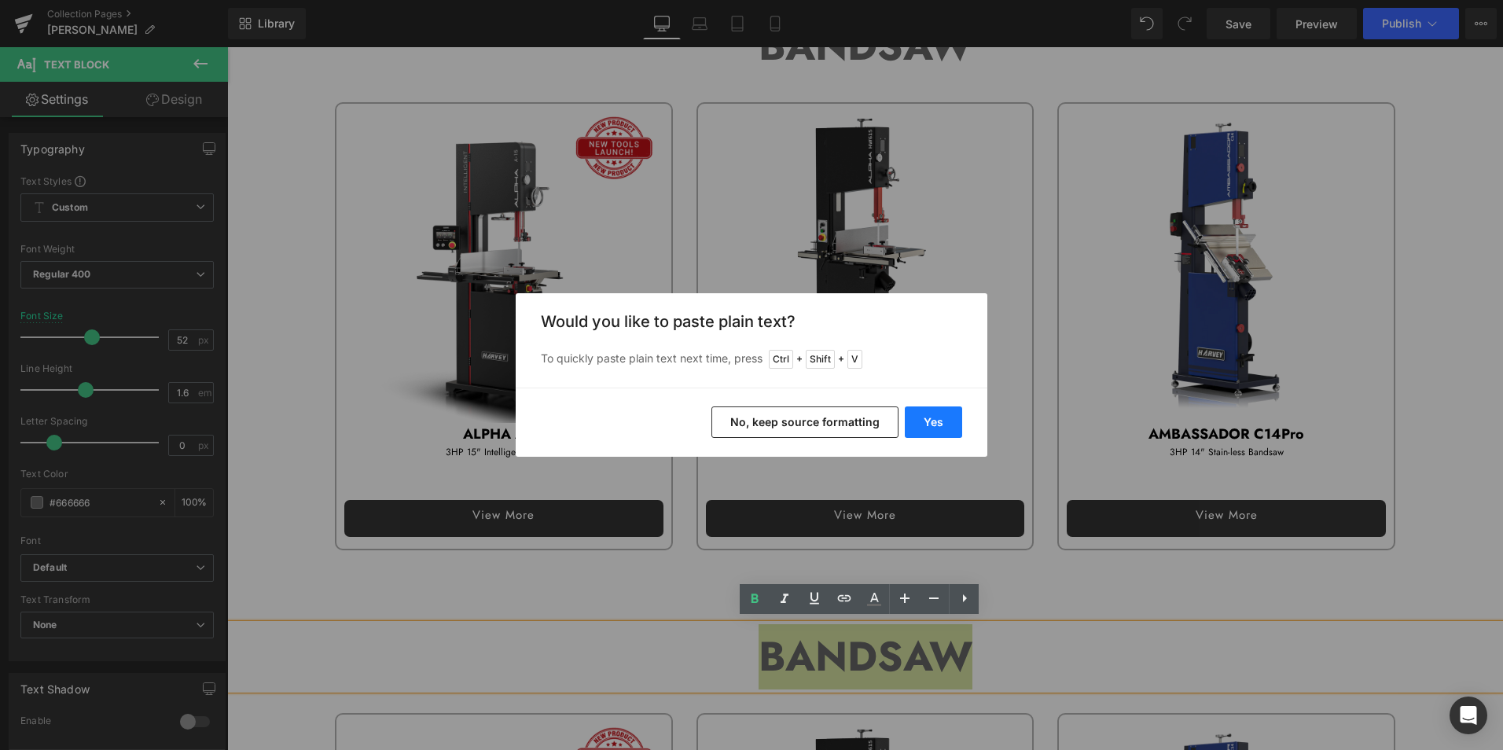
click at [933, 422] on button "Yes" at bounding box center [933, 421] width 57 height 31
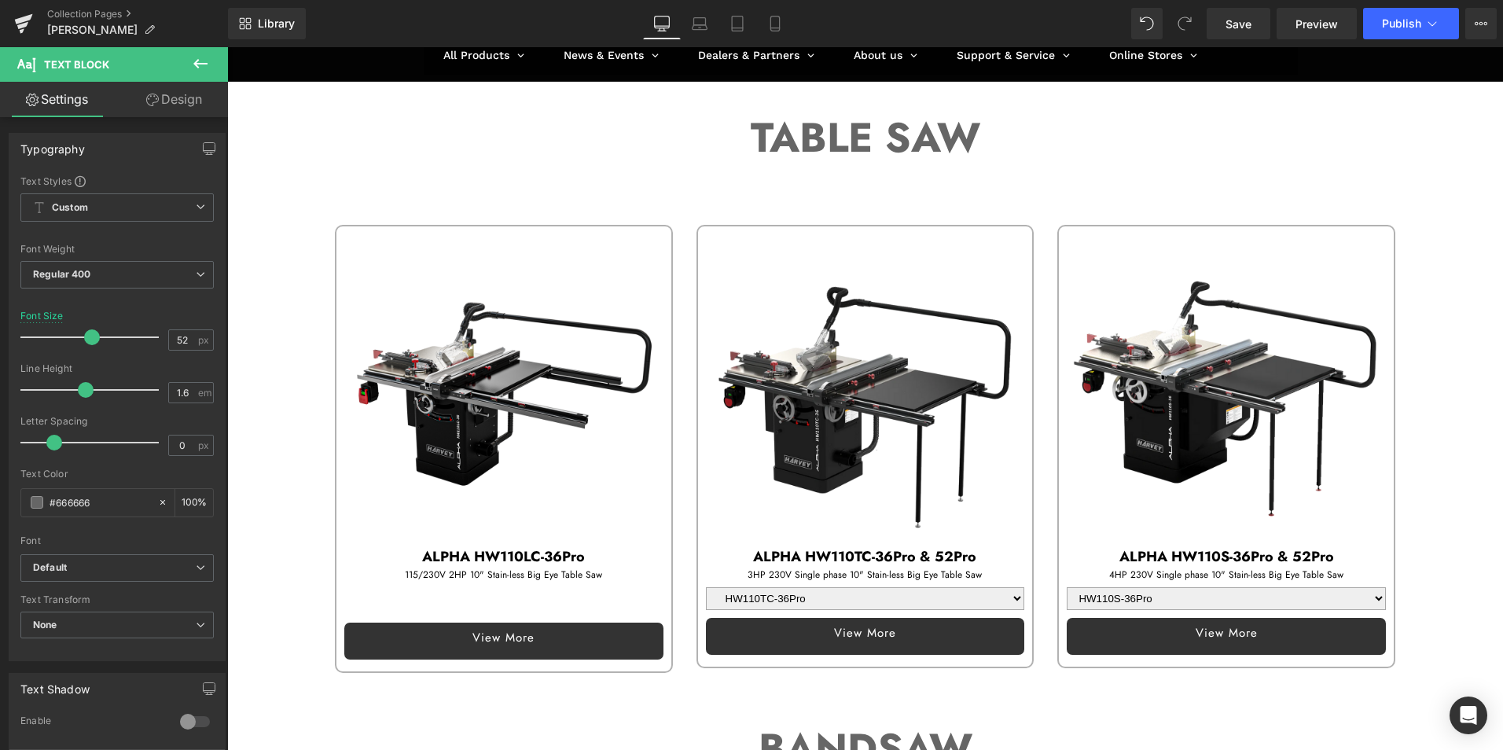
scroll to position [0, 0]
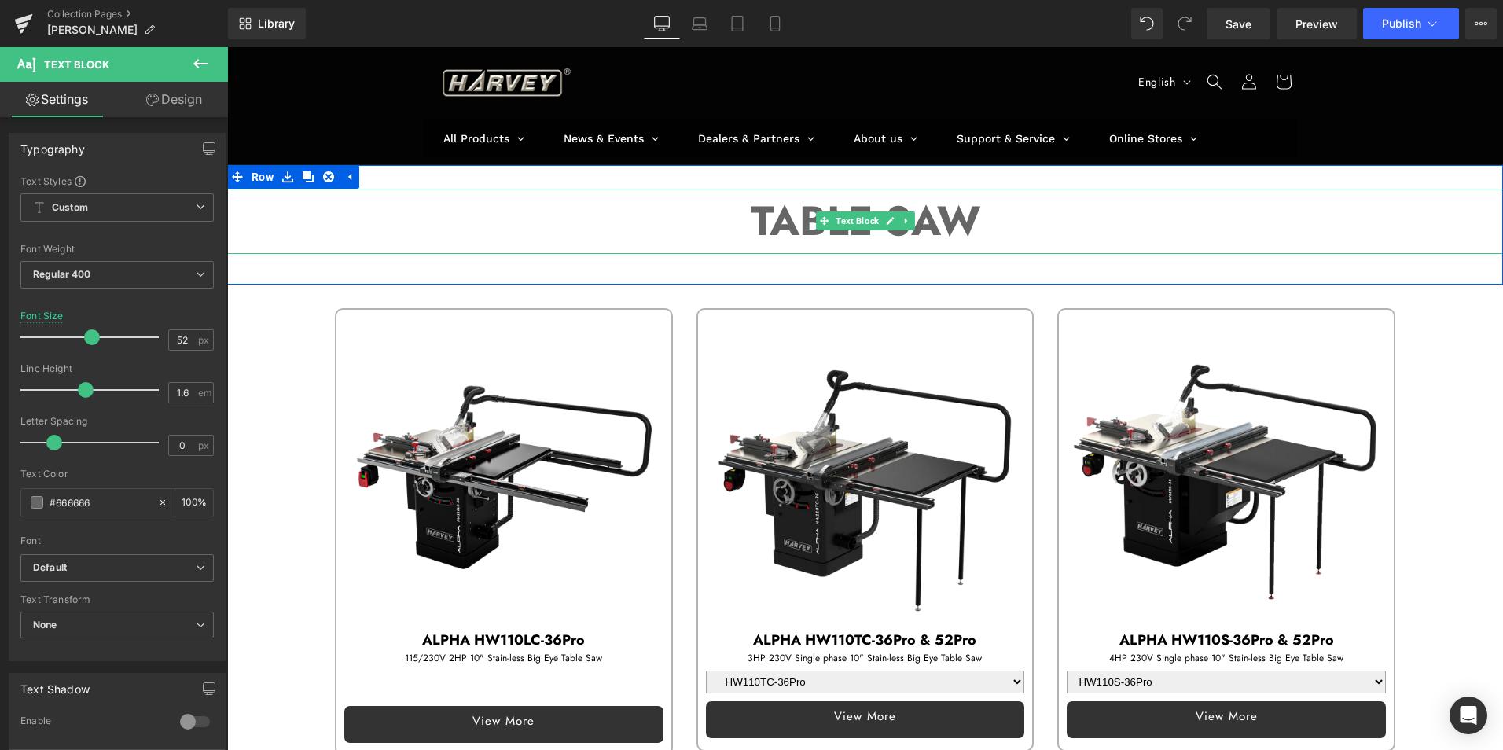
click at [980, 217] on p "TABLE SAW" at bounding box center [864, 221] width 1275 height 65
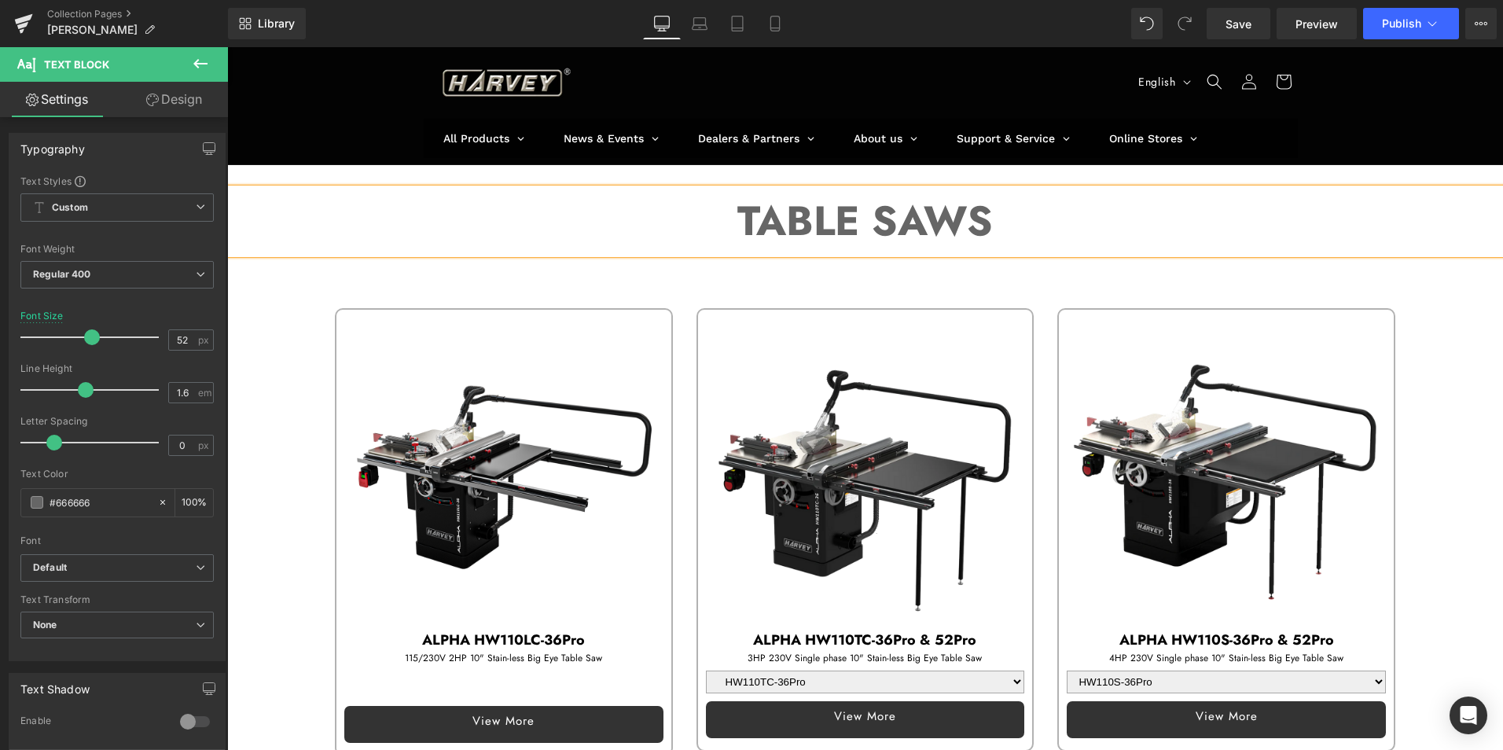
click at [1159, 265] on div "TABLE SAWS Text Block Row 39px" at bounding box center [864, 224] width 1275 height 119
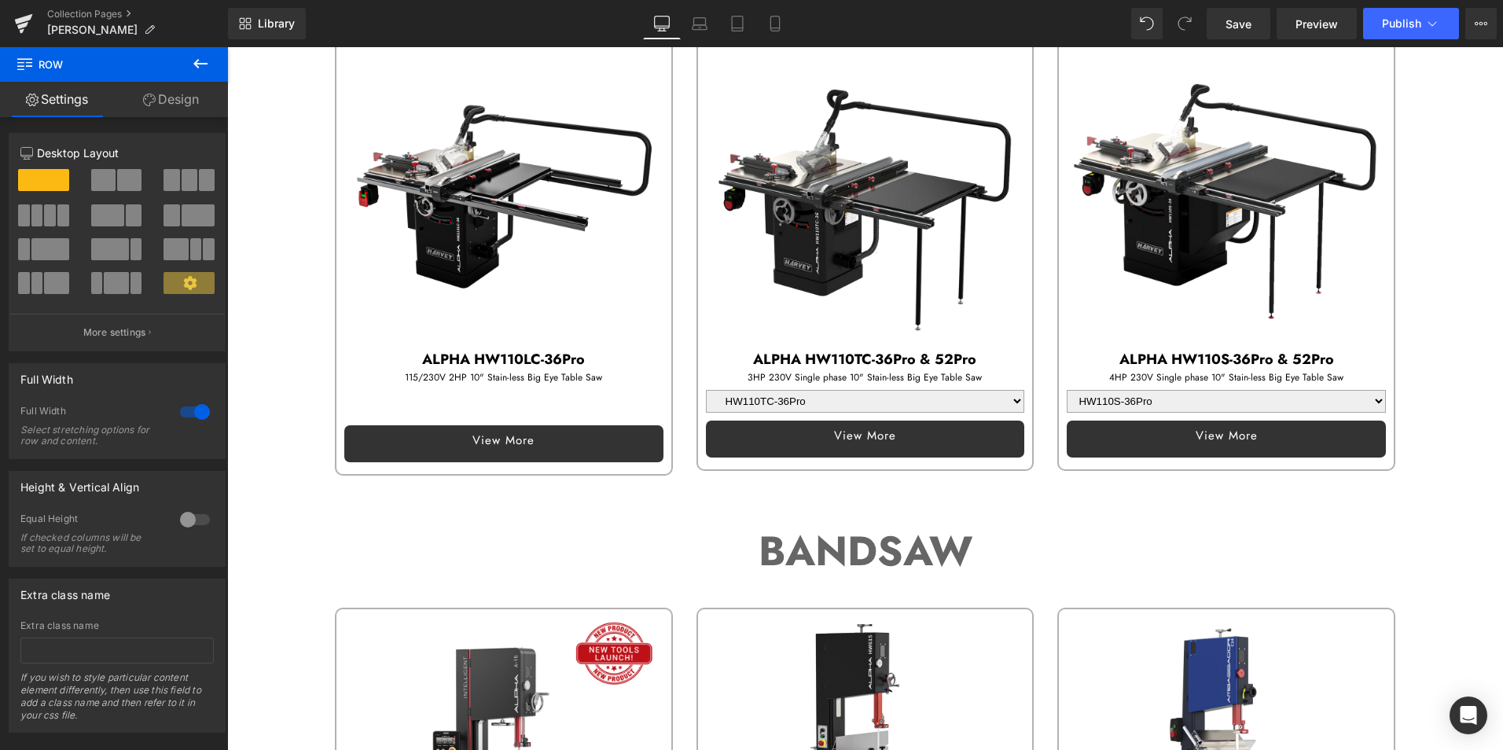
scroll to position [314, 0]
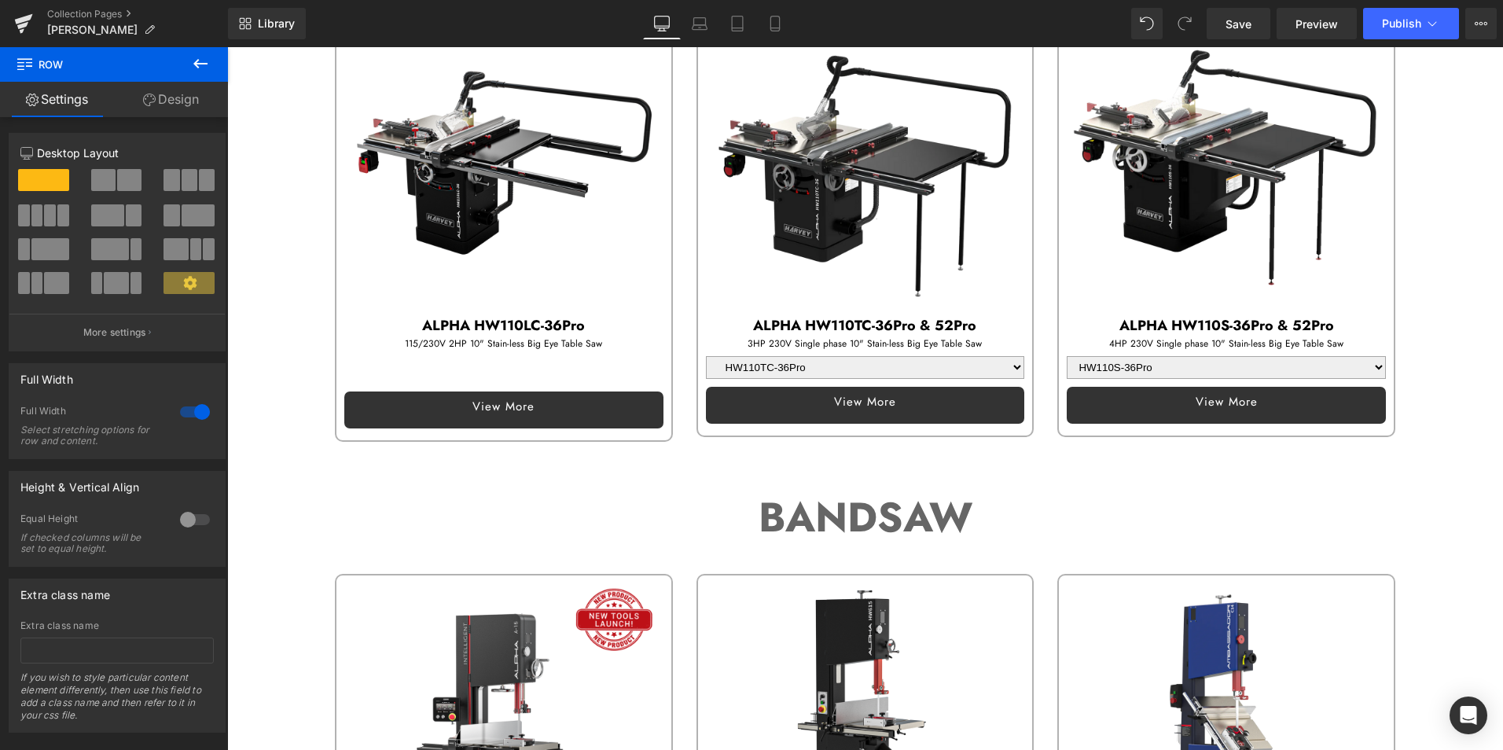
click at [965, 506] on strong "BANDSAW" at bounding box center [865, 517] width 214 height 60
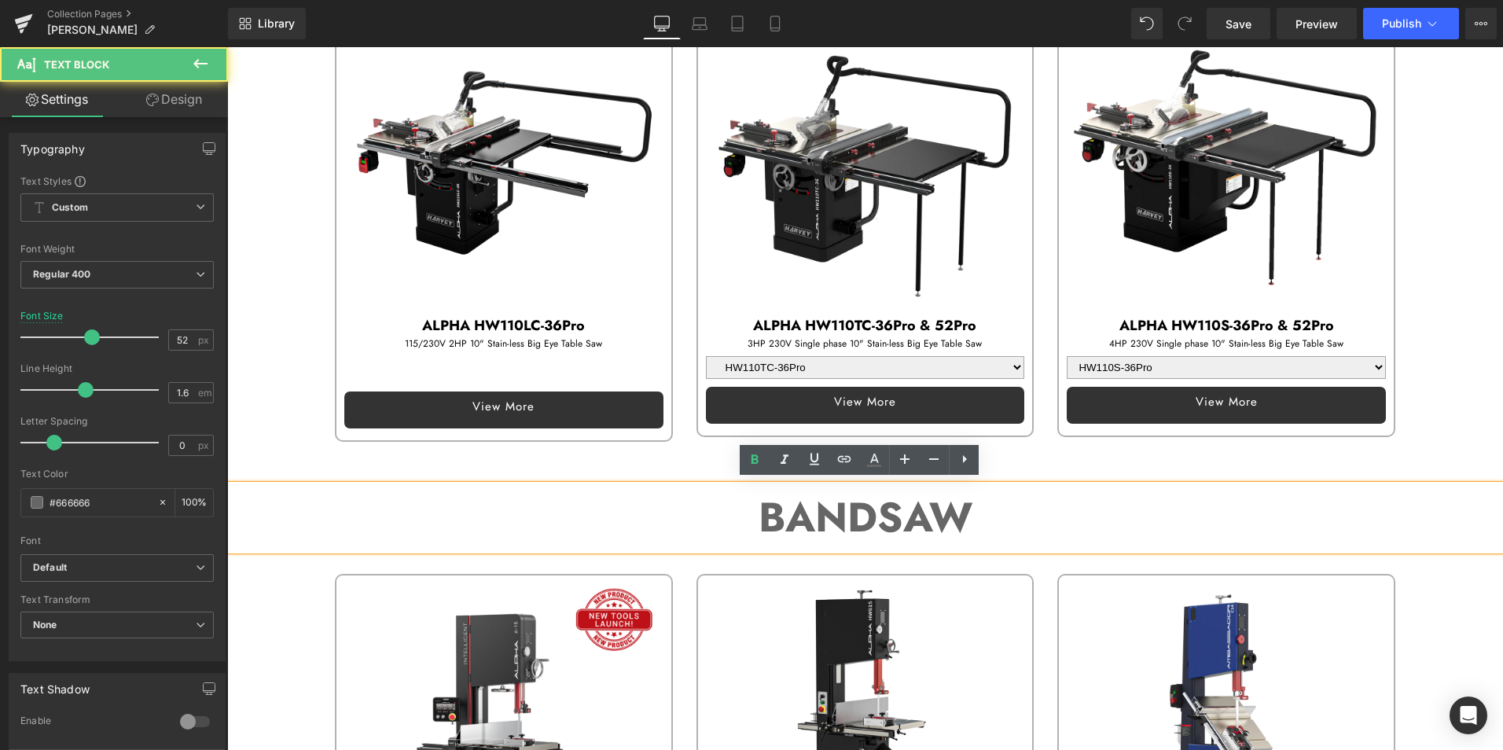
click at [1005, 513] on p "BANDSAW" at bounding box center [864, 517] width 1275 height 65
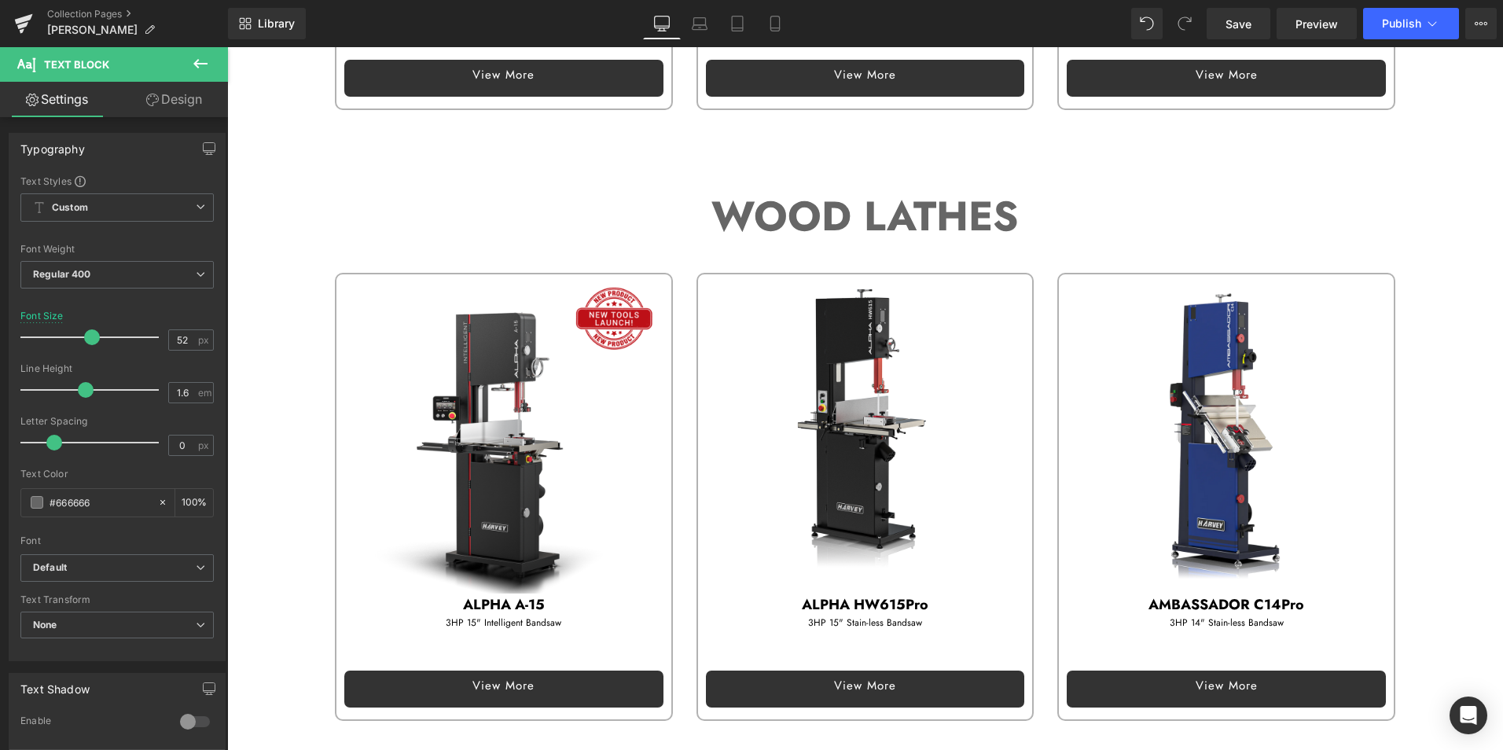
scroll to position [1336, 0]
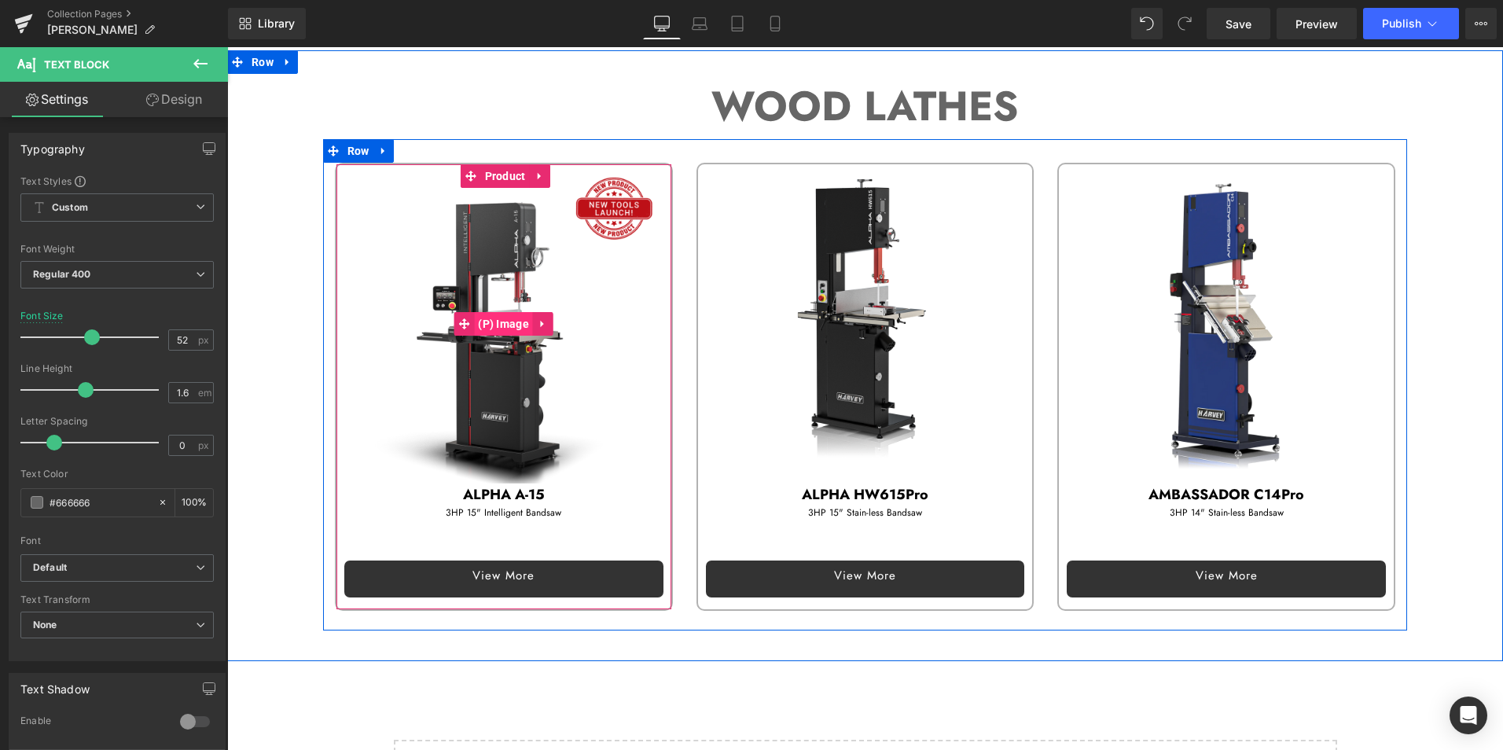
click at [504, 321] on span "(P) Image" at bounding box center [503, 324] width 59 height 24
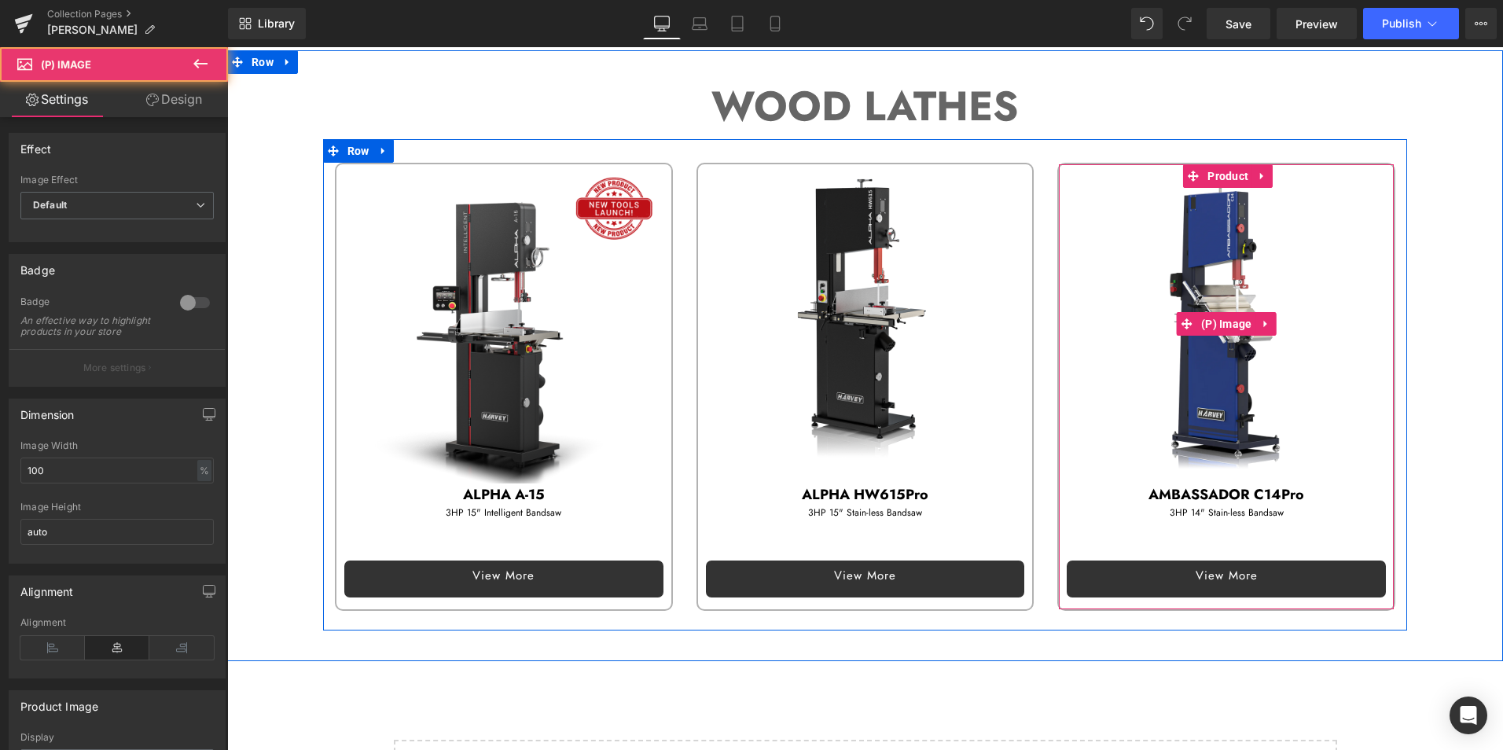
click at [1235, 215] on img at bounding box center [1225, 323] width 319 height 319
click at [1257, 171] on icon at bounding box center [1262, 176] width 11 height 12
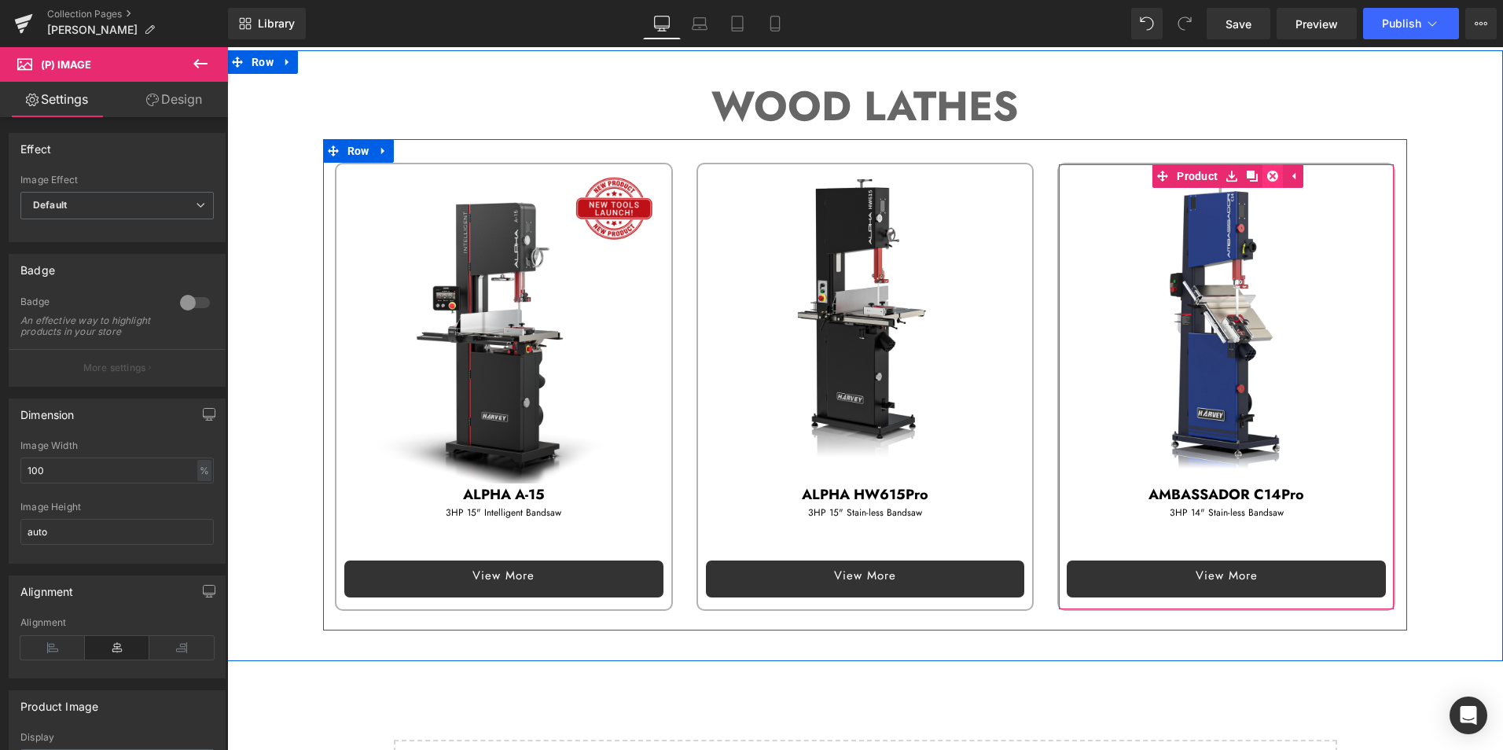
click at [1262, 173] on link at bounding box center [1272, 176] width 20 height 24
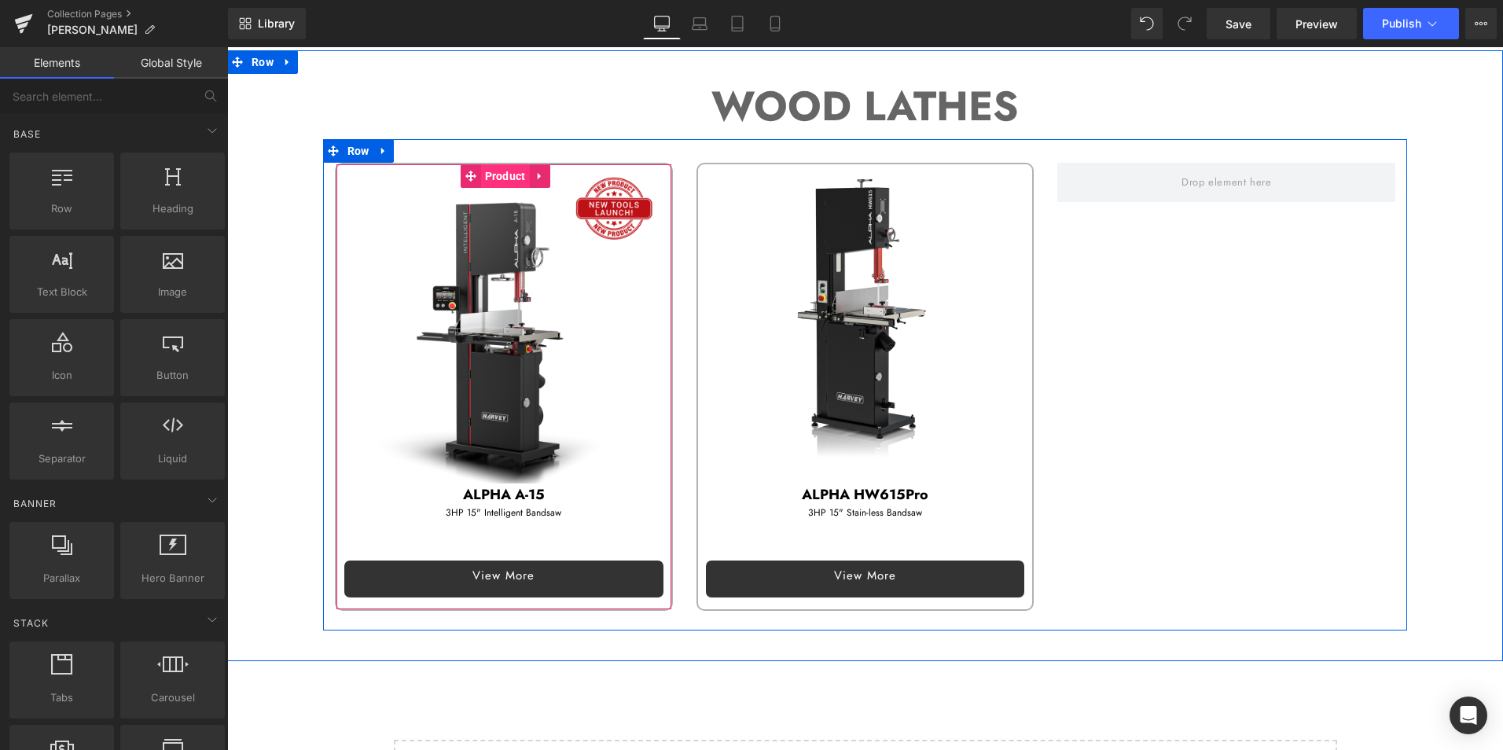
click at [516, 169] on span "Product" at bounding box center [505, 176] width 49 height 24
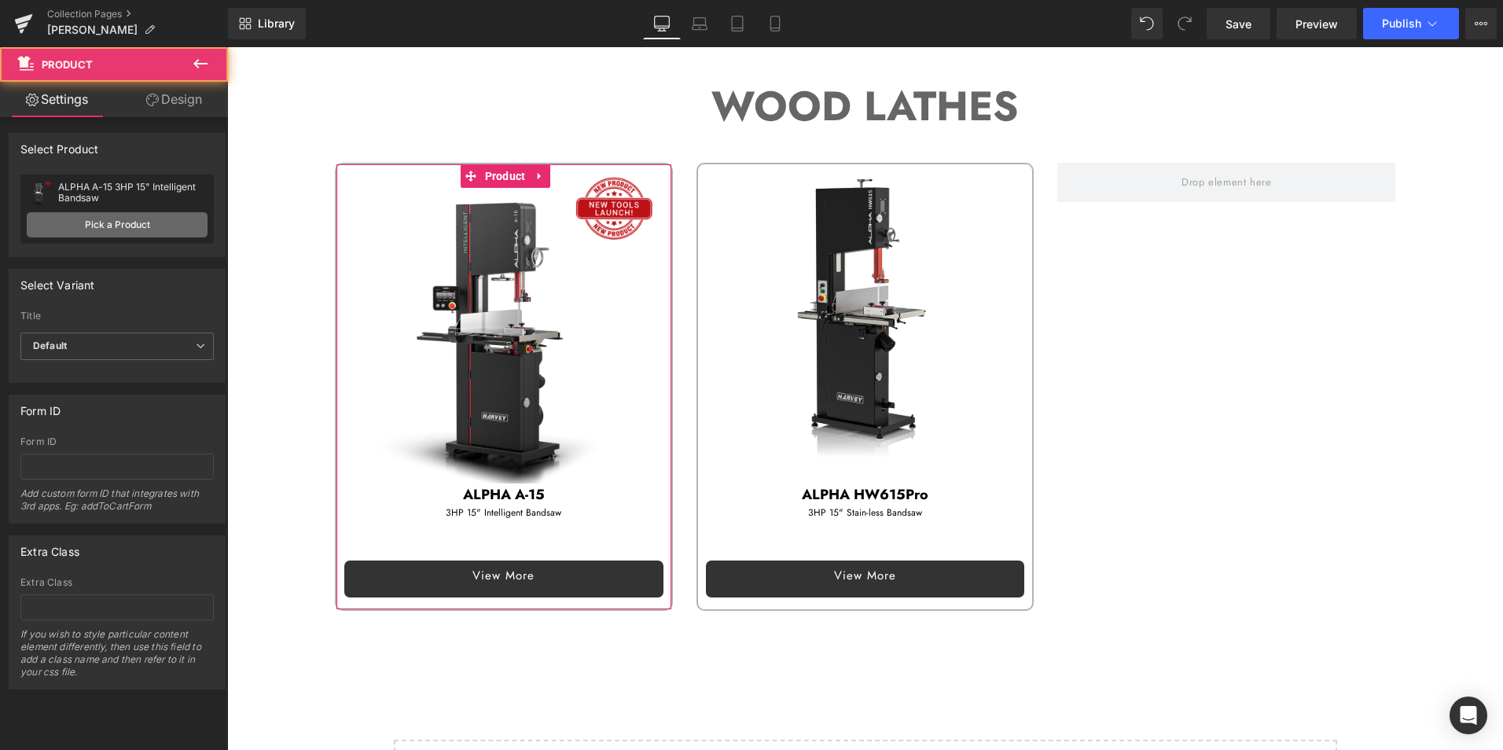
click at [100, 227] on link "Pick a Product" at bounding box center [117, 224] width 181 height 25
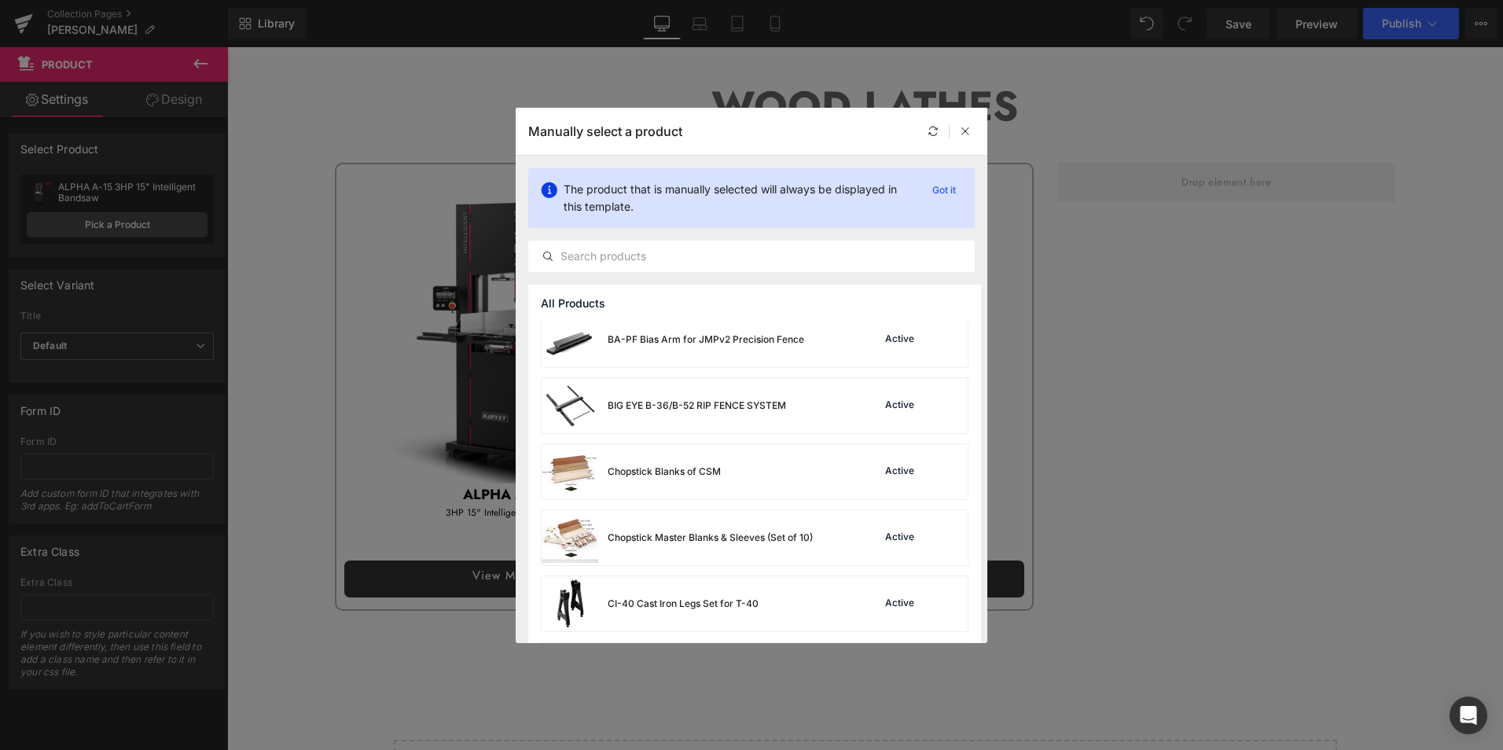
scroll to position [550, 0]
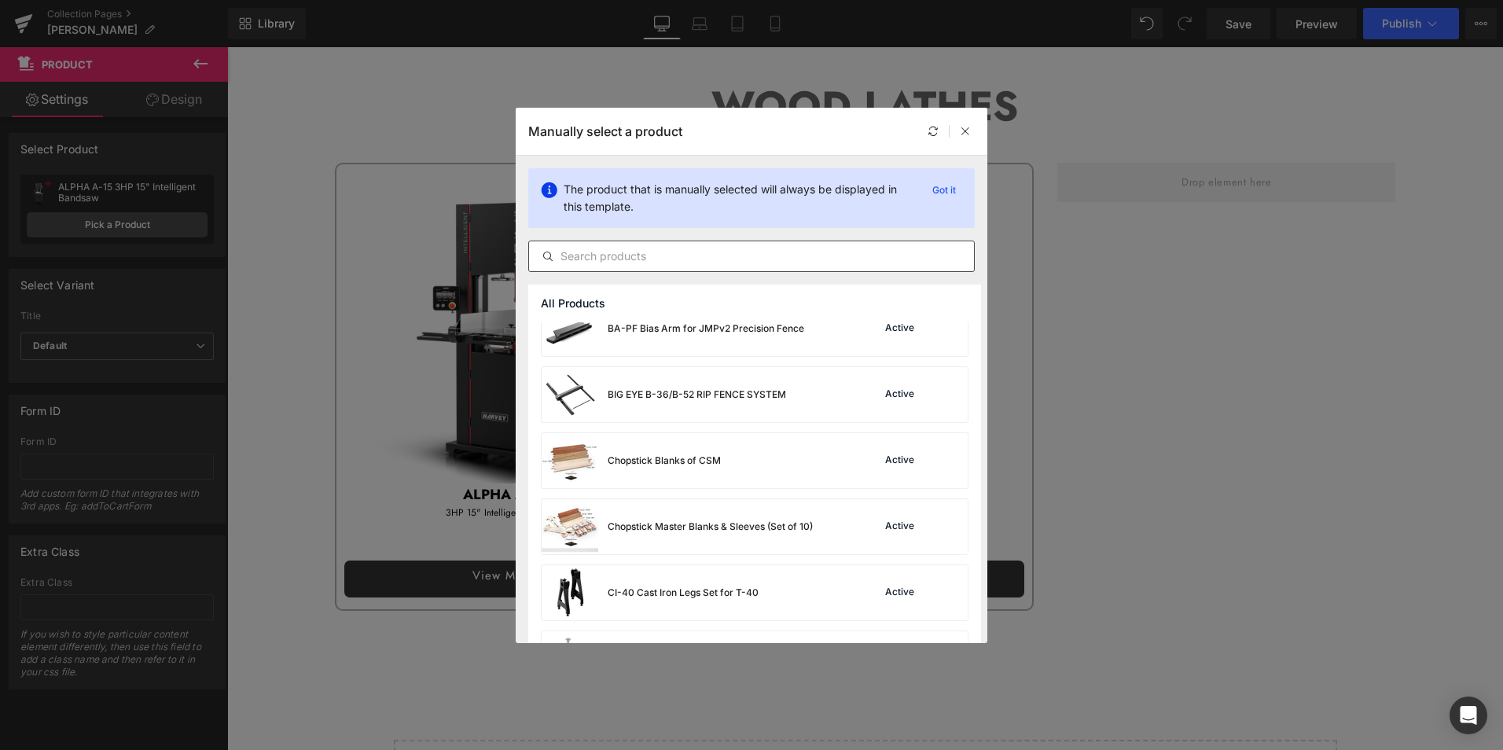
click at [639, 242] on div at bounding box center [751, 255] width 446 height 31
click at [633, 258] on input "text" at bounding box center [751, 256] width 445 height 19
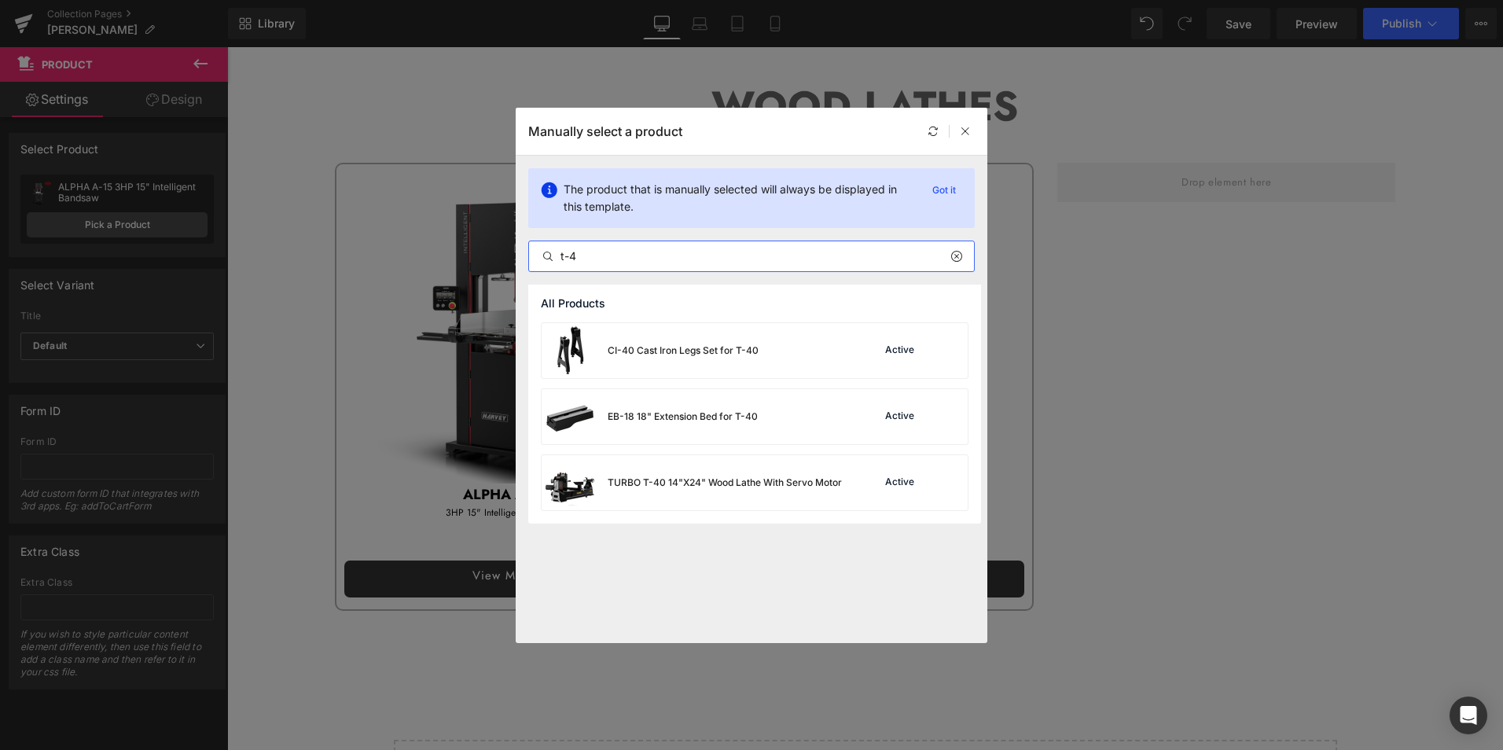
type input "t-4"
click at [719, 417] on div "EB-18 18" Extension Bed for T-40" at bounding box center [682, 416] width 150 height 14
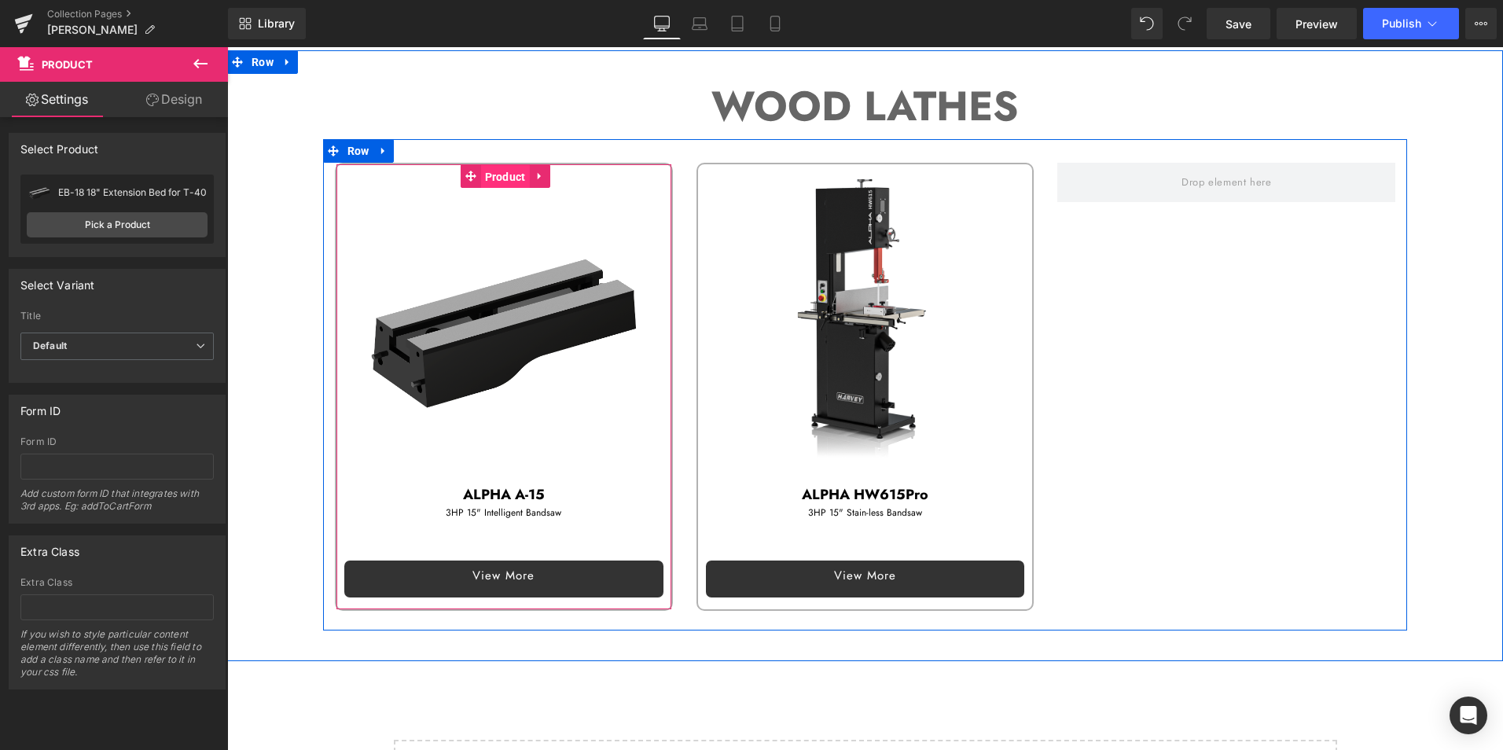
click at [503, 165] on span "Product" at bounding box center [505, 177] width 49 height 24
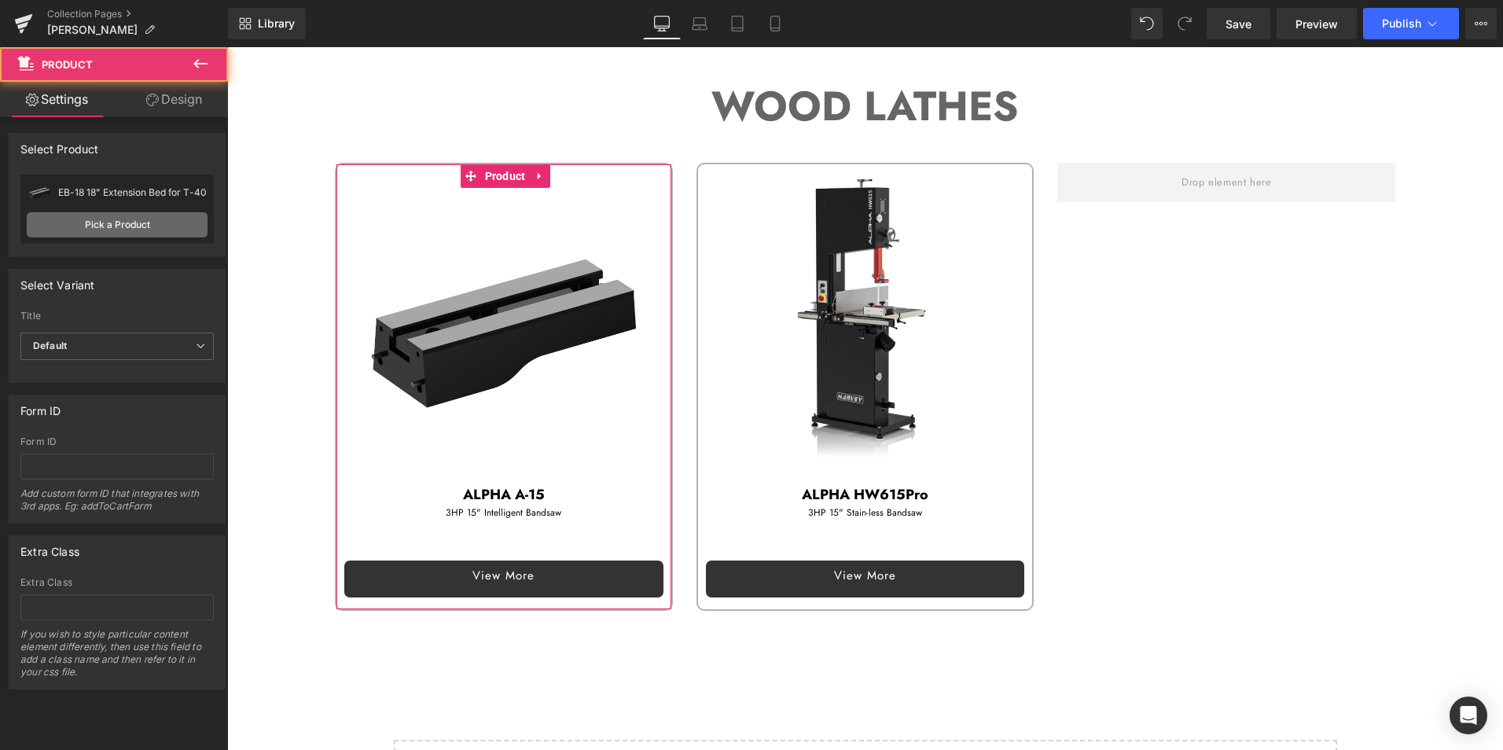
click at [119, 228] on link "Pick a Product" at bounding box center [117, 224] width 181 height 25
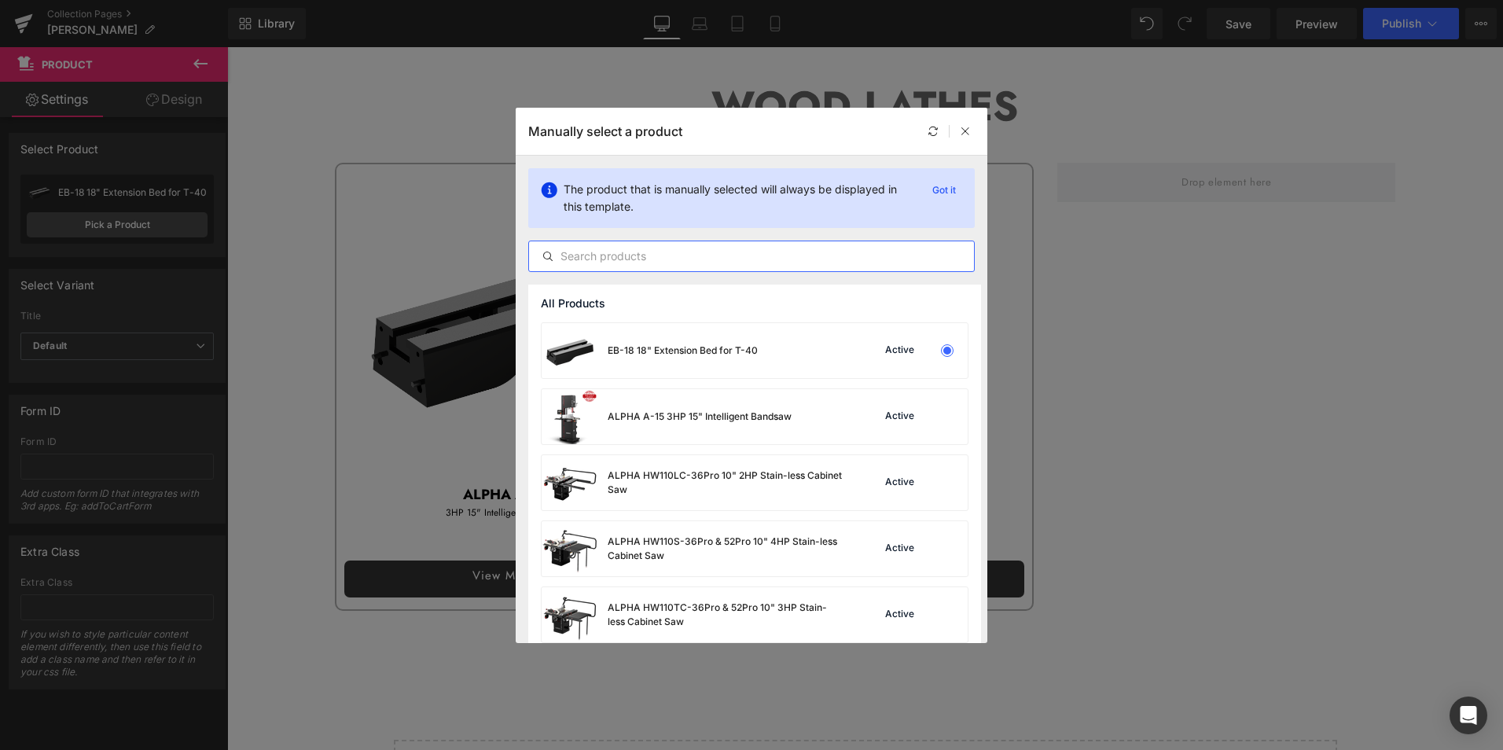
click at [645, 257] on input "text" at bounding box center [751, 256] width 445 height 19
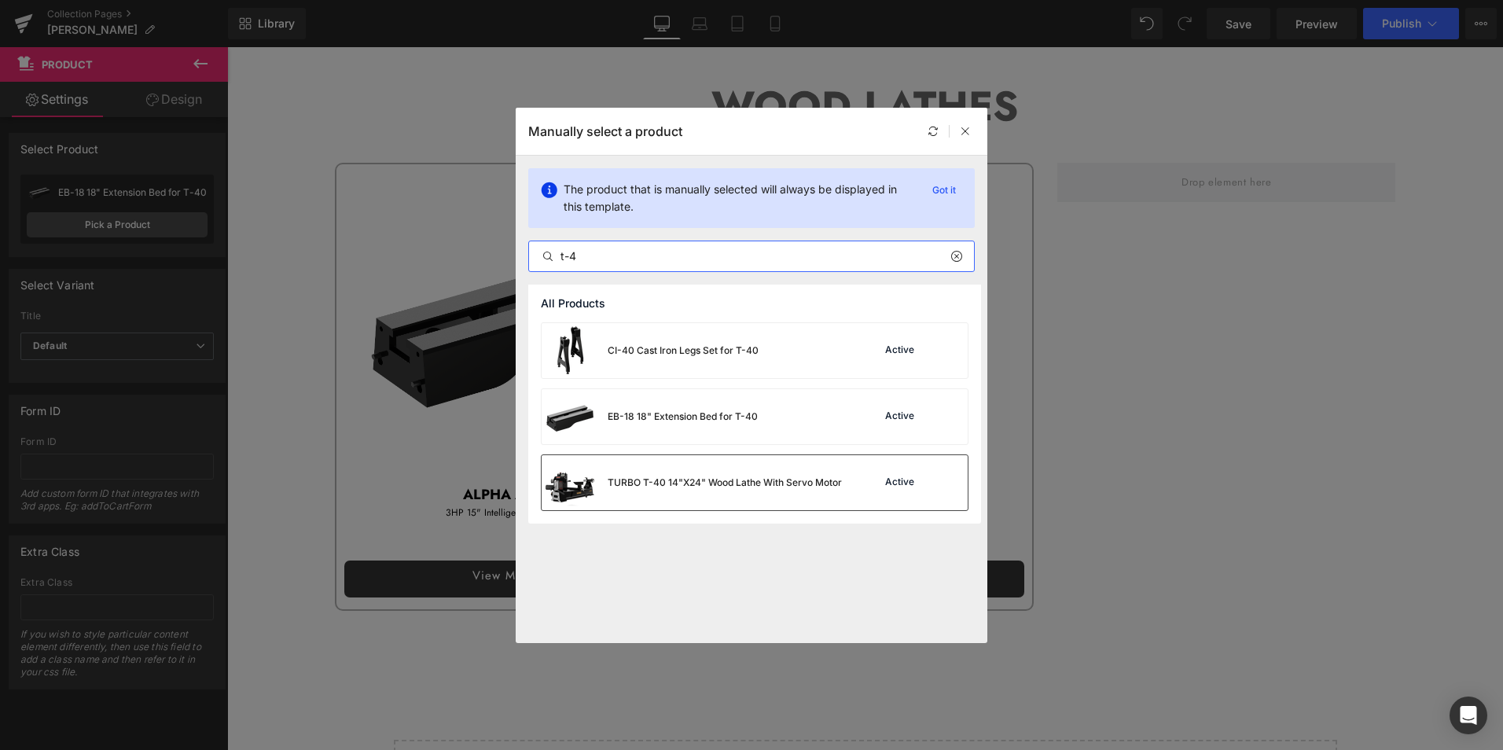
type input "t-4"
click at [668, 481] on div "TURBO T-40 14"X24" Wood Lathe With Servo Motor" at bounding box center [724, 482] width 234 height 14
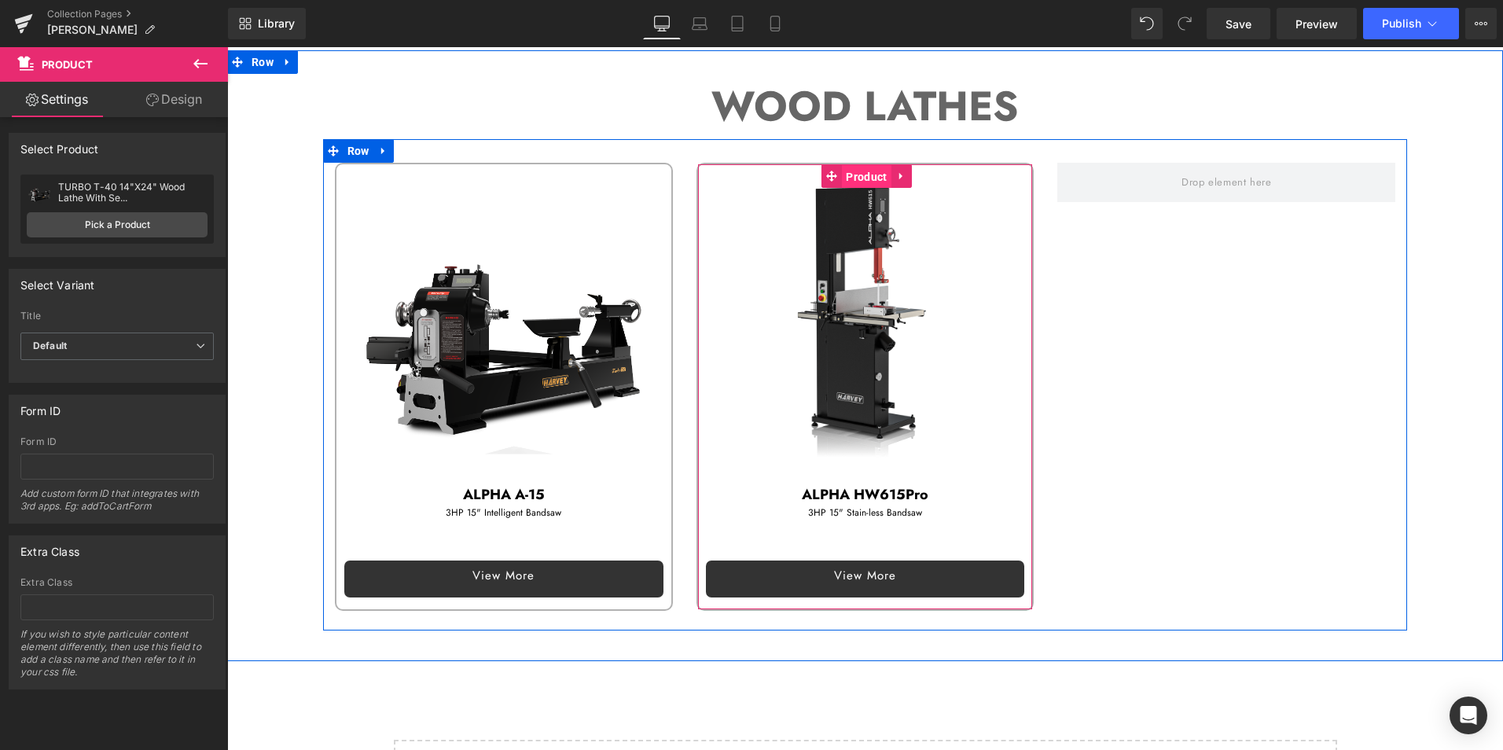
click at [853, 169] on span "Product" at bounding box center [866, 177] width 49 height 24
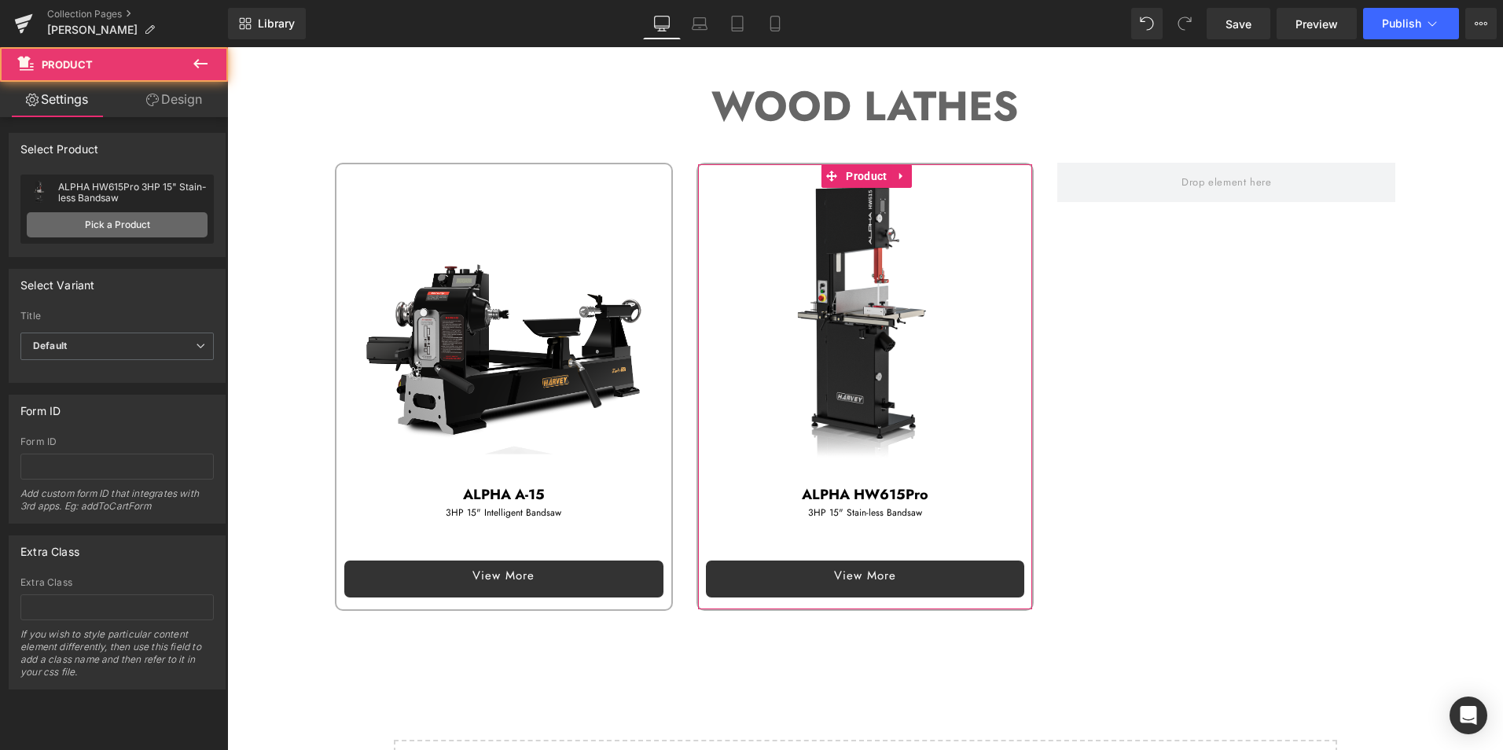
click at [128, 218] on link "Pick a Product" at bounding box center [117, 224] width 181 height 25
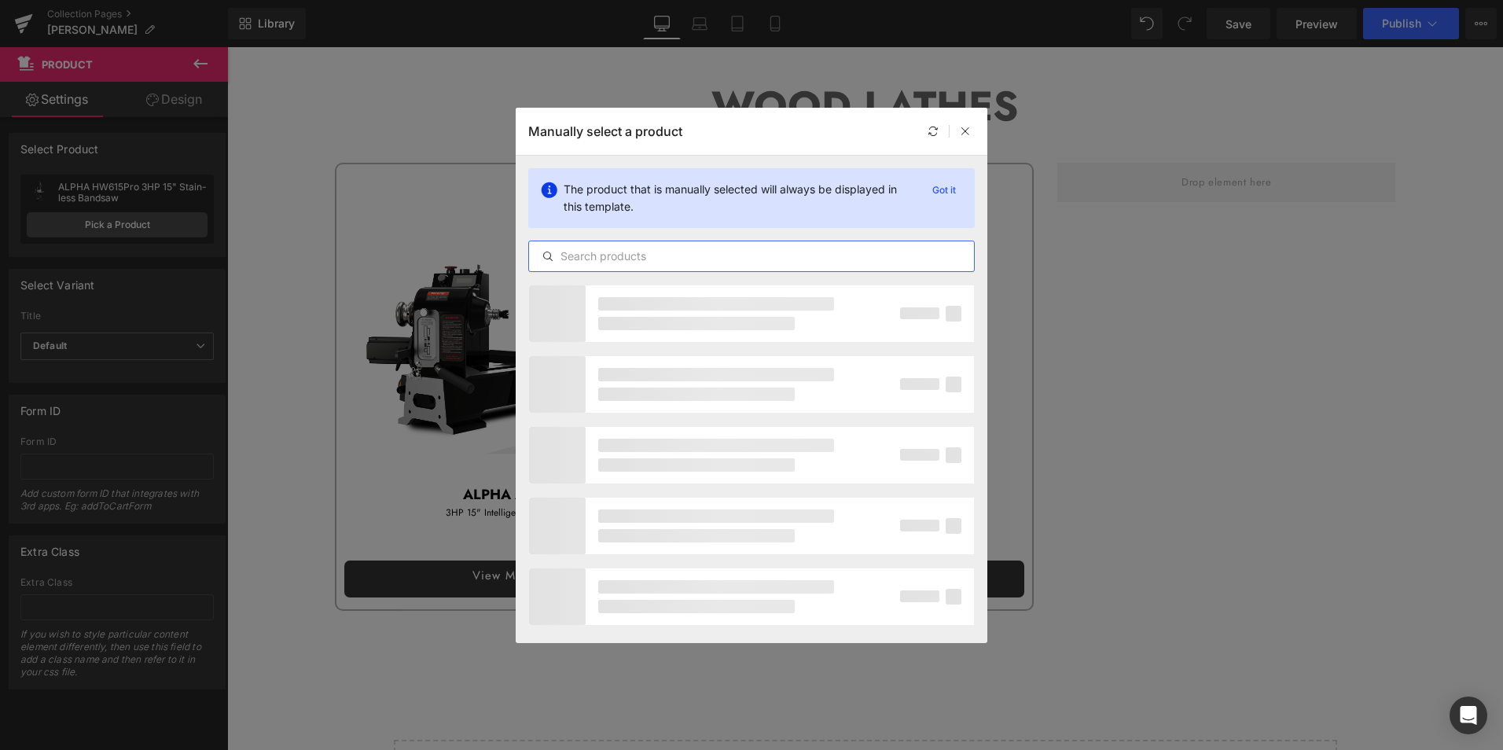
click at [662, 257] on input "text" at bounding box center [751, 256] width 445 height 19
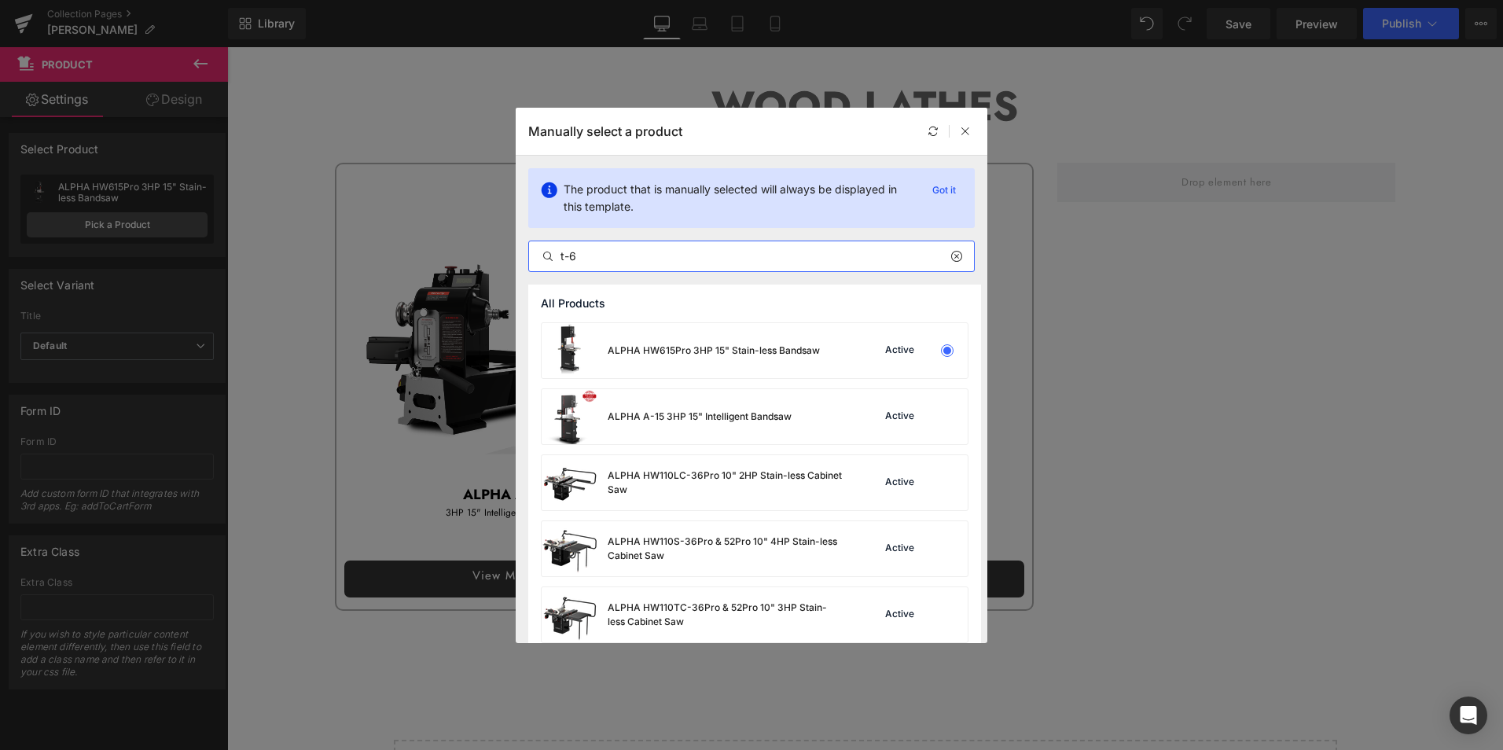
click at [662, 257] on input "t-6" at bounding box center [751, 256] width 445 height 19
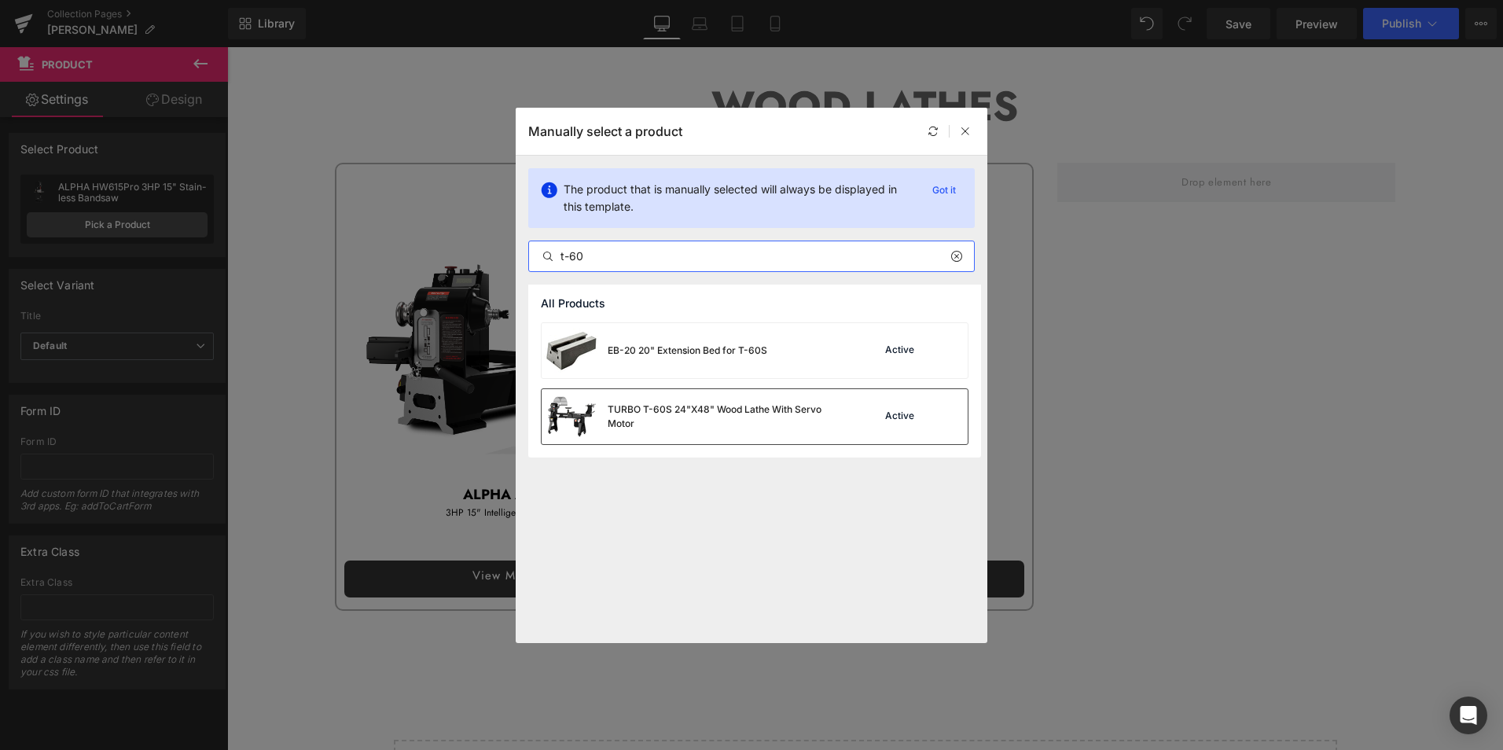
type input "t-60"
click at [674, 415] on div "TURBO T-60S 24"X48" Wood Lathe With Servo Motor" at bounding box center [725, 416] width 236 height 28
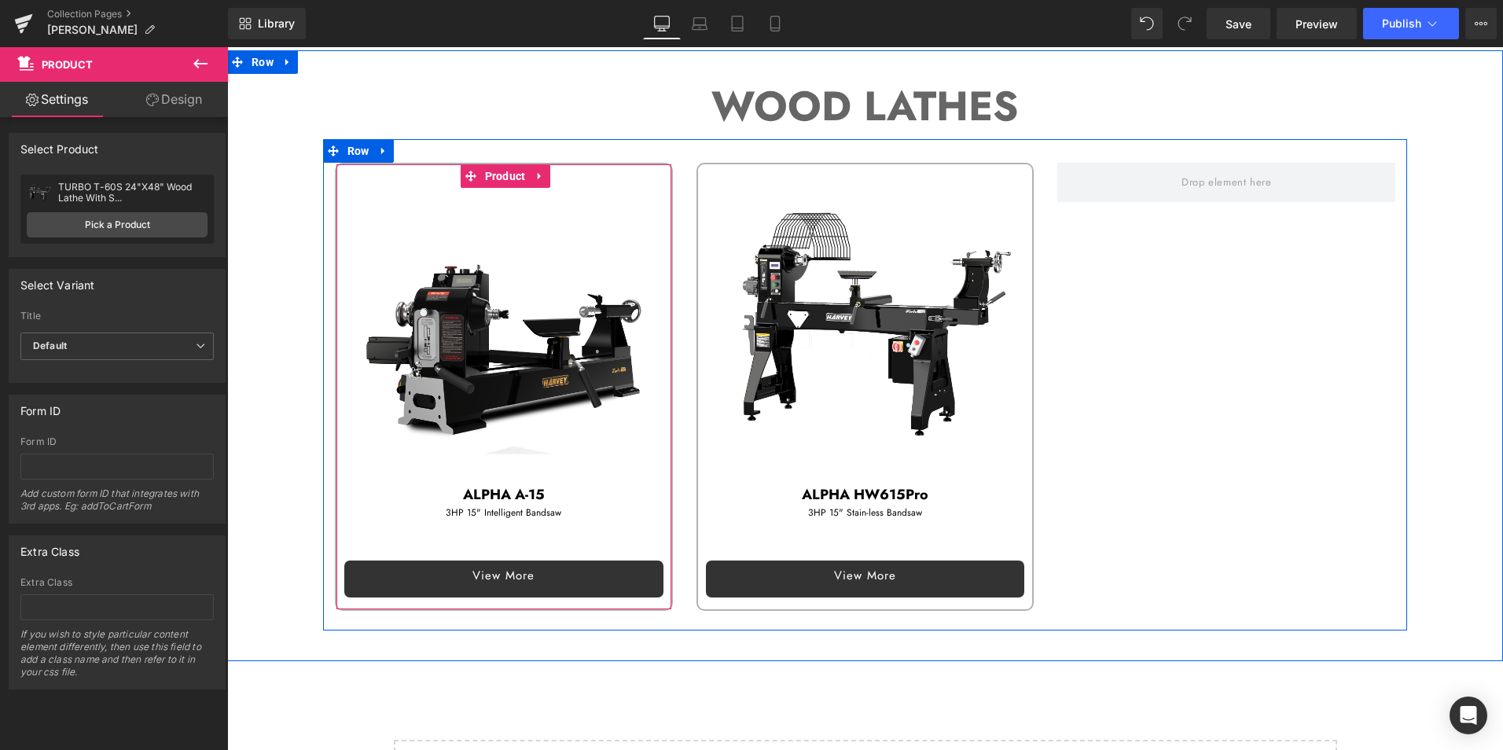
click at [421, 490] on p "ALPHA A-15" at bounding box center [503, 494] width 319 height 23
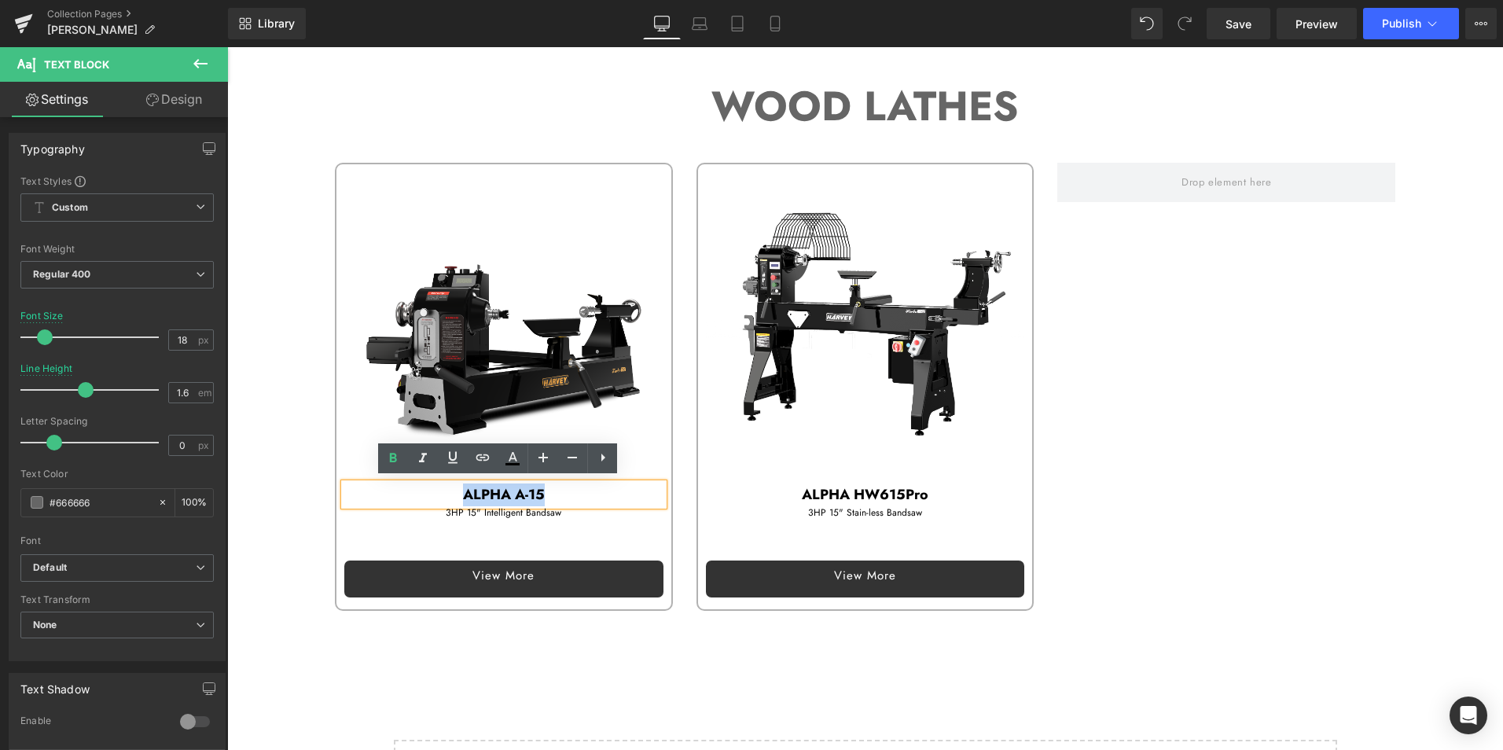
drag, startPoint x: 413, startPoint y: 492, endPoint x: 582, endPoint y: 491, distance: 168.2
click at [582, 491] on p "ALPHA A-15" at bounding box center [503, 494] width 319 height 23
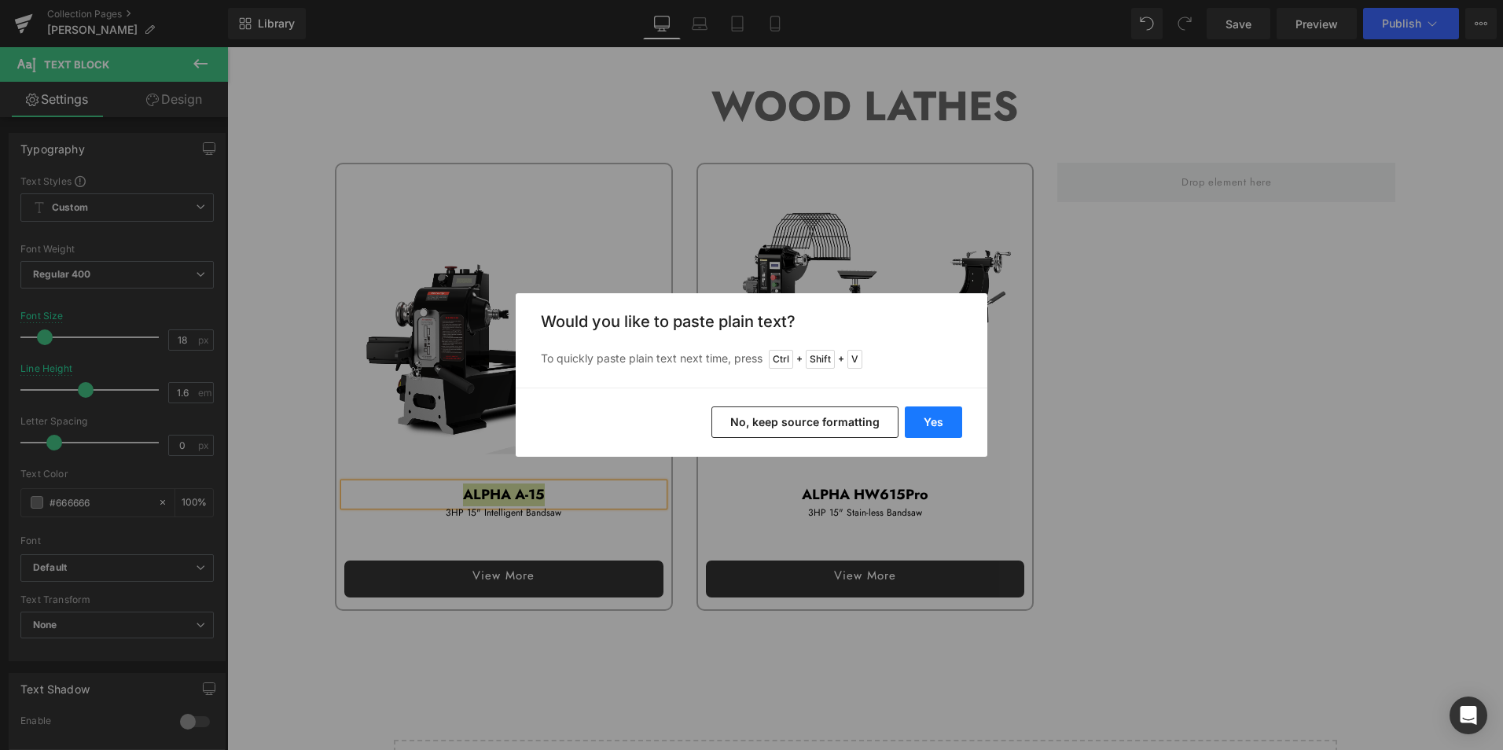
click at [926, 417] on button "Yes" at bounding box center [933, 421] width 57 height 31
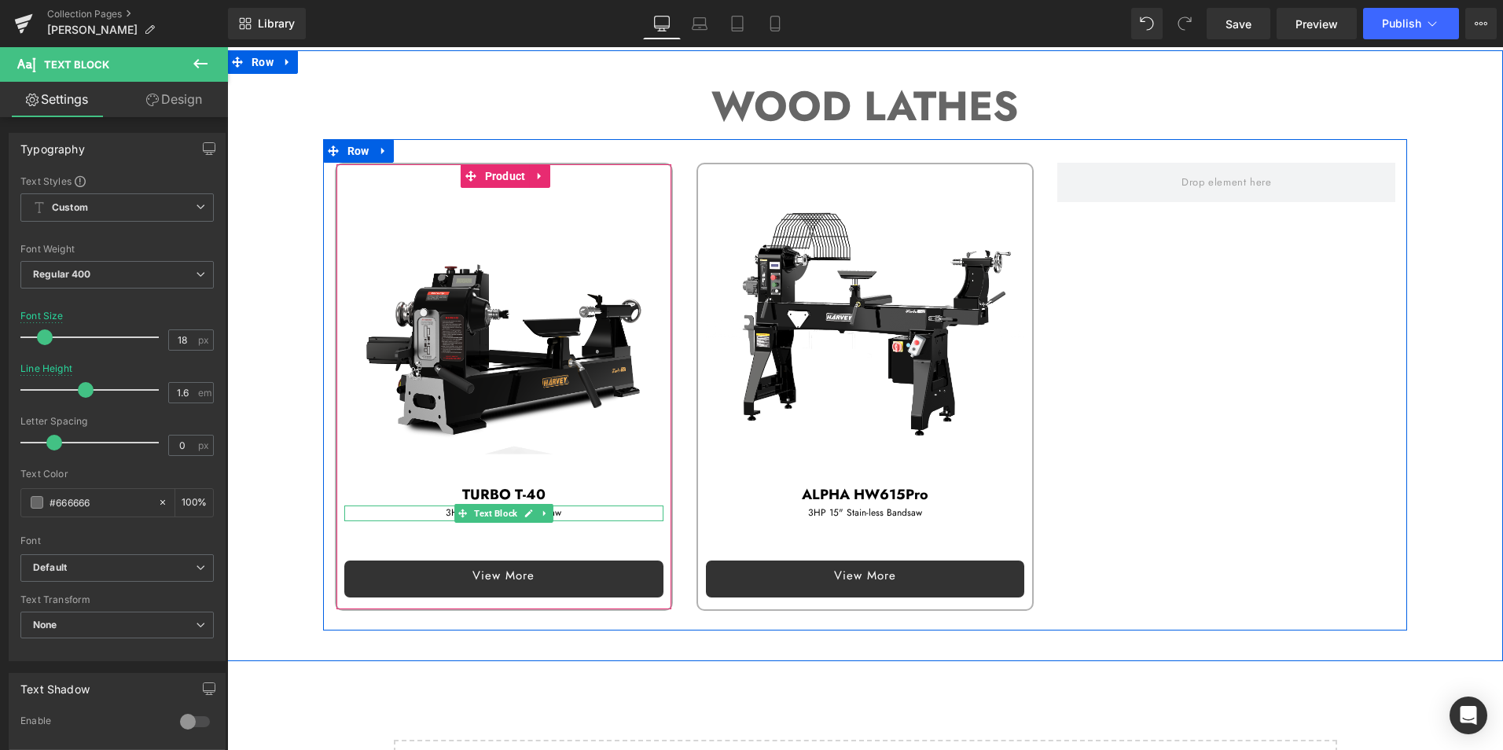
click at [380, 517] on div at bounding box center [503, 519] width 319 height 4
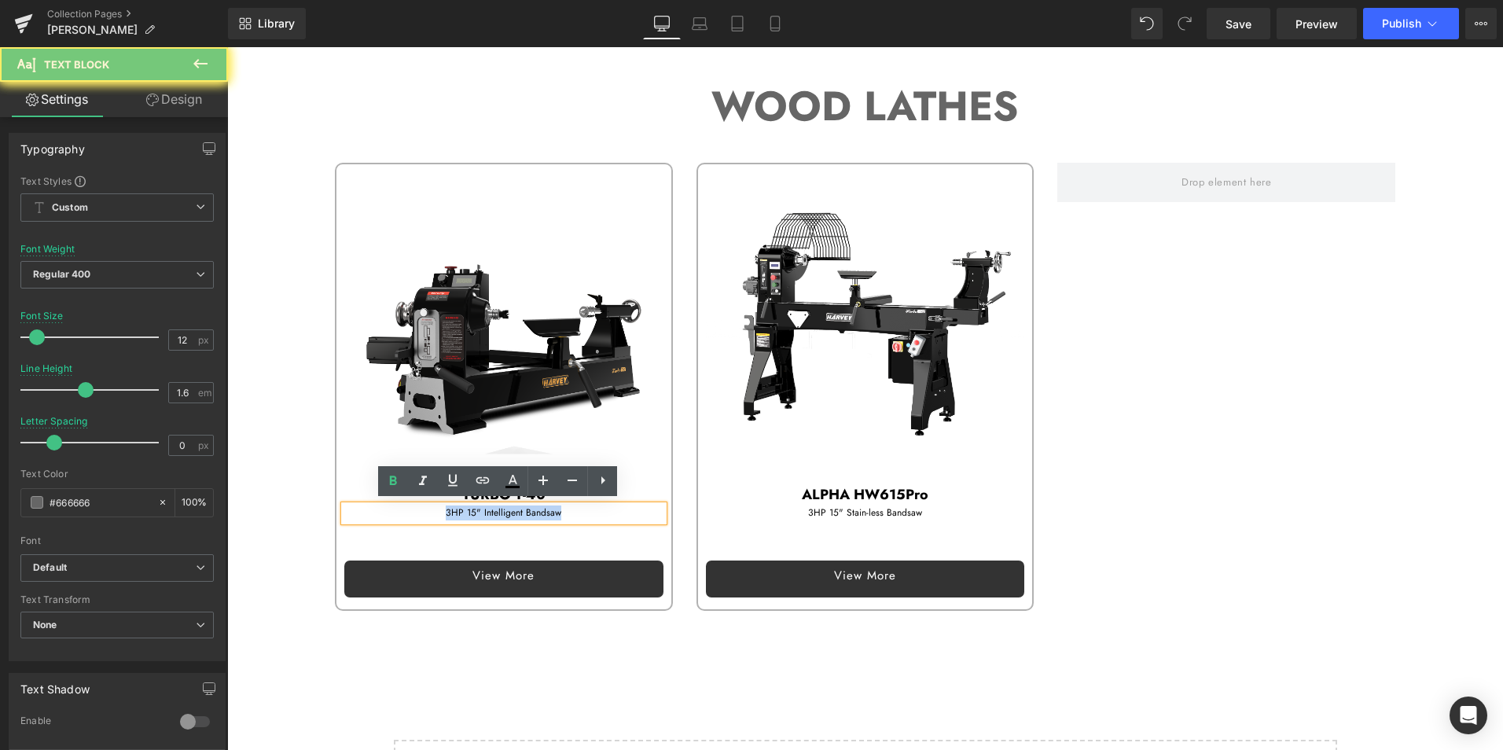
drag, startPoint x: 387, startPoint y: 513, endPoint x: 642, endPoint y: 516, distance: 255.4
click at [642, 516] on p "3HP 15" Intelligent Bandsaw" at bounding box center [503, 512] width 319 height 15
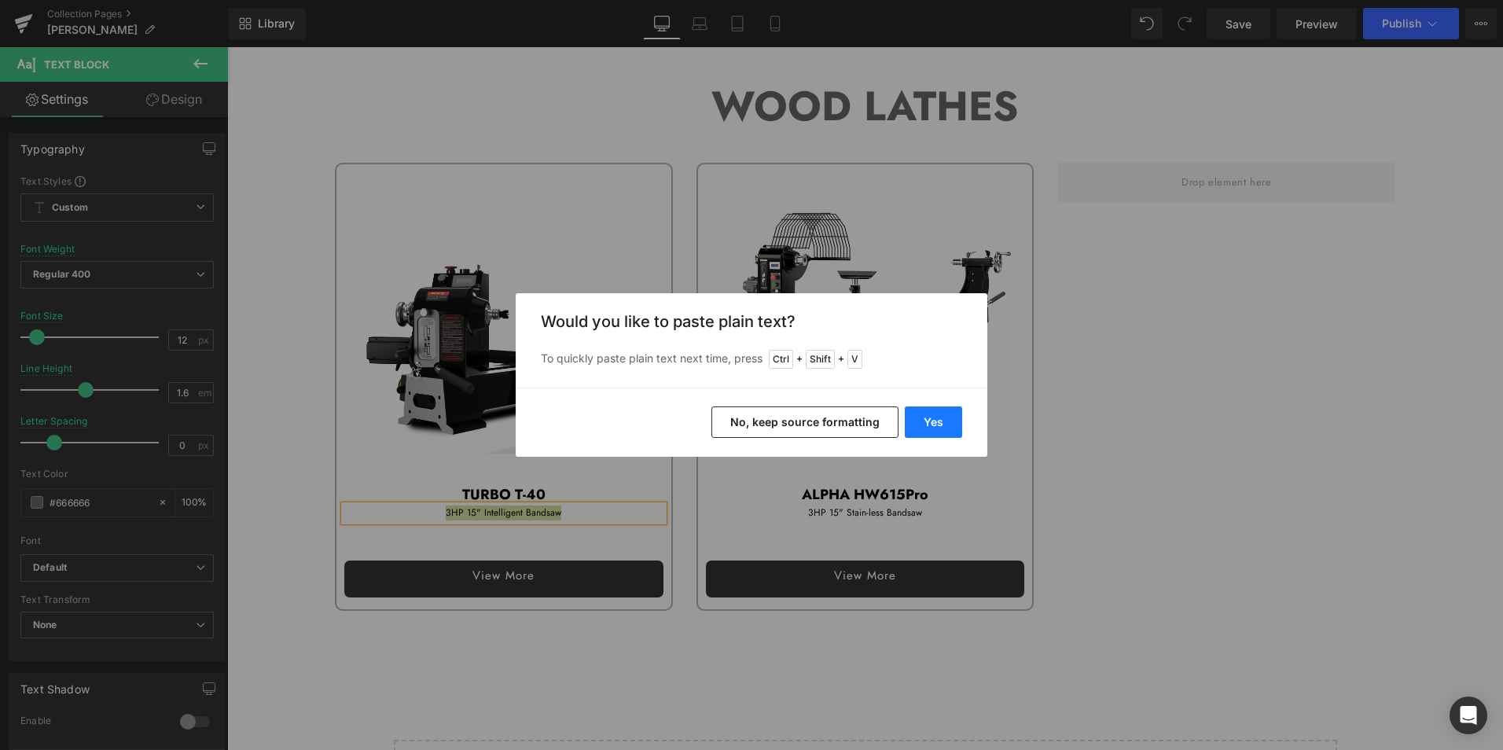
click at [954, 410] on button "Yes" at bounding box center [933, 421] width 57 height 31
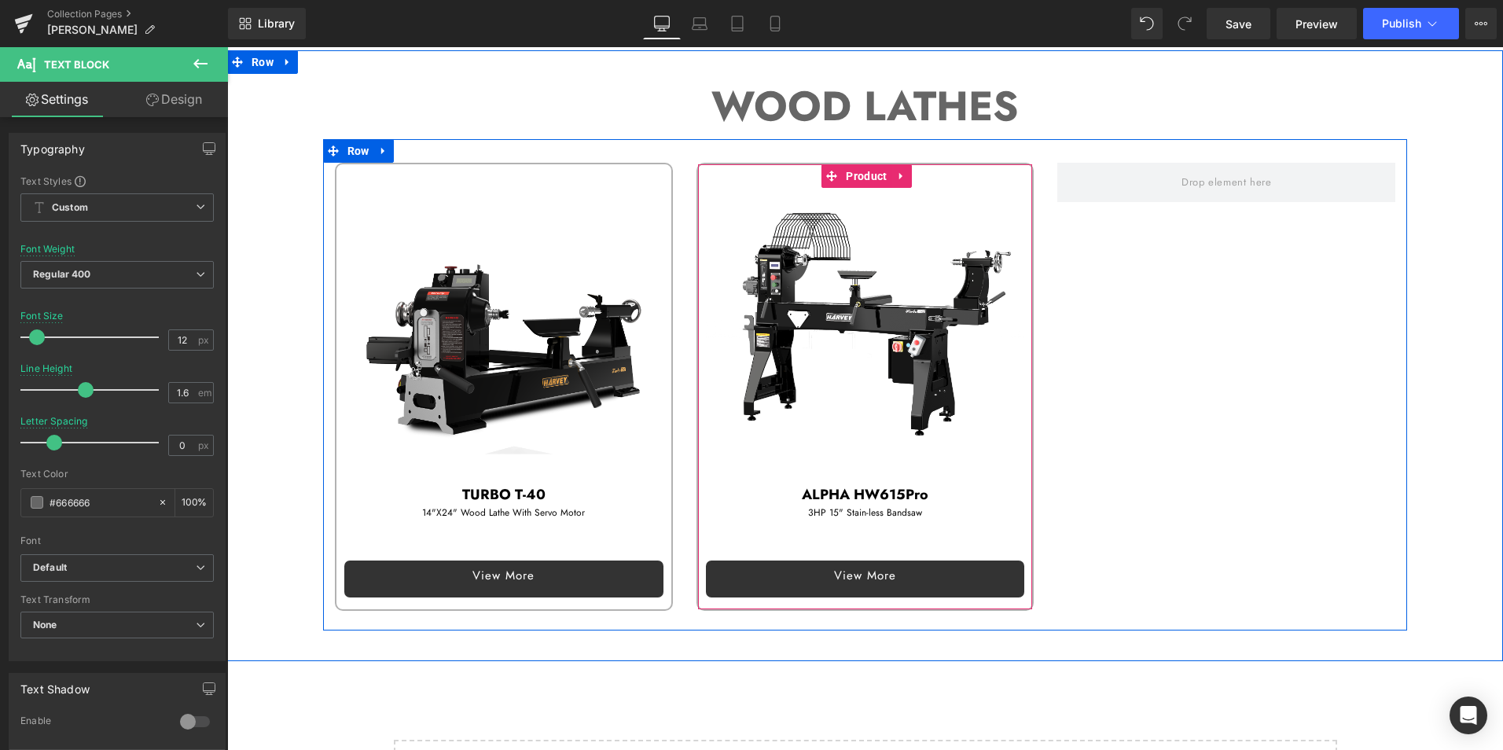
drag, startPoint x: 769, startPoint y: 497, endPoint x: 784, endPoint y: 491, distance: 16.2
click at [769, 497] on p "ALPHA HW615Pro" at bounding box center [865, 494] width 319 height 23
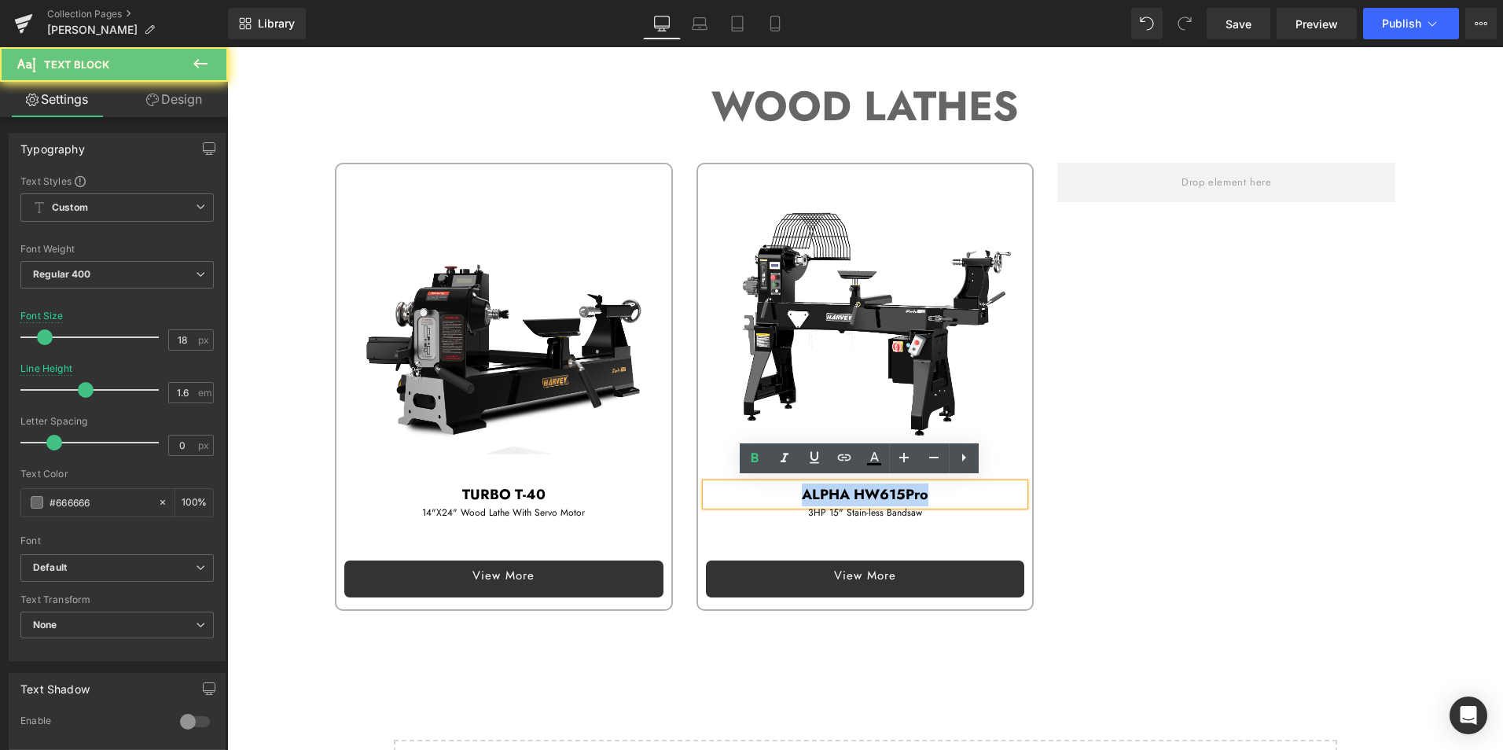
drag, startPoint x: 790, startPoint y: 488, endPoint x: 1009, endPoint y: 490, distance: 219.3
click at [1009, 490] on p "ALPHA HW615Pro" at bounding box center [865, 494] width 319 height 23
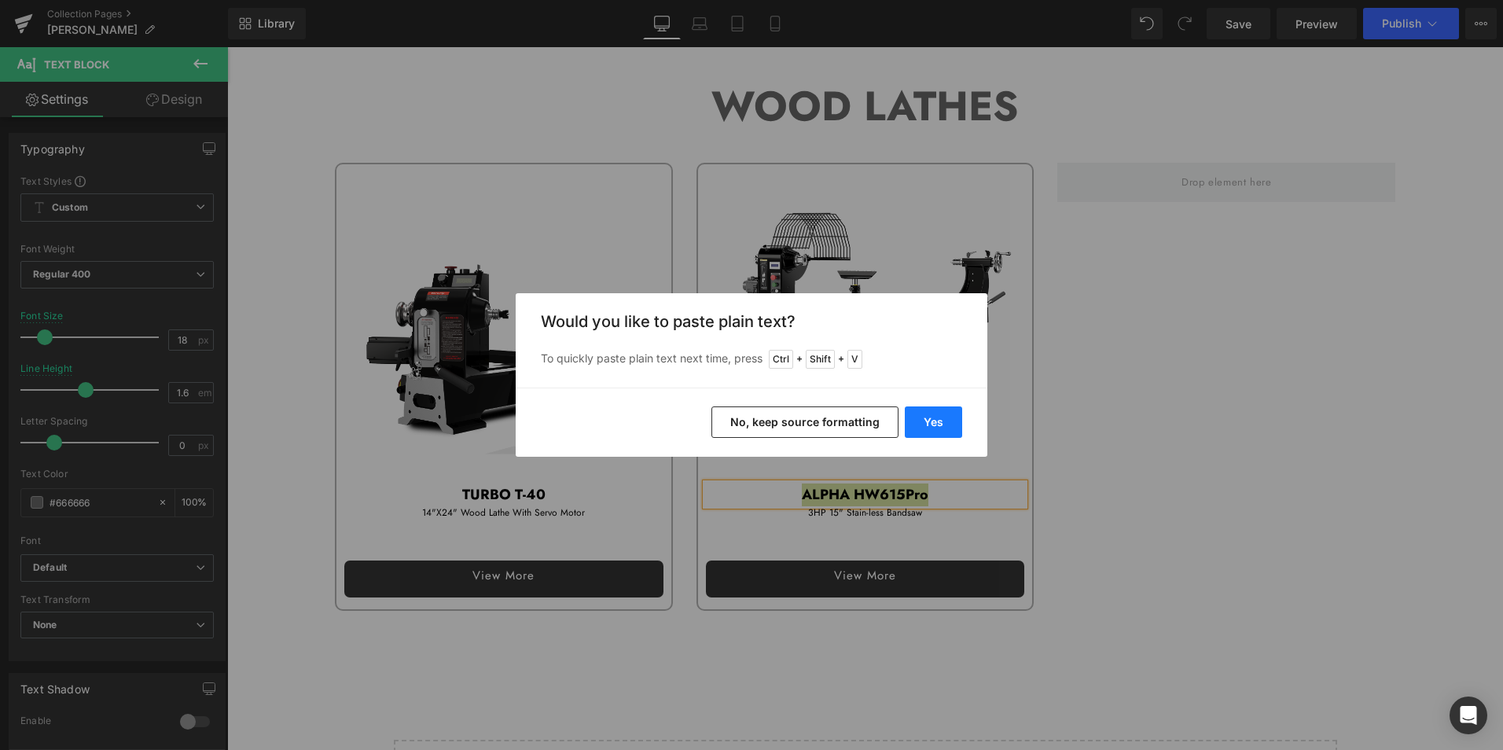
click at [938, 415] on button "Yes" at bounding box center [933, 421] width 57 height 31
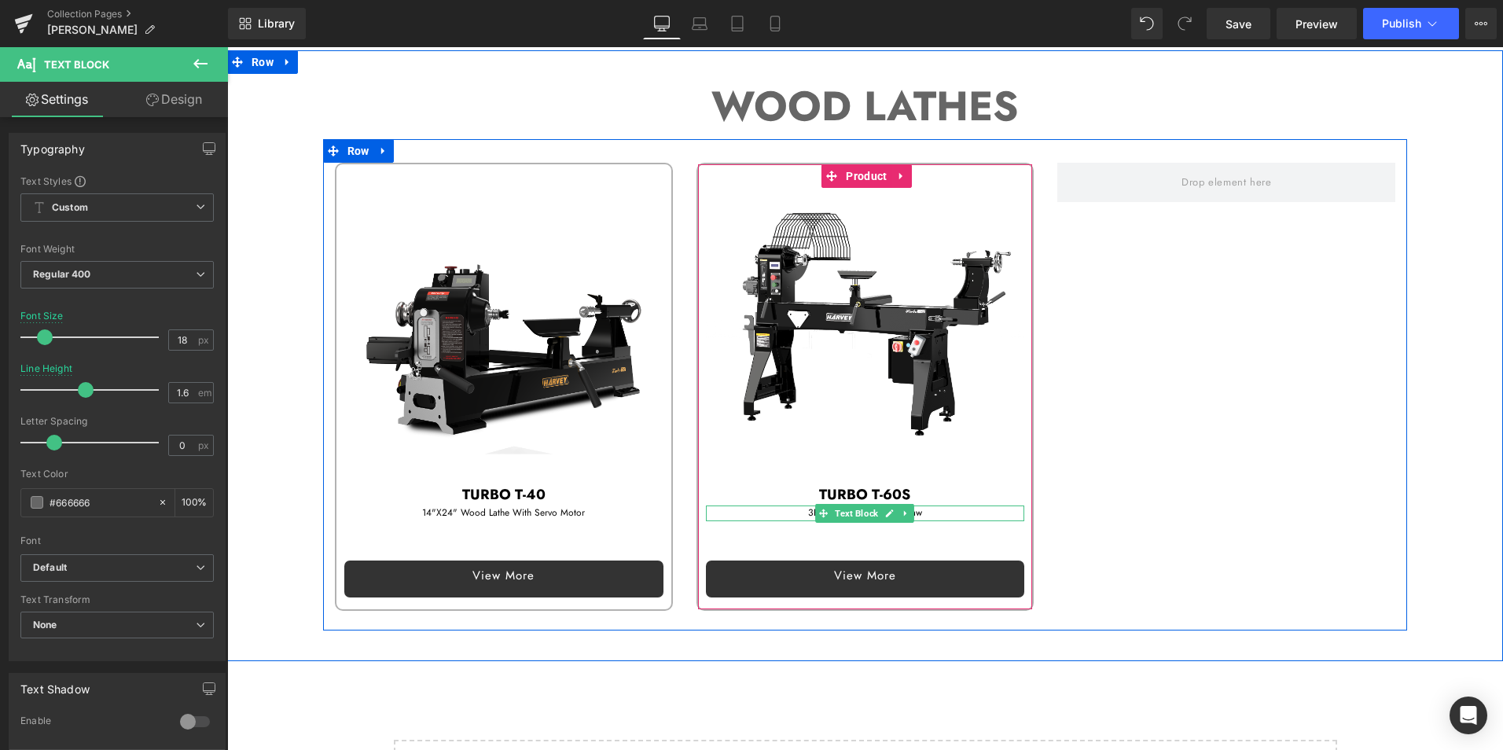
click at [768, 507] on p "3HP 15" Stain-less Bandsaw" at bounding box center [865, 512] width 319 height 15
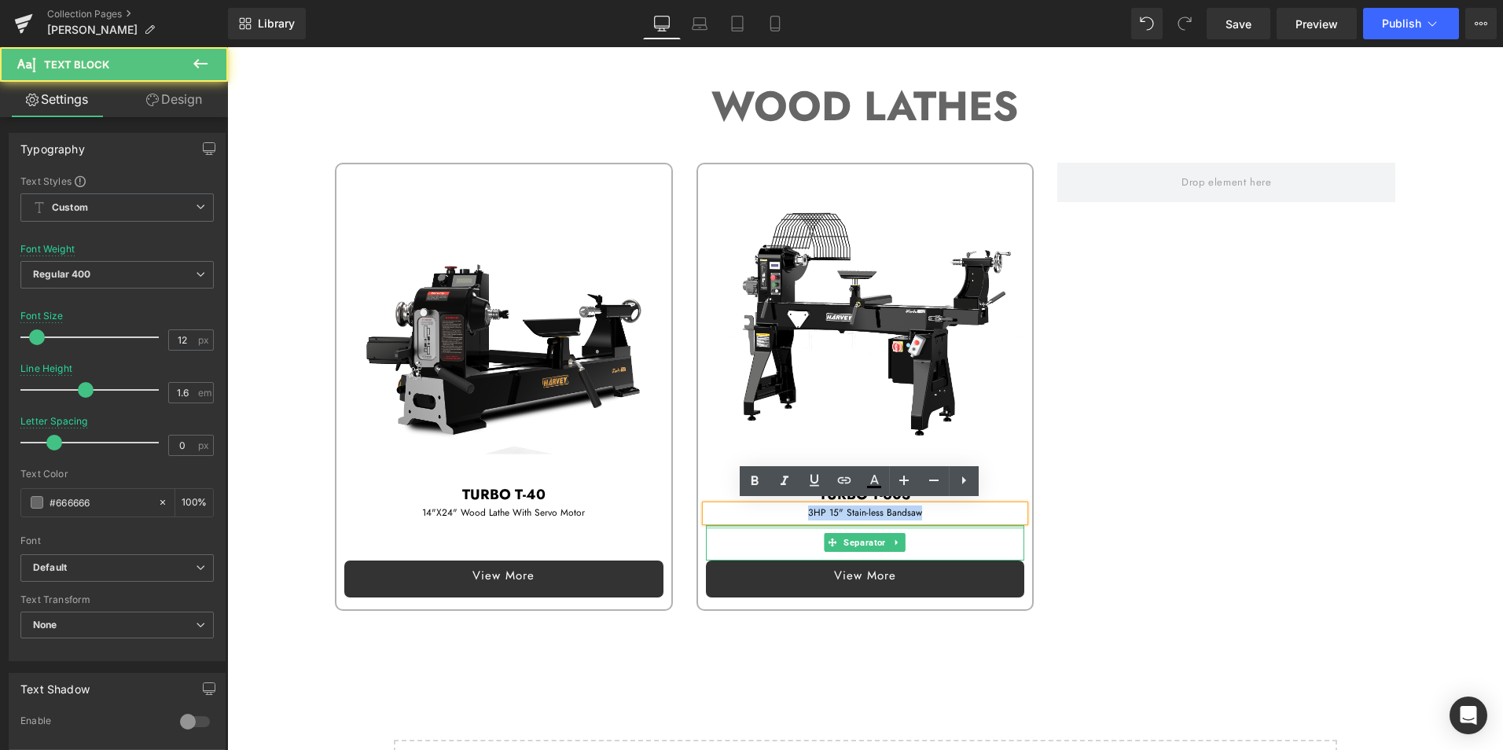
drag, startPoint x: 800, startPoint y: 508, endPoint x: 976, endPoint y: 523, distance: 176.7
click at [976, 523] on div "Sale Off (P) Image TURBO T-60S Text Block" at bounding box center [865, 380] width 319 height 433
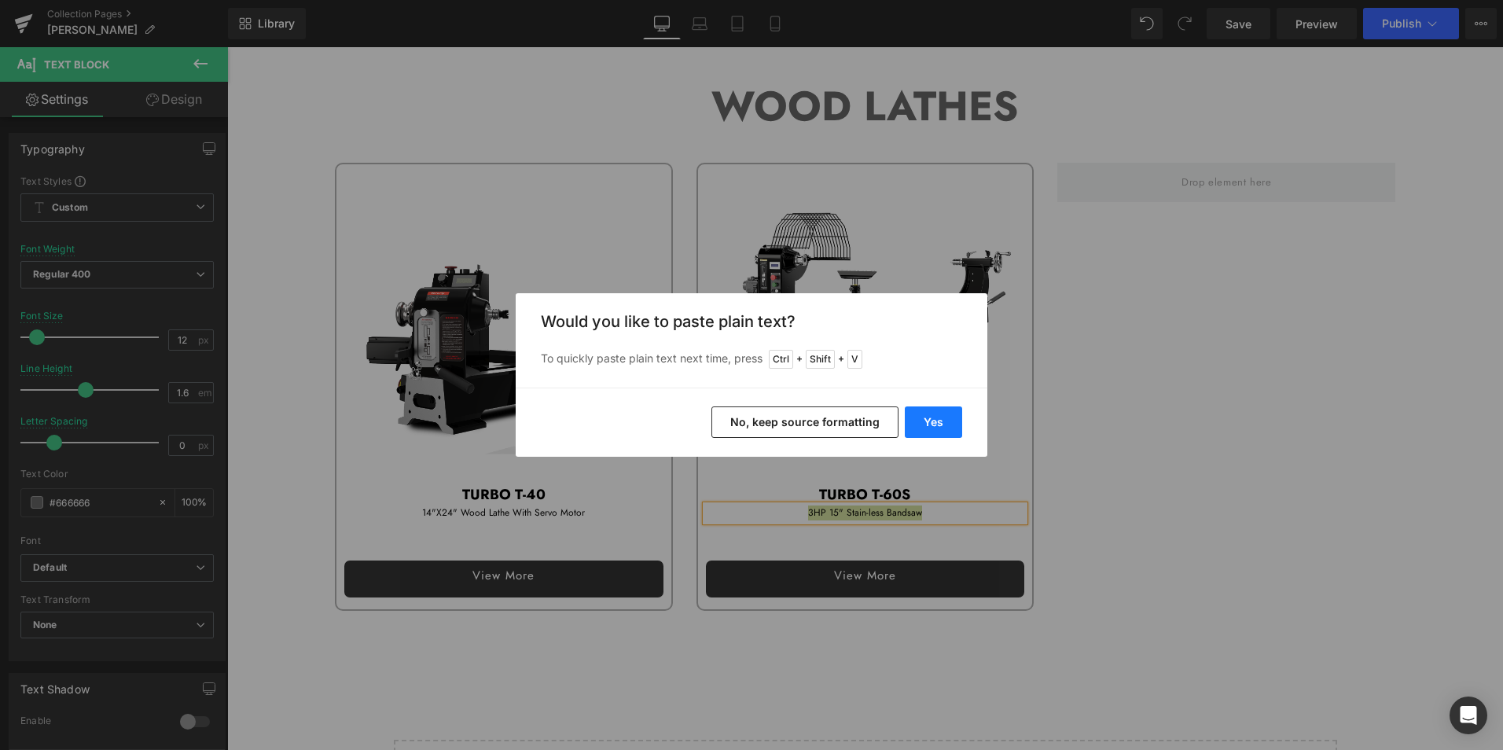
click at [936, 419] on button "Yes" at bounding box center [933, 421] width 57 height 31
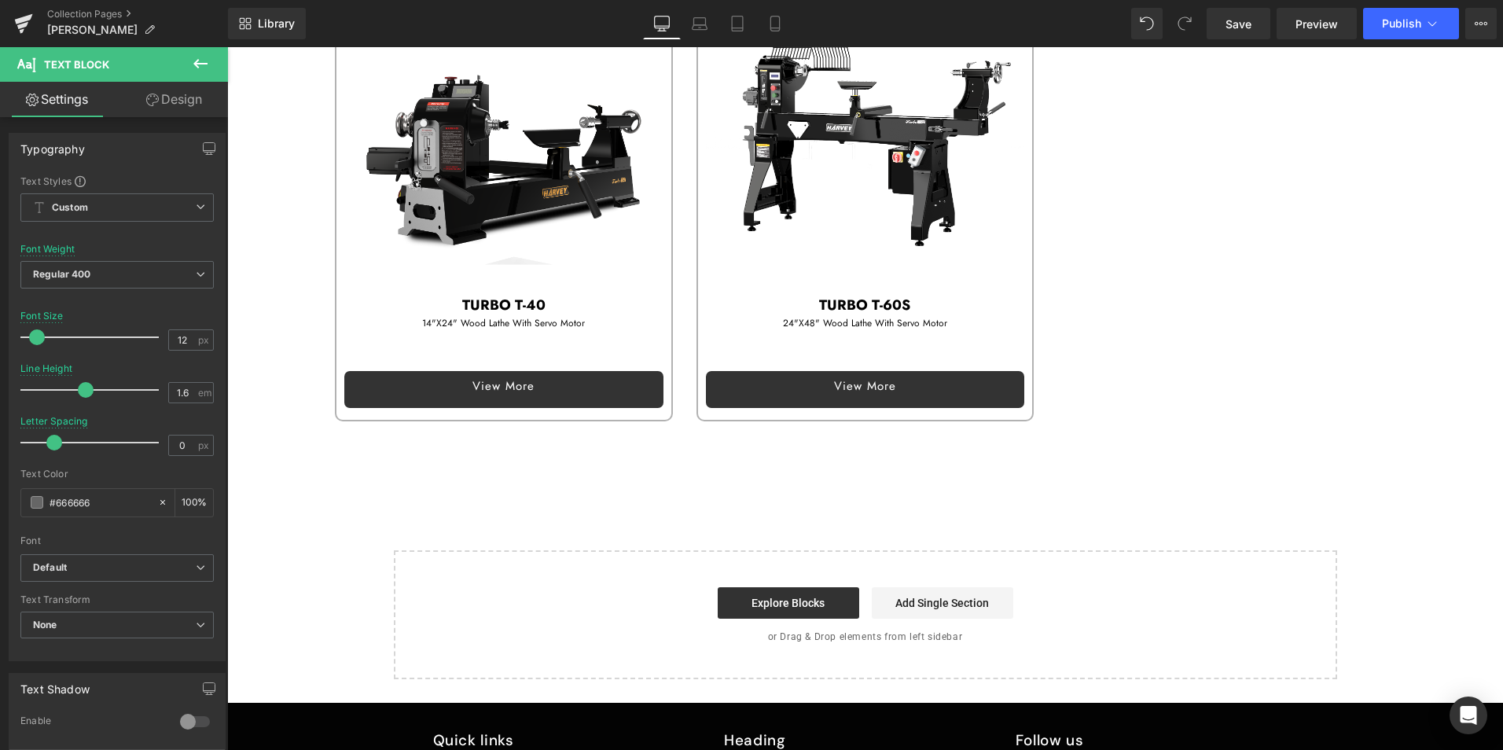
scroll to position [1572, 0]
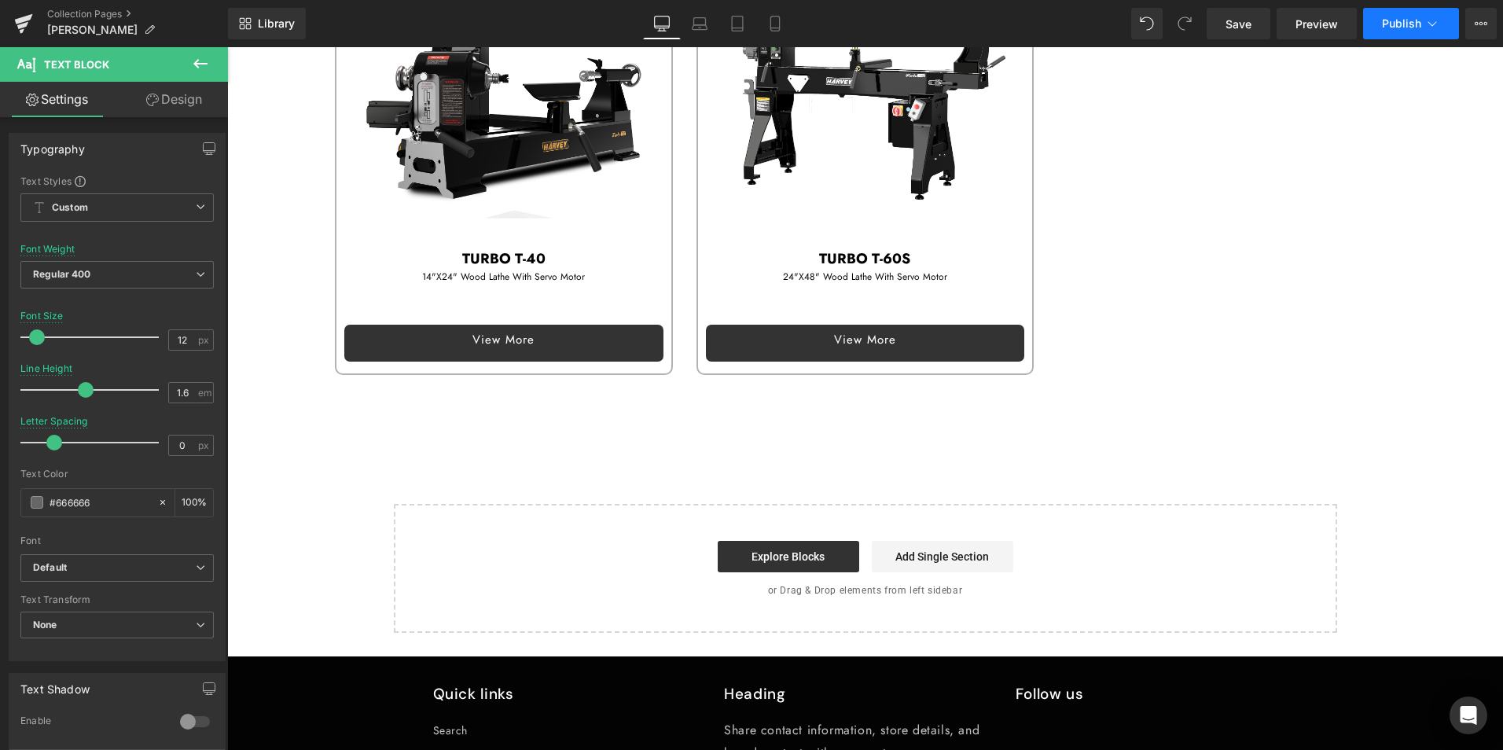
click at [1406, 20] on span "Publish" at bounding box center [1401, 23] width 39 height 13
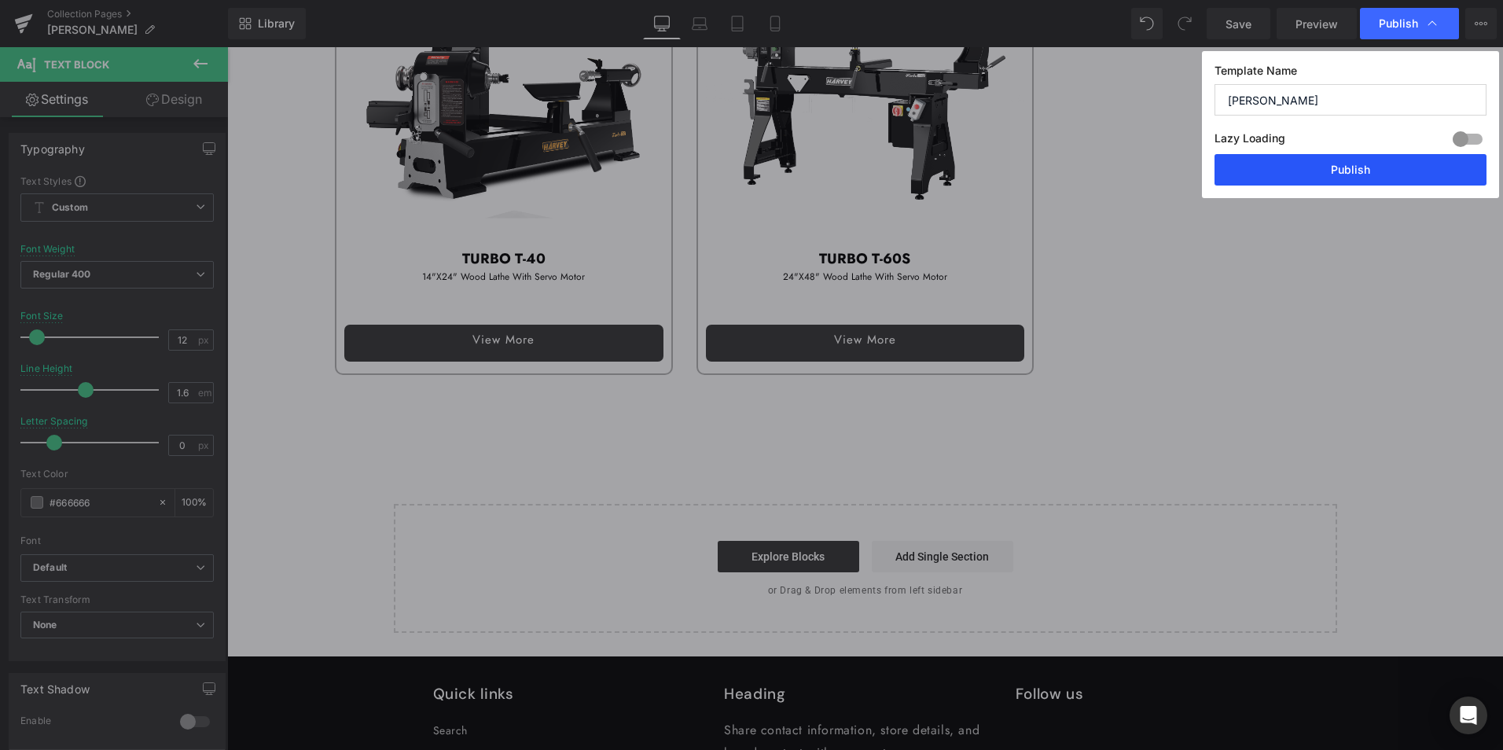
click at [1374, 163] on button "Publish" at bounding box center [1350, 169] width 272 height 31
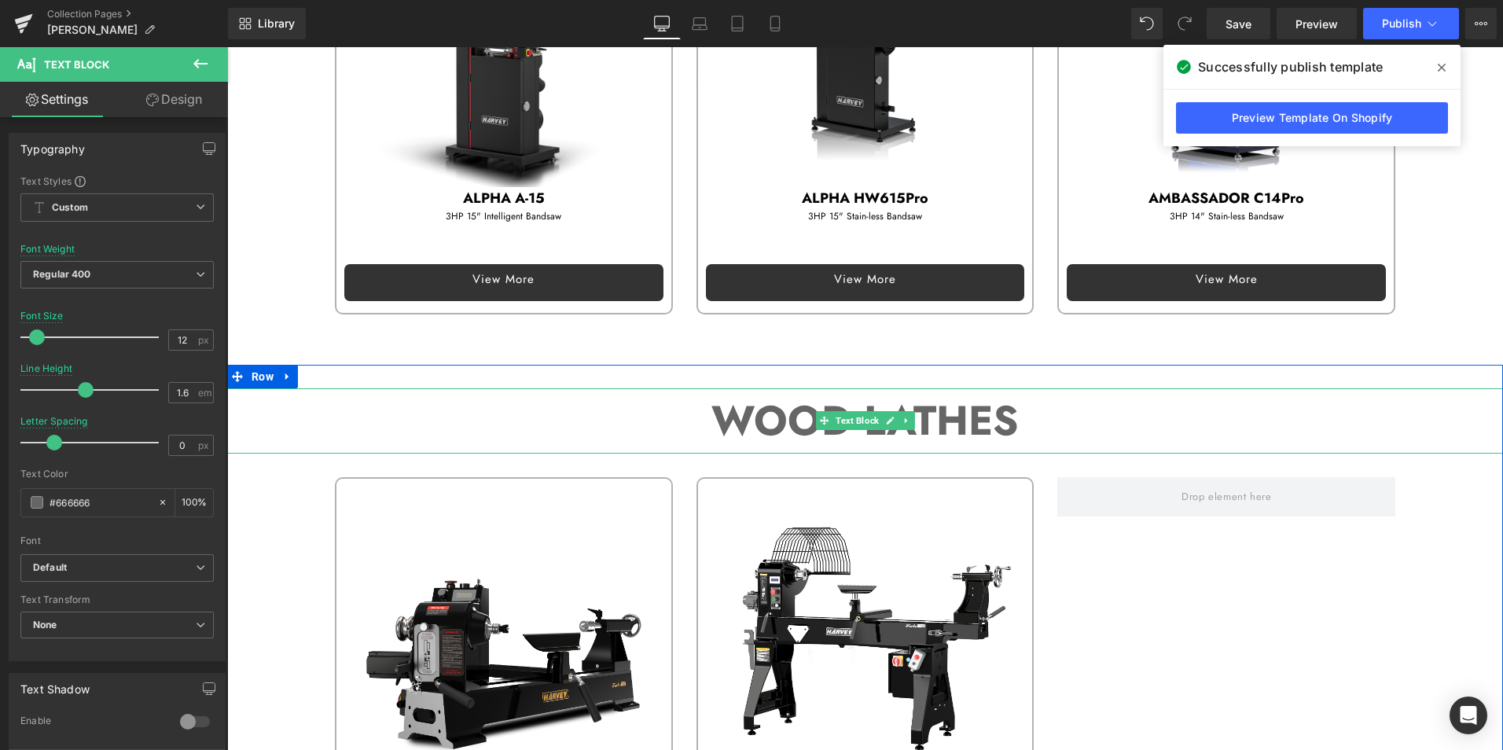
scroll to position [707, 0]
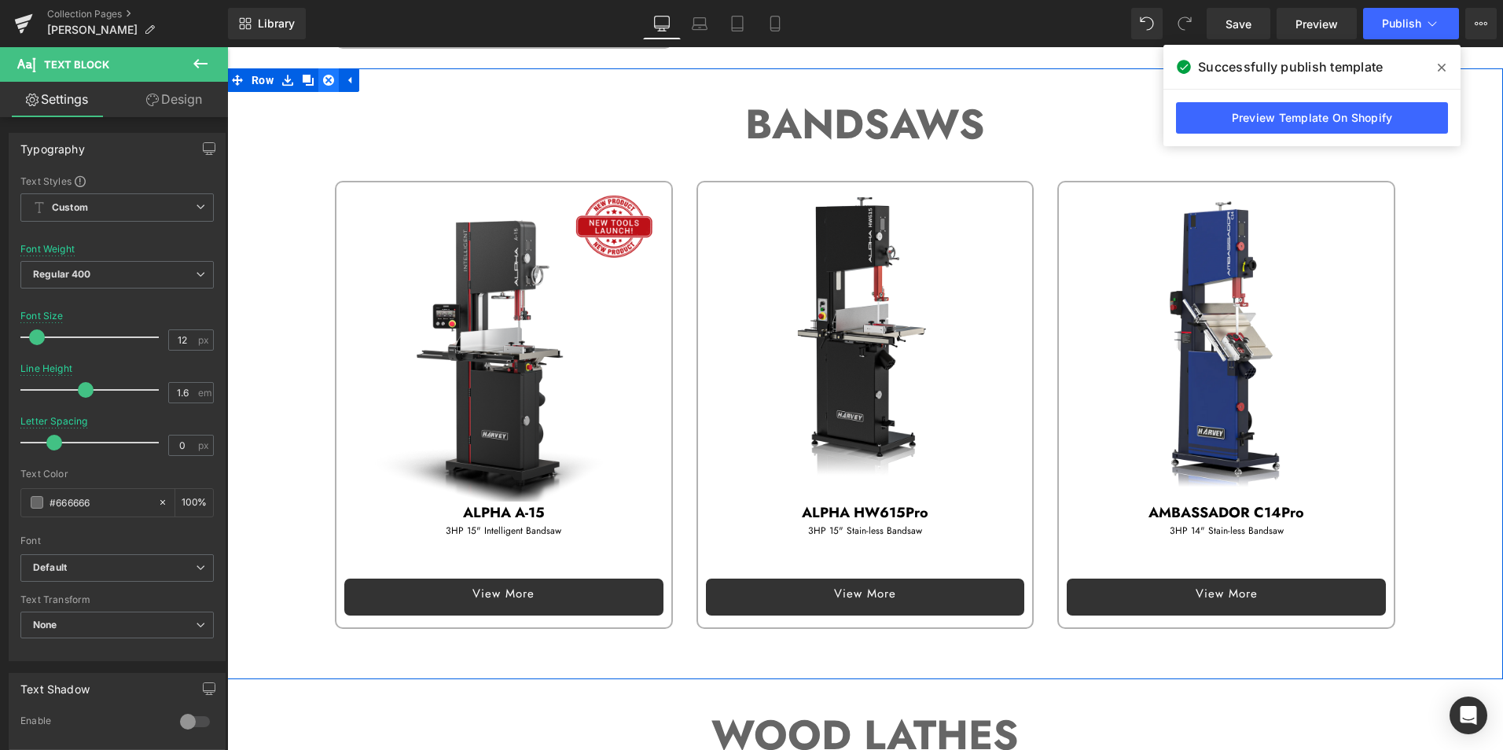
click at [323, 74] on icon at bounding box center [328, 80] width 11 height 12
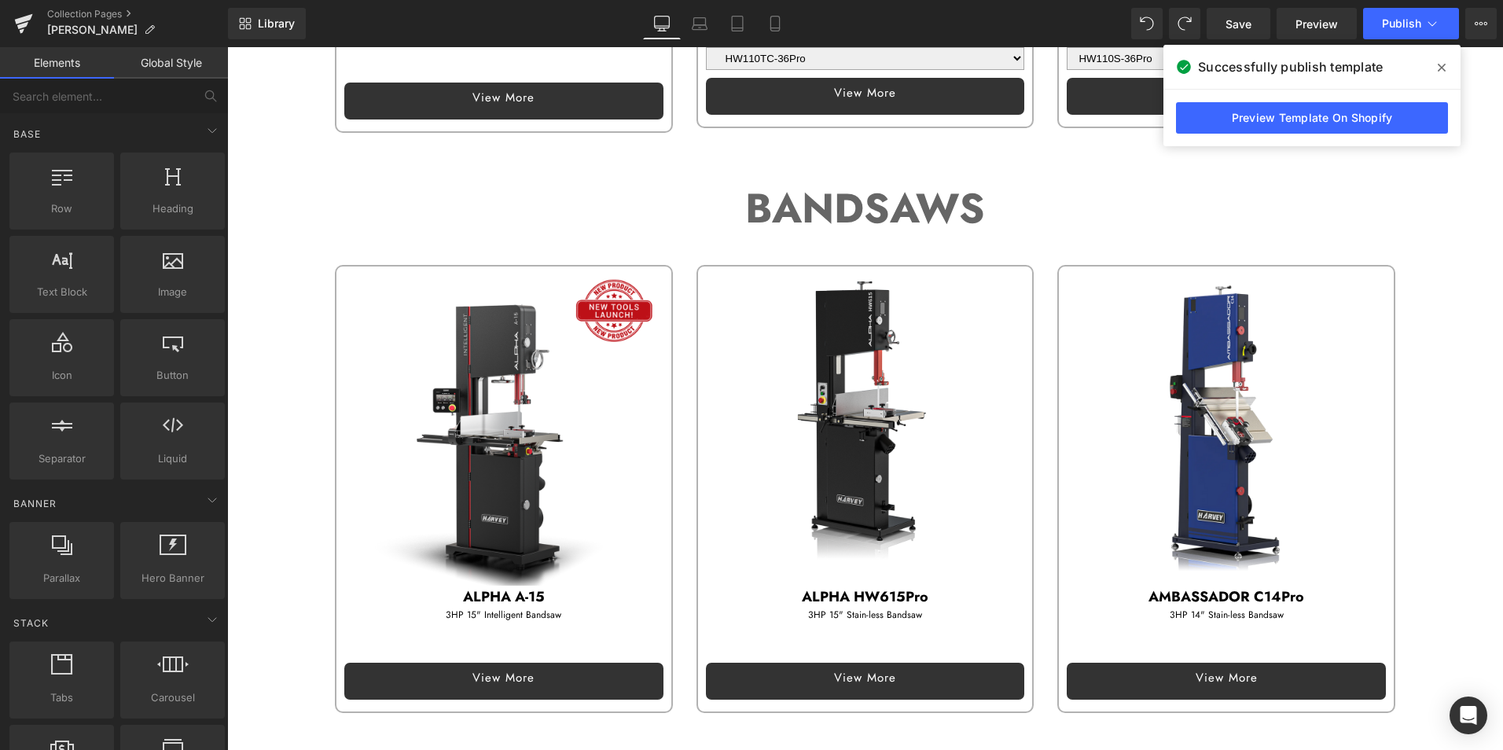
scroll to position [629, 0]
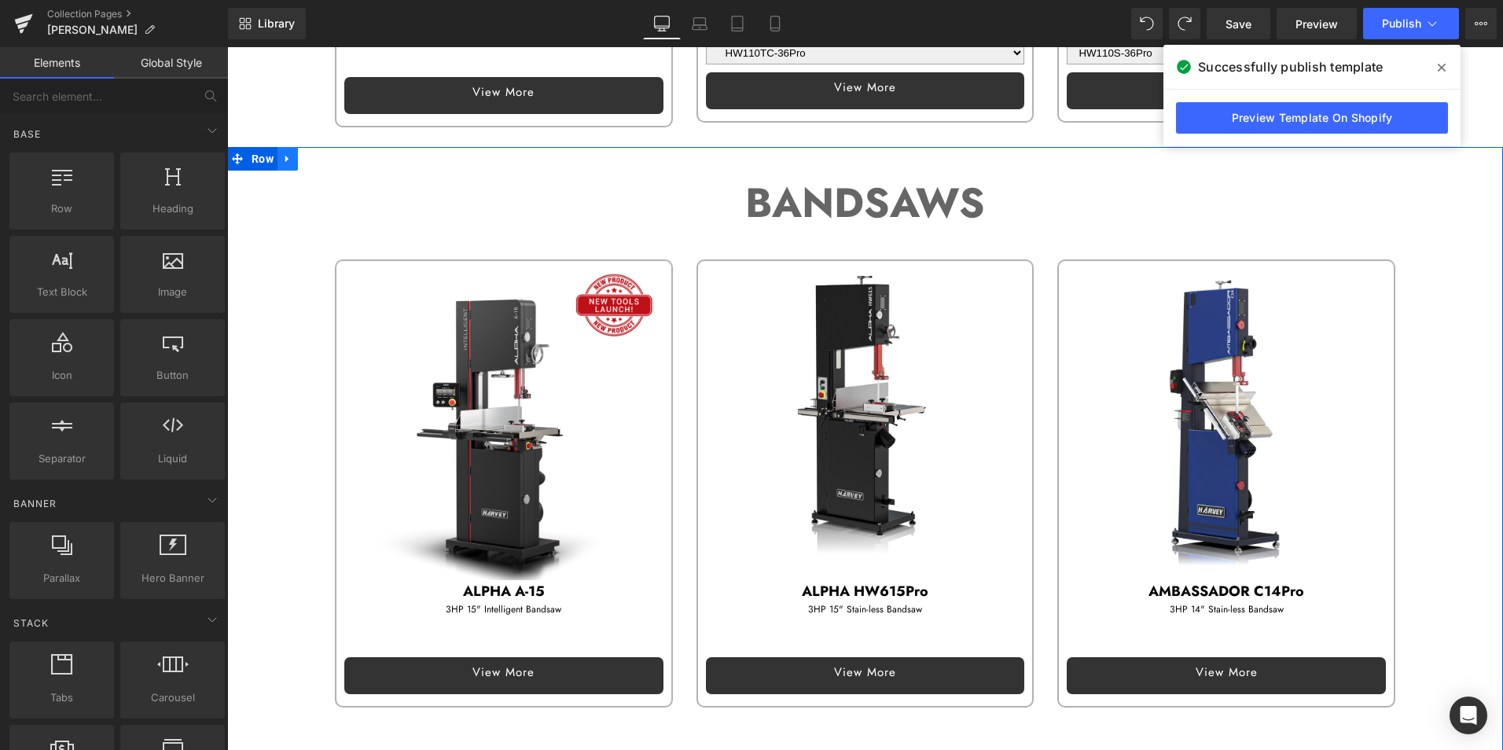
click at [282, 152] on icon at bounding box center [287, 158] width 11 height 12
click at [303, 153] on icon at bounding box center [308, 158] width 11 height 11
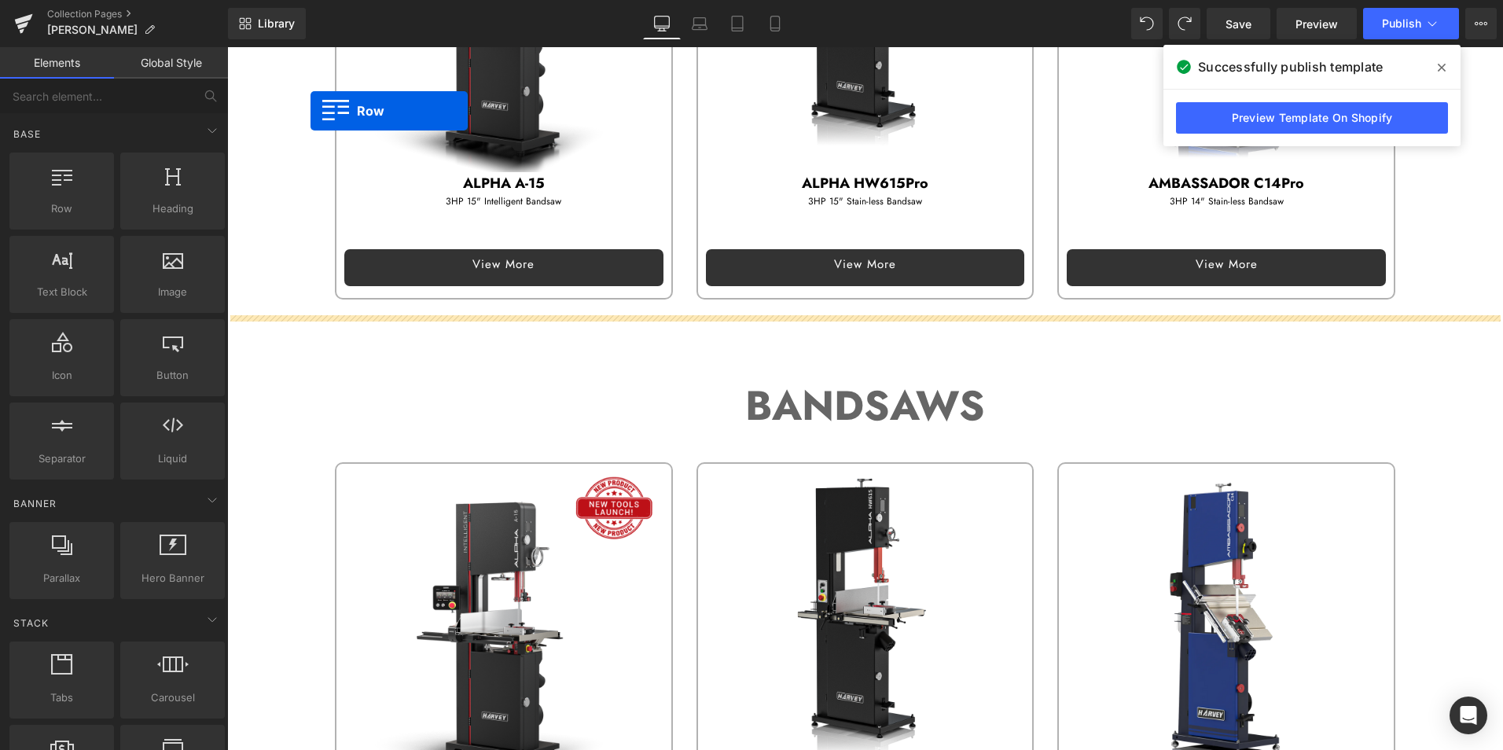
scroll to position [942, 0]
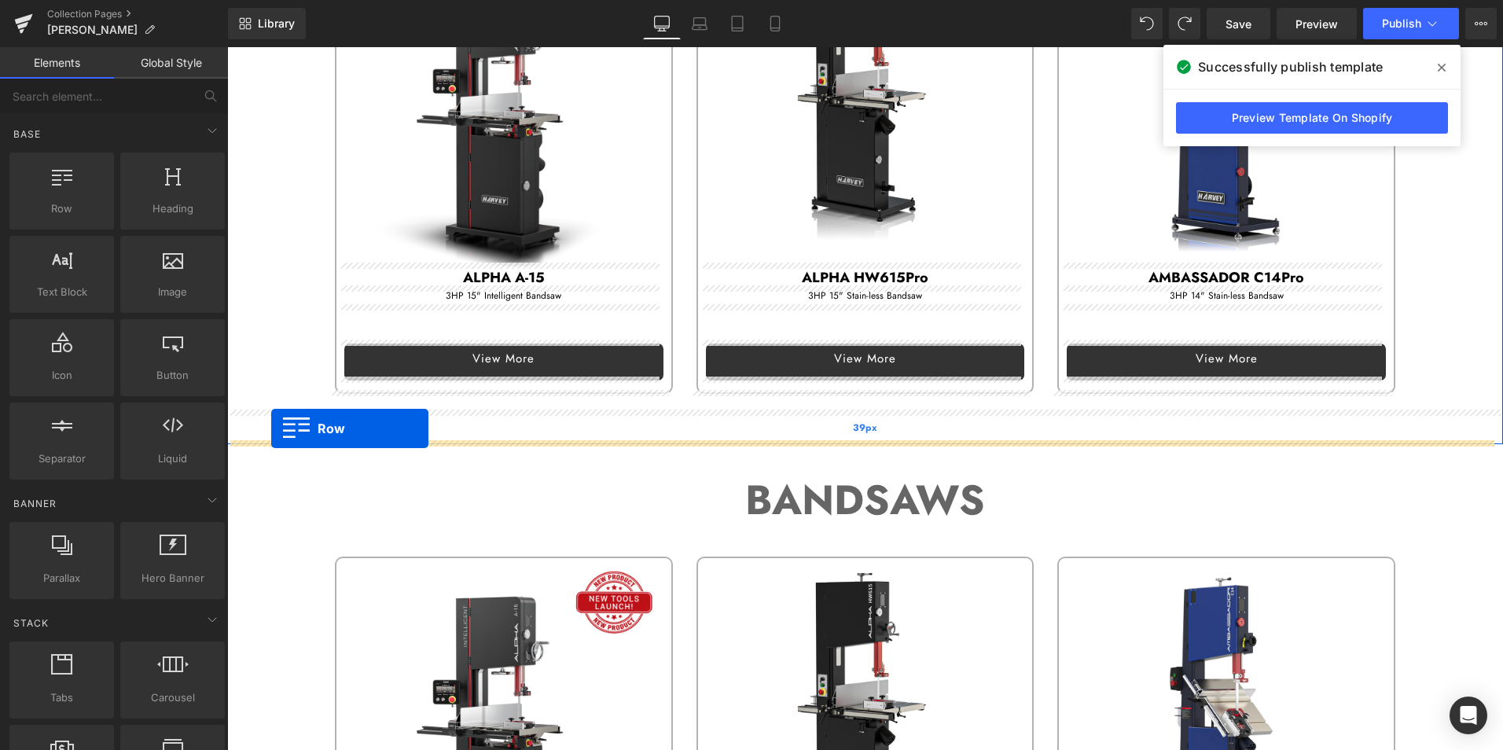
drag, startPoint x: 246, startPoint y: 336, endPoint x: 271, endPoint y: 428, distance: 95.3
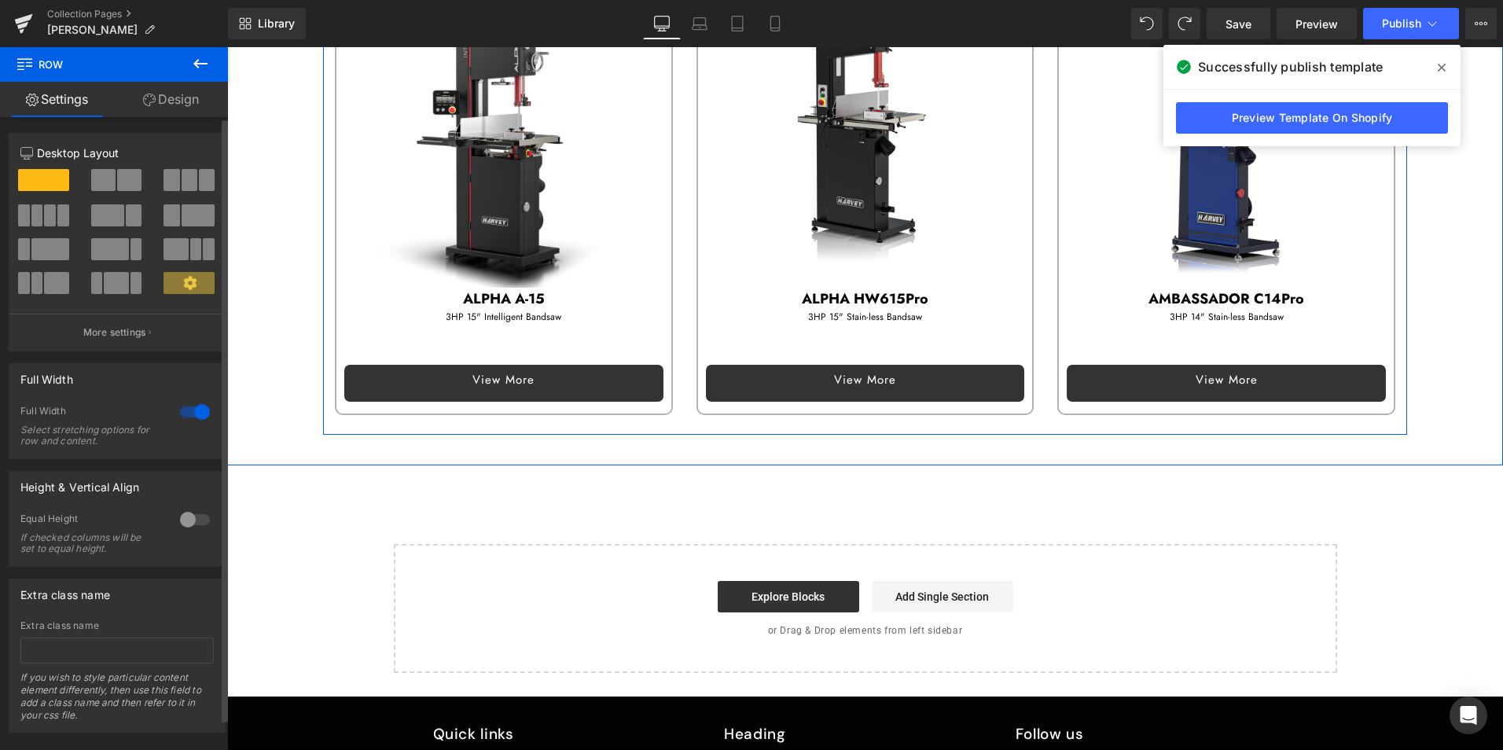
scroll to position [1842, 0]
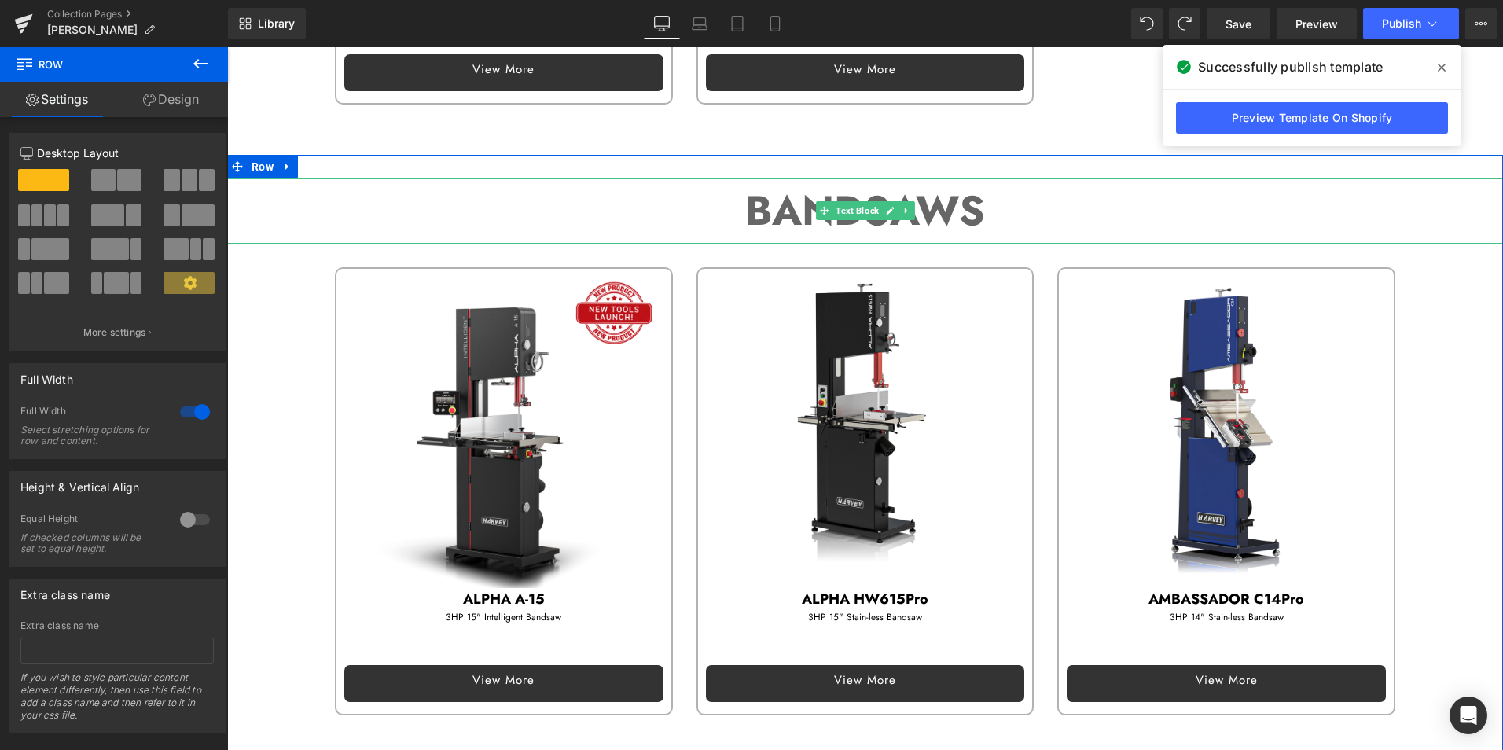
click at [806, 213] on strong "BANDSAWS" at bounding box center [865, 211] width 240 height 60
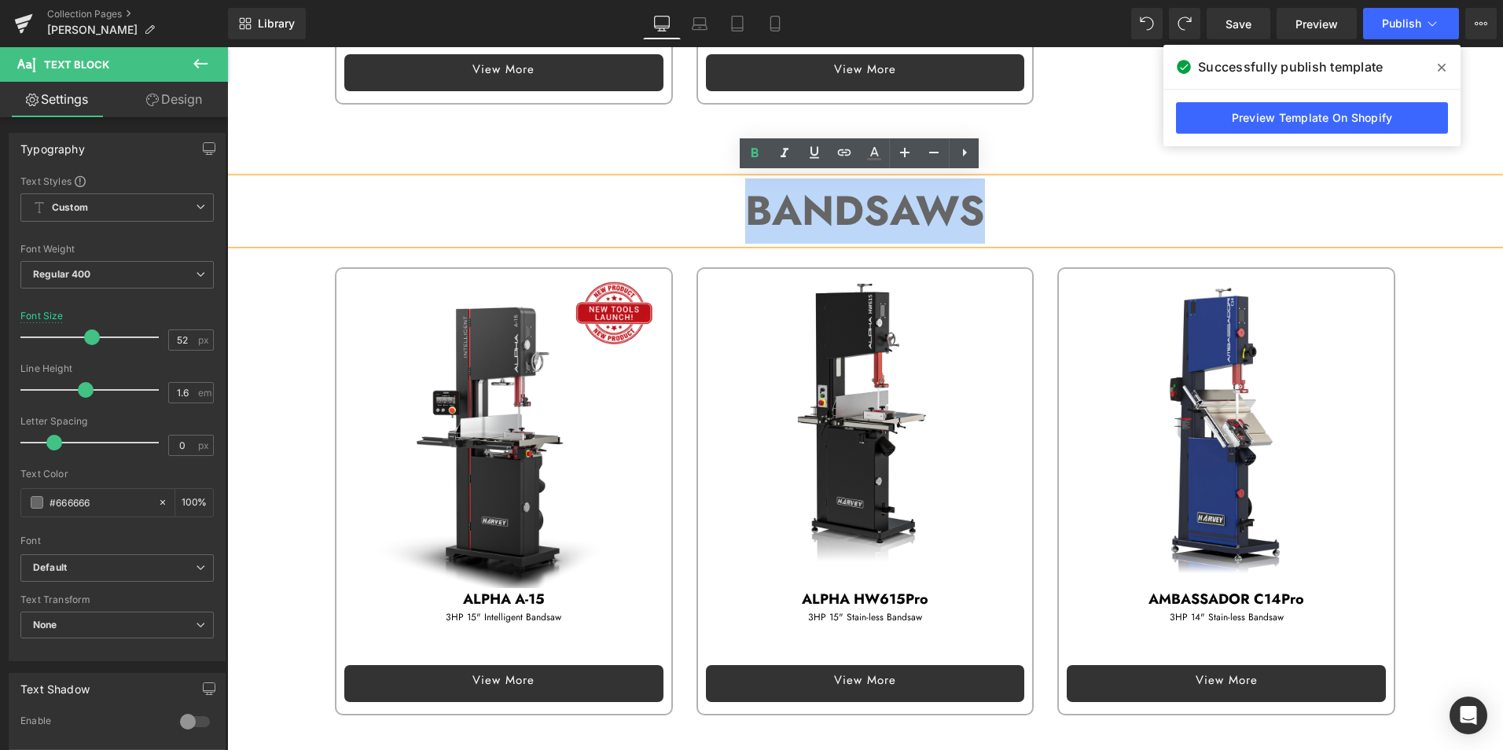
drag, startPoint x: 731, startPoint y: 201, endPoint x: 996, endPoint y: 203, distance: 264.8
click at [996, 203] on p "BANDSAWS" at bounding box center [864, 210] width 1275 height 65
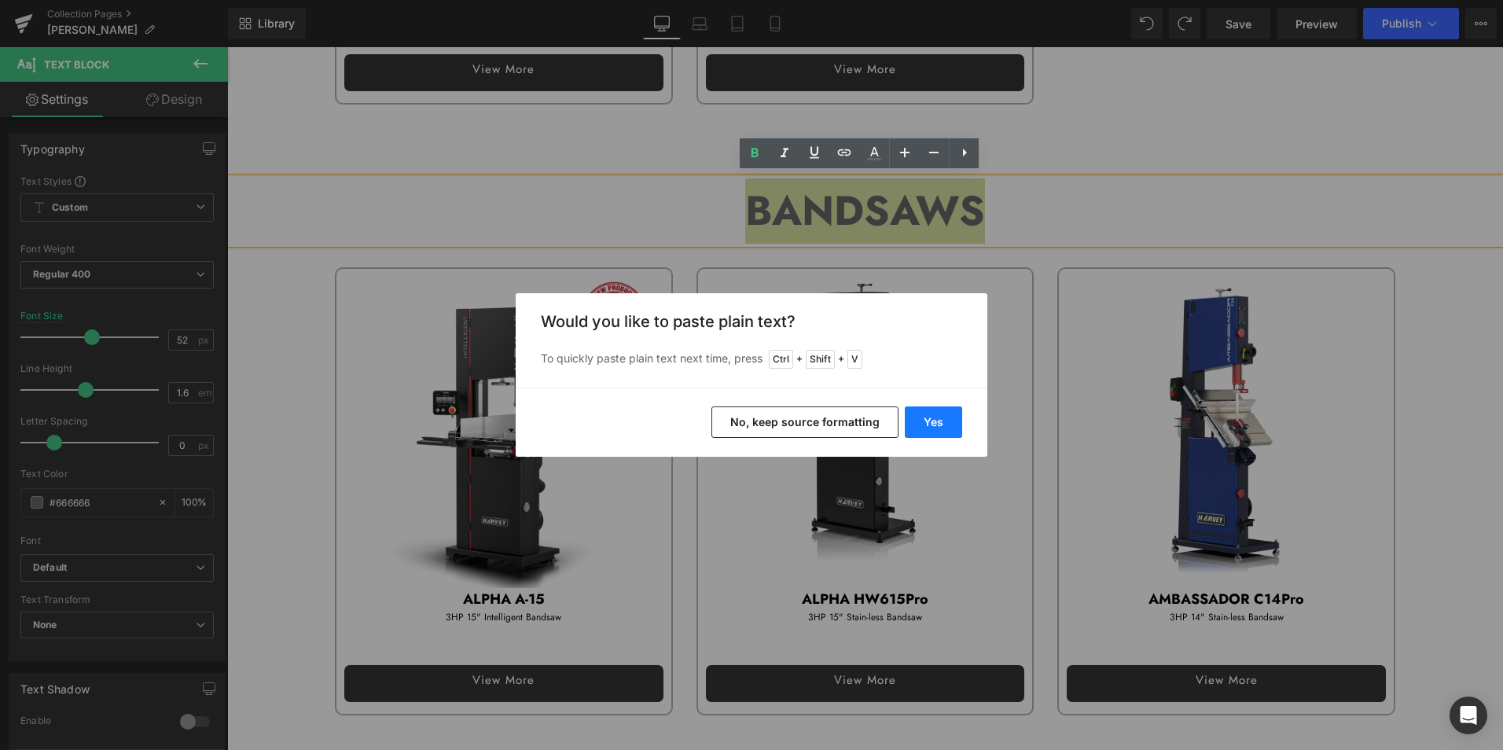
click at [933, 424] on button "Yes" at bounding box center [933, 421] width 57 height 31
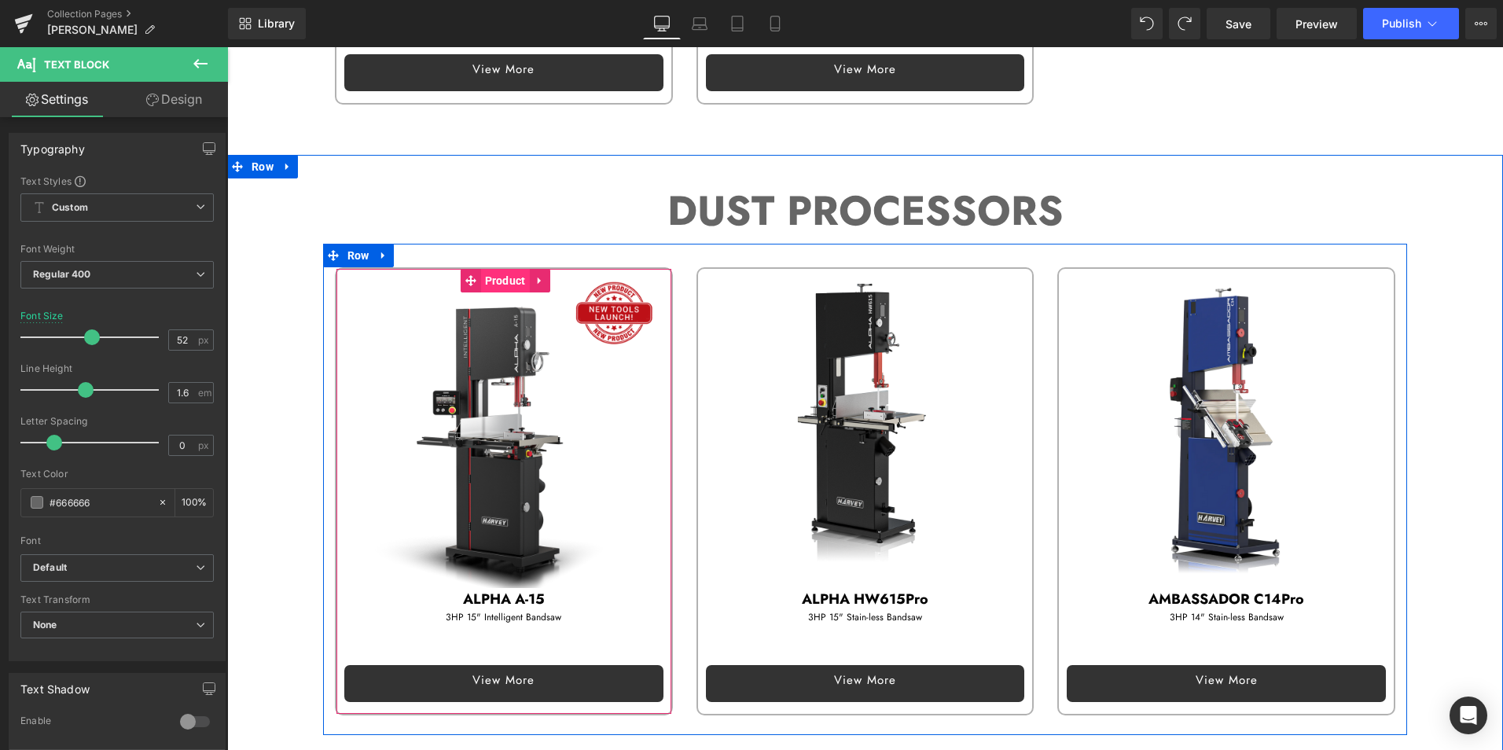
click at [497, 273] on span "Product" at bounding box center [505, 281] width 49 height 24
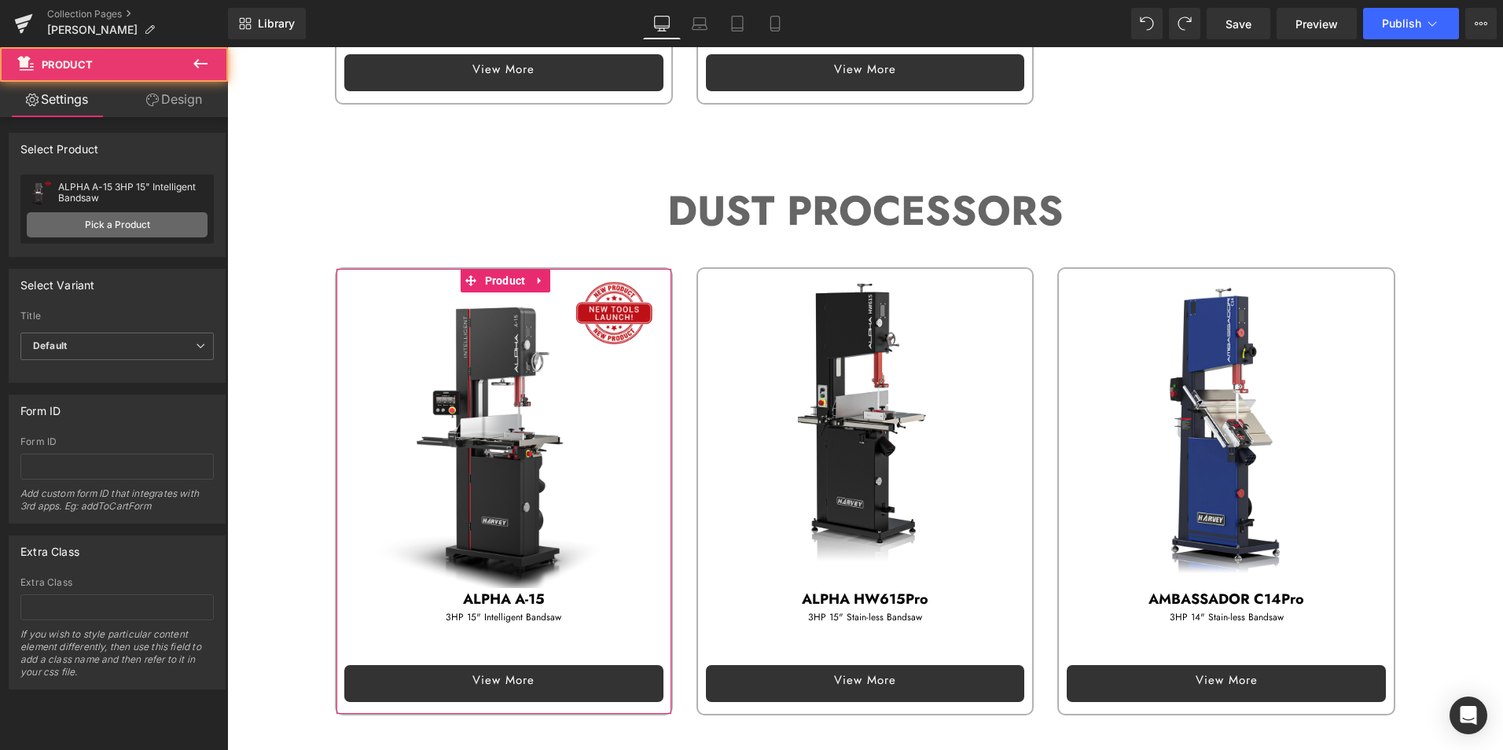
click at [127, 218] on link "Pick a Product" at bounding box center [117, 224] width 181 height 25
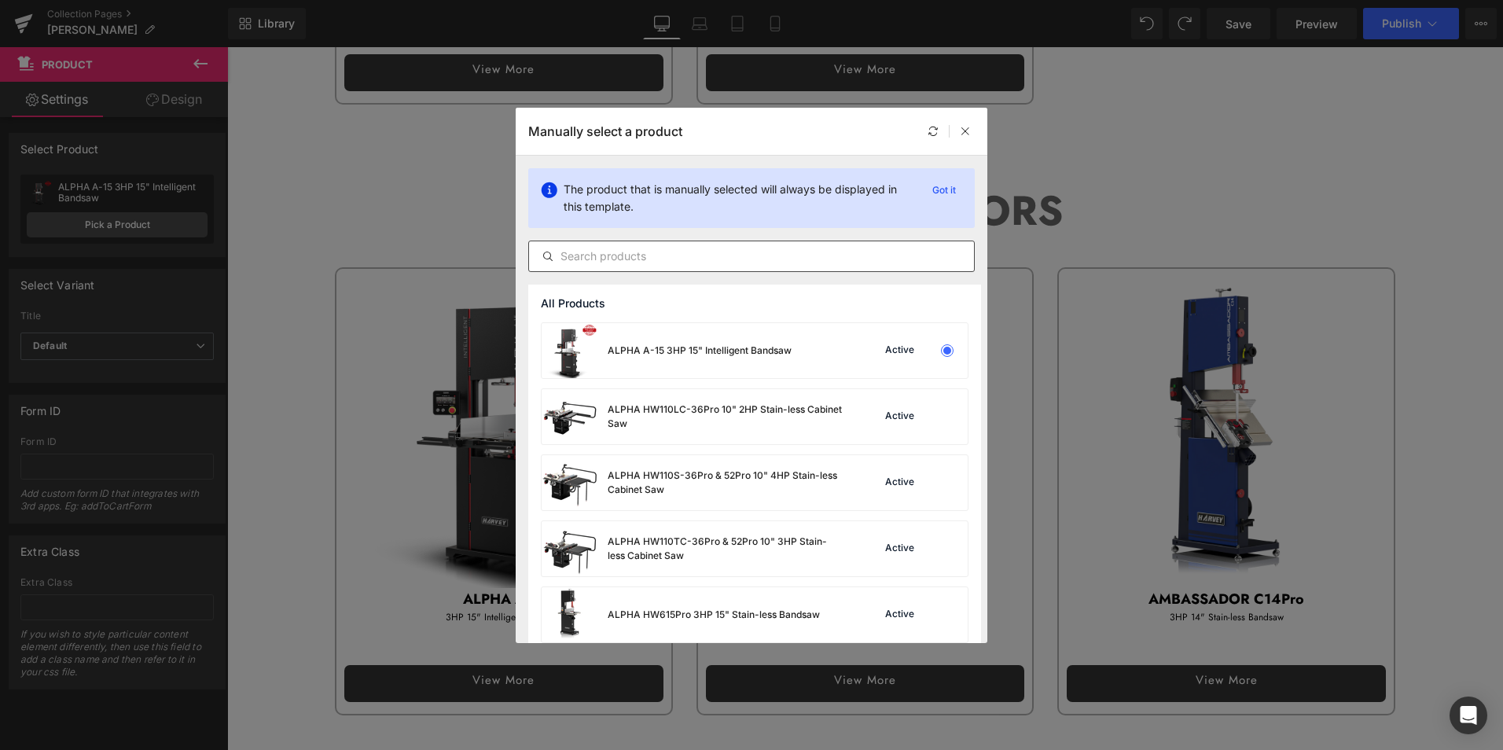
click at [673, 254] on input "text" at bounding box center [751, 256] width 445 height 19
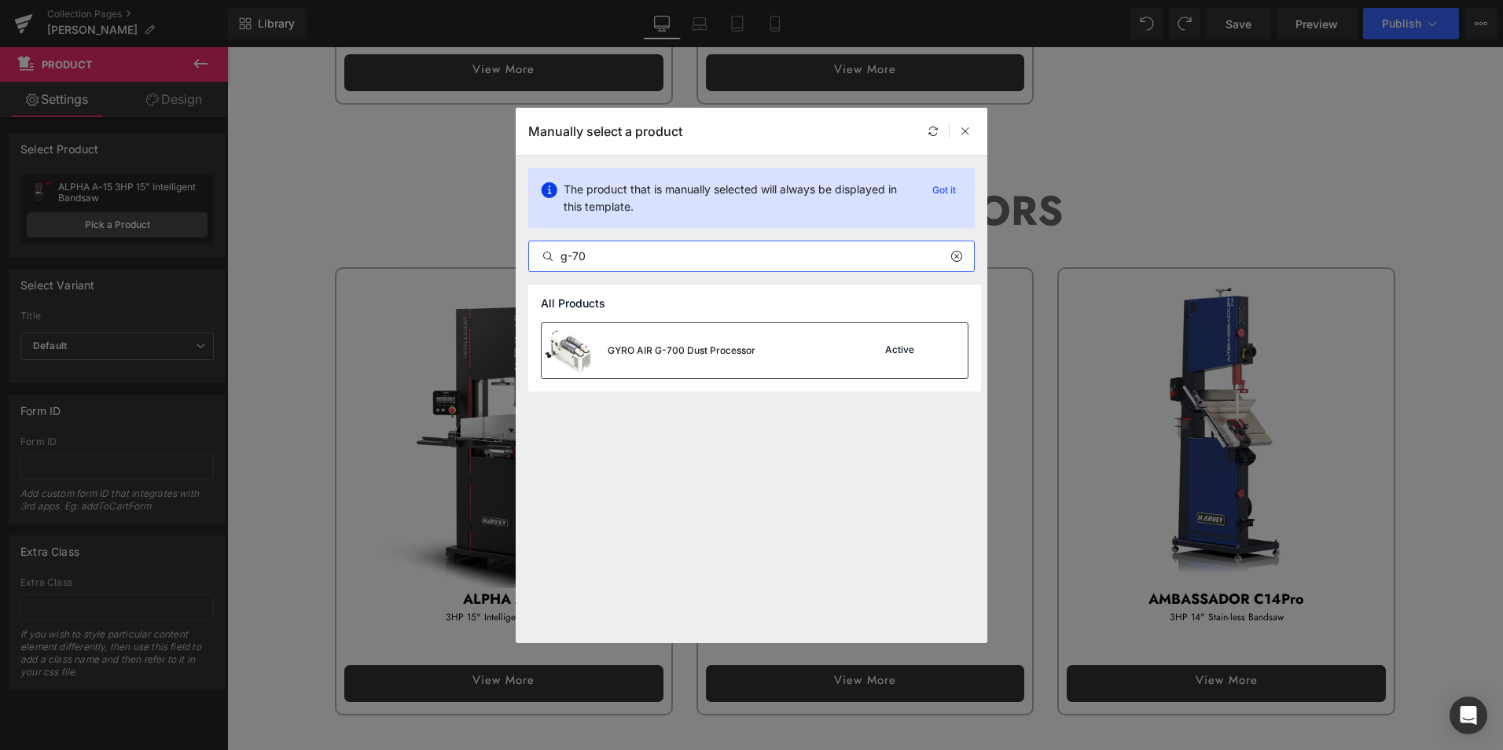
type input "g-70"
click at [713, 347] on div "GYRO AIR G-700 Dust Processor" at bounding box center [681, 350] width 148 height 14
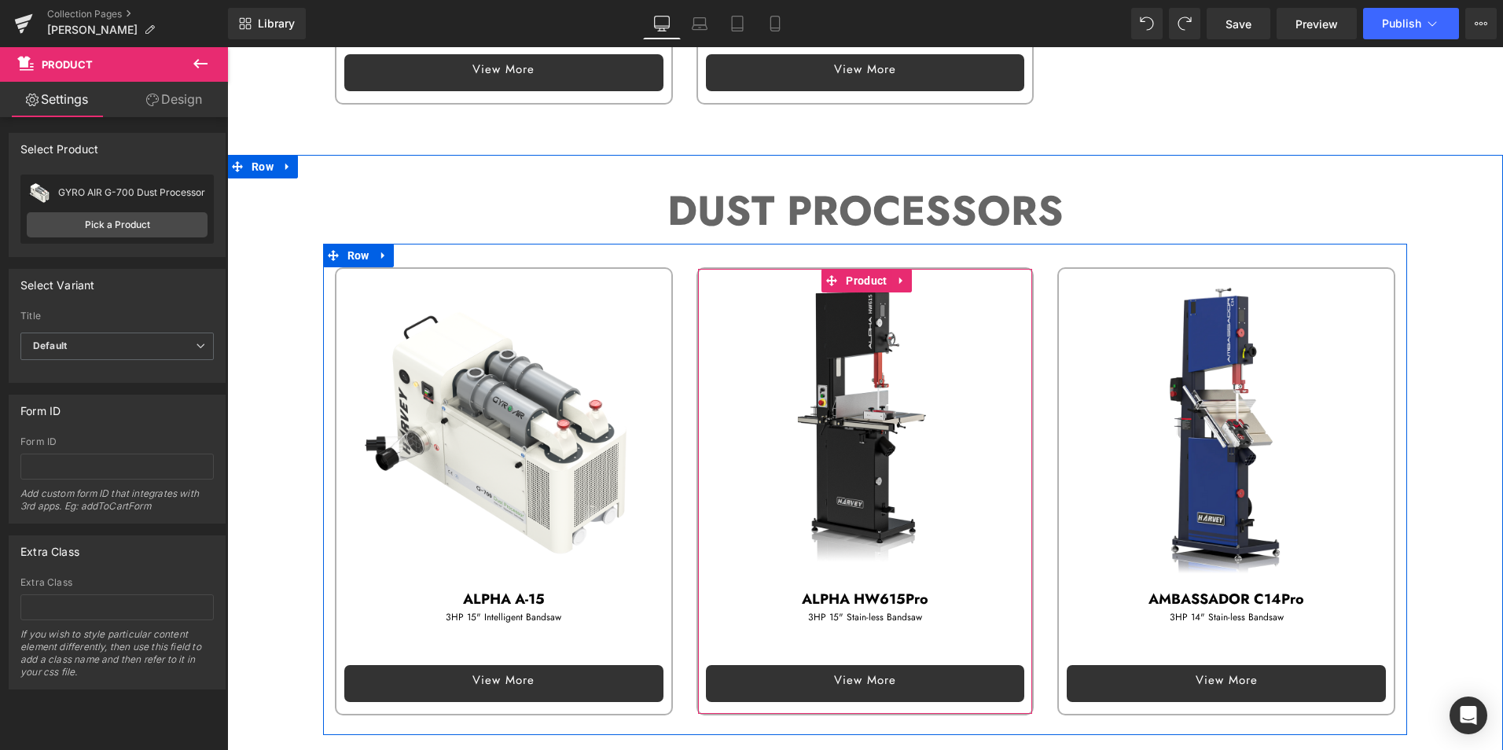
click at [866, 269] on li "Product" at bounding box center [855, 281] width 69 height 24
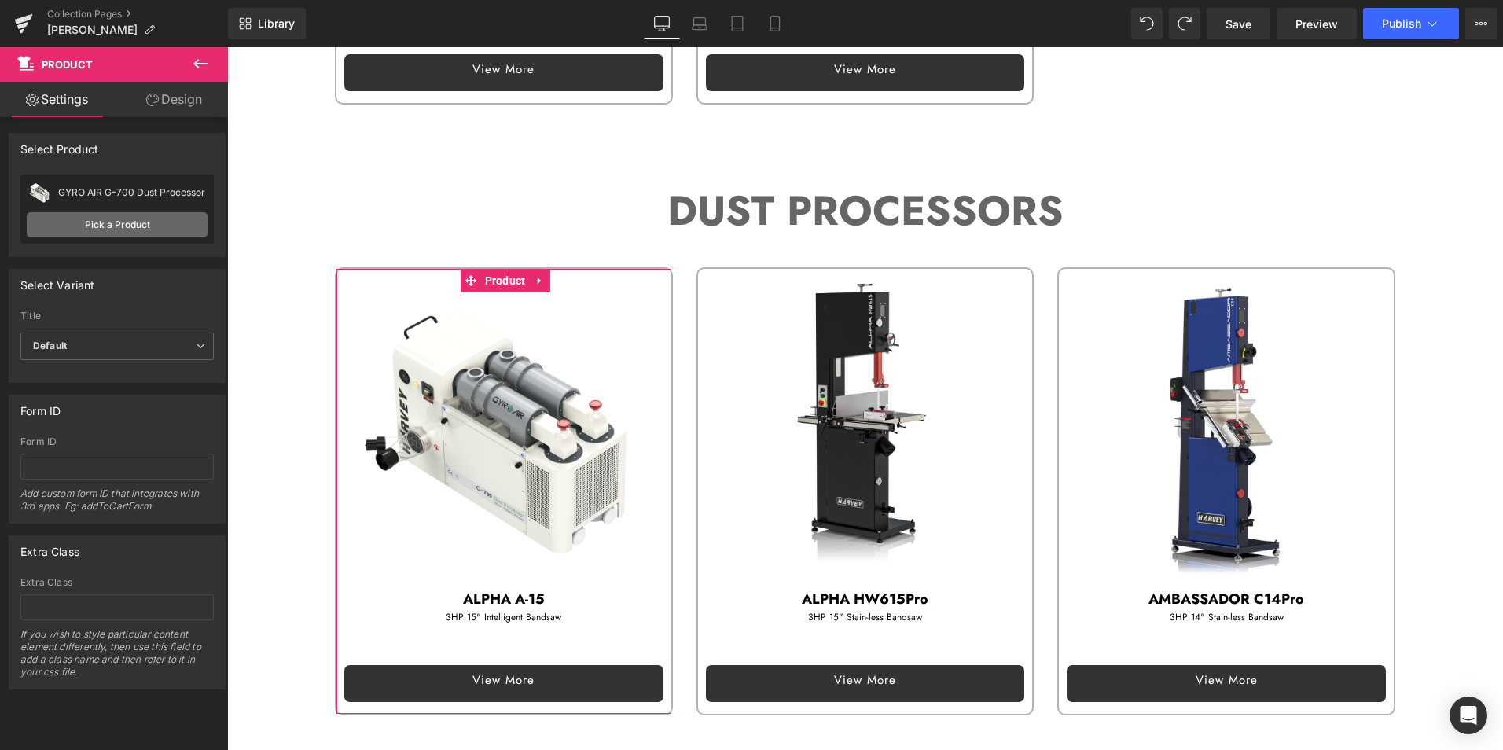
click at [116, 221] on link "Pick a Product" at bounding box center [117, 224] width 181 height 25
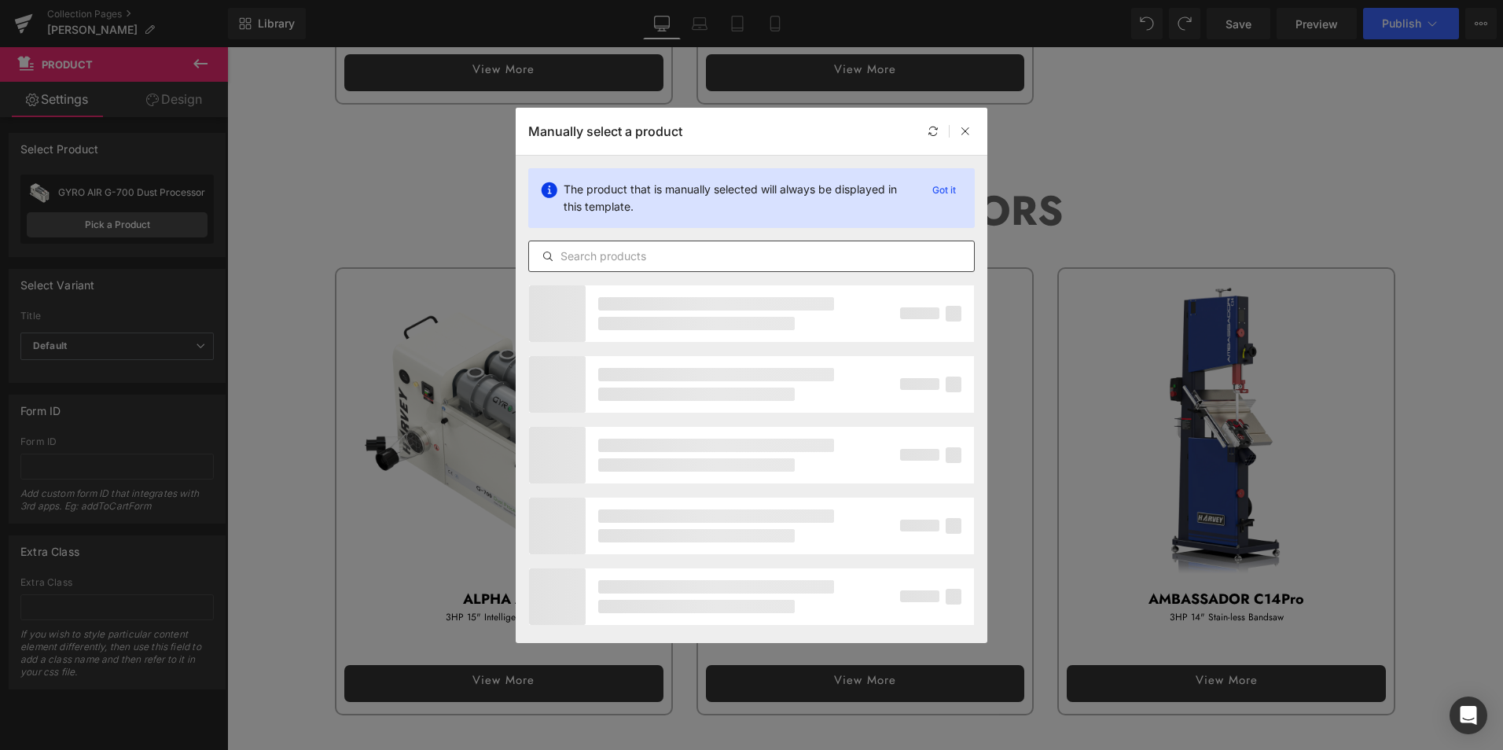
click at [670, 253] on input "text" at bounding box center [751, 256] width 445 height 19
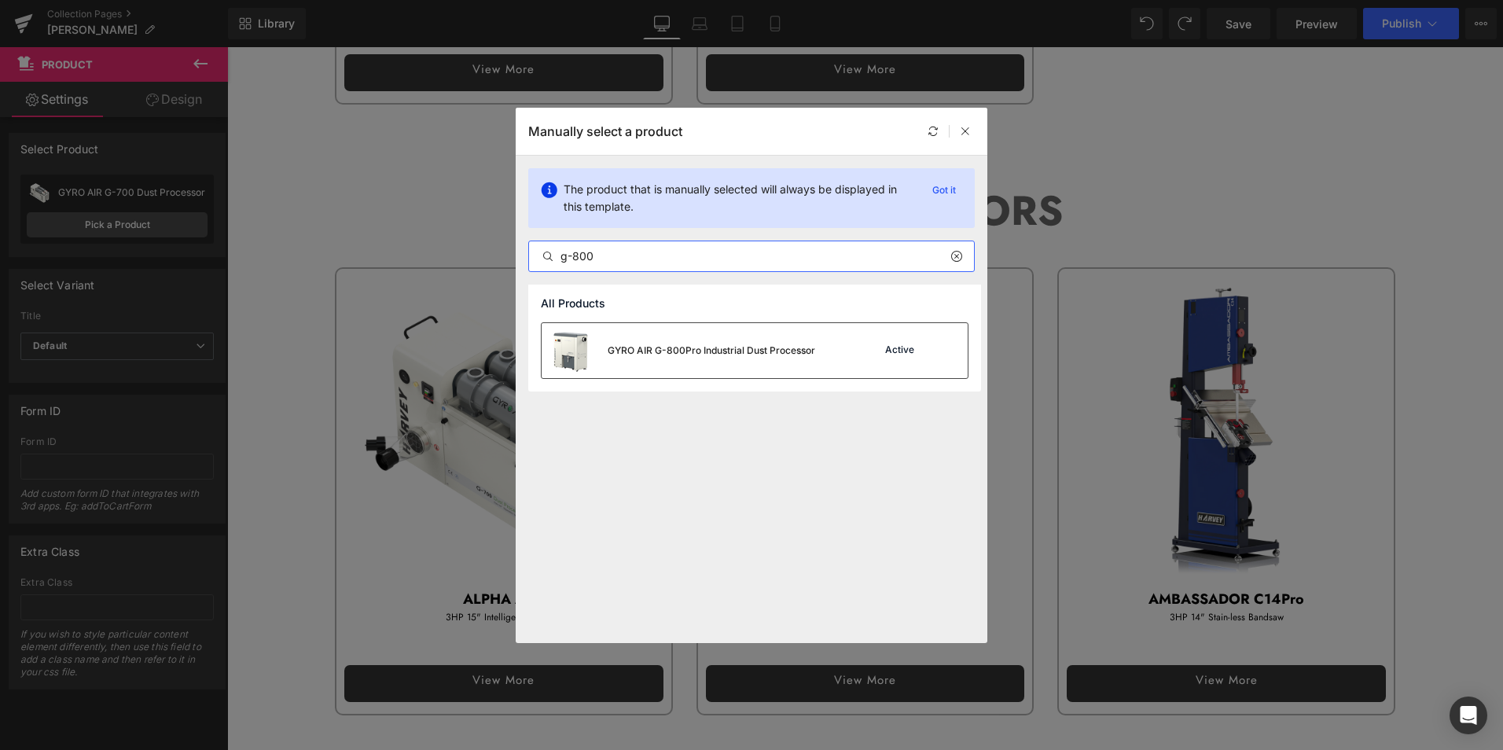
type input "g-800"
click at [676, 345] on div "GYRO AIR G-800Pro Industrial Dust Processor" at bounding box center [710, 350] width 207 height 14
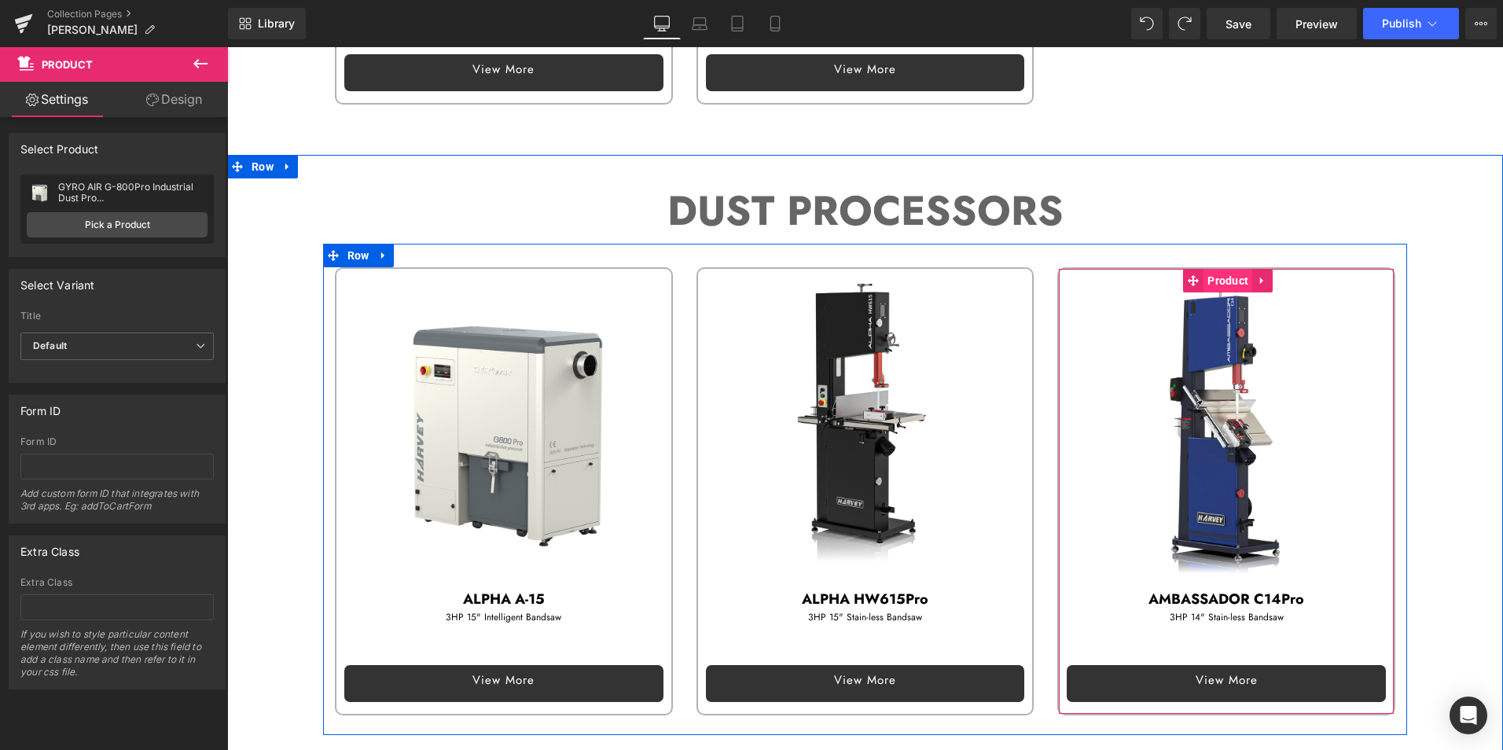
click at [1238, 274] on span "Product" at bounding box center [1227, 281] width 49 height 24
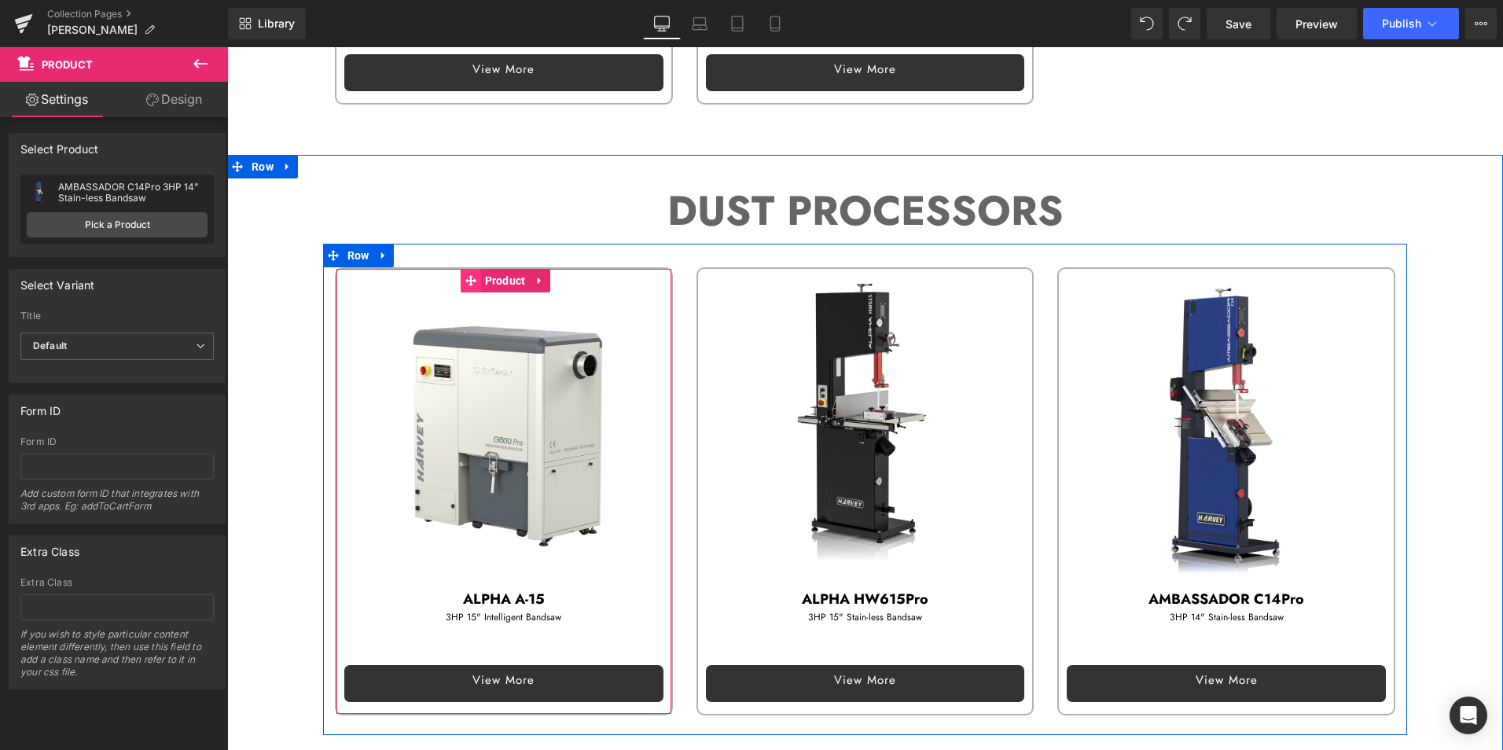
click at [474, 280] on span at bounding box center [471, 281] width 20 height 24
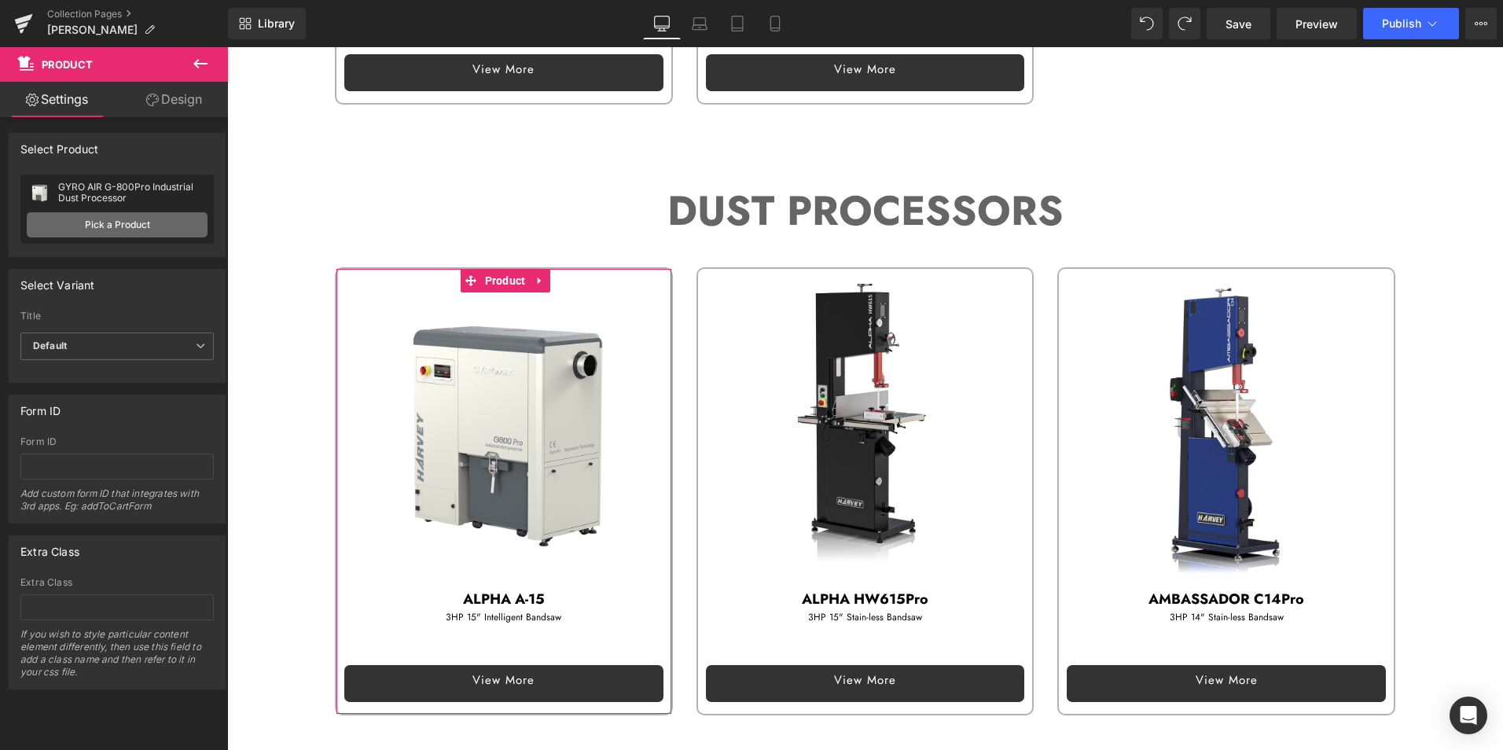
click at [110, 220] on link "Pick a Product" at bounding box center [117, 224] width 181 height 25
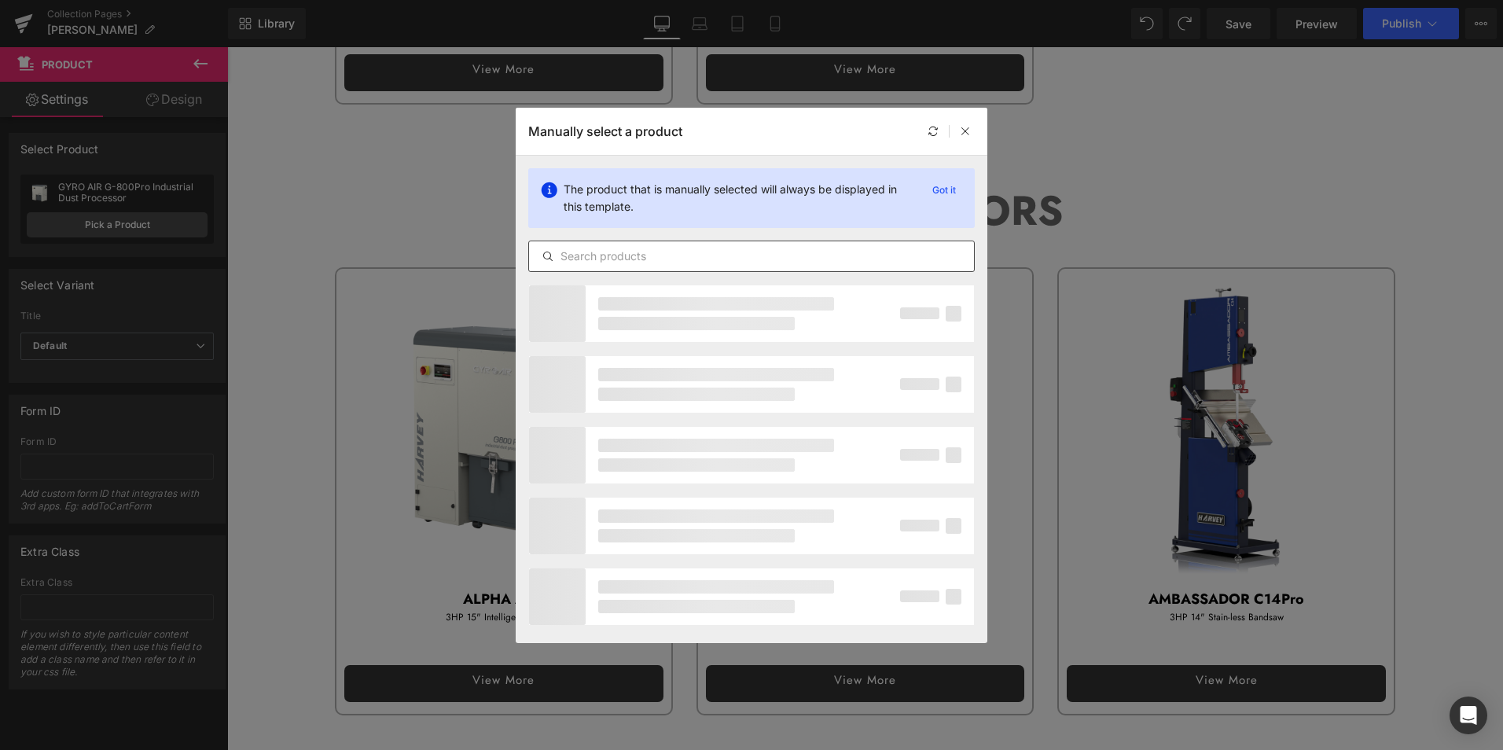
click at [699, 257] on input "text" at bounding box center [751, 256] width 445 height 19
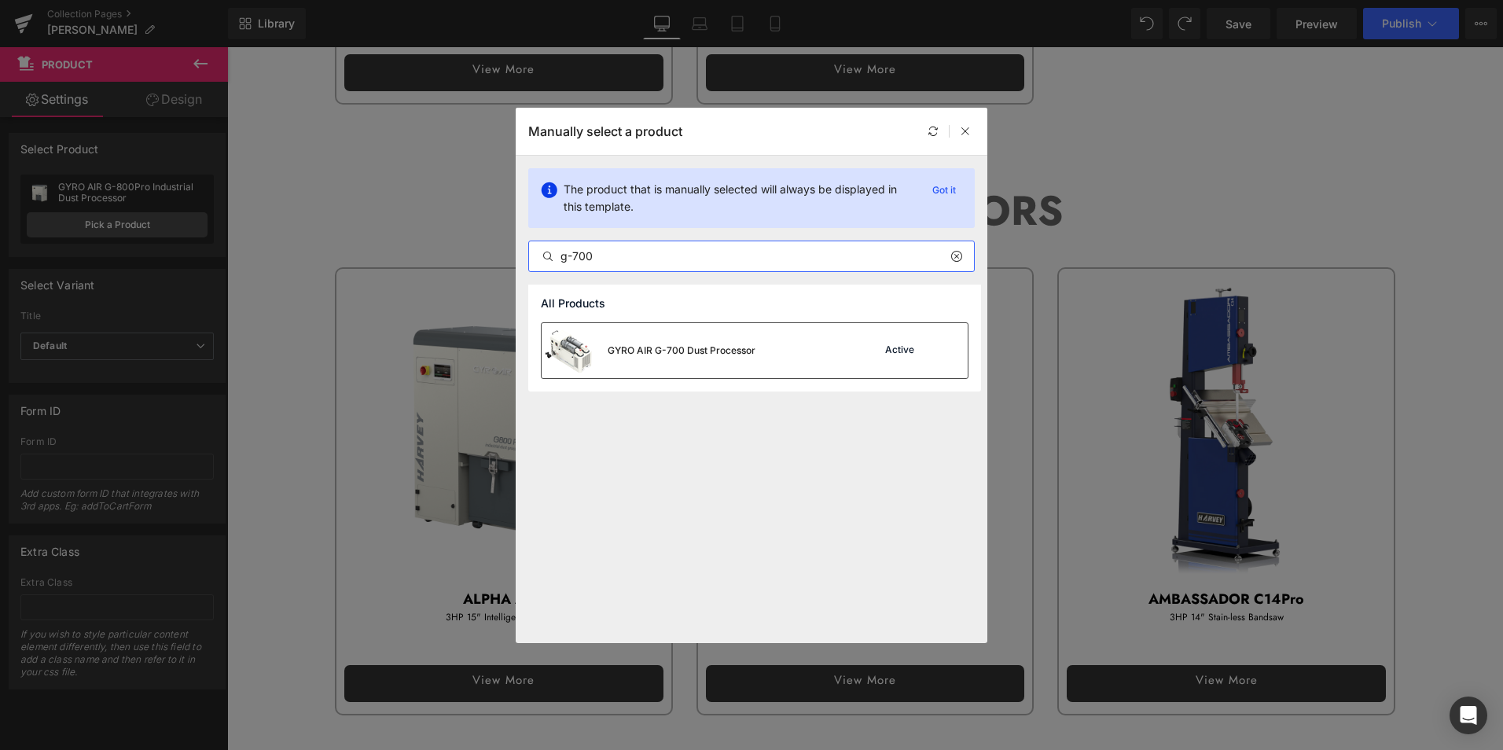
type input "g-700"
click at [686, 347] on div "GYRO AIR G-700 Dust Processor" at bounding box center [681, 350] width 148 height 14
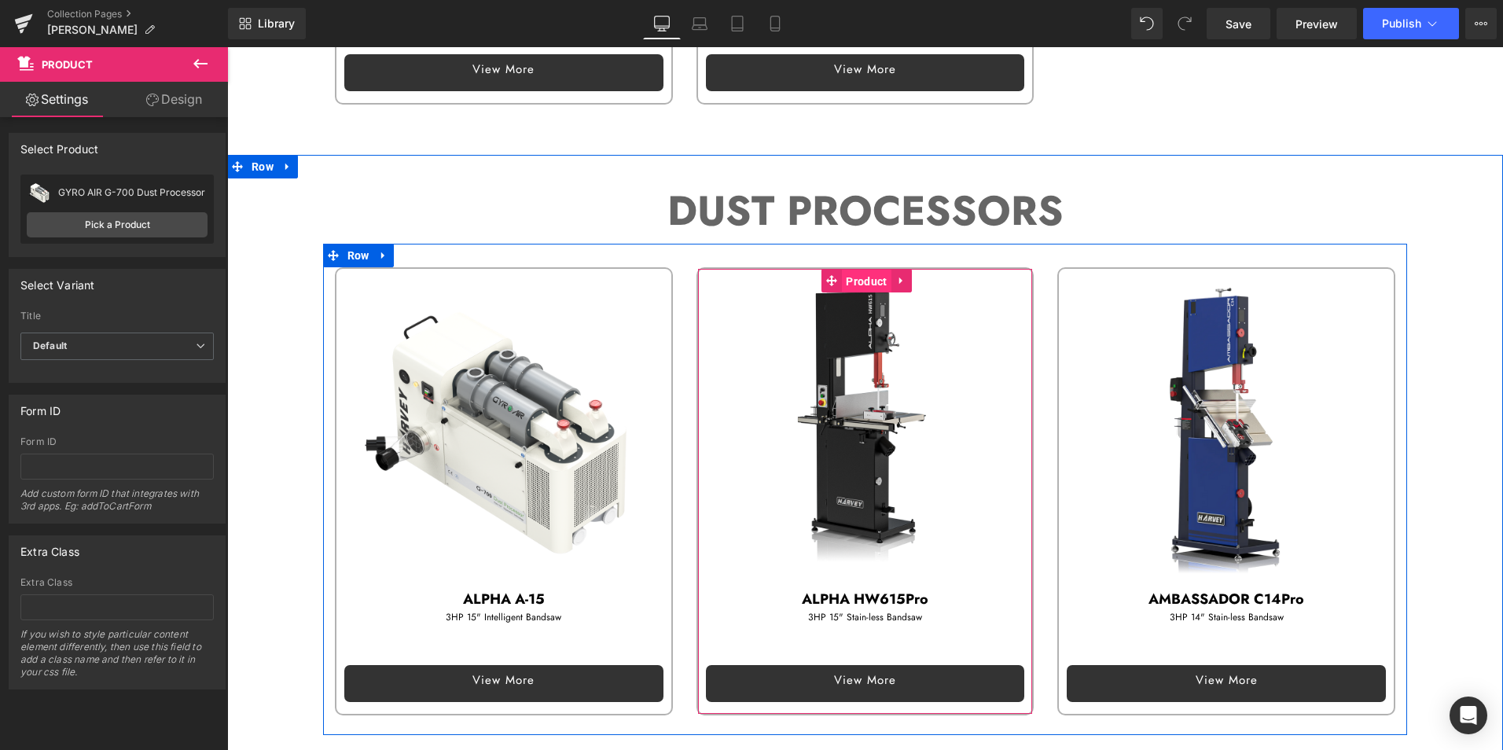
click at [869, 278] on span "Product" at bounding box center [866, 282] width 49 height 24
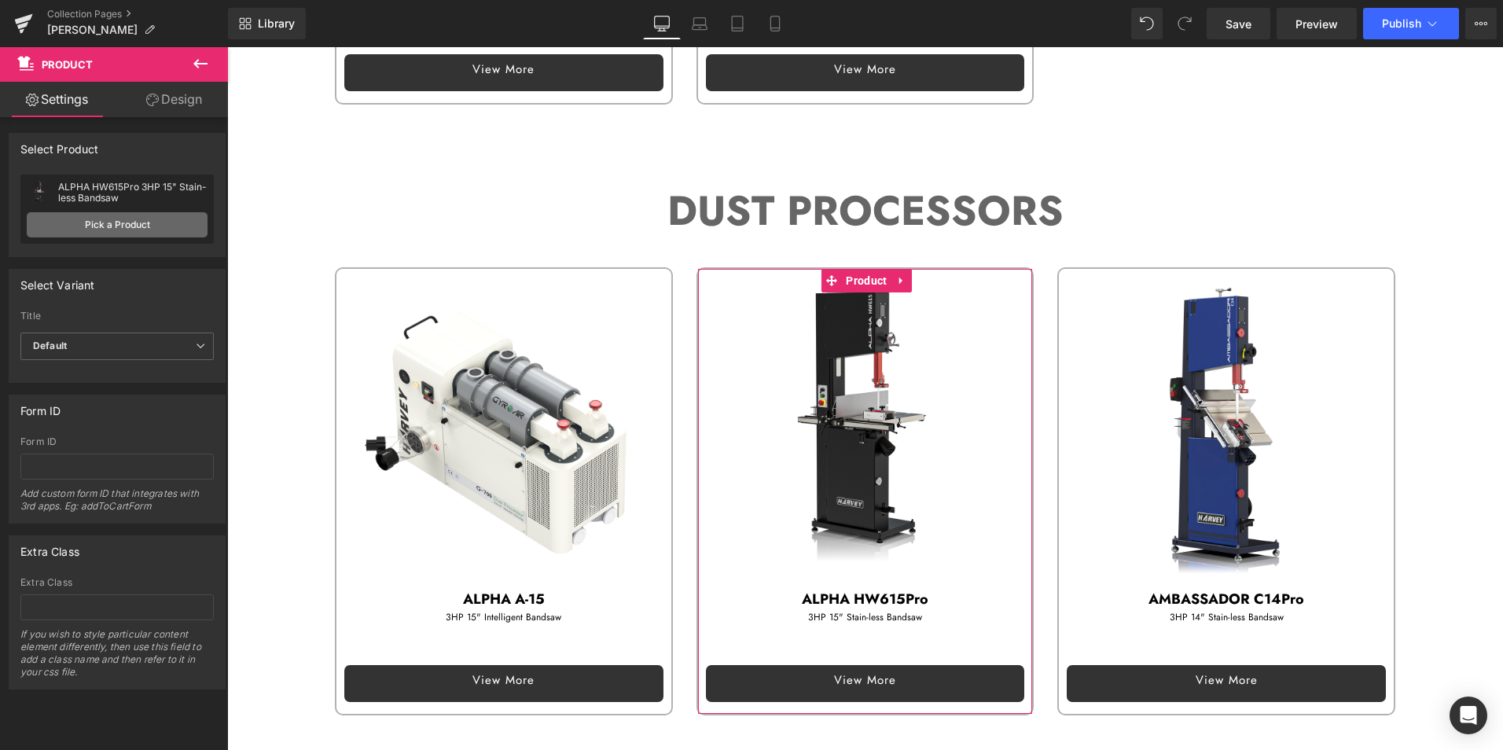
click at [108, 221] on link "Pick a Product" at bounding box center [117, 224] width 181 height 25
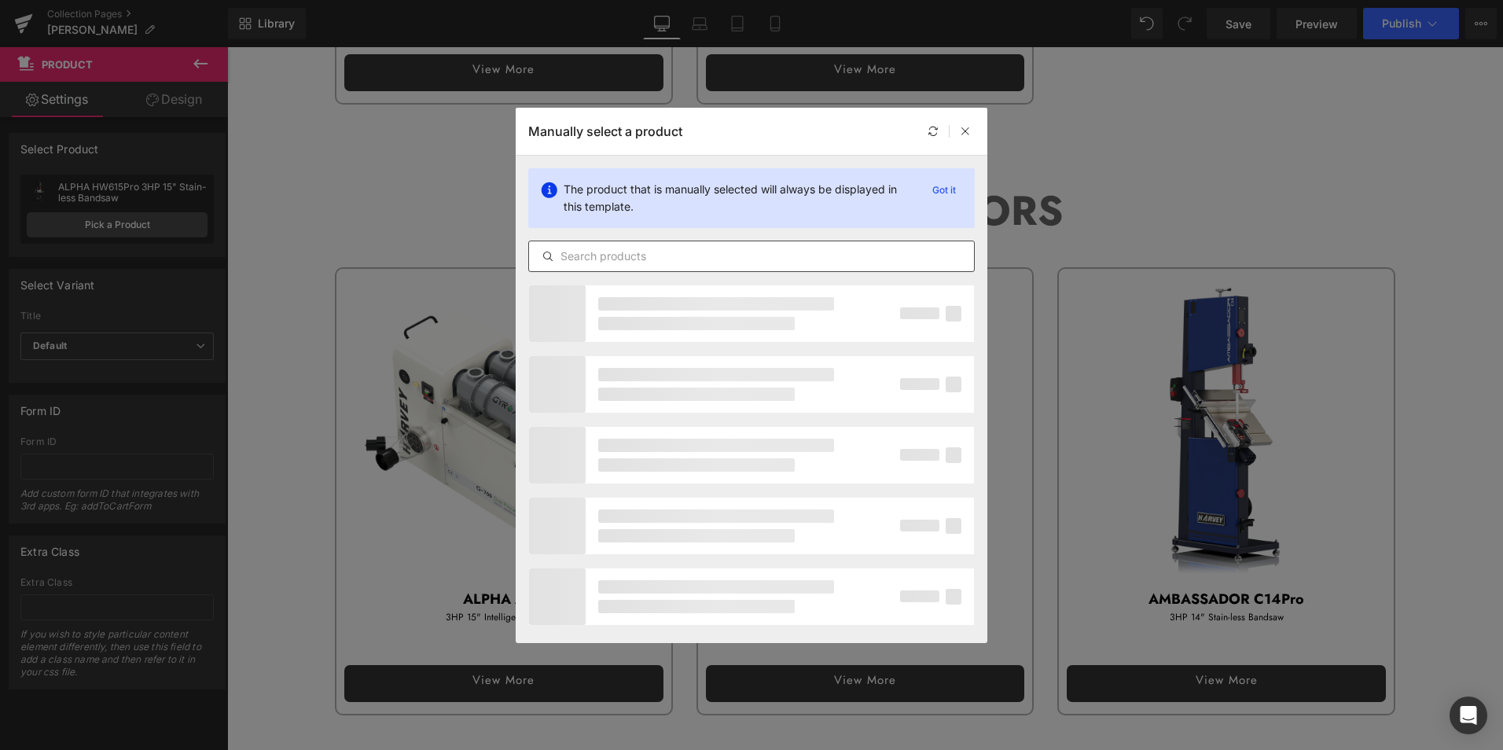
click at [707, 251] on input "text" at bounding box center [751, 256] width 445 height 19
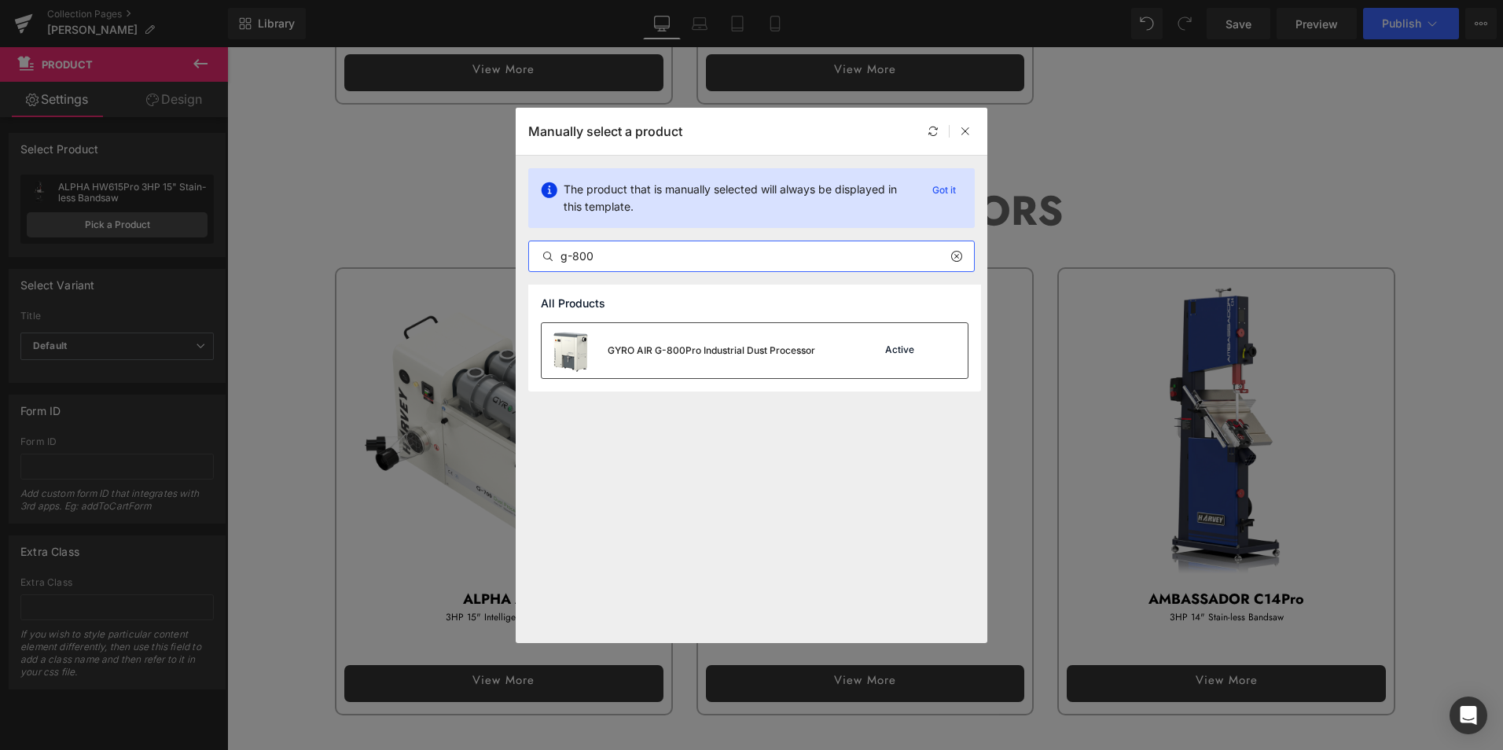
type input "g-800"
click at [705, 350] on div "GYRO AIR G-800Pro Industrial Dust Processor" at bounding box center [710, 350] width 207 height 14
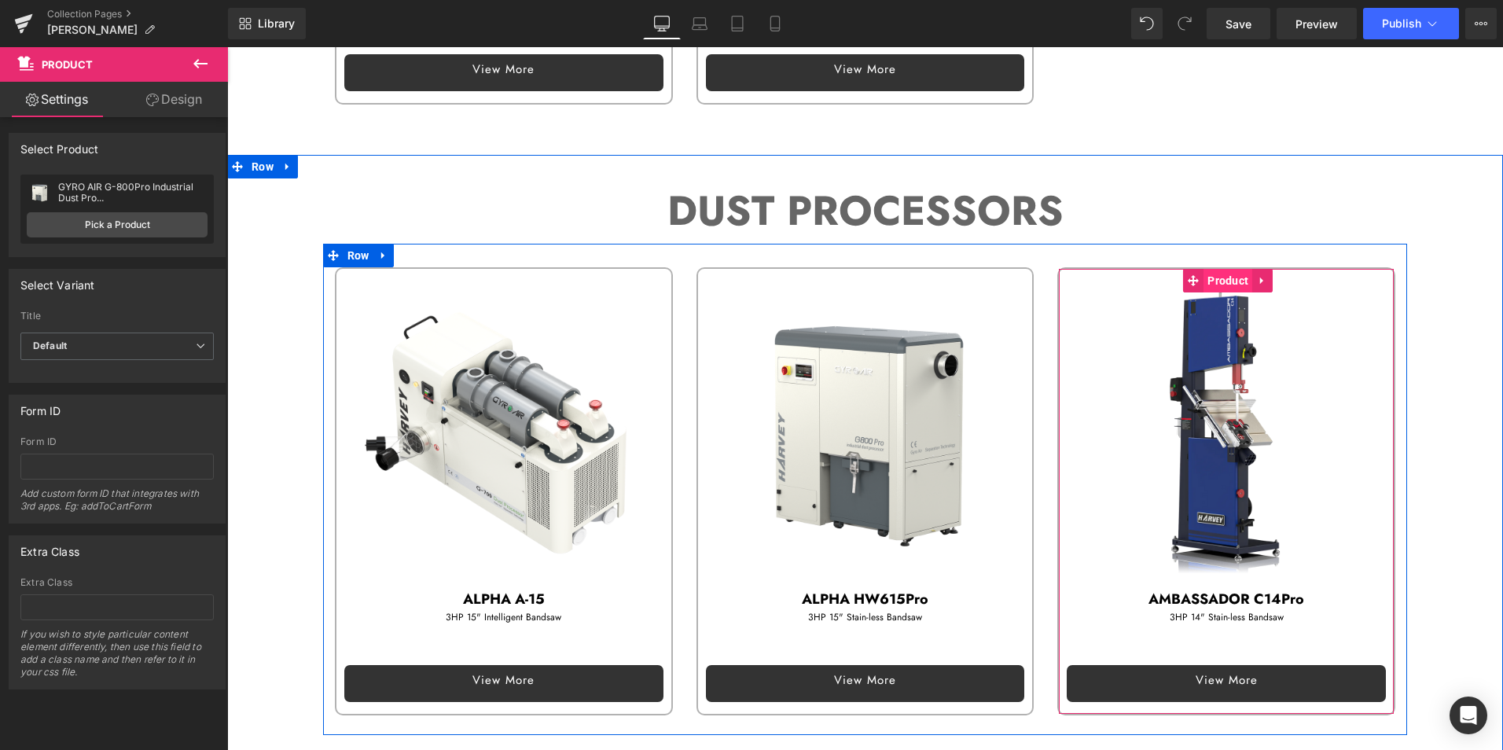
click at [1235, 277] on span "Product" at bounding box center [1227, 281] width 49 height 24
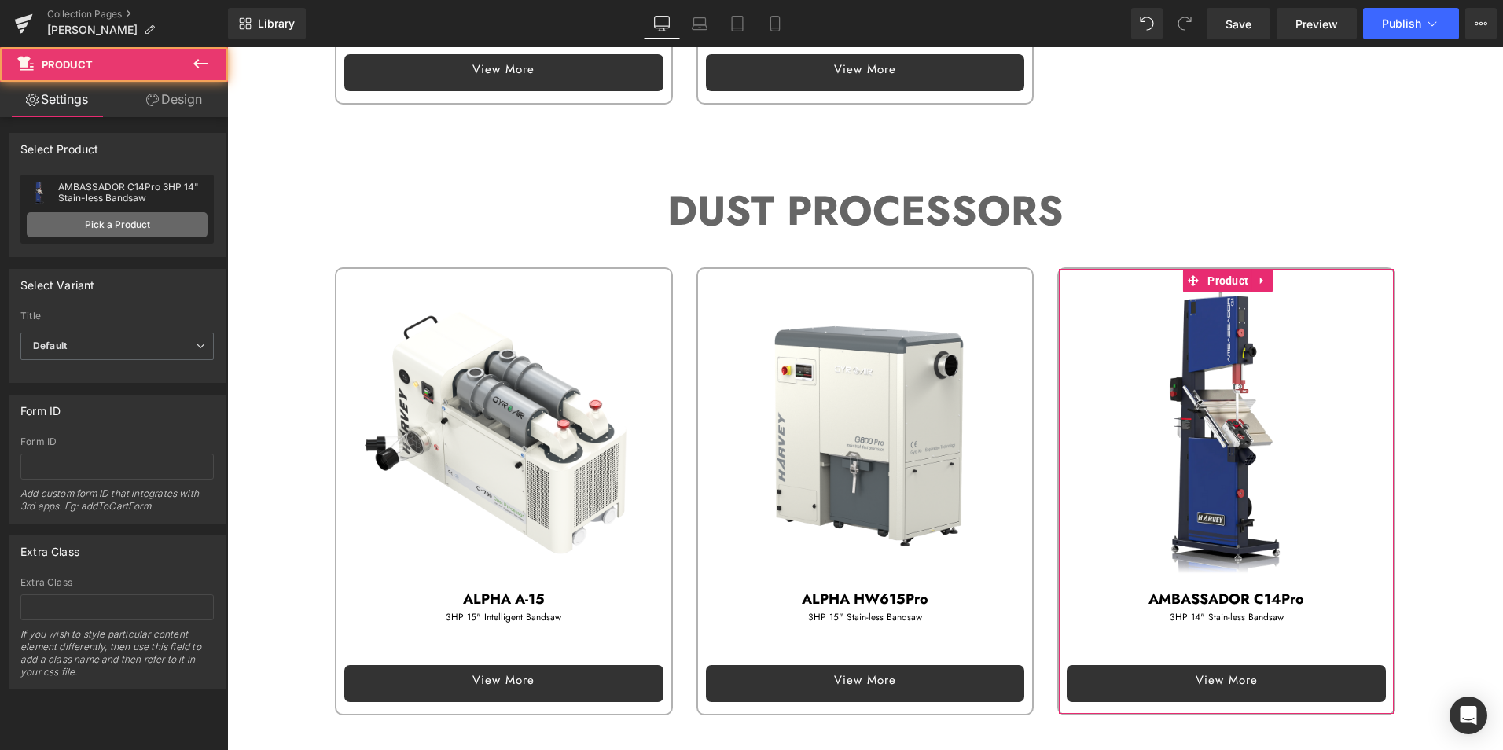
click at [130, 225] on link "Pick a Product" at bounding box center [117, 224] width 181 height 25
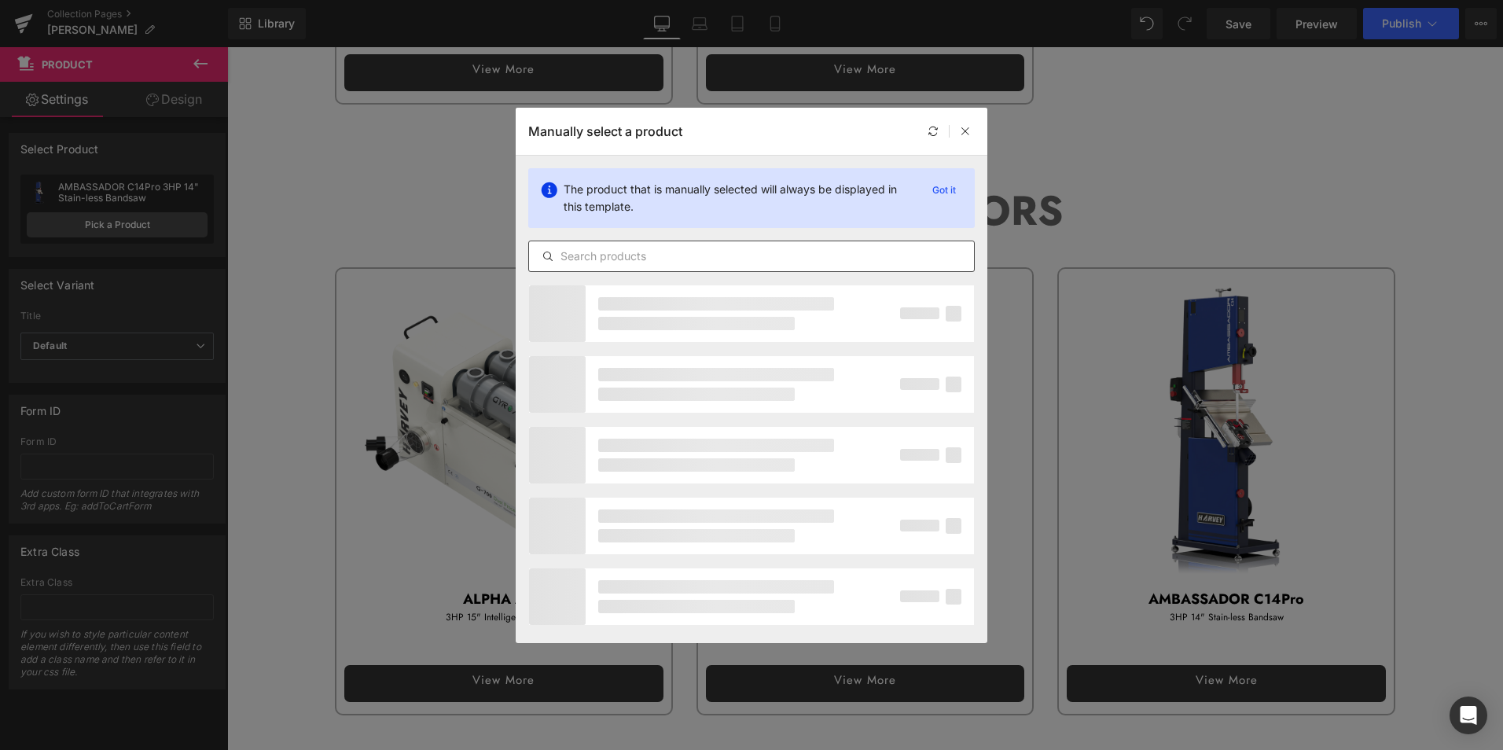
click at [712, 262] on input "text" at bounding box center [751, 256] width 445 height 19
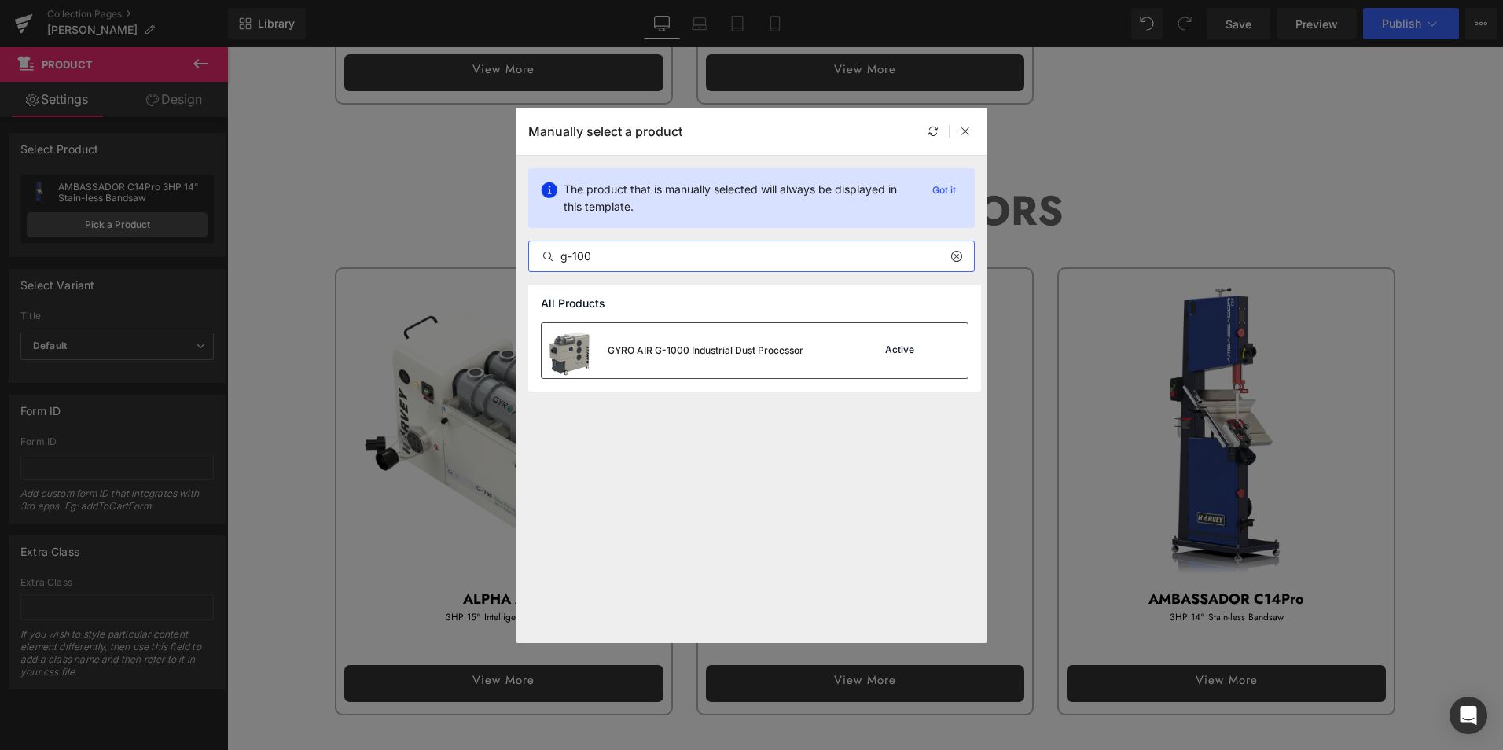
type input "g-100"
click at [702, 344] on div "GYRO AIR G-1000 Industrial Dust Processor" at bounding box center [705, 350] width 196 height 14
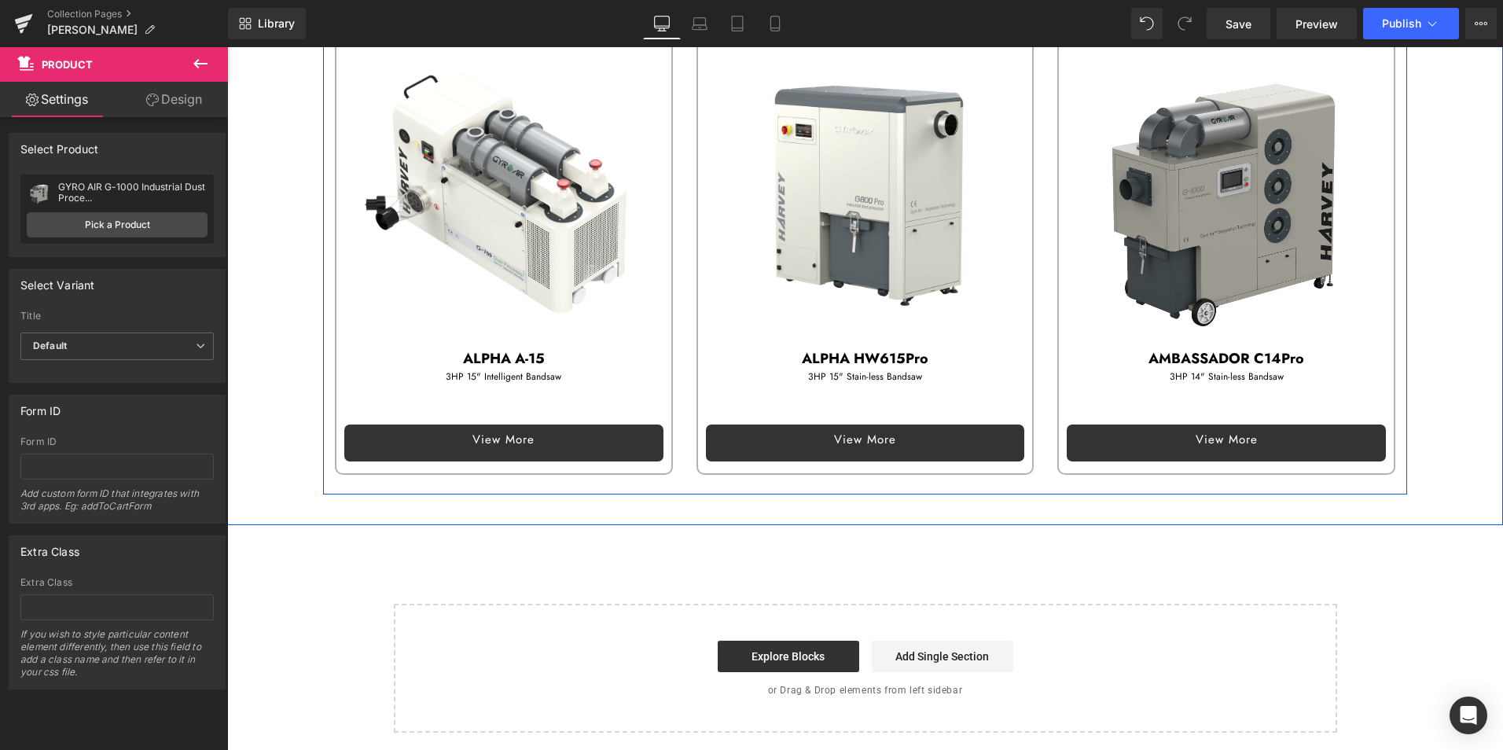
scroll to position [1921, 0]
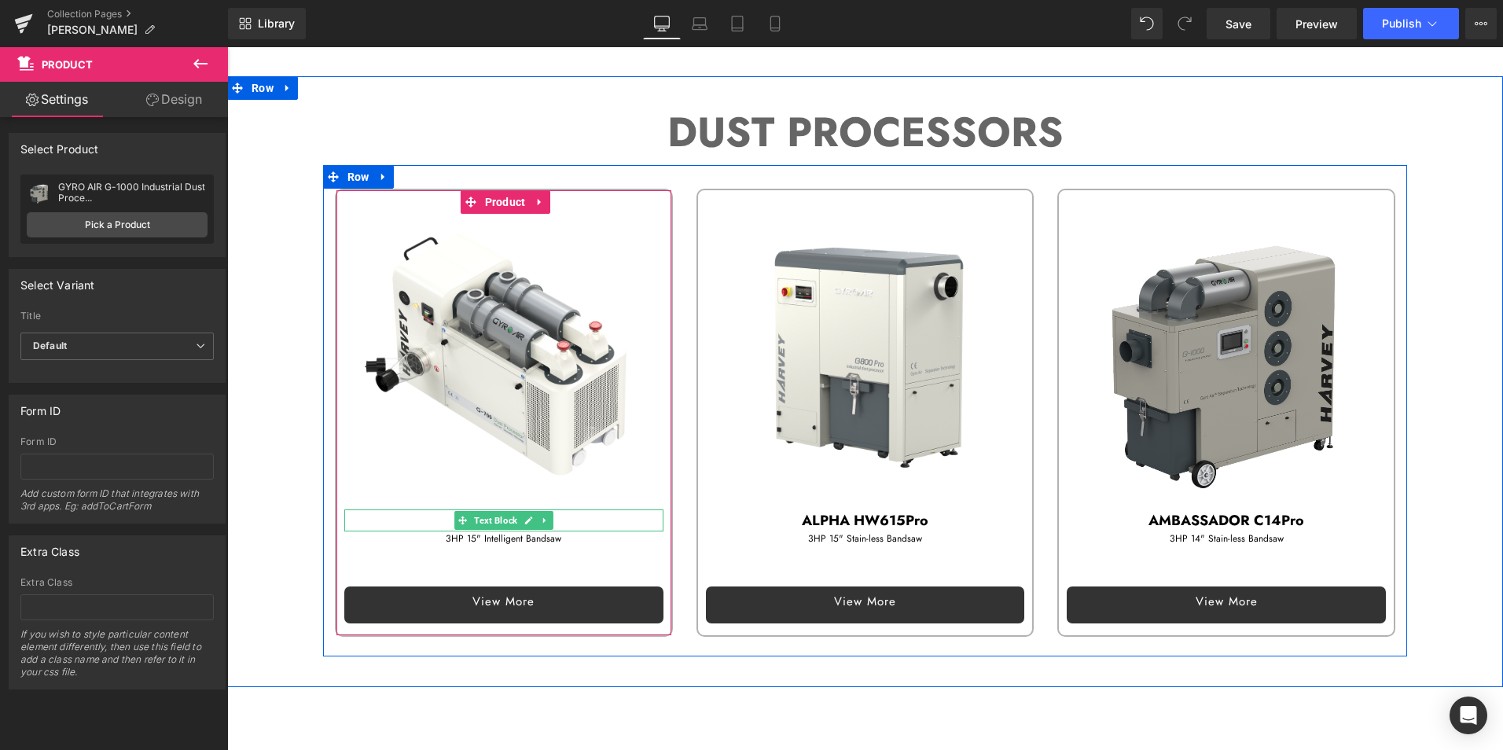
click at [419, 512] on p "ALPHA A-15" at bounding box center [503, 520] width 319 height 23
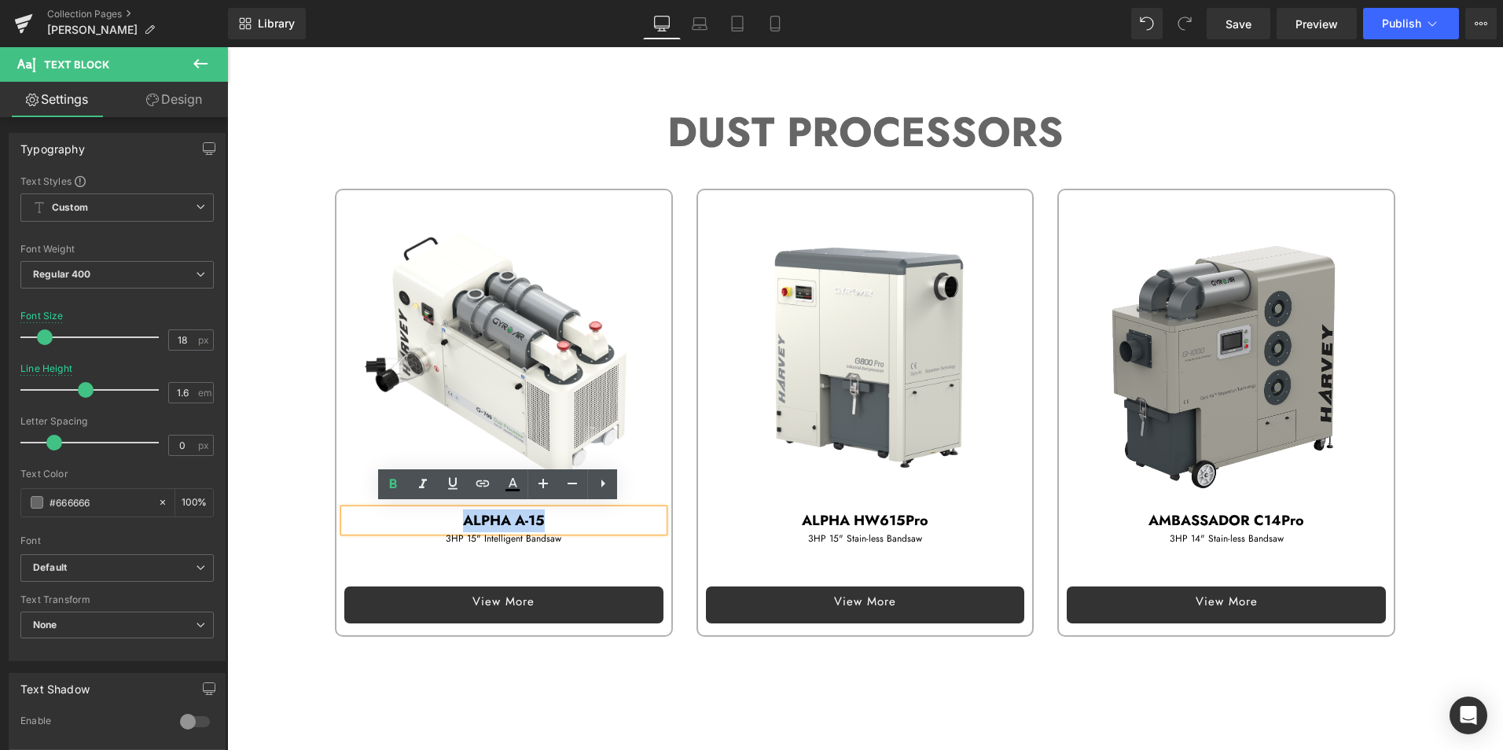
drag, startPoint x: 445, startPoint y: 512, endPoint x: 572, endPoint y: 516, distance: 127.4
click at [572, 516] on p "ALPHA A-15" at bounding box center [503, 520] width 319 height 23
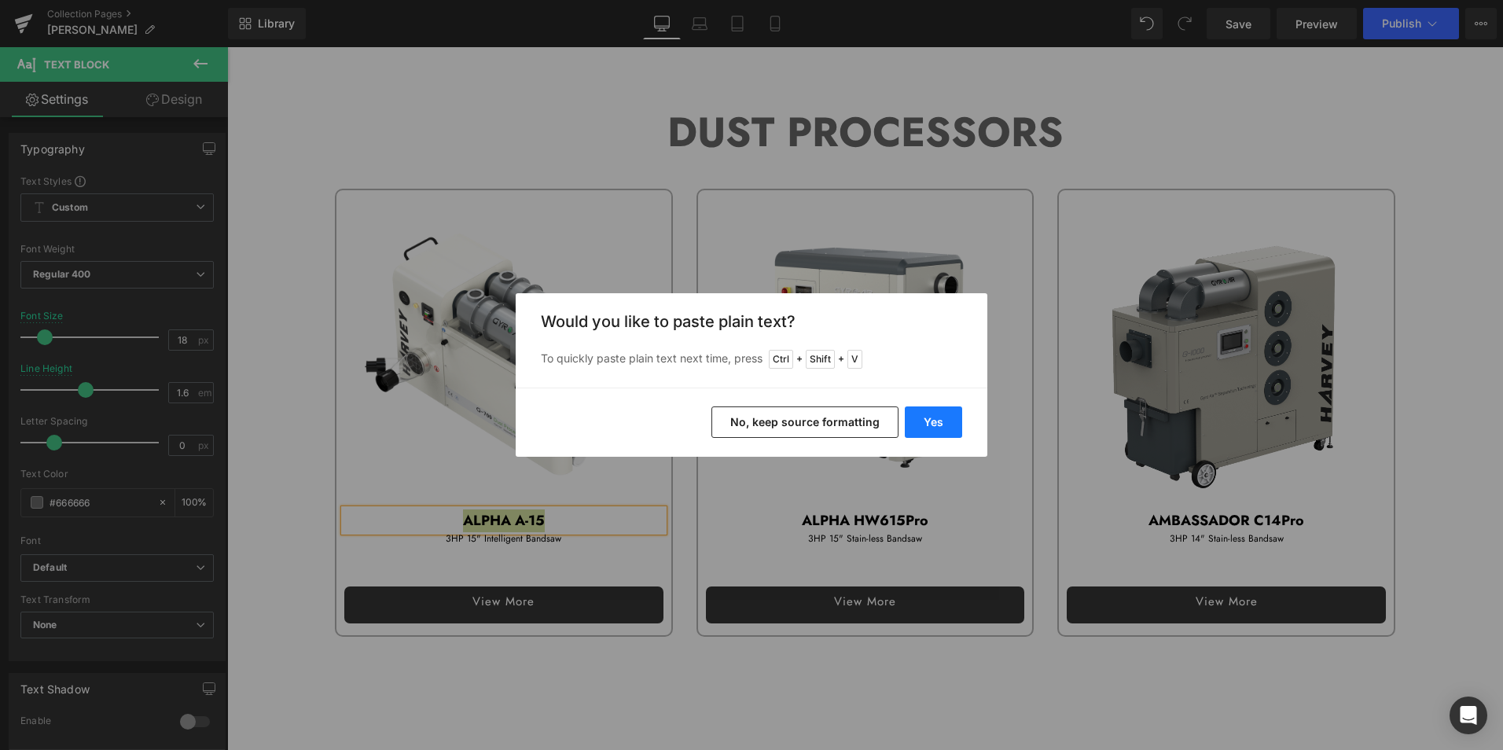
click at [938, 414] on button "Yes" at bounding box center [933, 421] width 57 height 31
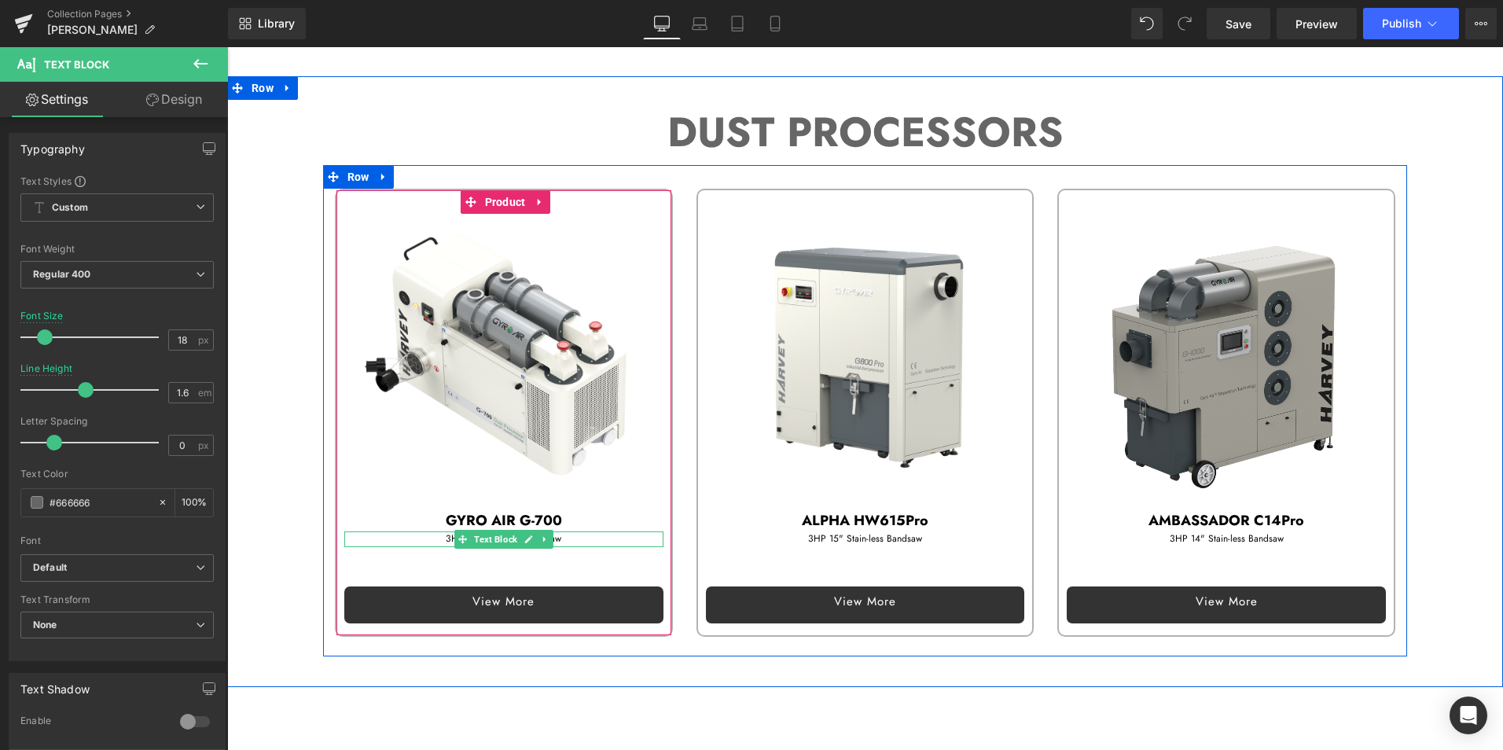
click at [424, 533] on p "3HP 15" Intelligent Bandsaw" at bounding box center [503, 538] width 319 height 15
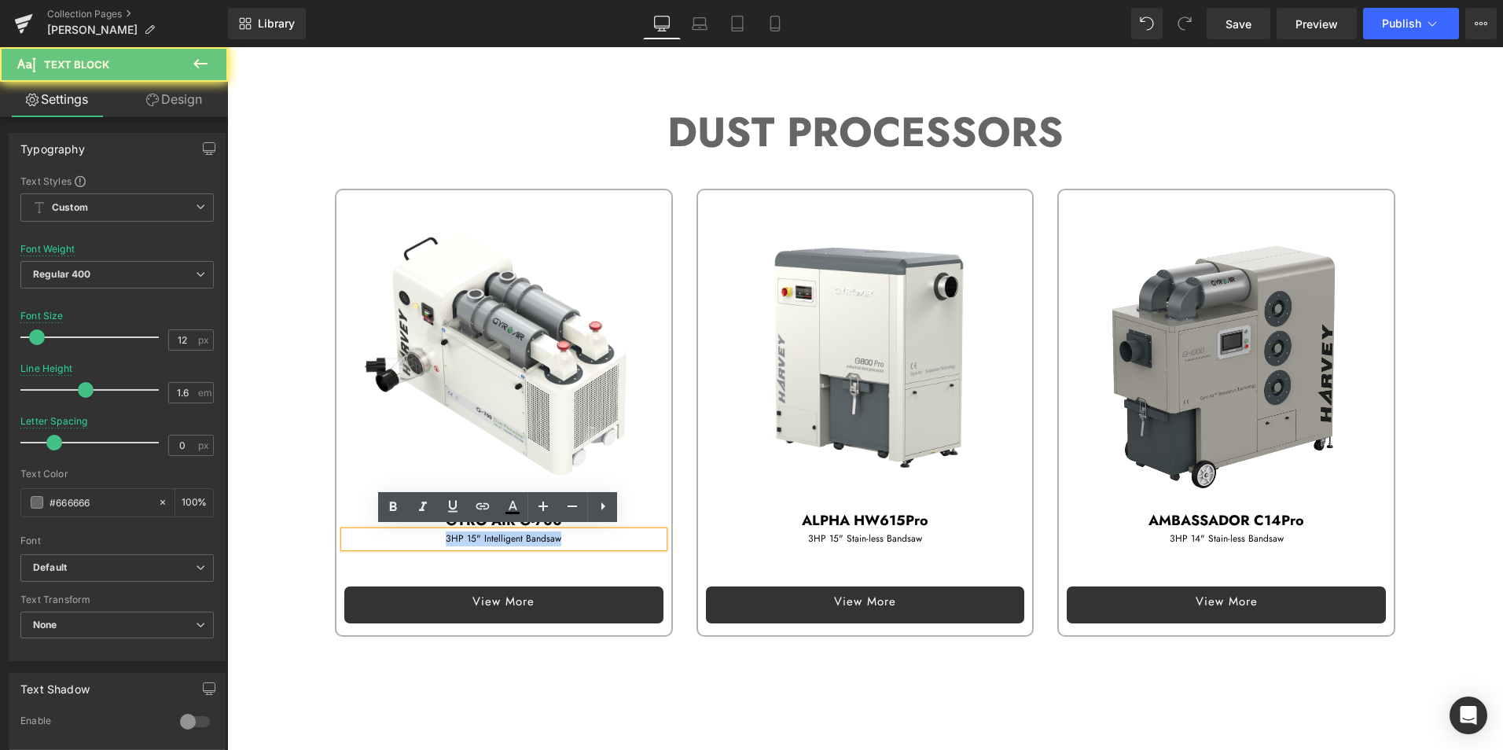
drag, startPoint x: 439, startPoint y: 535, endPoint x: 593, endPoint y: 537, distance: 154.0
click at [593, 537] on p "3HP 15" Intelligent Bandsaw" at bounding box center [503, 538] width 319 height 15
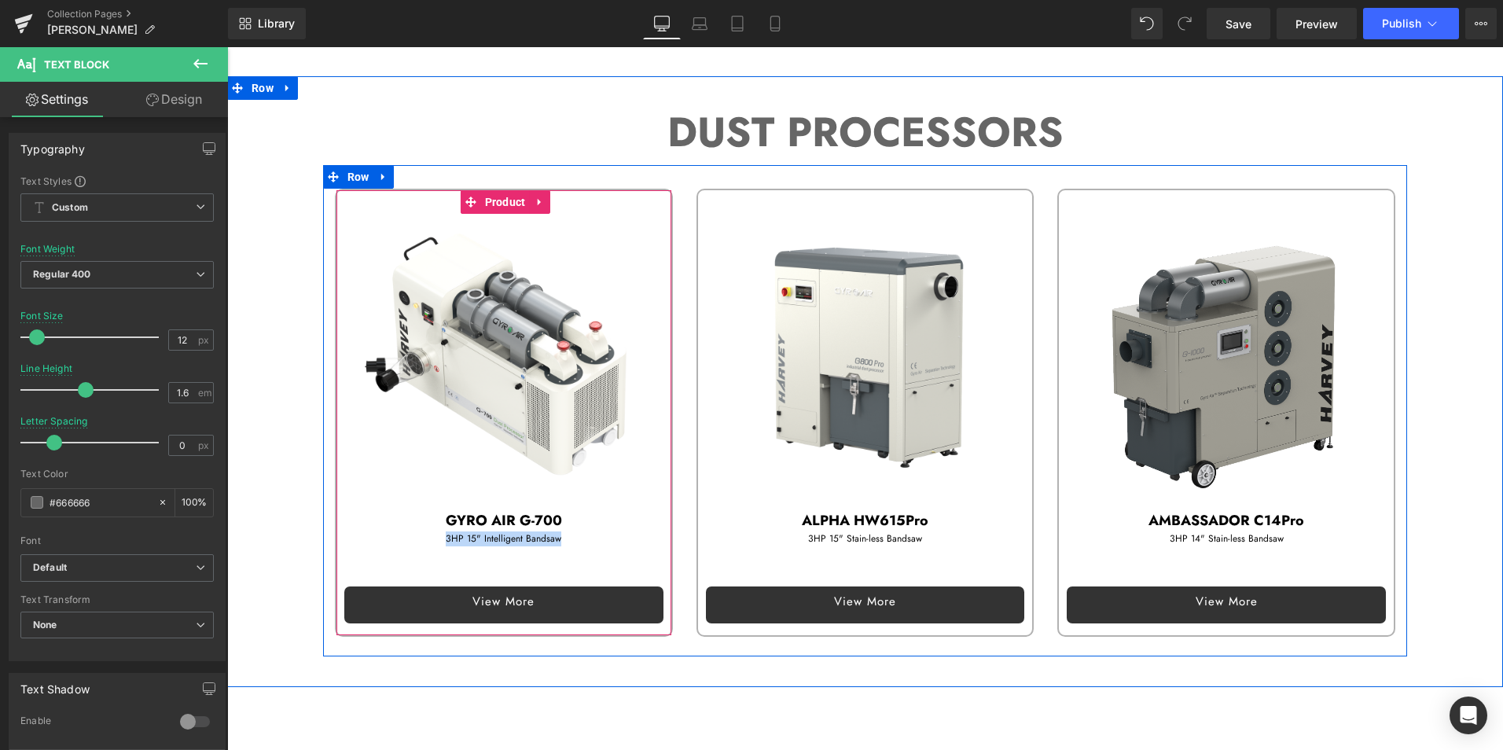
drag, startPoint x: 402, startPoint y: 530, endPoint x: 438, endPoint y: 542, distance: 38.0
click at [402, 531] on div "3HP 15" Intelligent Bandsaw Text Block" at bounding box center [503, 538] width 319 height 15
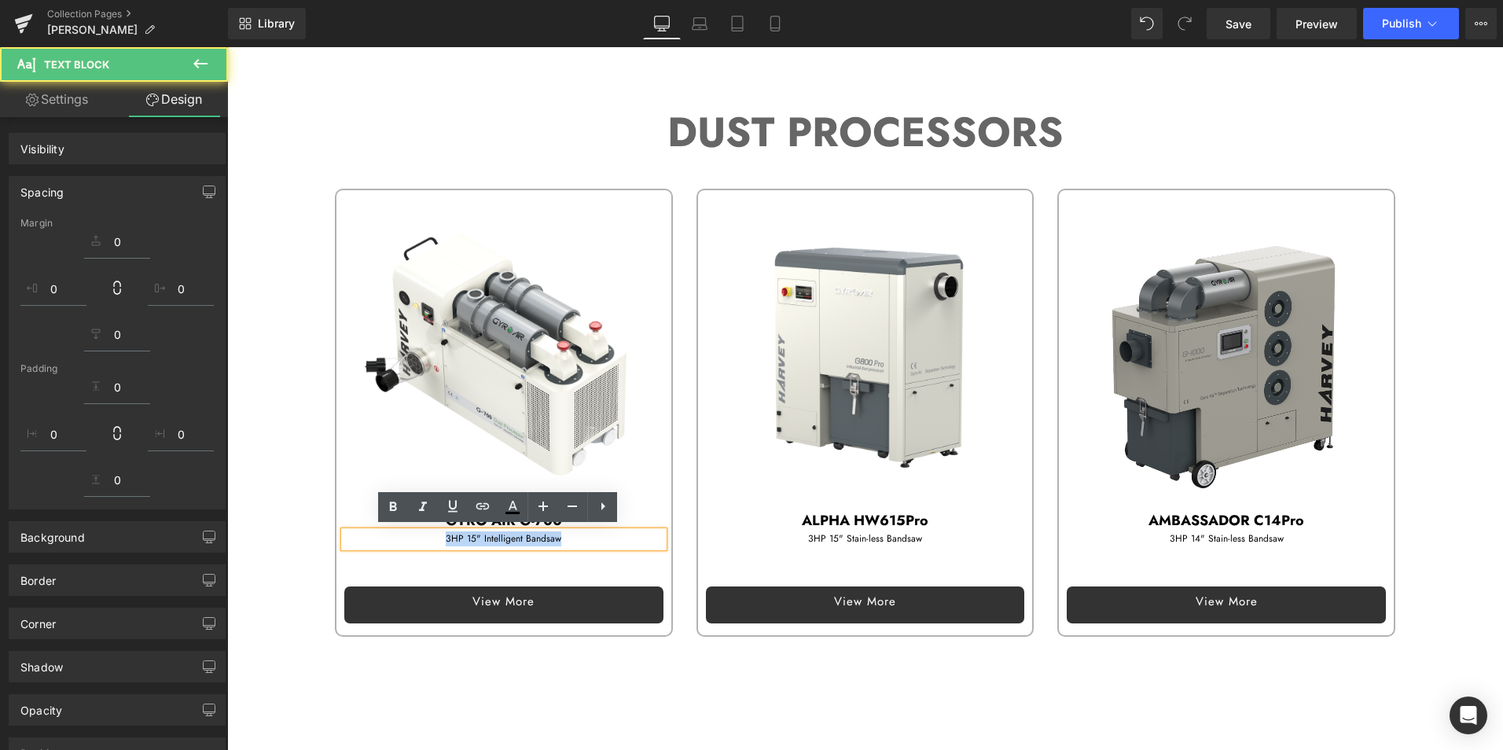
click at [430, 536] on p "3HP 15" Intelligent Bandsaw" at bounding box center [503, 538] width 319 height 15
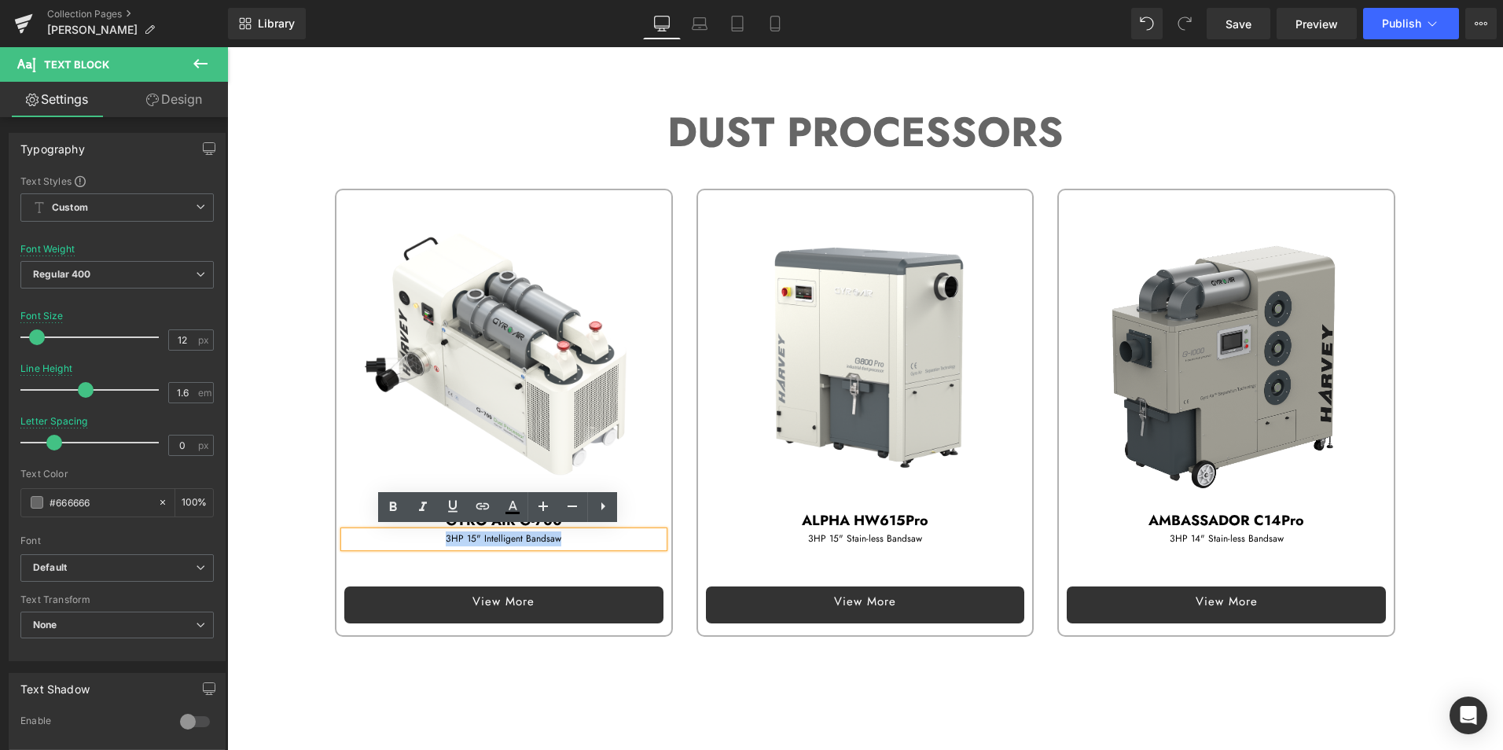
drag, startPoint x: 441, startPoint y: 538, endPoint x: 602, endPoint y: 537, distance: 161.1
click at [602, 537] on p "3HP 15" Intelligent Bandsaw" at bounding box center [503, 538] width 319 height 15
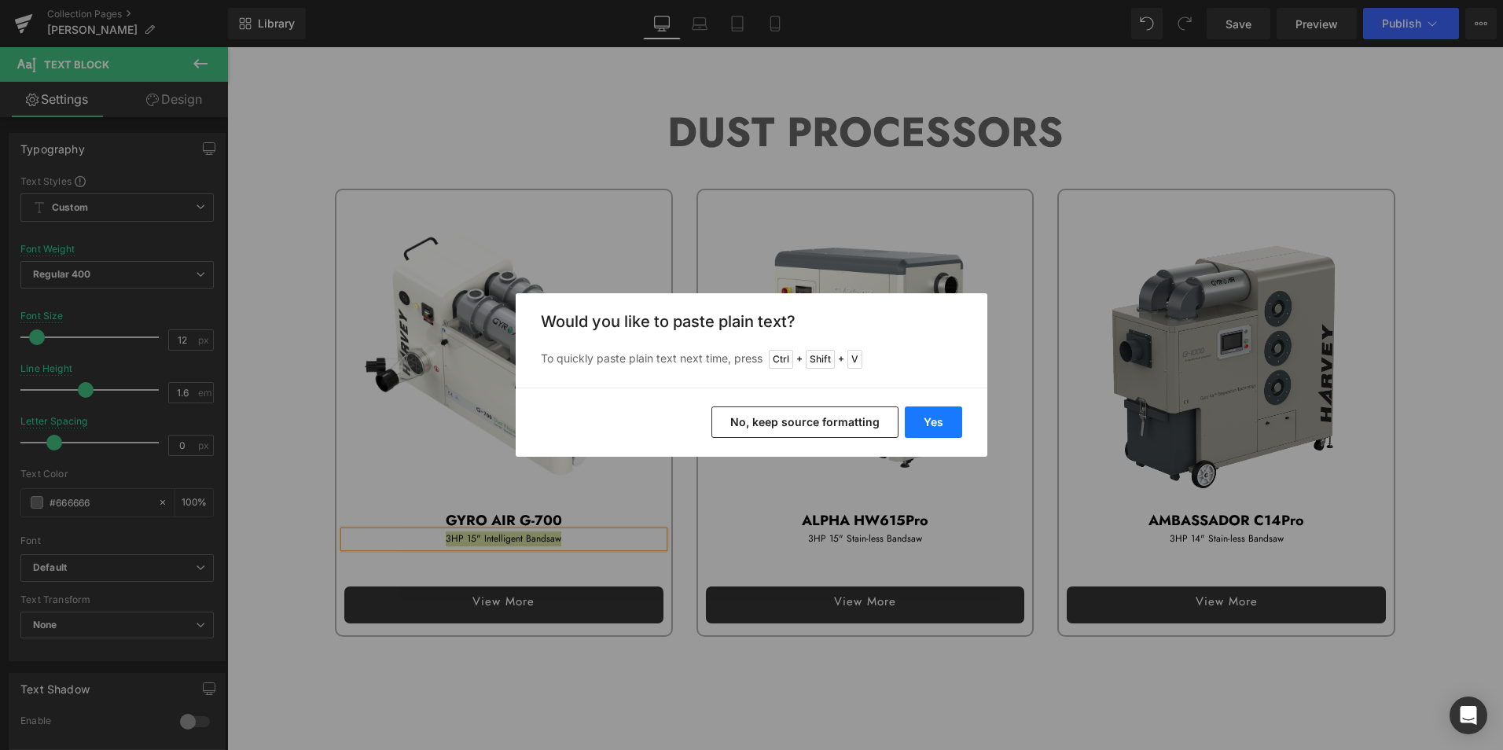
click at [927, 415] on button "Yes" at bounding box center [933, 421] width 57 height 31
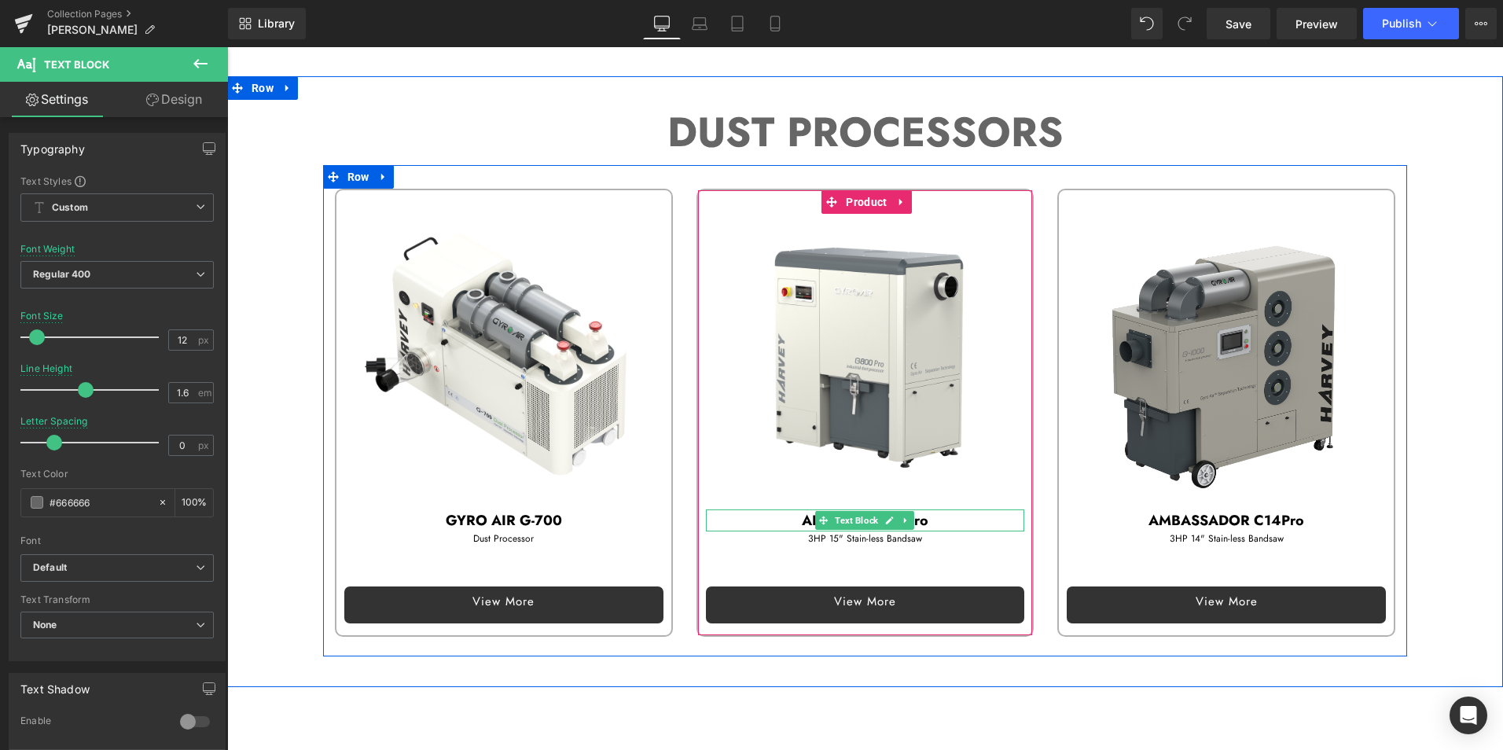
click at [784, 516] on p "ALPHA HW615Pro" at bounding box center [865, 520] width 319 height 23
click at [802, 513] on b "ALPHA HW615Pro" at bounding box center [865, 520] width 127 height 20
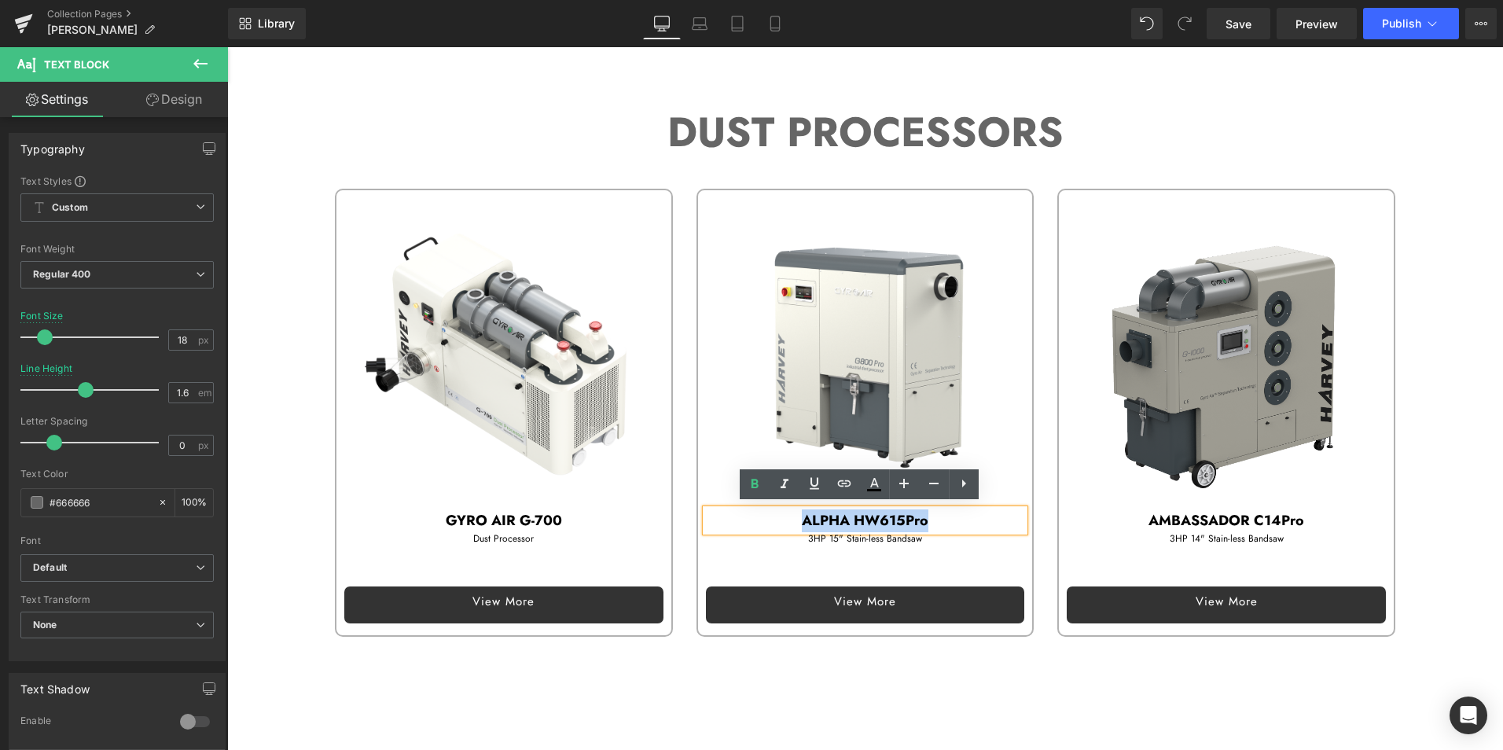
drag, startPoint x: 795, startPoint y: 515, endPoint x: 970, endPoint y: 518, distance: 175.3
click at [970, 518] on p "ALPHA HW615Pro" at bounding box center [865, 520] width 319 height 23
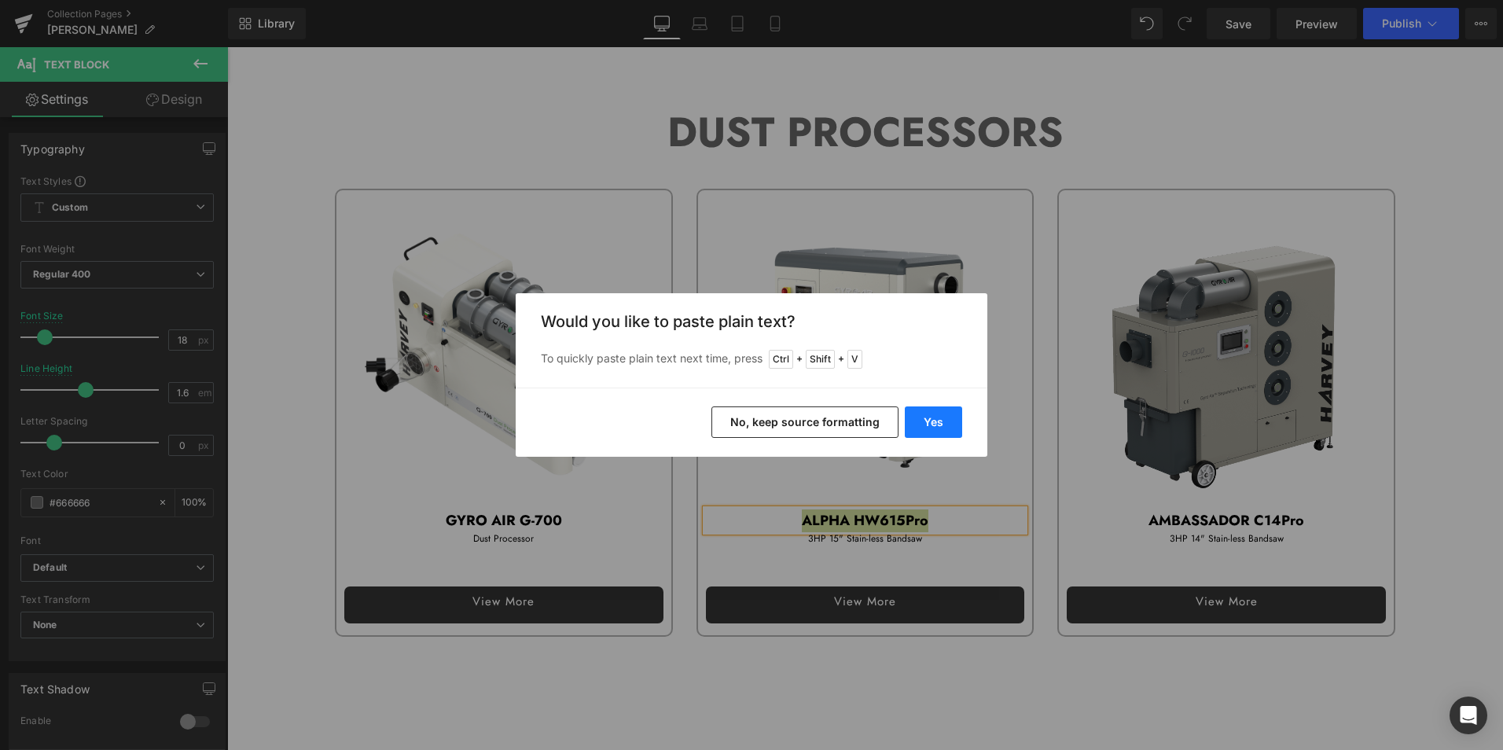
click at [945, 420] on button "Yes" at bounding box center [933, 421] width 57 height 31
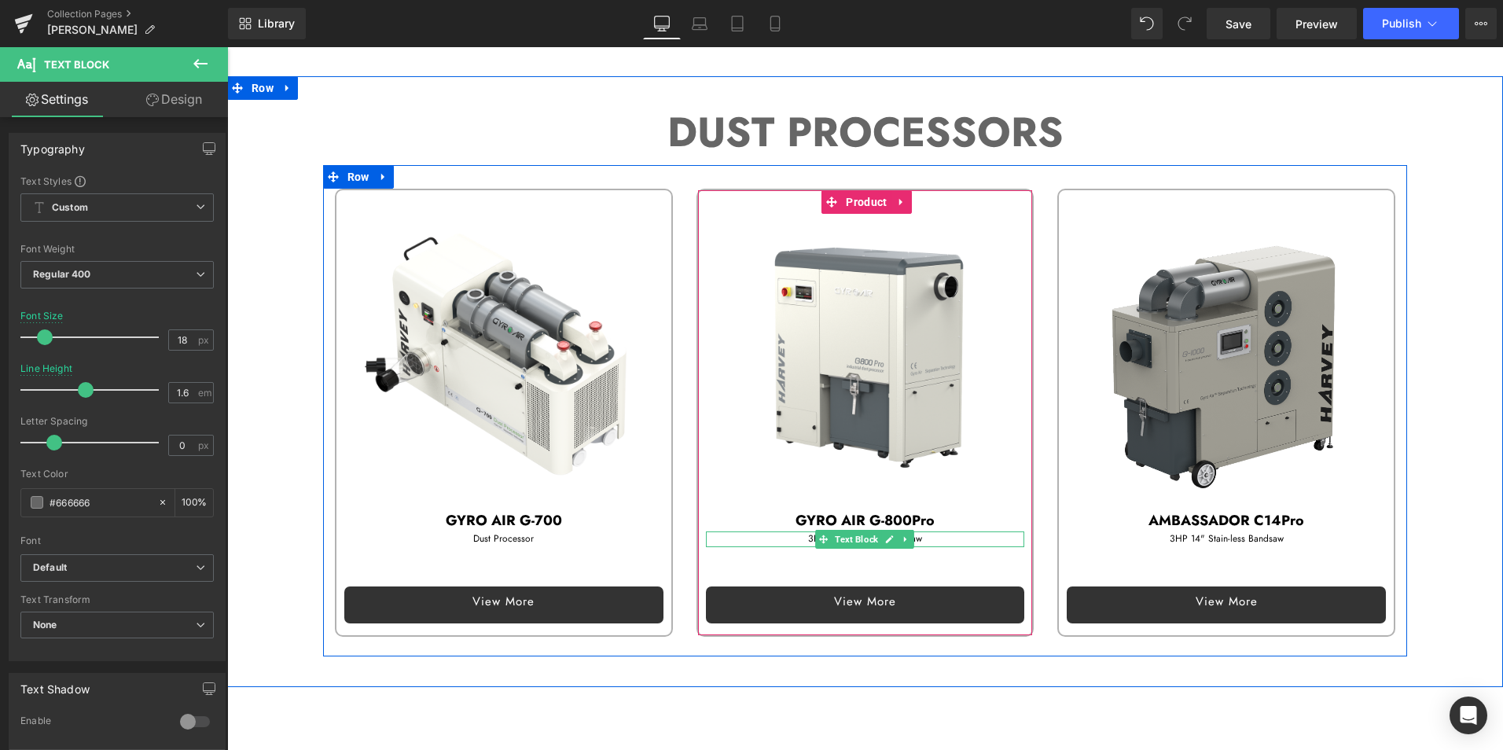
drag, startPoint x: 763, startPoint y: 535, endPoint x: 806, endPoint y: 530, distance: 43.6
click at [763, 535] on p "3HP 15" Stain-less Bandsaw" at bounding box center [865, 538] width 319 height 15
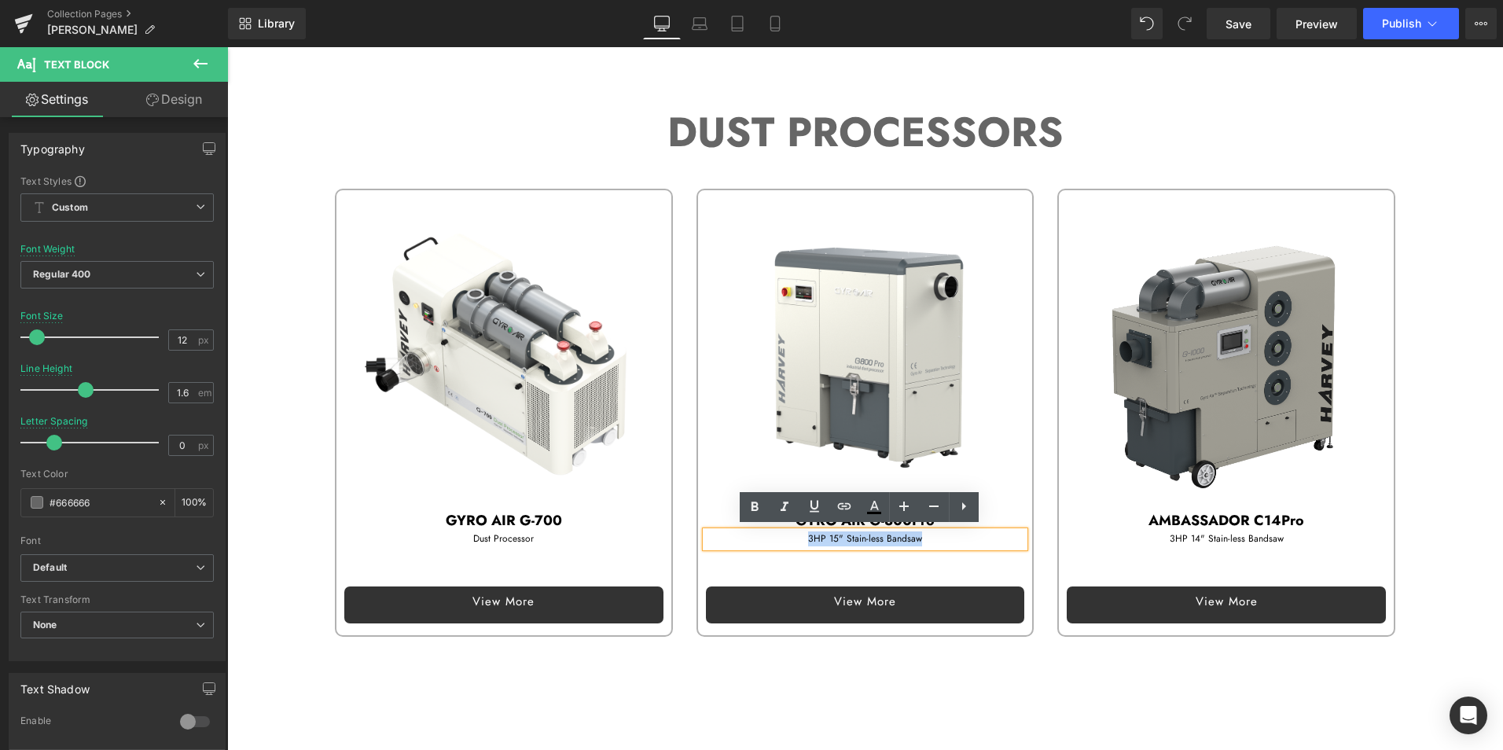
drag, startPoint x: 804, startPoint y: 535, endPoint x: 964, endPoint y: 538, distance: 160.4
click at [964, 538] on p "3HP 15" Stain-less Bandsaw" at bounding box center [865, 538] width 319 height 15
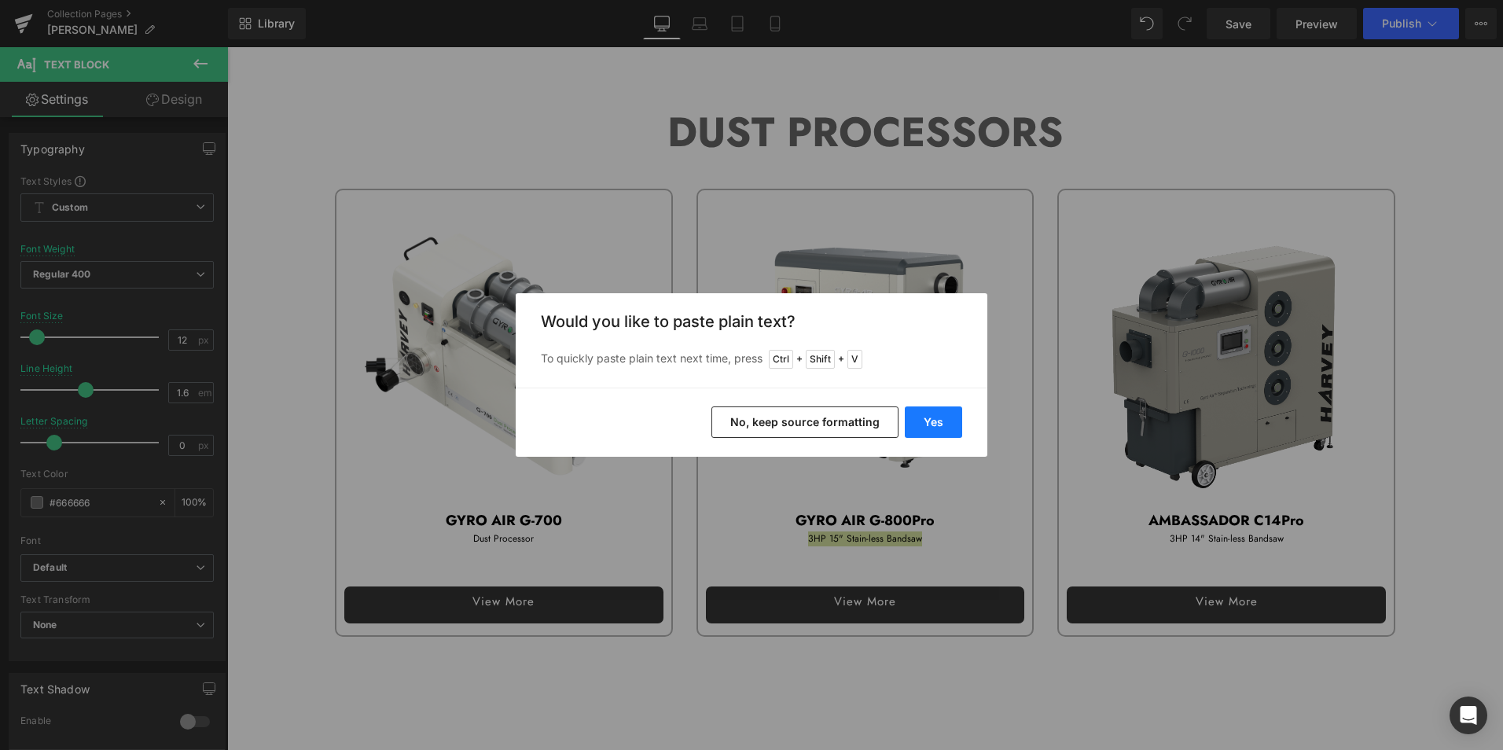
click at [932, 415] on button "Yes" at bounding box center [933, 421] width 57 height 31
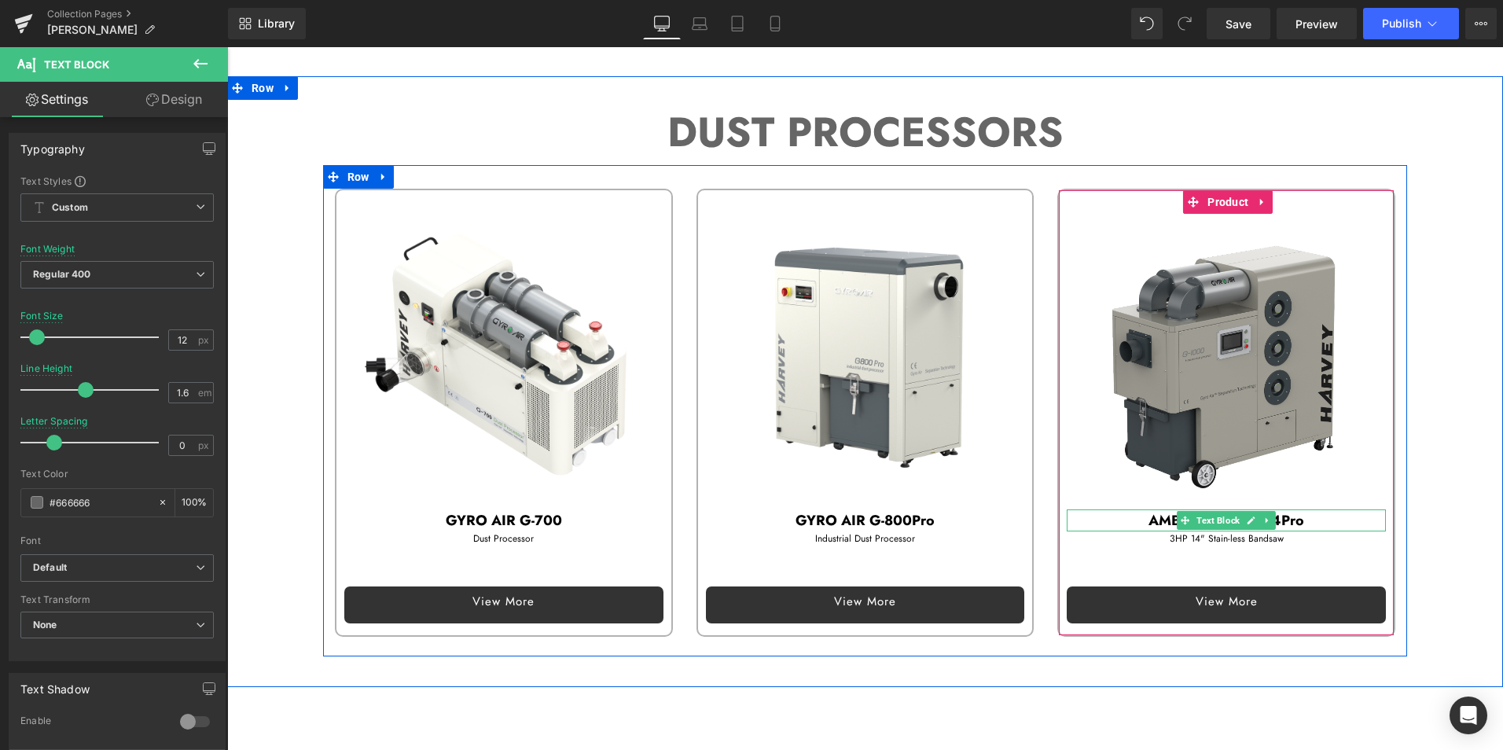
click at [1127, 516] on p "AMBASSADOR C14Pro" at bounding box center [1225, 520] width 319 height 23
click at [1107, 516] on p "AMBASSADOR C14Pro" at bounding box center [1225, 520] width 319 height 23
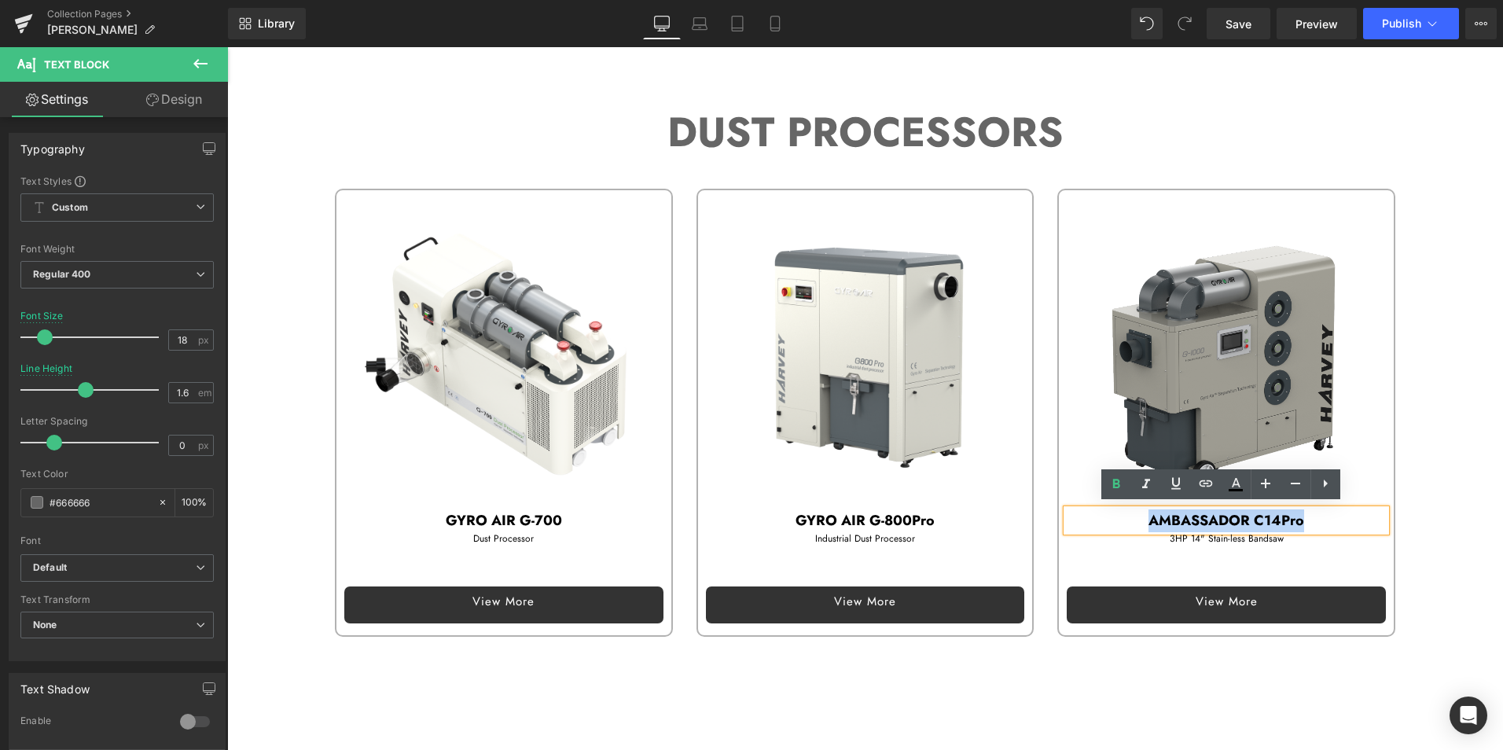
drag, startPoint x: 1140, startPoint y: 517, endPoint x: 1344, endPoint y: 519, distance: 203.6
click at [1344, 519] on p "AMBASSADOR C14Pro" at bounding box center [1225, 520] width 319 height 23
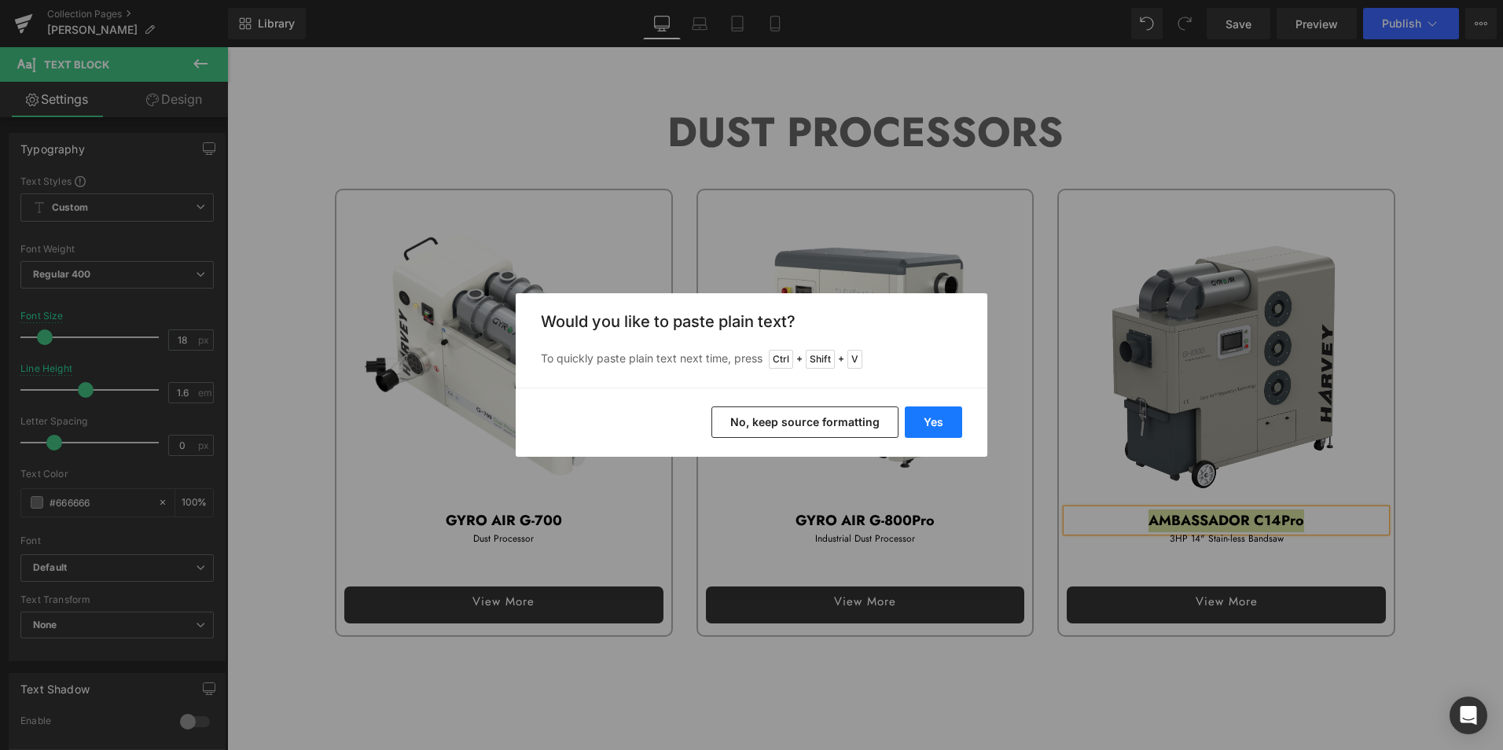
click at [949, 417] on button "Yes" at bounding box center [933, 421] width 57 height 31
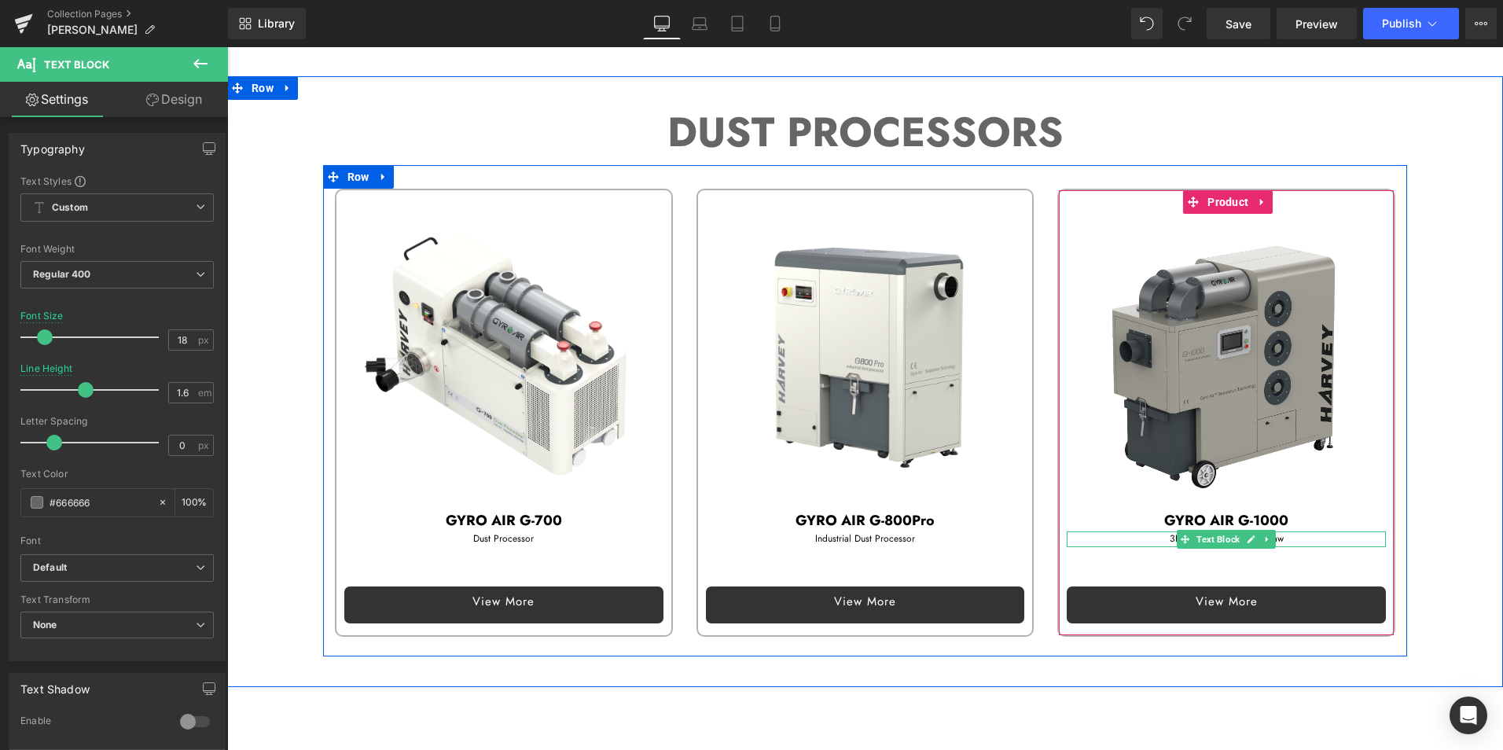
drag, startPoint x: 1143, startPoint y: 534, endPoint x: 1152, endPoint y: 538, distance: 9.5
click at [1143, 534] on p "3HP 14" Stain-less Bandsaw" at bounding box center [1225, 538] width 319 height 15
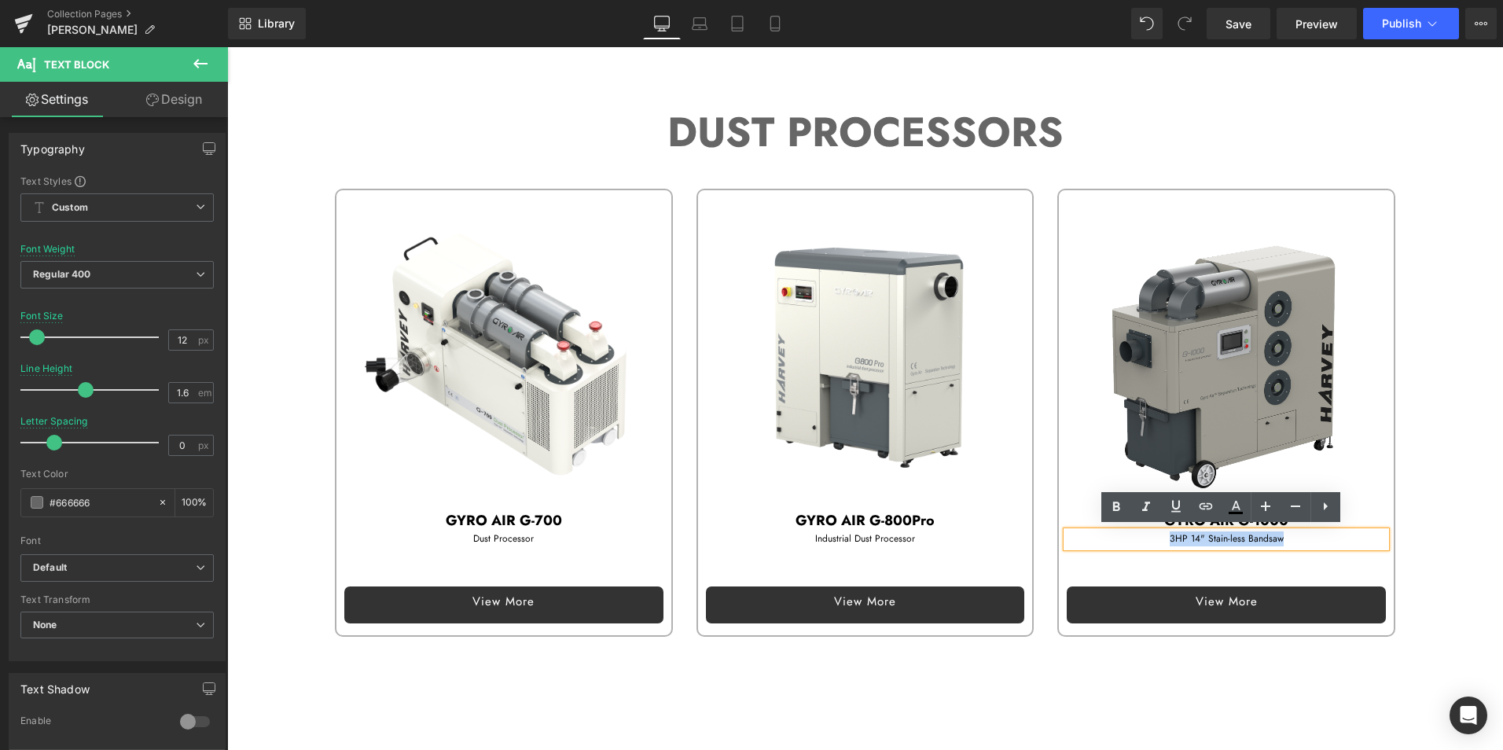
drag, startPoint x: 1159, startPoint y: 534, endPoint x: 1313, endPoint y: 532, distance: 154.1
click at [1313, 532] on p "3HP 14" Stain-less Bandsaw" at bounding box center [1225, 538] width 319 height 15
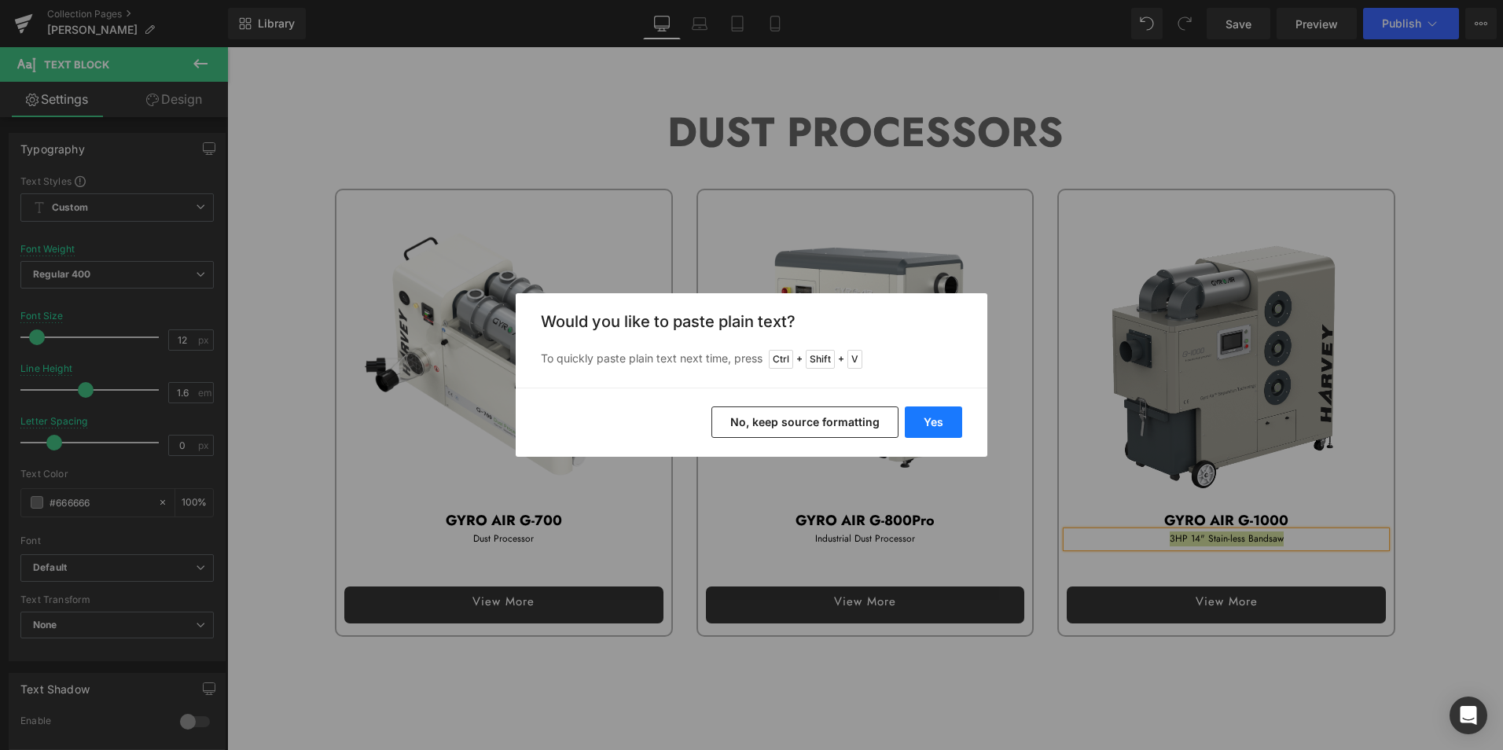
click at [945, 424] on button "Yes" at bounding box center [933, 421] width 57 height 31
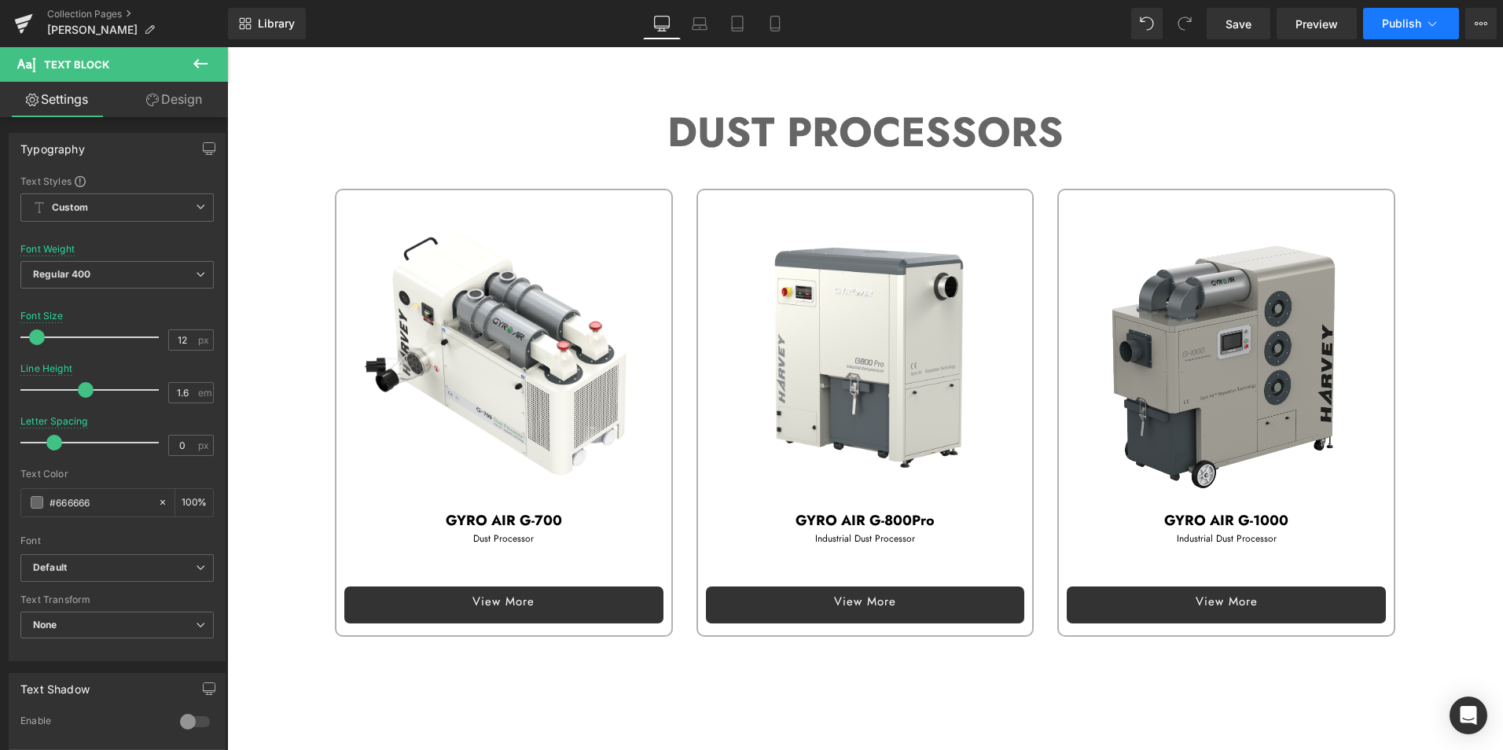
click at [1419, 27] on span "Publish" at bounding box center [1401, 23] width 39 height 13
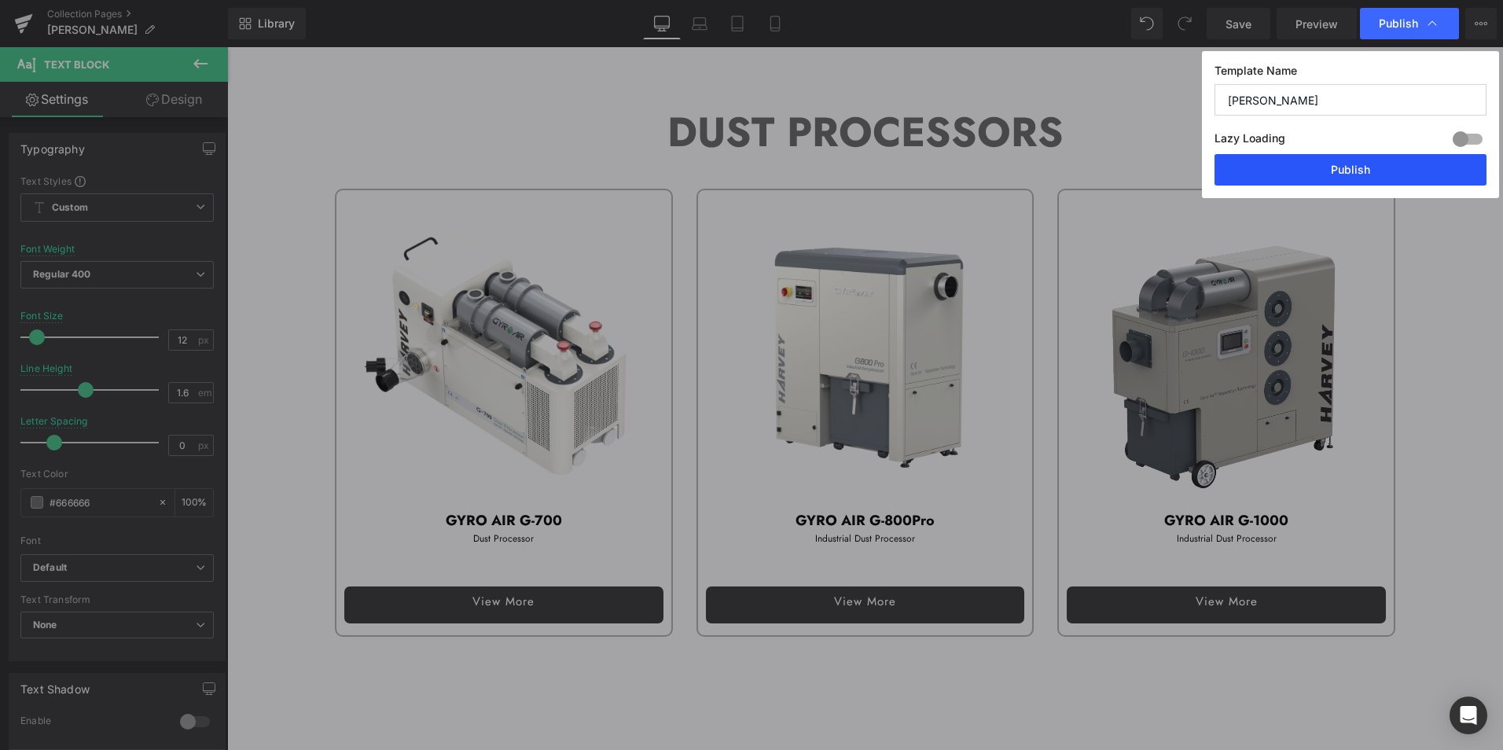
click at [1397, 167] on button "Publish" at bounding box center [1350, 169] width 272 height 31
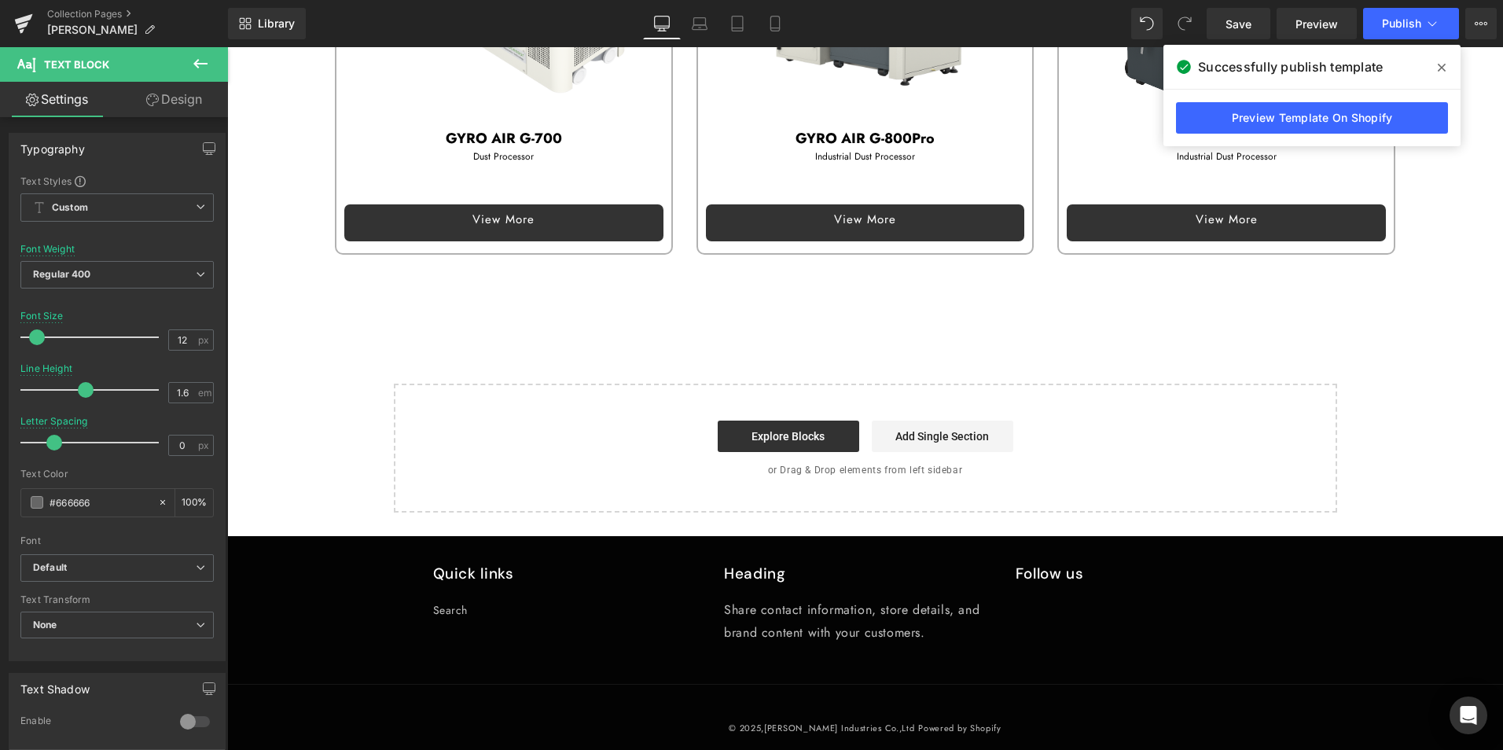
scroll to position [2156, 0]
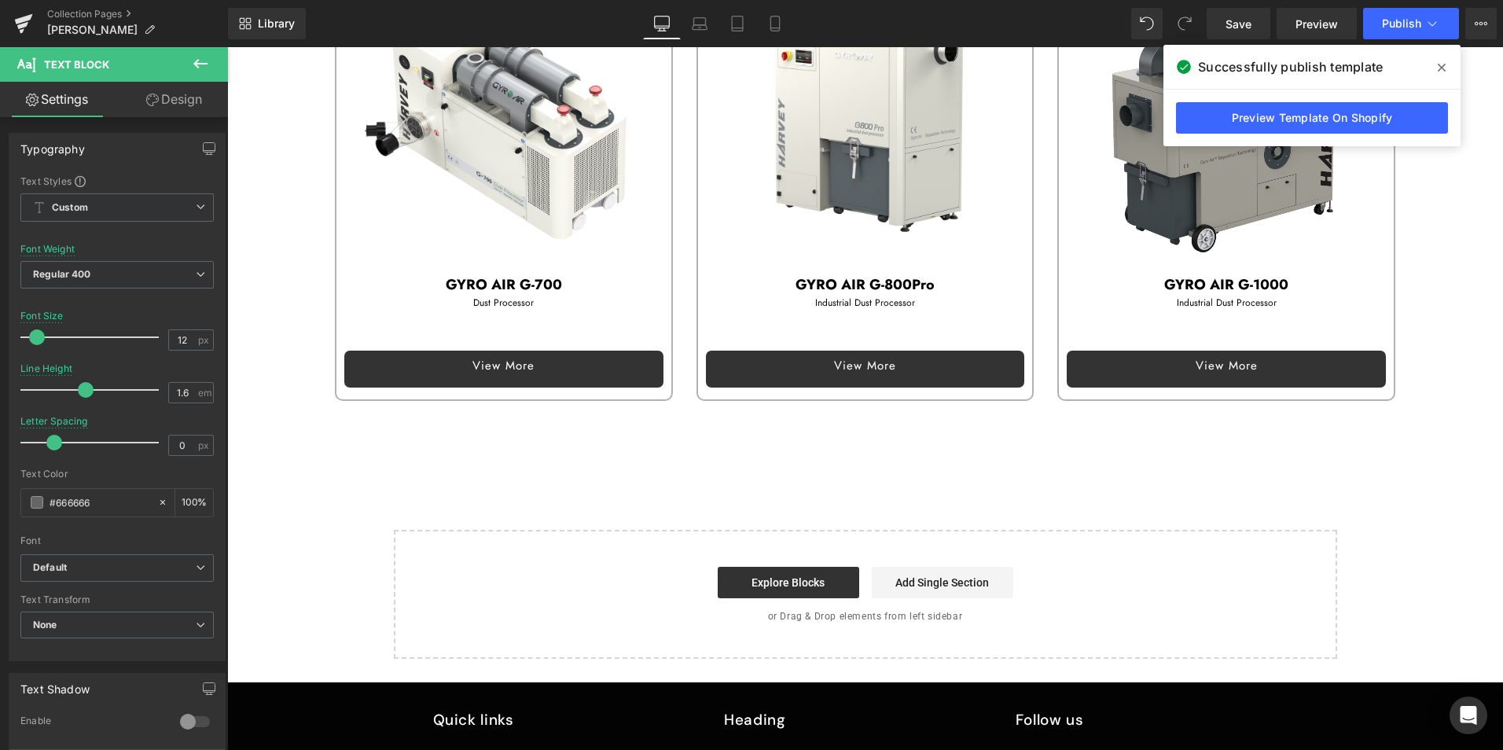
click at [1439, 70] on icon at bounding box center [1441, 68] width 8 height 8
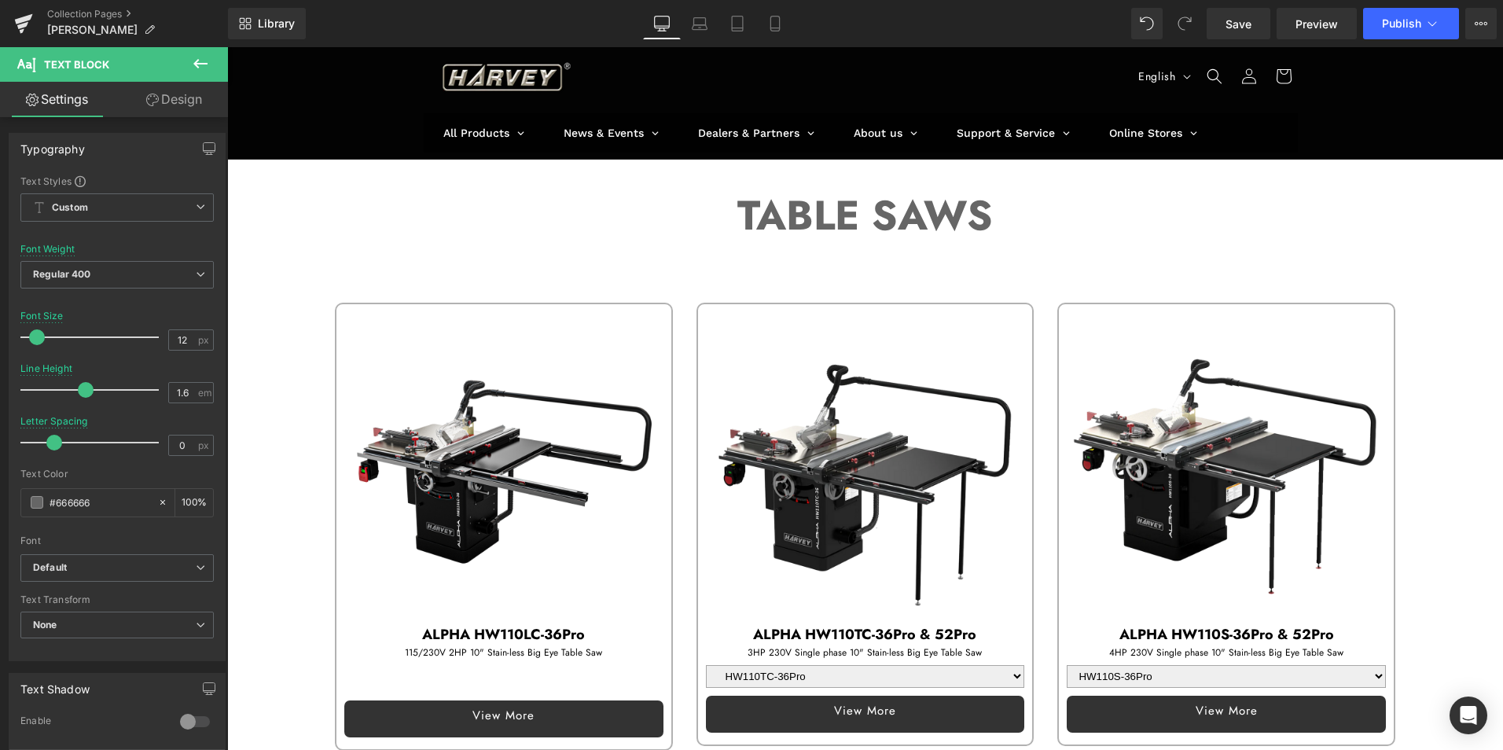
scroll to position [0, 0]
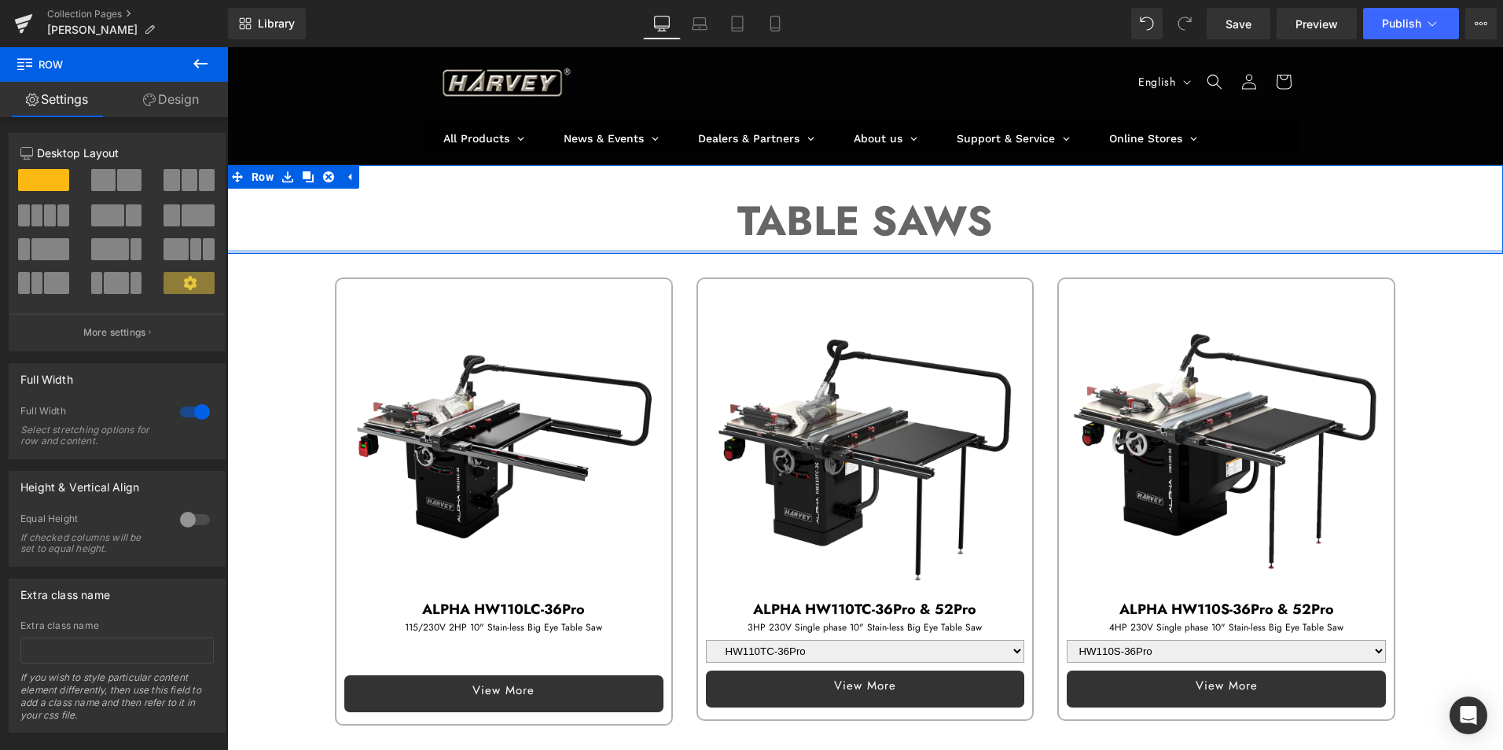
drag, startPoint x: 833, startPoint y: 278, endPoint x: 839, endPoint y: 246, distance: 32.7
click at [839, 246] on div "TABLE SAWS Text Block Row" at bounding box center [864, 209] width 1275 height 89
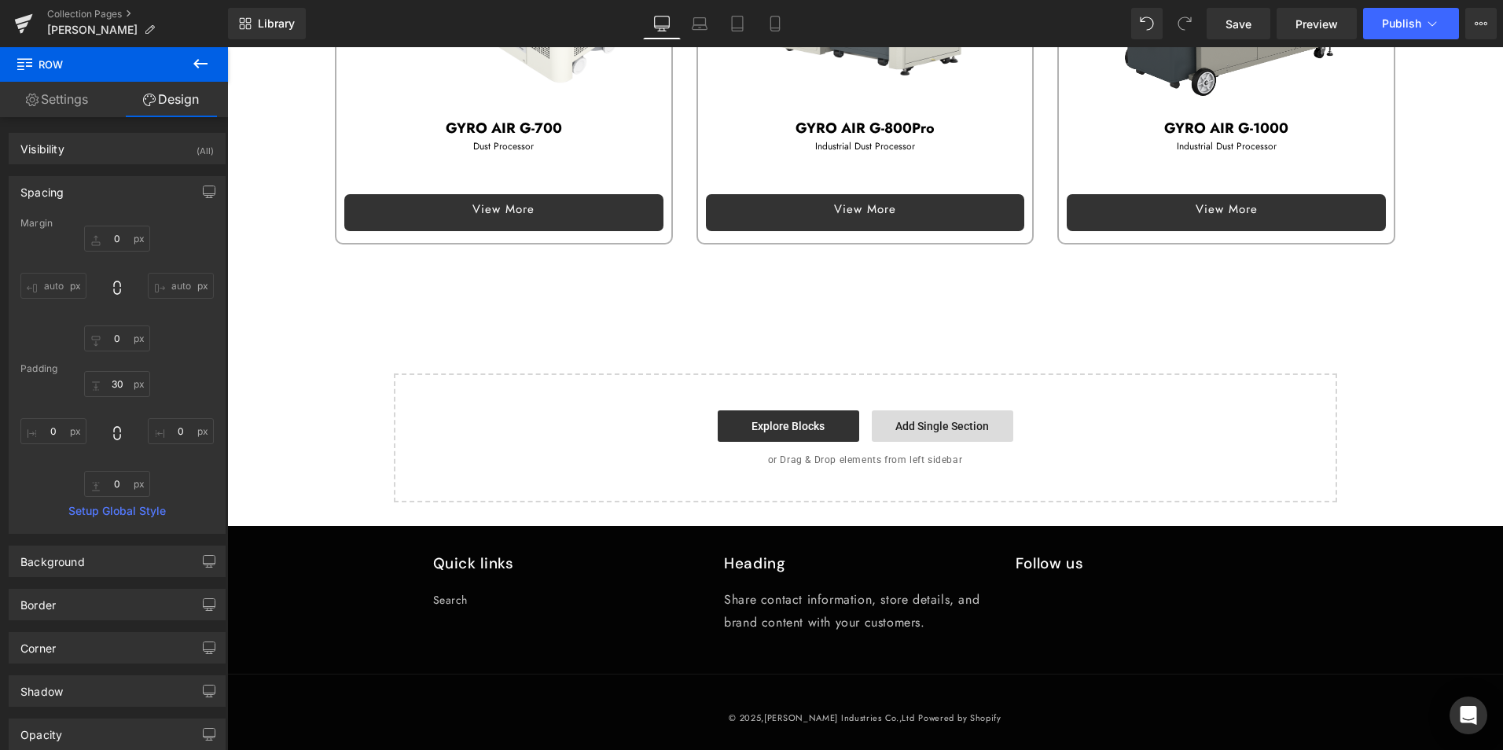
scroll to position [2283, 0]
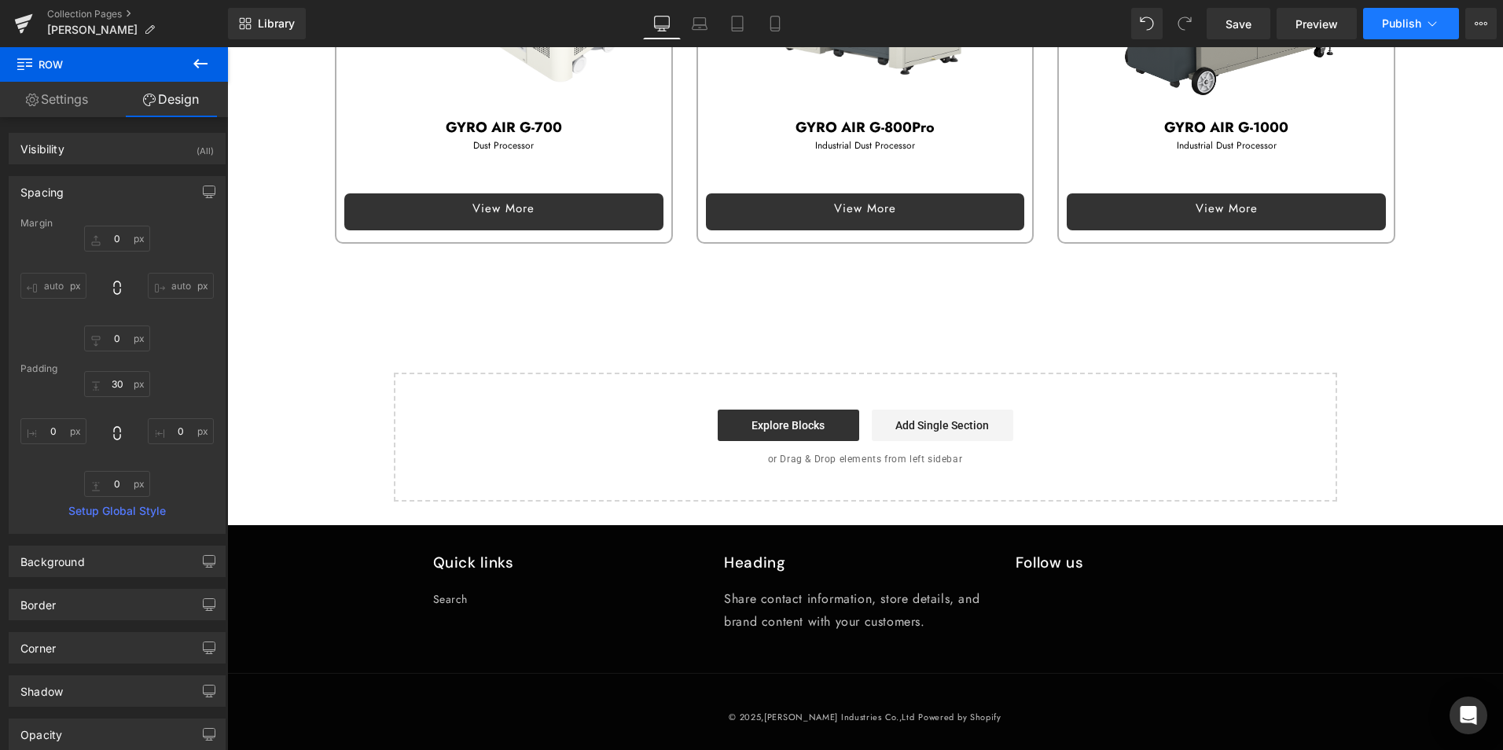
click at [1416, 23] on span "Publish" at bounding box center [1401, 23] width 39 height 13
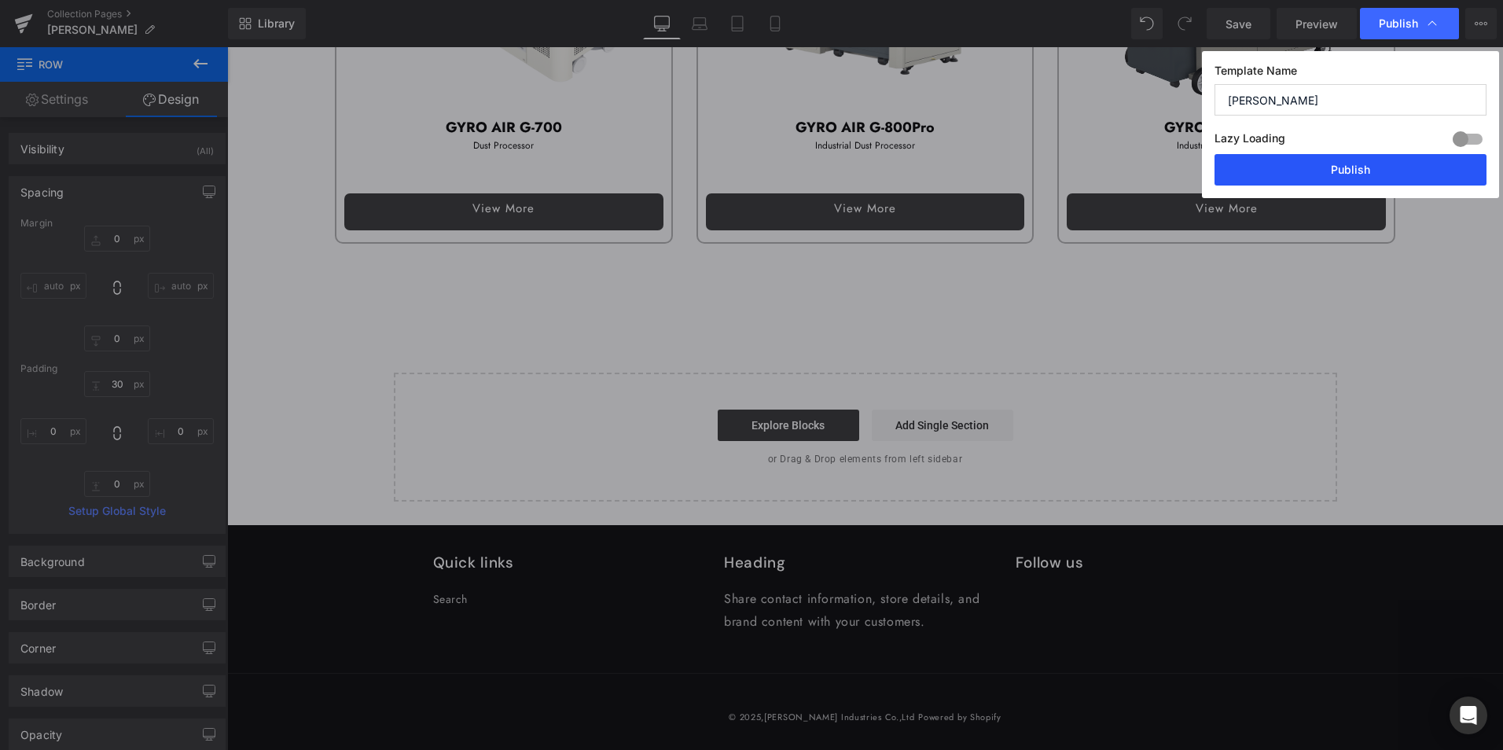
click at [1375, 167] on button "Publish" at bounding box center [1350, 169] width 272 height 31
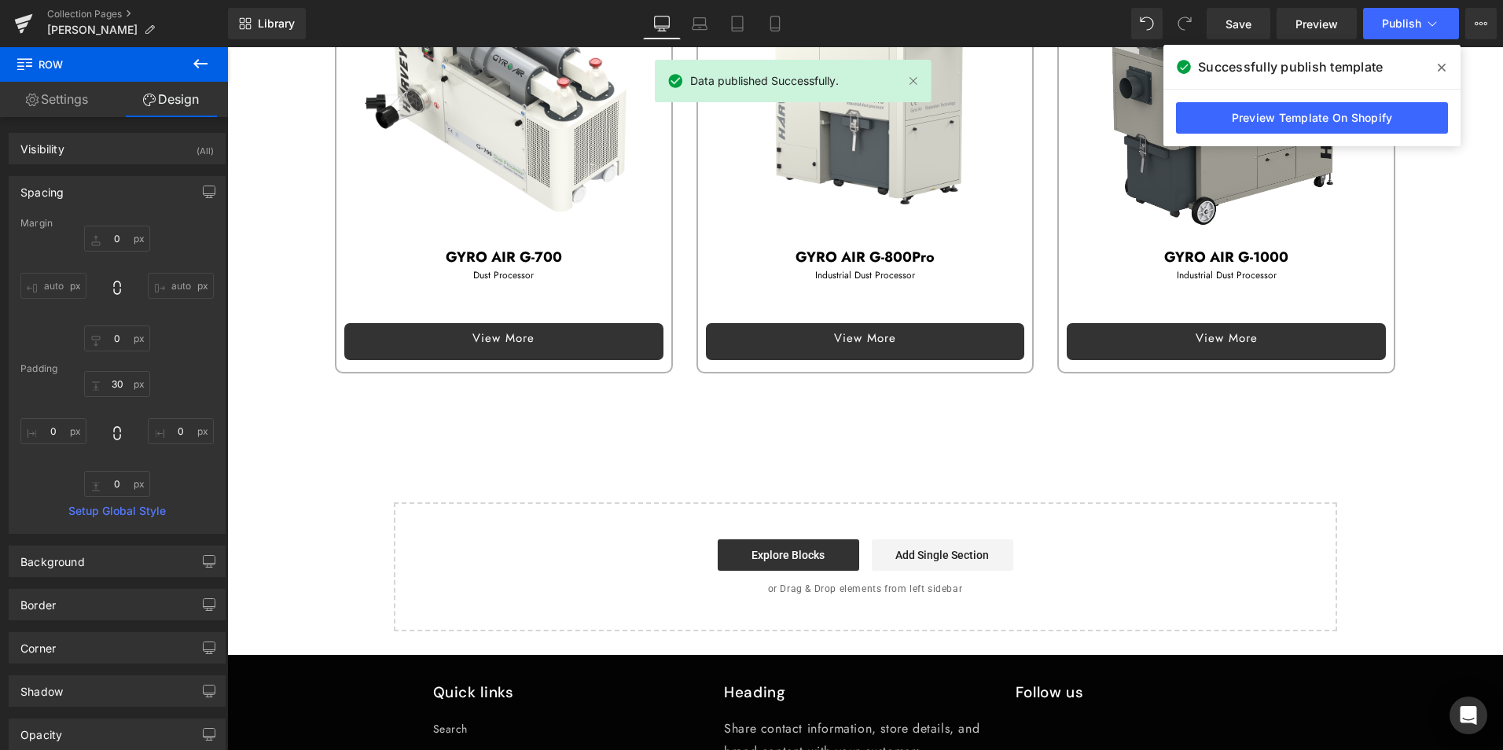
scroll to position [1969, 0]
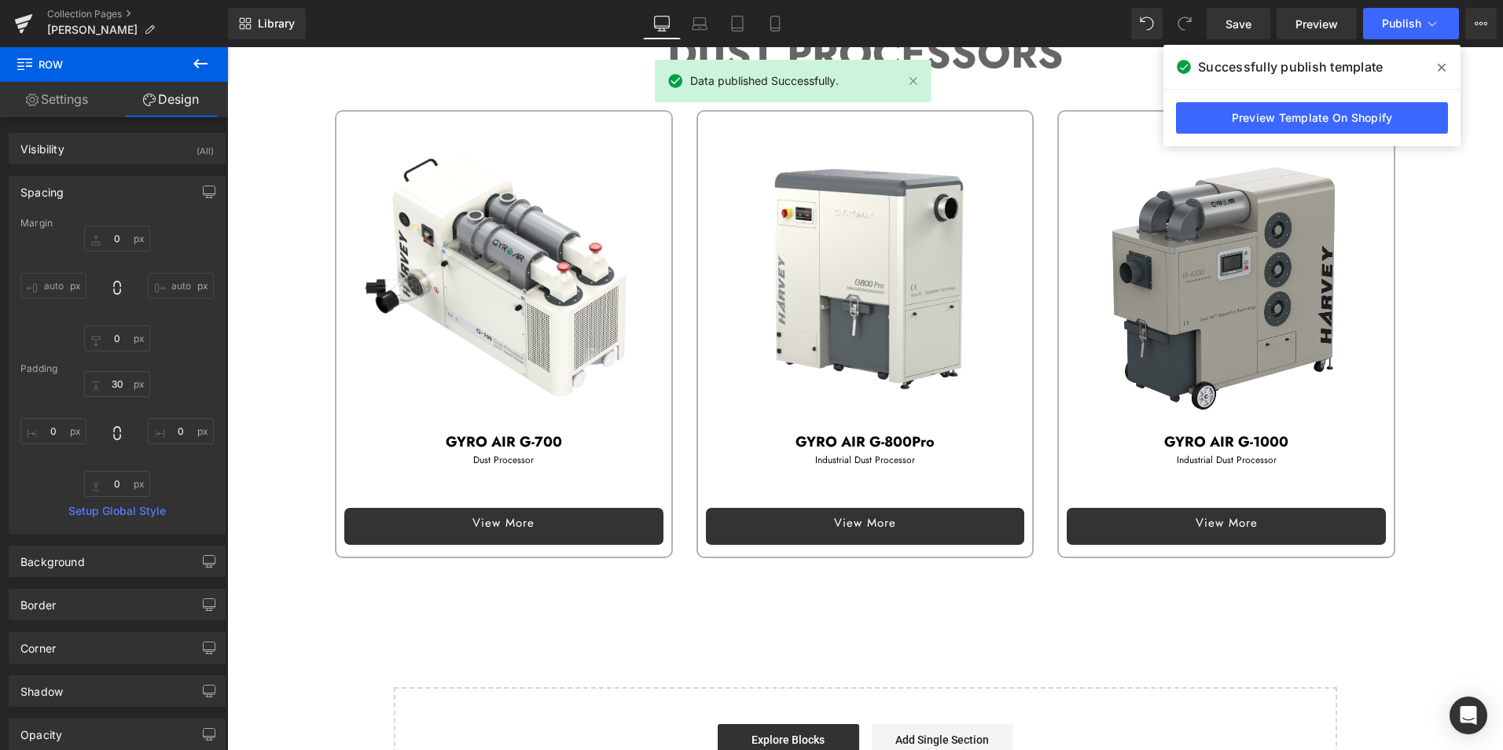
click at [1449, 66] on span at bounding box center [1441, 67] width 25 height 25
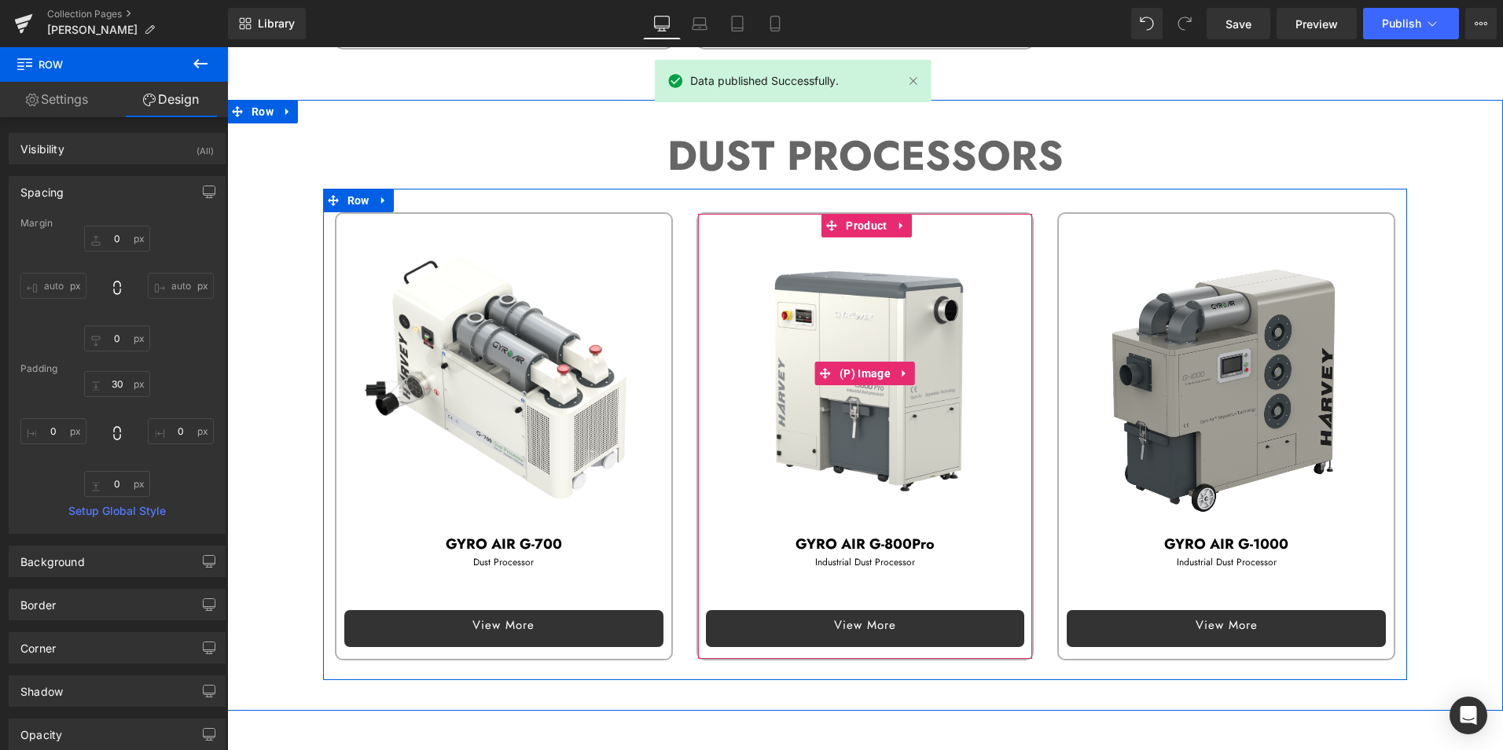
scroll to position [1811, 0]
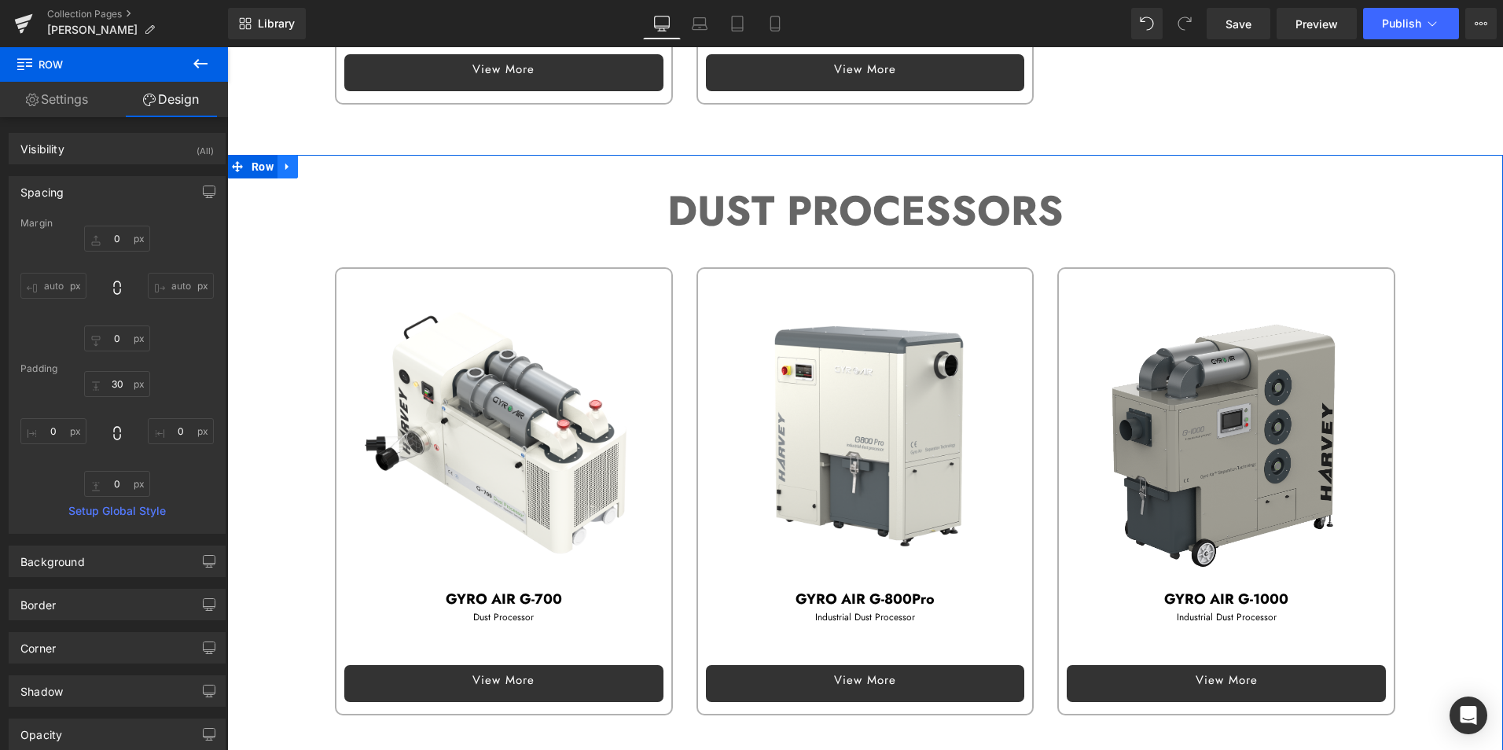
click at [284, 160] on icon at bounding box center [287, 166] width 11 height 12
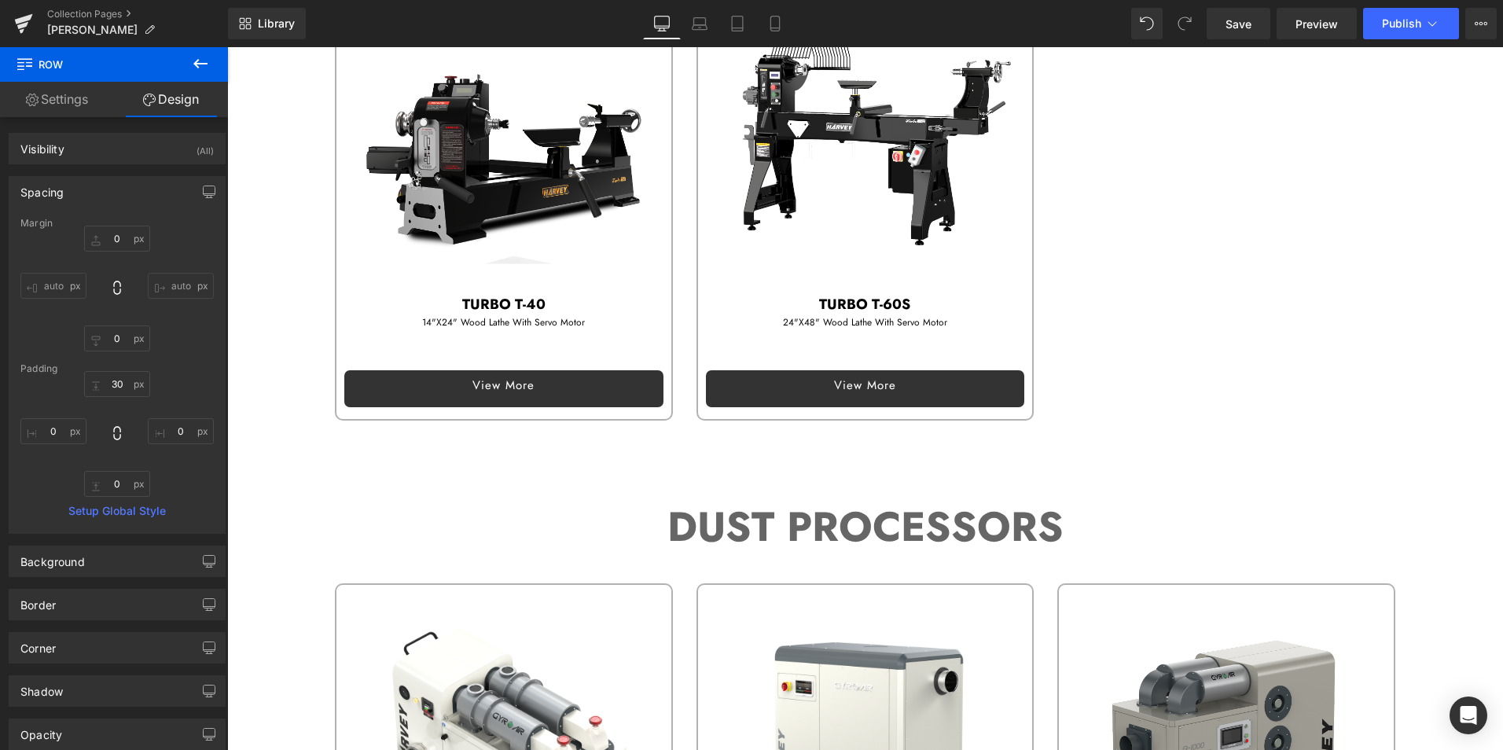
scroll to position [1808, 0]
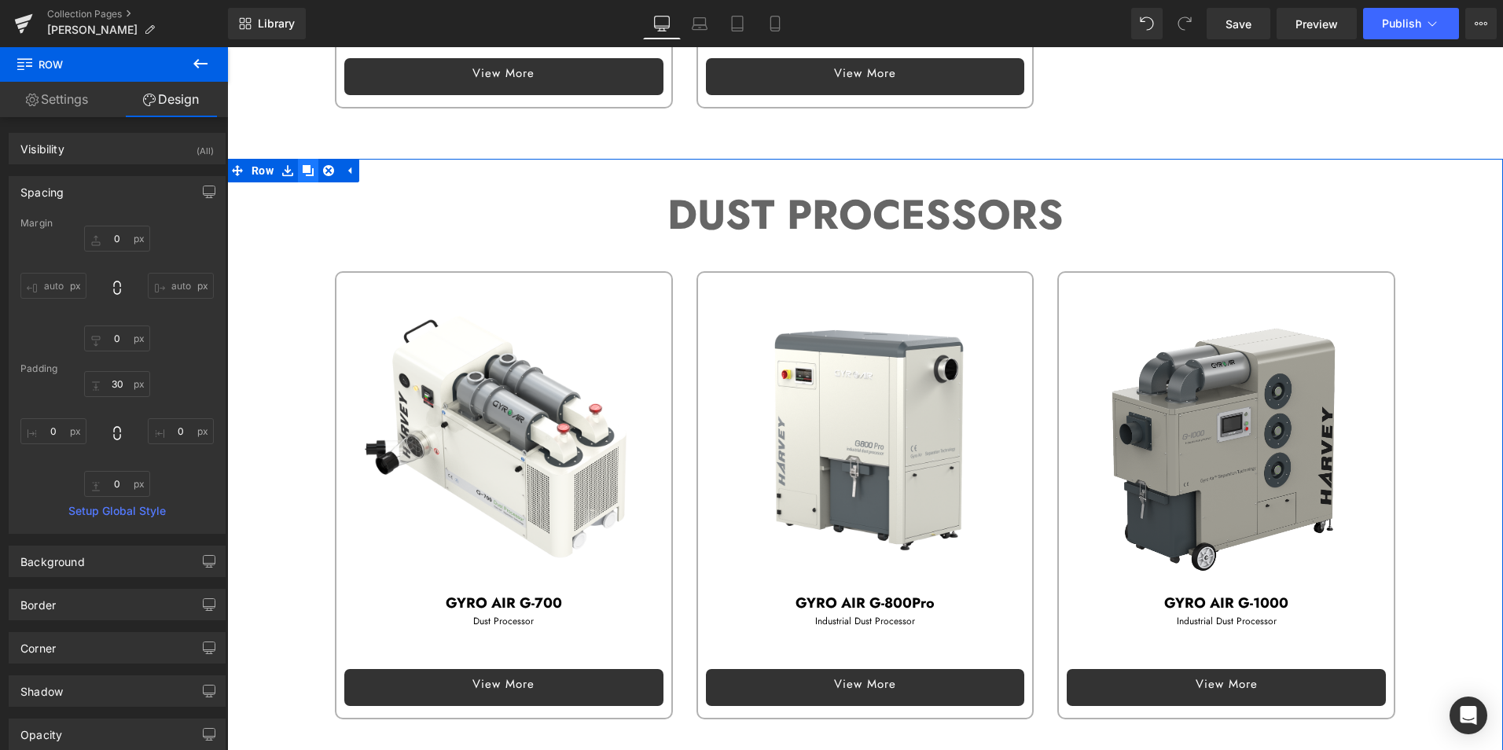
click at [303, 165] on icon at bounding box center [308, 170] width 11 height 11
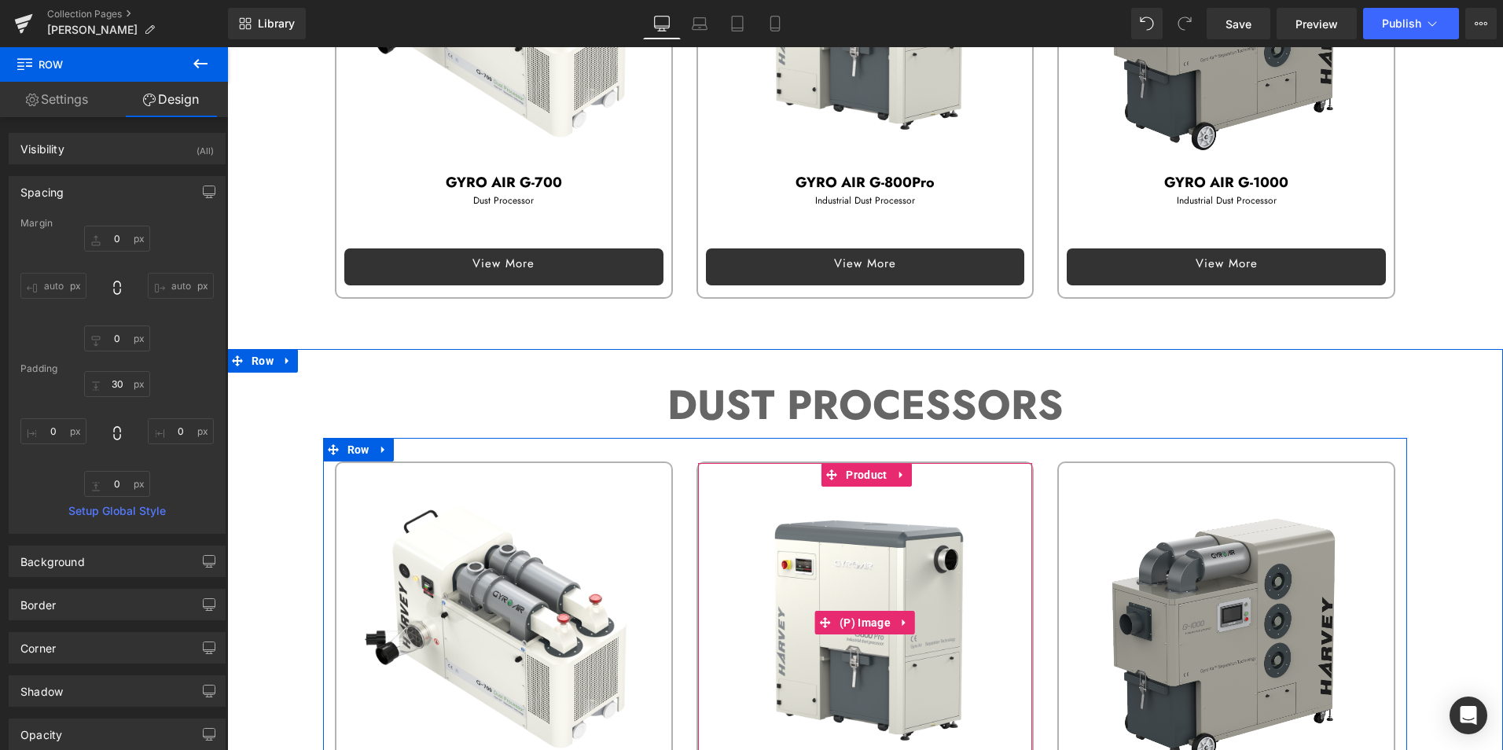
scroll to position [2227, 0]
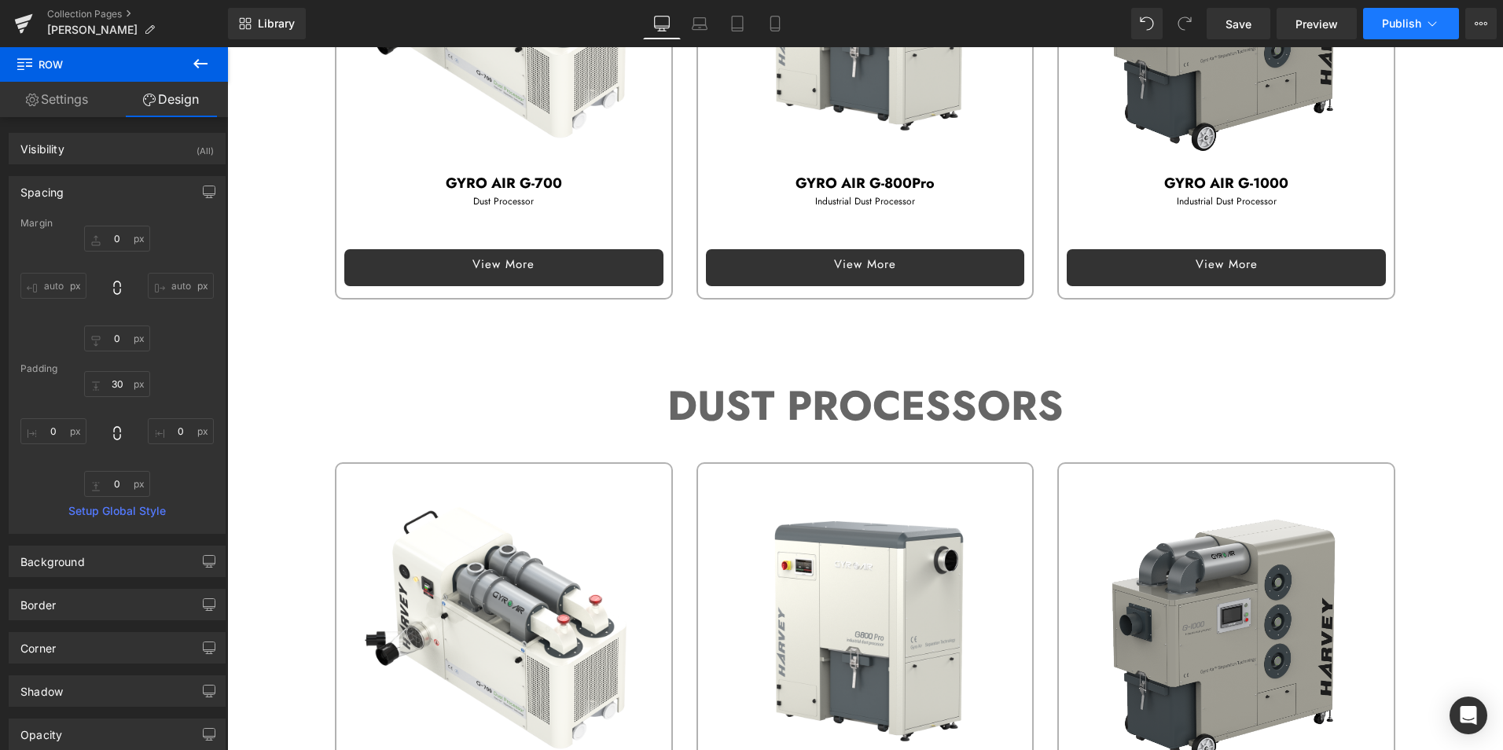
click at [1398, 19] on span "Publish" at bounding box center [1401, 23] width 39 height 13
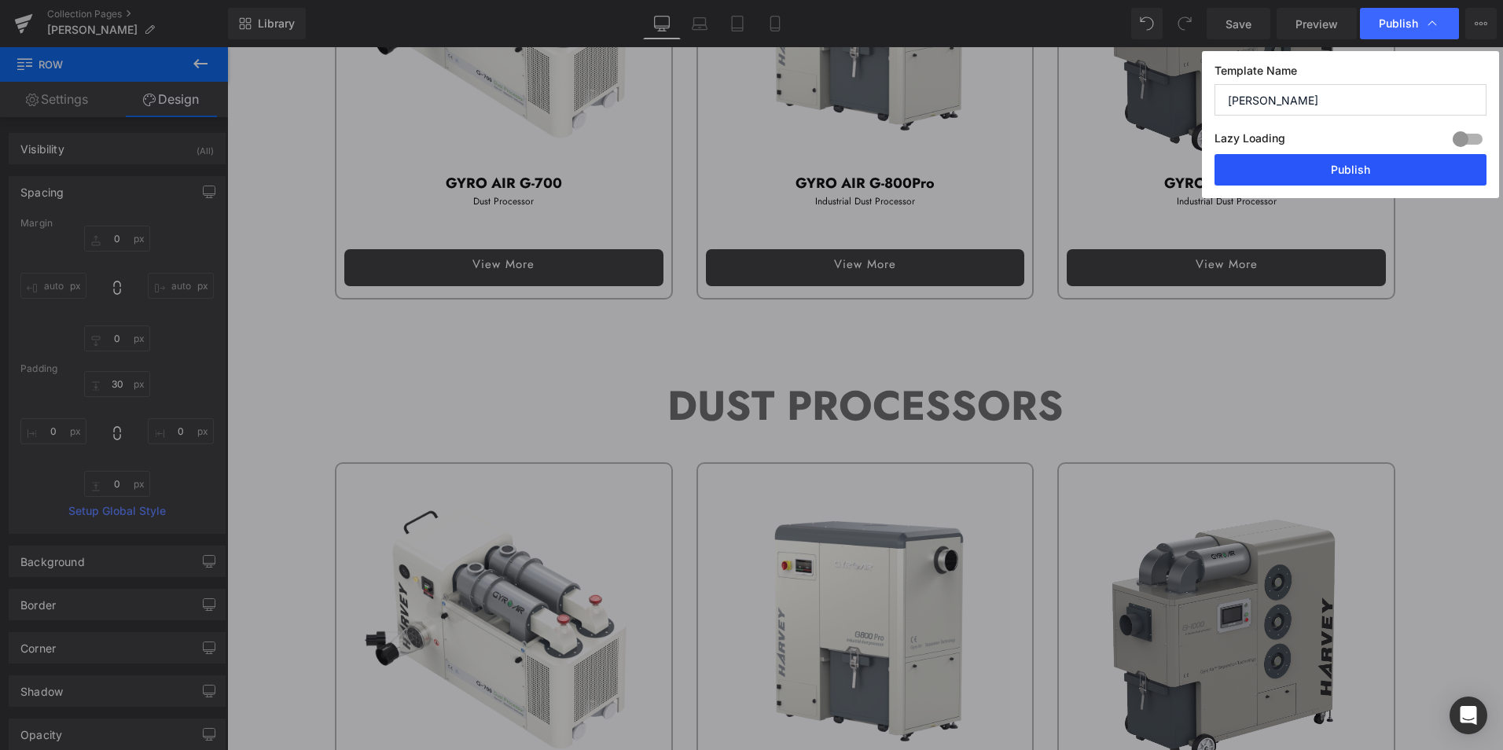
click at [1397, 163] on button "Publish" at bounding box center [1350, 169] width 272 height 31
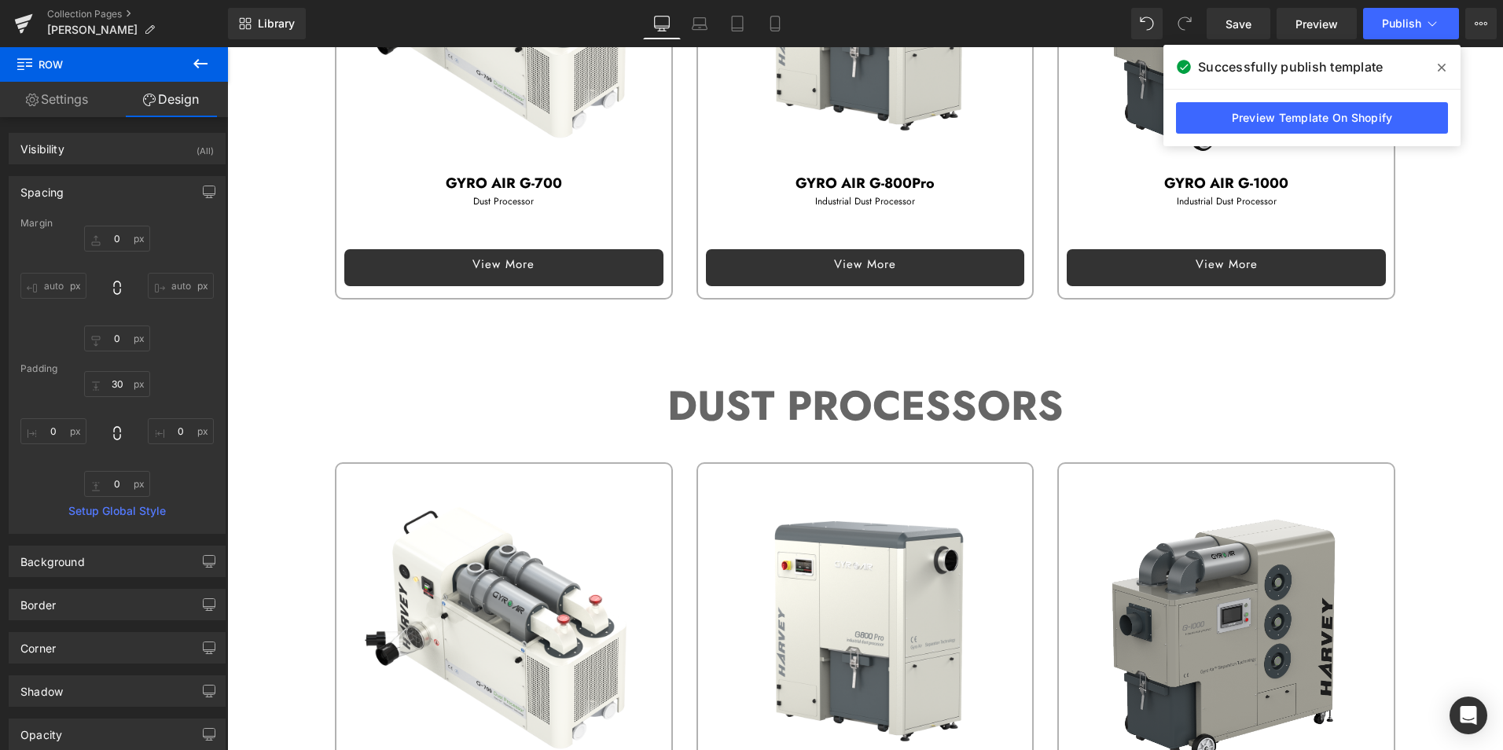
click at [1438, 65] on icon at bounding box center [1441, 68] width 8 height 8
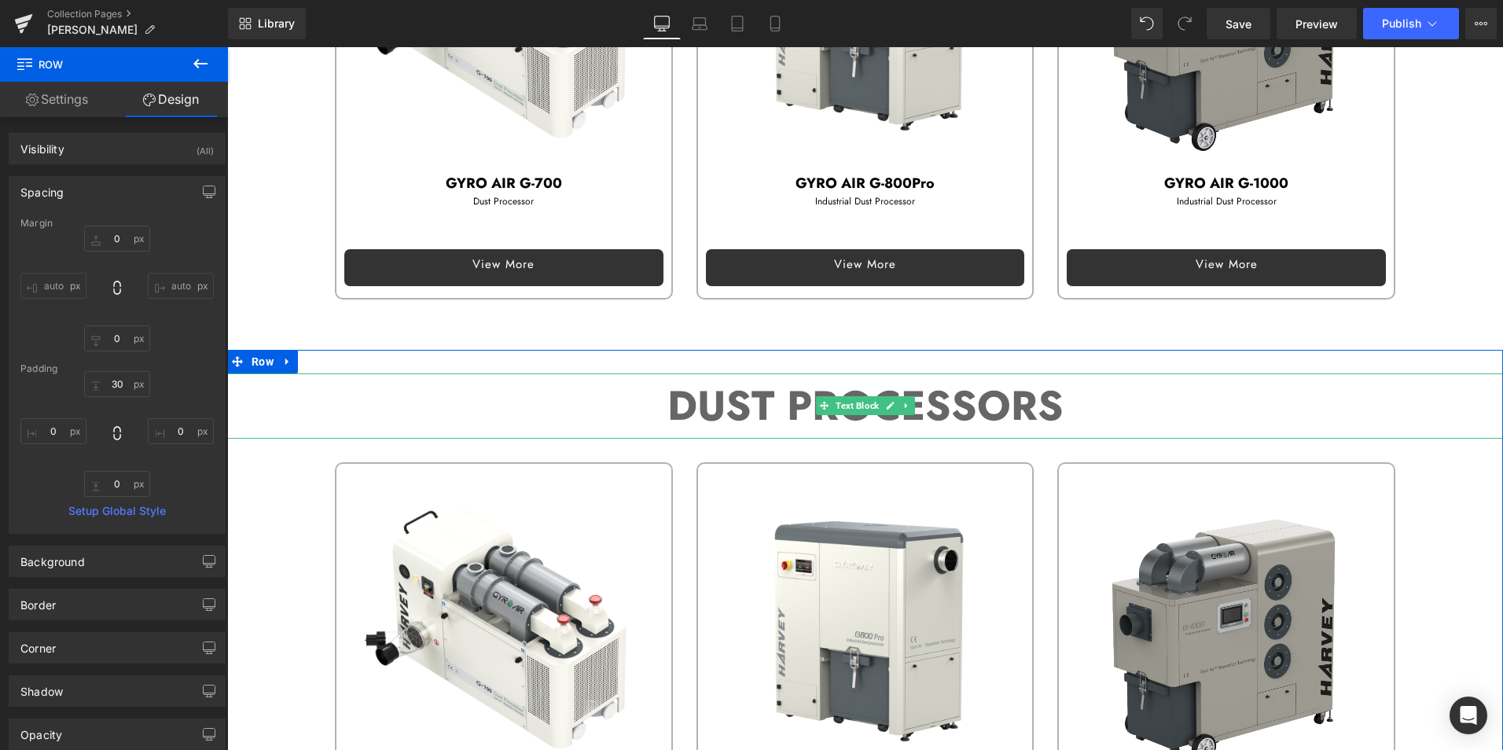
drag, startPoint x: 644, startPoint y: 393, endPoint x: 668, endPoint y: 409, distance: 28.3
click at [644, 393] on p "DUST PROCESSORS" at bounding box center [864, 405] width 1275 height 65
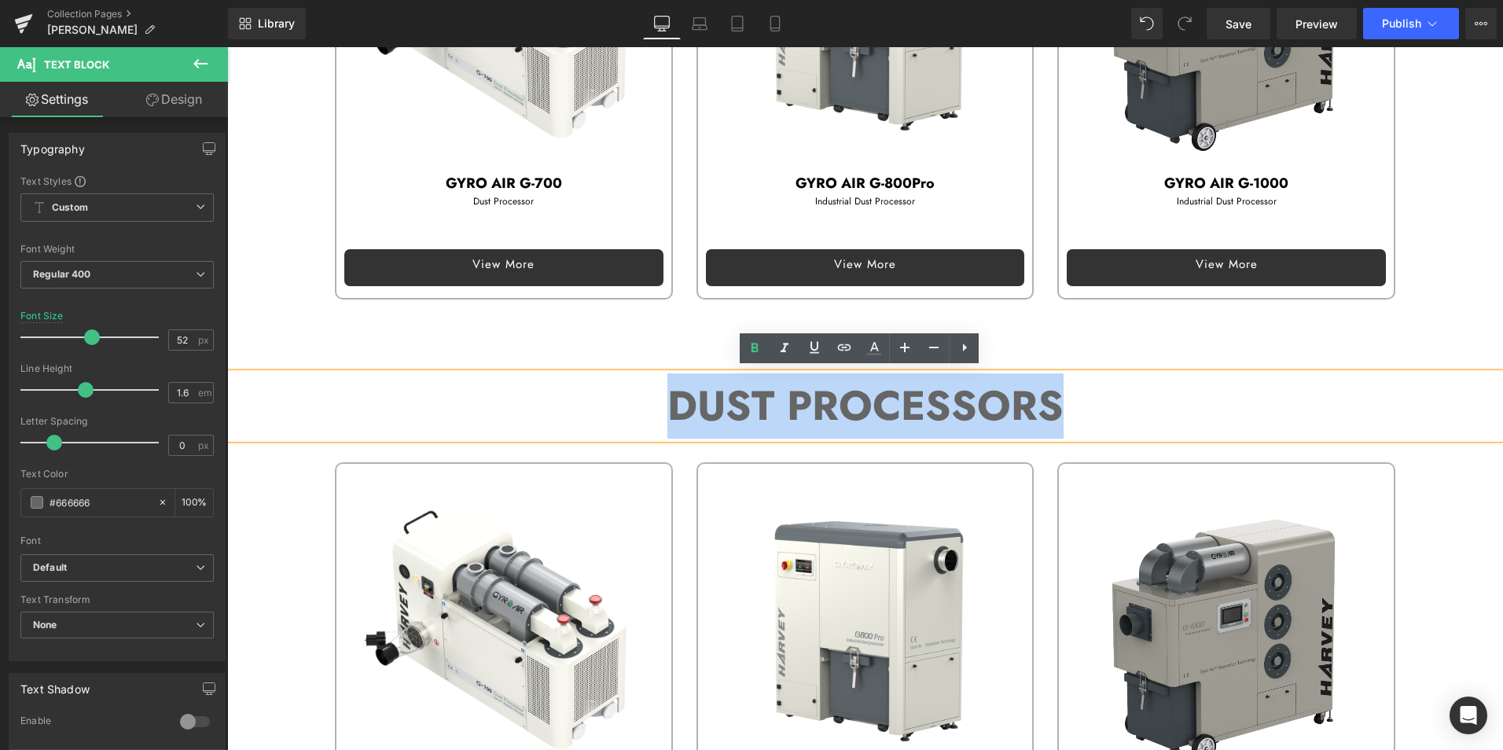
drag, startPoint x: 668, startPoint y: 402, endPoint x: 1064, endPoint y: 403, distance: 396.1
click at [1064, 403] on p "DUST PROCESSORS" at bounding box center [864, 405] width 1275 height 65
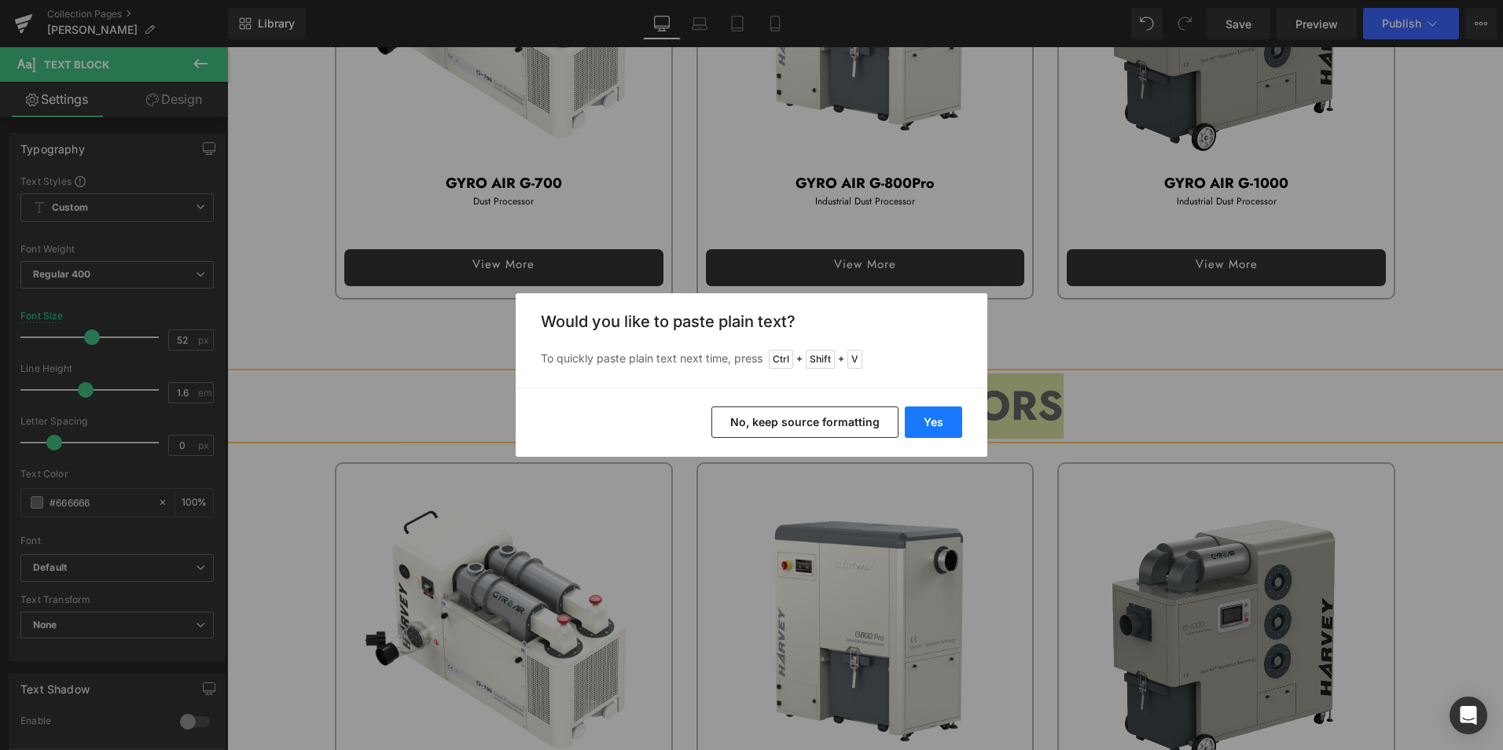
click at [943, 424] on button "Yes" at bounding box center [933, 421] width 57 height 31
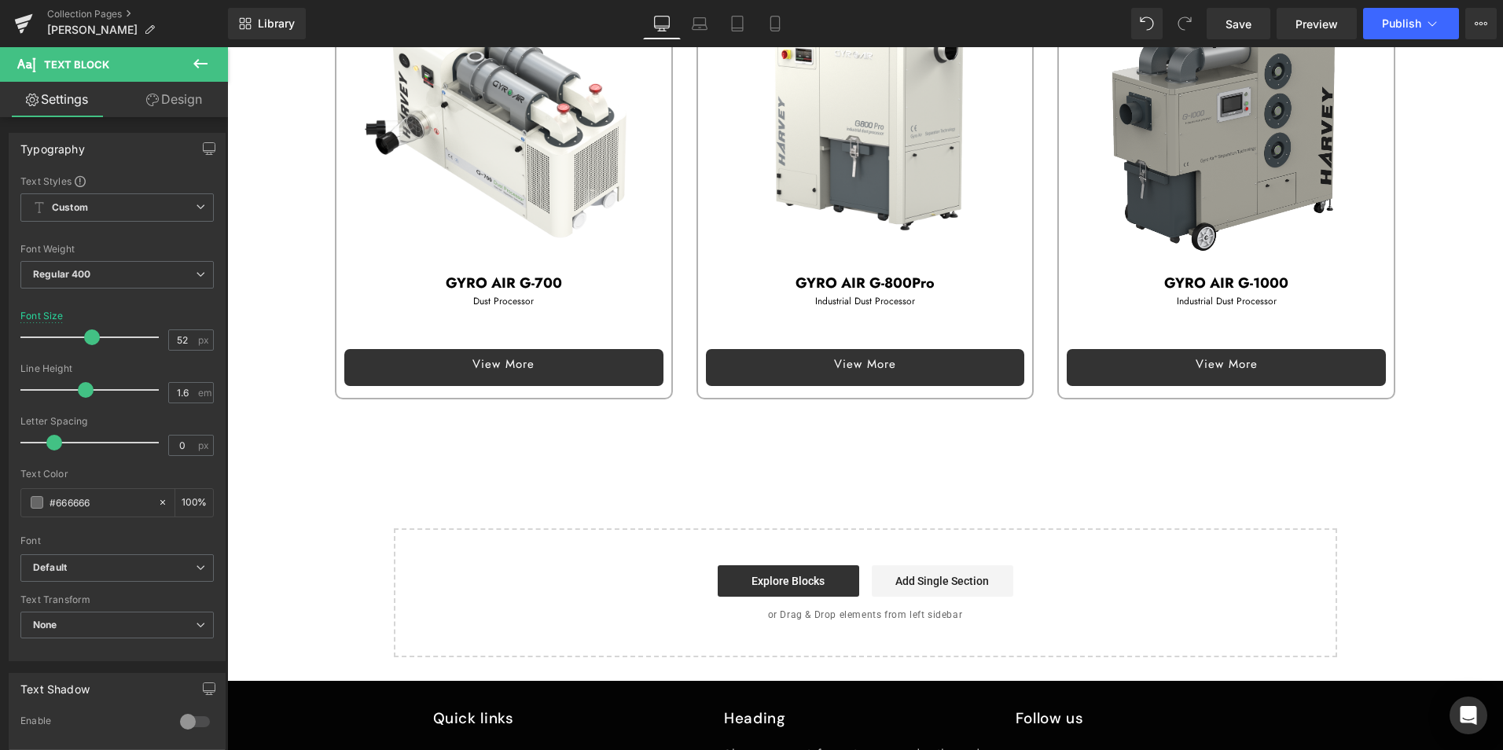
scroll to position [2777, 0]
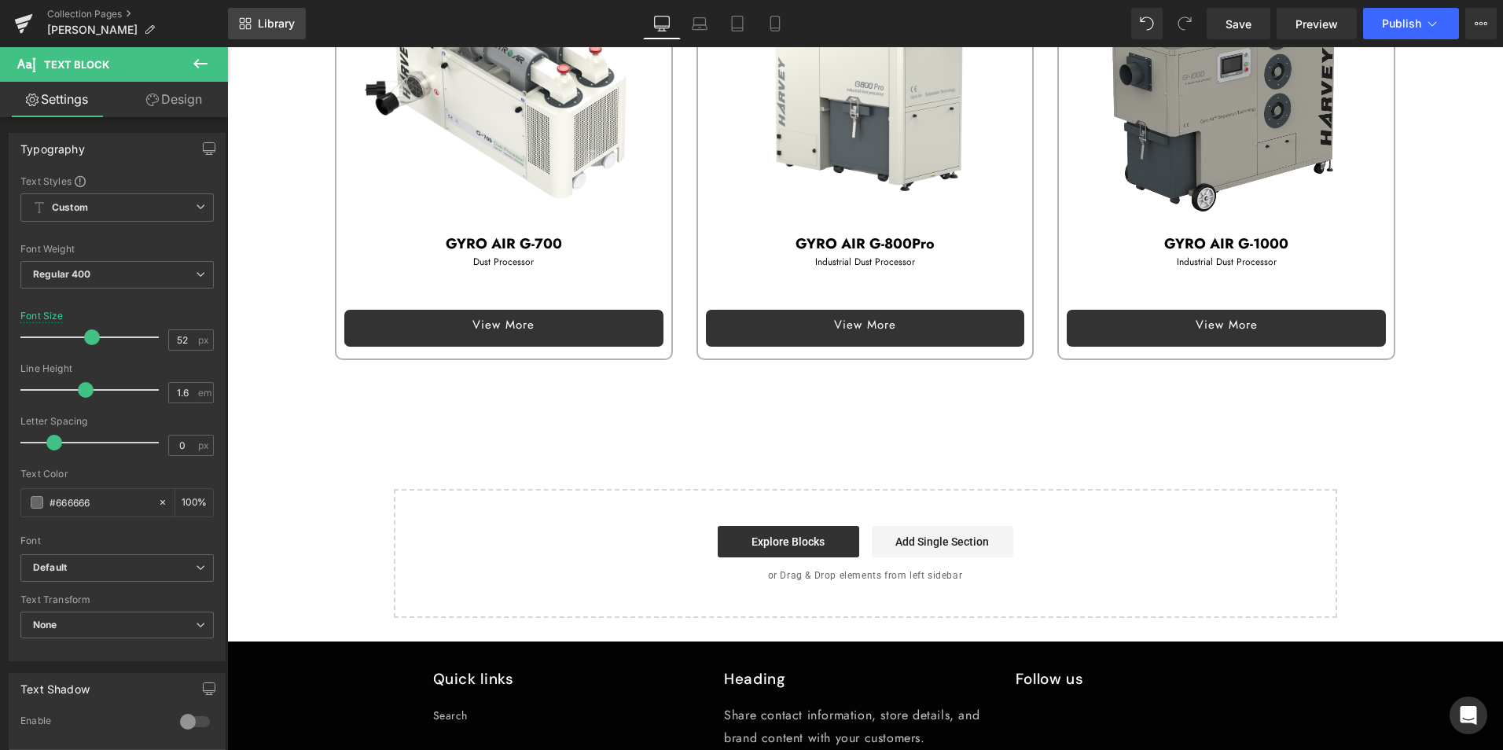
click at [287, 20] on span "Library" at bounding box center [276, 24] width 37 height 14
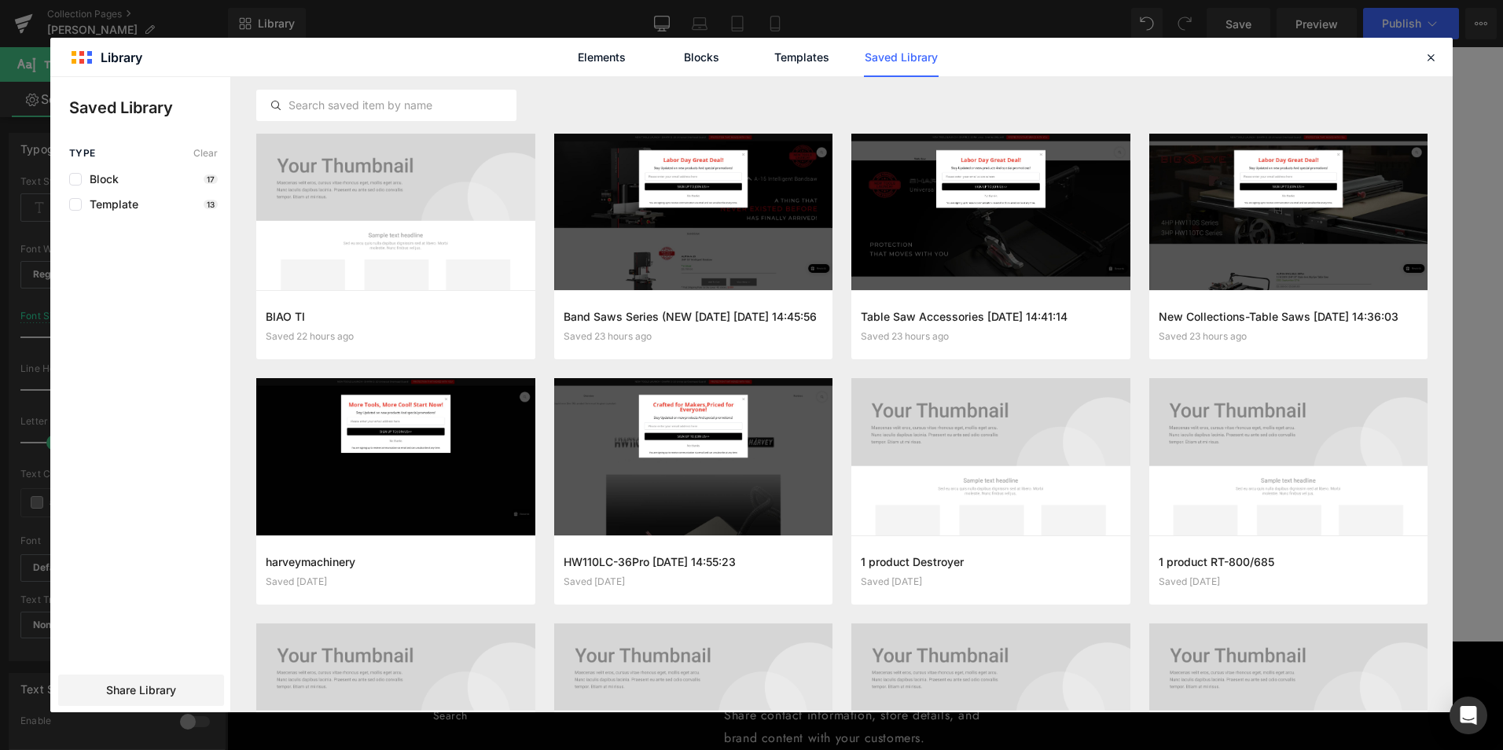
click at [895, 56] on link "Saved Library" at bounding box center [901, 57] width 75 height 39
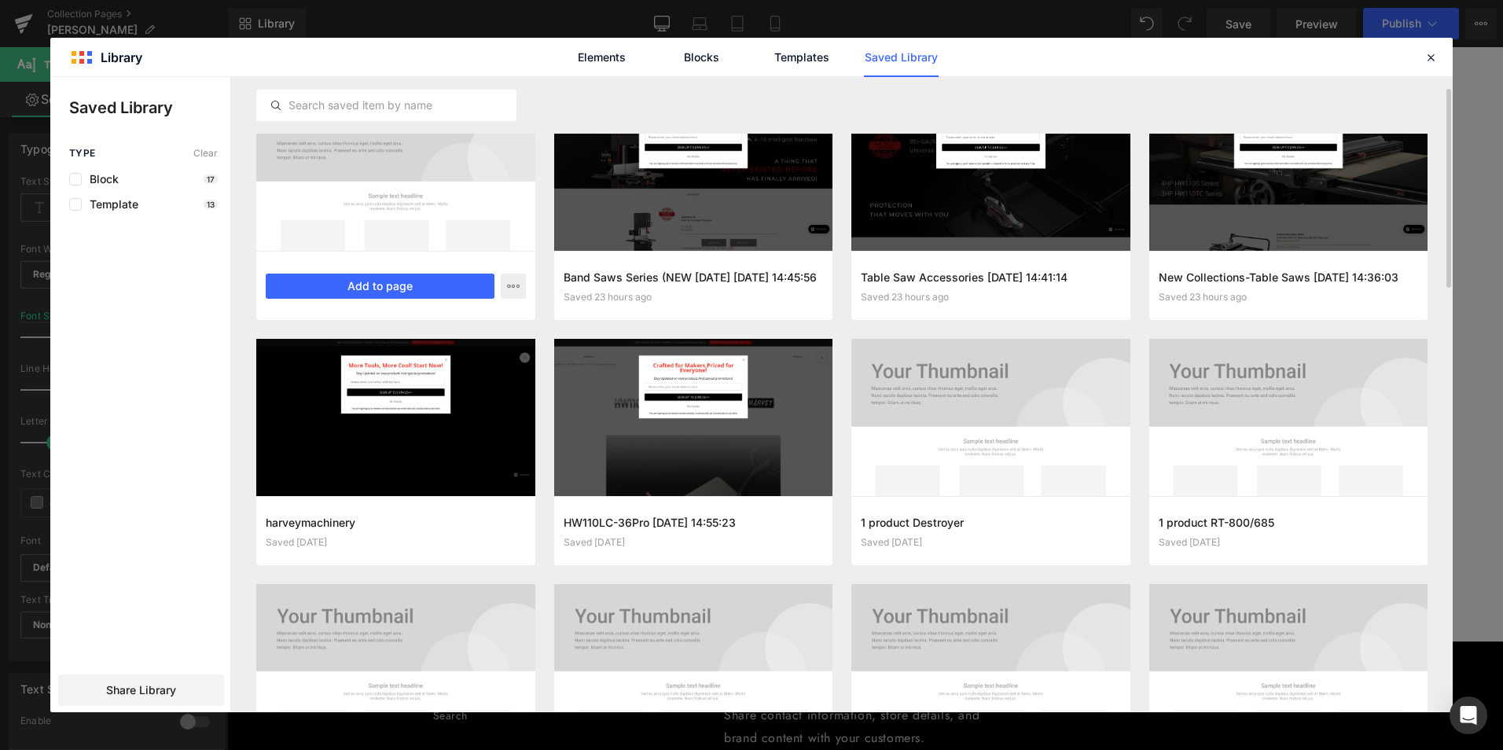
scroll to position [0, 0]
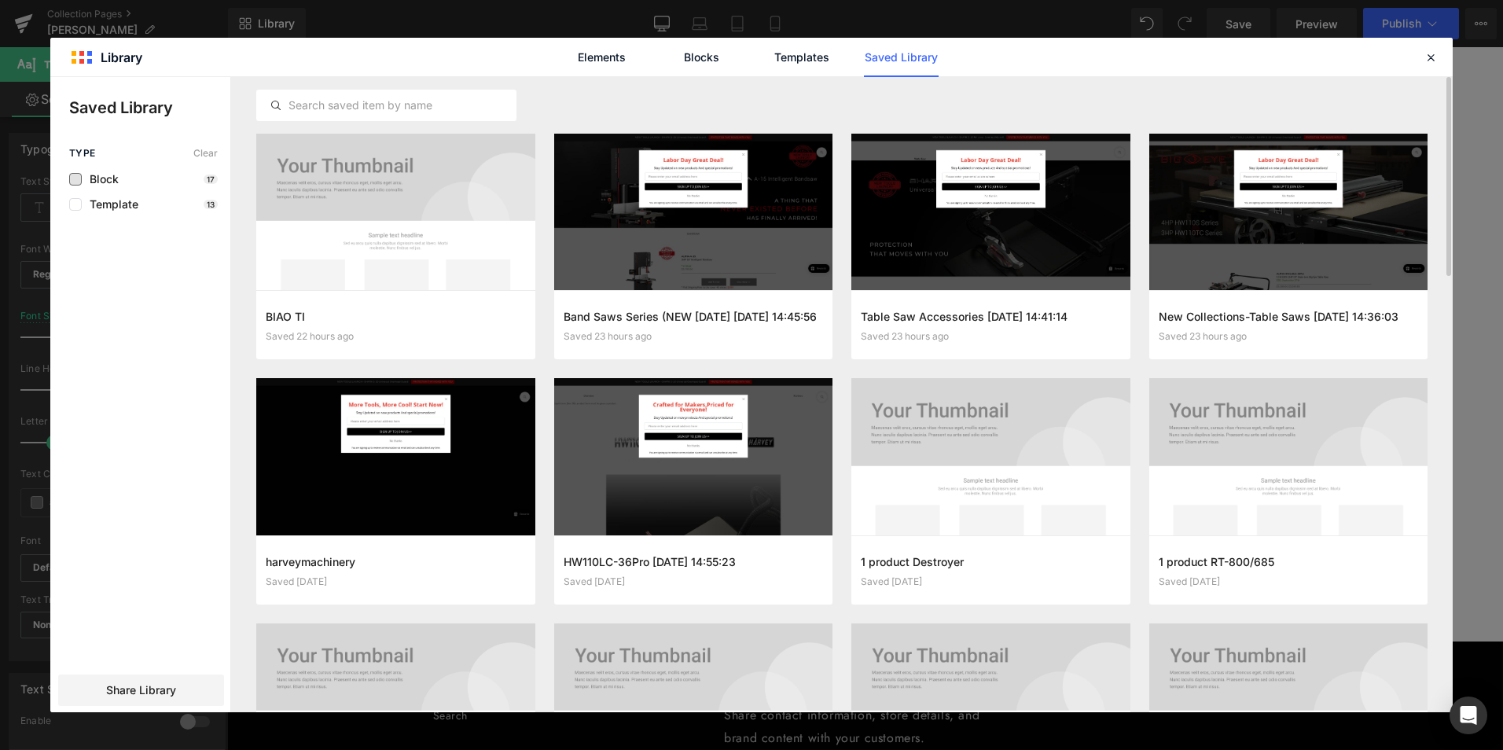
click at [105, 179] on span "Block" at bounding box center [100, 179] width 37 height 13
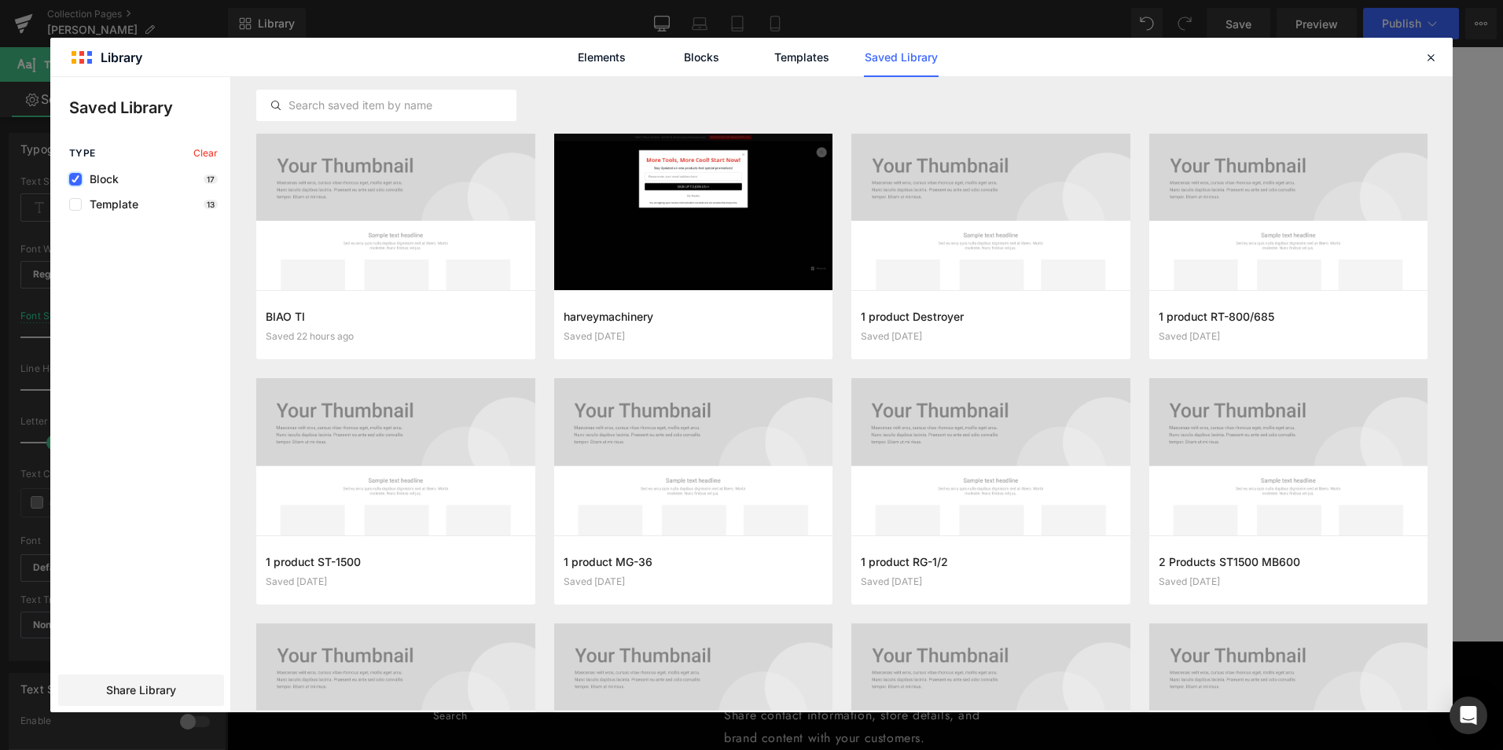
click at [73, 174] on label at bounding box center [75, 179] width 13 height 13
click at [75, 179] on input "checkbox" at bounding box center [75, 179] width 0 height 0
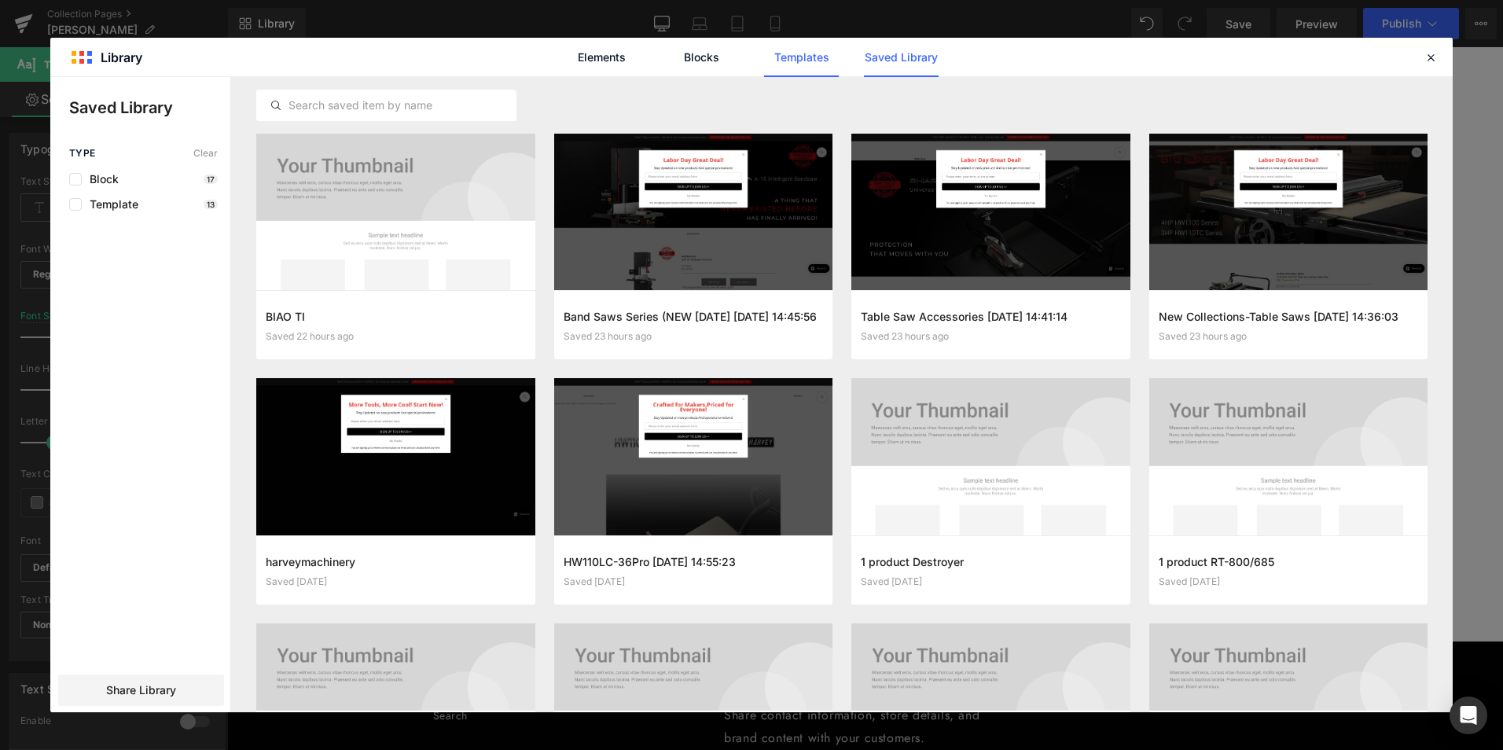
click at [806, 61] on link "Templates" at bounding box center [801, 57] width 75 height 39
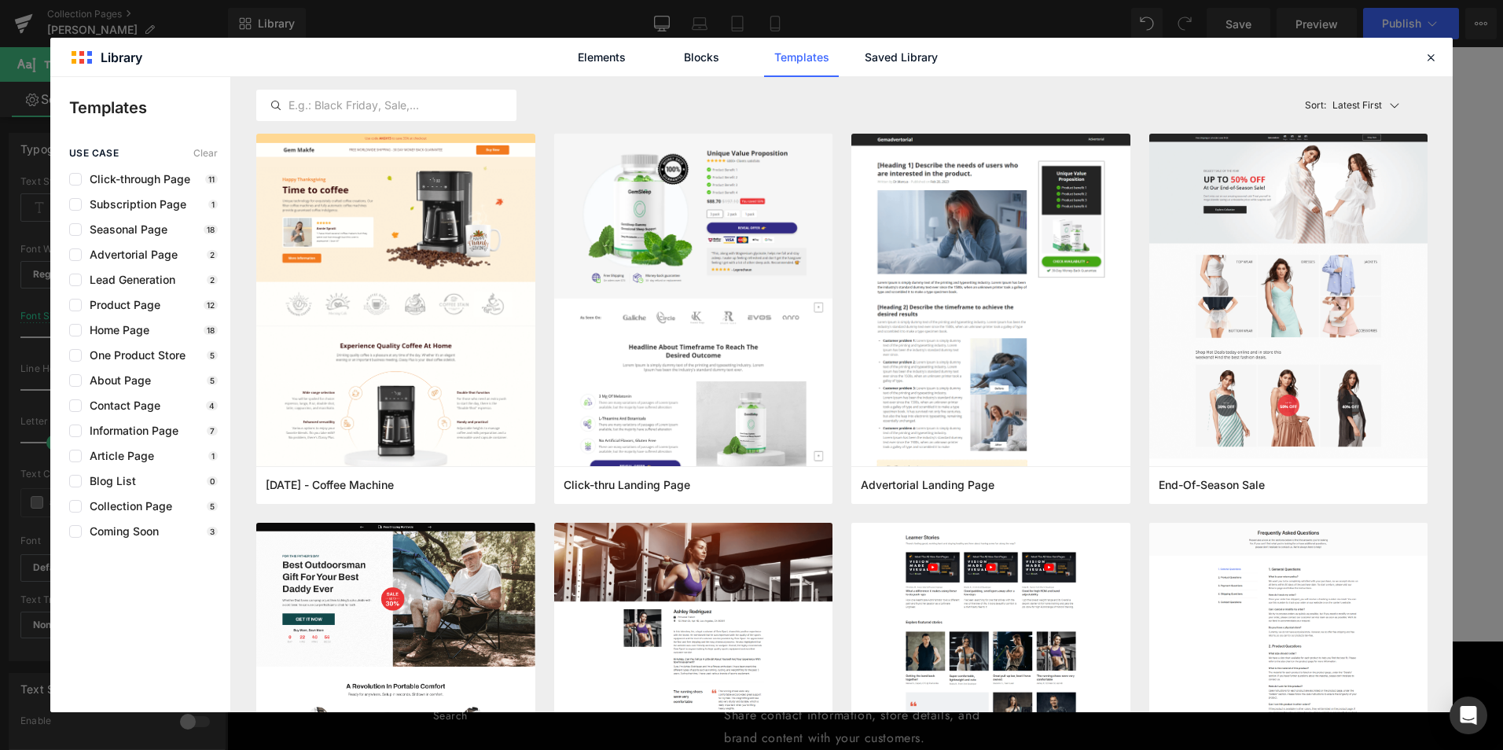
click at [1406, 57] on div "Elements Blocks Templates Saved Library" at bounding box center [751, 57] width 1402 height 39
drag, startPoint x: 1433, startPoint y: 55, endPoint x: 1275, endPoint y: 9, distance: 164.4
click at [1433, 55] on icon at bounding box center [1430, 57] width 14 height 14
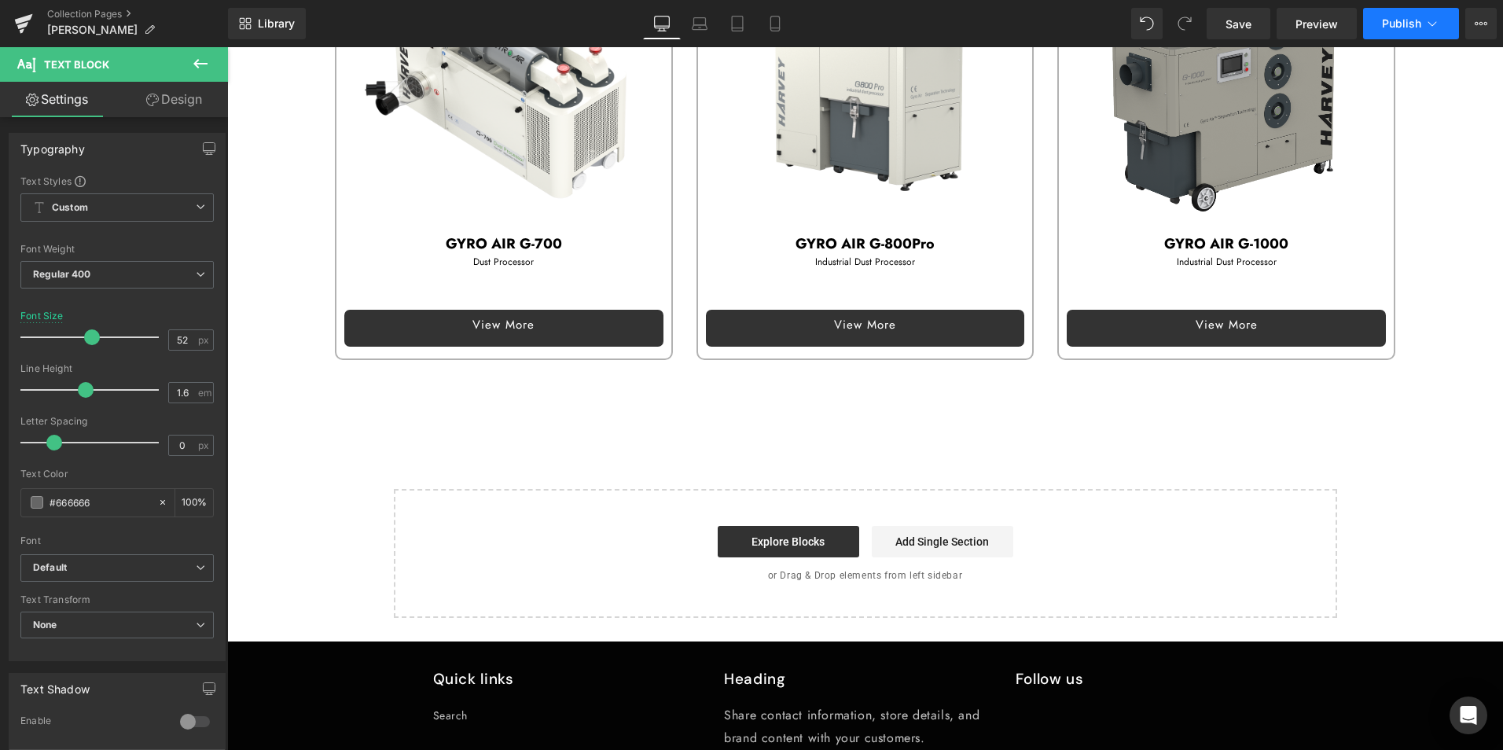
click at [1380, 27] on button "Publish" at bounding box center [1411, 23] width 96 height 31
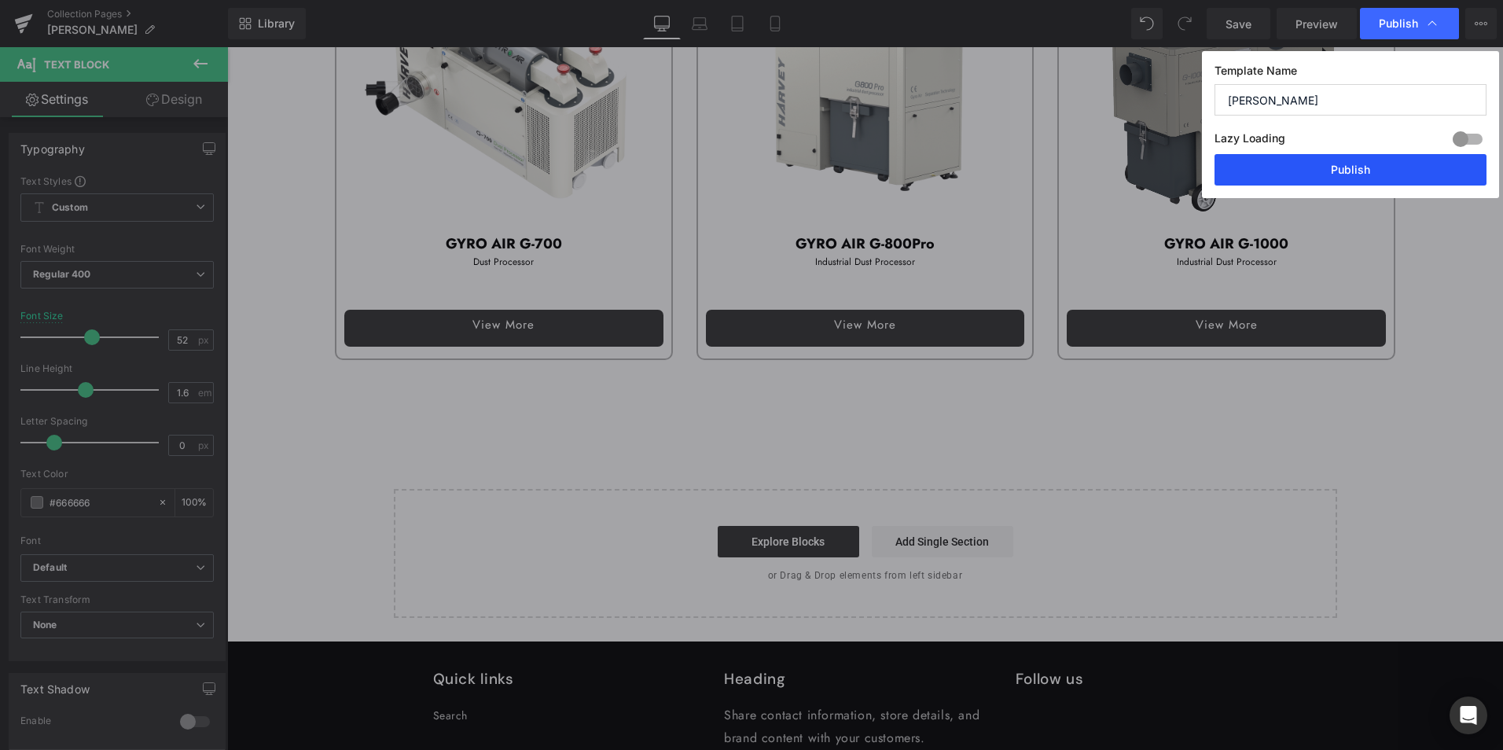
click at [1369, 169] on button "Publish" at bounding box center [1350, 169] width 272 height 31
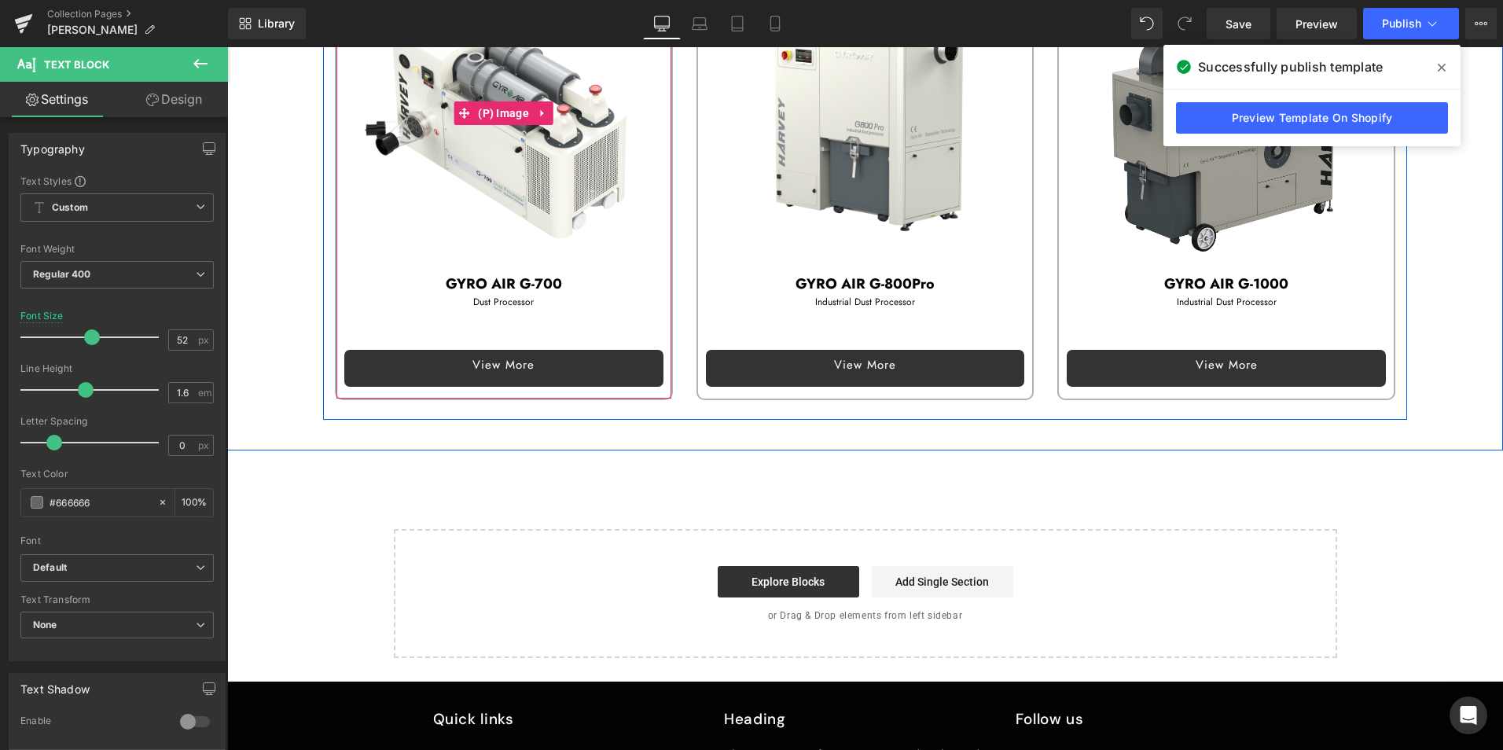
scroll to position [2699, 0]
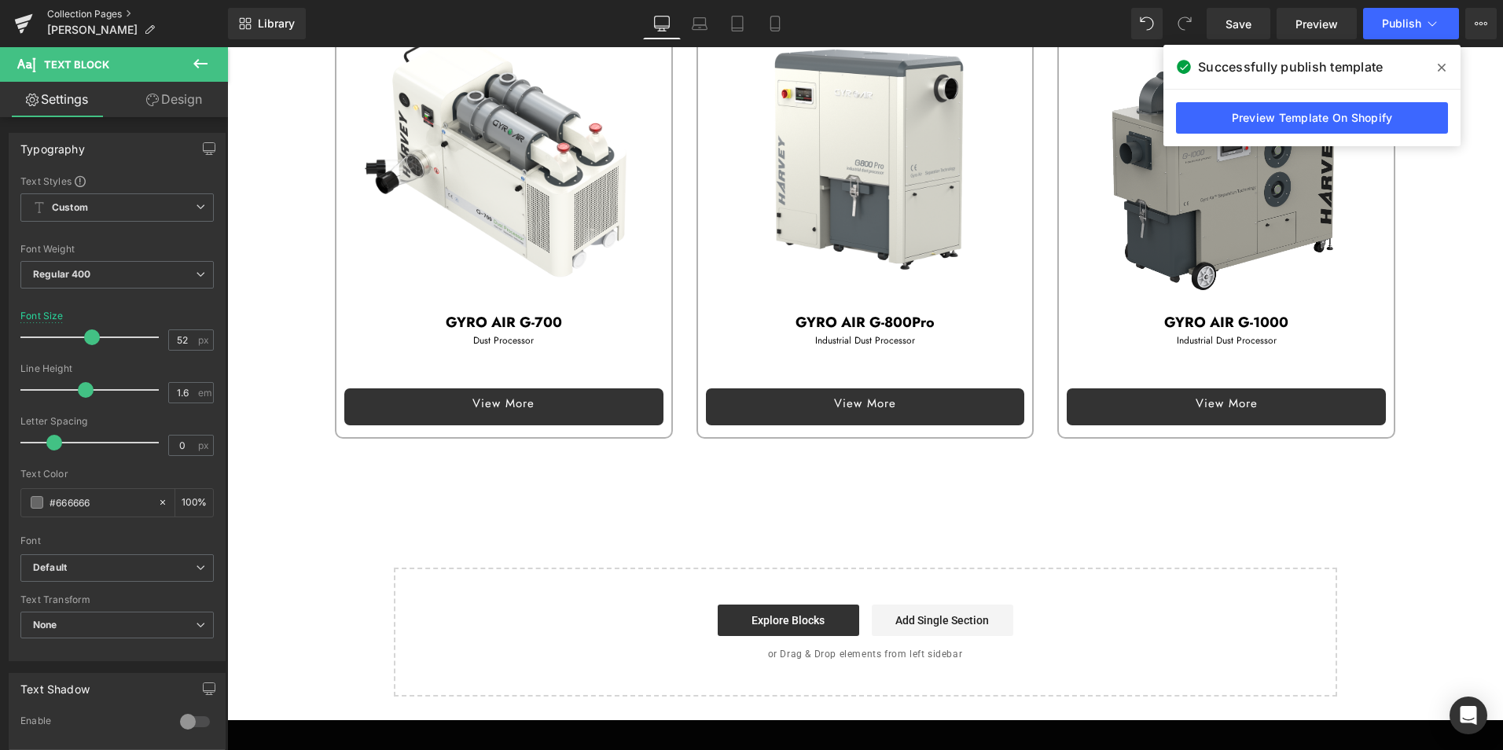
click at [95, 12] on link "Collection Pages" at bounding box center [137, 14] width 181 height 13
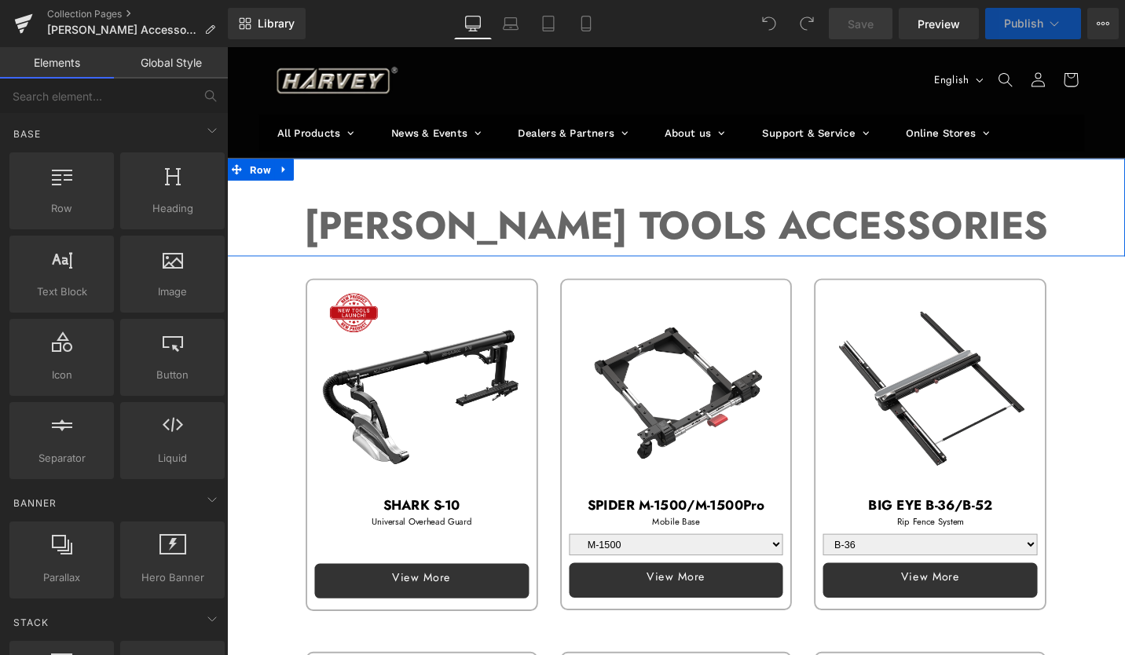
select select "RT-S Router Table Stand"
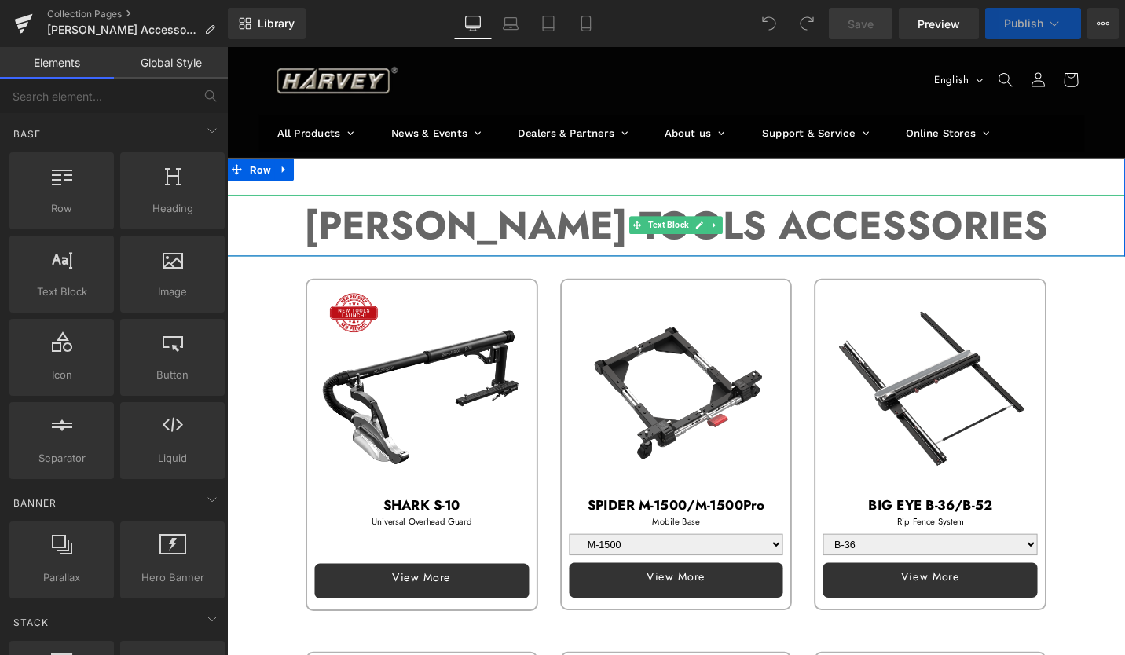
click at [776, 232] on strong "[PERSON_NAME] TOOLS ACCESSORIES" at bounding box center [703, 236] width 788 height 60
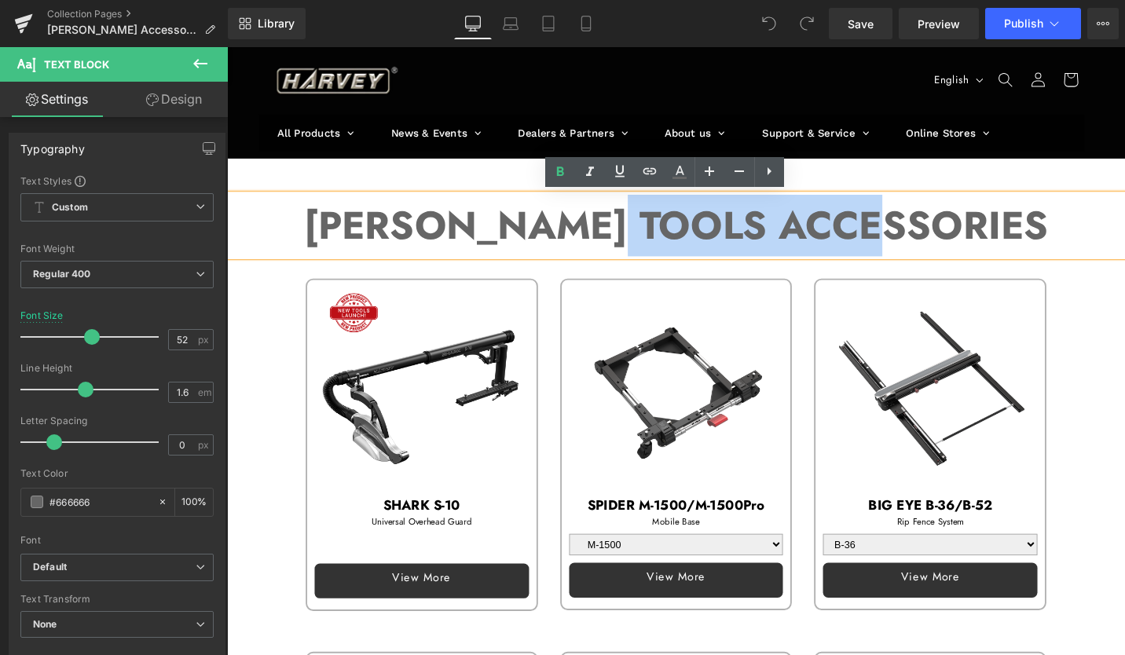
drag, startPoint x: 729, startPoint y: 242, endPoint x: 1045, endPoint y: 246, distance: 316.7
click at [1045, 246] on p "[PERSON_NAME] TOOLS ACCESSORIES" at bounding box center [702, 236] width 951 height 65
copy strong "ACCESSORIES"
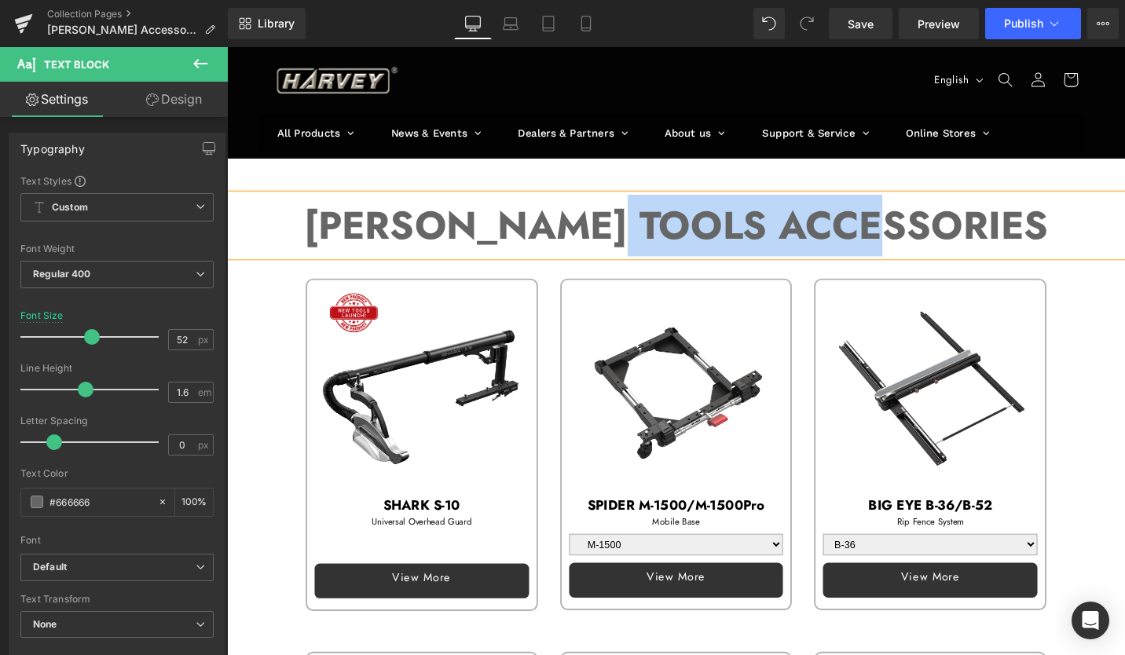
click at [375, 317] on img at bounding box center [433, 407] width 227 height 227
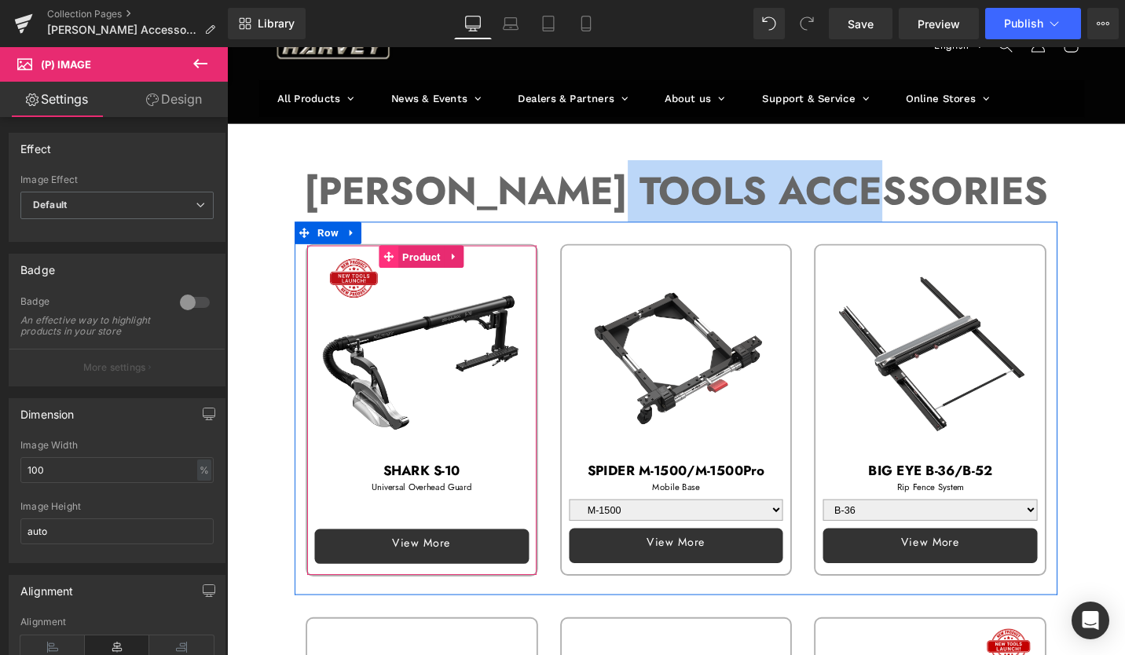
scroll to position [79, 0]
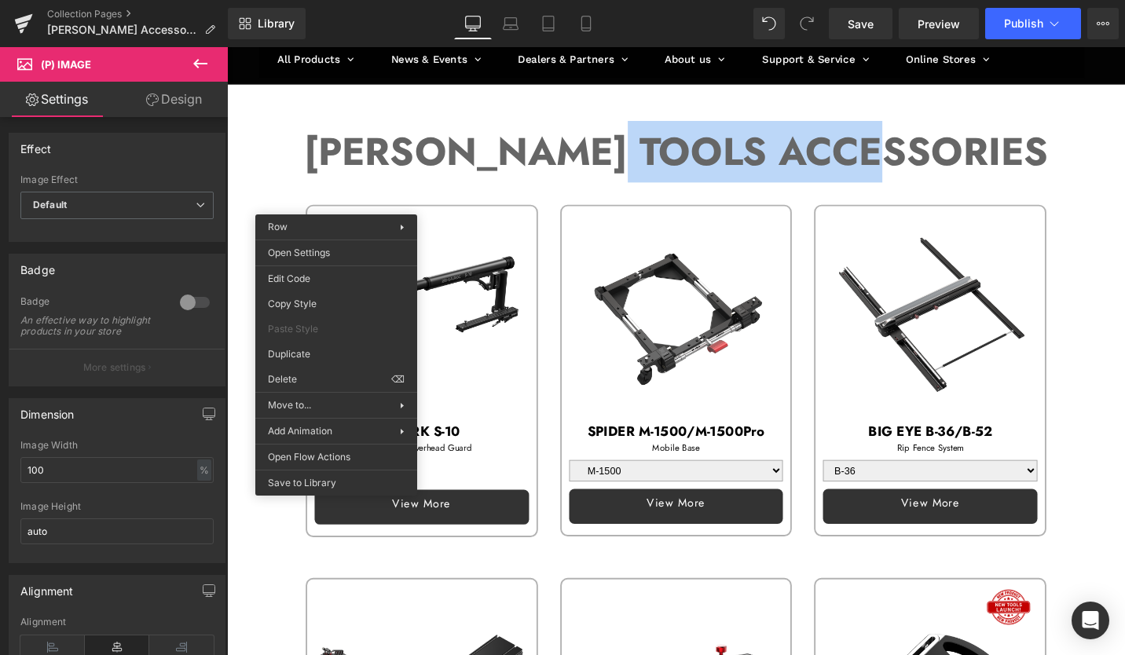
drag, startPoint x: 567, startPoint y: 525, endPoint x: 346, endPoint y: 503, distance: 222.7
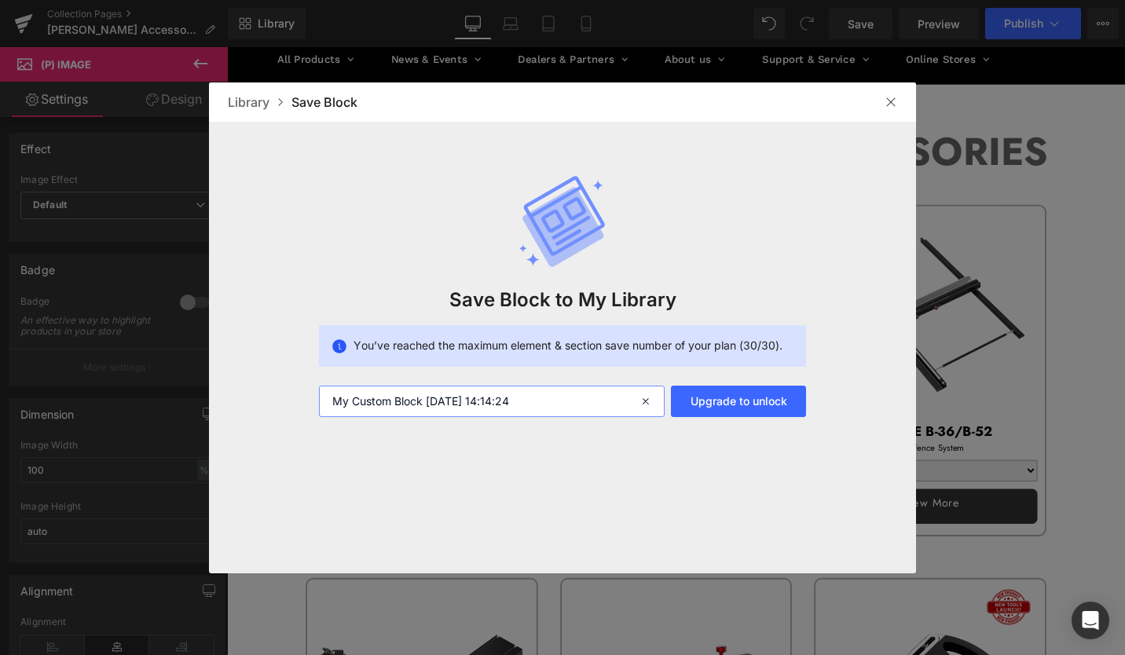
drag, startPoint x: 578, startPoint y: 400, endPoint x: 210, endPoint y: 391, distance: 367.9
click at [210, 391] on div "Save Block to My Library You’ve reached the maximum element & section save numb…" at bounding box center [562, 269] width 707 height 295
type input "accessories 1"
click at [768, 395] on button "Upgrade to unlock" at bounding box center [738, 401] width 135 height 31
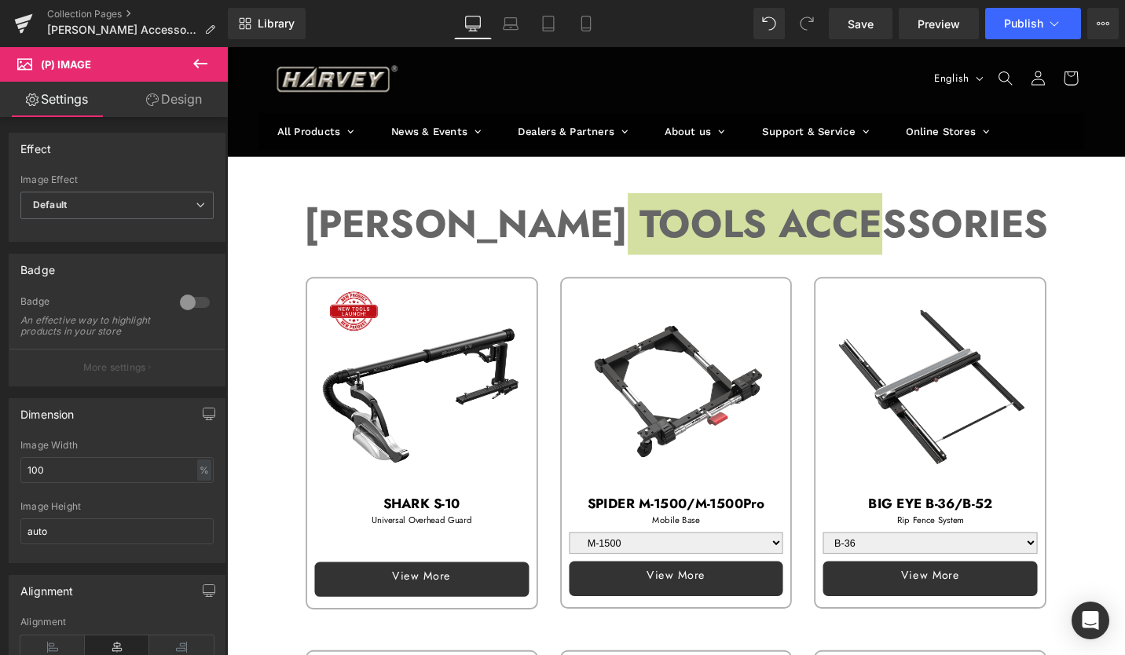
scroll to position [0, 0]
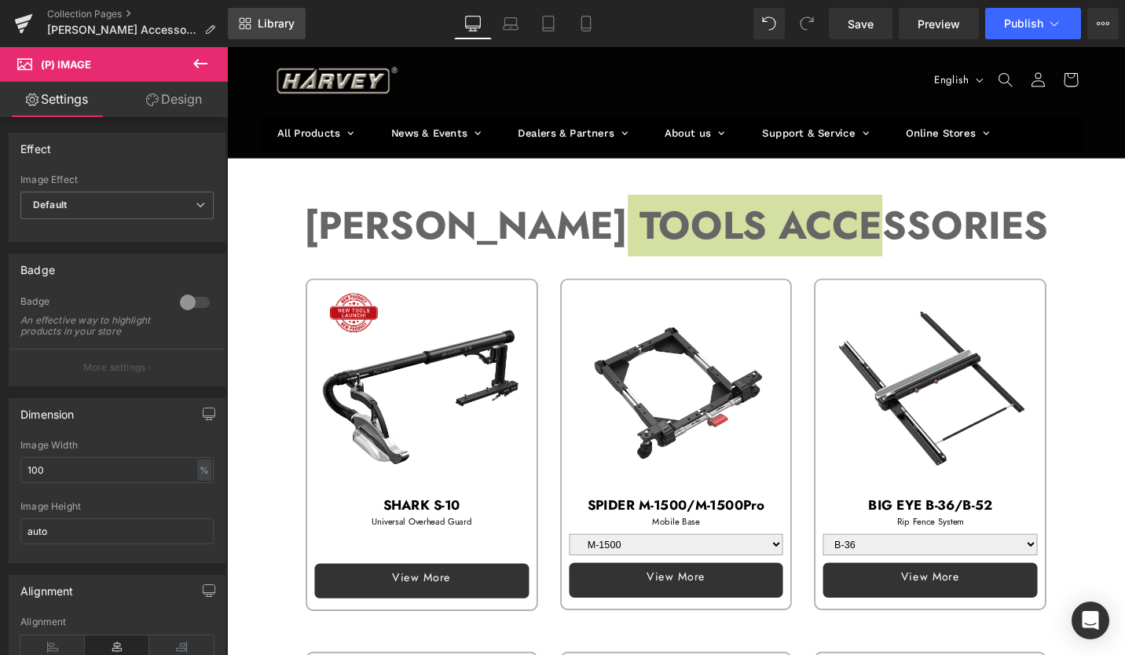
click at [277, 22] on span "Library" at bounding box center [276, 24] width 37 height 14
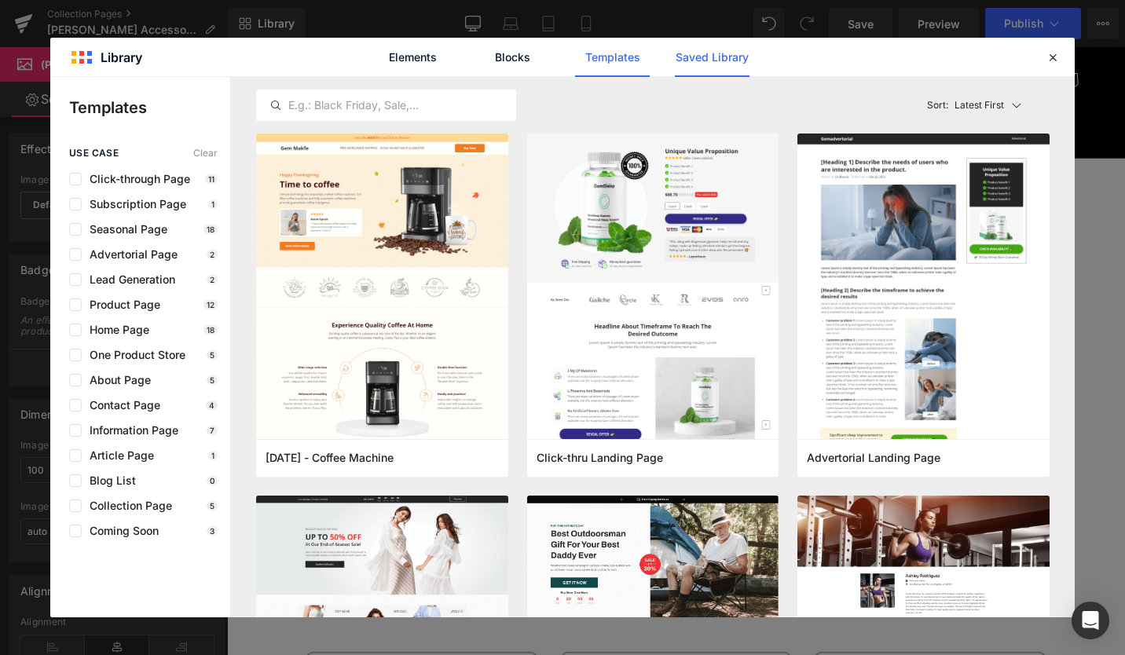
click at [707, 56] on link "Saved Library" at bounding box center [712, 57] width 75 height 39
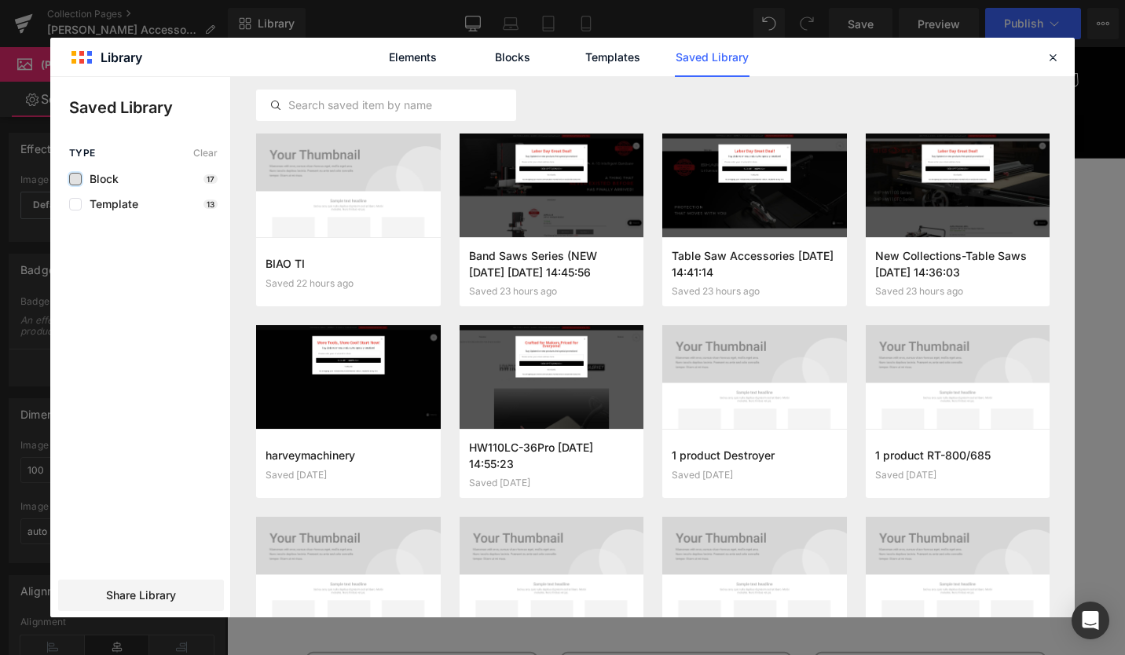
click at [74, 176] on label at bounding box center [75, 179] width 13 height 13
click at [75, 179] on input "checkbox" at bounding box center [75, 179] width 0 height 0
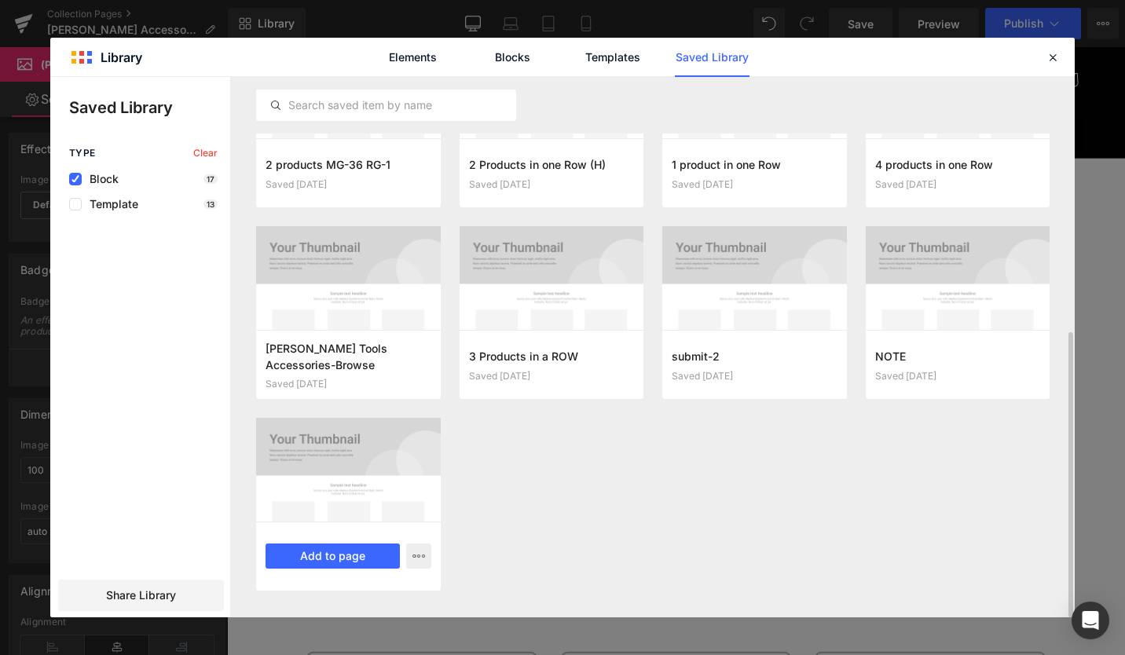
scroll to position [365, 0]
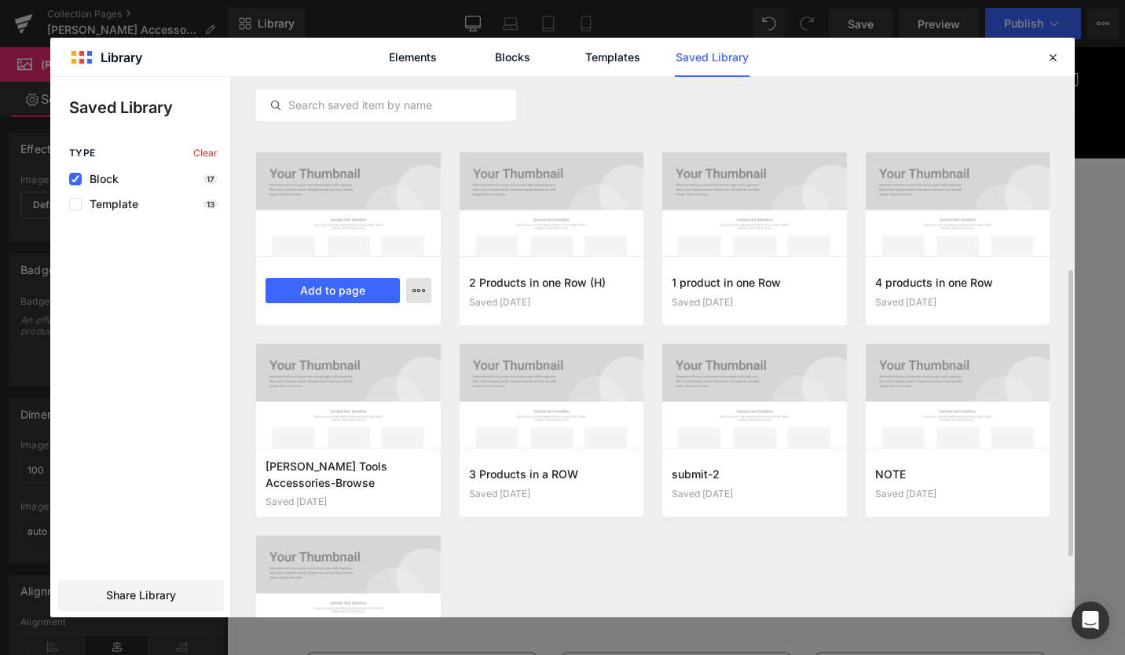
click at [412, 283] on button "button" at bounding box center [418, 290] width 25 height 25
click at [323, 348] on div "Delete" at bounding box center [341, 359] width 179 height 33
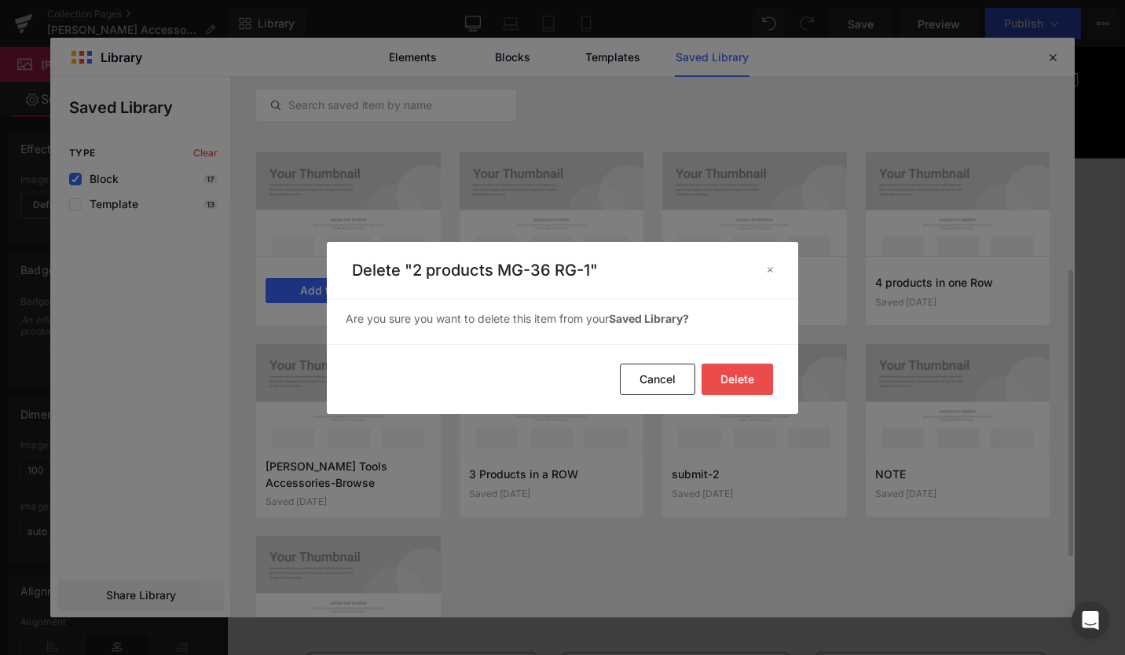
click at [736, 378] on button "Delete" at bounding box center [738, 379] width 72 height 31
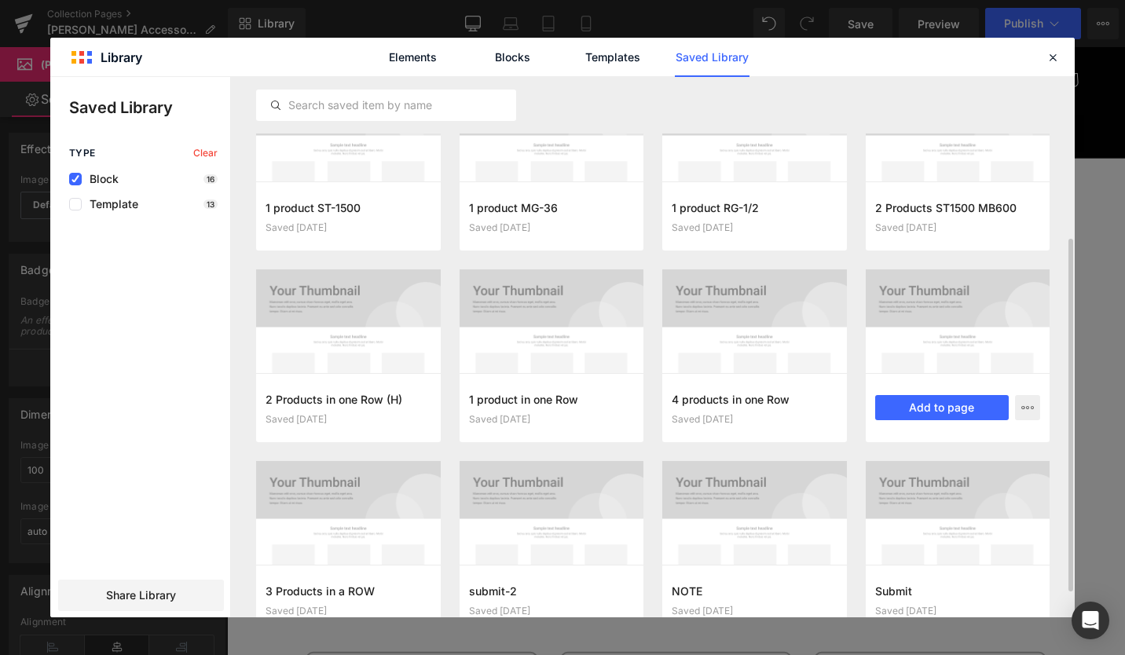
scroll to position [208, 0]
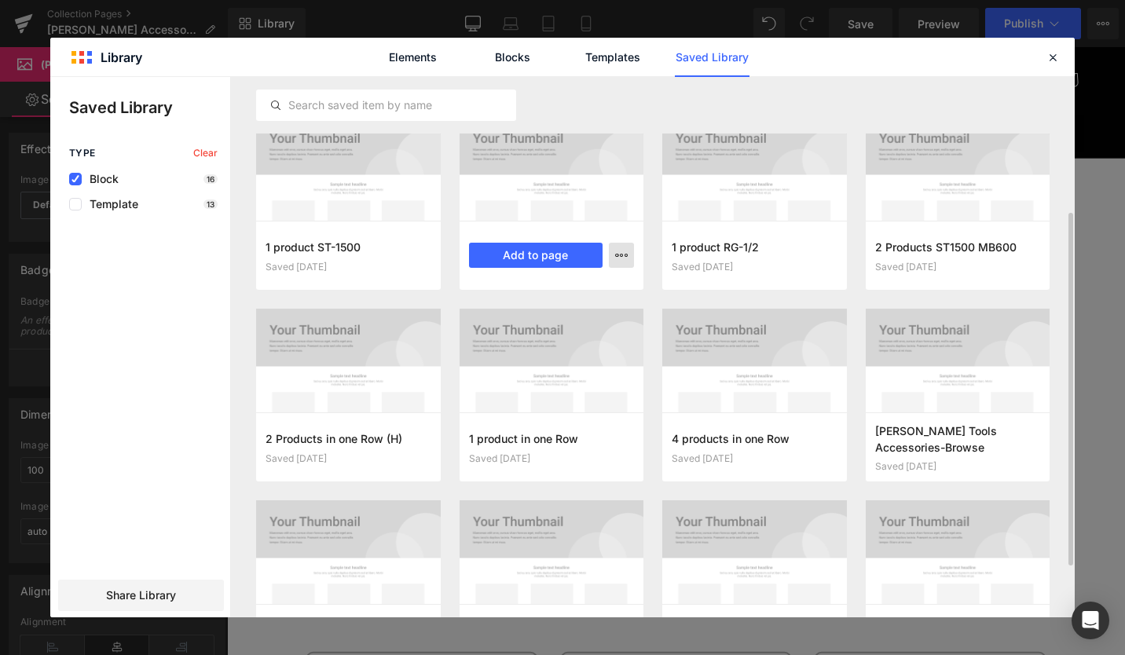
click at [622, 247] on button "button" at bounding box center [621, 255] width 25 height 25
click at [549, 320] on div "Delete" at bounding box center [544, 323] width 179 height 33
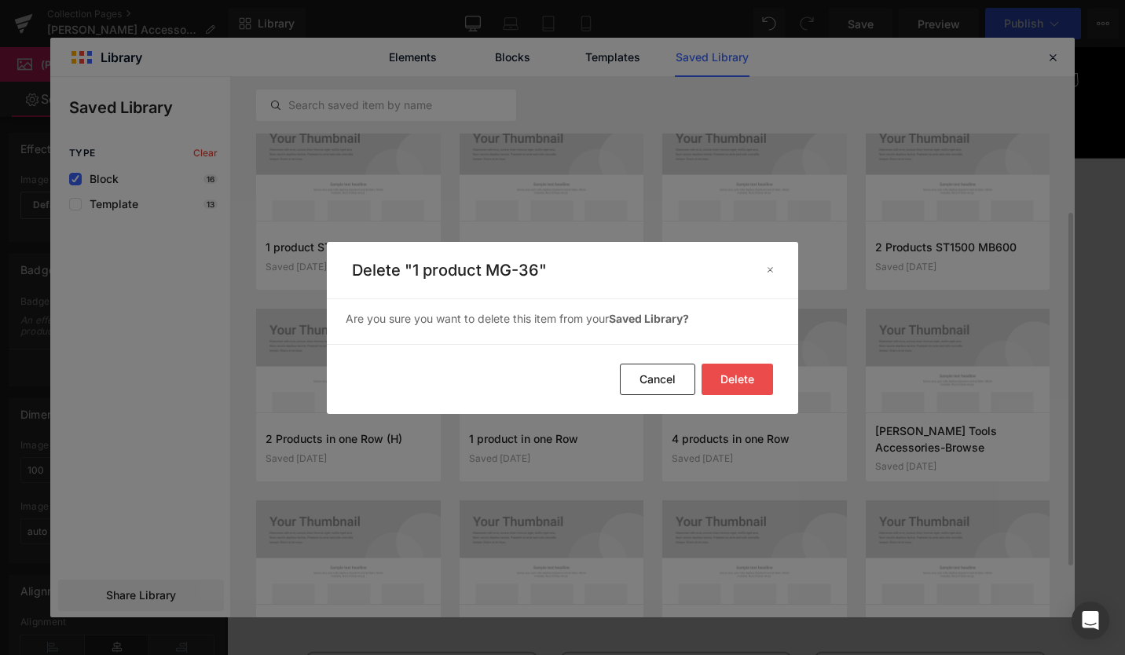
click at [734, 371] on button "Delete" at bounding box center [738, 379] width 72 height 31
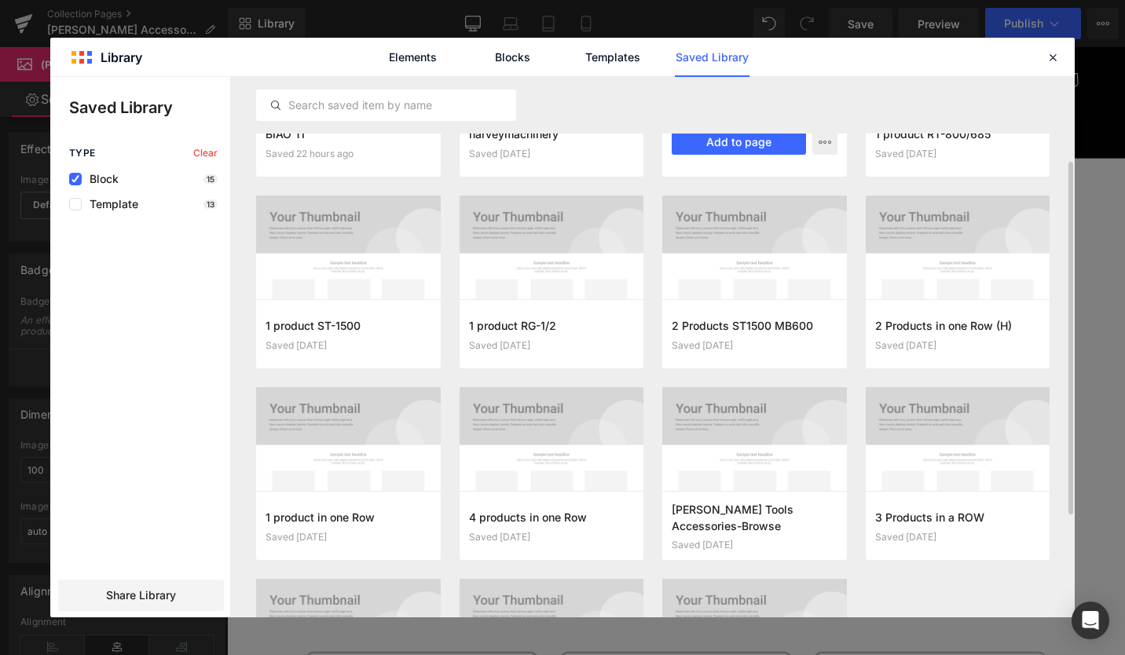
scroll to position [51, 0]
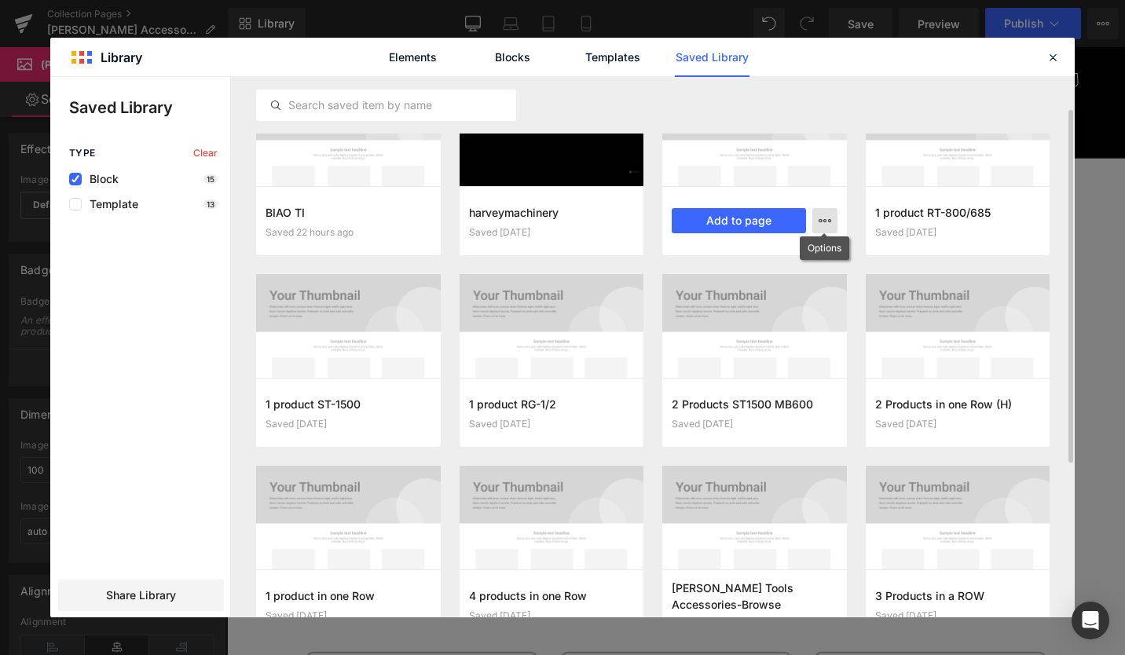
click at [819, 220] on icon "button" at bounding box center [825, 221] width 13 height 13
click at [751, 292] on div "Delete" at bounding box center [748, 289] width 179 height 33
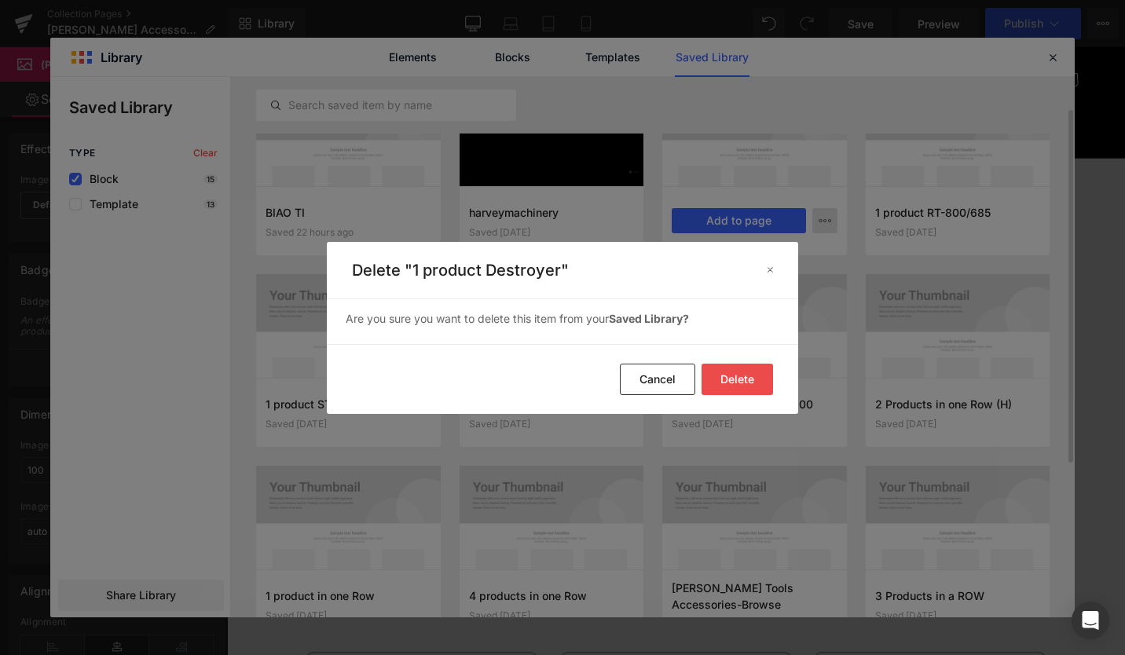
click at [751, 380] on button "Delete" at bounding box center [738, 379] width 72 height 31
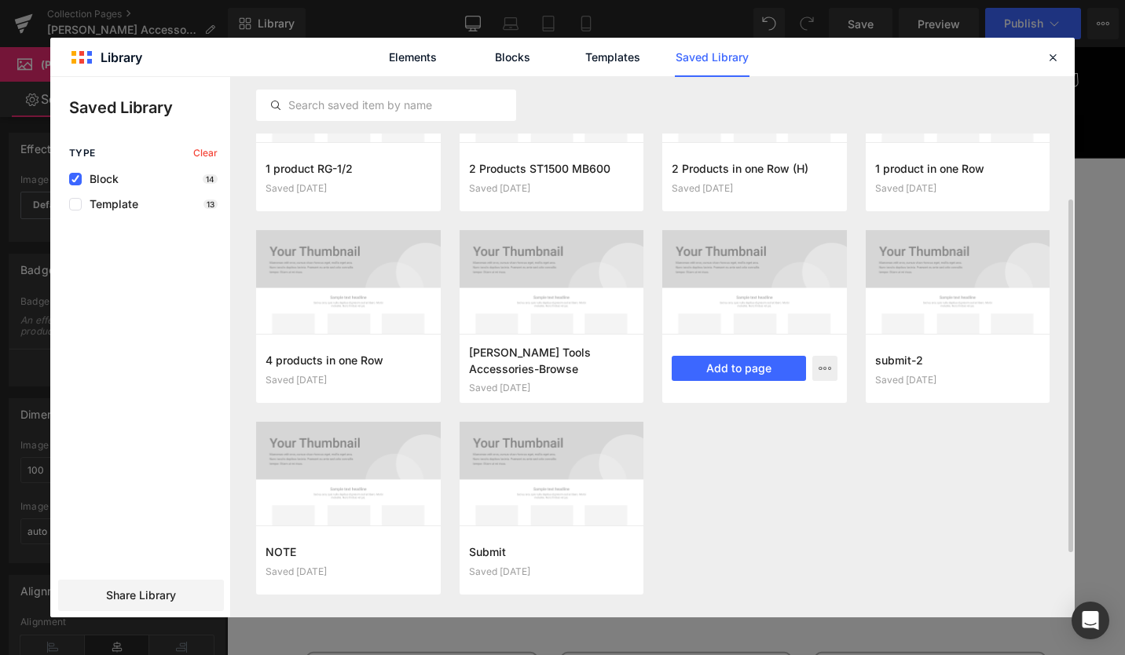
scroll to position [208, 0]
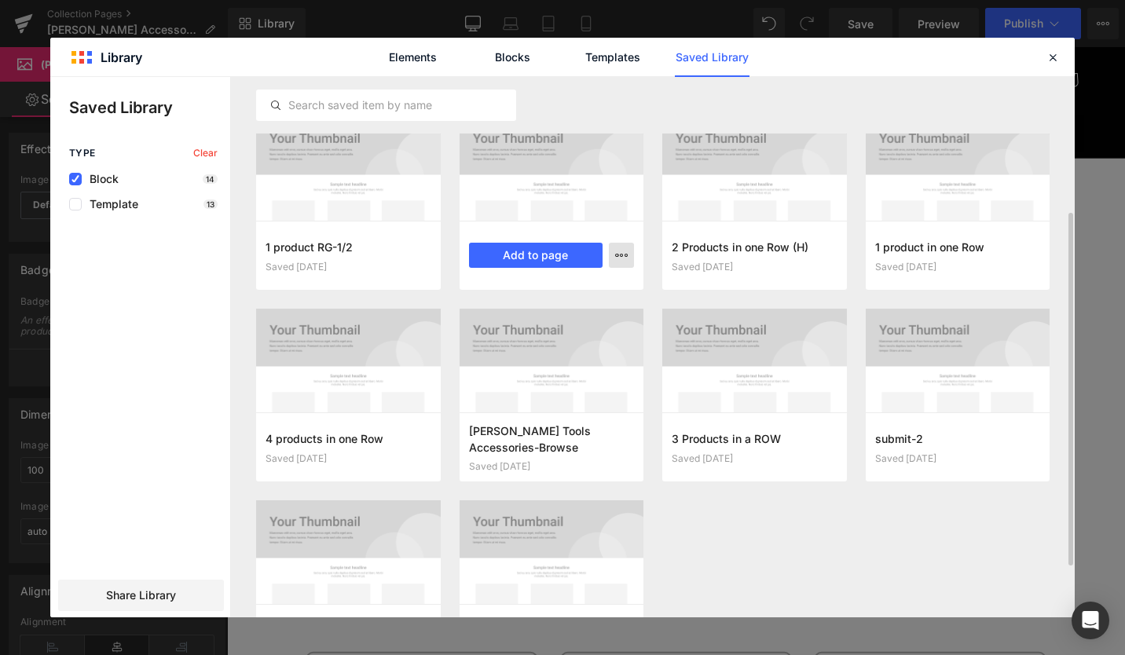
click at [621, 258] on icon "button" at bounding box center [621, 255] width 13 height 13
click at [545, 323] on div "Delete" at bounding box center [544, 323] width 179 height 33
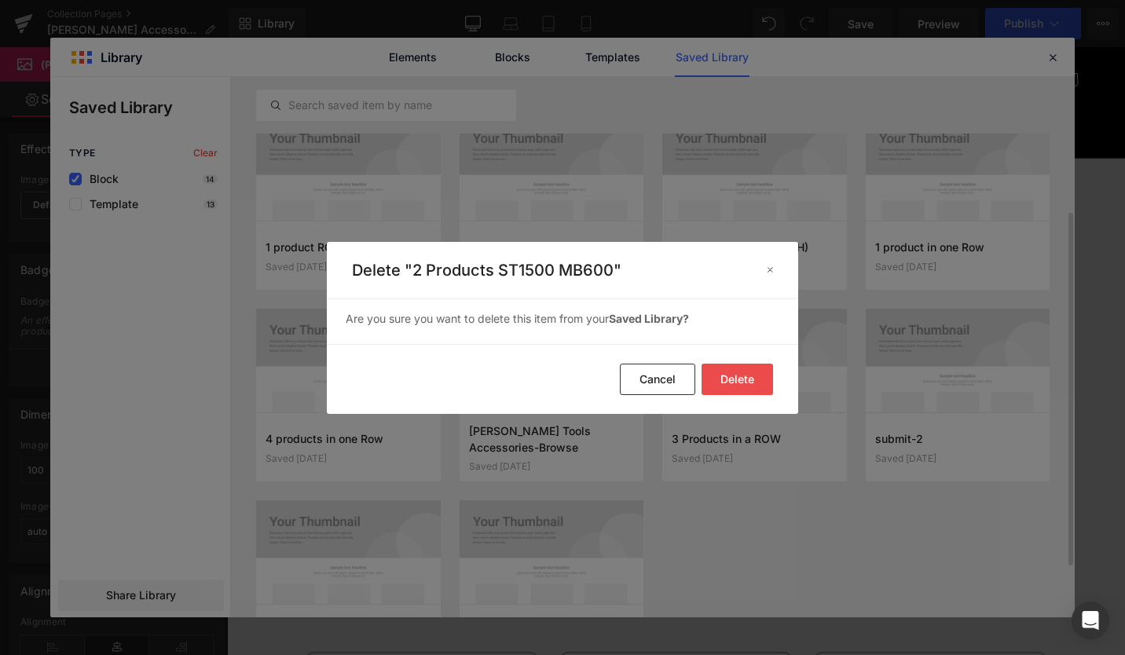
click at [726, 377] on button "Delete" at bounding box center [738, 379] width 72 height 31
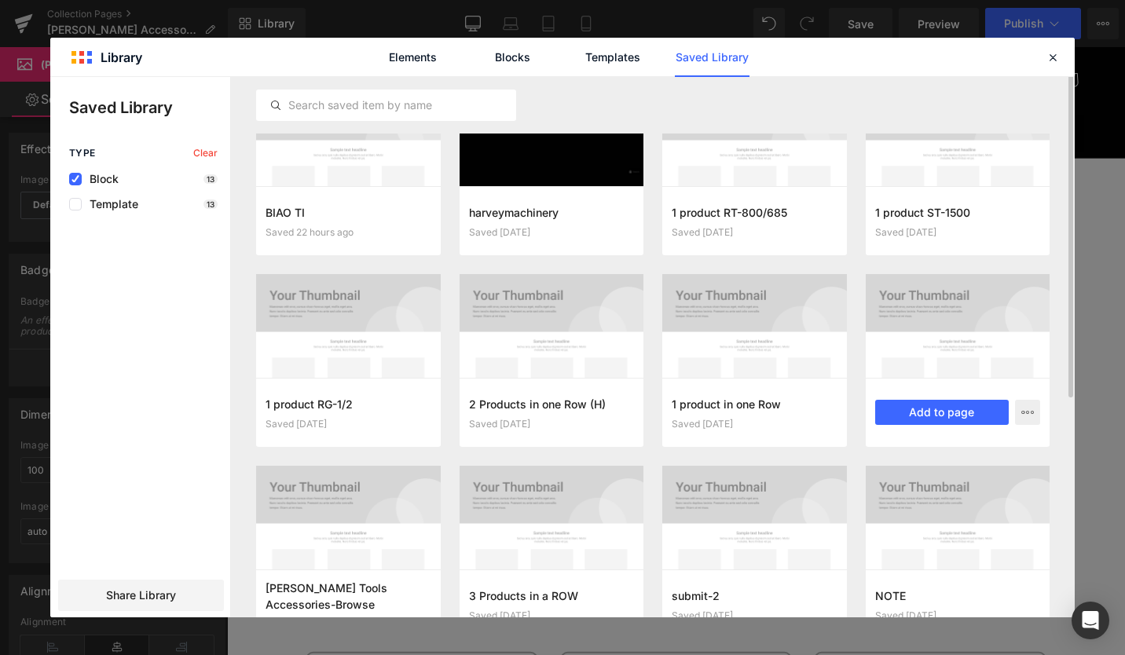
scroll to position [12, 0]
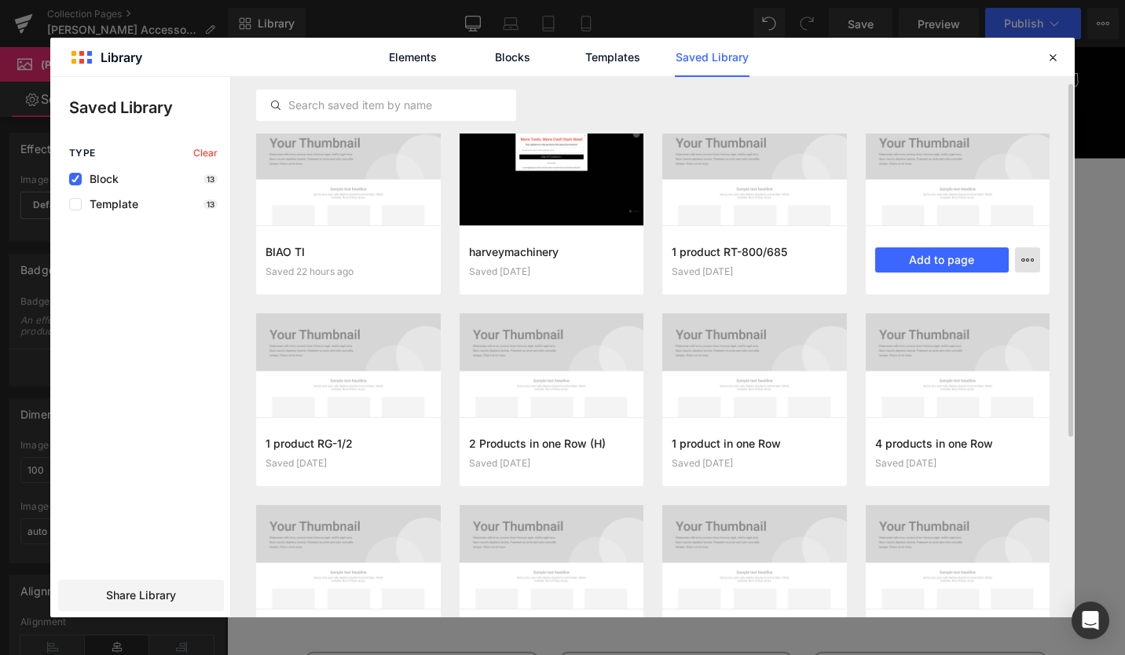
click at [1022, 258] on icon "button" at bounding box center [1028, 260] width 13 height 13
click at [925, 325] on p "Delete" at bounding box center [909, 328] width 33 height 14
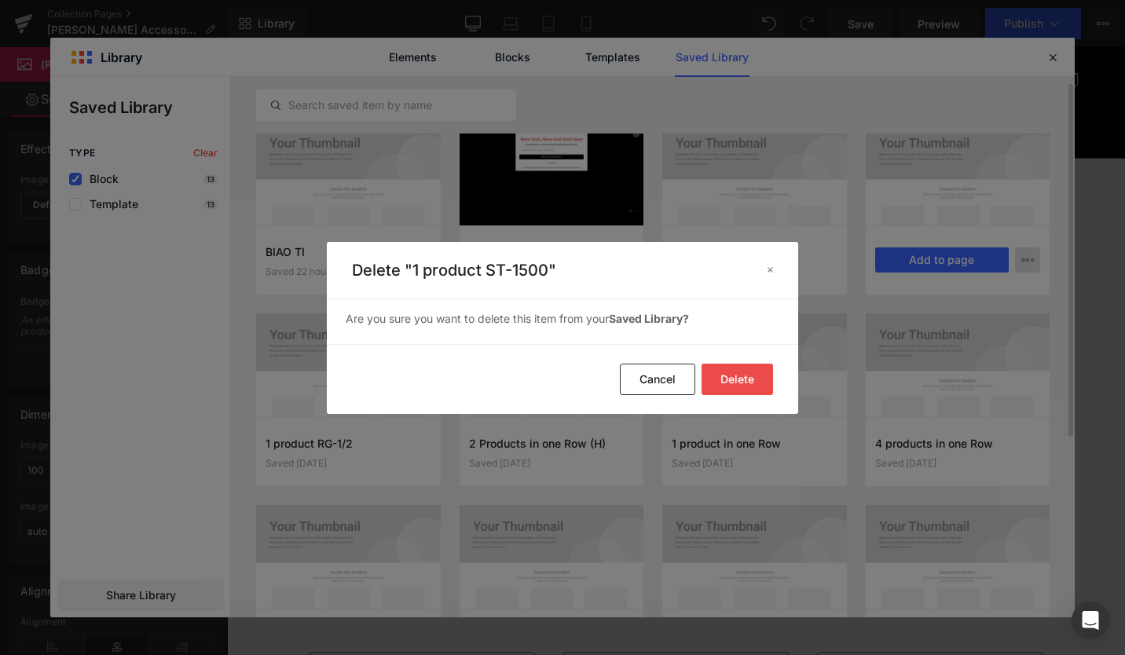
click at [742, 375] on button "Delete" at bounding box center [738, 379] width 72 height 31
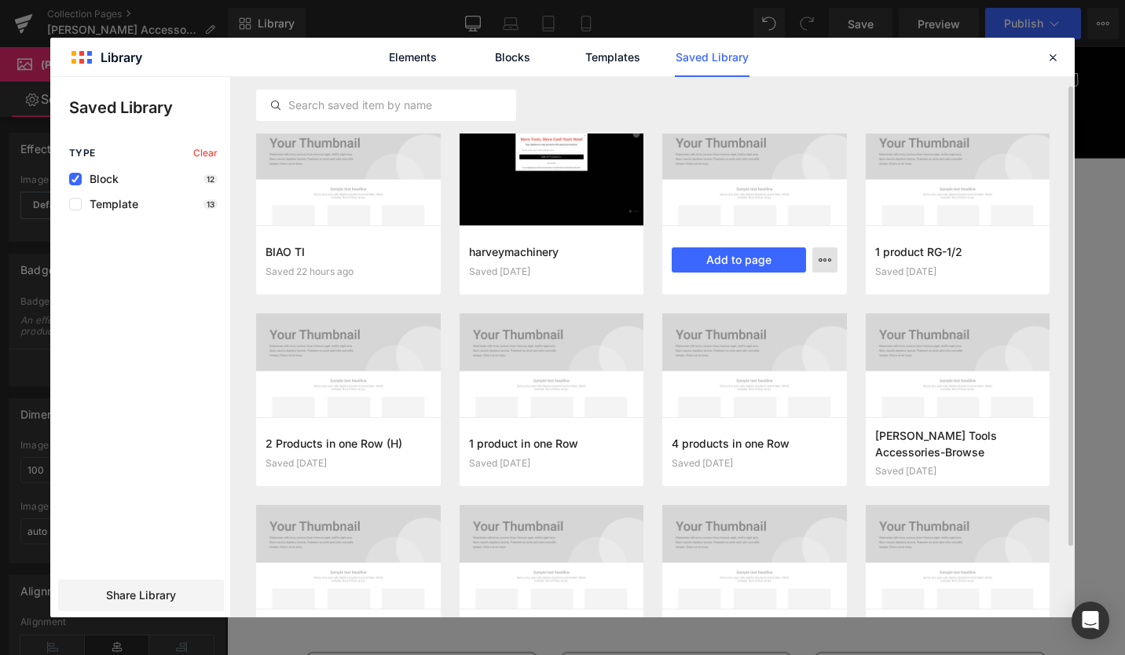
click at [818, 258] on button "button" at bounding box center [825, 260] width 25 height 25
click at [732, 326] on div "Delete" at bounding box center [748, 328] width 179 height 33
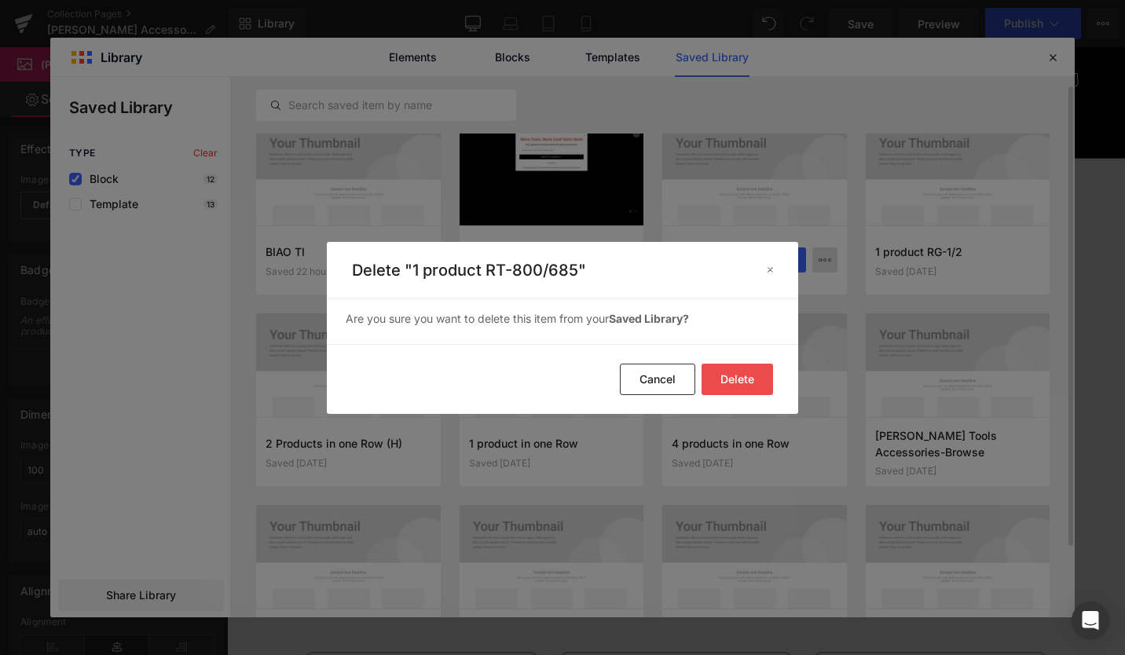
click at [742, 377] on button "Delete" at bounding box center [738, 379] width 72 height 31
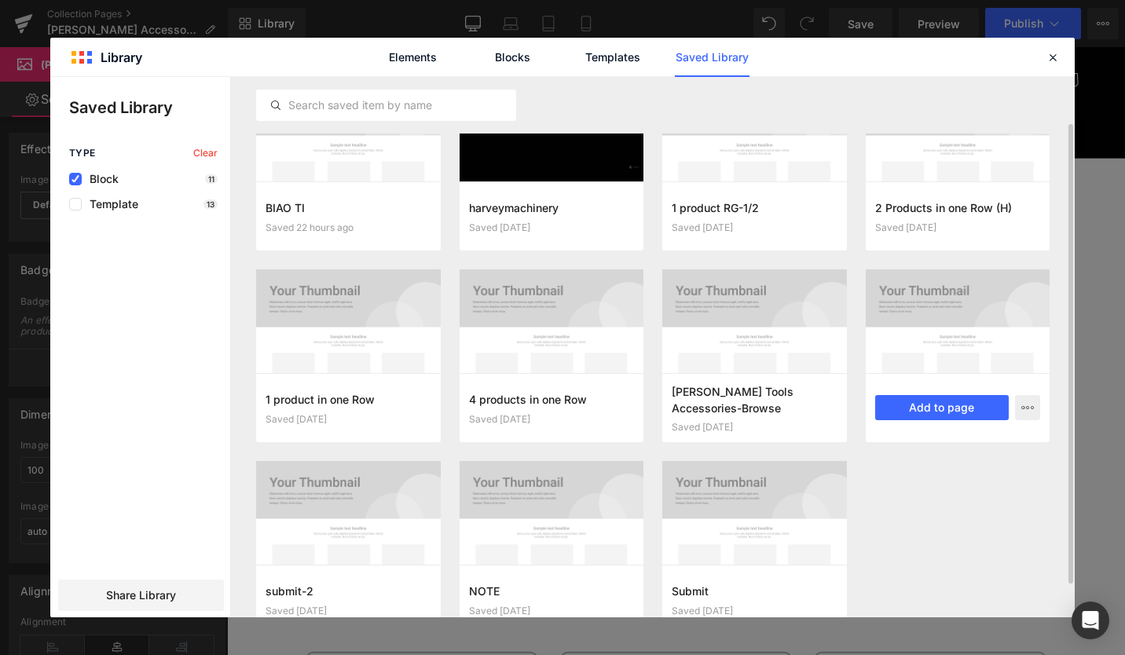
scroll to position [0, 0]
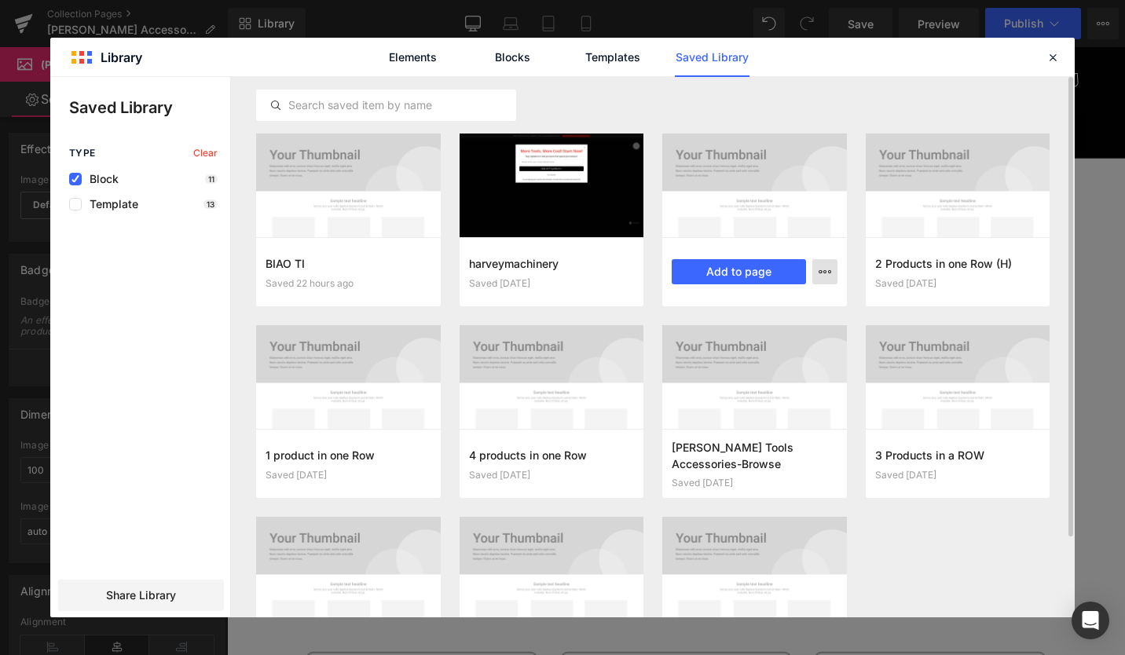
click at [815, 275] on button "button" at bounding box center [825, 271] width 25 height 25
click at [754, 339] on div "Delete" at bounding box center [748, 340] width 179 height 33
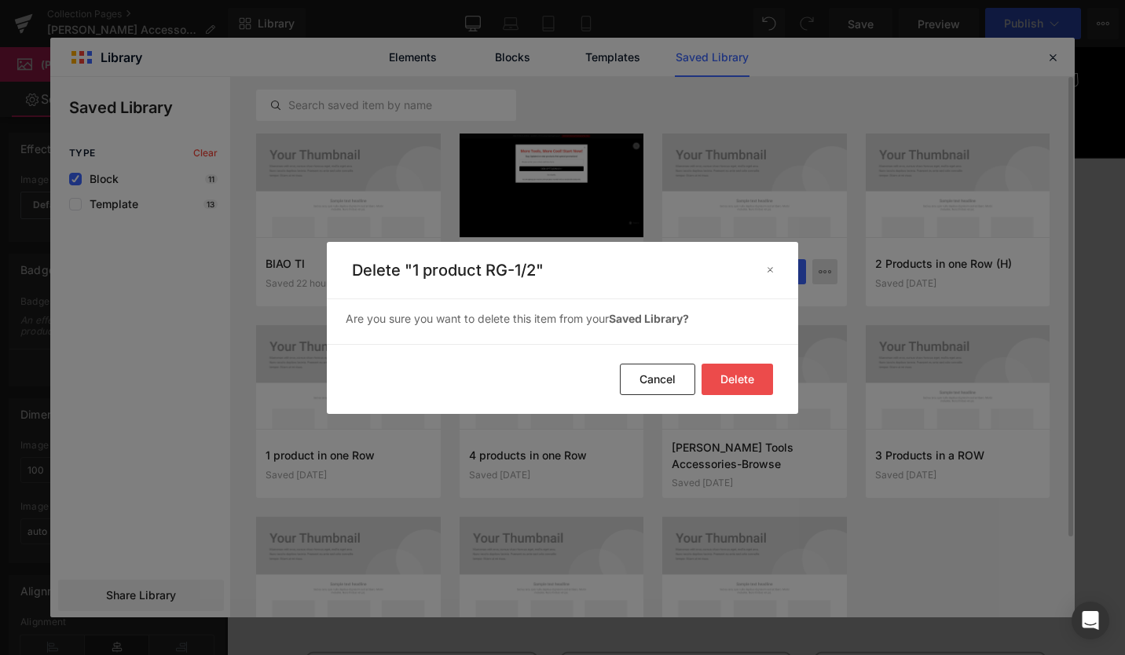
click at [746, 376] on button "Delete" at bounding box center [738, 379] width 72 height 31
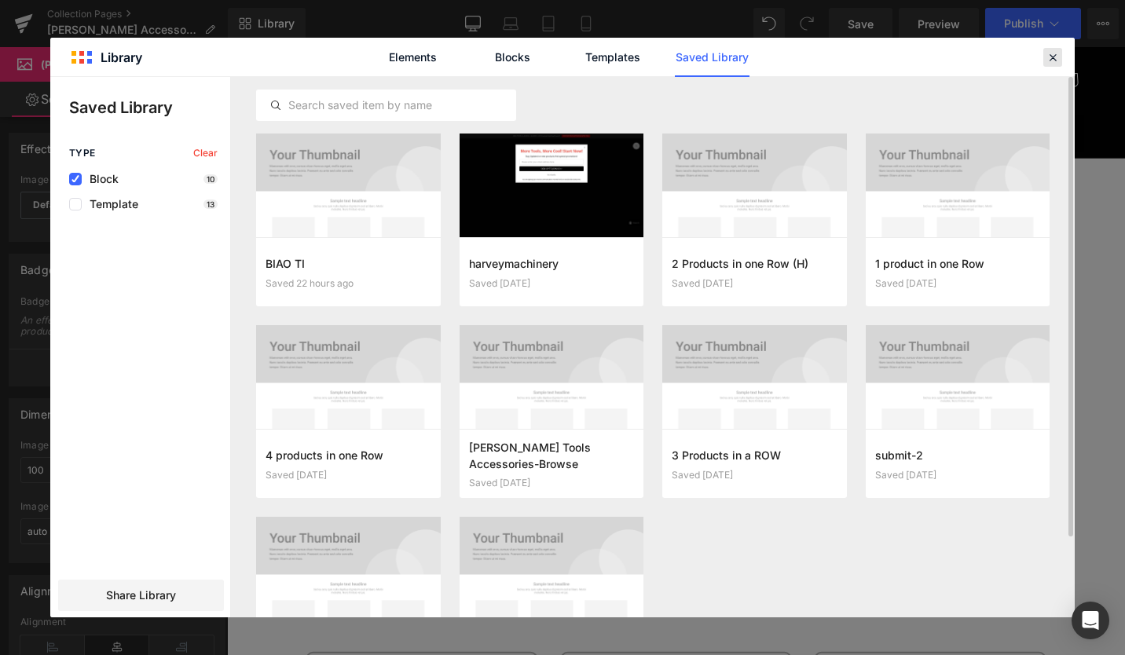
click at [1046, 49] on div at bounding box center [1053, 57] width 19 height 19
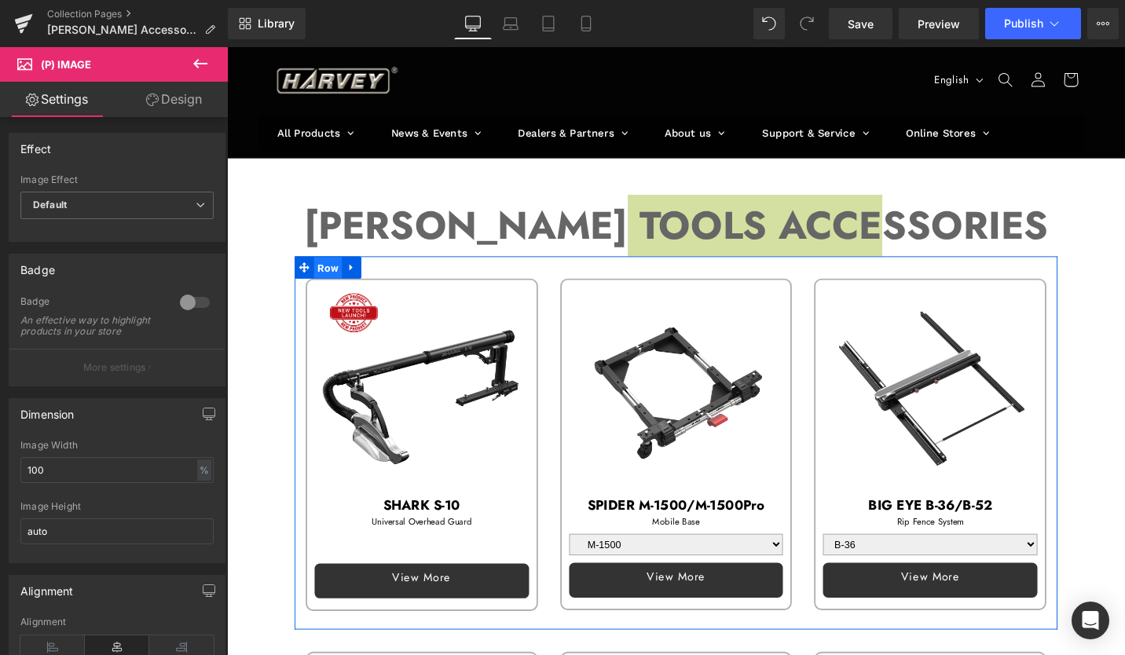
click at [332, 276] on span "Row" at bounding box center [334, 282] width 30 height 24
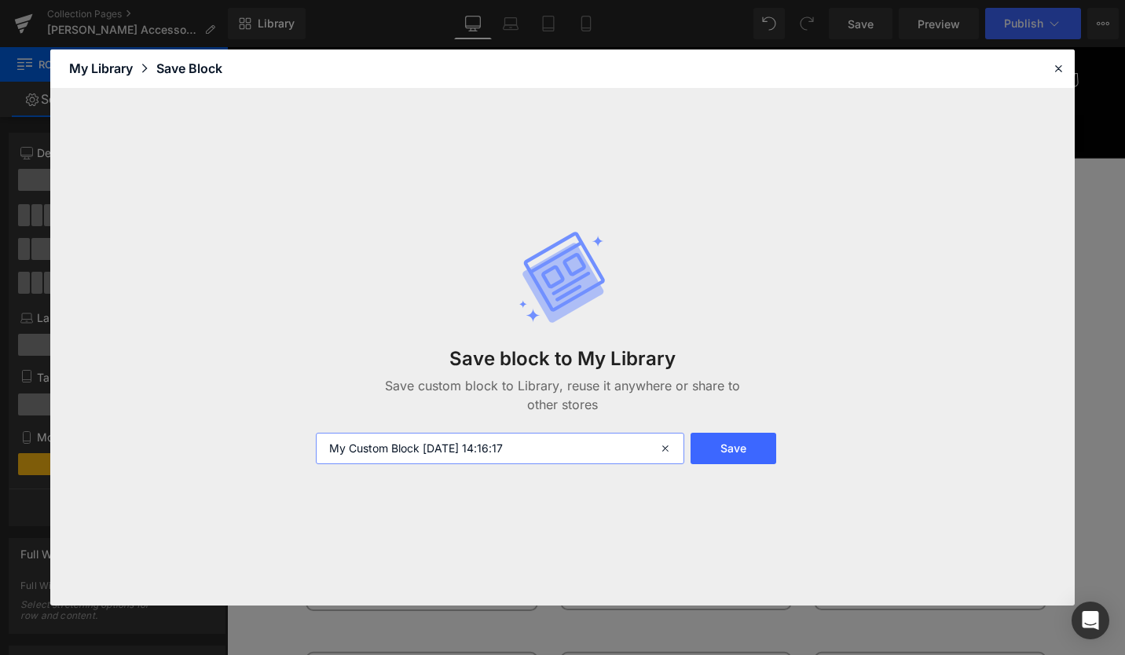
drag, startPoint x: 562, startPoint y: 450, endPoint x: 548, endPoint y: 450, distance: 14.1
click at [548, 450] on input "My Custom Block 2025-09-03 14:16:17" at bounding box center [500, 448] width 369 height 31
drag, startPoint x: 555, startPoint y: 446, endPoint x: 282, endPoint y: 443, distance: 272.7
click at [282, 443] on div "Save block to My Library Save custom block to Library, reuse it anywhere or sha…" at bounding box center [562, 348] width 1025 height 518
type input "accessories 1"
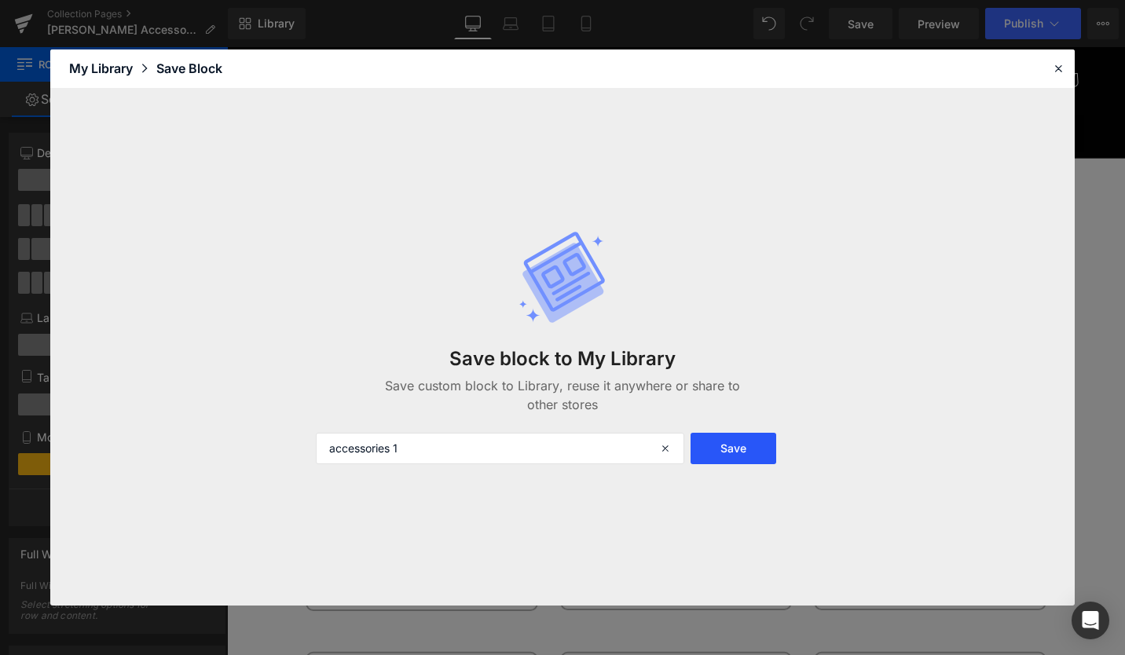
drag, startPoint x: 735, startPoint y: 444, endPoint x: 751, endPoint y: 449, distance: 17.2
click at [735, 444] on button "Save" at bounding box center [734, 448] width 86 height 31
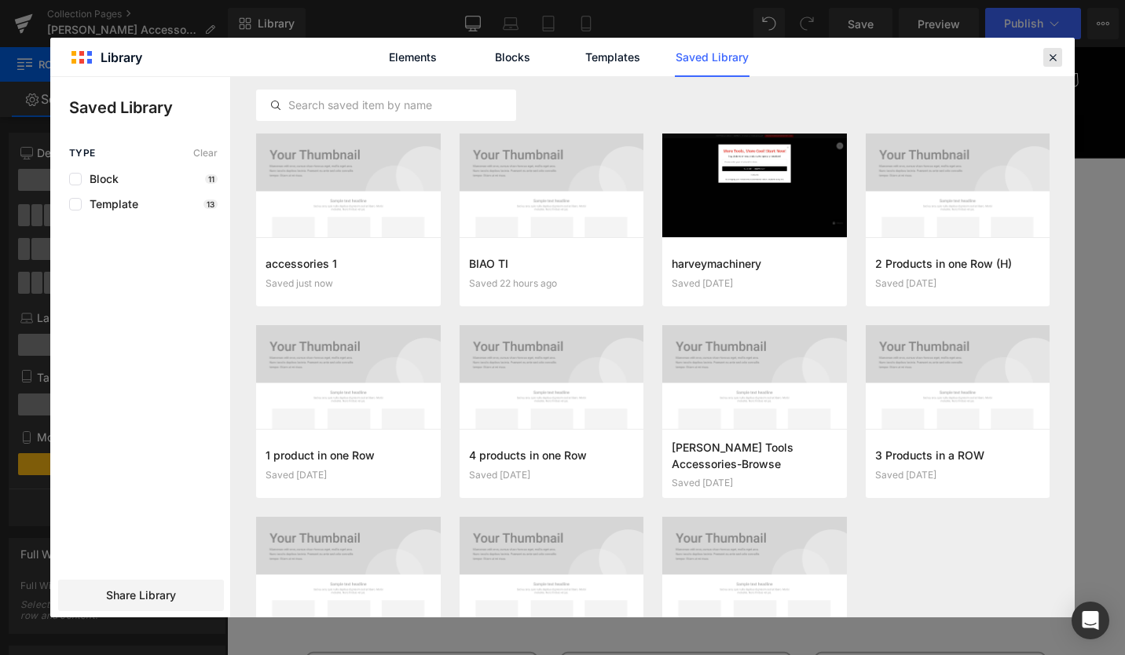
click at [446, 355] on div at bounding box center [442, 359] width 9 height 9
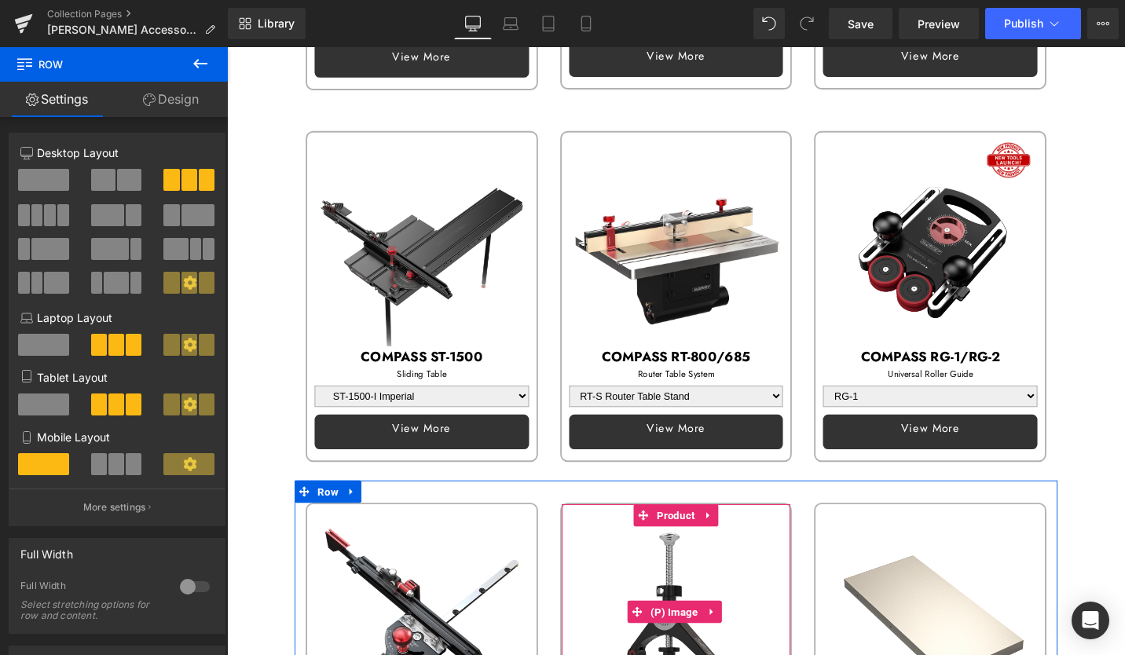
scroll to position [550, 0]
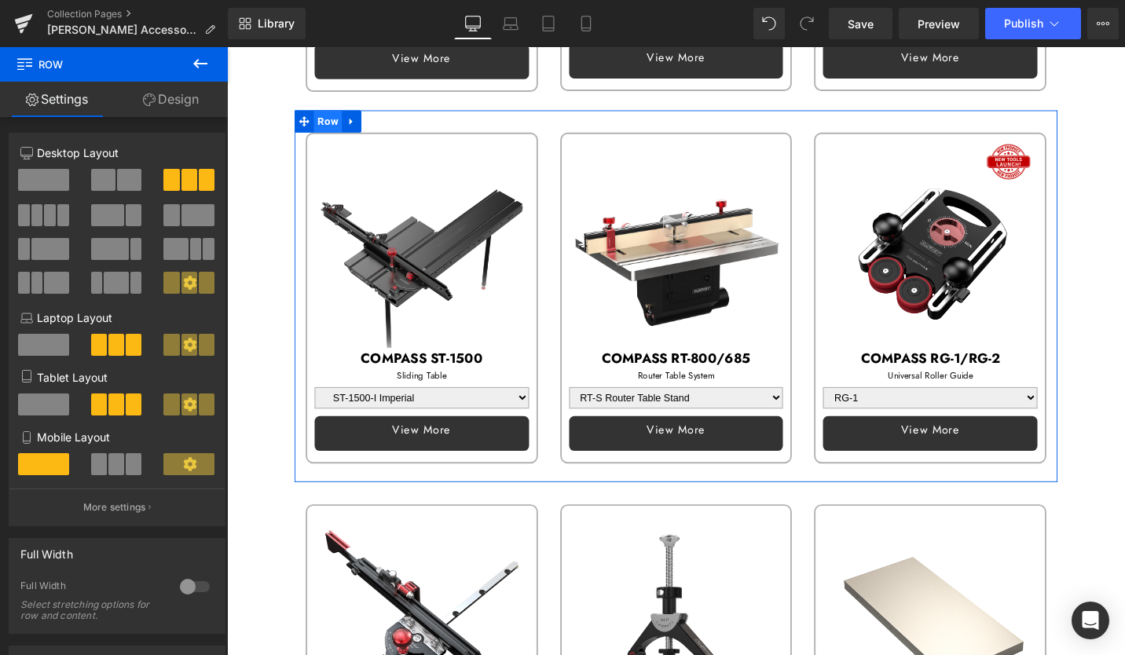
click at [336, 117] on span "Row" at bounding box center [334, 126] width 30 height 24
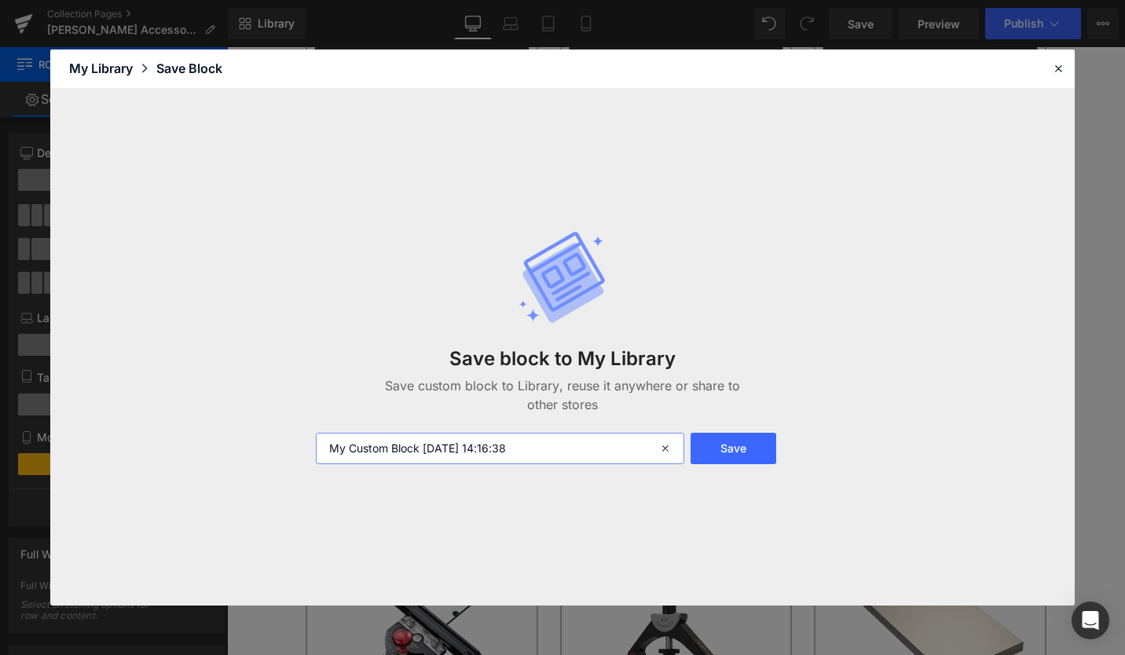
drag, startPoint x: 573, startPoint y: 450, endPoint x: 108, endPoint y: 441, distance: 464.5
click at [108, 441] on div "Save block to My Library Save custom block to Library, reuse it anywhere or sha…" at bounding box center [562, 348] width 1025 height 518
type input "accessoreis 2"
click at [710, 441] on button "Save" at bounding box center [734, 448] width 86 height 31
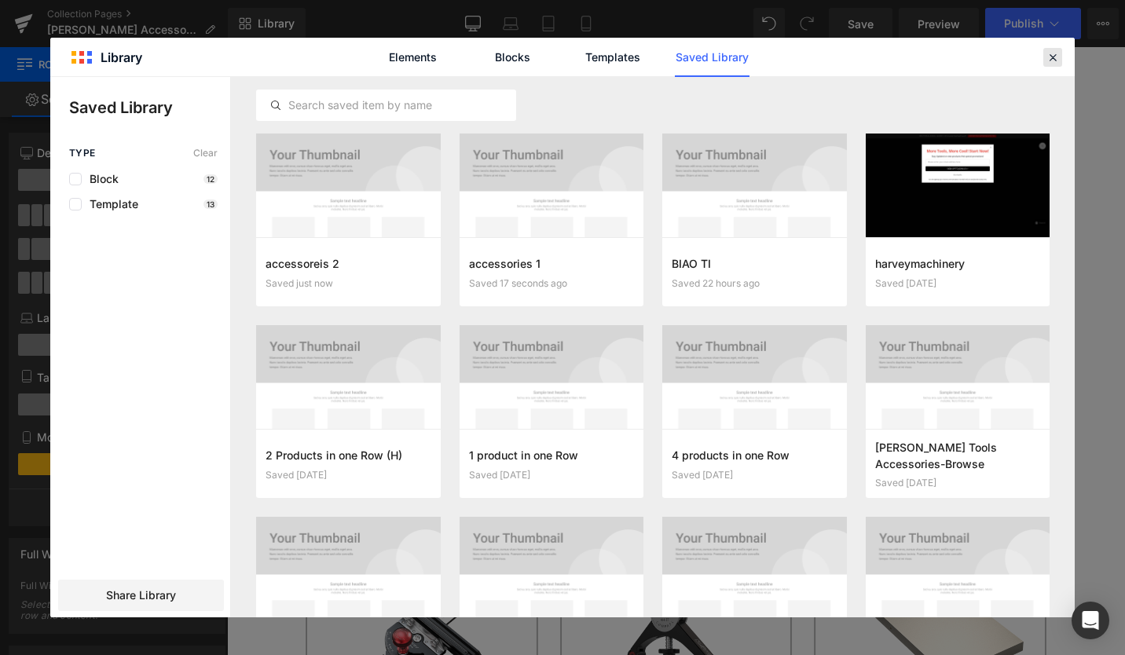
drag, startPoint x: 1045, startPoint y: 54, endPoint x: 846, endPoint y: 7, distance: 204.3
click at [0, 0] on div at bounding box center [0, 0] width 0 height 0
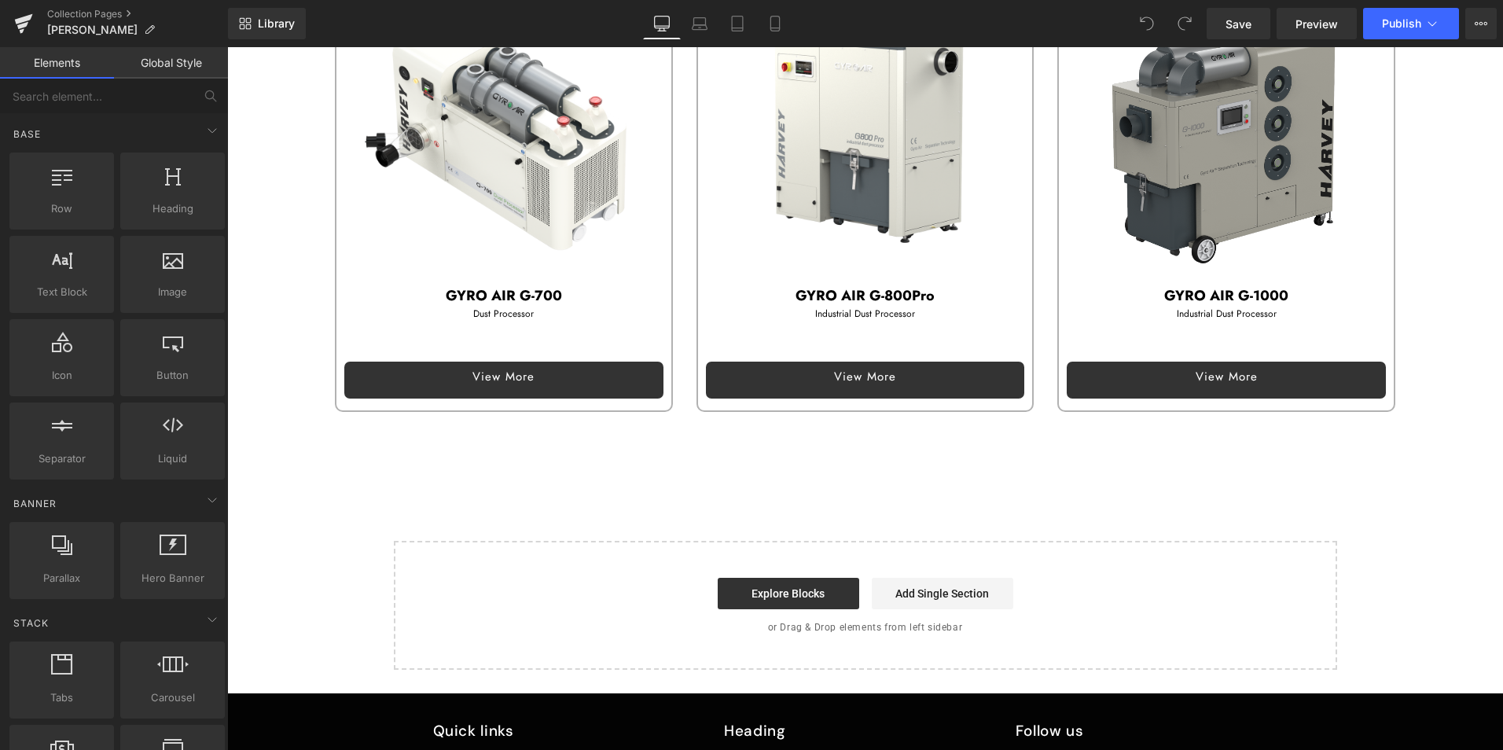
scroll to position [2829, 0]
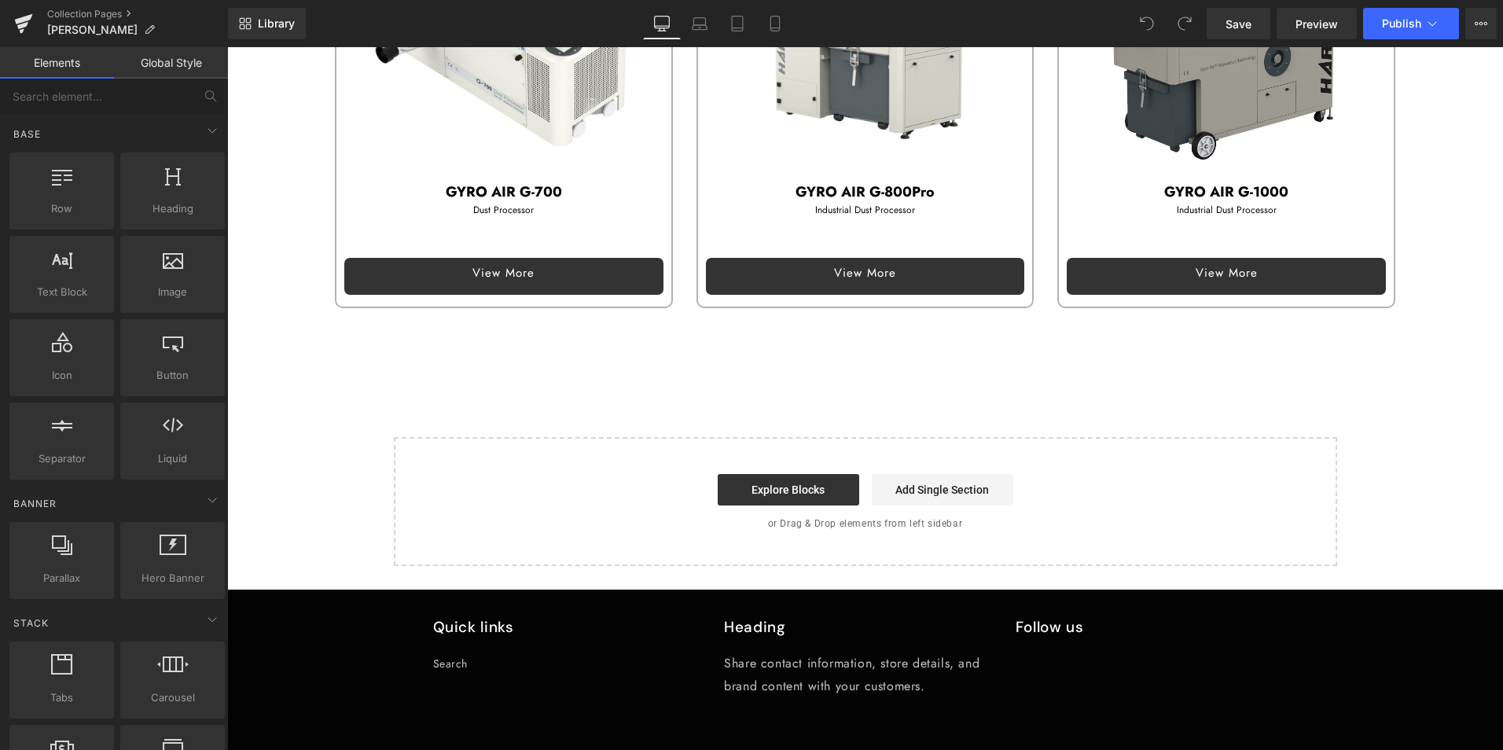
drag, startPoint x: 480, startPoint y: 385, endPoint x: 480, endPoint y: 329, distance: 55.8
click at [275, 23] on span "Library" at bounding box center [276, 24] width 37 height 14
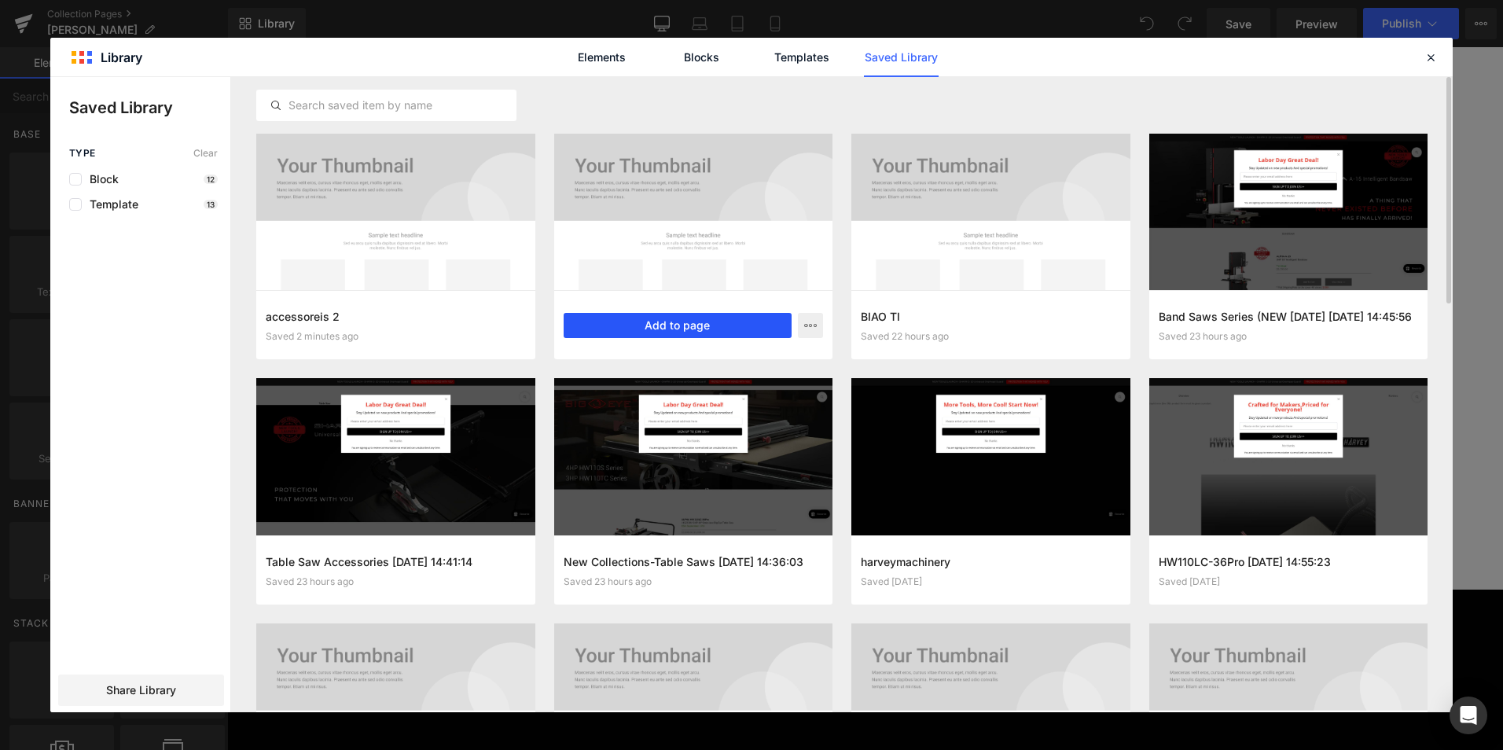
click at [636, 322] on button "Add to page" at bounding box center [677, 325] width 229 height 25
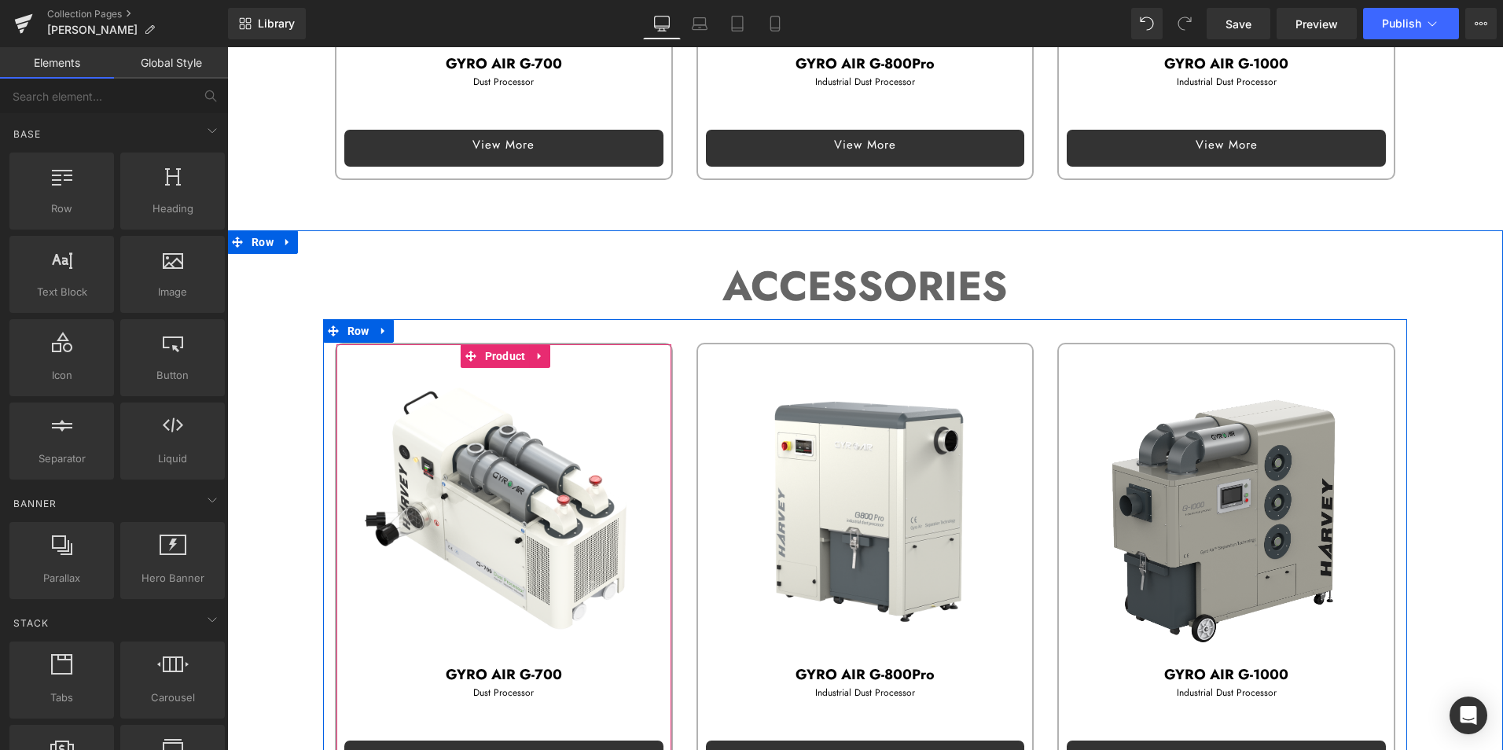
scroll to position [2343, 0]
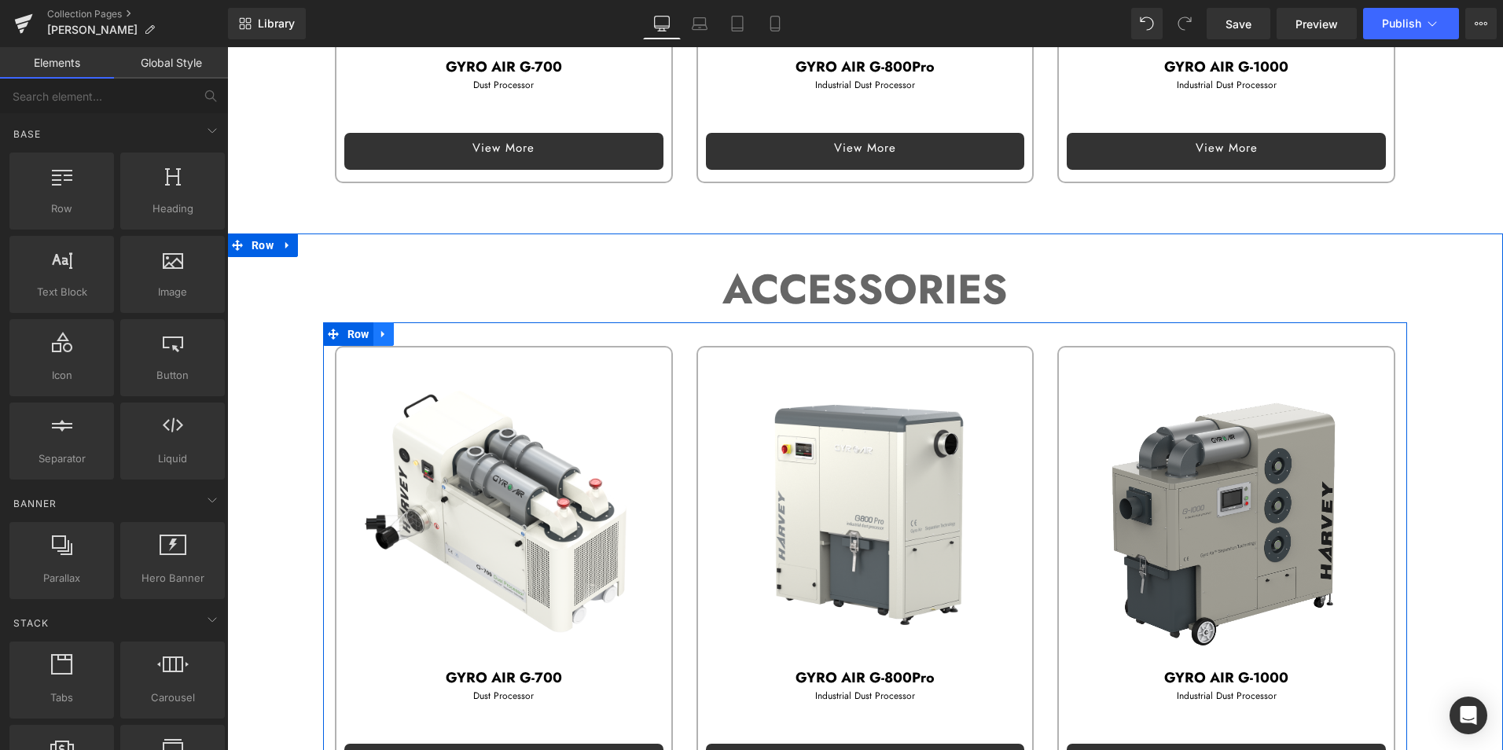
click at [380, 331] on icon at bounding box center [381, 334] width 3 height 7
click at [419, 329] on icon at bounding box center [424, 334] width 11 height 12
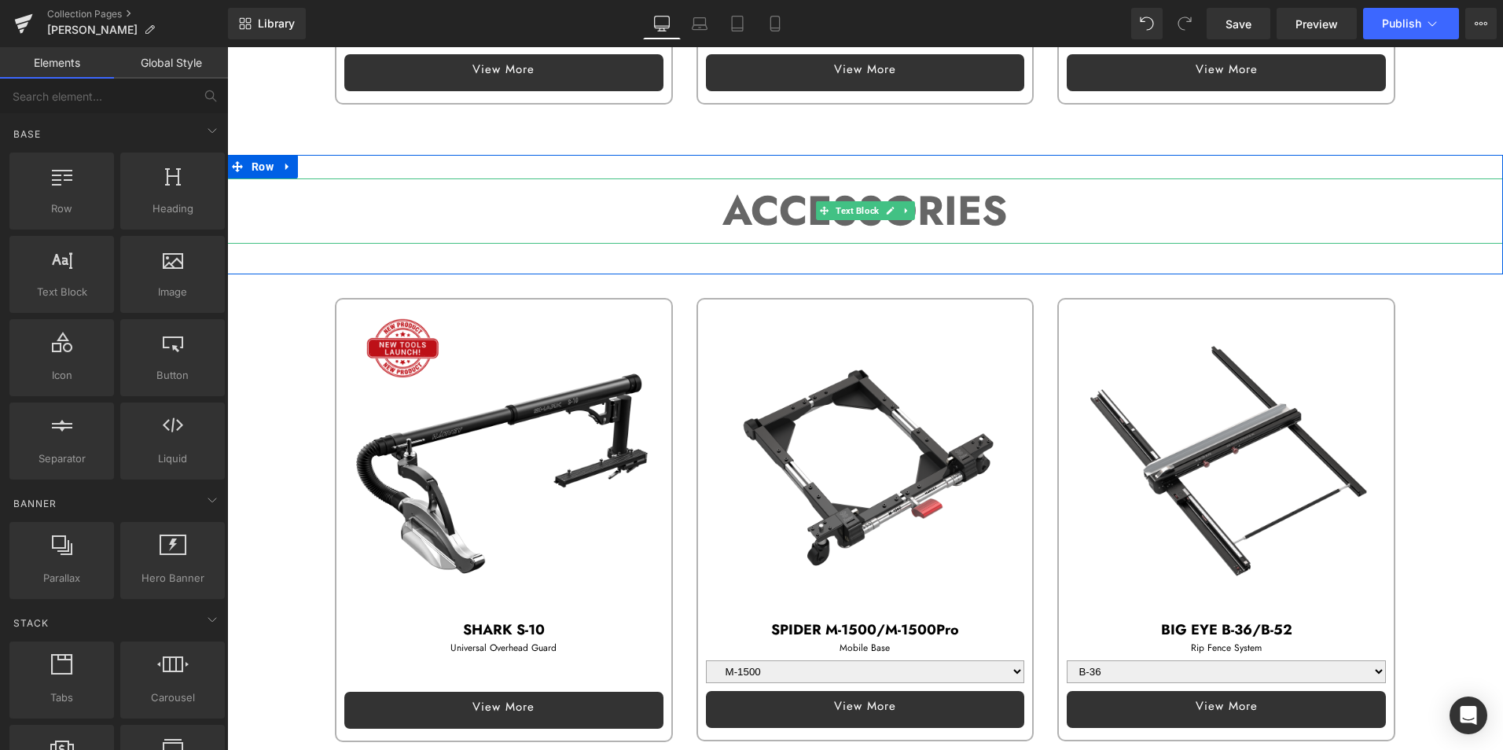
scroll to position [2579, 0]
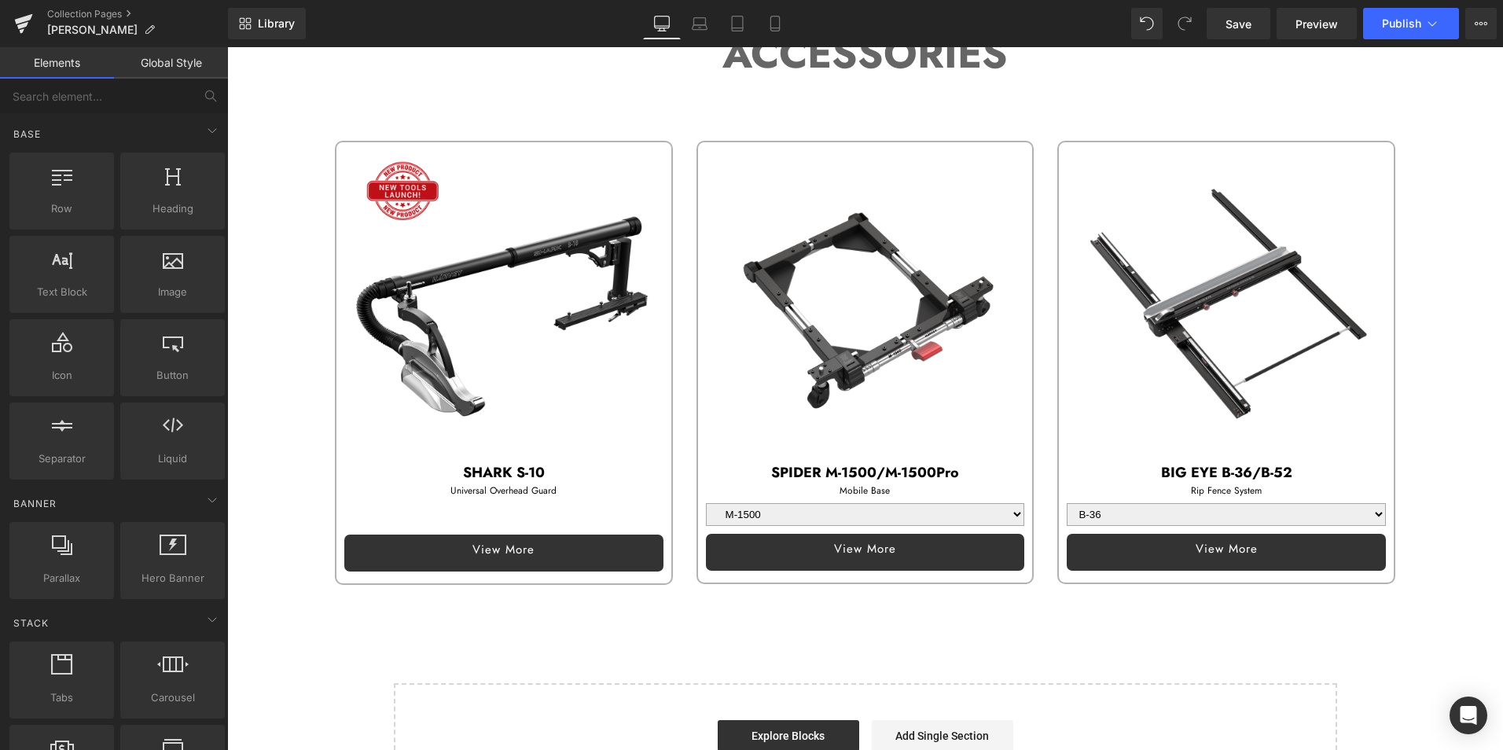
click at [270, 19] on span "Library" at bounding box center [276, 24] width 37 height 14
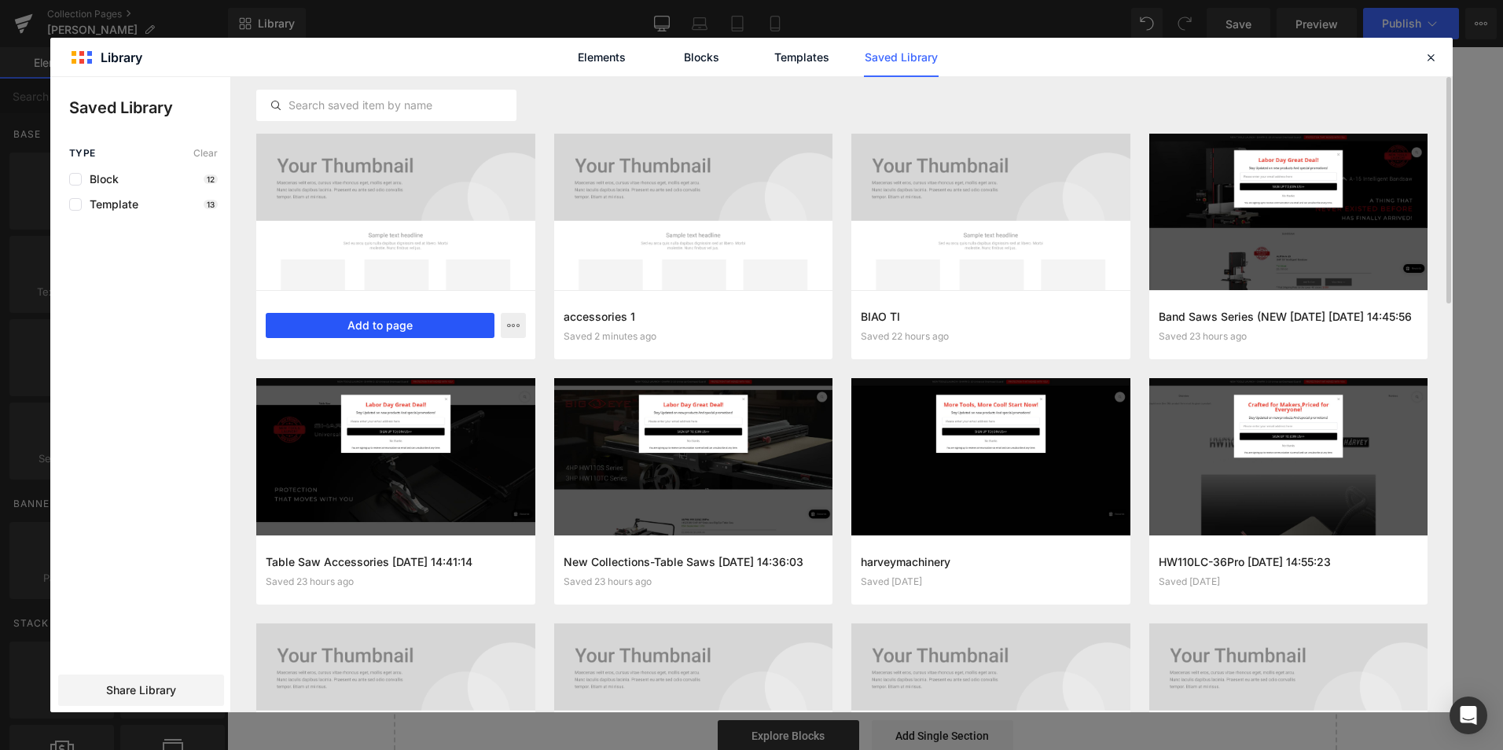
drag, startPoint x: 364, startPoint y: 318, endPoint x: 141, endPoint y: 271, distance: 227.3
click at [364, 318] on button "Add to page" at bounding box center [380, 325] width 229 height 25
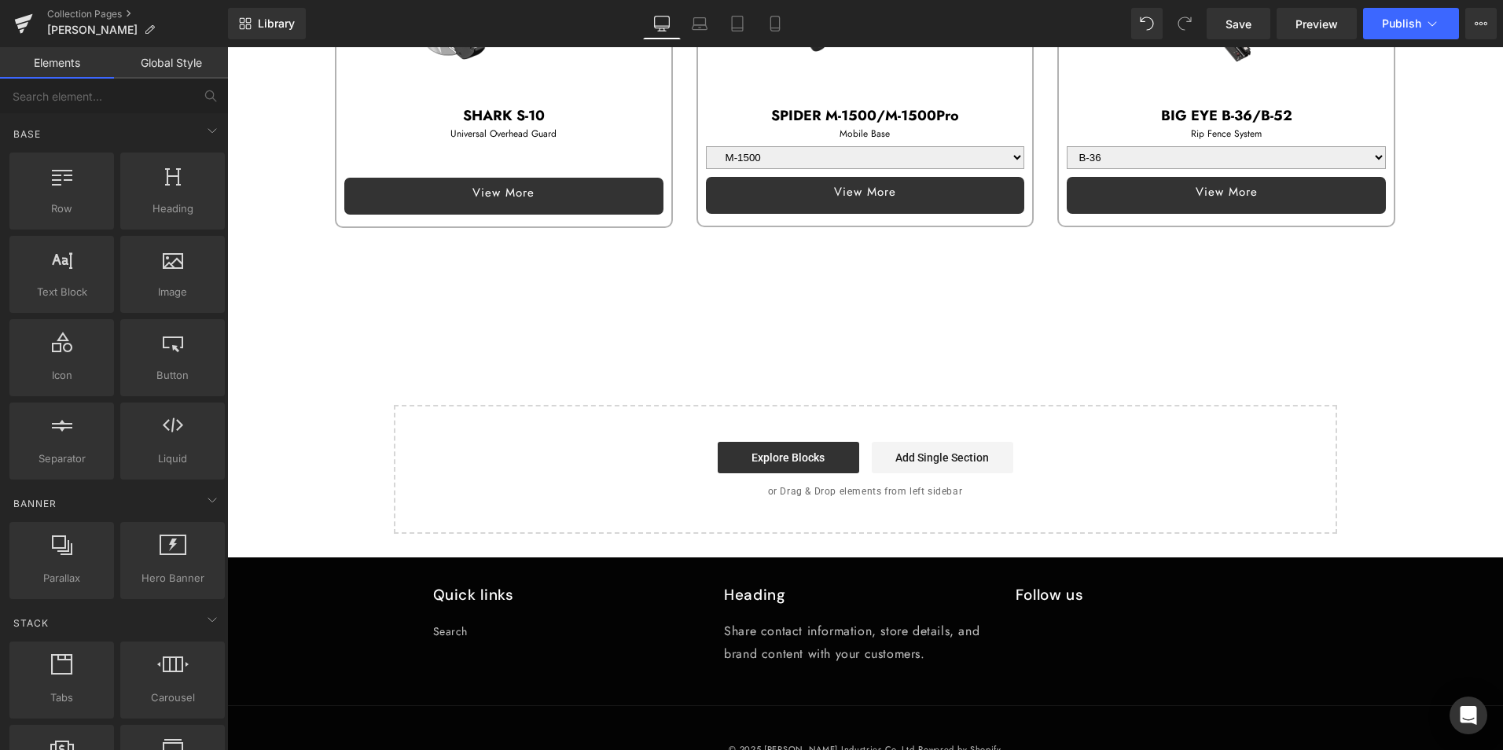
scroll to position [2964, 0]
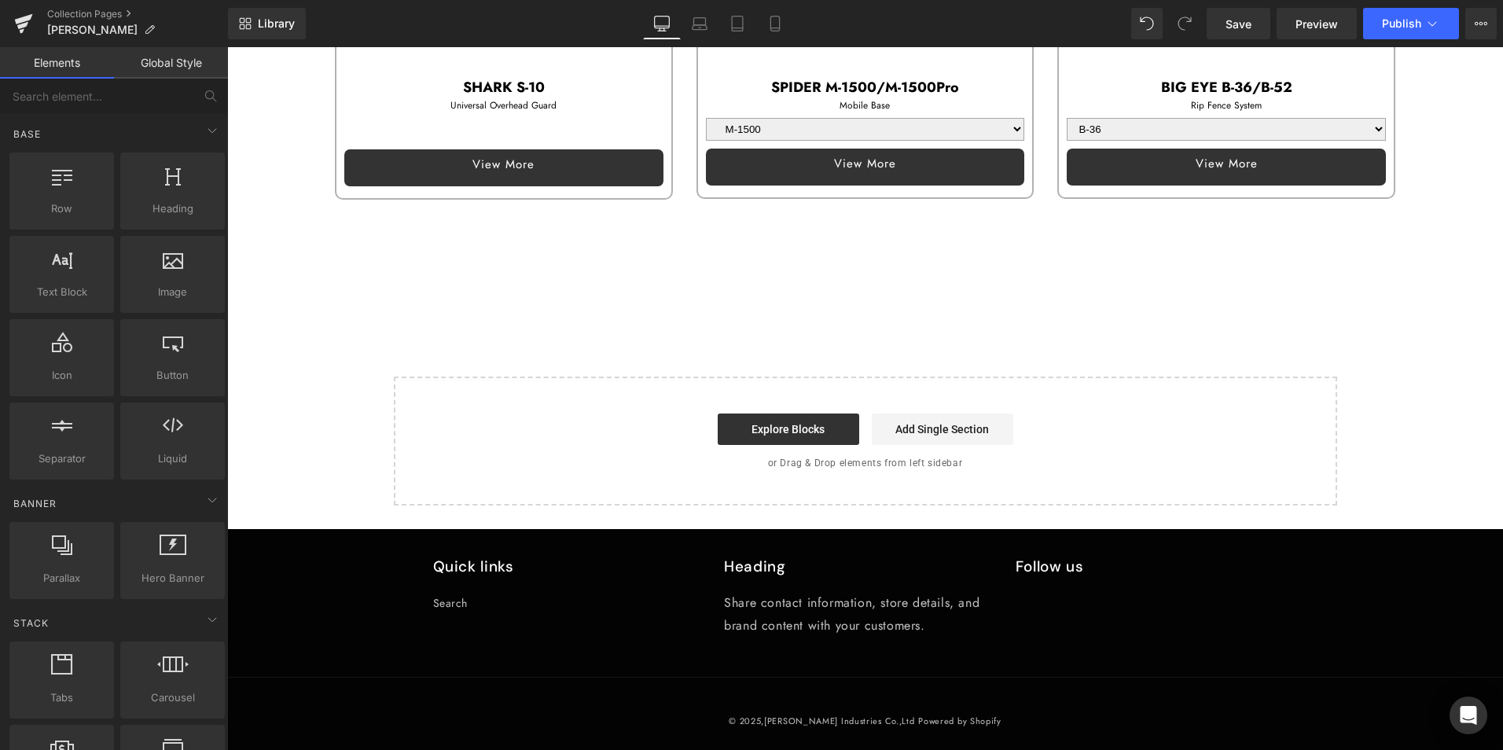
select select "RT-S Router Table Stand"
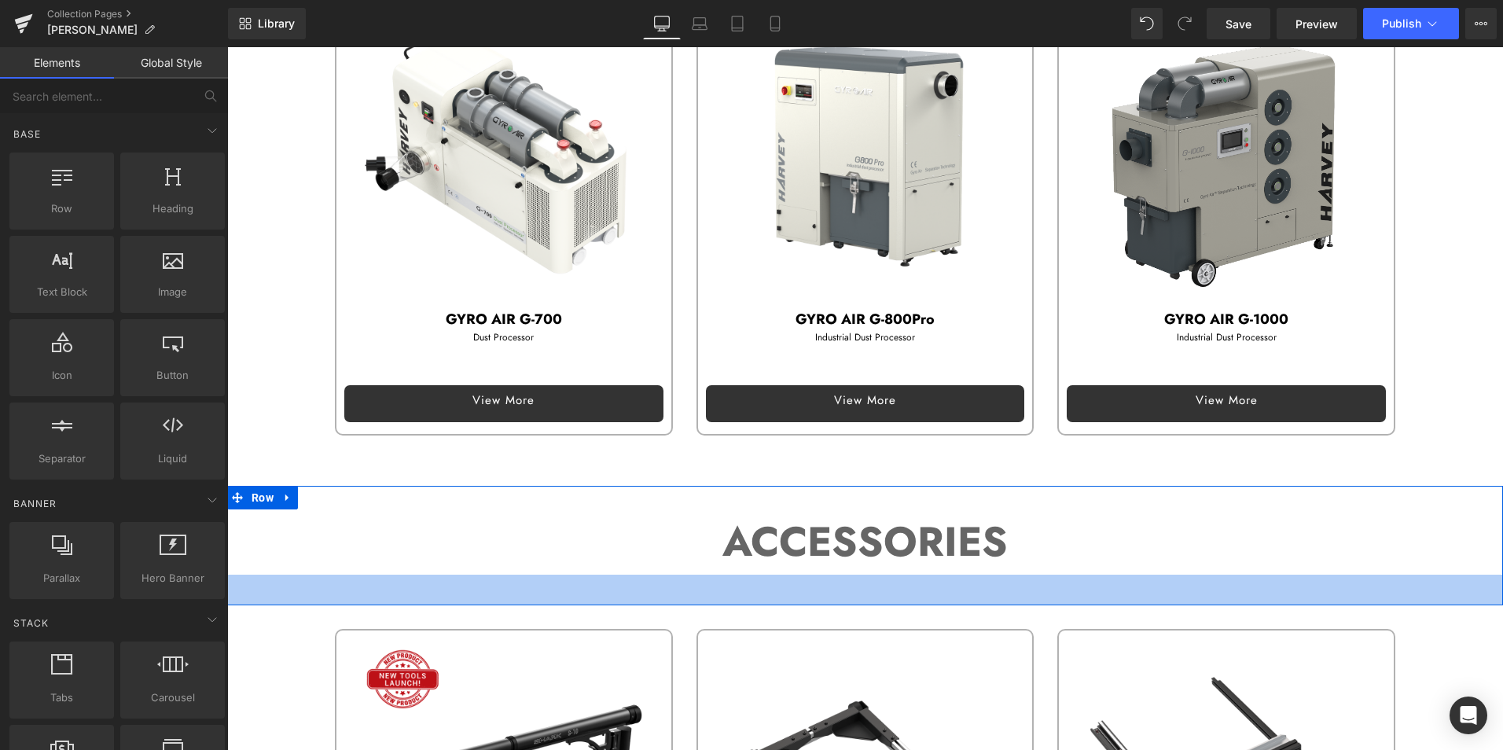
scroll to position [2033, 0]
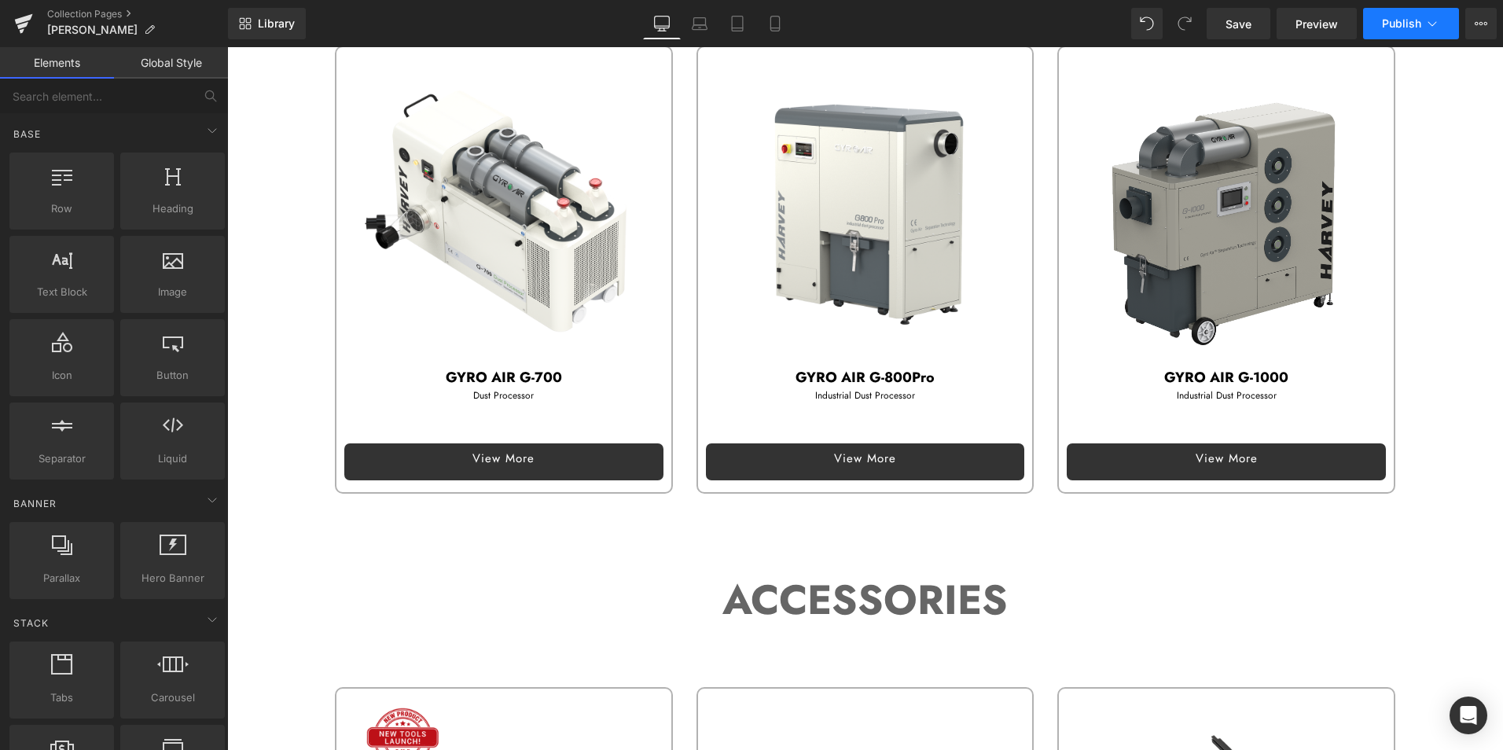
click at [1392, 20] on span "Publish" at bounding box center [1401, 23] width 39 height 13
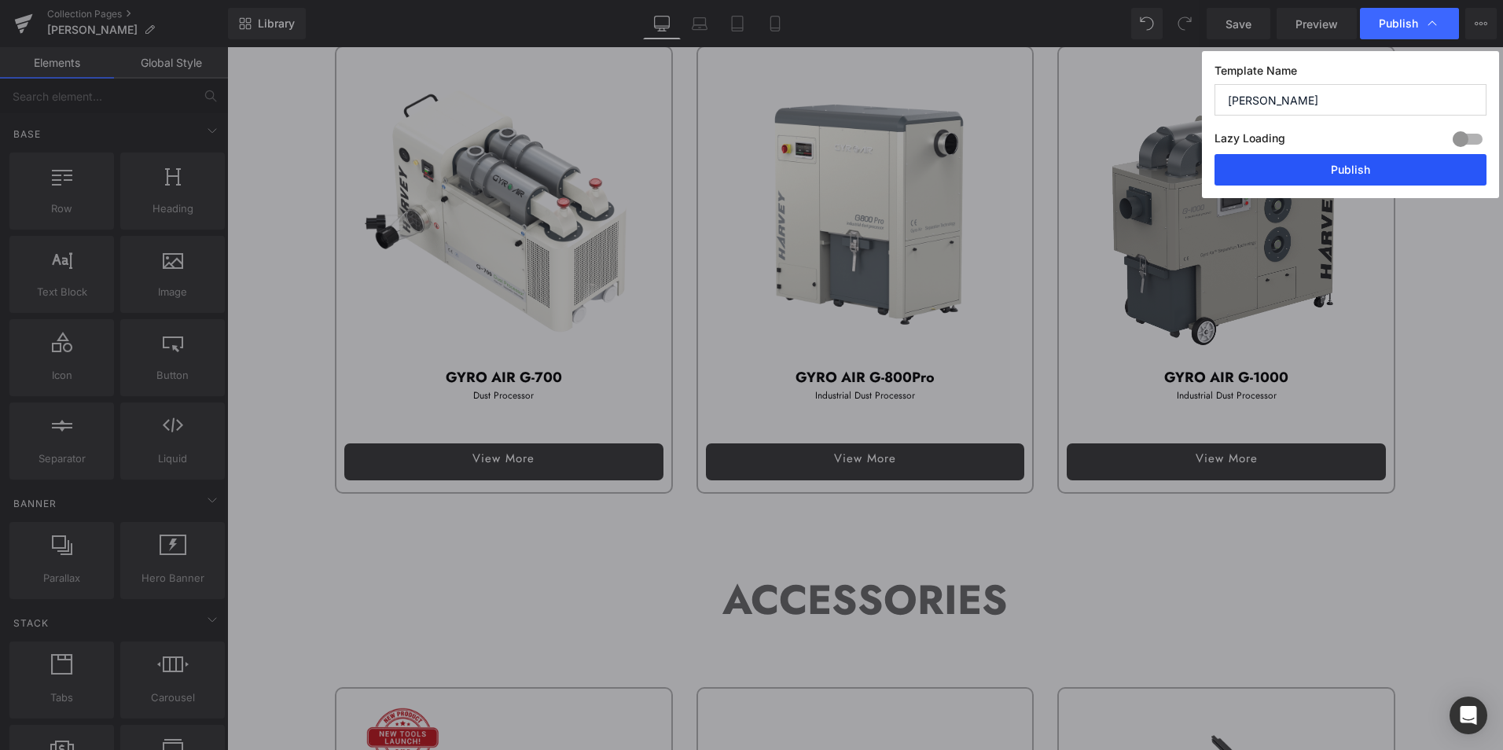
click at [1386, 167] on button "Publish" at bounding box center [1350, 169] width 272 height 31
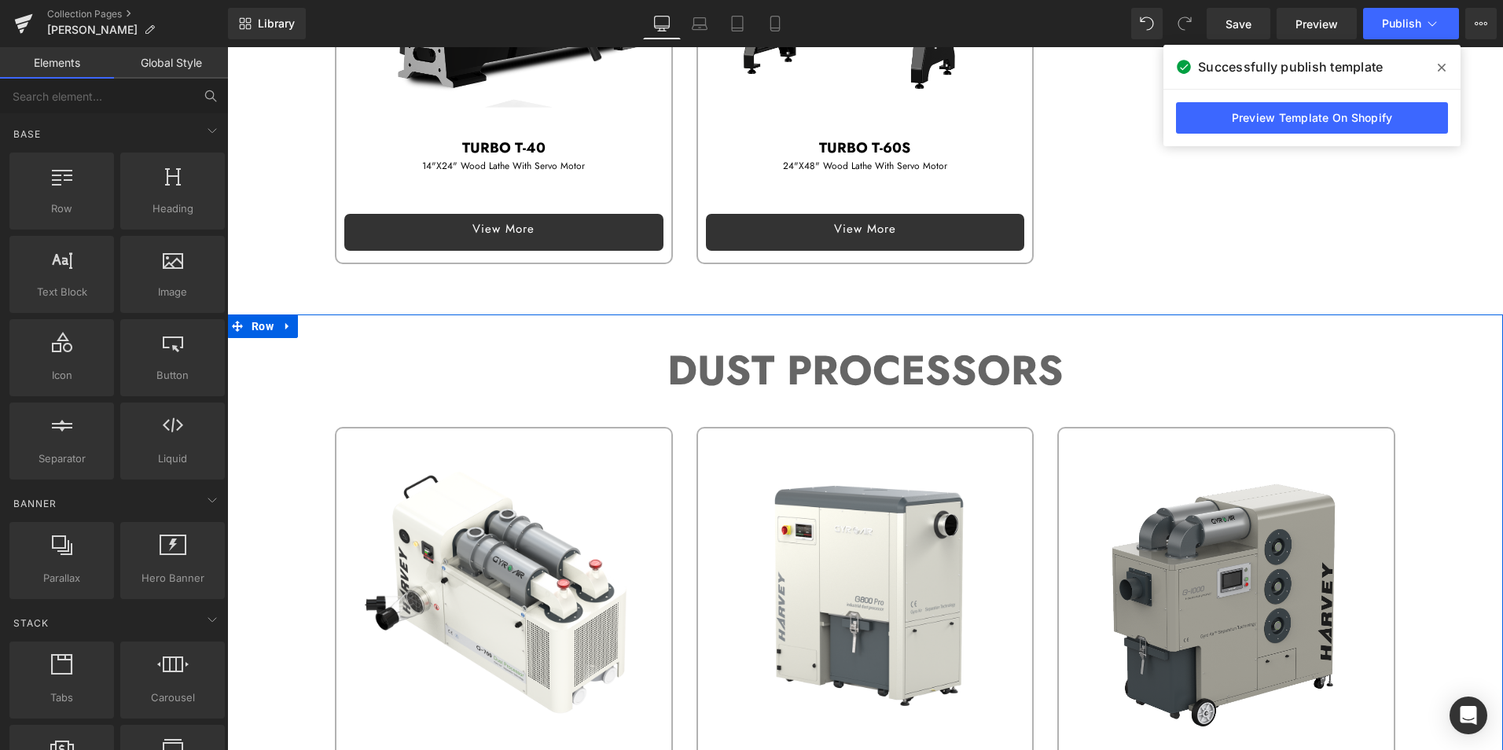
scroll to position [1640, 0]
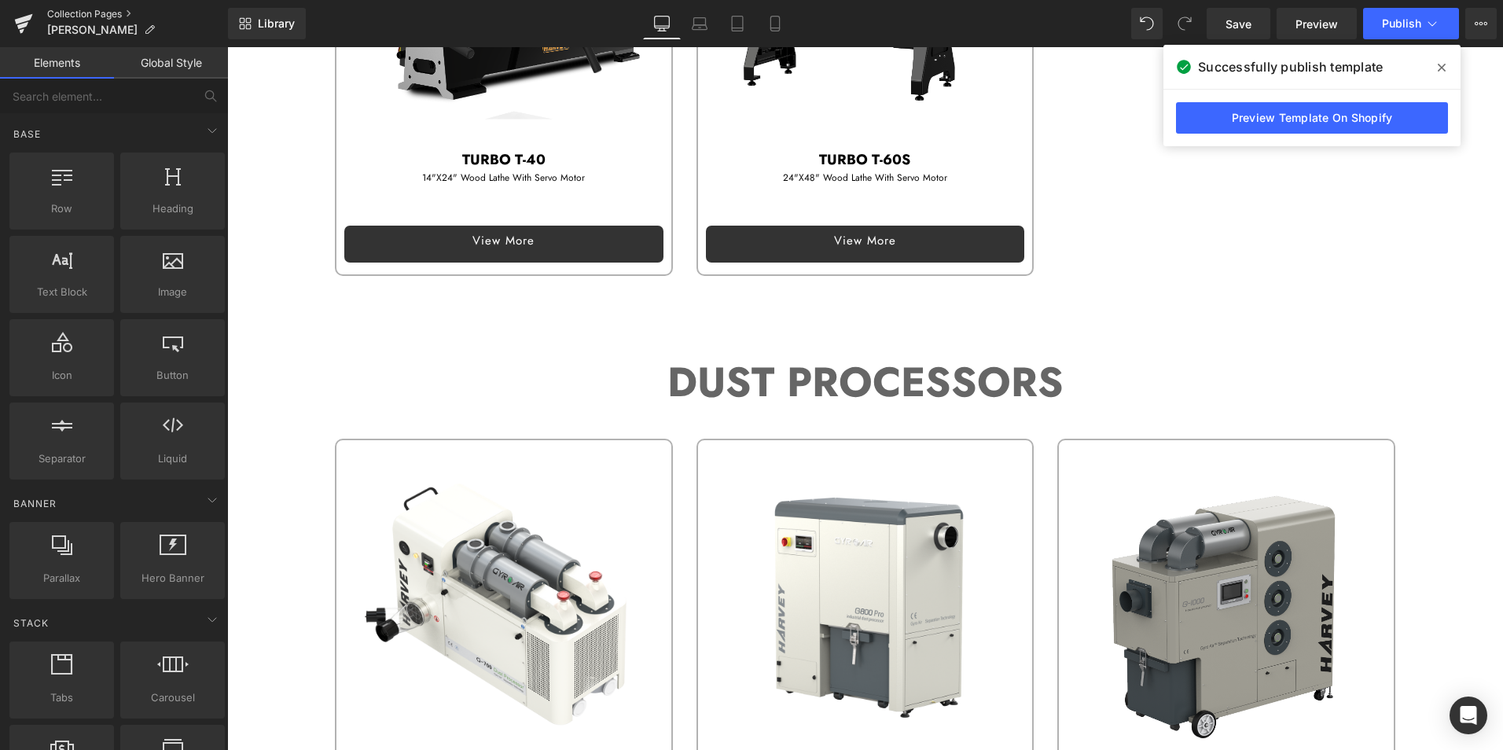
click at [97, 10] on link "Collection Pages" at bounding box center [137, 14] width 181 height 13
